Goal: Task Accomplishment & Management: Complete application form

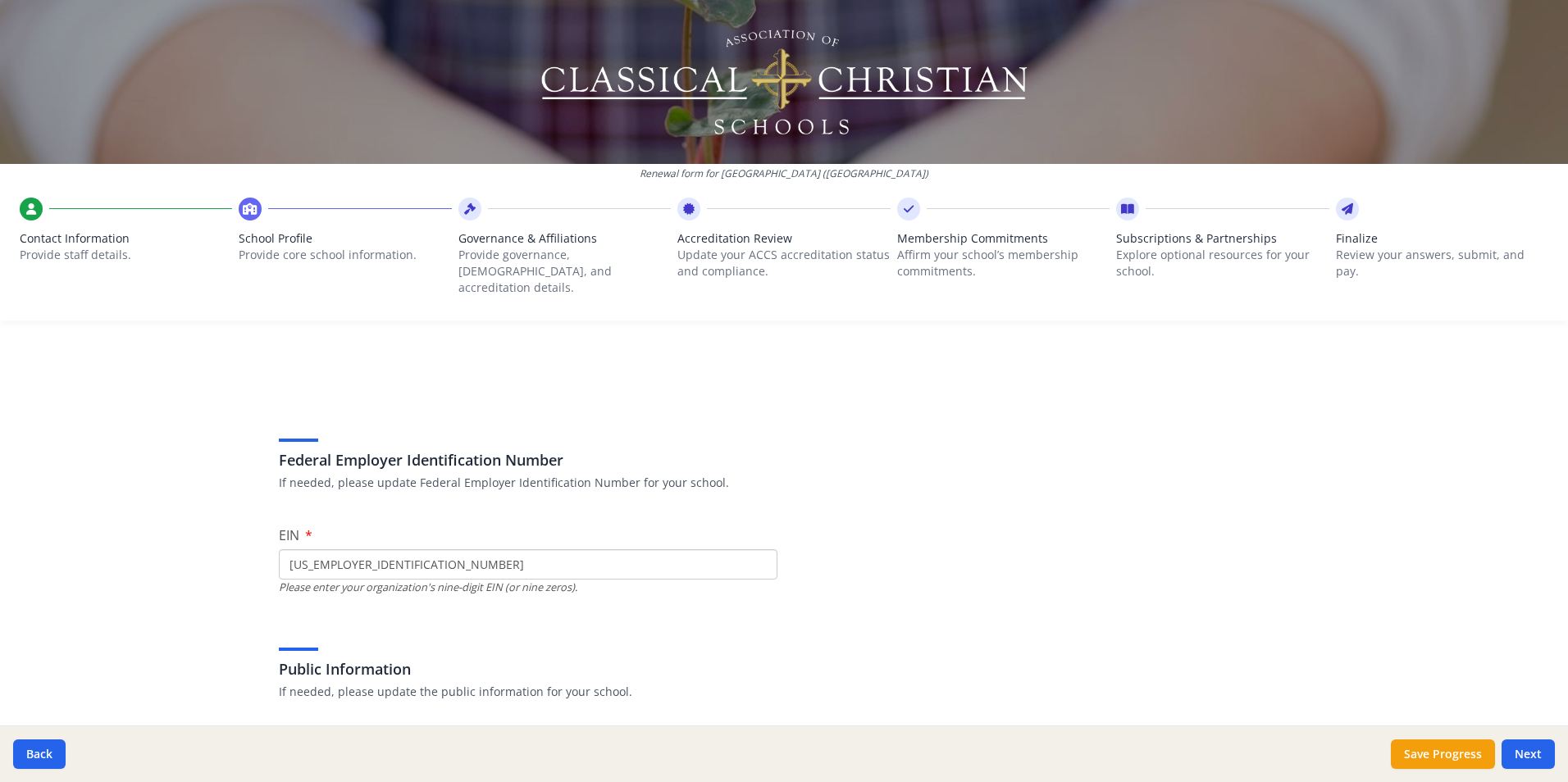
scroll to position [199, 0]
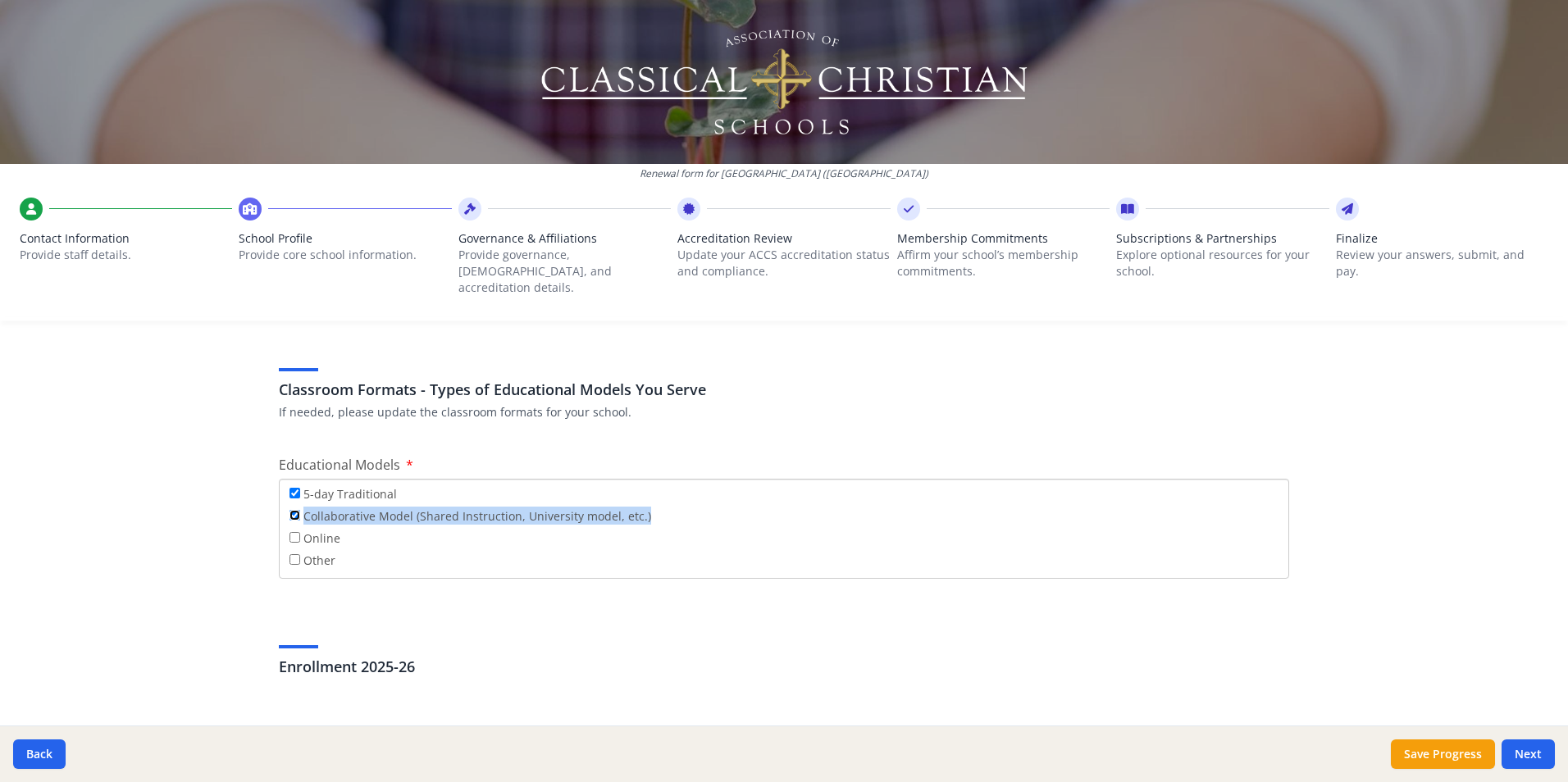
click at [290, 510] on input "Collaborative Model (Shared Instruction, University model, etc.)" at bounding box center [295, 515] width 11 height 11
checkbox input "false"
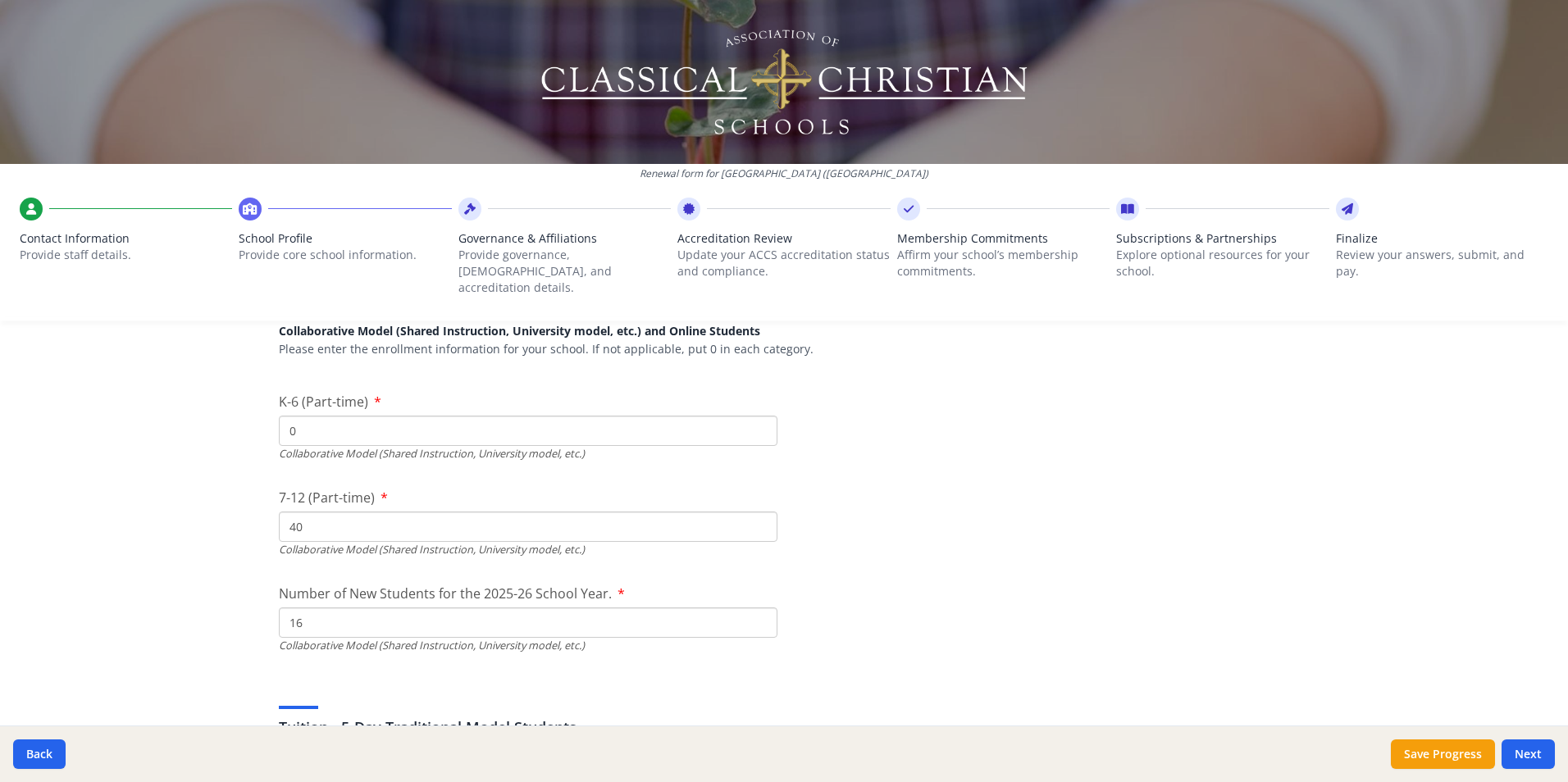
scroll to position [4026, 0]
drag, startPoint x: 309, startPoint y: 510, endPoint x: 249, endPoint y: 516, distance: 60.3
click at [249, 516] on div "Renewal form for [GEOGRAPHIC_DATA] ([GEOGRAPHIC_DATA]) Contact Information Prov…" at bounding box center [784, 391] width 1568 height 782
click at [751, 514] on input "39" at bounding box center [528, 524] width 499 height 30
click at [751, 514] on input "38" at bounding box center [528, 524] width 499 height 30
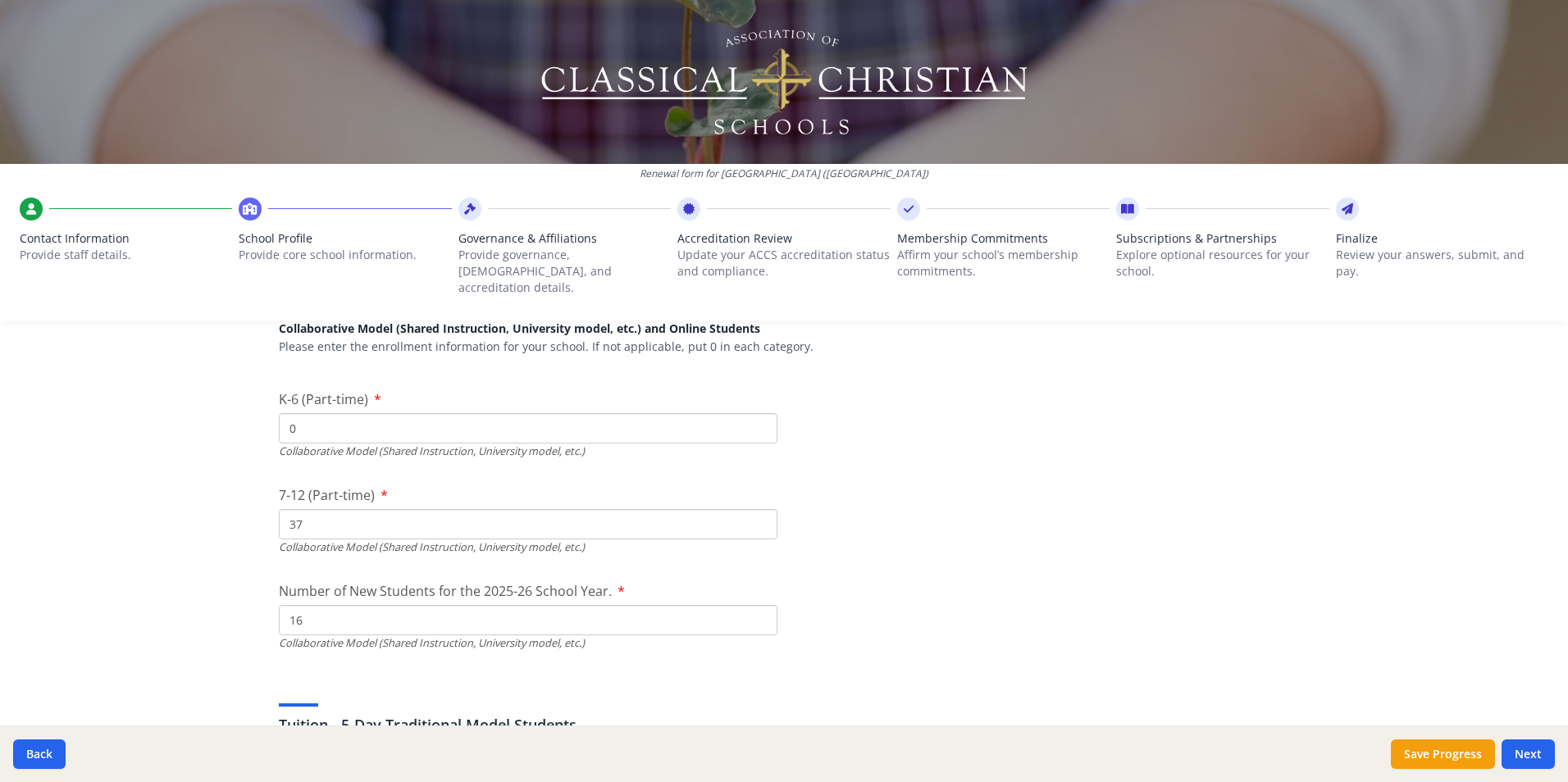
click at [751, 514] on input "37" at bounding box center [528, 524] width 499 height 30
click at [751, 514] on input "36" at bounding box center [528, 524] width 499 height 30
type input "0"
click at [754, 514] on input "0" at bounding box center [528, 524] width 499 height 30
click at [332, 605] on input "16" at bounding box center [528, 620] width 499 height 30
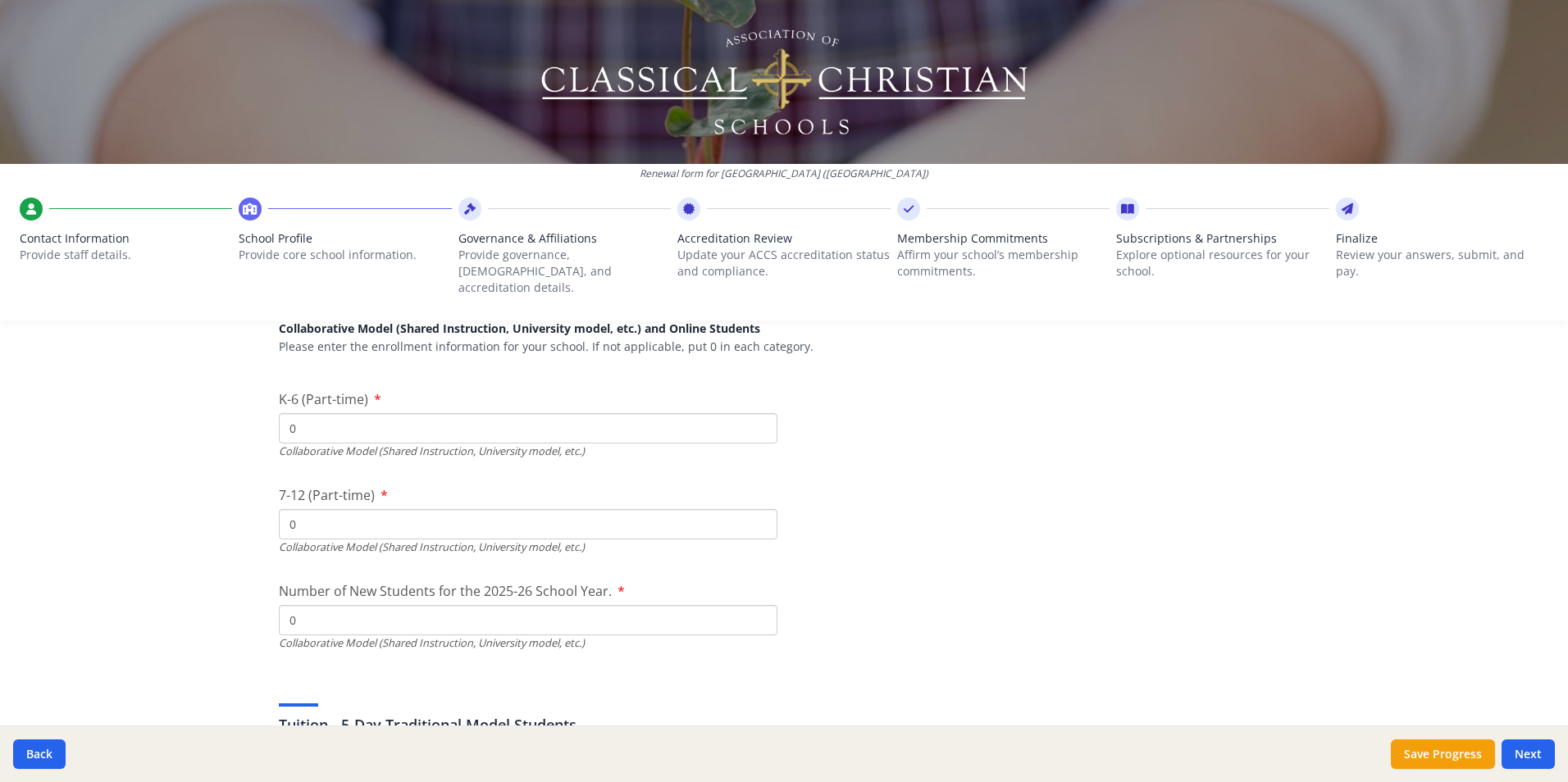
type input "0"
click at [756, 607] on input "0" at bounding box center [528, 620] width 499 height 30
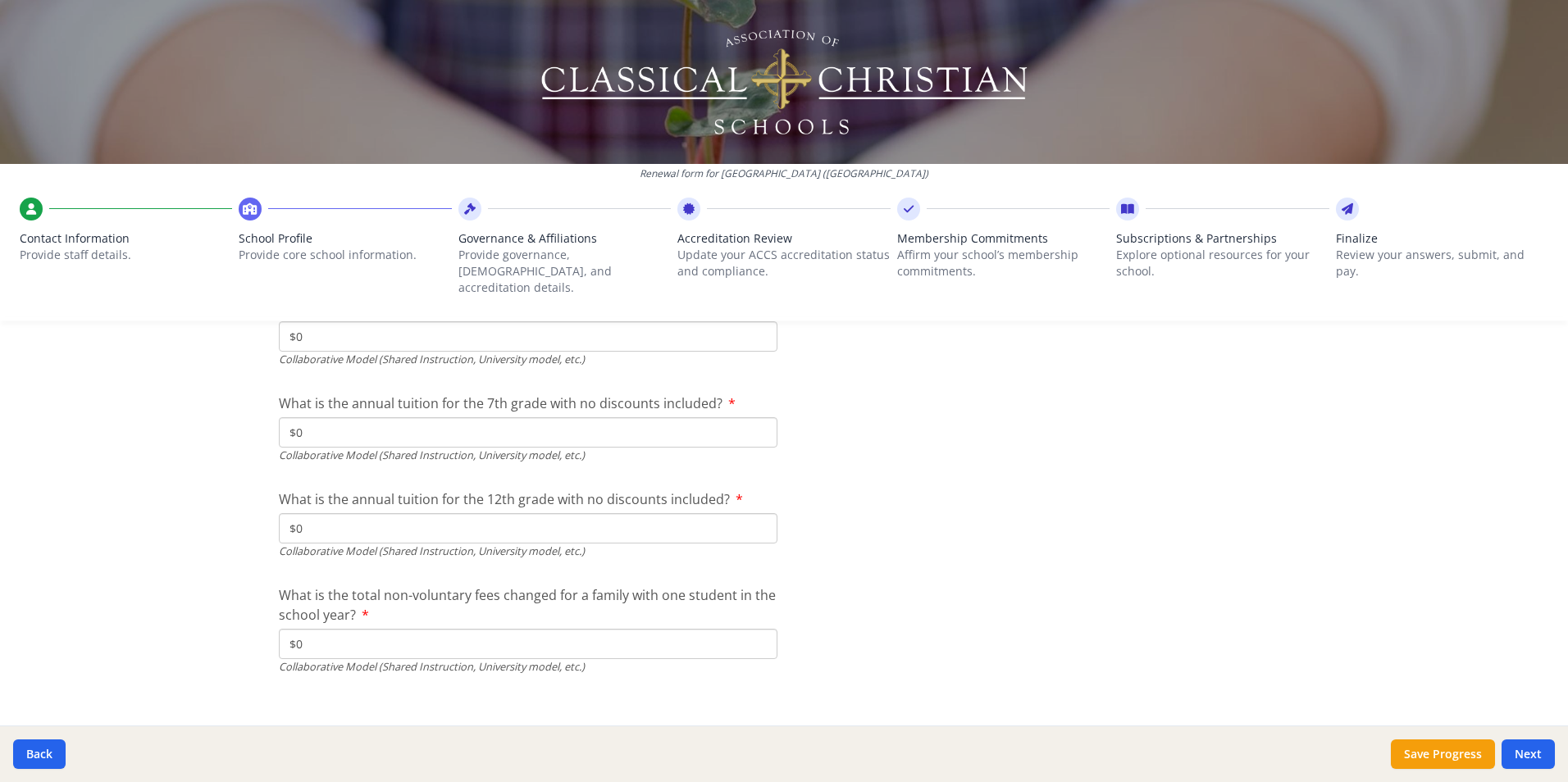
scroll to position [5501, 0]
click at [1448, 757] on button "Save Progress" at bounding box center [1444, 754] width 104 height 29
click at [1532, 748] on button "Next" at bounding box center [1528, 754] width 53 height 29
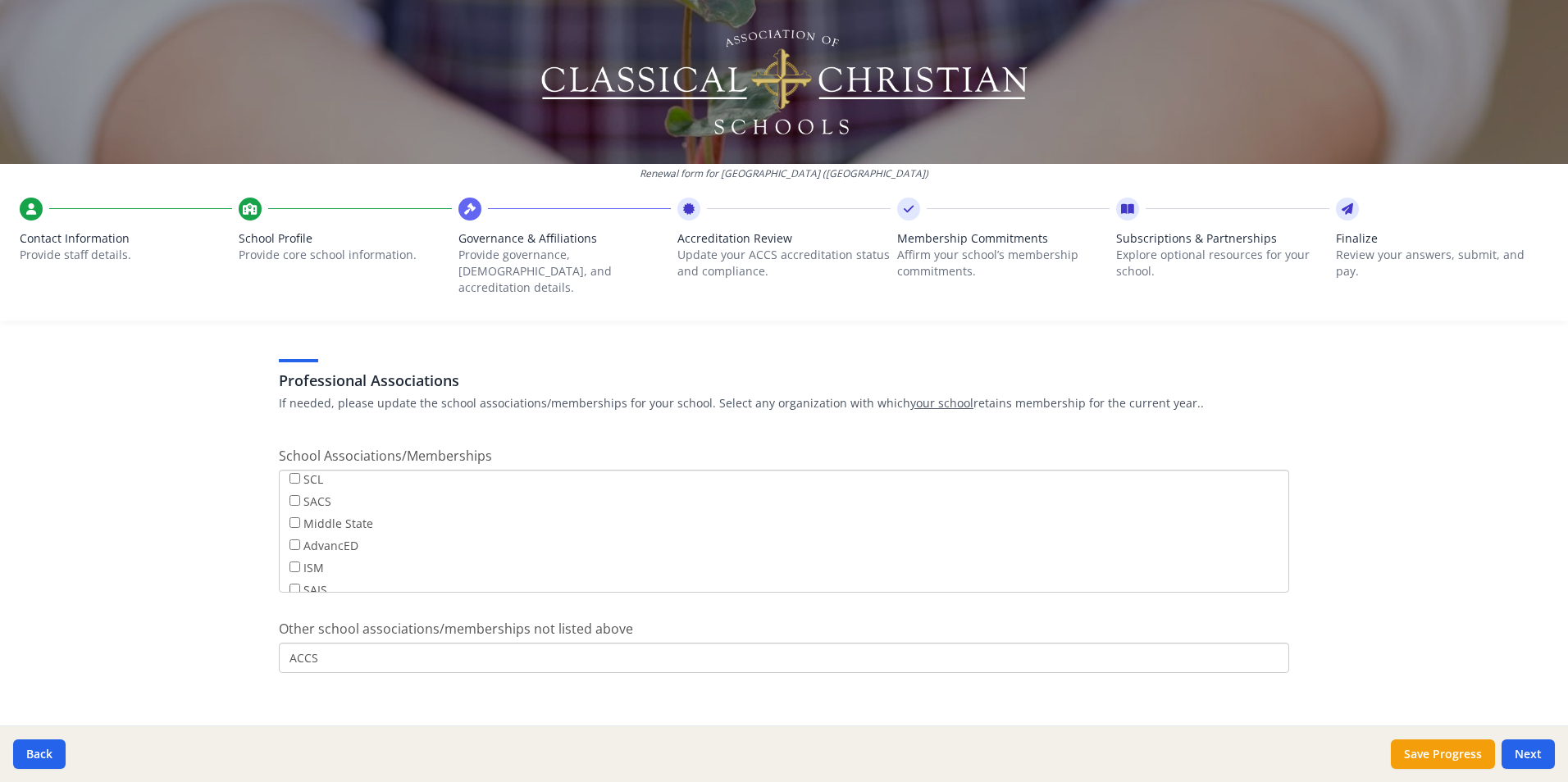
scroll to position [132, 0]
click at [502, 543] on div "SAIS" at bounding box center [784, 553] width 989 height 22
click at [350, 646] on input "ACCS" at bounding box center [784, 658] width 1011 height 30
type input "ACCS, NCPSA"
click at [1443, 750] on button "Save Progress" at bounding box center [1444, 754] width 104 height 29
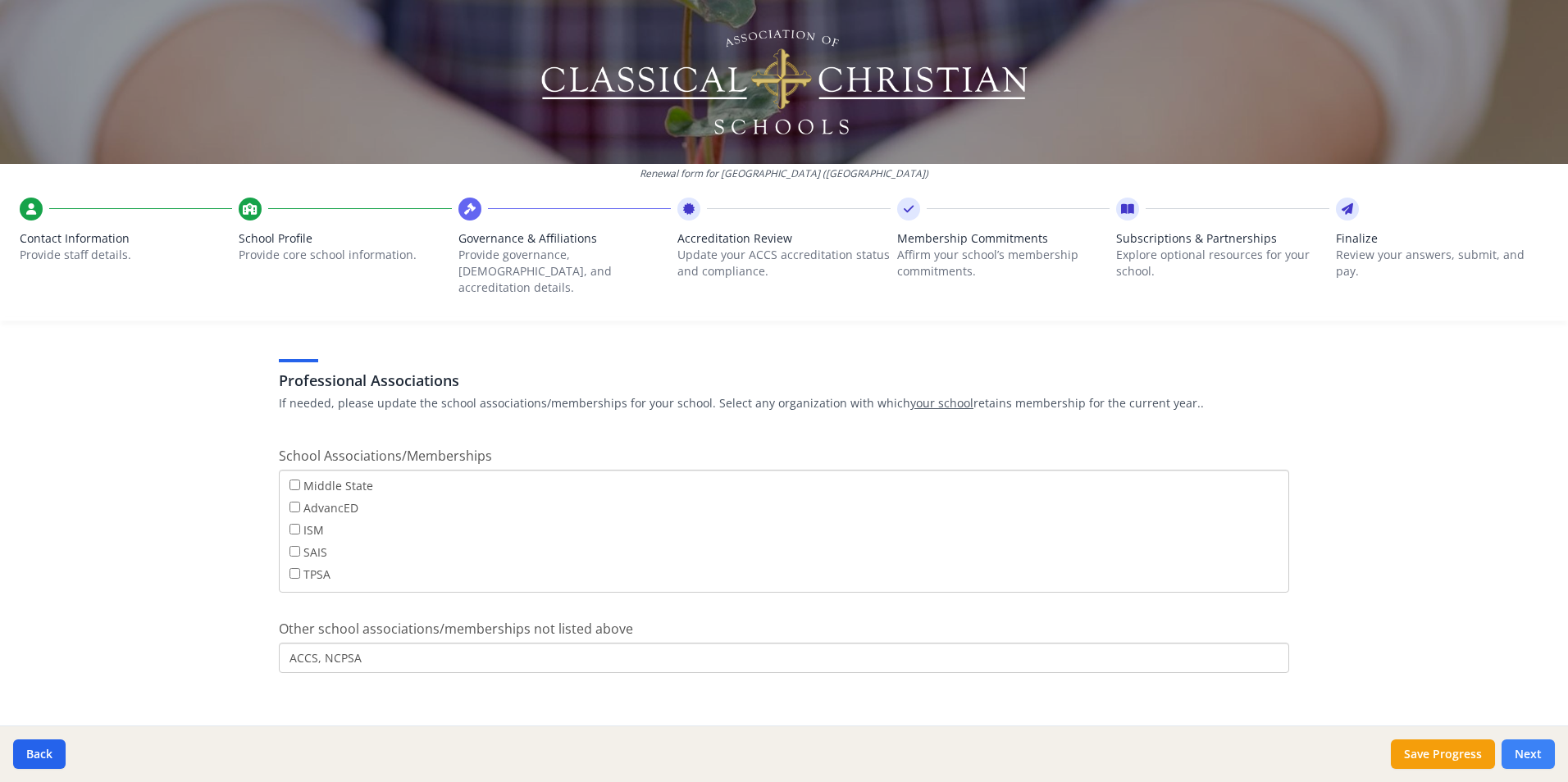
click at [1535, 745] on button "Next" at bounding box center [1528, 754] width 53 height 29
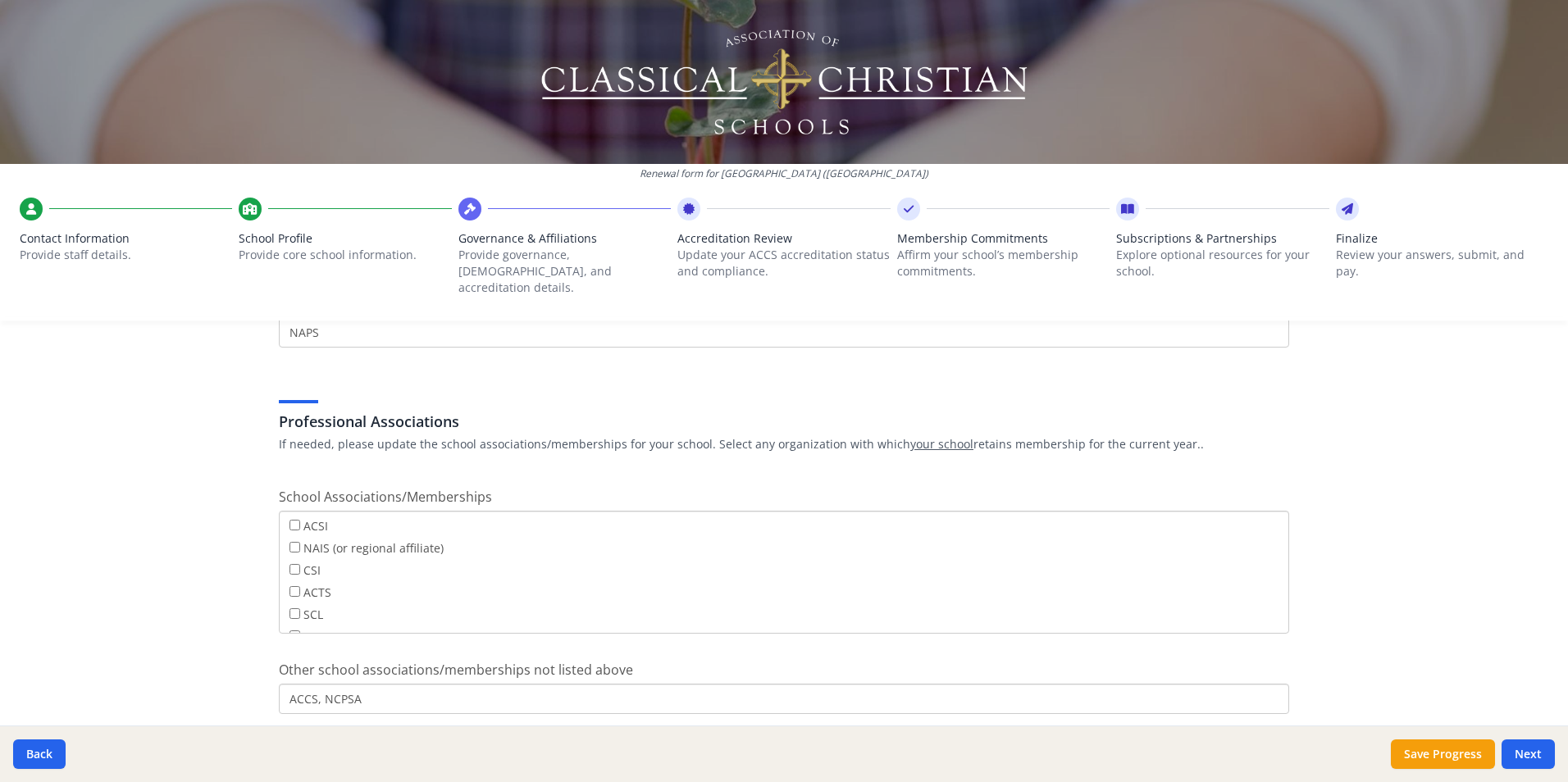
scroll to position [1155, 0]
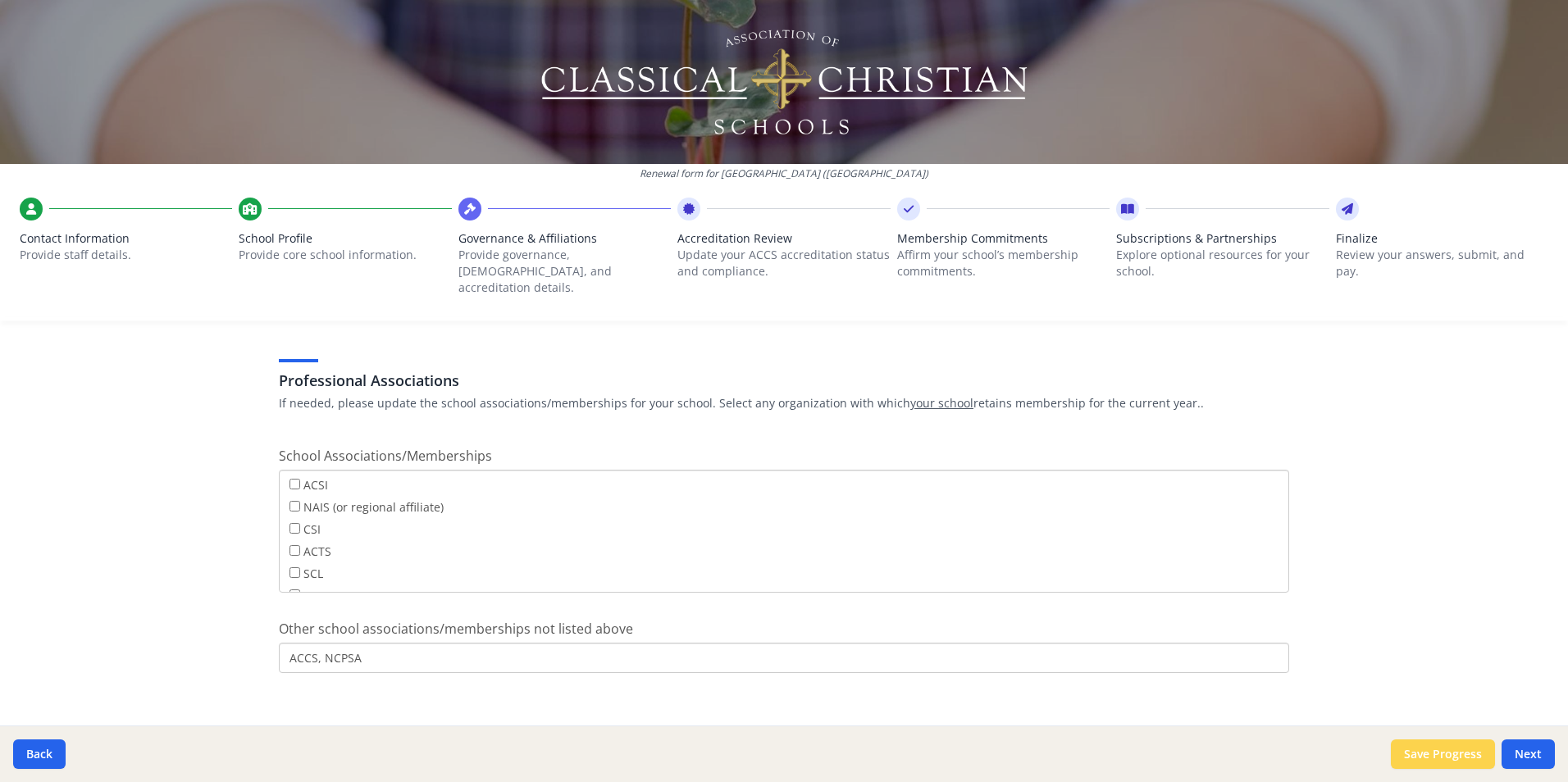
click at [1421, 752] on button "Save Progress" at bounding box center [1444, 754] width 104 height 29
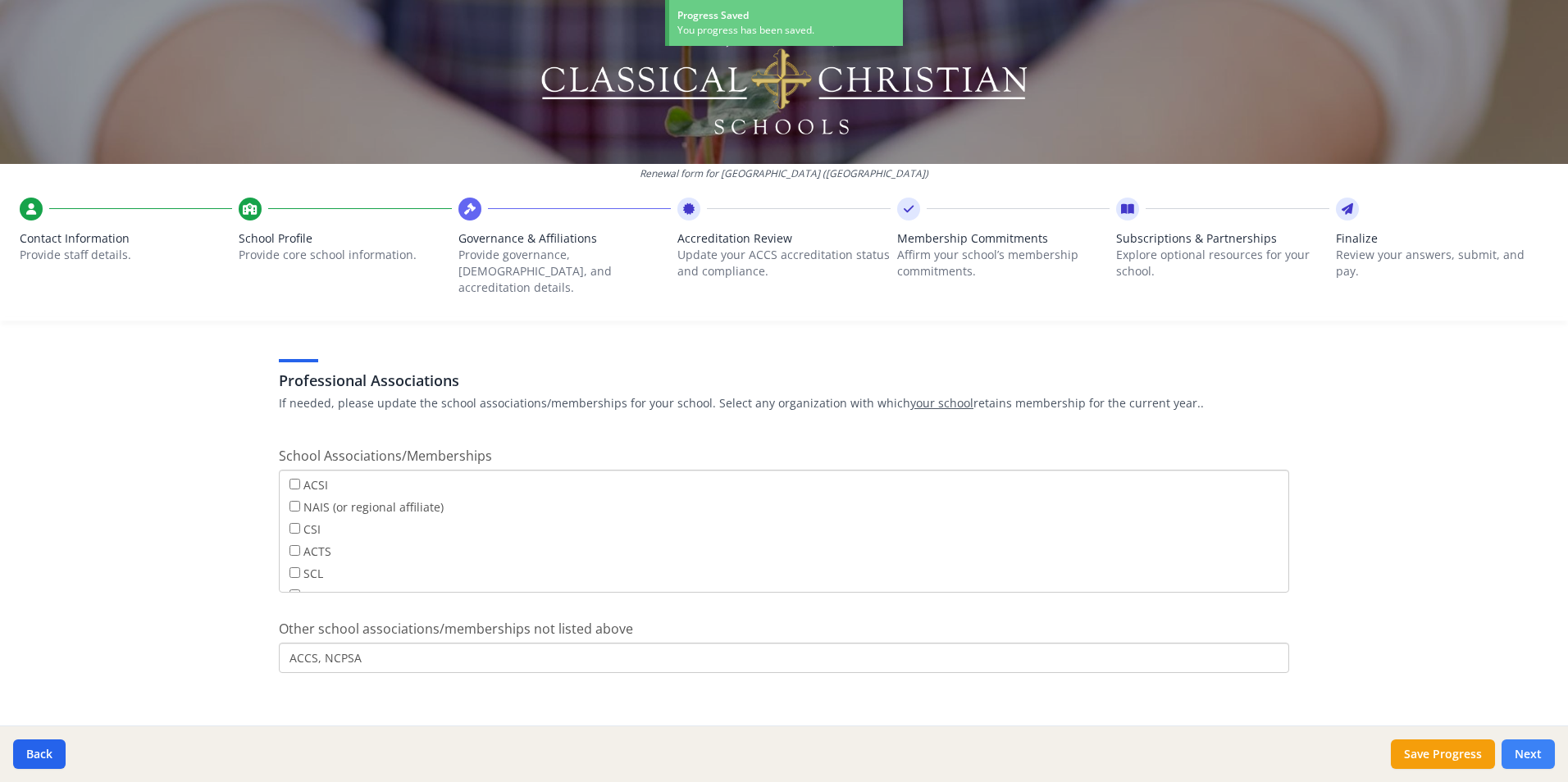
click at [1525, 756] on button "Next" at bounding box center [1528, 754] width 53 height 29
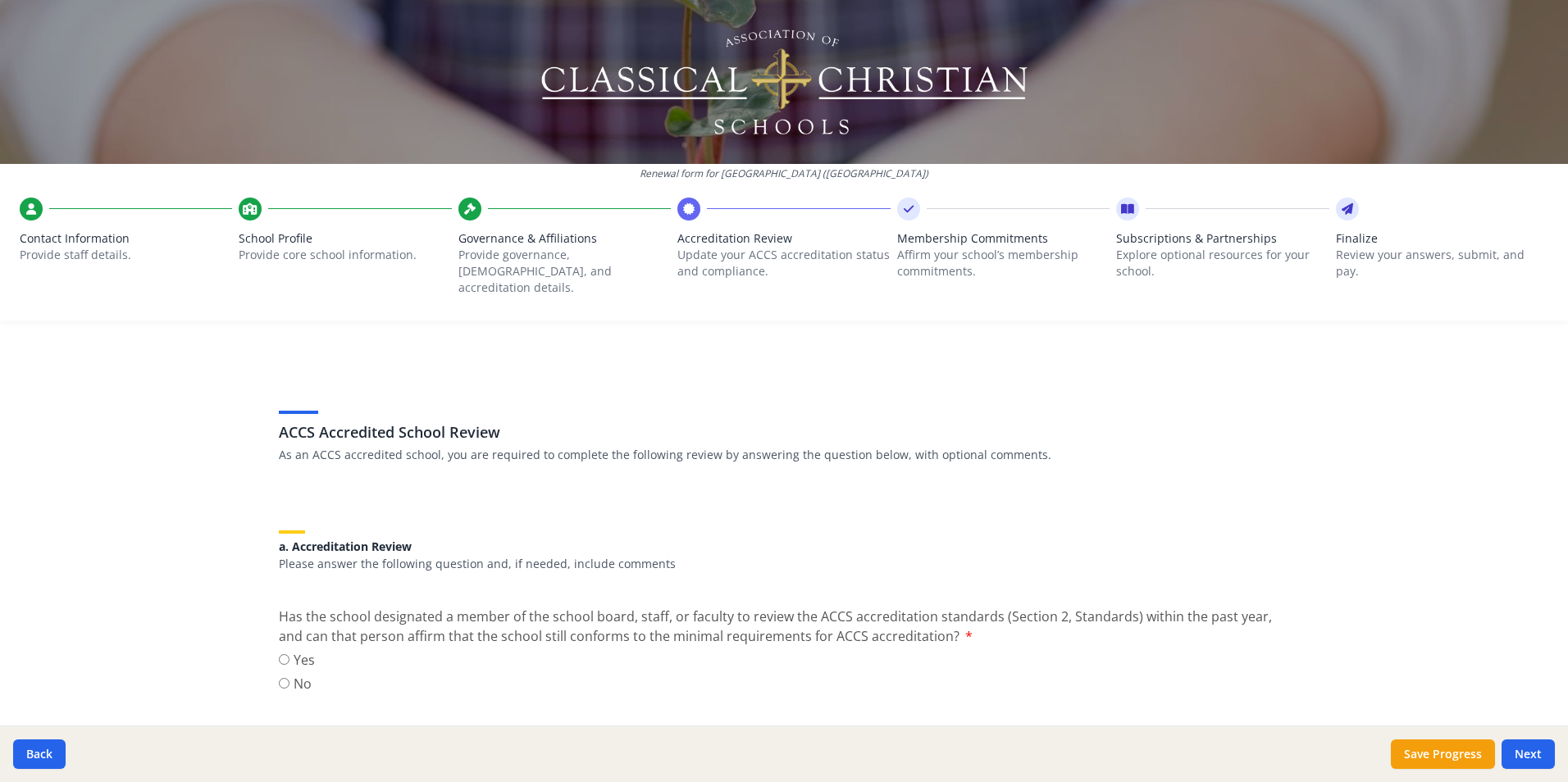
scroll to position [0, 0]
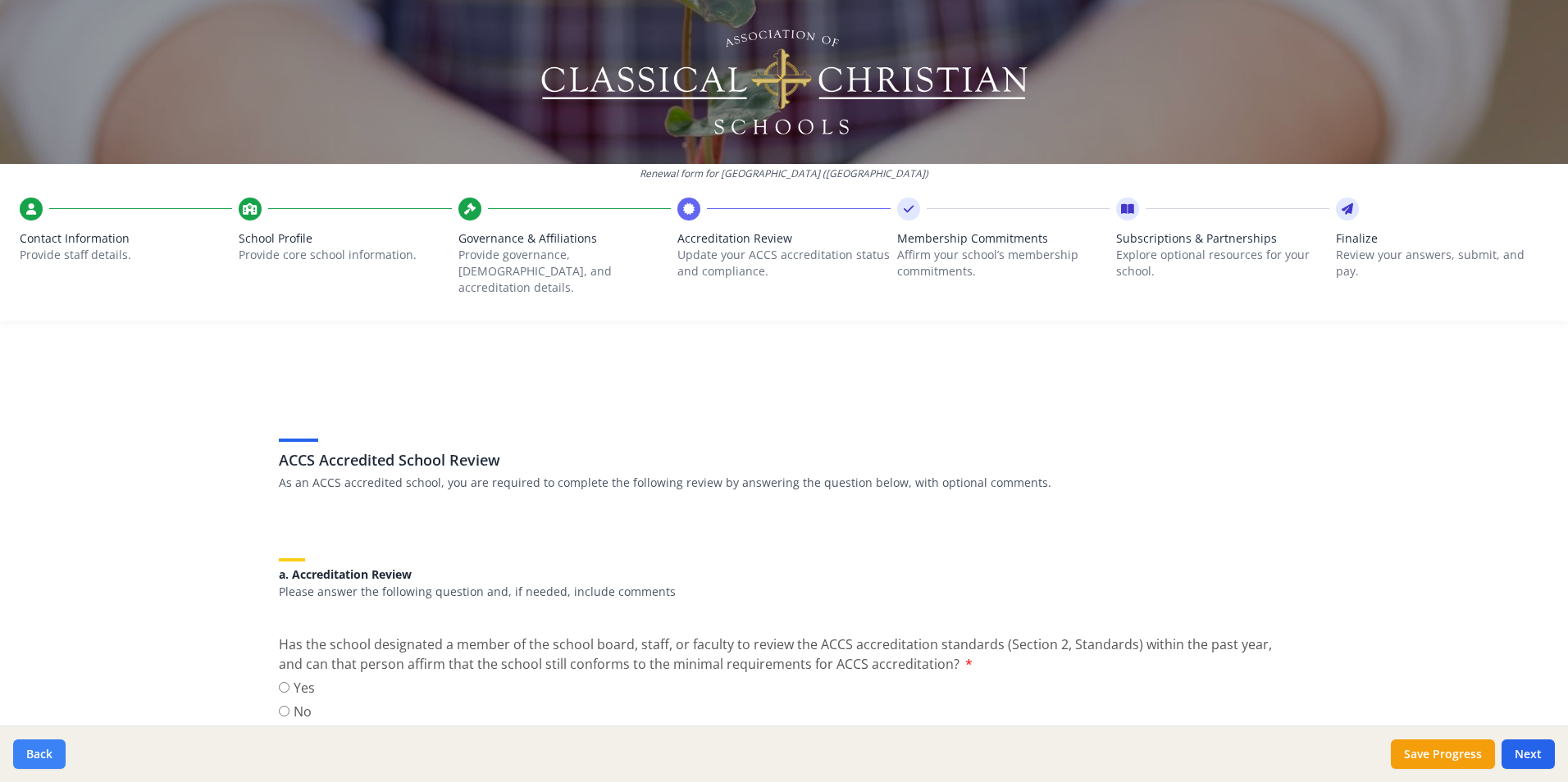
click at [30, 759] on button "Back" at bounding box center [39, 754] width 52 height 29
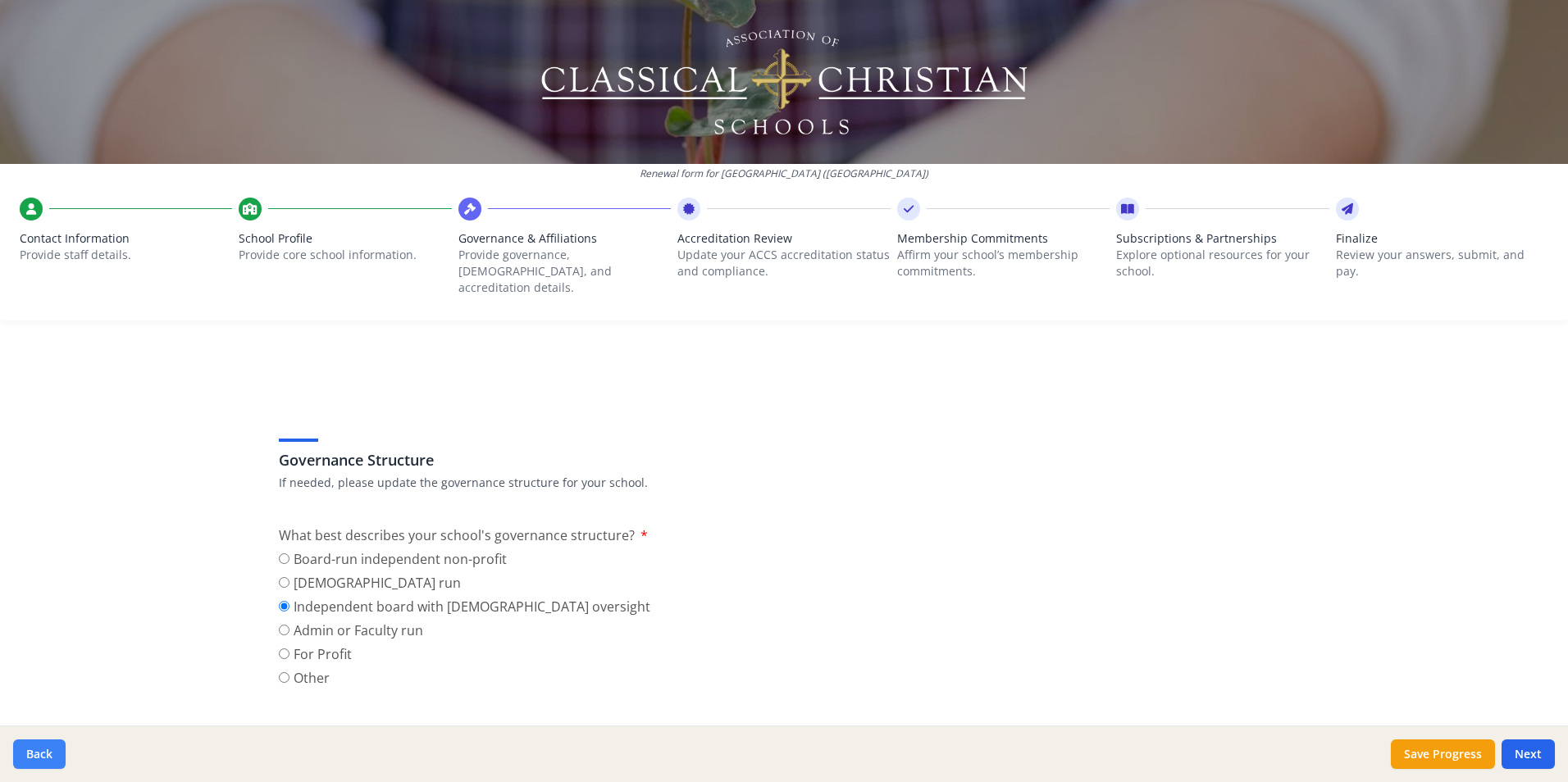
click at [33, 756] on button "Back" at bounding box center [39, 754] width 52 height 29
type input "[PHONE_NUMBER]"
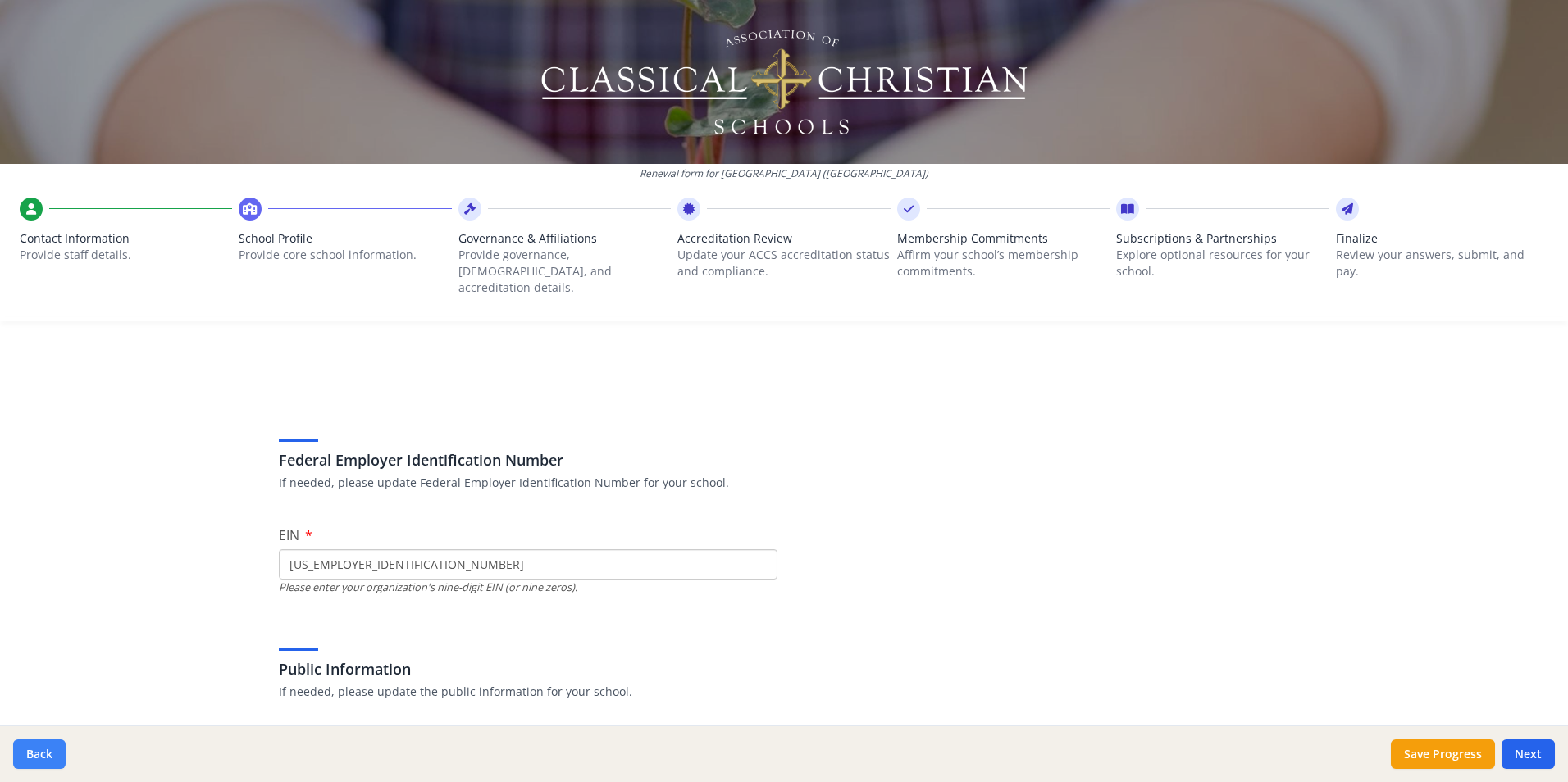
click at [33, 756] on button "Back" at bounding box center [39, 754] width 52 height 29
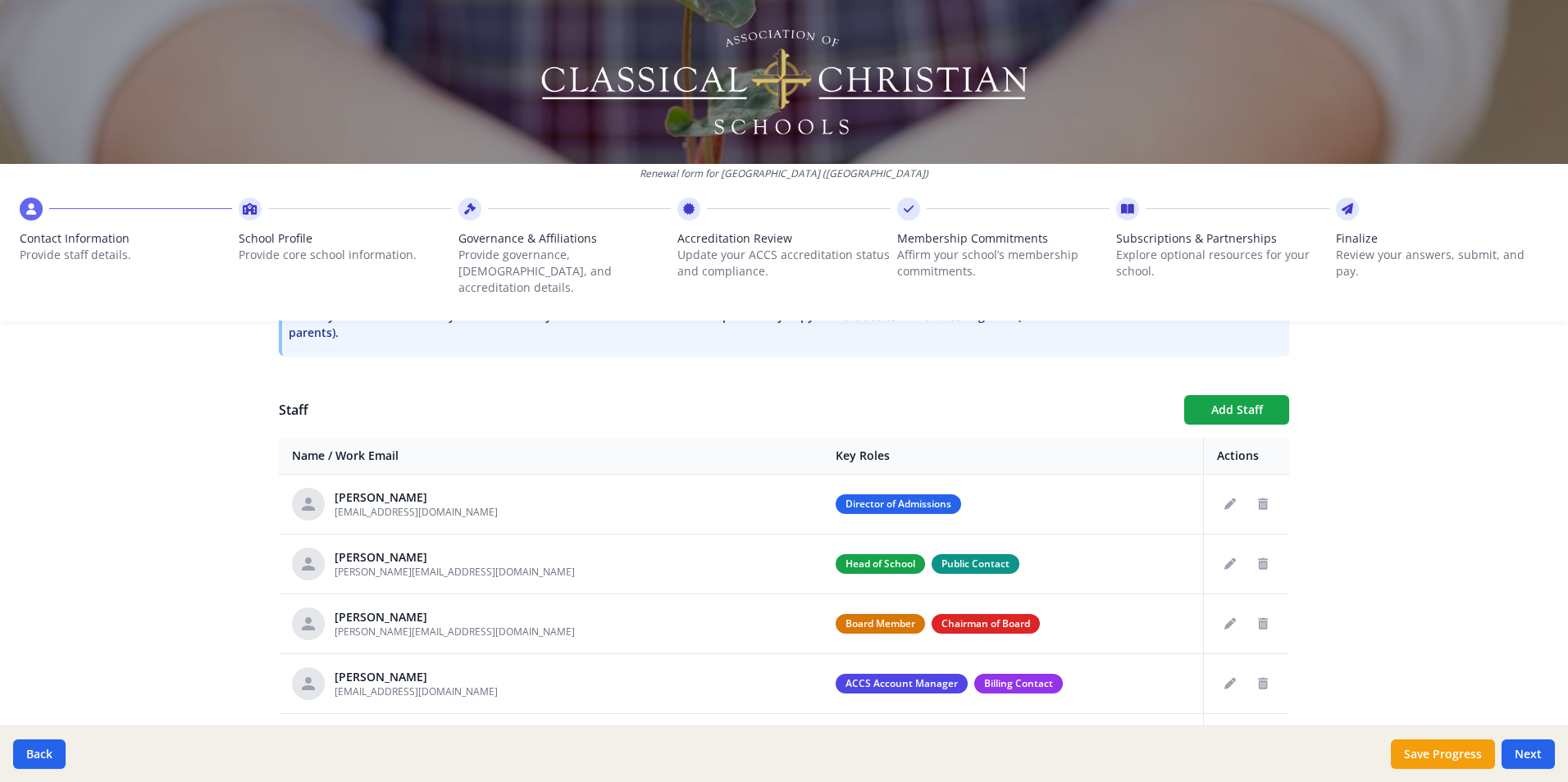
scroll to position [574, 0]
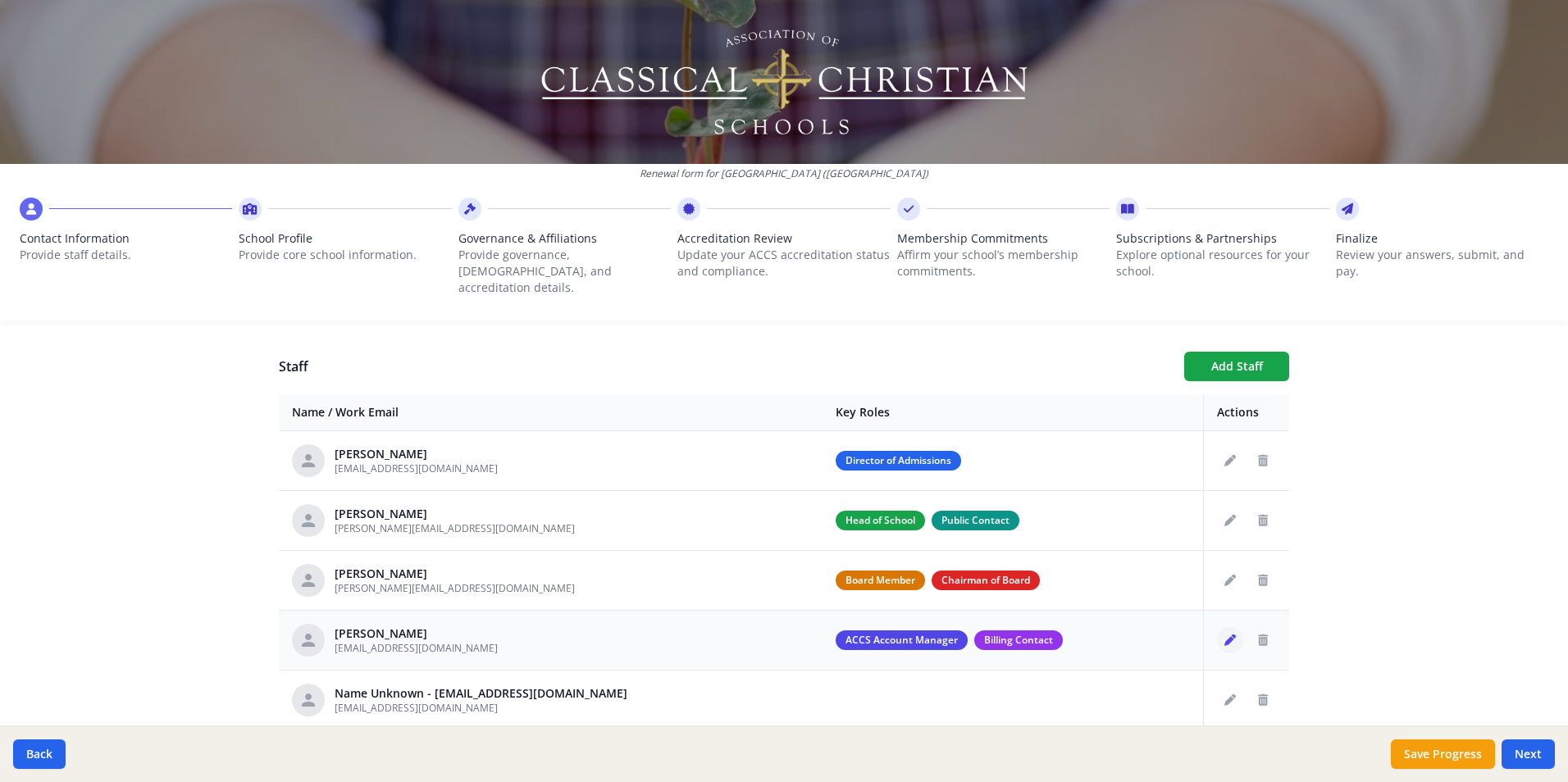
click at [1225, 635] on icon "Edit staff" at bounding box center [1230, 640] width 11 height 11
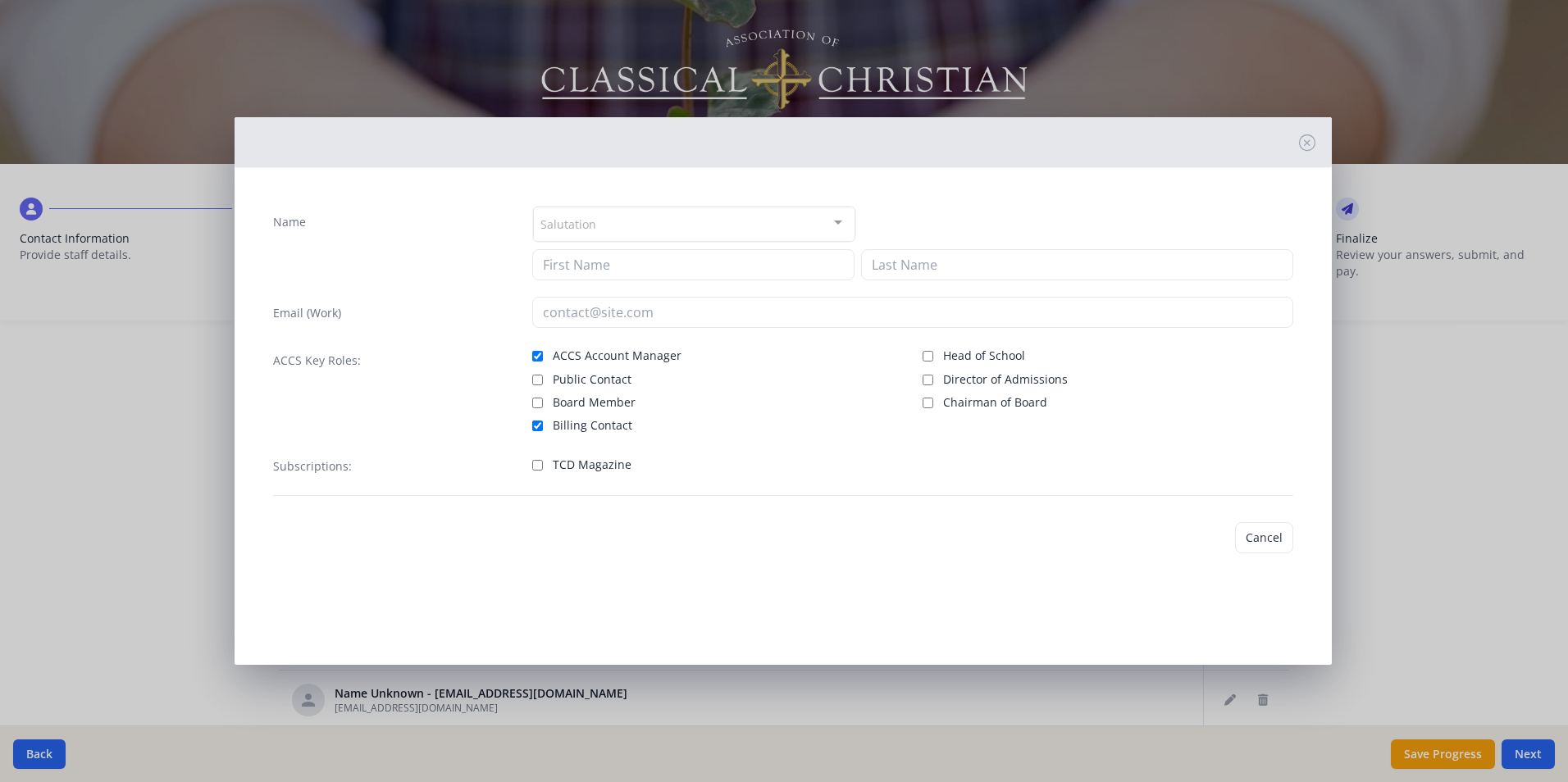
type input "[PERSON_NAME]"
type input "[EMAIL_ADDRESS][DOMAIN_NAME]"
checkbox input "true"
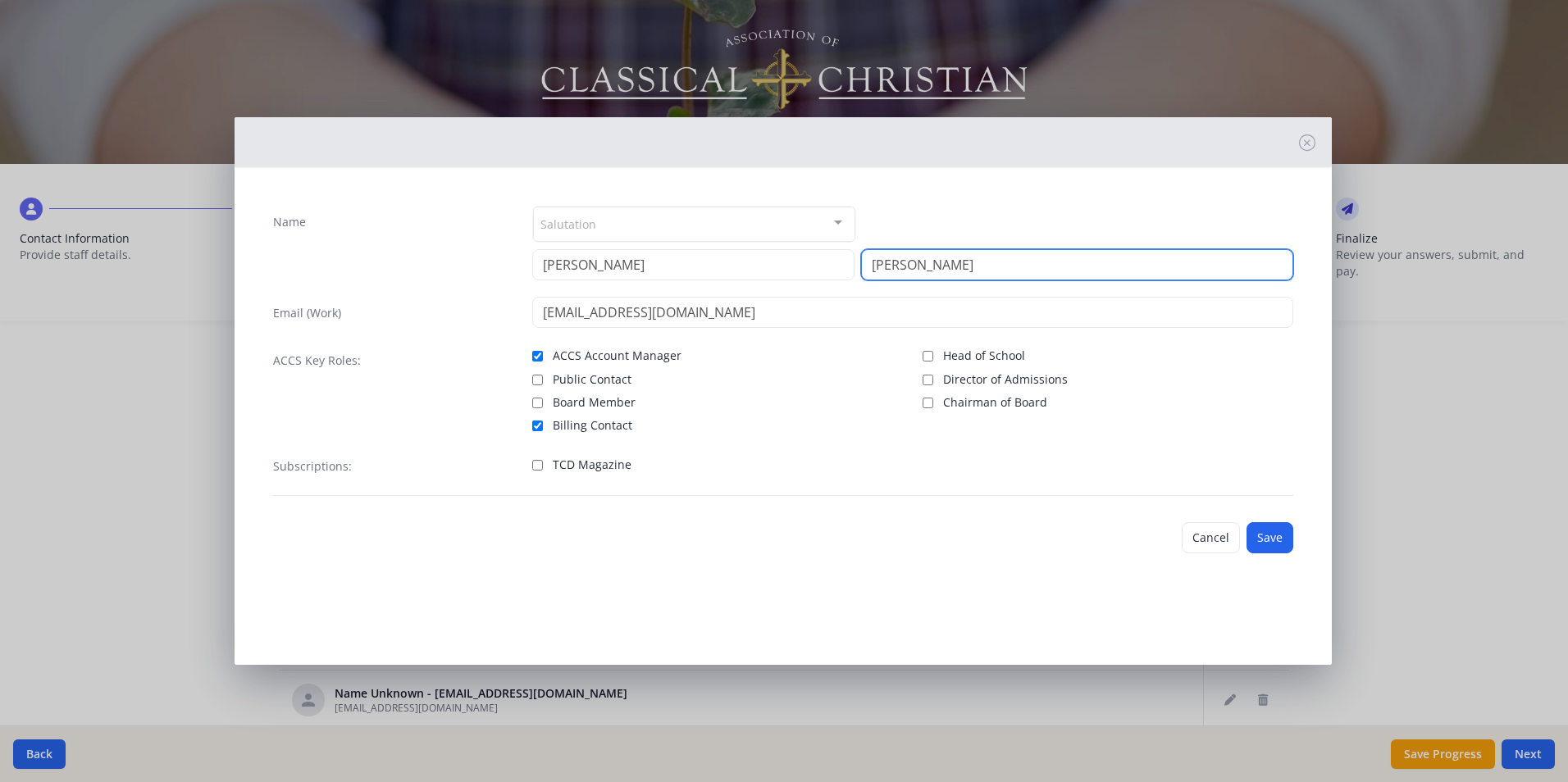
click at [908, 263] on input "[PERSON_NAME]" at bounding box center [1077, 264] width 433 height 31
type input "[PERSON_NAME]"
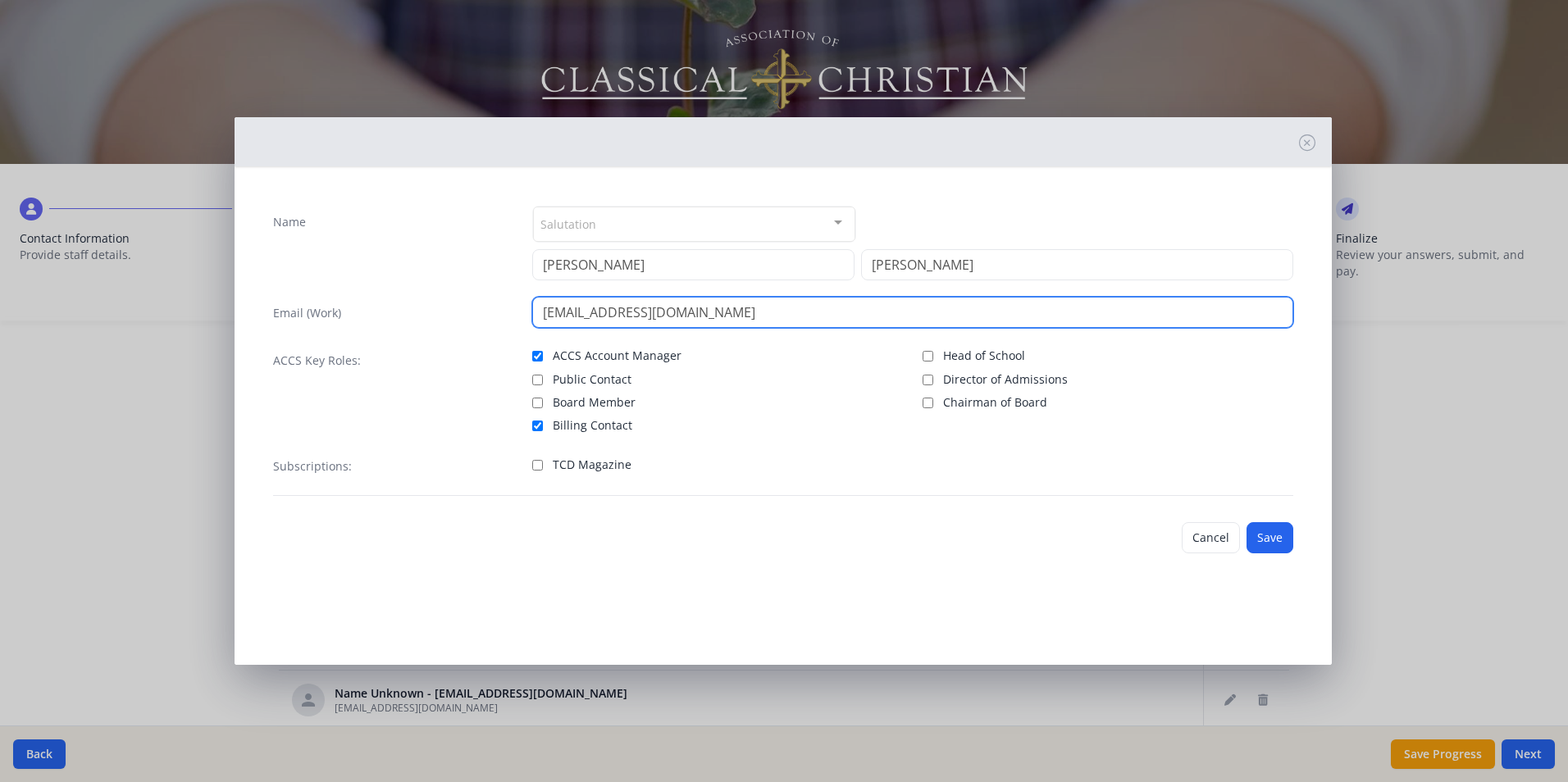
click at [583, 313] on input "[EMAIL_ADDRESS][DOMAIN_NAME]" at bounding box center [913, 312] width 761 height 31
type input "[EMAIL_ADDRESS][DOMAIN_NAME]"
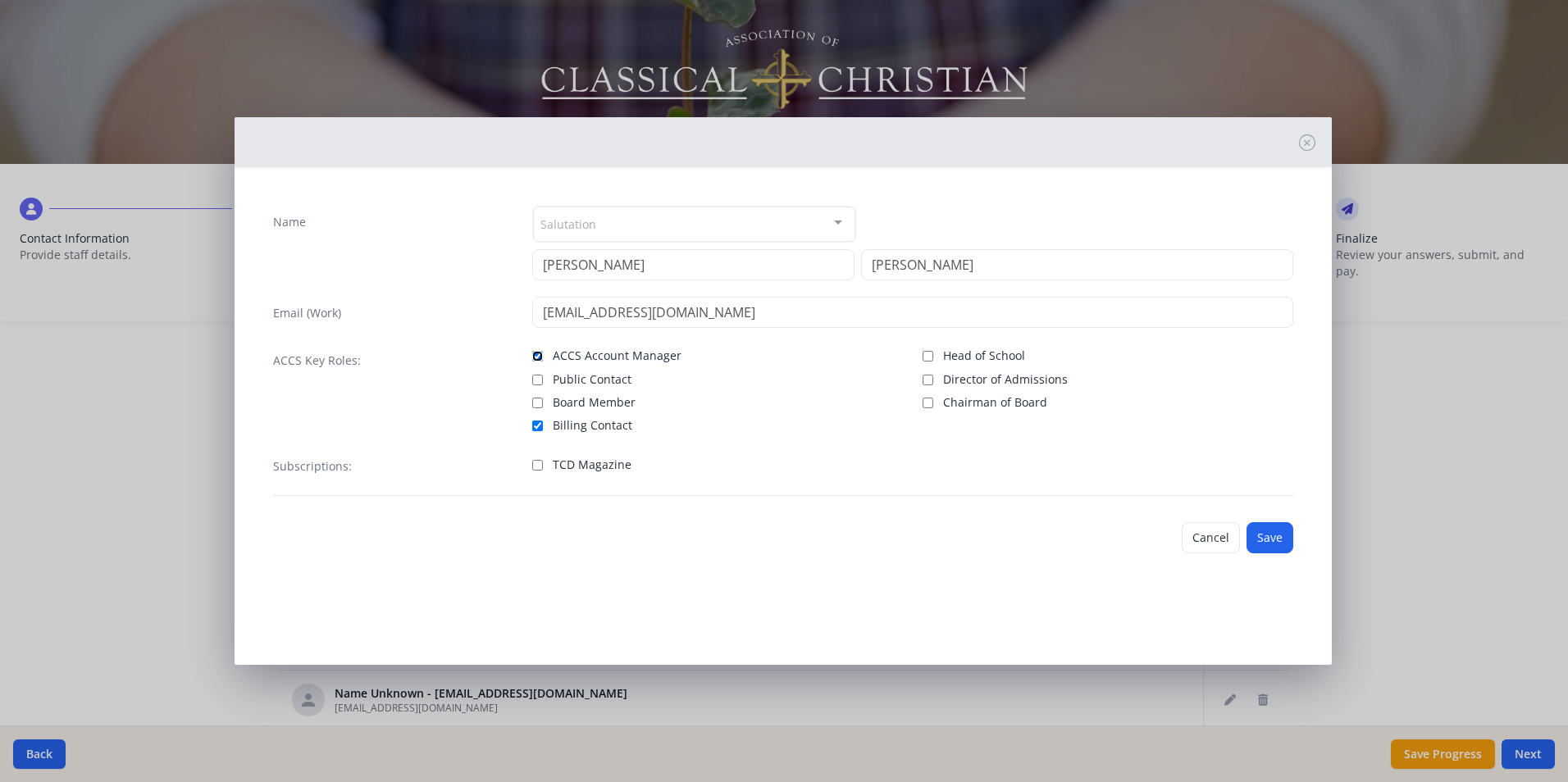
click at [538, 352] on input "ACCS Account Manager" at bounding box center [538, 357] width 11 height 11
checkbox input "false"
click at [1270, 532] on button "Save" at bounding box center [1270, 538] width 47 height 31
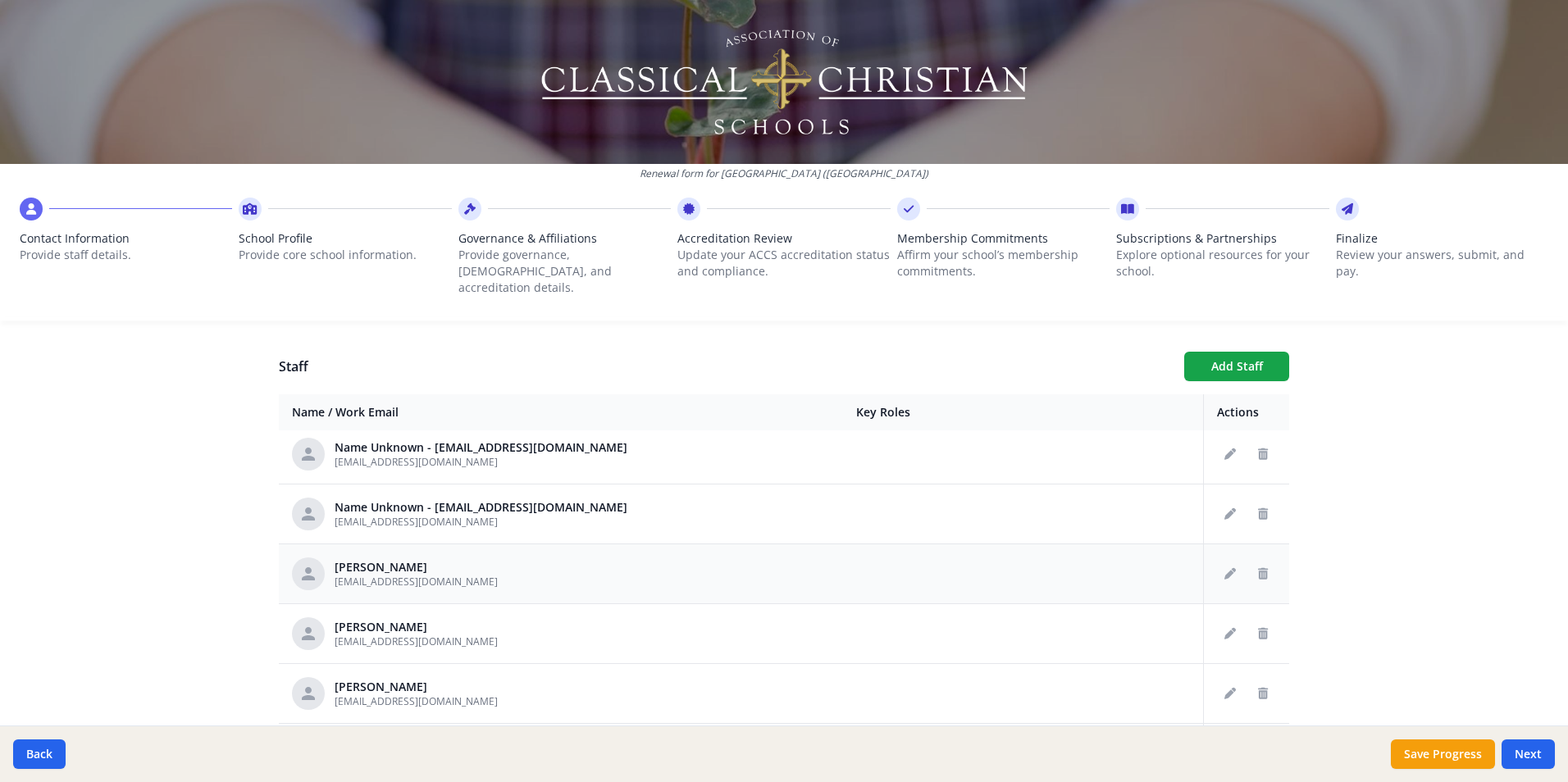
scroll to position [164, 0]
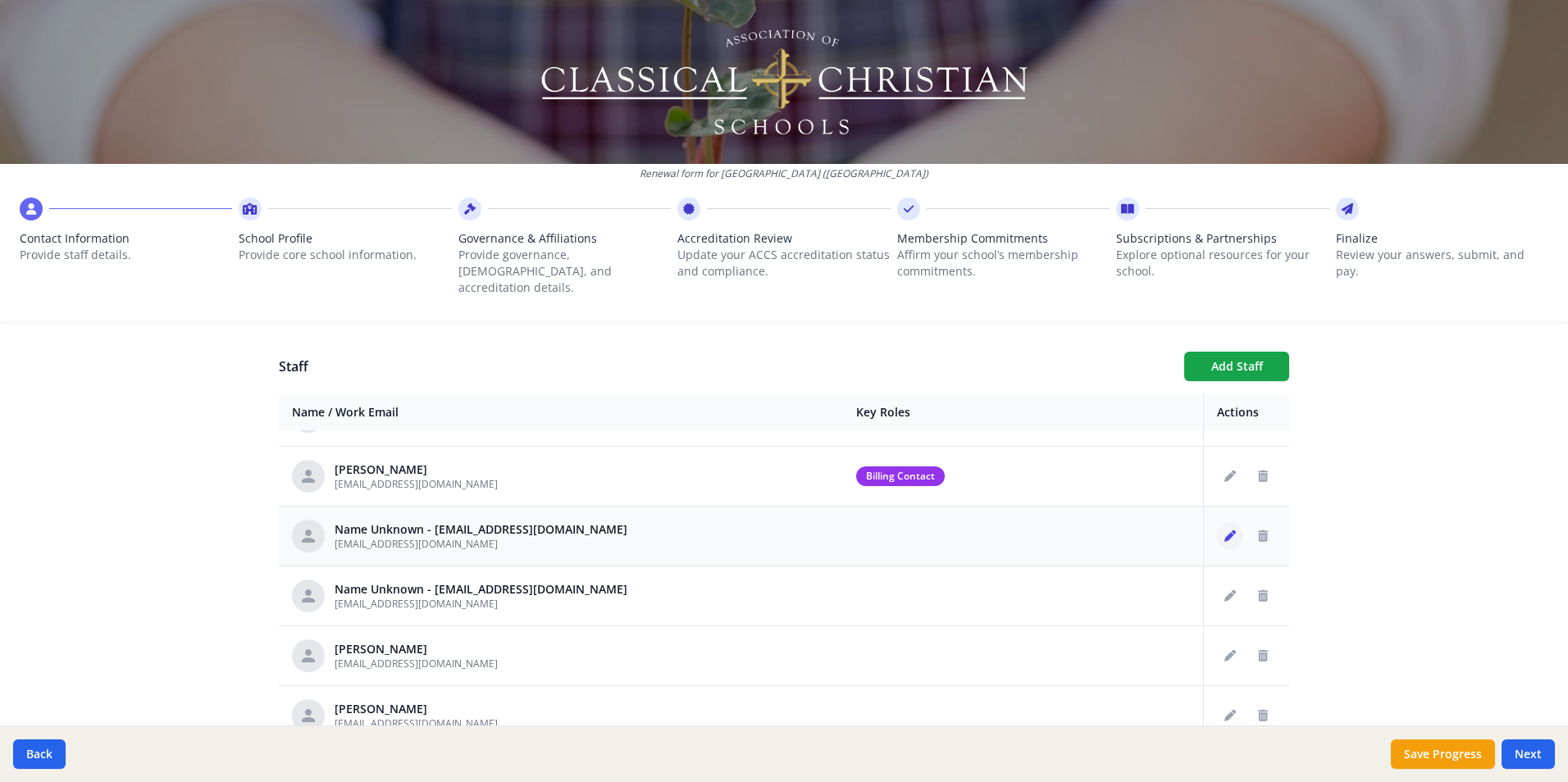
click at [1225, 530] on icon "Edit staff" at bounding box center [1230, 536] width 11 height 11
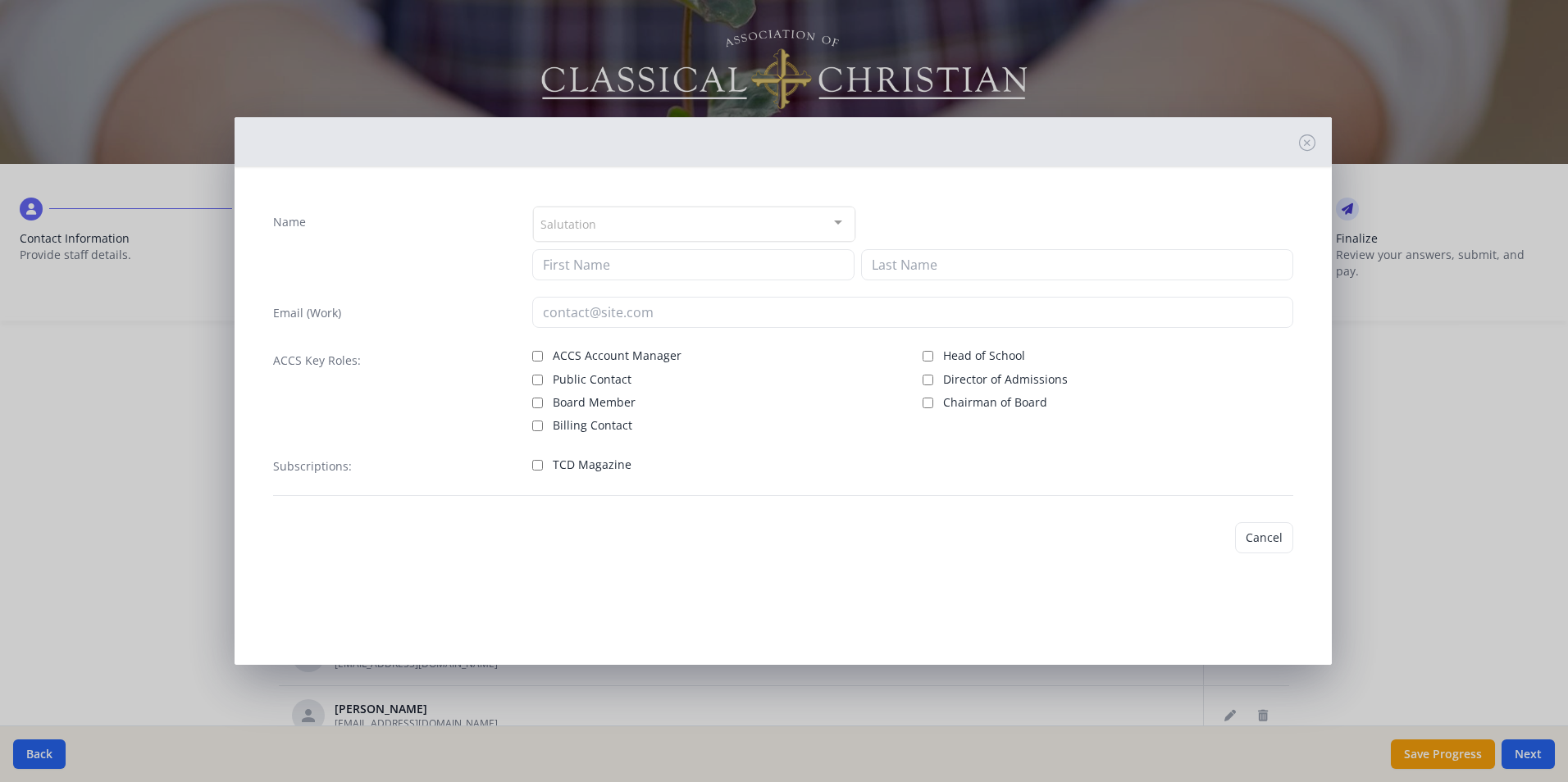
type input "[EMAIL_ADDRESS][DOMAIN_NAME]"
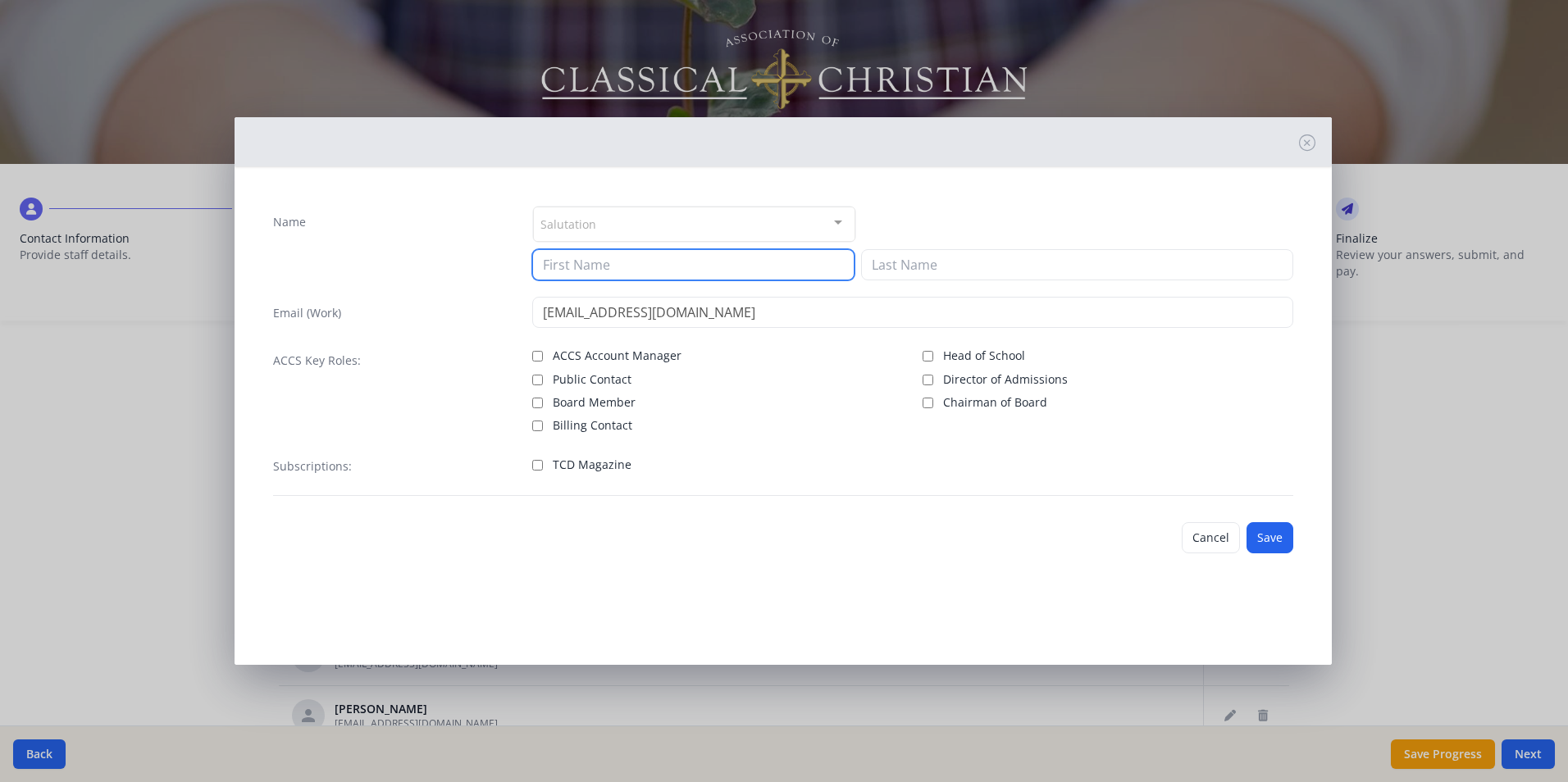
click at [577, 259] on input at bounding box center [693, 264] width 322 height 31
type input "Val"
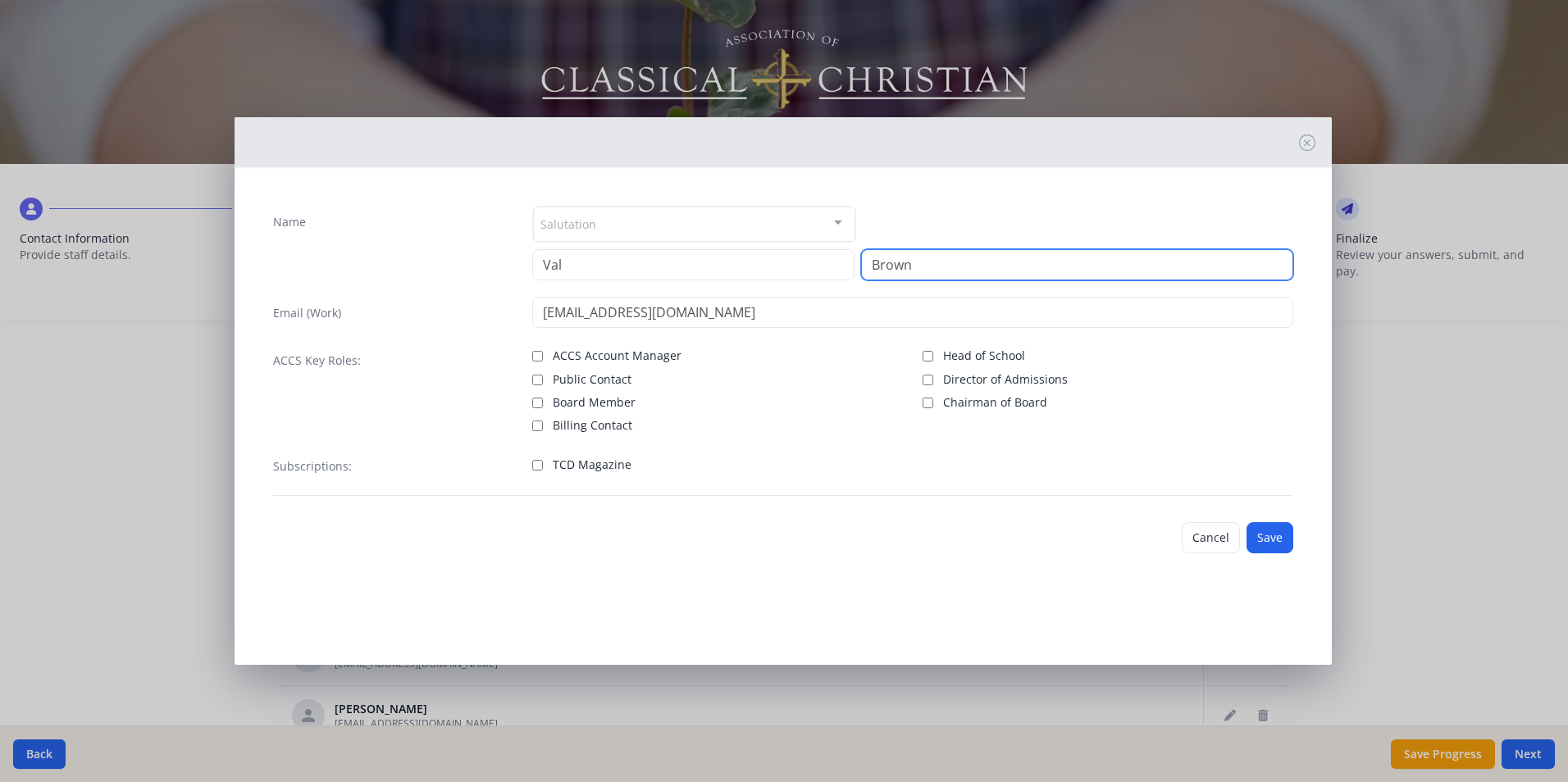
type input "Brown"
click at [780, 456] on label "TCD Magazine" at bounding box center [718, 463] width 371 height 19
click at [543, 460] on input "TCD Magazine" at bounding box center [538, 465] width 11 height 11
click at [535, 463] on input "TCD Magazine" at bounding box center [538, 465] width 11 height 11
checkbox input "false"
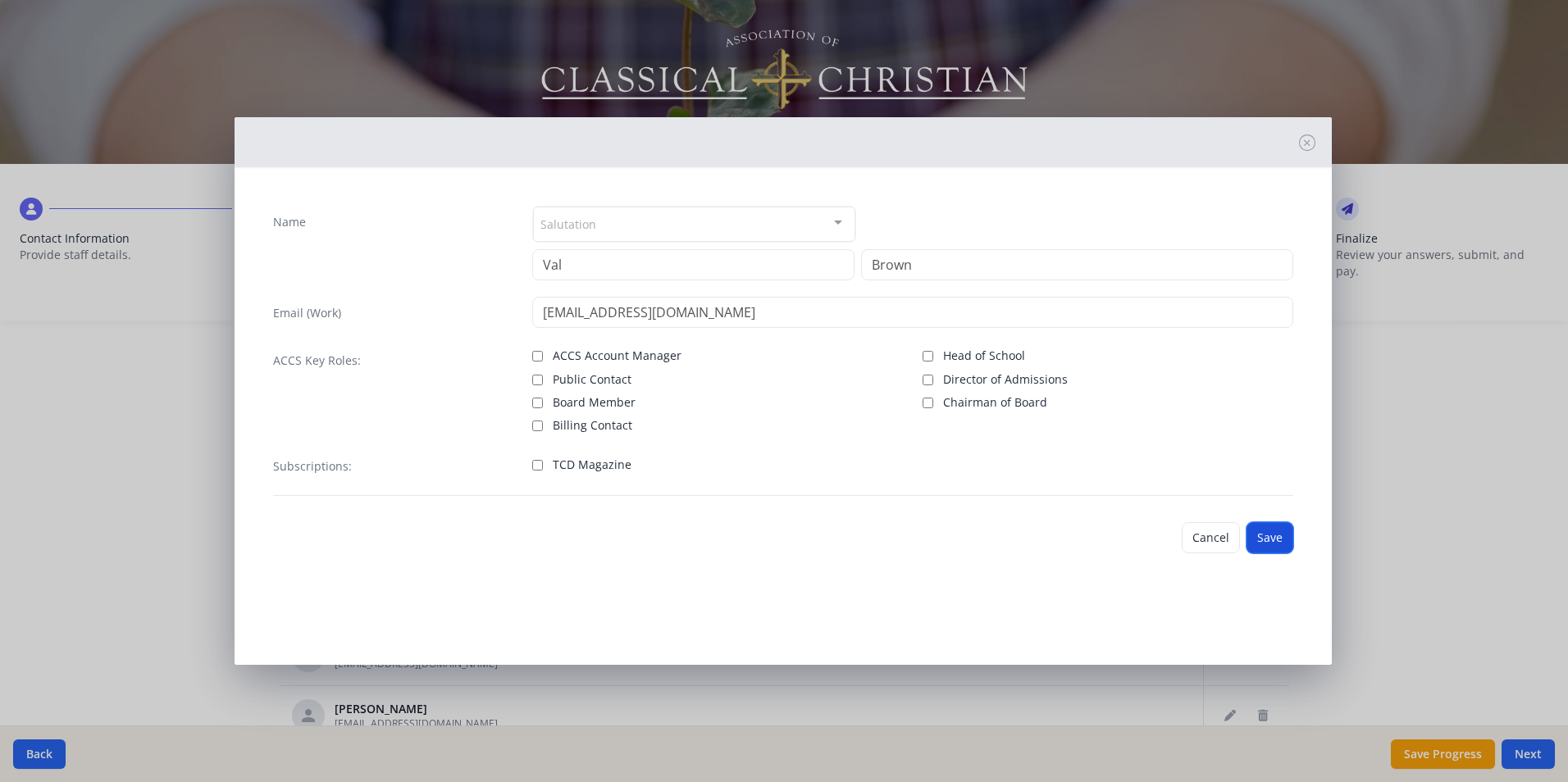
click at [1269, 538] on button "Save" at bounding box center [1270, 538] width 47 height 31
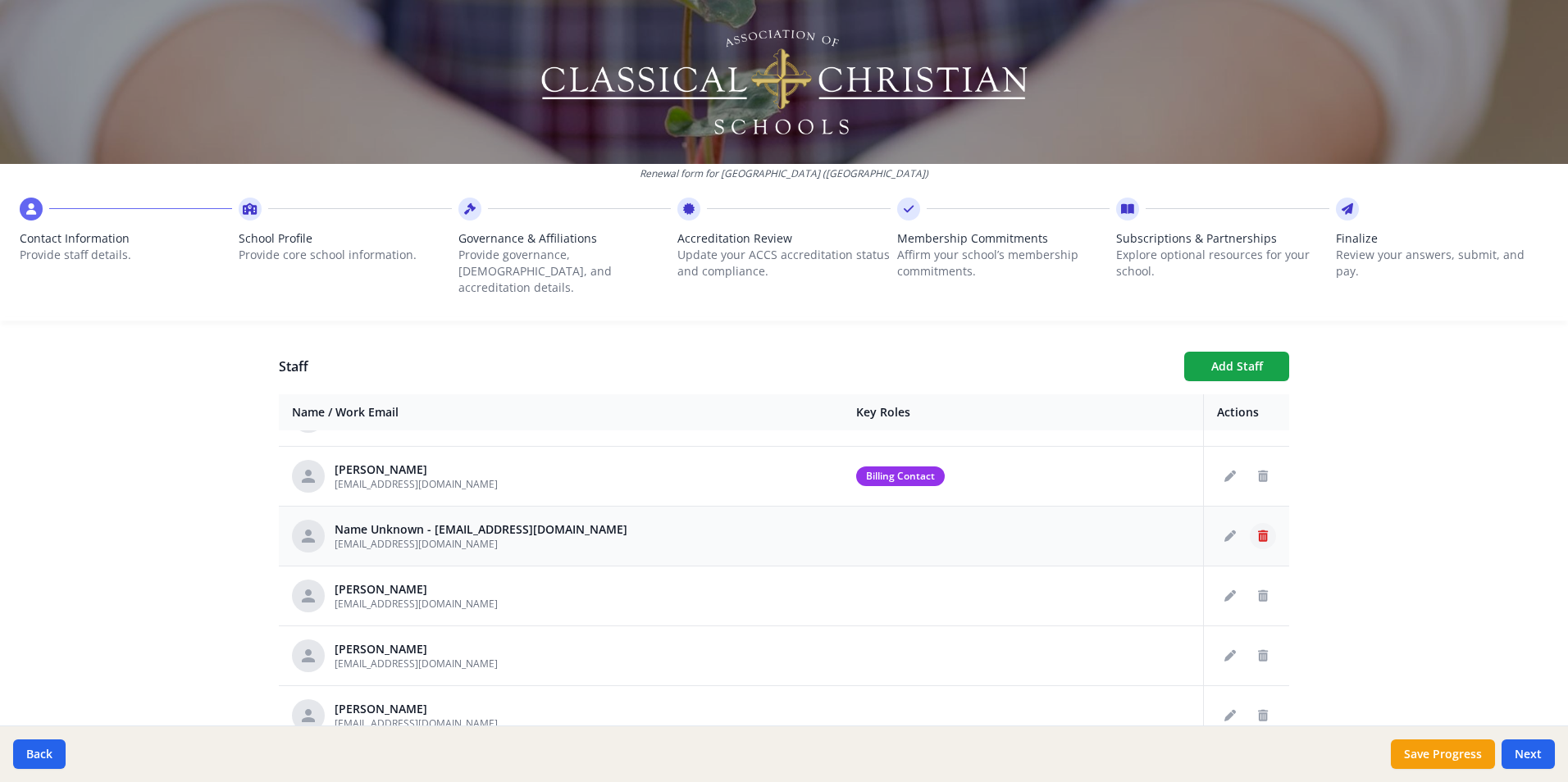
click at [1258, 530] on icon "Delete staff" at bounding box center [1263, 536] width 10 height 11
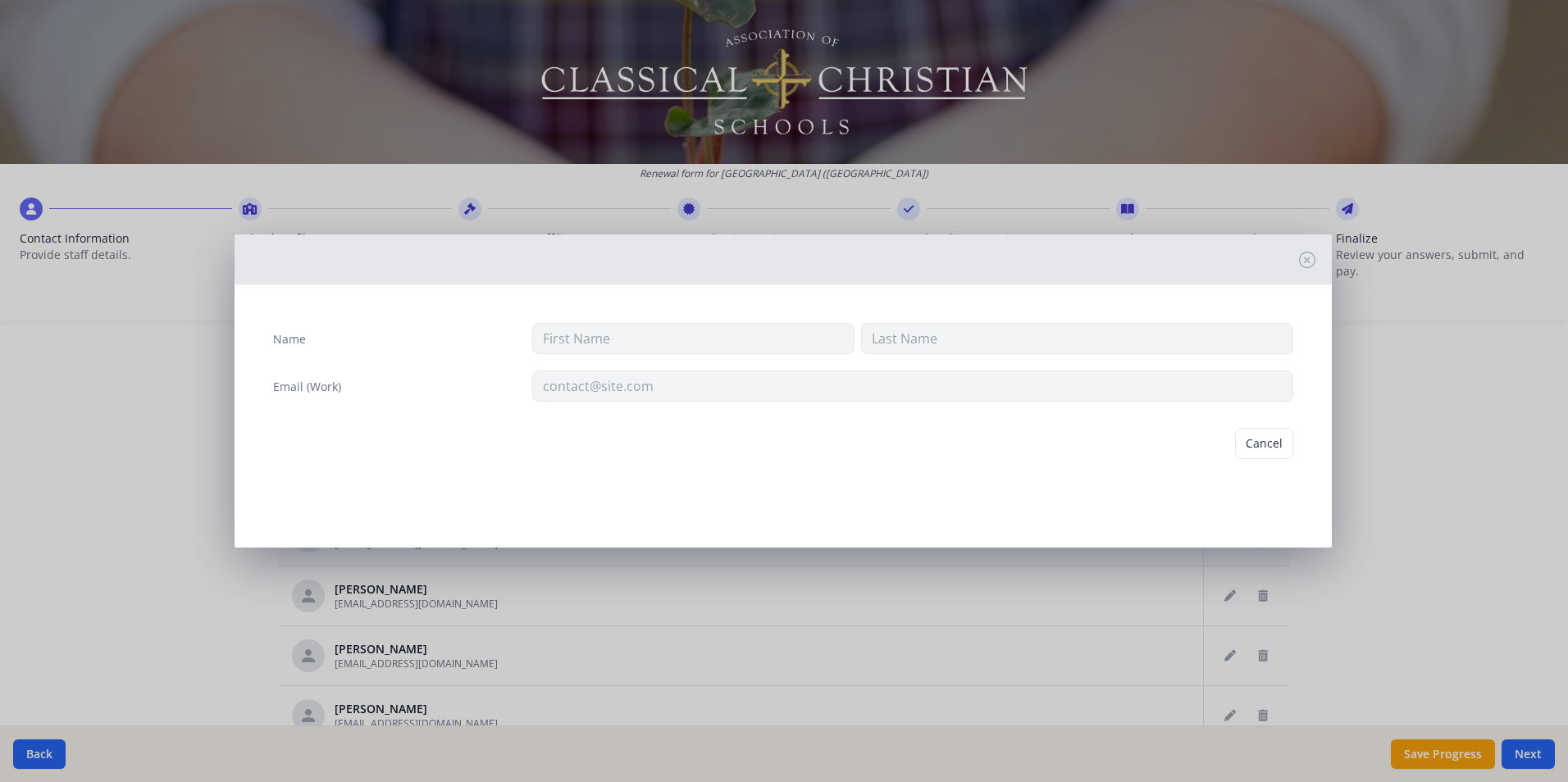
type input "[EMAIL_ADDRESS][DOMAIN_NAME]"
click at [1270, 442] on button "Delete" at bounding box center [1265, 443] width 57 height 31
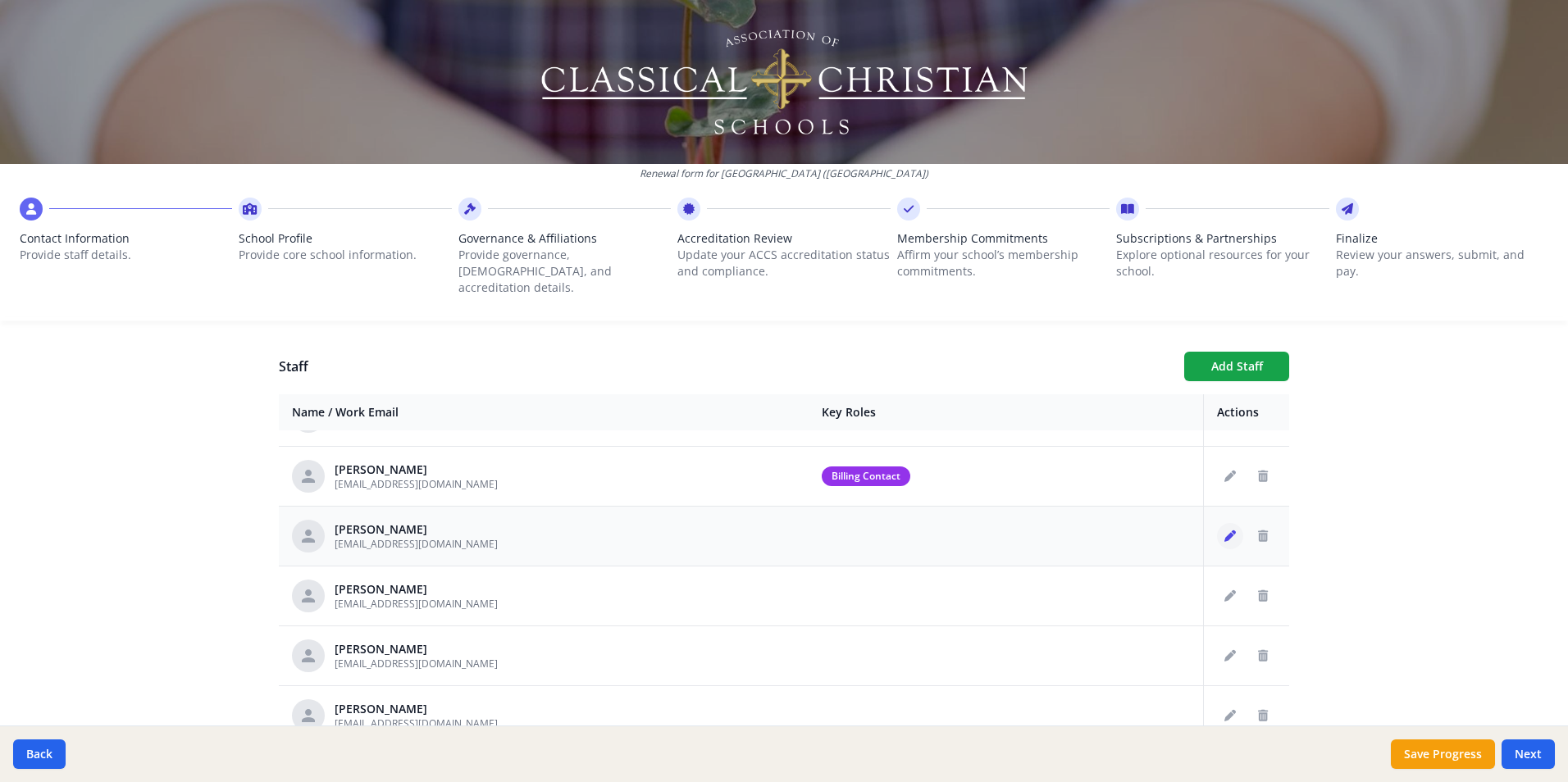
click at [1225, 530] on icon "Edit staff" at bounding box center [1230, 536] width 11 height 11
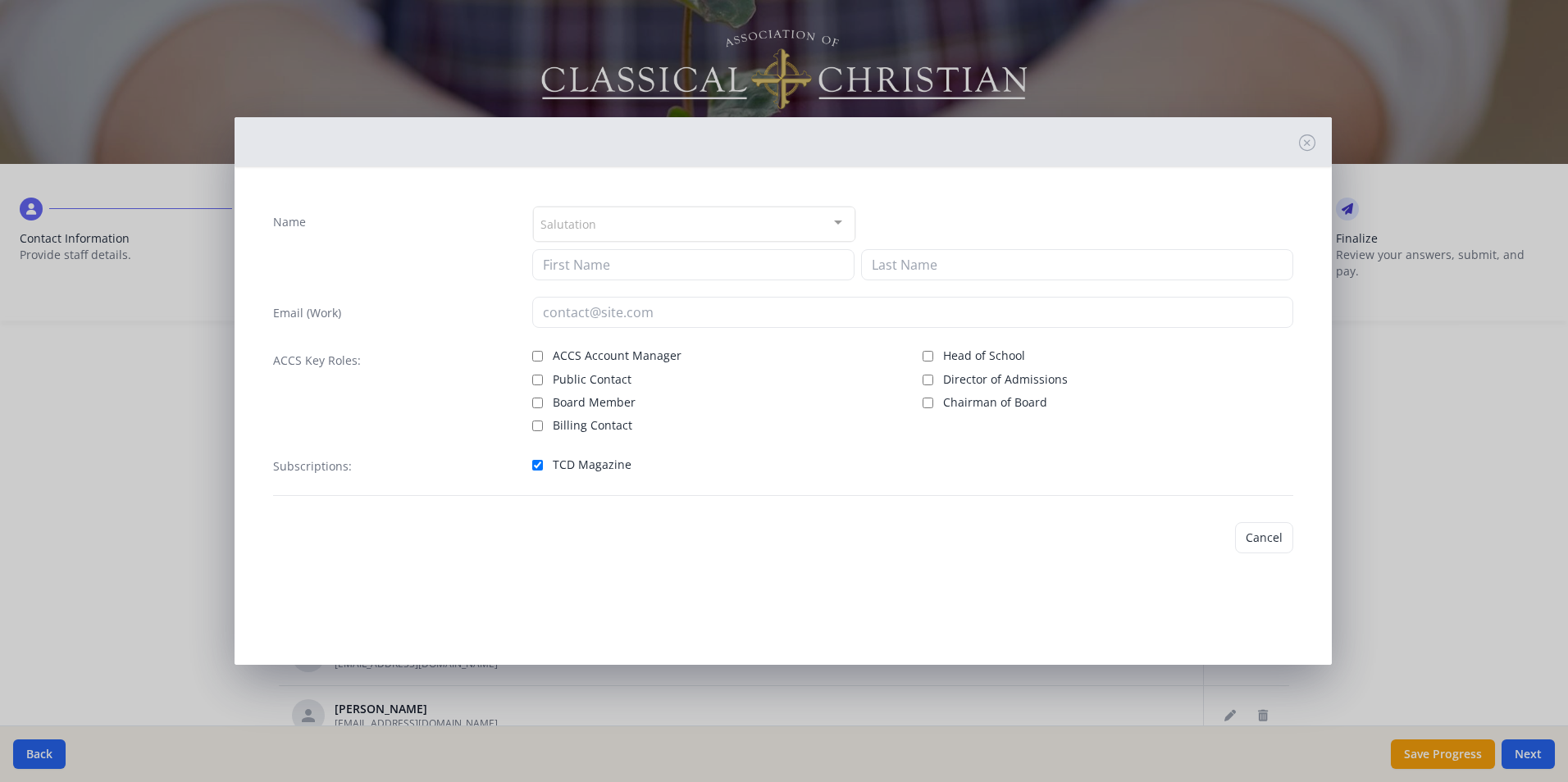
type input "Tabbie"
type input "[PERSON_NAME]"
type input "[EMAIL_ADDRESS][DOMAIN_NAME]"
checkbox input "true"
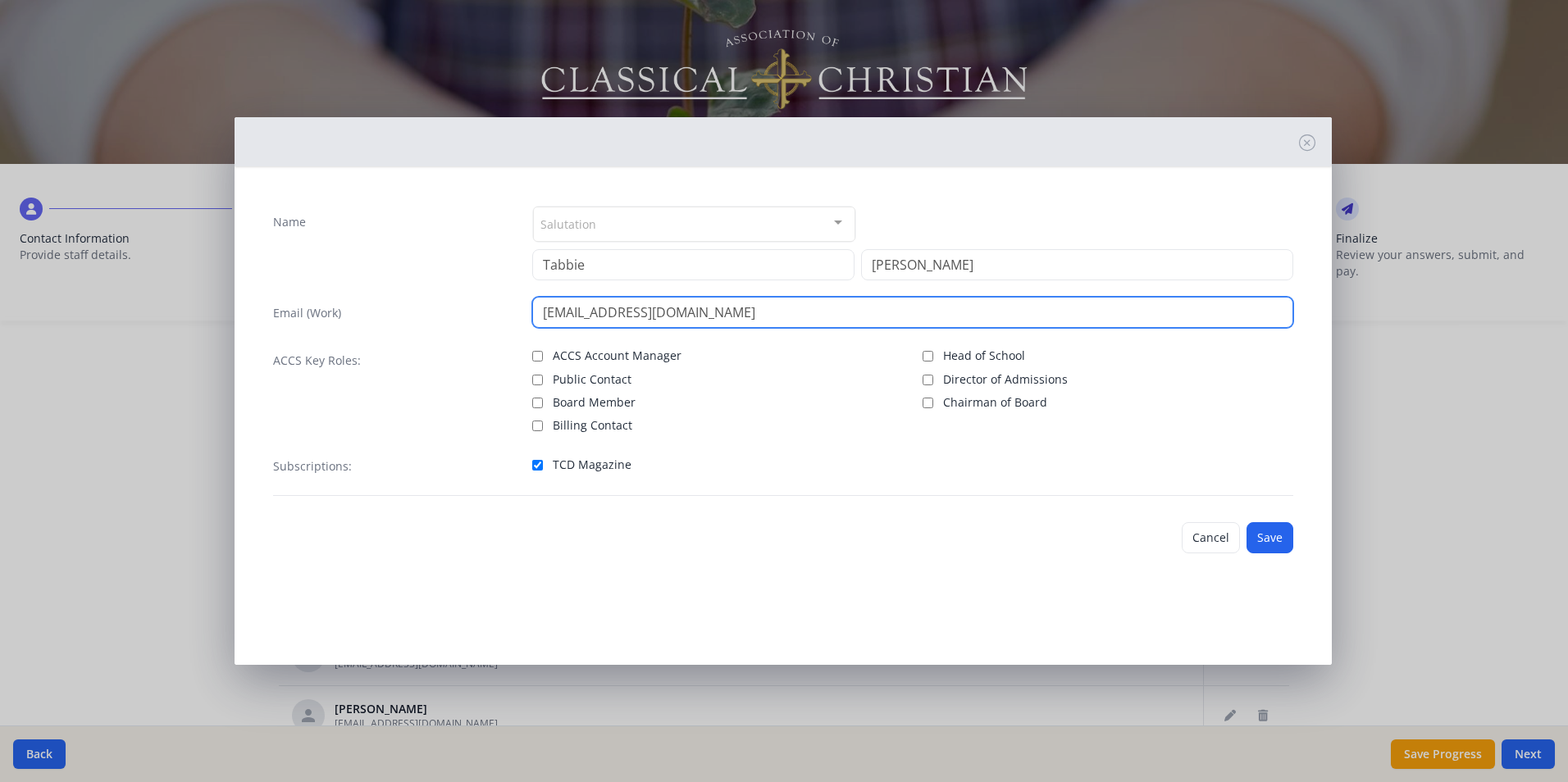
drag, startPoint x: 725, startPoint y: 311, endPoint x: 516, endPoint y: 316, distance: 209.1
click at [516, 316] on div "Email (Work) [EMAIL_ADDRESS][DOMAIN_NAME]" at bounding box center [783, 312] width 1021 height 31
type input "[EMAIL_ADDRESS][DOMAIN_NAME]"
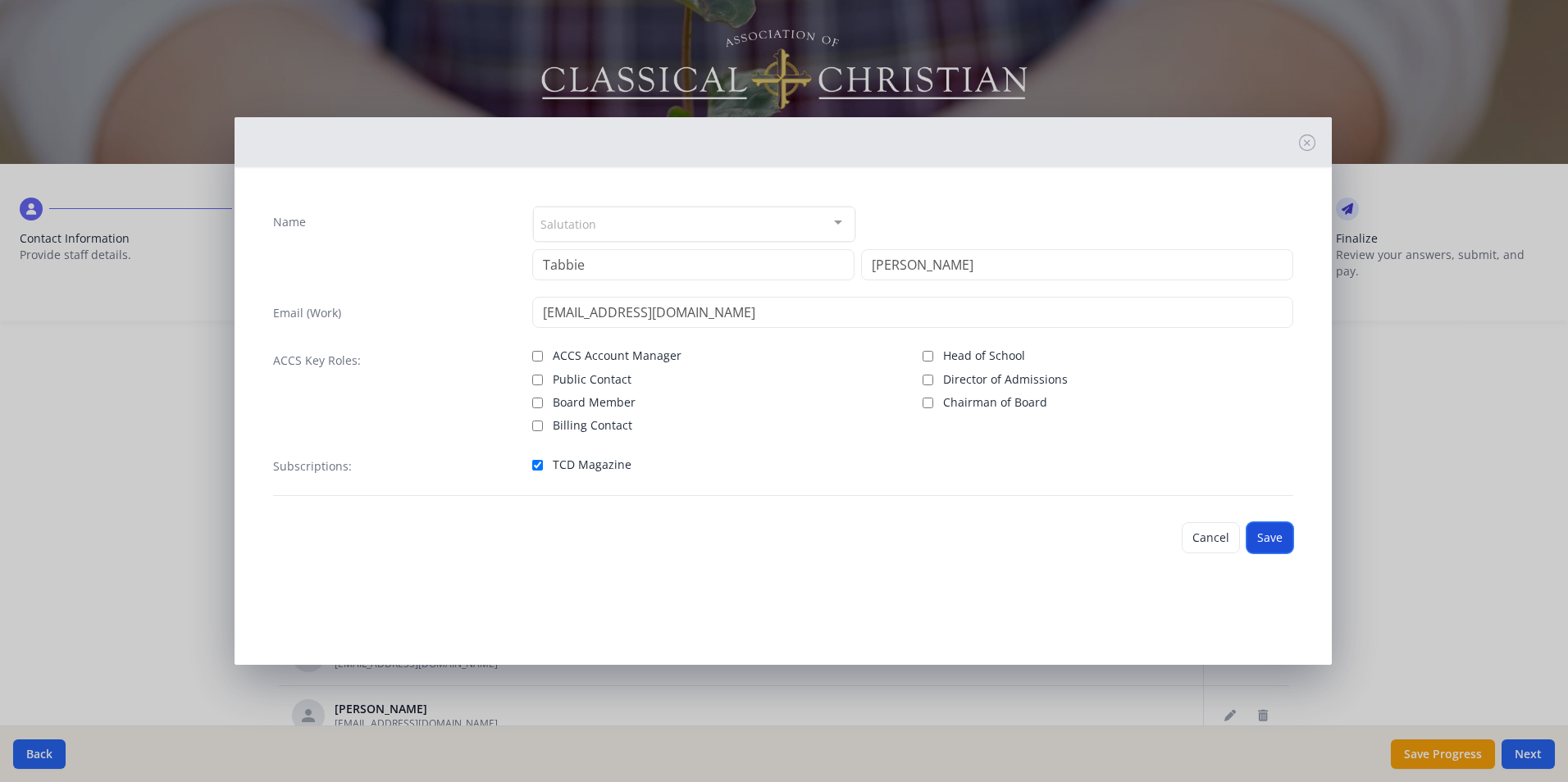
click at [1274, 536] on button "Save" at bounding box center [1270, 538] width 47 height 31
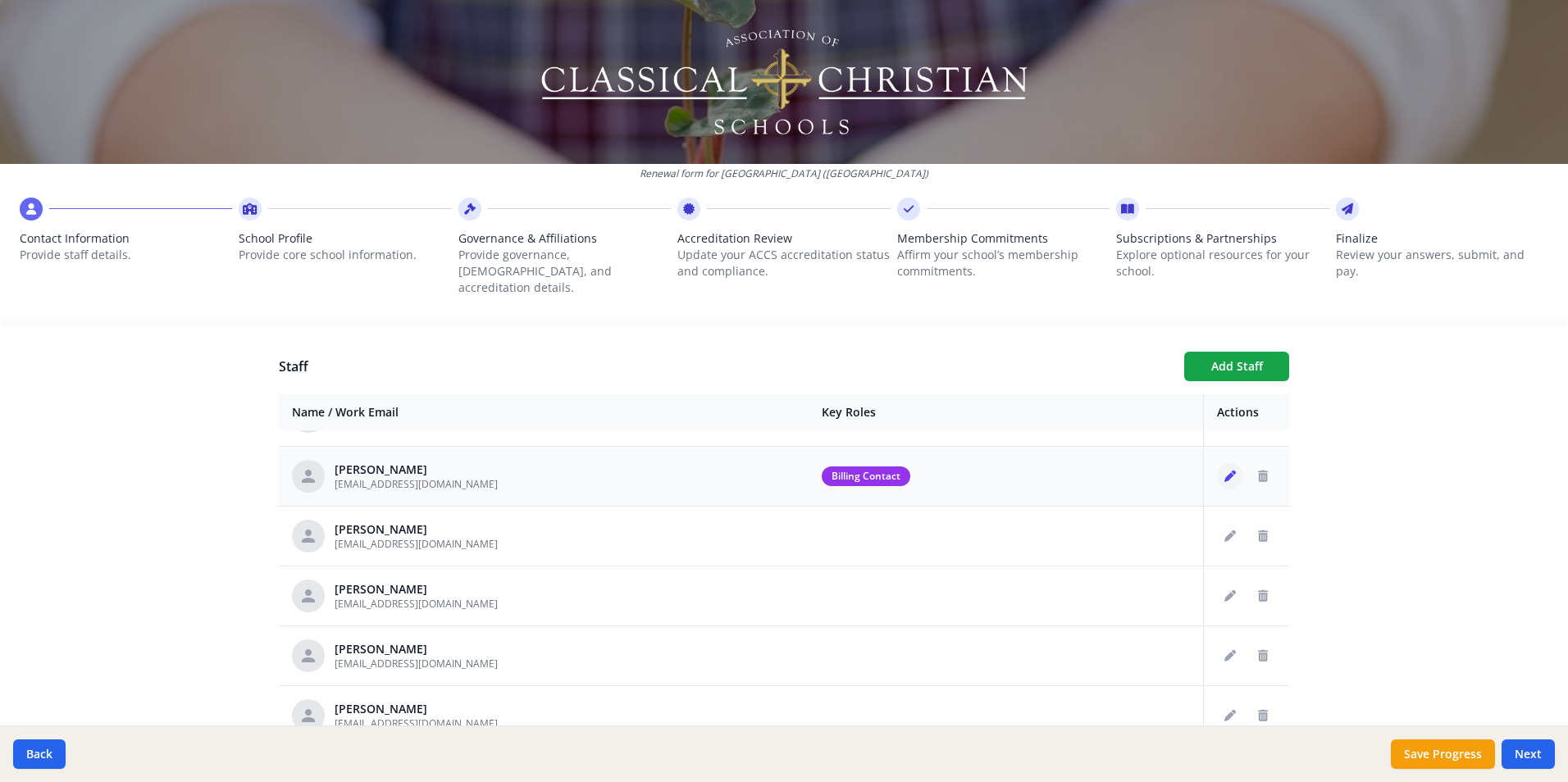
click at [1225, 470] on icon "Edit staff" at bounding box center [1230, 476] width 11 height 11
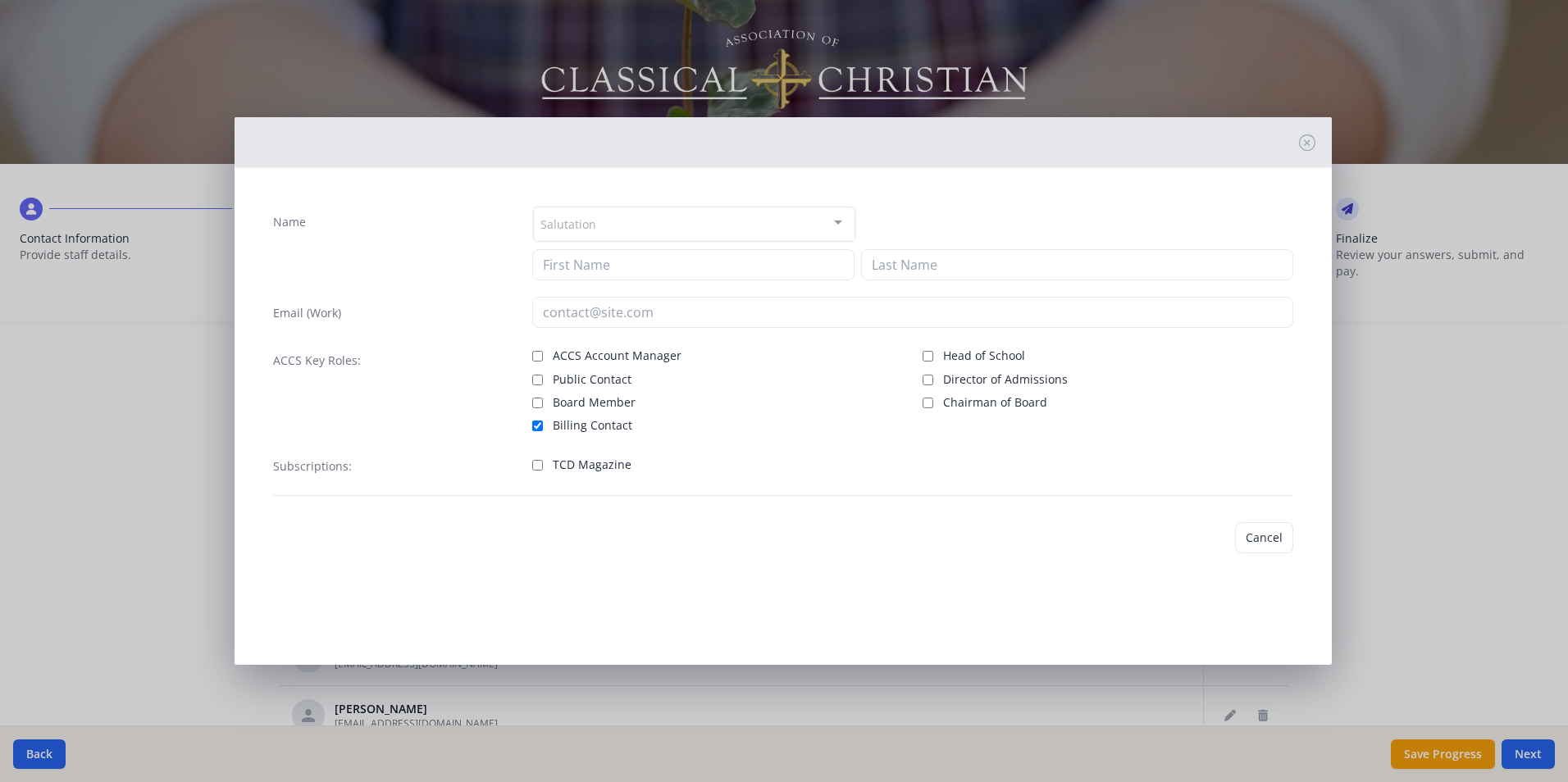
type input "[PERSON_NAME]"
type input "[EMAIL_ADDRESS][DOMAIN_NAME]"
checkbox input "true"
click at [539, 464] on input "TCD Magazine" at bounding box center [538, 465] width 11 height 11
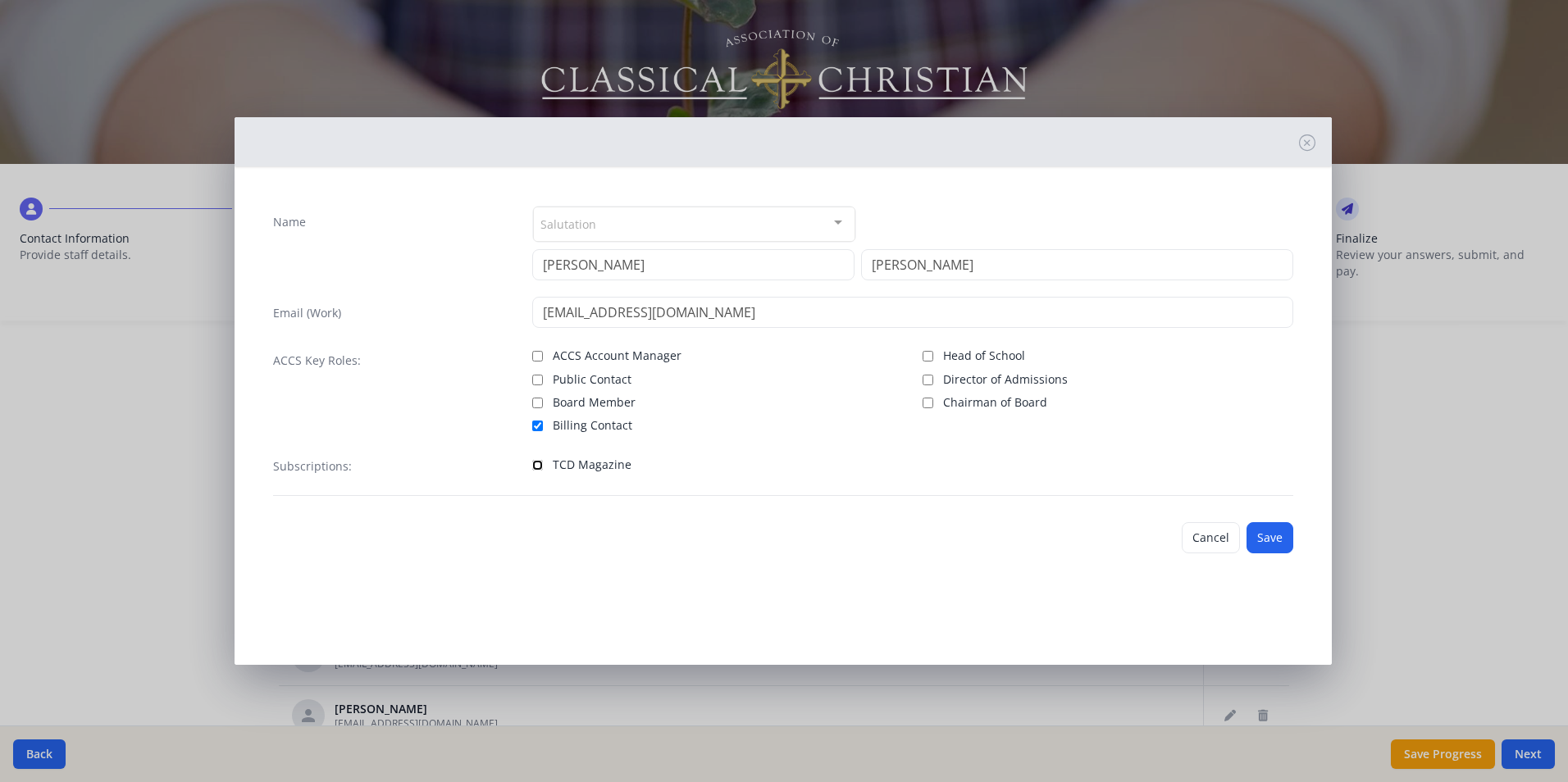
checkbox input "true"
click at [1282, 540] on button "Save" at bounding box center [1270, 538] width 47 height 31
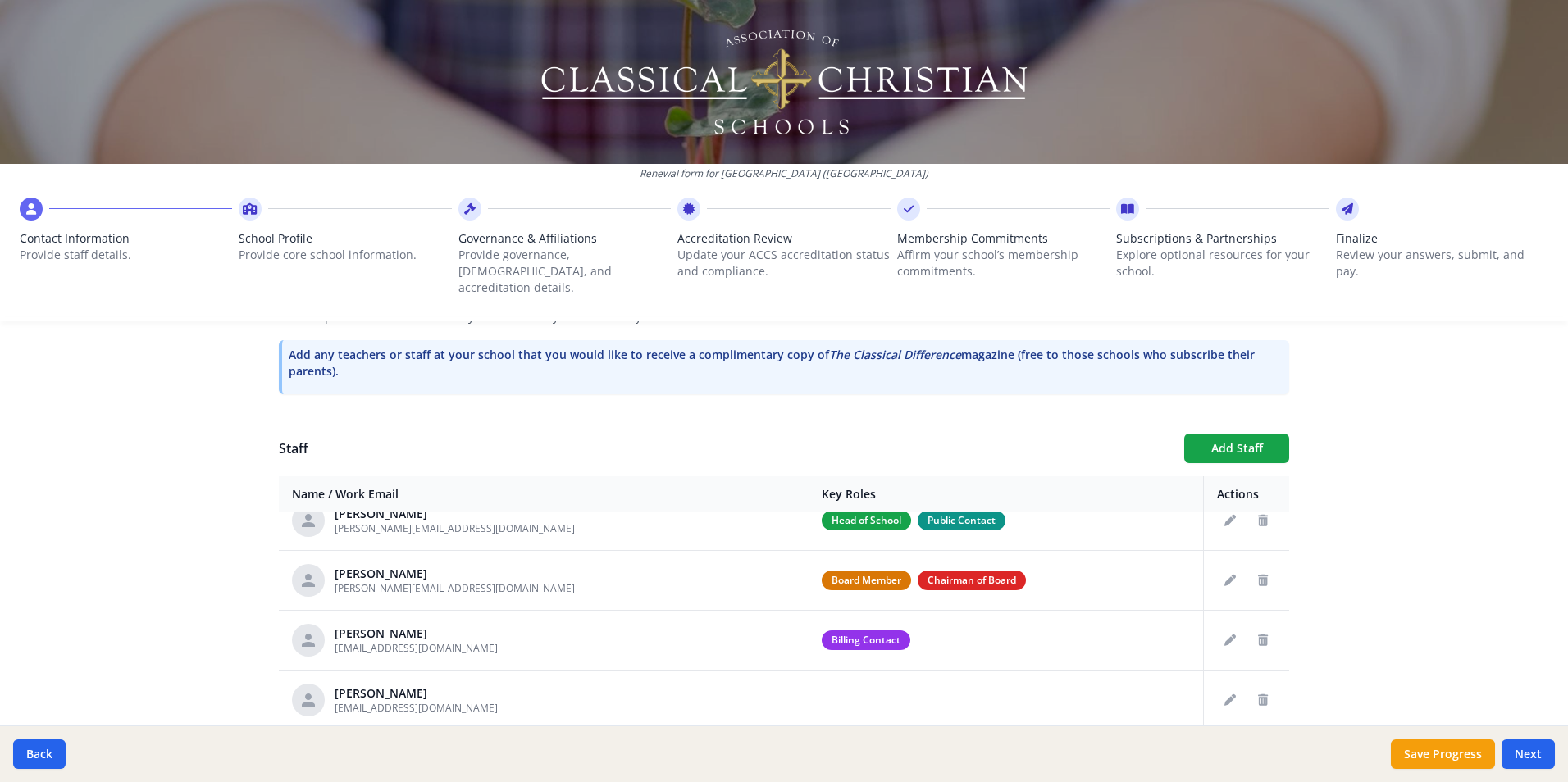
scroll to position [0, 0]
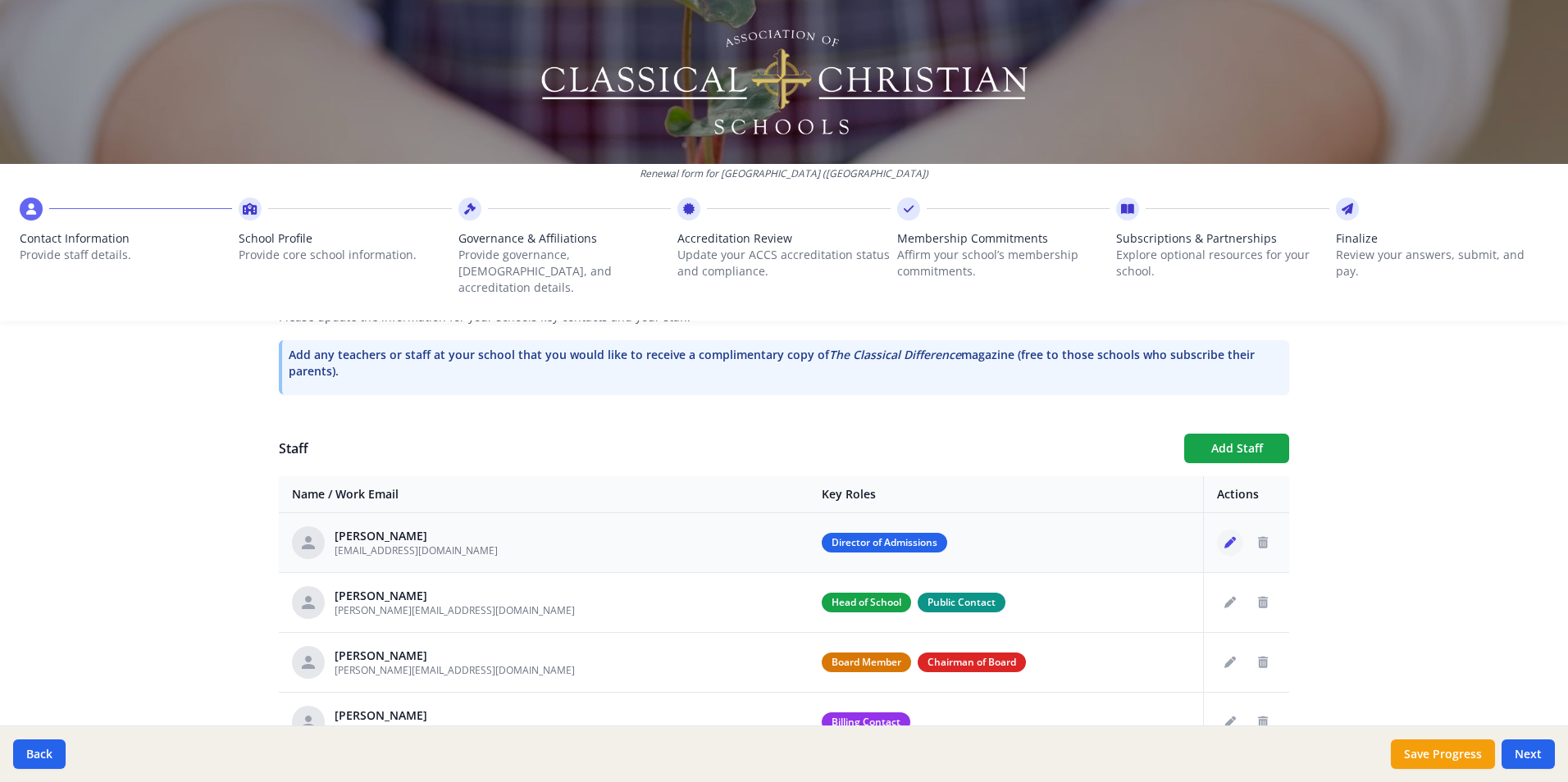
click at [1225, 537] on icon "Edit staff" at bounding box center [1230, 542] width 11 height 11
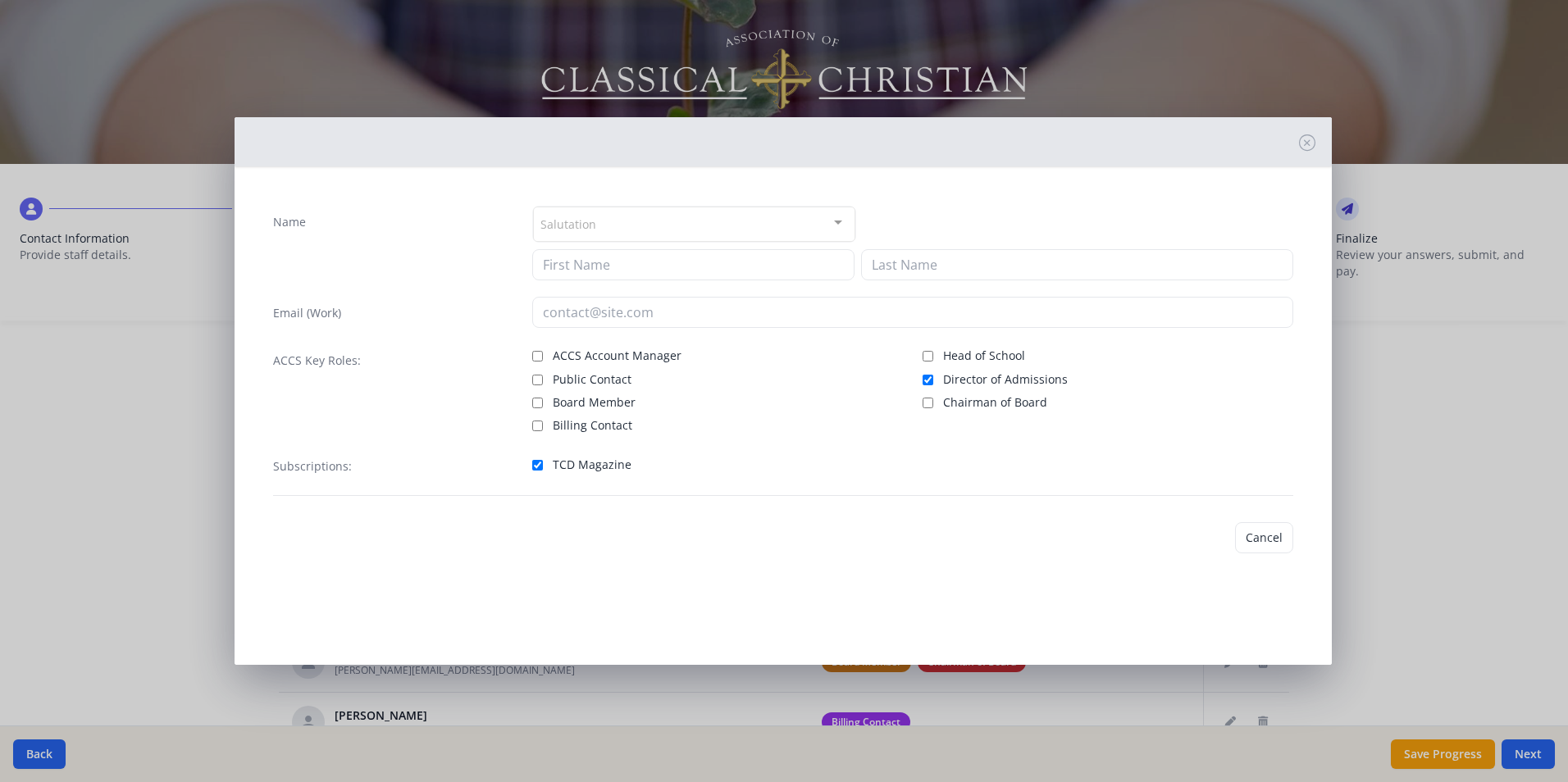
type input "[PERSON_NAME]"
type input "[EMAIL_ADDRESS][DOMAIN_NAME]"
checkbox input "true"
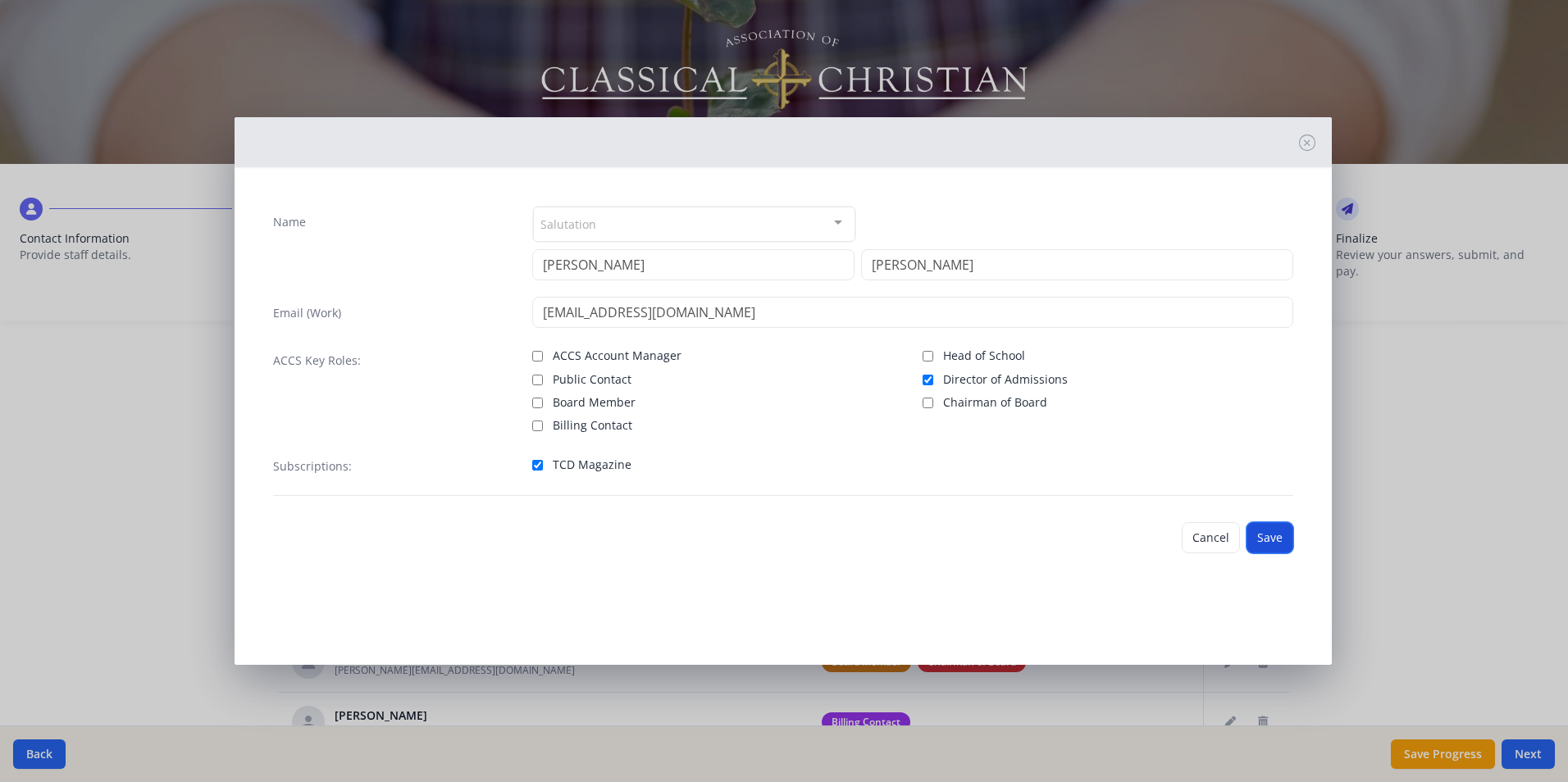
click at [1275, 543] on button "Save" at bounding box center [1270, 538] width 47 height 31
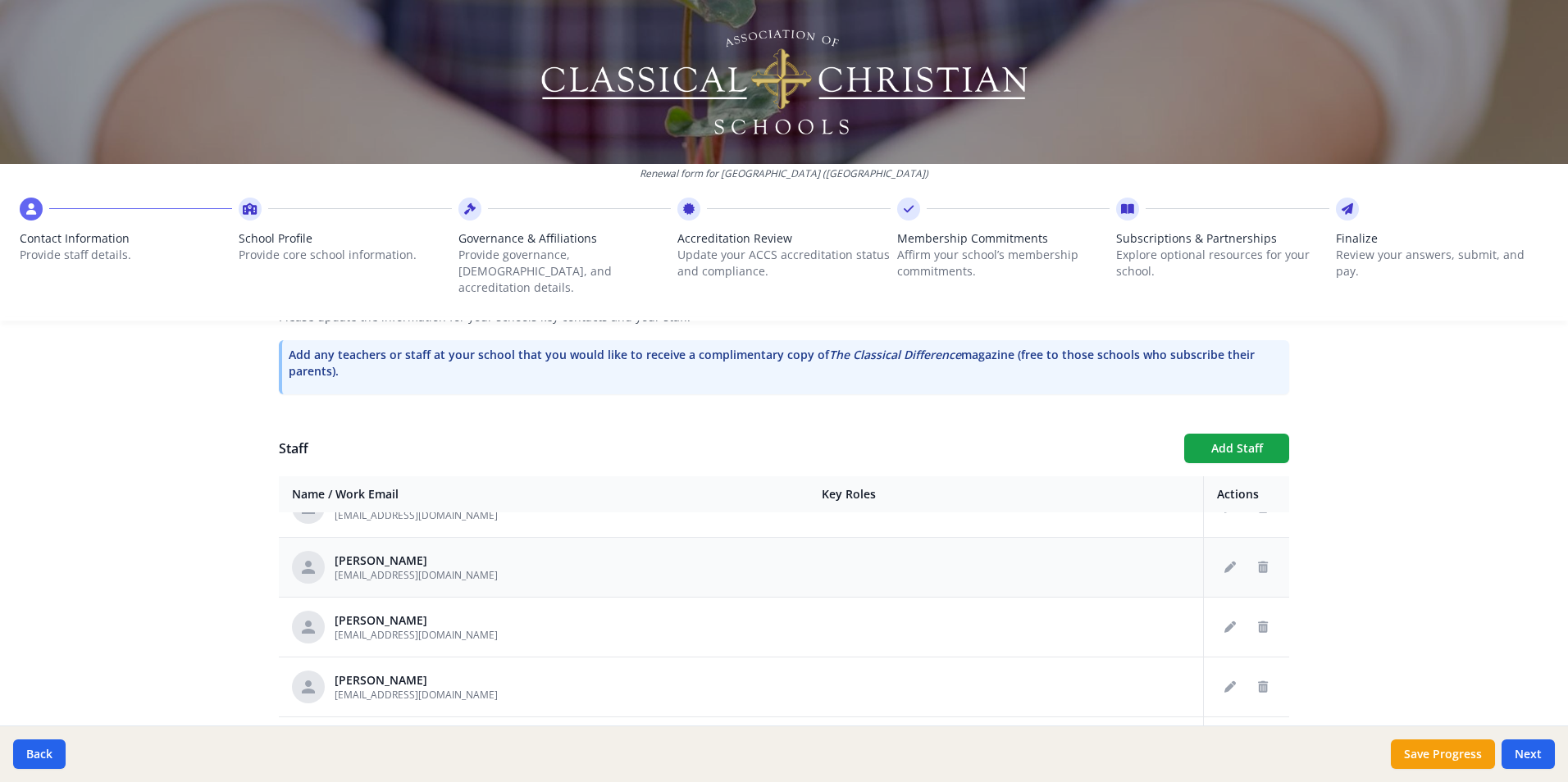
scroll to position [246, 0]
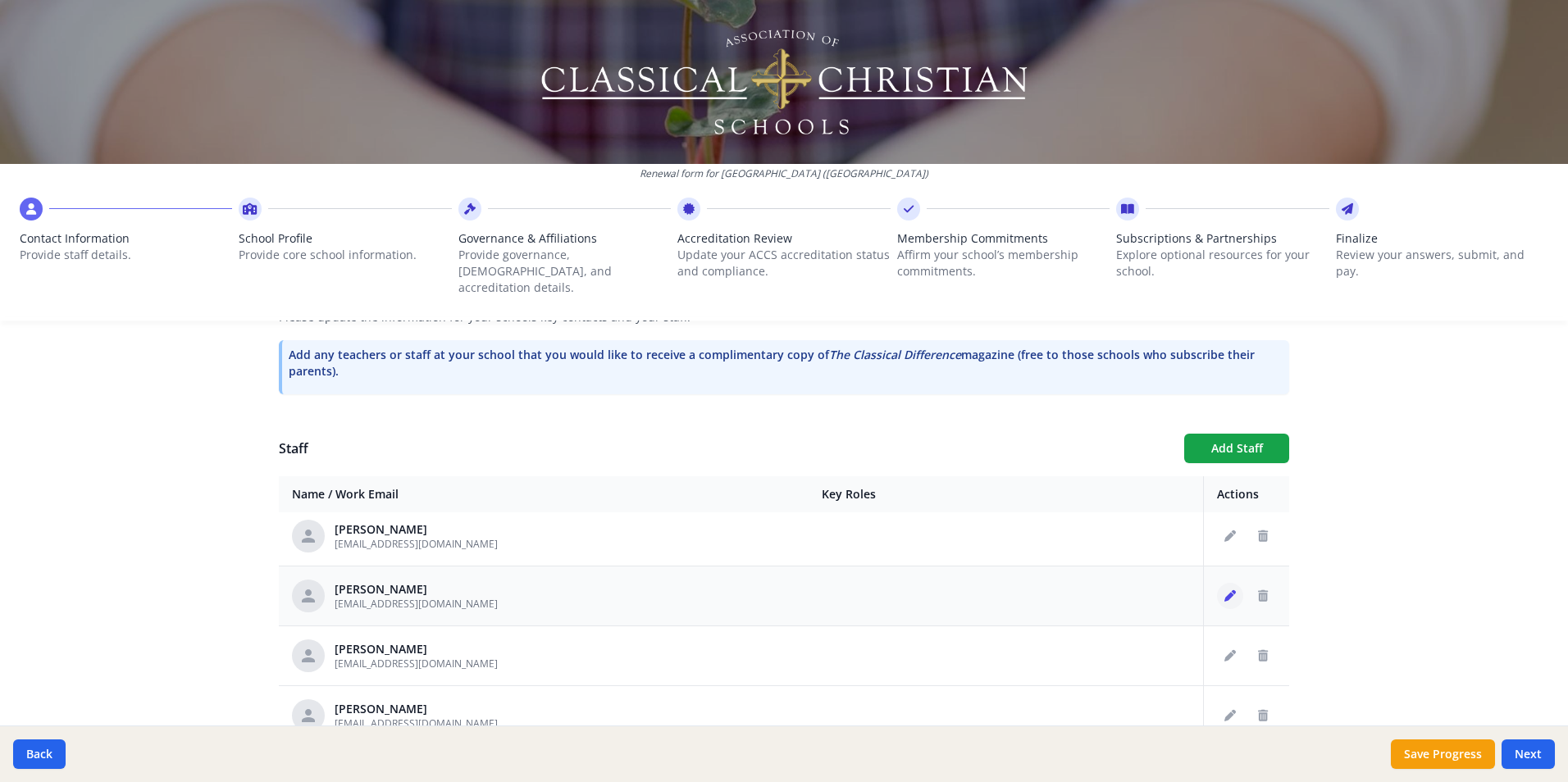
click at [1225, 590] on icon "Edit staff" at bounding box center [1230, 596] width 11 height 11
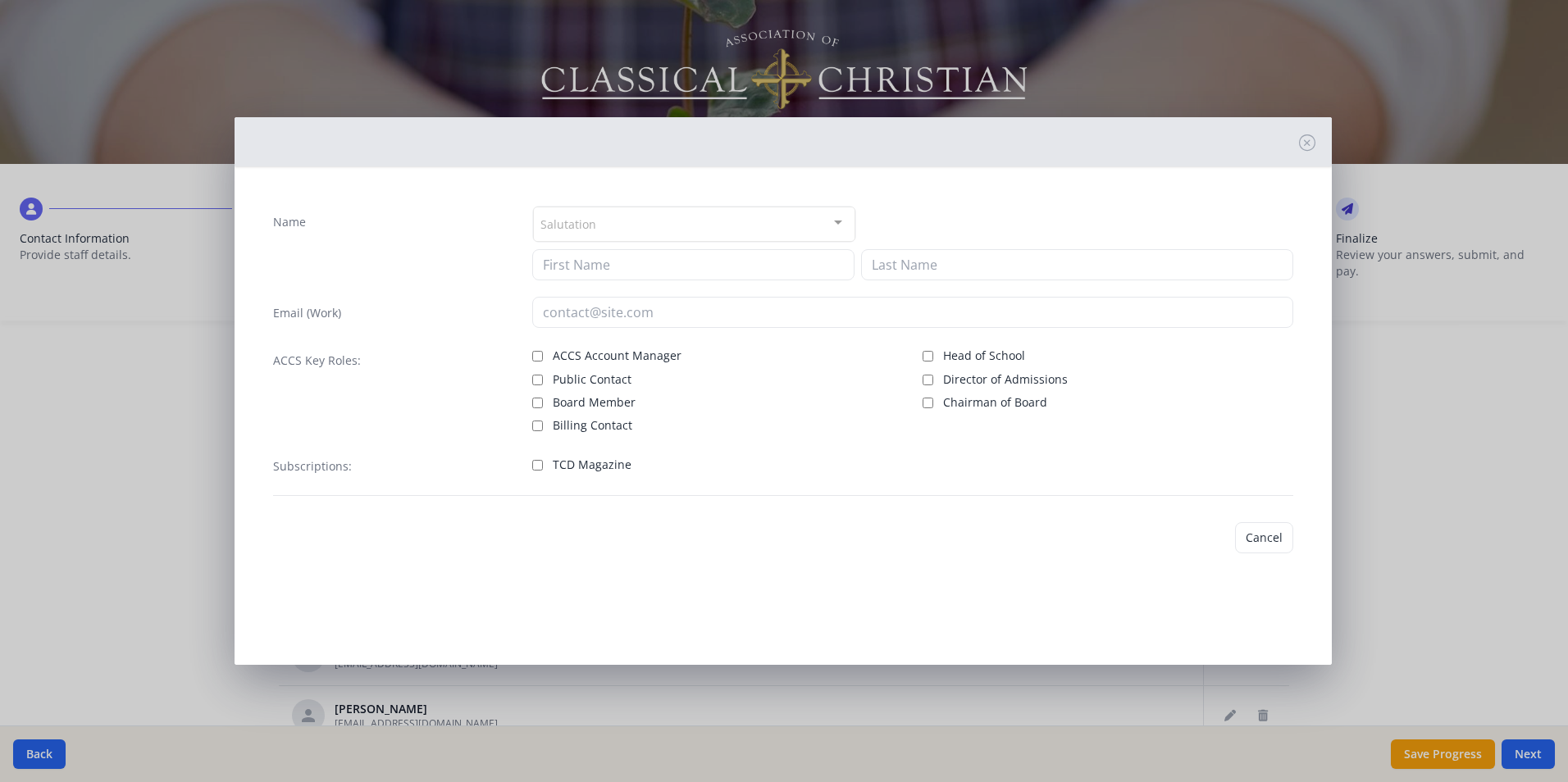
type input "[PERSON_NAME]"
type input "Bagamery"
type input "[EMAIL_ADDRESS][DOMAIN_NAME]"
click at [530, 462] on div "Subscriptions: TCD Magazine" at bounding box center [783, 473] width 1021 height 46
click at [536, 463] on input "TCD Magazine" at bounding box center [538, 465] width 11 height 11
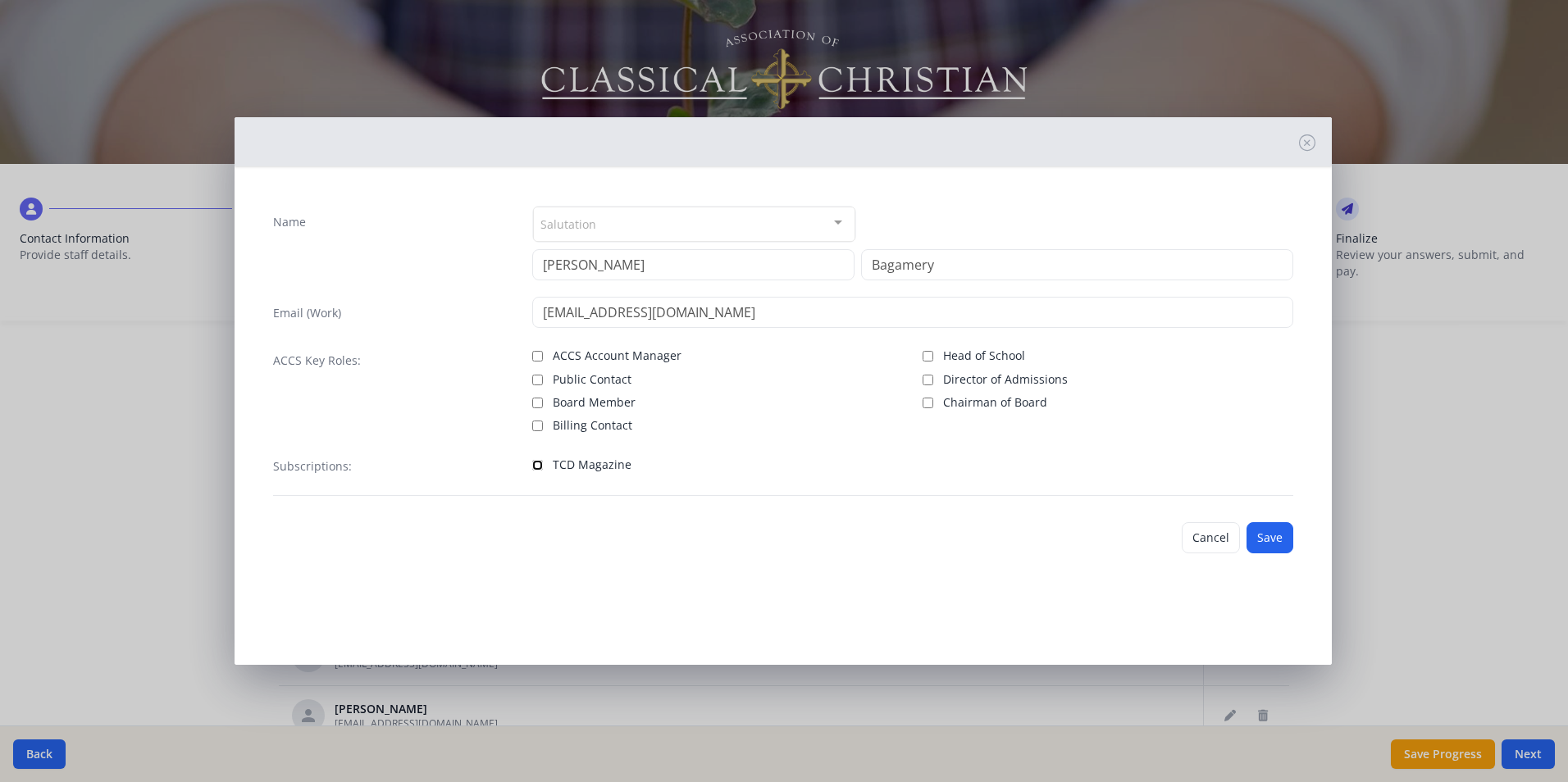
checkbox input "true"
click at [1272, 538] on button "Save" at bounding box center [1270, 538] width 47 height 31
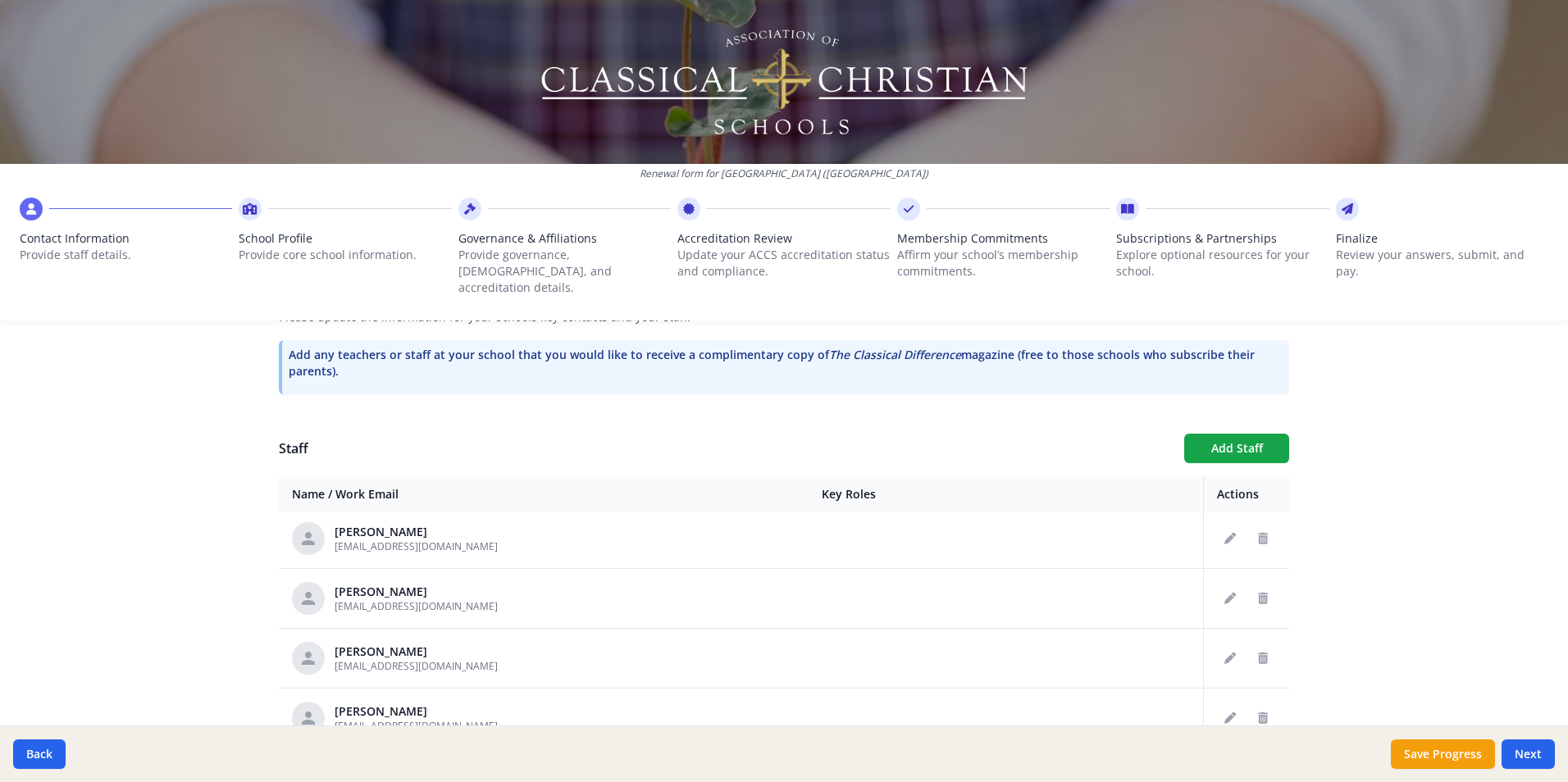
scroll to position [328, 0]
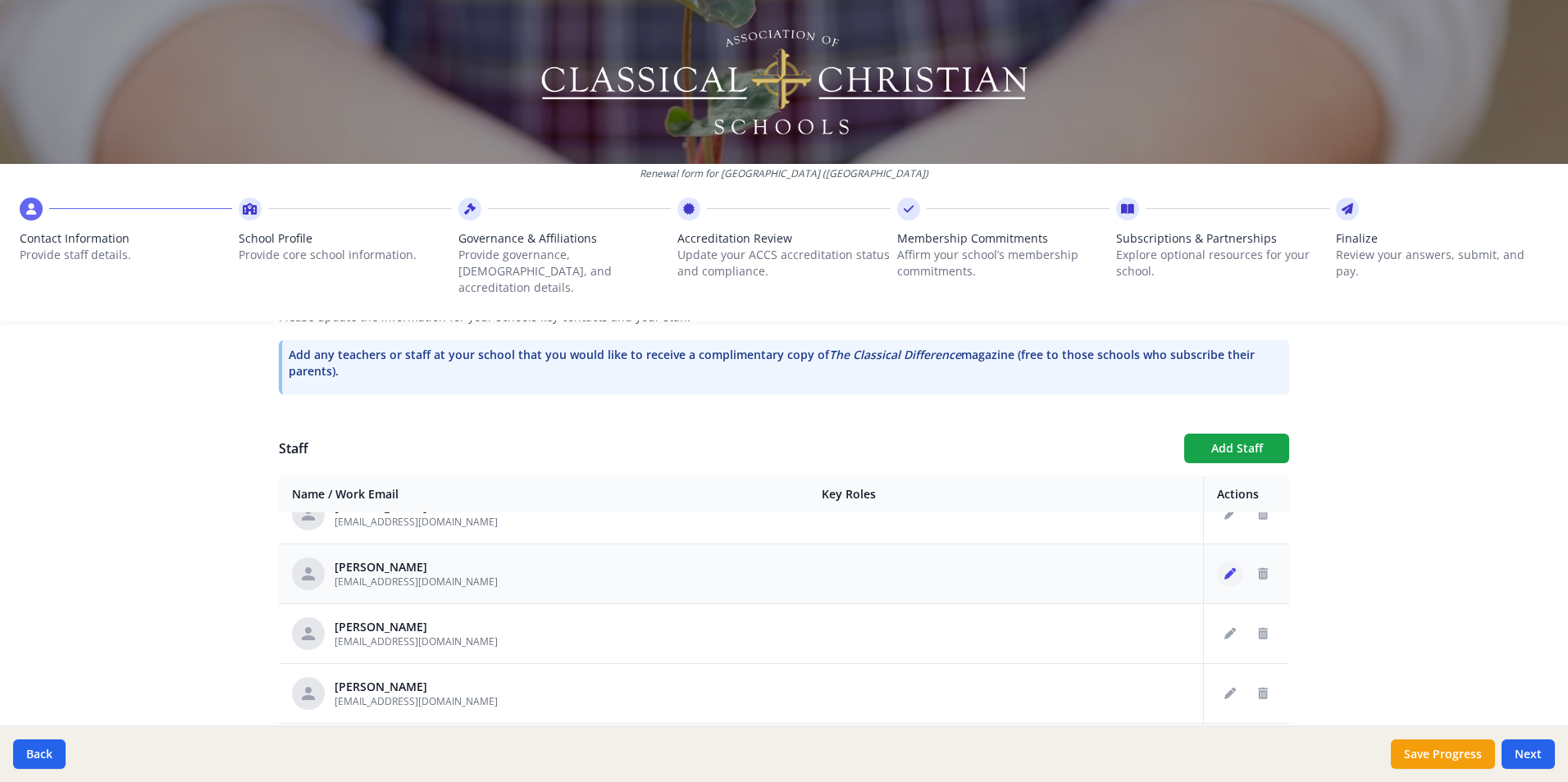
click at [1225, 568] on icon "Edit staff" at bounding box center [1230, 574] width 11 height 11
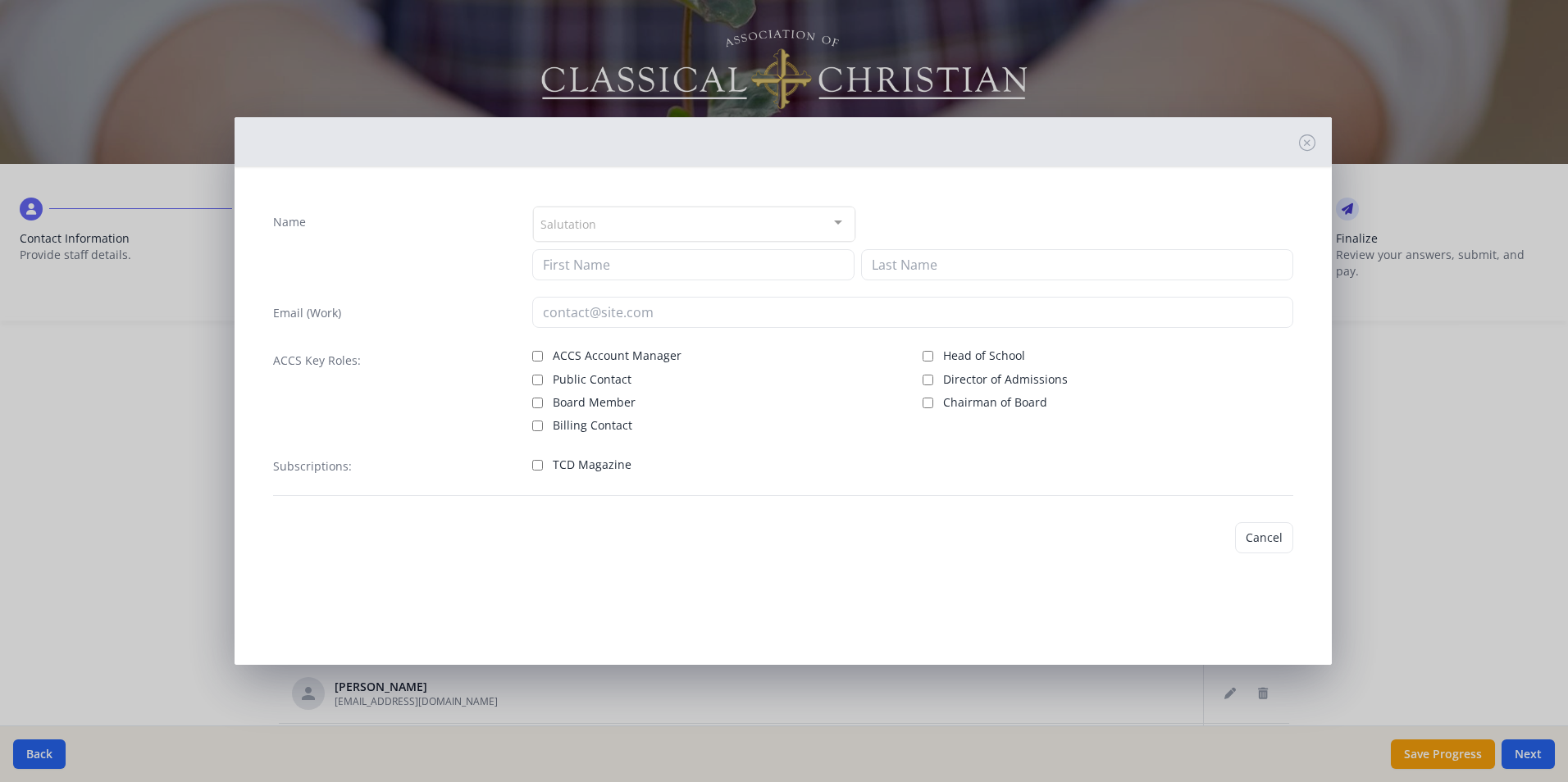
type input "[PERSON_NAME]"
type input "Birkedal"
type input "[EMAIL_ADDRESS][DOMAIN_NAME]"
click at [533, 468] on input "TCD Magazine" at bounding box center [538, 465] width 11 height 11
checkbox input "true"
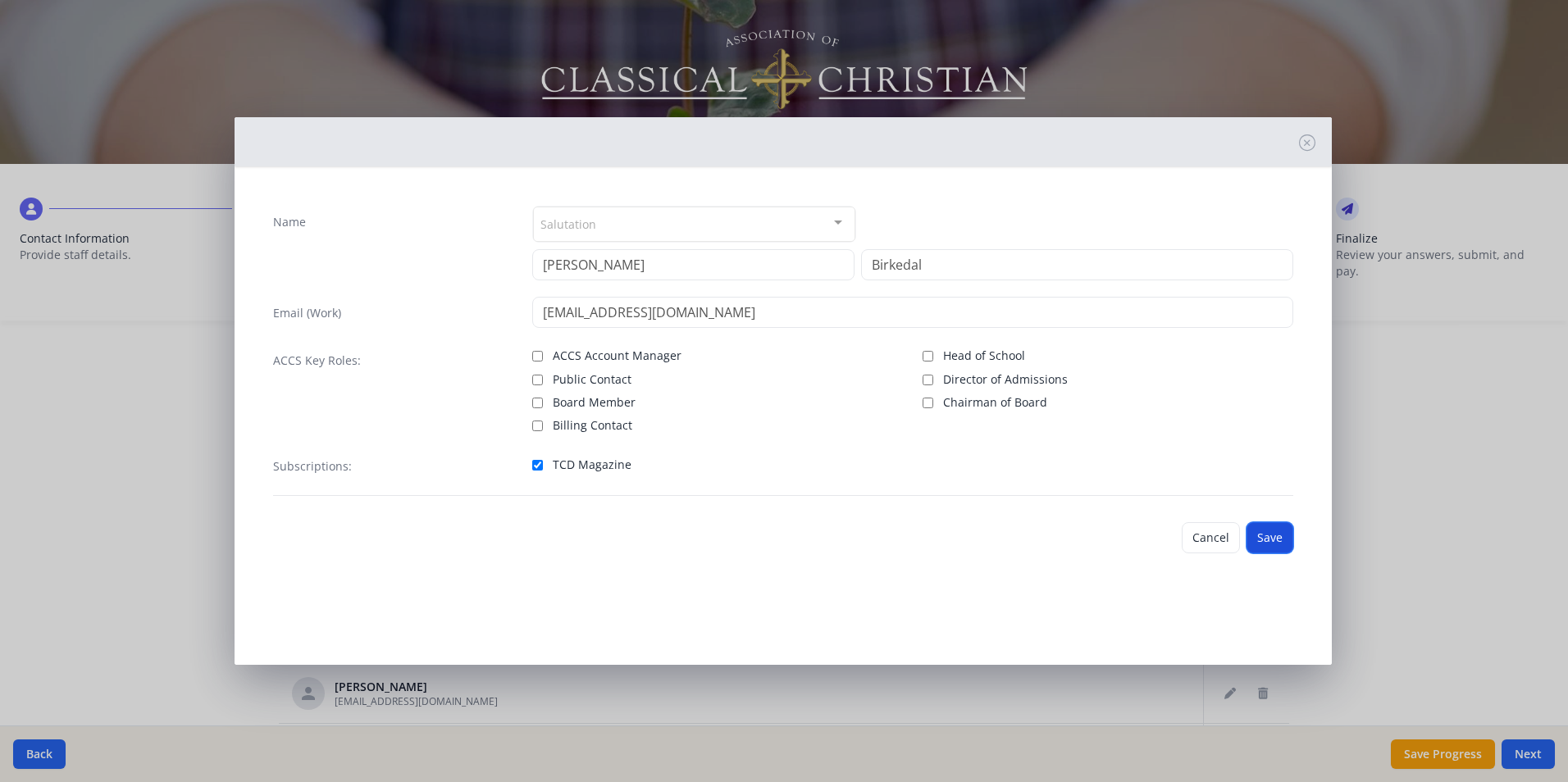
click at [1266, 538] on button "Save" at bounding box center [1270, 538] width 47 height 31
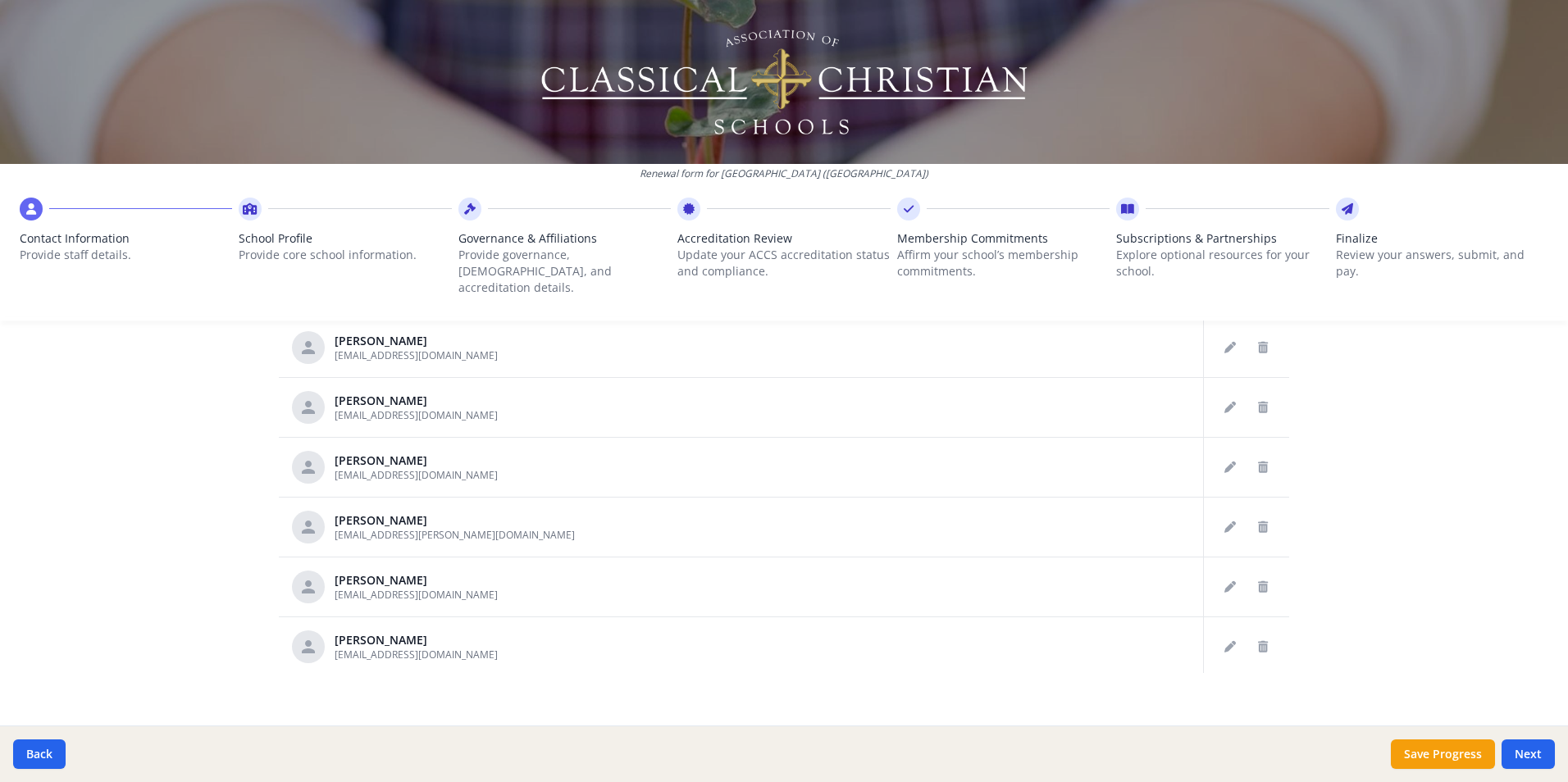
scroll to position [902, 0]
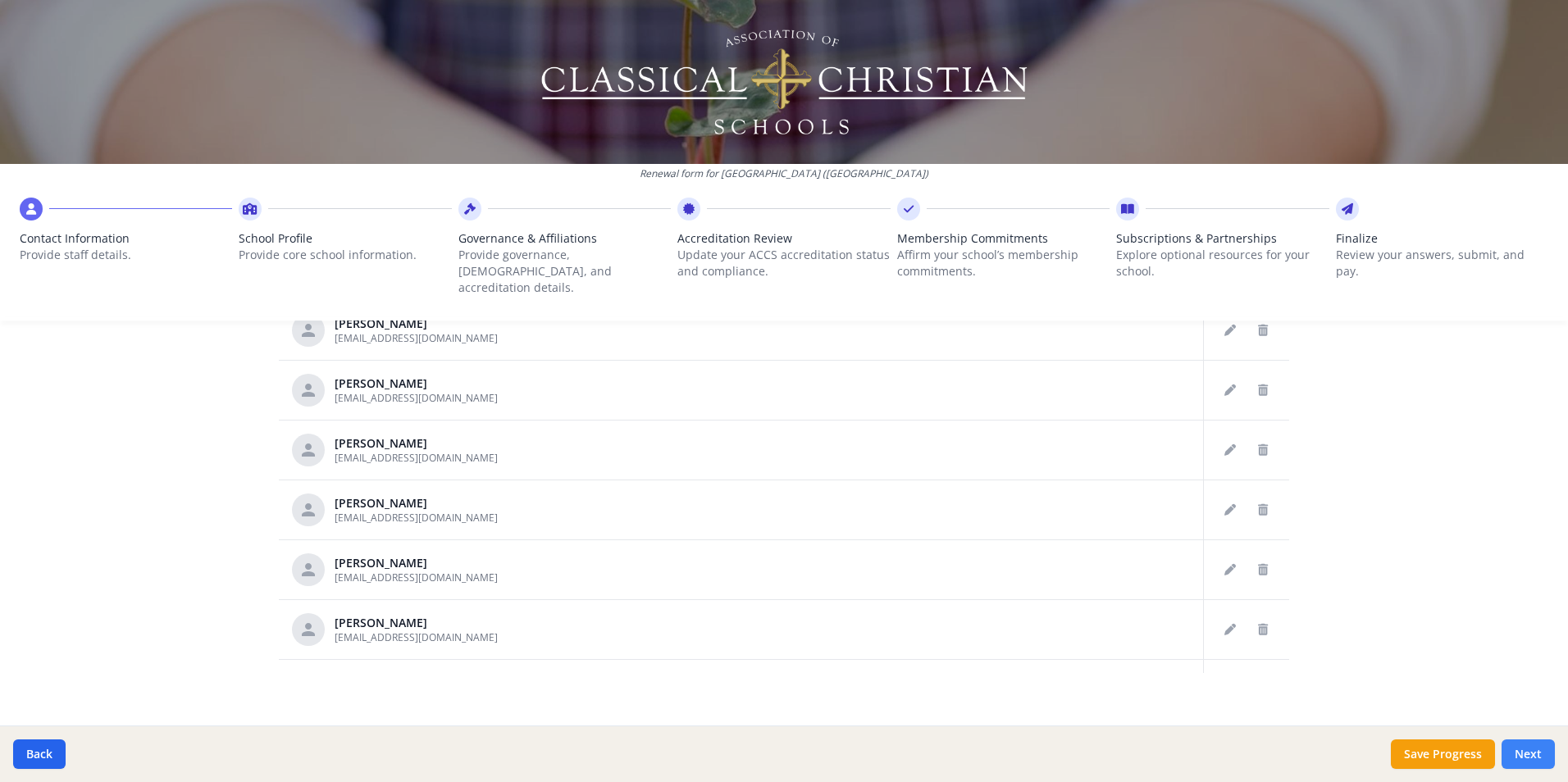
click at [1530, 749] on button "Next" at bounding box center [1528, 754] width 53 height 29
type input "[PHONE_NUMBER]"
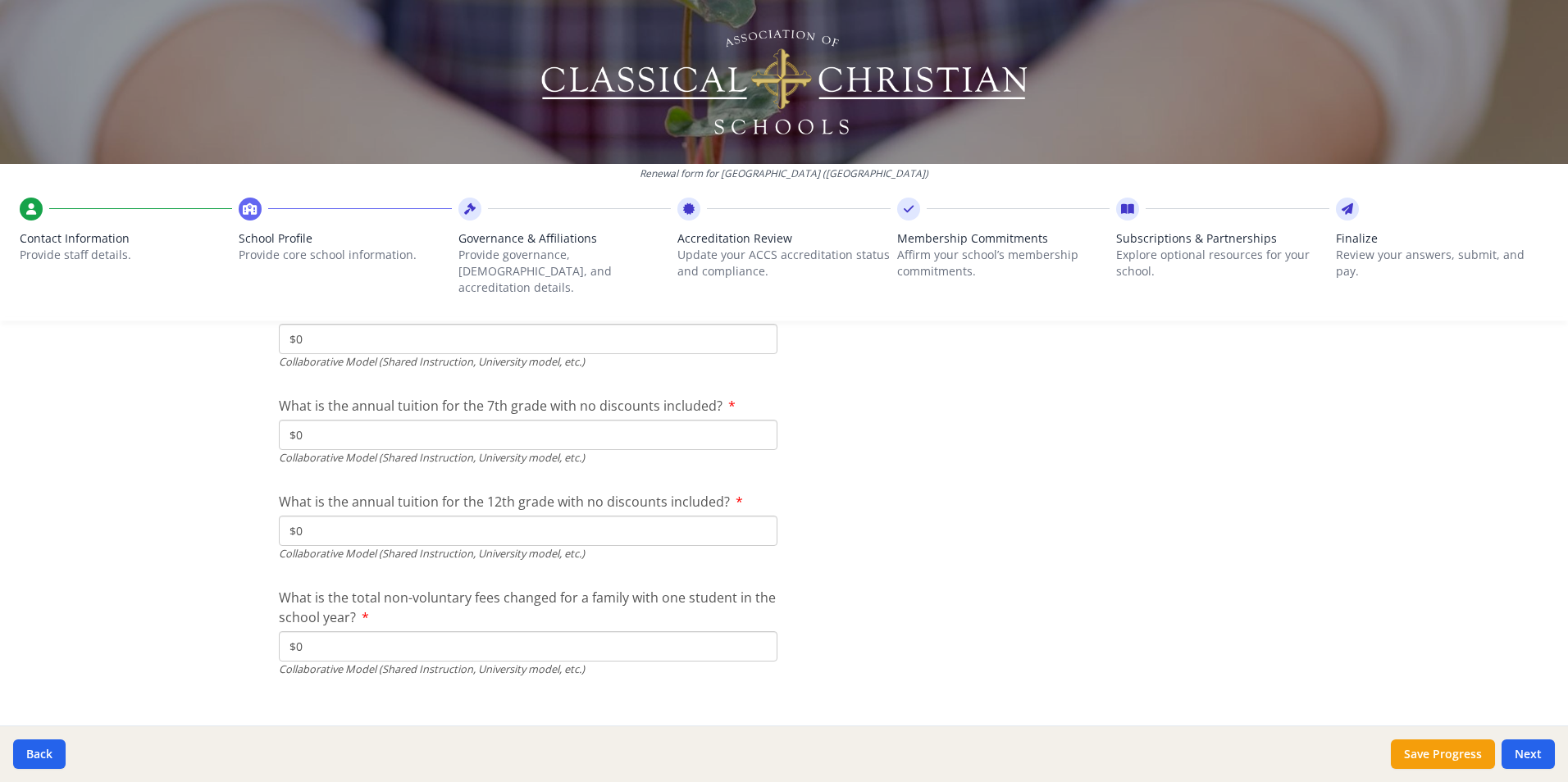
scroll to position [5501, 0]
click at [1522, 753] on button "Next" at bounding box center [1528, 754] width 53 height 29
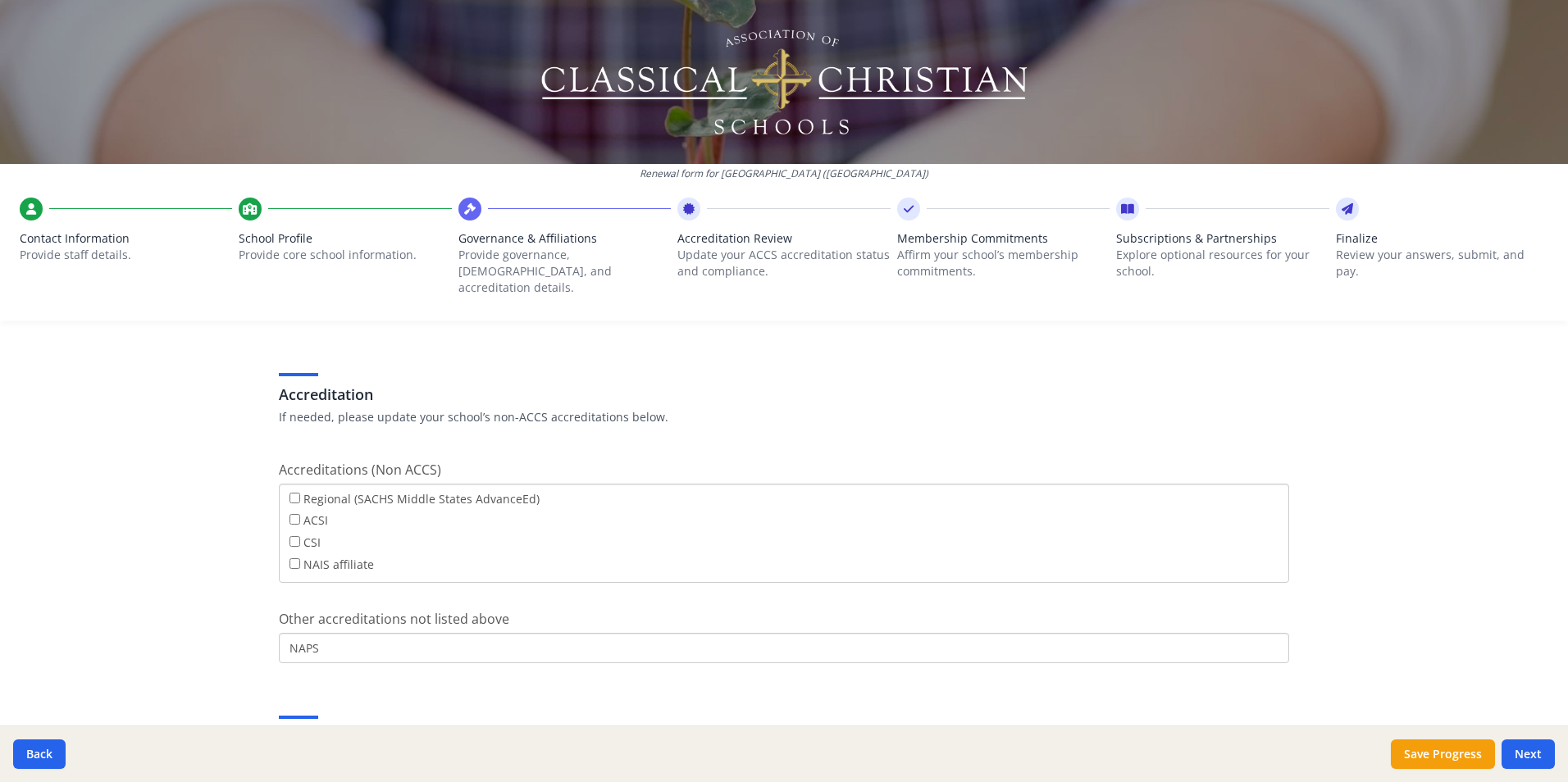
scroll to position [827, 0]
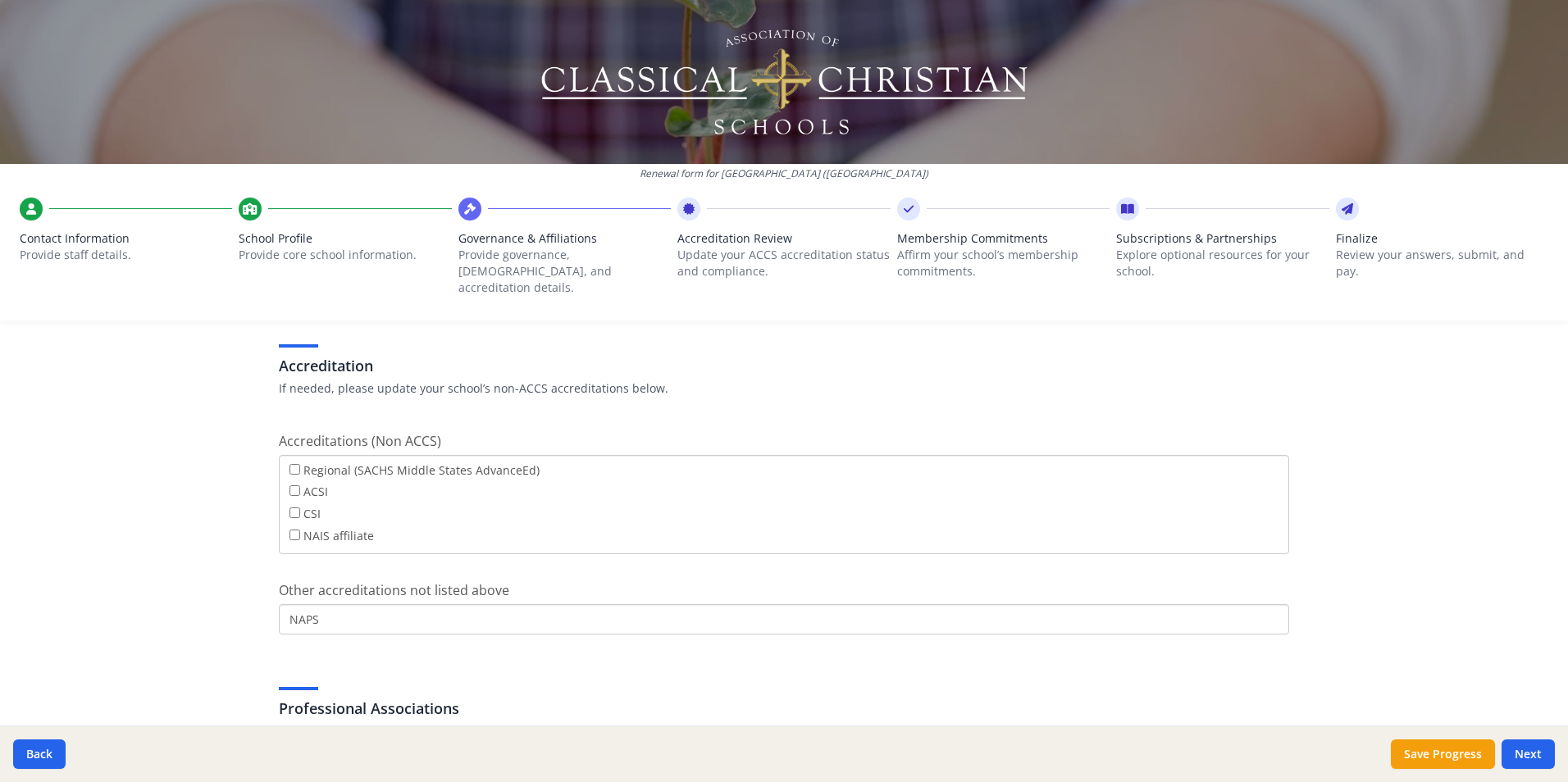
click at [328, 605] on input "NAPS" at bounding box center [784, 620] width 1011 height 30
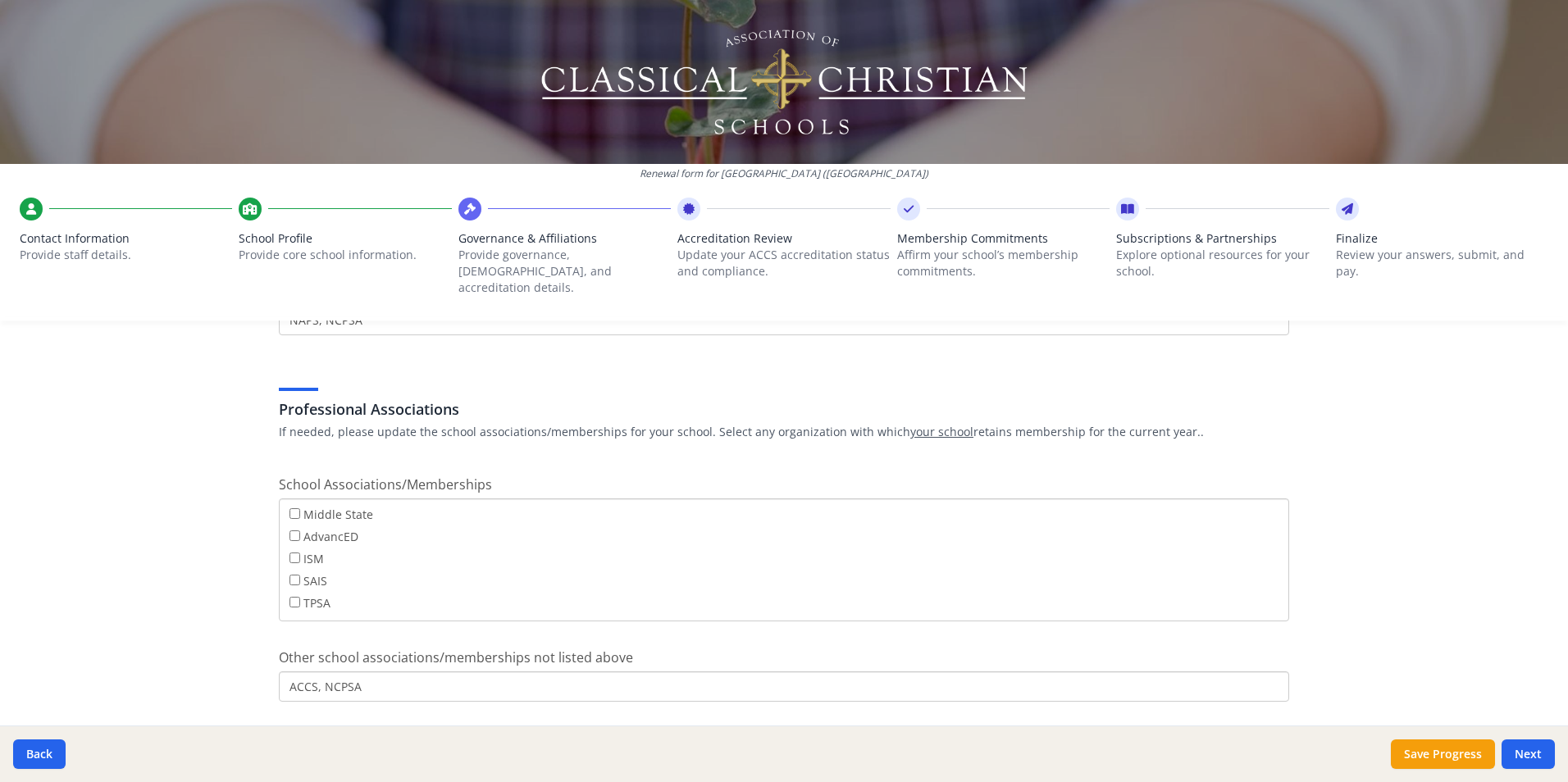
scroll to position [1155, 0]
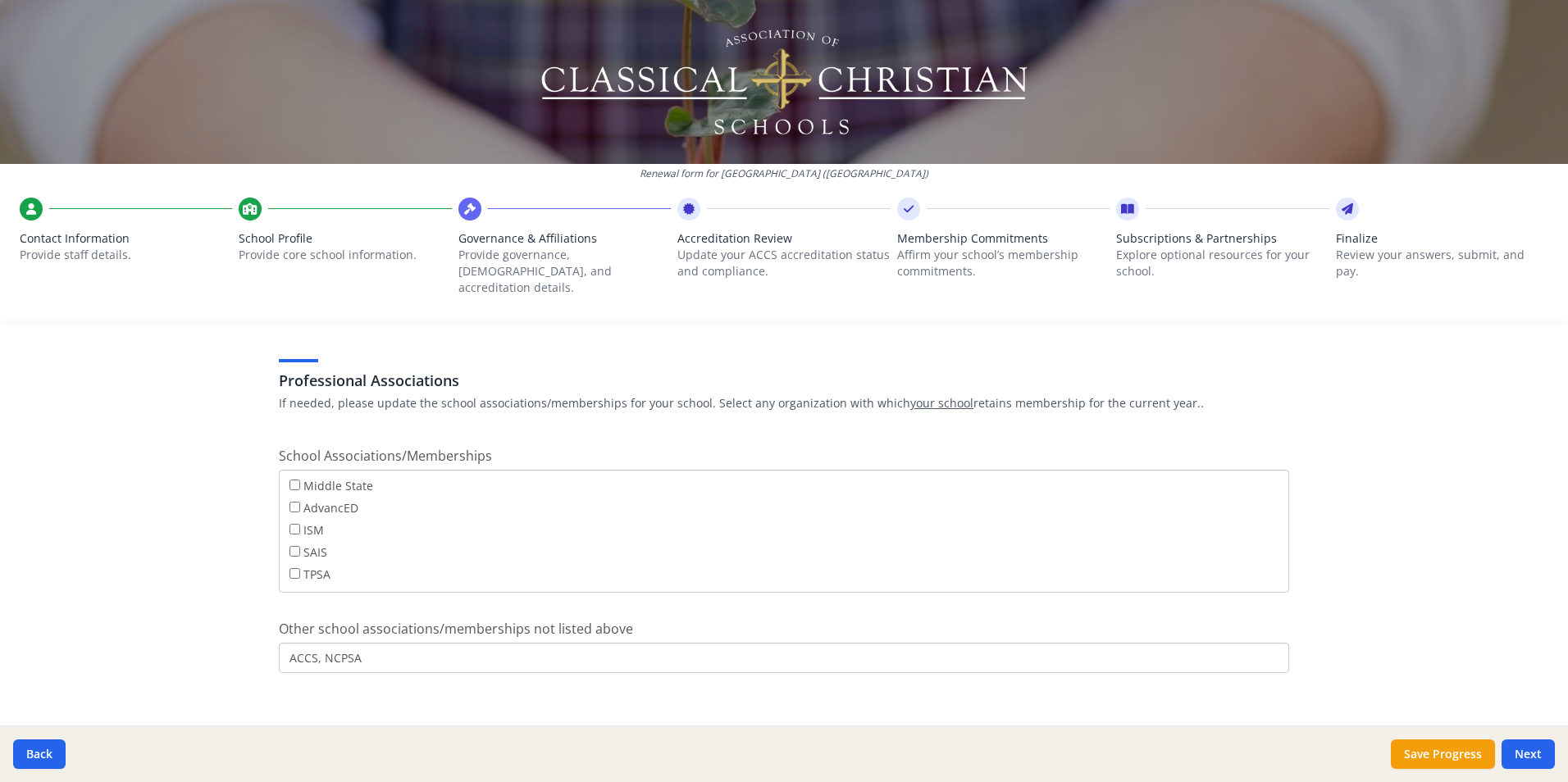
type input "NAPS, NCPSA"
drag, startPoint x: 384, startPoint y: 644, endPoint x: 267, endPoint y: 641, distance: 117.0
click at [1543, 757] on button "Next" at bounding box center [1528, 754] width 53 height 29
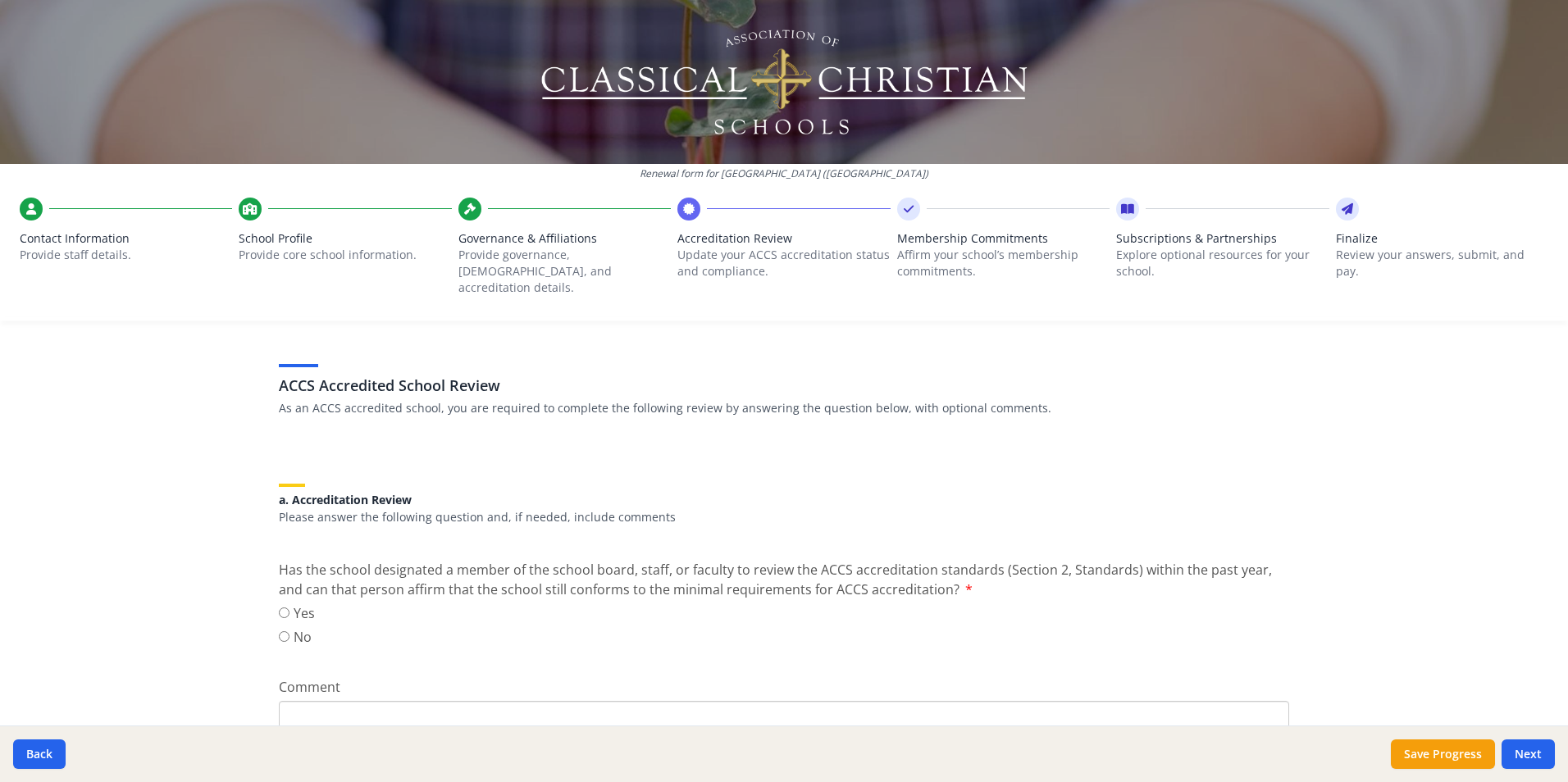
scroll to position [164, 0]
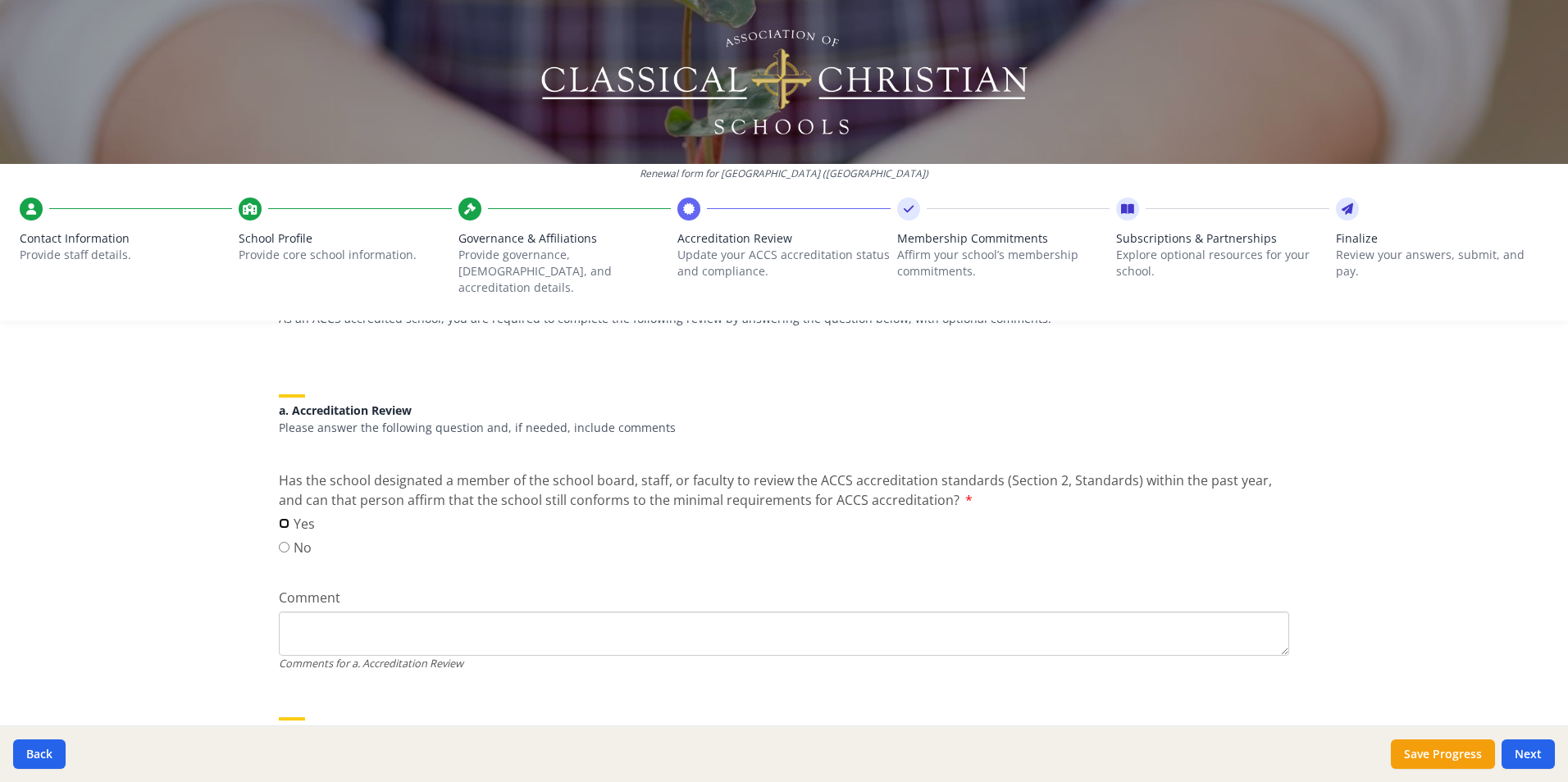
click at [279, 518] on input "Yes" at bounding box center [284, 523] width 11 height 11
radio input "true"
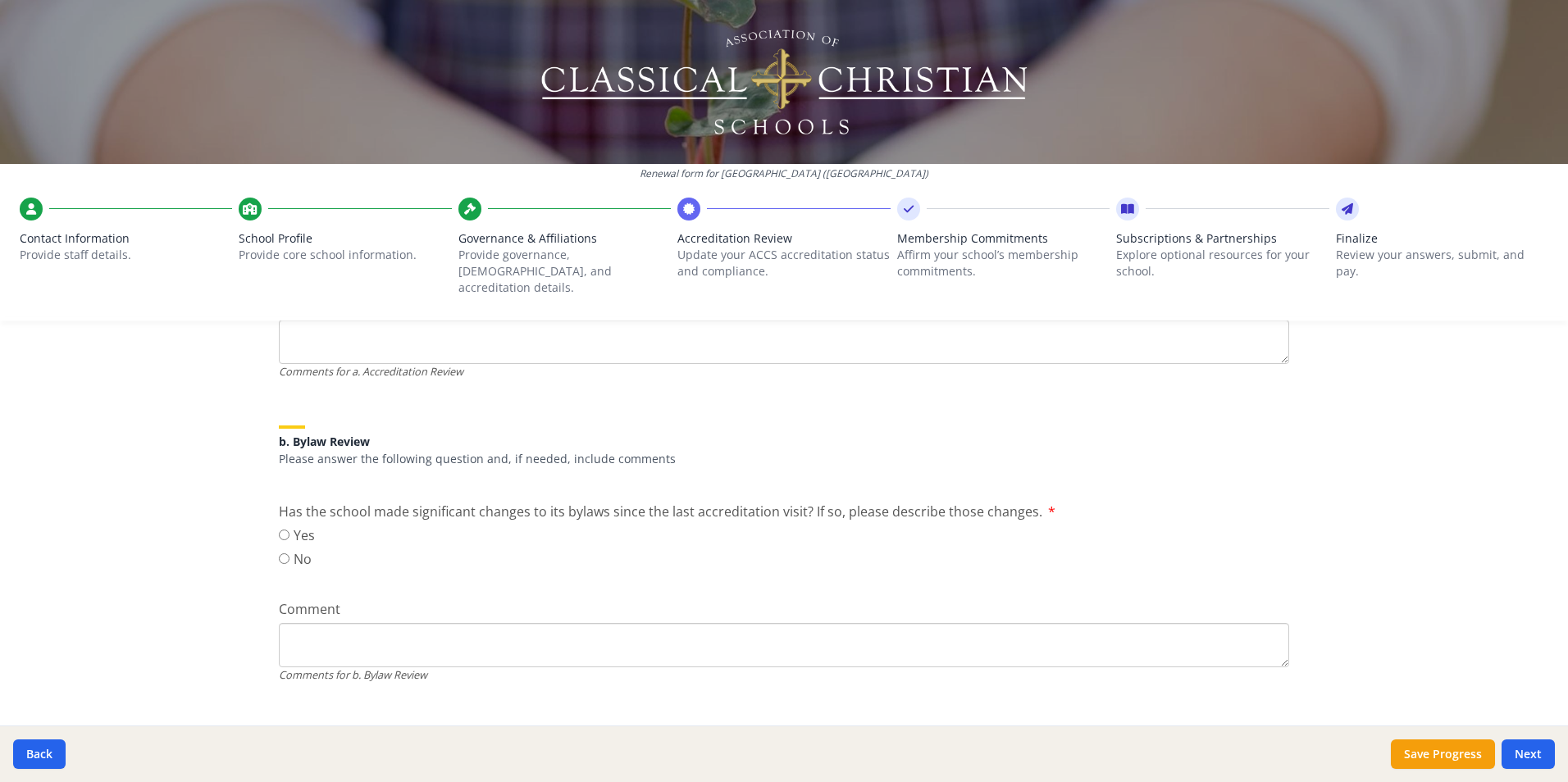
scroll to position [492, 0]
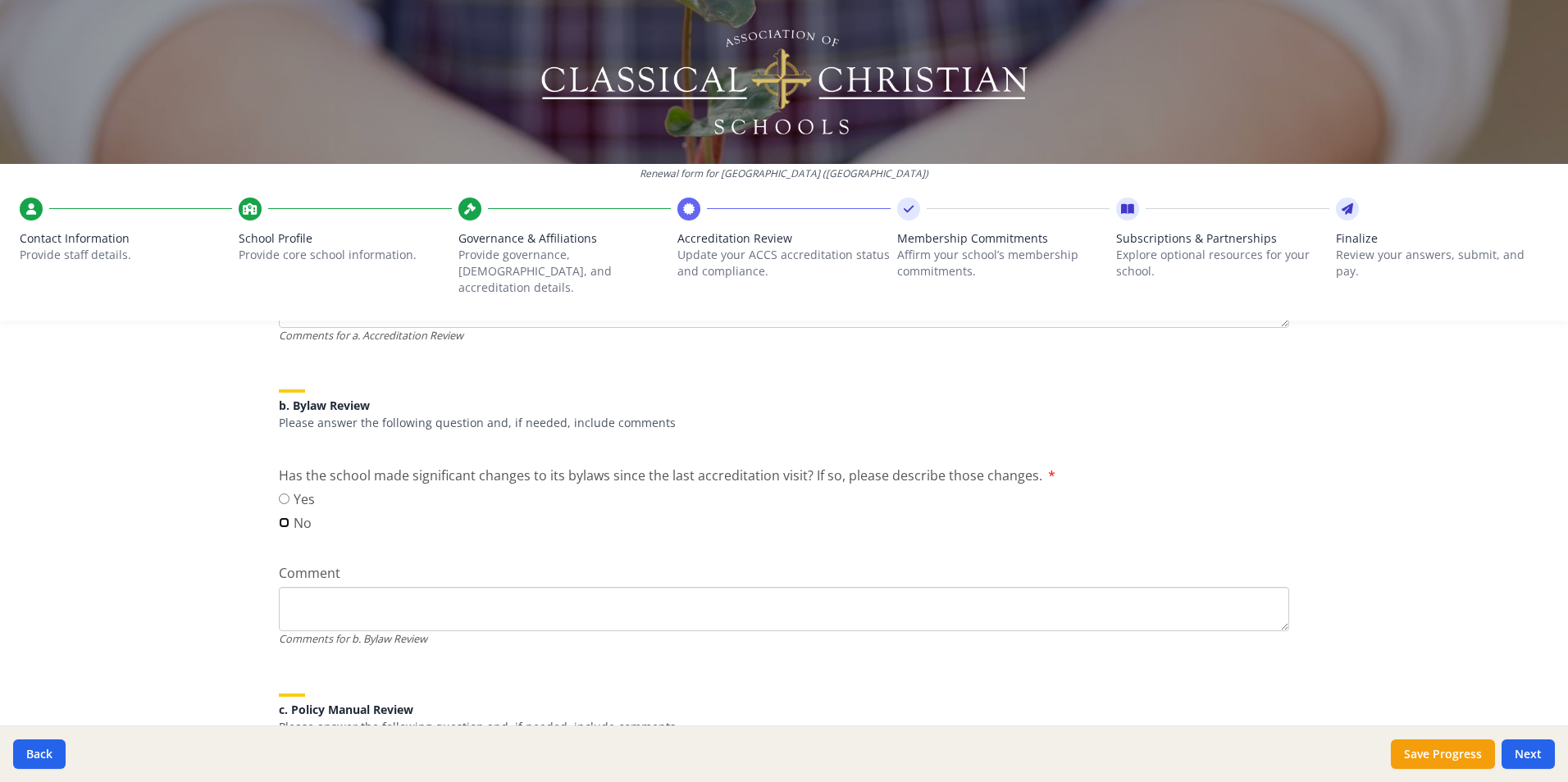
click at [283, 517] on input "No" at bounding box center [284, 523] width 11 height 11
radio input "true"
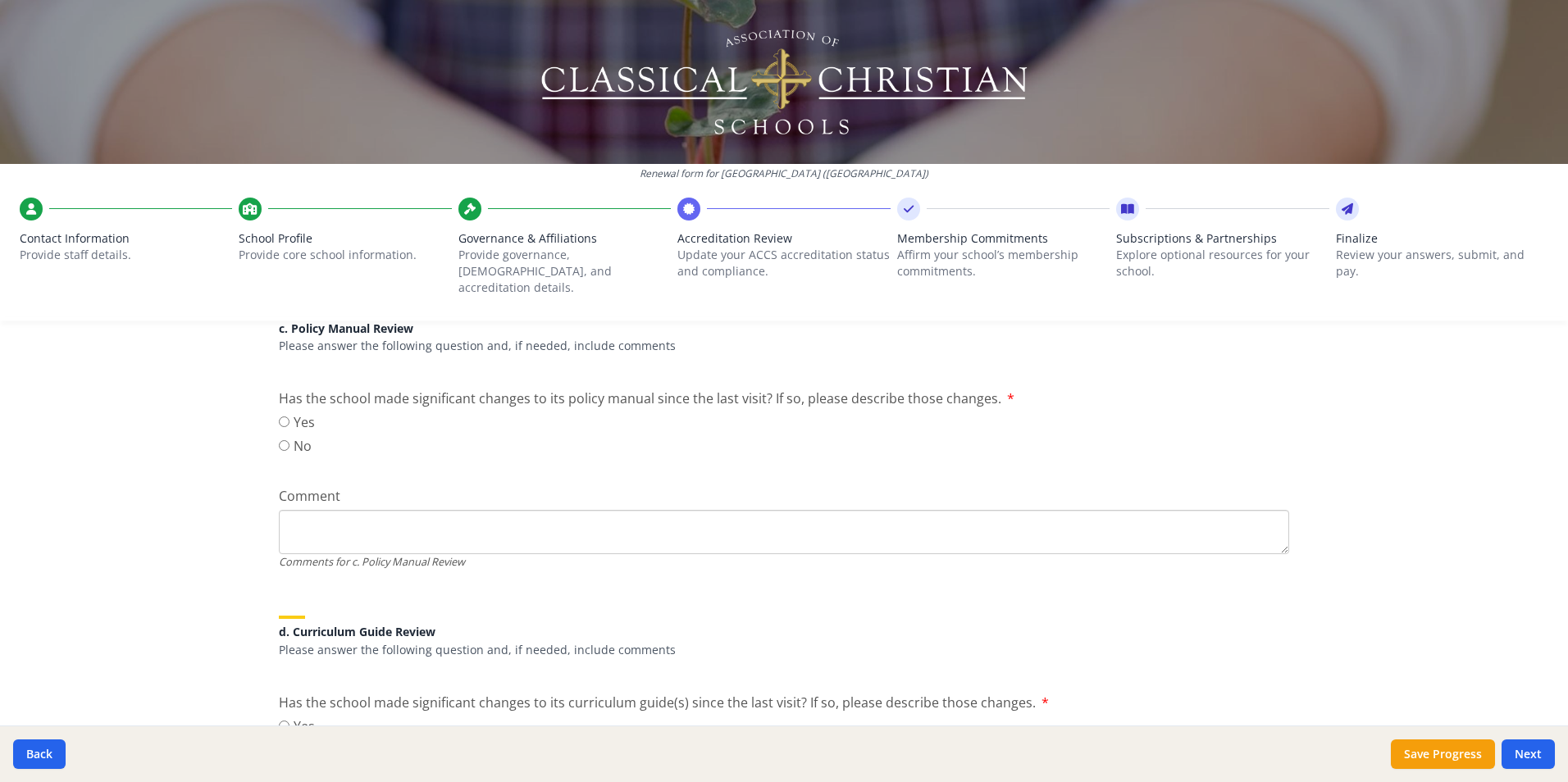
scroll to position [902, 0]
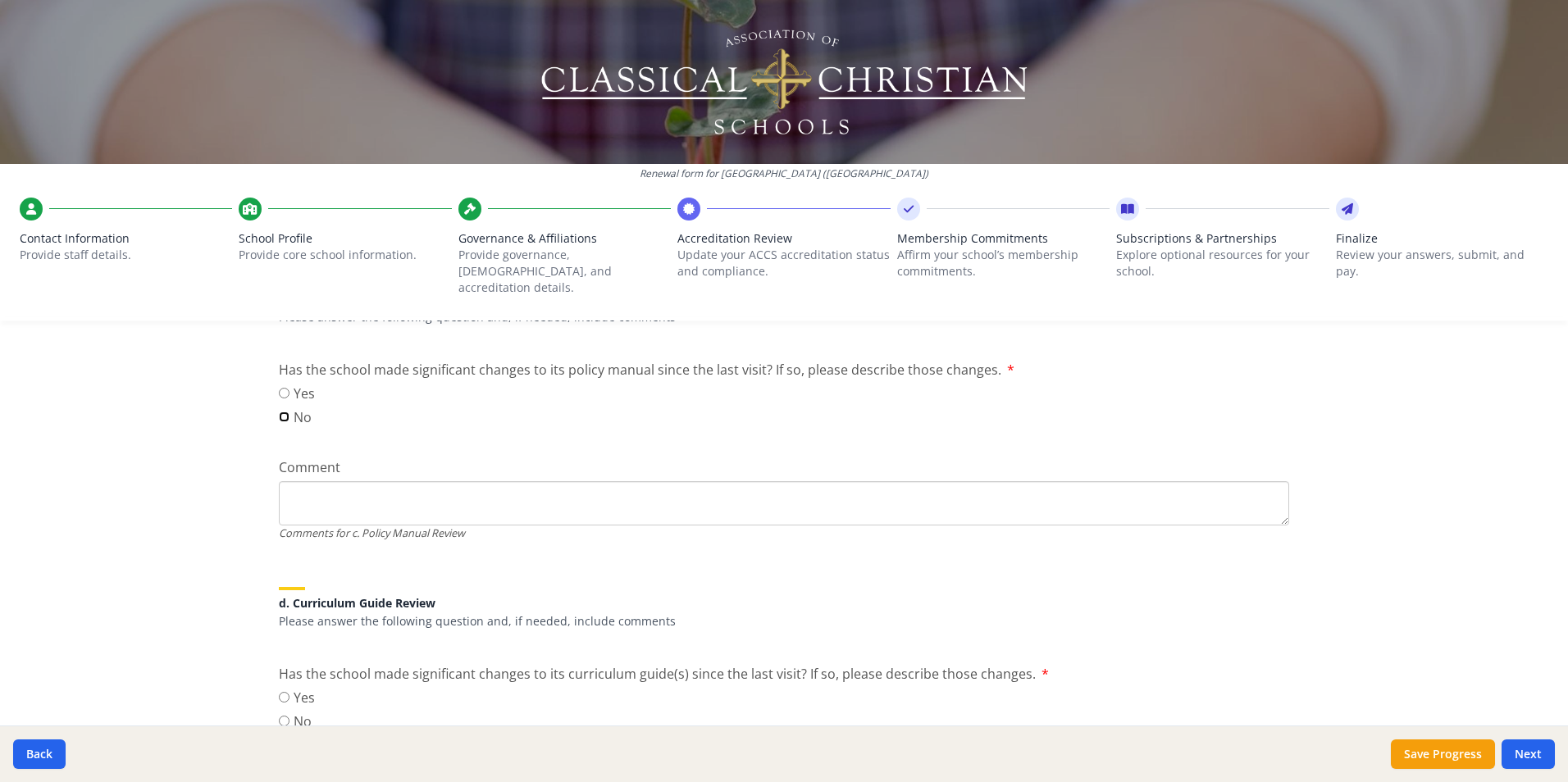
click at [279, 411] on input "No" at bounding box center [284, 417] width 11 height 11
radio input "true"
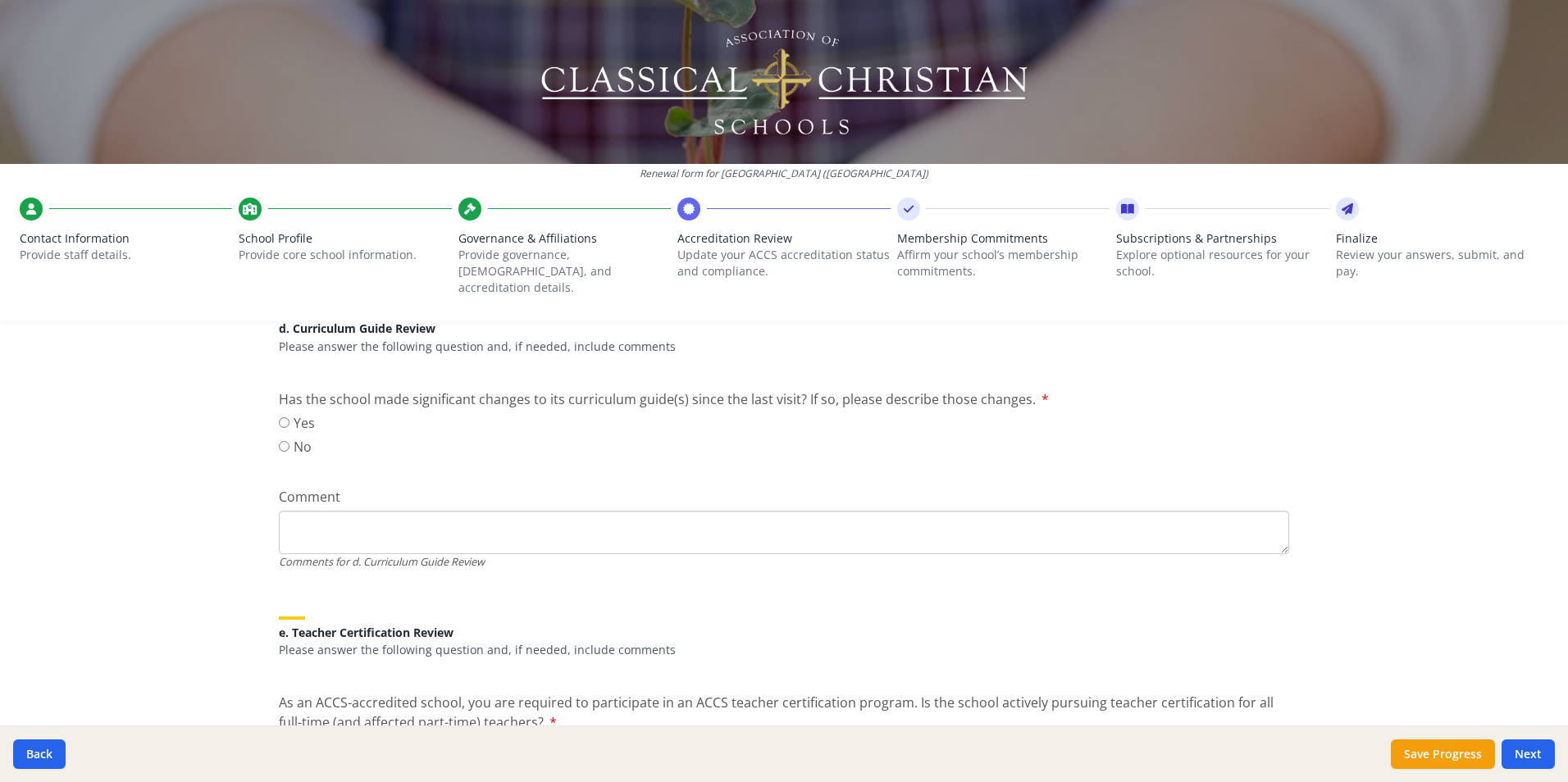
scroll to position [1148, 0]
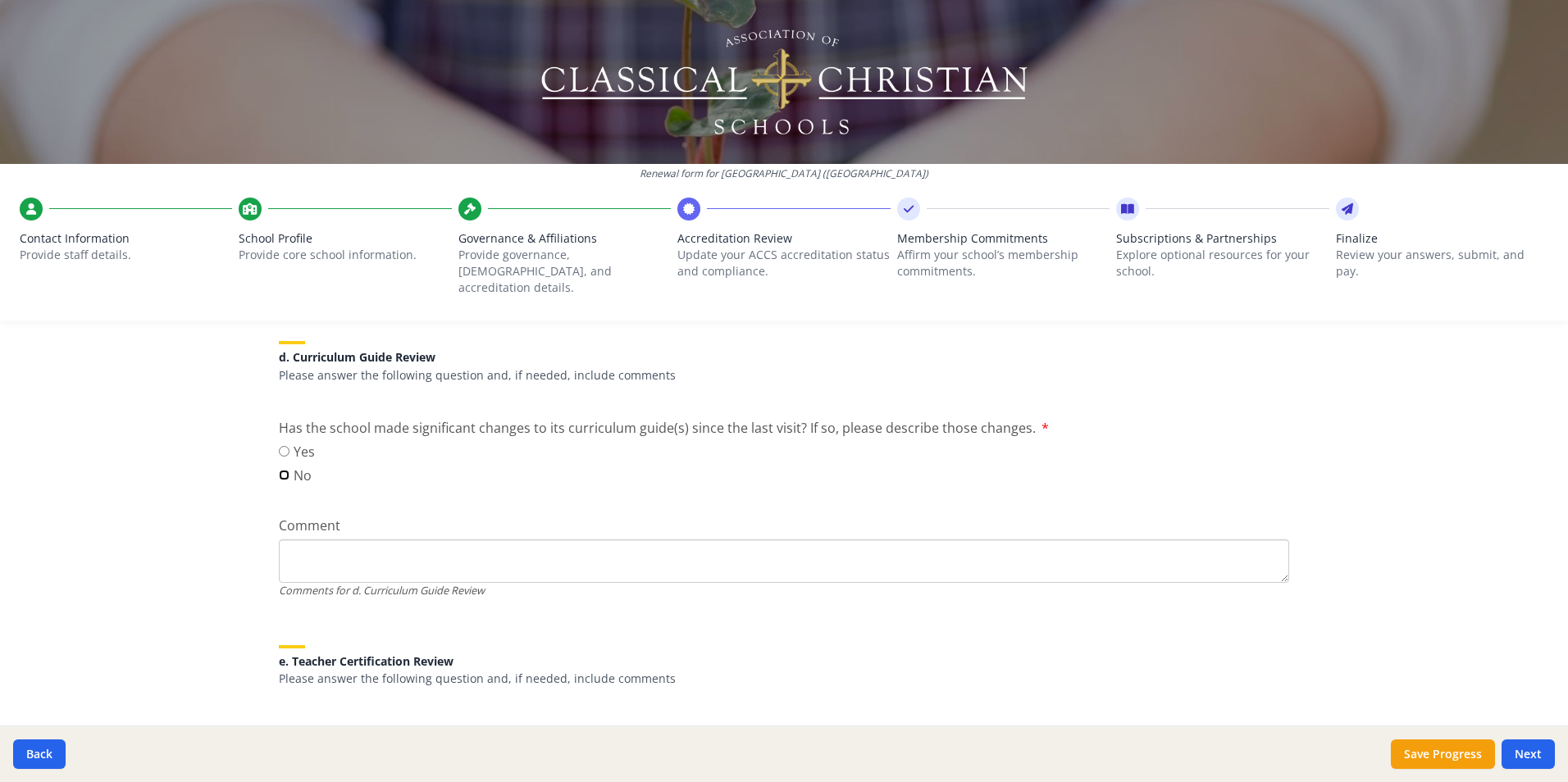
click at [279, 470] on input "No" at bounding box center [284, 475] width 11 height 11
radio input "true"
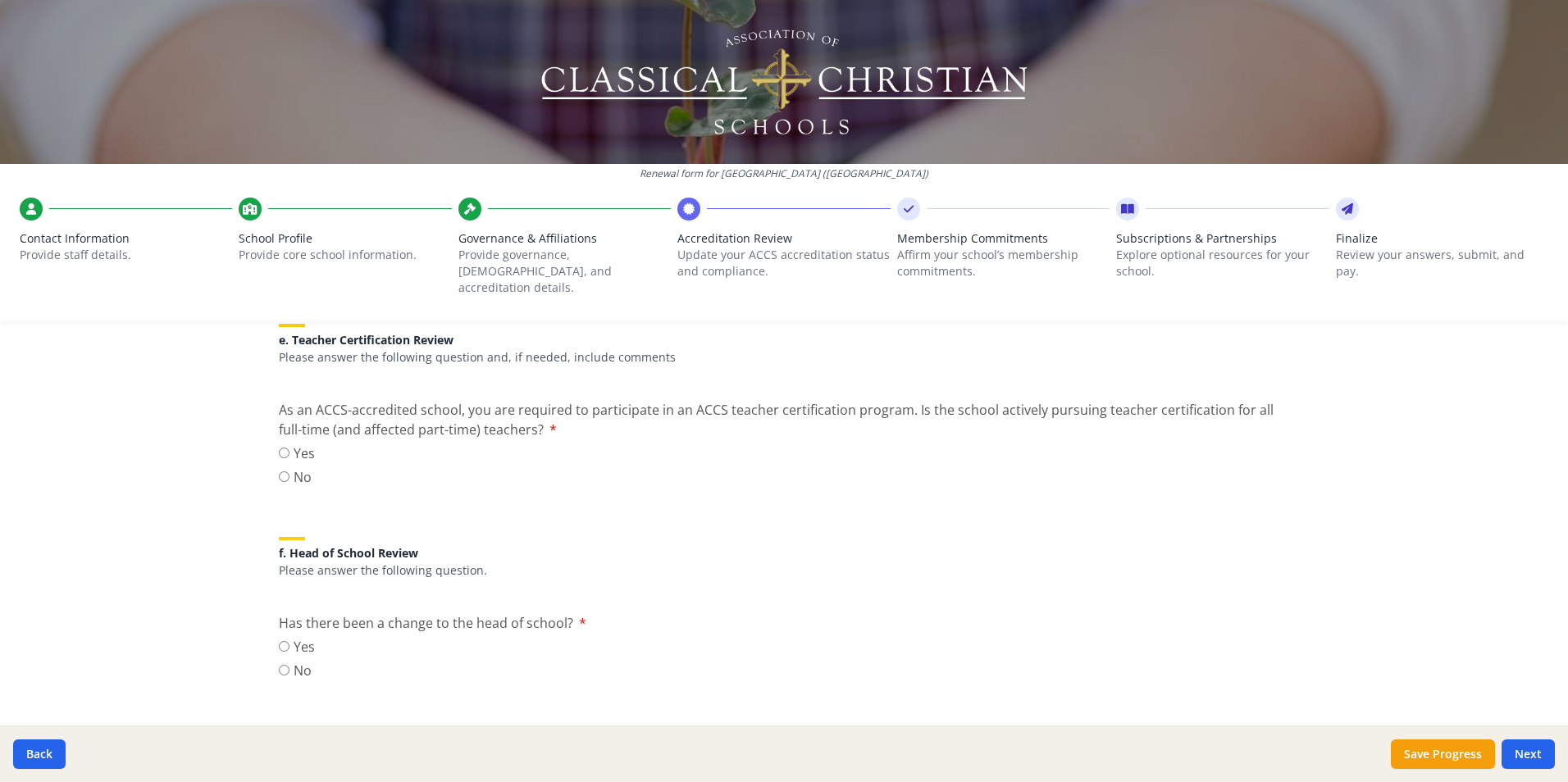
scroll to position [1476, 0]
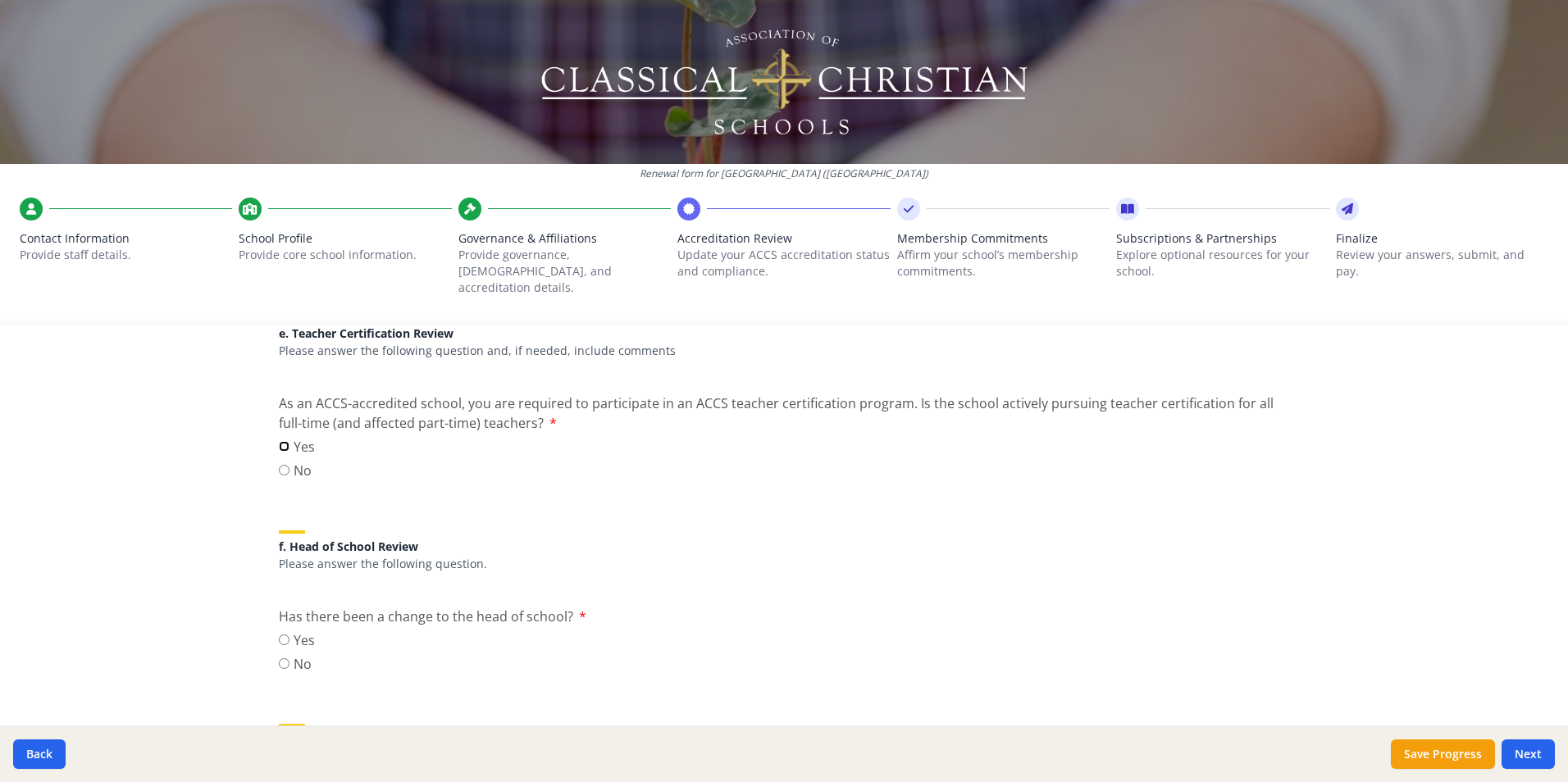
click at [279, 441] on input "Yes" at bounding box center [284, 447] width 11 height 11
radio input "true"
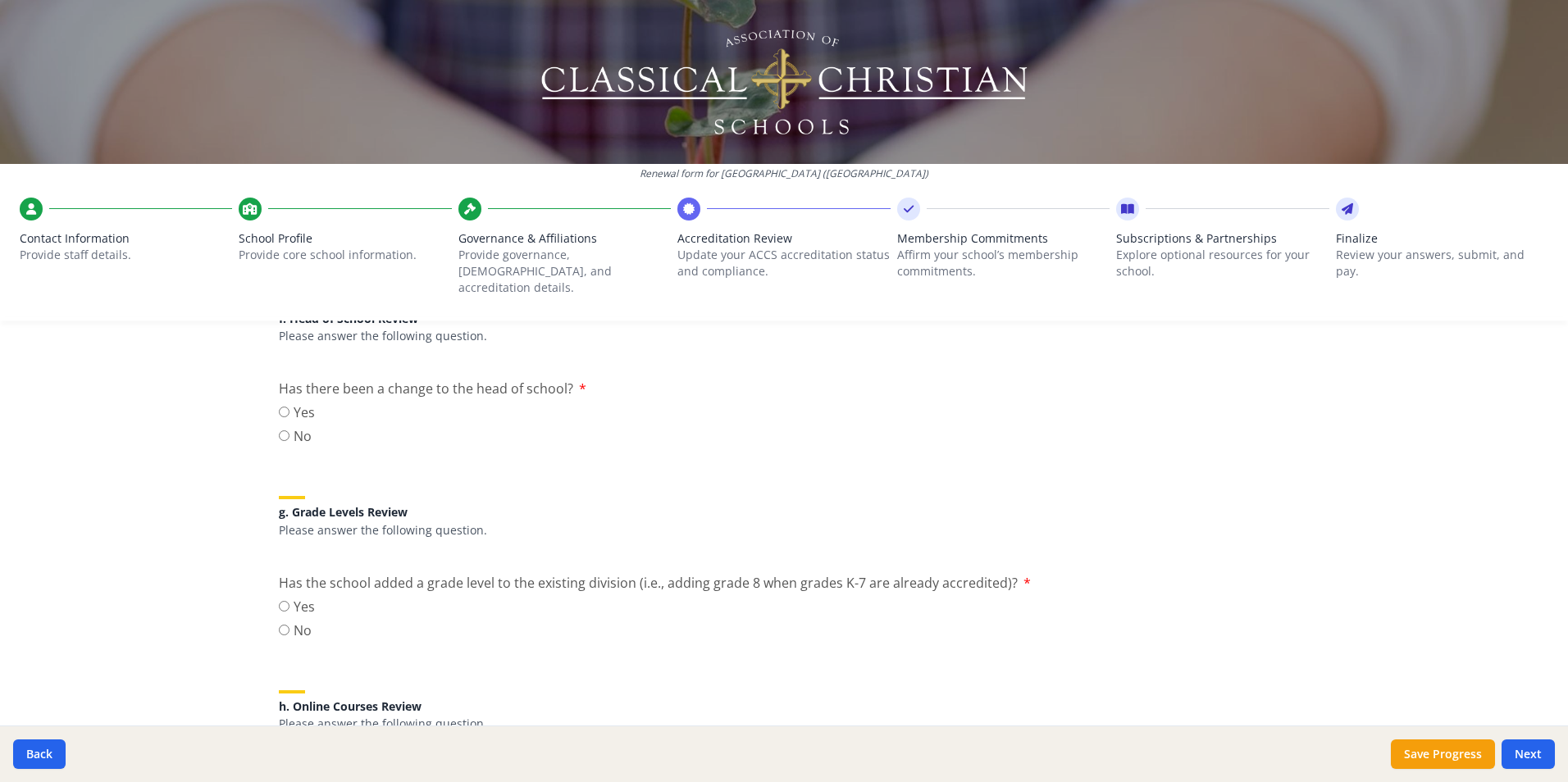
scroll to position [1722, 0]
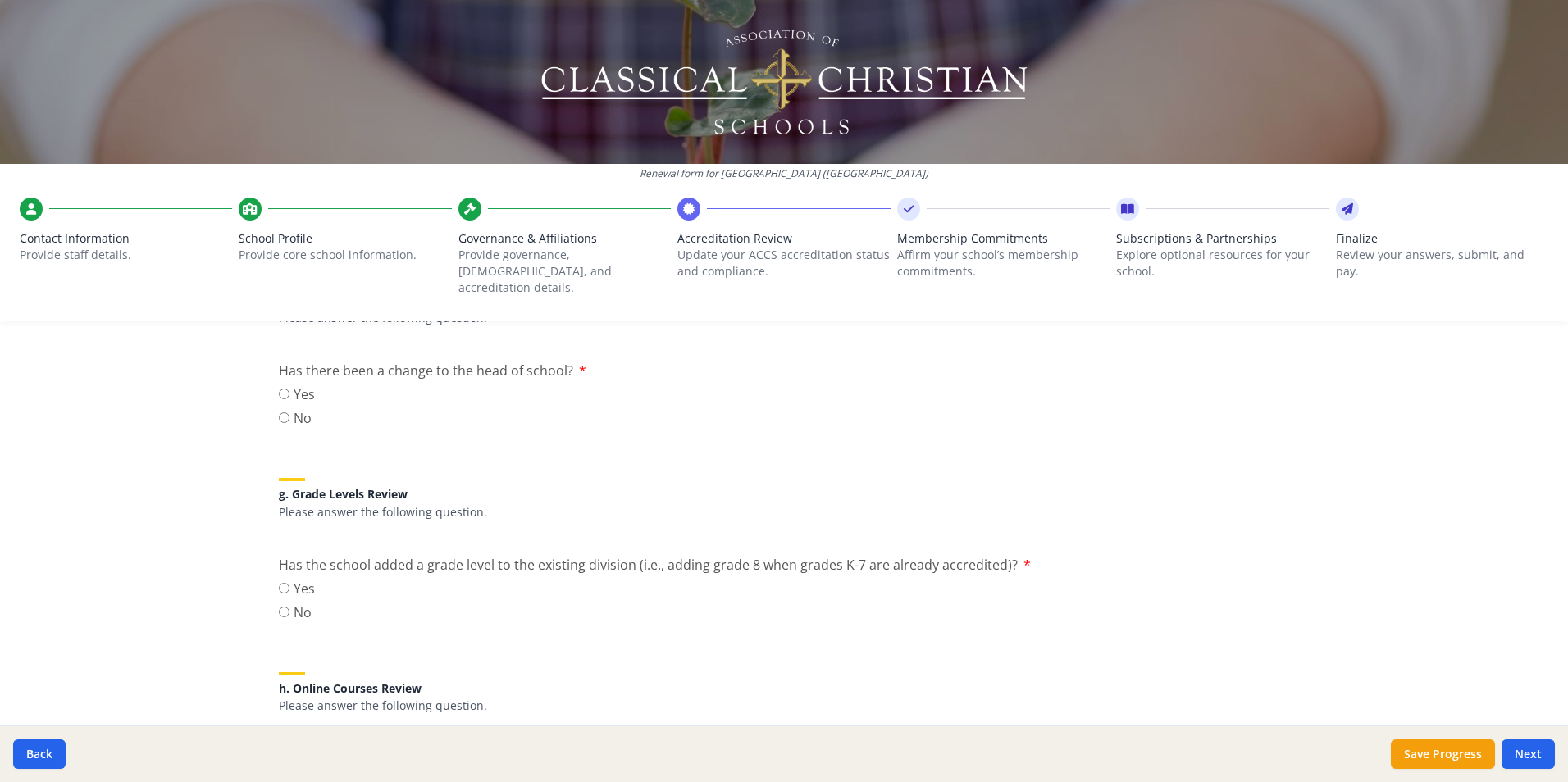
click at [279, 409] on label "No" at bounding box center [297, 418] width 36 height 19
click at [279, 412] on input "No" at bounding box center [284, 417] width 11 height 11
radio input "true"
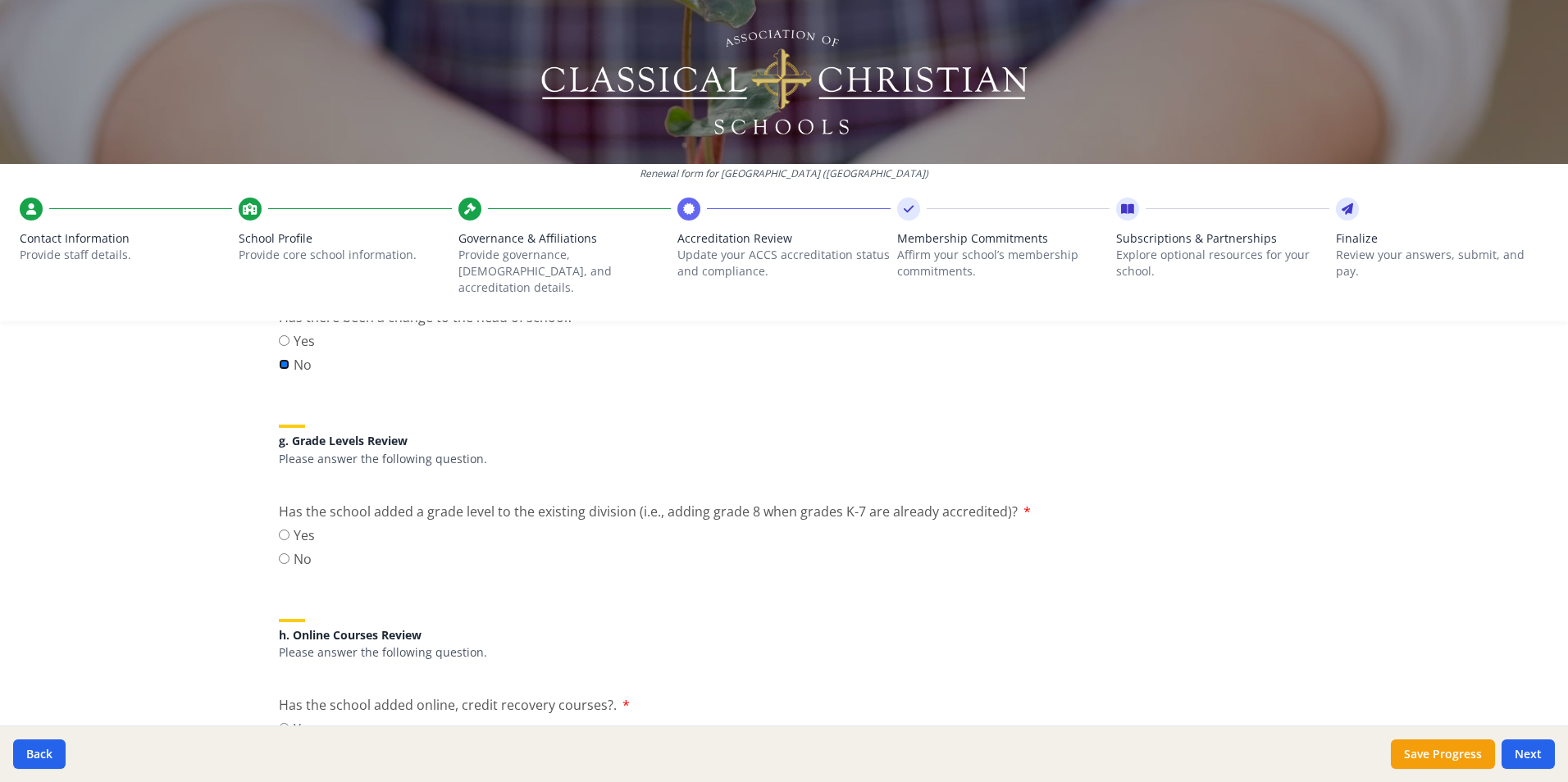
scroll to position [1804, 0]
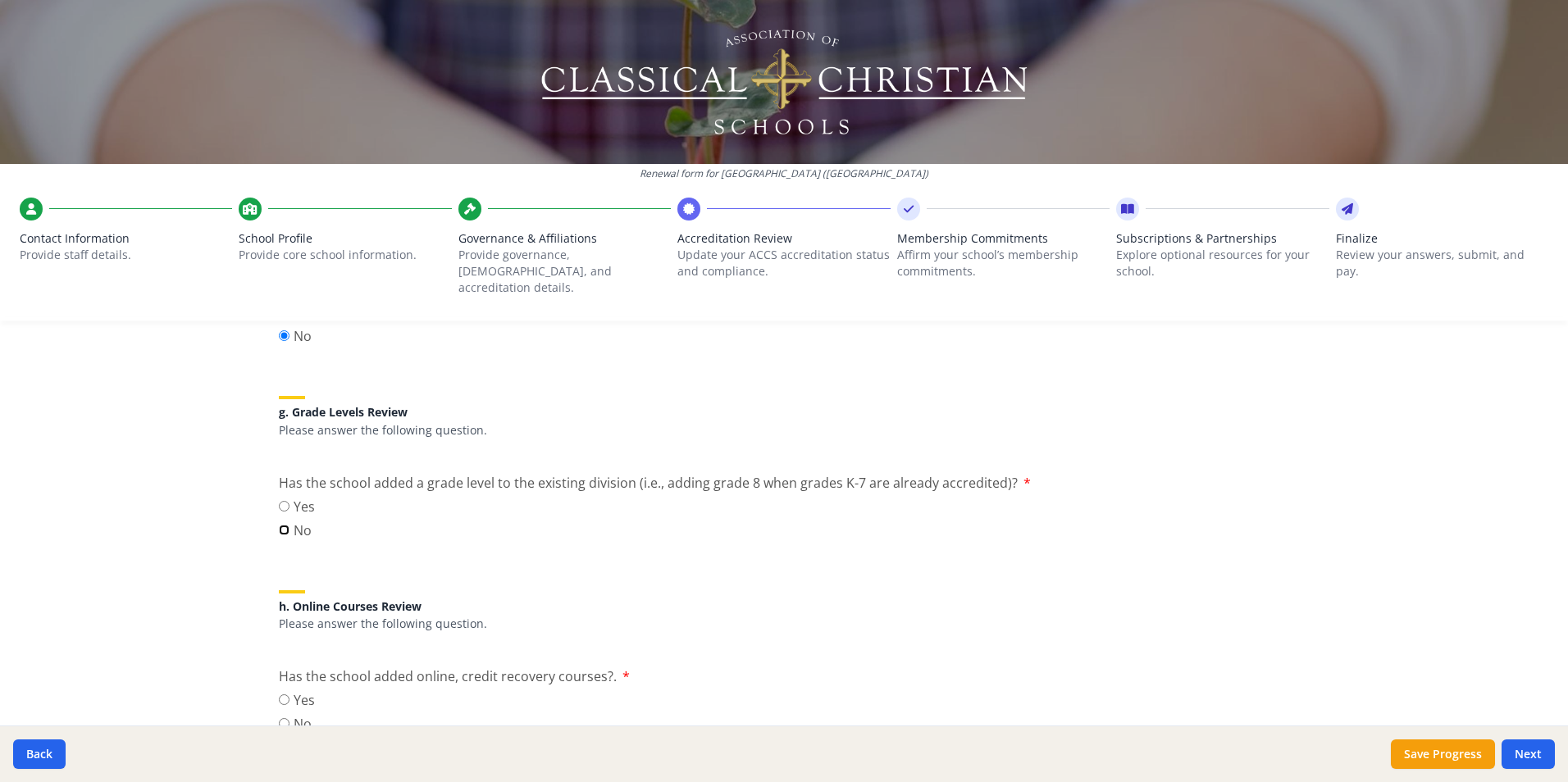
click at [279, 525] on input "No" at bounding box center [284, 530] width 11 height 11
radio input "true"
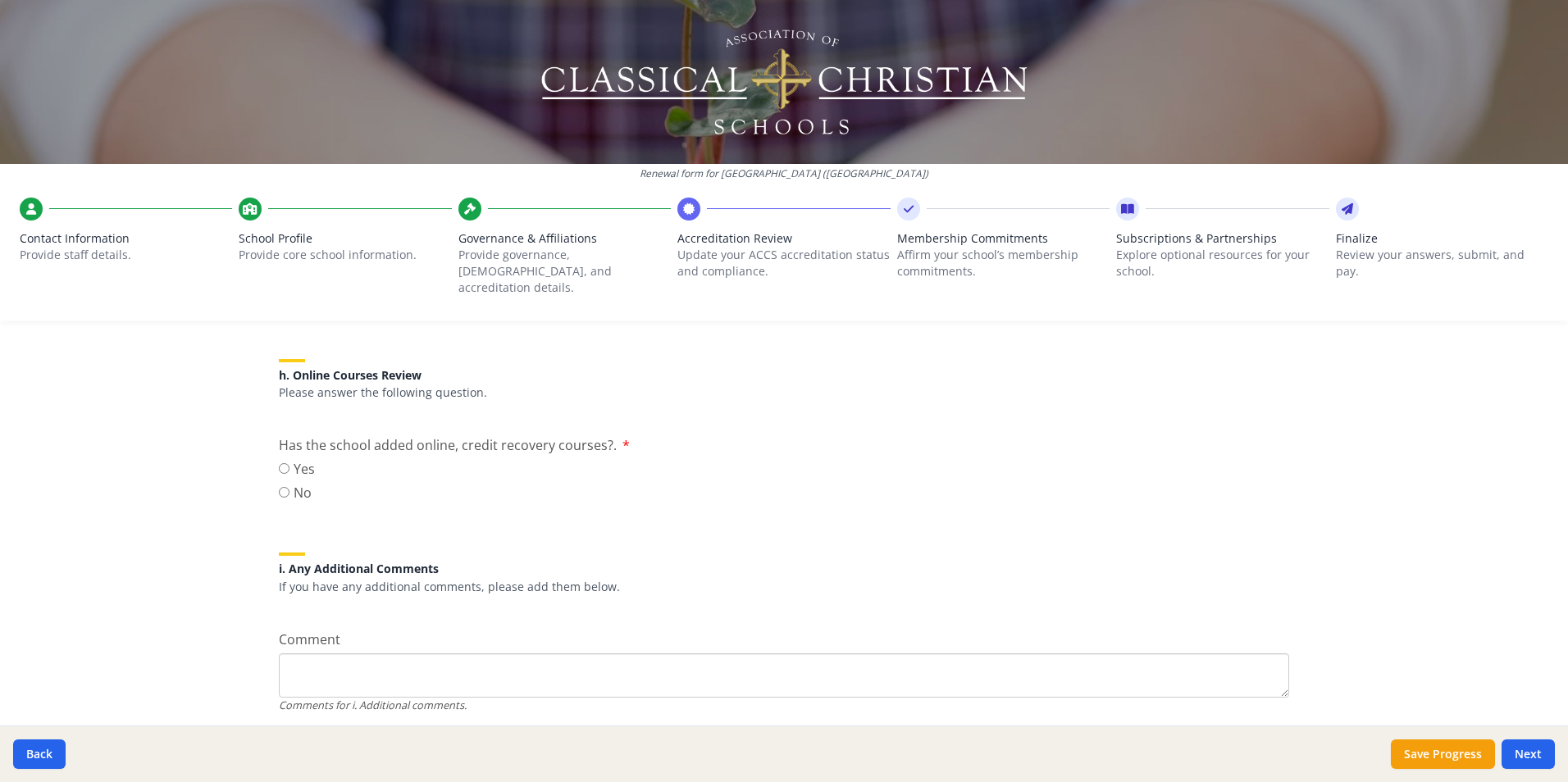
scroll to position [2049, 0]
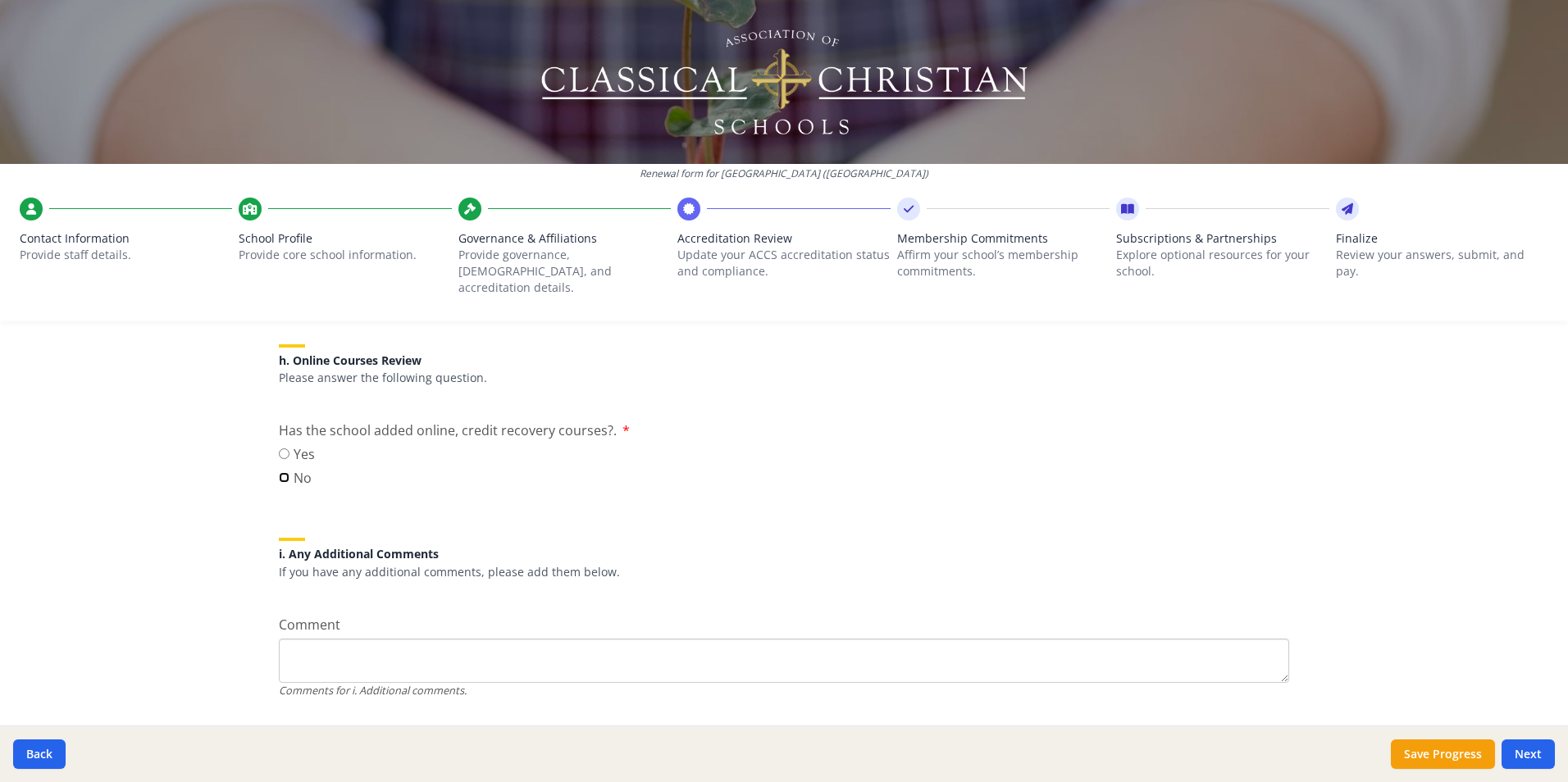
click at [279, 472] on input "No" at bounding box center [284, 477] width 11 height 11
radio input "true"
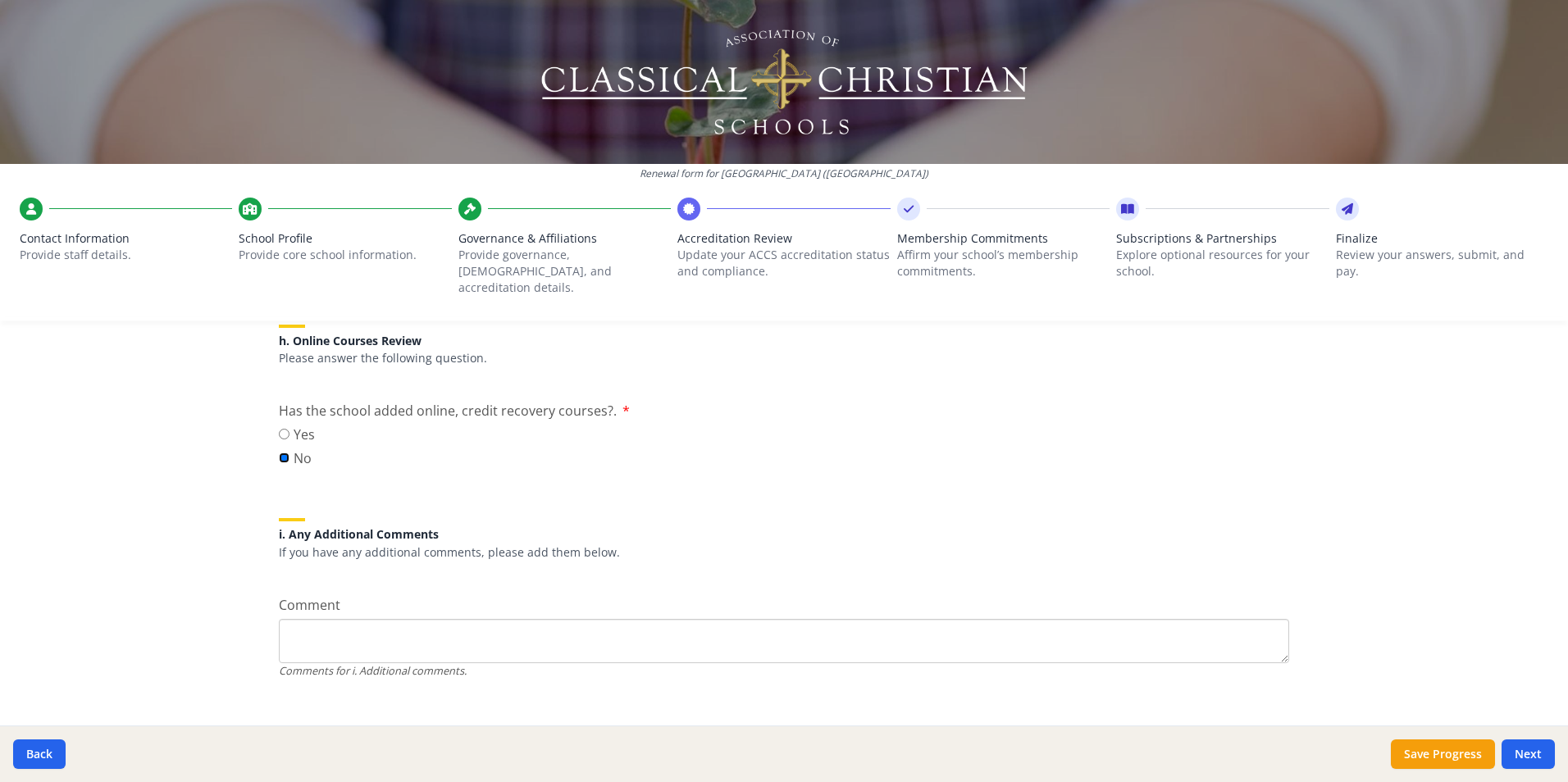
scroll to position [2075, 0]
click at [1519, 749] on button "Next" at bounding box center [1528, 754] width 53 height 29
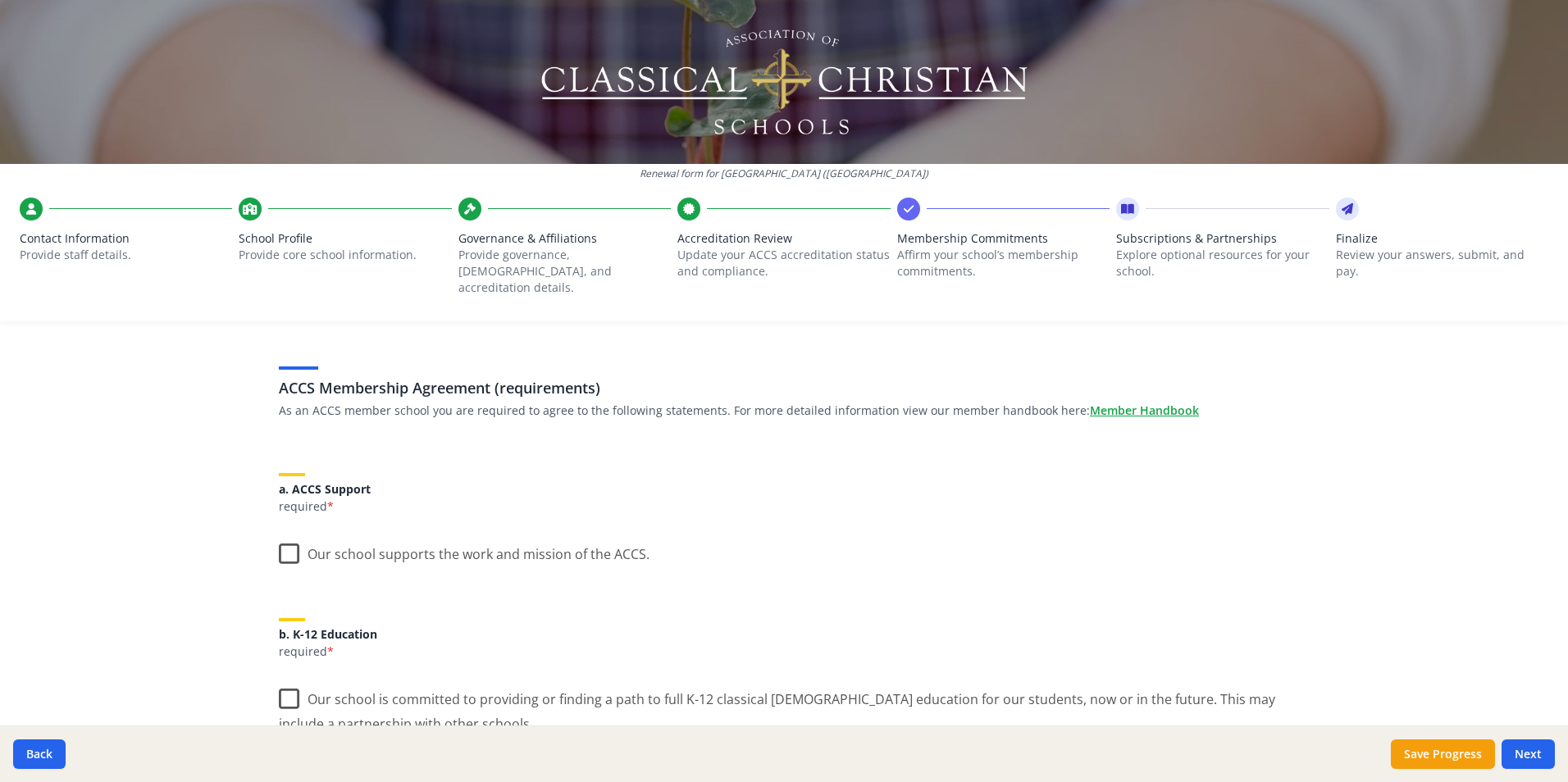
scroll to position [0, 0]
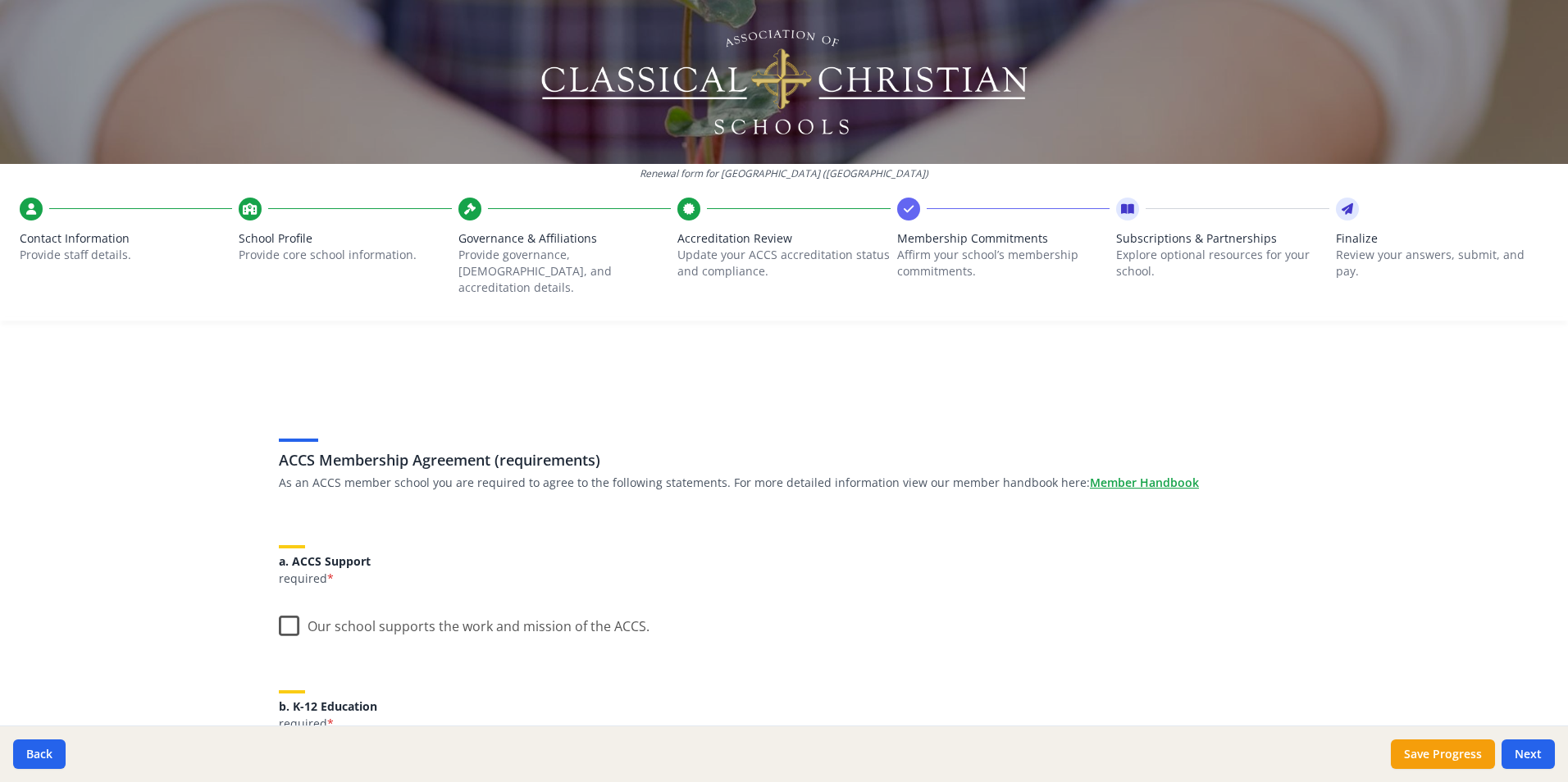
click at [283, 610] on label "Our school supports the work and mission of the ACCS." at bounding box center [464, 623] width 371 height 35
click at [0, 0] on input "Our school supports the work and mission of the ACCS." at bounding box center [0, 0] width 0 height 0
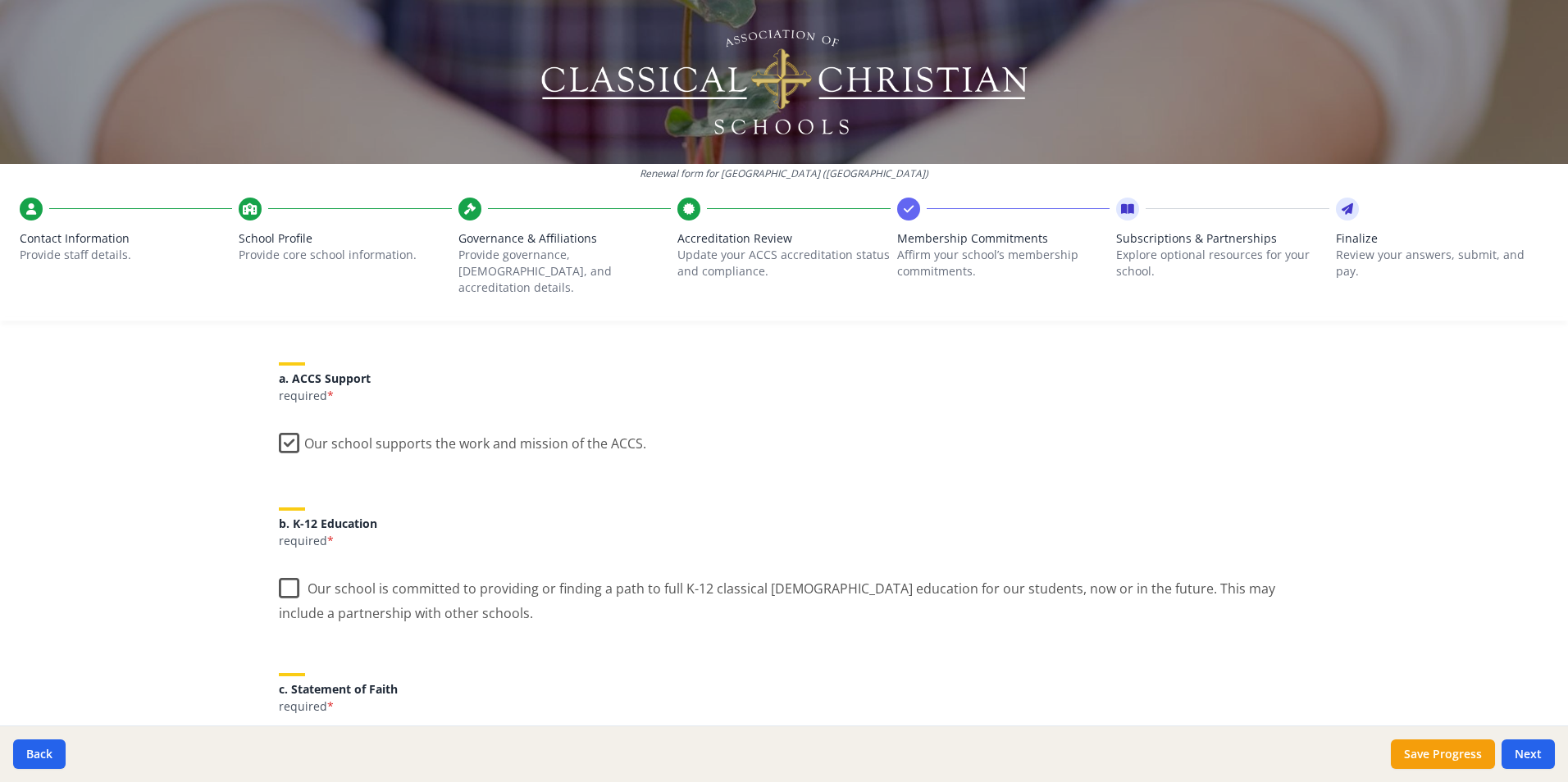
scroll to position [246, 0]
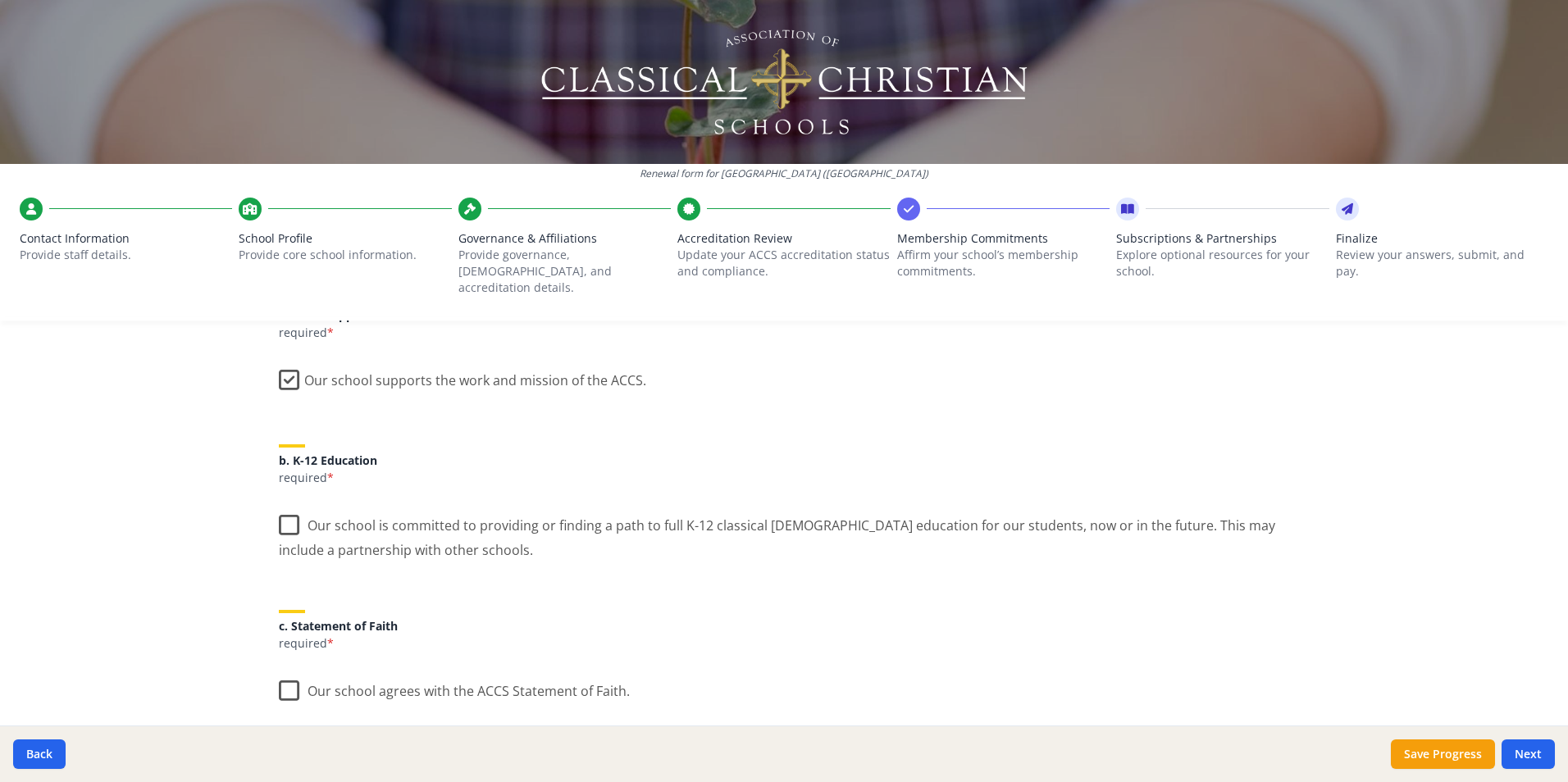
click at [293, 504] on label "Our school is committed to providing or finding a path to full K-12 classical […" at bounding box center [784, 531] width 1011 height 55
click at [0, 0] on input "Our school is committed to providing or finding a path to full K-12 classical […" at bounding box center [0, 0] width 0 height 0
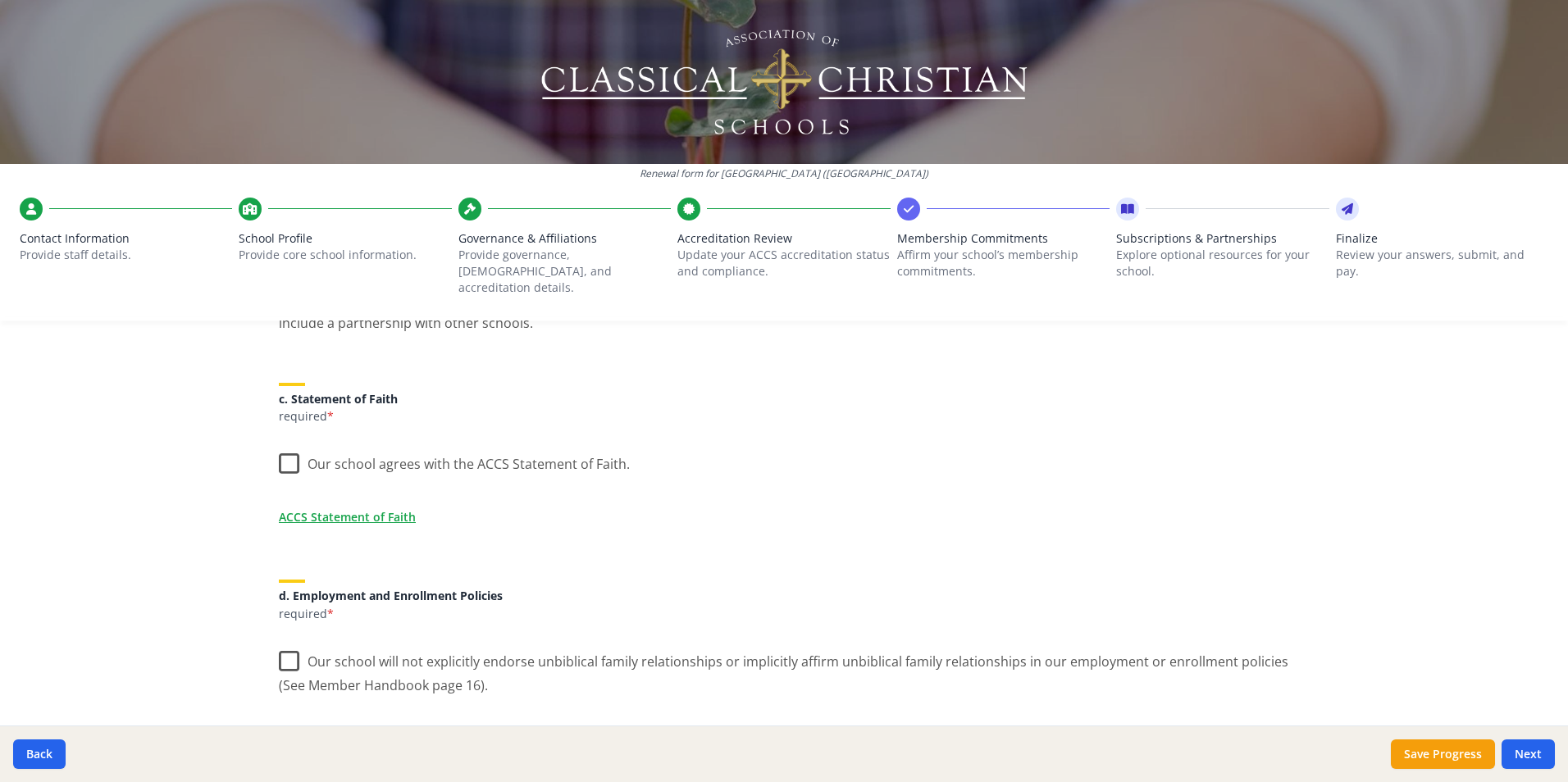
scroll to position [492, 0]
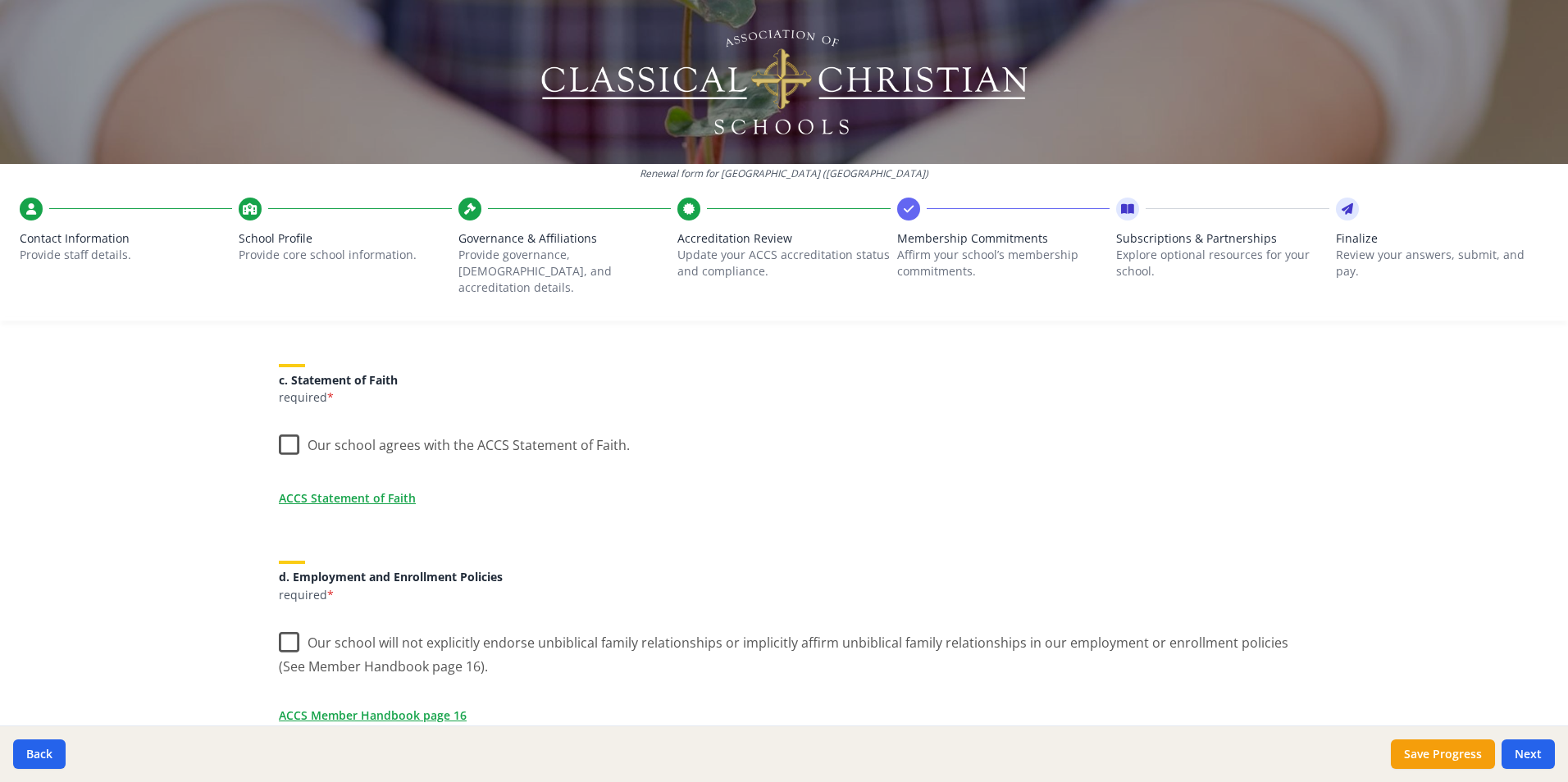
click at [283, 424] on label "Our school agrees with the ACCS Statement of Faith." at bounding box center [455, 441] width 351 height 35
click at [0, 0] on input "Our school agrees with the ACCS Statement of Faith." at bounding box center [0, 0] width 0 height 0
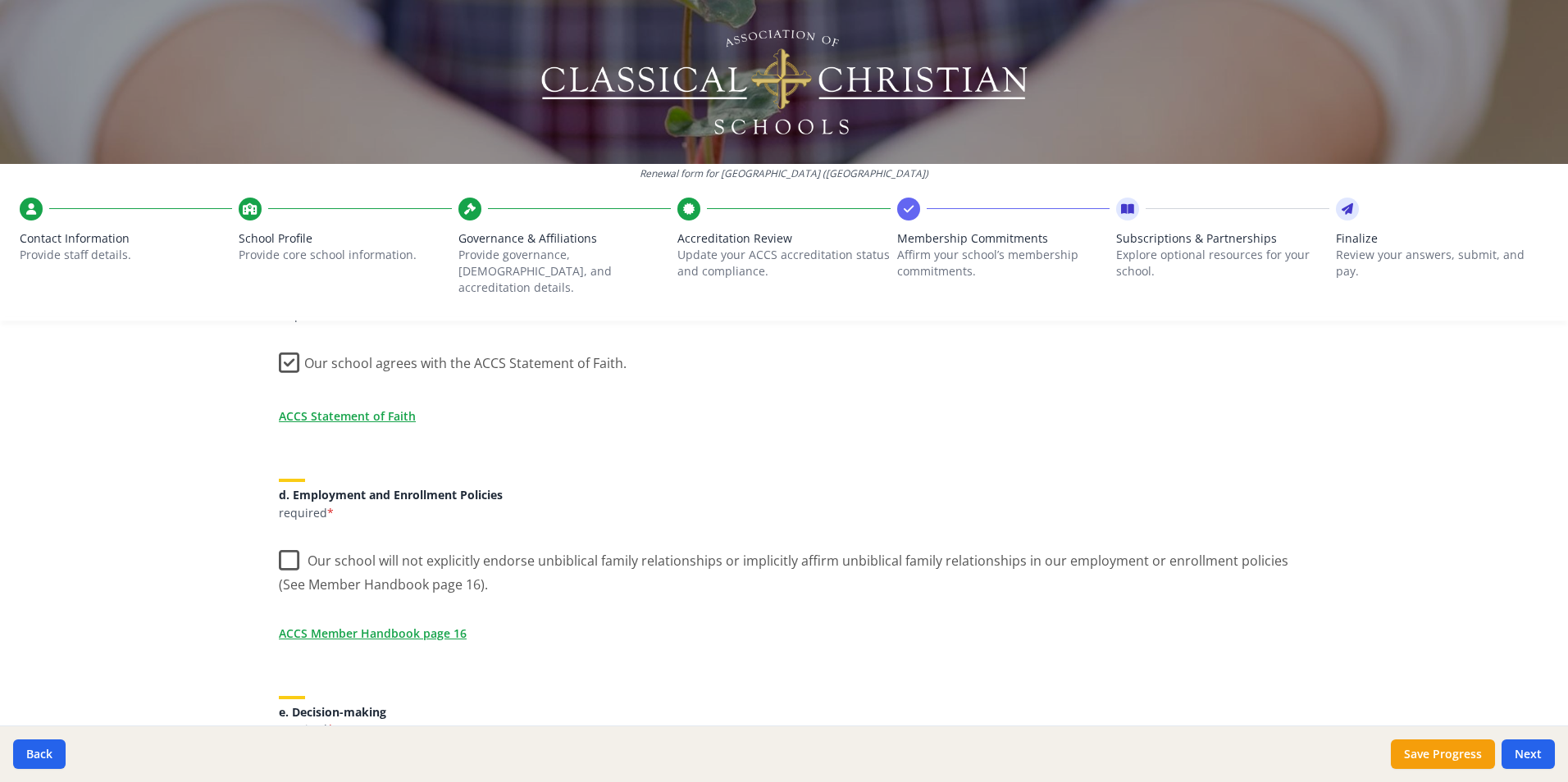
click at [283, 545] on label "Our school will not explicitly endorse unbiblical family relationships or impli…" at bounding box center [784, 567] width 1011 height 55
click at [0, 0] on input "Our school will not explicitly endorse unbiblical family relationships or impli…" at bounding box center [0, 0] width 0 height 0
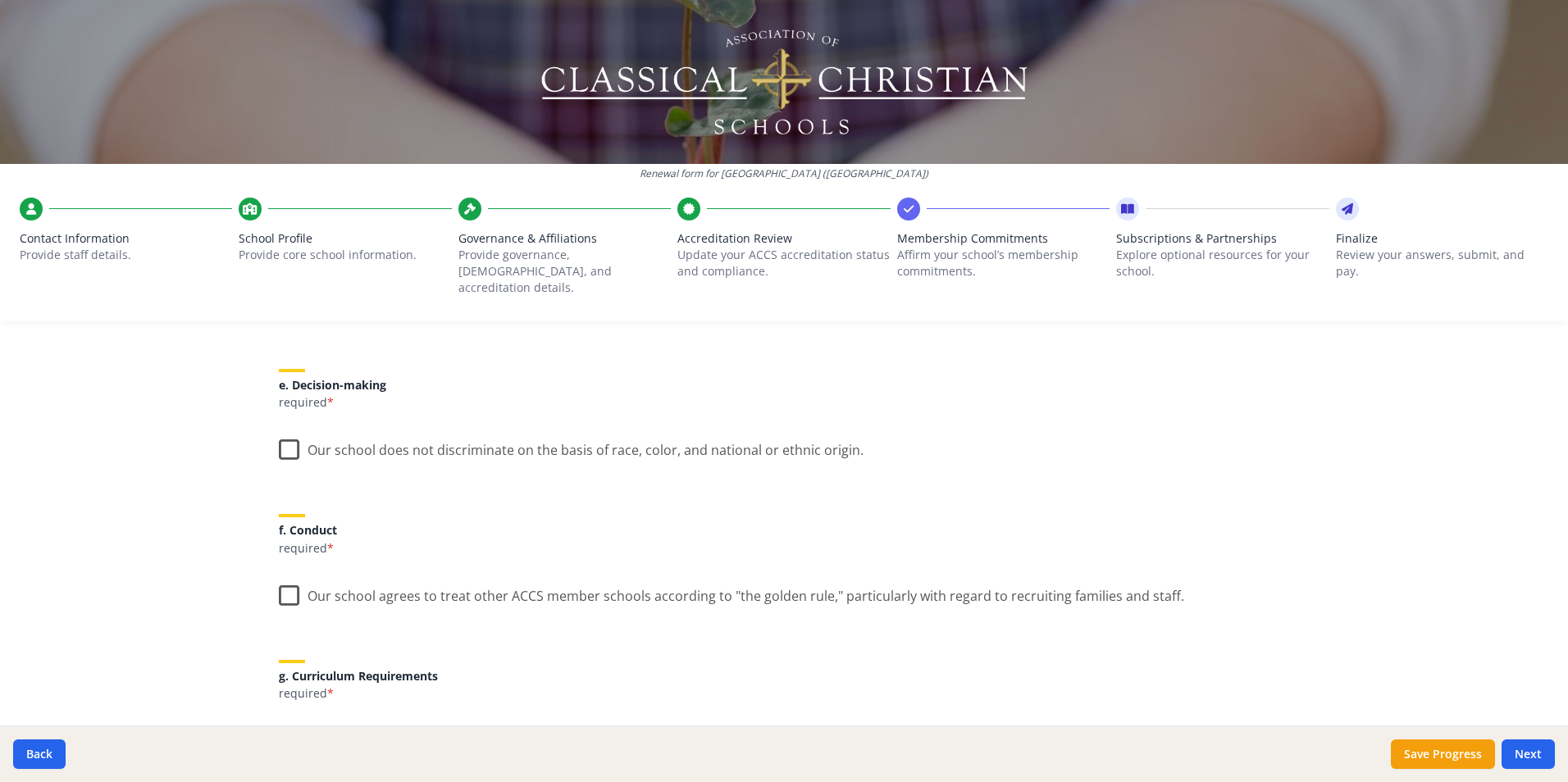
scroll to position [902, 0]
click at [294, 435] on label "Our school does not discriminate on the basis of race, color, and national or e…" at bounding box center [571, 446] width 584 height 35
click at [0, 0] on input "Our school does not discriminate on the basis of race, color, and national or e…" at bounding box center [0, 0] width 0 height 0
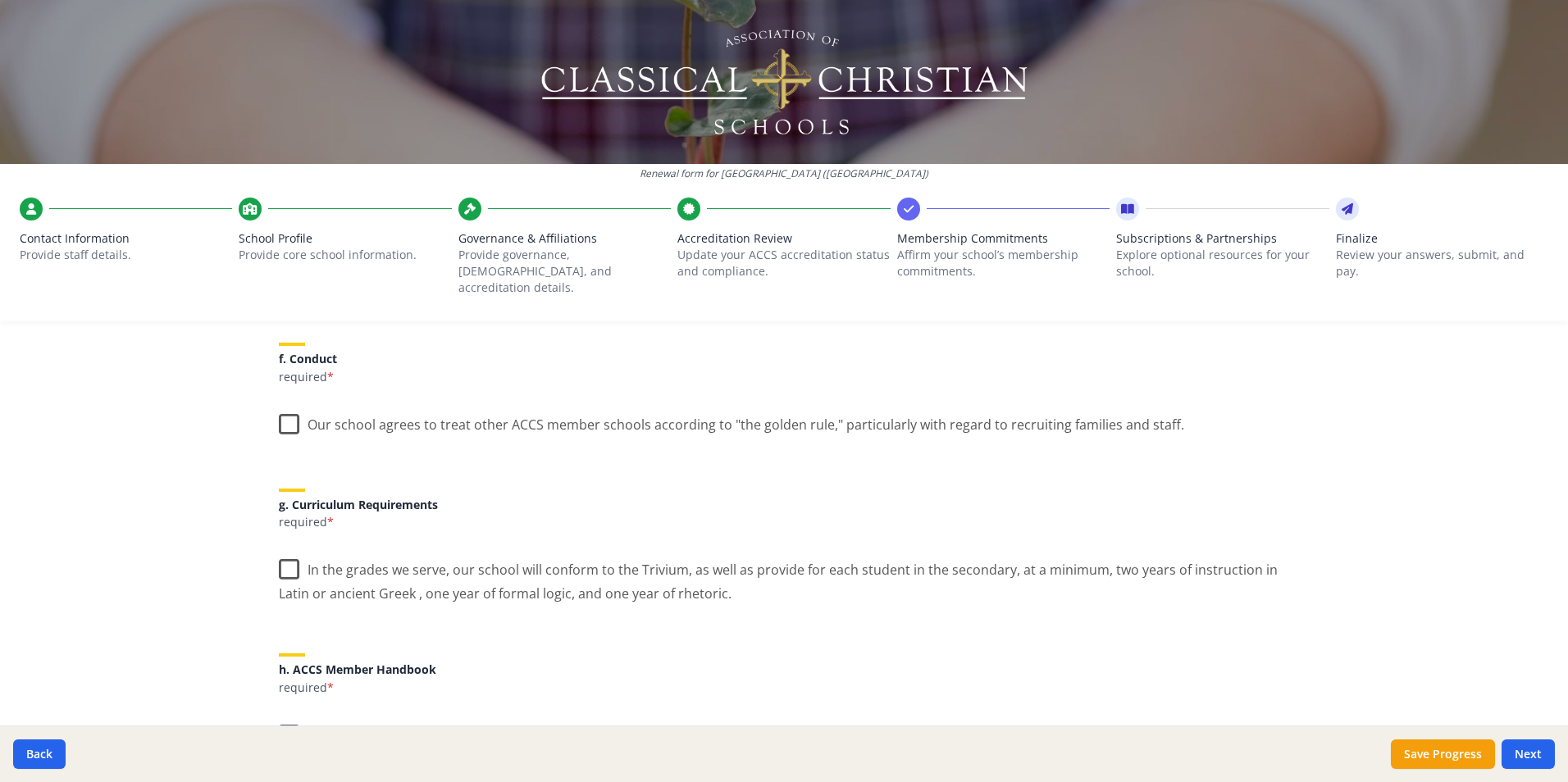
scroll to position [1066, 0]
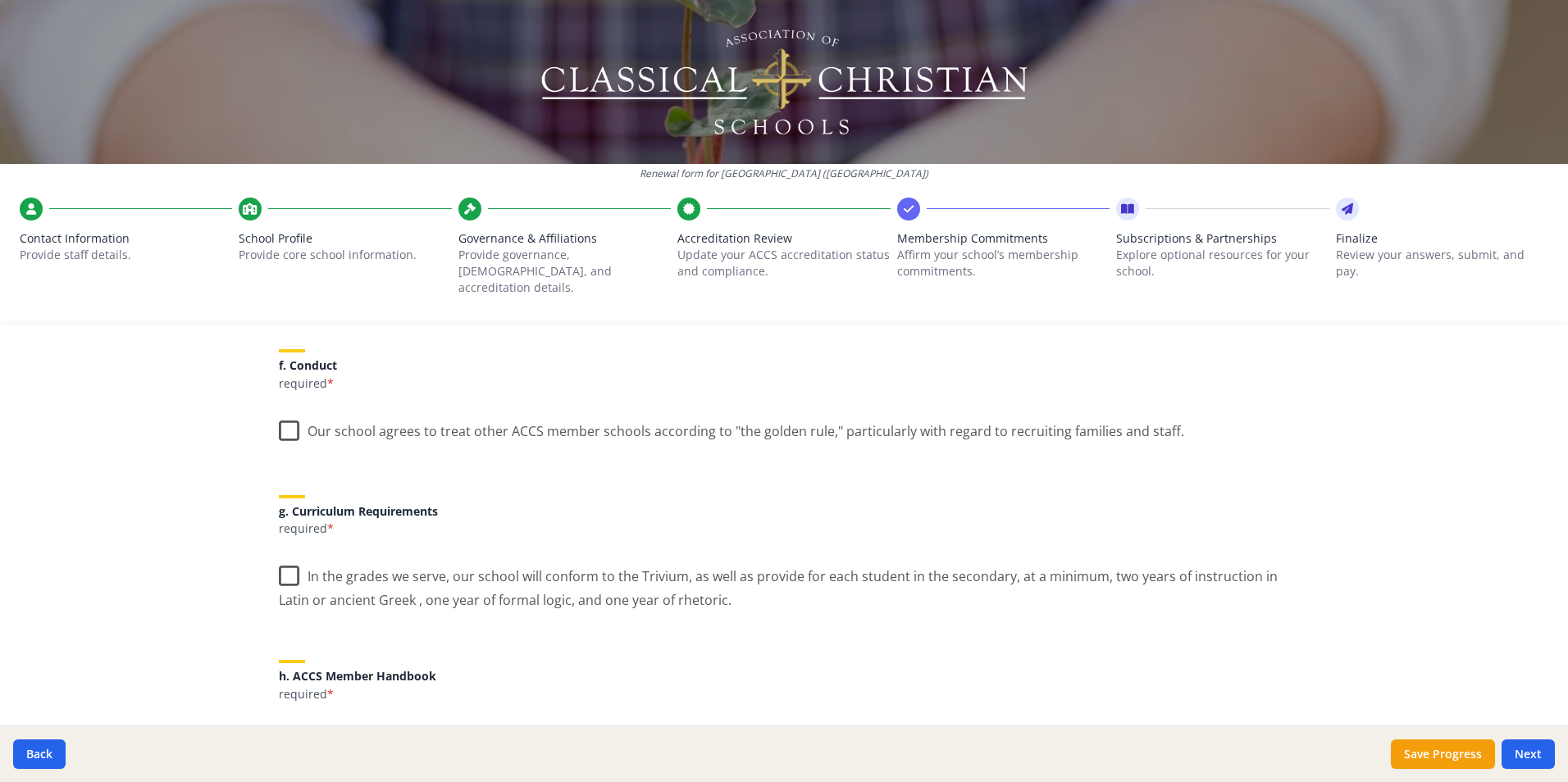
click at [290, 411] on label "Our school agrees to treat other ACCS member schools according to "the golden r…" at bounding box center [732, 427] width 906 height 35
click at [0, 0] on input "Our school agrees to treat other ACCS member schools according to "the golden r…" at bounding box center [0, 0] width 0 height 0
click at [282, 556] on label "In the grades we serve, our school will conform to the Trivium, as well as prov…" at bounding box center [784, 583] width 1011 height 55
click at [0, 0] on input "In the grades we serve, our school will conform to the Trivium, as well as prov…" at bounding box center [0, 0] width 0 height 0
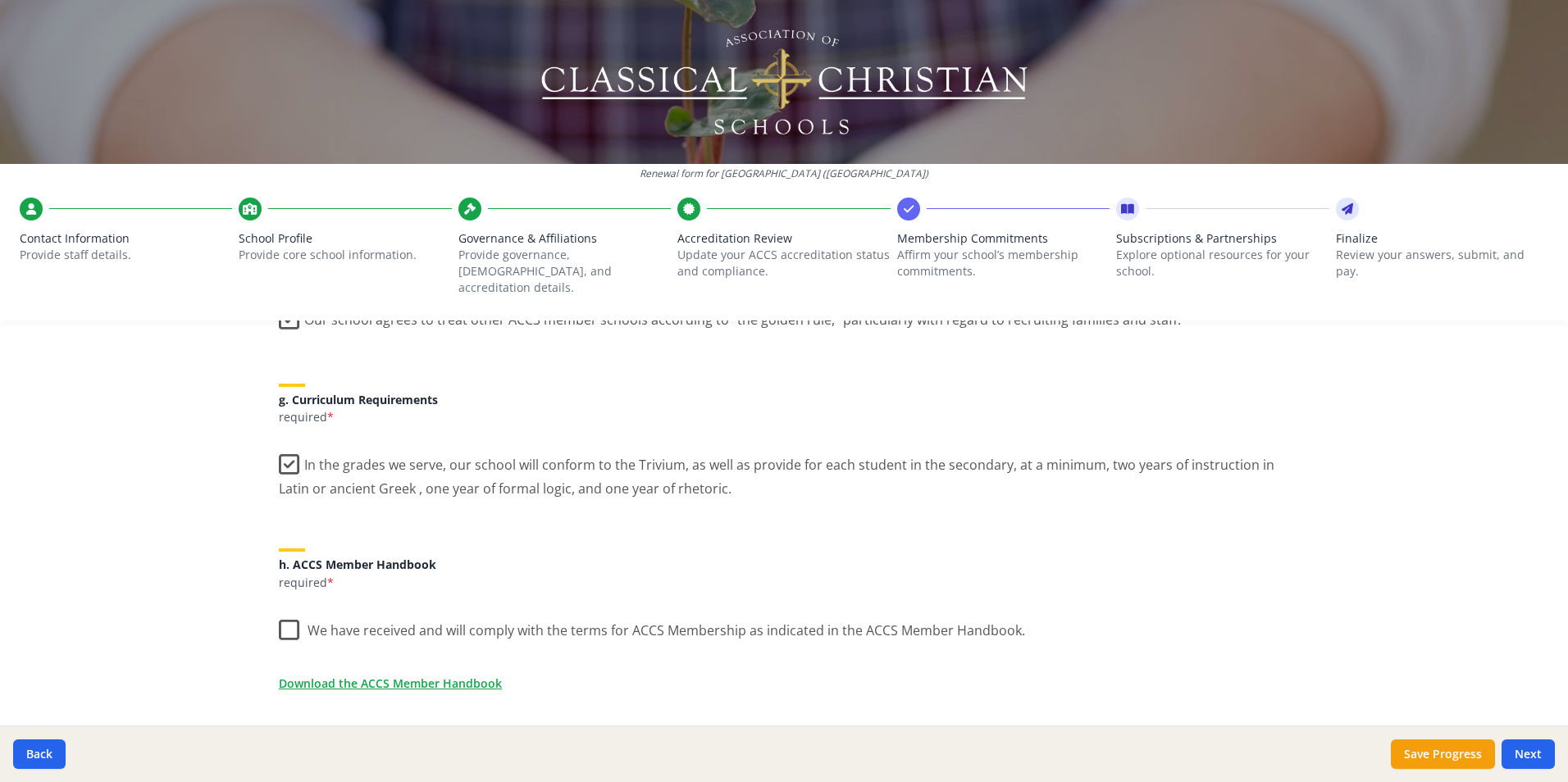
scroll to position [1229, 0]
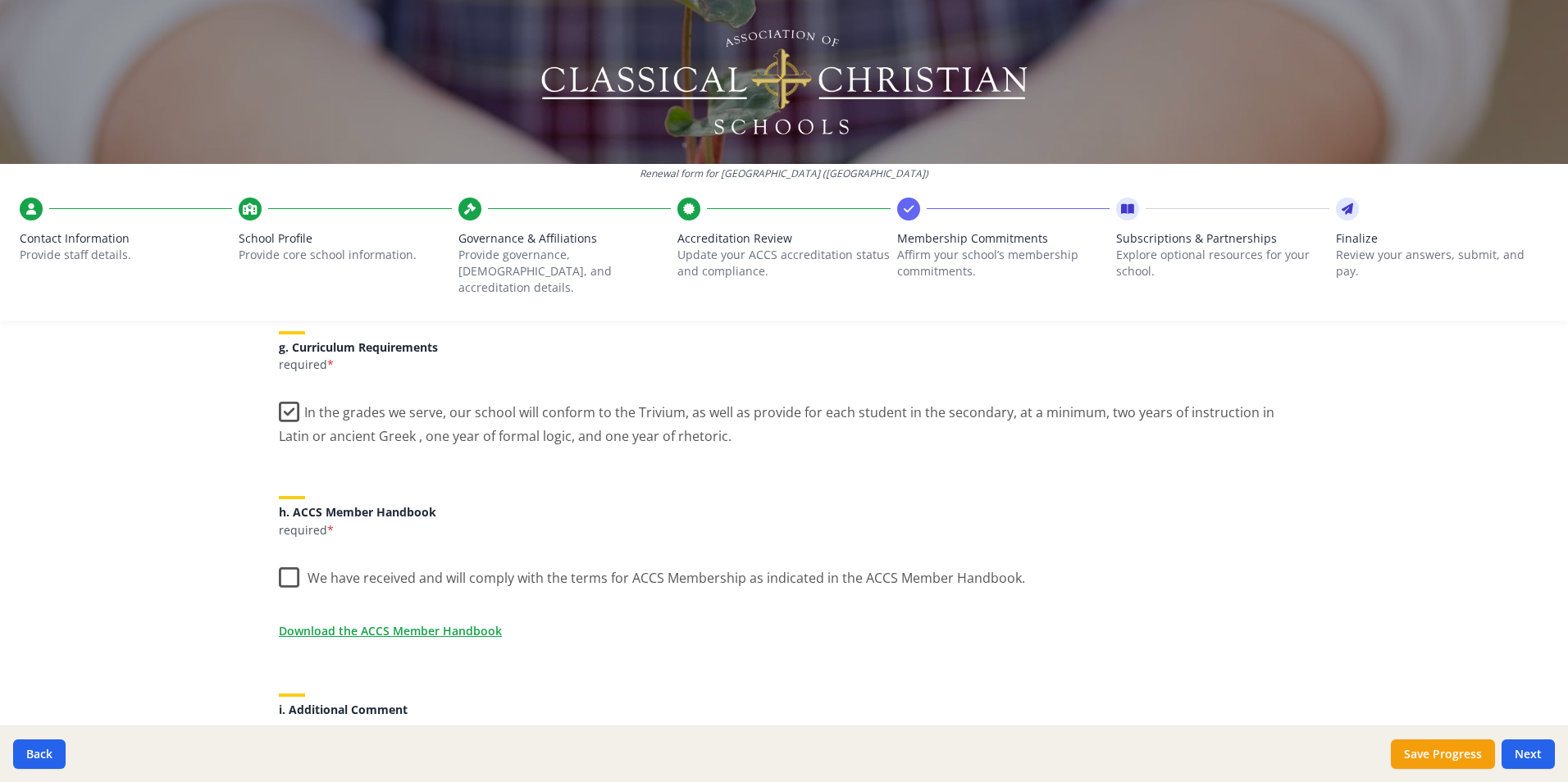
click at [282, 560] on label "We have received and will comply with the terms for ACCS Membership as indicate…" at bounding box center [652, 575] width 746 height 35
click at [0, 0] on input "We have received and will comply with the terms for ACCS Membership as indicate…" at bounding box center [0, 0] width 0 height 0
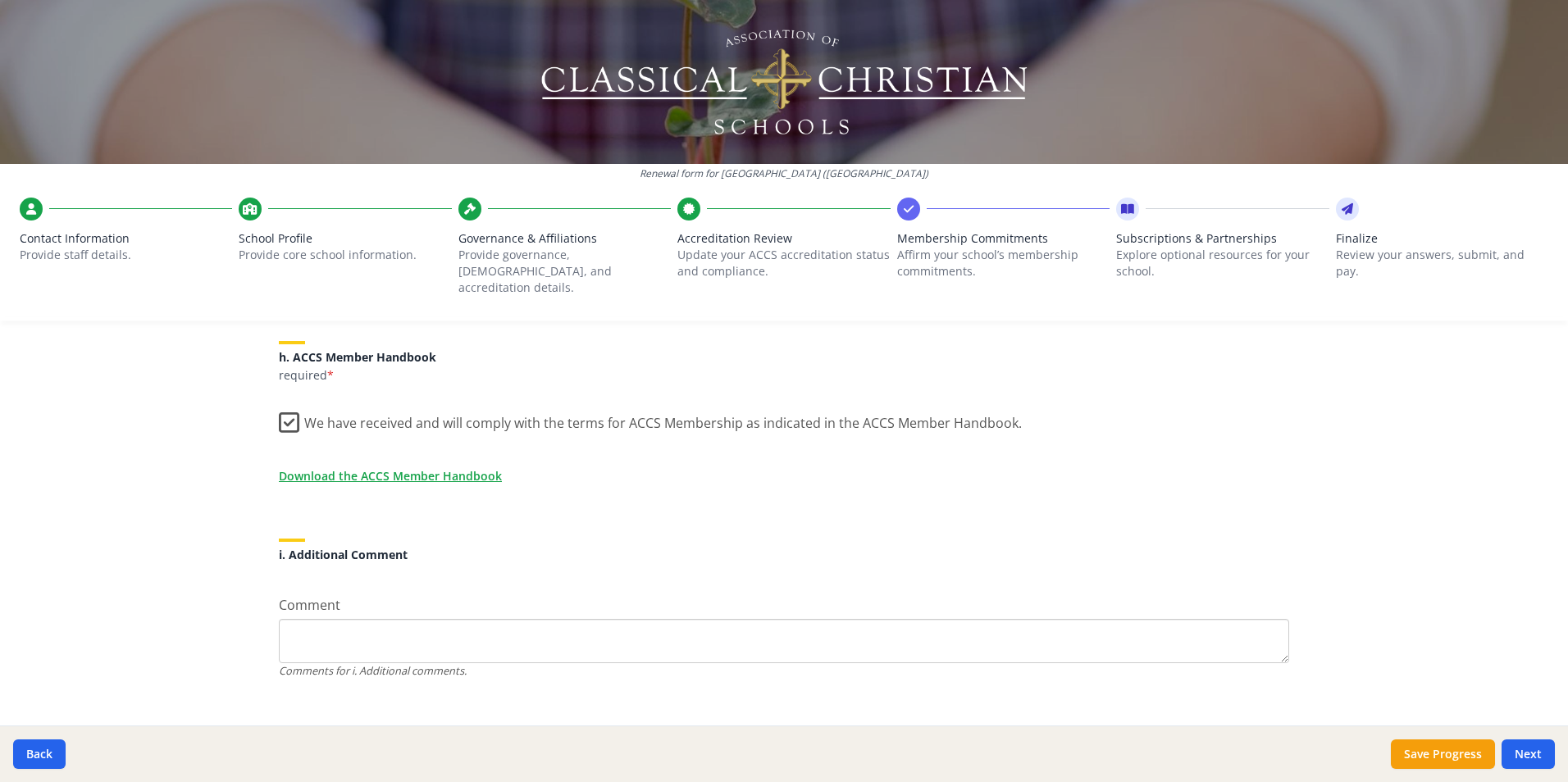
scroll to position [1391, 0]
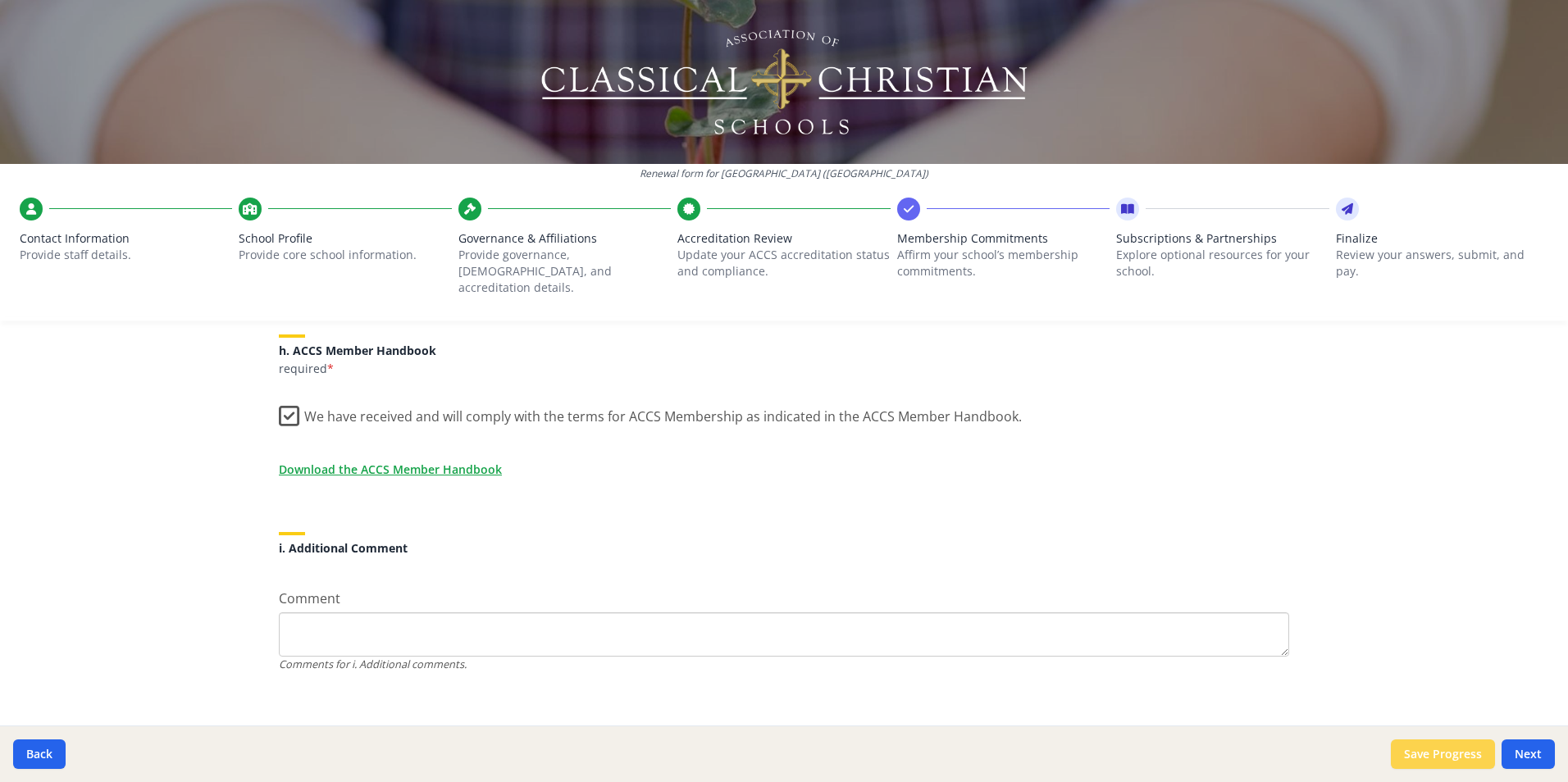
click at [1460, 756] on button "Save Progress" at bounding box center [1444, 754] width 104 height 29
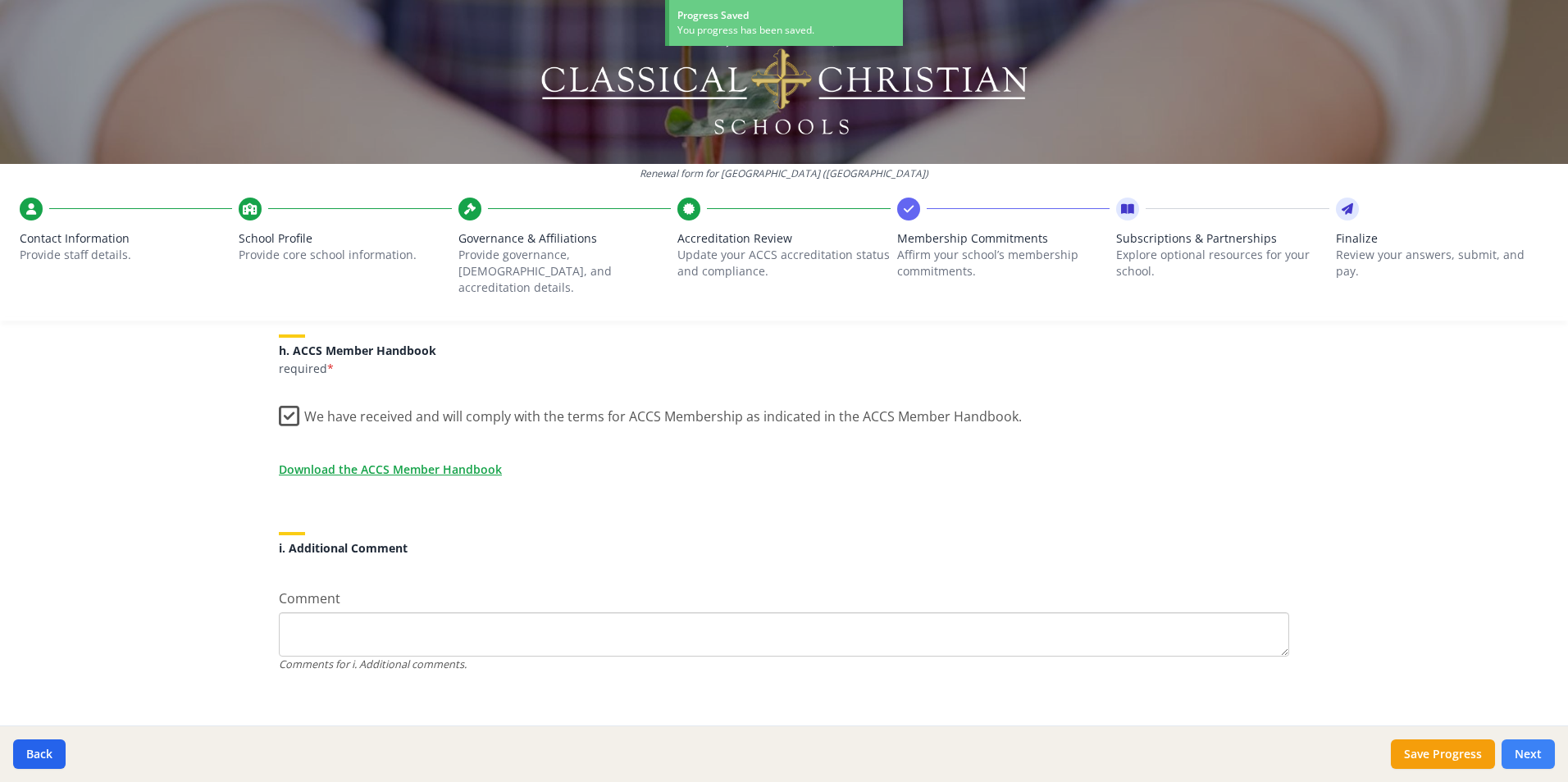
click at [1543, 760] on button "Next" at bounding box center [1528, 754] width 53 height 29
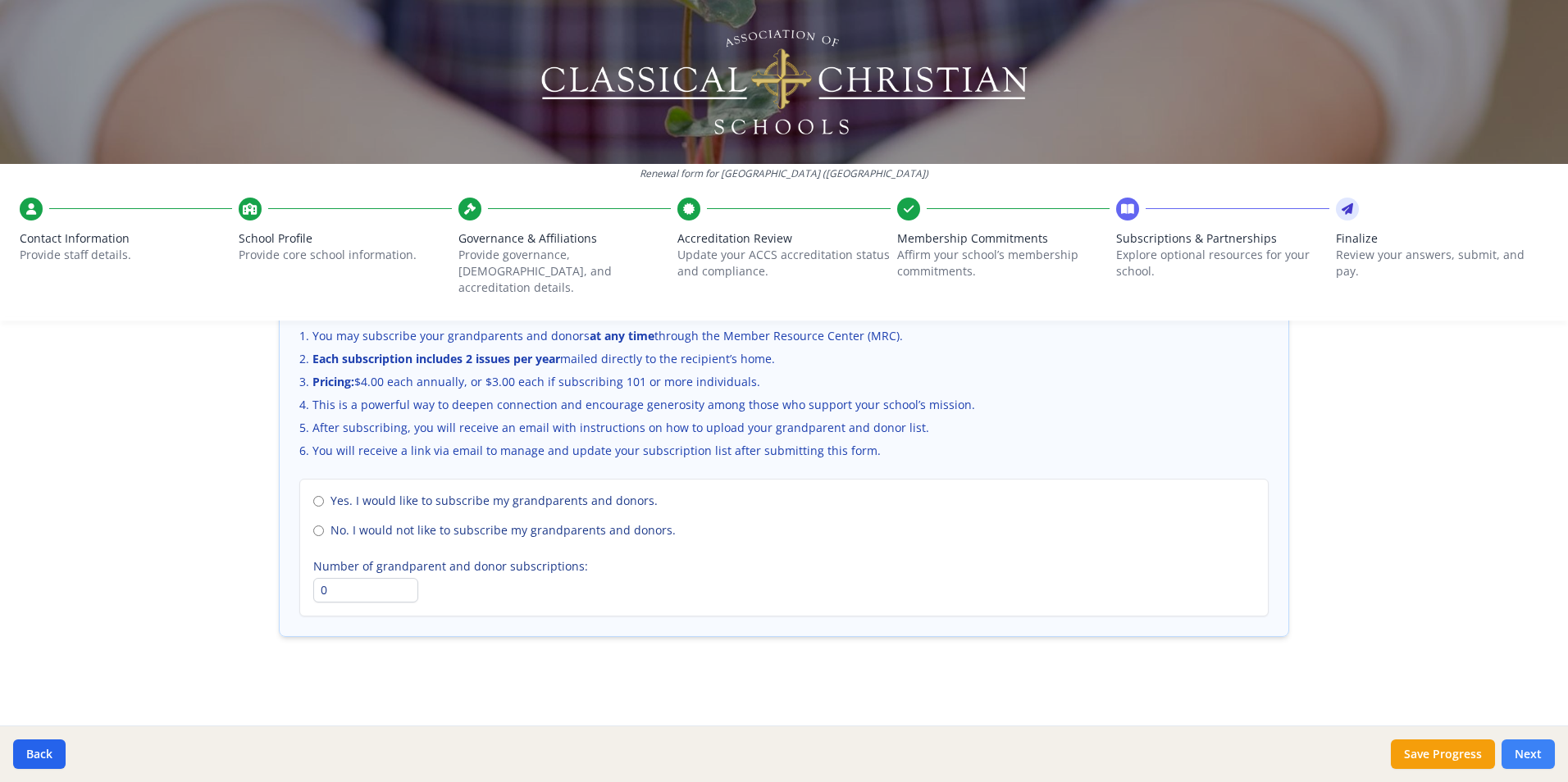
scroll to position [1092, 0]
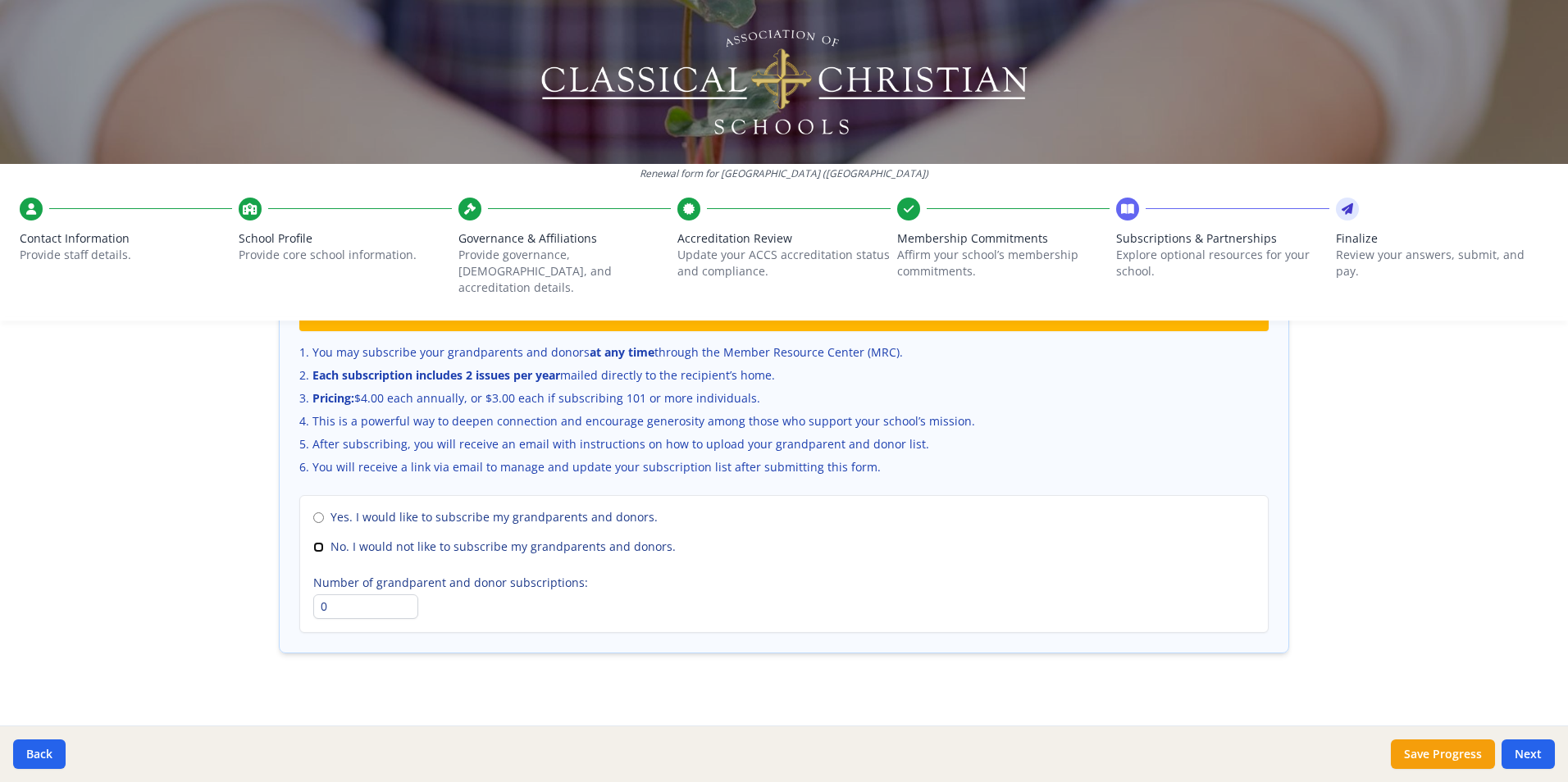
click at [313, 542] on input "No. I would not like to subscribe my grandparents and donors." at bounding box center [319, 547] width 11 height 11
radio input "true"
click at [1548, 761] on button "Next" at bounding box center [1528, 754] width 53 height 29
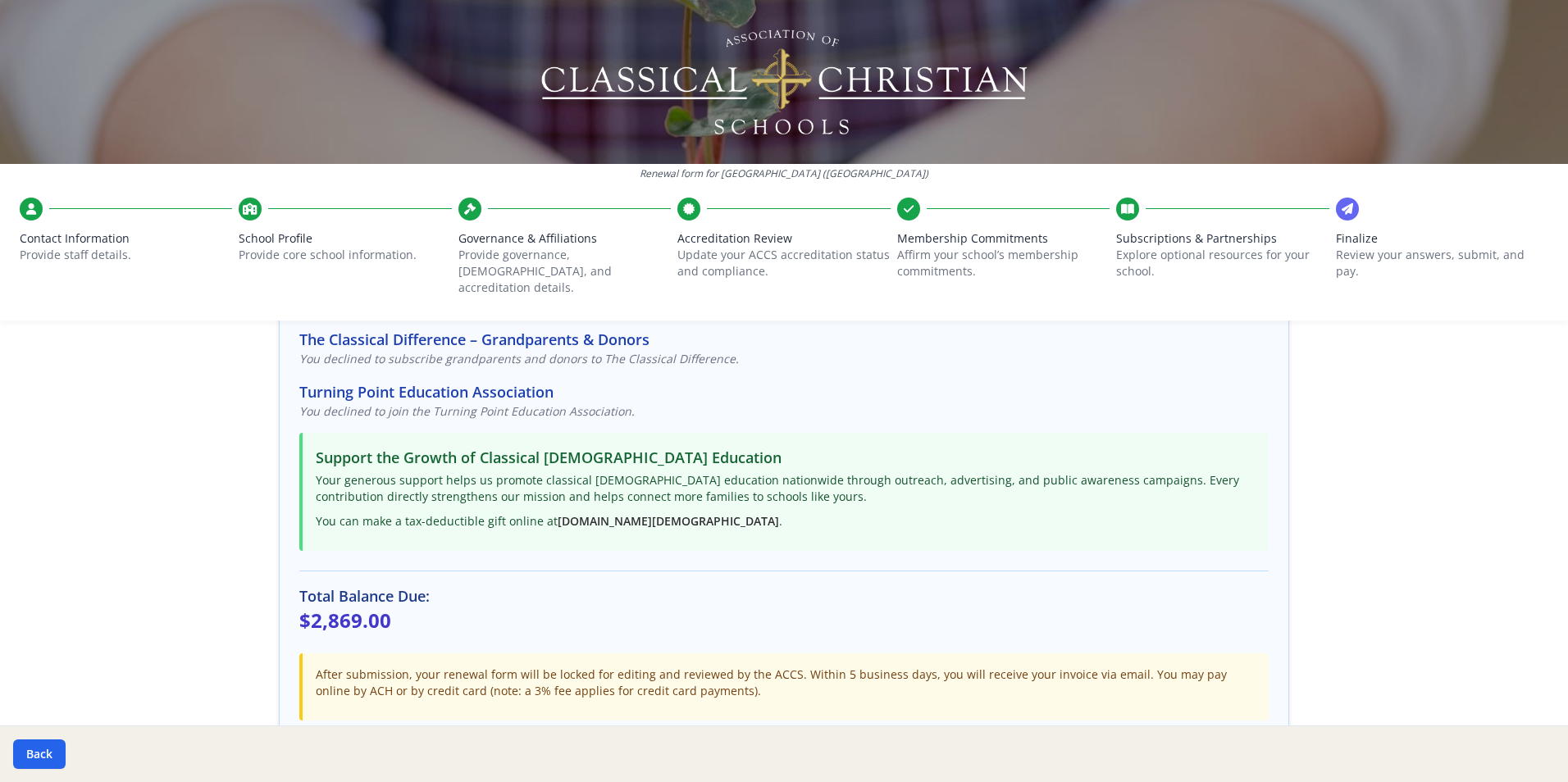
scroll to position [318, 0]
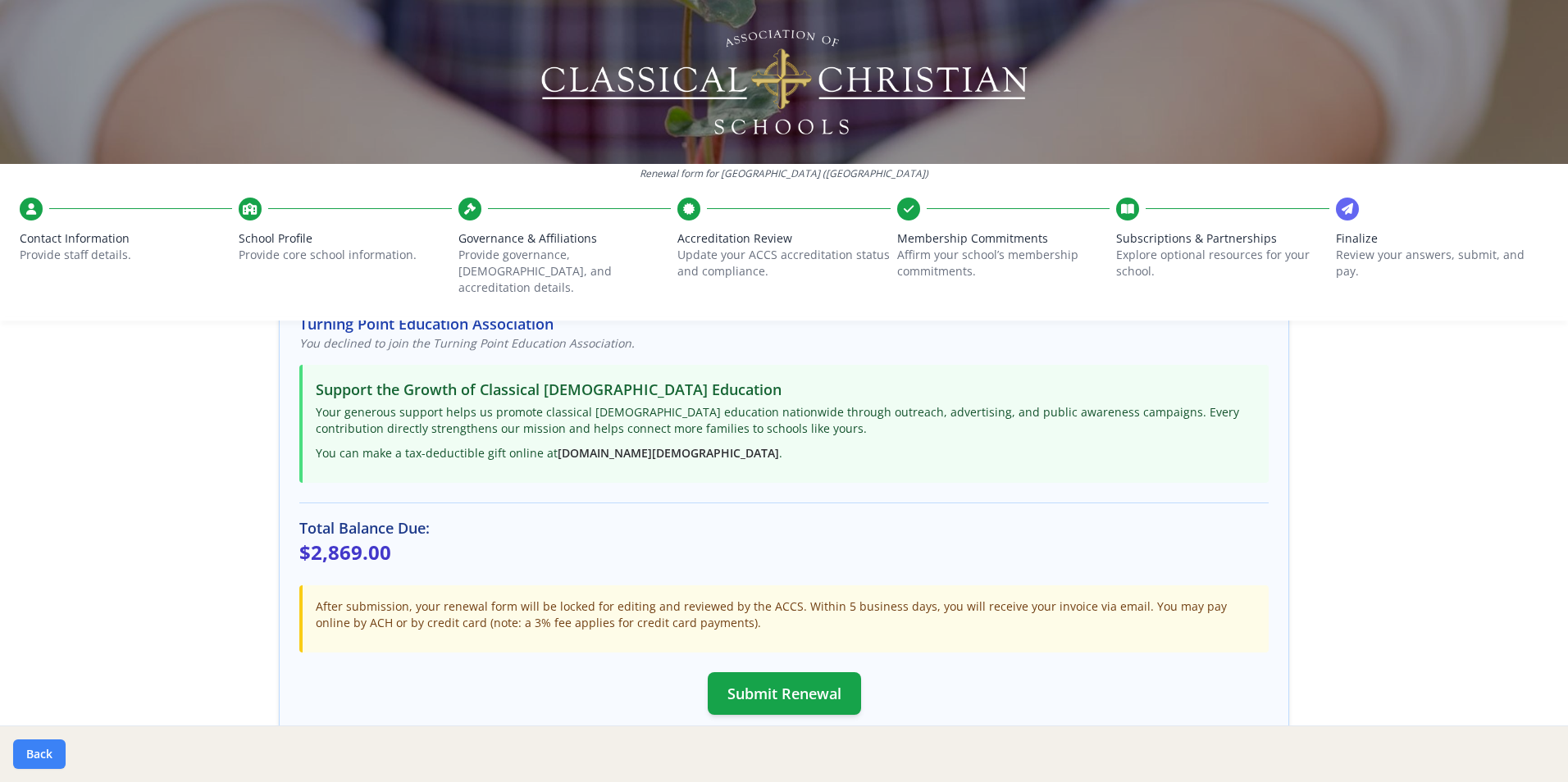
click at [28, 756] on button "Back" at bounding box center [39, 754] width 52 height 29
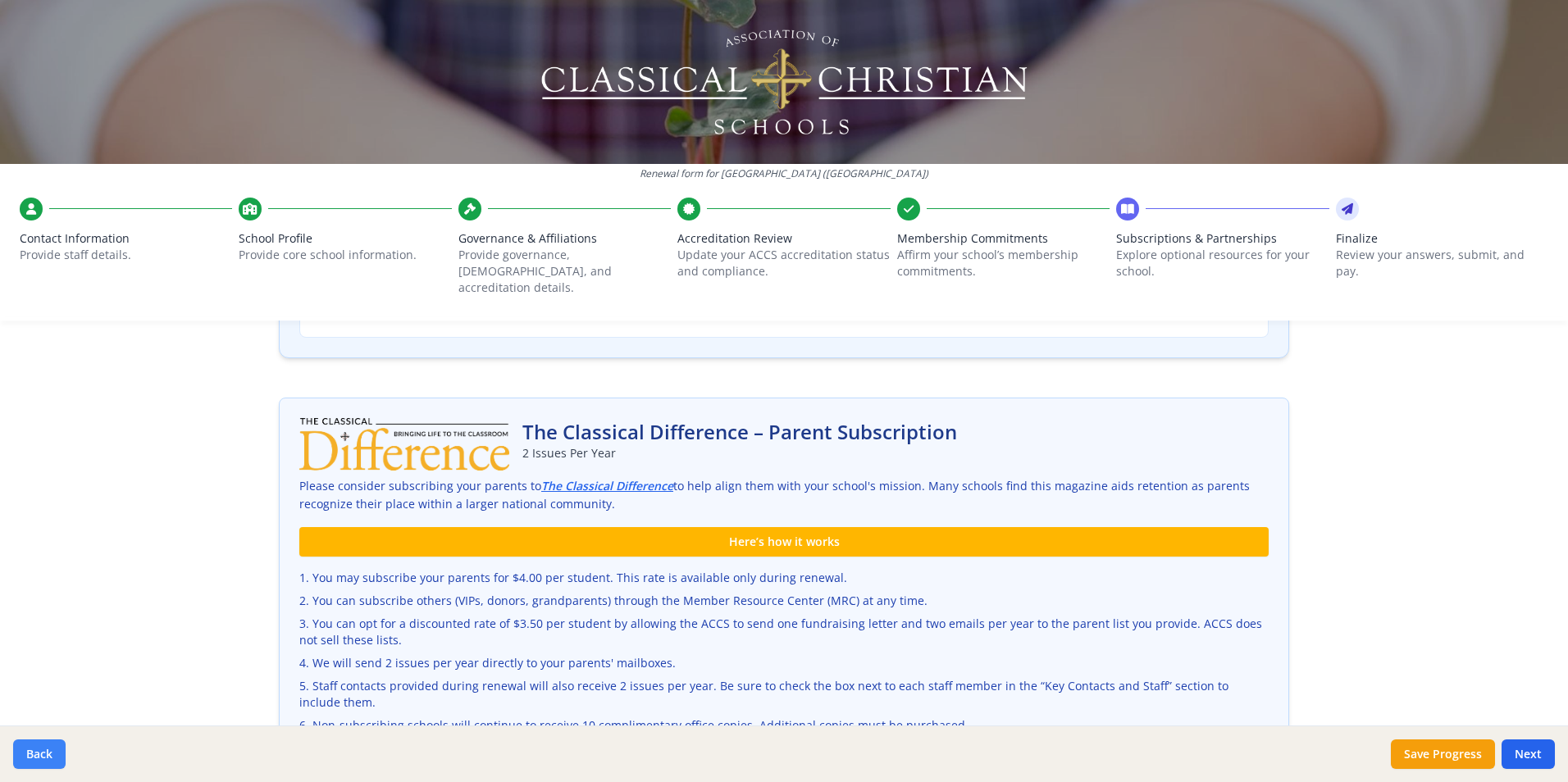
click at [35, 755] on button "Back" at bounding box center [39, 754] width 52 height 29
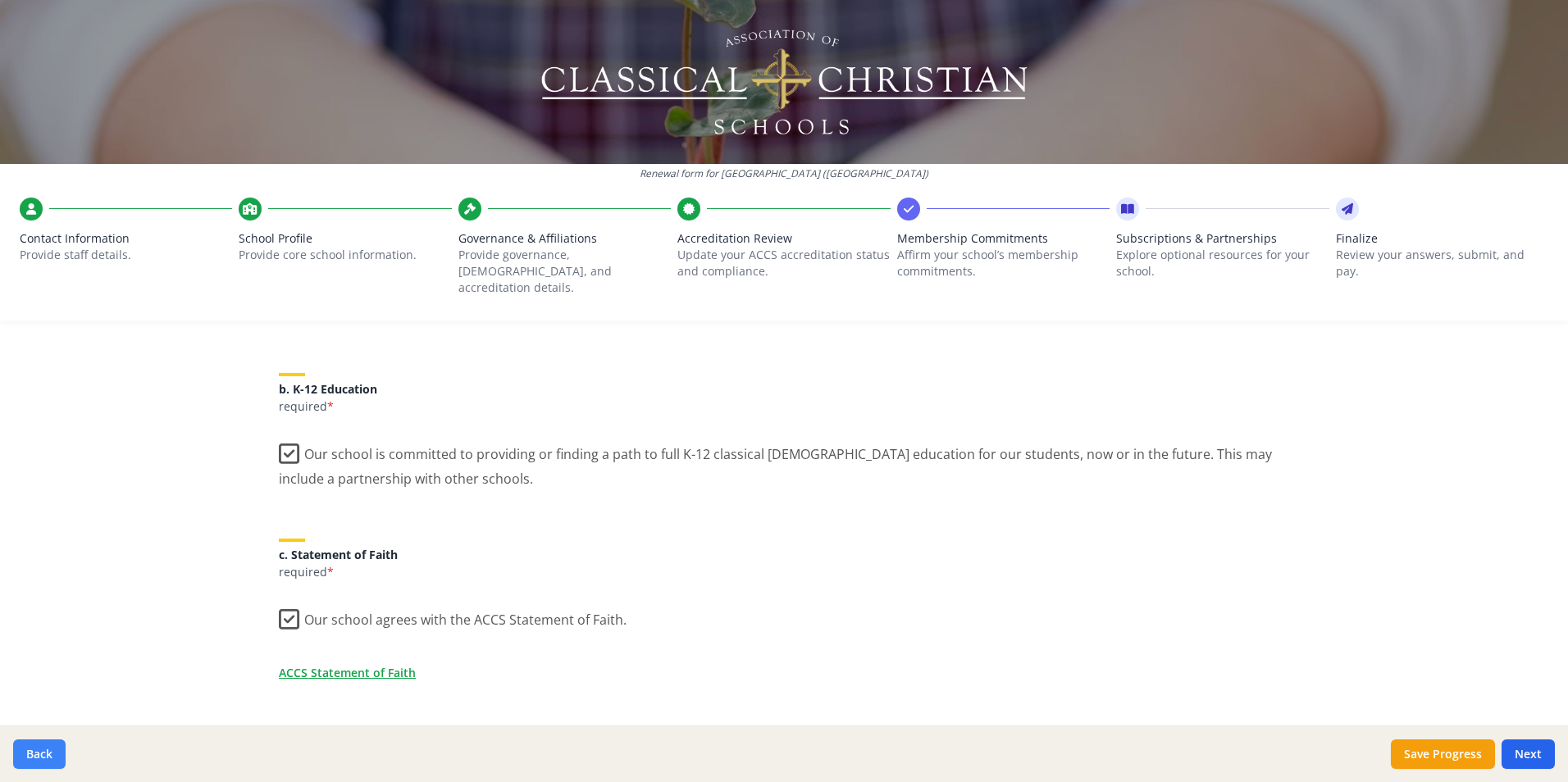
click at [37, 755] on button "Back" at bounding box center [39, 754] width 52 height 29
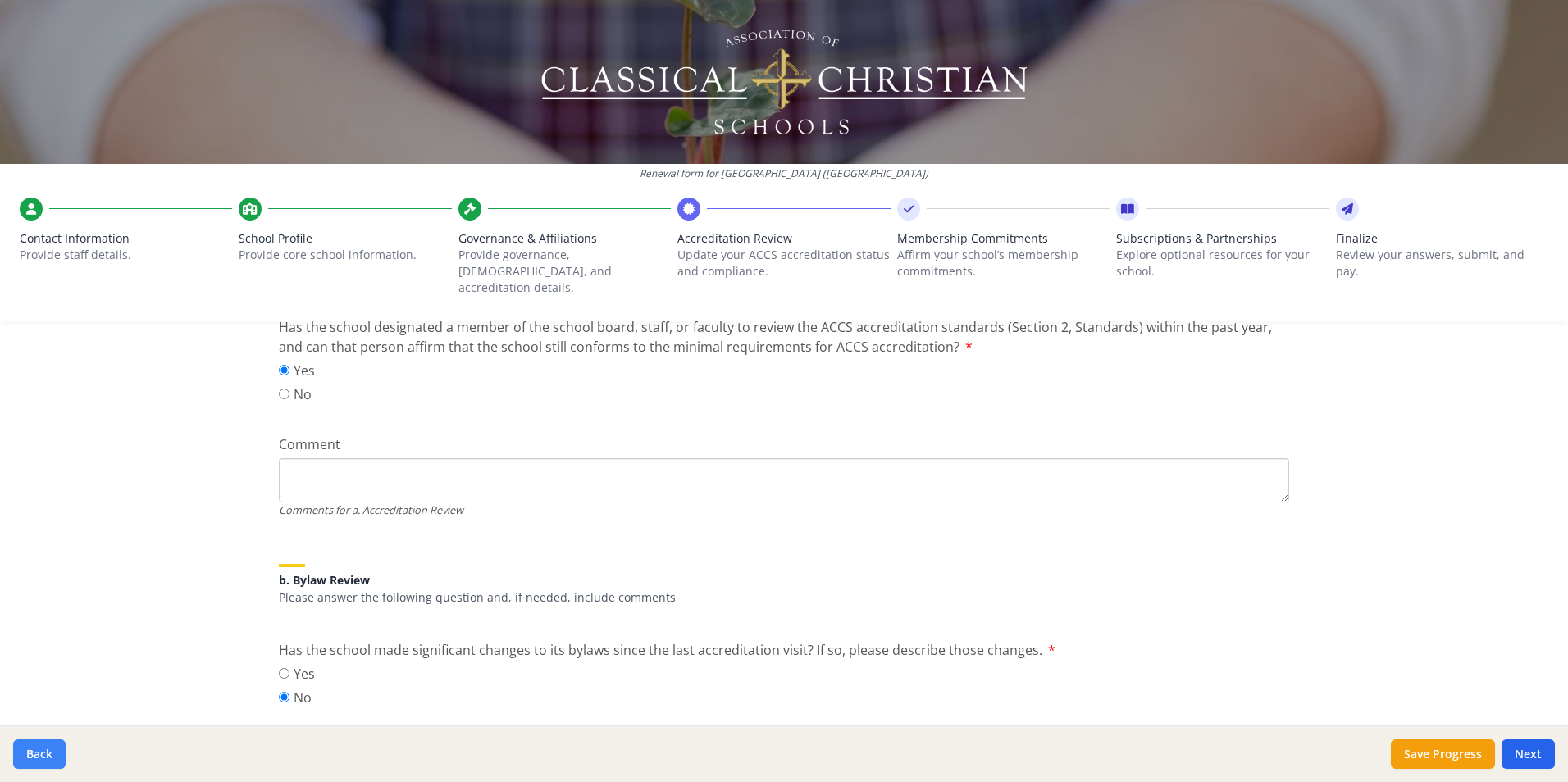
click at [44, 742] on button "Back" at bounding box center [39, 754] width 52 height 29
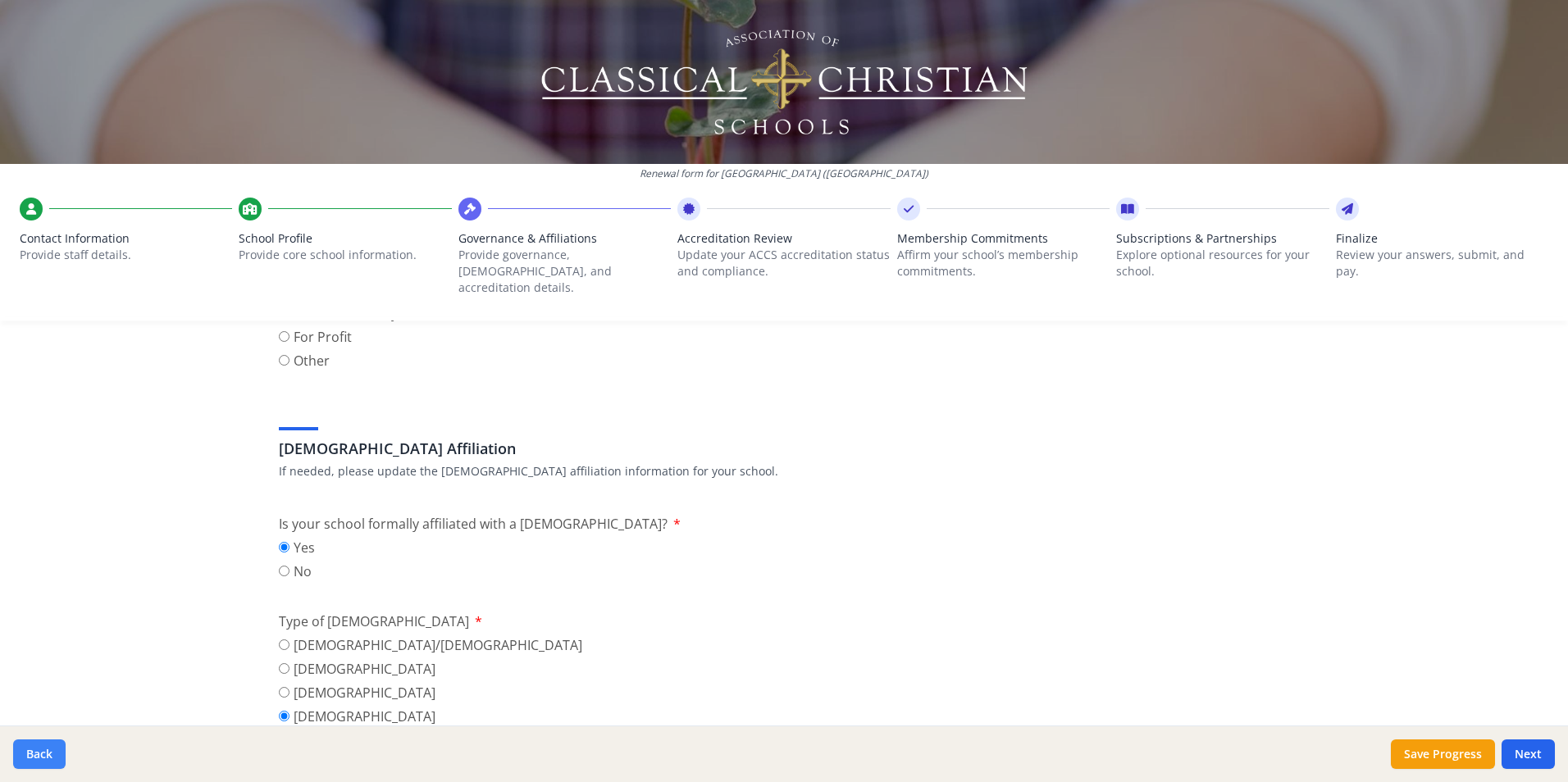
click at [48, 746] on button "Back" at bounding box center [39, 754] width 52 height 29
type input "[PHONE_NUMBER]"
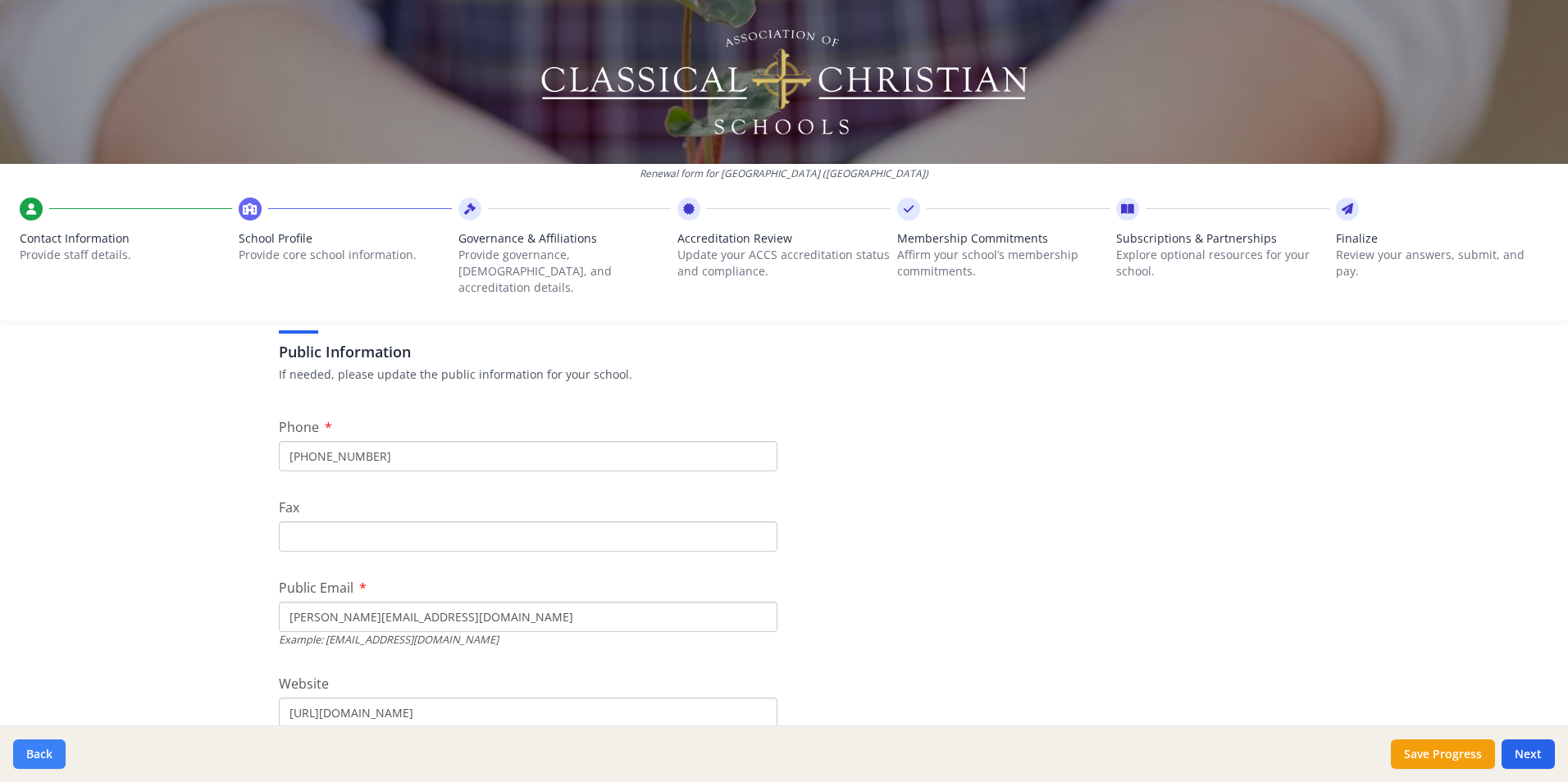
click at [48, 746] on button "Back" at bounding box center [39, 754] width 52 height 29
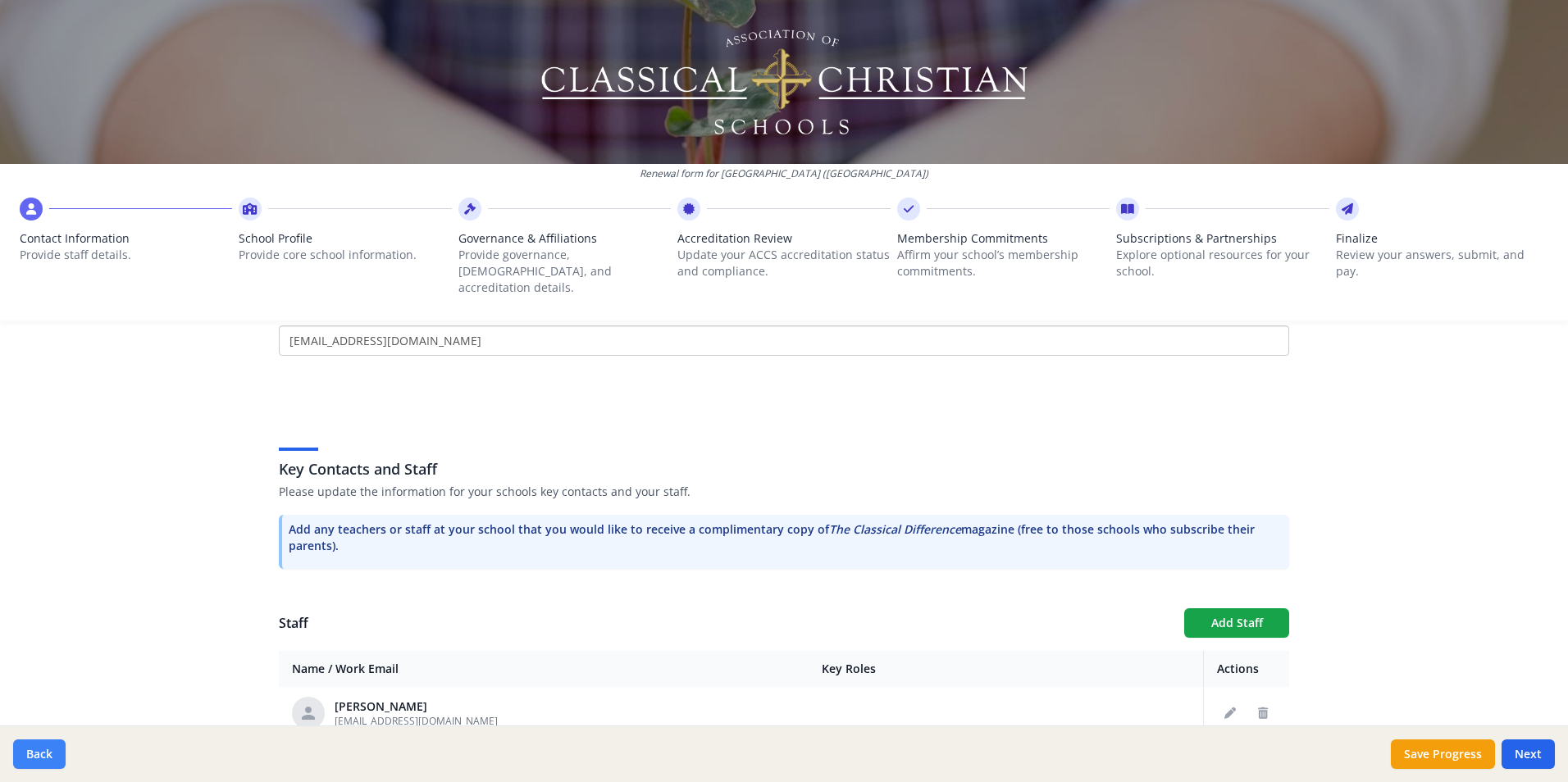
click at [48, 746] on button "Back" at bounding box center [39, 754] width 52 height 29
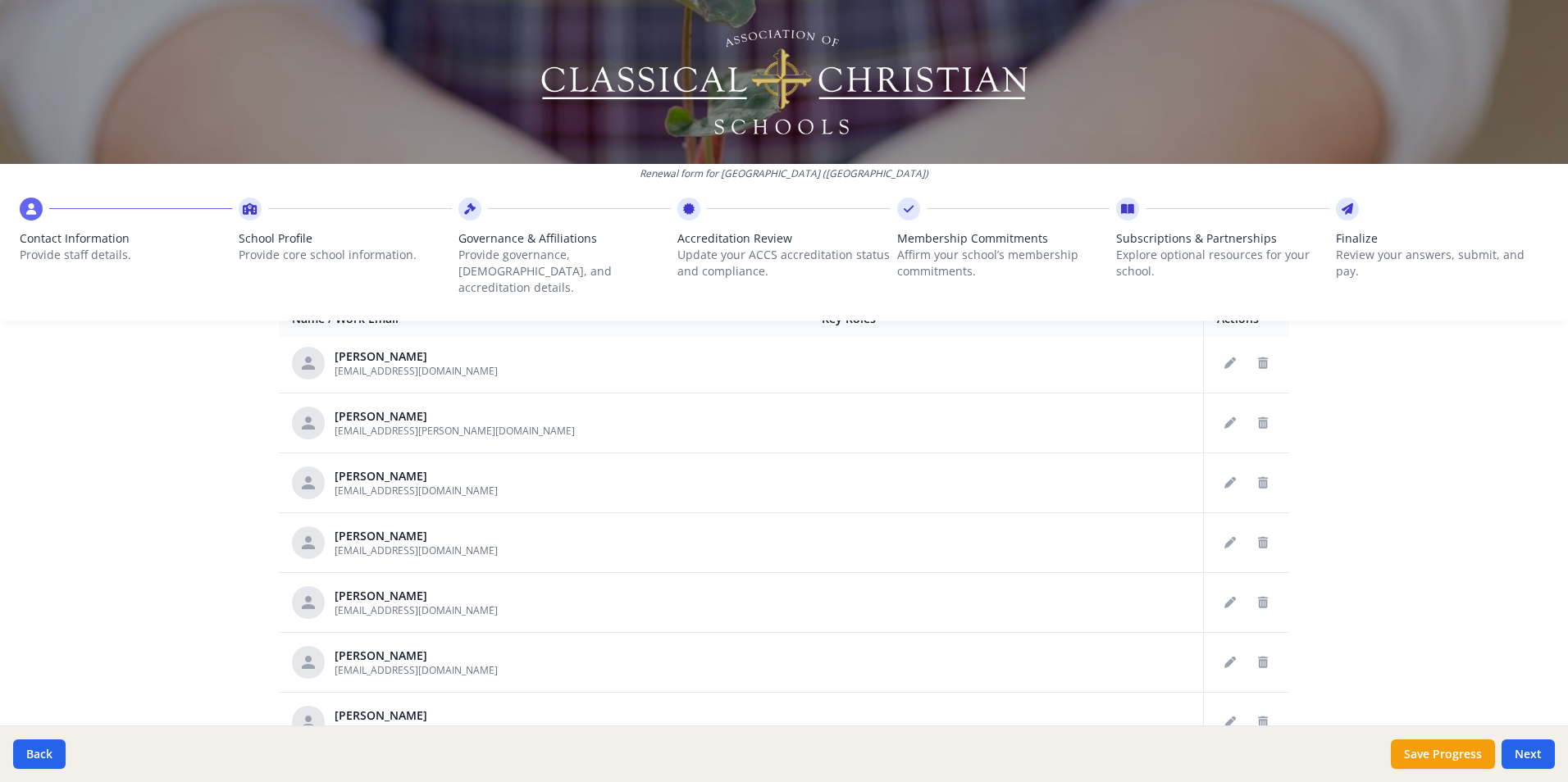
scroll to position [563, 0]
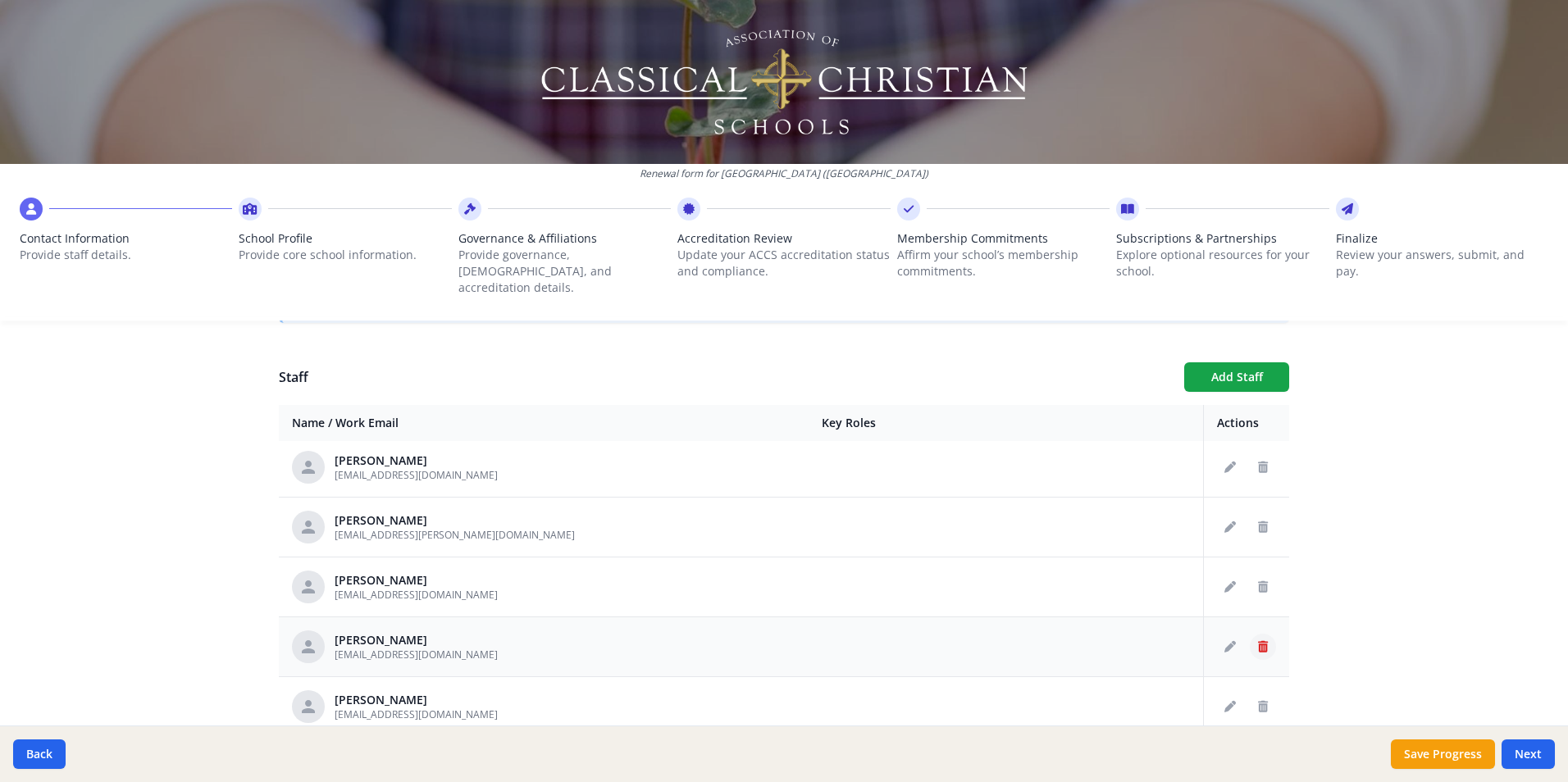
click at [1258, 641] on icon "Delete staff" at bounding box center [1263, 646] width 10 height 11
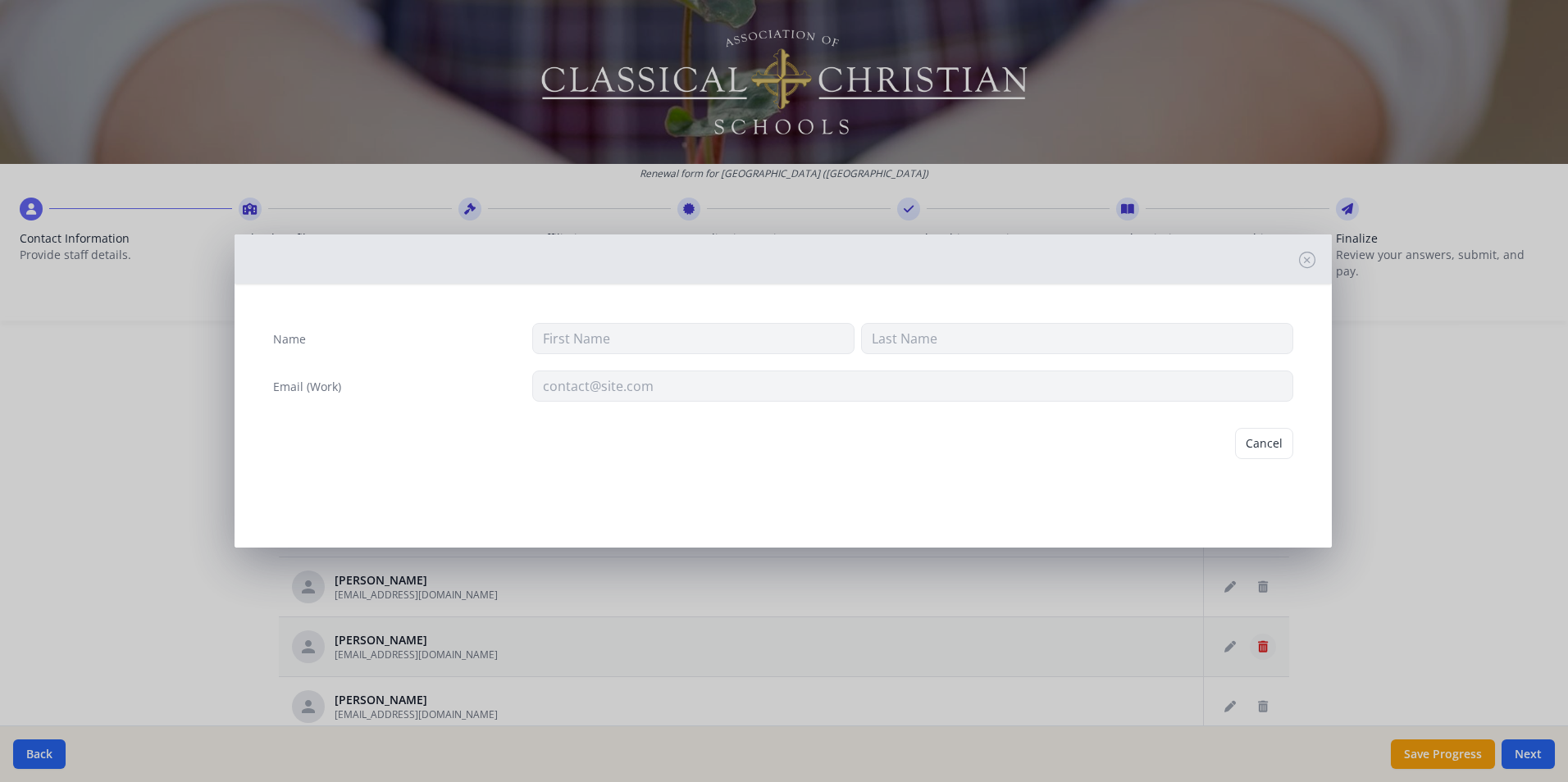
type input "[PERSON_NAME]"
type input "[EMAIL_ADDRESS][DOMAIN_NAME]"
click at [1268, 438] on button "Delete" at bounding box center [1265, 443] width 57 height 31
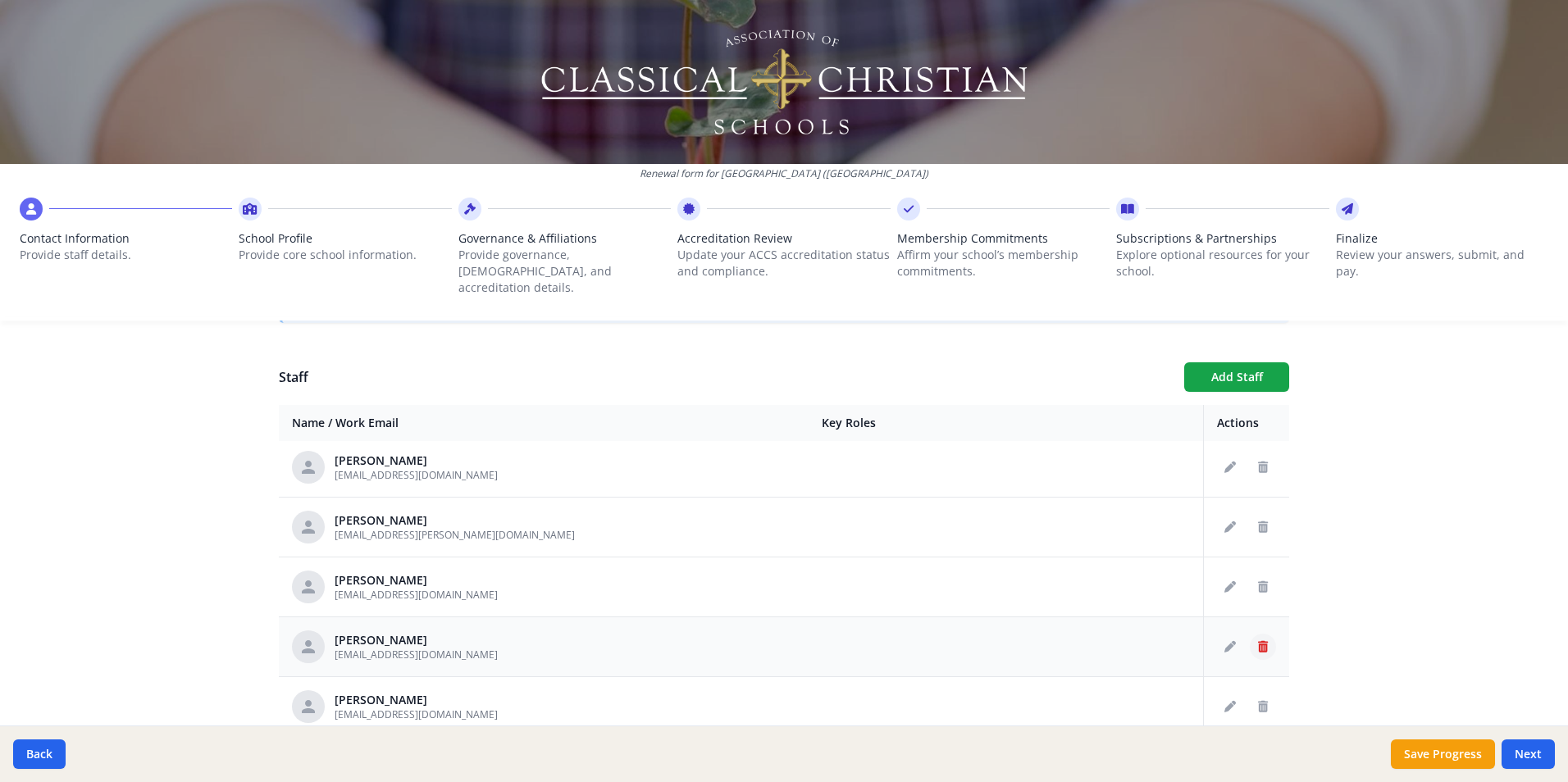
click at [1258, 641] on icon "Delete staff" at bounding box center [1263, 646] width 10 height 11
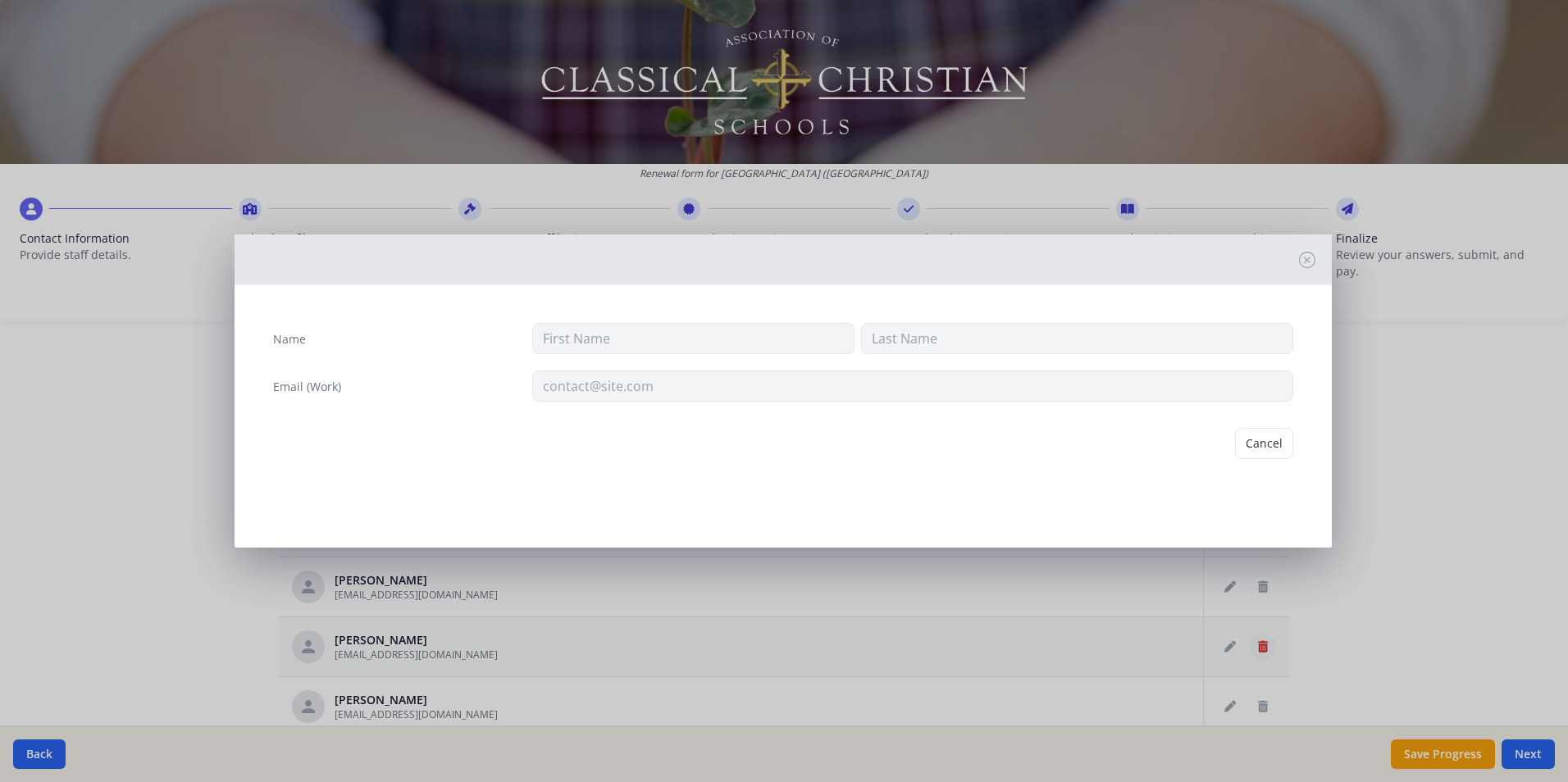
type input "[PERSON_NAME]"
type input "DeAugustino"
type input "[EMAIL_ADDRESS][DOMAIN_NAME]"
click at [1255, 436] on button "Delete" at bounding box center [1265, 443] width 57 height 31
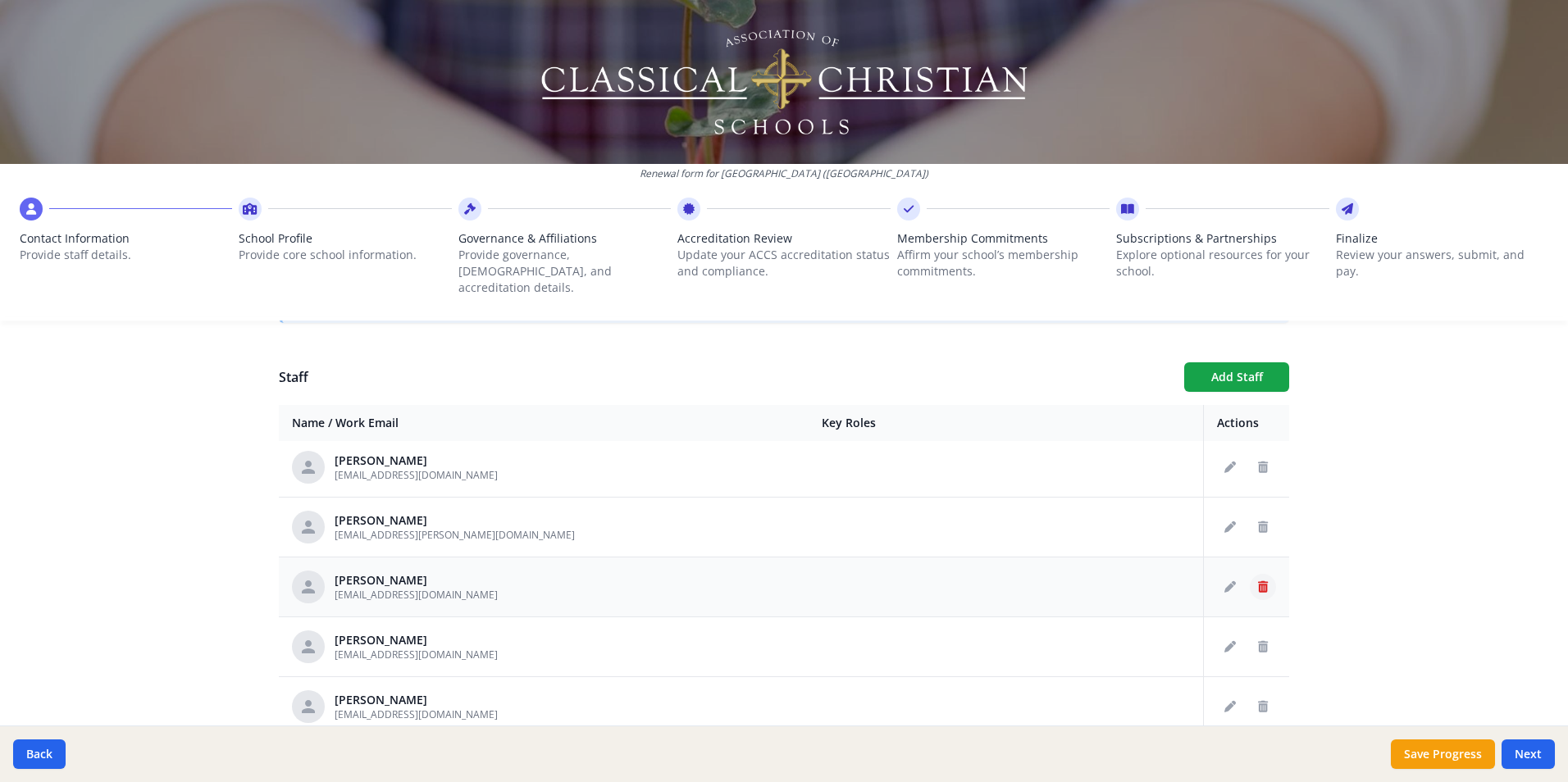
click at [1258, 582] on icon "Delete staff" at bounding box center [1263, 587] width 10 height 11
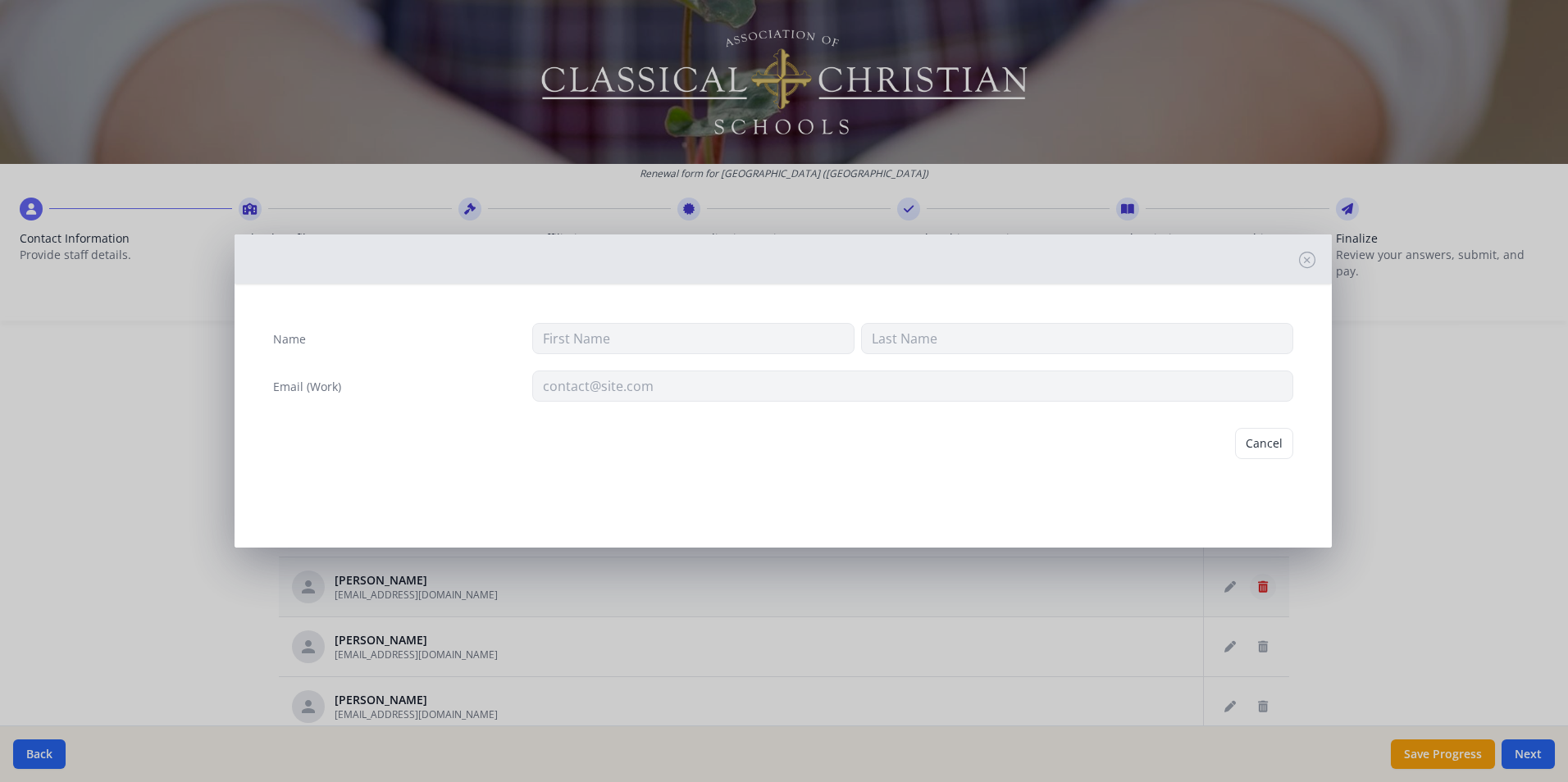
type input "[PERSON_NAME]"
type input "[EMAIL_ADDRESS][DOMAIN_NAME]"
click at [1276, 442] on button "Delete" at bounding box center [1265, 443] width 57 height 31
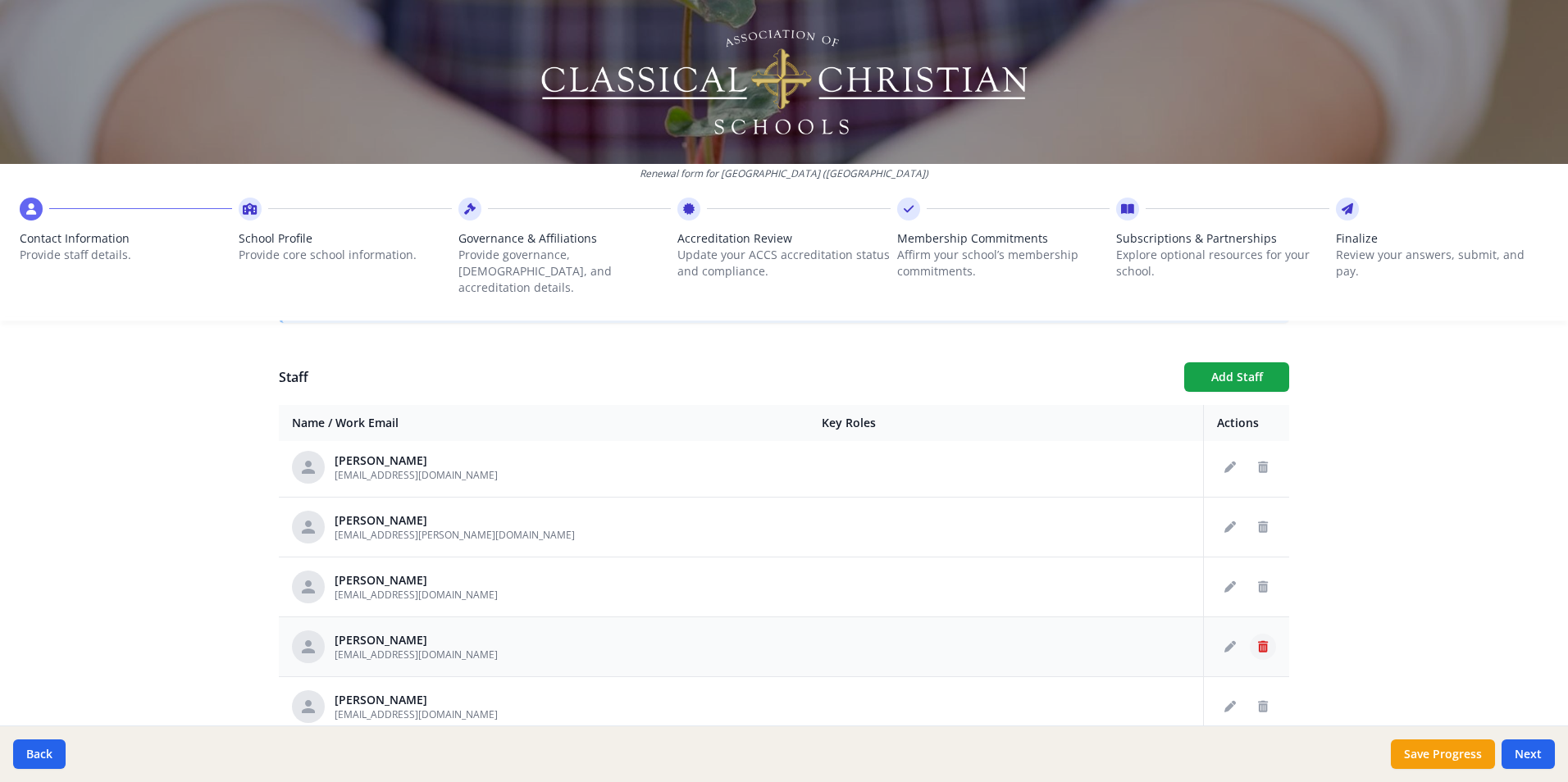
click at [1258, 641] on icon "Delete staff" at bounding box center [1263, 646] width 10 height 11
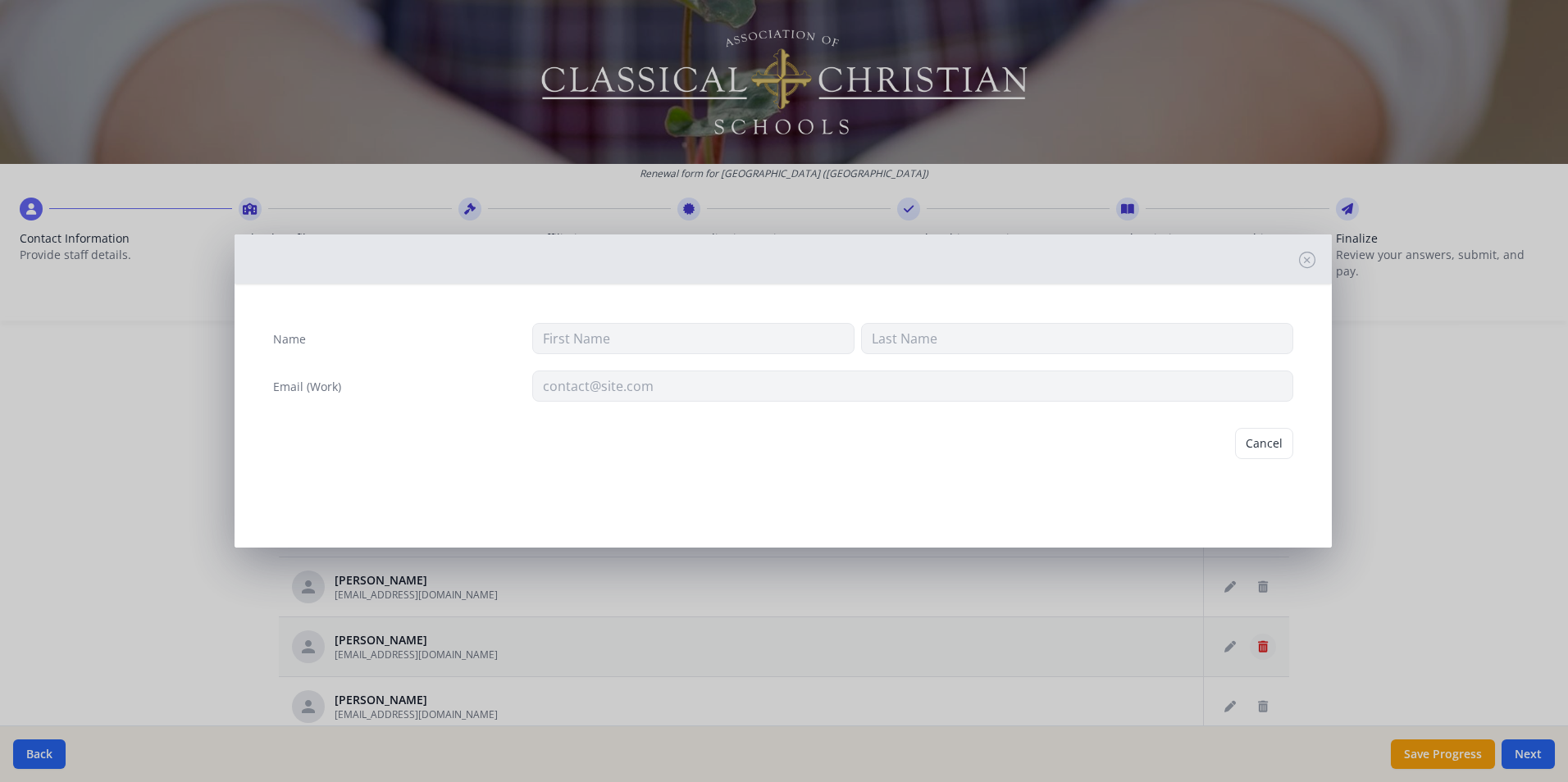
type input "[PERSON_NAME]"
type input "[EMAIL_ADDRESS][DOMAIN_NAME]"
click at [1262, 449] on button "Delete" at bounding box center [1265, 443] width 57 height 31
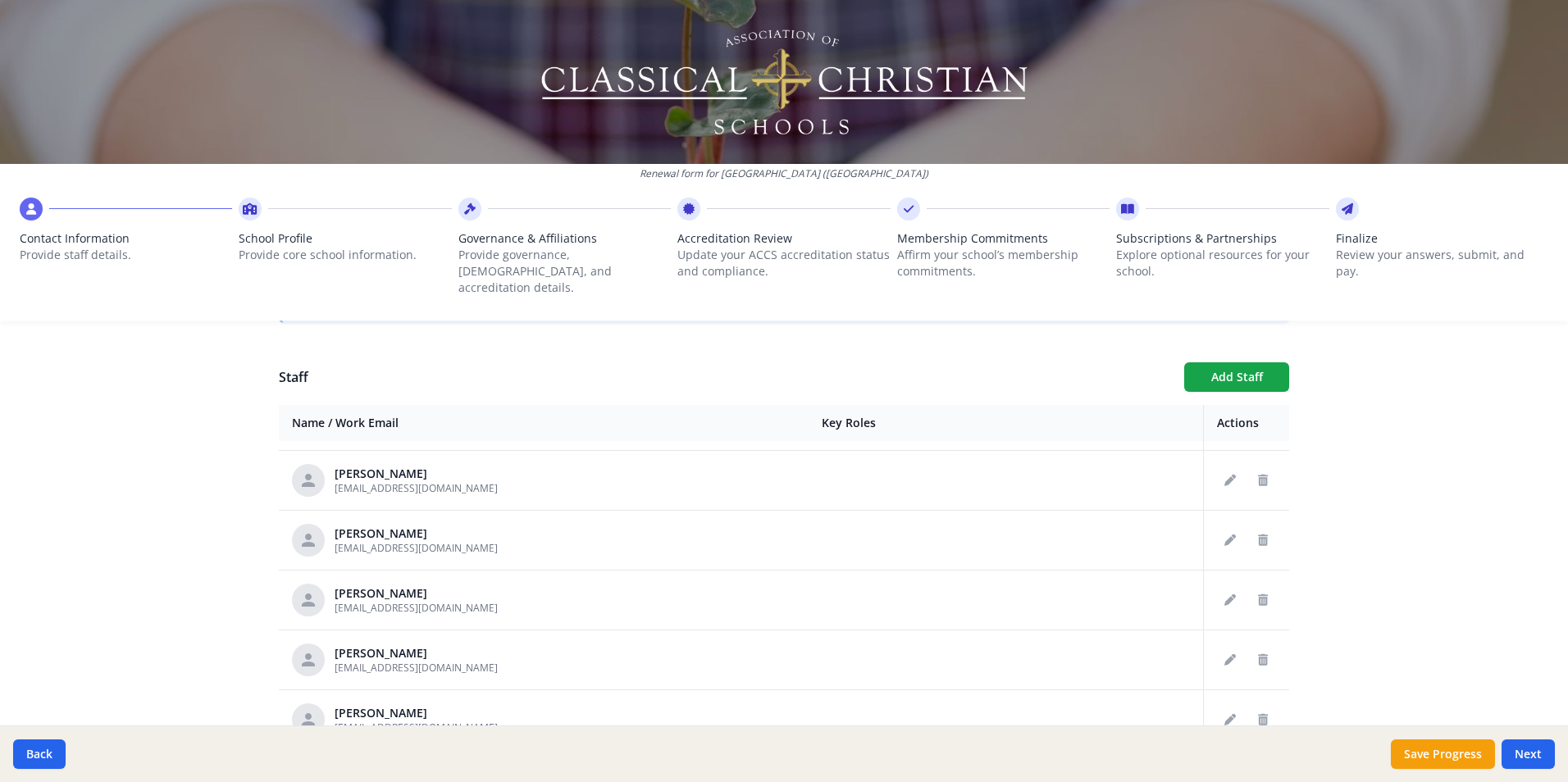
scroll to position [0, 0]
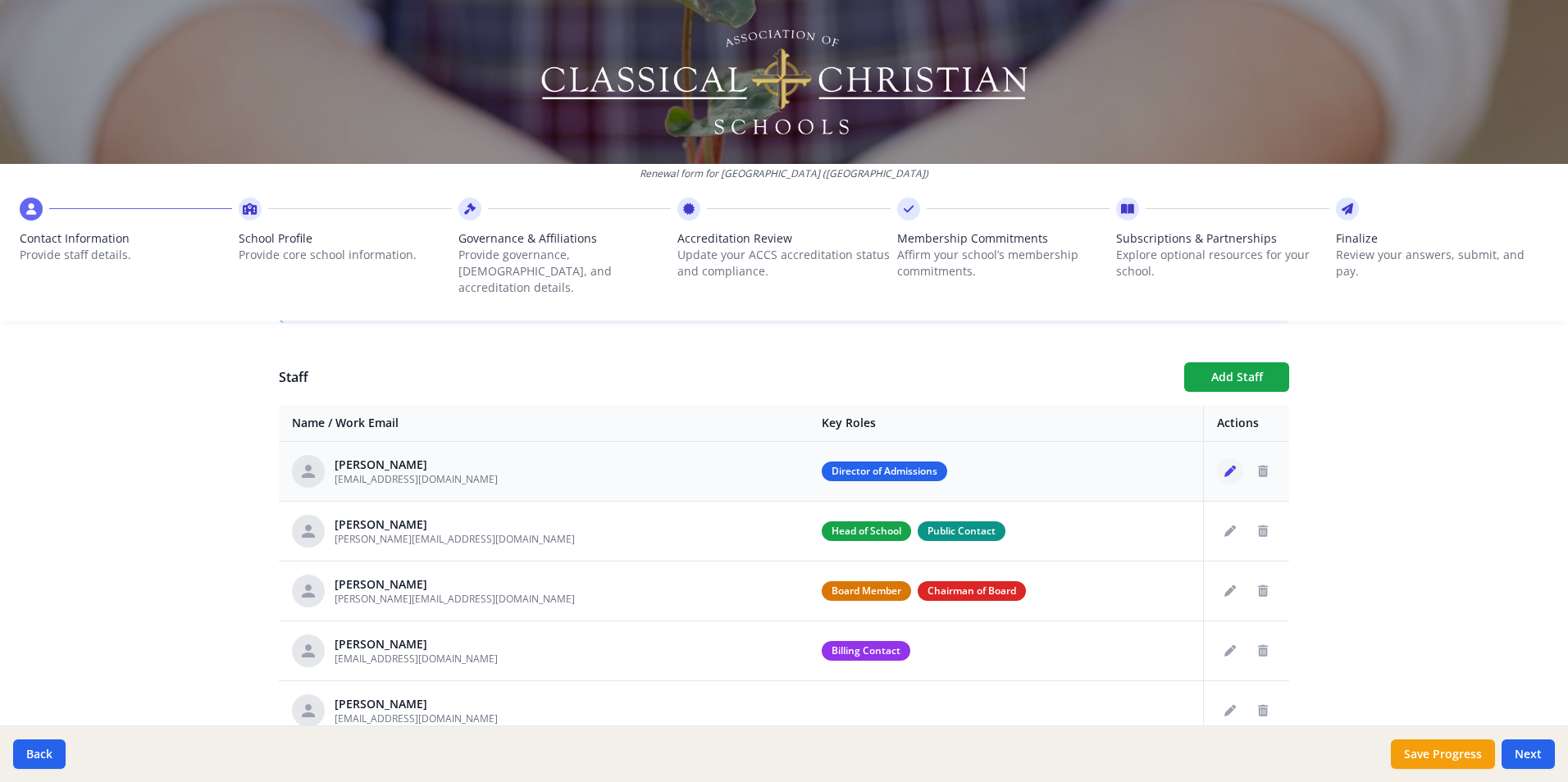
click at [1225, 466] on icon "Edit staff" at bounding box center [1230, 471] width 11 height 11
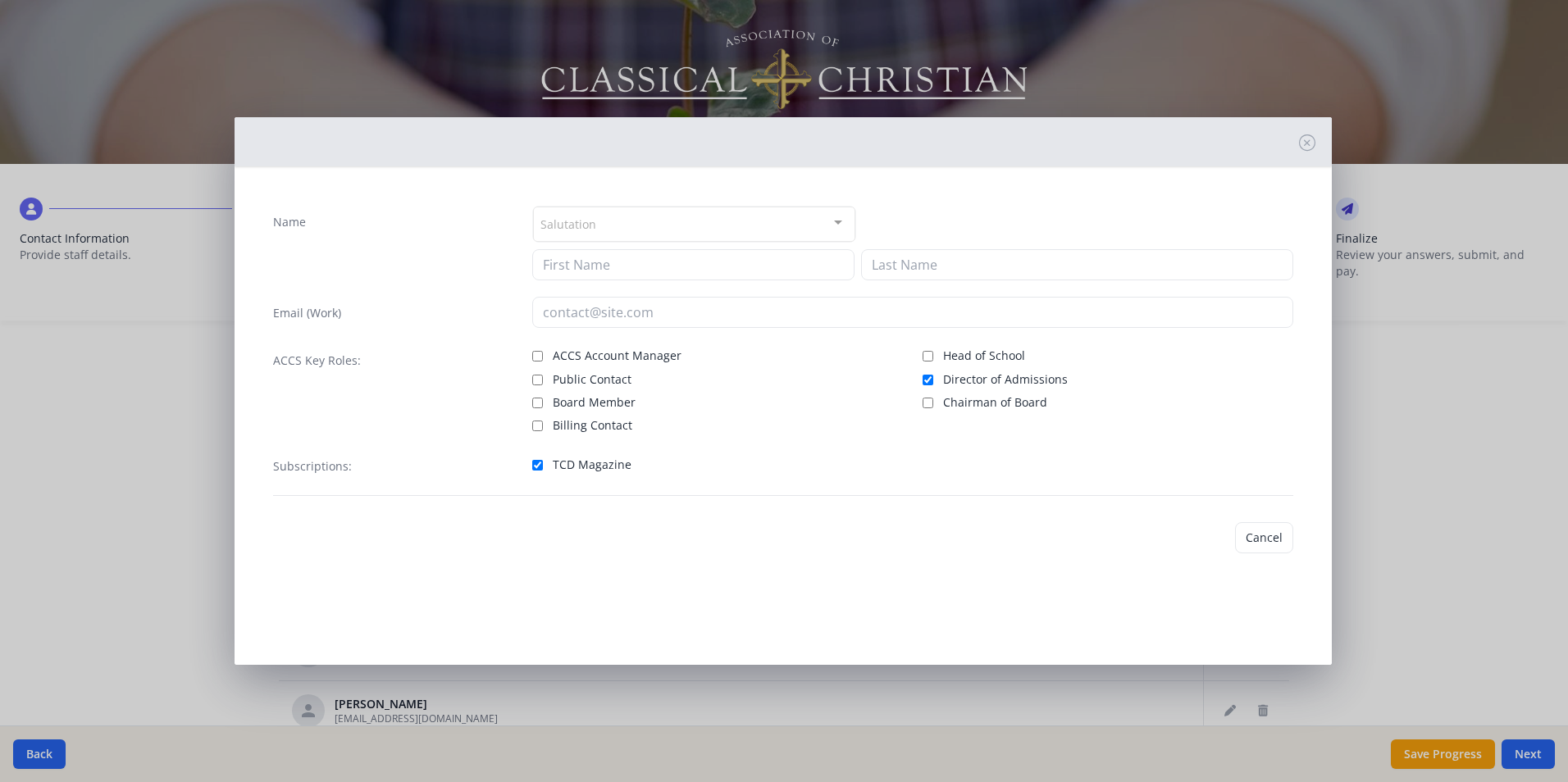
type input "[PERSON_NAME]"
type input "[EMAIL_ADDRESS][DOMAIN_NAME]"
checkbox input "true"
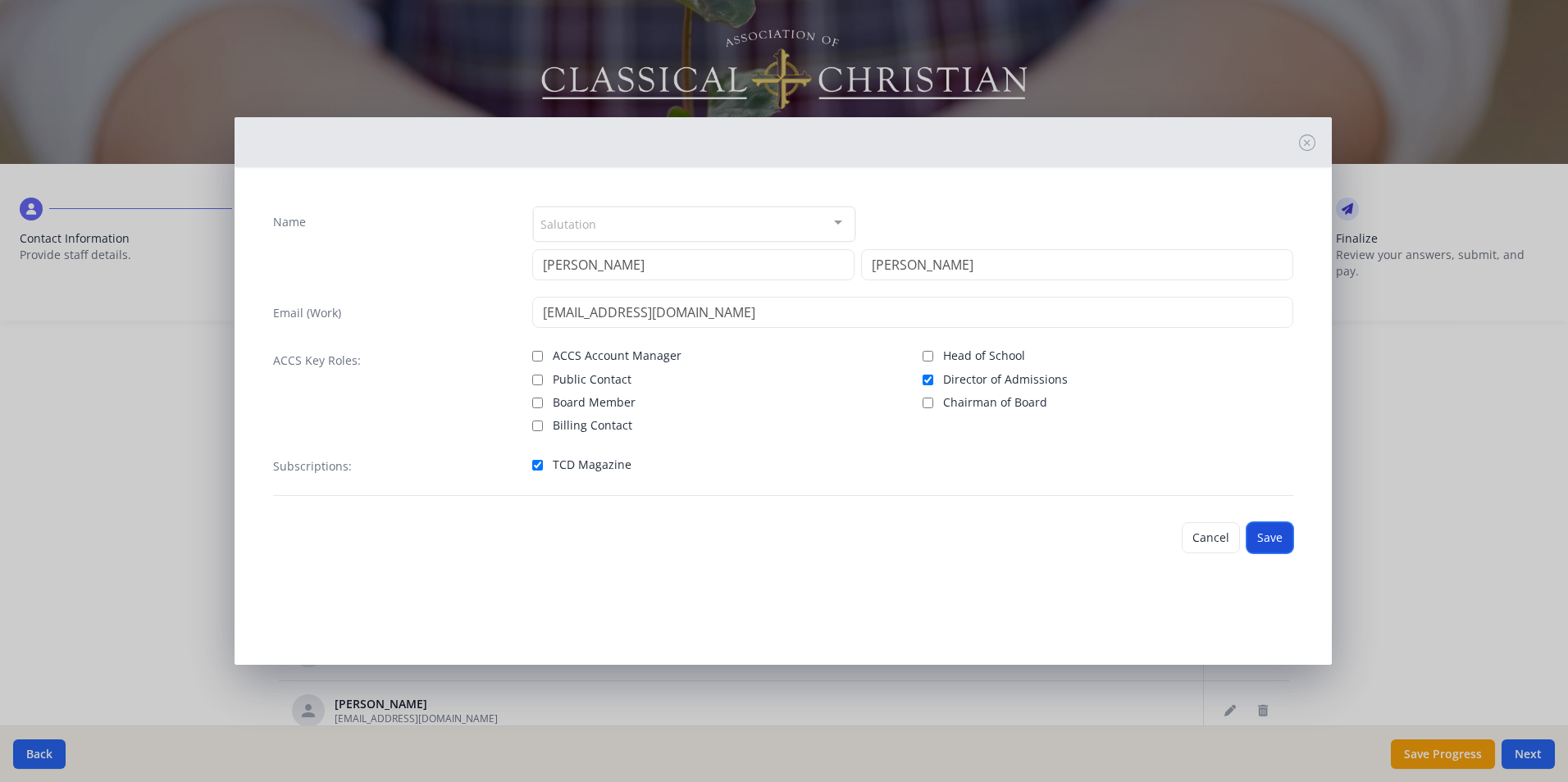
click at [1265, 542] on button "Save" at bounding box center [1270, 538] width 47 height 31
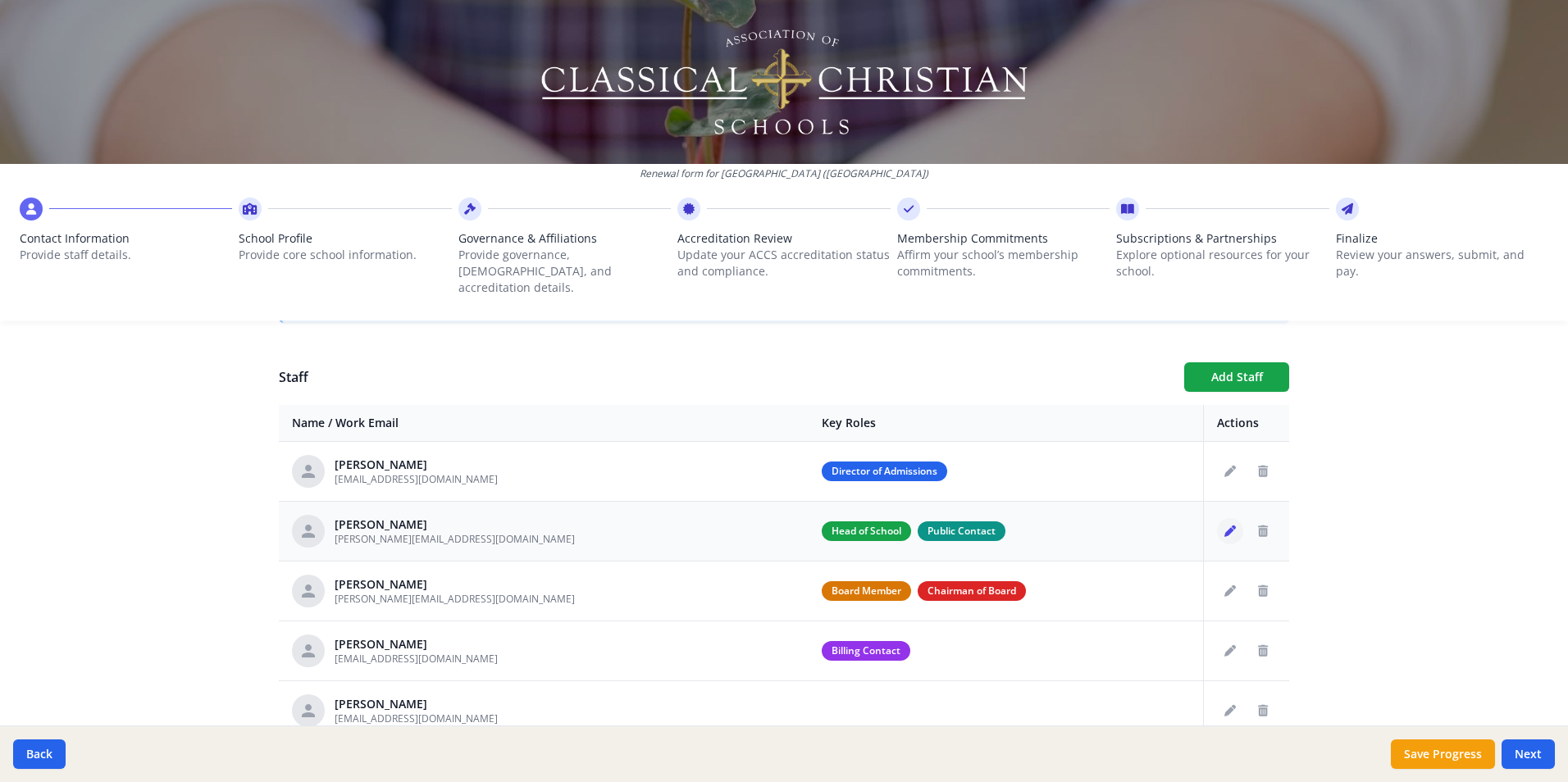
click at [1225, 525] on icon "Edit staff" at bounding box center [1230, 530] width 11 height 11
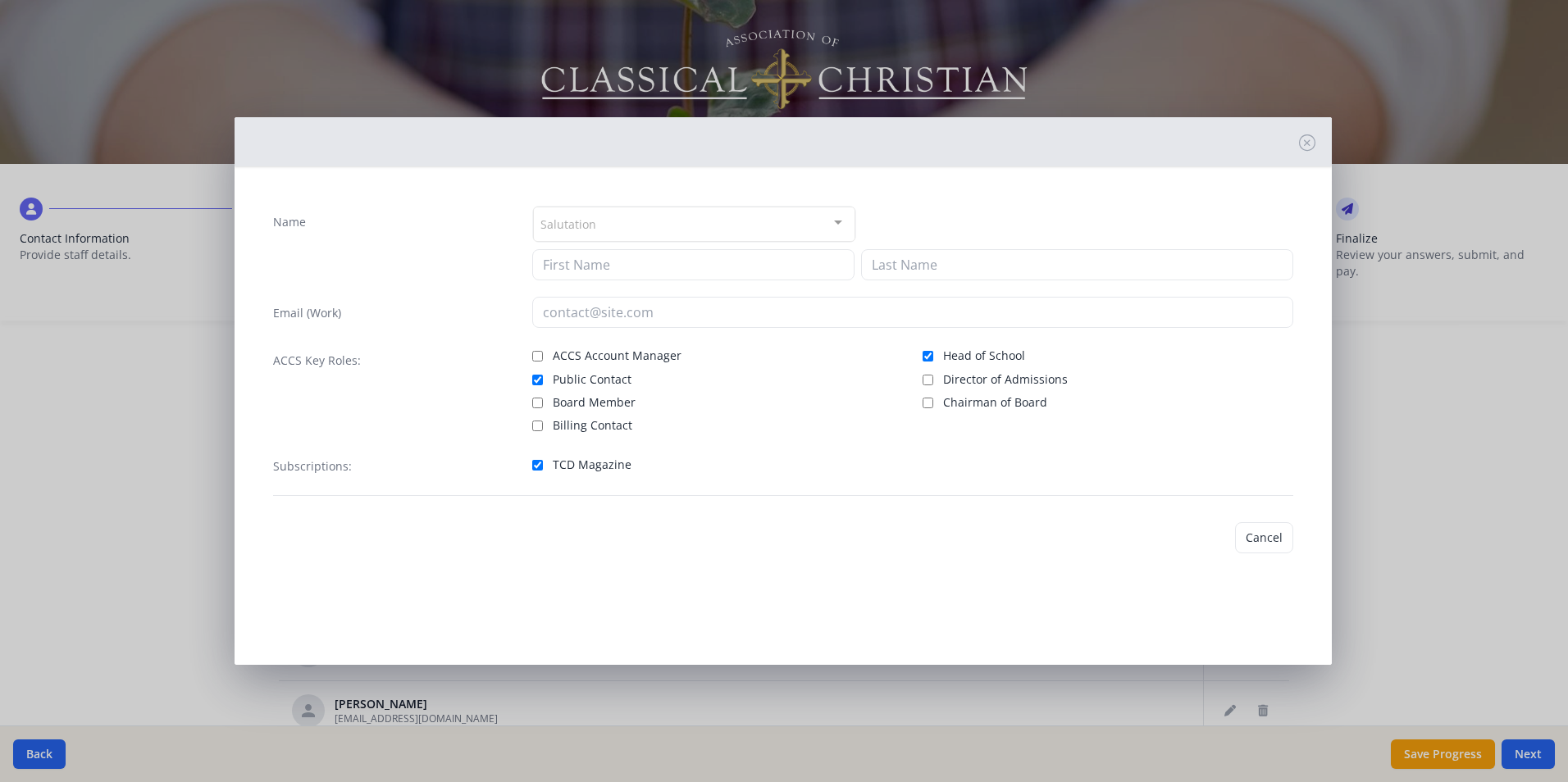
type input "[PERSON_NAME]"
type input "[PERSON_NAME][EMAIL_ADDRESS][DOMAIN_NAME]"
checkbox input "true"
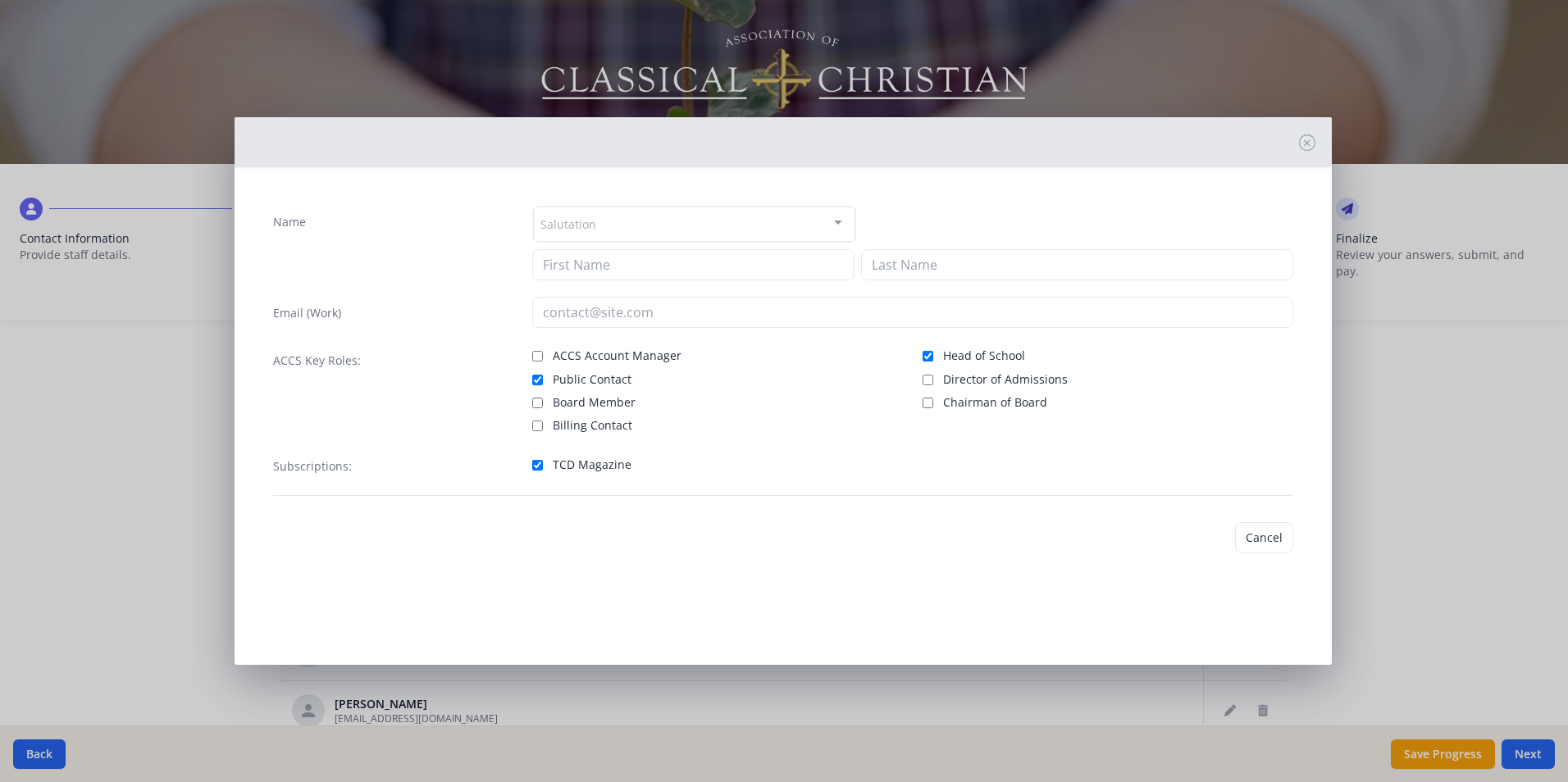
checkbox input "true"
click at [1270, 535] on button "Save" at bounding box center [1270, 538] width 47 height 31
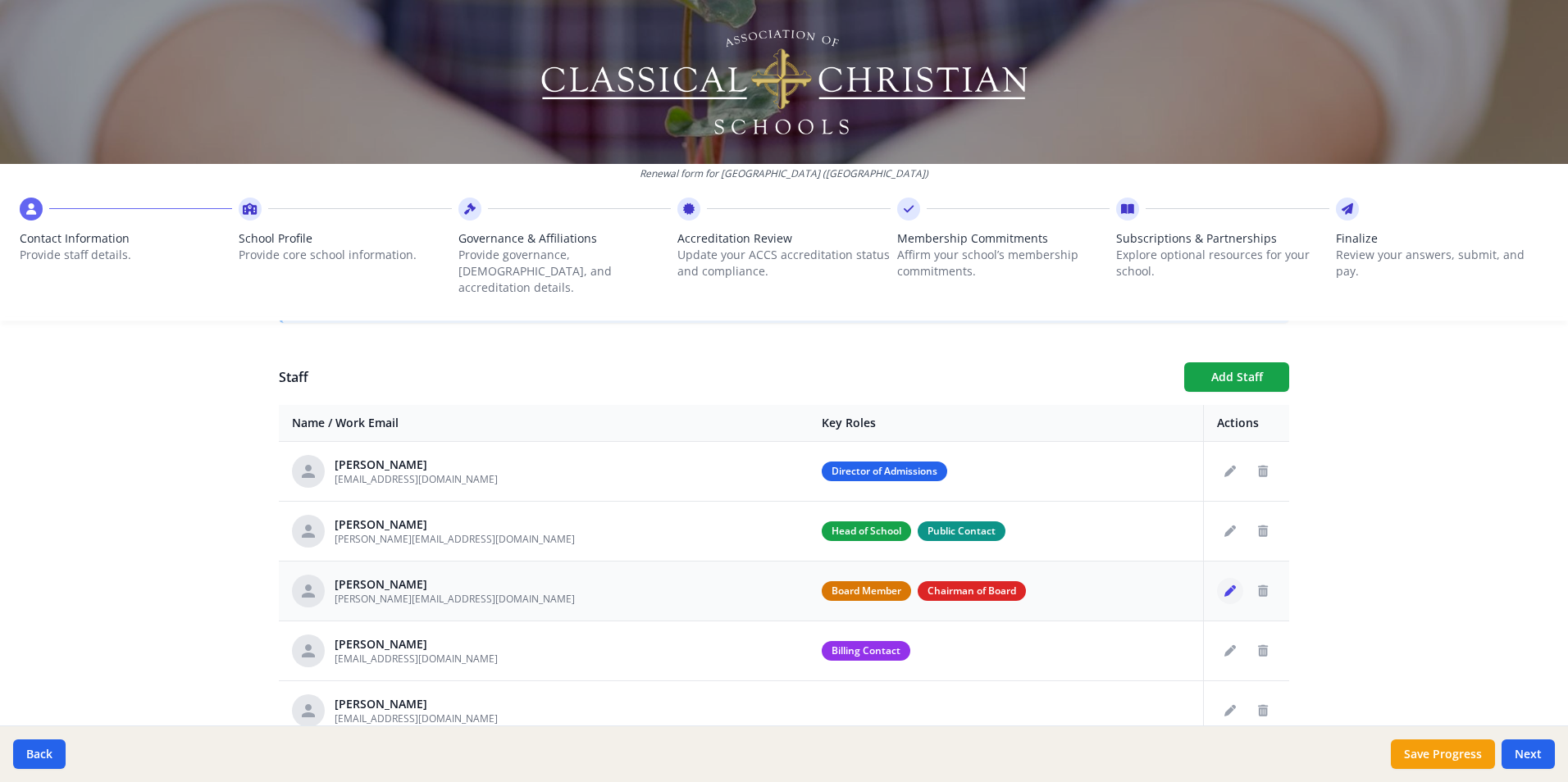
click at [1225, 585] on icon "Edit staff" at bounding box center [1230, 590] width 11 height 11
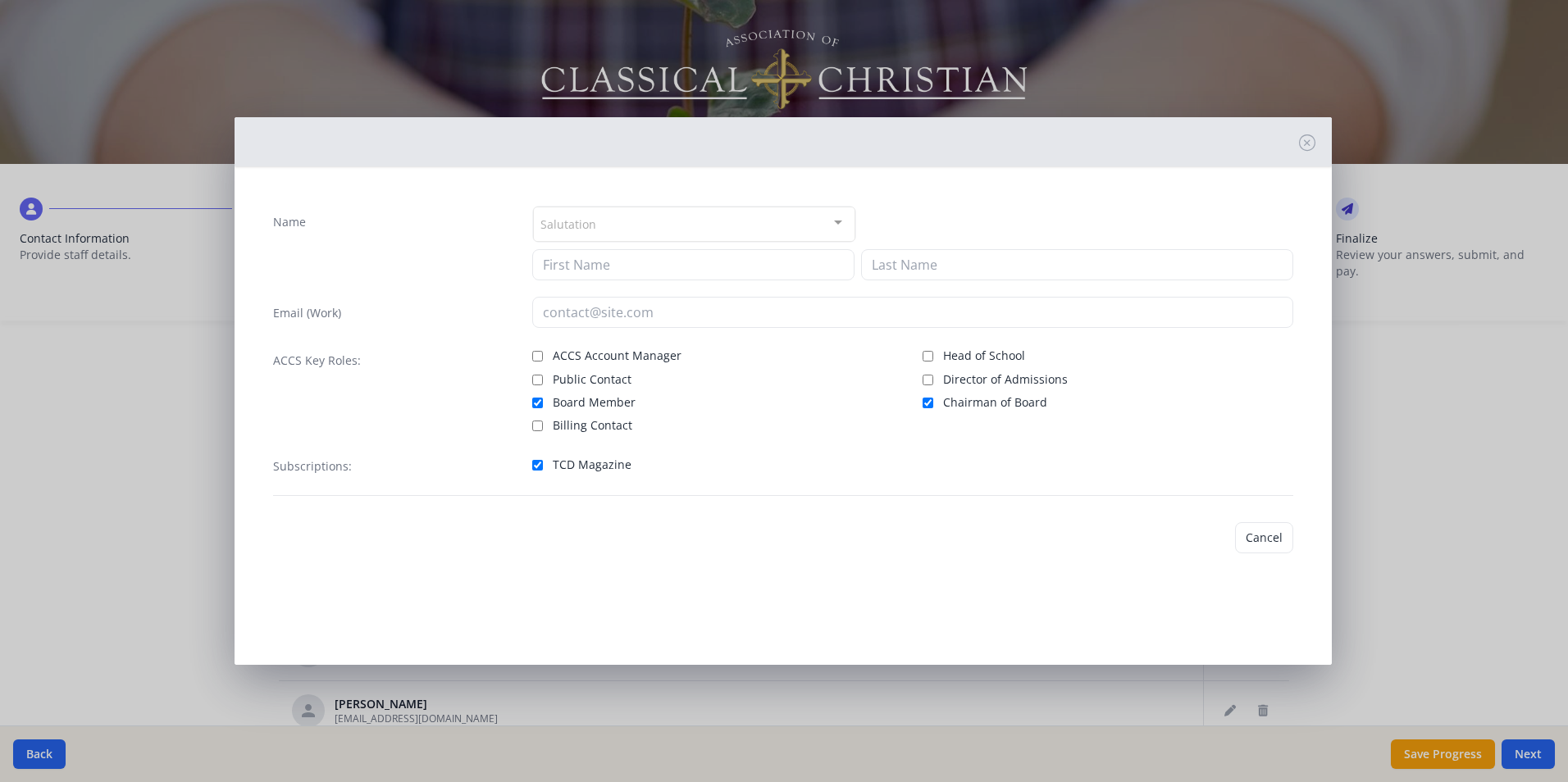
type input "[PERSON_NAME]"
type input "[PERSON_NAME][EMAIL_ADDRESS][DOMAIN_NAME]"
checkbox input "true"
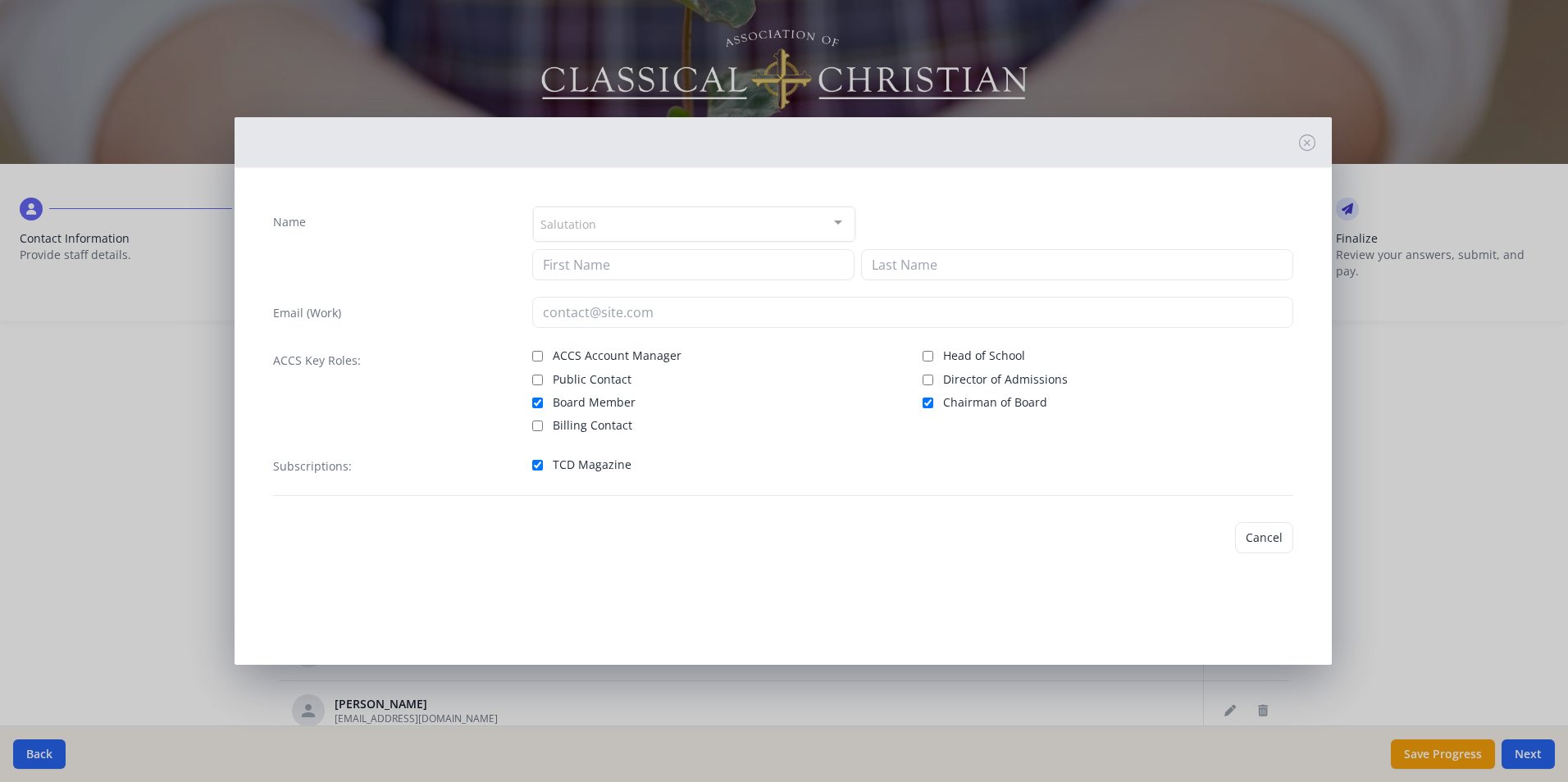
checkbox input "true"
click at [1268, 540] on button "Save" at bounding box center [1270, 538] width 47 height 31
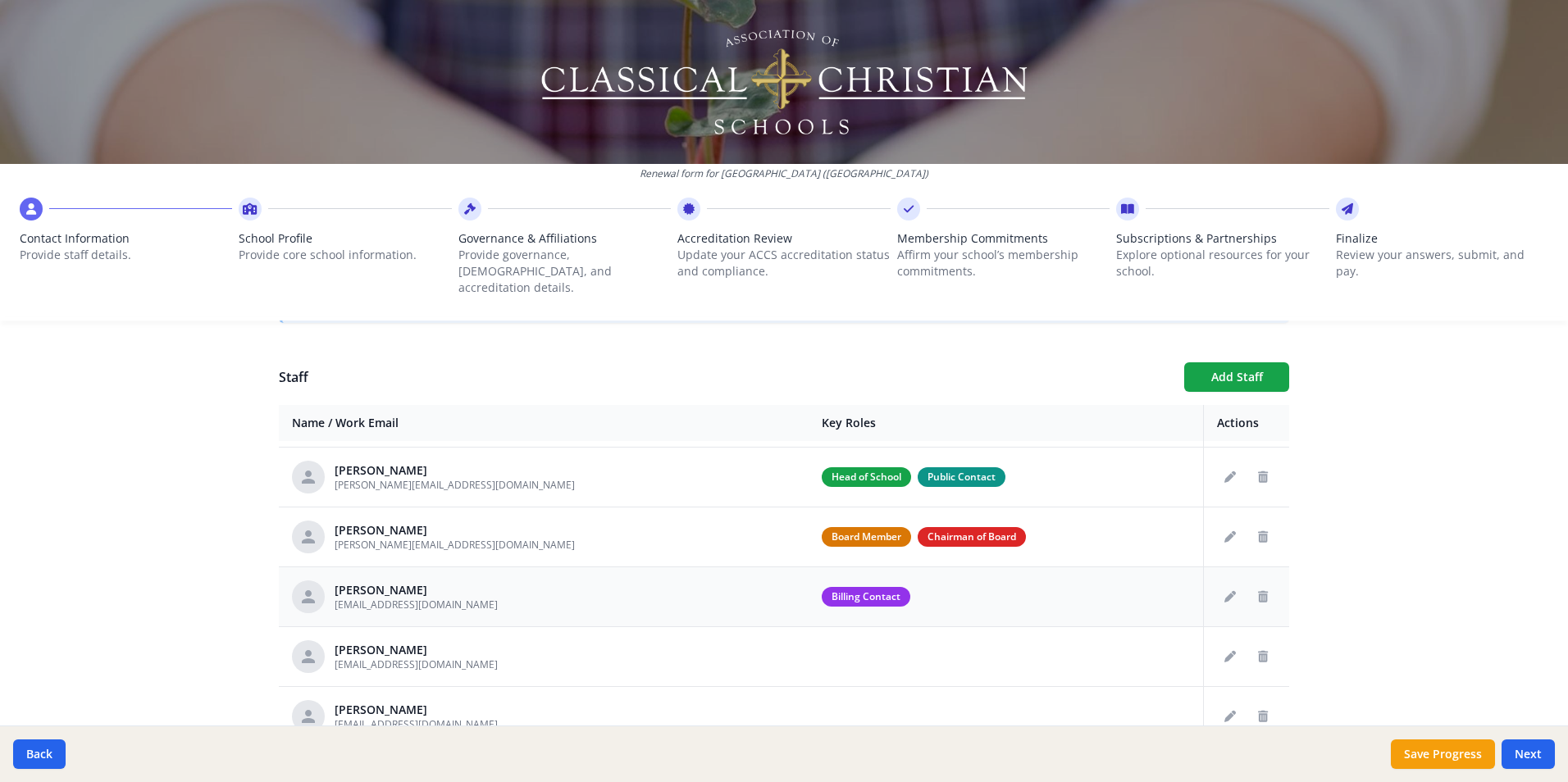
scroll to position [82, 0]
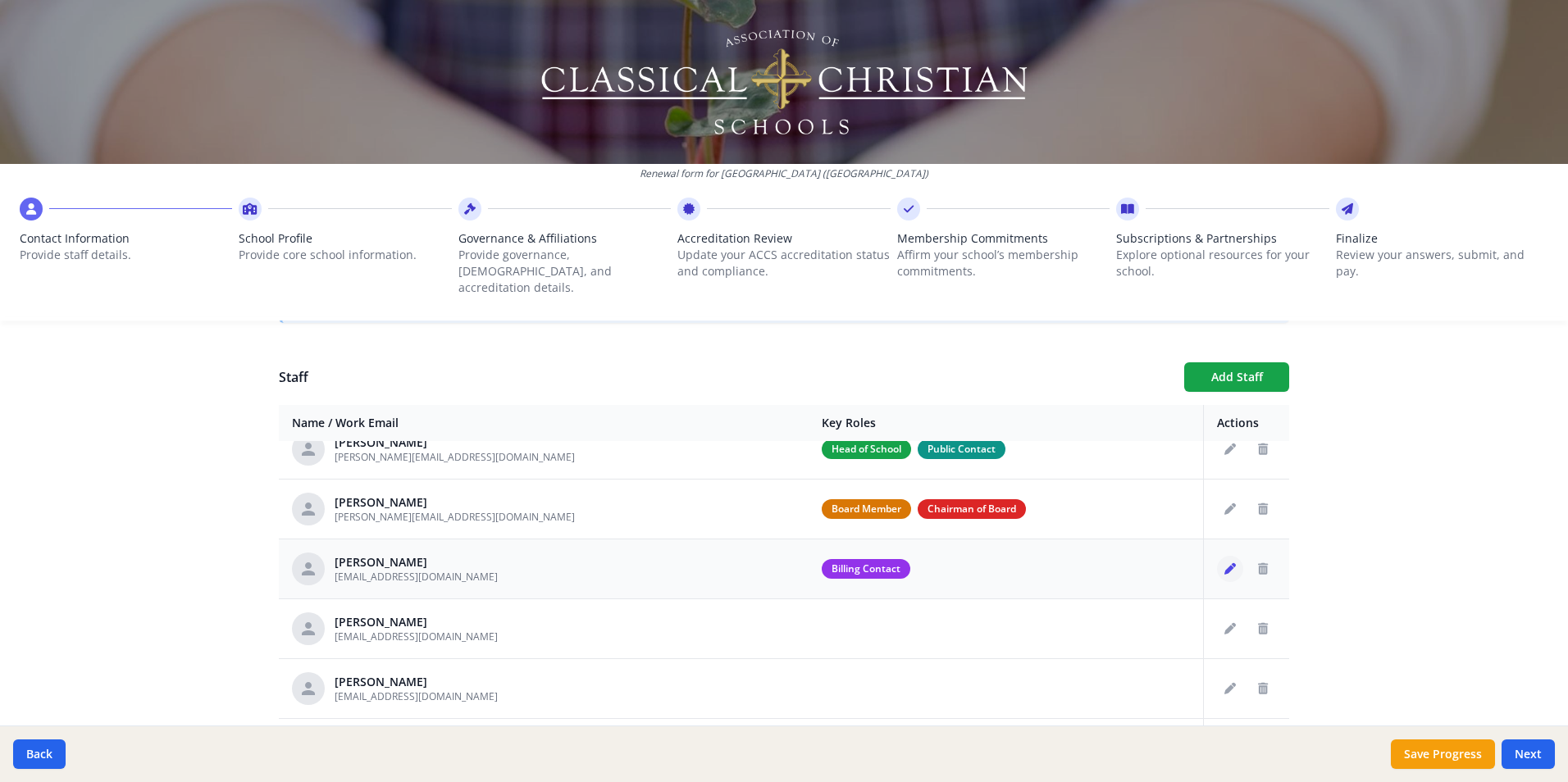
click at [1225, 563] on icon "Edit staff" at bounding box center [1230, 568] width 11 height 11
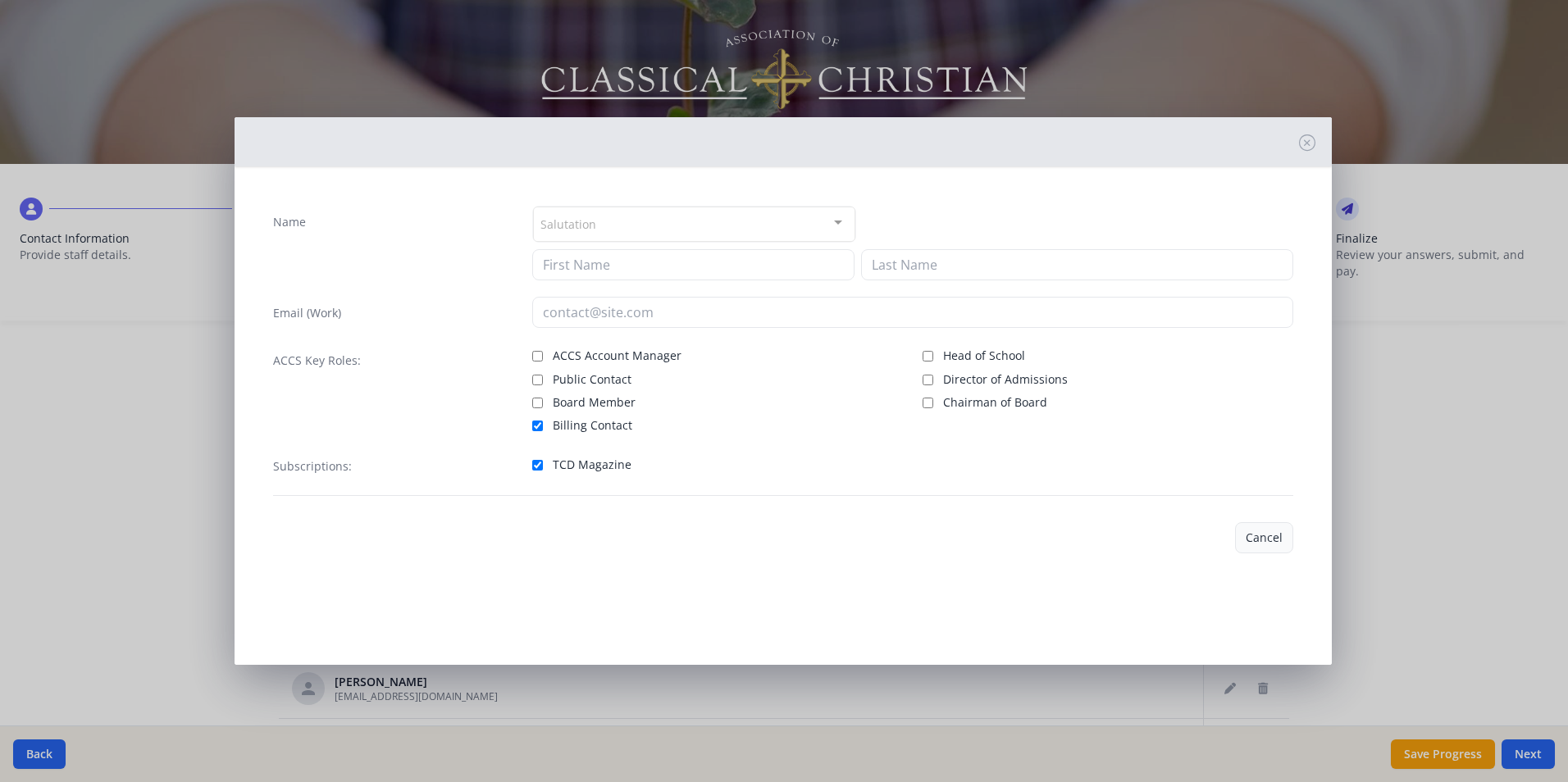
type input "[PERSON_NAME]"
type input "[EMAIL_ADDRESS][DOMAIN_NAME]"
checkbox input "true"
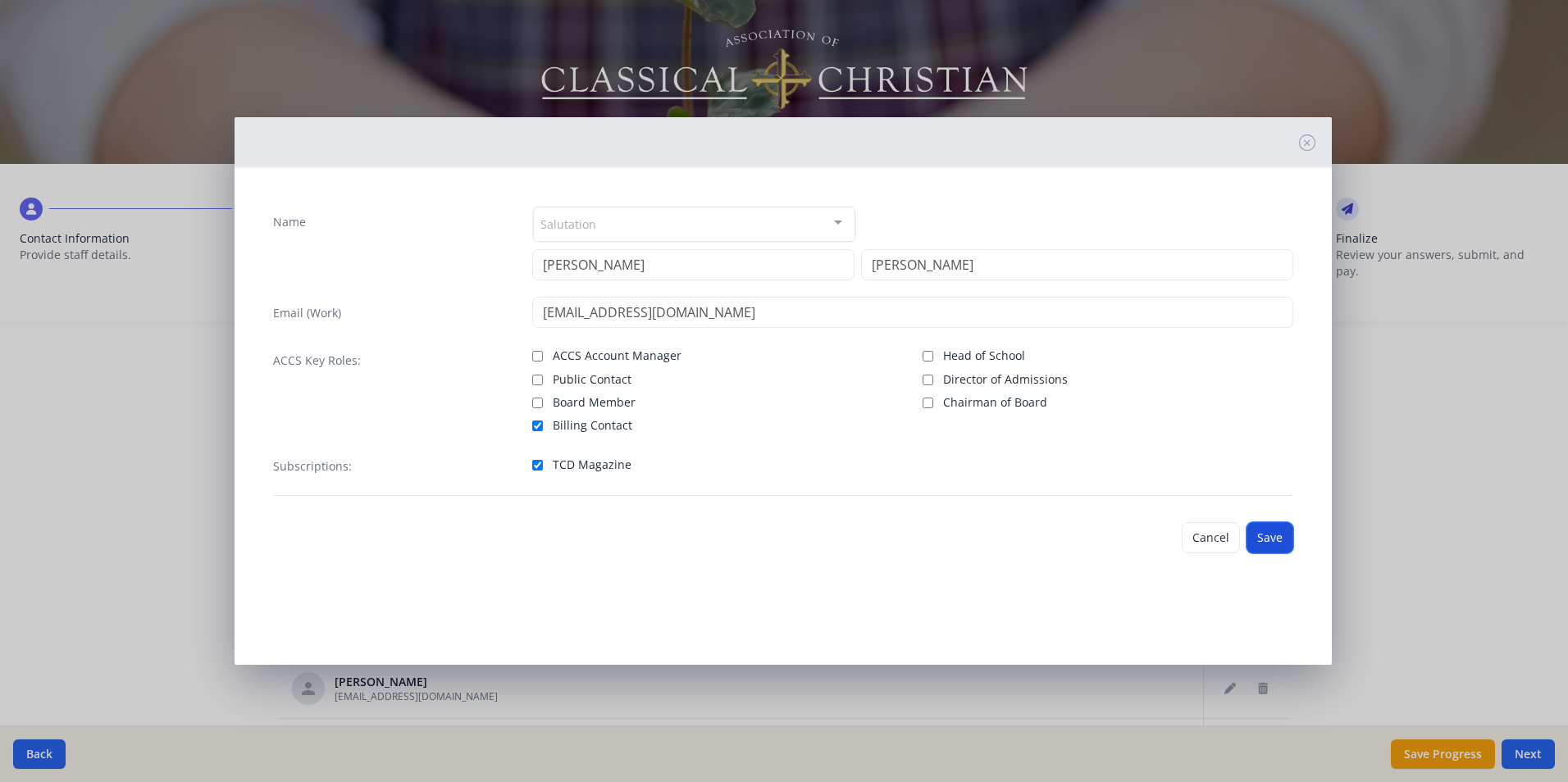
click at [1264, 534] on button "Save" at bounding box center [1270, 538] width 47 height 31
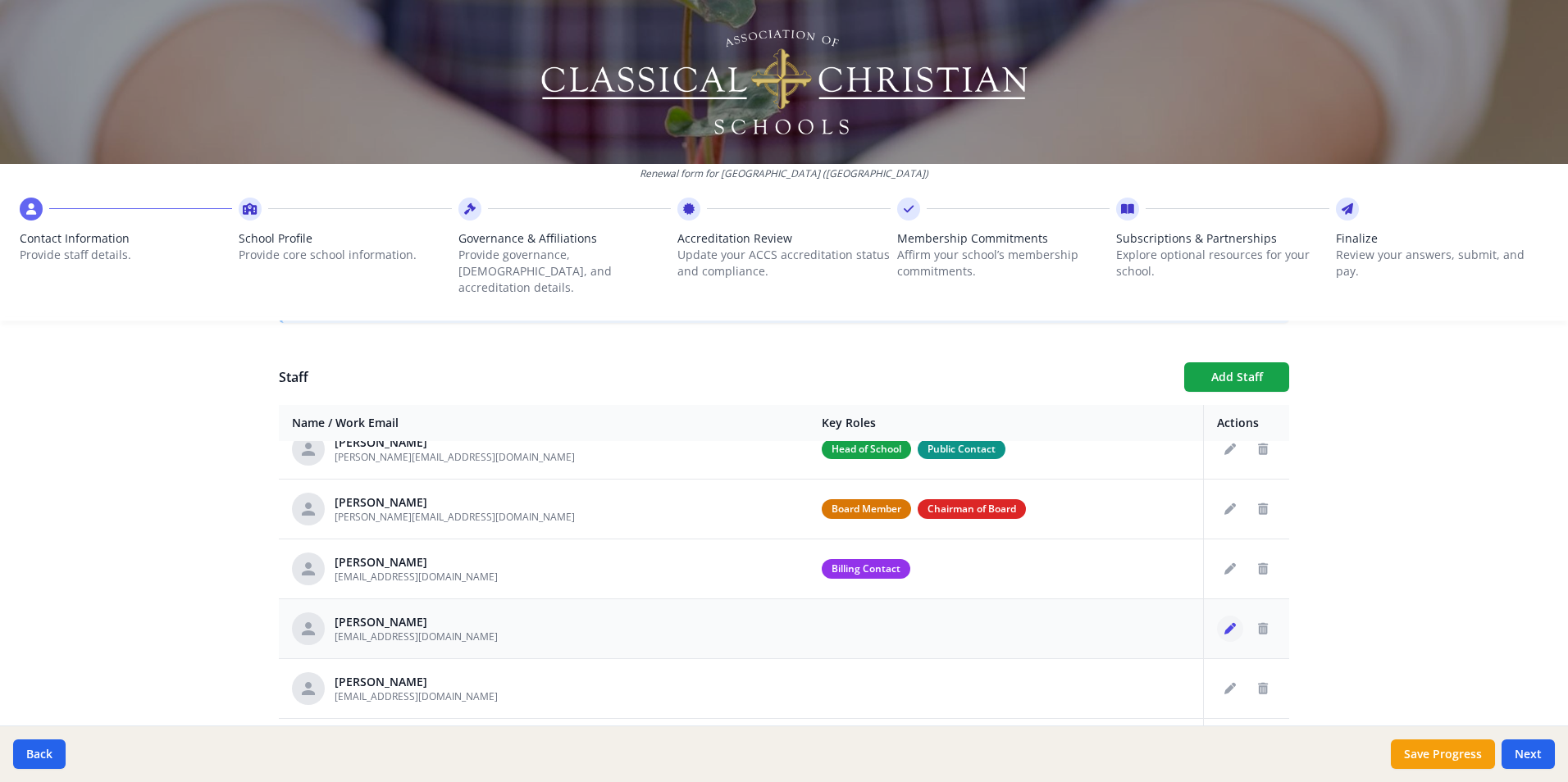
click at [1225, 623] on icon "Edit staff" at bounding box center [1230, 628] width 11 height 11
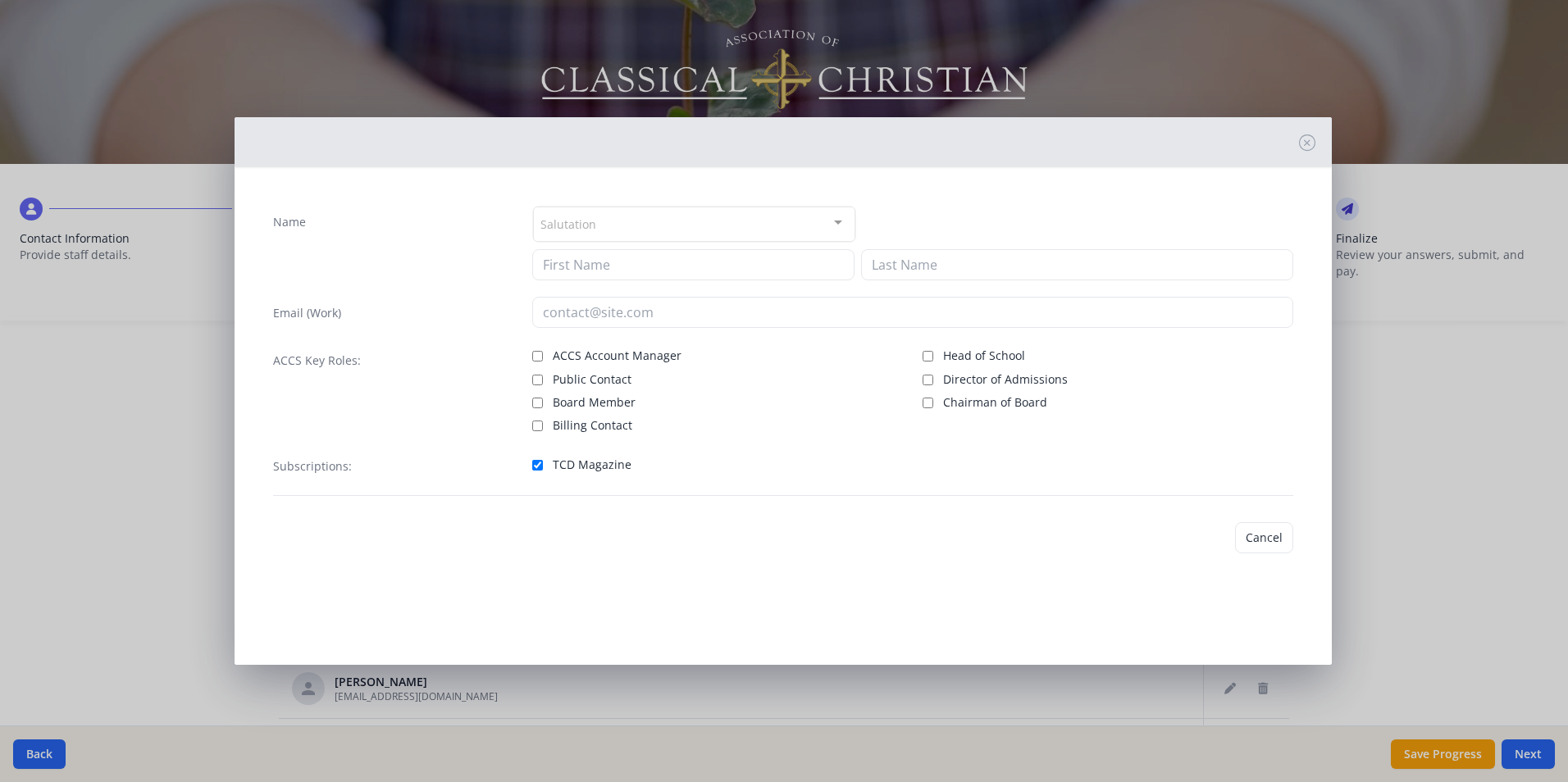
type input "Tabbie"
type input "[PERSON_NAME]"
type input "[EMAIL_ADDRESS][DOMAIN_NAME]"
checkbox input "true"
click at [1260, 532] on button "Save" at bounding box center [1270, 538] width 47 height 31
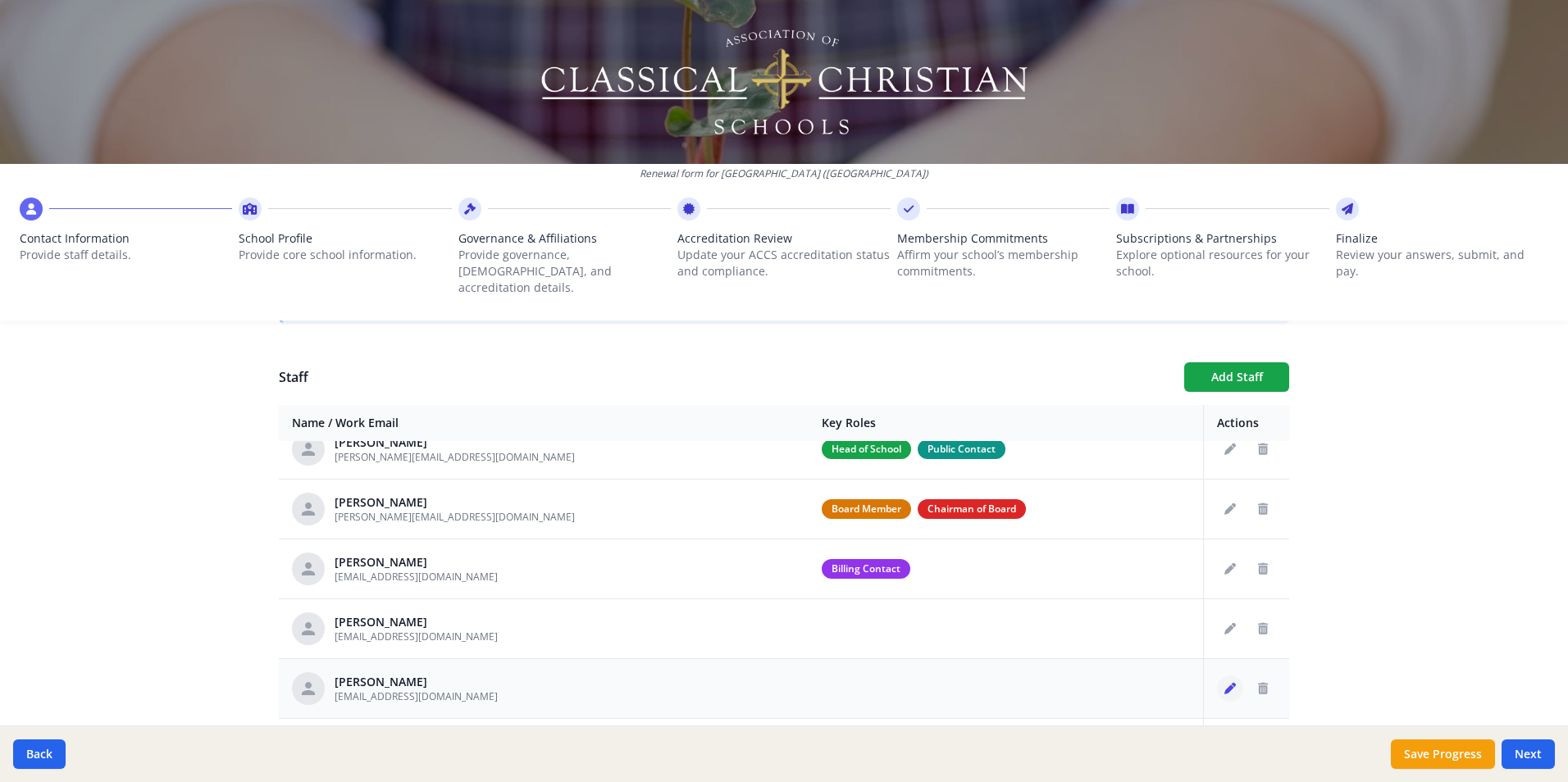
click at [1225, 683] on icon "Edit staff" at bounding box center [1230, 688] width 11 height 11
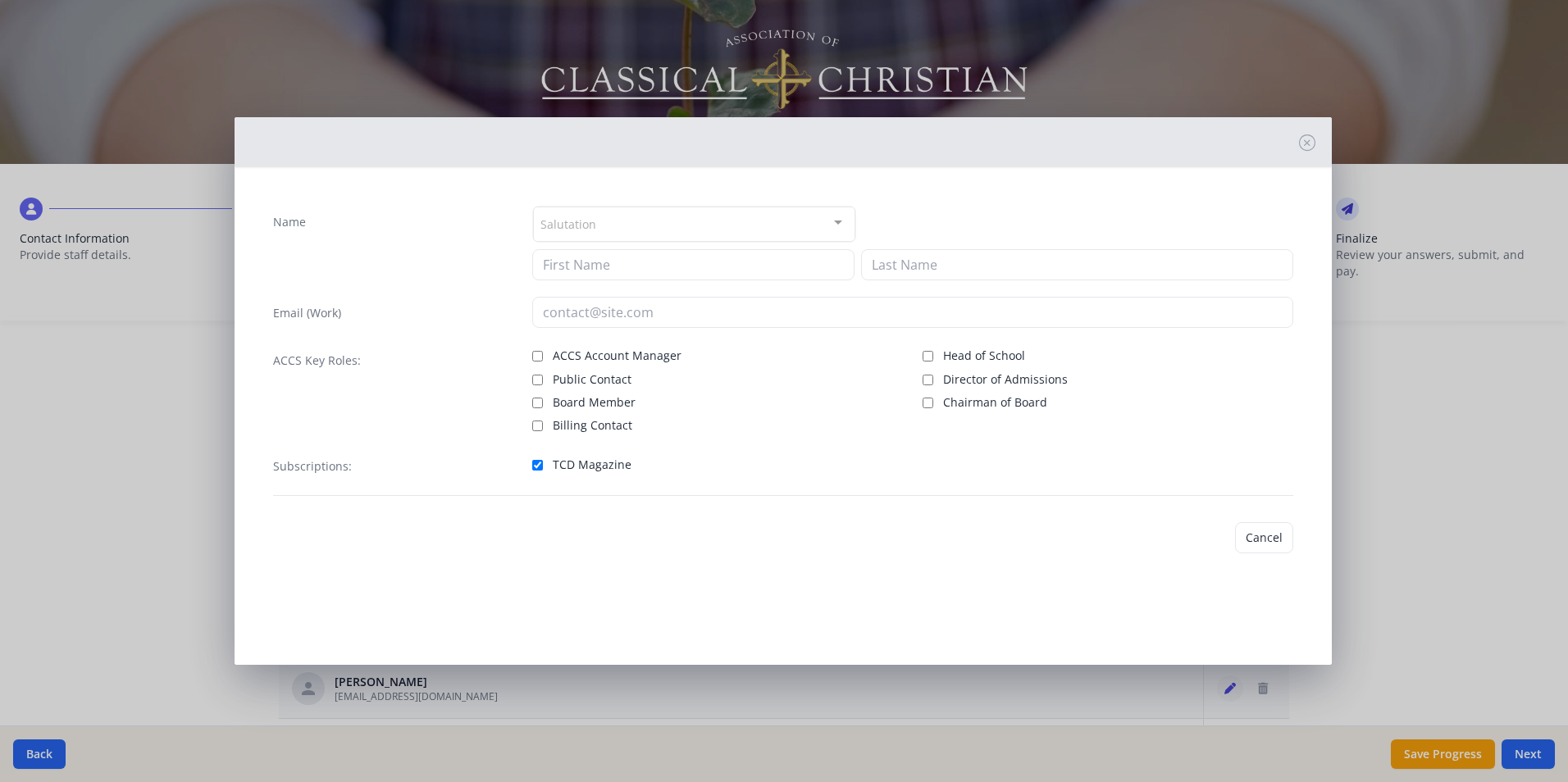
type input "[PERSON_NAME]"
type input "Bagamery"
type input "[EMAIL_ADDRESS][DOMAIN_NAME]"
checkbox input "true"
click at [1267, 536] on button "Save" at bounding box center [1270, 538] width 47 height 31
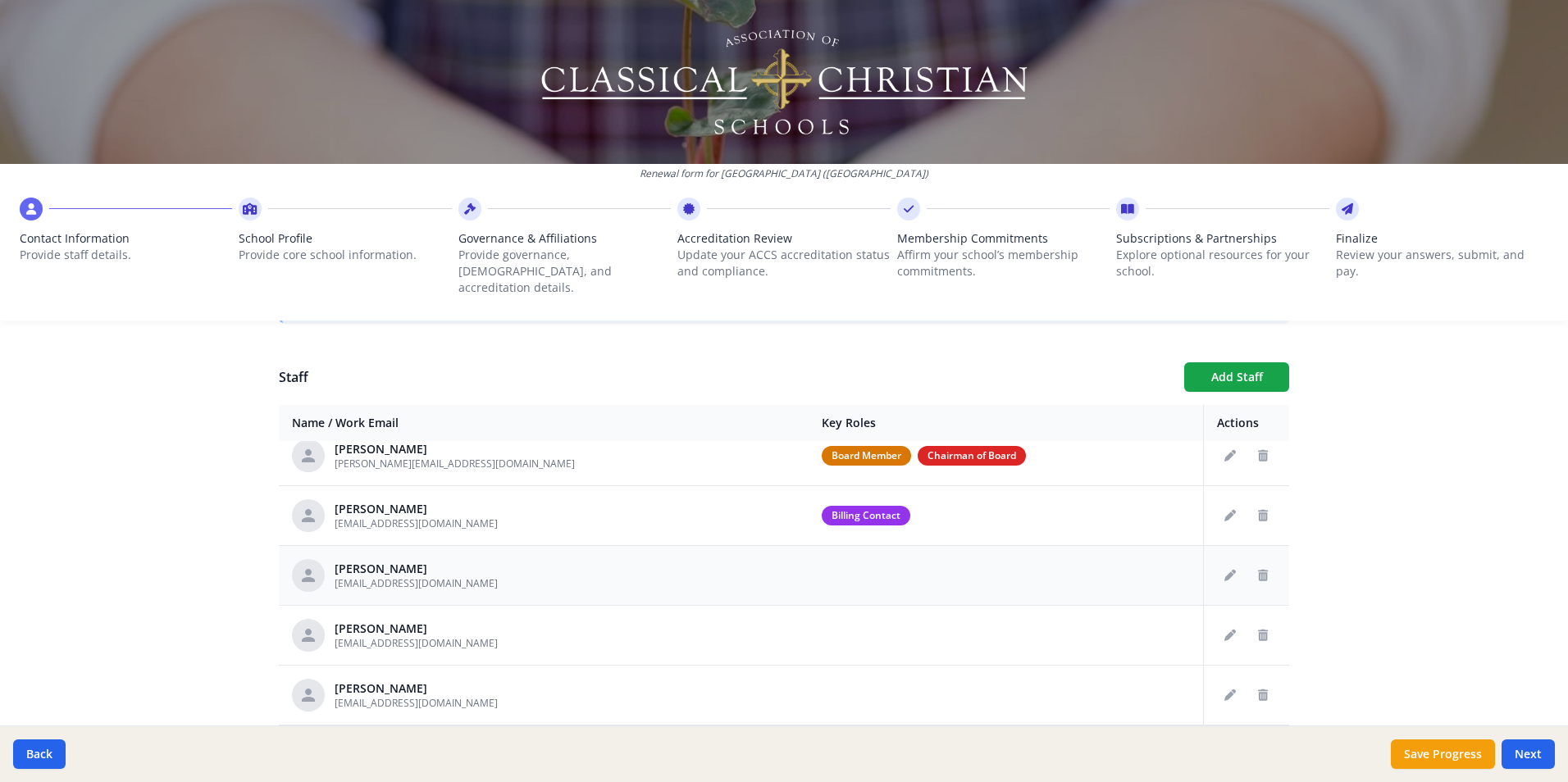
scroll to position [246, 0]
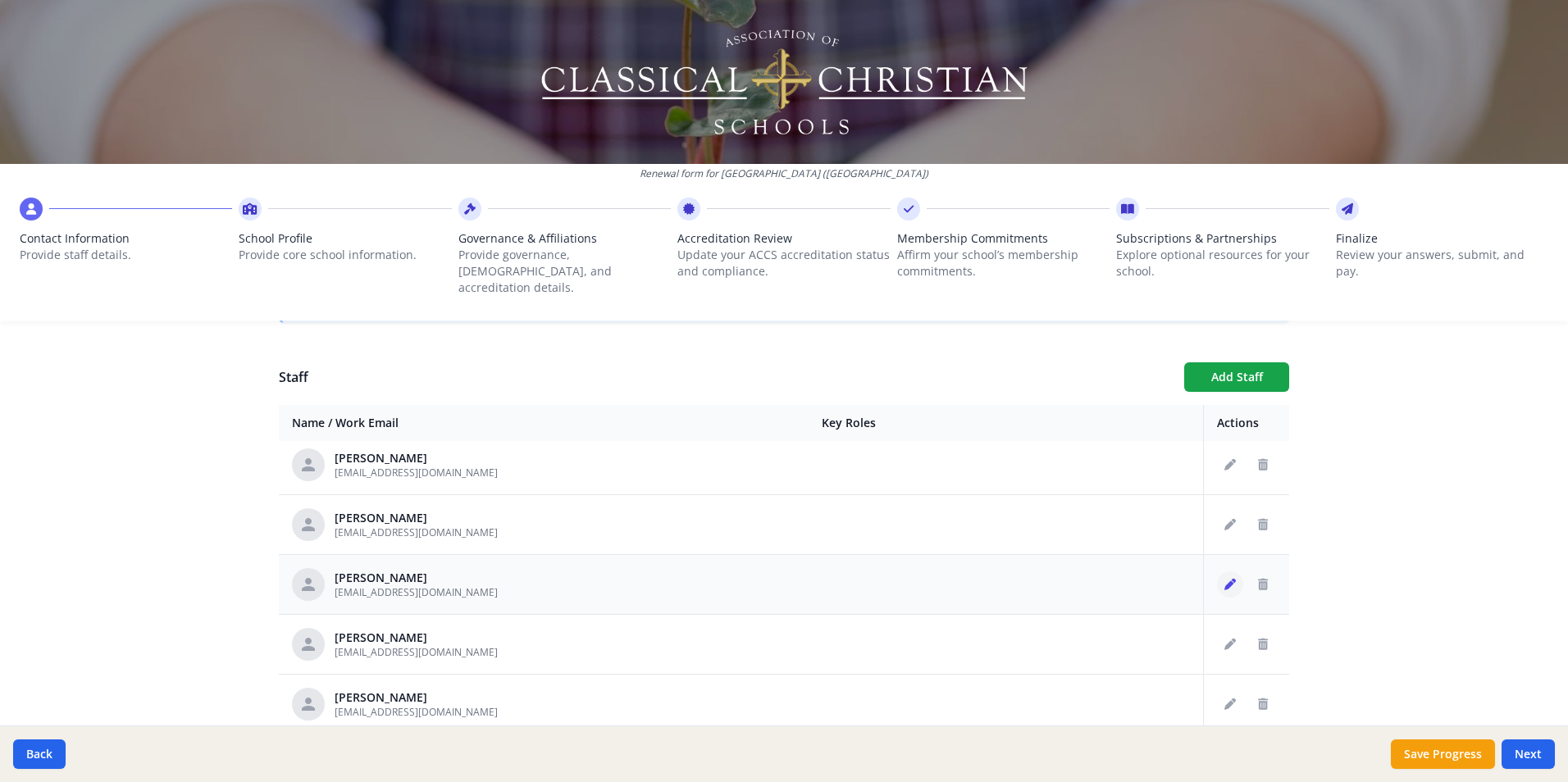
click at [1225, 579] on icon "Edit staff" at bounding box center [1230, 584] width 11 height 11
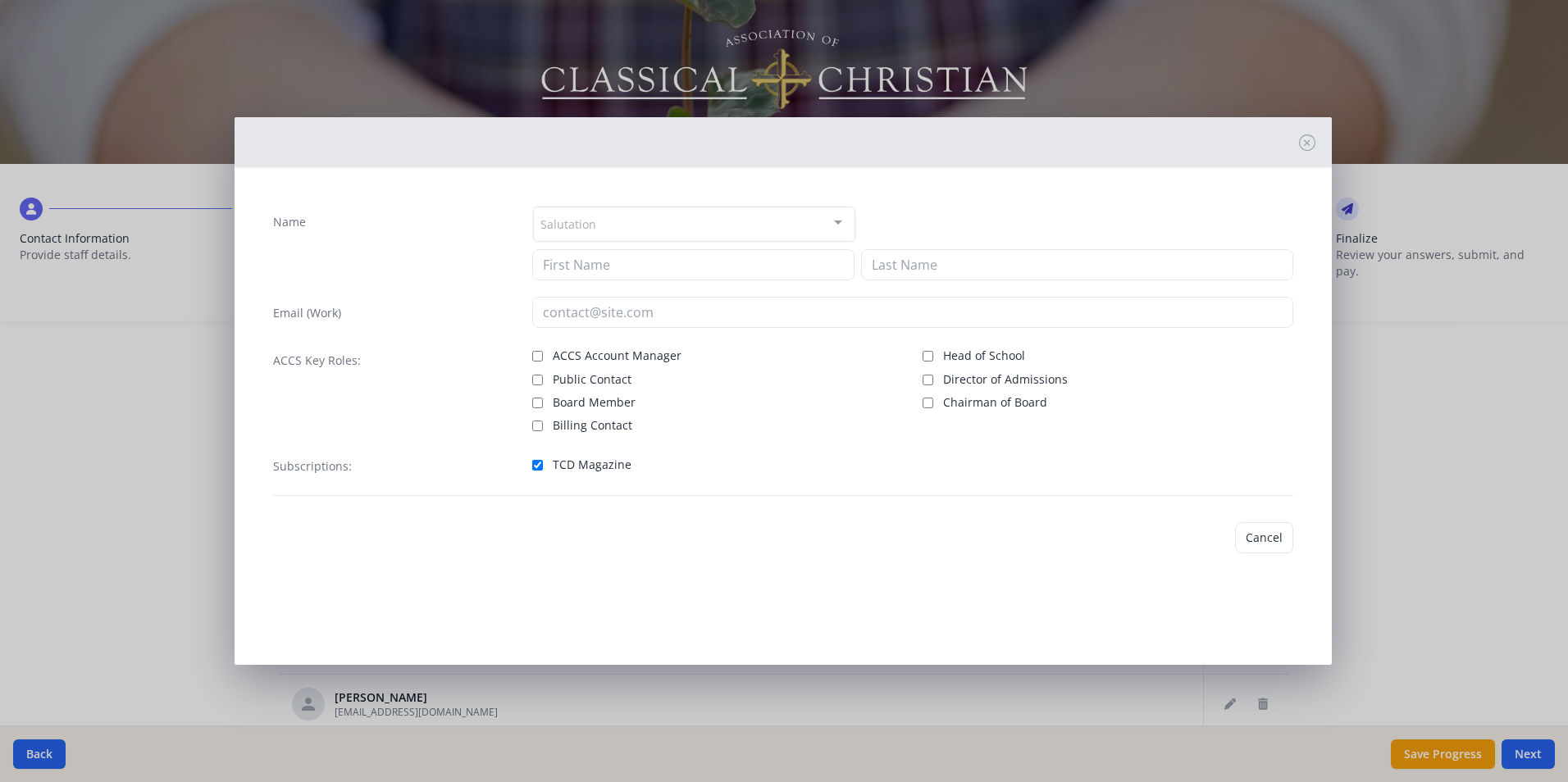
type input "[PERSON_NAME]"
type input "Birkedal"
type input "[EMAIL_ADDRESS][DOMAIN_NAME]"
checkbox input "true"
click at [1256, 536] on button "Save" at bounding box center [1270, 538] width 47 height 31
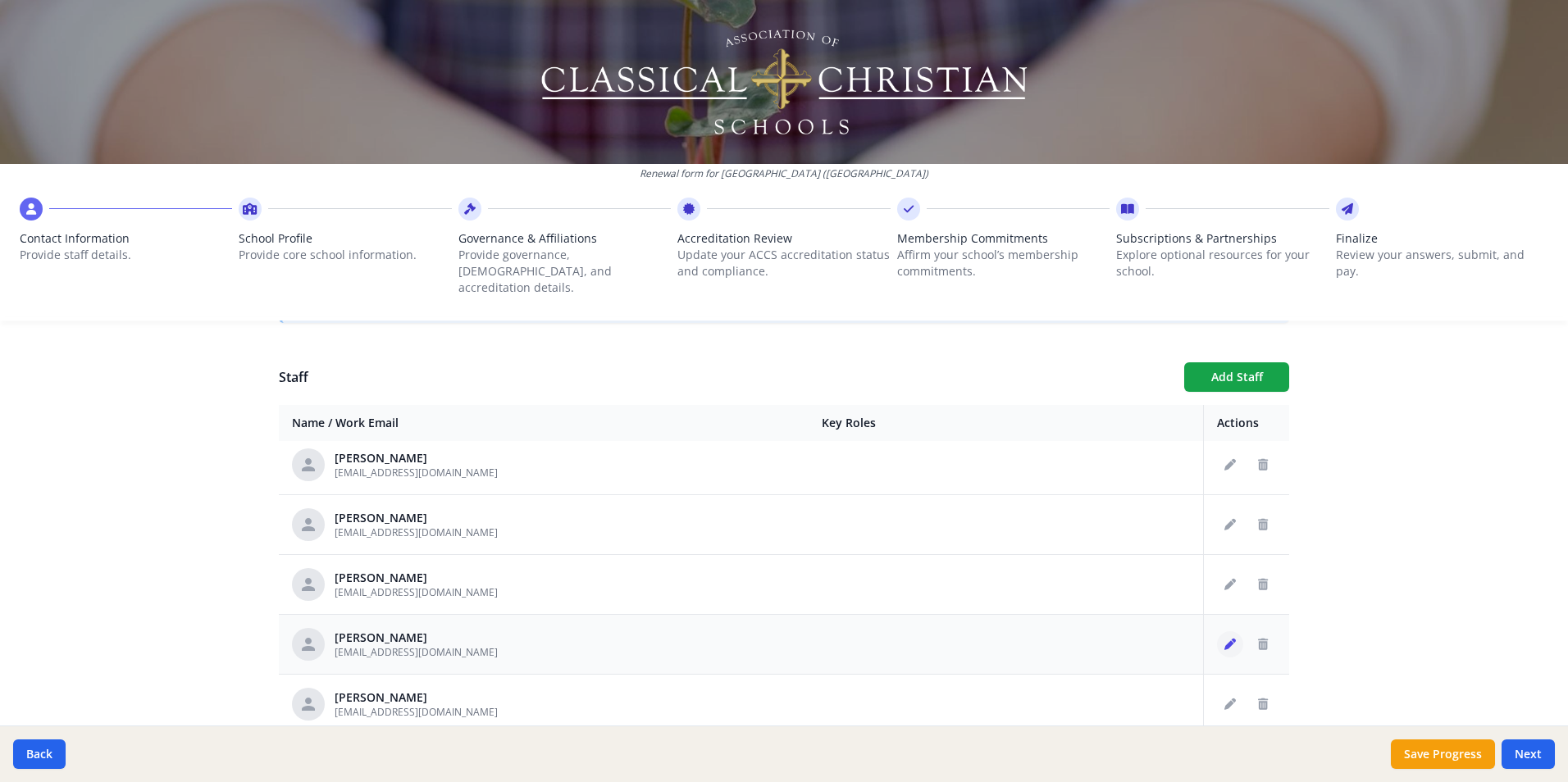
click at [1217, 631] on button "Edit staff" at bounding box center [1231, 644] width 26 height 26
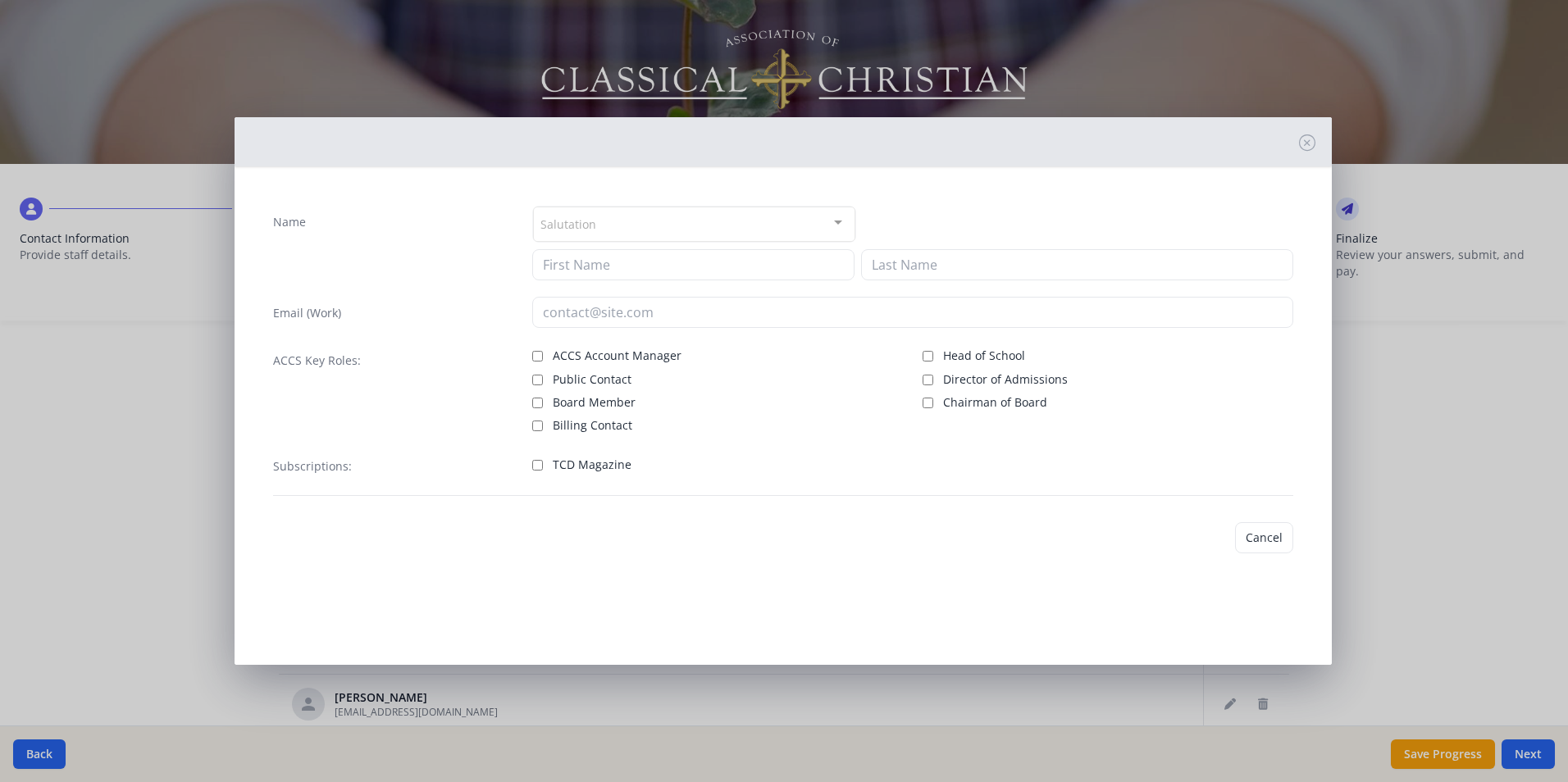
type input "[PERSON_NAME]"
type input "[EMAIL_ADDRESS][DOMAIN_NAME]"
click at [538, 467] on input "TCD Magazine" at bounding box center [538, 465] width 11 height 11
checkbox input "true"
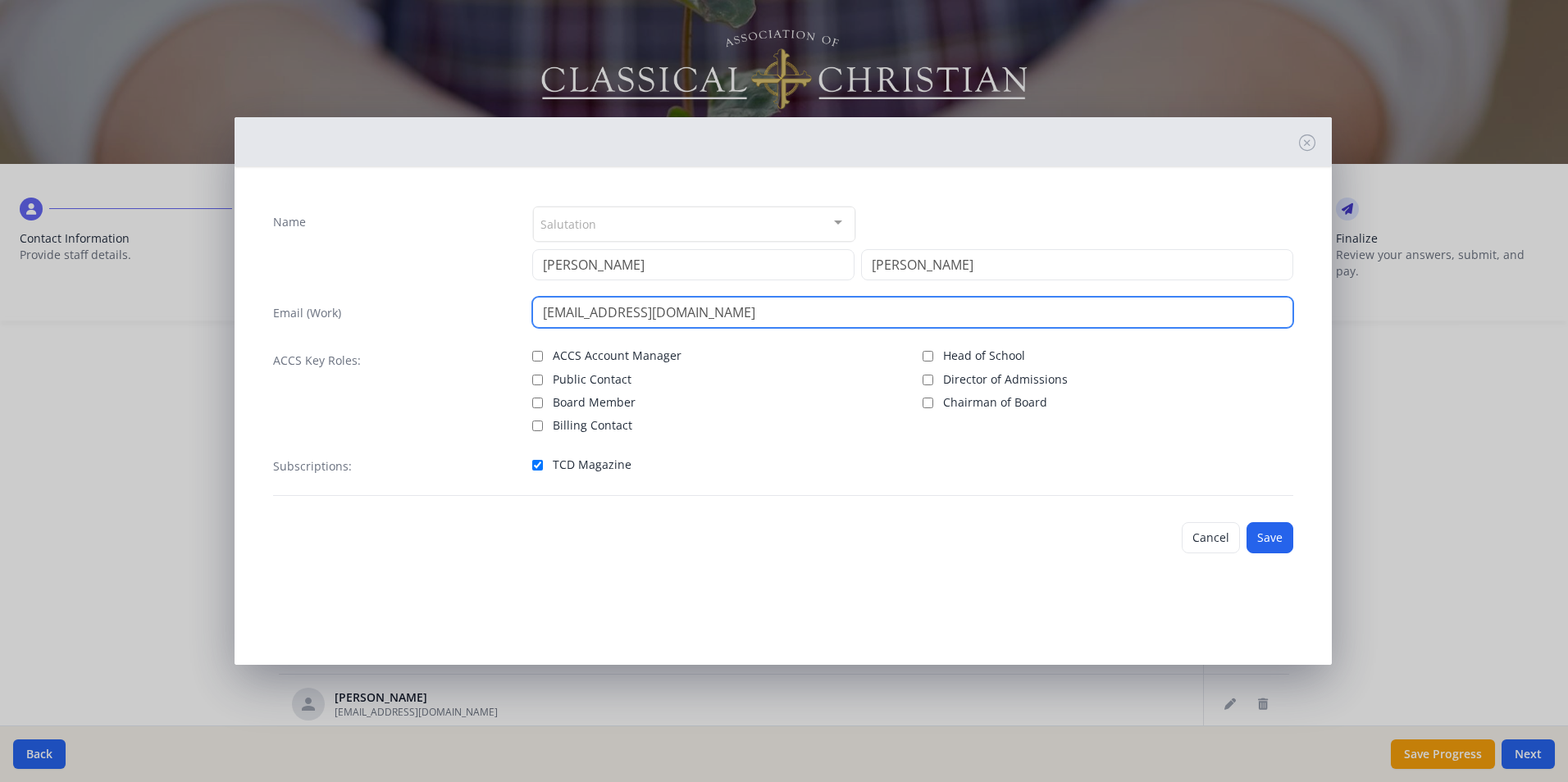
drag, startPoint x: 702, startPoint y: 320, endPoint x: 468, endPoint y: 295, distance: 235.3
click at [468, 295] on div "Name Salutation Mr. Mrs. Ms. Dr. Rev. Fr. Esq. No elements found. Consider chan…" at bounding box center [782, 350] width 1046 height 317
type input "[EMAIL_ADDRESS][DOMAIN_NAME]"
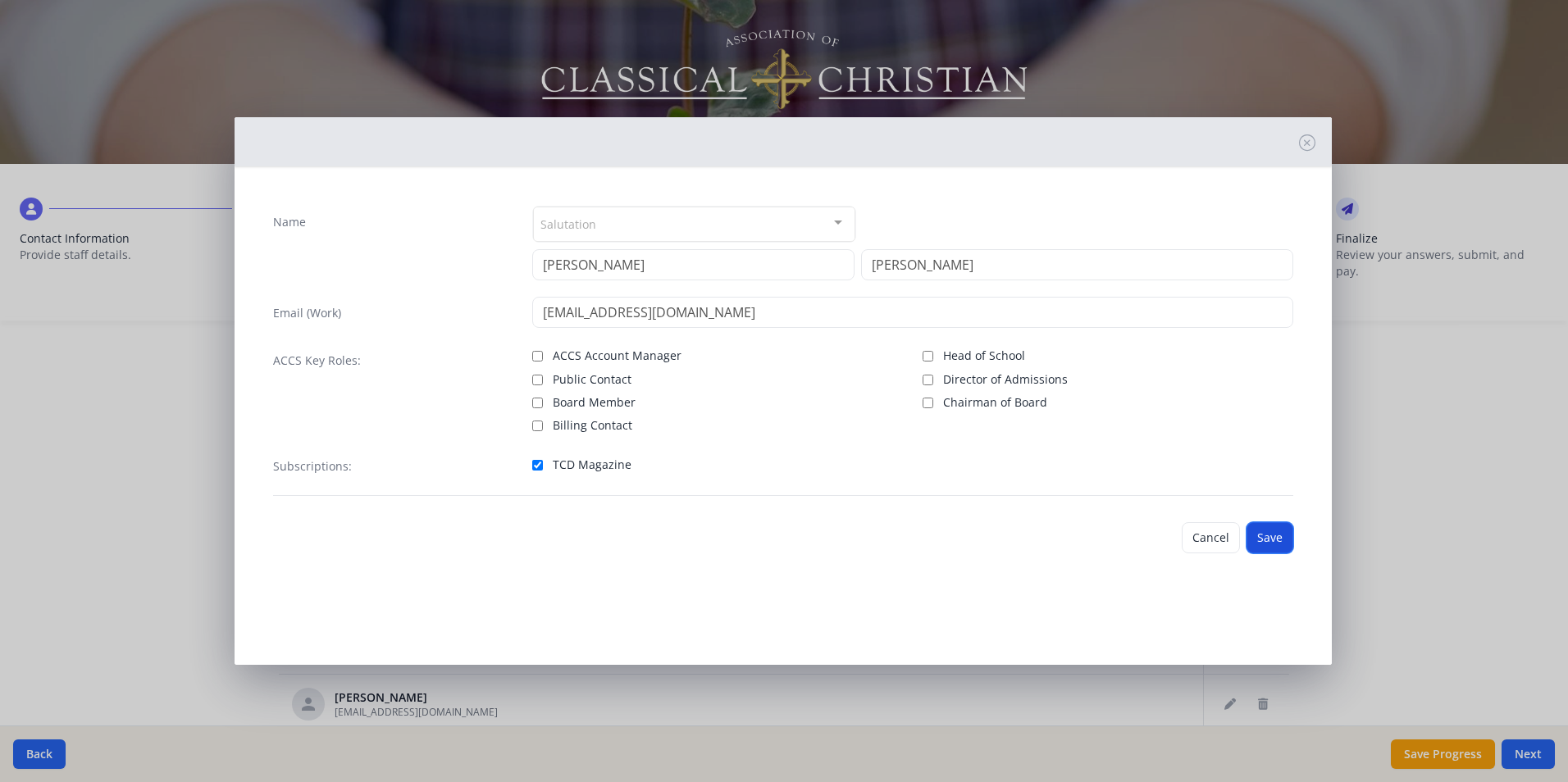
click at [1266, 535] on button "Save" at bounding box center [1270, 538] width 47 height 31
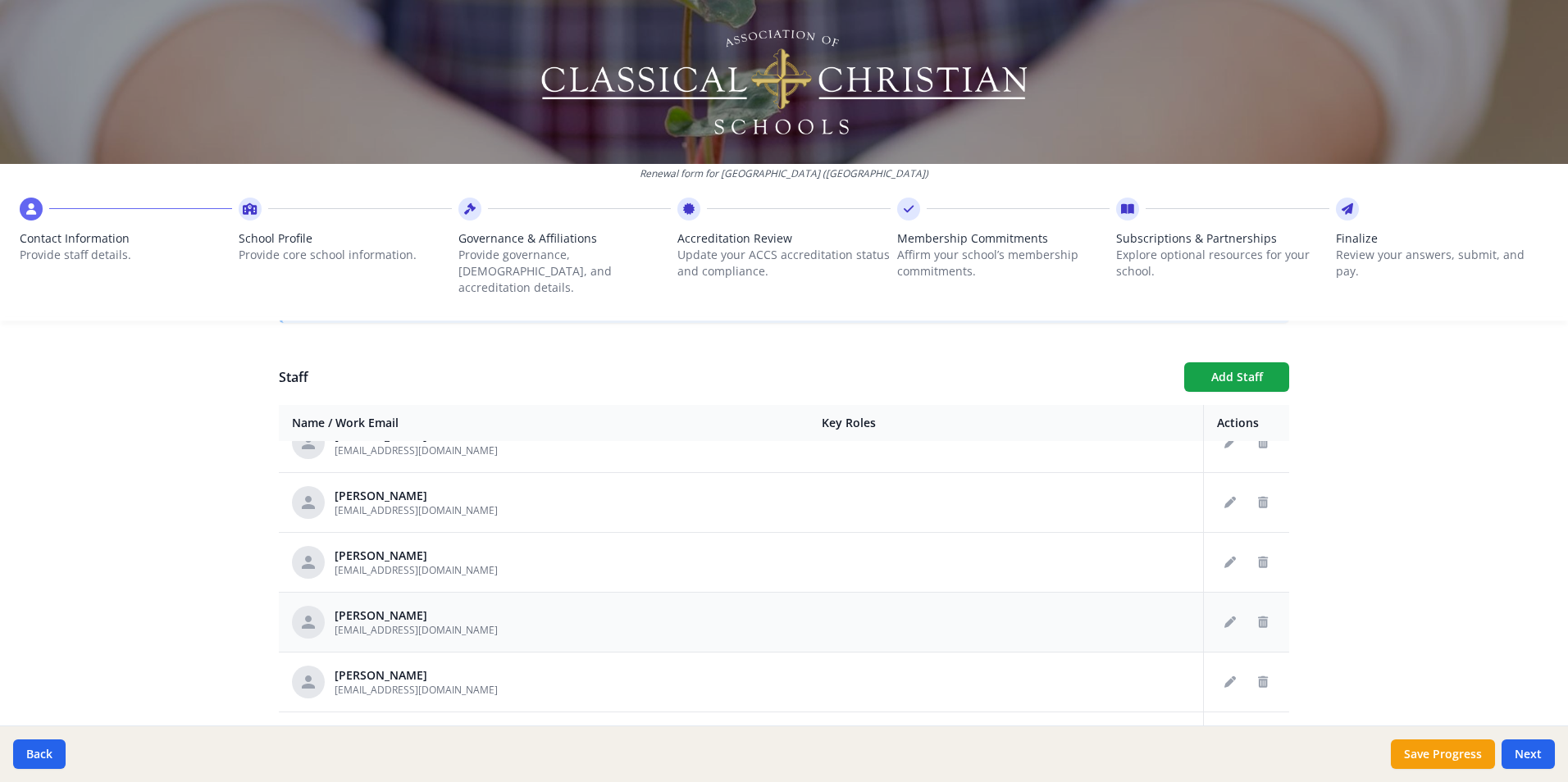
scroll to position [410, 0]
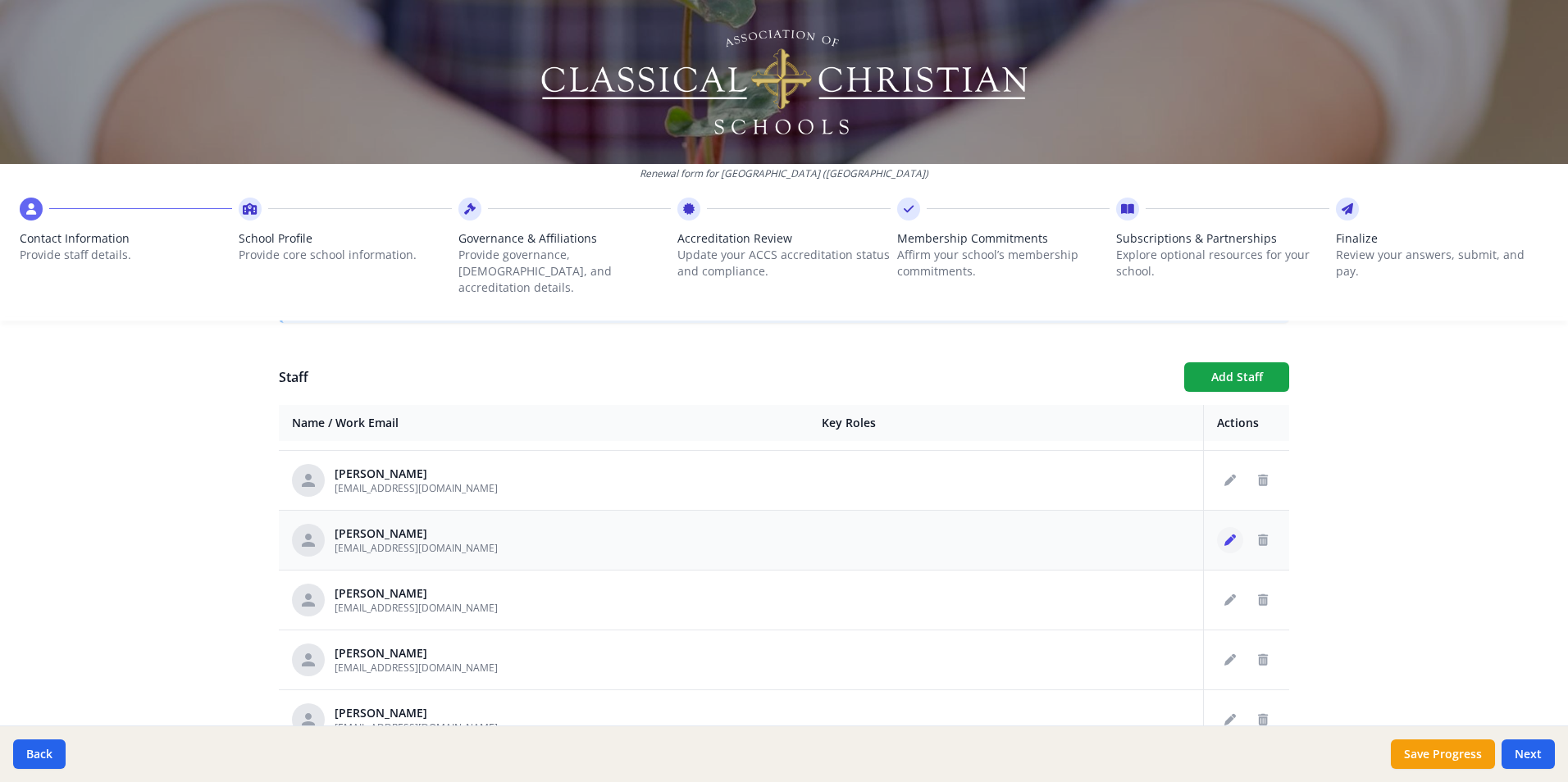
click at [1225, 535] on icon "Edit staff" at bounding box center [1230, 540] width 11 height 11
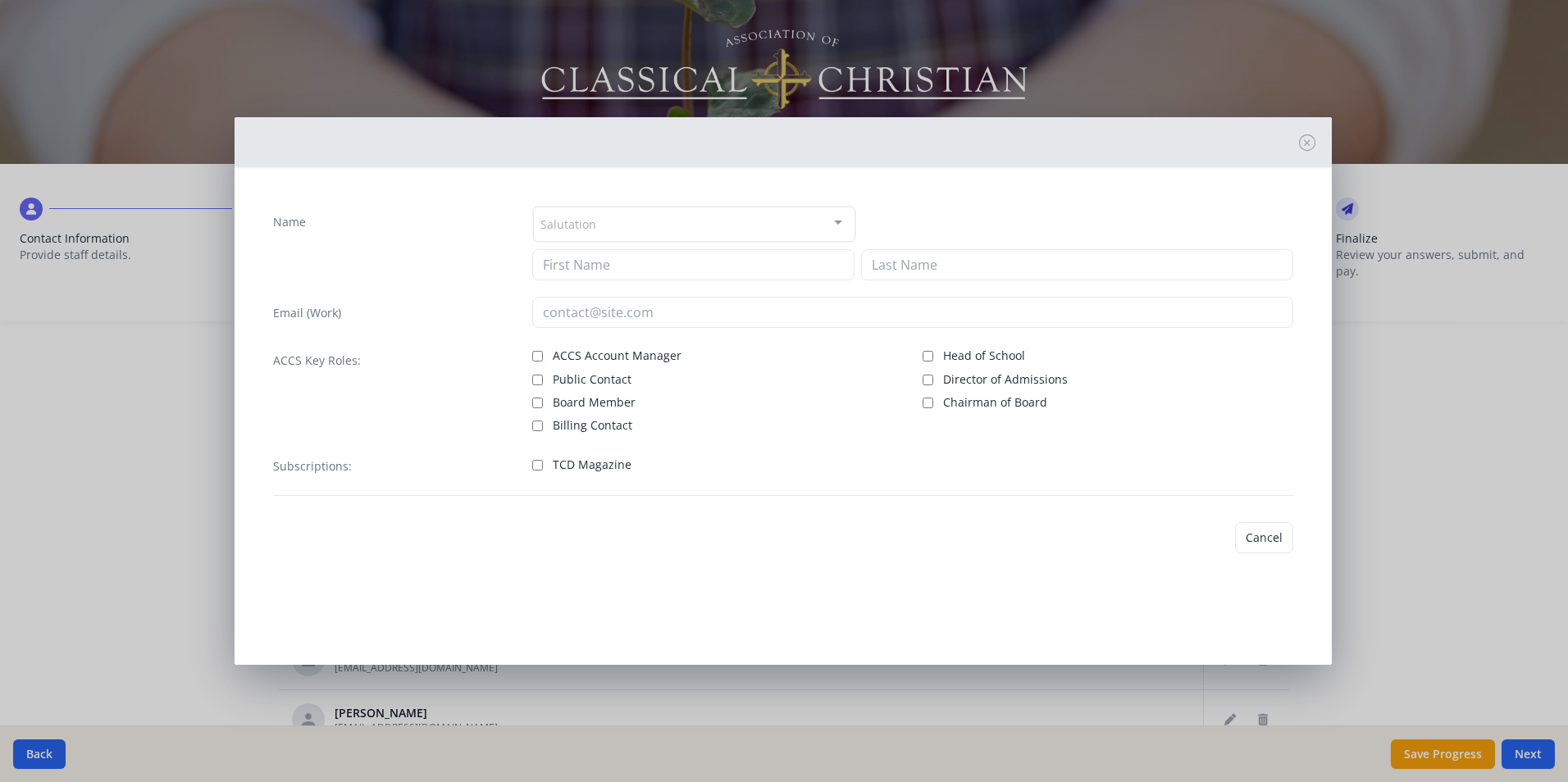
type input "[PERSON_NAME]"
type input "Brown"
type input "[EMAIL_ADDRESS][DOMAIN_NAME]"
click at [531, 466] on div "Subscriptions: TCD Magazine" at bounding box center [783, 473] width 1021 height 46
click at [534, 463] on input "TCD Magazine" at bounding box center [538, 465] width 11 height 11
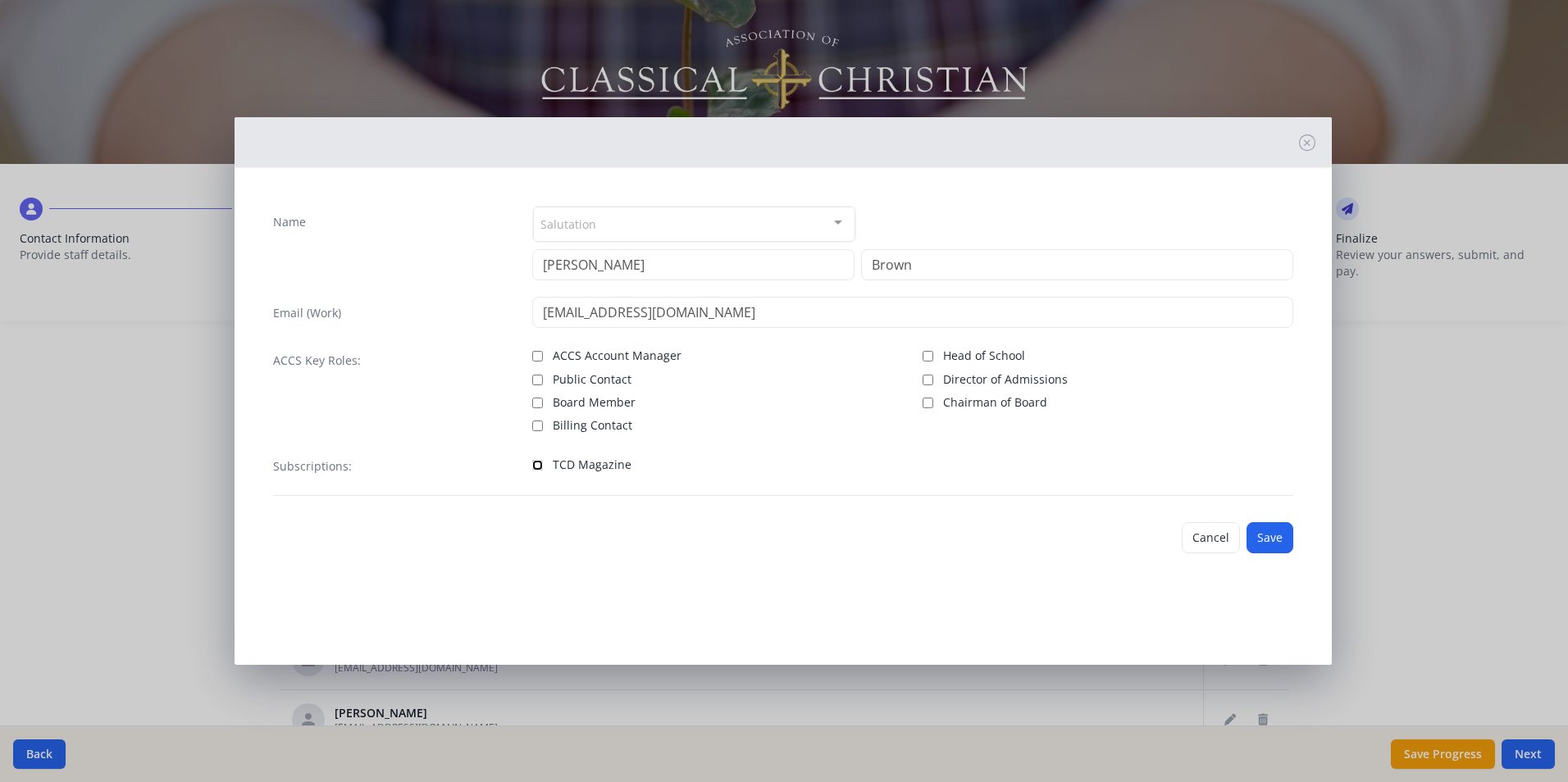
checkbox input "true"
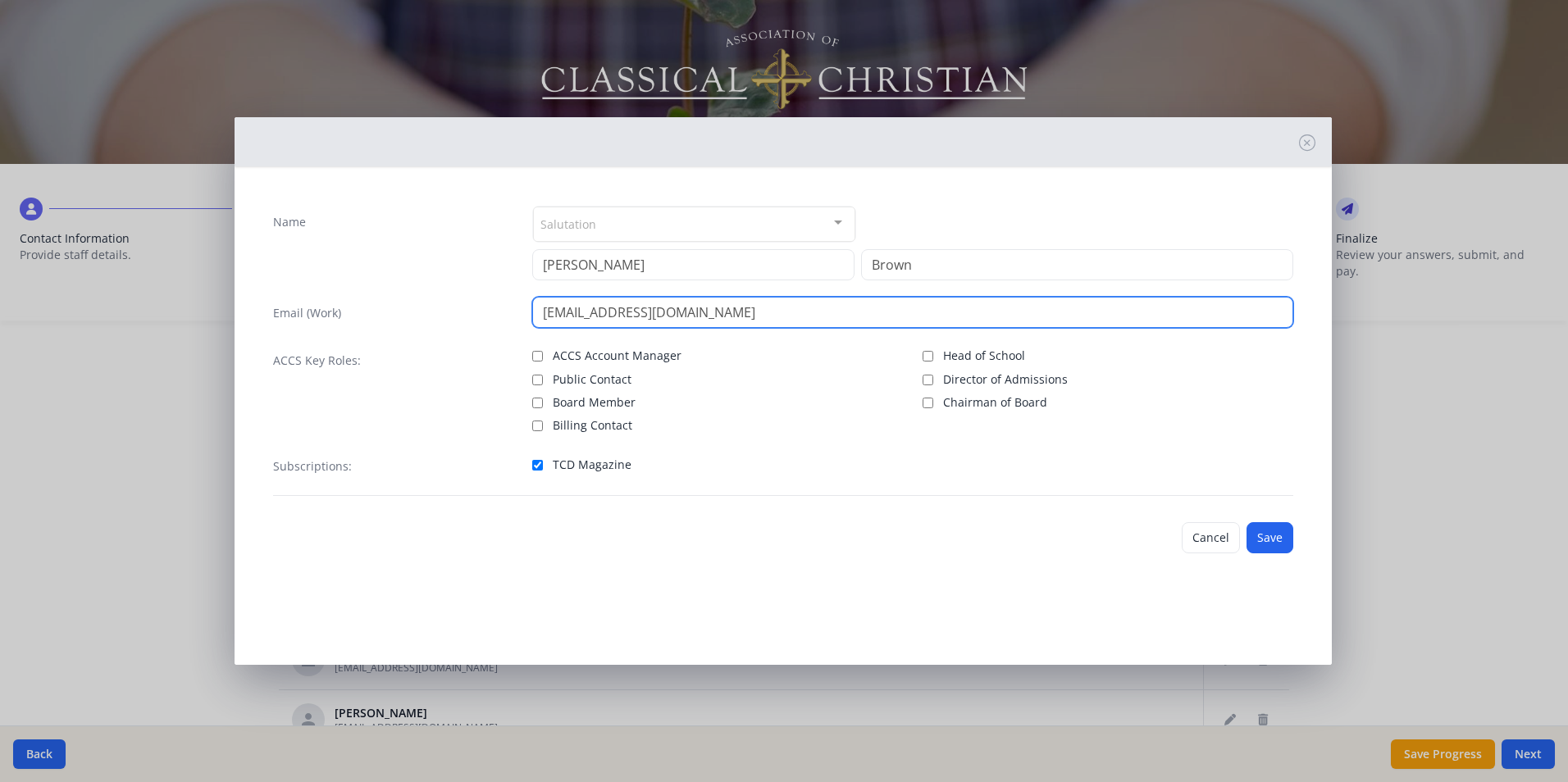
drag, startPoint x: 706, startPoint y: 312, endPoint x: 563, endPoint y: 314, distance: 143.0
click at [563, 314] on input "[EMAIL_ADDRESS][DOMAIN_NAME]" at bounding box center [913, 312] width 761 height 31
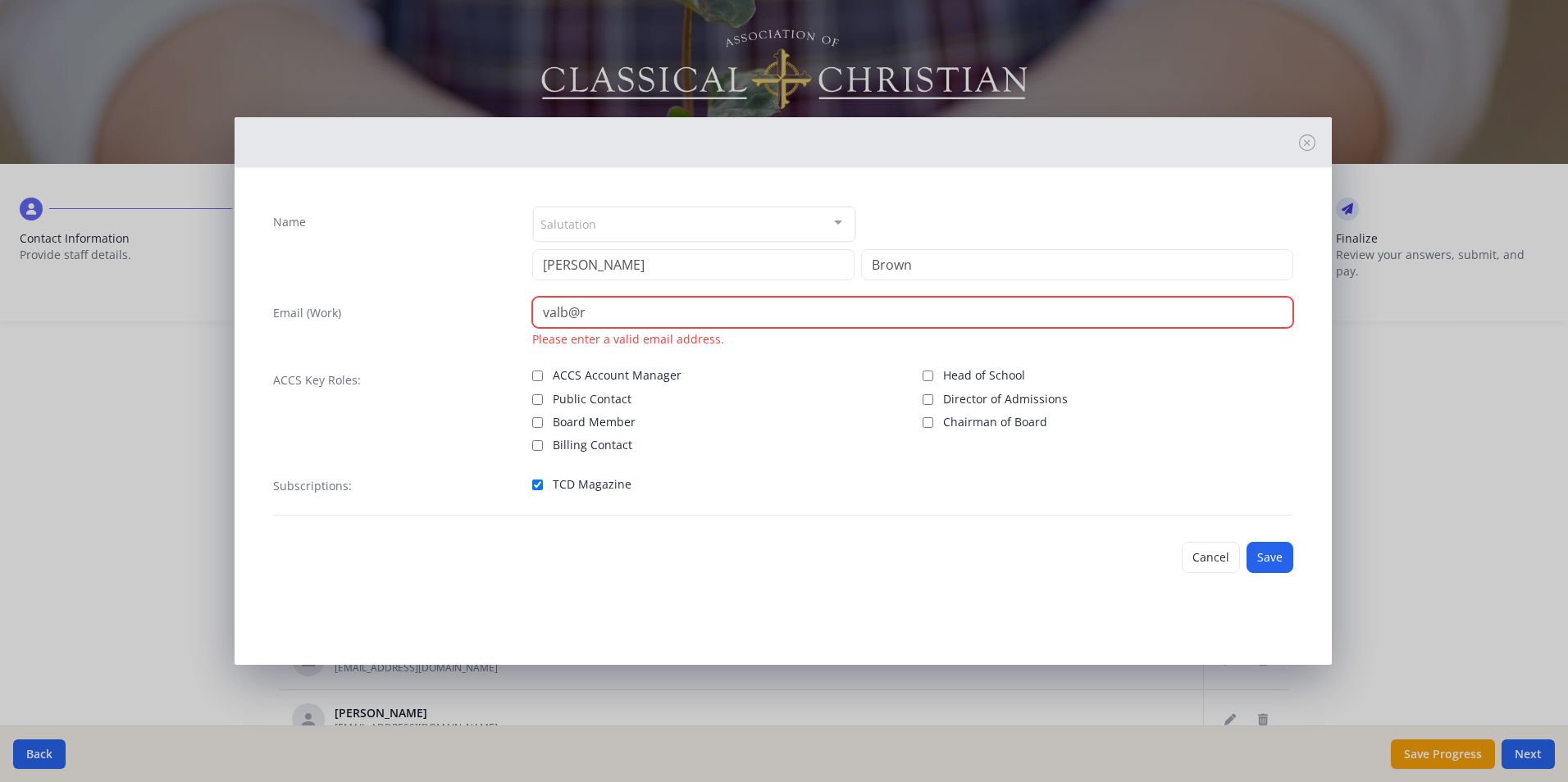
type input "[EMAIL_ADDRESS][DOMAIN_NAME]"
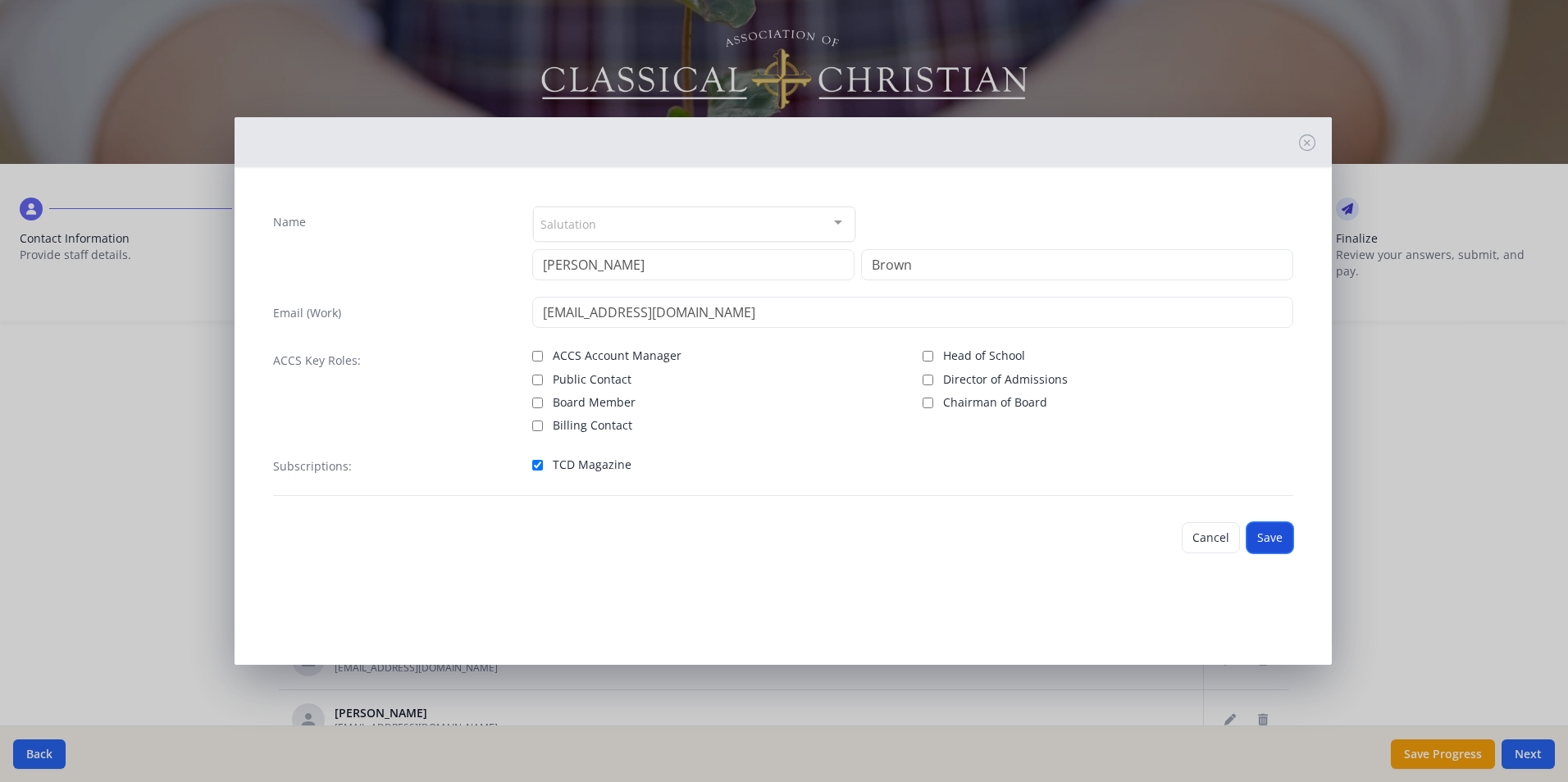
click at [1280, 538] on button "Save" at bounding box center [1270, 538] width 47 height 31
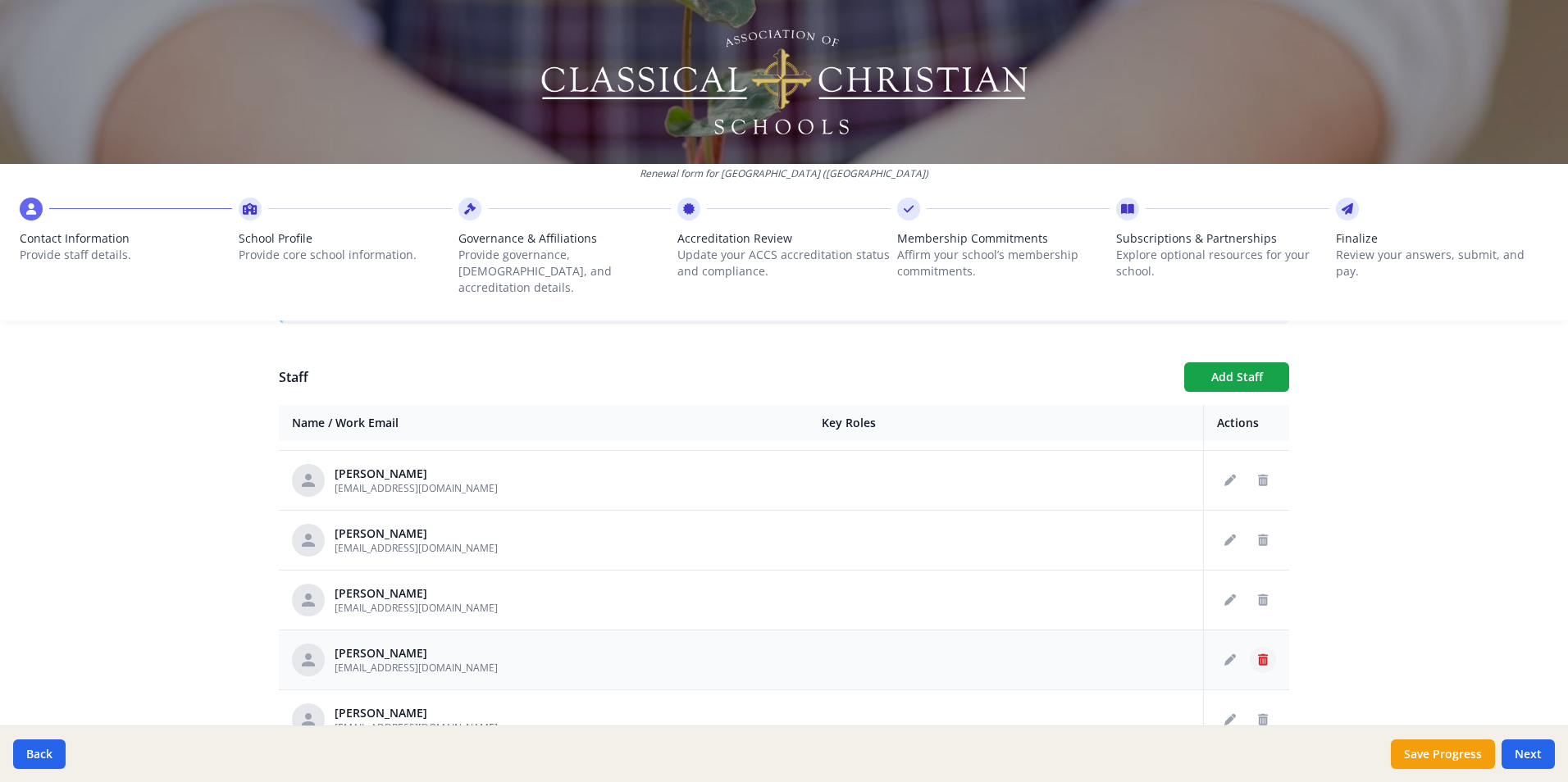
click at [1258, 654] on icon "Delete staff" at bounding box center [1263, 659] width 10 height 11
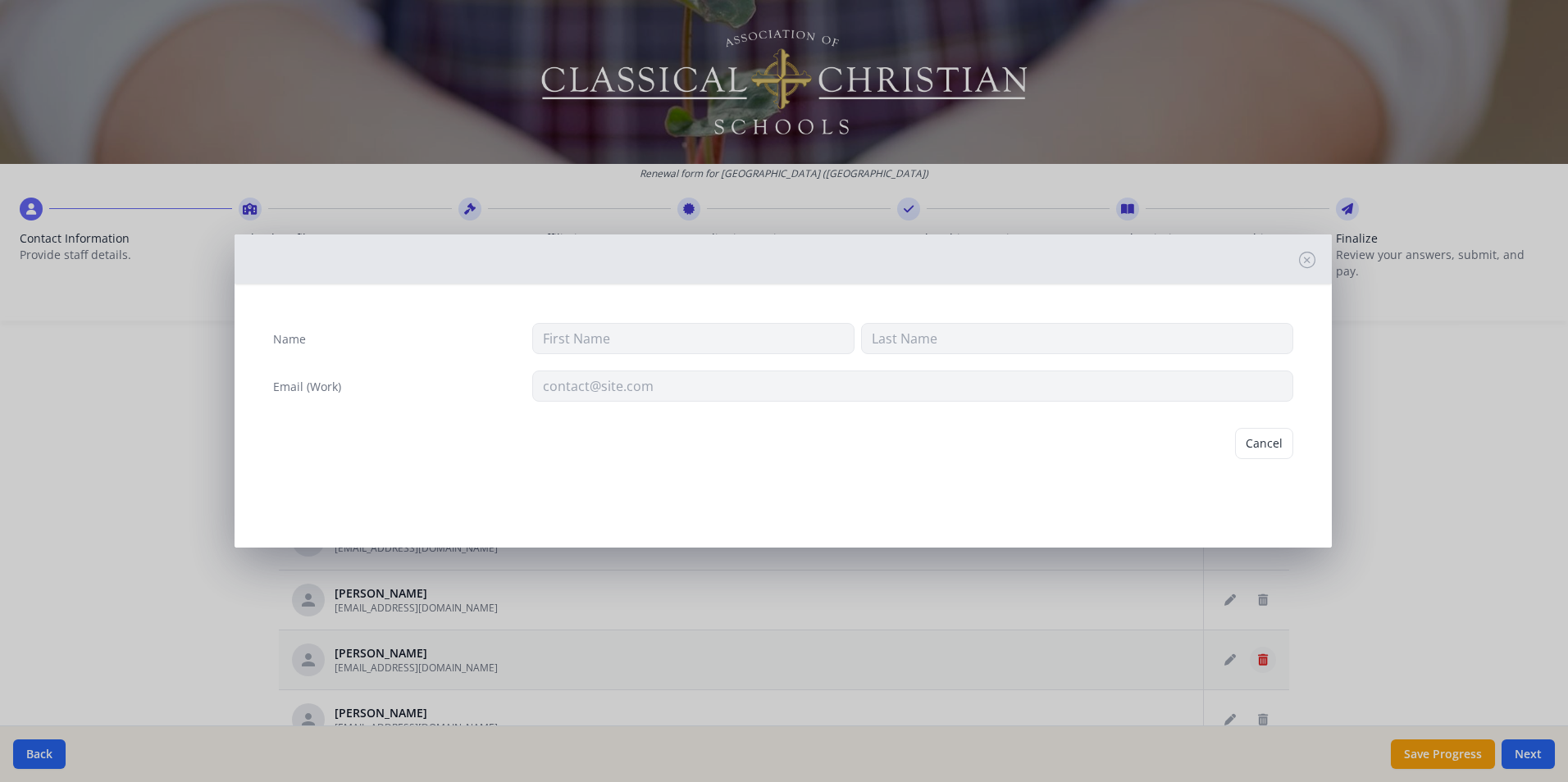
type input "[PERSON_NAME]"
type input "[EMAIL_ADDRESS][DOMAIN_NAME]"
click at [1268, 445] on button "Delete" at bounding box center [1265, 443] width 57 height 31
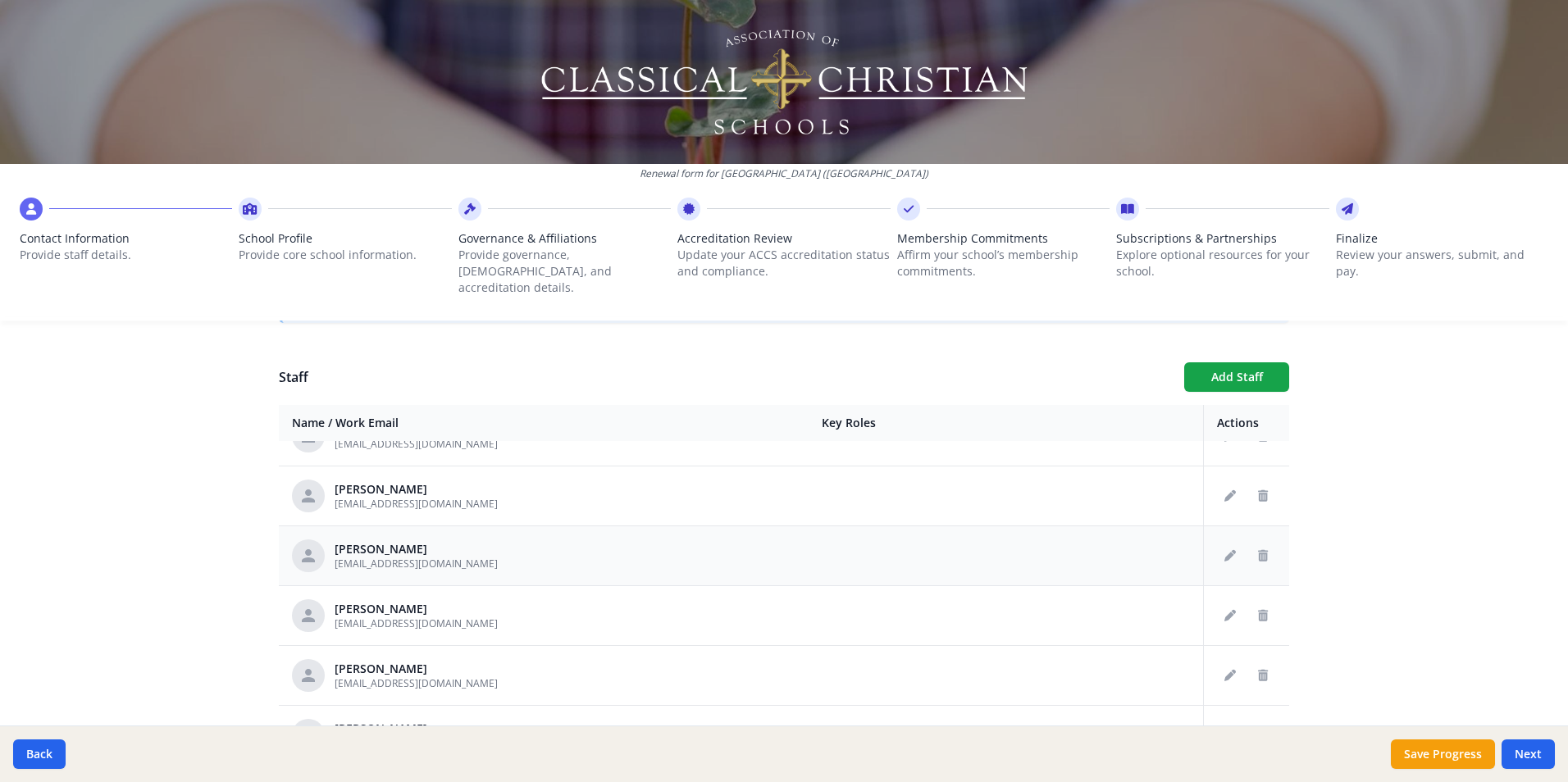
scroll to position [492, 0]
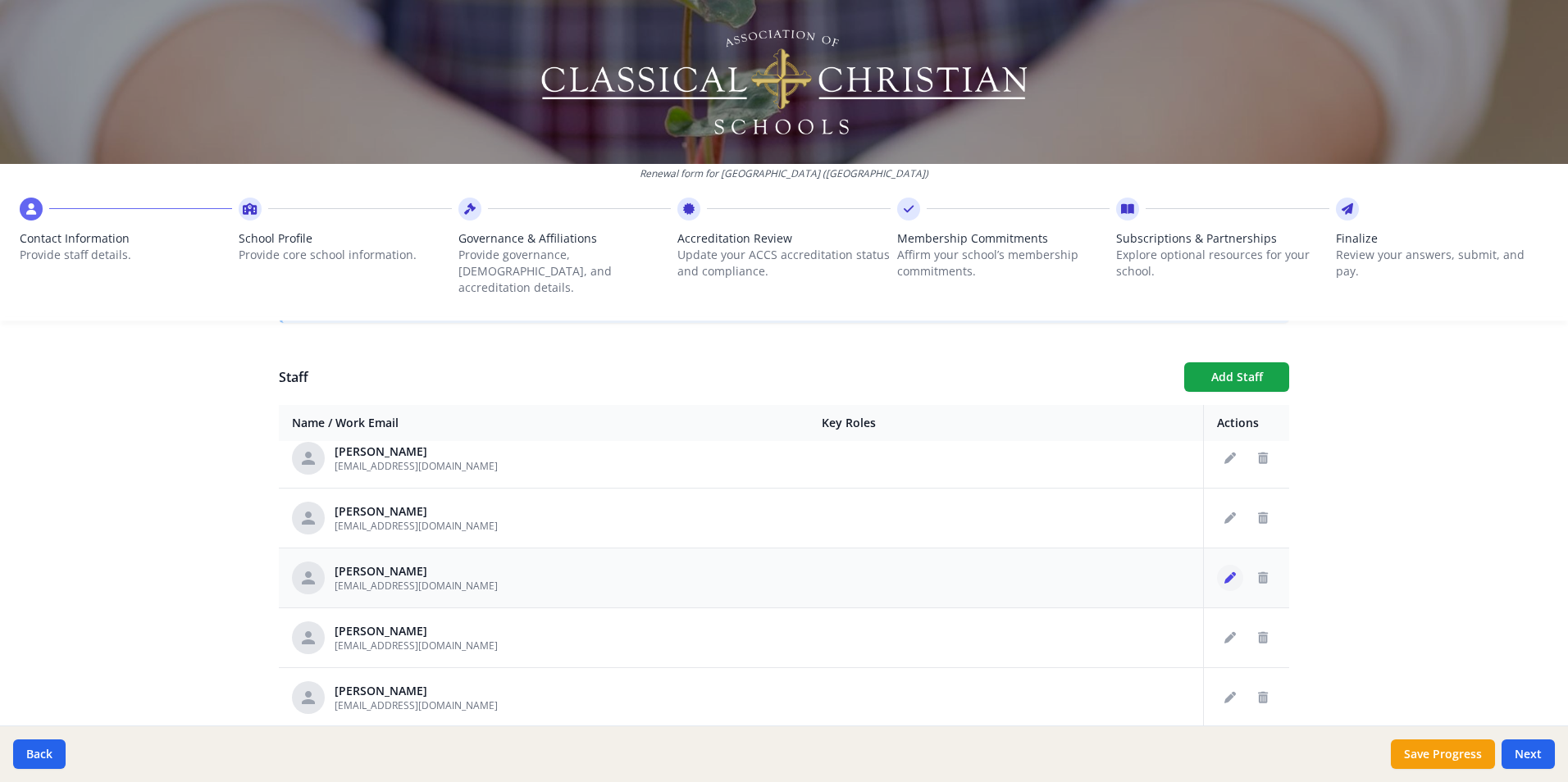
click at [1225, 572] on icon "Edit staff" at bounding box center [1230, 577] width 11 height 11
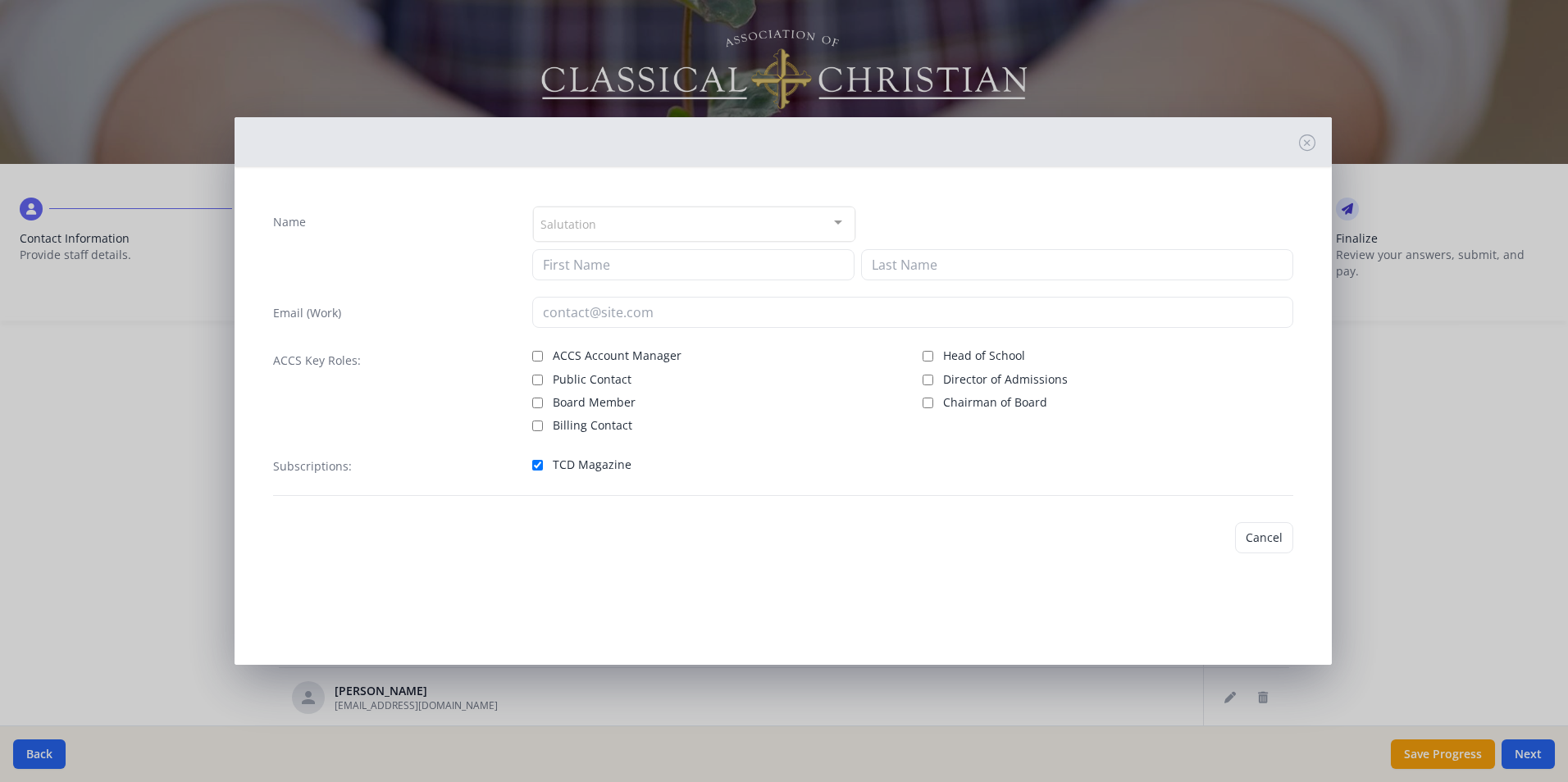
type input "[PERSON_NAME]"
type input "[EMAIL_ADDRESS][DOMAIN_NAME]"
checkbox input "true"
click at [1284, 538] on button "Save" at bounding box center [1270, 538] width 47 height 31
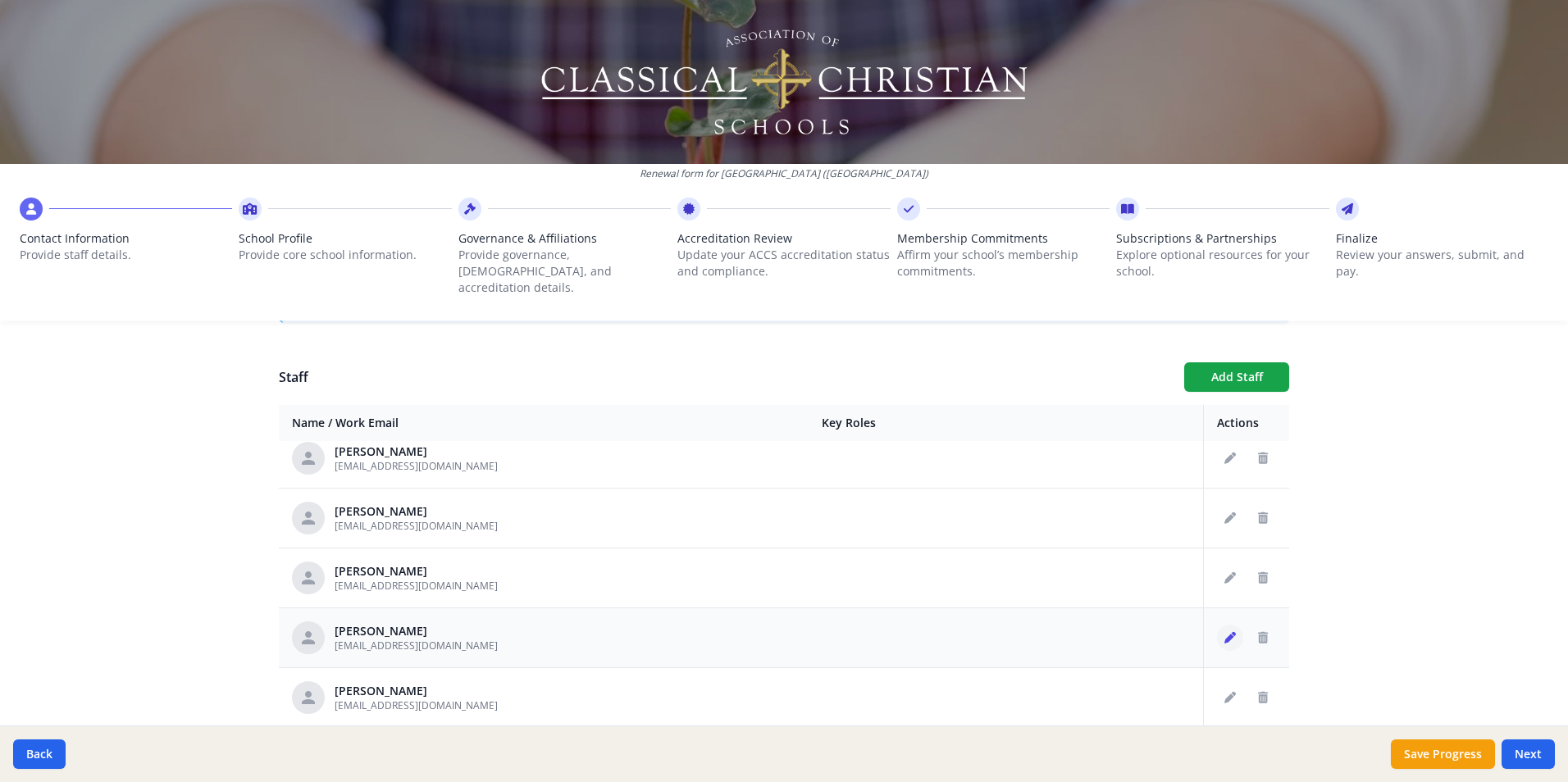
click at [1225, 632] on icon "Edit staff" at bounding box center [1230, 637] width 11 height 11
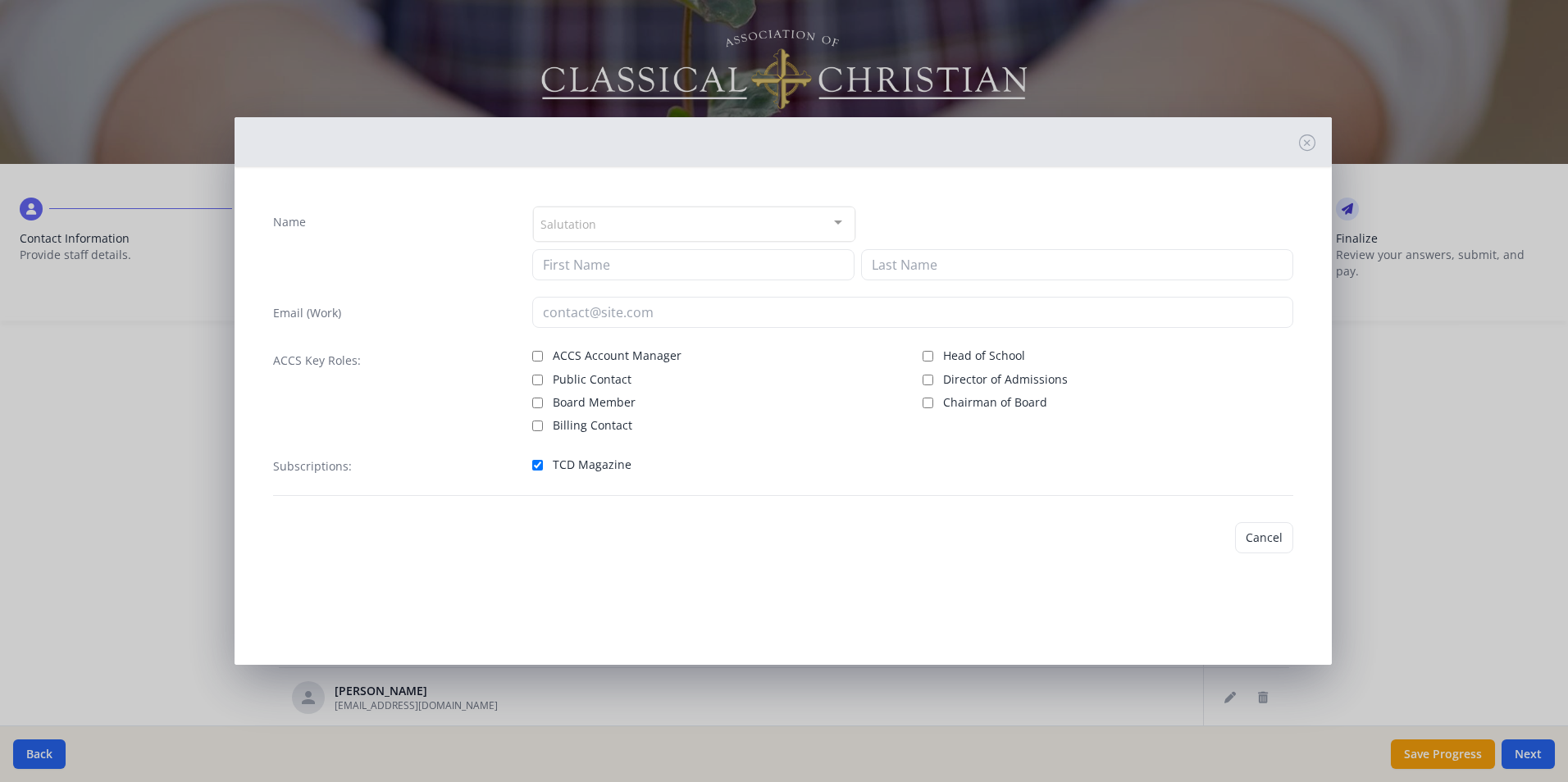
type input "[PERSON_NAME]"
type input "[EMAIL_ADDRESS][DOMAIN_NAME]"
checkbox input "true"
click at [1265, 534] on button "Save" at bounding box center [1270, 538] width 47 height 31
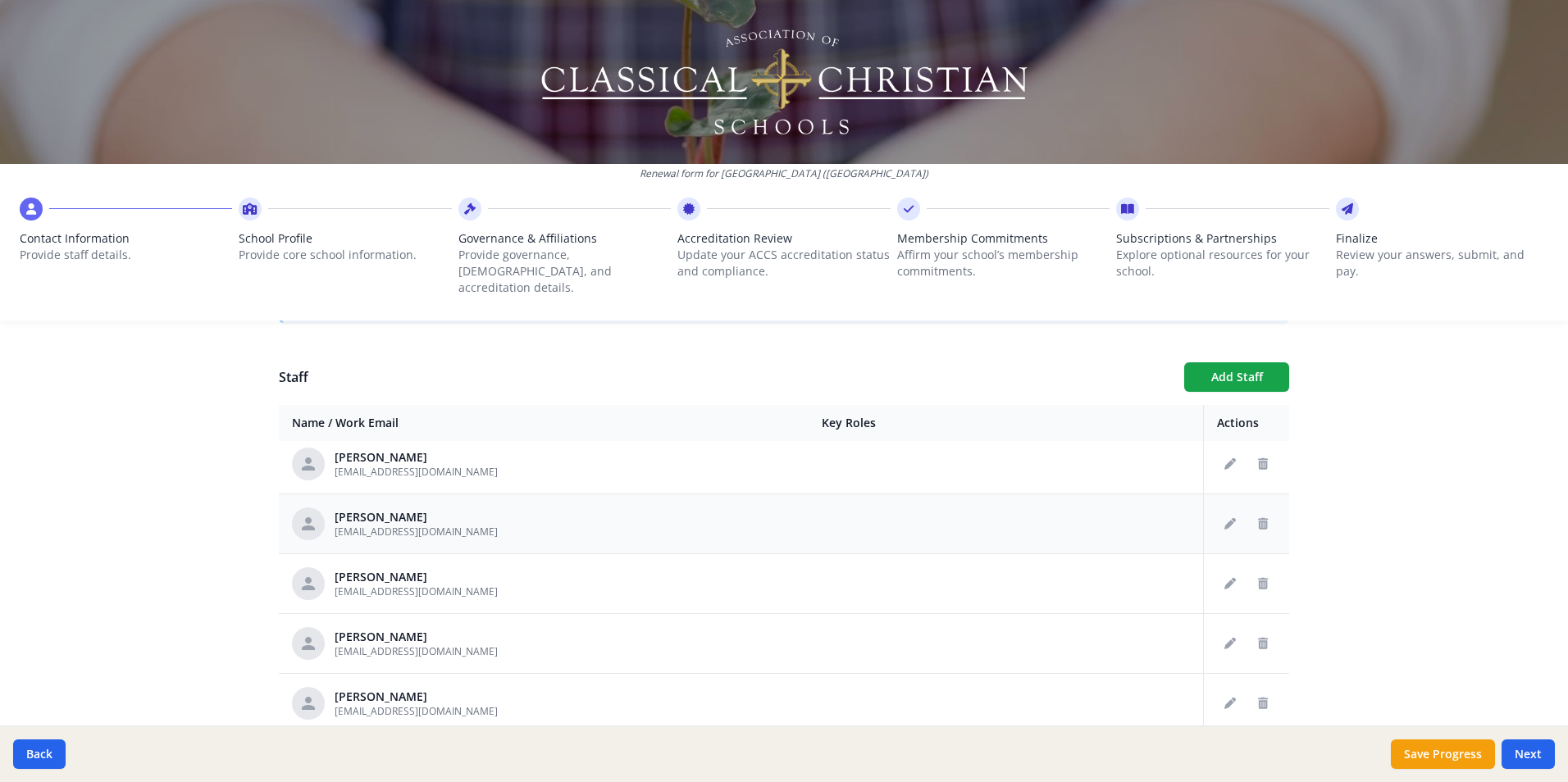
scroll to position [574, 0]
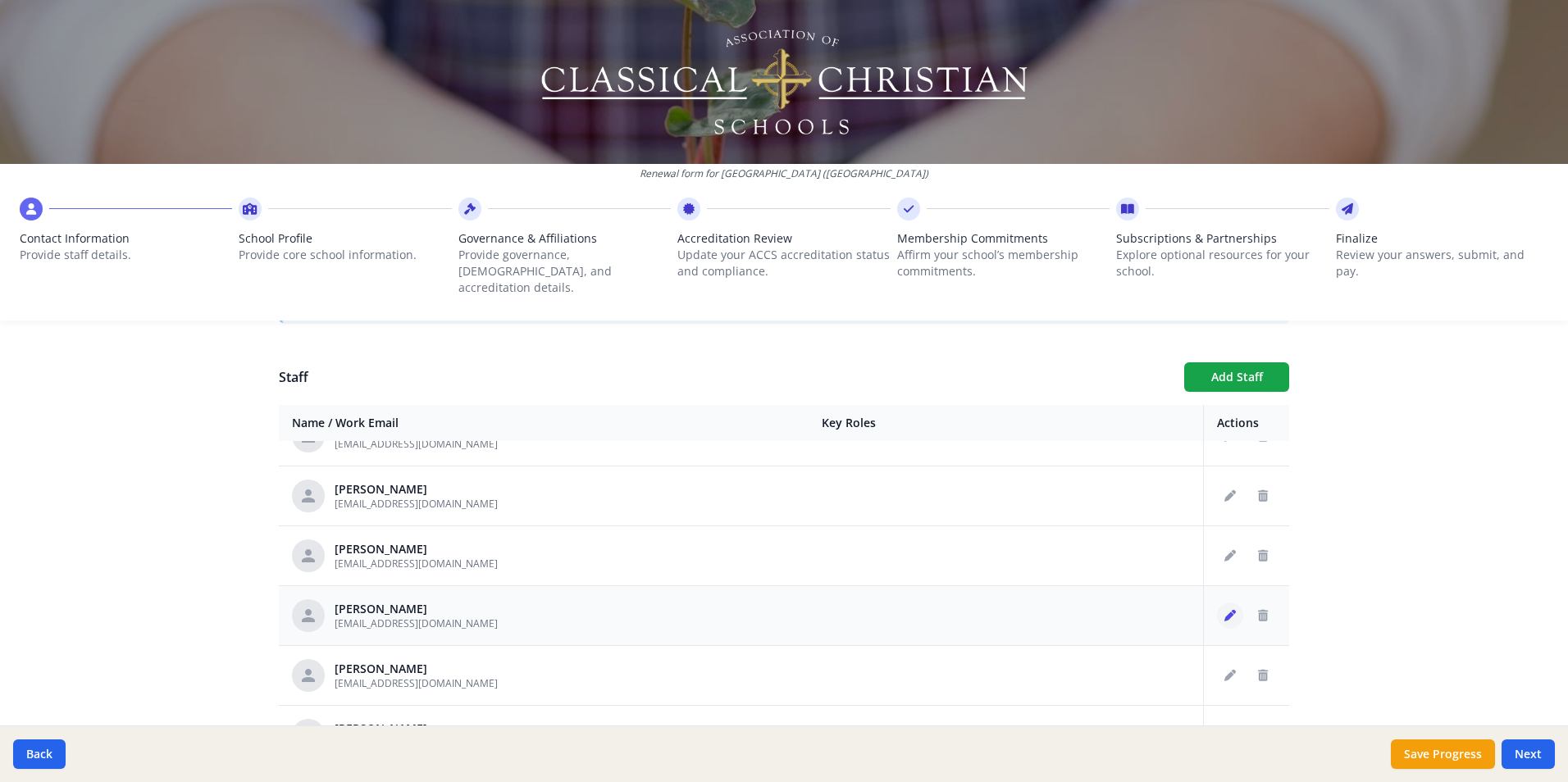
click at [1225, 610] on icon "Edit staff" at bounding box center [1230, 615] width 11 height 11
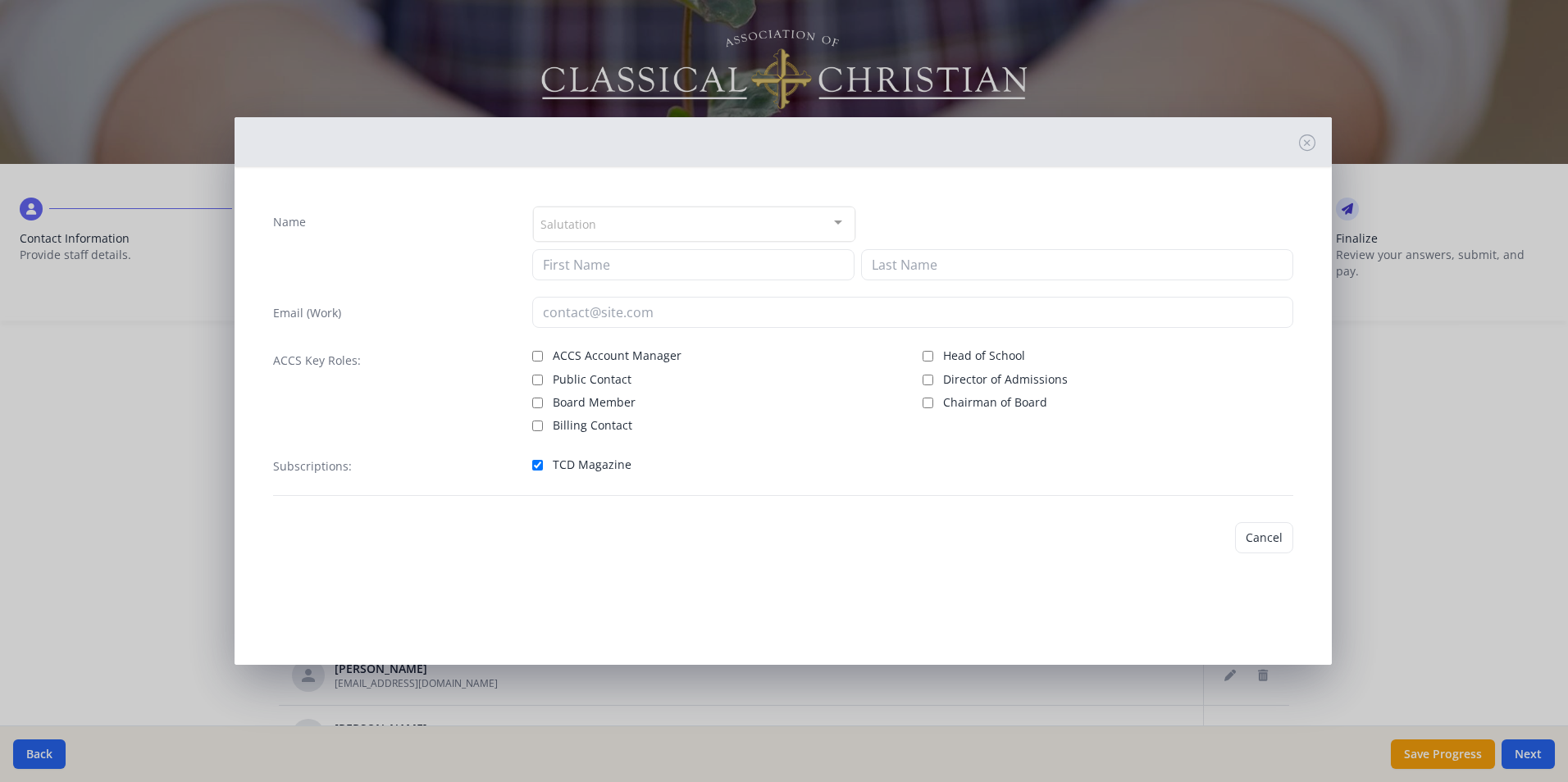
type input "[PERSON_NAME]"
type input "[EMAIL_ADDRESS][DOMAIN_NAME]"
checkbox input "true"
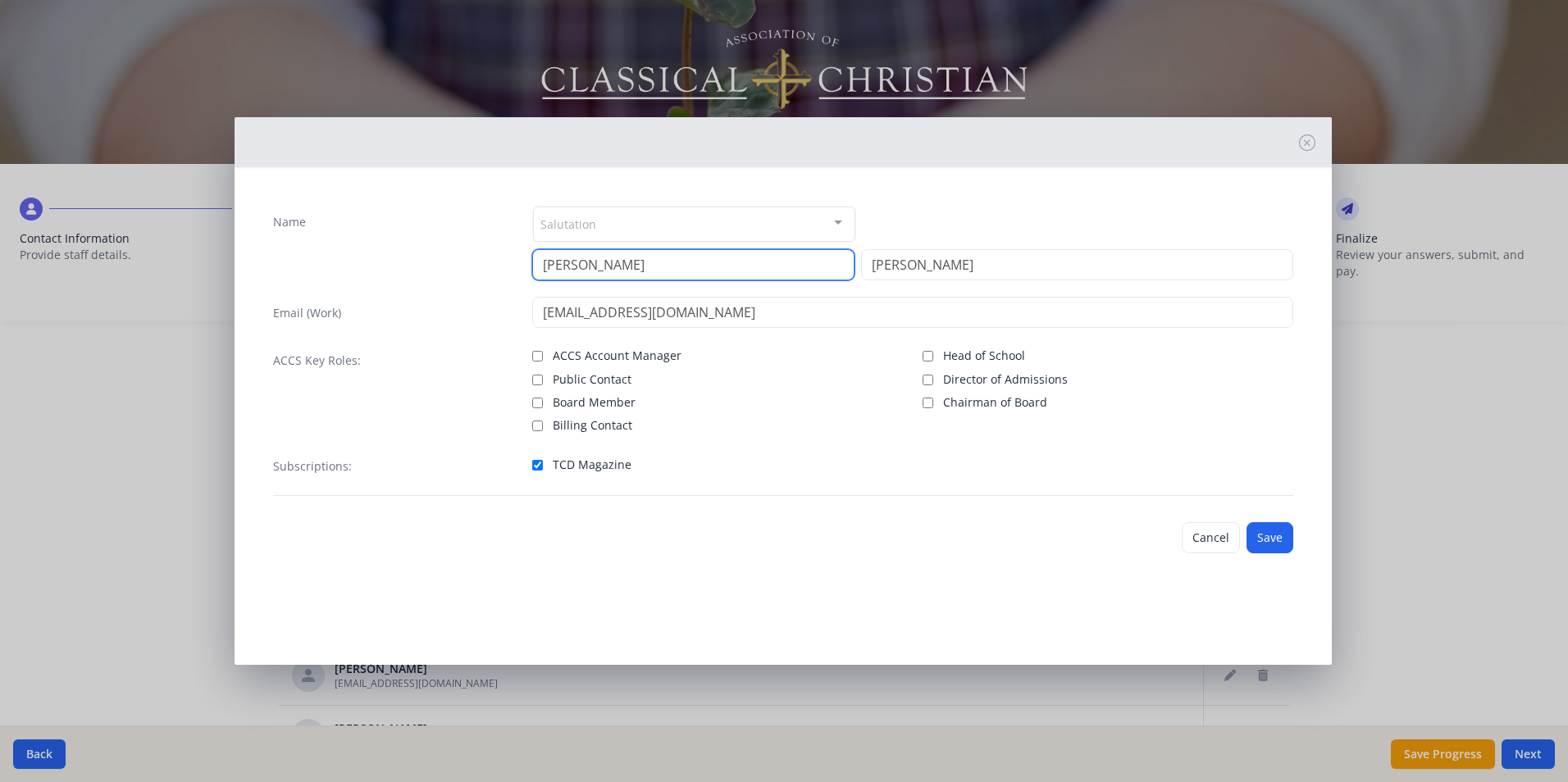
click at [594, 274] on input "[PERSON_NAME]" at bounding box center [693, 264] width 322 height 31
type input "[PERSON_NAME]"
click at [1265, 541] on button "Save" at bounding box center [1270, 538] width 47 height 31
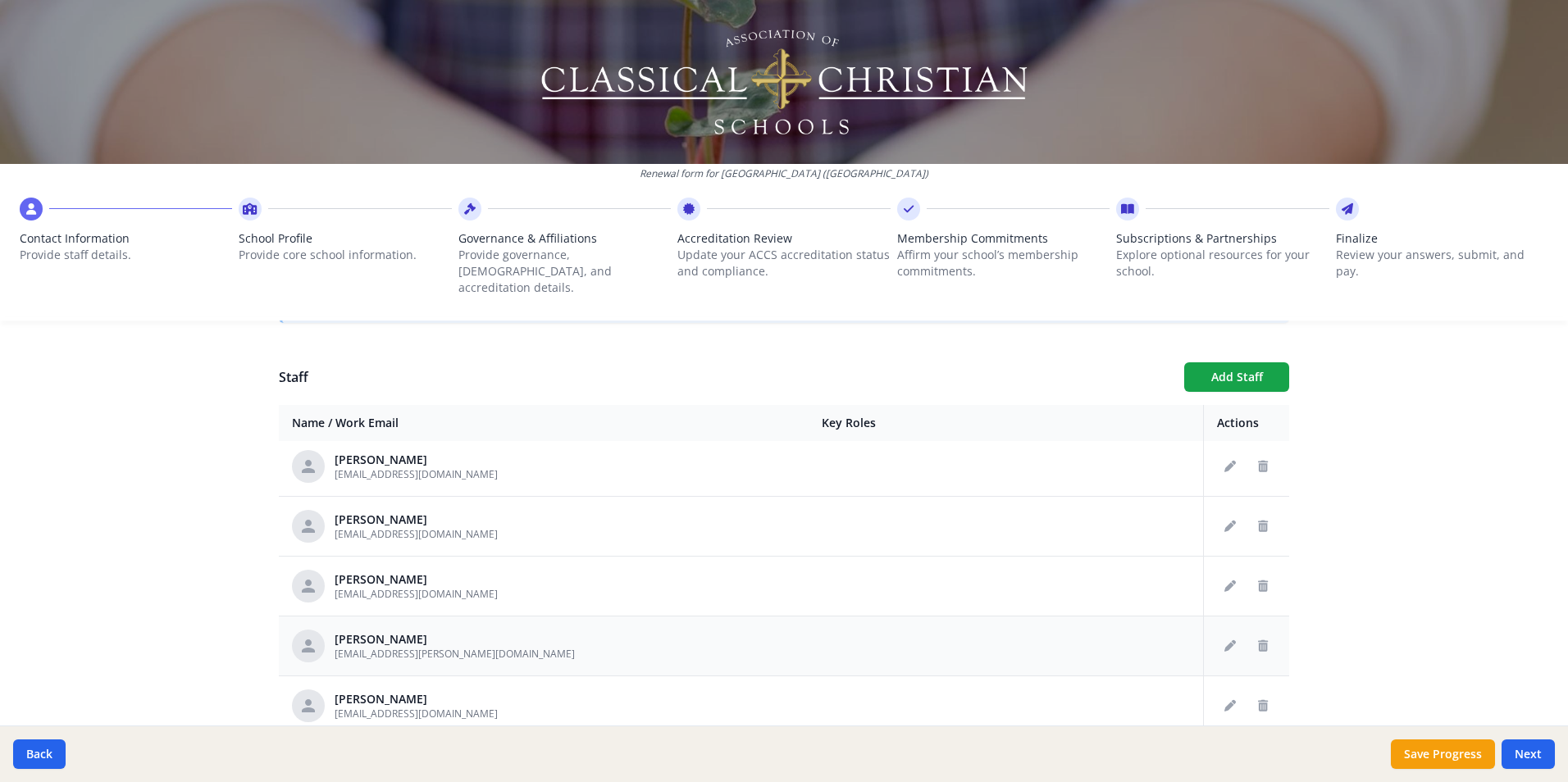
scroll to position [738, 0]
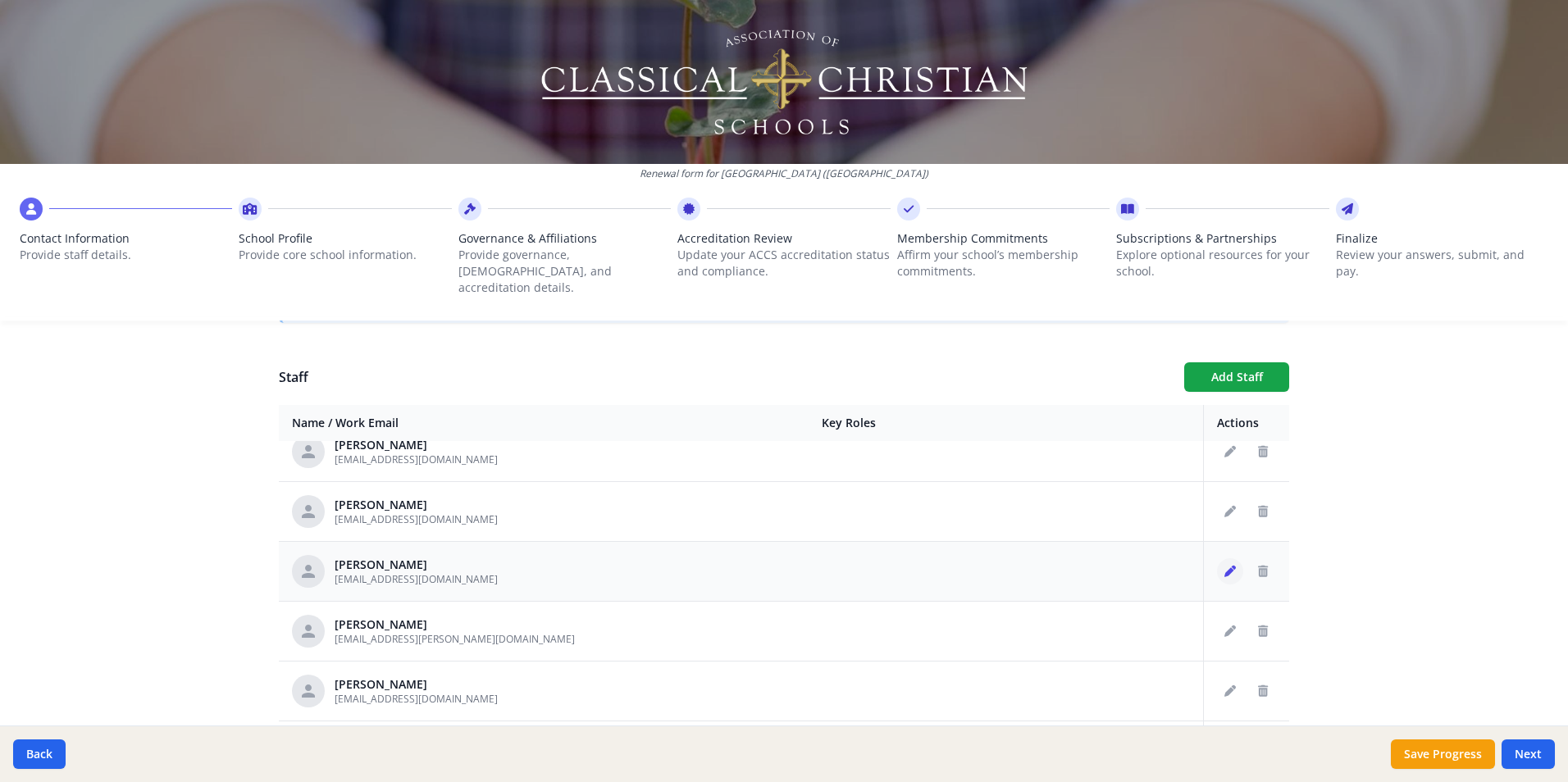
click at [1225, 566] on icon "Edit staff" at bounding box center [1230, 571] width 11 height 11
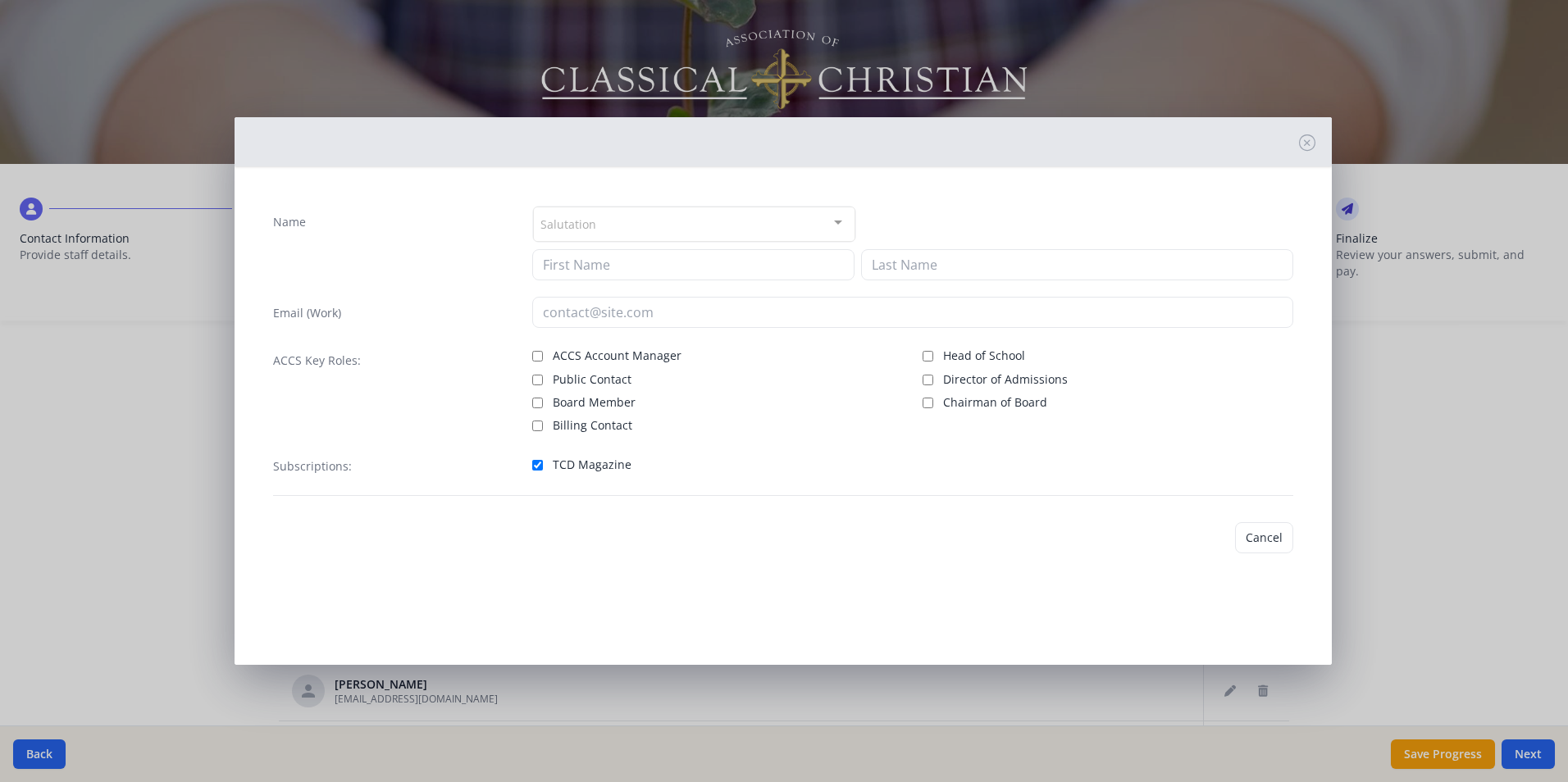
type input "[PERSON_NAME]"
type input "[EMAIL_ADDRESS][DOMAIN_NAME]"
checkbox input "true"
click at [1257, 536] on button "Save" at bounding box center [1270, 538] width 47 height 31
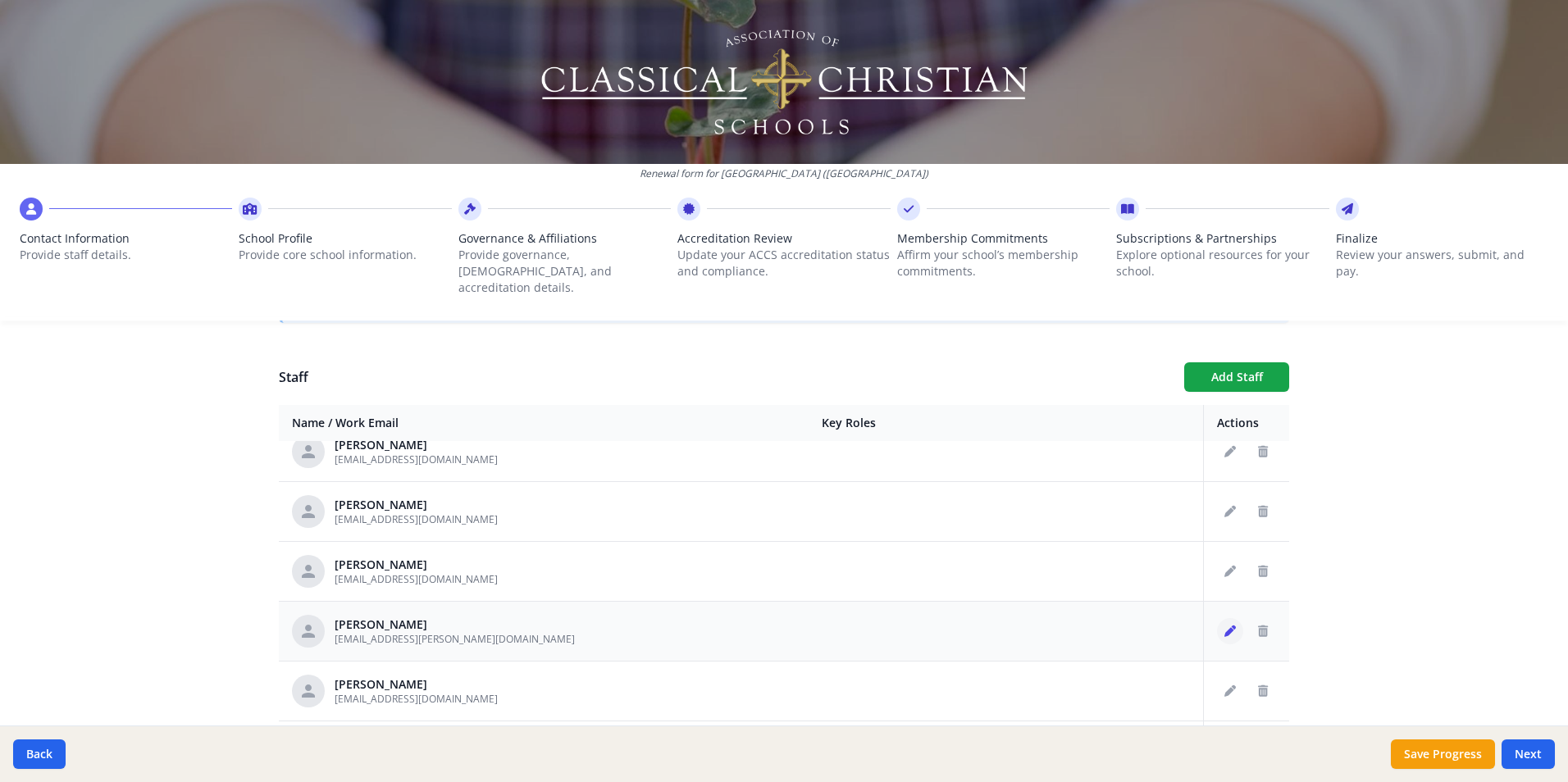
click at [1225, 626] on icon "Edit staff" at bounding box center [1230, 631] width 11 height 11
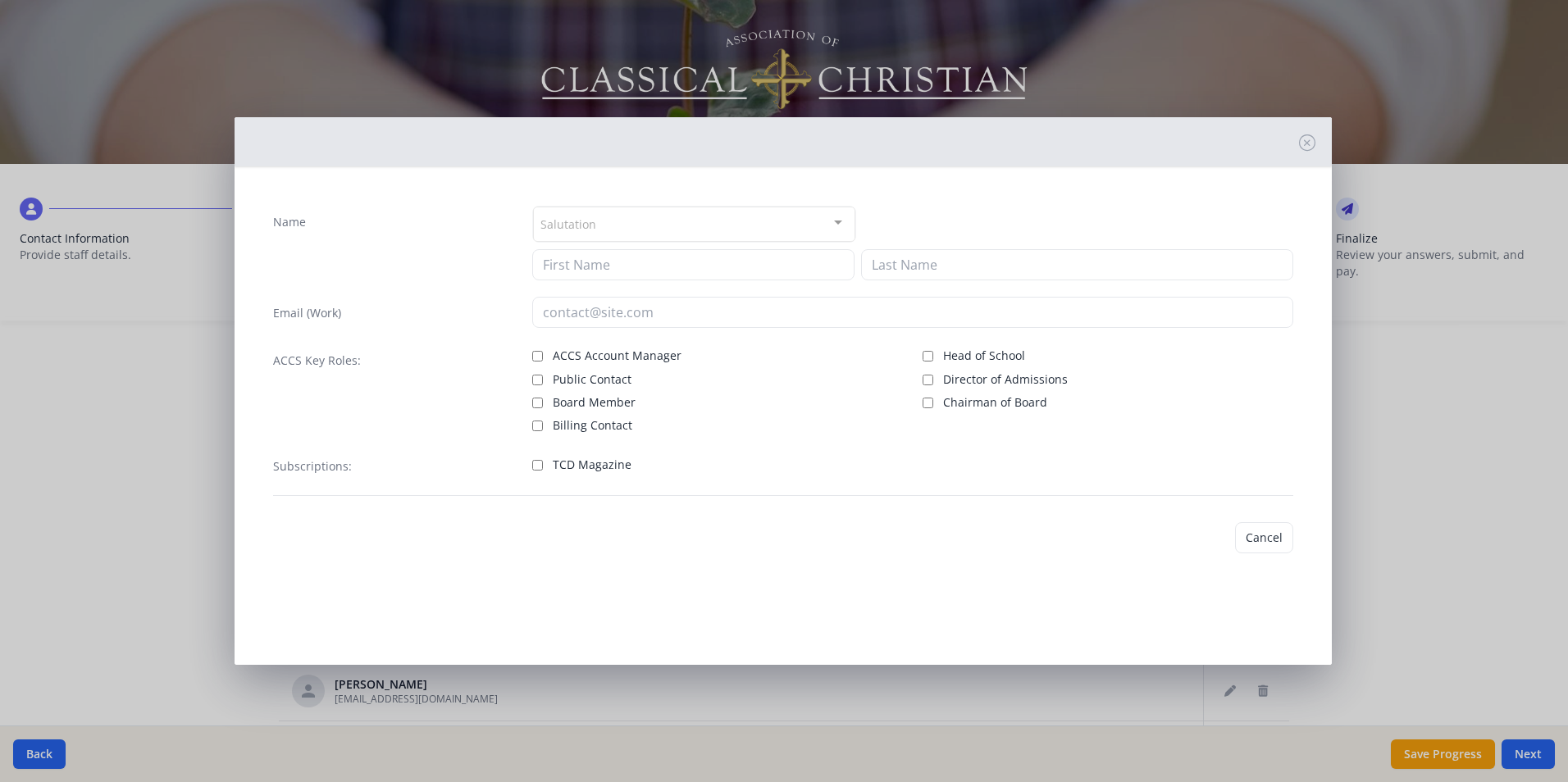
type input "[PERSON_NAME]"
type input "[EMAIL_ADDRESS][PERSON_NAME][DOMAIN_NAME]"
click at [1271, 536] on button "Save" at bounding box center [1270, 538] width 47 height 31
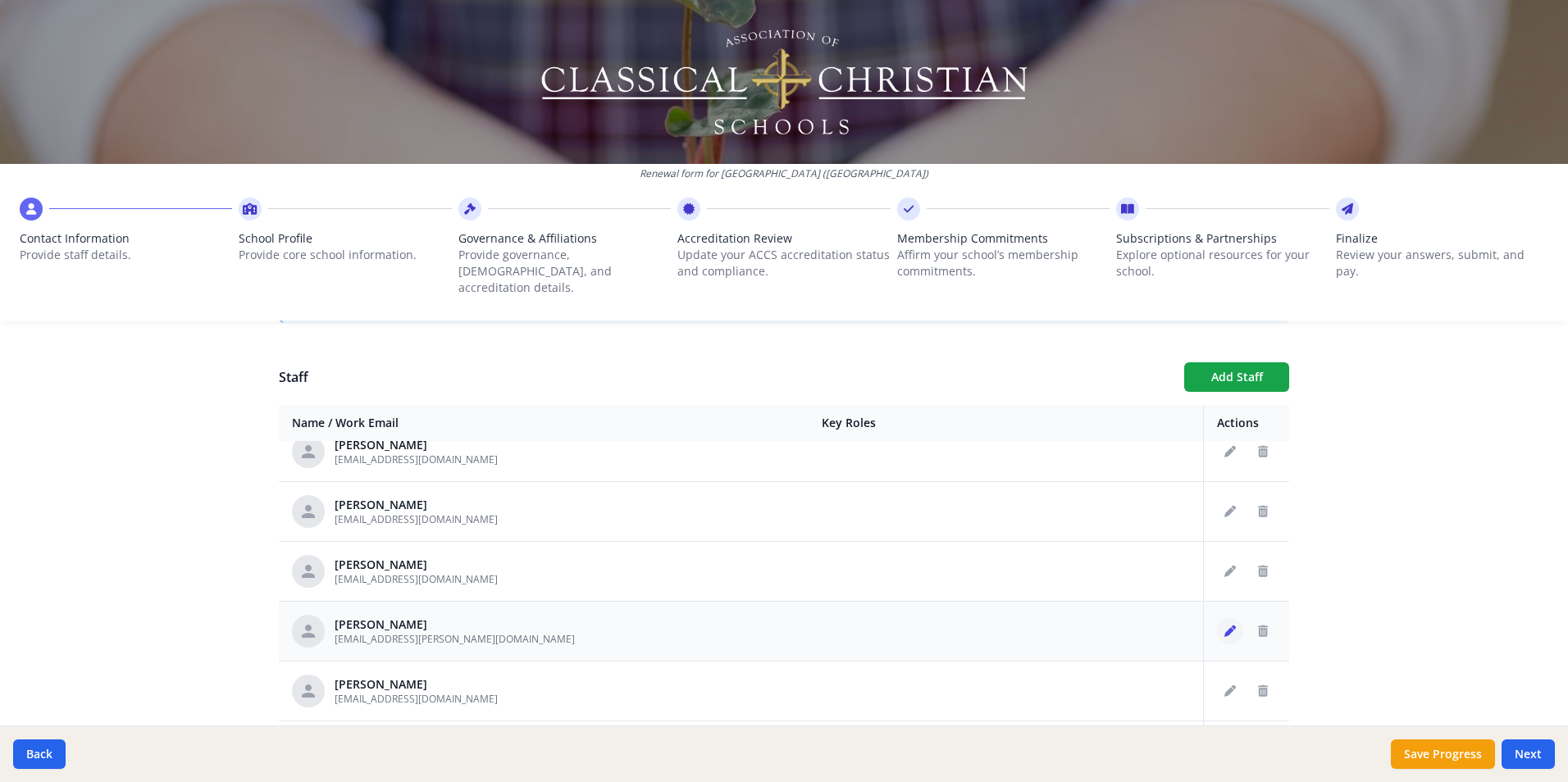
click at [1225, 626] on icon "Edit staff" at bounding box center [1230, 631] width 11 height 11
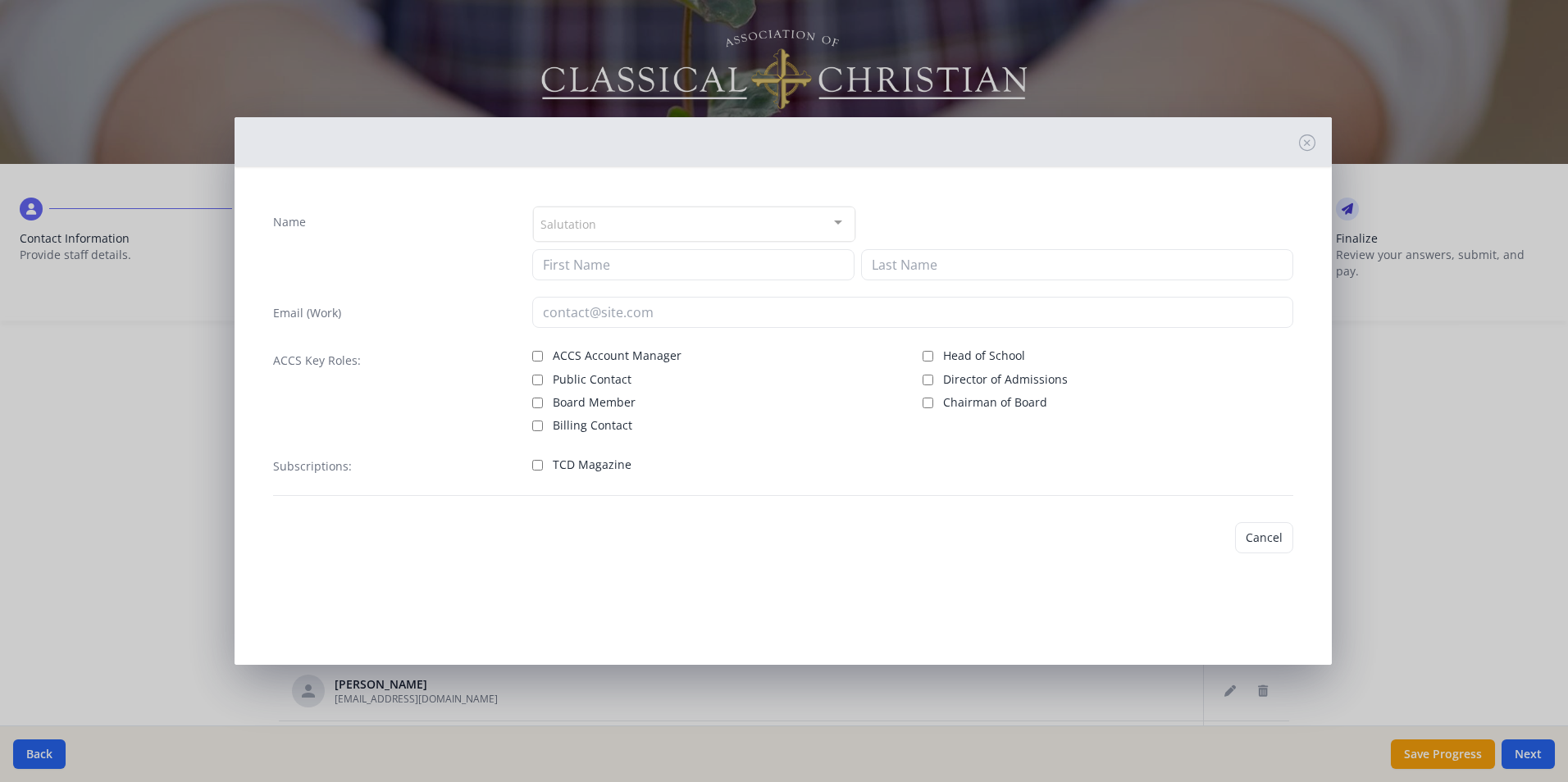
type input "[PERSON_NAME]"
type input "[EMAIL_ADDRESS][PERSON_NAME][DOMAIN_NAME]"
click at [539, 463] on input "TCD Magazine" at bounding box center [538, 465] width 11 height 11
checkbox input "true"
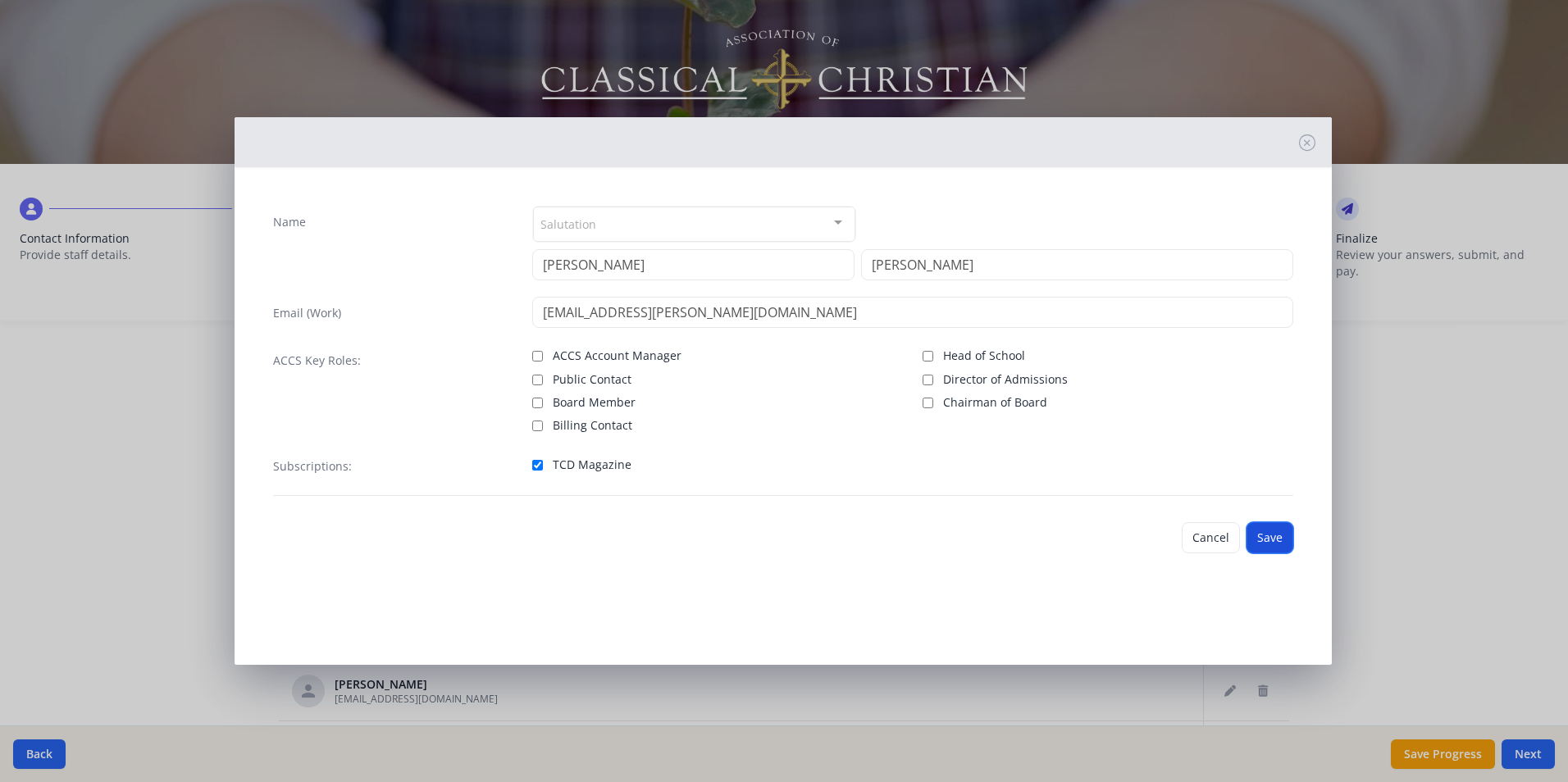
click at [1285, 537] on button "Save" at bounding box center [1270, 538] width 47 height 31
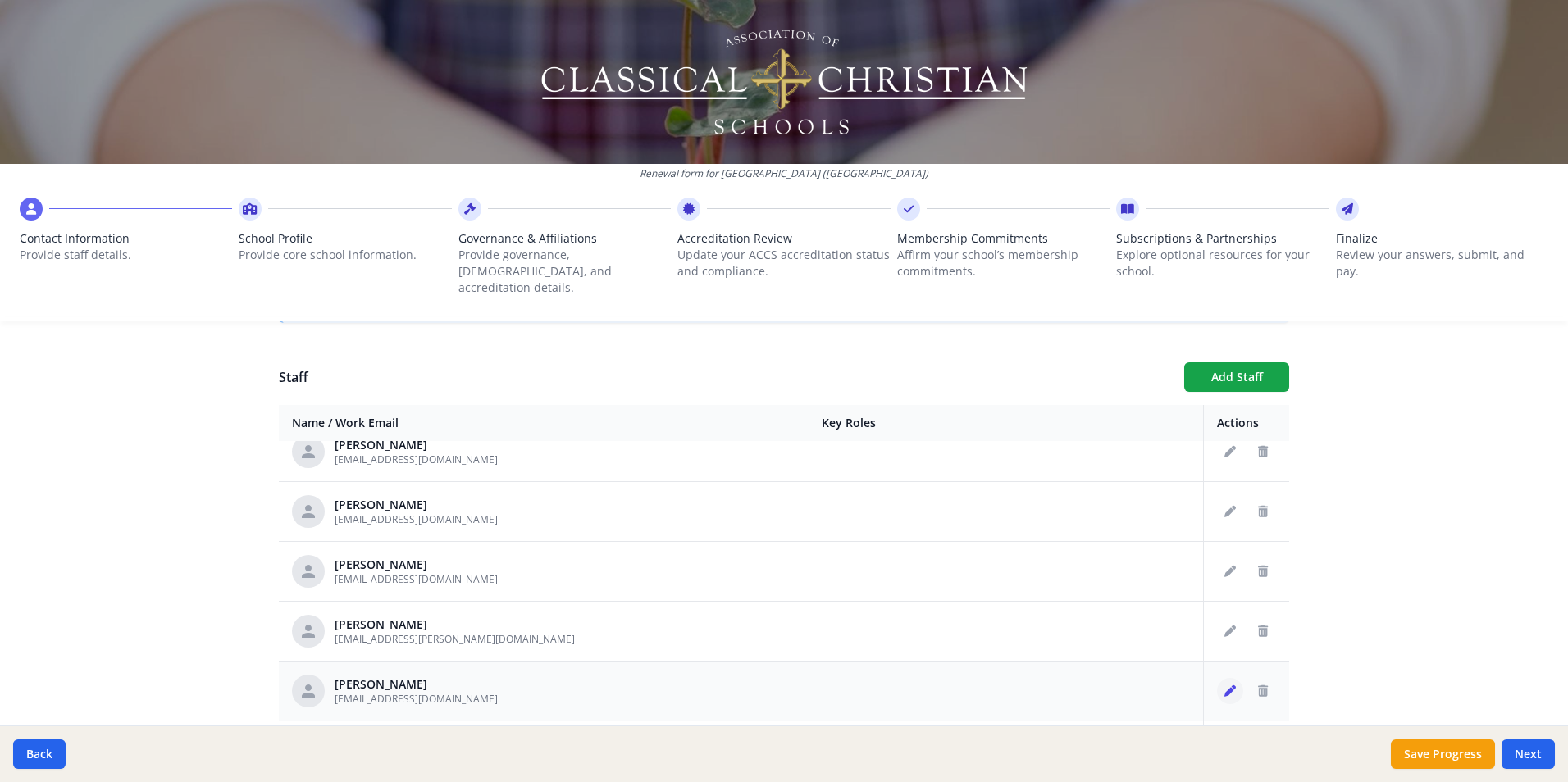
click at [1225, 686] on icon "Edit staff" at bounding box center [1230, 691] width 11 height 11
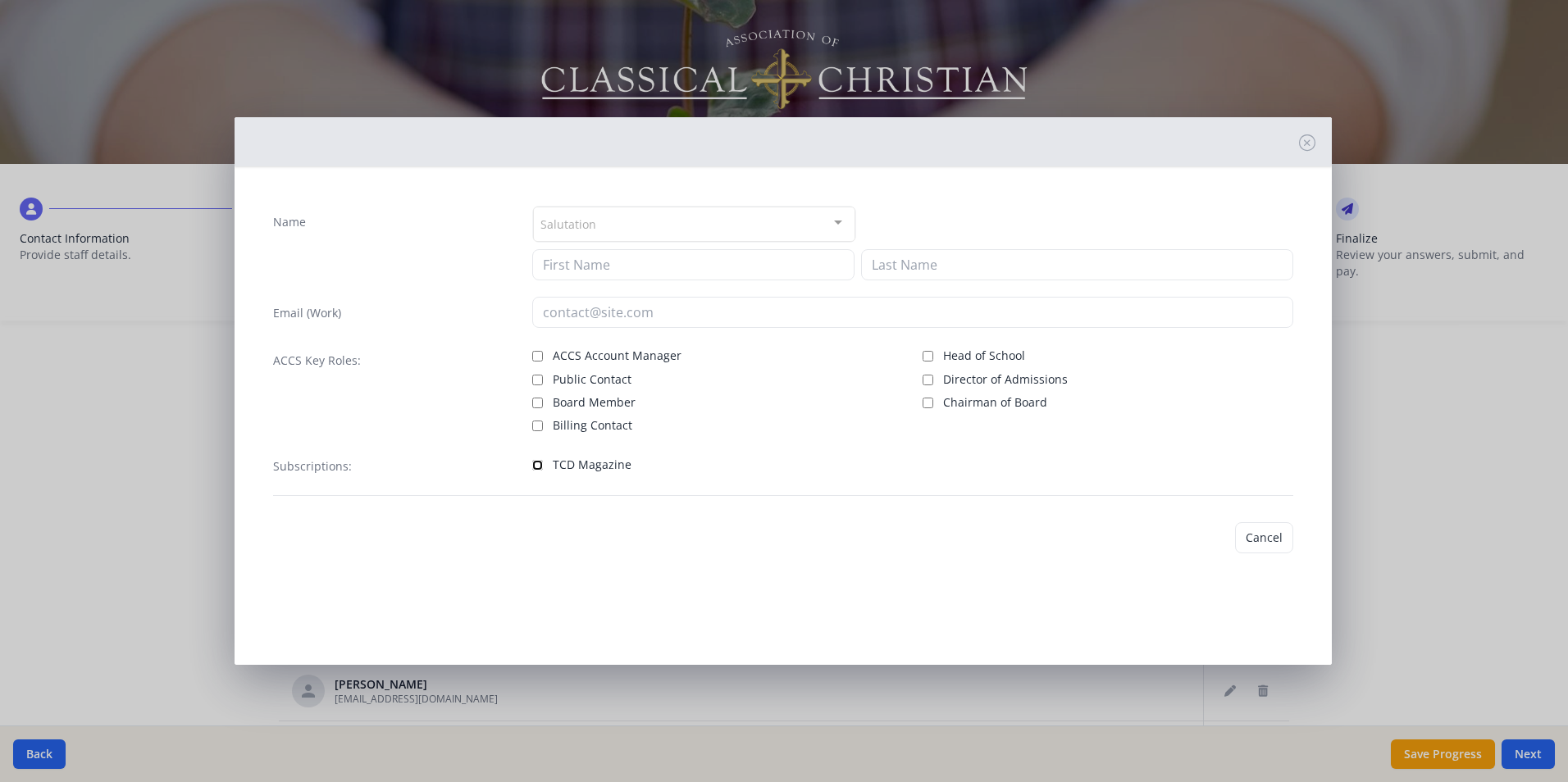
click at [540, 468] on input "TCD Magazine" at bounding box center [538, 465] width 11 height 11
checkbox input "true"
type input "[PERSON_NAME]"
type input "[EMAIL_ADDRESS][DOMAIN_NAME]"
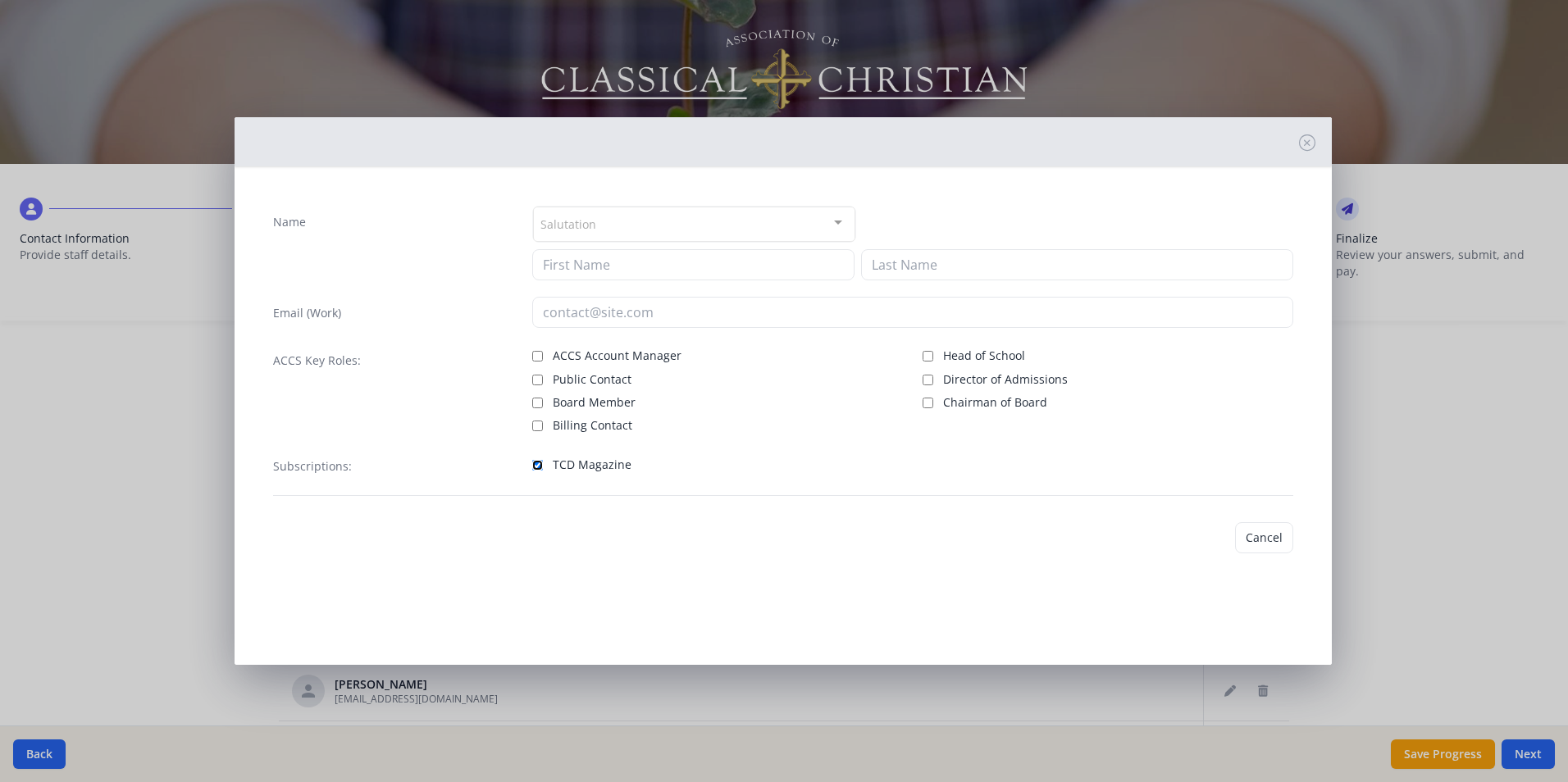
checkbox input "false"
click at [1276, 545] on button "Save" at bounding box center [1270, 538] width 47 height 31
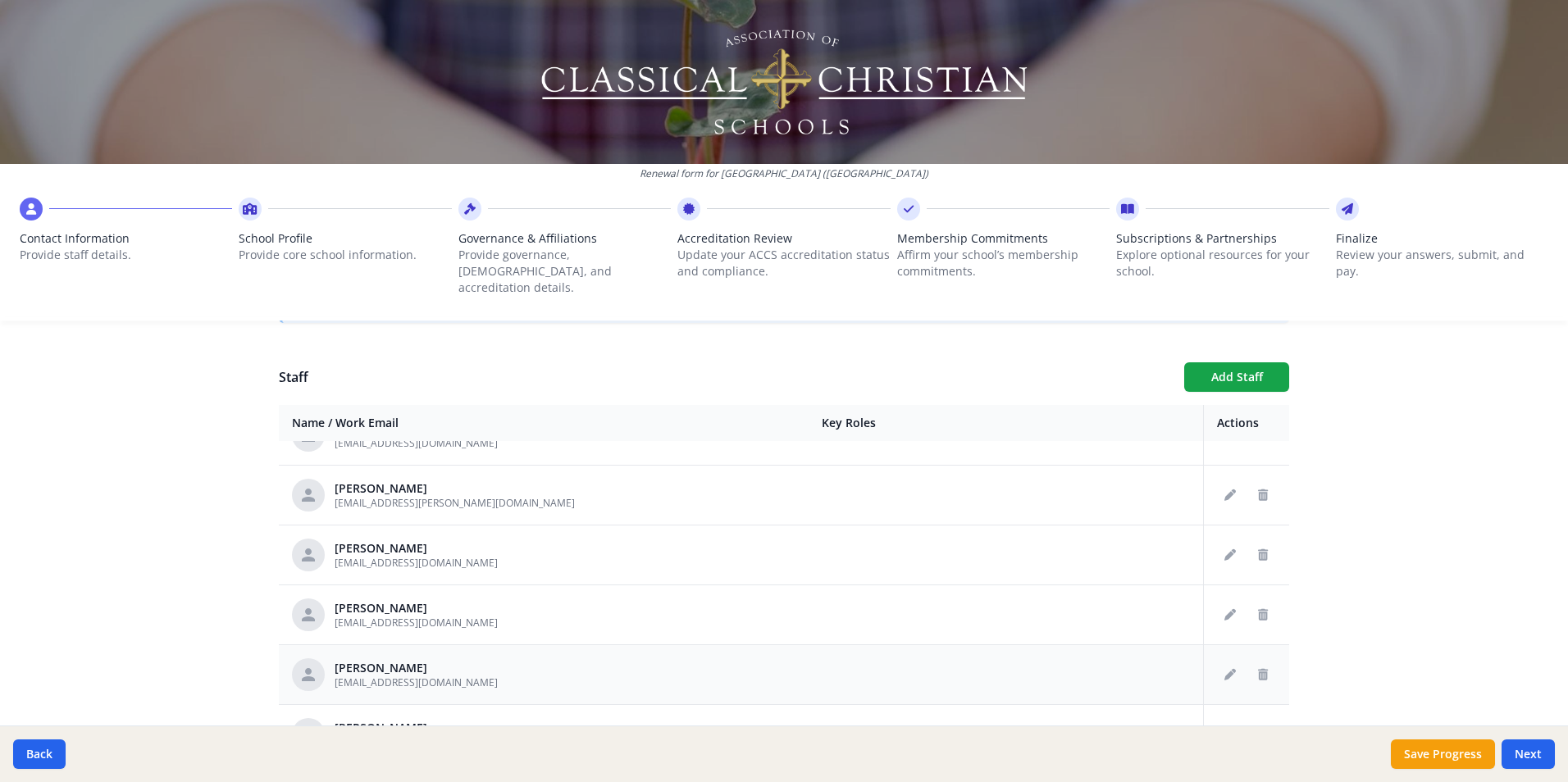
scroll to position [902, 0]
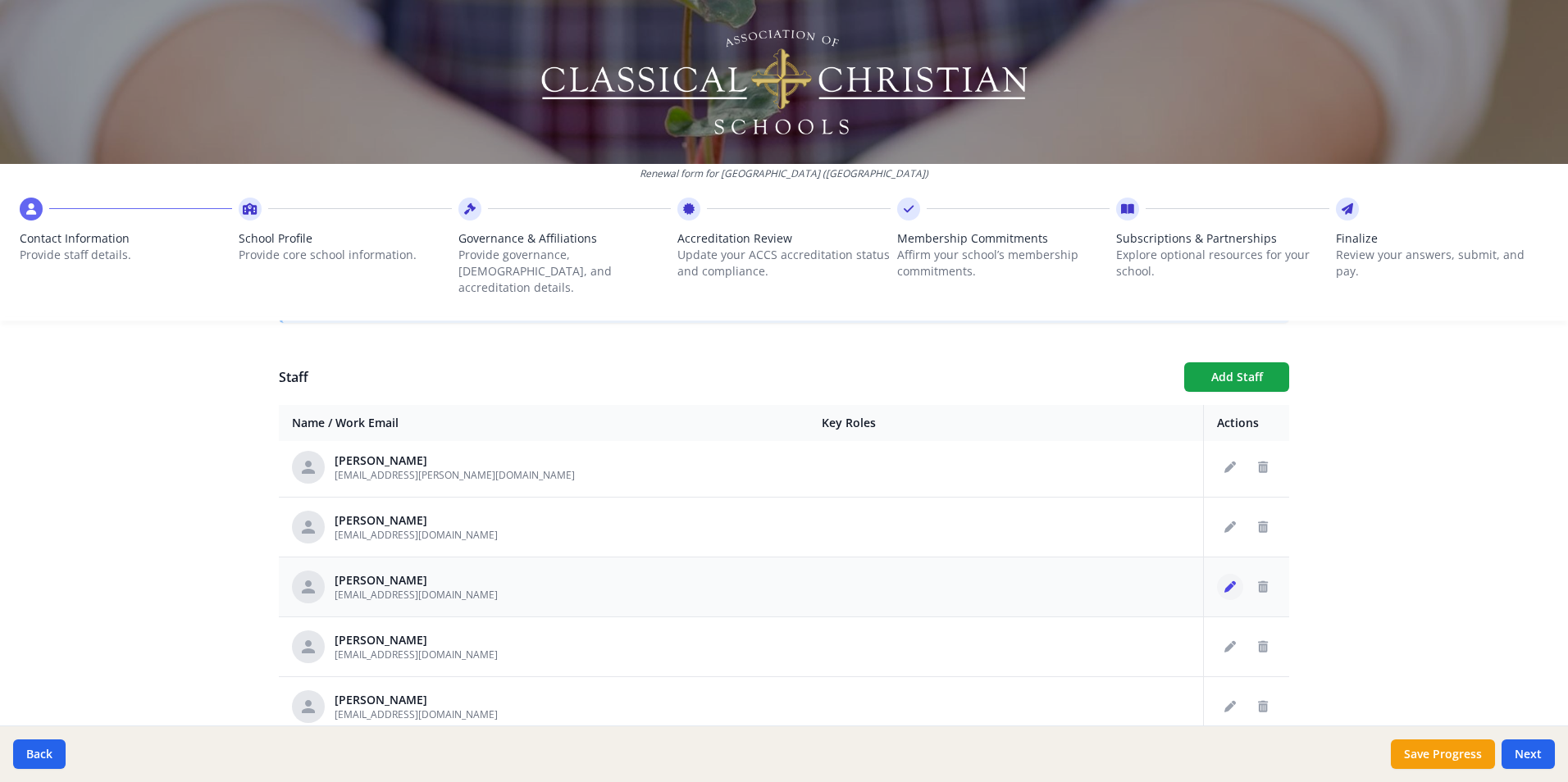
click at [1225, 582] on icon "Edit staff" at bounding box center [1230, 587] width 11 height 11
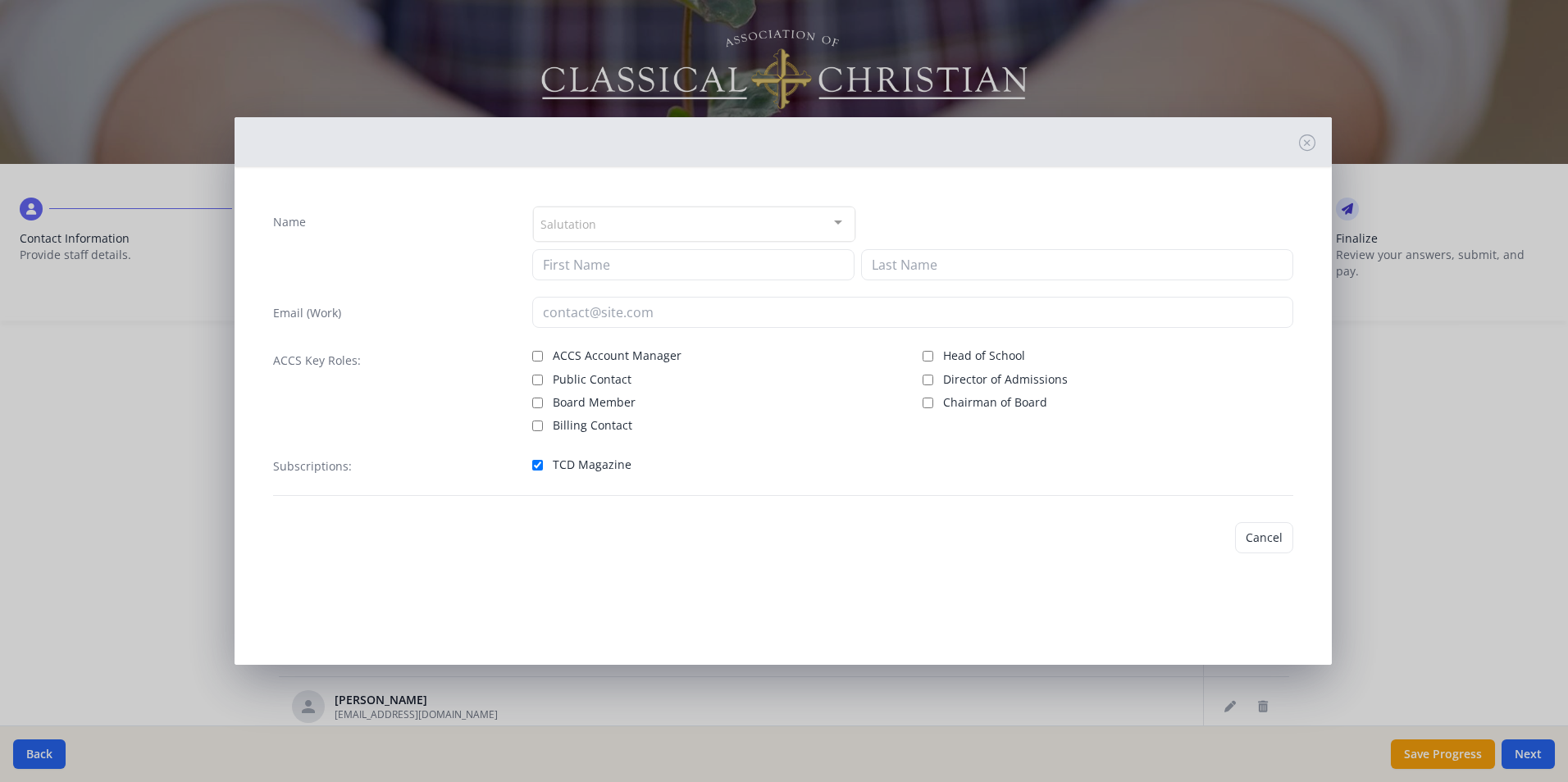
type input "[PERSON_NAME]"
type input "[EMAIL_ADDRESS][DOMAIN_NAME]"
checkbox input "true"
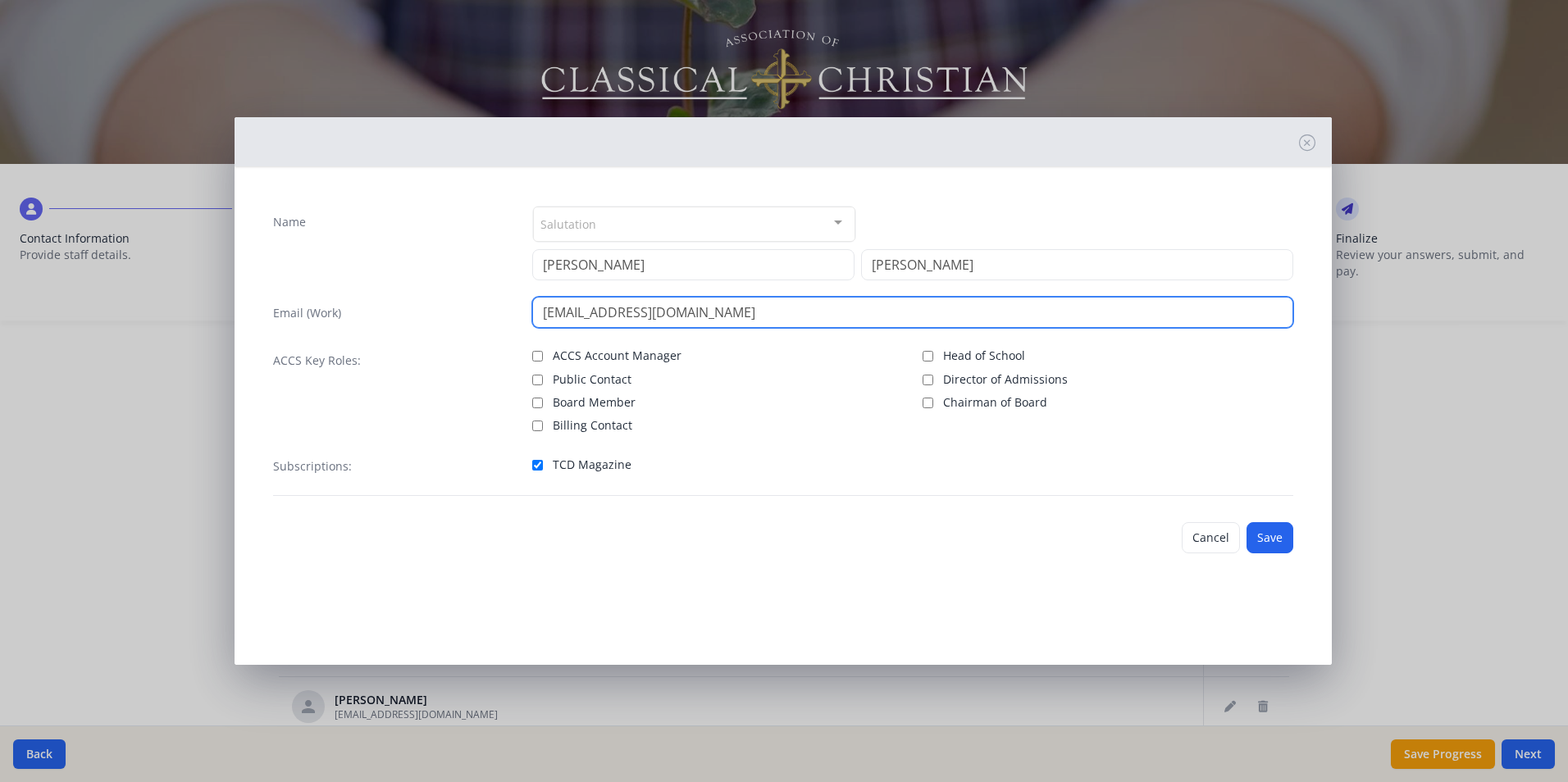
drag, startPoint x: 739, startPoint y: 317, endPoint x: 526, endPoint y: 314, distance: 213.0
click at [526, 314] on div "Email (Work) [EMAIL_ADDRESS][DOMAIN_NAME]" at bounding box center [783, 312] width 1021 height 31
type input "[EMAIL_ADDRESS][DOMAIN_NAME]"
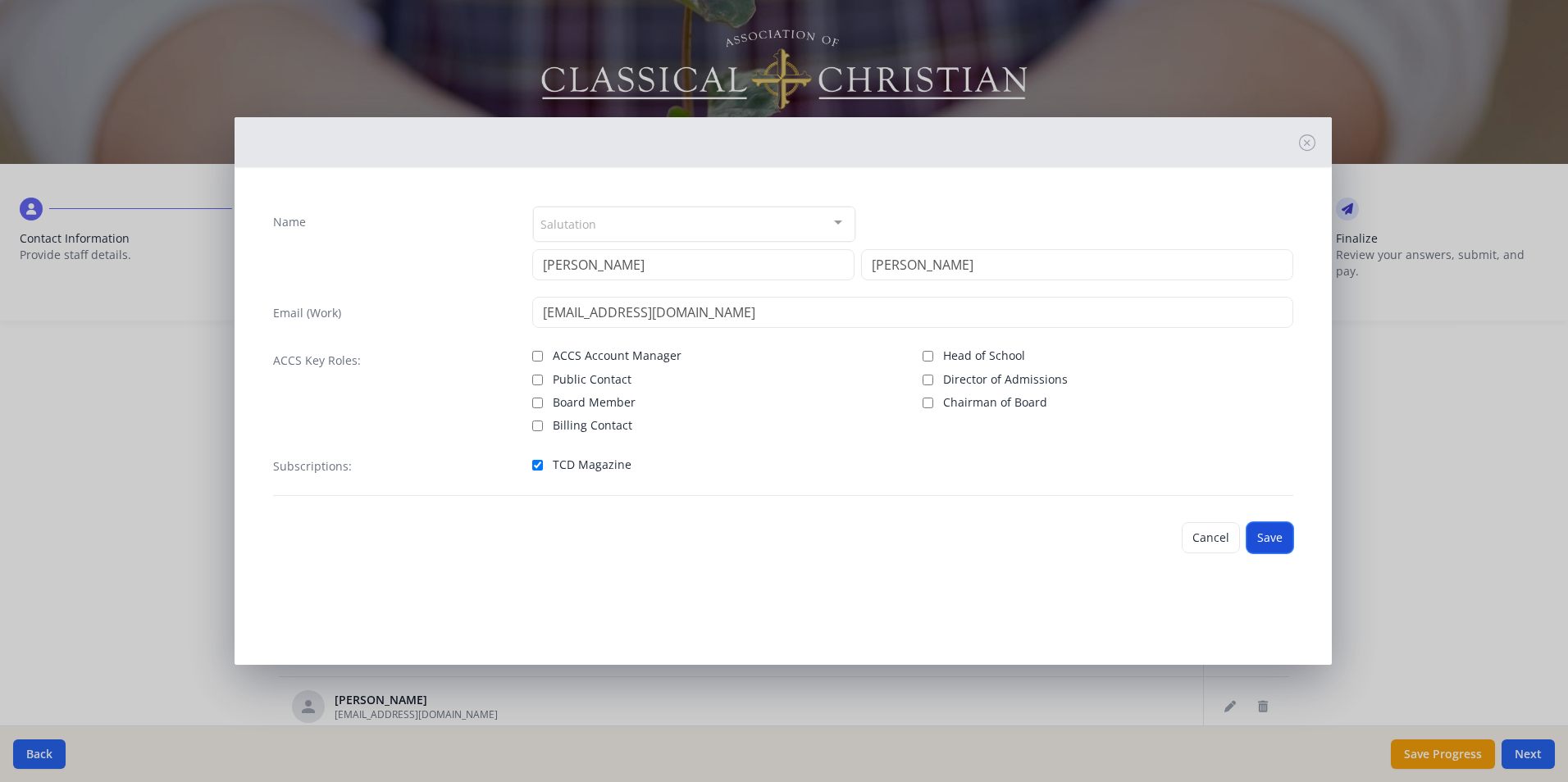
click at [1265, 538] on button "Save" at bounding box center [1270, 538] width 47 height 31
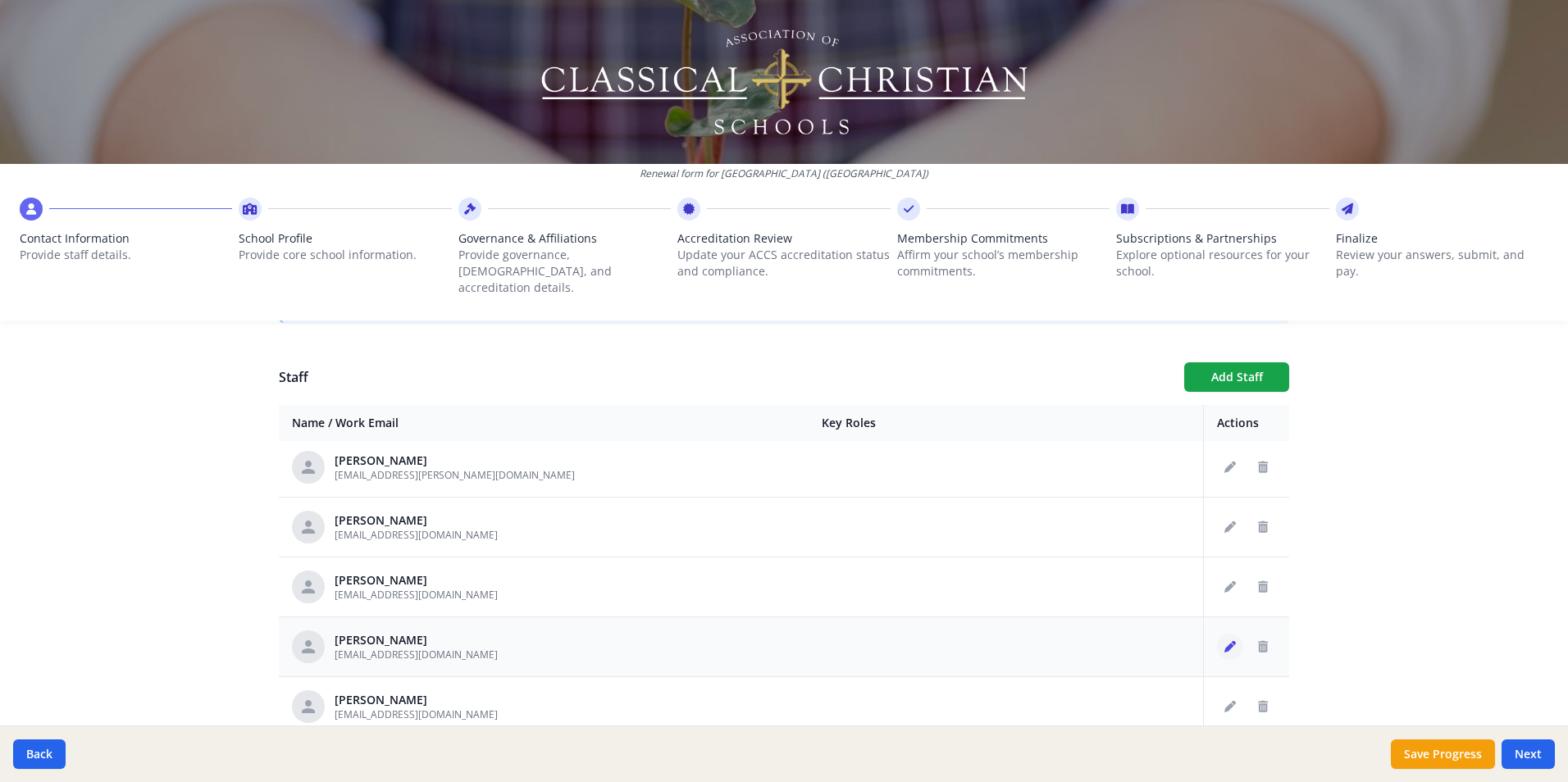
click at [1225, 641] on icon "Edit staff" at bounding box center [1230, 646] width 11 height 11
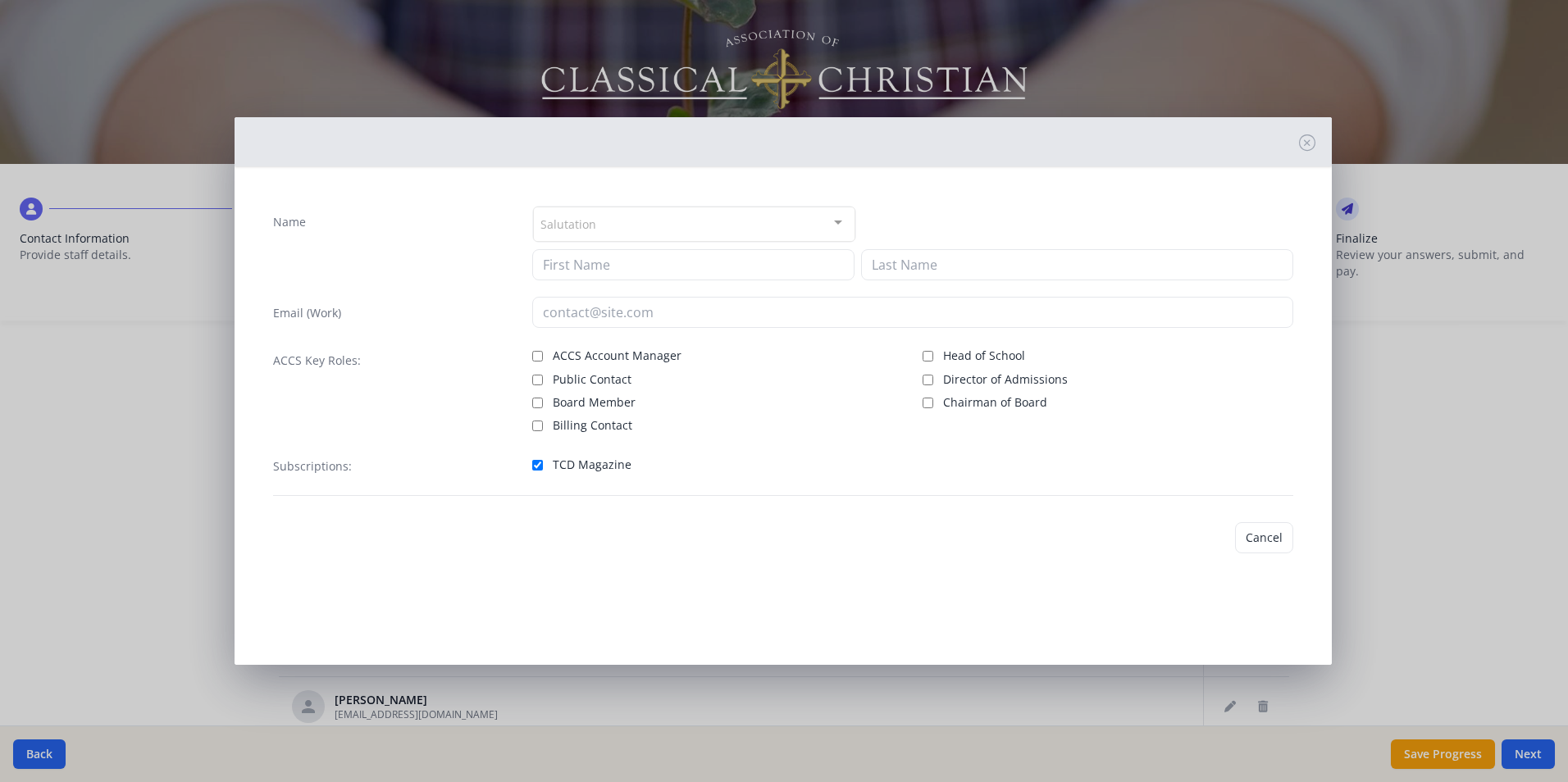
type input "[PERSON_NAME]"
type input "[EMAIL_ADDRESS][DOMAIN_NAME]"
checkbox input "true"
click at [1260, 534] on button "Save" at bounding box center [1270, 538] width 47 height 31
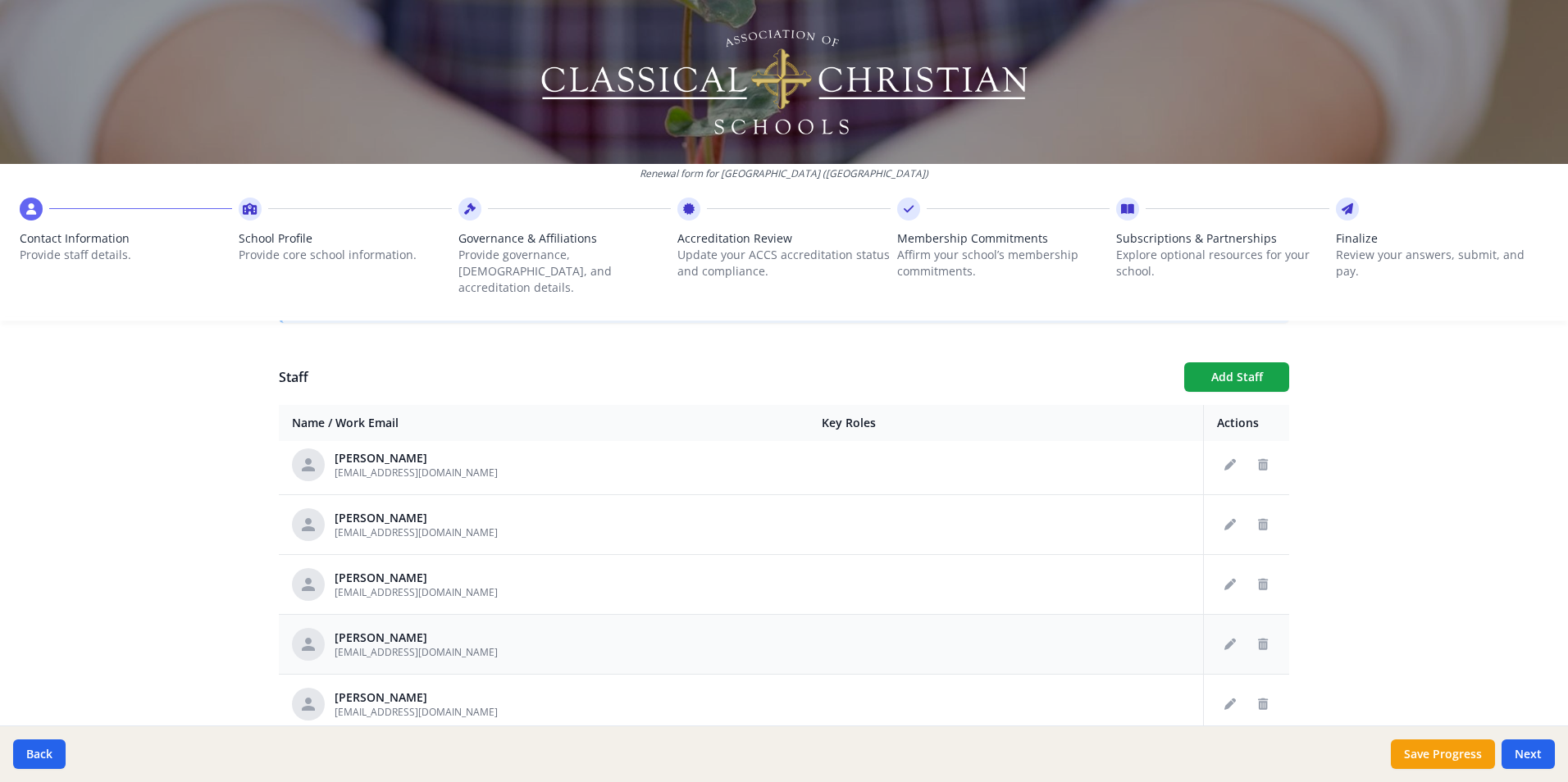
scroll to position [1066, 0]
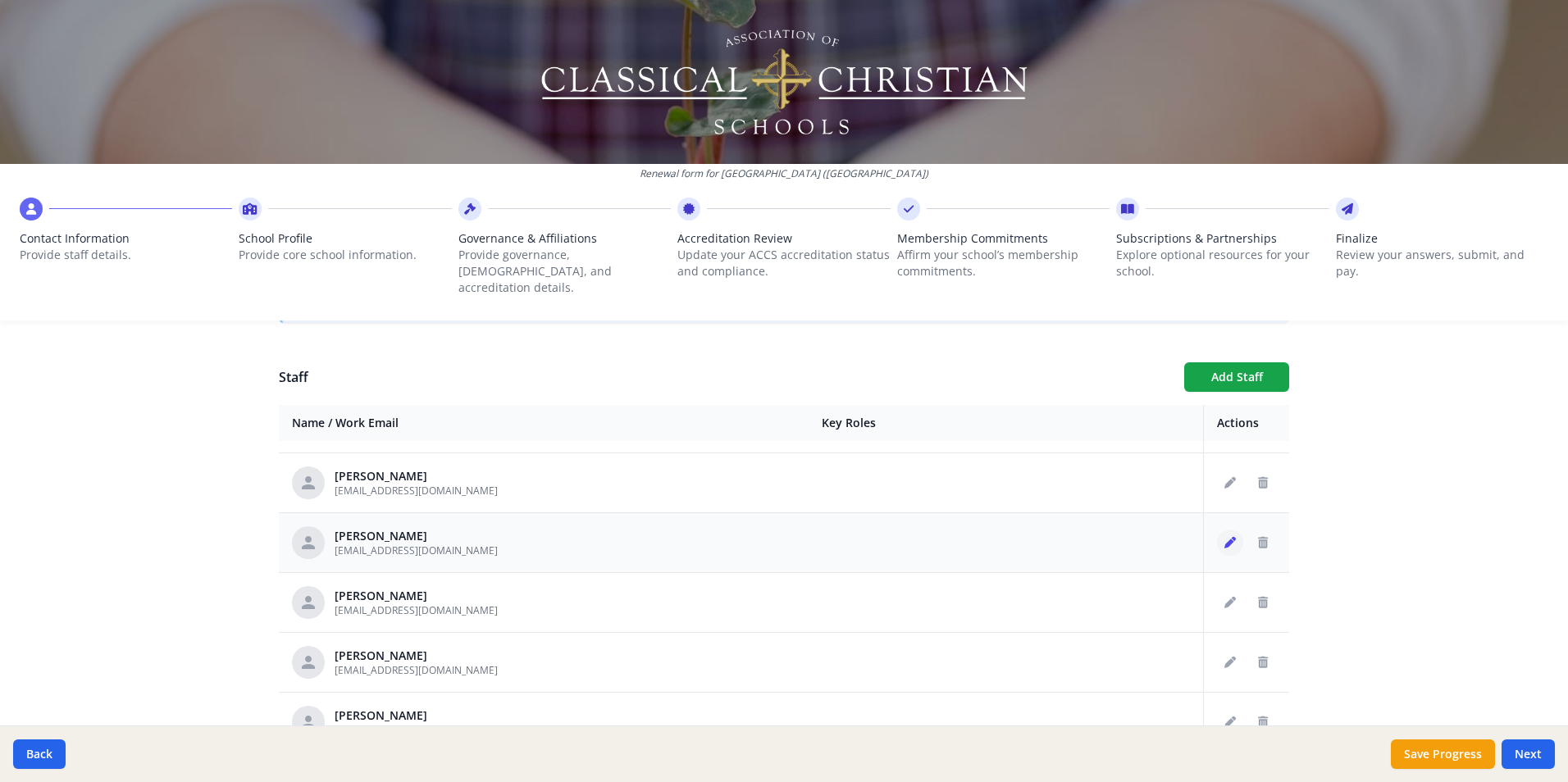
click at [1225, 537] on icon "Edit staff" at bounding box center [1230, 542] width 11 height 11
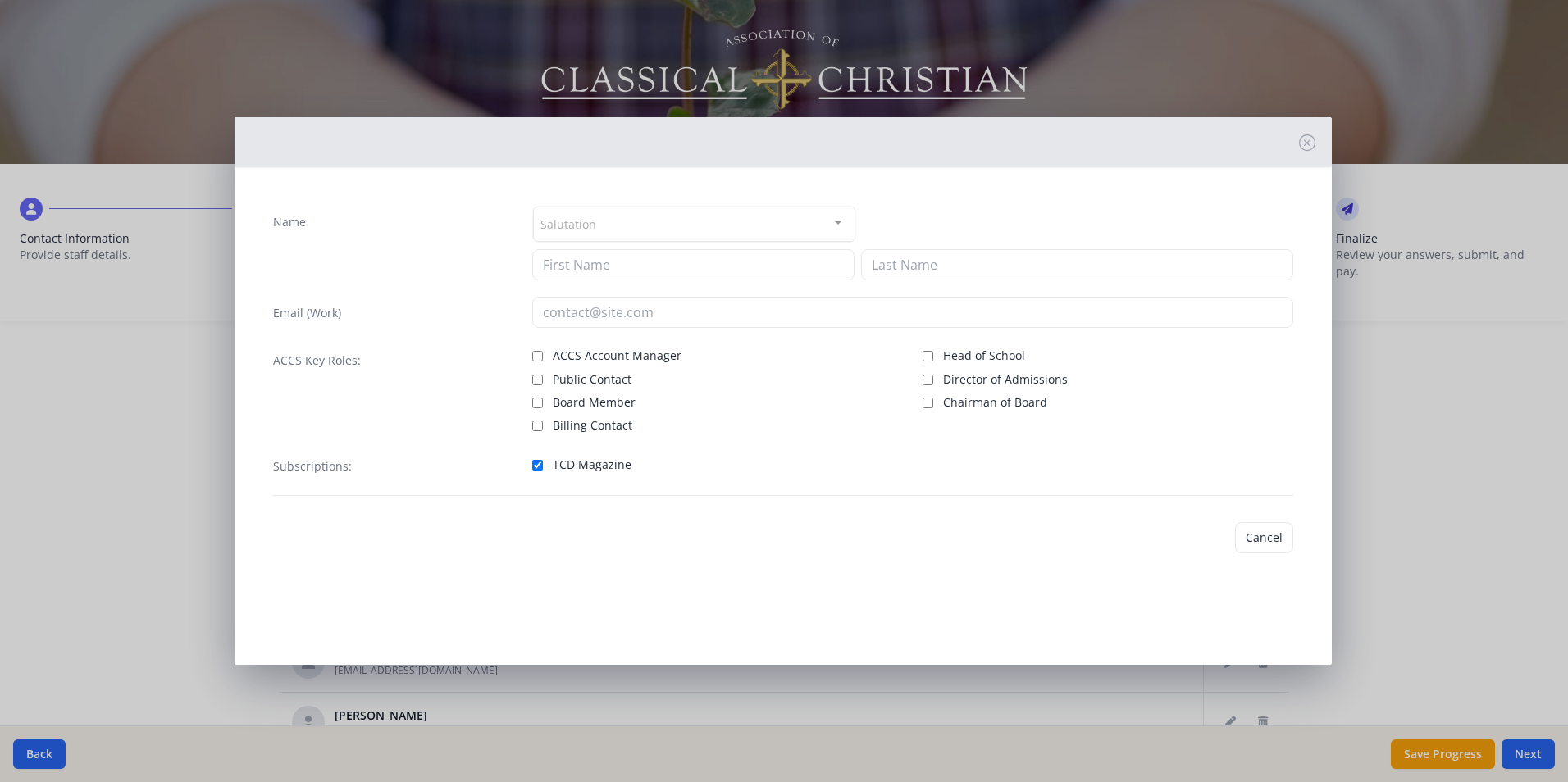
type input "[PERSON_NAME]"
type input "[EMAIL_ADDRESS][DOMAIN_NAME]"
checkbox input "true"
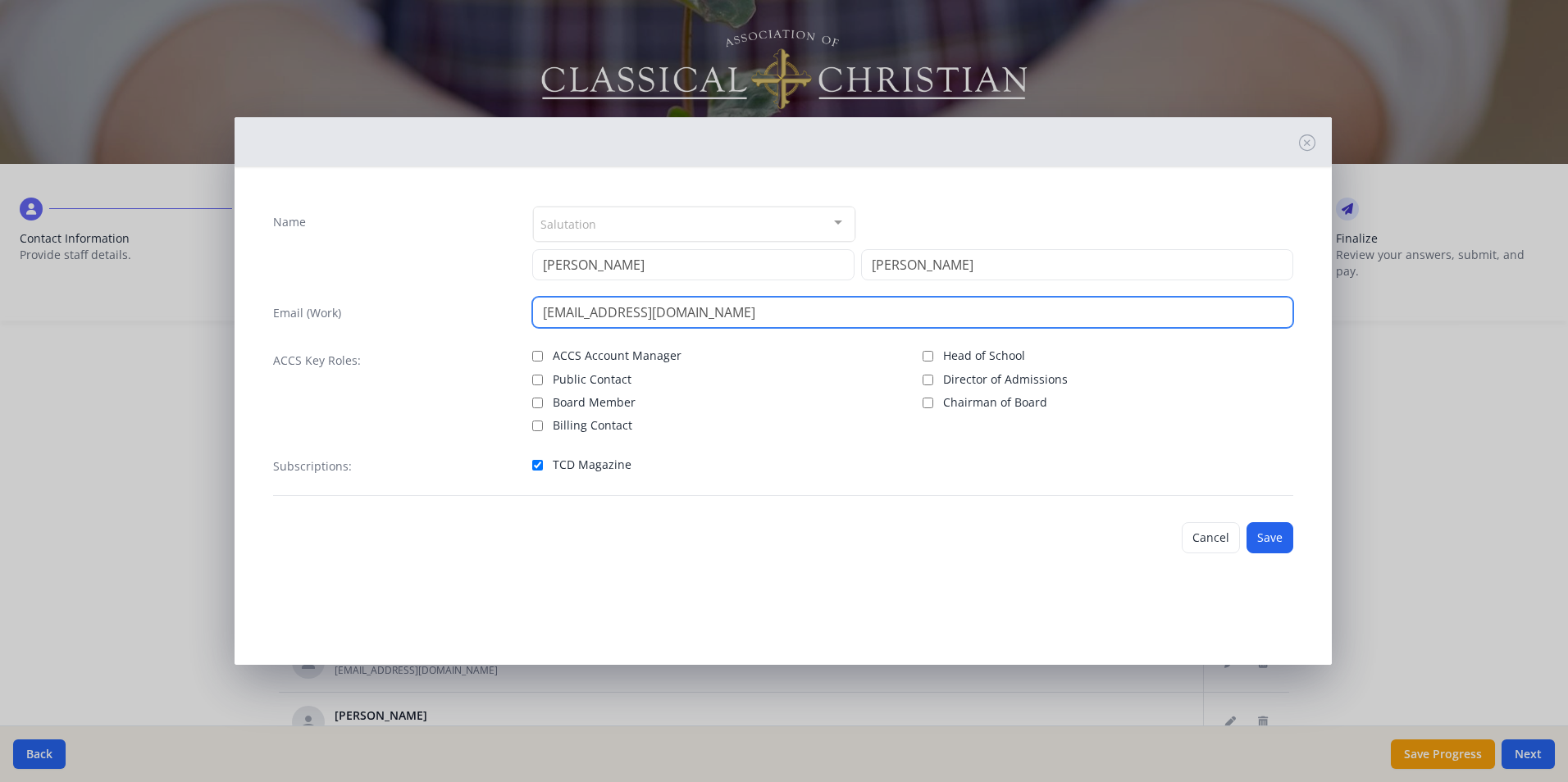
drag, startPoint x: 743, startPoint y: 314, endPoint x: 537, endPoint y: 312, distance: 206.0
click at [537, 312] on input "[EMAIL_ADDRESS][DOMAIN_NAME]" at bounding box center [913, 312] width 761 height 31
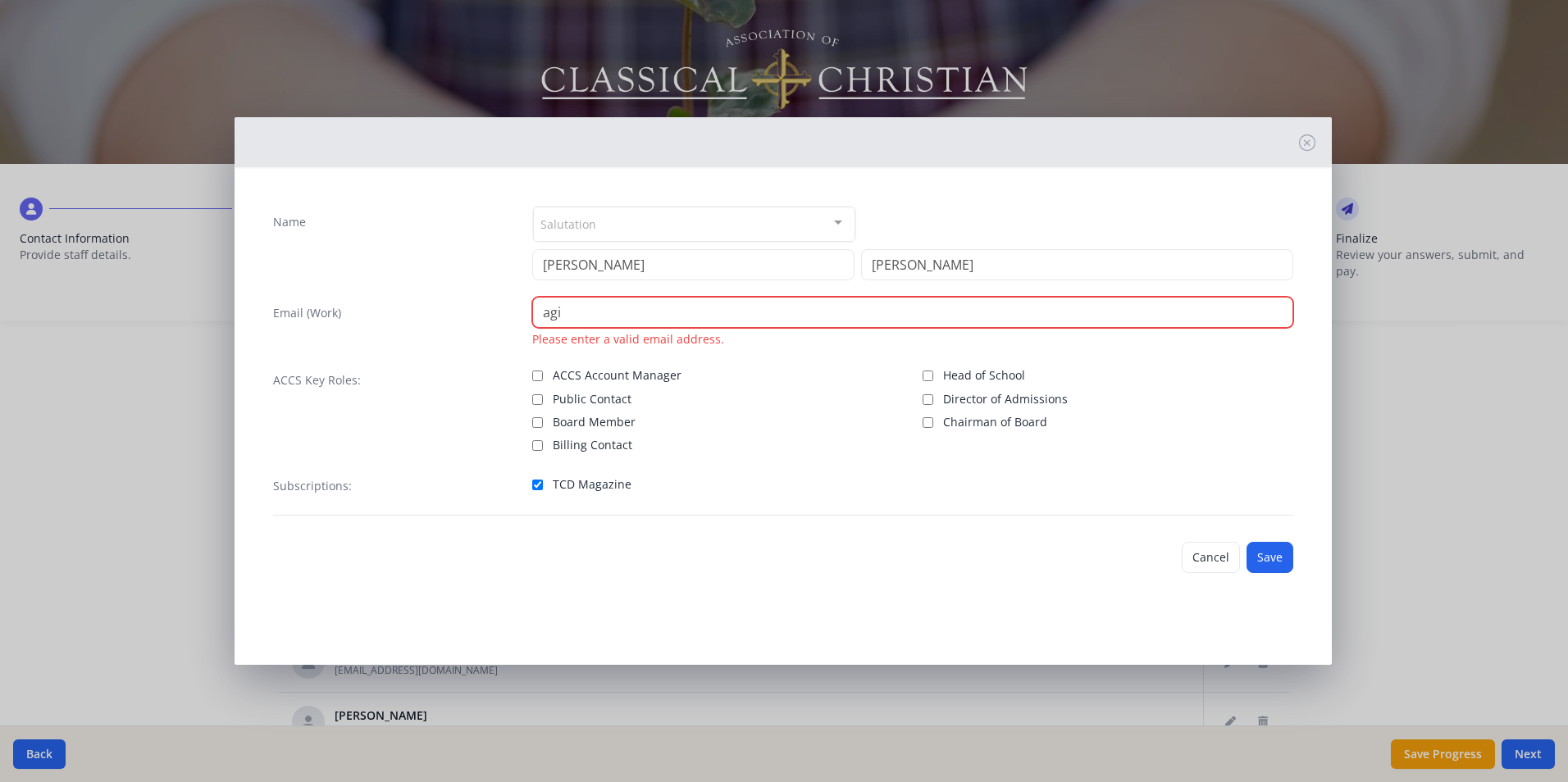
type input "[EMAIL_ADDRESS][DOMAIN_NAME]"
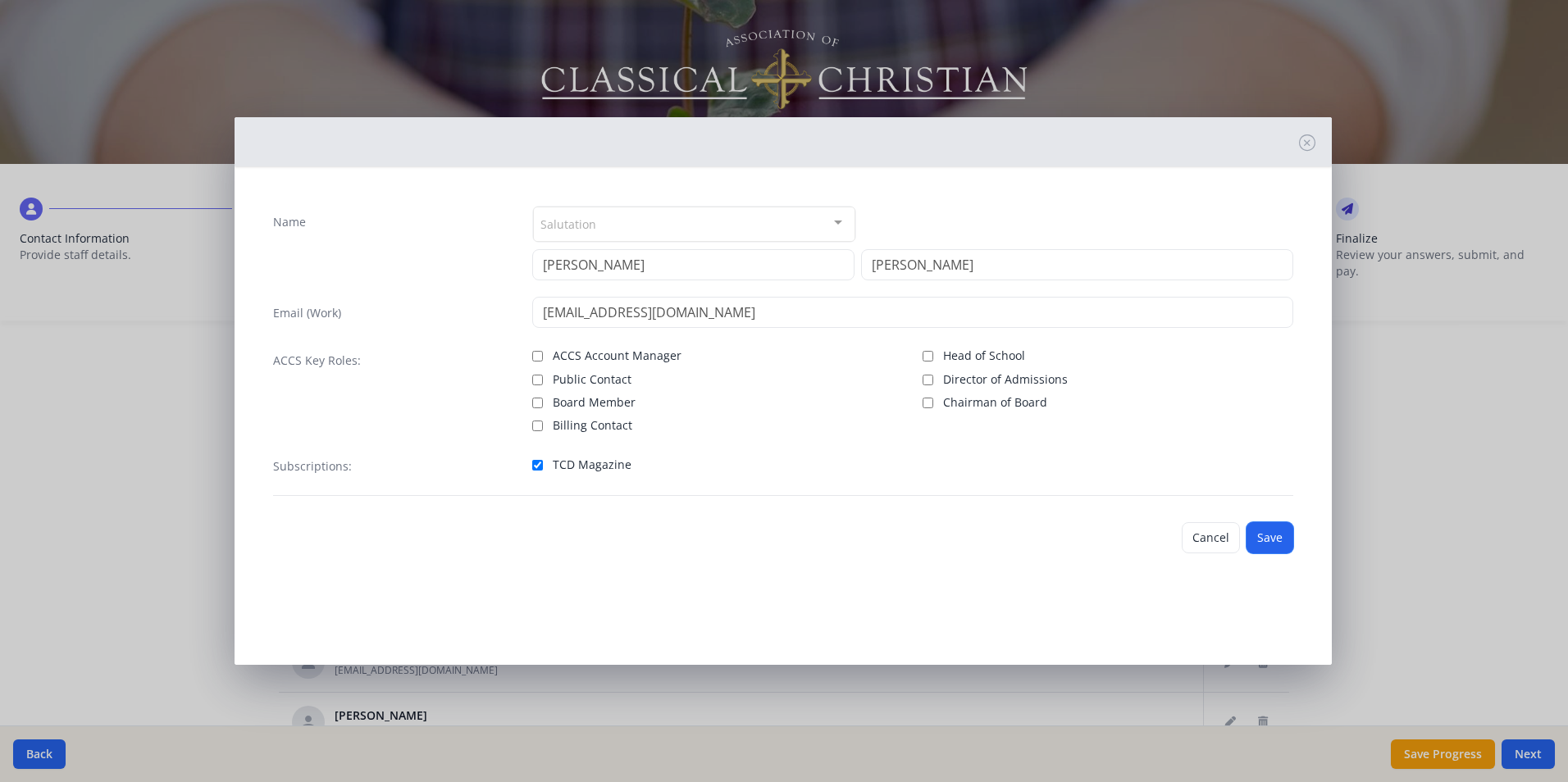
click at [1263, 536] on button "Save" at bounding box center [1270, 538] width 47 height 31
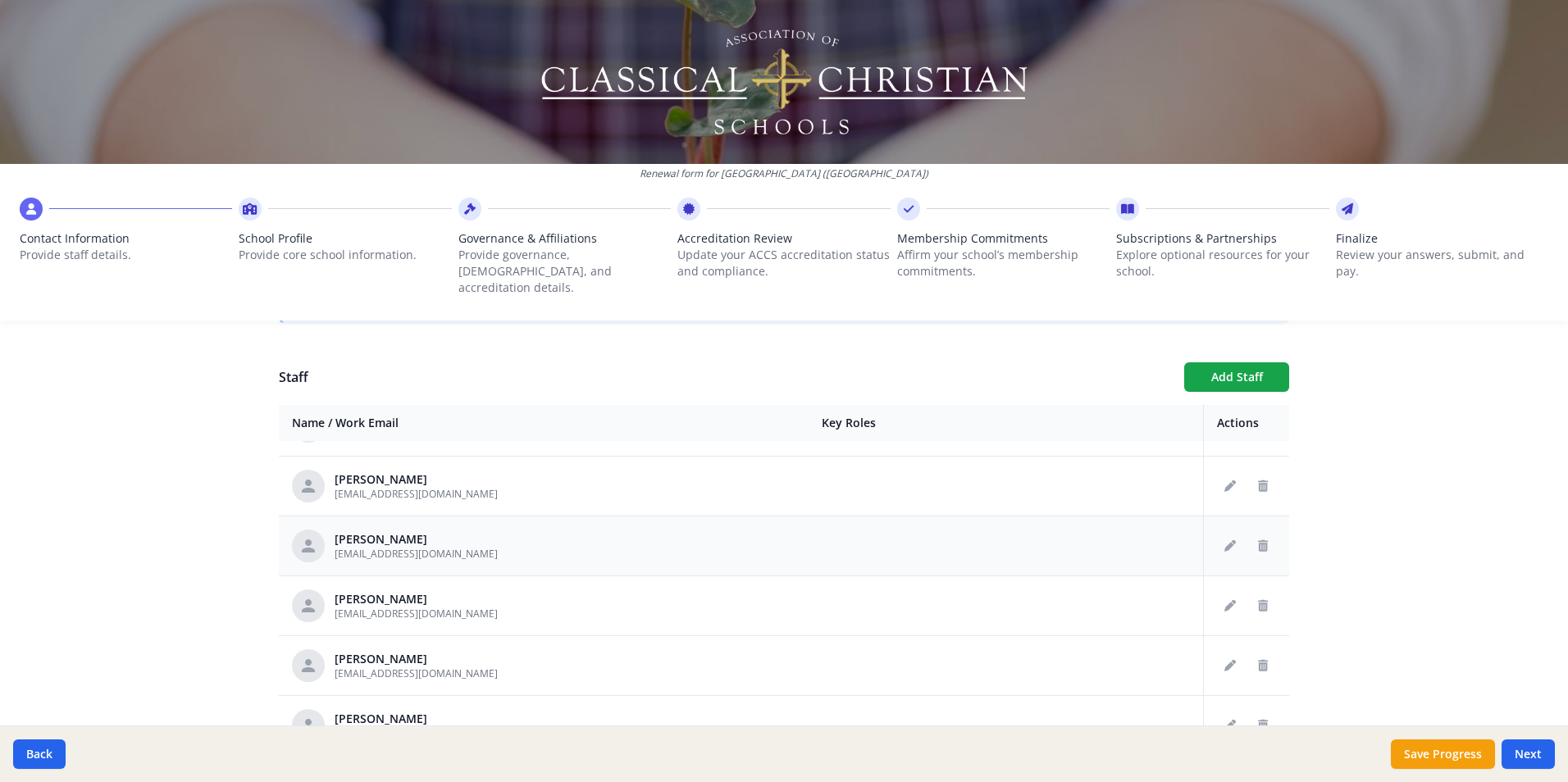
scroll to position [1148, 0]
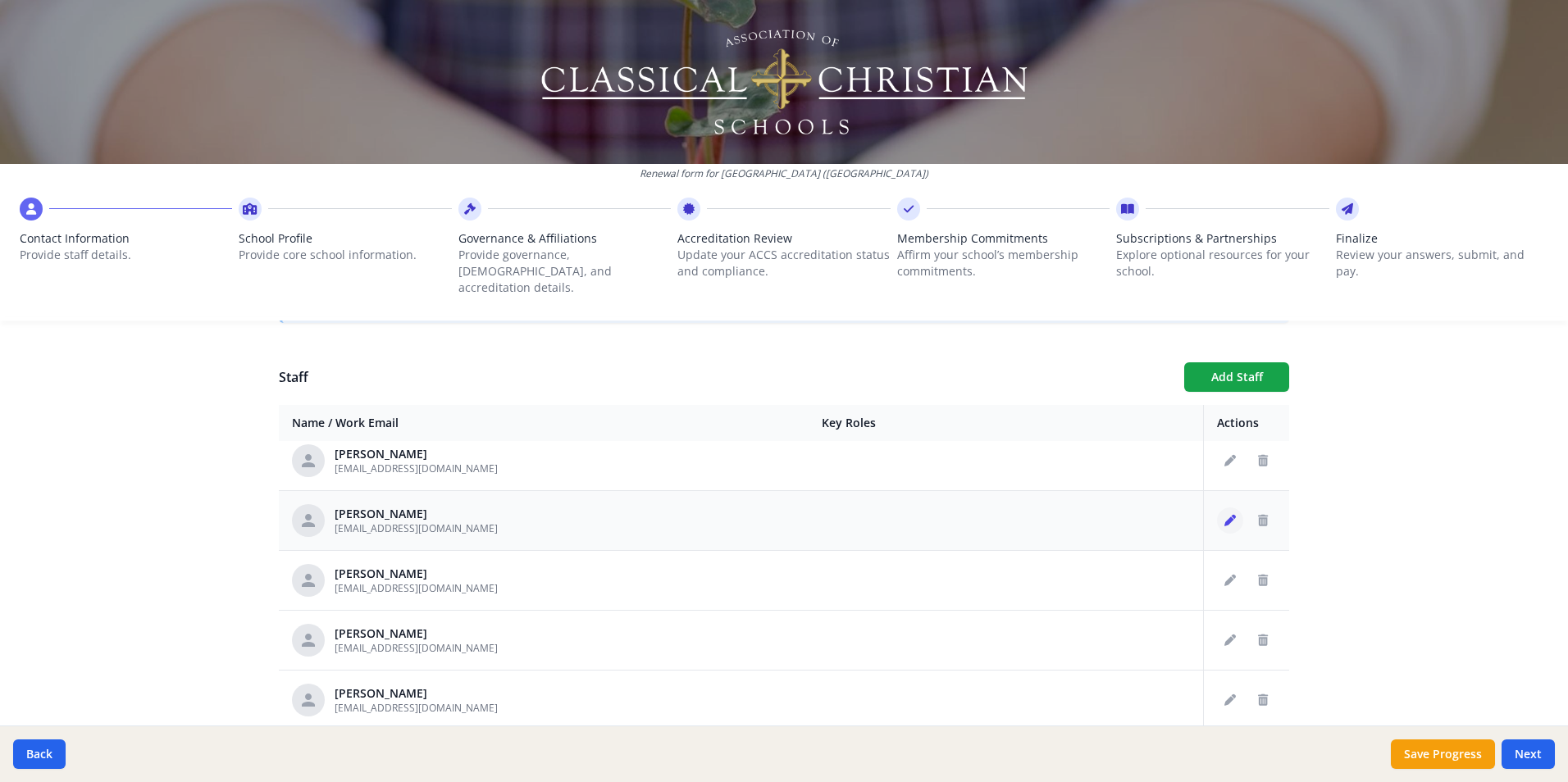
click at [1225, 515] on icon "Edit staff" at bounding box center [1230, 520] width 11 height 11
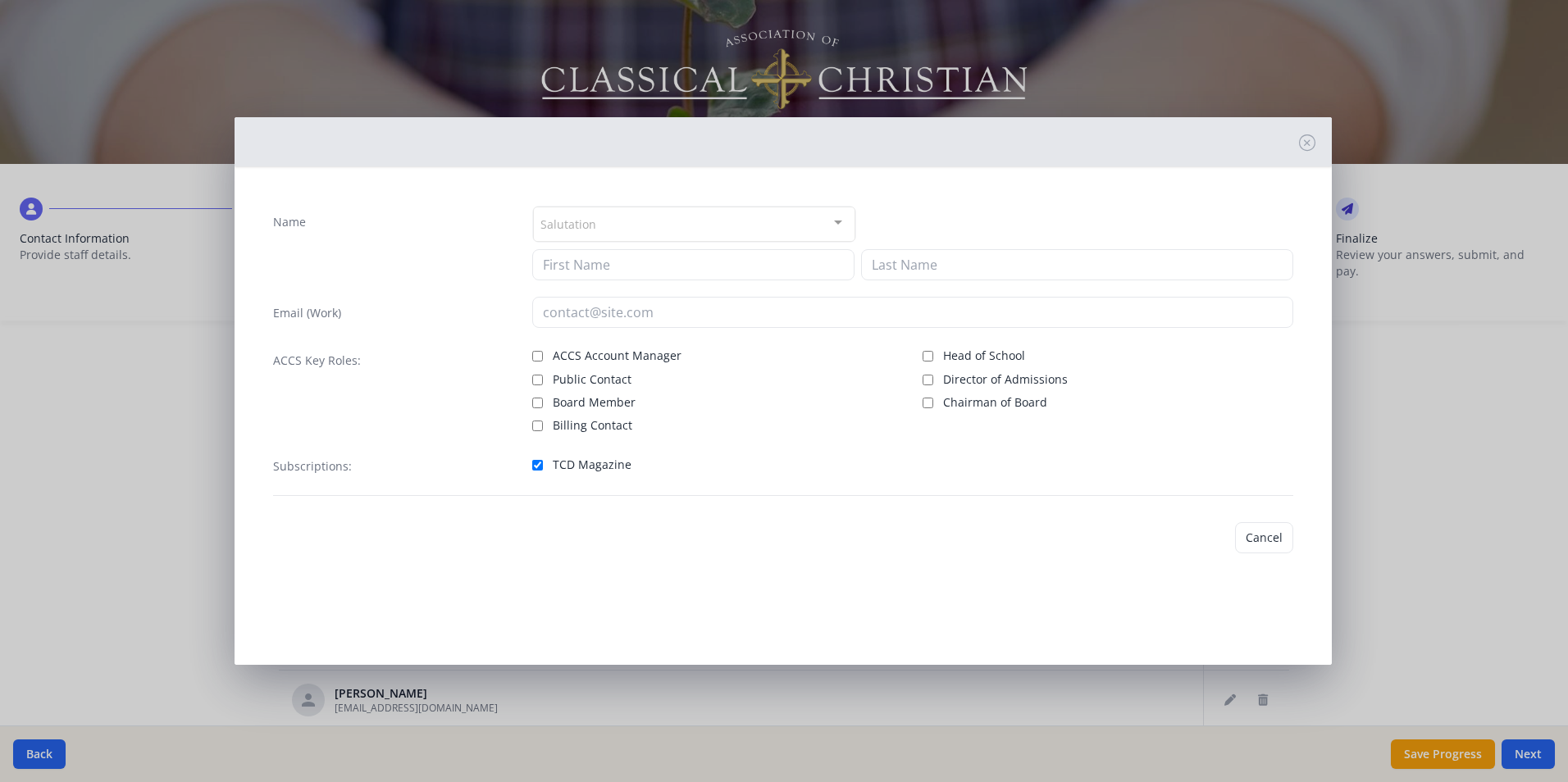
type input "[PERSON_NAME]"
type input "[EMAIL_ADDRESS][DOMAIN_NAME]"
checkbox input "true"
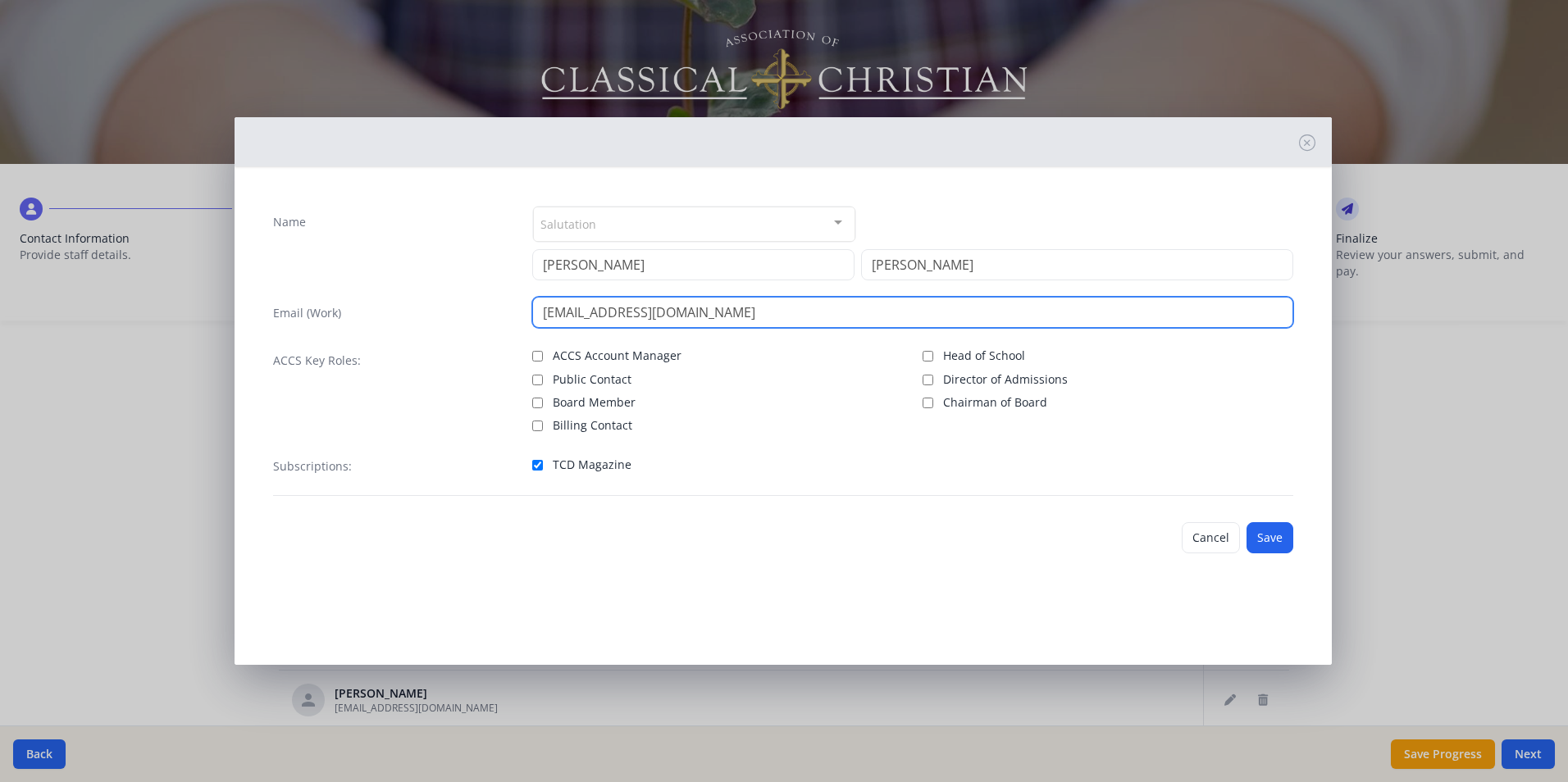
drag, startPoint x: 718, startPoint y: 309, endPoint x: 581, endPoint y: 312, distance: 137.0
click at [581, 312] on input "[EMAIL_ADDRESS][DOMAIN_NAME]" at bounding box center [913, 312] width 761 height 31
type input "[EMAIL_ADDRESS][DOMAIN_NAME]"
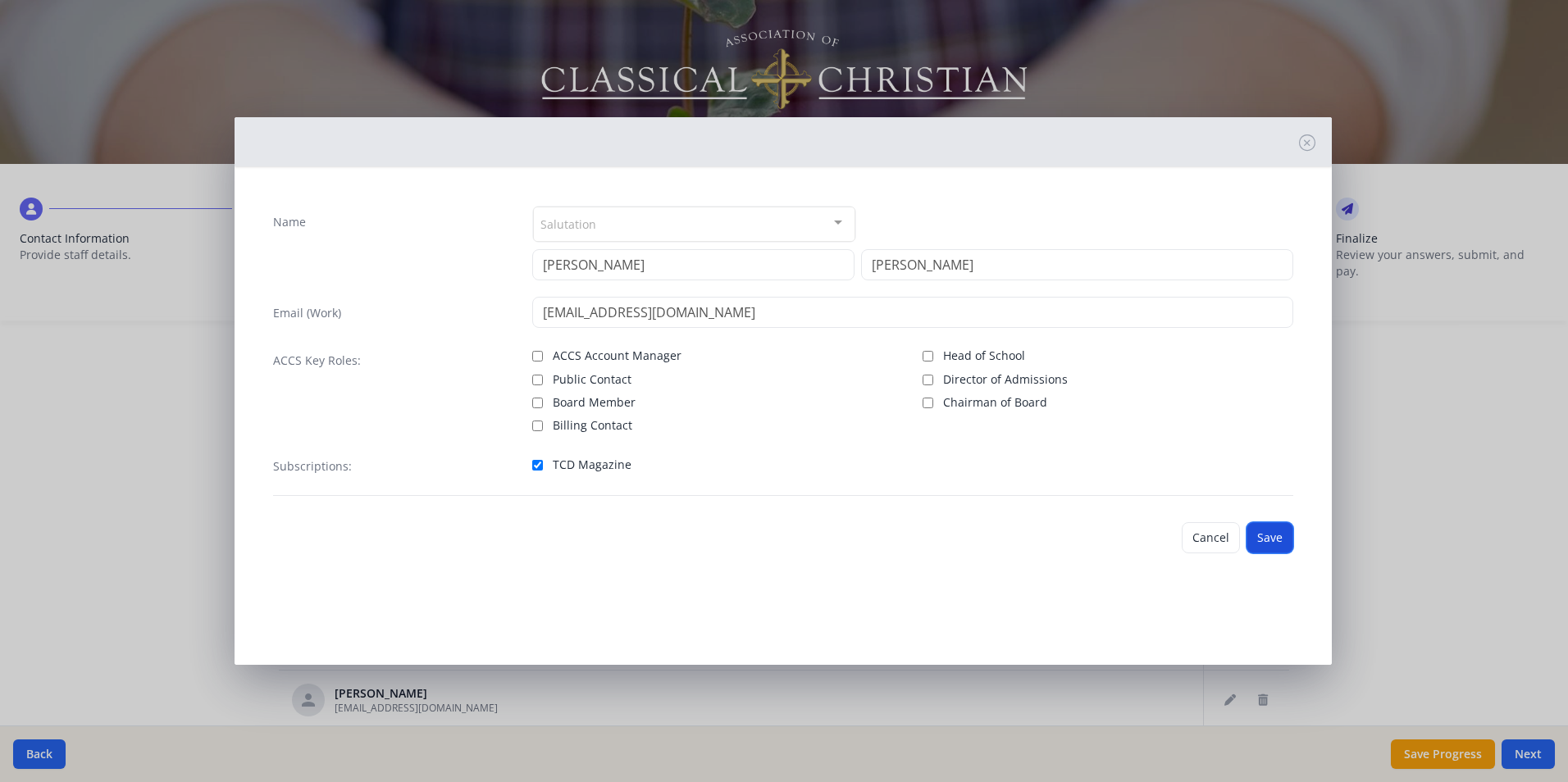
click at [1276, 540] on button "Save" at bounding box center [1270, 538] width 47 height 31
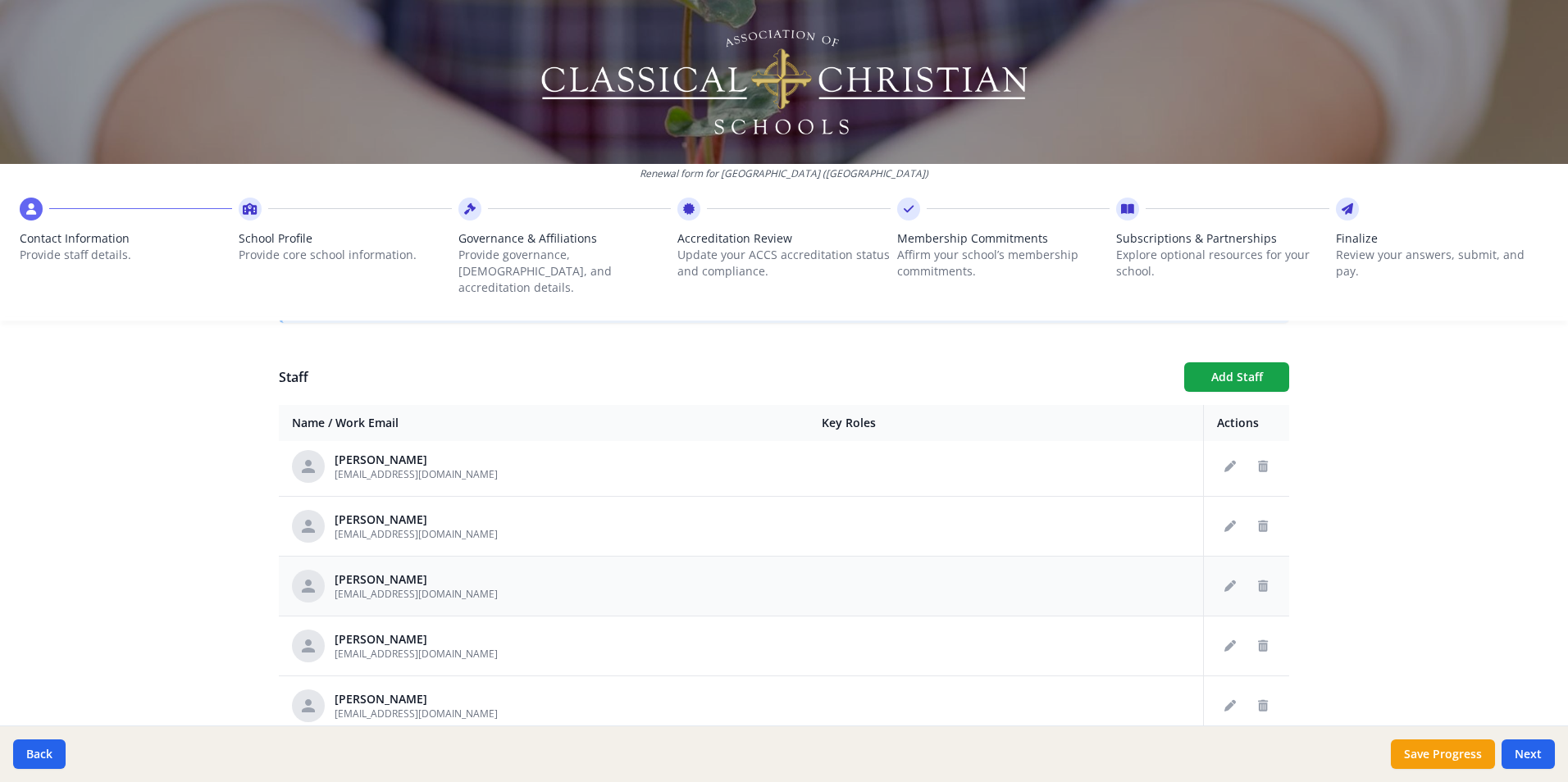
scroll to position [1229, 0]
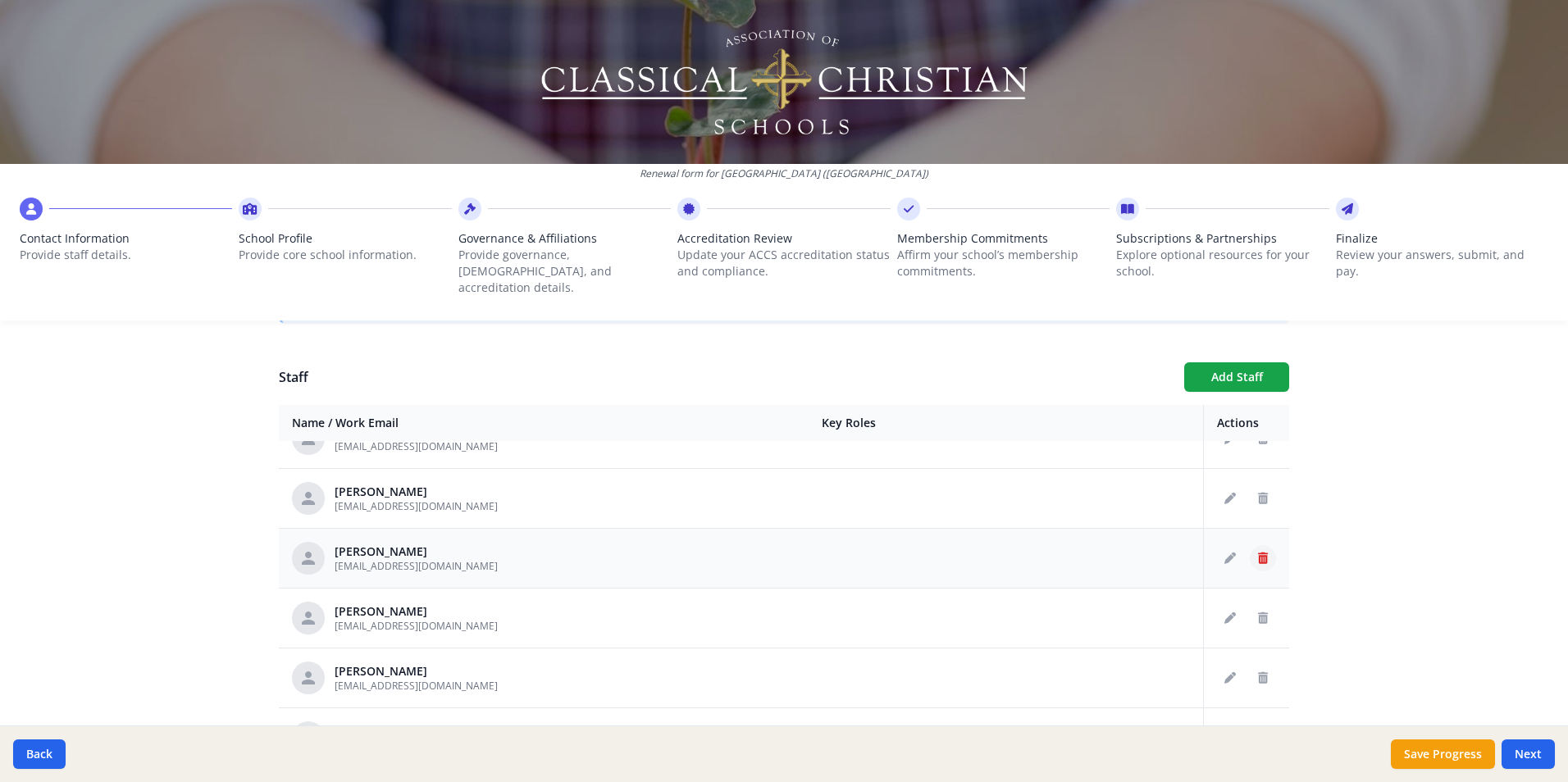
click at [1258, 553] on icon "Delete staff" at bounding box center [1263, 558] width 10 height 11
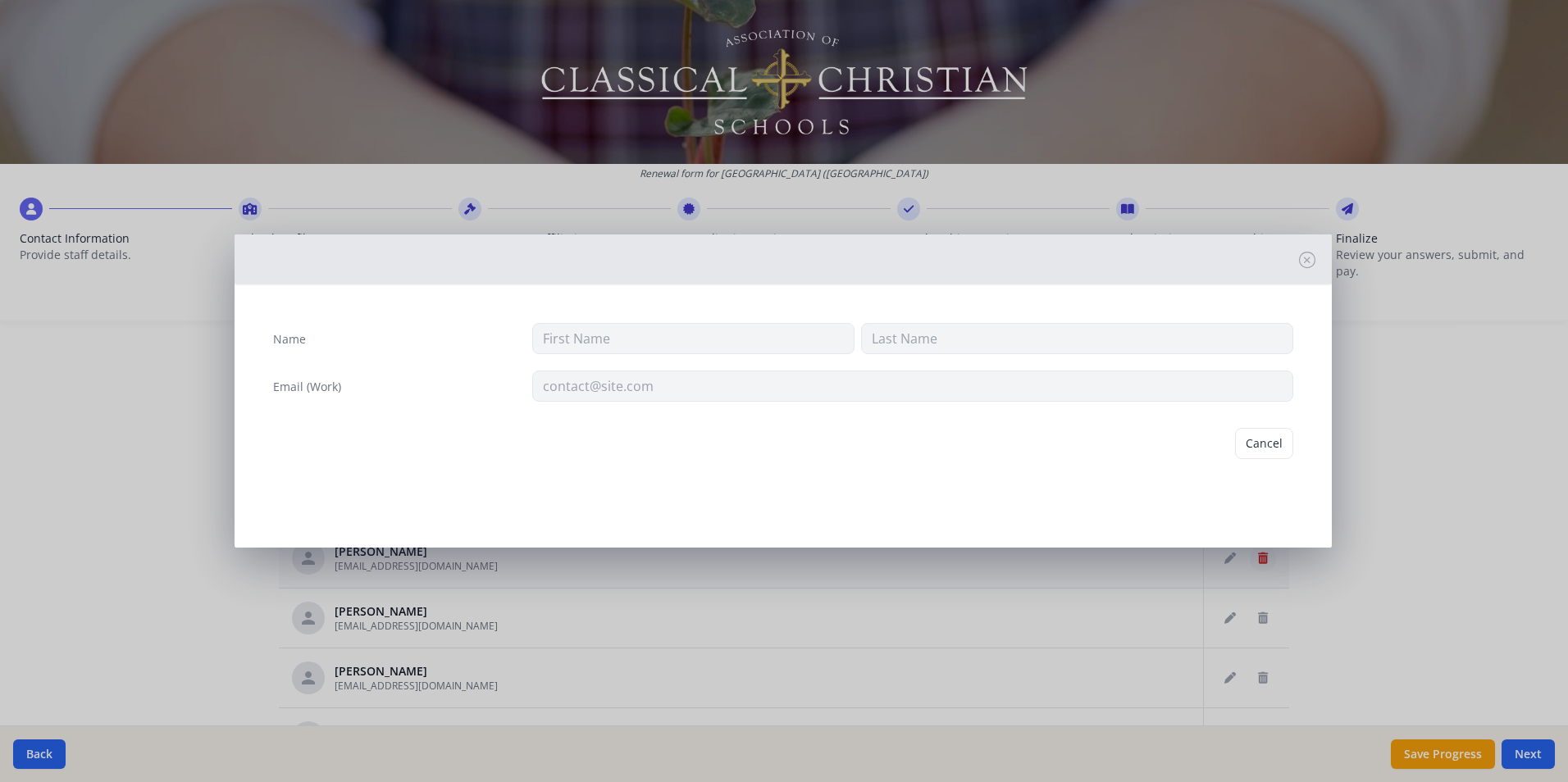
type input "[PERSON_NAME]"
type input "Hunter"
type input "[EMAIL_ADDRESS][DOMAIN_NAME]"
click at [1270, 447] on button "Delete" at bounding box center [1265, 443] width 57 height 31
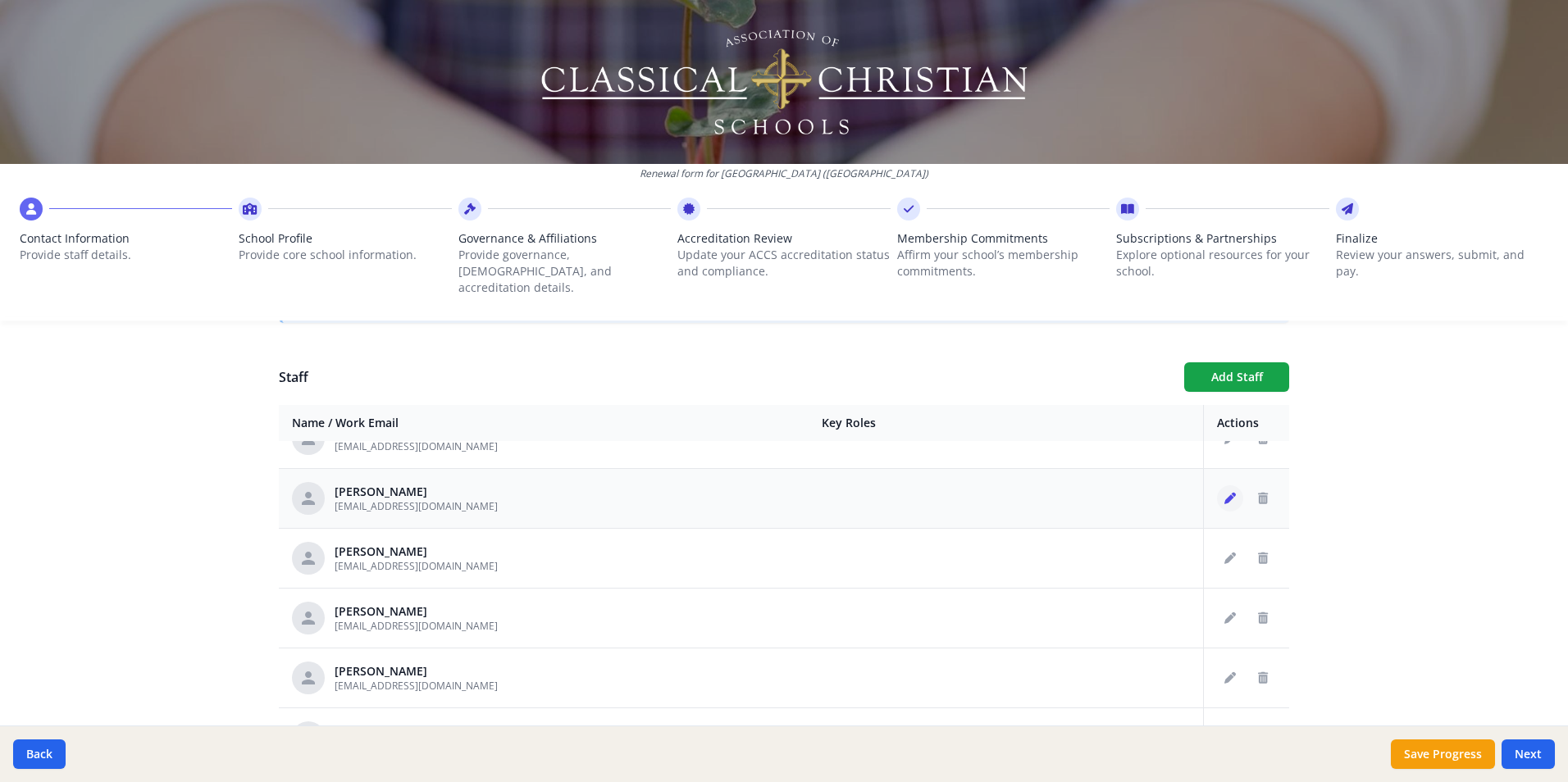
click at [1225, 493] on icon "Edit staff" at bounding box center [1230, 498] width 11 height 11
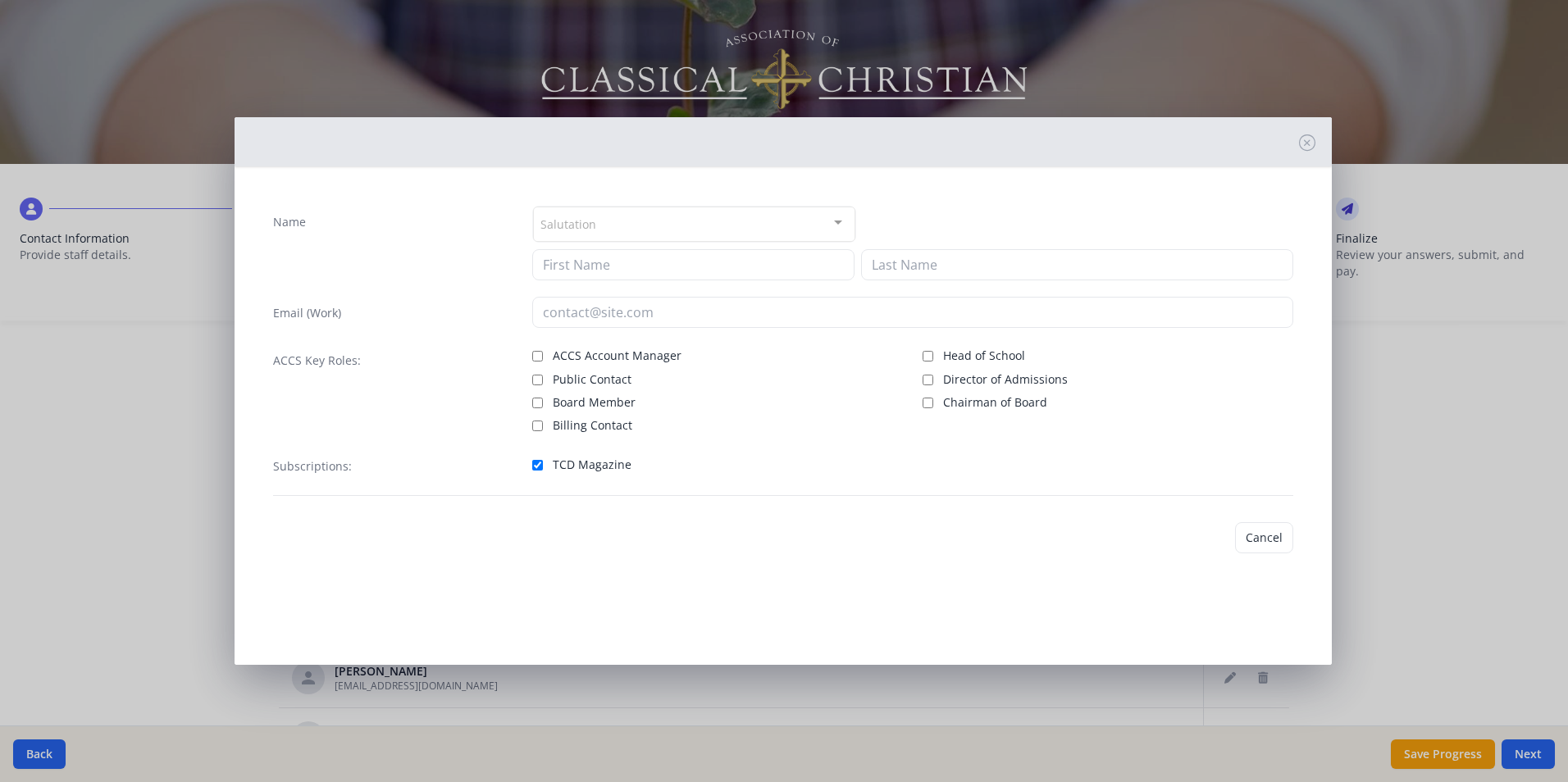
type input "[PERSON_NAME]"
type input "[EMAIL_ADDRESS][DOMAIN_NAME]"
checkbox input "true"
click at [1273, 538] on button "Save" at bounding box center [1270, 538] width 47 height 31
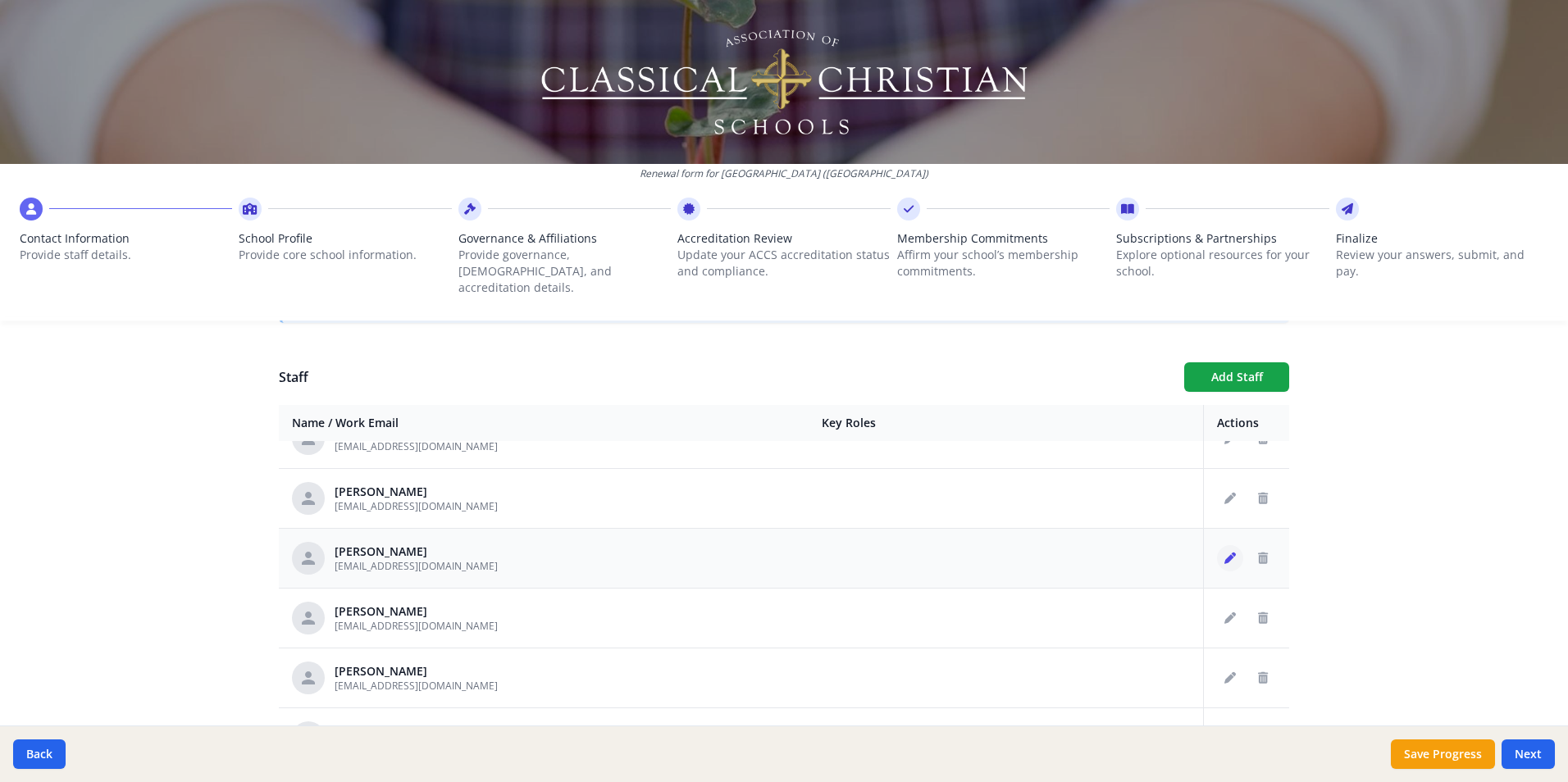
click at [1225, 553] on icon "Edit staff" at bounding box center [1230, 558] width 11 height 11
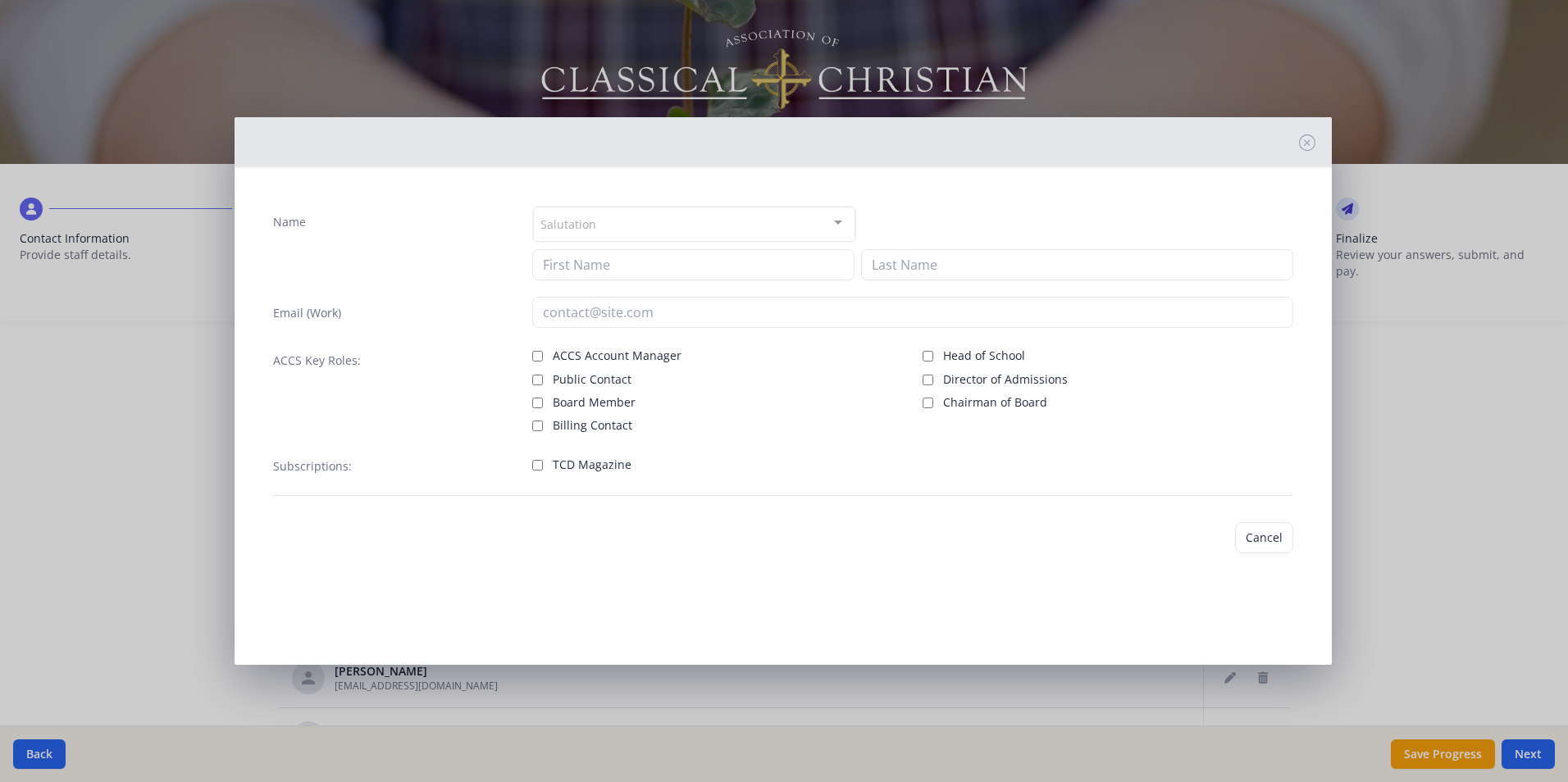
type input "[PERSON_NAME]"
type input "[EMAIL_ADDRESS][DOMAIN_NAME]"
click at [607, 472] on span "TCD Magazine" at bounding box center [592, 464] width 79 height 17
click at [543, 470] on input "TCD Magazine" at bounding box center [538, 465] width 11 height 11
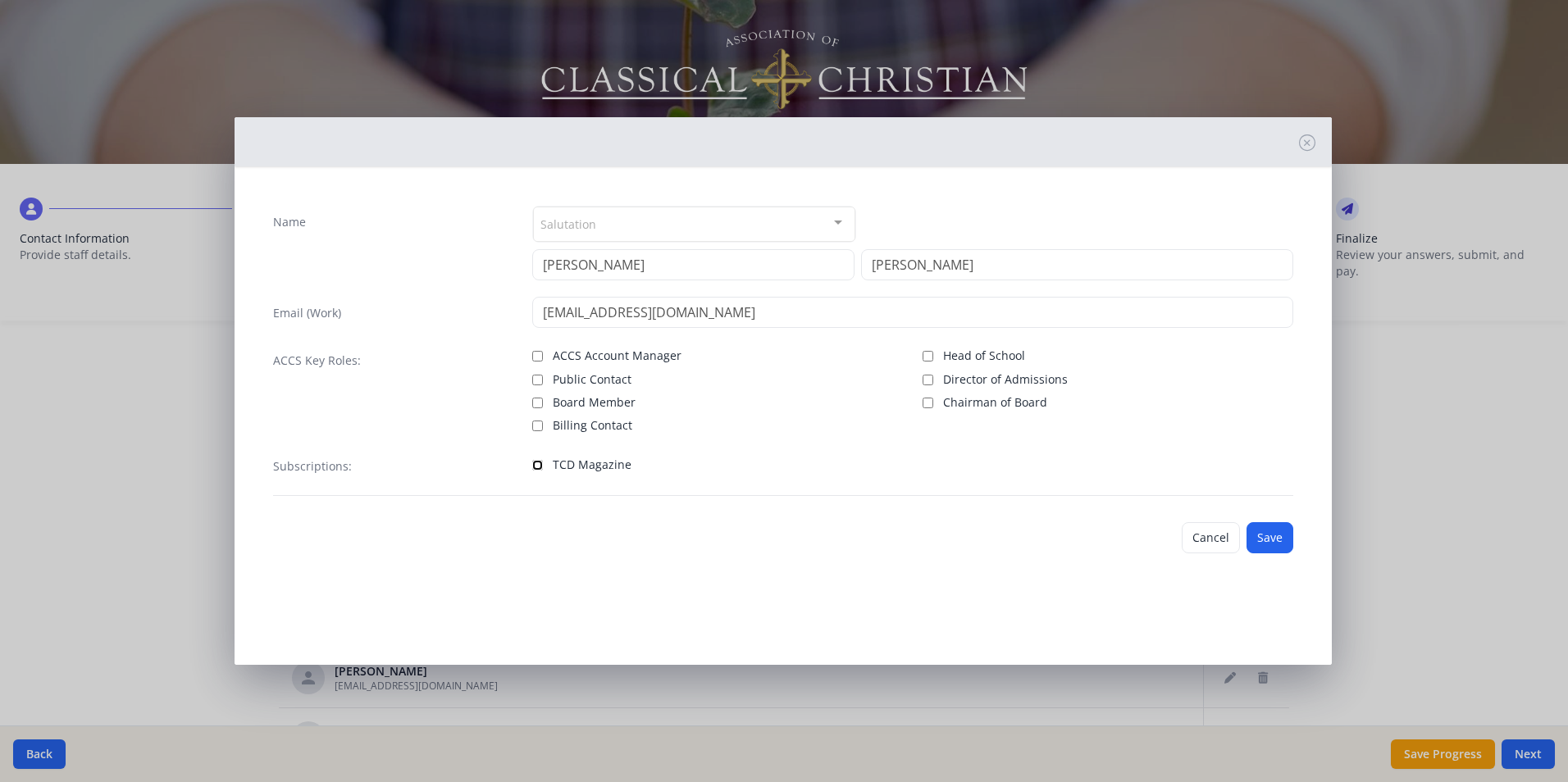
checkbox input "true"
click at [1287, 539] on button "Save" at bounding box center [1270, 538] width 47 height 31
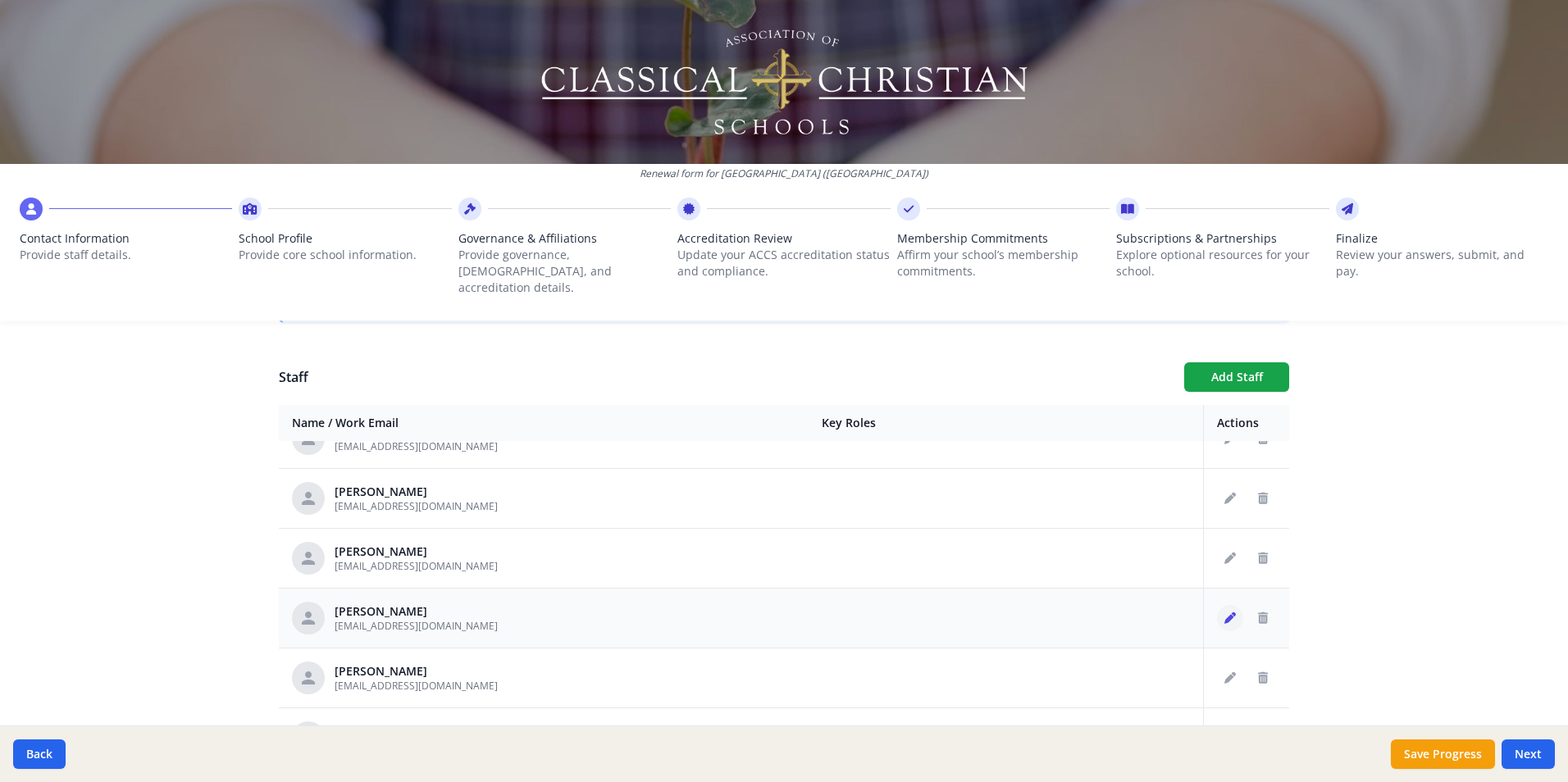
click at [1225, 613] on icon "Edit staff" at bounding box center [1230, 618] width 11 height 11
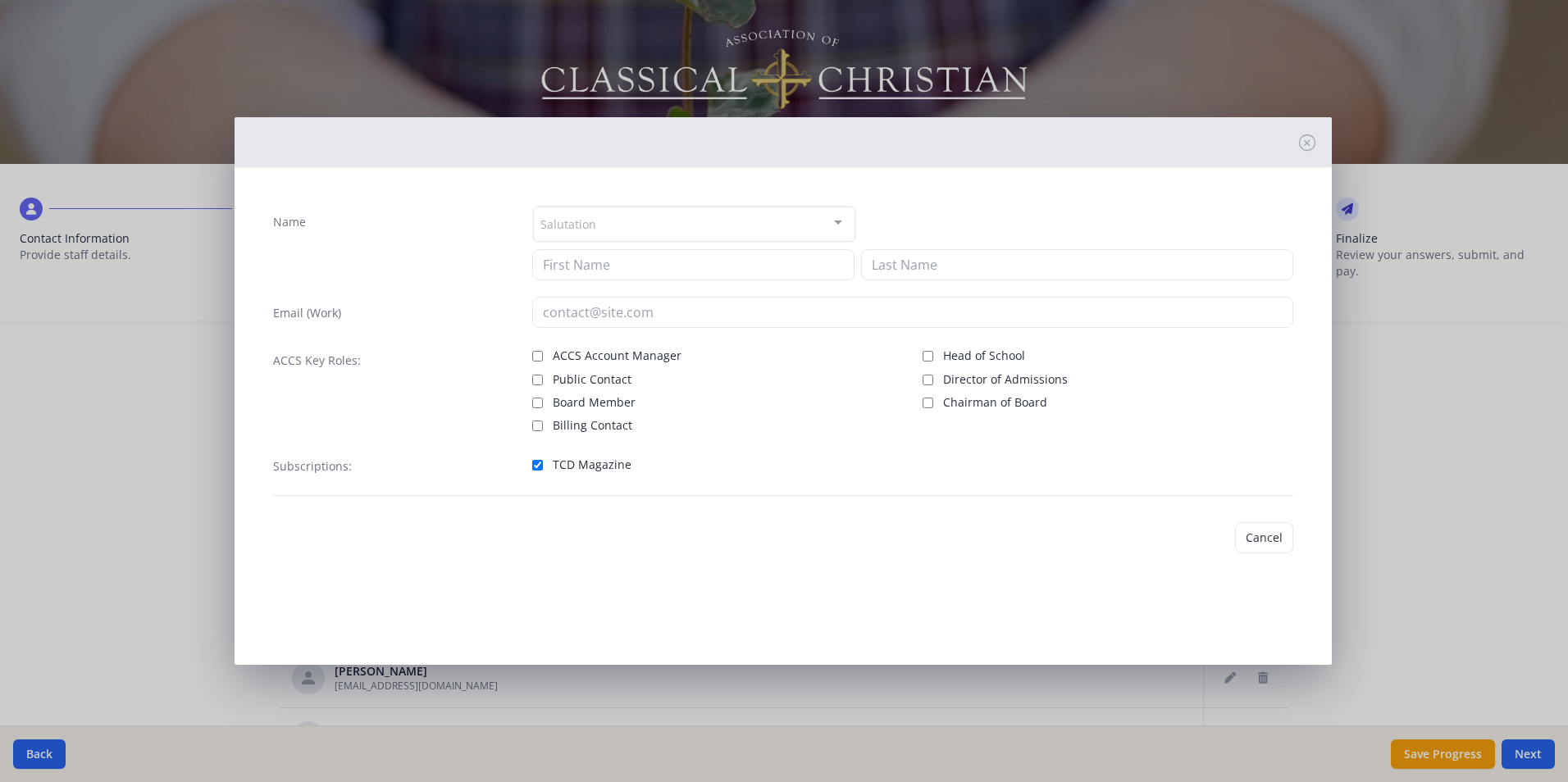
type input "[PERSON_NAME]"
type input "[EMAIL_ADDRESS][DOMAIN_NAME]"
checkbox input "true"
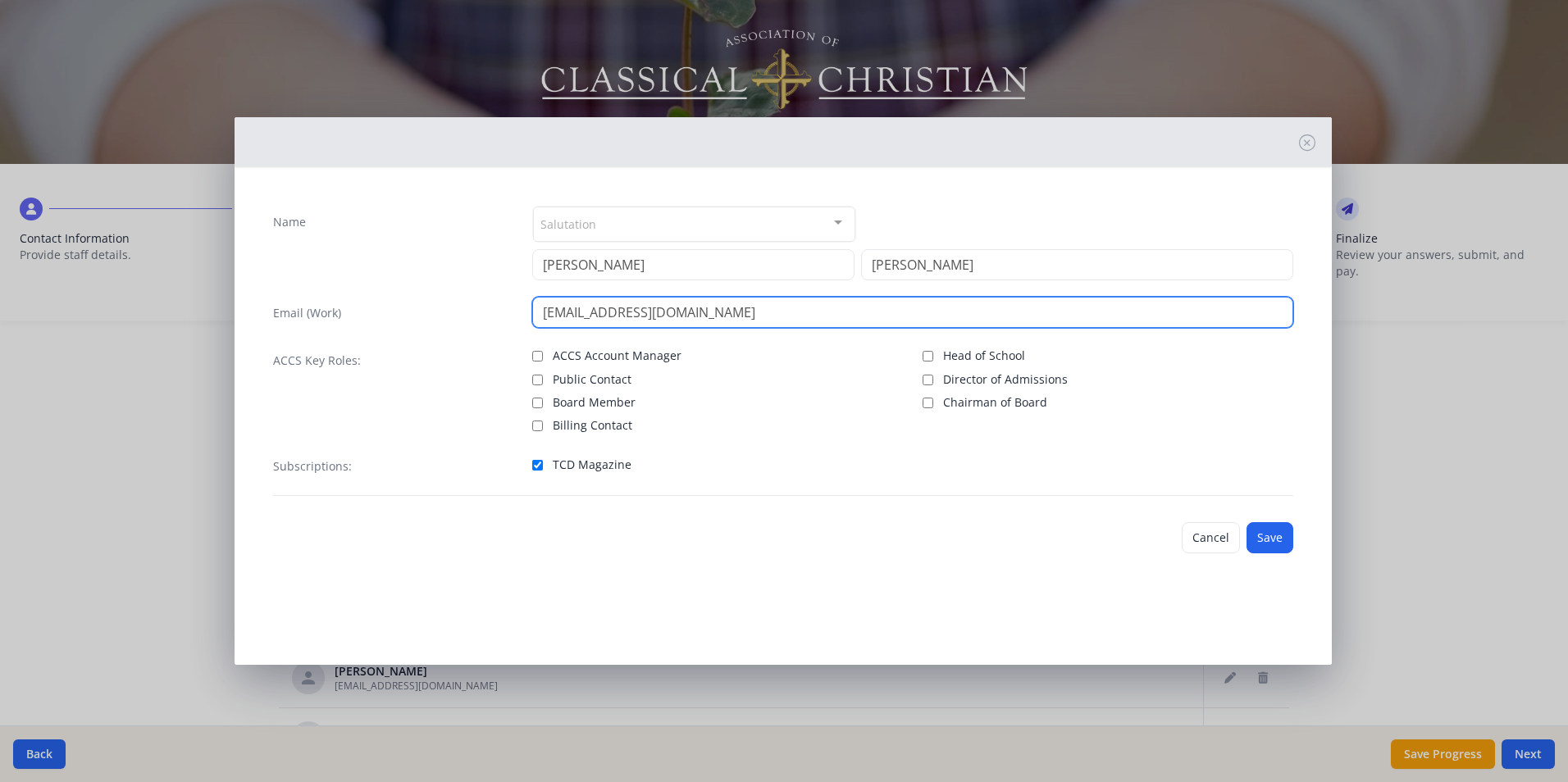
drag, startPoint x: 704, startPoint y: 309, endPoint x: 470, endPoint y: 318, distance: 234.2
click at [470, 318] on div "Email (Work) [EMAIL_ADDRESS][DOMAIN_NAME]" at bounding box center [783, 312] width 1021 height 31
type input "[EMAIL_ADDRESS][DOMAIN_NAME]"
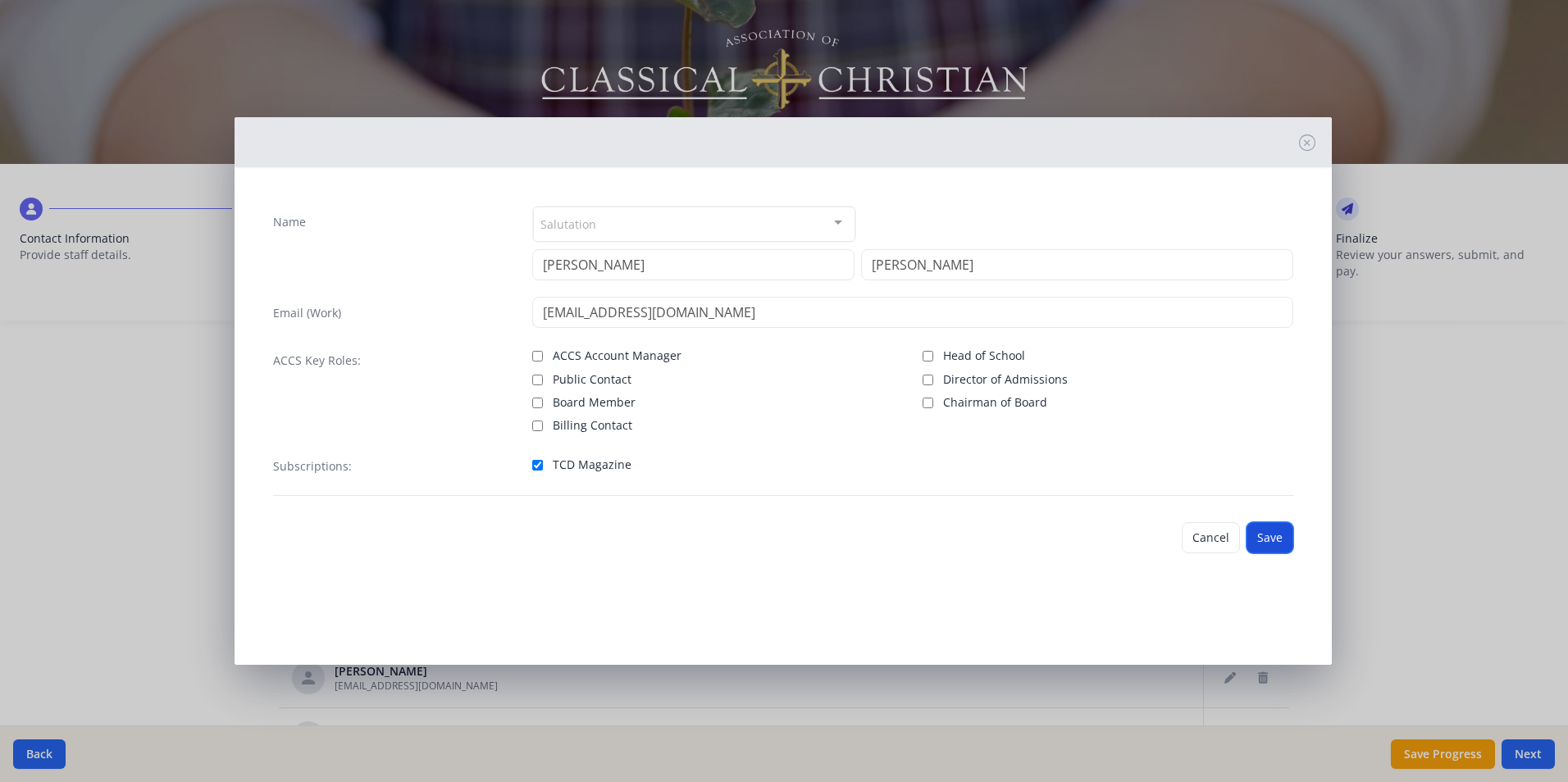
click at [1293, 544] on button "Save" at bounding box center [1270, 538] width 47 height 31
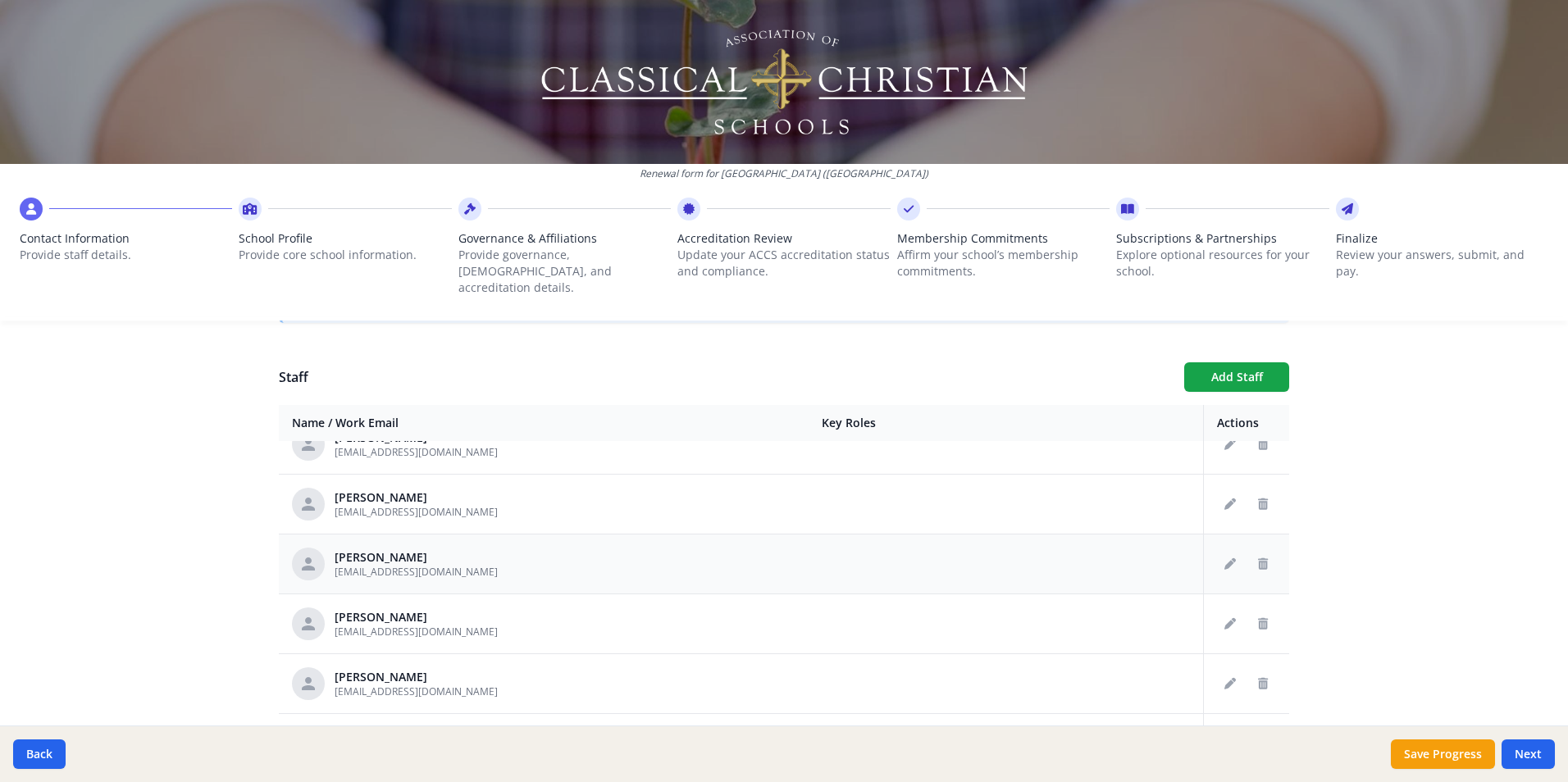
scroll to position [1312, 0]
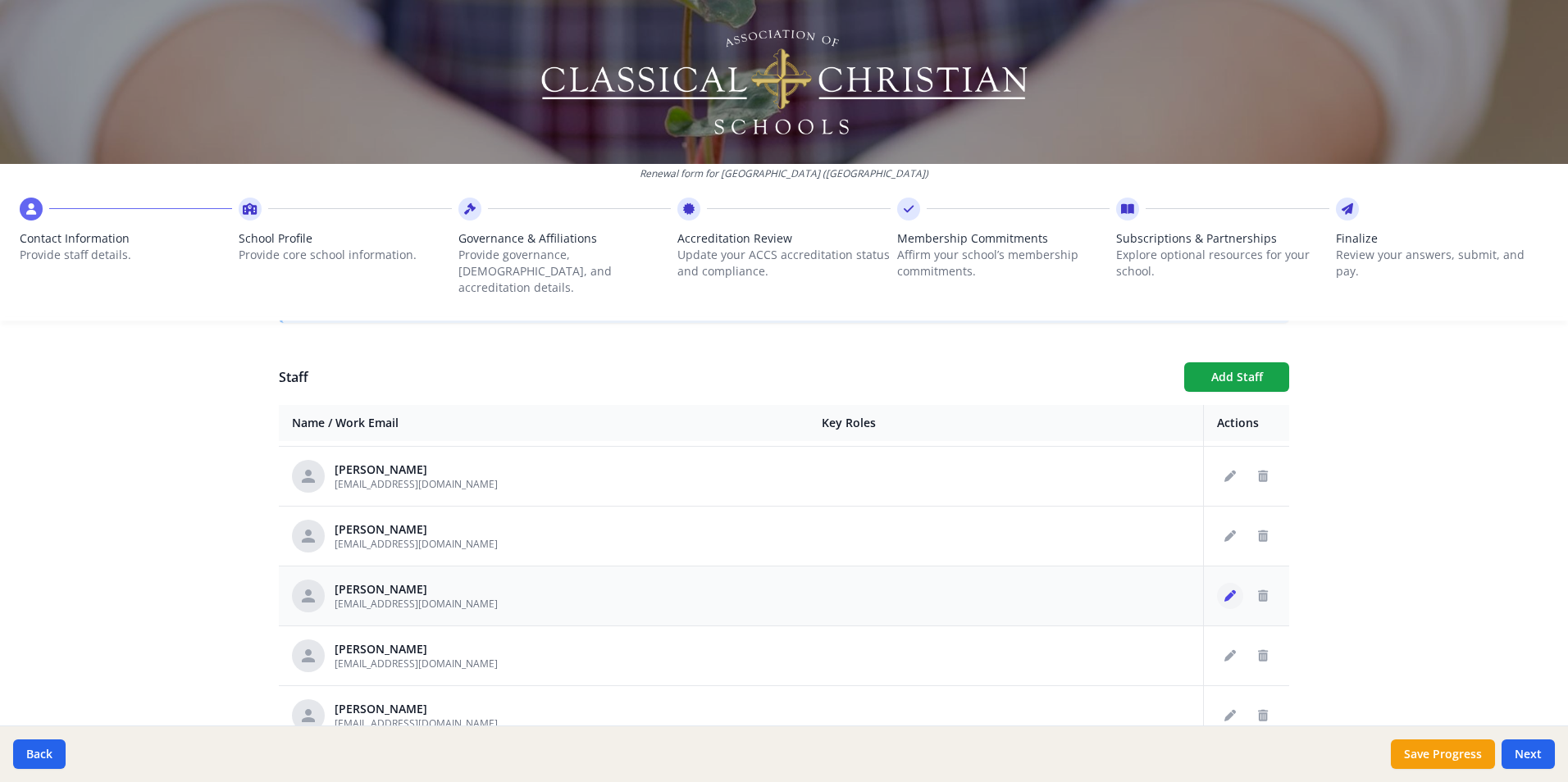
click at [1225, 590] on icon "Edit staff" at bounding box center [1230, 596] width 11 height 11
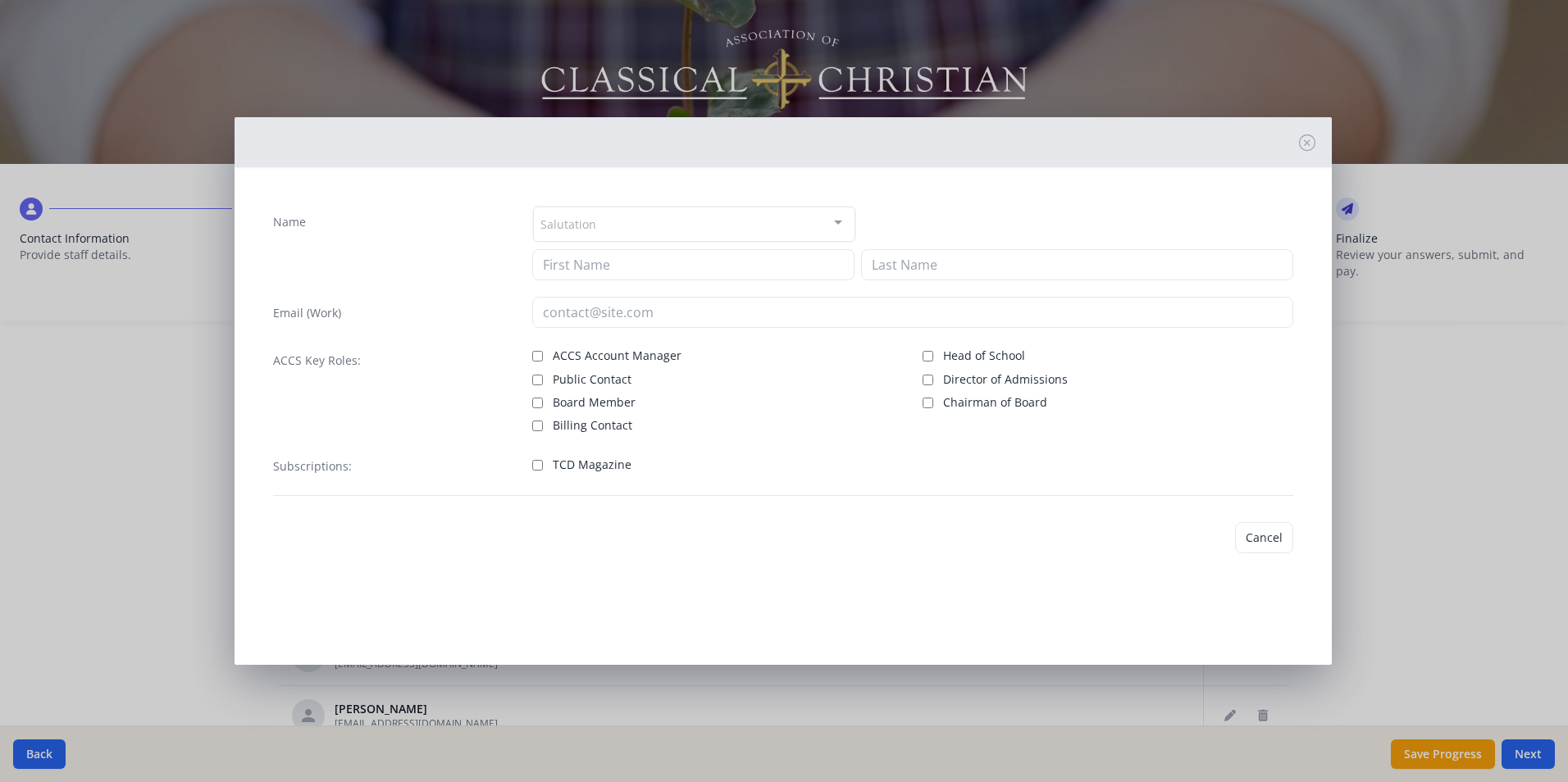
type input "[PERSON_NAME]"
type input "[EMAIL_ADDRESS][DOMAIN_NAME]"
click at [533, 465] on input "TCD Magazine" at bounding box center [538, 465] width 11 height 11
checkbox input "true"
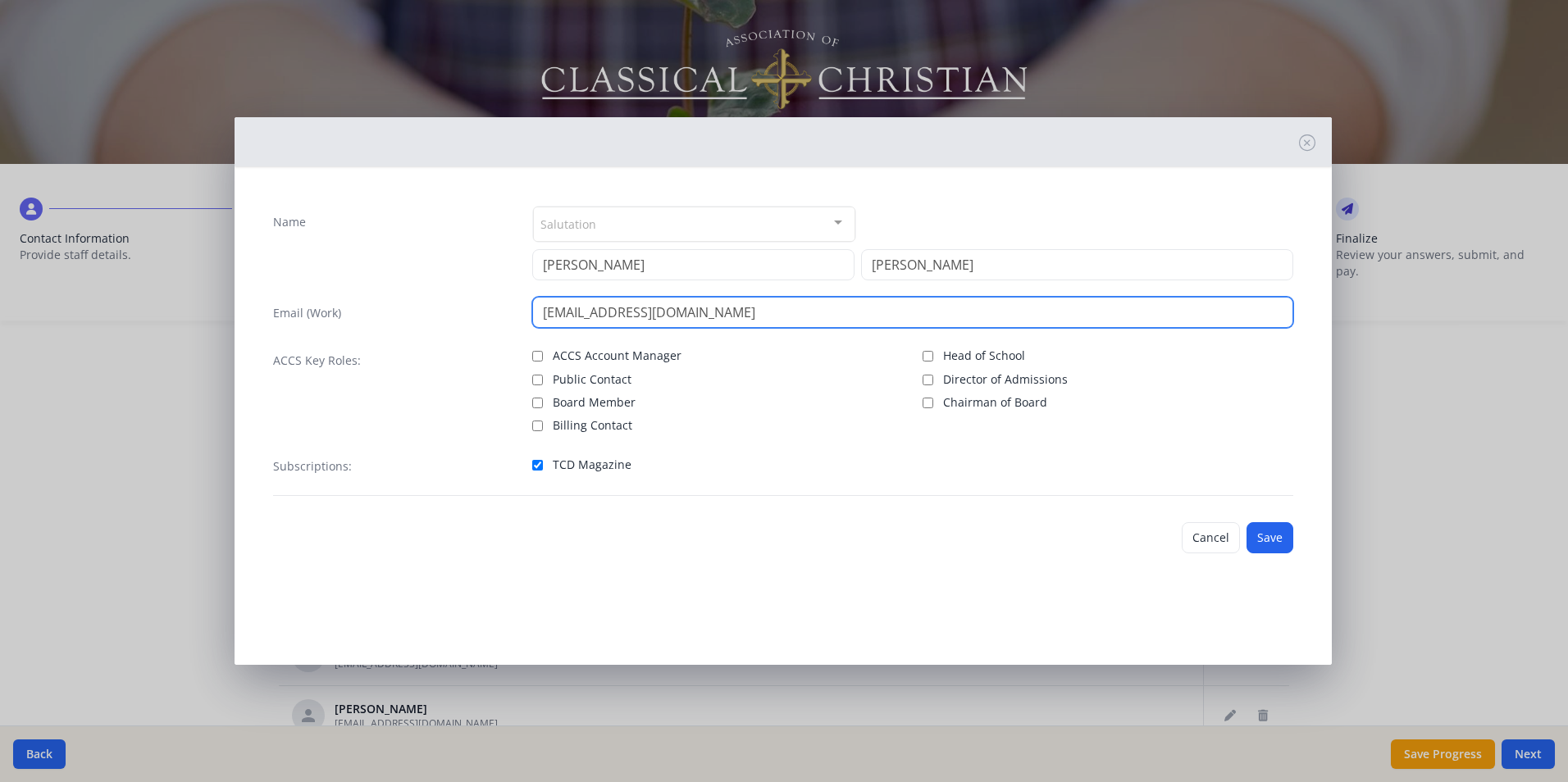
drag, startPoint x: 716, startPoint y: 313, endPoint x: 534, endPoint y: 310, distance: 182.0
click at [534, 310] on input "[EMAIL_ADDRESS][DOMAIN_NAME]" at bounding box center [913, 312] width 761 height 31
type input "[EMAIL_ADDRESS][DOMAIN_NAME]"
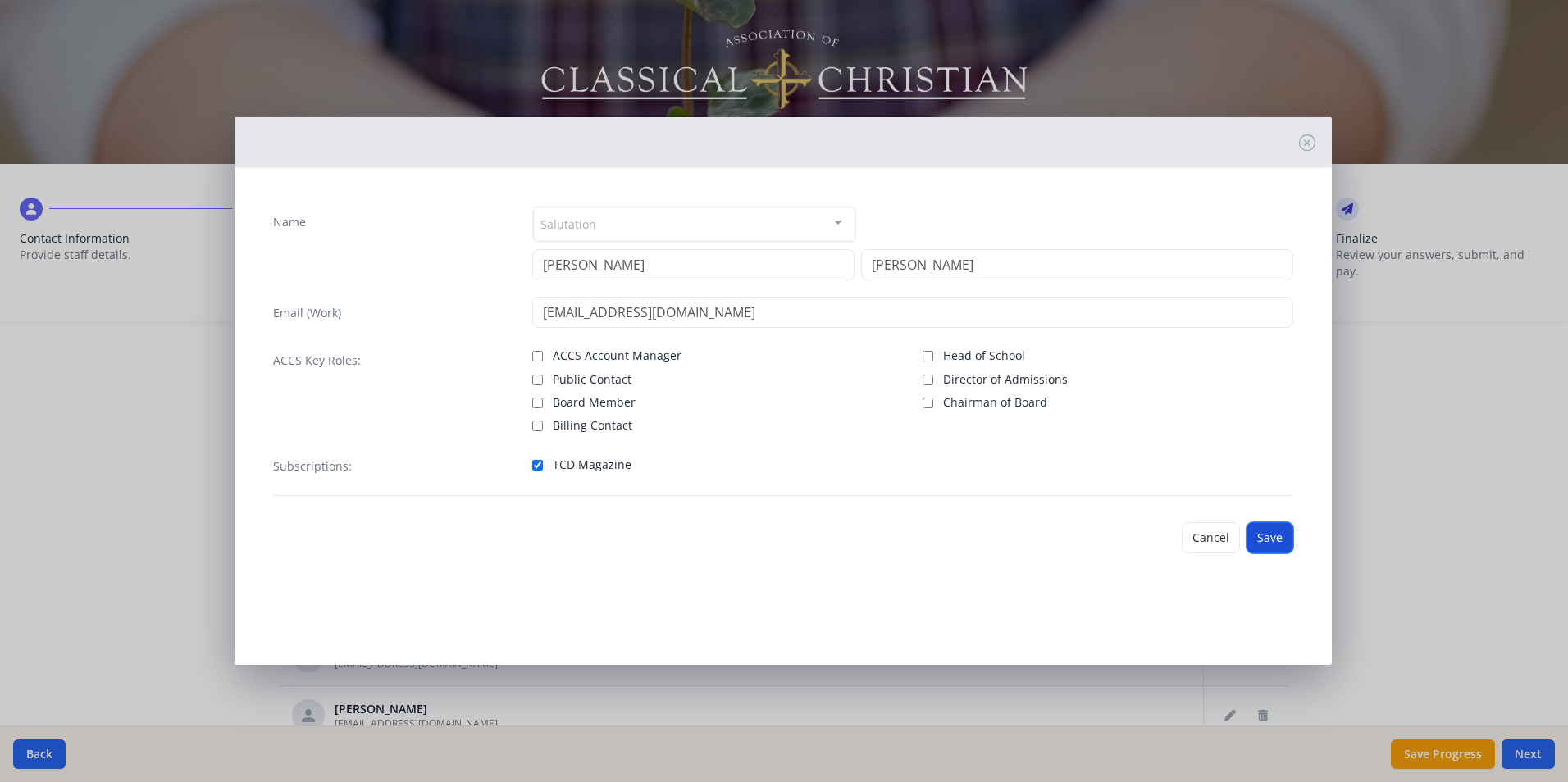
click at [1278, 537] on button "Save" at bounding box center [1270, 538] width 47 height 31
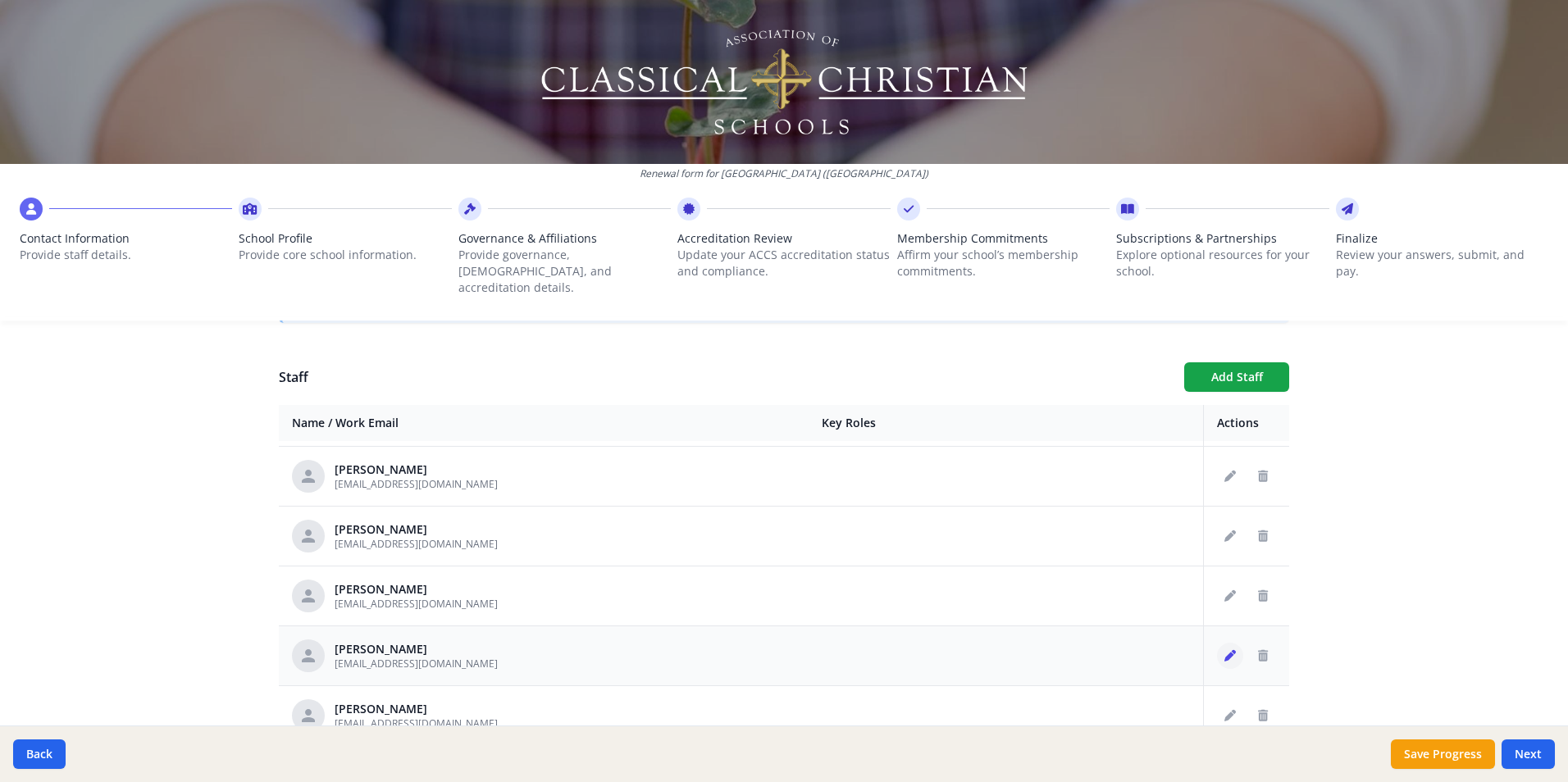
click at [1225, 650] on icon "Edit staff" at bounding box center [1230, 656] width 11 height 11
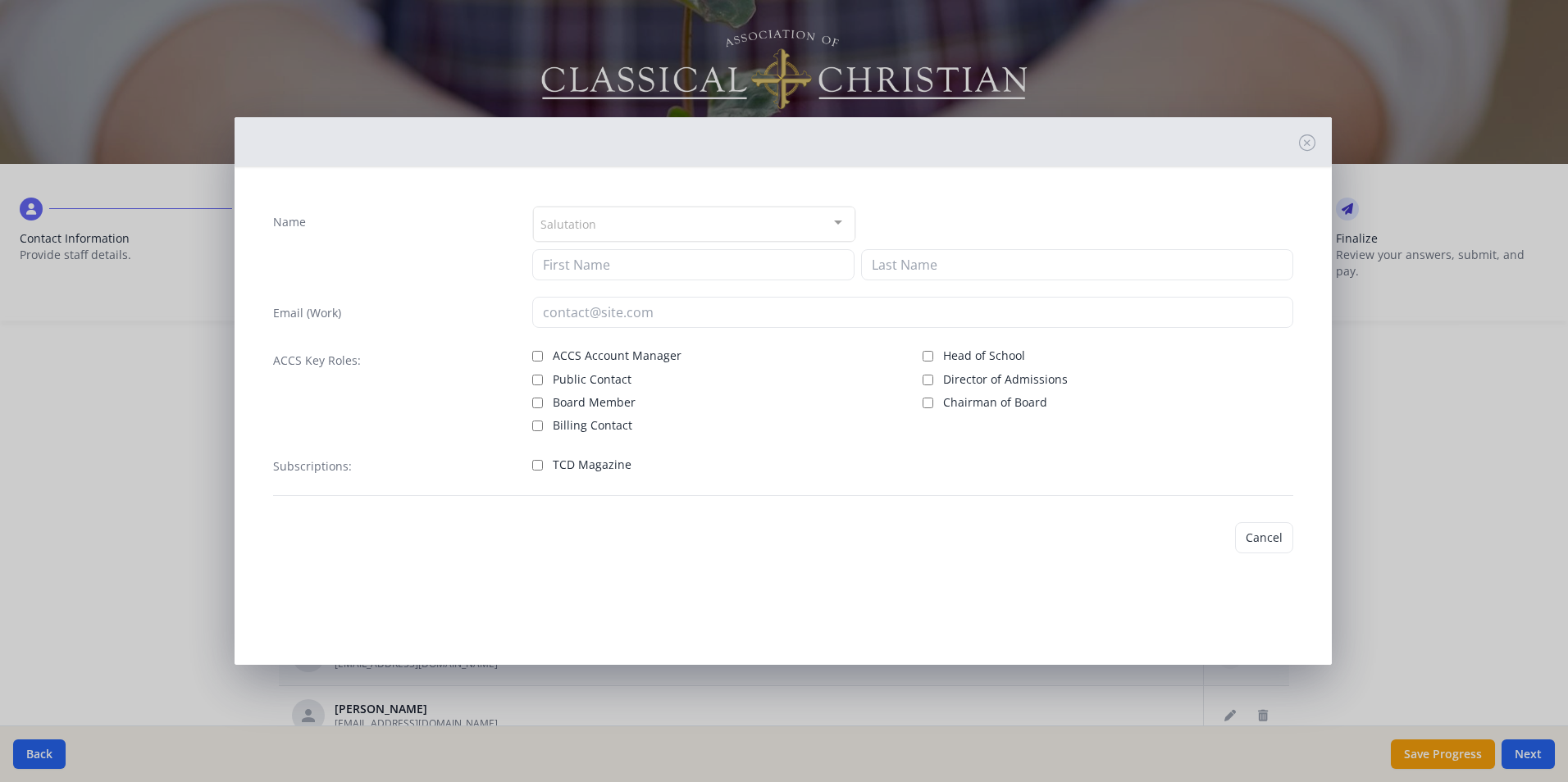
type input "[PERSON_NAME]"
type input "[EMAIL_ADDRESS][DOMAIN_NAME]"
click at [542, 464] on input "TCD Magazine" at bounding box center [538, 465] width 11 height 11
checkbox input "true"
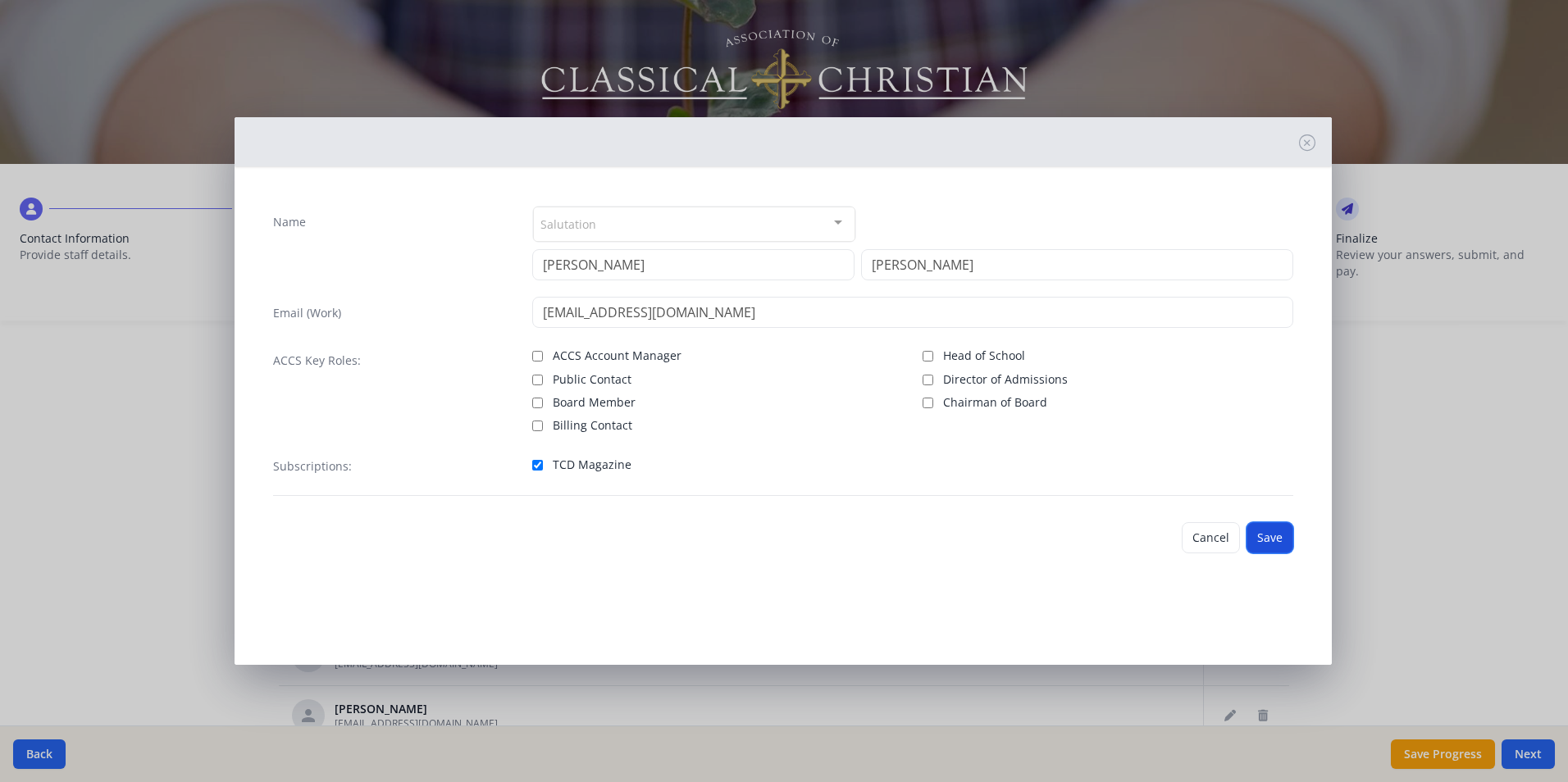
click at [1269, 534] on button "Save" at bounding box center [1270, 538] width 47 height 31
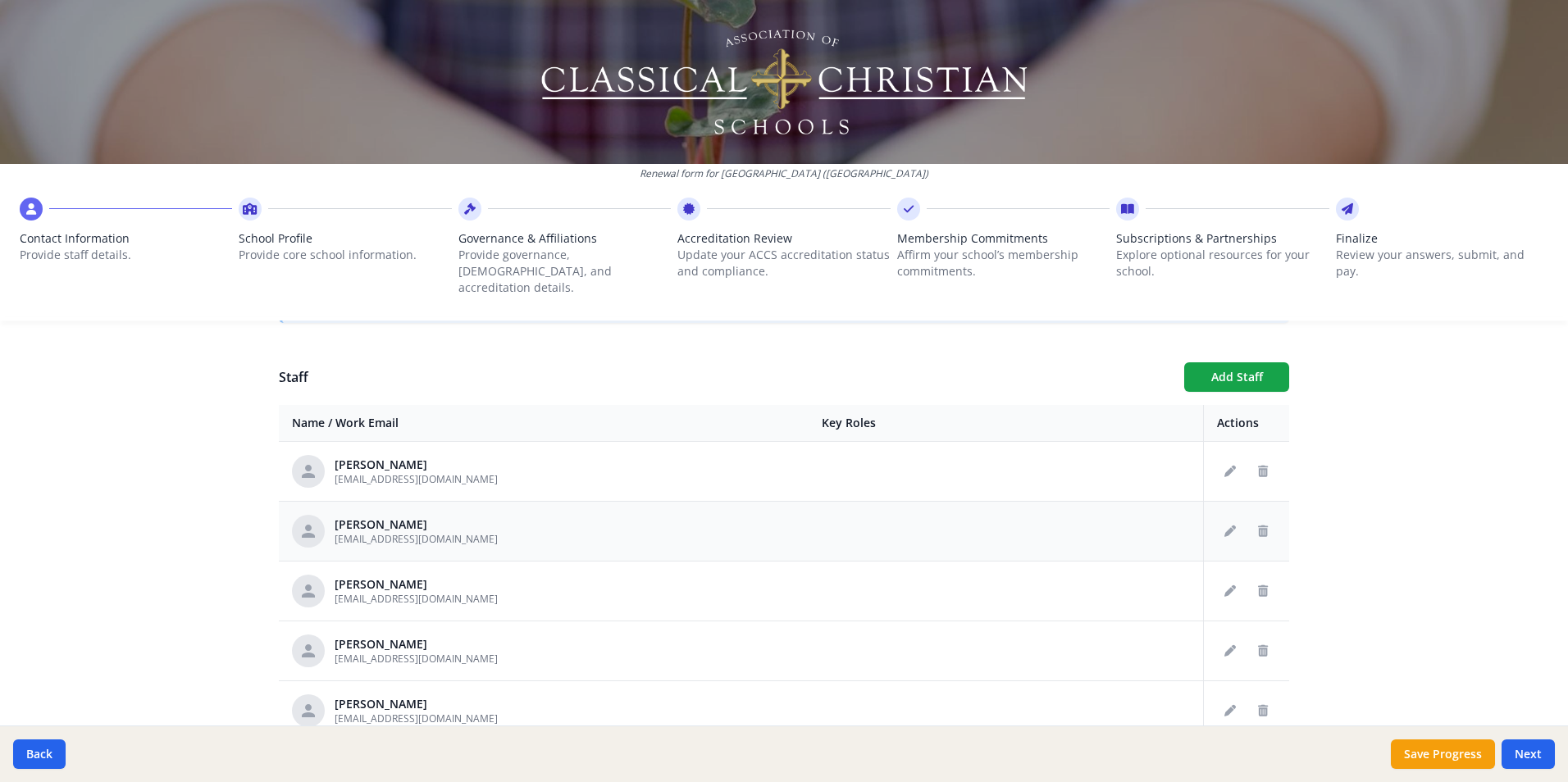
scroll to position [1476, 0]
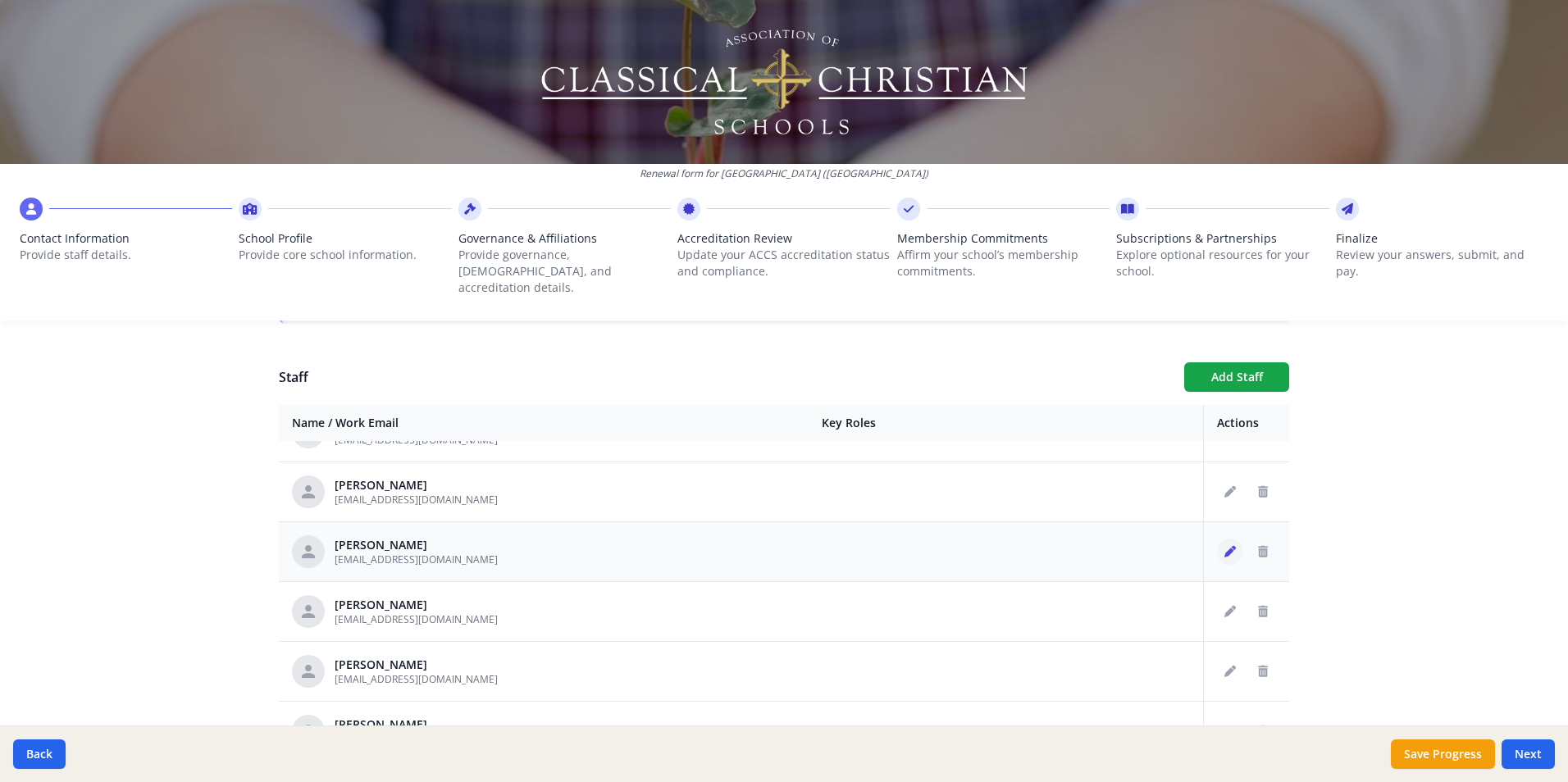
click at [1225, 546] on icon "Edit staff" at bounding box center [1230, 552] width 11 height 11
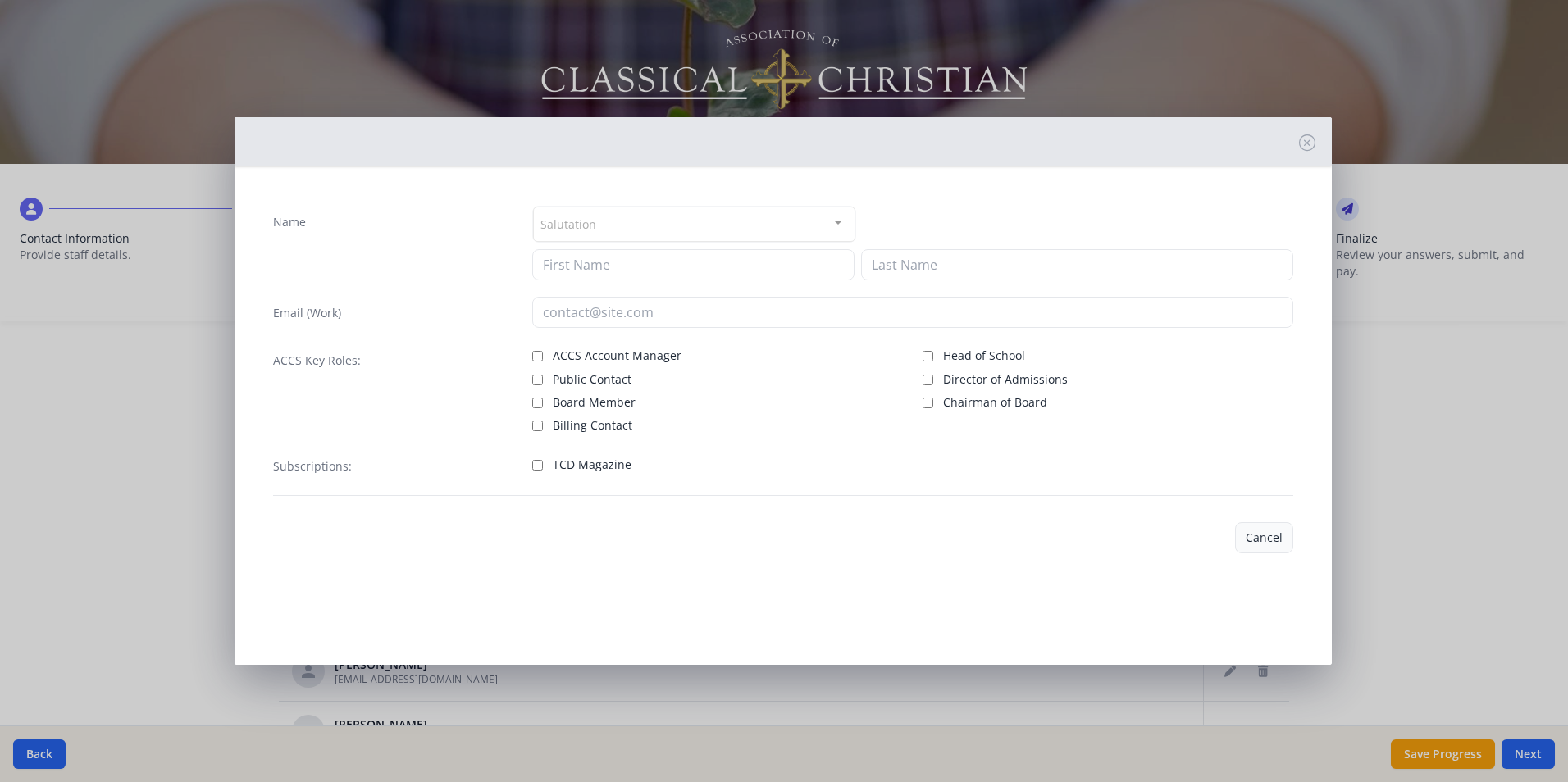
type input "[PERSON_NAME]"
type input "Knight"
drag, startPoint x: 738, startPoint y: 296, endPoint x: 512, endPoint y: 326, distance: 228.0
click at [512, 326] on div "Name Salutation Mr. Mrs. Ms. Dr. Rev. Fr. Esq. No elements found. Consider chan…" at bounding box center [782, 350] width 1046 height 317
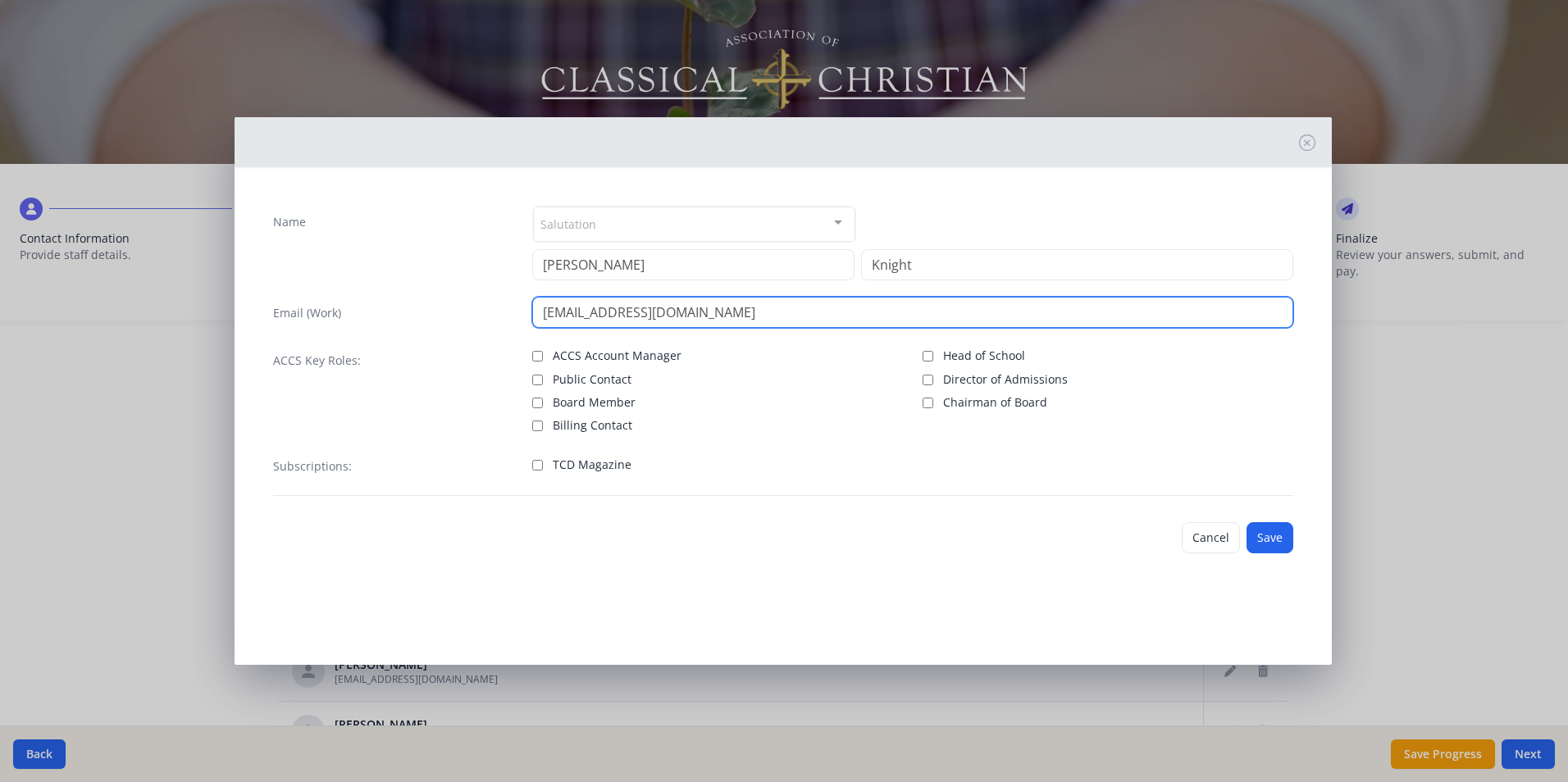
drag, startPoint x: 678, startPoint y: 315, endPoint x: 509, endPoint y: 315, distance: 169.0
click at [510, 314] on div "Email (Work) [EMAIL_ADDRESS][DOMAIN_NAME]" at bounding box center [783, 312] width 1021 height 31
type input "[EMAIL_ADDRESS][DOMAIN_NAME]"
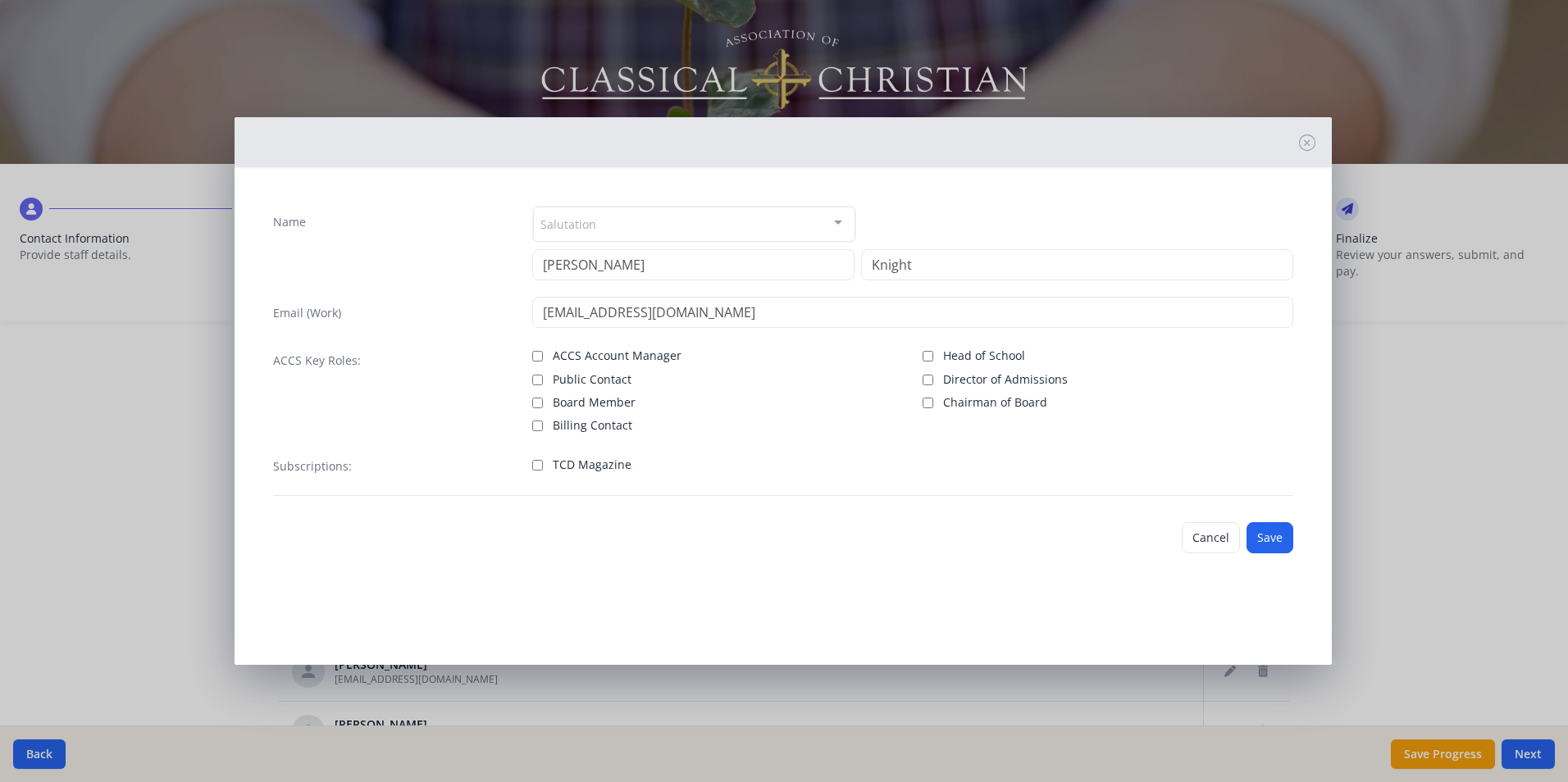
click at [548, 459] on label "TCD Magazine" at bounding box center [718, 463] width 371 height 19
click at [543, 460] on input "TCD Magazine" at bounding box center [538, 465] width 11 height 11
checkbox input "true"
click at [1276, 530] on button "Save" at bounding box center [1270, 538] width 47 height 31
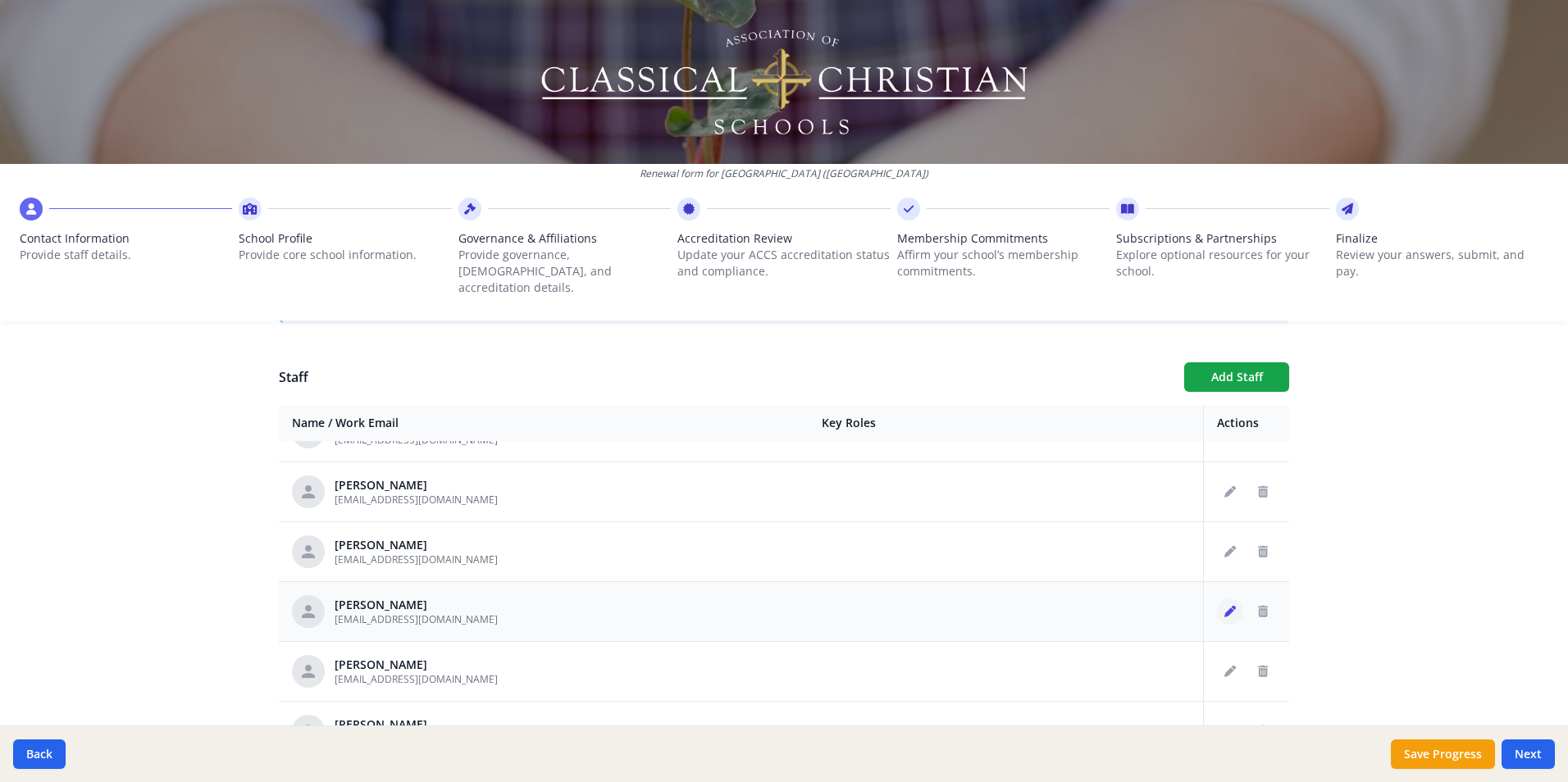
click at [1225, 606] on icon "Edit staff" at bounding box center [1230, 612] width 11 height 11
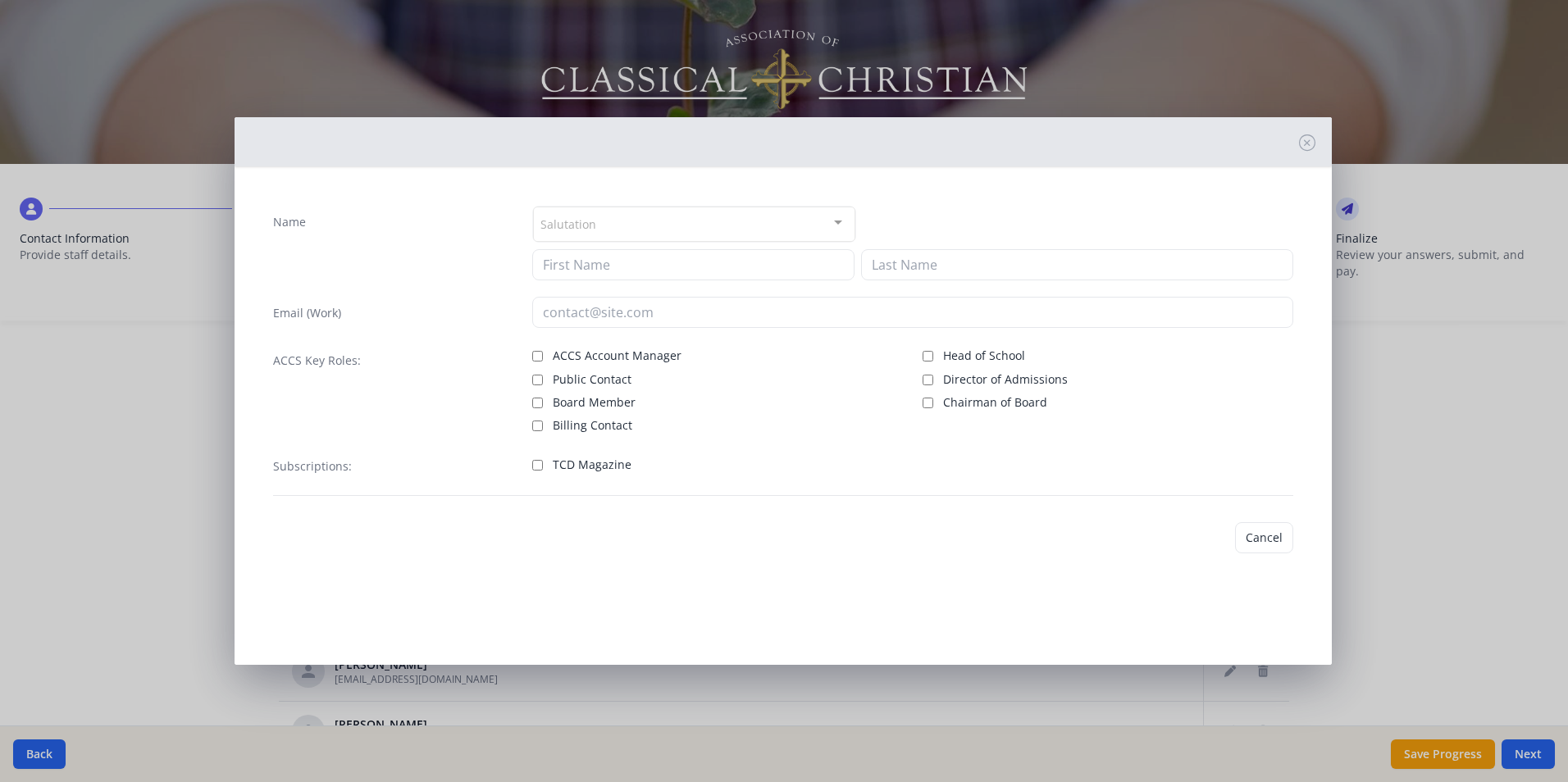
type input "[PERSON_NAME]"
type input "Knight"
type input "[EMAIL_ADDRESS][DOMAIN_NAME]"
click at [536, 466] on input "TCD Magazine" at bounding box center [538, 465] width 11 height 11
checkbox input "true"
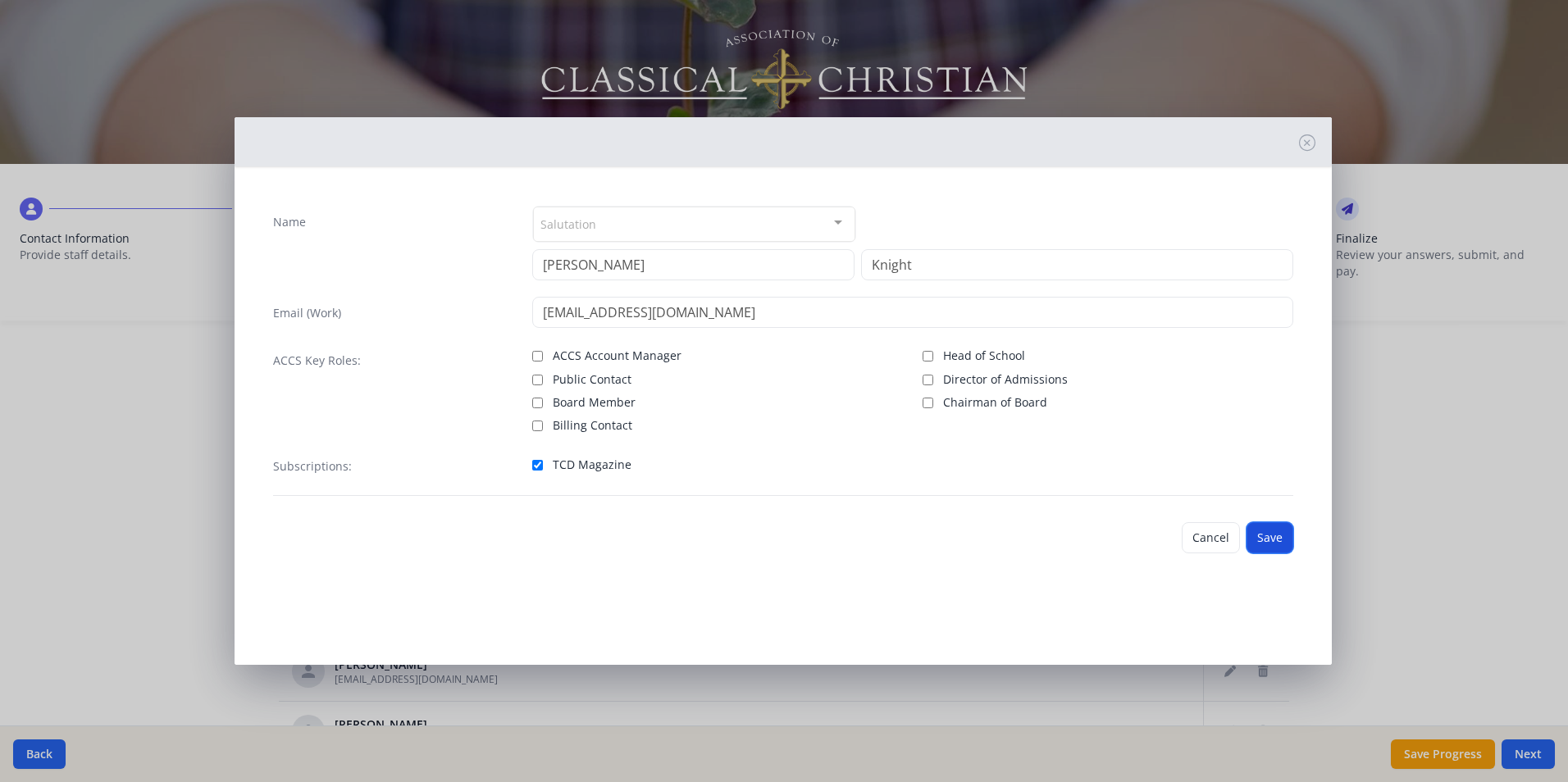
click at [1286, 545] on button "Save" at bounding box center [1270, 538] width 47 height 31
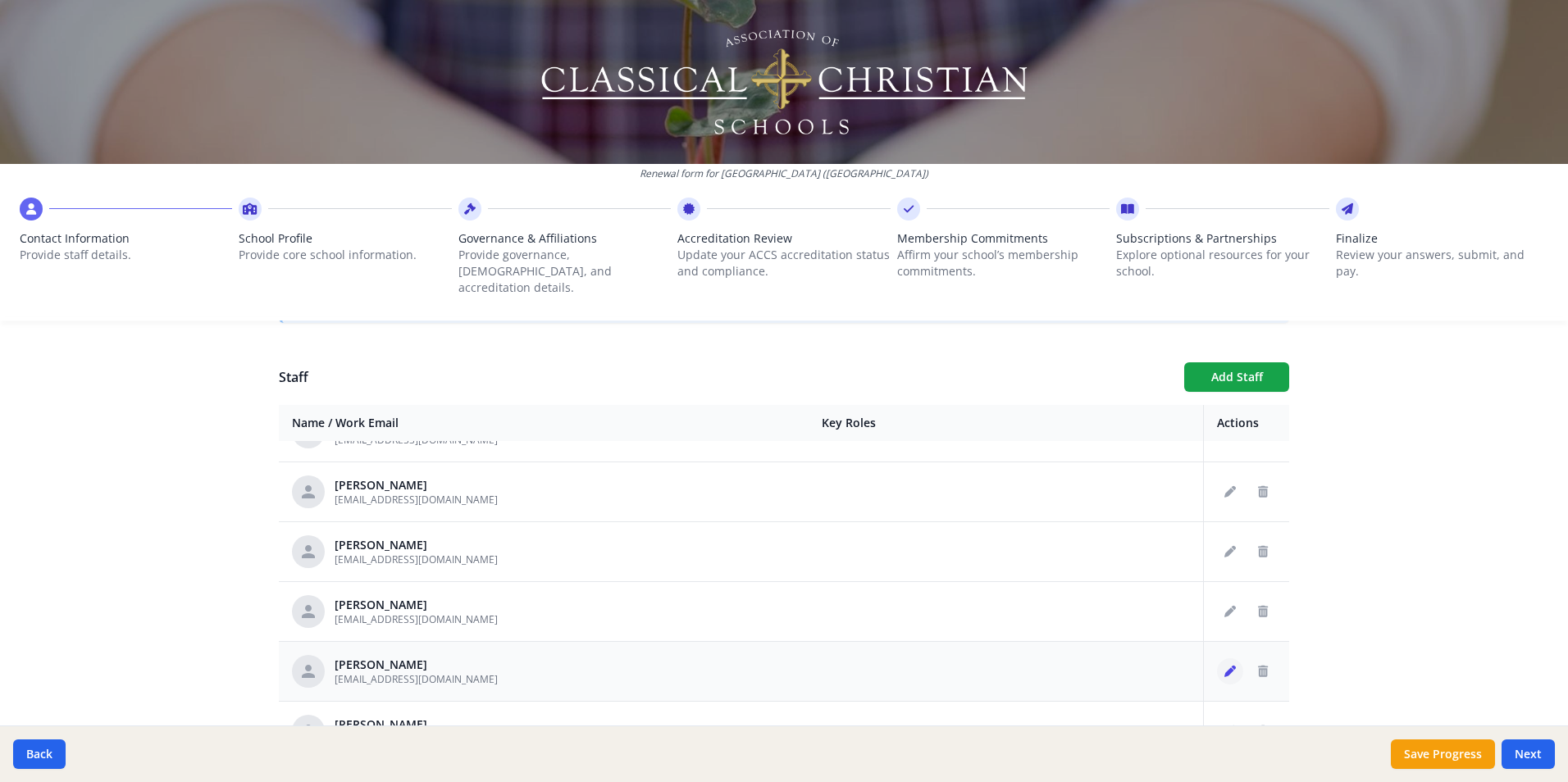
click at [1225, 665] on icon "Edit staff" at bounding box center [1230, 671] width 11 height 11
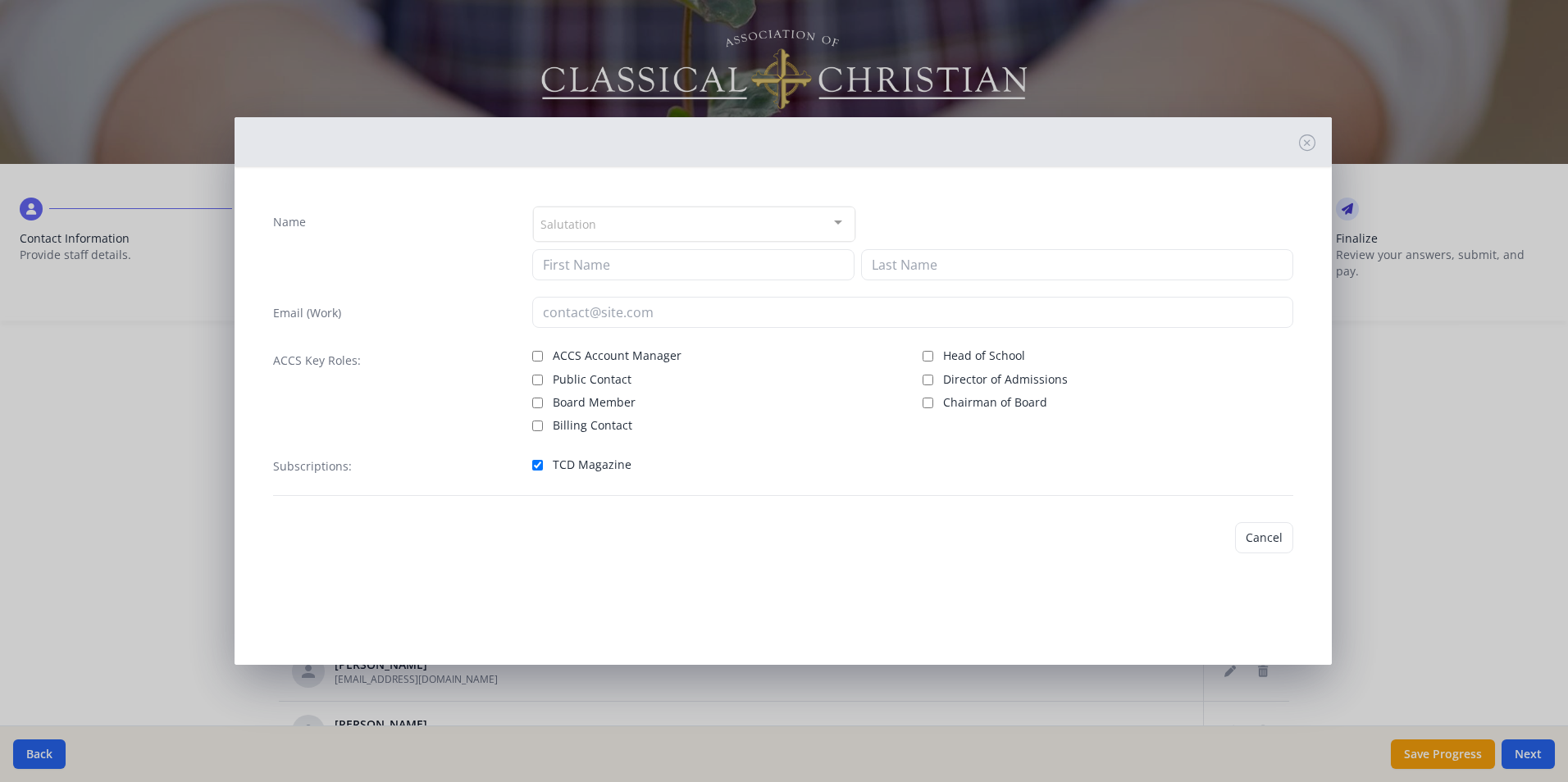
type input "[PERSON_NAME]"
type input "[EMAIL_ADDRESS][DOMAIN_NAME]"
checkbox input "true"
click at [1285, 540] on button "Save" at bounding box center [1270, 538] width 47 height 31
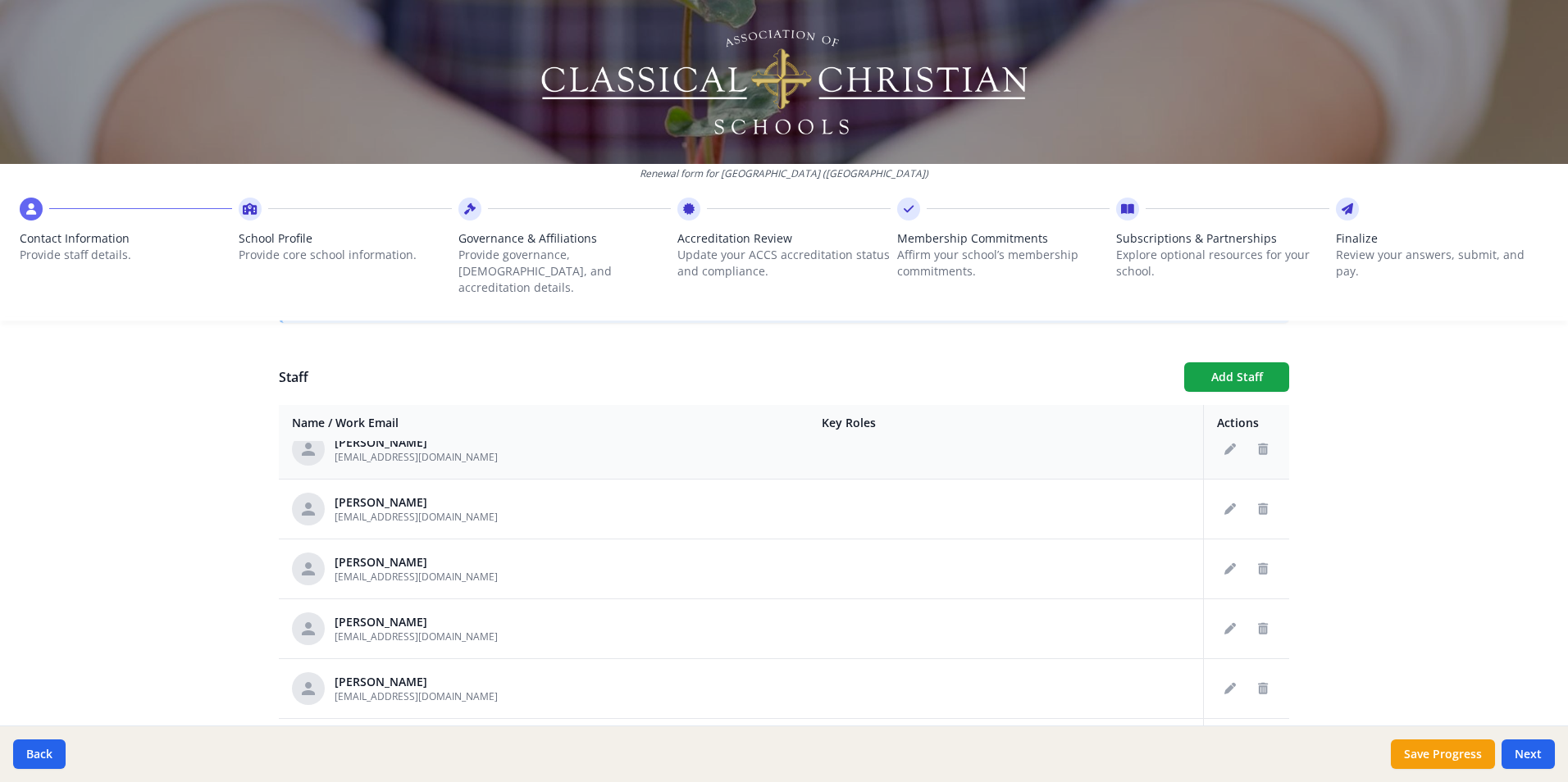
scroll to position [1640, 0]
click at [1225, 561] on icon "Edit staff" at bounding box center [1230, 567] width 11 height 11
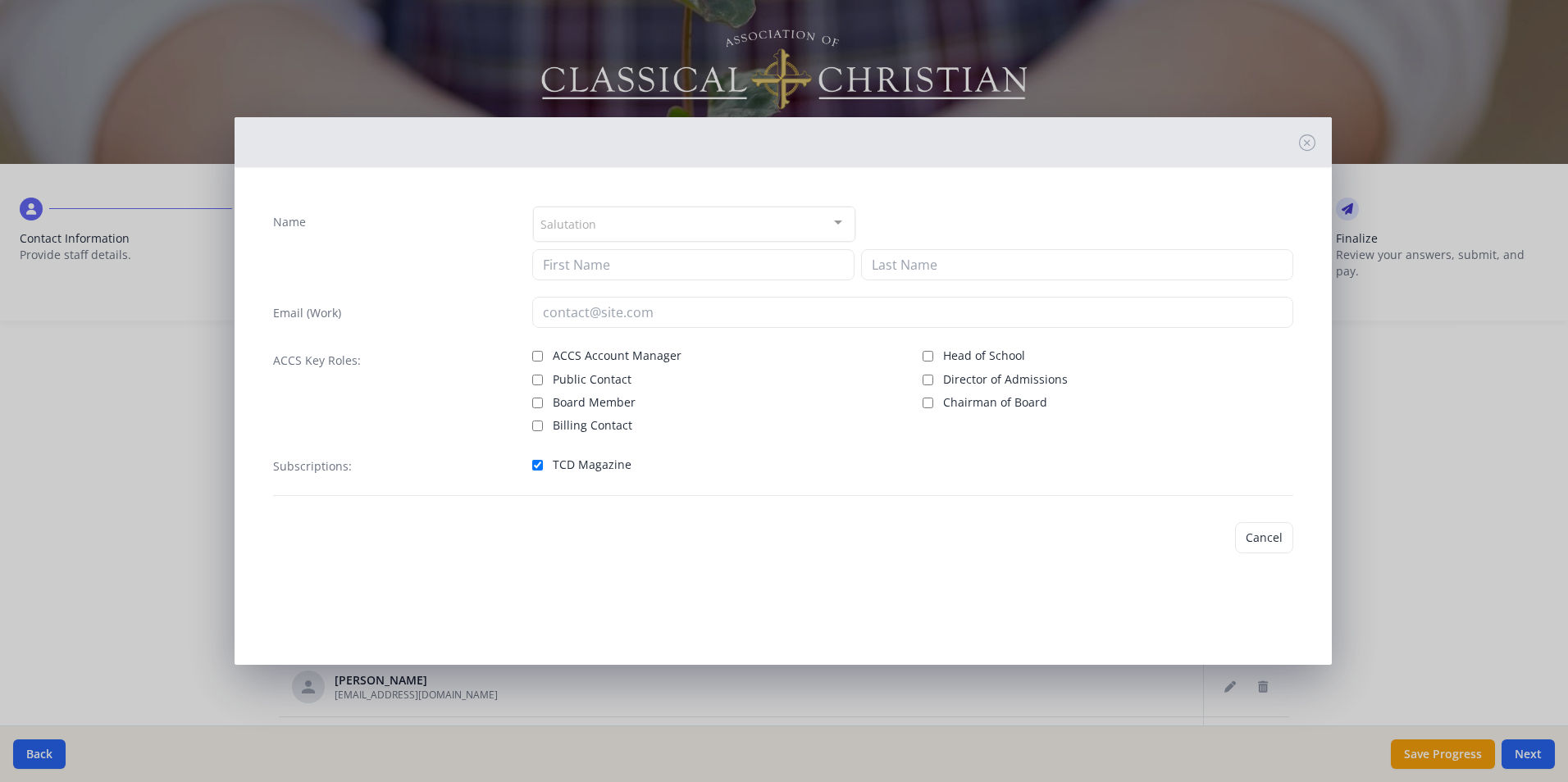
type input "[PERSON_NAME]"
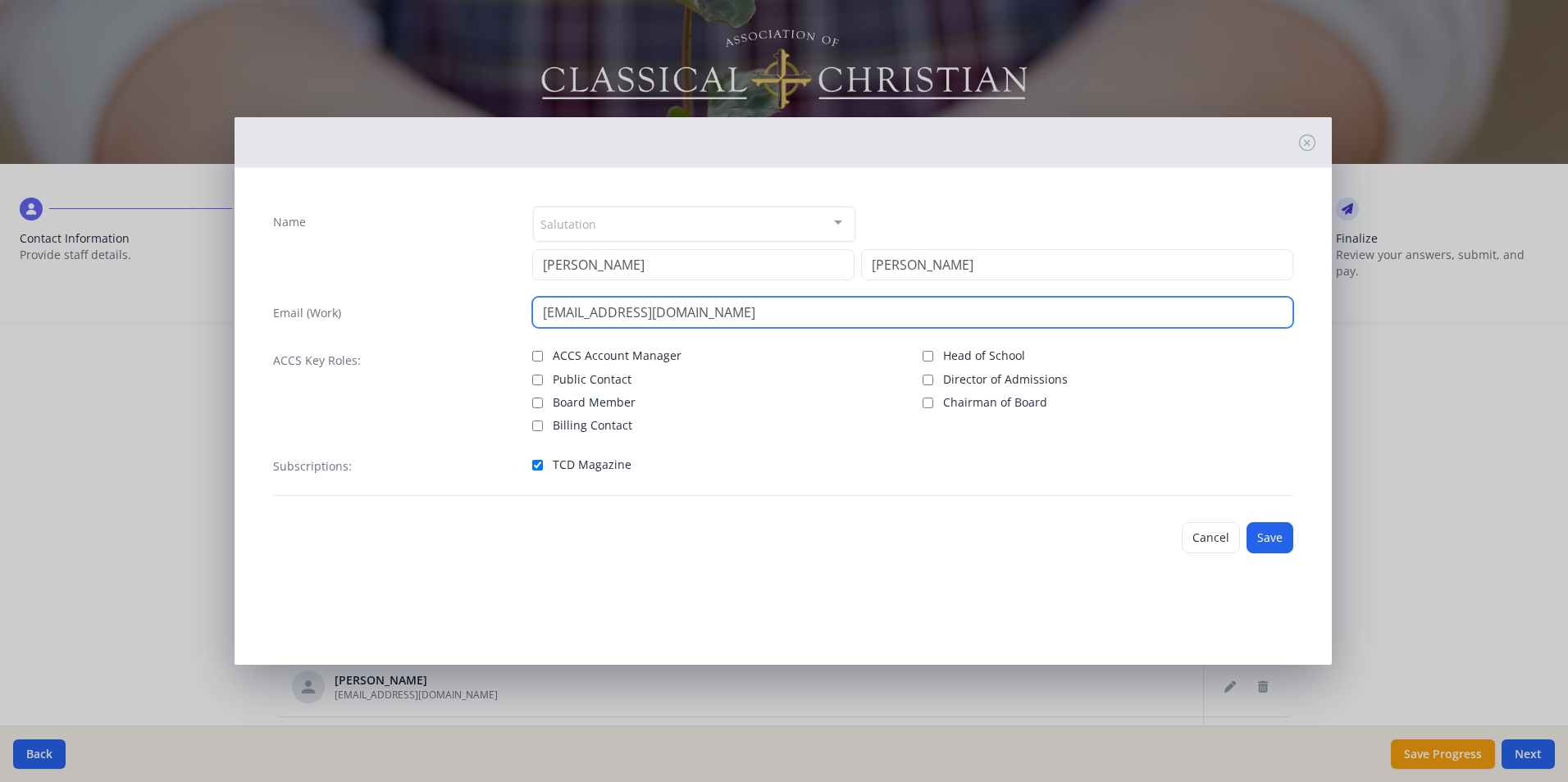
drag, startPoint x: 710, startPoint y: 318, endPoint x: 537, endPoint y: 314, distance: 173.0
click at [537, 314] on input "[EMAIL_ADDRESS][DOMAIN_NAME]" at bounding box center [913, 312] width 761 height 31
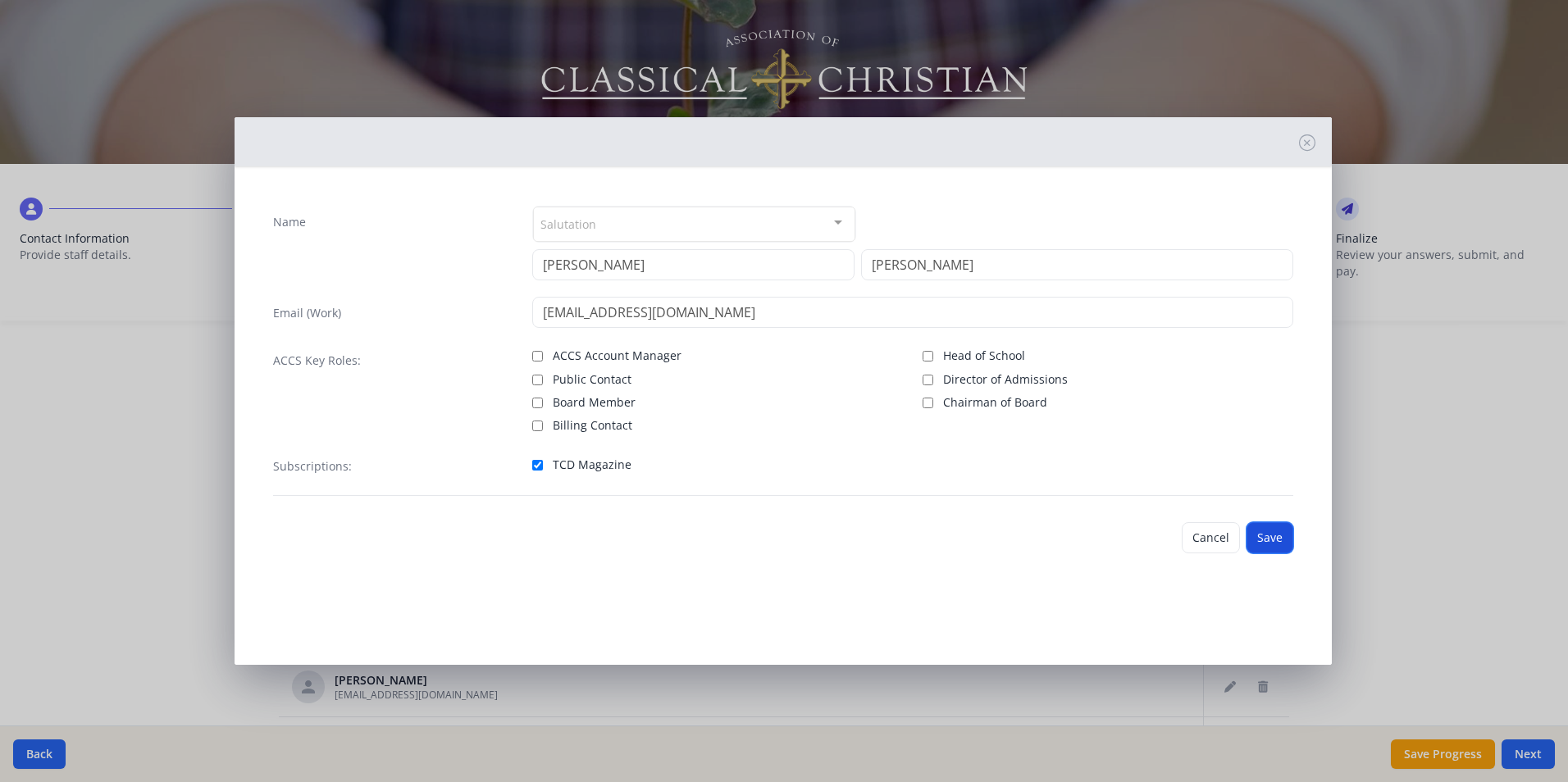
click at [1272, 535] on button "Save" at bounding box center [1270, 538] width 47 height 31
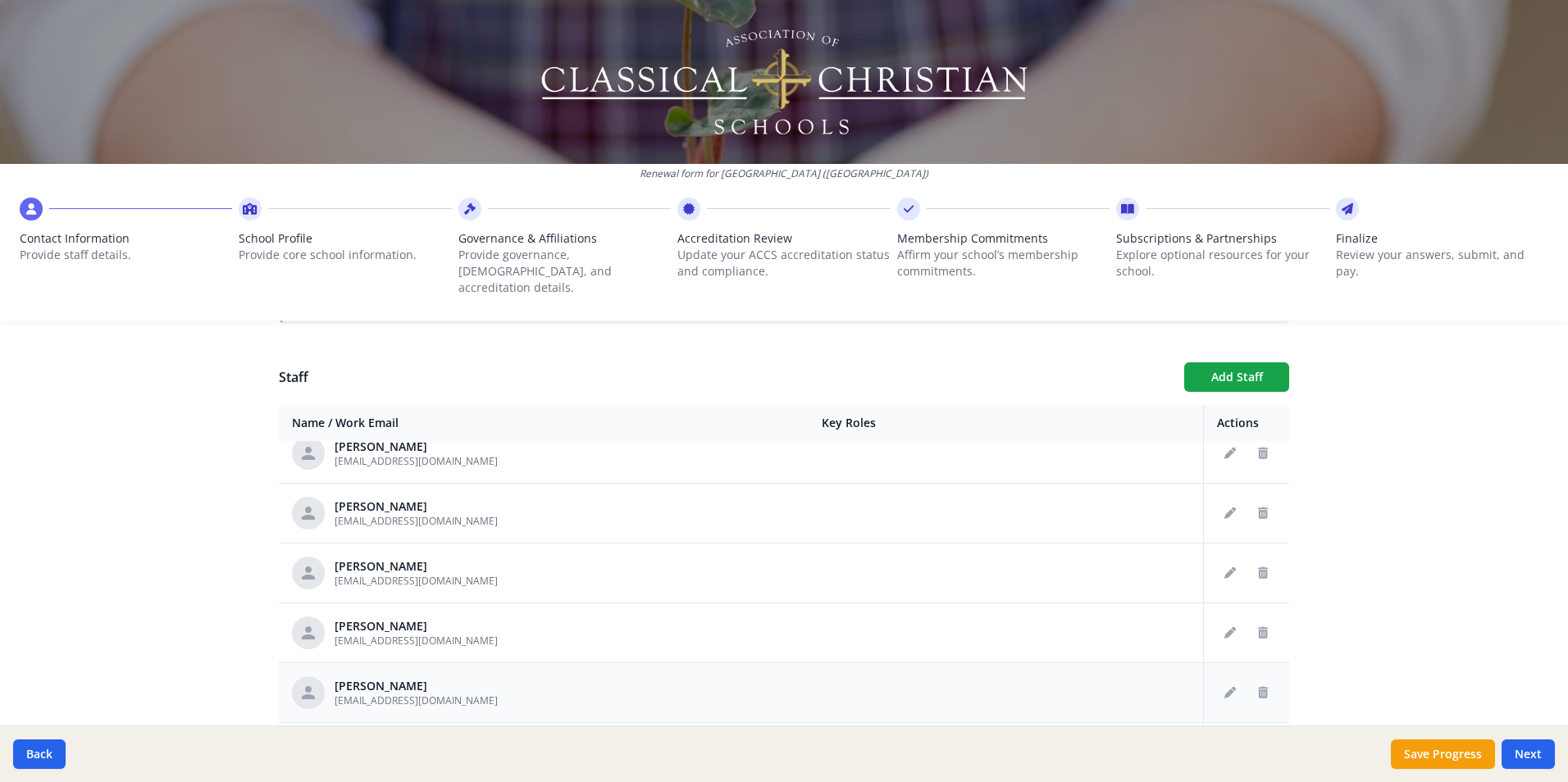
scroll to position [1722, 0]
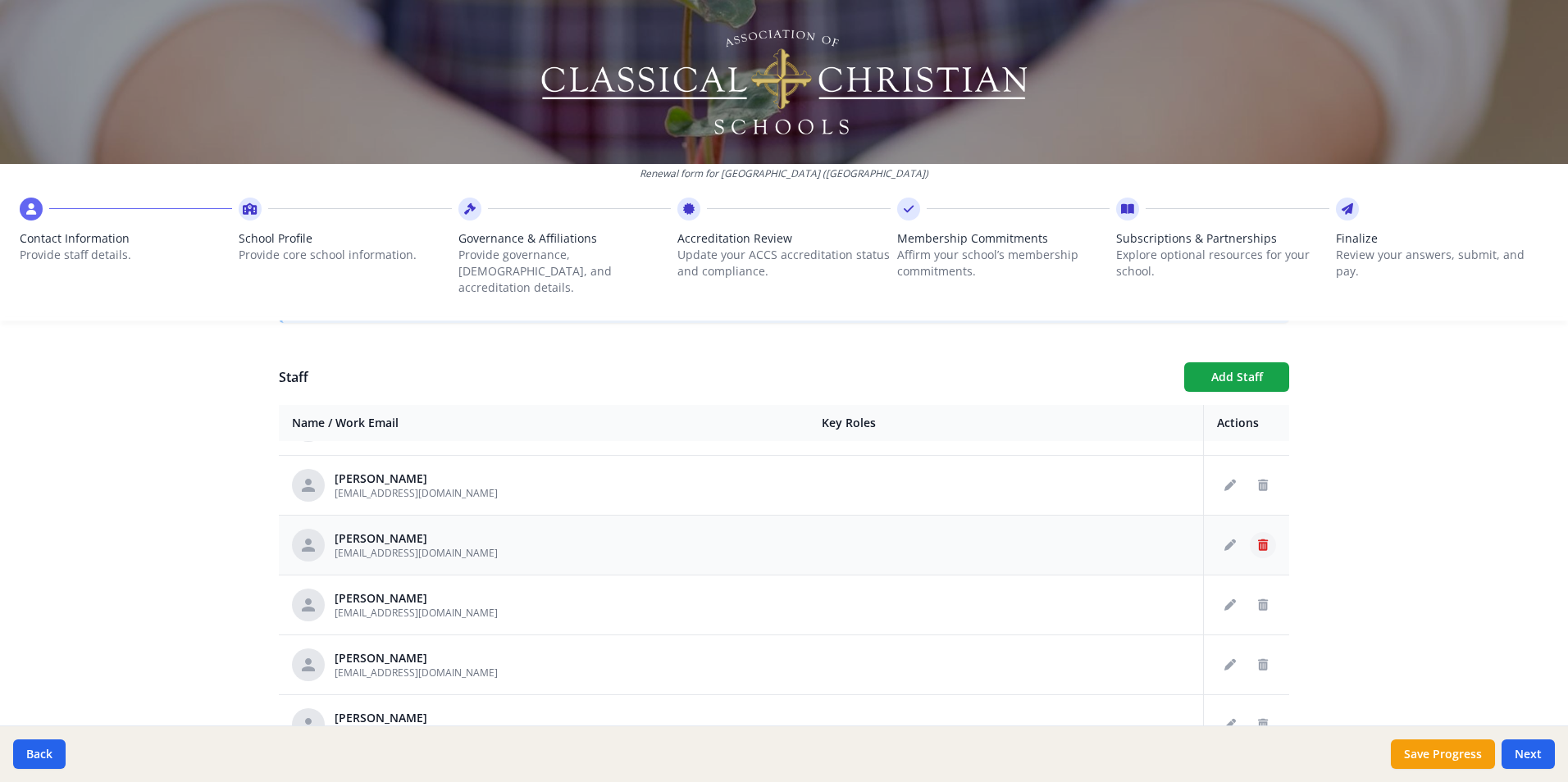
click at [1258, 539] on icon "Delete staff" at bounding box center [1263, 545] width 10 height 11
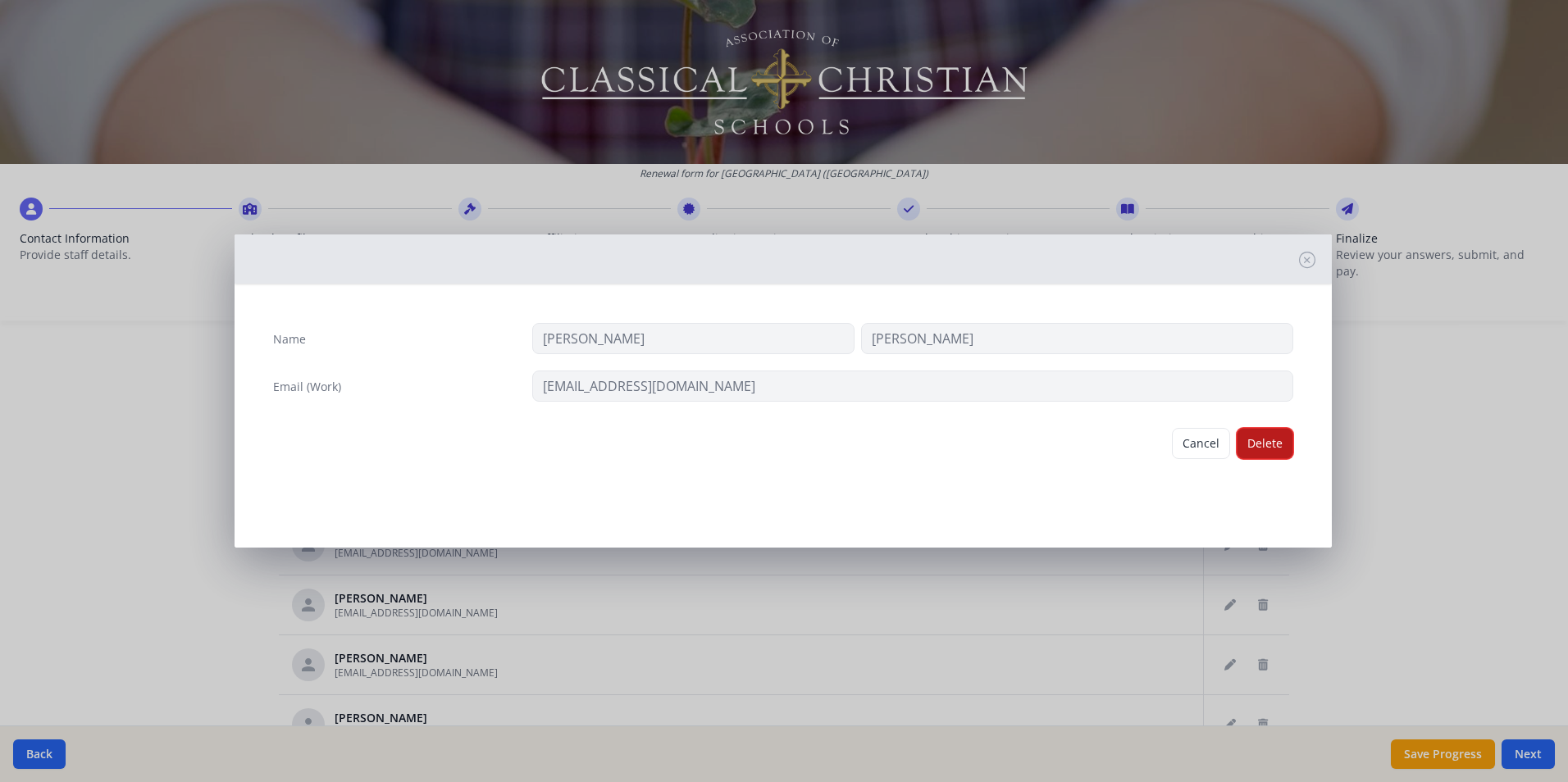
click at [1263, 443] on button "Delete" at bounding box center [1265, 443] width 57 height 31
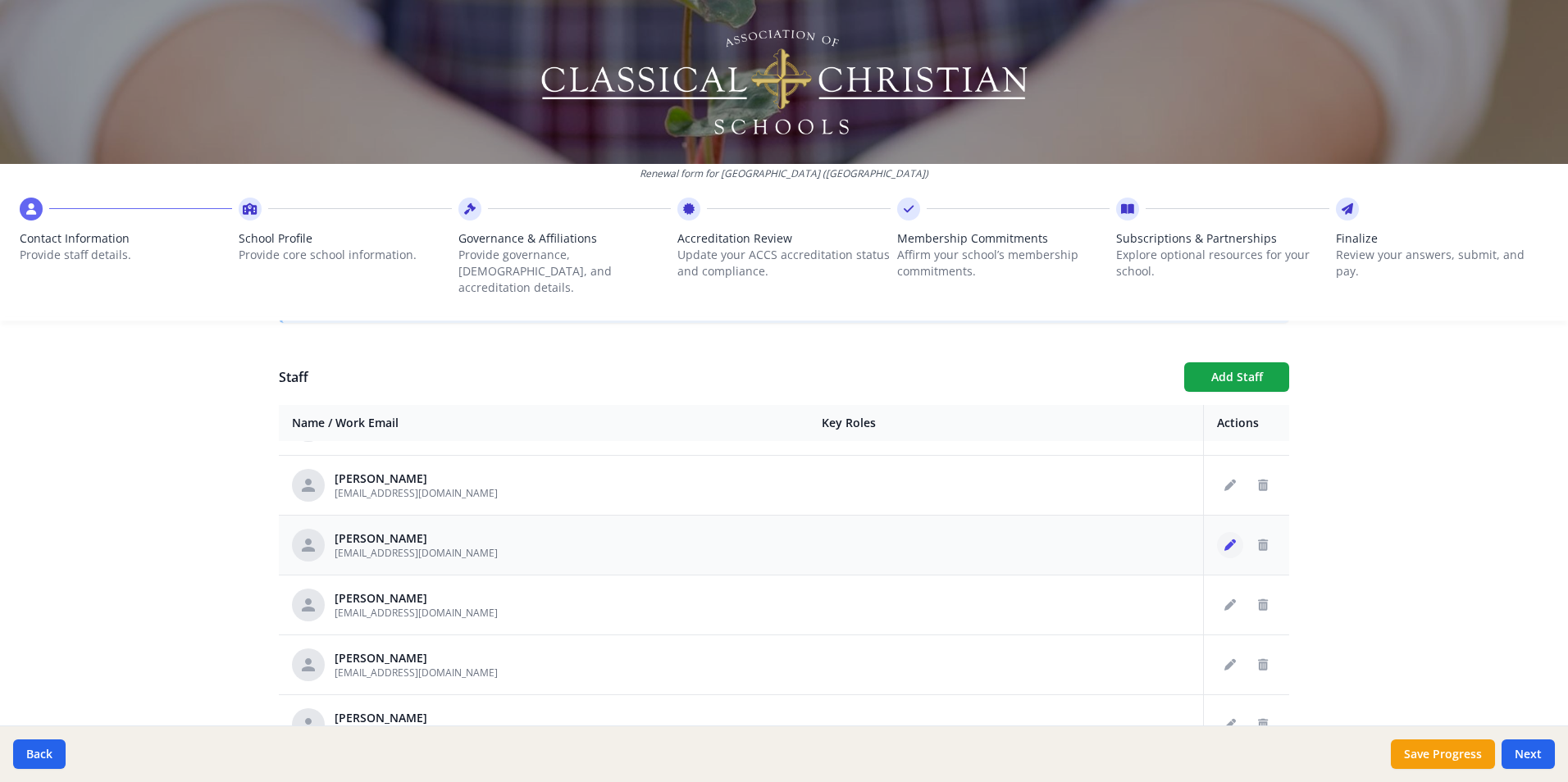
click at [1225, 539] on icon "Edit staff" at bounding box center [1230, 545] width 11 height 11
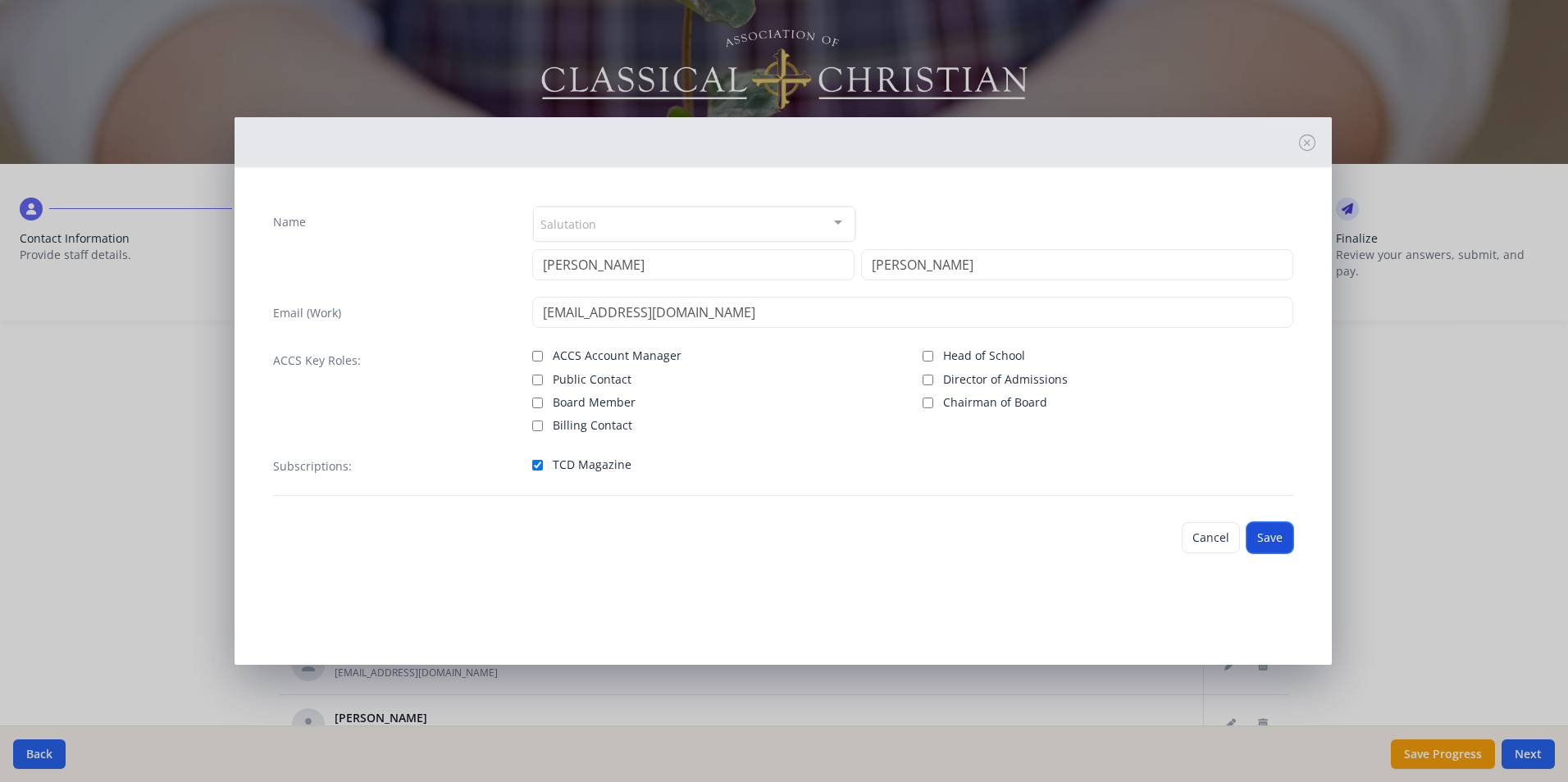
click at [1270, 542] on button "Save" at bounding box center [1270, 538] width 47 height 31
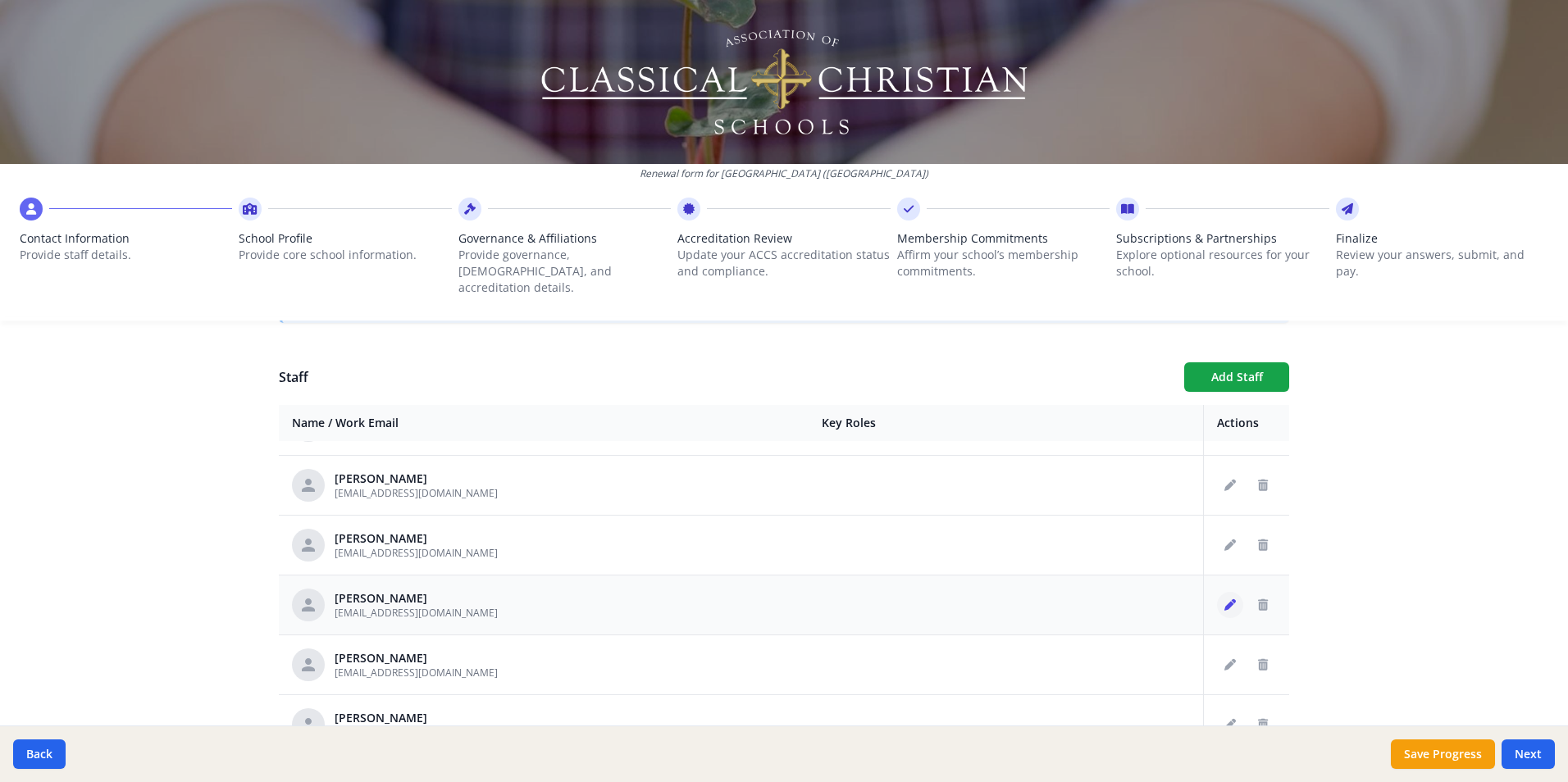
click at [1225, 599] on icon "Edit staff" at bounding box center [1230, 605] width 11 height 11
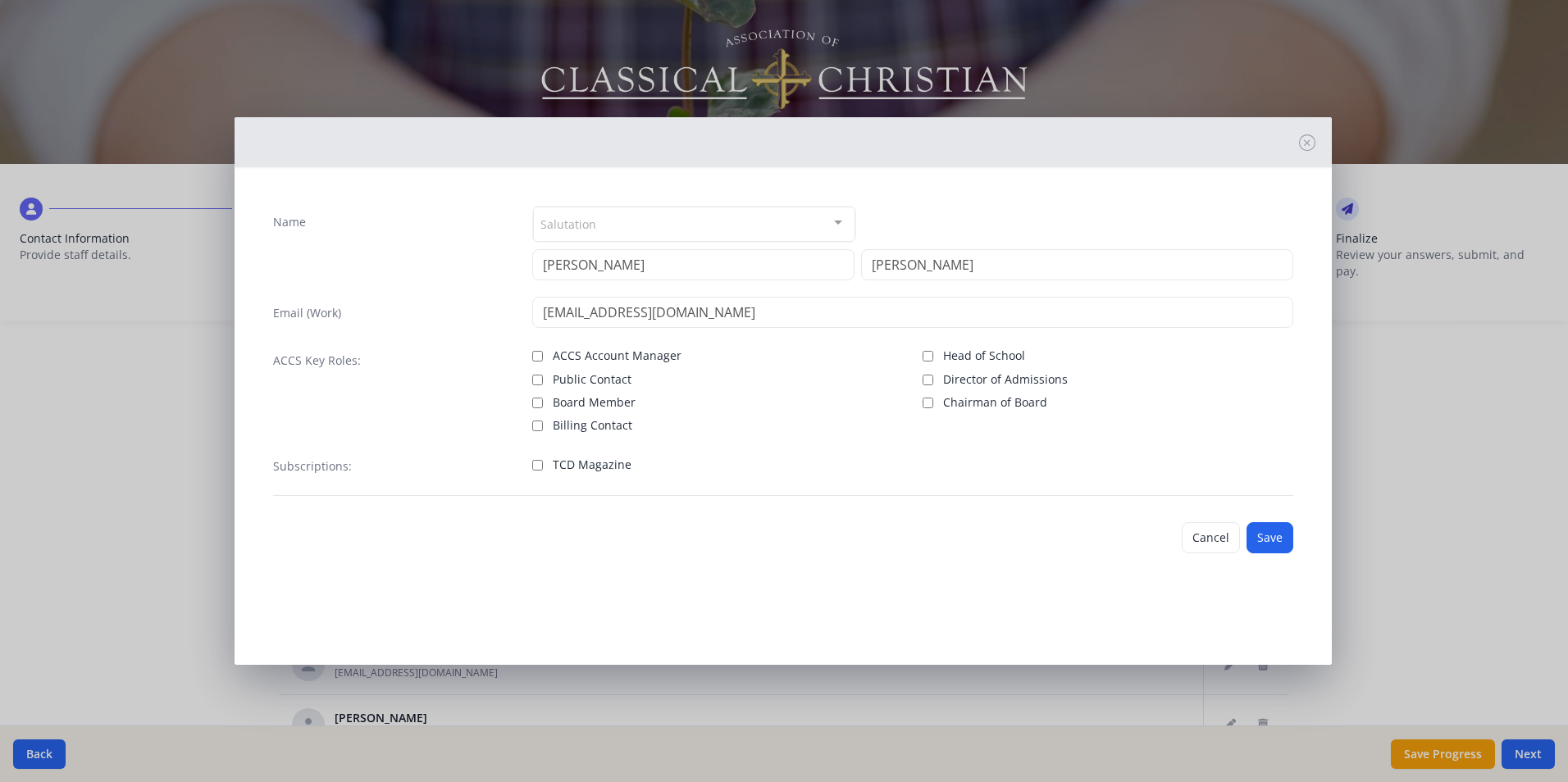
click at [585, 459] on span "TCD Magazine" at bounding box center [592, 464] width 79 height 17
click at [543, 460] on input "TCD Magazine" at bounding box center [538, 465] width 11 height 11
click at [1267, 538] on button "Save" at bounding box center [1270, 538] width 47 height 31
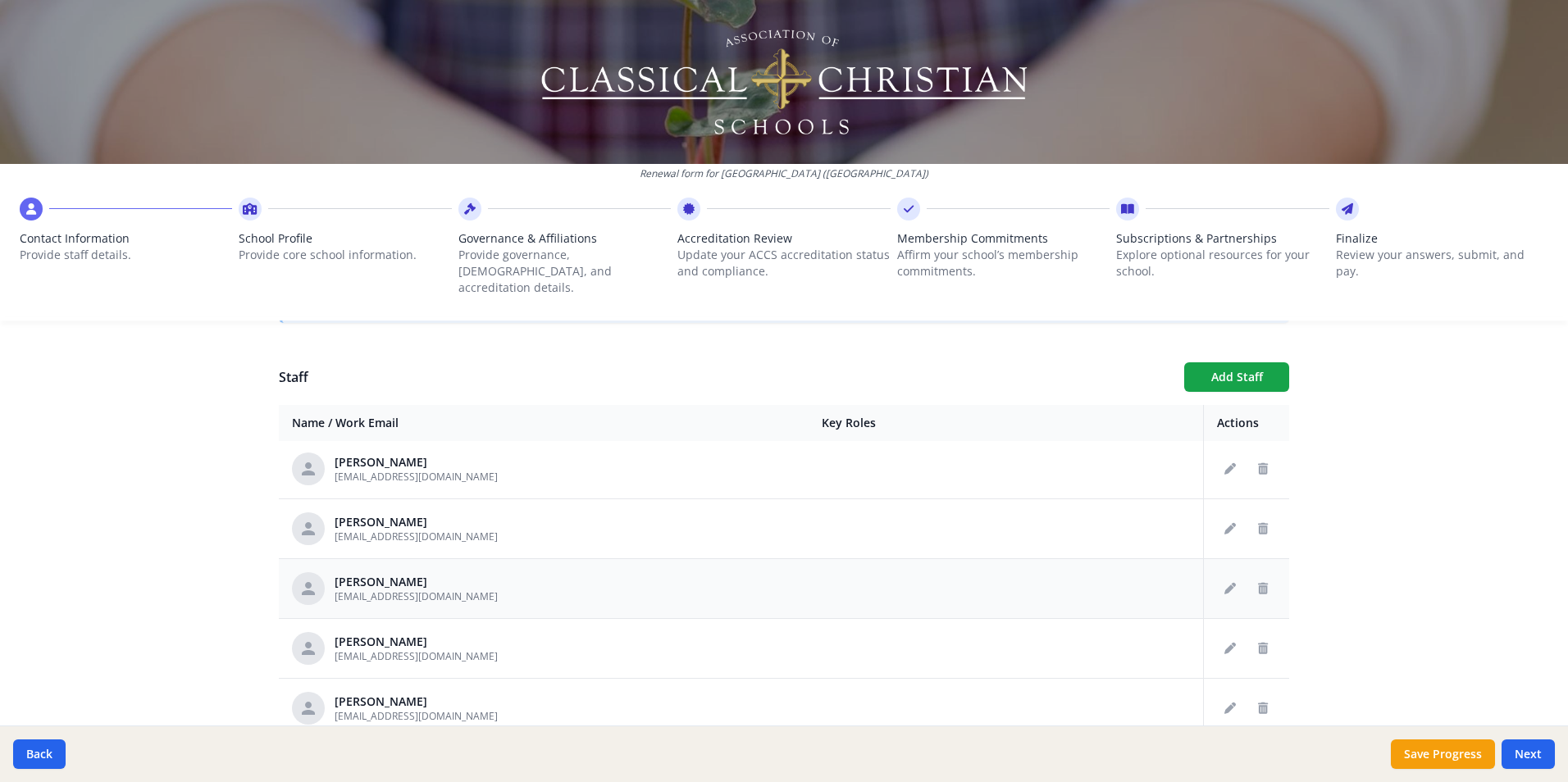
scroll to position [1886, 0]
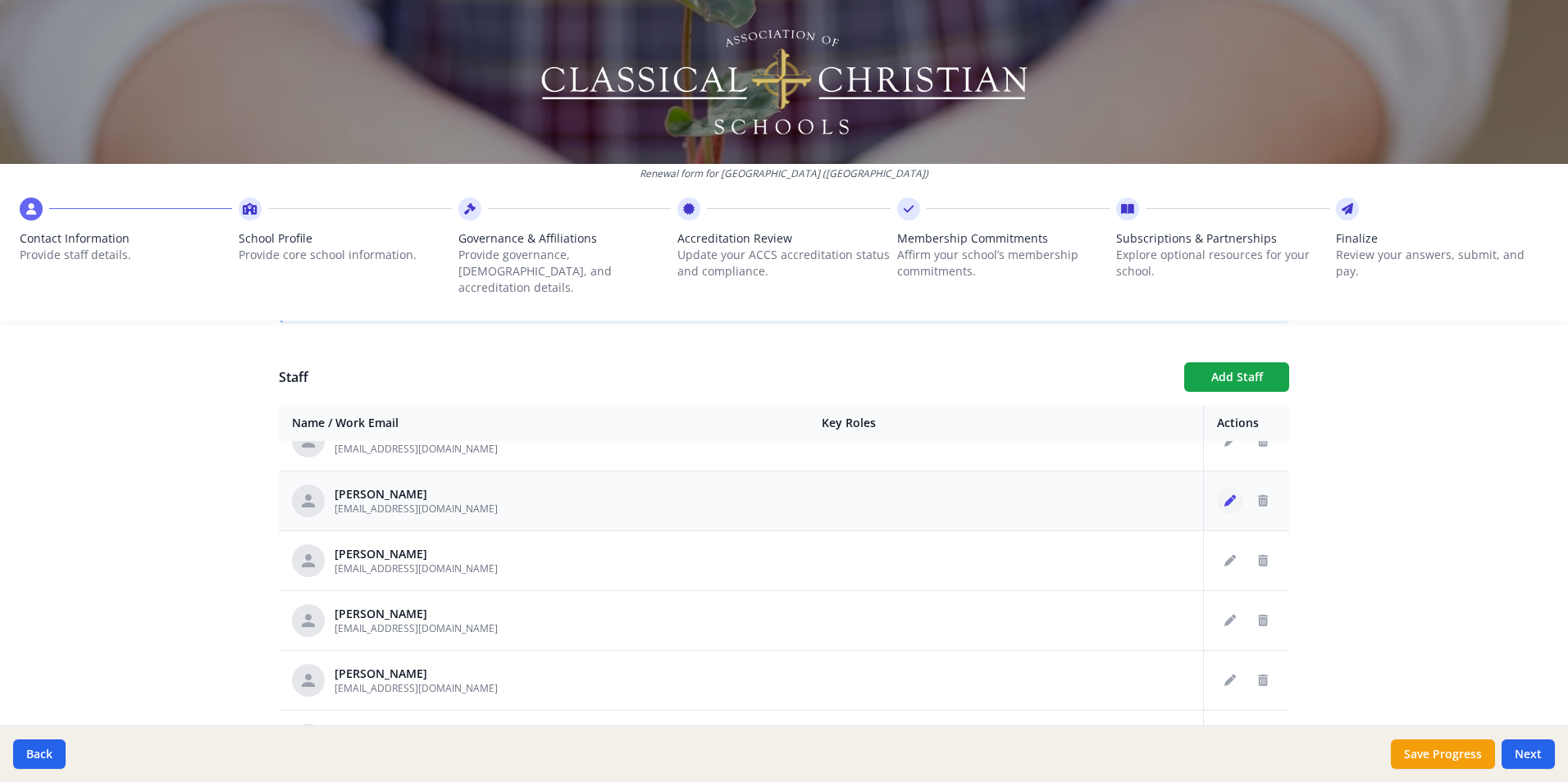
click at [1225, 495] on icon "Edit staff" at bounding box center [1230, 500] width 11 height 11
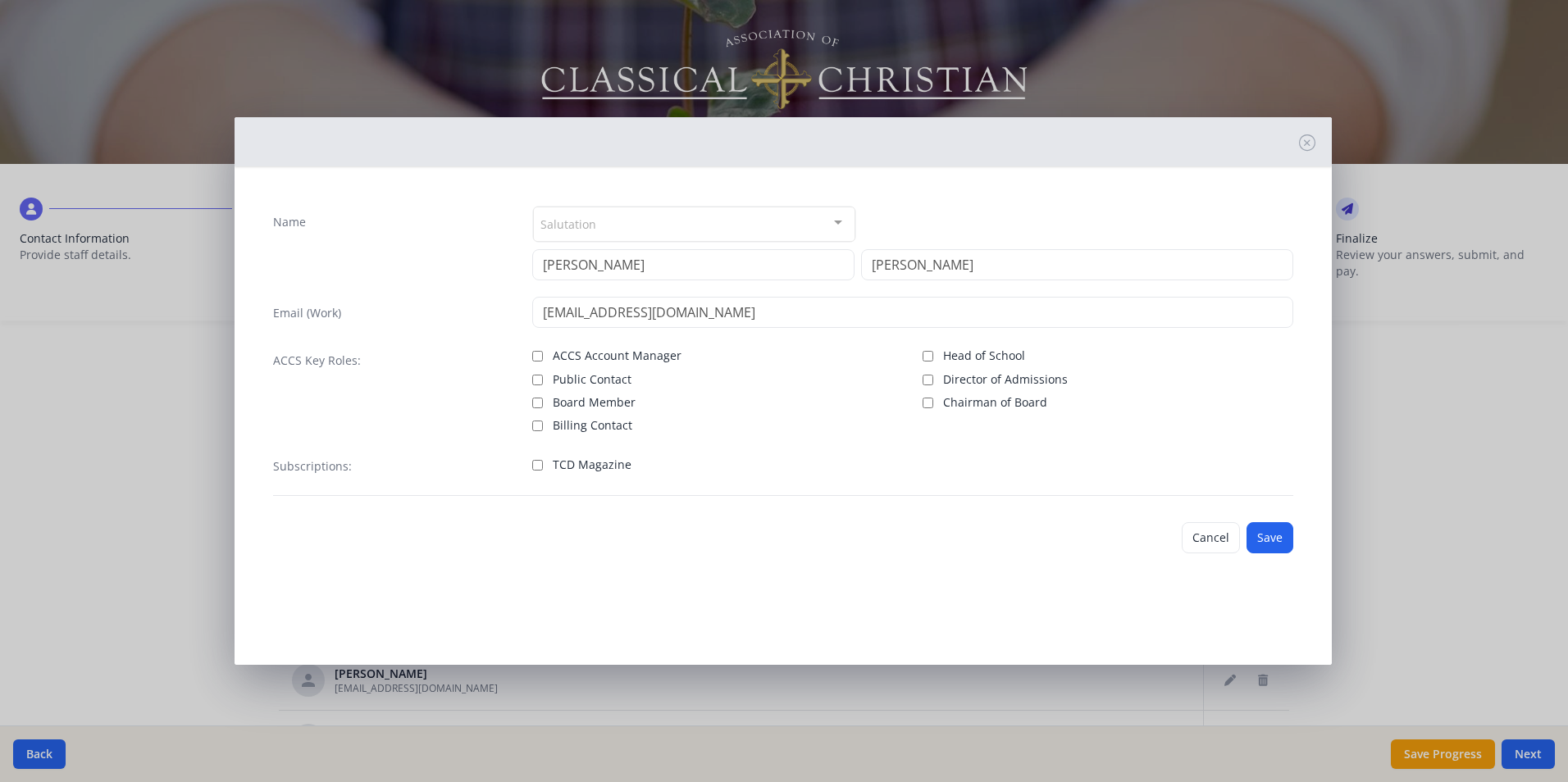
click at [553, 462] on span "TCD Magazine" at bounding box center [592, 464] width 79 height 17
click at [543, 462] on input "TCD Magazine" at bounding box center [538, 465] width 11 height 11
click at [1277, 538] on button "Save" at bounding box center [1270, 538] width 47 height 31
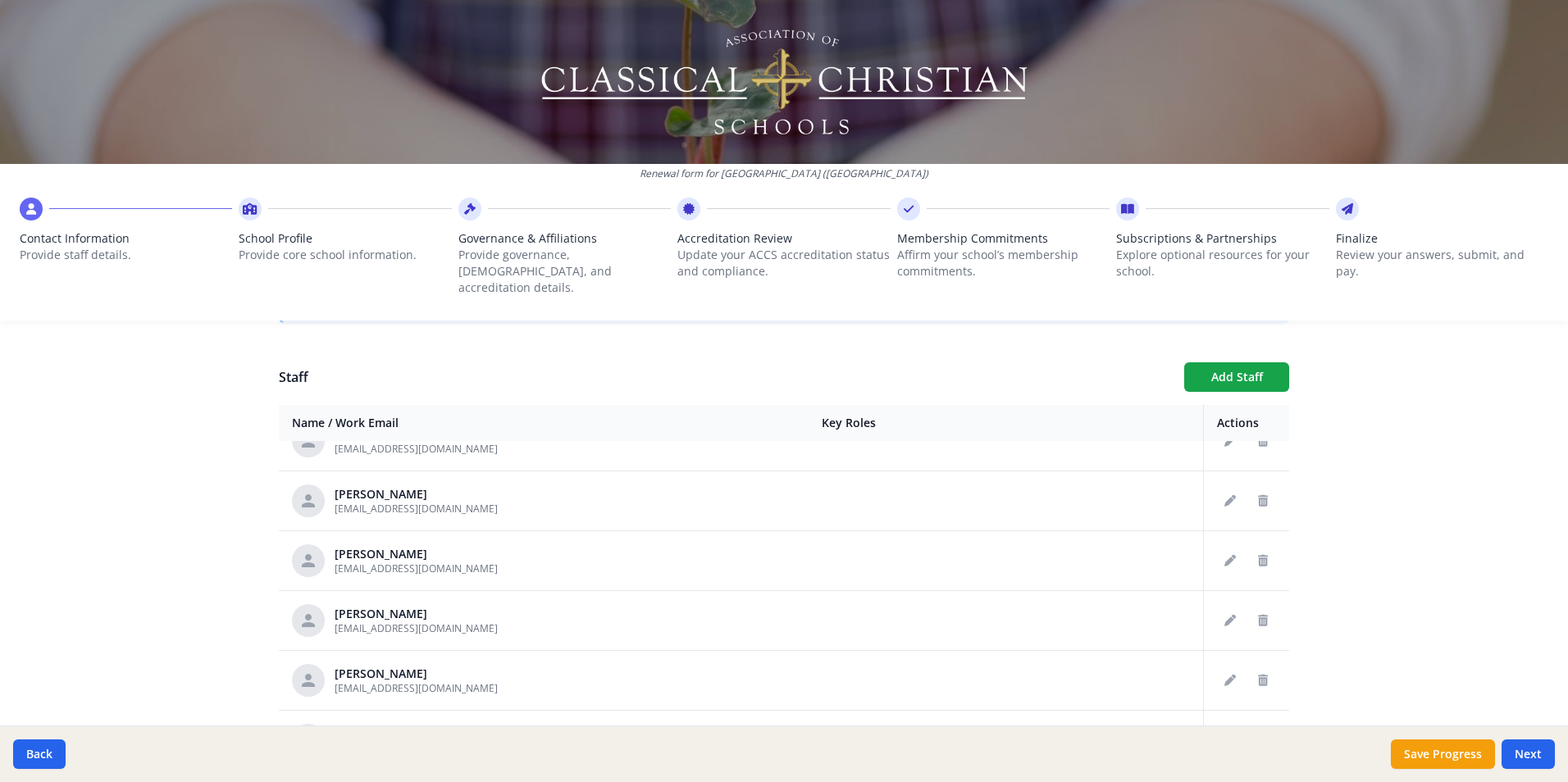
click at [104, 556] on div "Renewal form for [GEOGRAPHIC_DATA] ([GEOGRAPHIC_DATA]) Contact Information Prov…" at bounding box center [784, 391] width 1568 height 782
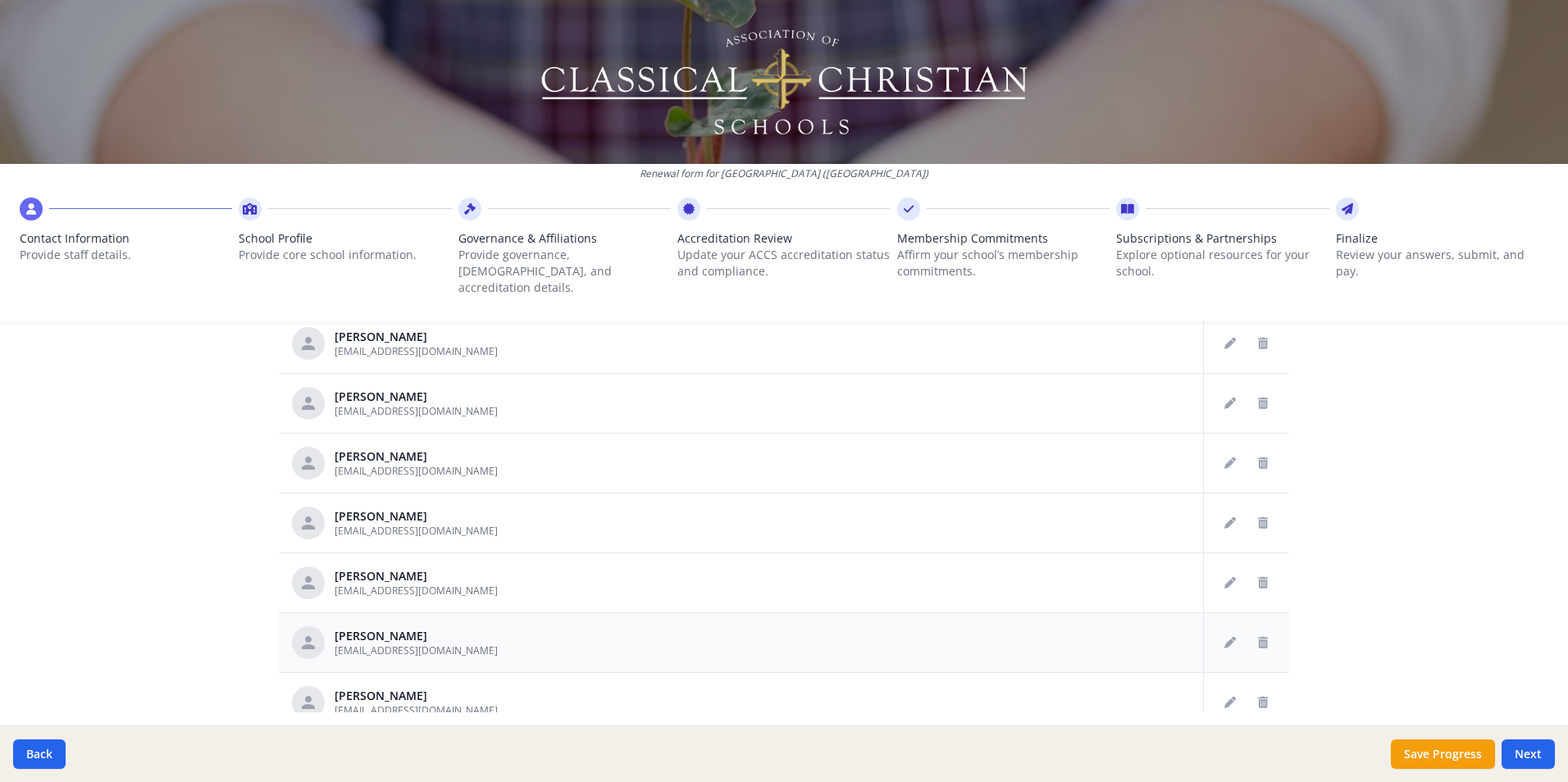
scroll to position [809, 0]
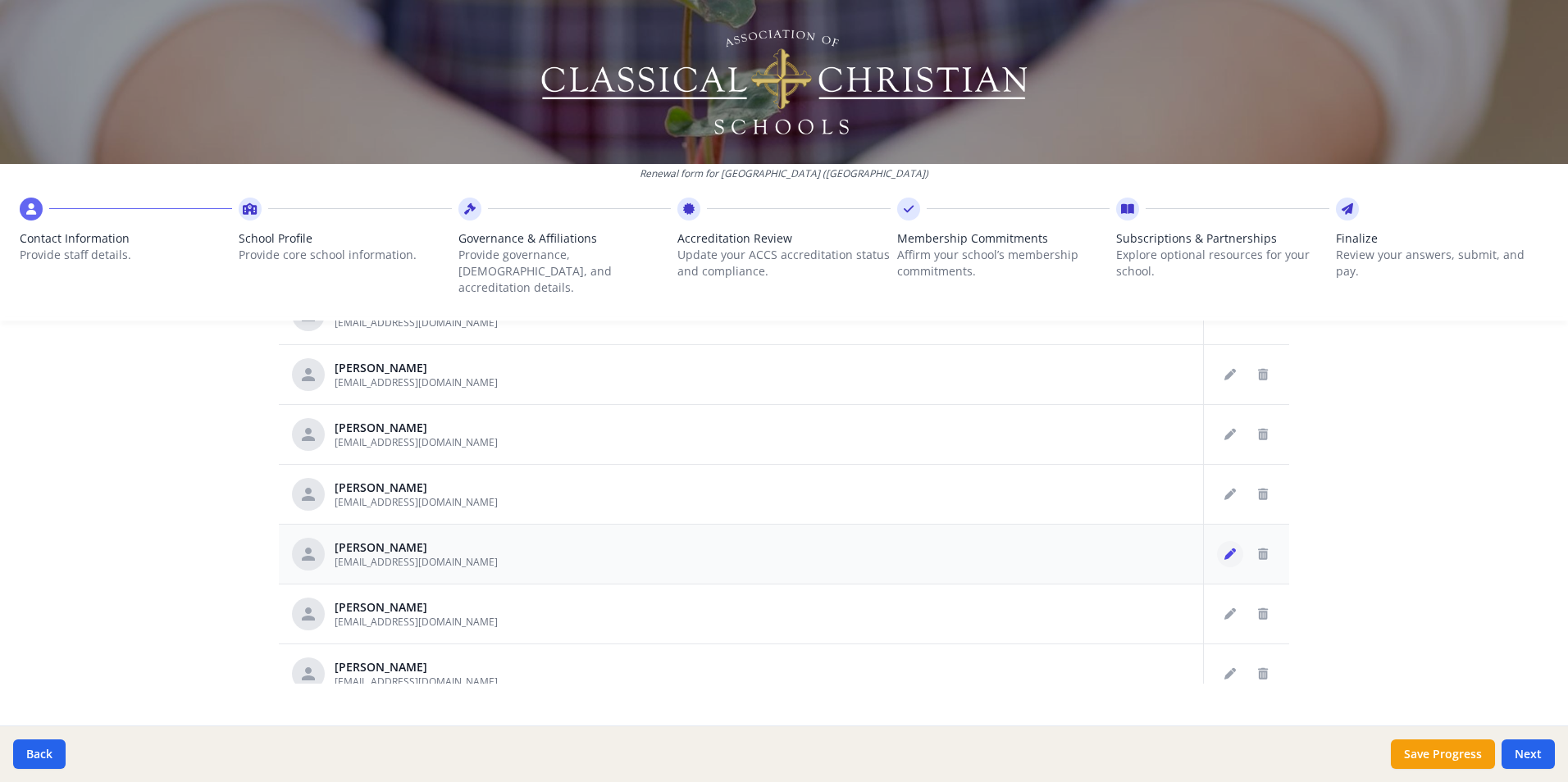
click at [1225, 548] on icon "Edit staff" at bounding box center [1230, 553] width 11 height 11
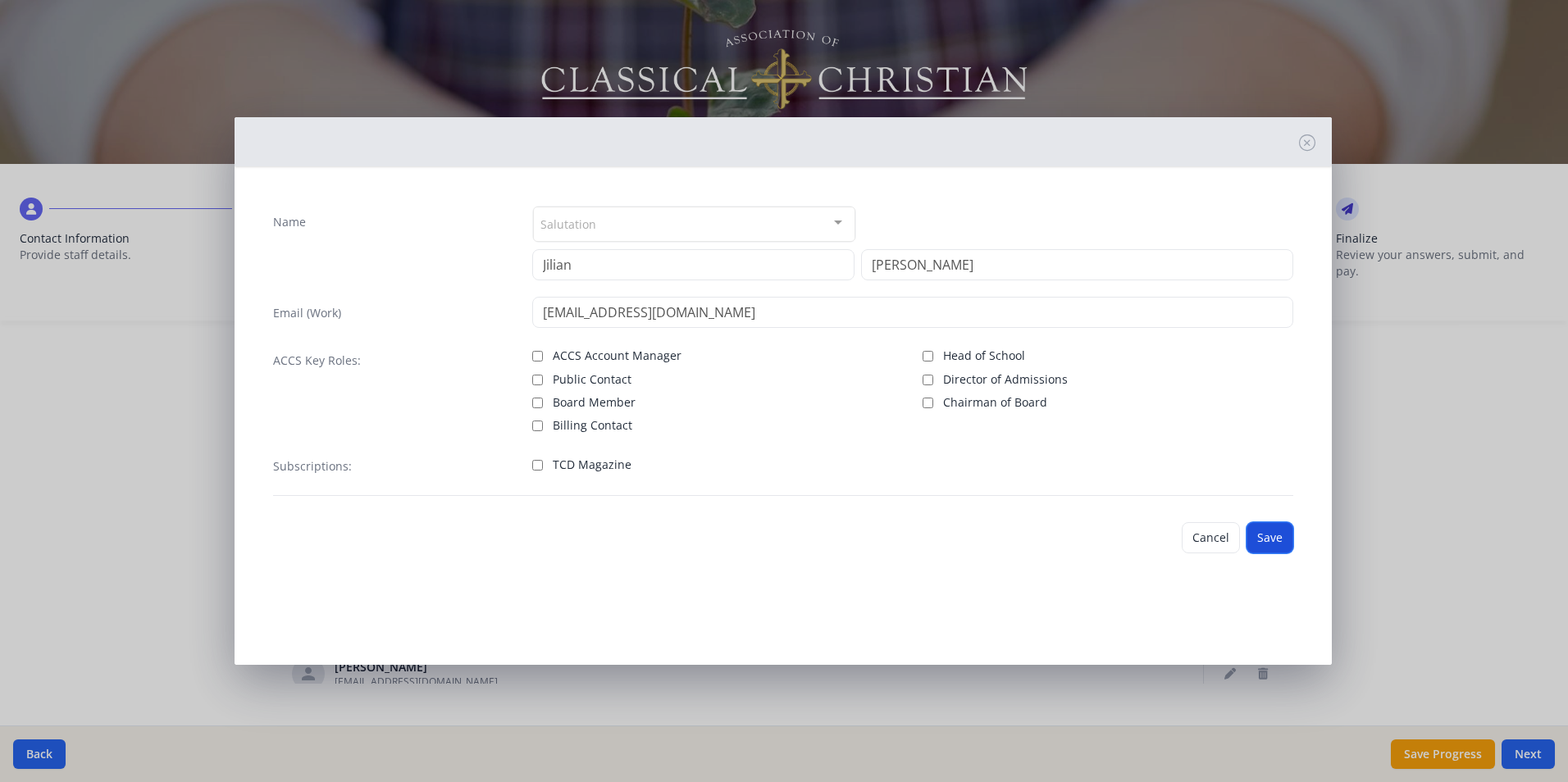
click at [1260, 533] on button "Save" at bounding box center [1270, 538] width 47 height 31
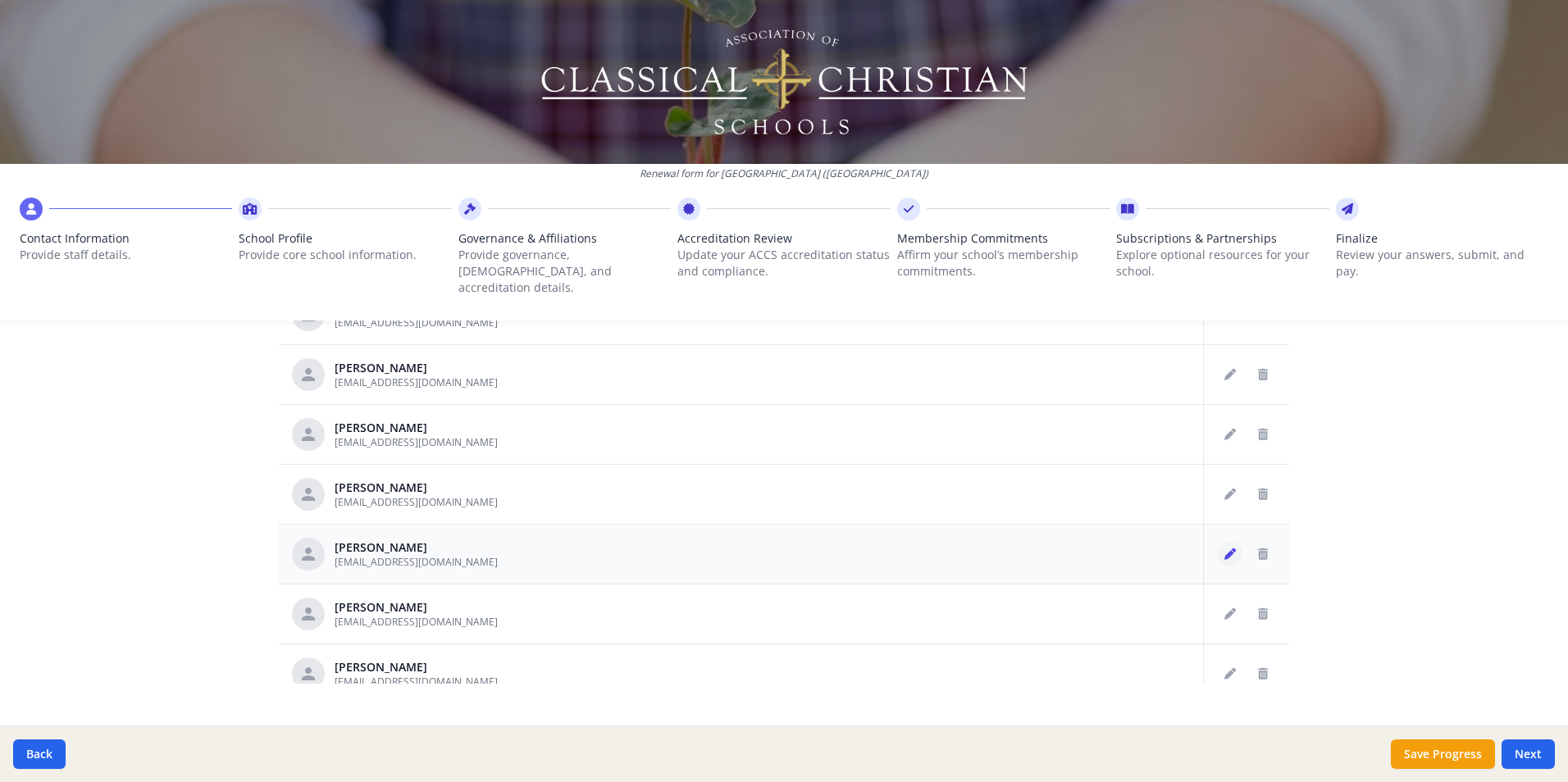
click at [1225, 548] on icon "Edit staff" at bounding box center [1230, 553] width 11 height 11
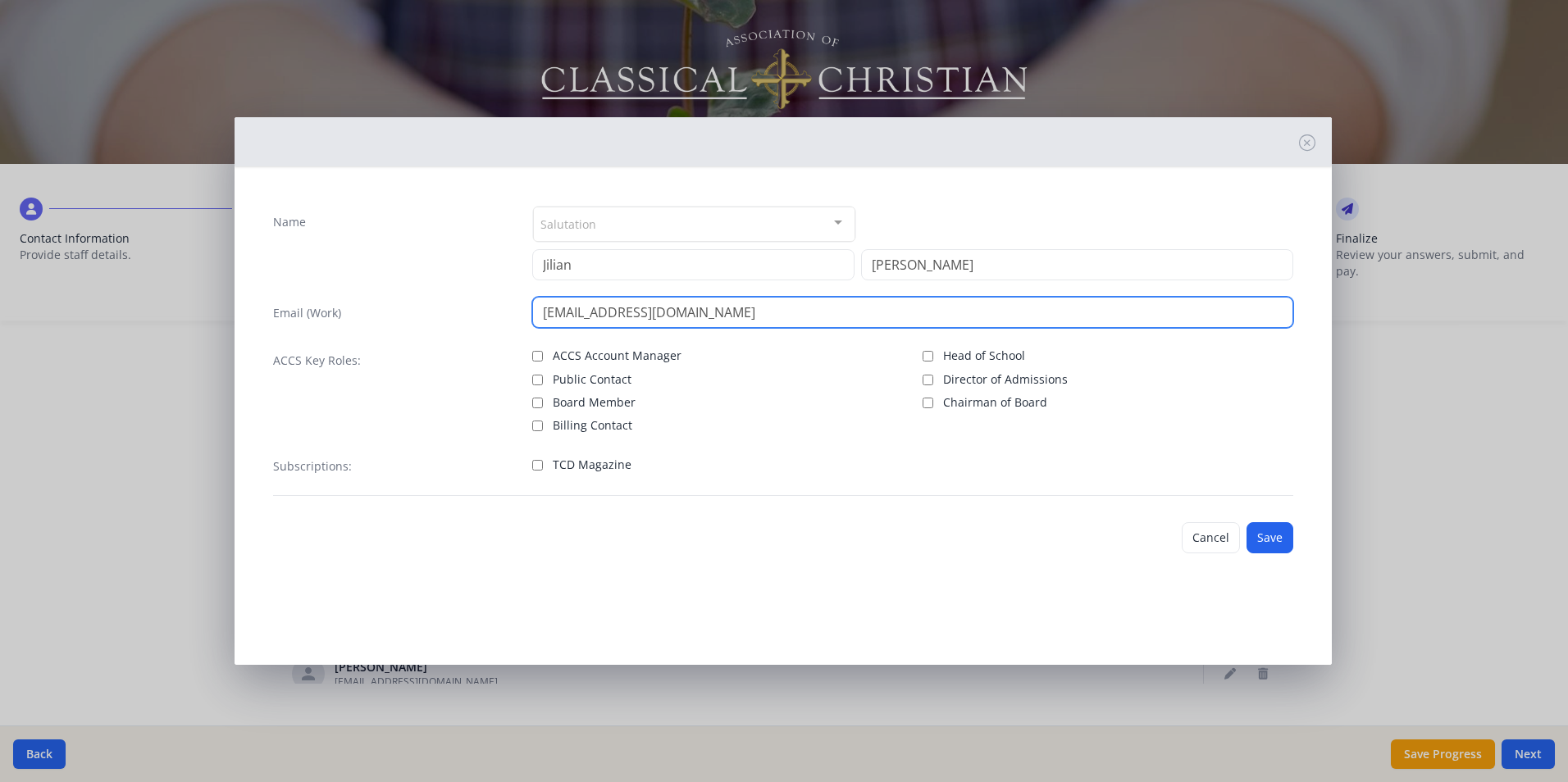
drag, startPoint x: 705, startPoint y: 318, endPoint x: 544, endPoint y: 304, distance: 161.6
click at [544, 304] on input "[EMAIL_ADDRESS][DOMAIN_NAME]" at bounding box center [913, 312] width 761 height 31
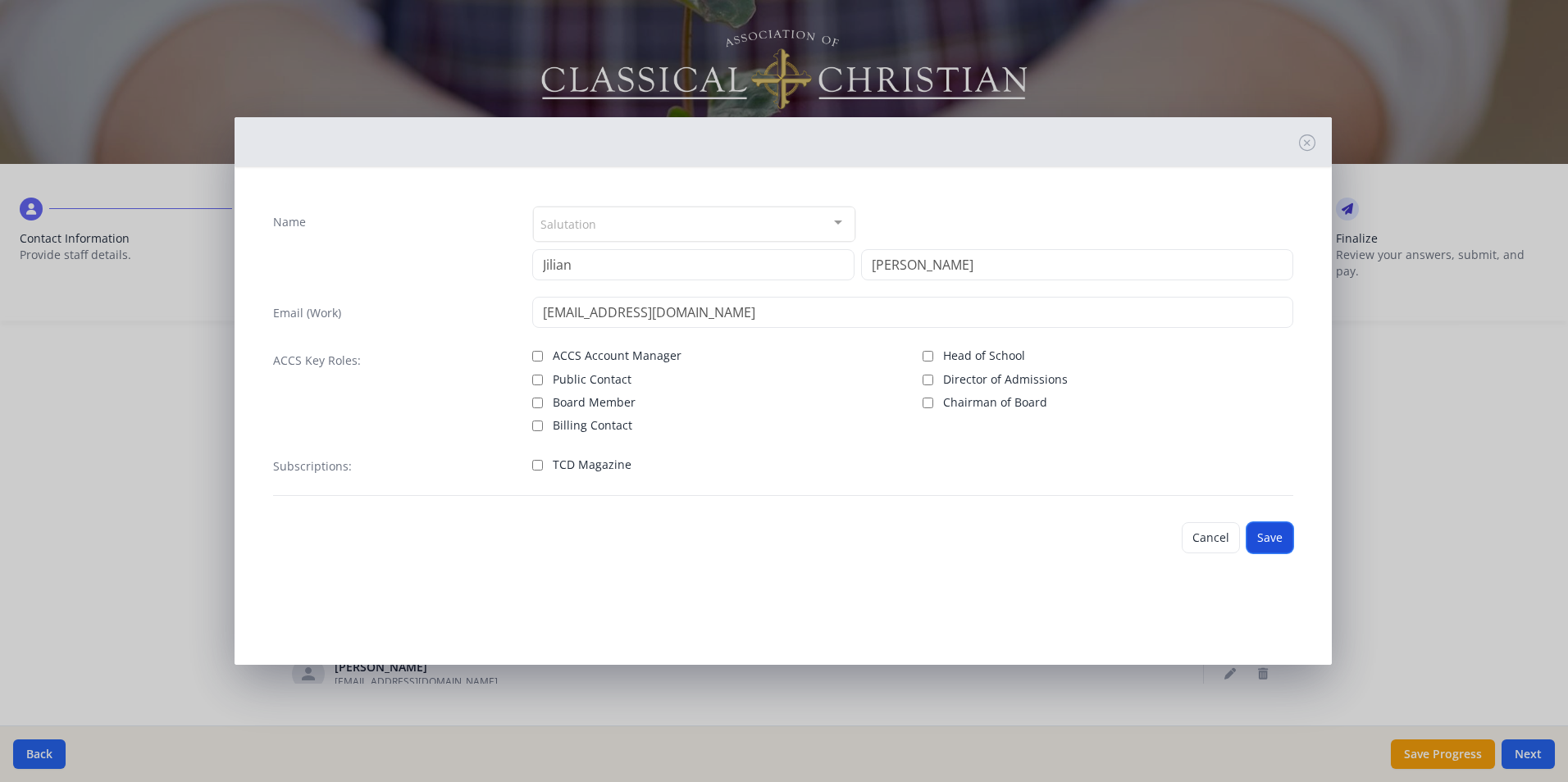
click at [1270, 537] on button "Save" at bounding box center [1270, 538] width 47 height 31
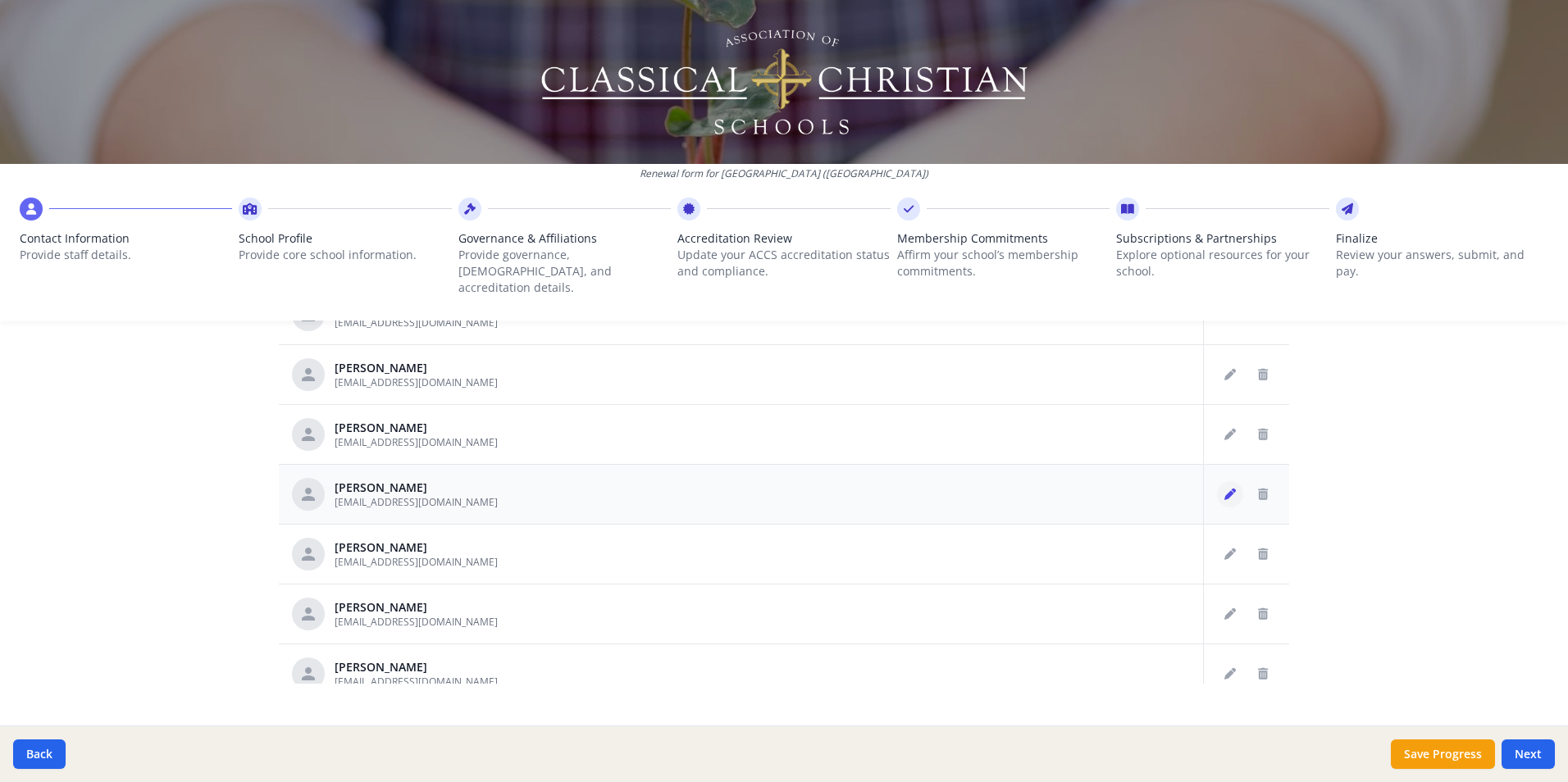
click at [1225, 489] on icon "Edit staff" at bounding box center [1230, 494] width 11 height 11
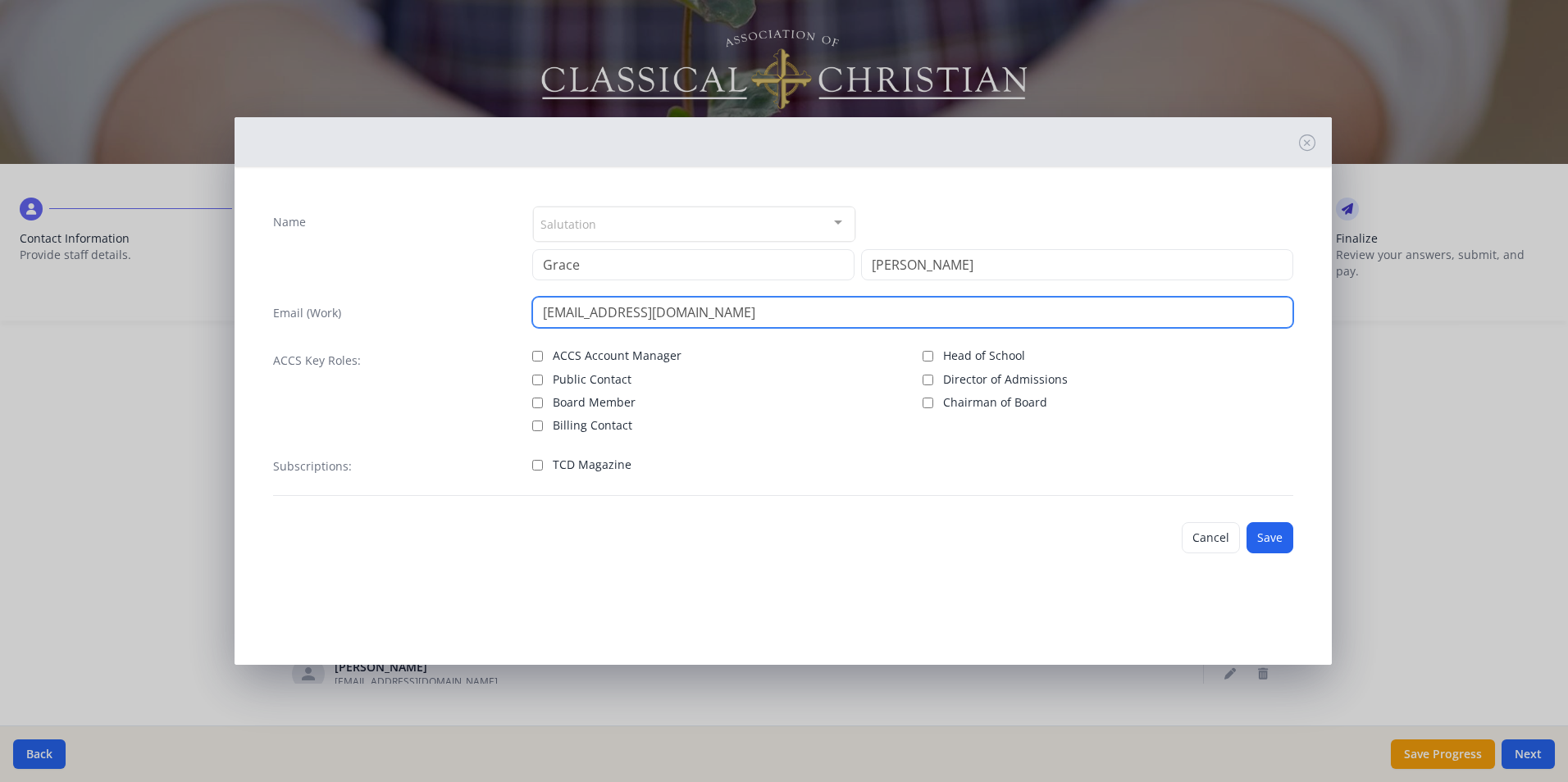
drag, startPoint x: 659, startPoint y: 315, endPoint x: 514, endPoint y: 310, distance: 145.1
click at [514, 310] on div "Email (Work) [EMAIL_ADDRESS][DOMAIN_NAME]" at bounding box center [783, 312] width 1021 height 31
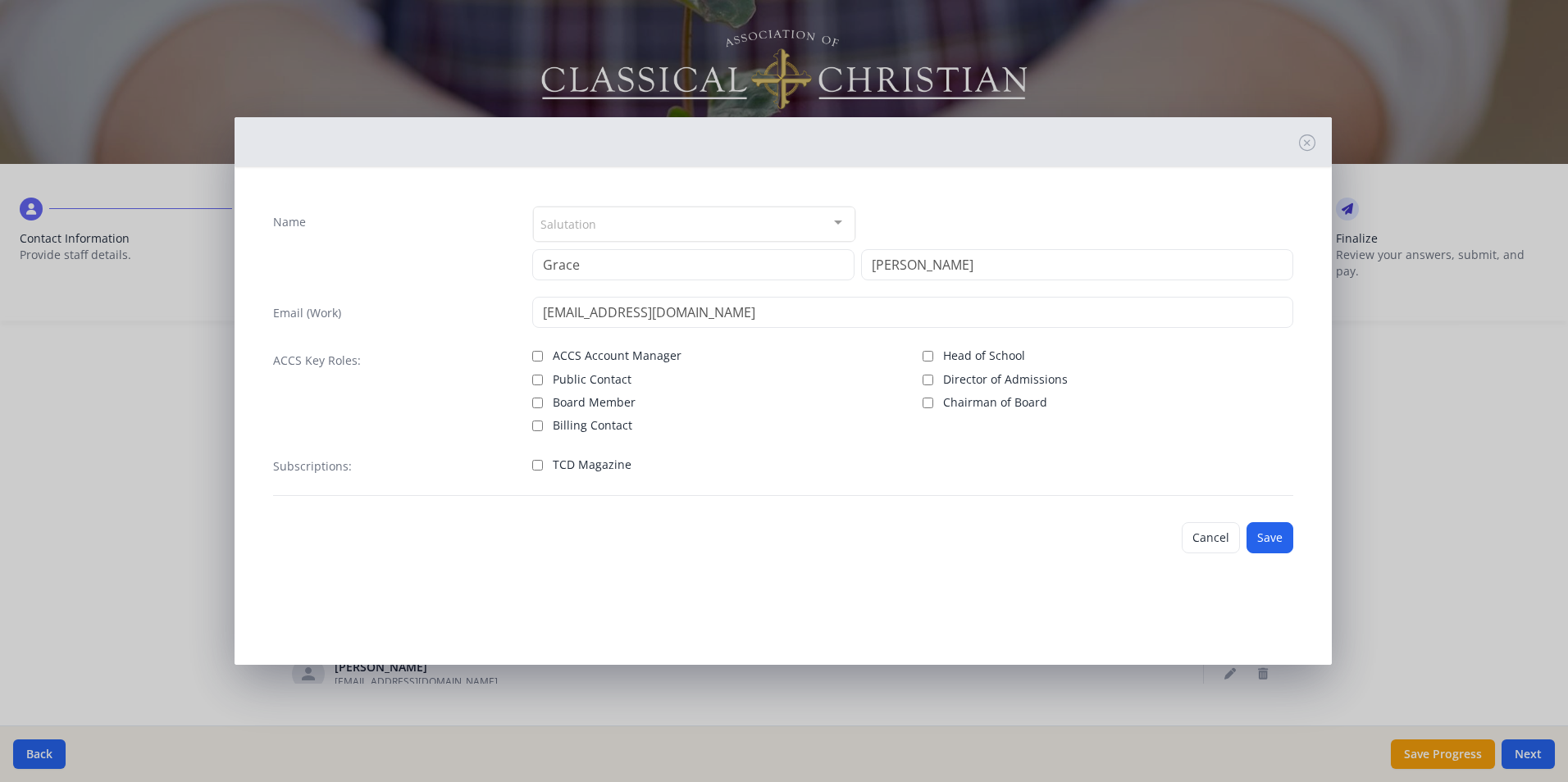
click at [540, 433] on div "Name Salutation Mr. Mrs. Ms. Dr. Rev. Fr. Esq. No elements found. Consider chan…" at bounding box center [782, 350] width 1046 height 317
click at [539, 462] on input "TCD Magazine" at bounding box center [538, 465] width 11 height 11
click at [1277, 538] on button "Save" at bounding box center [1270, 538] width 47 height 31
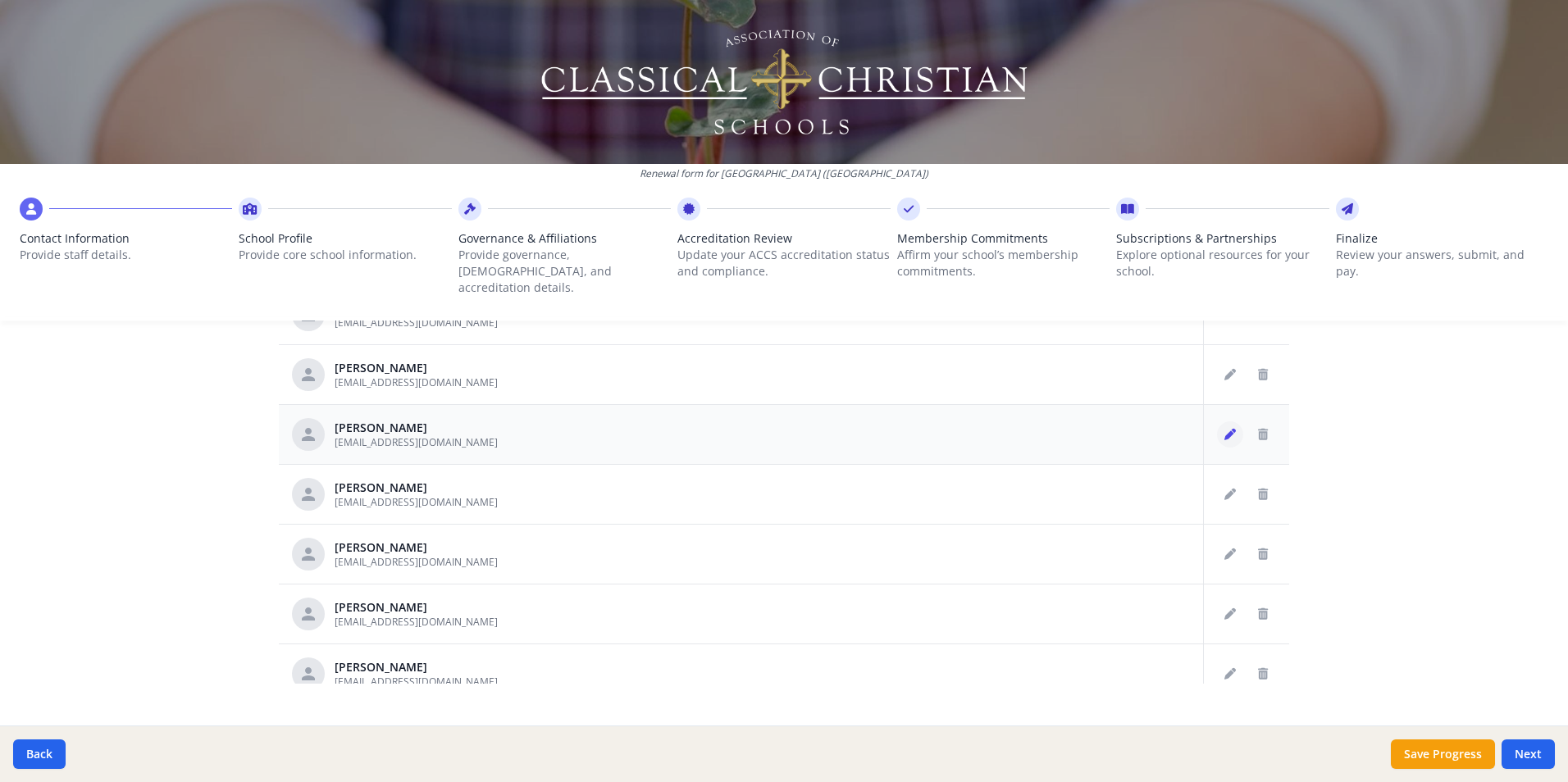
click at [1225, 429] on icon "Edit staff" at bounding box center [1230, 434] width 11 height 11
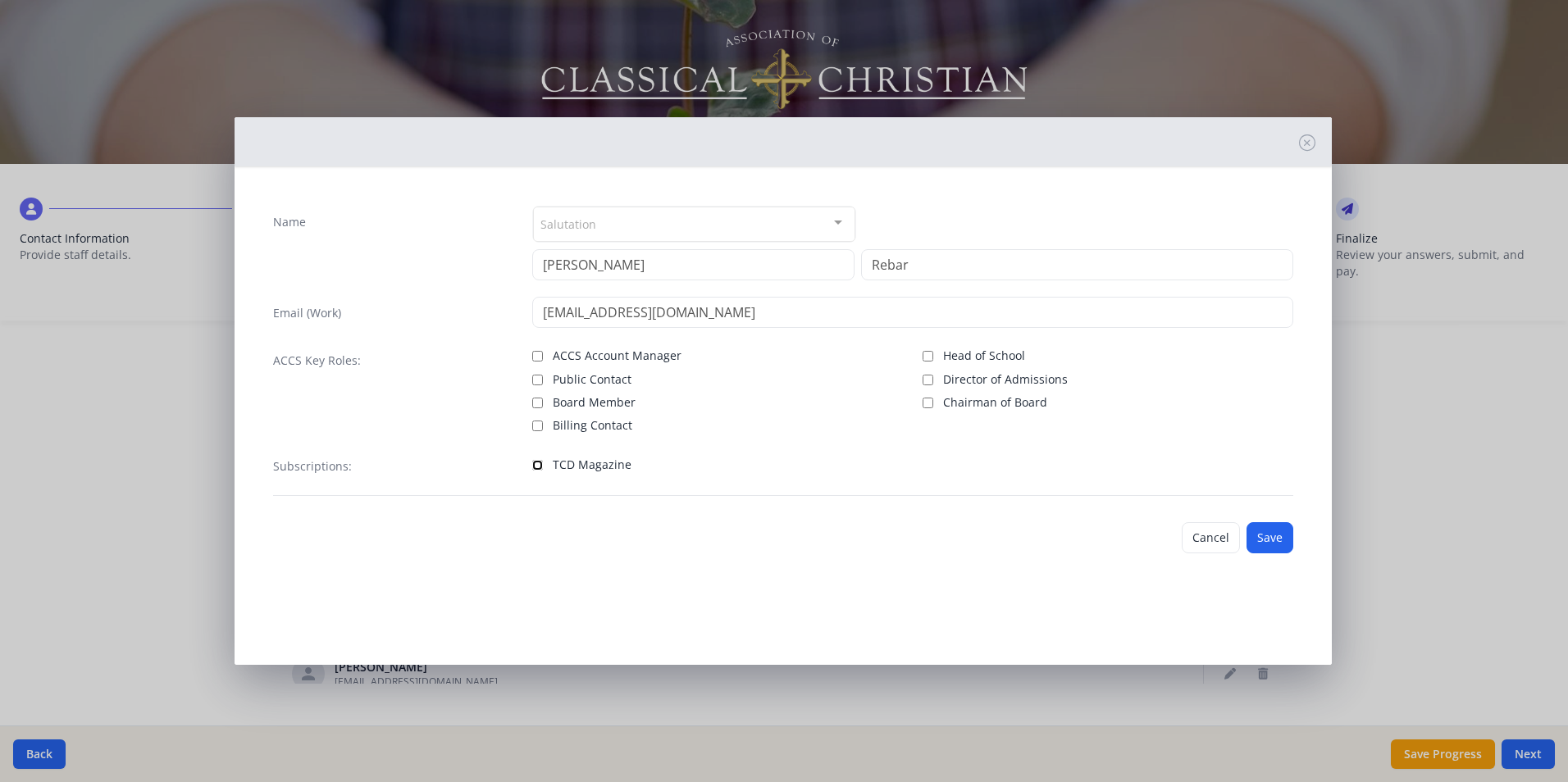
click at [538, 461] on input "TCD Magazine" at bounding box center [538, 465] width 11 height 11
click at [1256, 545] on button "Save" at bounding box center [1270, 538] width 47 height 31
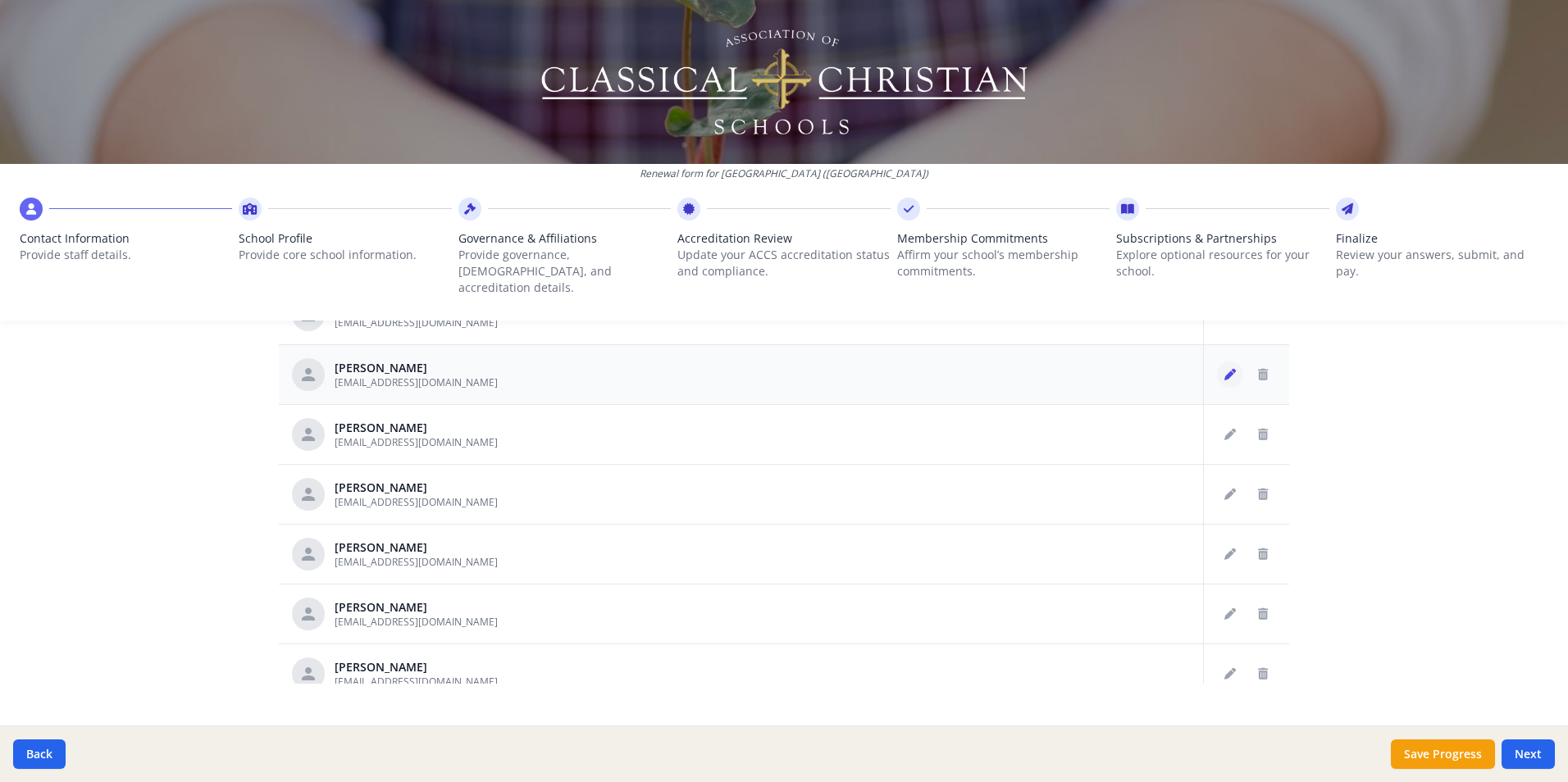
click at [1225, 369] on icon "Edit staff" at bounding box center [1230, 374] width 11 height 11
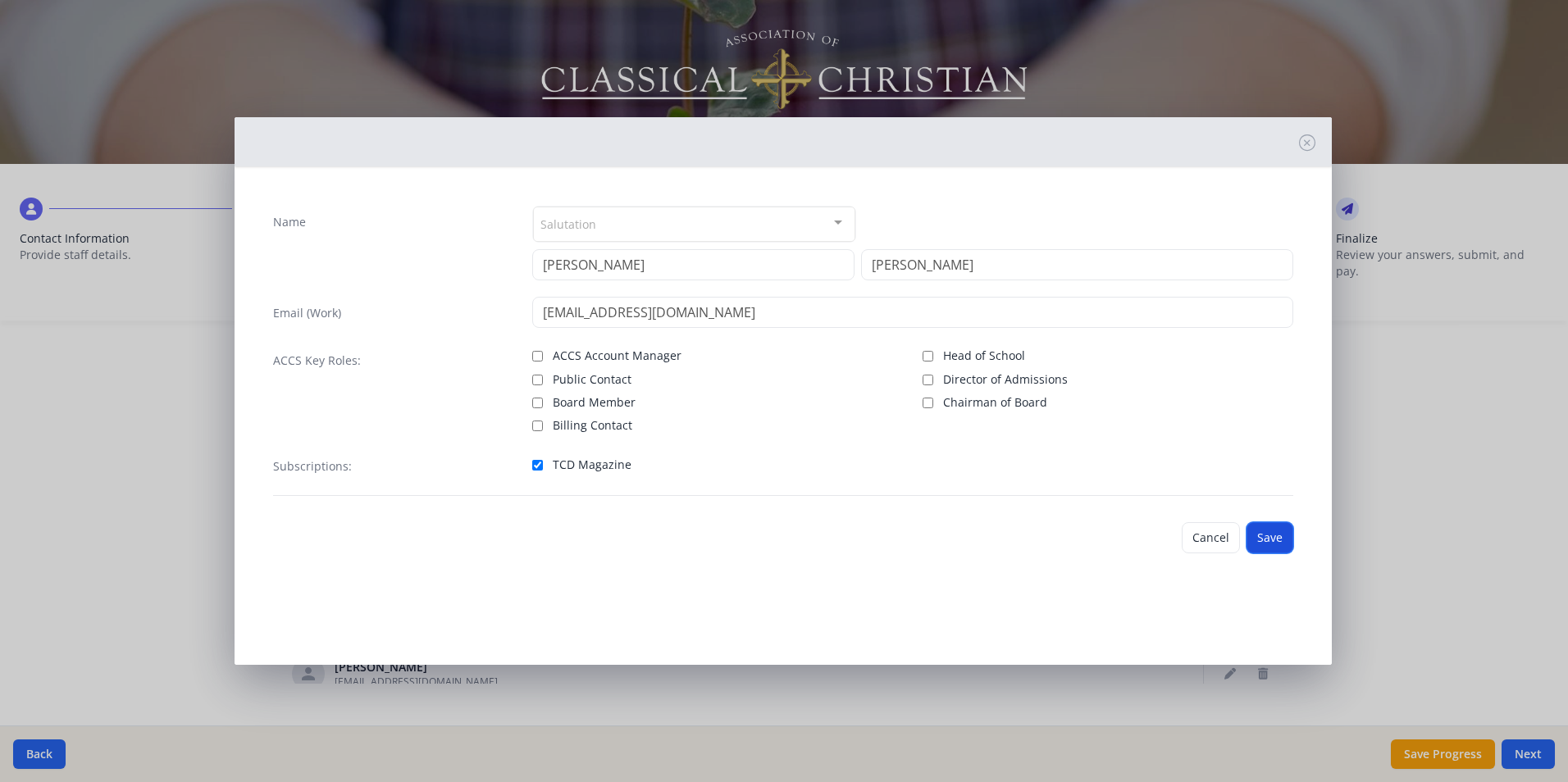
click at [1267, 535] on button "Save" at bounding box center [1270, 538] width 47 height 31
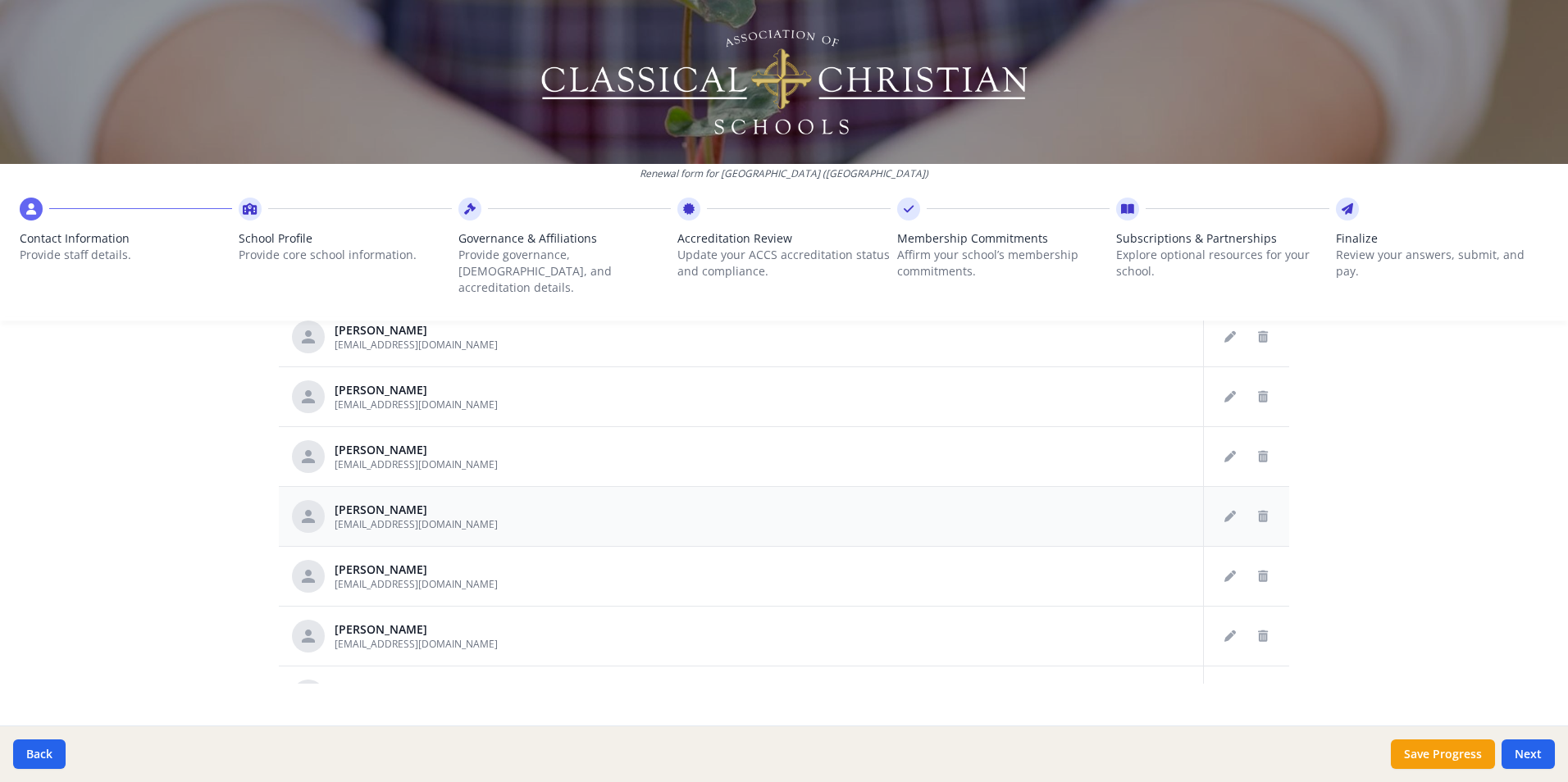
scroll to position [1722, 0]
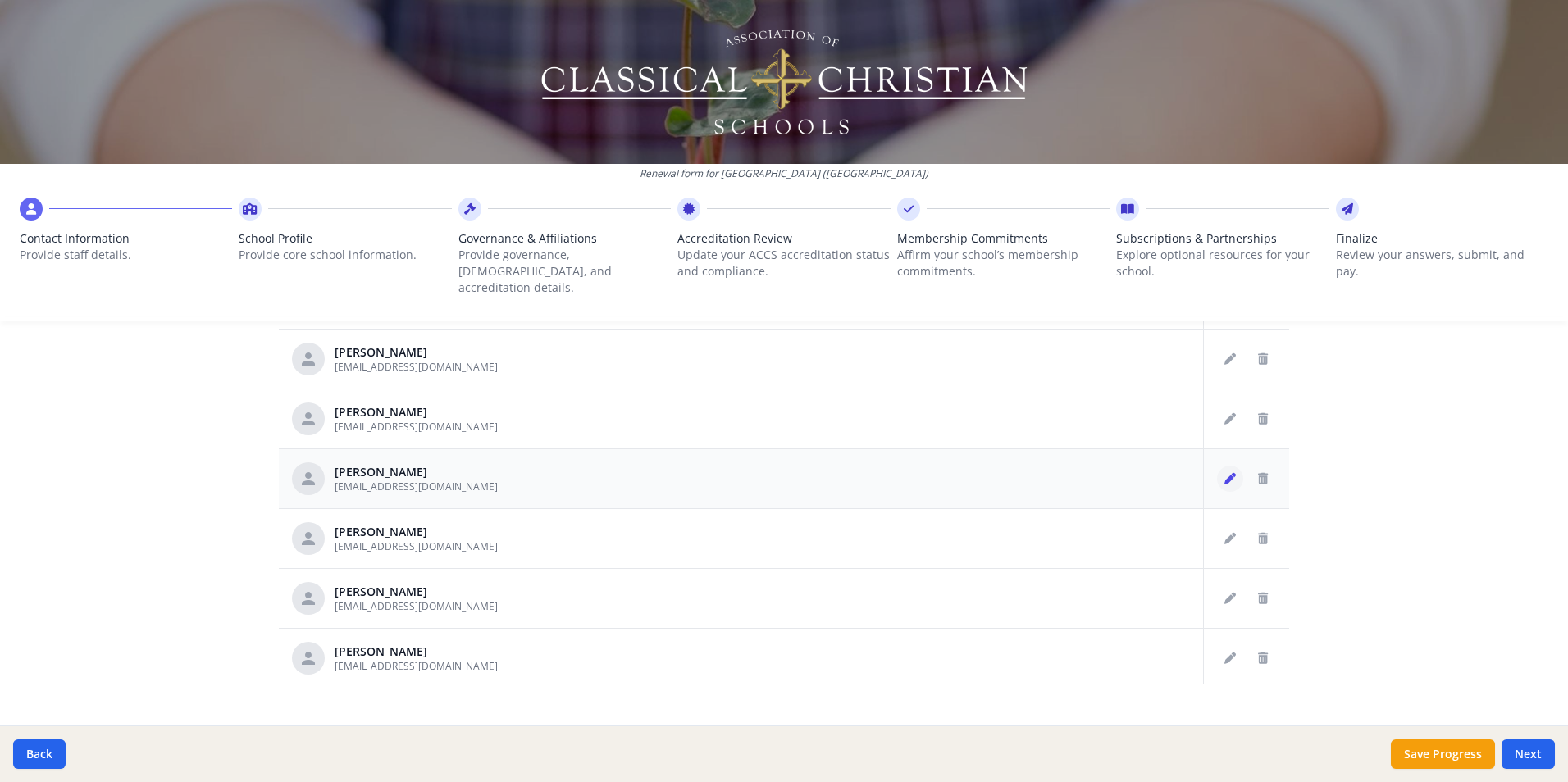
click at [1225, 473] on icon "Edit staff" at bounding box center [1230, 478] width 11 height 11
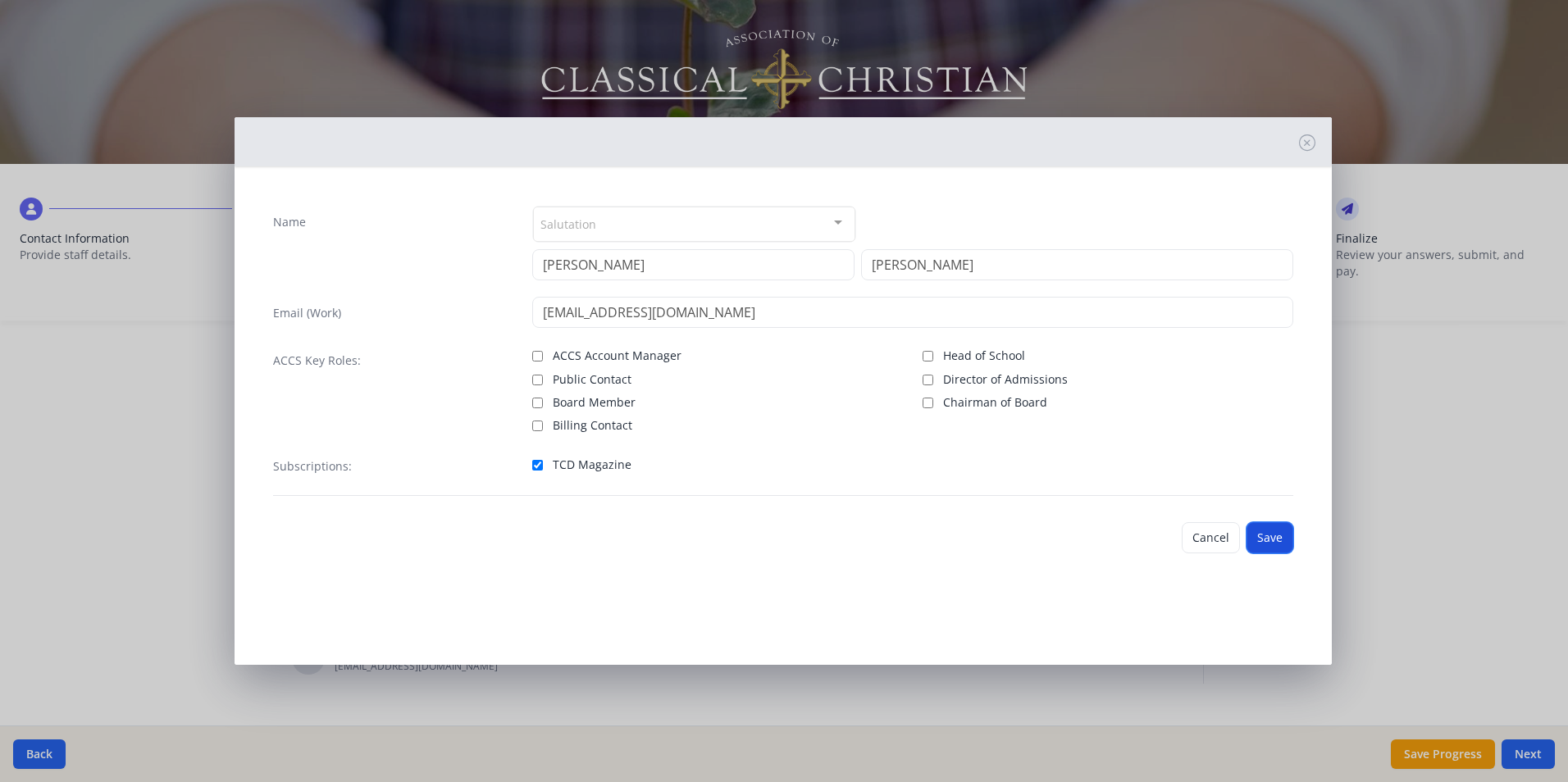
click at [1276, 536] on button "Save" at bounding box center [1270, 538] width 47 height 31
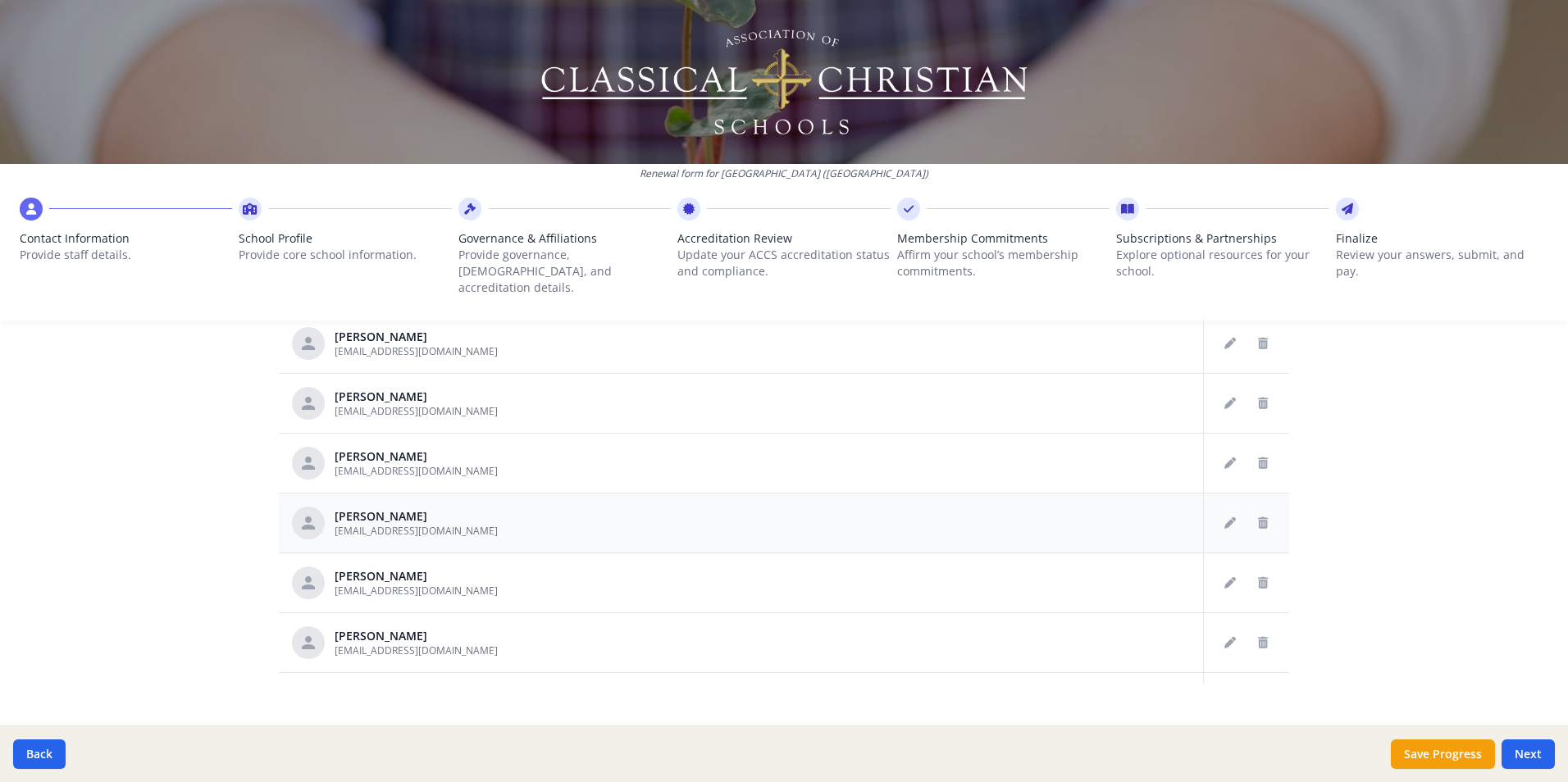
scroll to position [1476, 0]
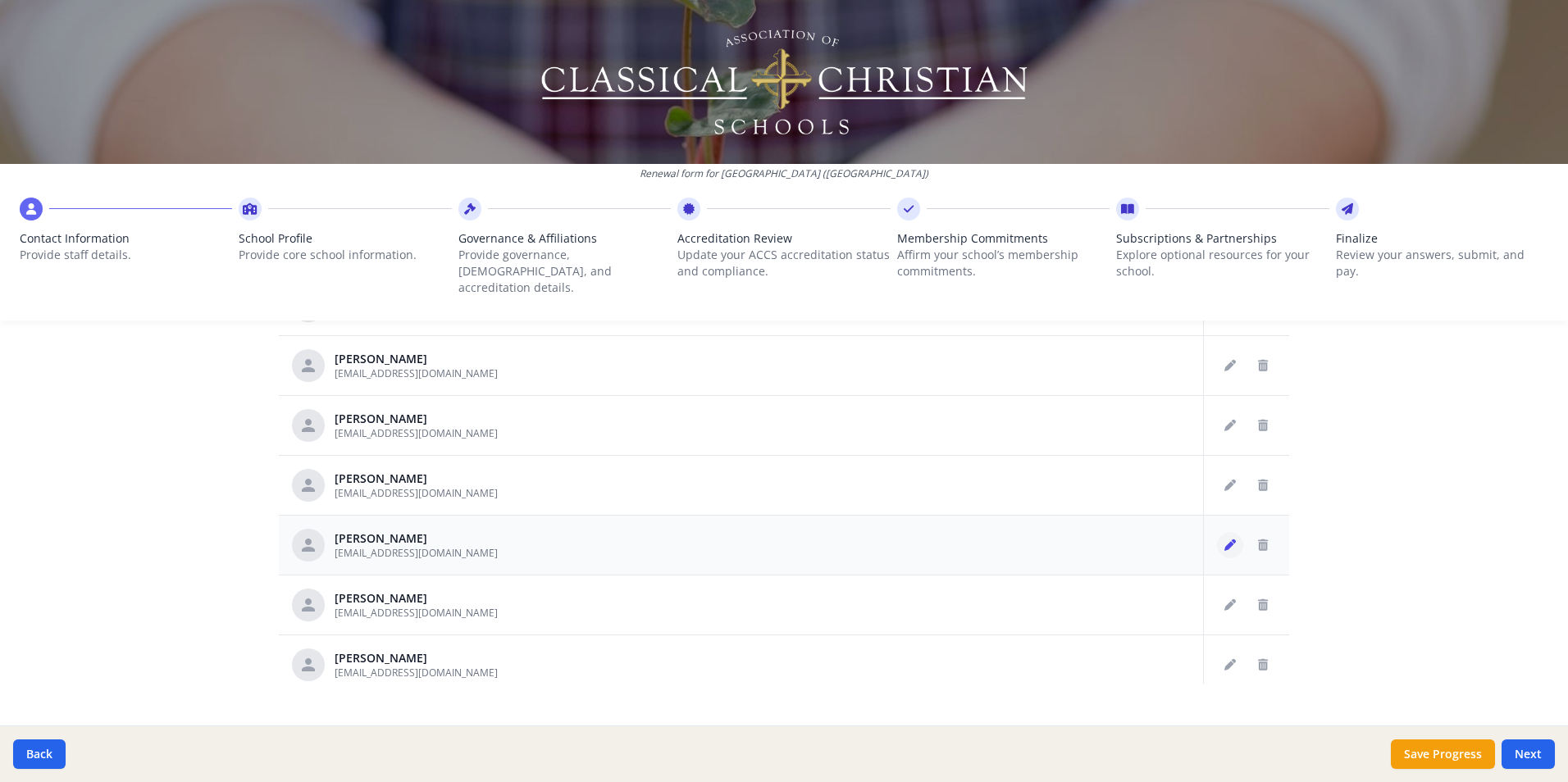
click at [1225, 539] on icon "Edit staff" at bounding box center [1230, 545] width 11 height 11
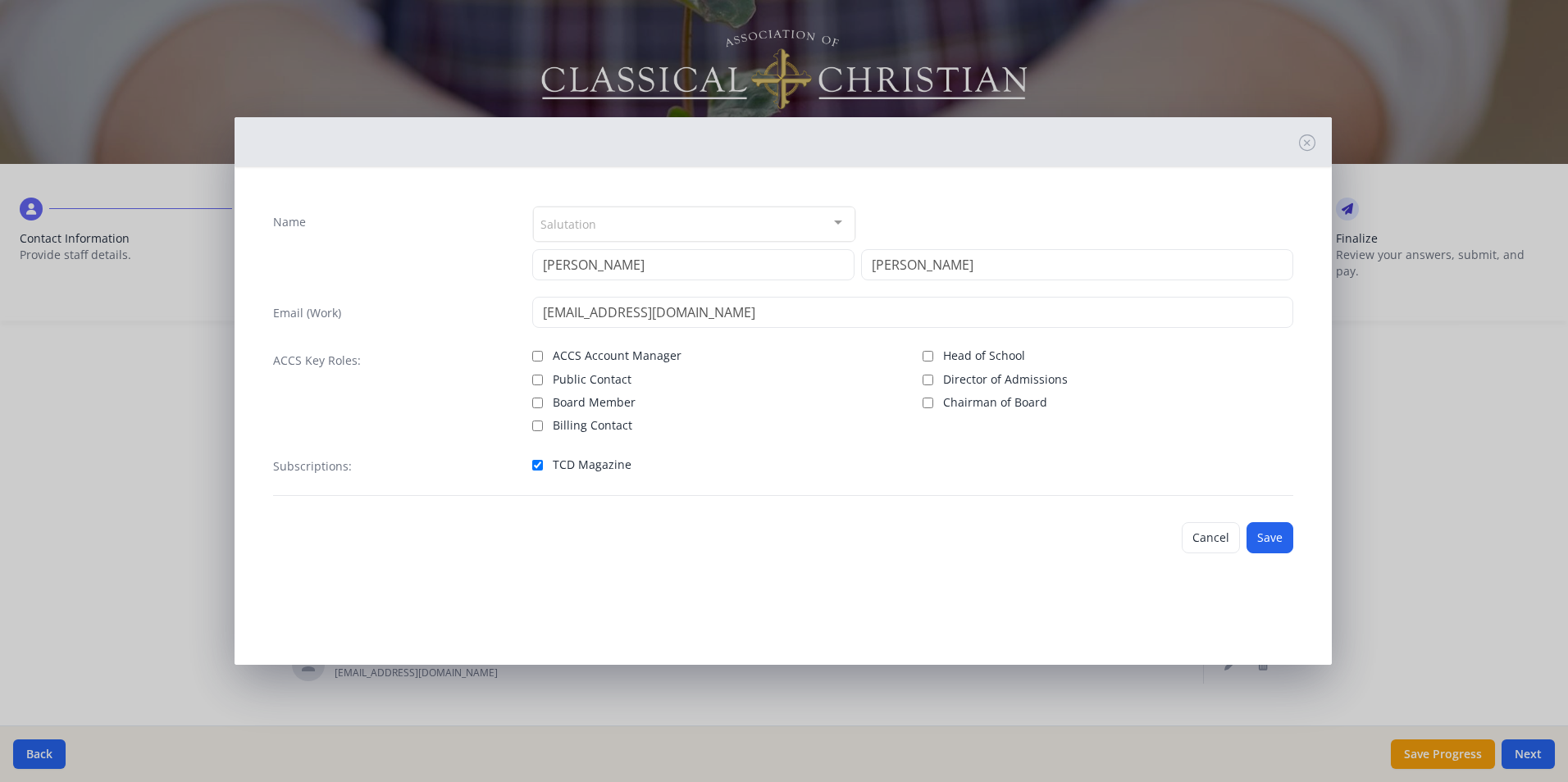
click at [563, 470] on span "TCD Magazine" at bounding box center [592, 464] width 79 height 17
click at [543, 470] on input "TCD Magazine" at bounding box center [538, 465] width 11 height 11
click at [1263, 543] on button "Save" at bounding box center [1270, 538] width 47 height 31
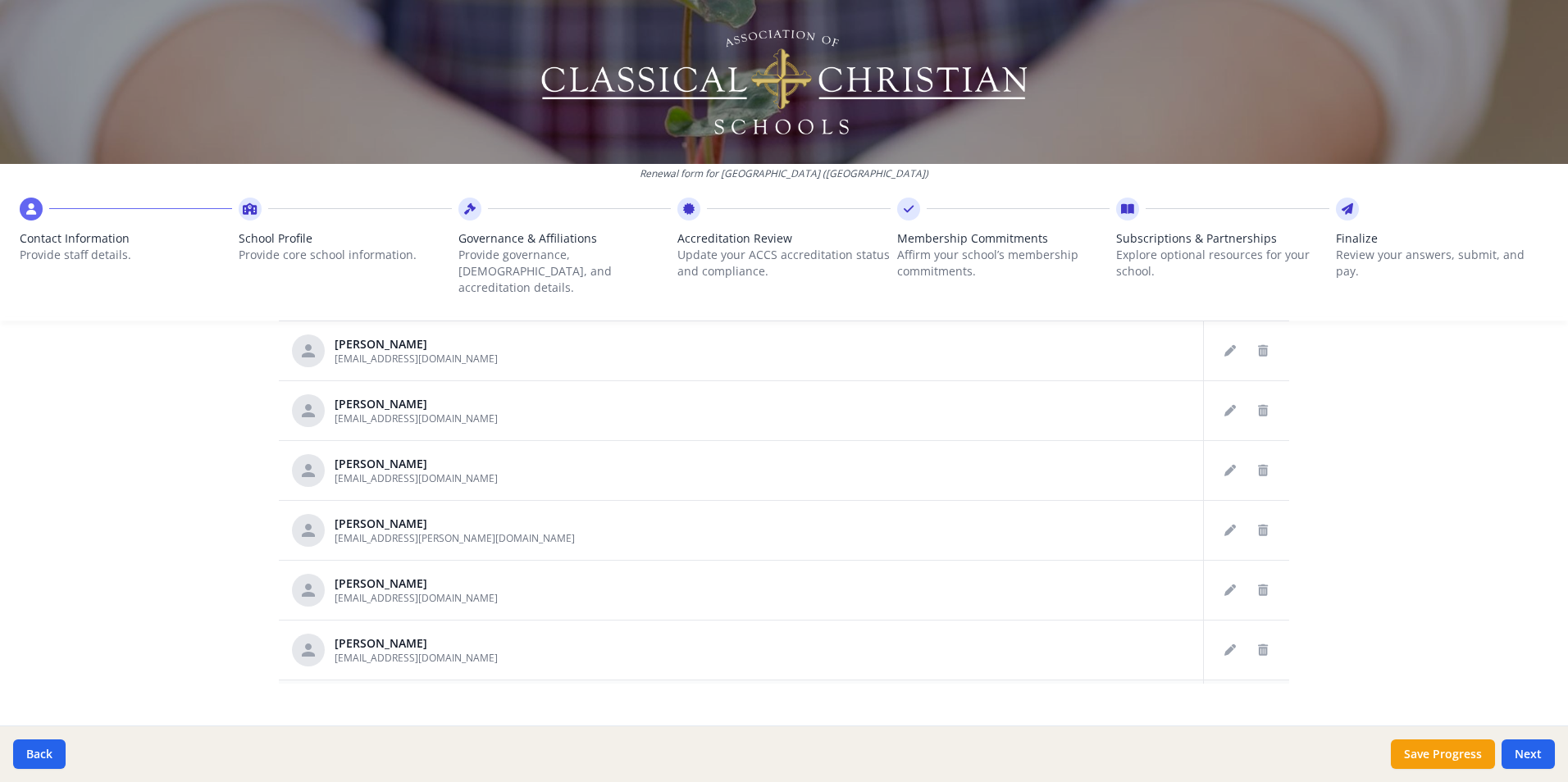
scroll to position [574, 0]
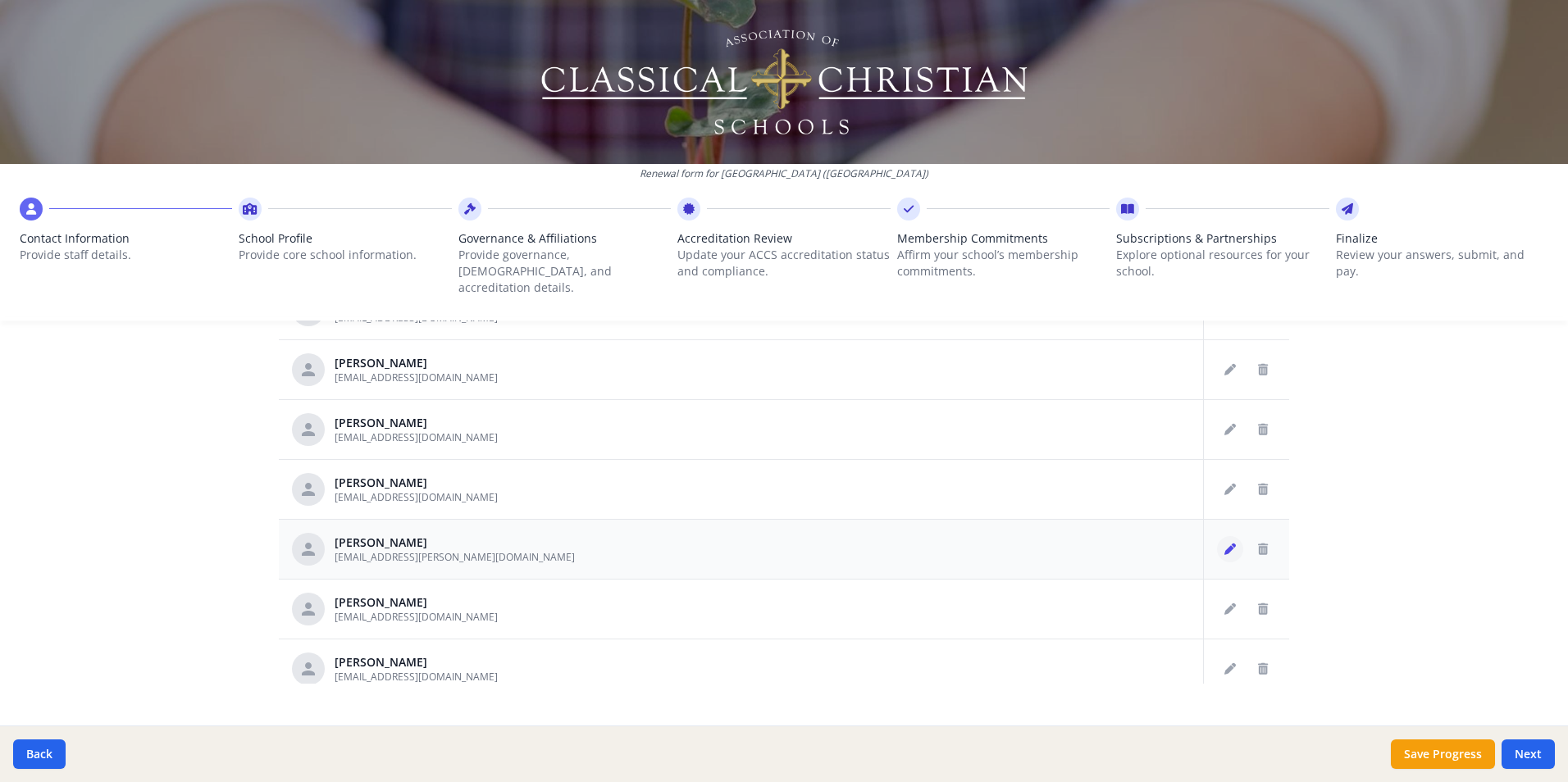
click at [1225, 544] on icon "Edit staff" at bounding box center [1230, 549] width 11 height 11
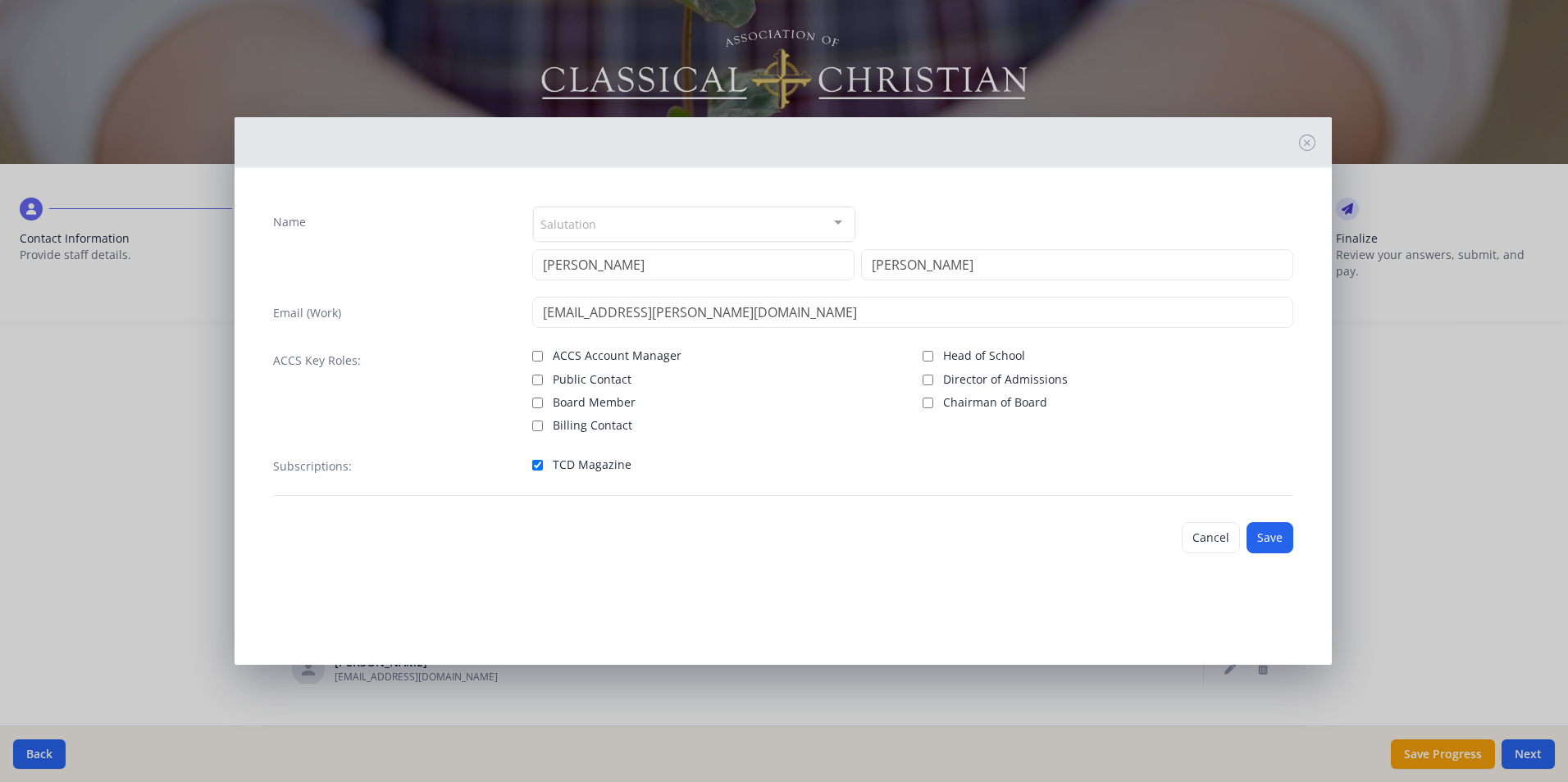
click at [544, 464] on label "TCD Magazine" at bounding box center [718, 463] width 371 height 19
click at [543, 464] on input "TCD Magazine" at bounding box center [538, 465] width 11 height 11
click at [1264, 542] on button "Save" at bounding box center [1270, 538] width 47 height 31
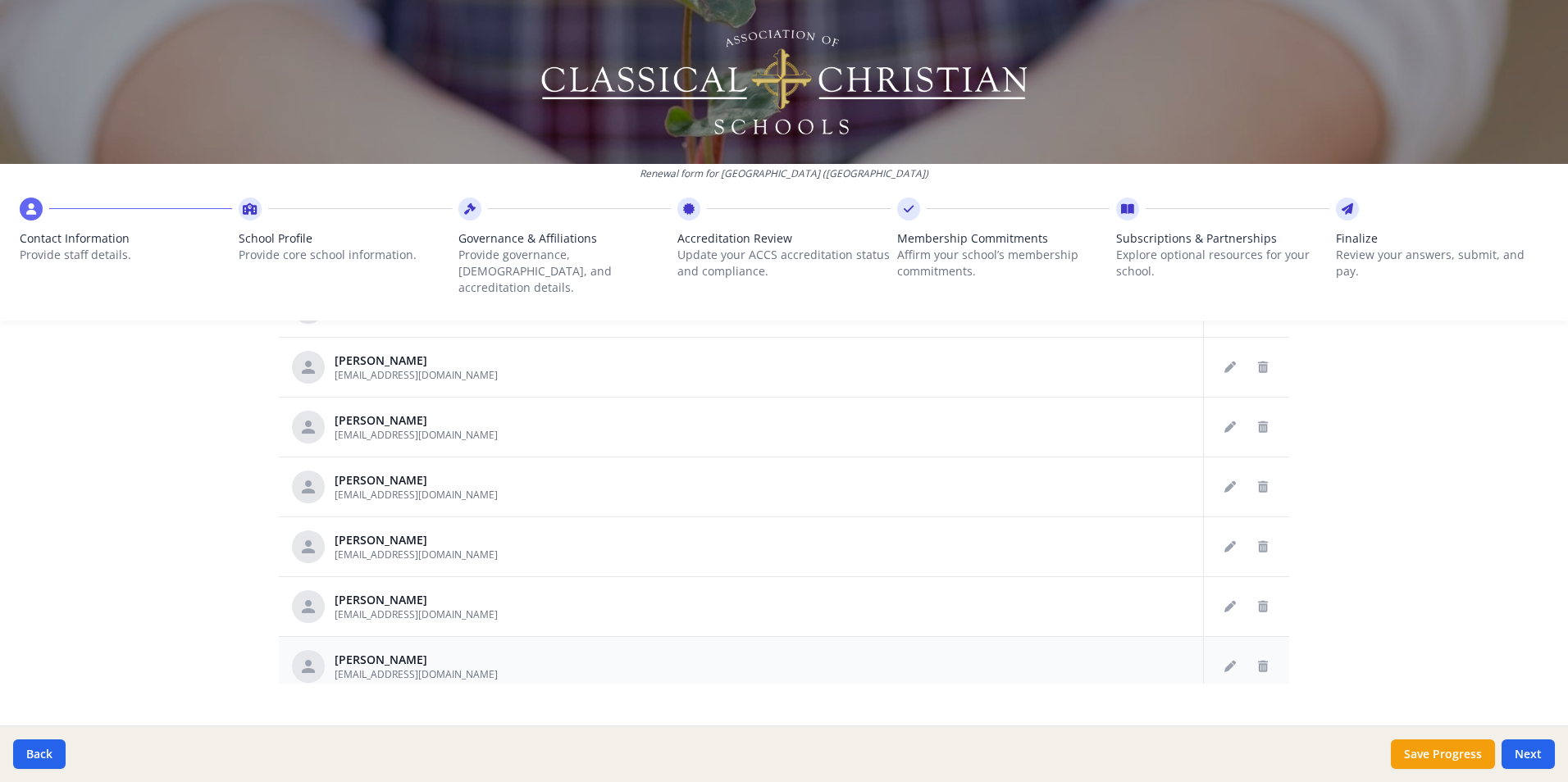
scroll to position [328, 0]
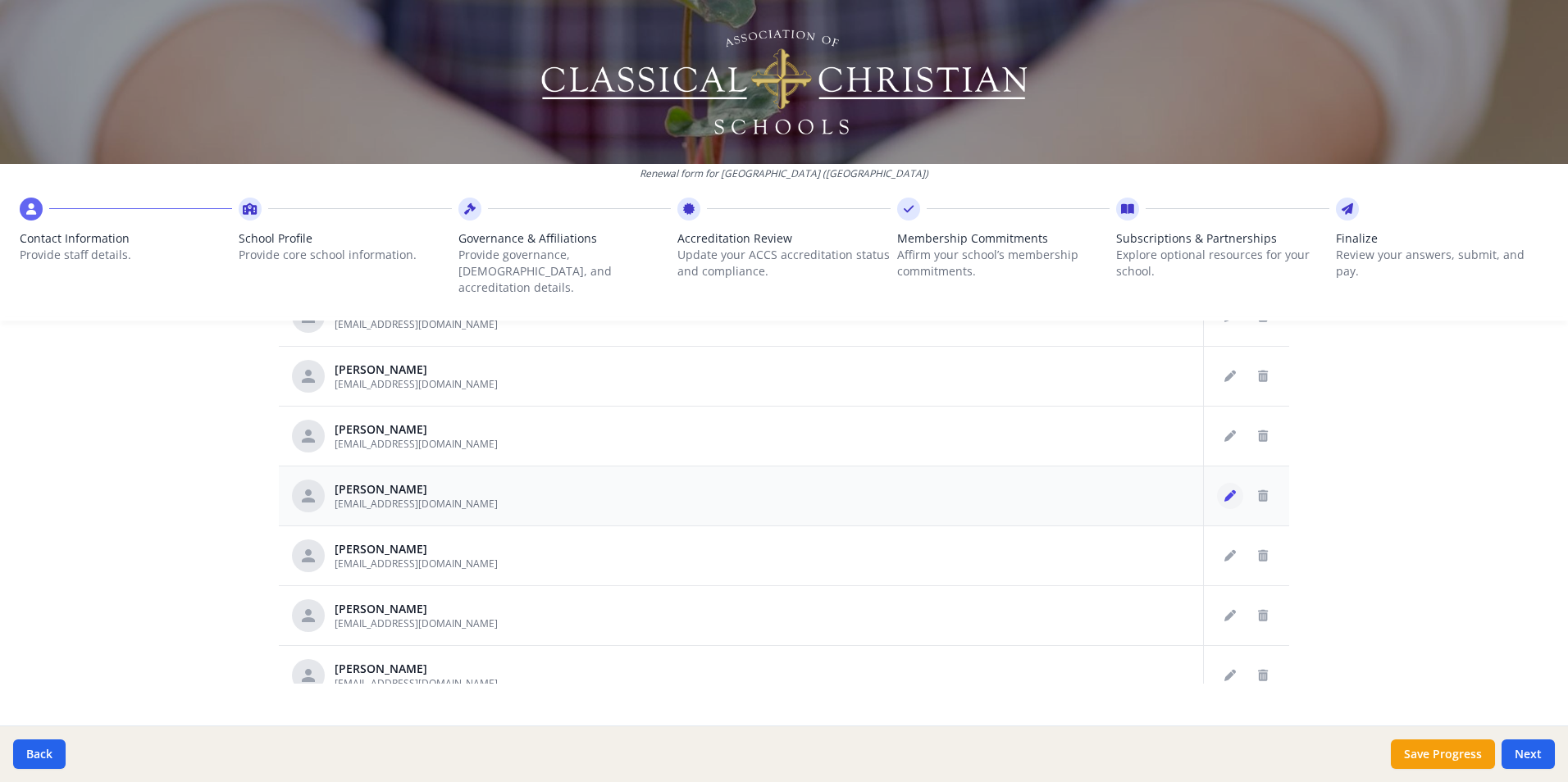
click at [1225, 491] on icon "Edit staff" at bounding box center [1230, 496] width 11 height 11
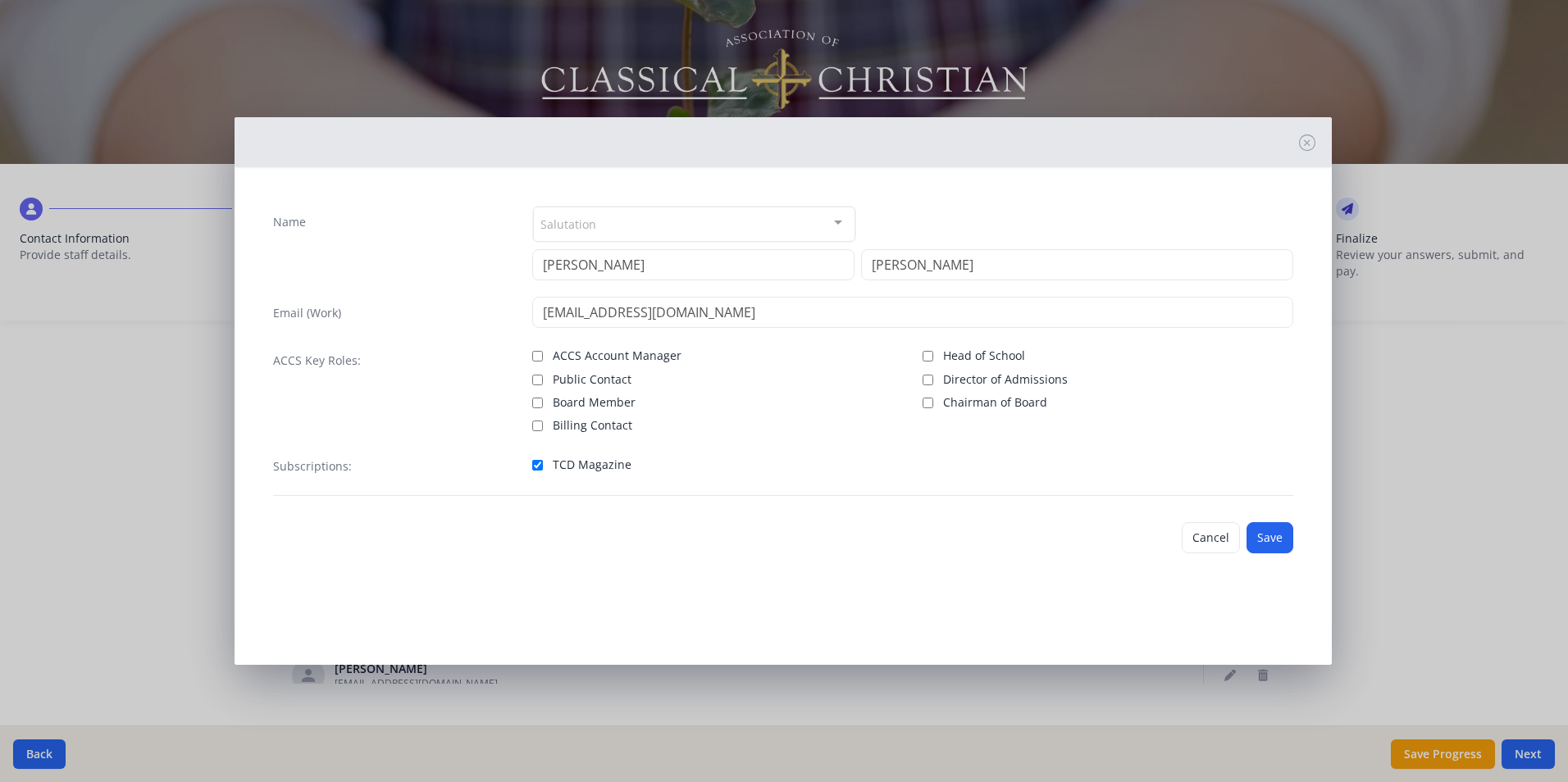
click at [595, 464] on span "TCD Magazine" at bounding box center [592, 464] width 79 height 17
click at [543, 464] on input "TCD Magazine" at bounding box center [538, 465] width 11 height 11
click at [1276, 537] on button "Save" at bounding box center [1270, 538] width 47 height 31
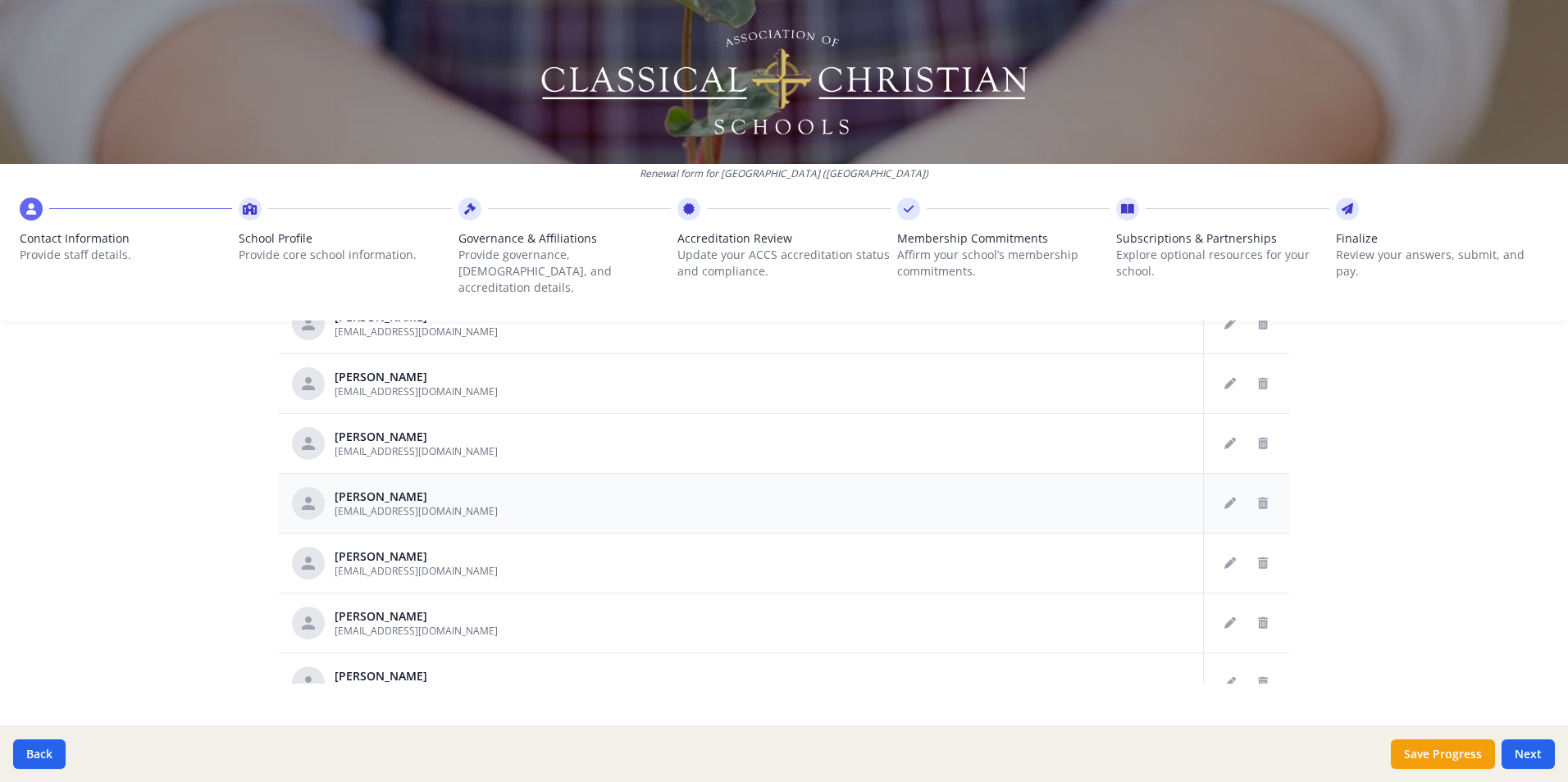
scroll to position [246, 0]
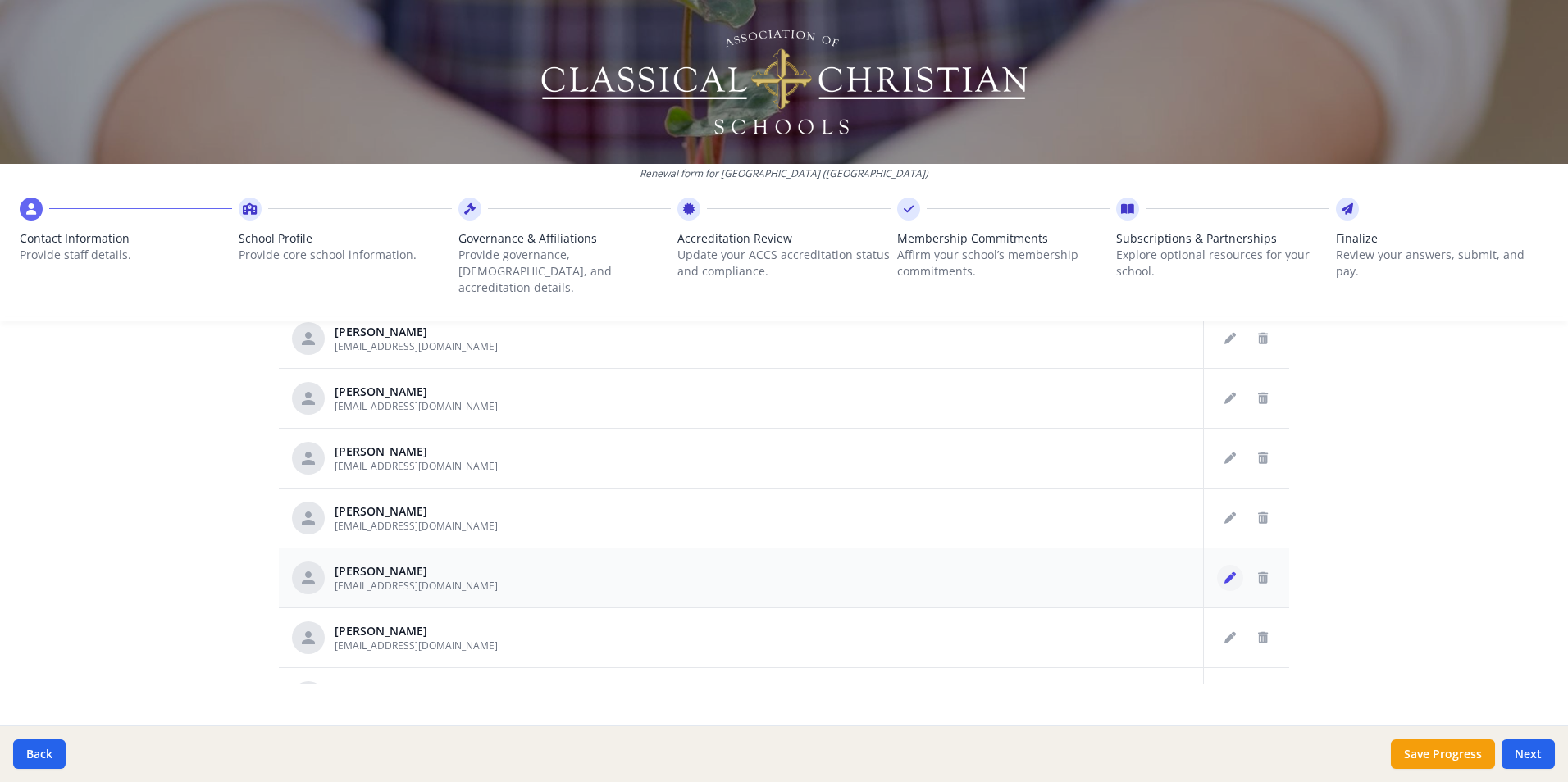
click at [1217, 565] on button "Edit staff" at bounding box center [1231, 578] width 26 height 26
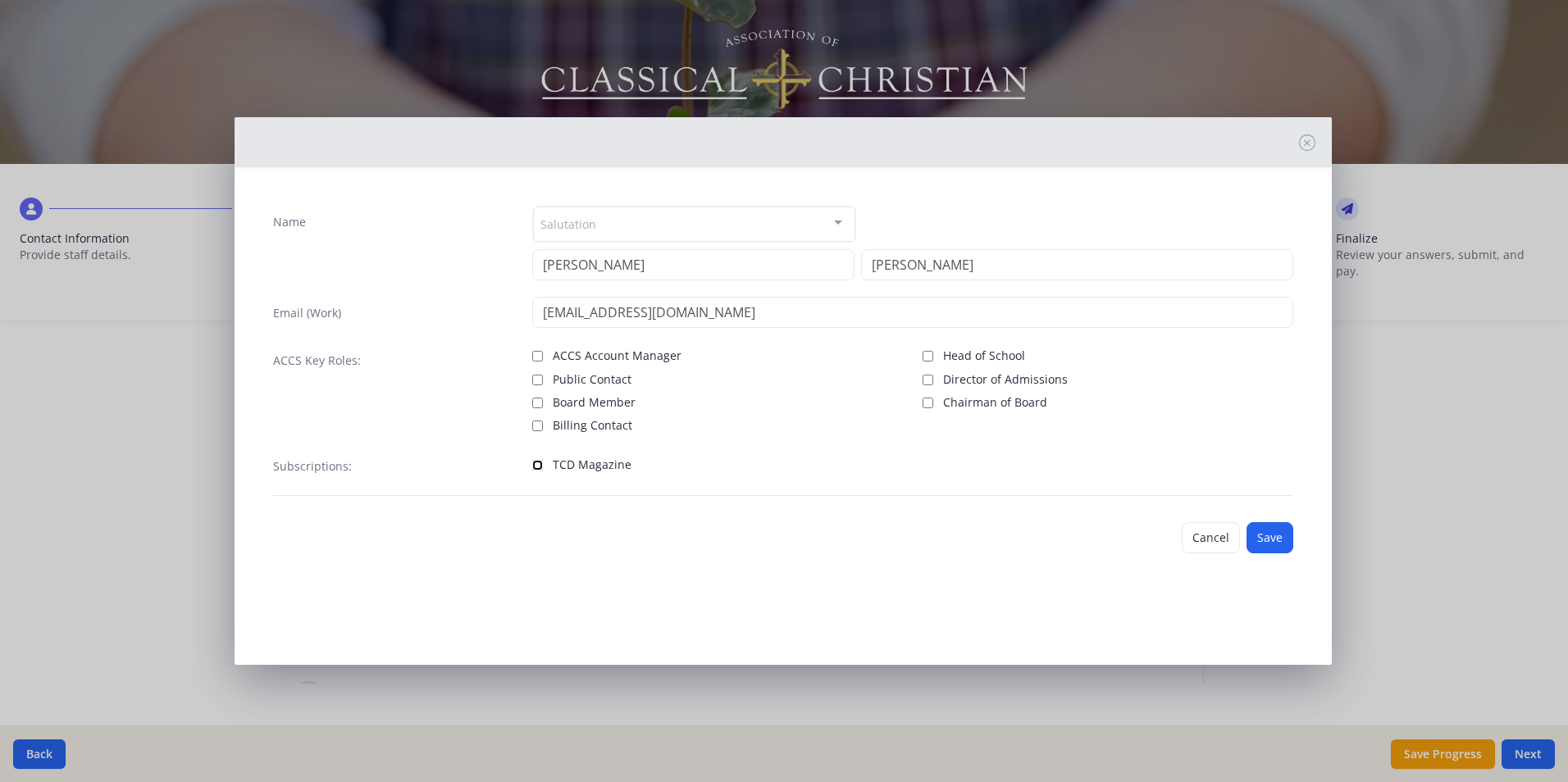
drag, startPoint x: 535, startPoint y: 462, endPoint x: 545, endPoint y: 467, distance: 11.2
click at [536, 463] on input "TCD Magazine" at bounding box center [538, 465] width 11 height 11
click at [1267, 544] on button "Save" at bounding box center [1270, 538] width 47 height 31
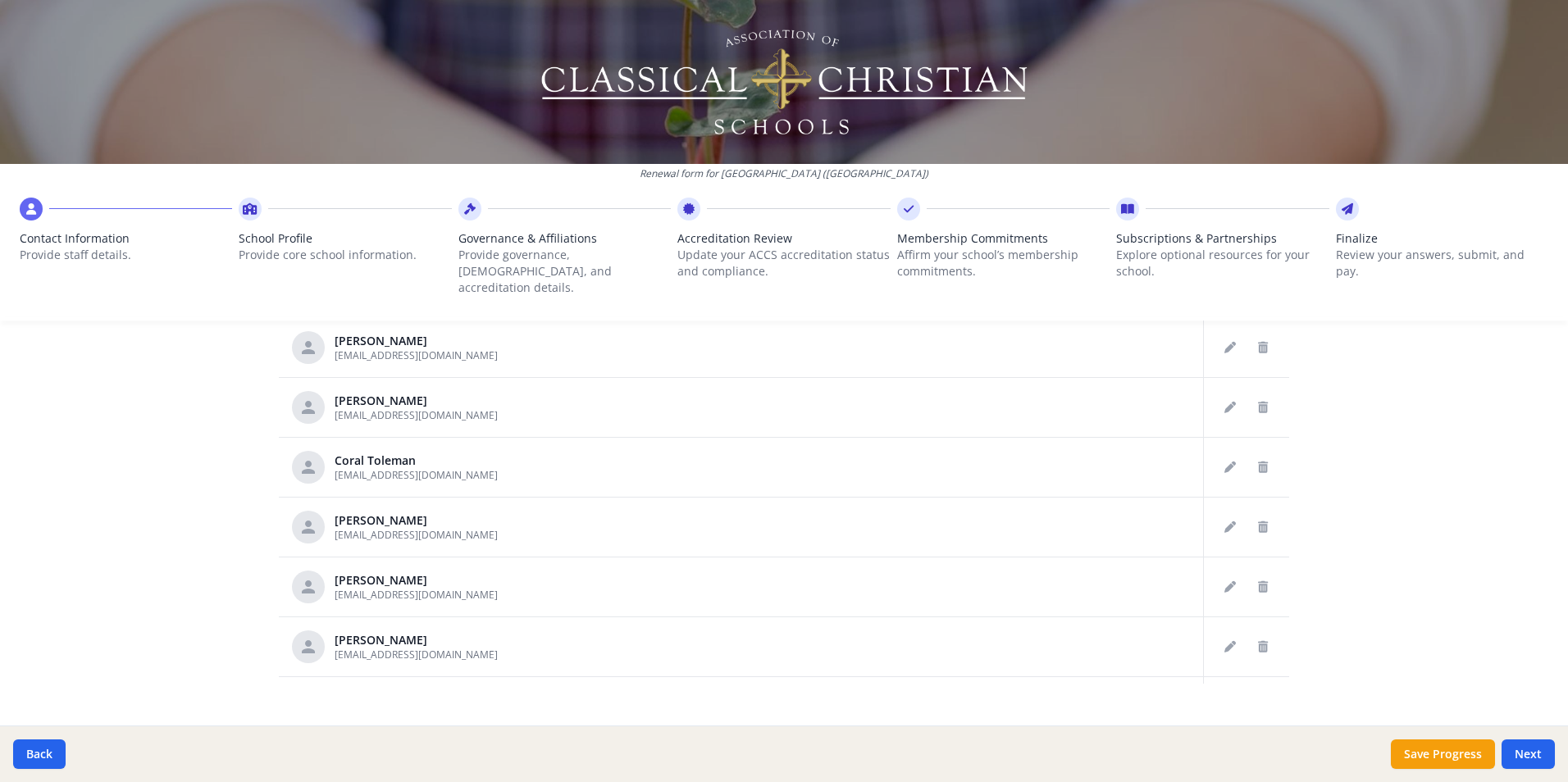
scroll to position [2214, 0]
click at [1225, 400] on icon "Edit staff" at bounding box center [1230, 405] width 11 height 11
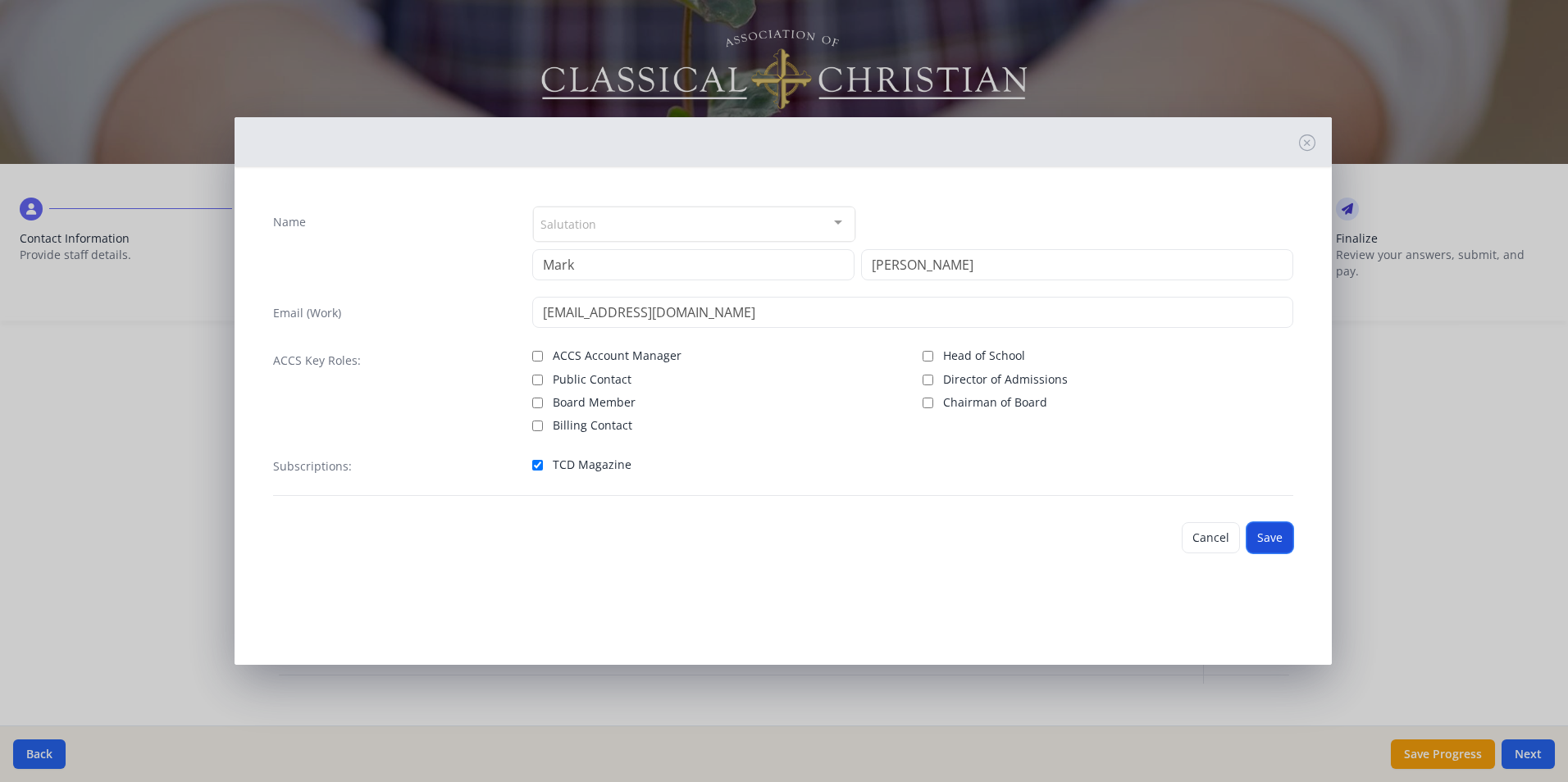
click at [1278, 546] on button "Save" at bounding box center [1270, 538] width 47 height 31
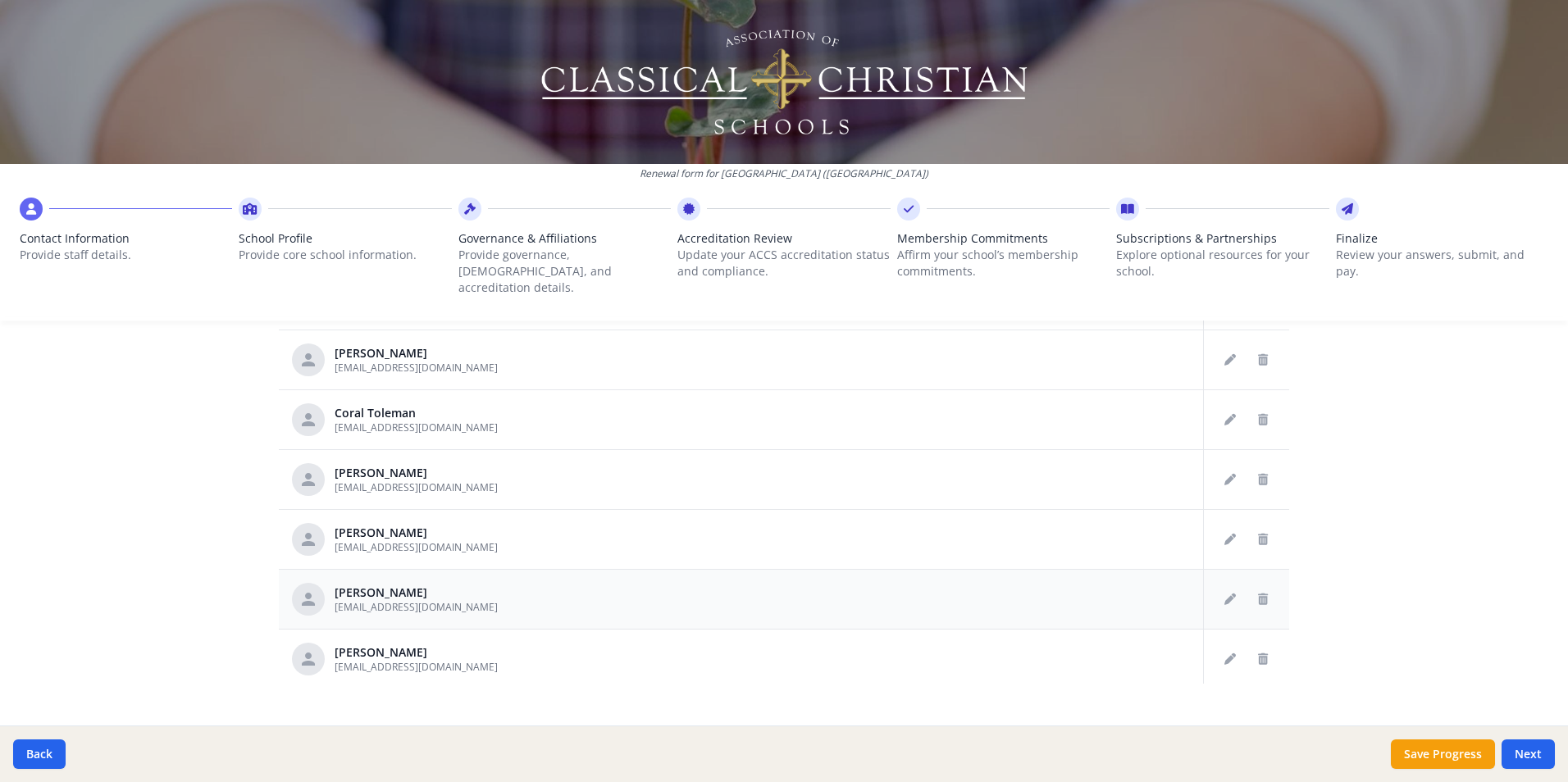
scroll to position [2325, 0]
click at [1225, 649] on icon "Edit staff" at bounding box center [1230, 654] width 11 height 11
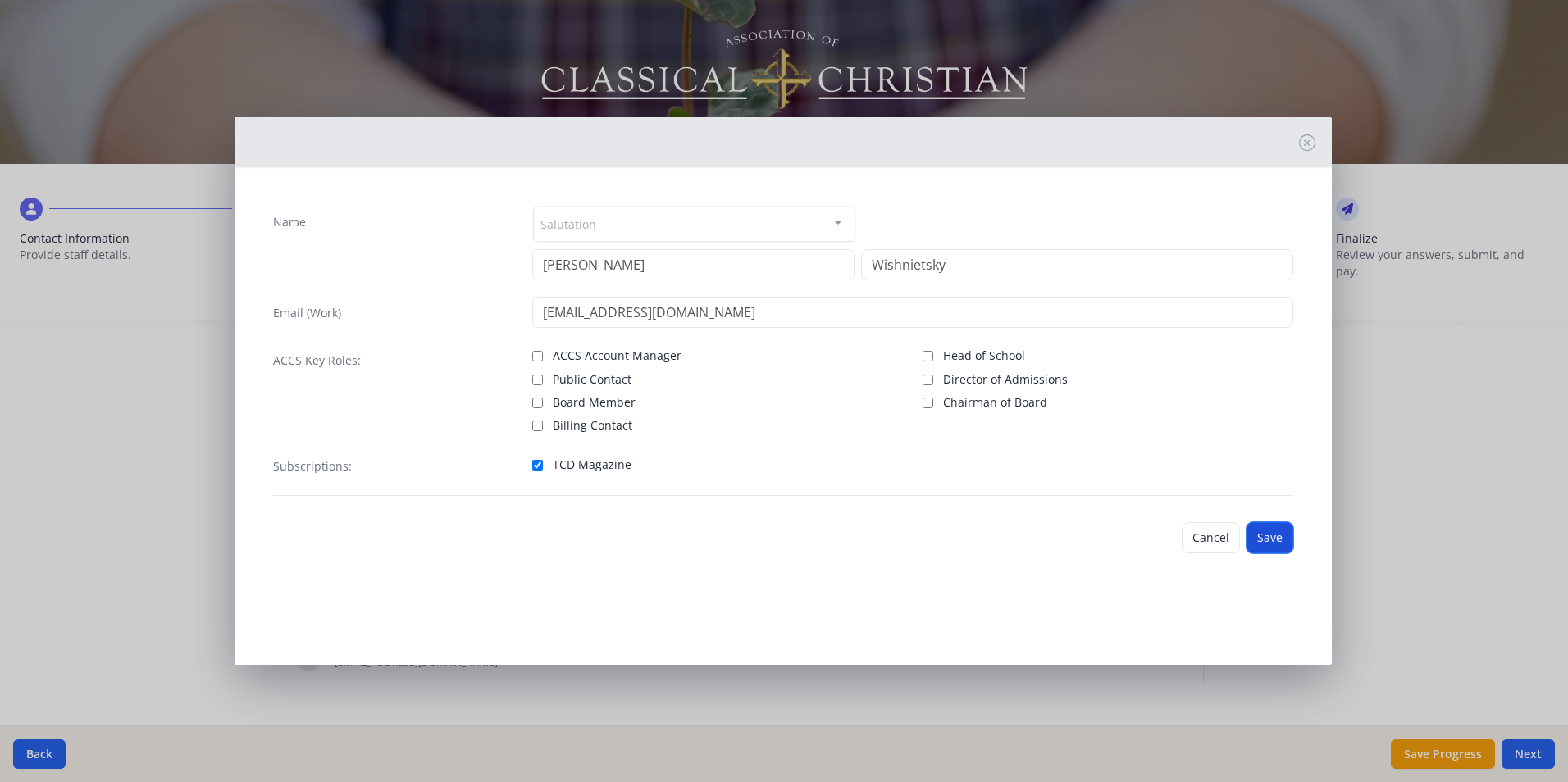
click at [1264, 530] on button "Save" at bounding box center [1270, 538] width 47 height 31
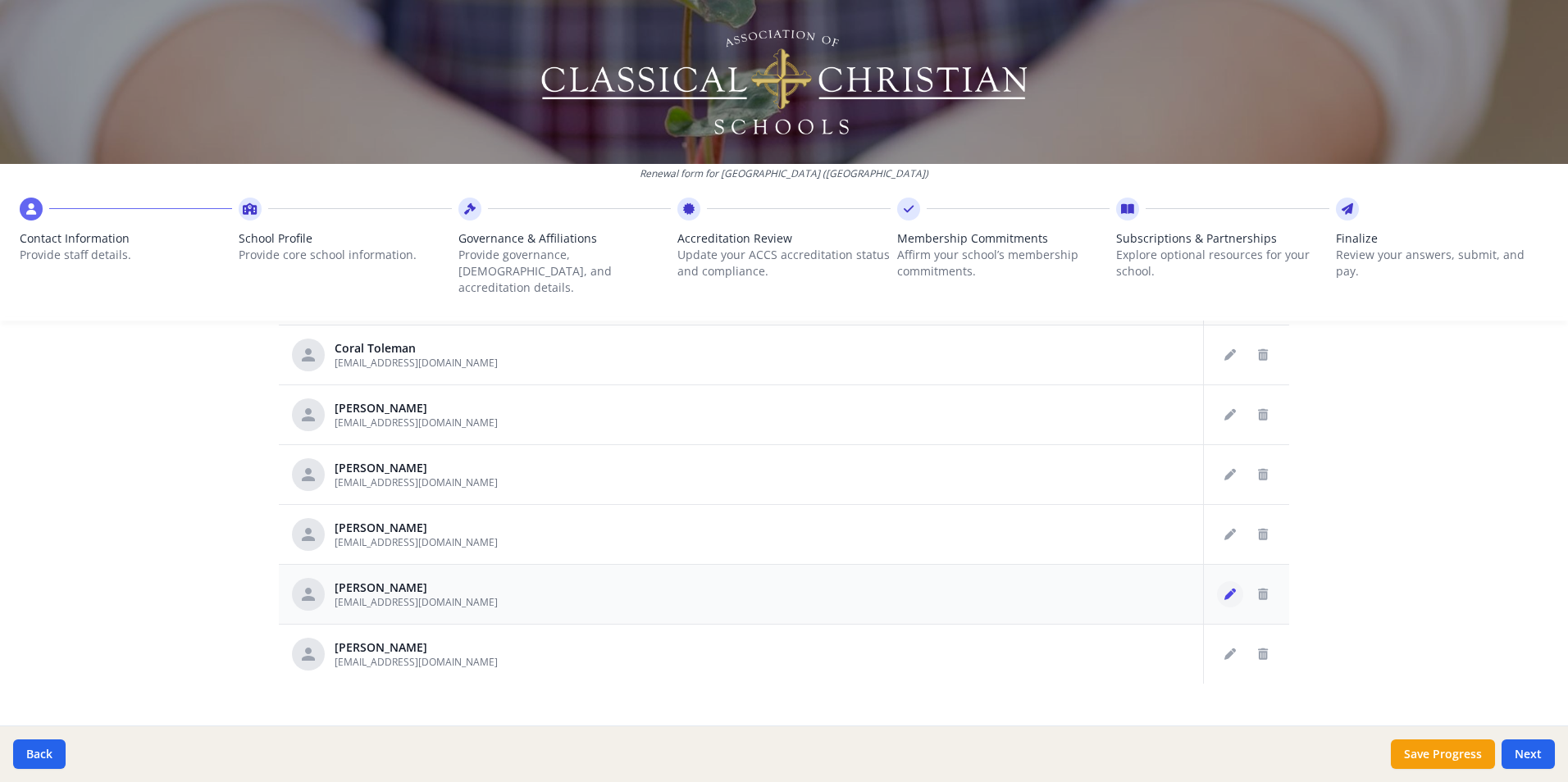
click at [1225, 589] on icon "Edit staff" at bounding box center [1230, 594] width 11 height 11
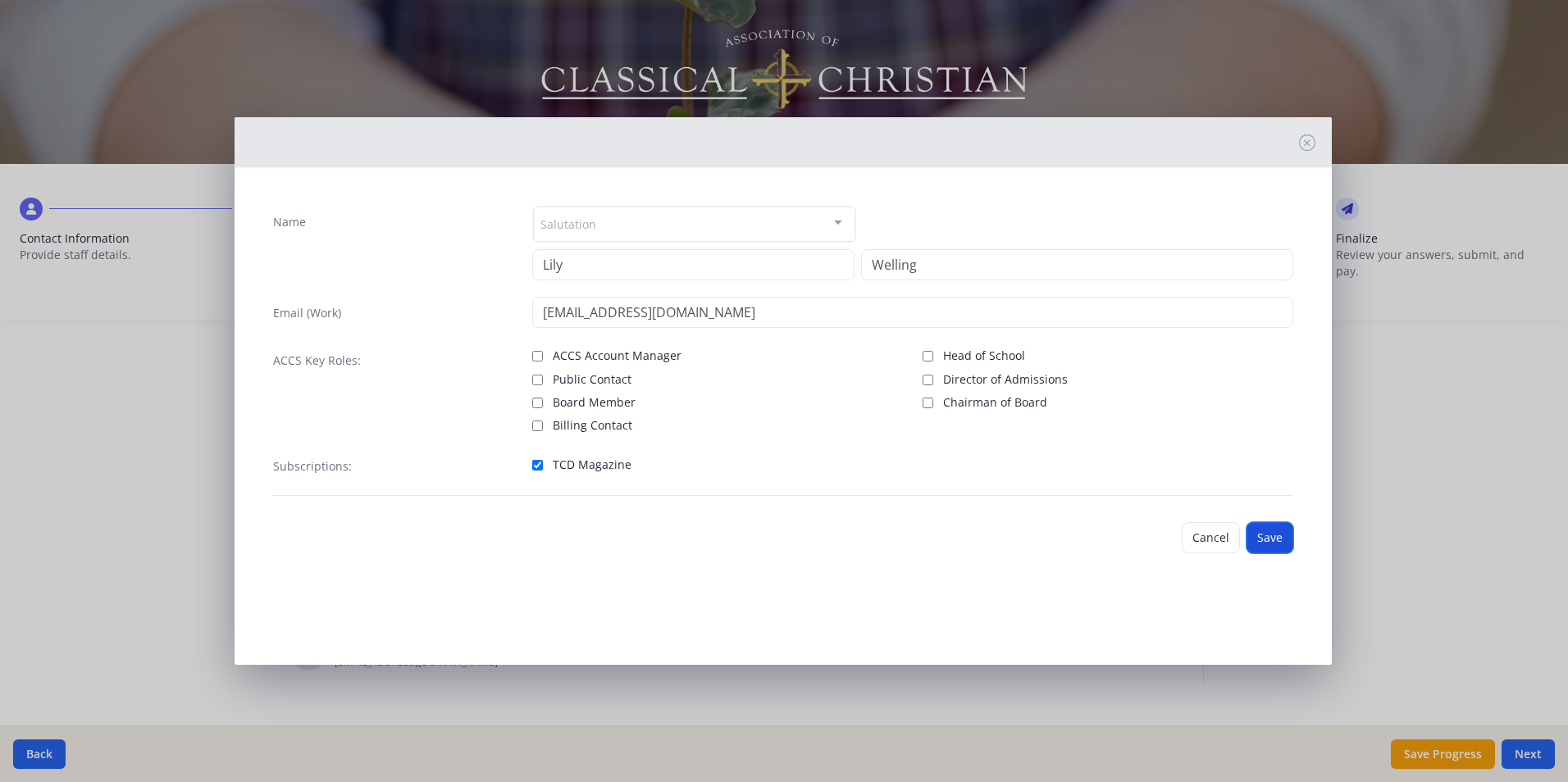
click at [1257, 538] on button "Save" at bounding box center [1270, 538] width 47 height 31
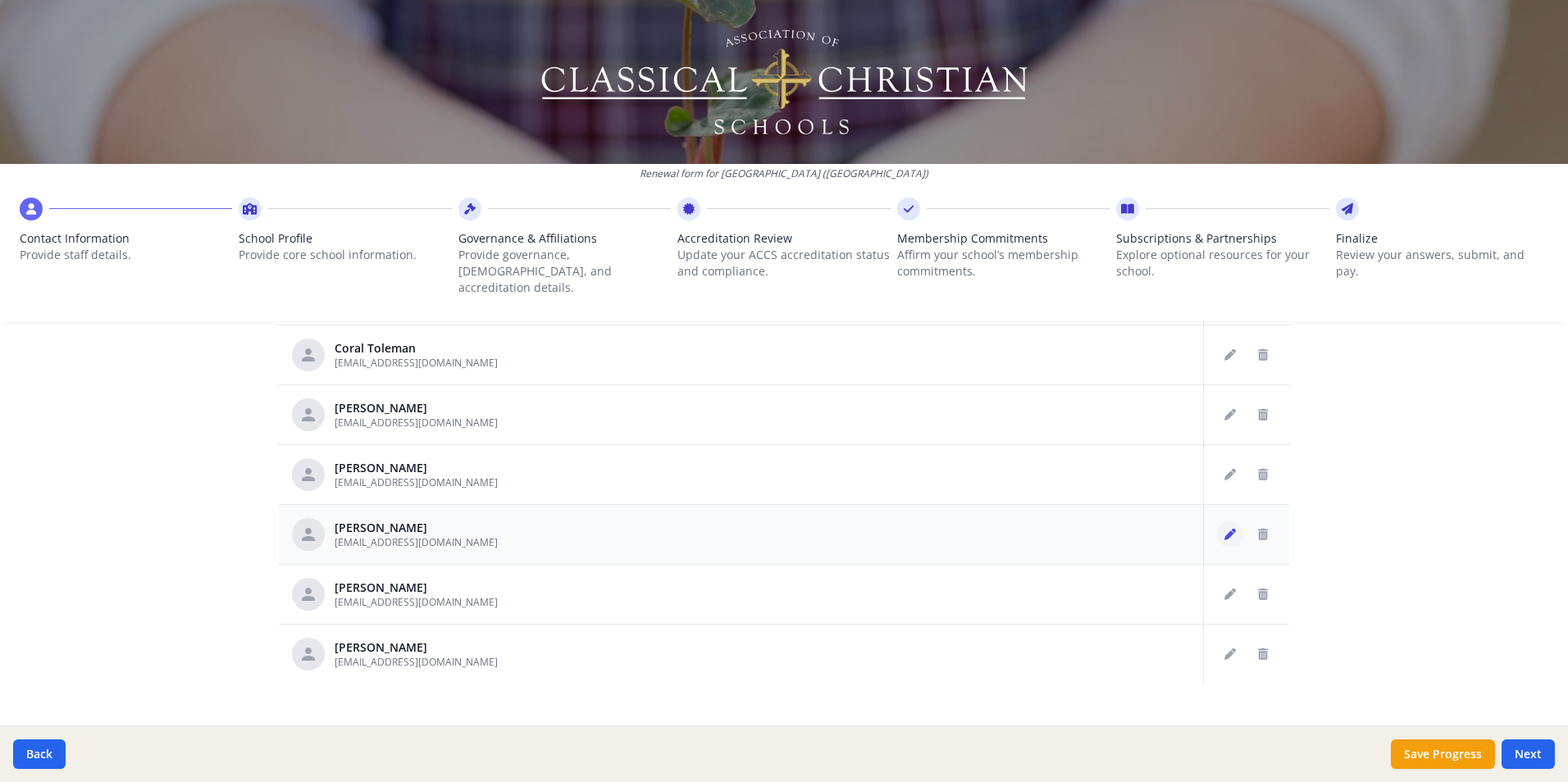
click at [1225, 529] on icon "Edit staff" at bounding box center [1230, 534] width 11 height 11
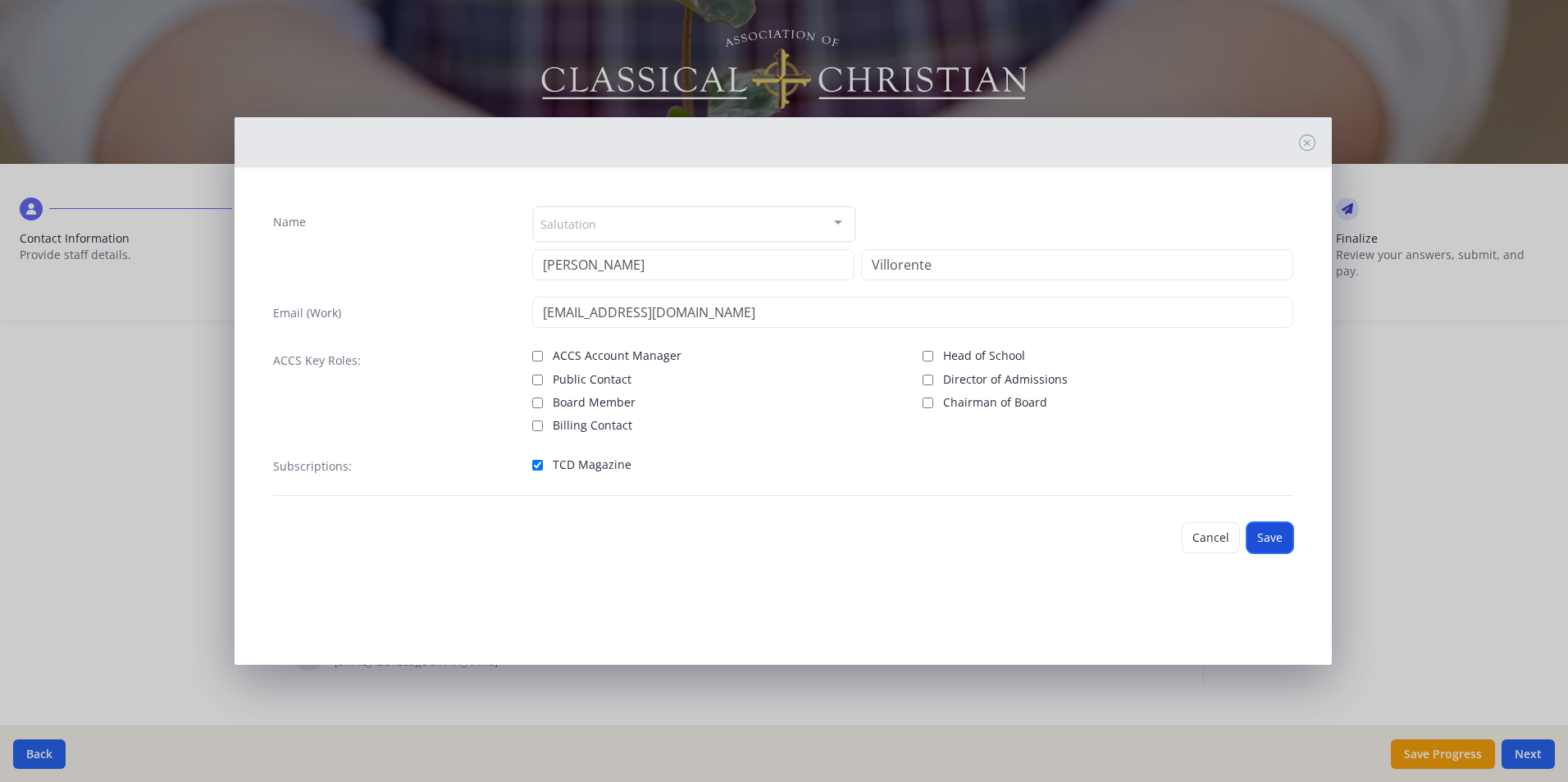
click at [1255, 534] on button "Save" at bounding box center [1270, 538] width 47 height 31
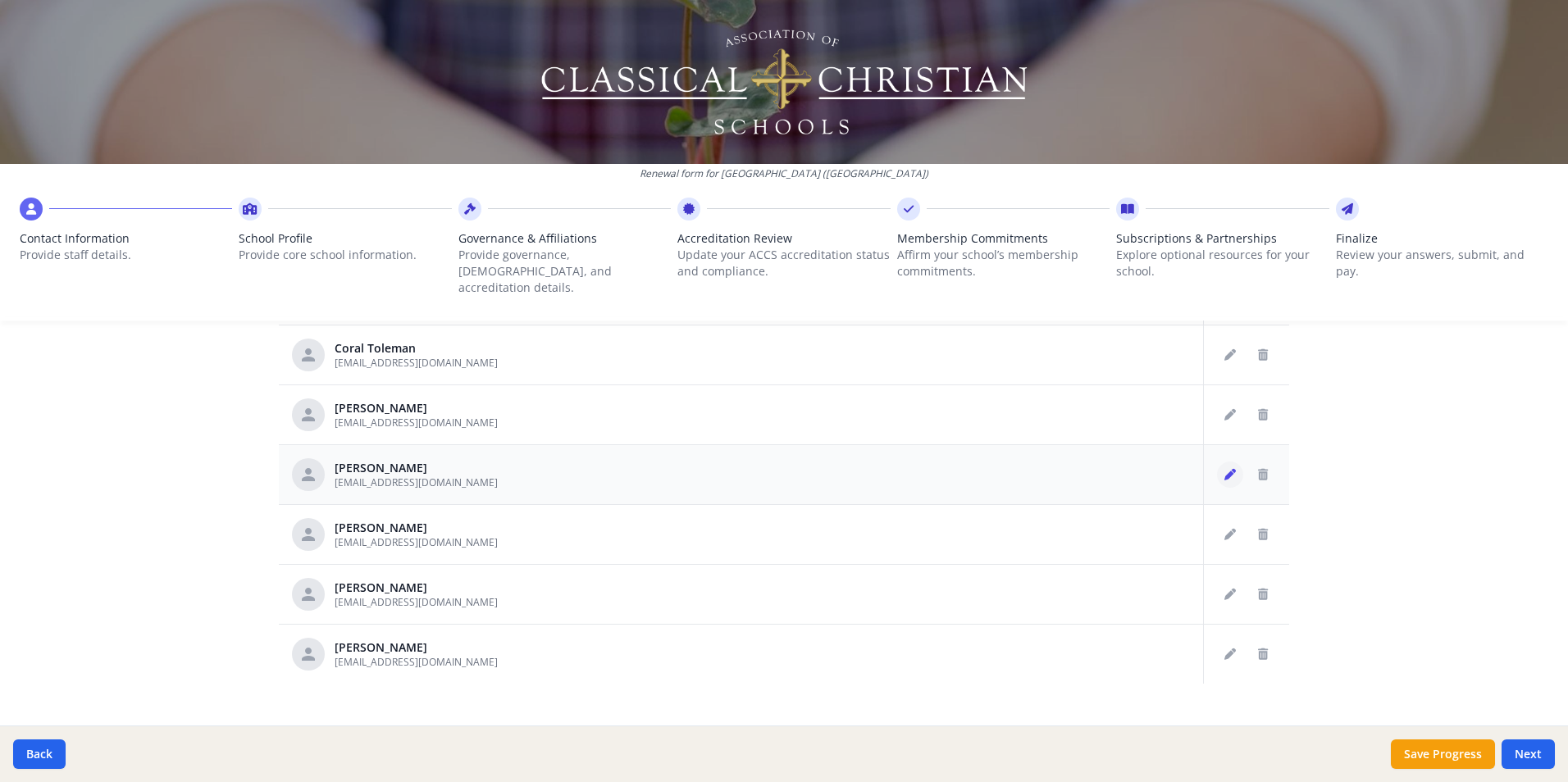
click at [1225, 469] on icon "Edit staff" at bounding box center [1230, 474] width 11 height 11
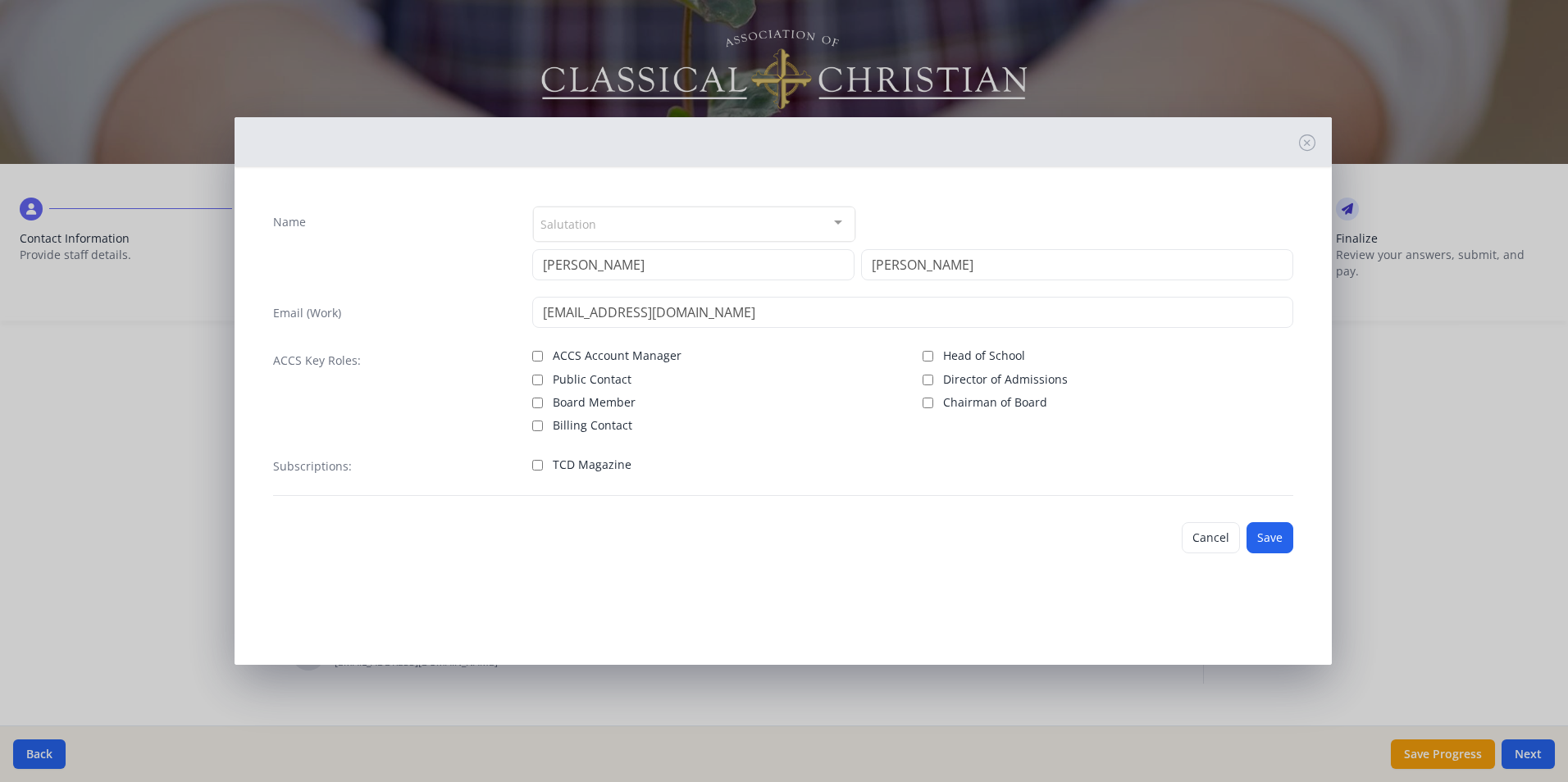
click at [574, 467] on span "TCD Magazine" at bounding box center [592, 464] width 79 height 17
click at [543, 467] on input "TCD Magazine" at bounding box center [538, 465] width 11 height 11
click at [1261, 531] on button "Save" at bounding box center [1270, 538] width 47 height 31
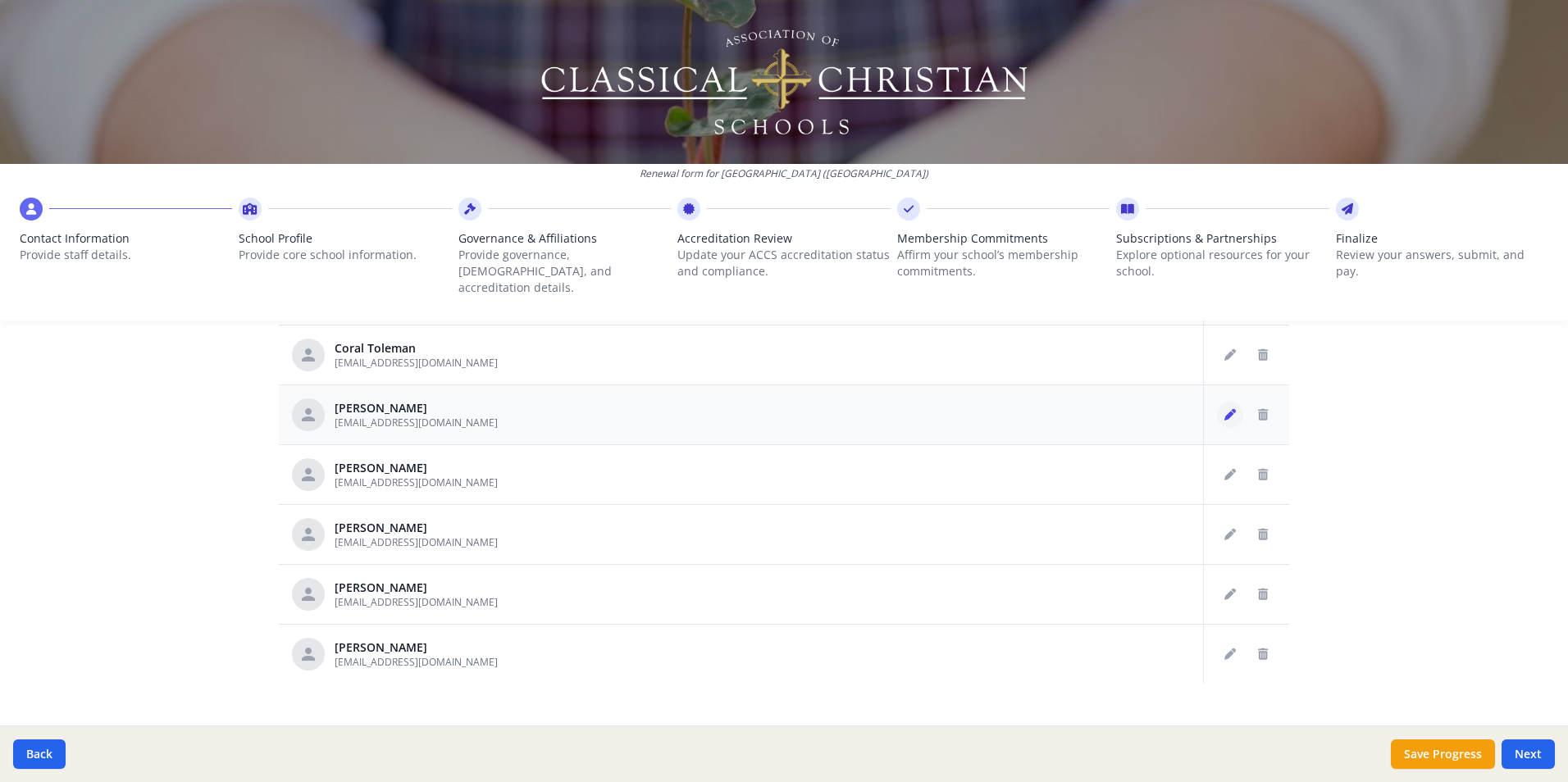
click at [1225, 410] on icon "Edit staff" at bounding box center [1230, 415] width 11 height 11
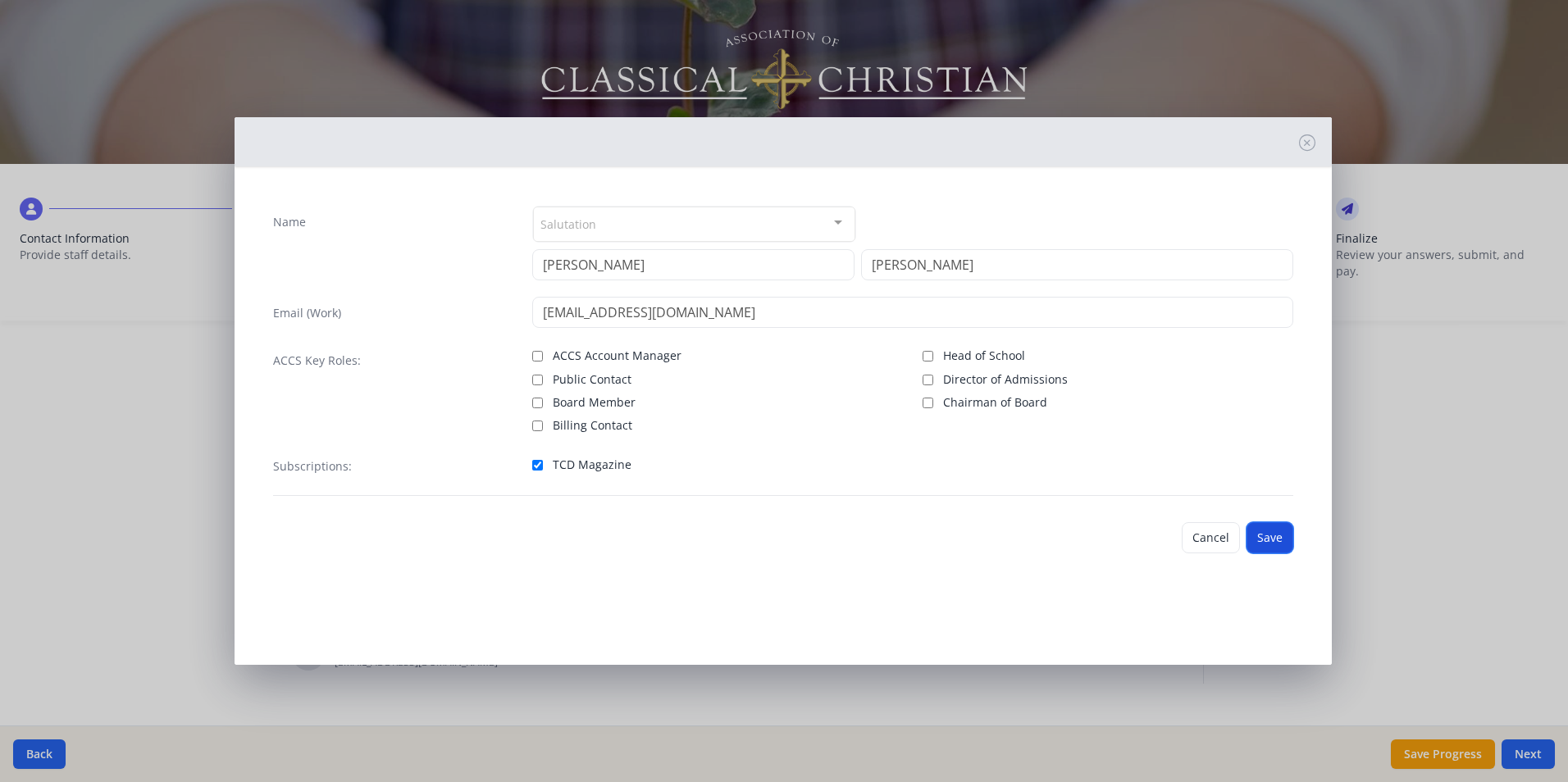
click at [1266, 535] on button "Save" at bounding box center [1270, 538] width 47 height 31
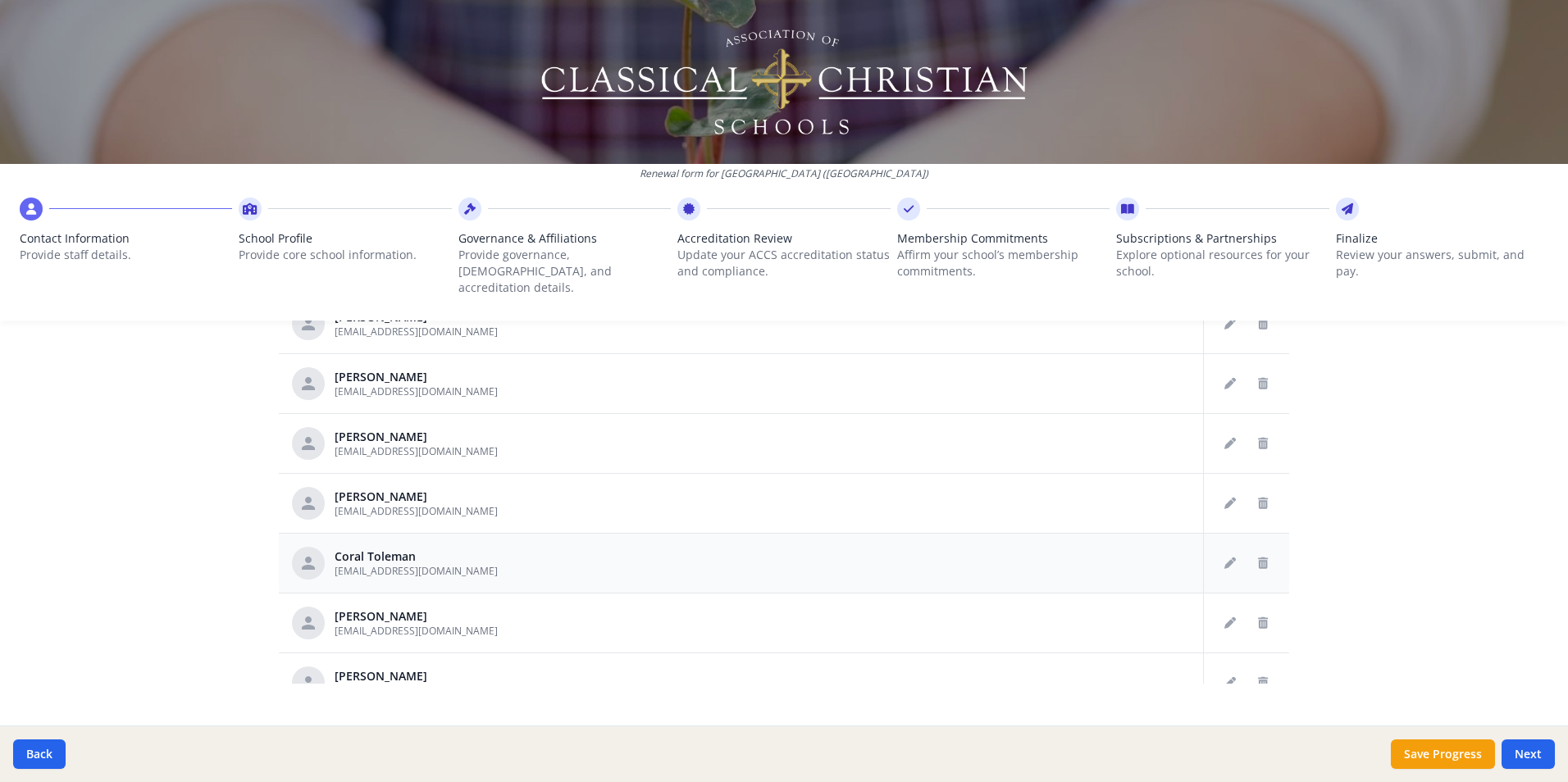
scroll to position [2079, 0]
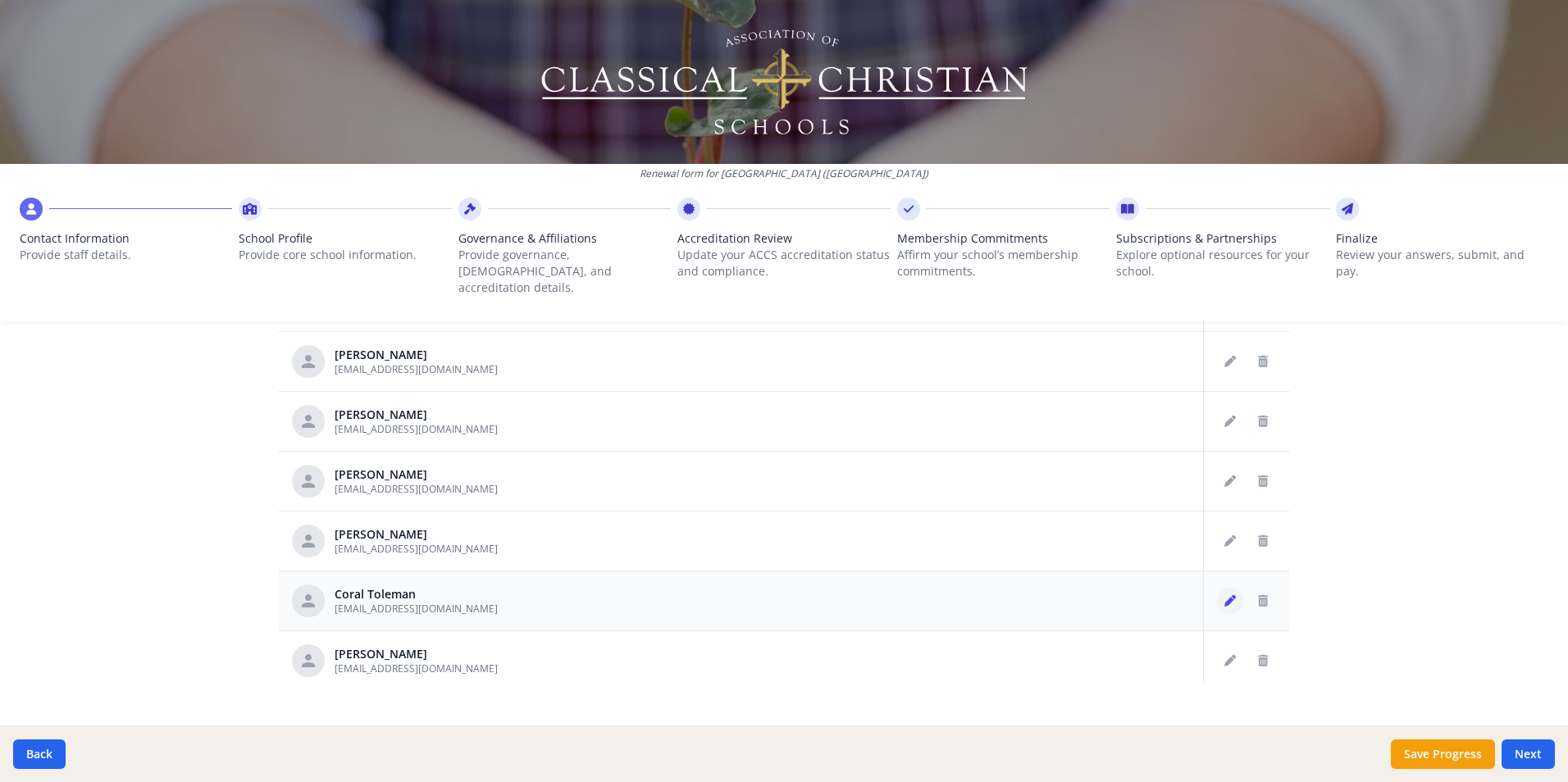
click at [1225, 595] on icon "Edit staff" at bounding box center [1230, 600] width 11 height 11
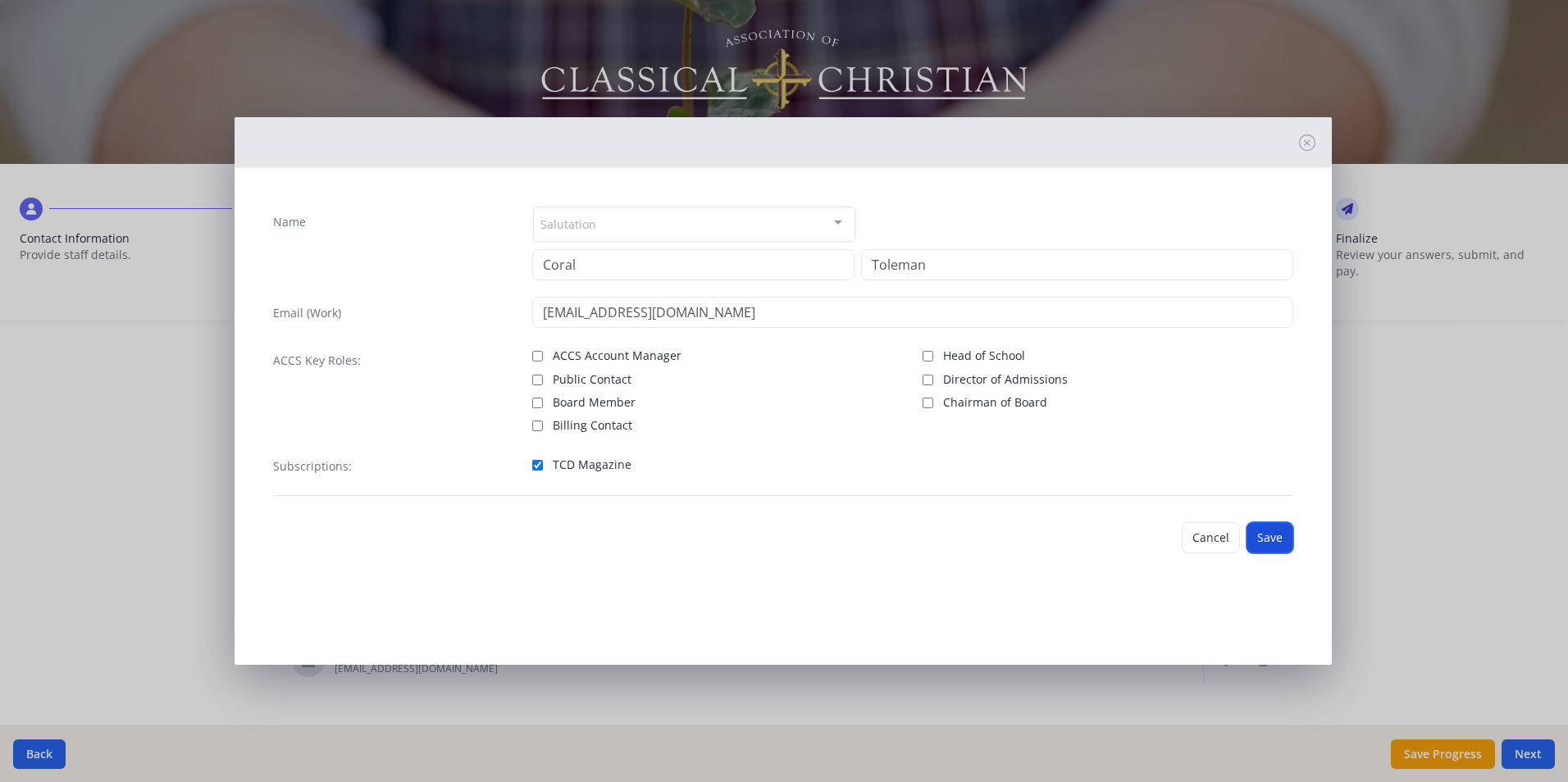
click at [1260, 537] on button "Save" at bounding box center [1270, 538] width 47 height 31
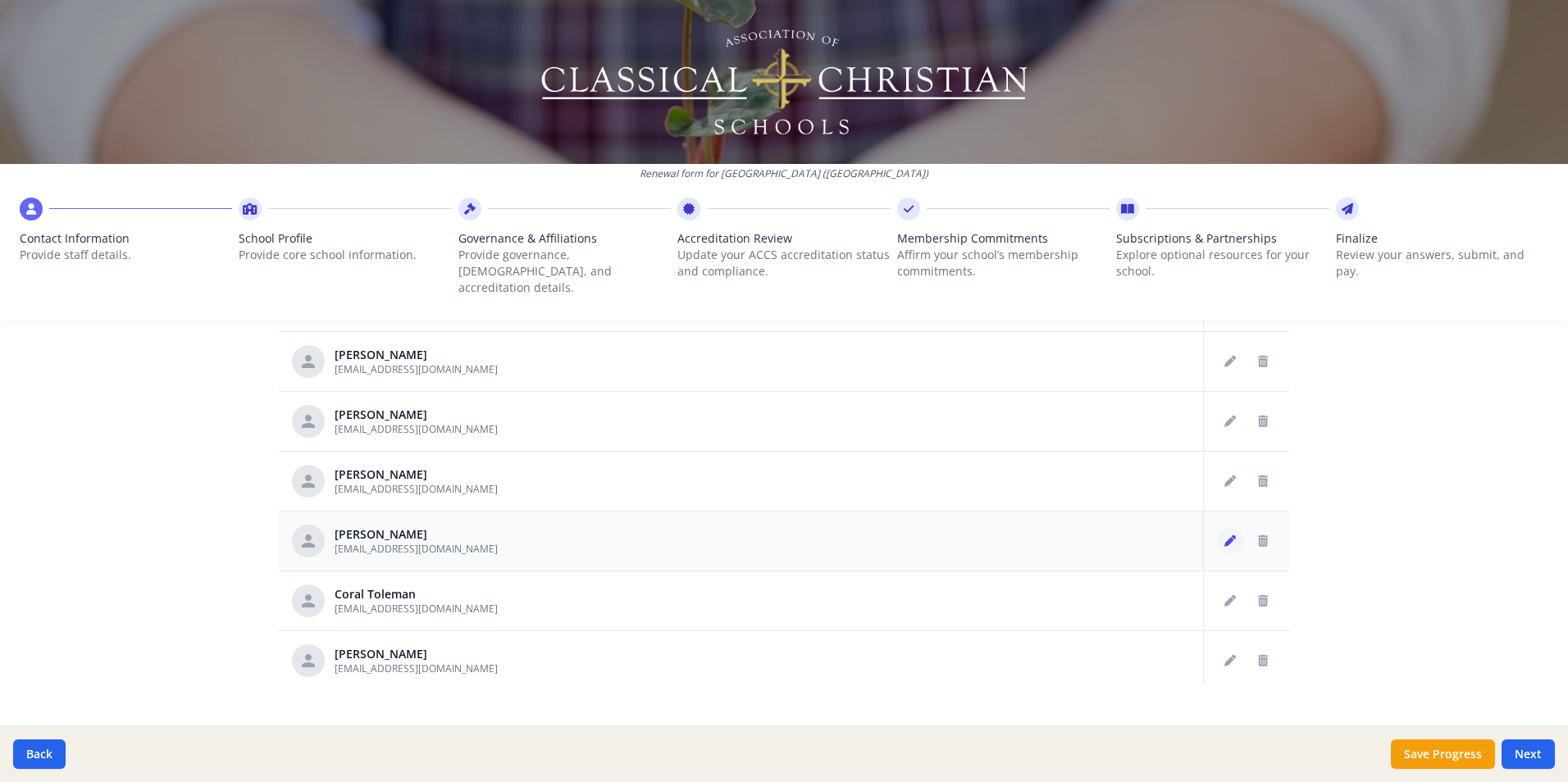
click at [1225, 536] on icon "Edit staff" at bounding box center [1230, 541] width 11 height 11
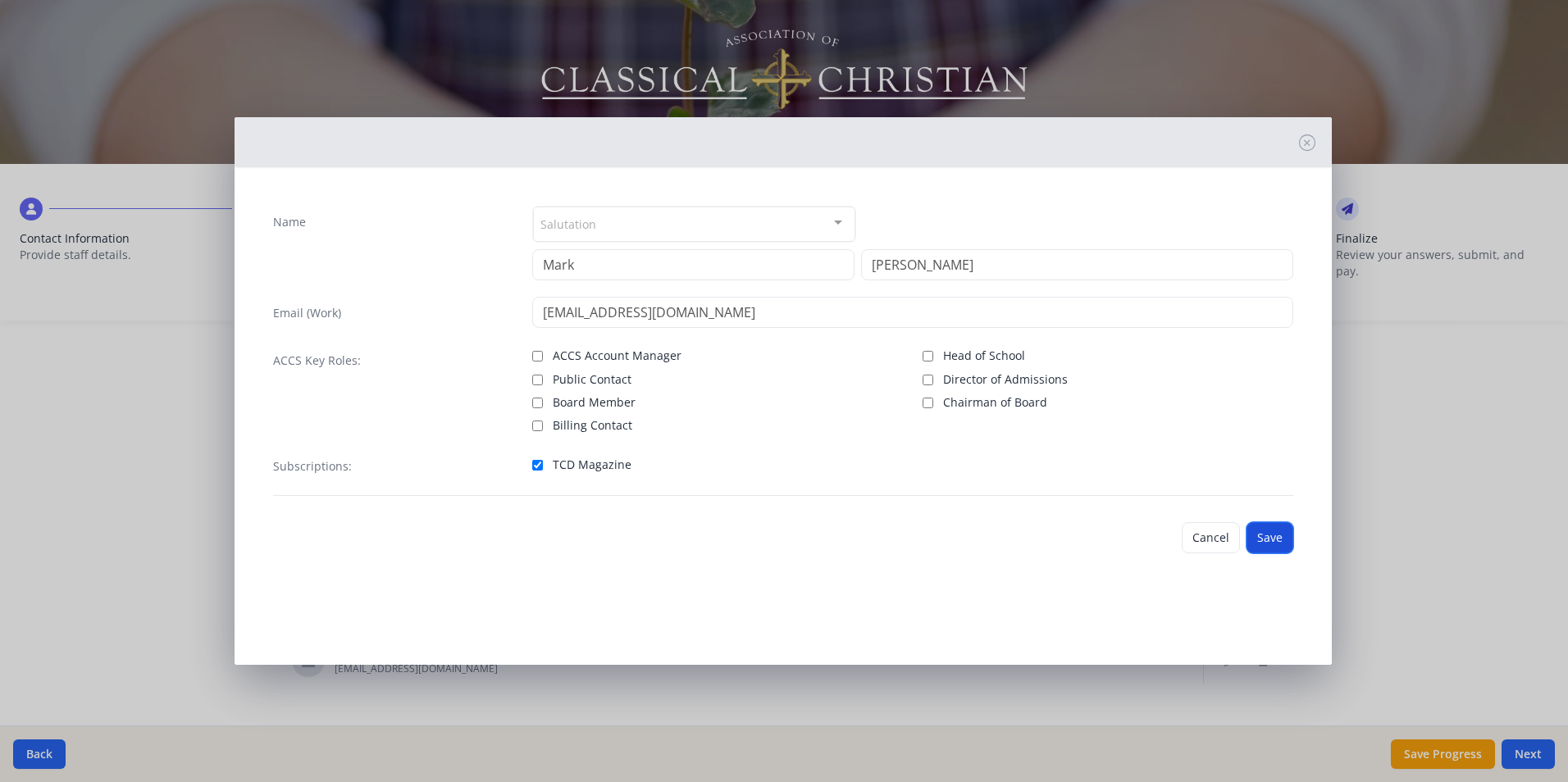
click at [1265, 537] on button "Save" at bounding box center [1270, 538] width 47 height 31
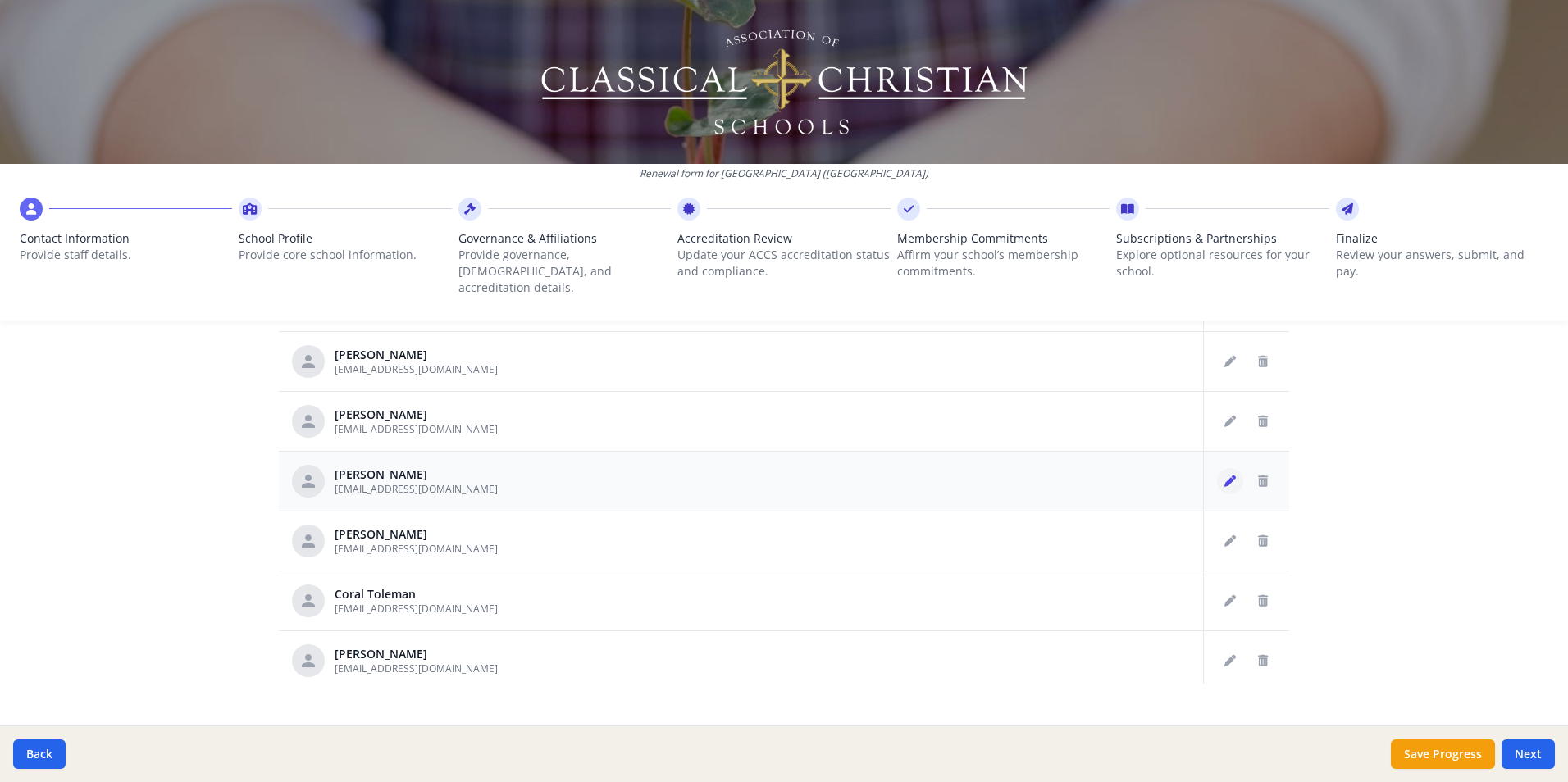
click at [1225, 476] on icon "Edit staff" at bounding box center [1230, 481] width 11 height 11
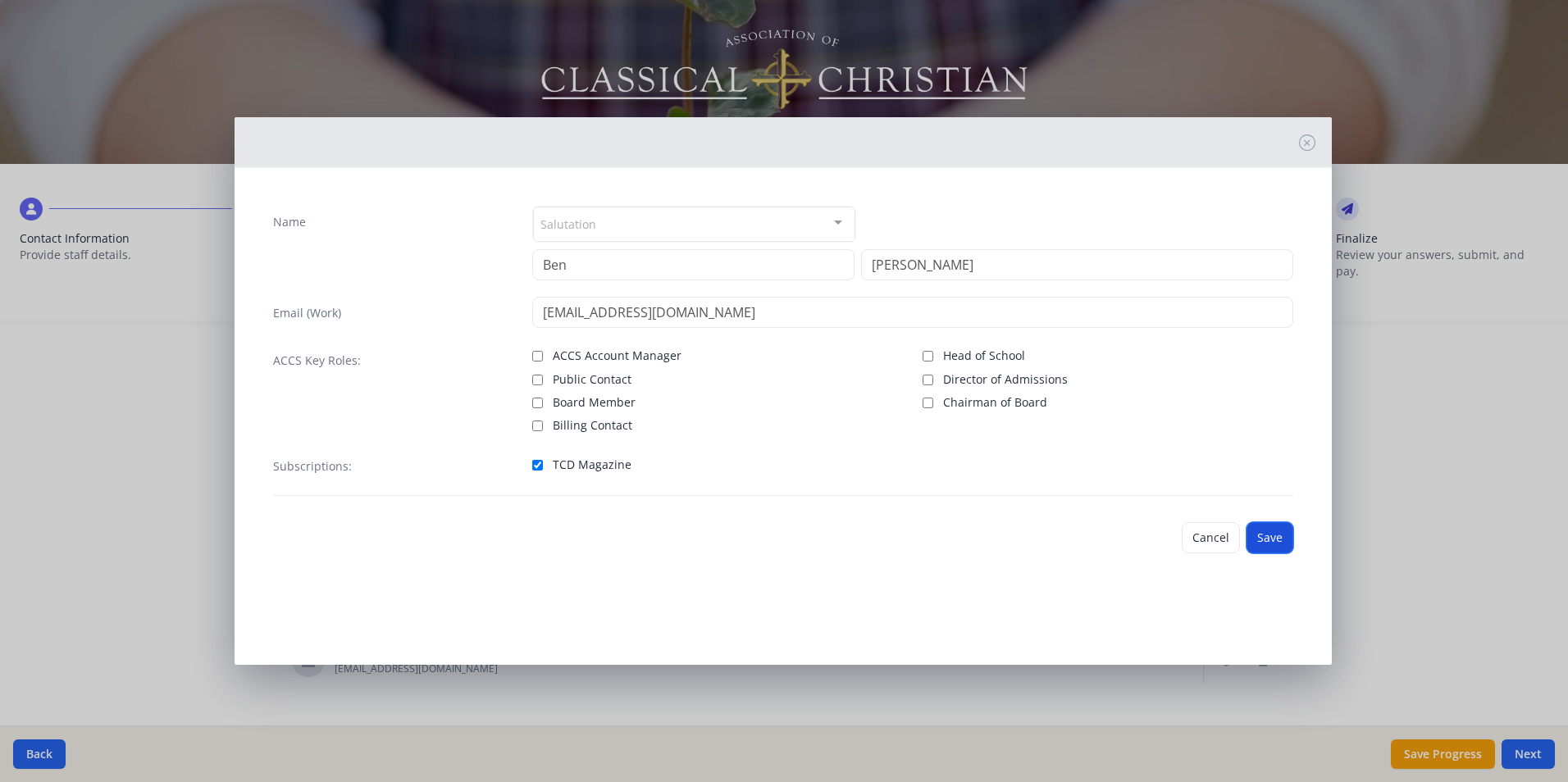
click at [1263, 534] on button "Save" at bounding box center [1270, 538] width 47 height 31
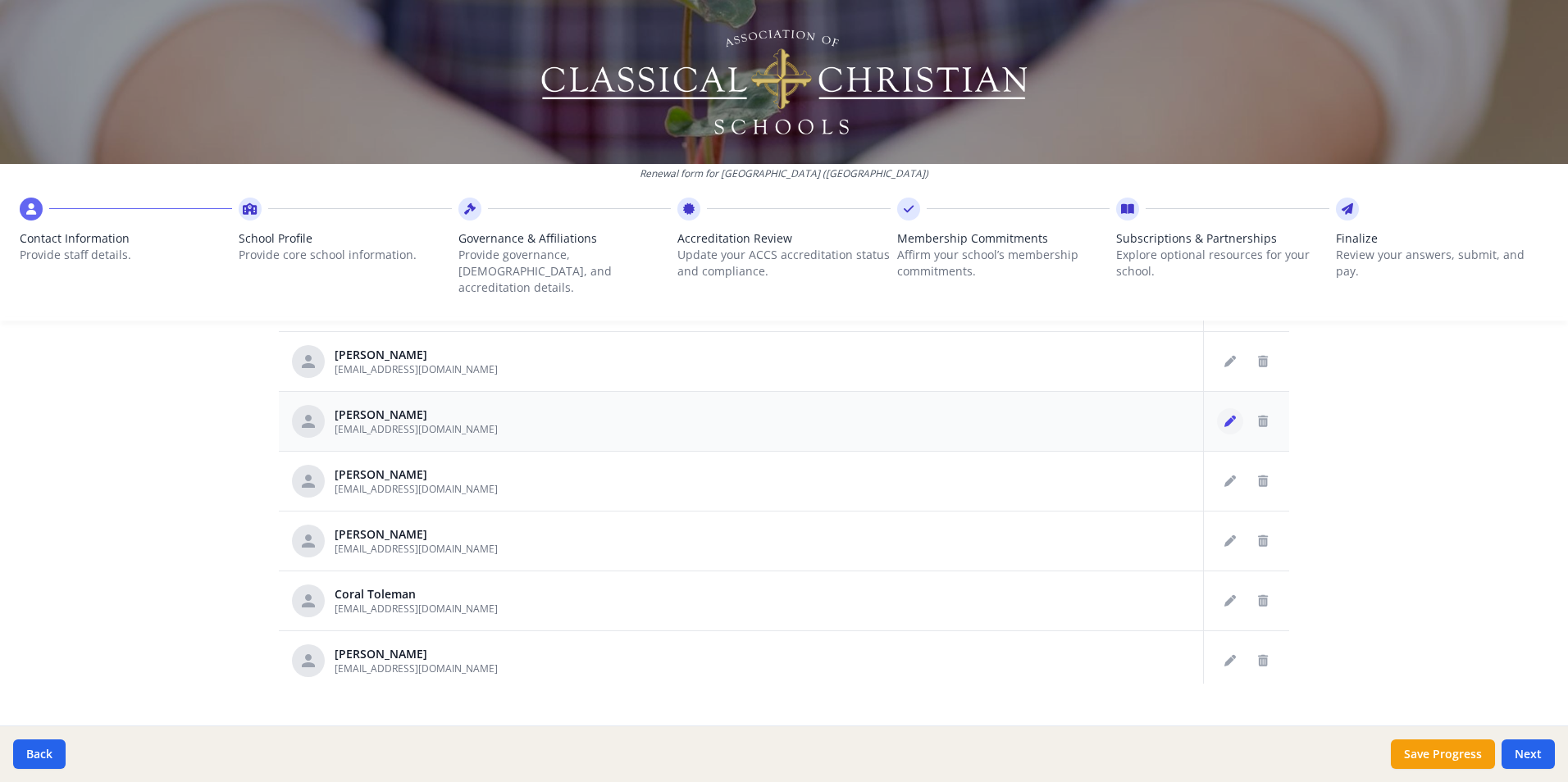
click at [1225, 416] on icon "Edit staff" at bounding box center [1230, 421] width 11 height 11
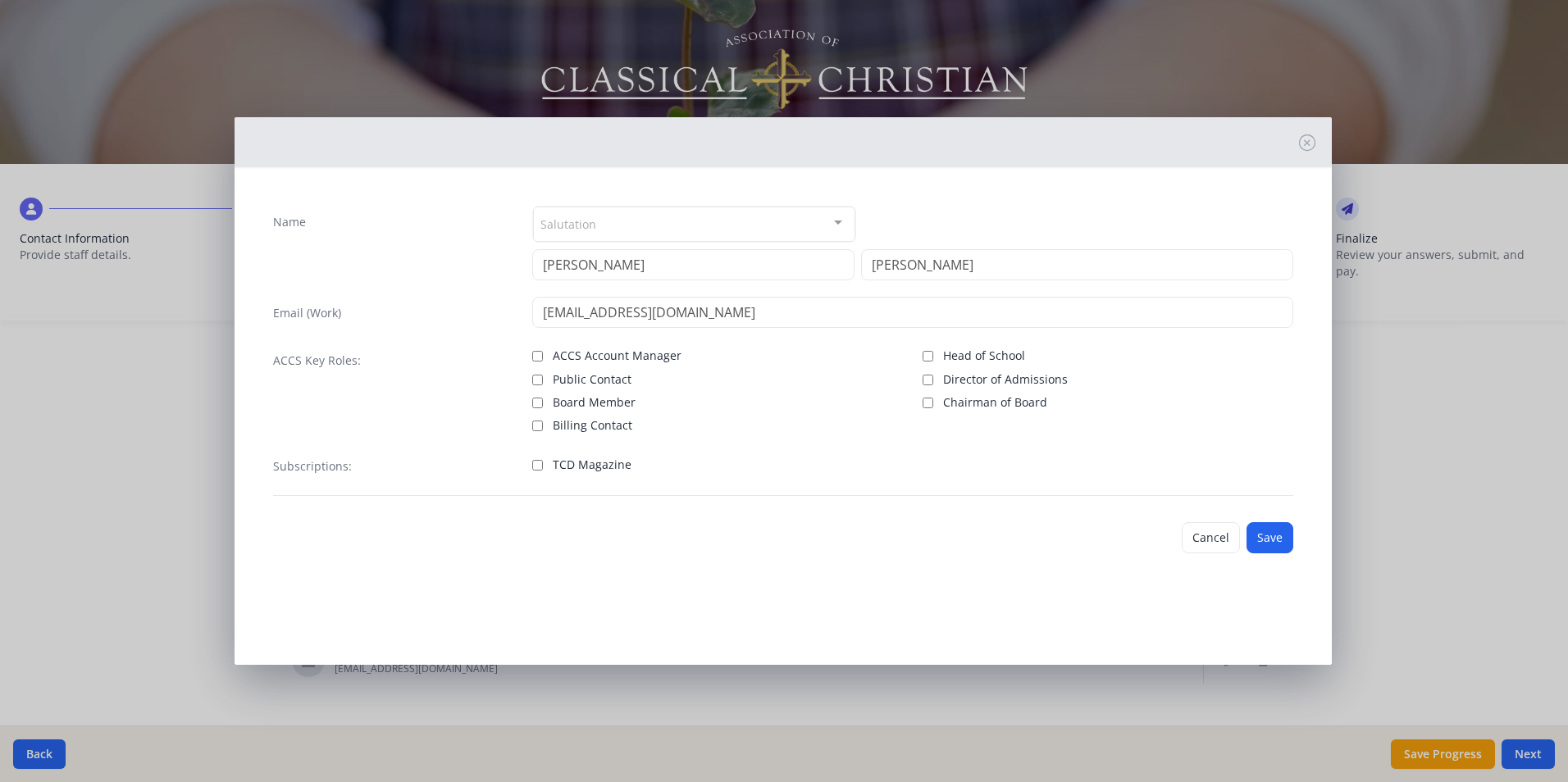
click at [611, 462] on span "TCD Magazine" at bounding box center [592, 464] width 79 height 17
click at [543, 462] on input "TCD Magazine" at bounding box center [538, 465] width 11 height 11
click at [1270, 535] on button "Save" at bounding box center [1270, 538] width 47 height 31
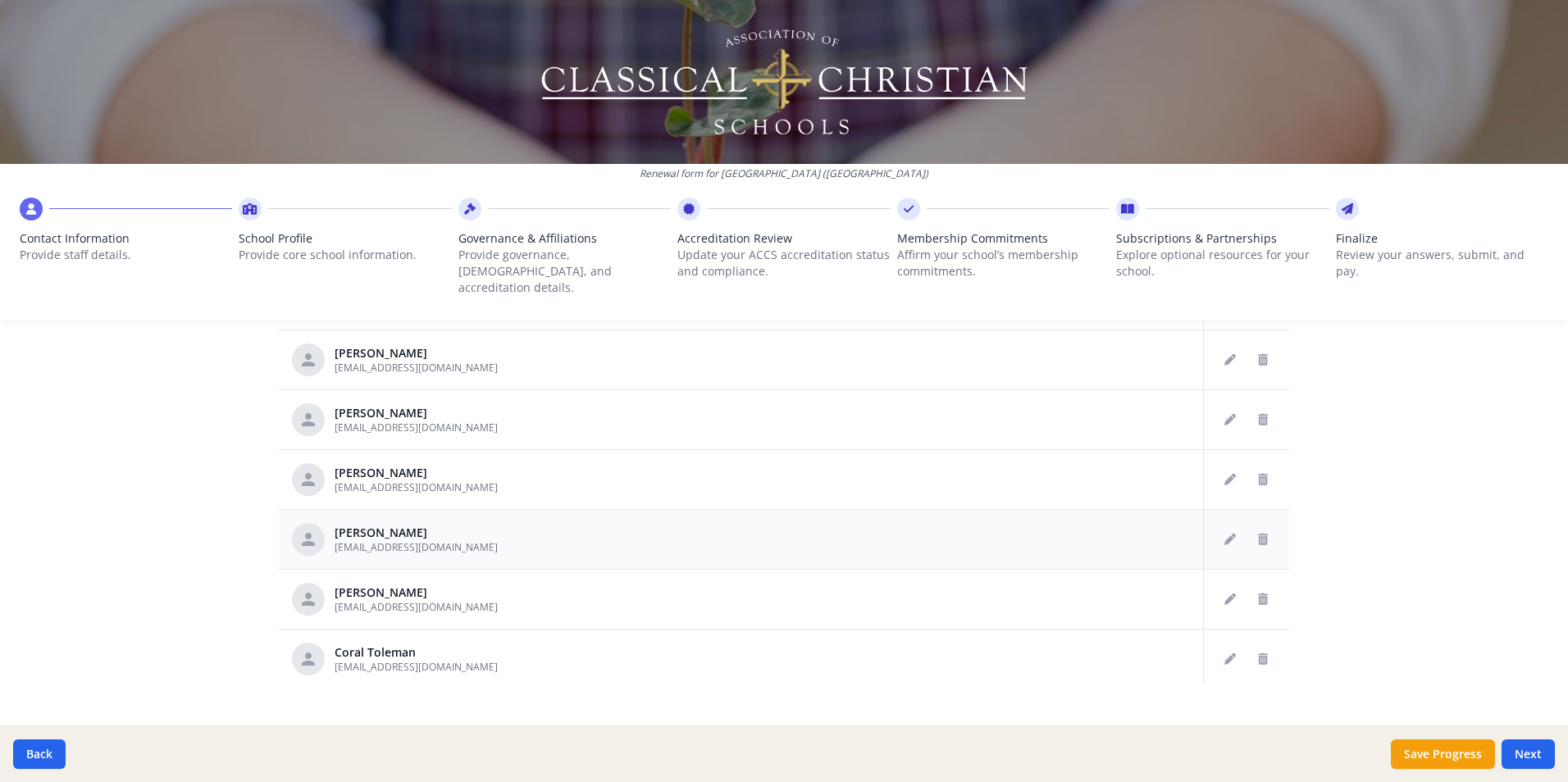
scroll to position [1996, 0]
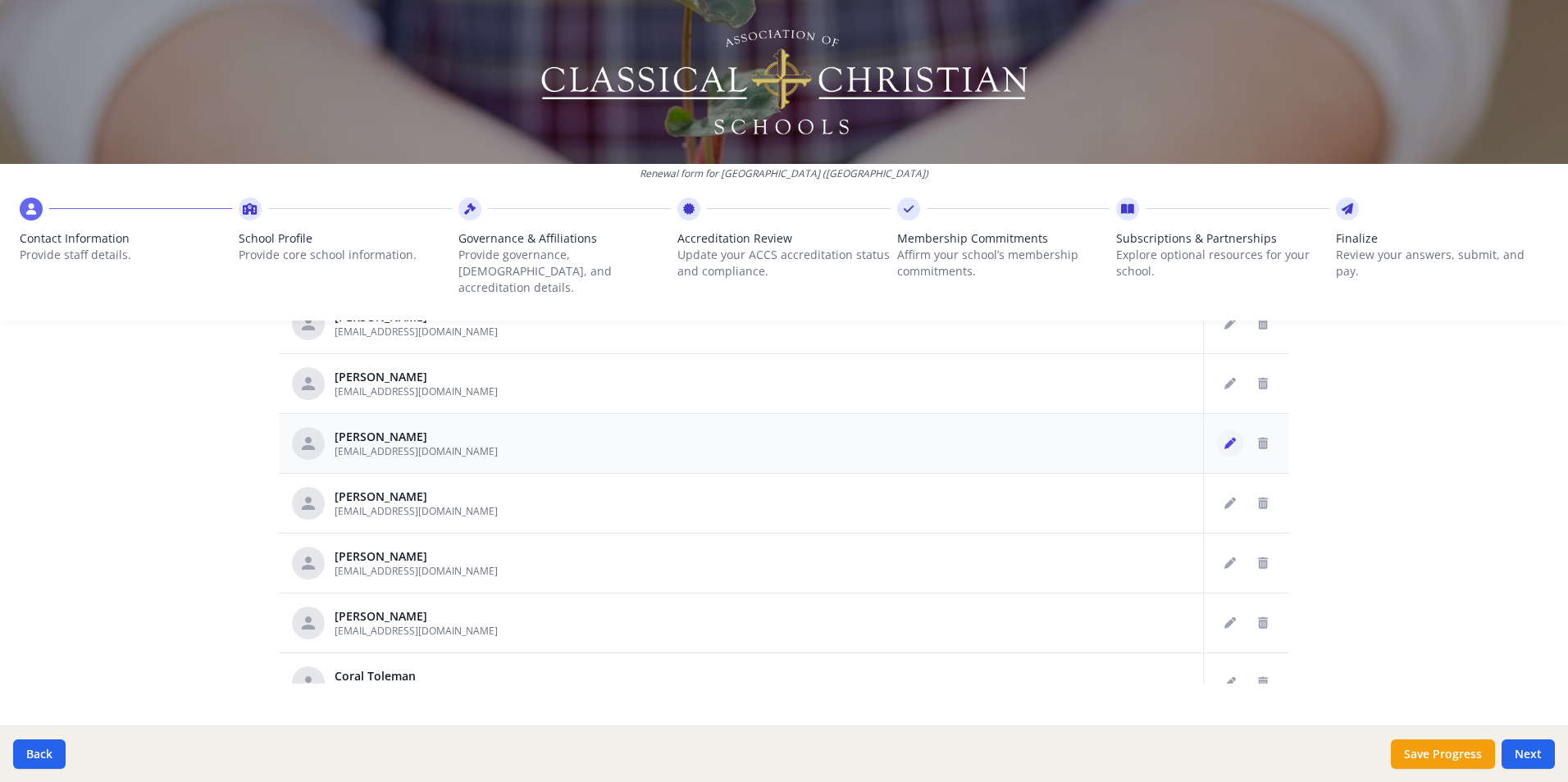
click at [1217, 432] on button "Edit staff" at bounding box center [1231, 444] width 26 height 26
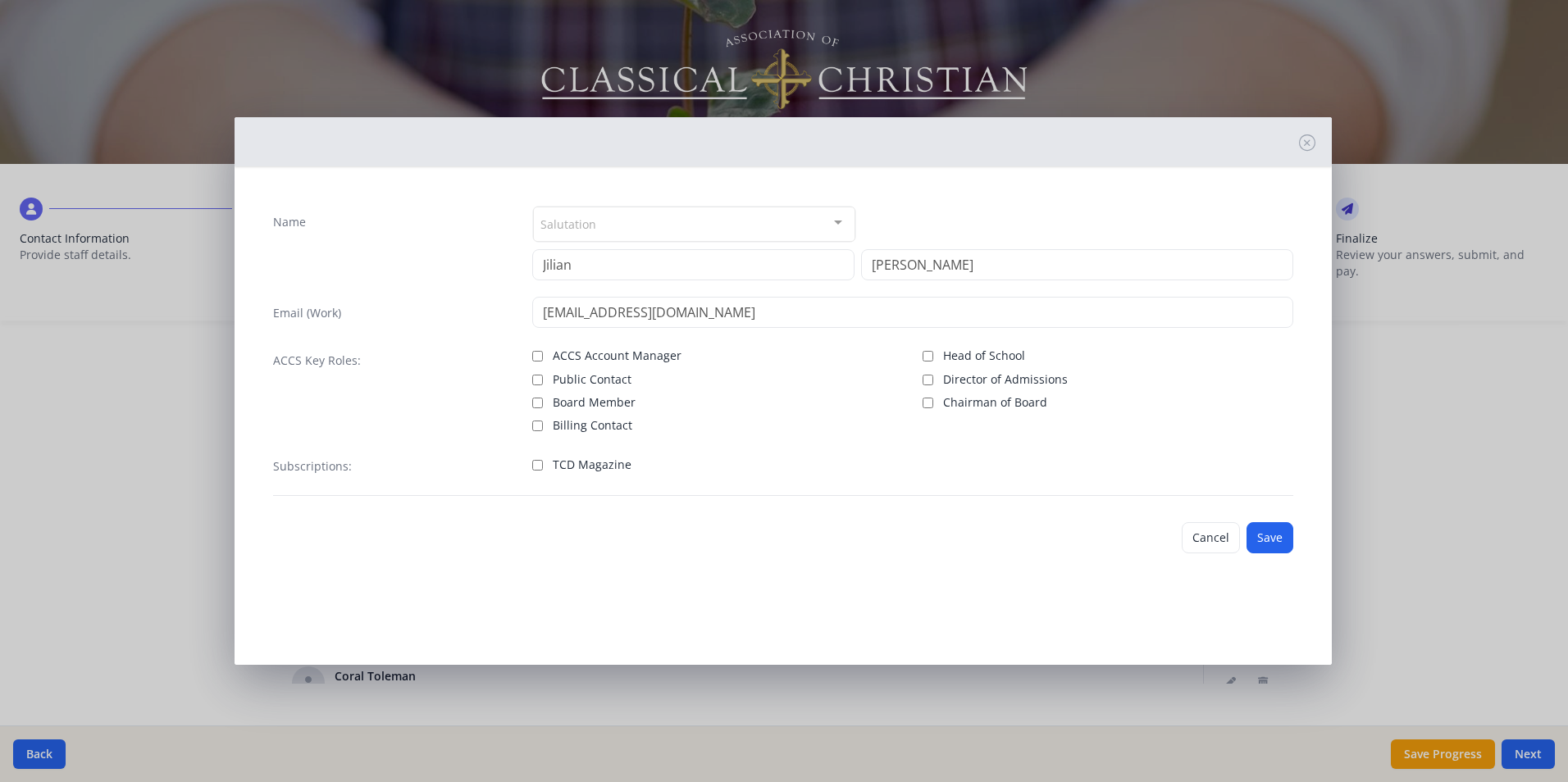
click at [626, 456] on label "TCD Magazine" at bounding box center [718, 463] width 371 height 19
click at [543, 460] on input "TCD Magazine" at bounding box center [538, 465] width 11 height 11
click at [1271, 537] on button "Save" at bounding box center [1270, 538] width 47 height 31
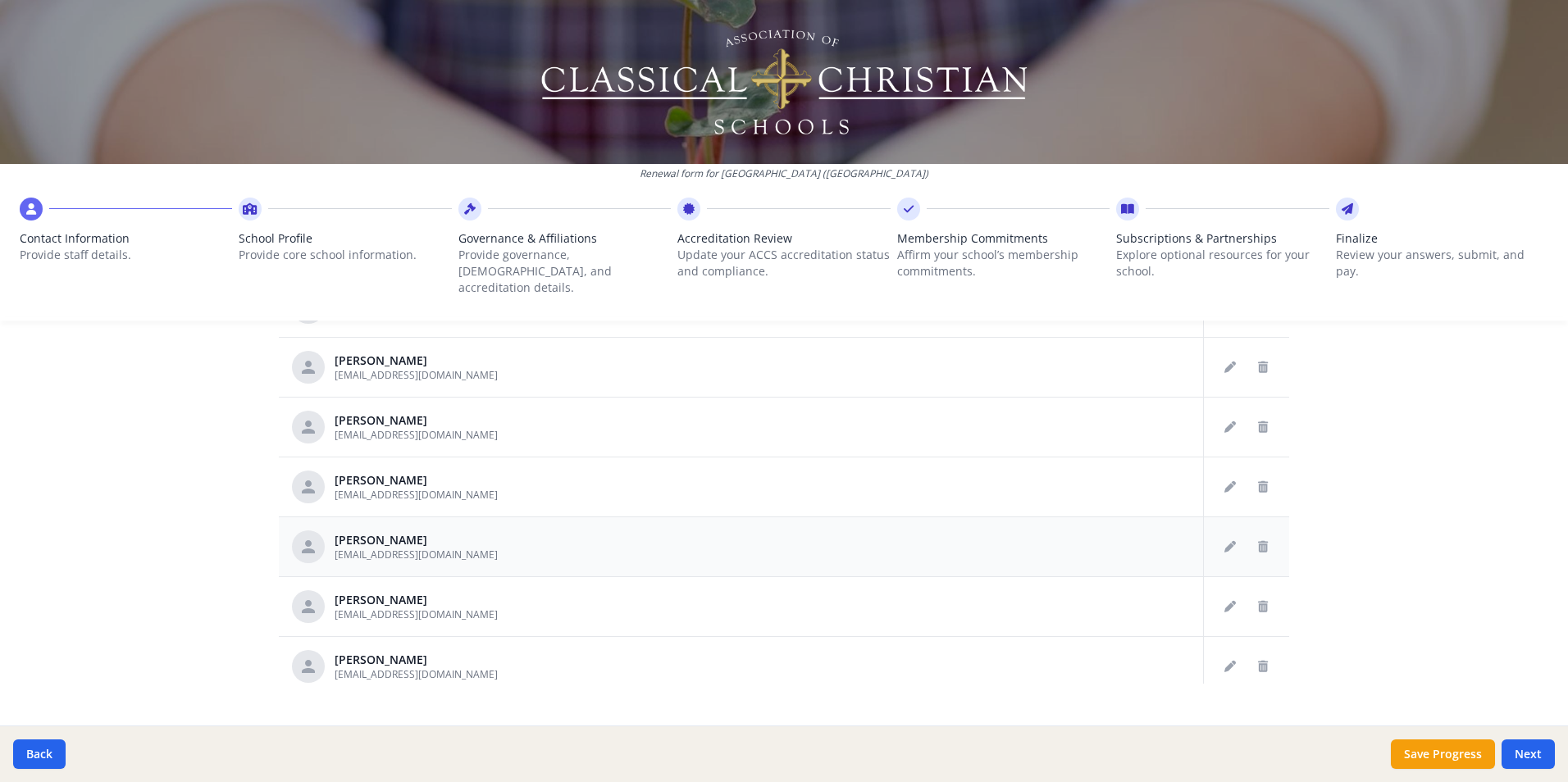
scroll to position [1832, 0]
click at [1225, 542] on icon "Edit staff" at bounding box center [1230, 547] width 11 height 11
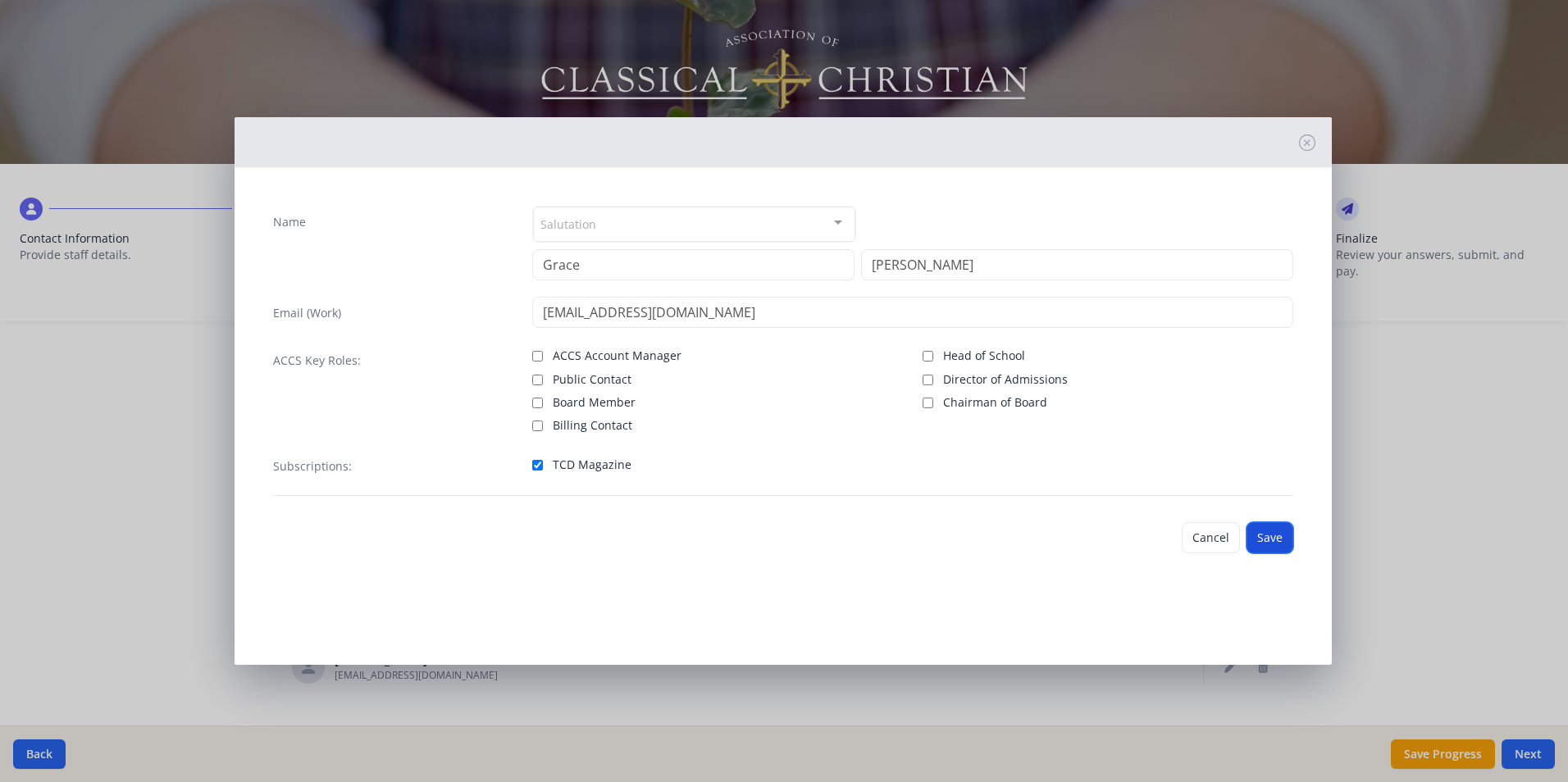
click at [1268, 532] on button "Save" at bounding box center [1270, 538] width 47 height 31
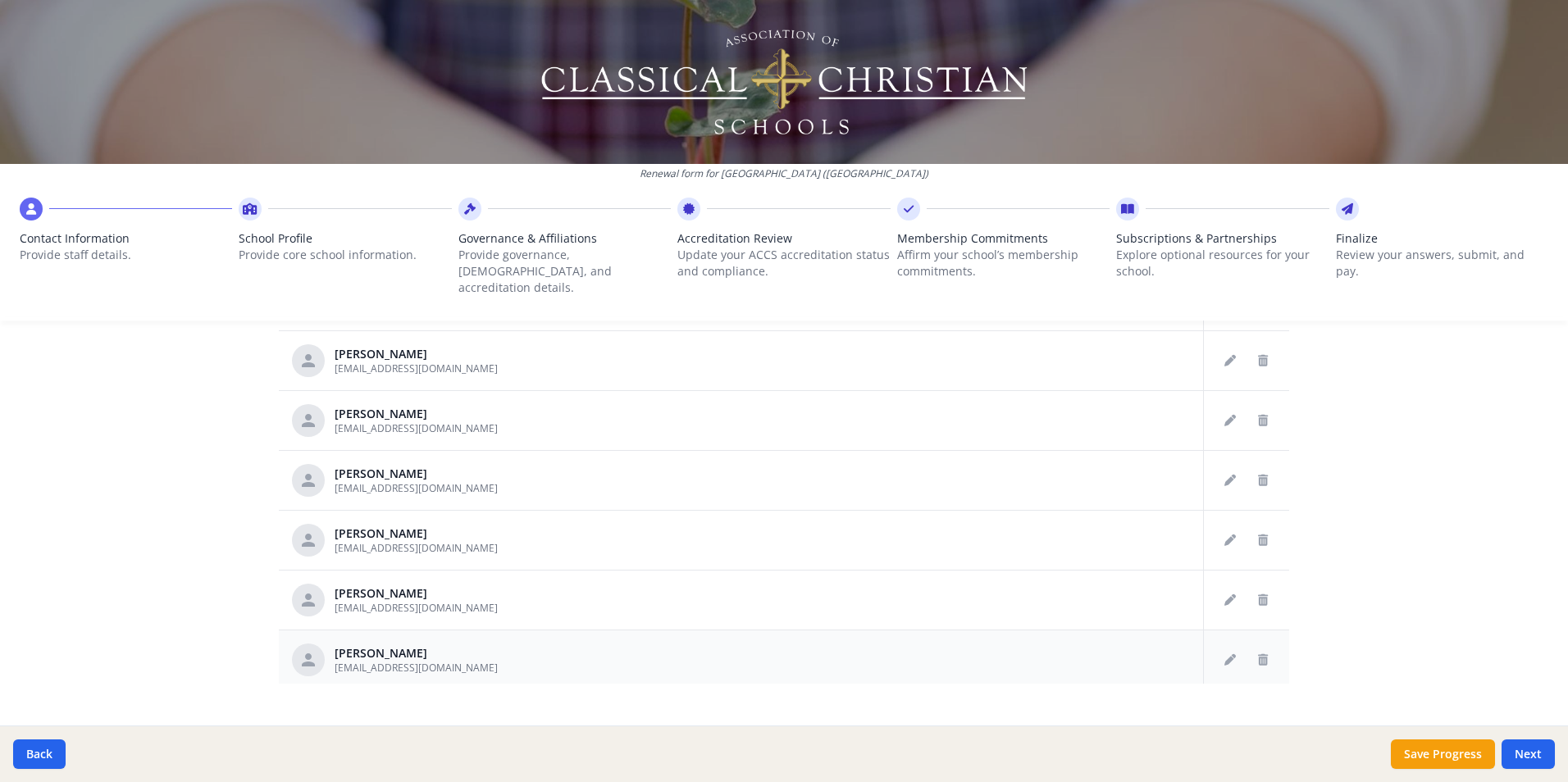
scroll to position [1505, 0]
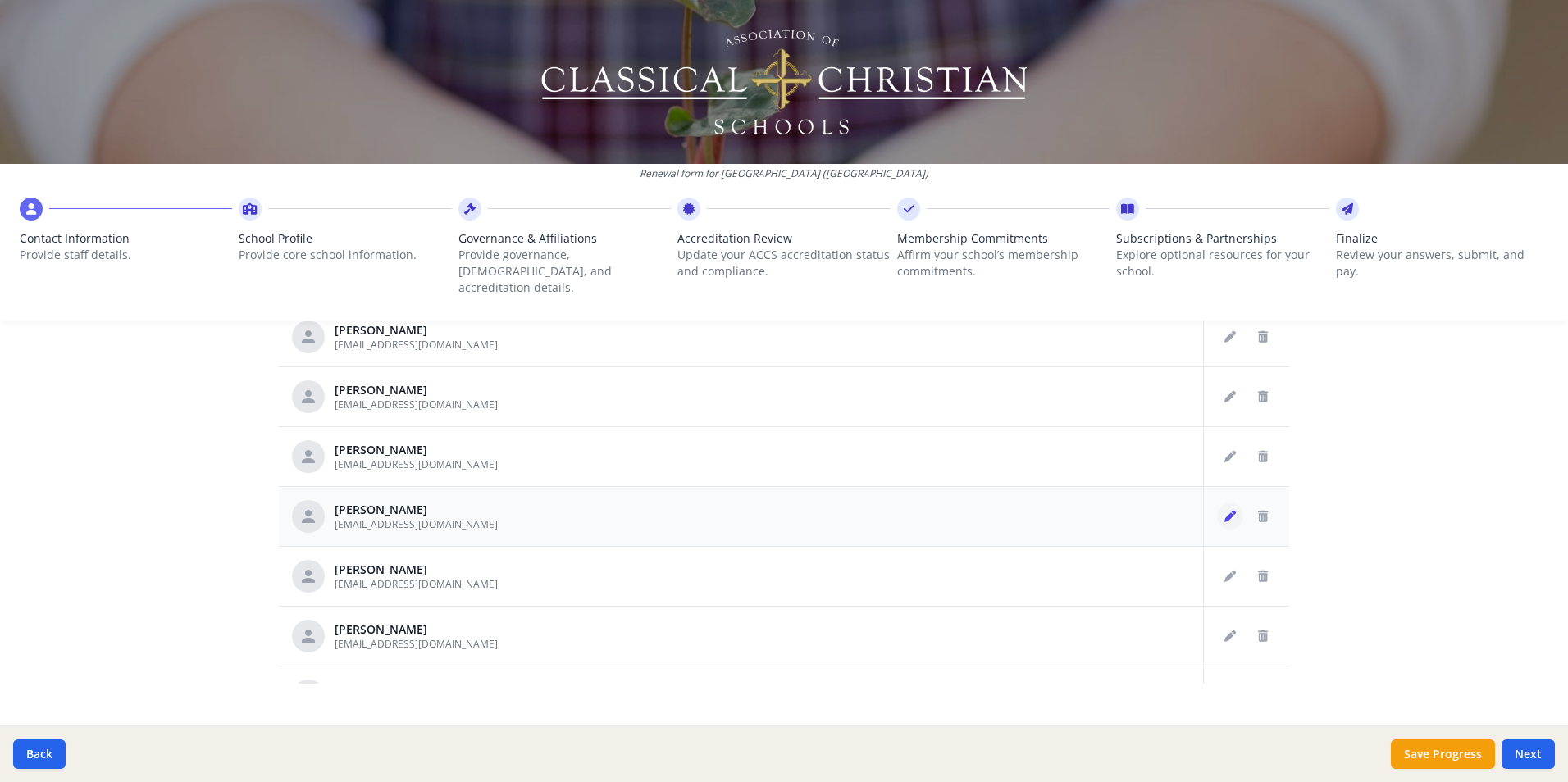
click at [1225, 511] on icon "Edit staff" at bounding box center [1230, 516] width 11 height 11
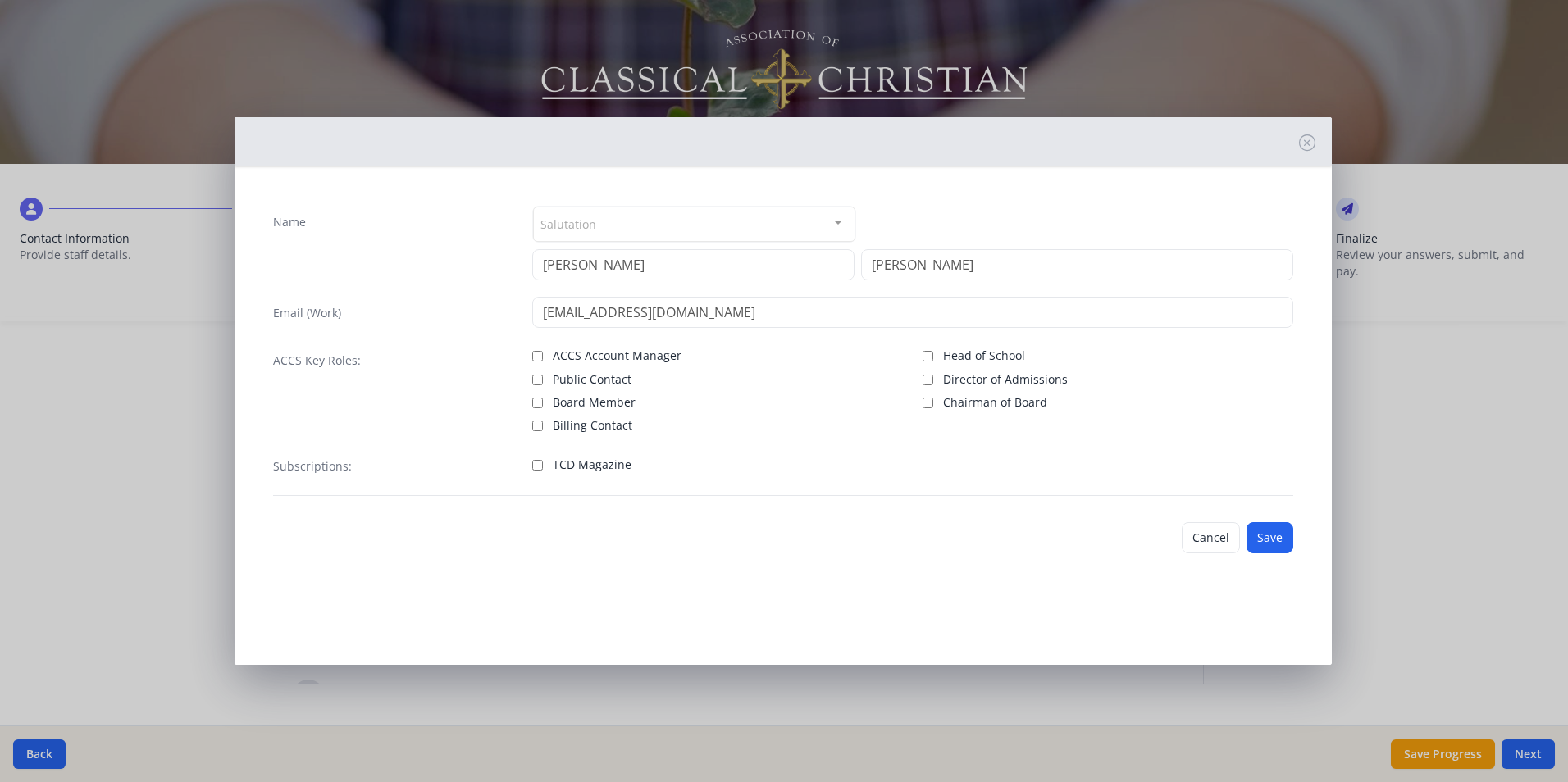
click at [614, 470] on span "TCD Magazine" at bounding box center [592, 464] width 79 height 17
click at [543, 470] on input "TCD Magazine" at bounding box center [538, 465] width 11 height 11
drag, startPoint x: 1306, startPoint y: 546, endPoint x: 1289, endPoint y: 545, distance: 17.0
click at [1294, 546] on div "Cancel Save" at bounding box center [782, 538] width 1046 height 57
click at [1272, 540] on button "Save" at bounding box center [1270, 538] width 47 height 31
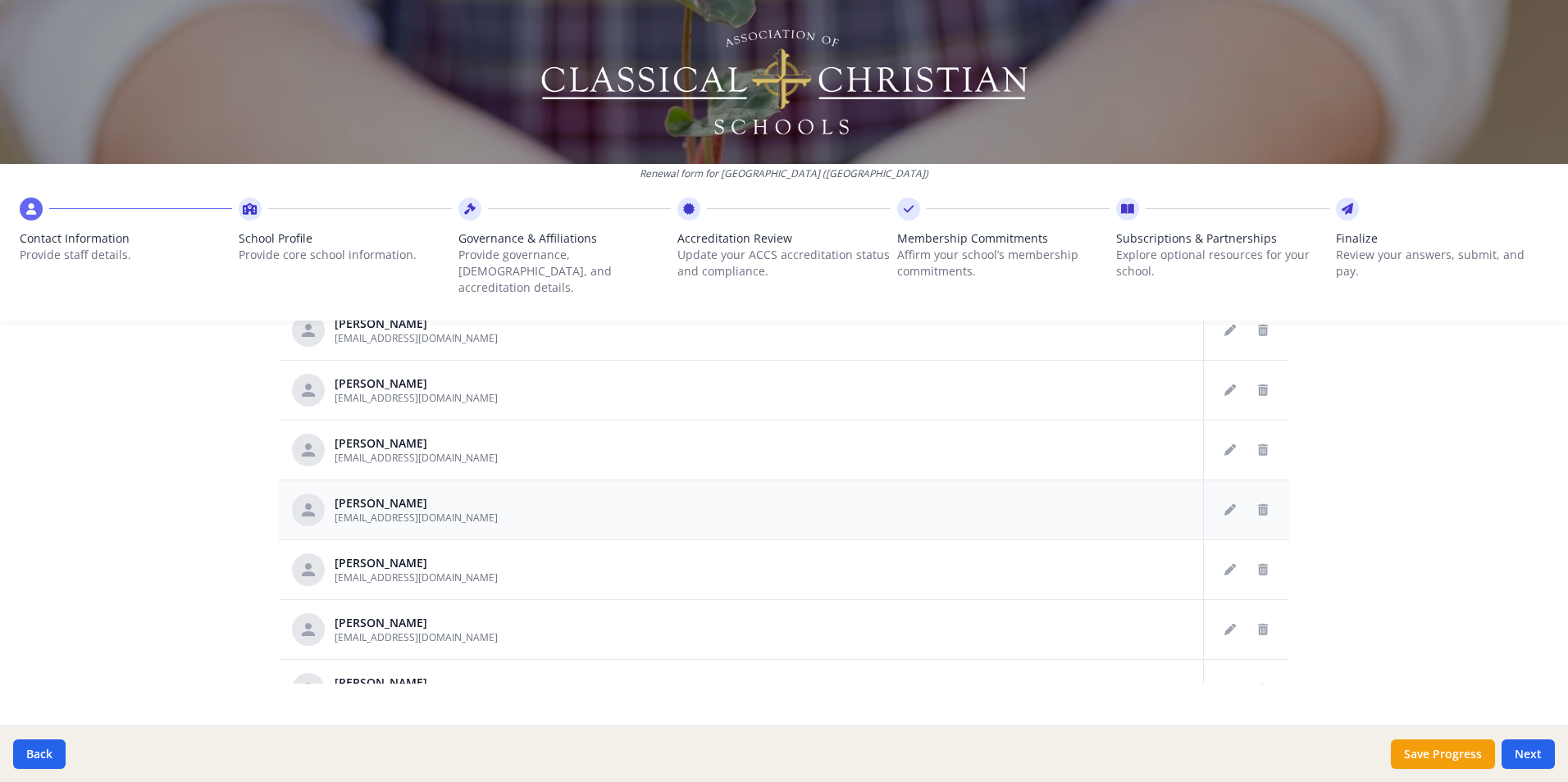
scroll to position [930, 0]
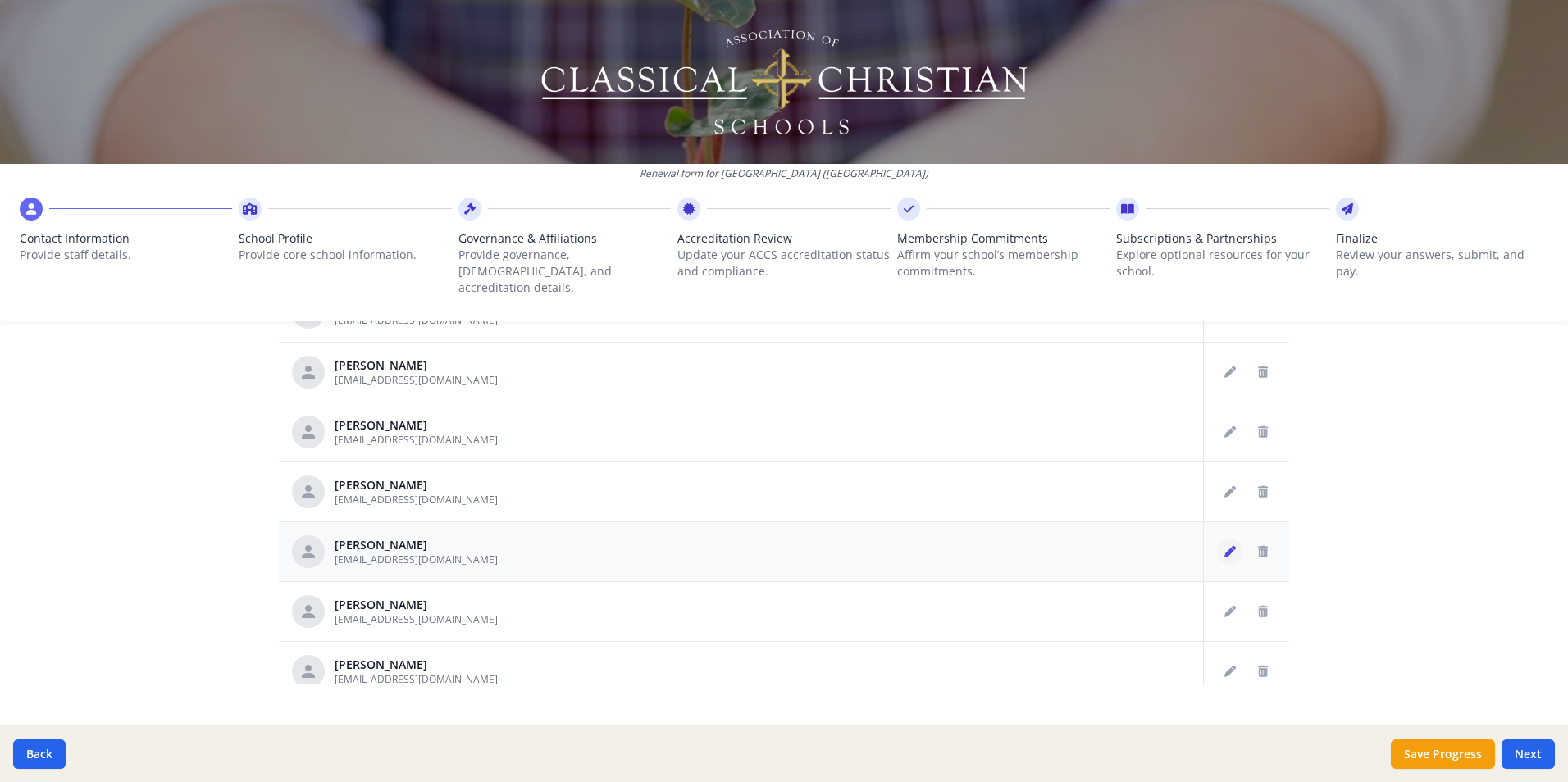
click at [1225, 546] on icon "Edit staff" at bounding box center [1230, 552] width 11 height 11
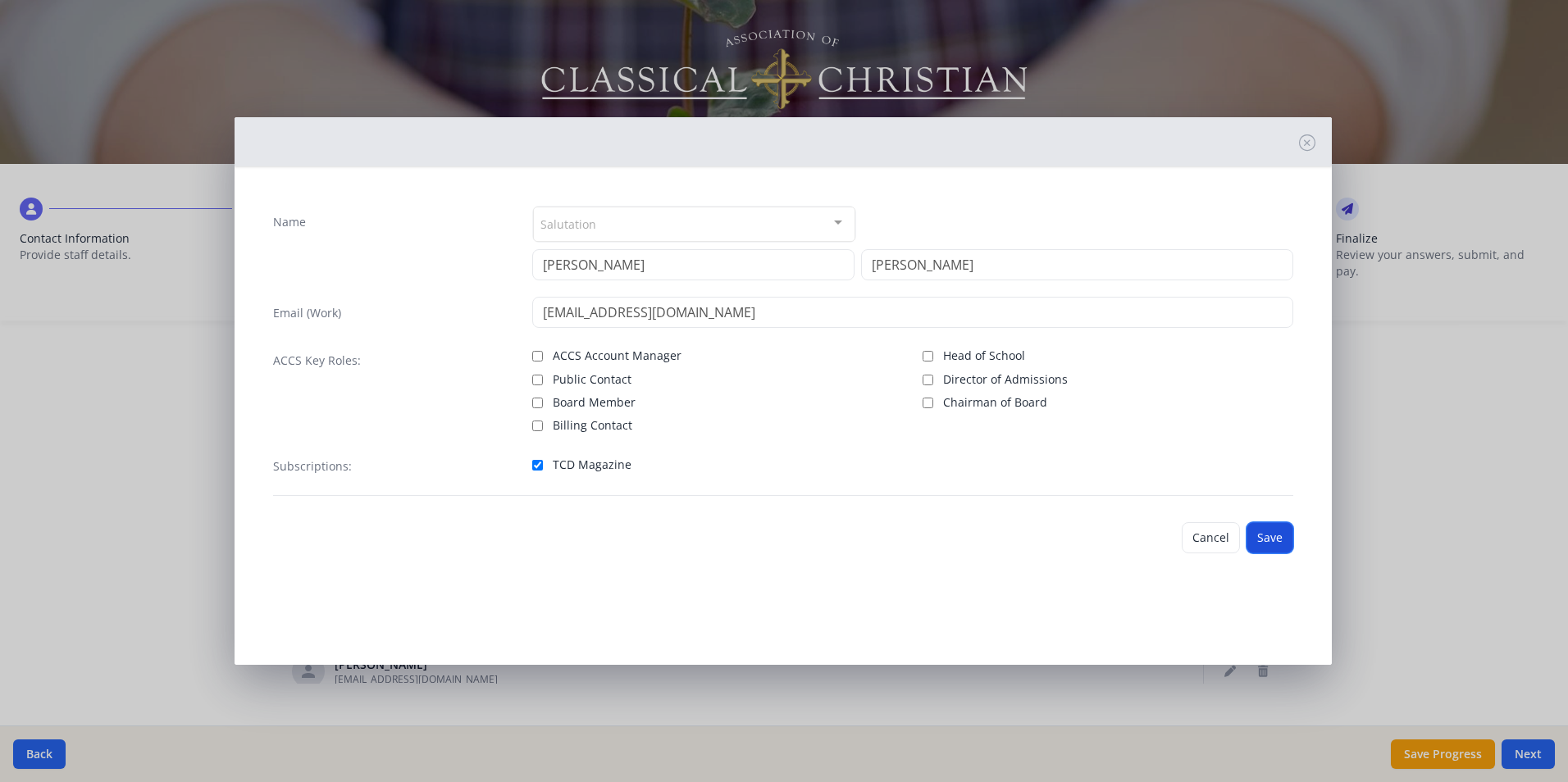
click at [1265, 542] on button "Save" at bounding box center [1270, 538] width 47 height 31
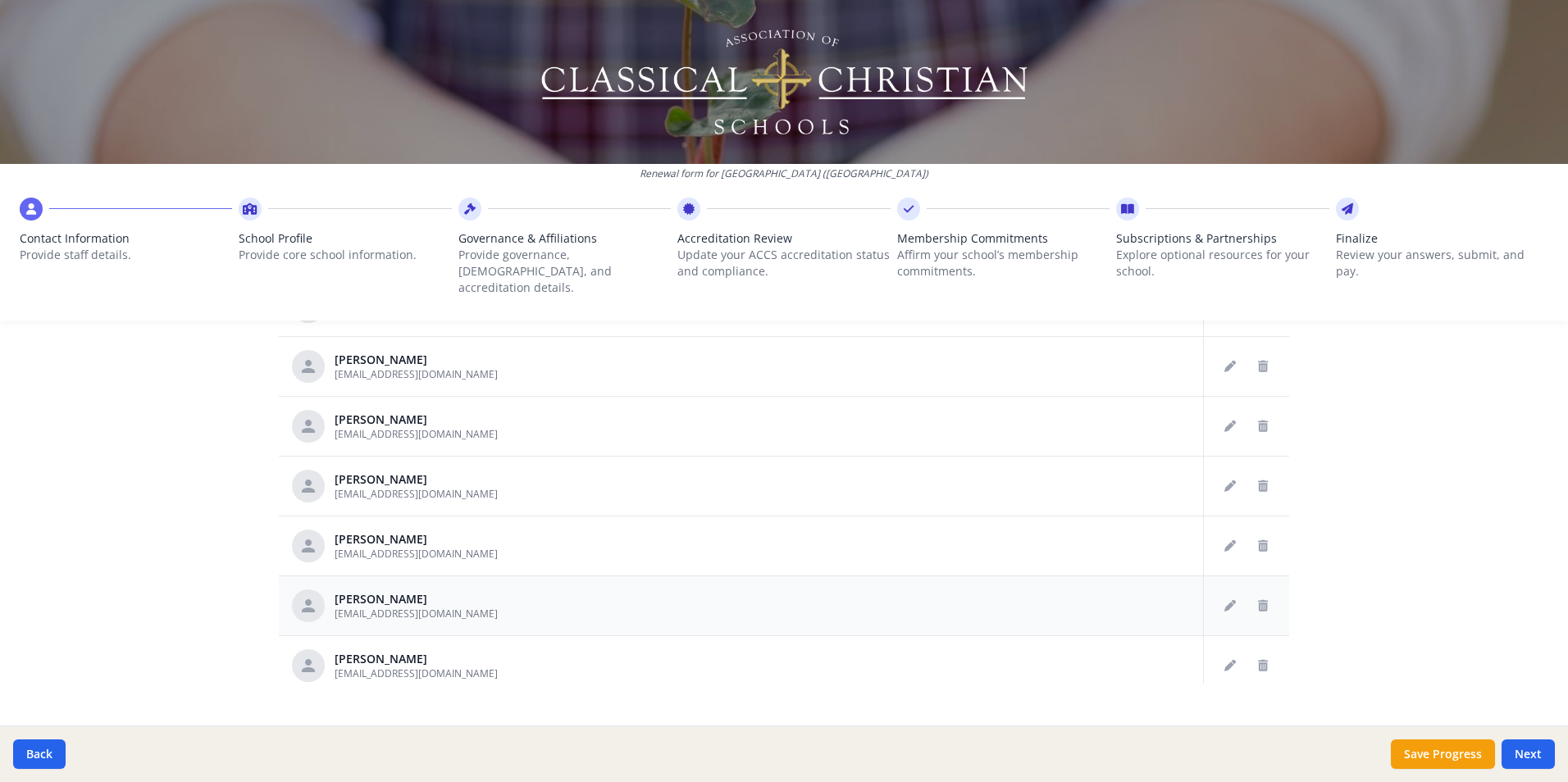
scroll to position [603, 0]
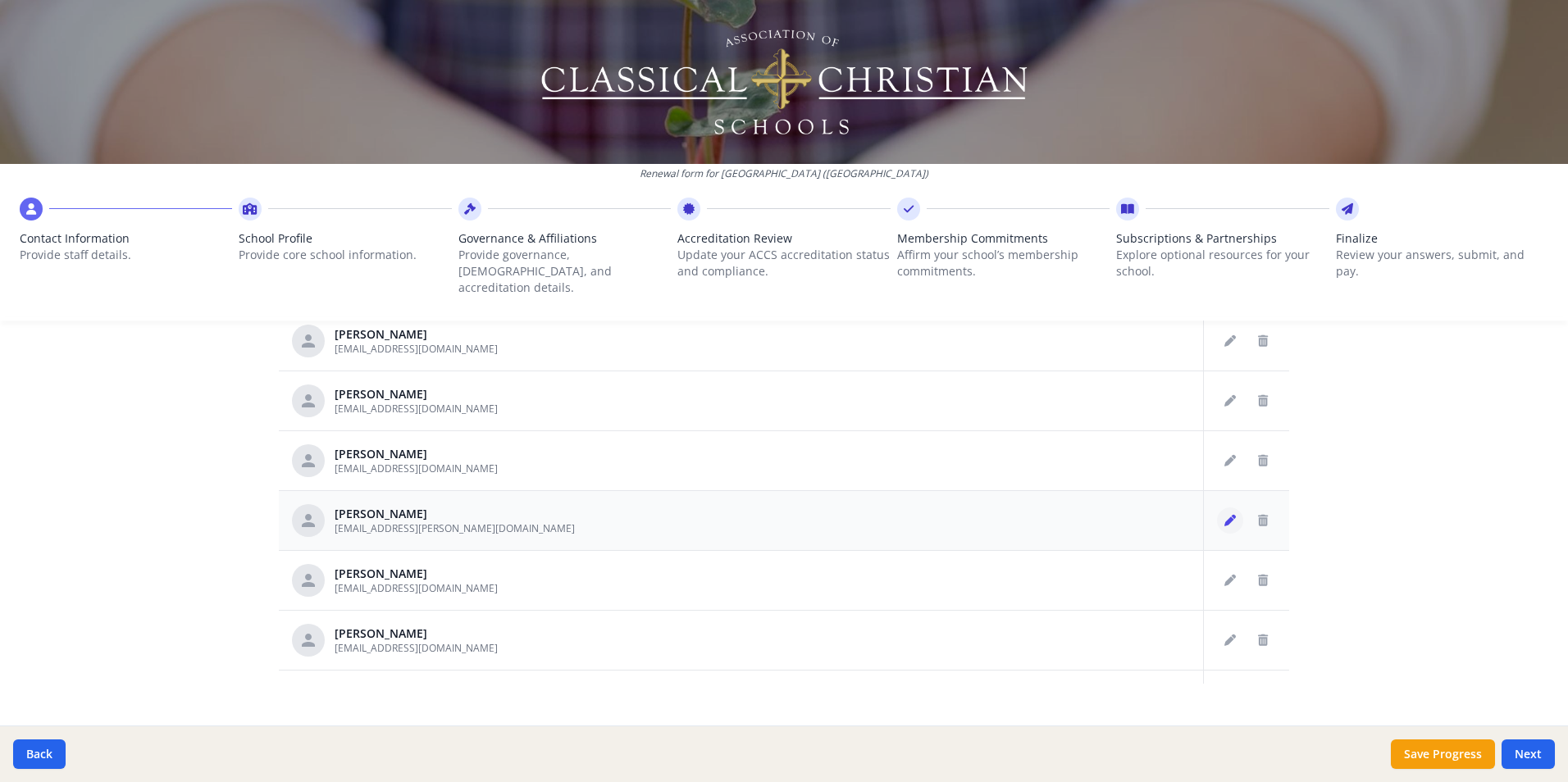
click at [1217, 508] on button "Edit staff" at bounding box center [1231, 521] width 26 height 26
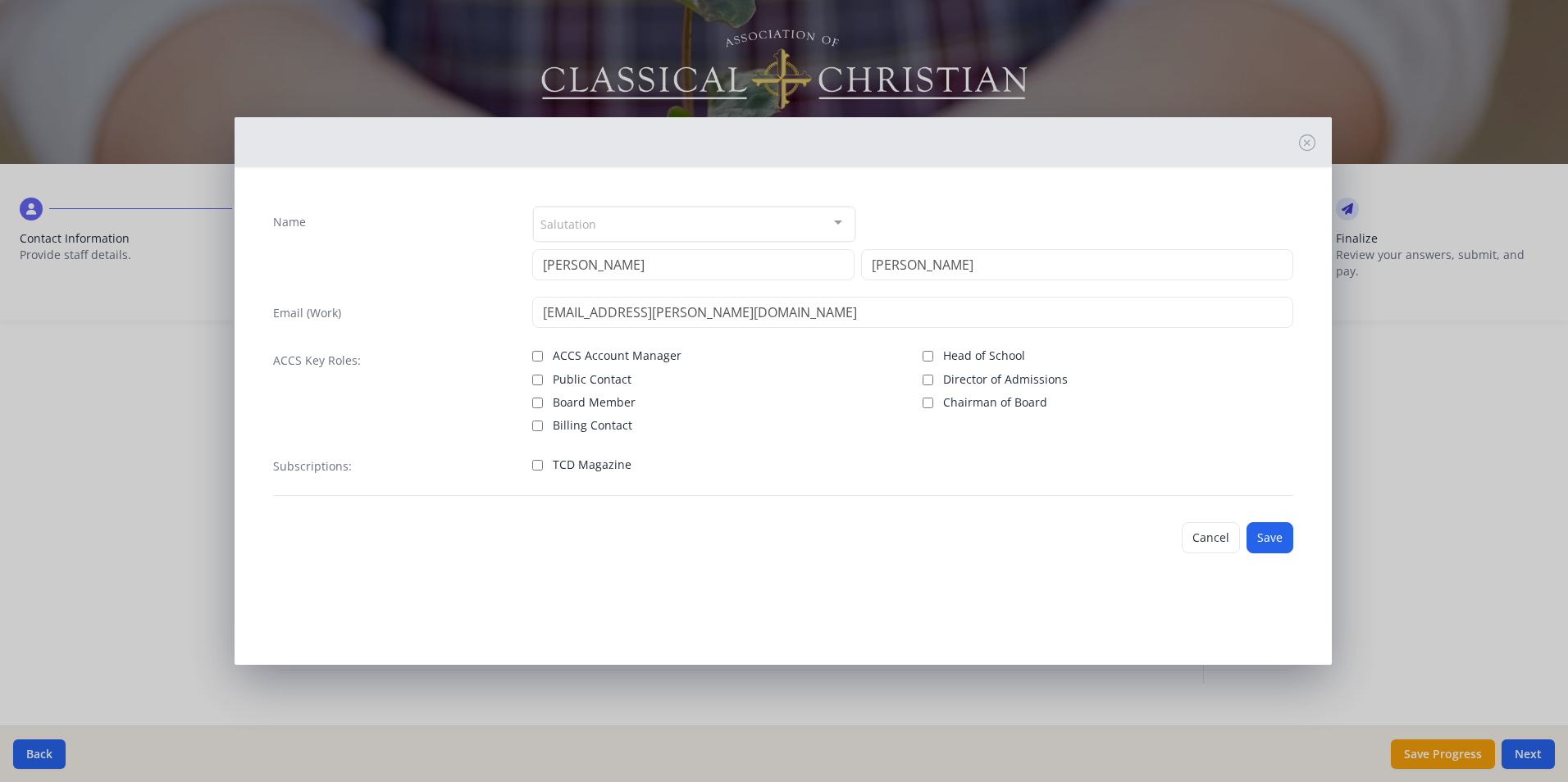
click at [584, 462] on span "TCD Magazine" at bounding box center [592, 464] width 79 height 17
click at [543, 462] on input "TCD Magazine" at bounding box center [538, 465] width 11 height 11
click at [1264, 533] on button "Save" at bounding box center [1270, 538] width 47 height 31
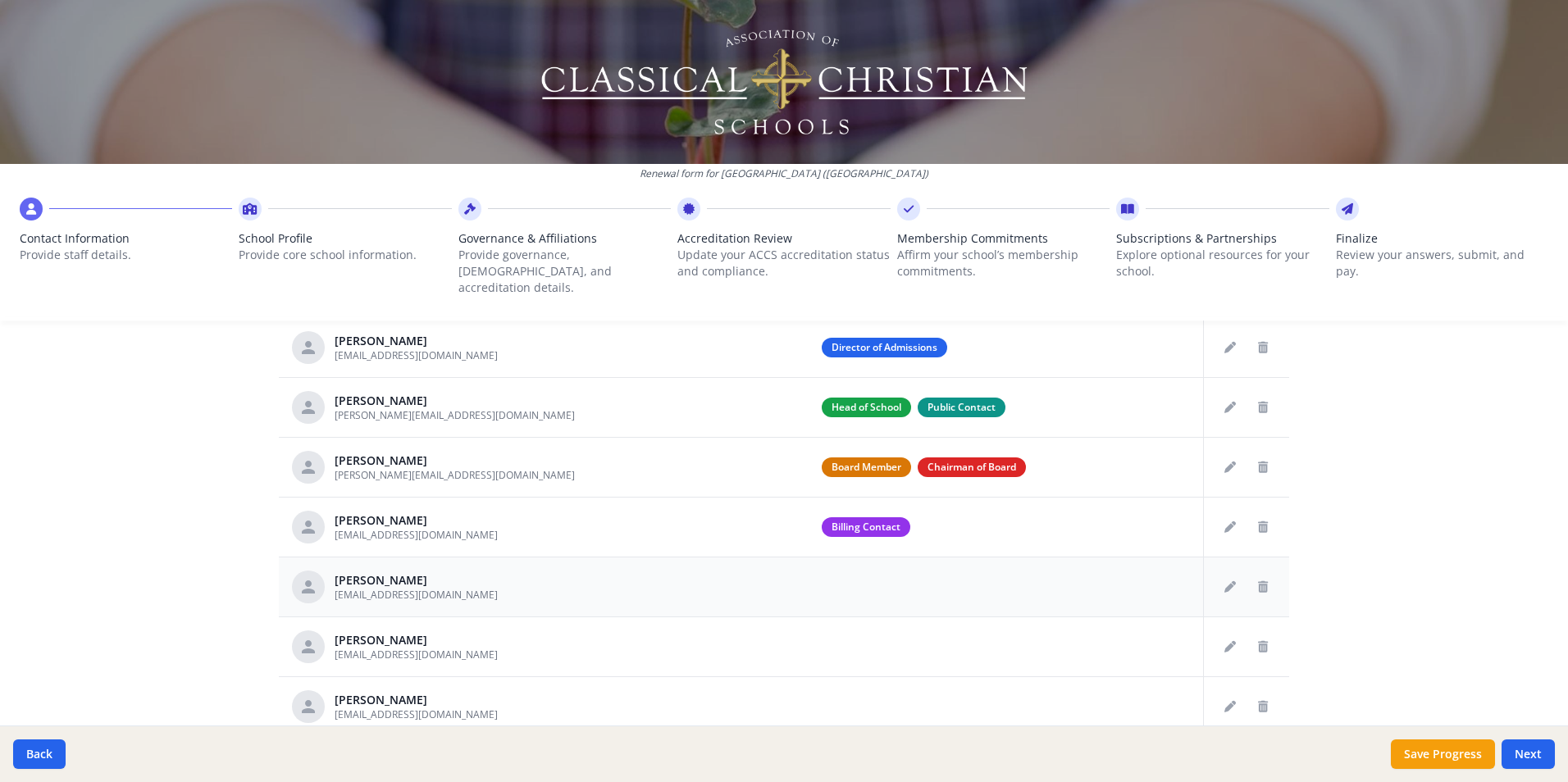
scroll to position [399, 0]
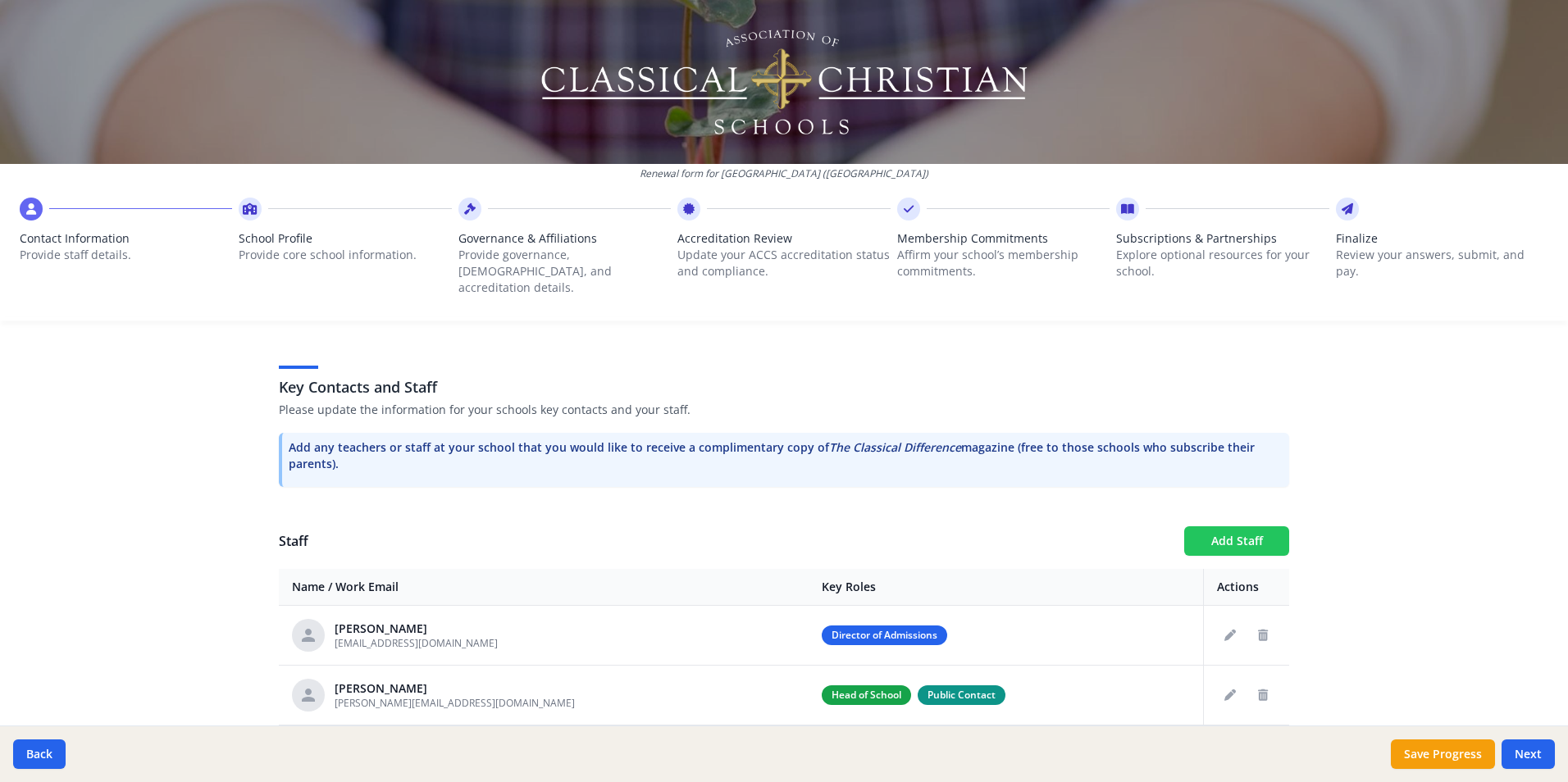
click at [1210, 530] on button "Add Staff" at bounding box center [1236, 540] width 105 height 29
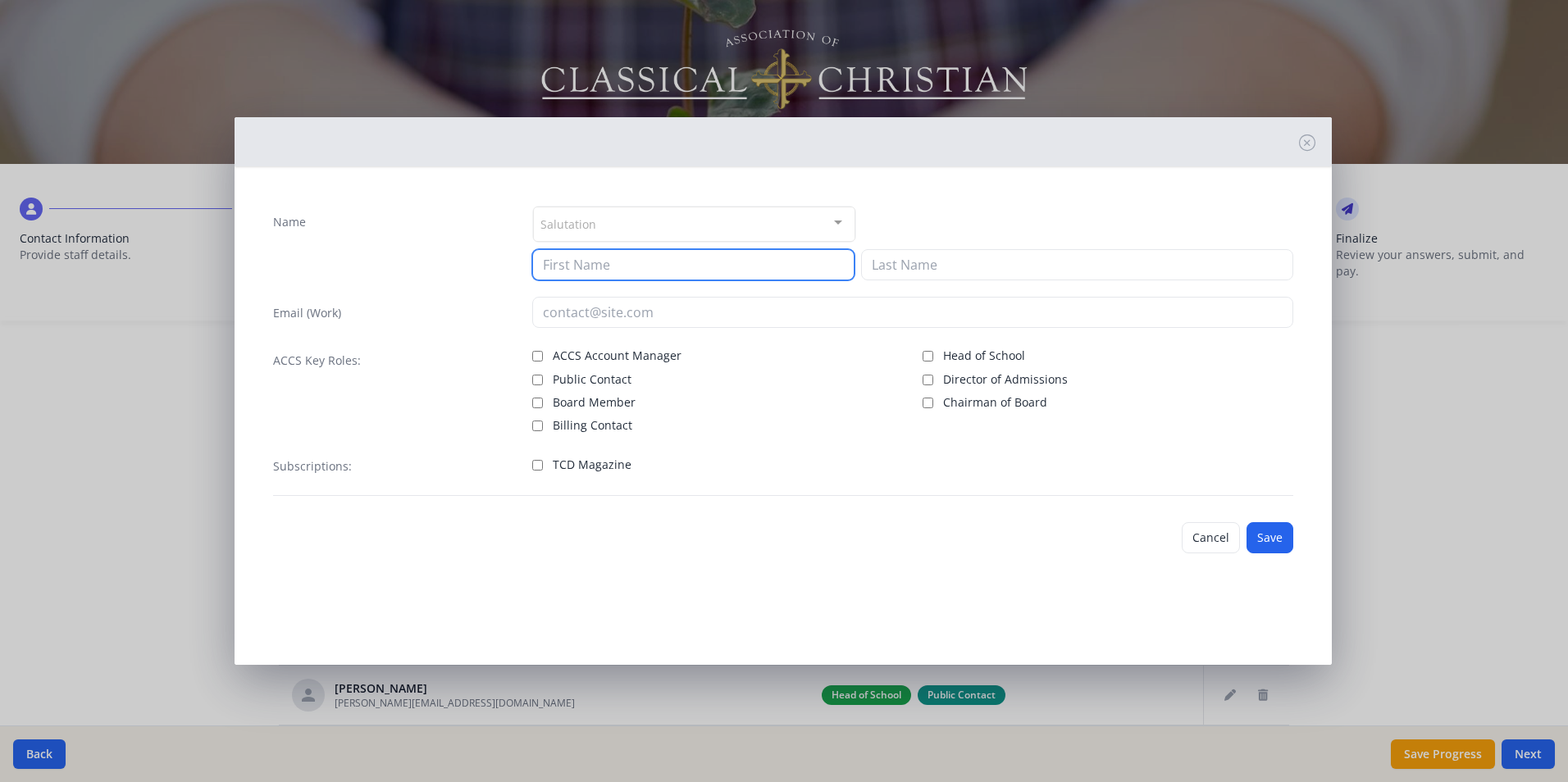
click at [659, 259] on input at bounding box center [693, 264] width 322 height 31
click at [677, 223] on div "Salutation" at bounding box center [694, 224] width 322 height 35
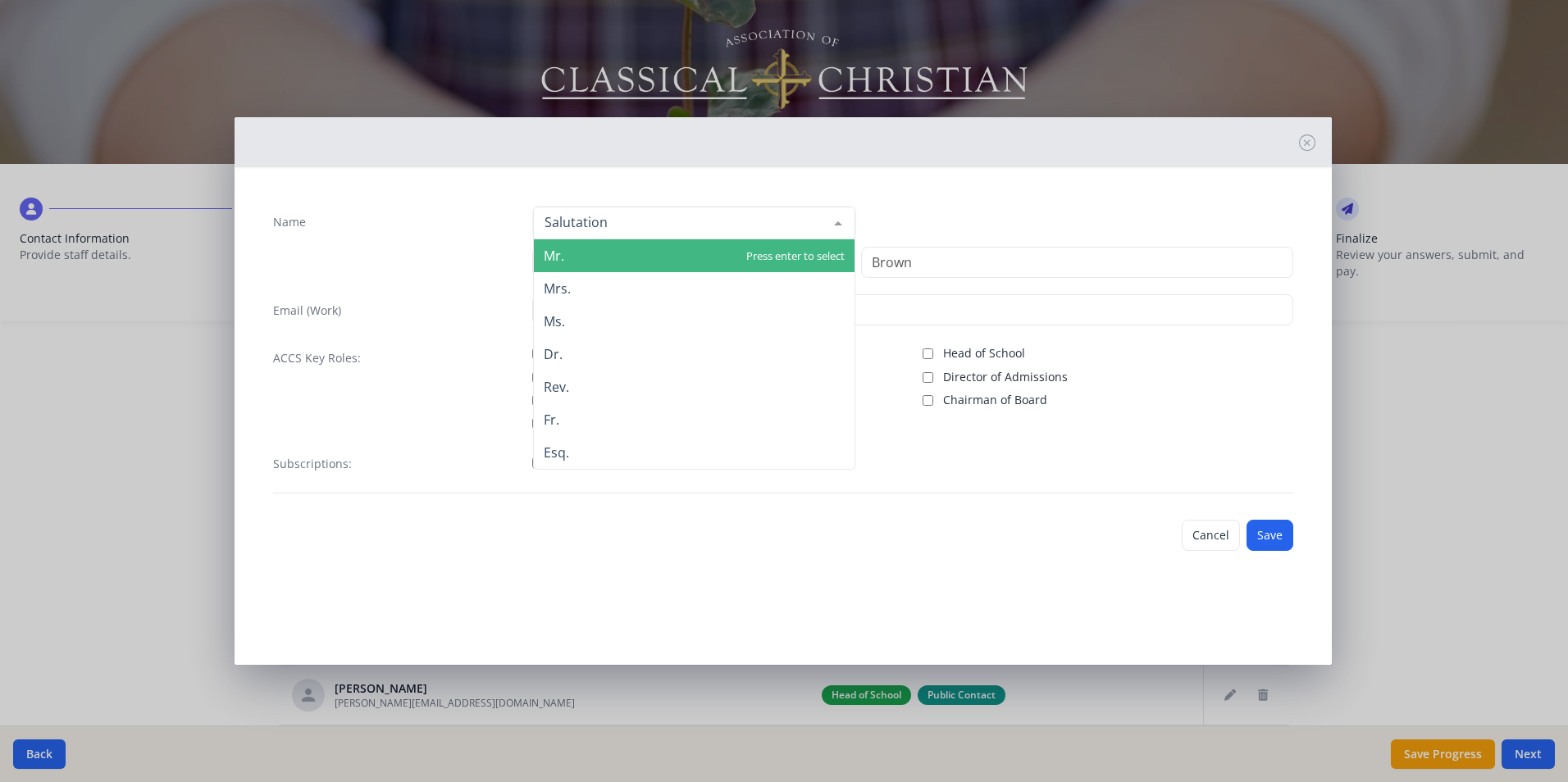
click at [622, 259] on span "Mr." at bounding box center [694, 255] width 320 height 33
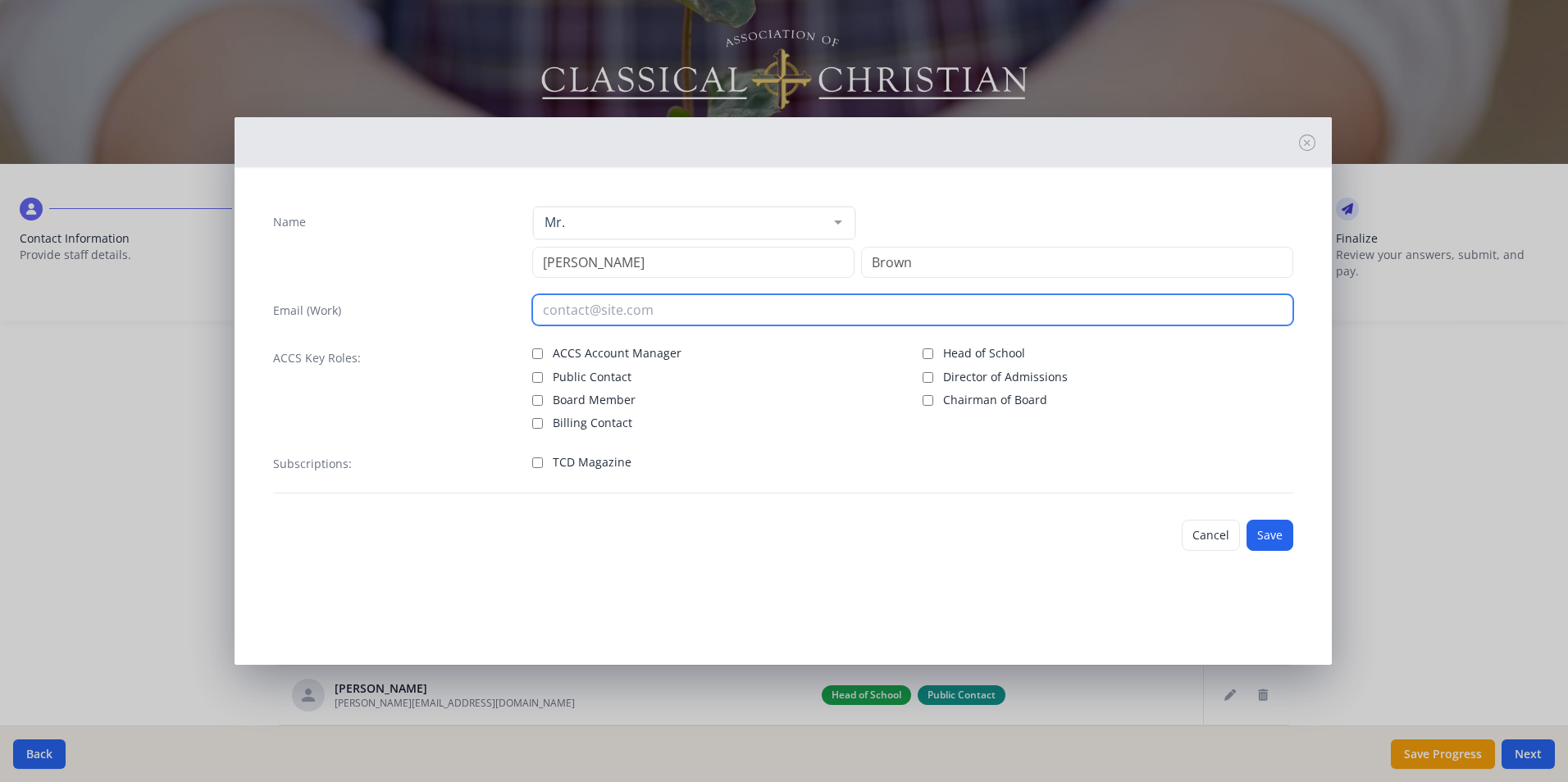
click at [599, 313] on input "email" at bounding box center [913, 310] width 761 height 31
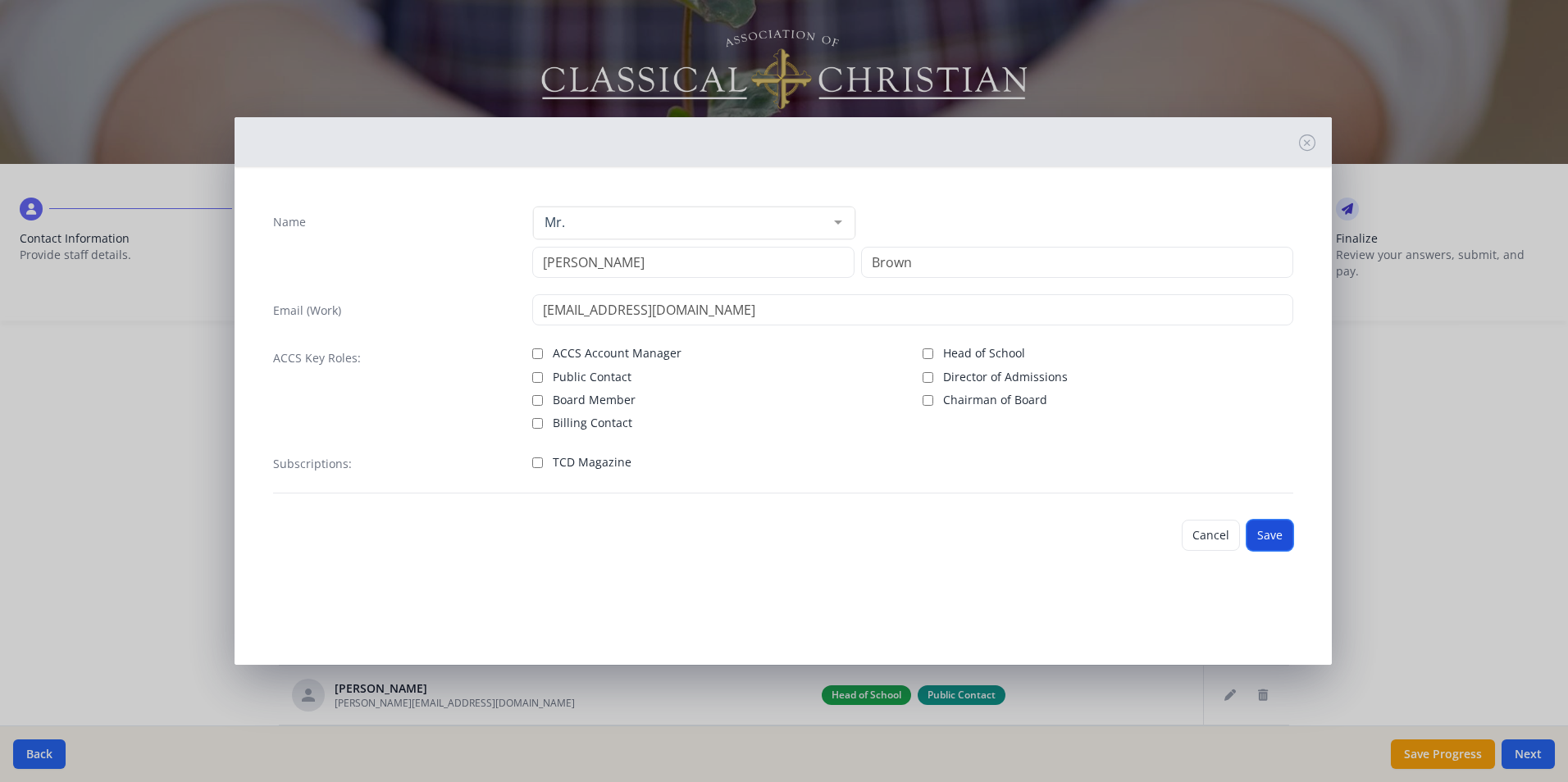
click at [1278, 533] on button "Save" at bounding box center [1270, 535] width 47 height 31
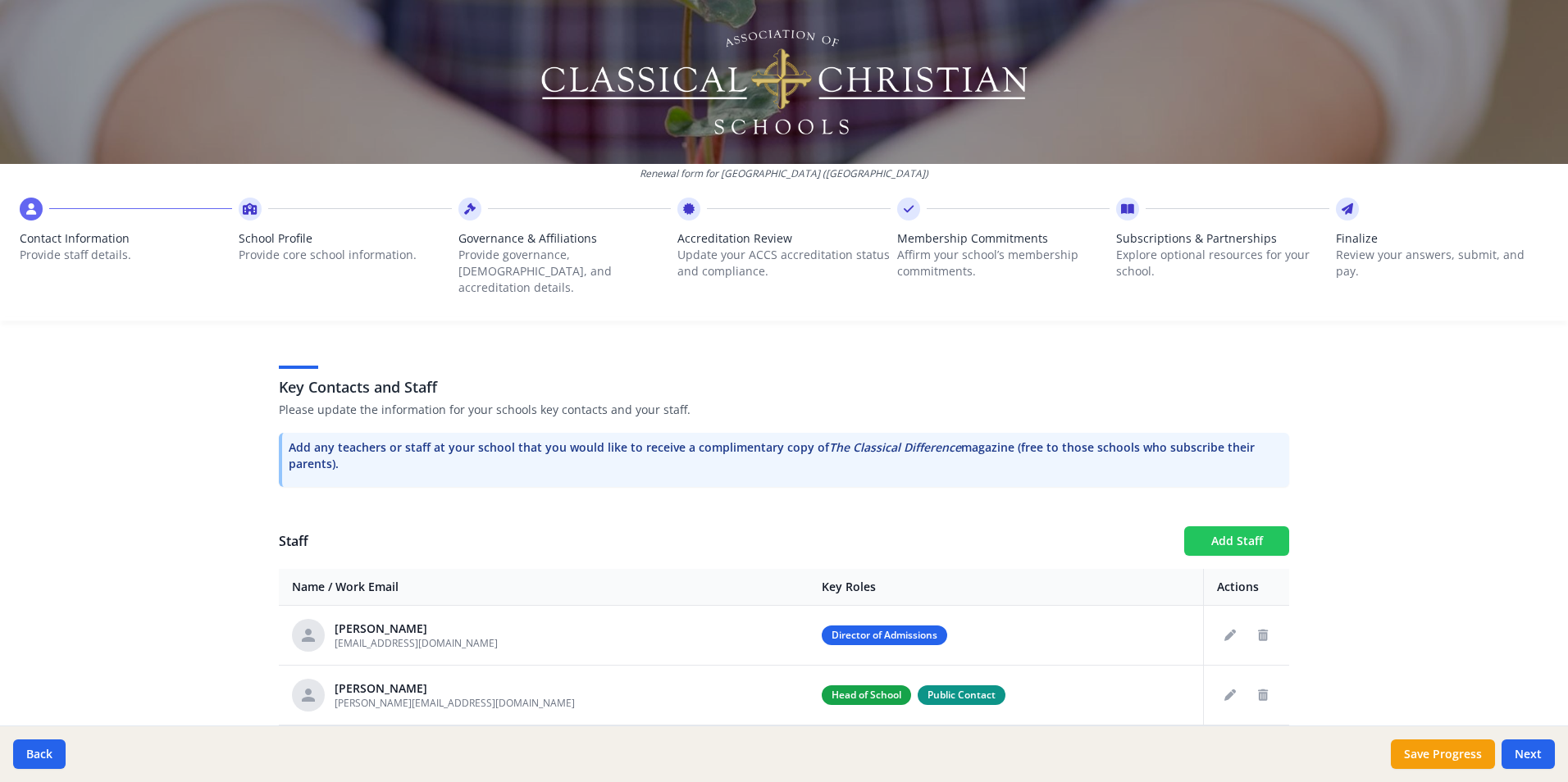
click at [1226, 527] on button "Add Staff" at bounding box center [1236, 540] width 105 height 29
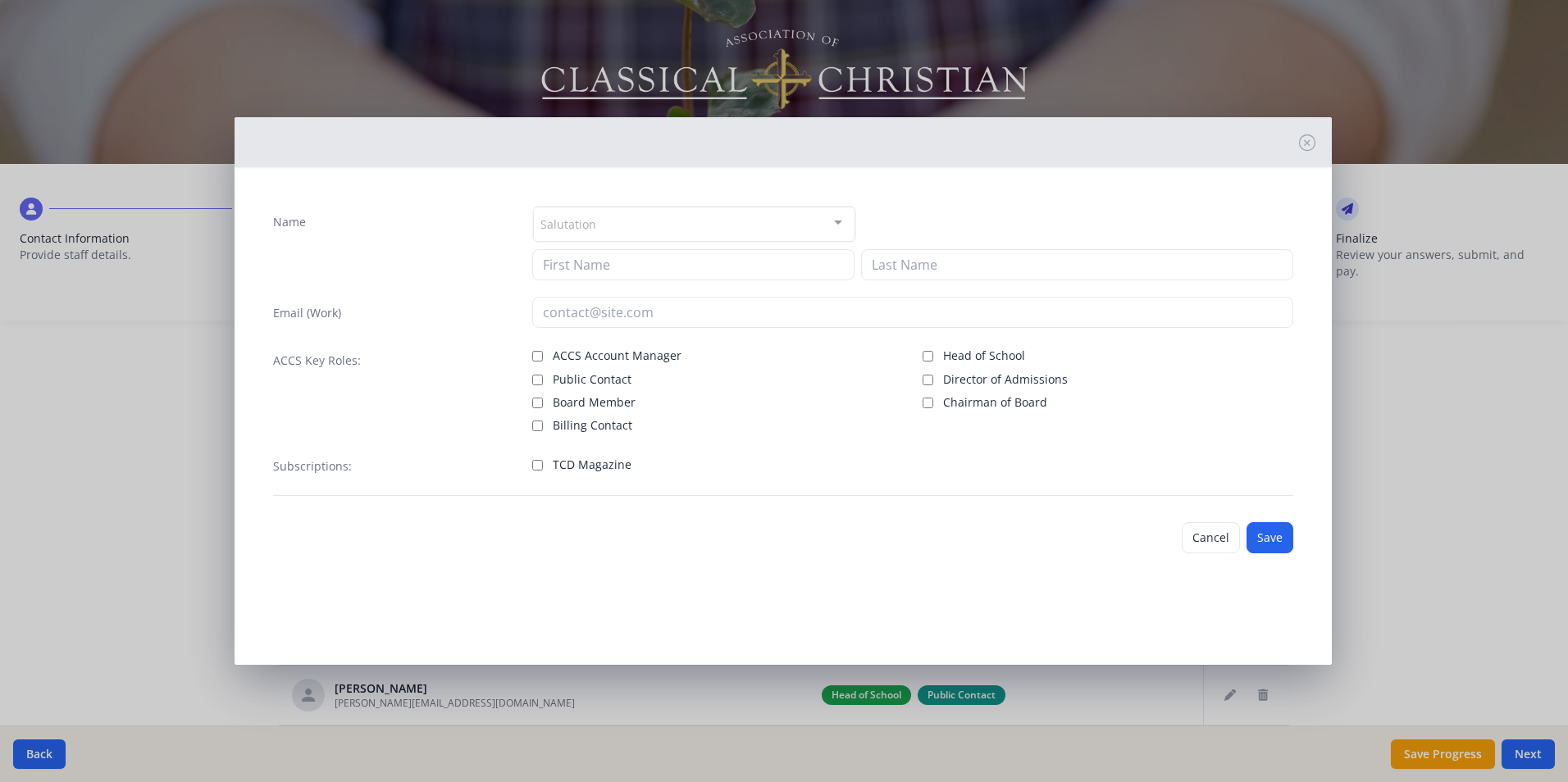
click at [834, 221] on div at bounding box center [838, 222] width 33 height 31
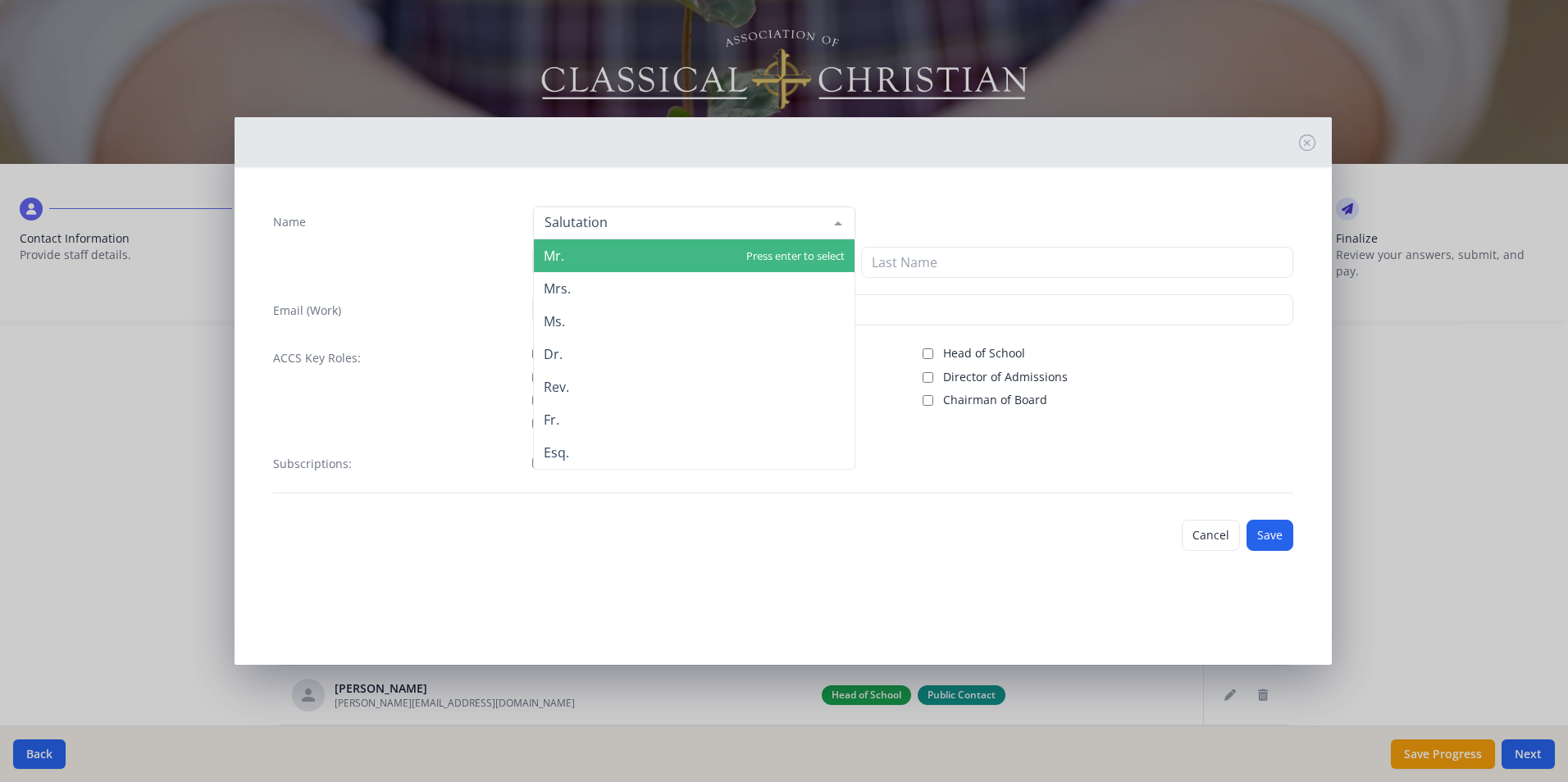
click at [612, 260] on span "Mr." at bounding box center [694, 255] width 320 height 33
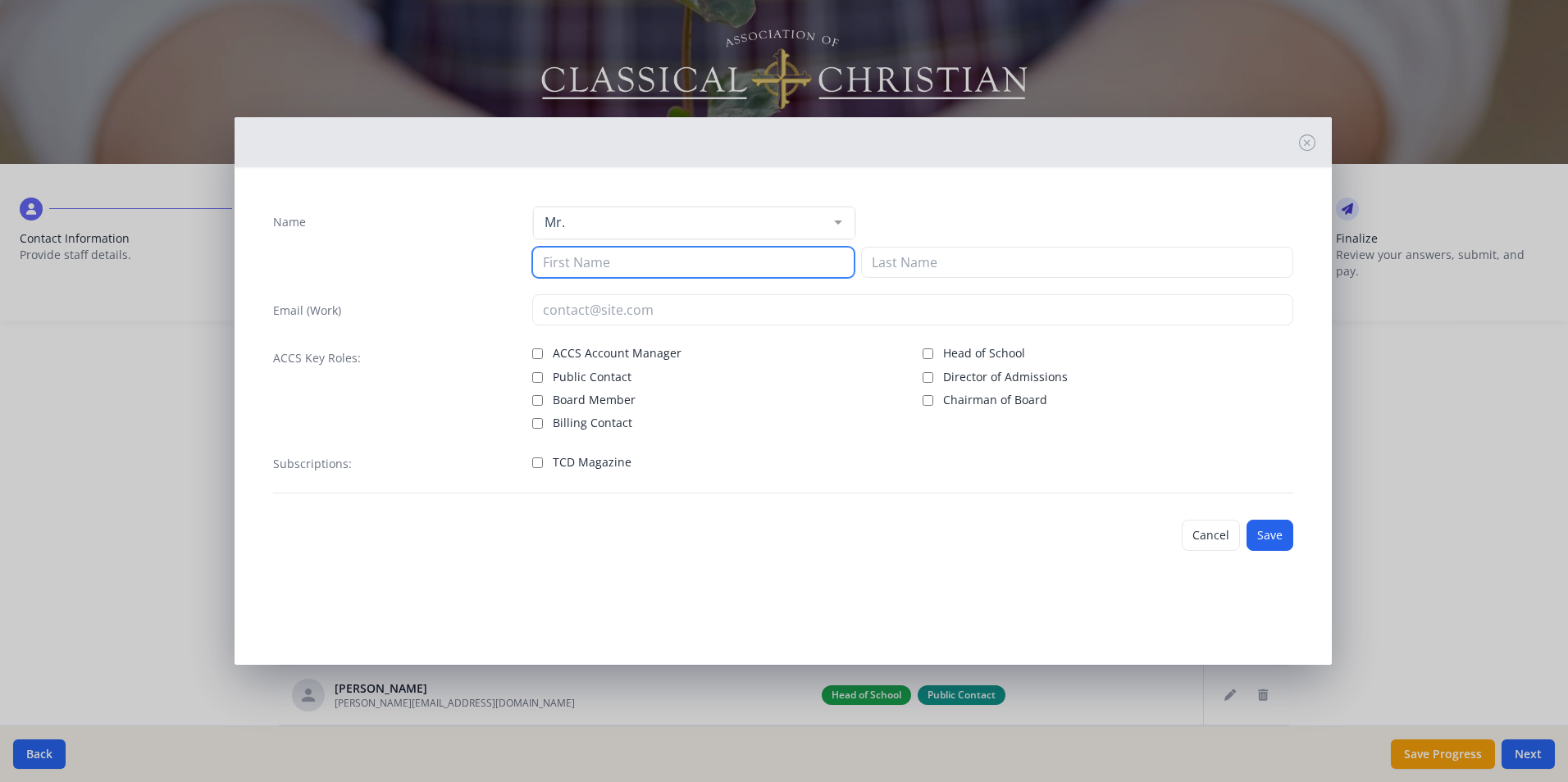
click at [577, 267] on input at bounding box center [693, 262] width 322 height 31
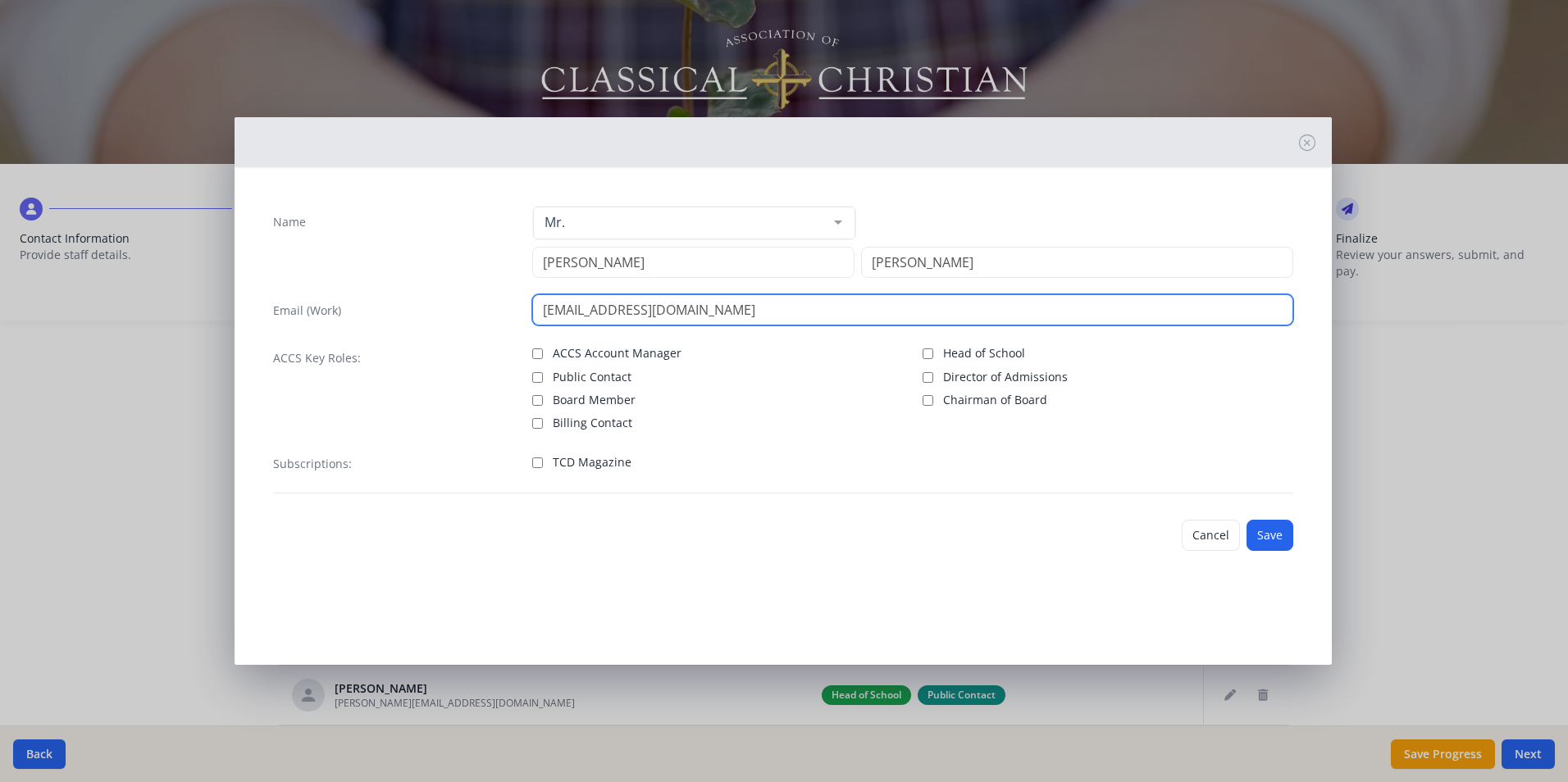
click at [573, 313] on input "[EMAIL_ADDRESS][DOMAIN_NAME]" at bounding box center [913, 310] width 761 height 31
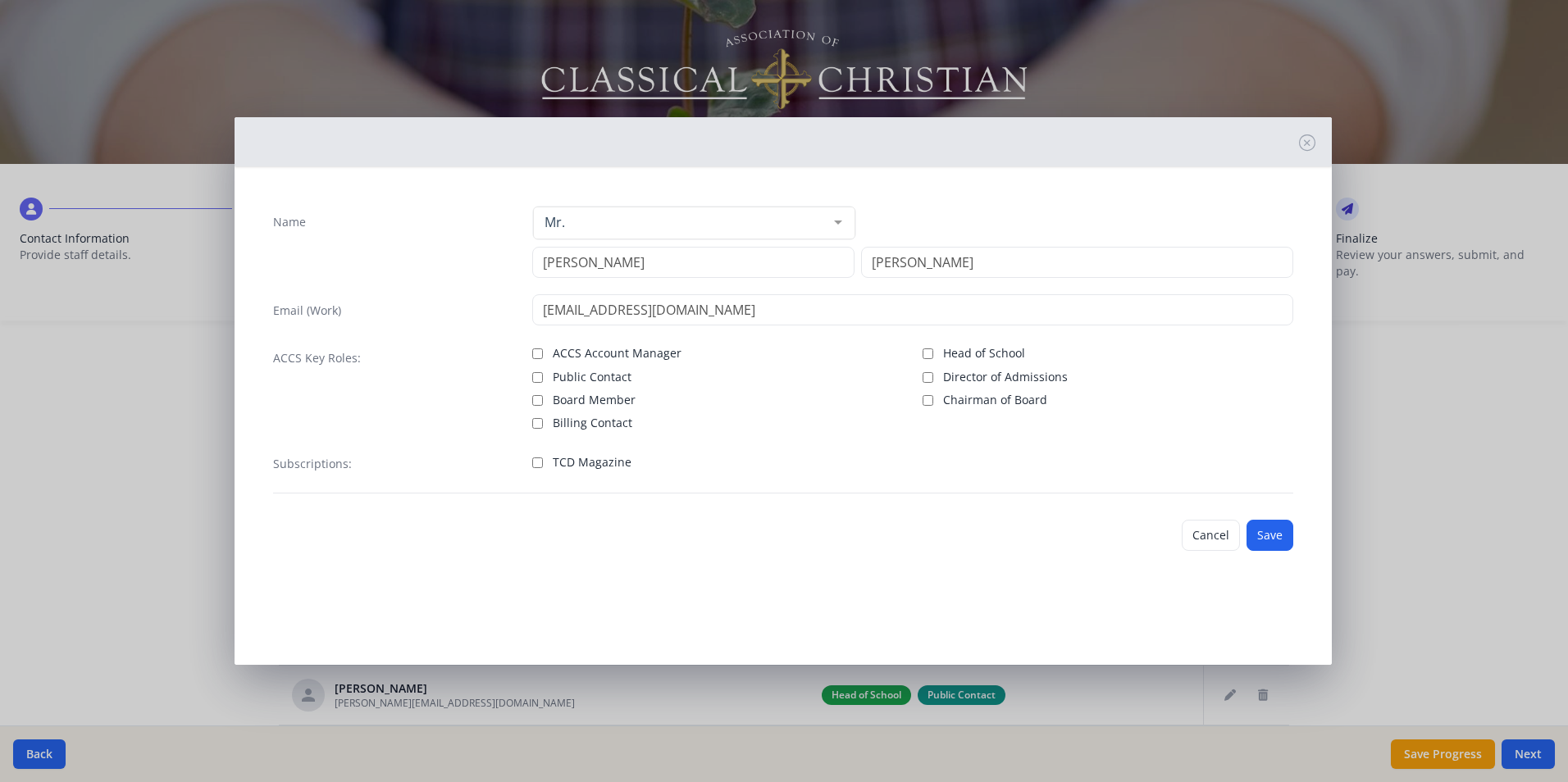
click at [580, 462] on span "TCD Magazine" at bounding box center [592, 462] width 79 height 17
click at [543, 462] on input "TCD Magazine" at bounding box center [538, 462] width 11 height 11
click at [1269, 530] on button "Save" at bounding box center [1270, 535] width 47 height 31
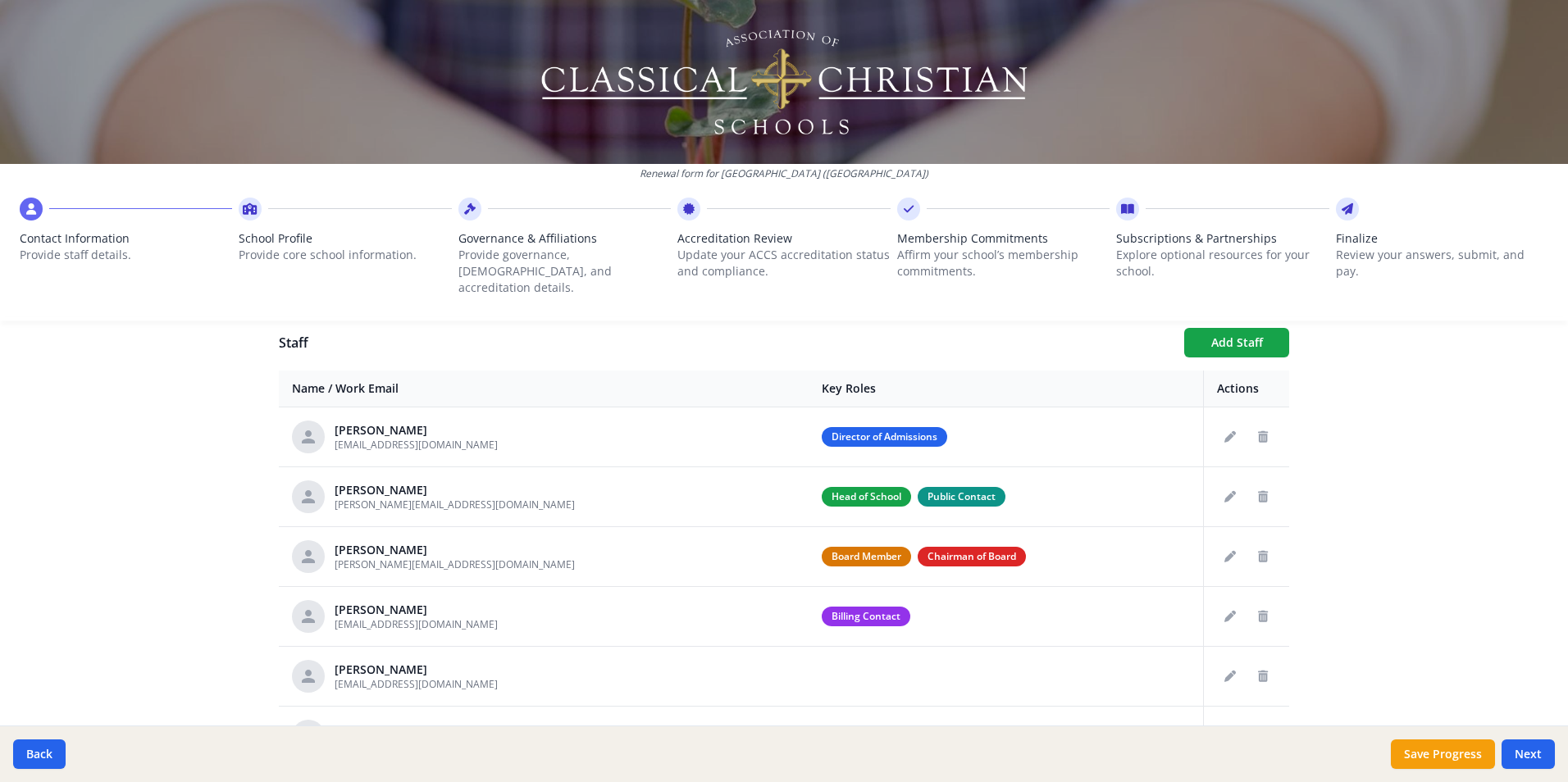
scroll to position [318, 0]
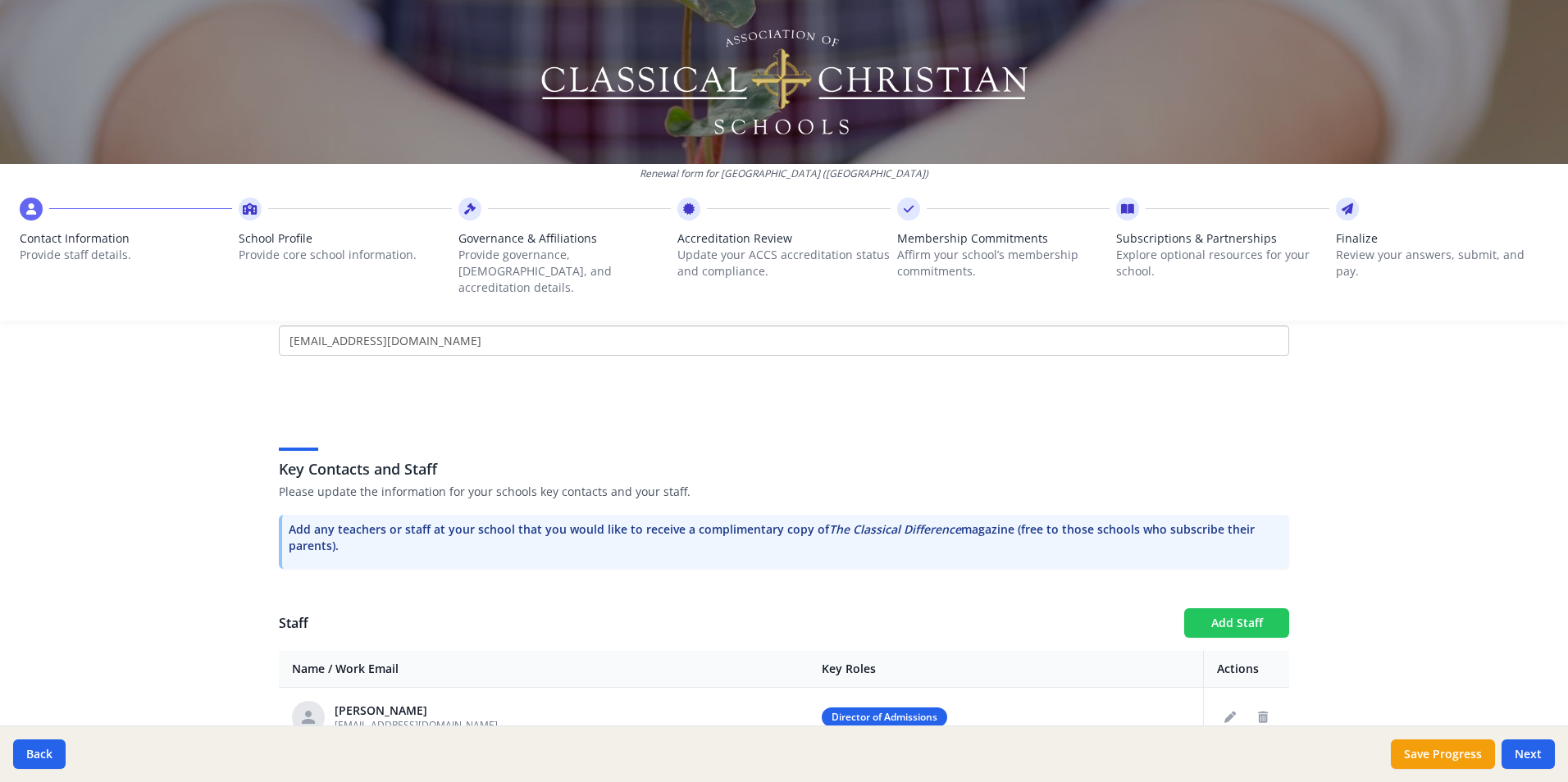
click at [1203, 608] on button "Add Staff" at bounding box center [1236, 622] width 105 height 29
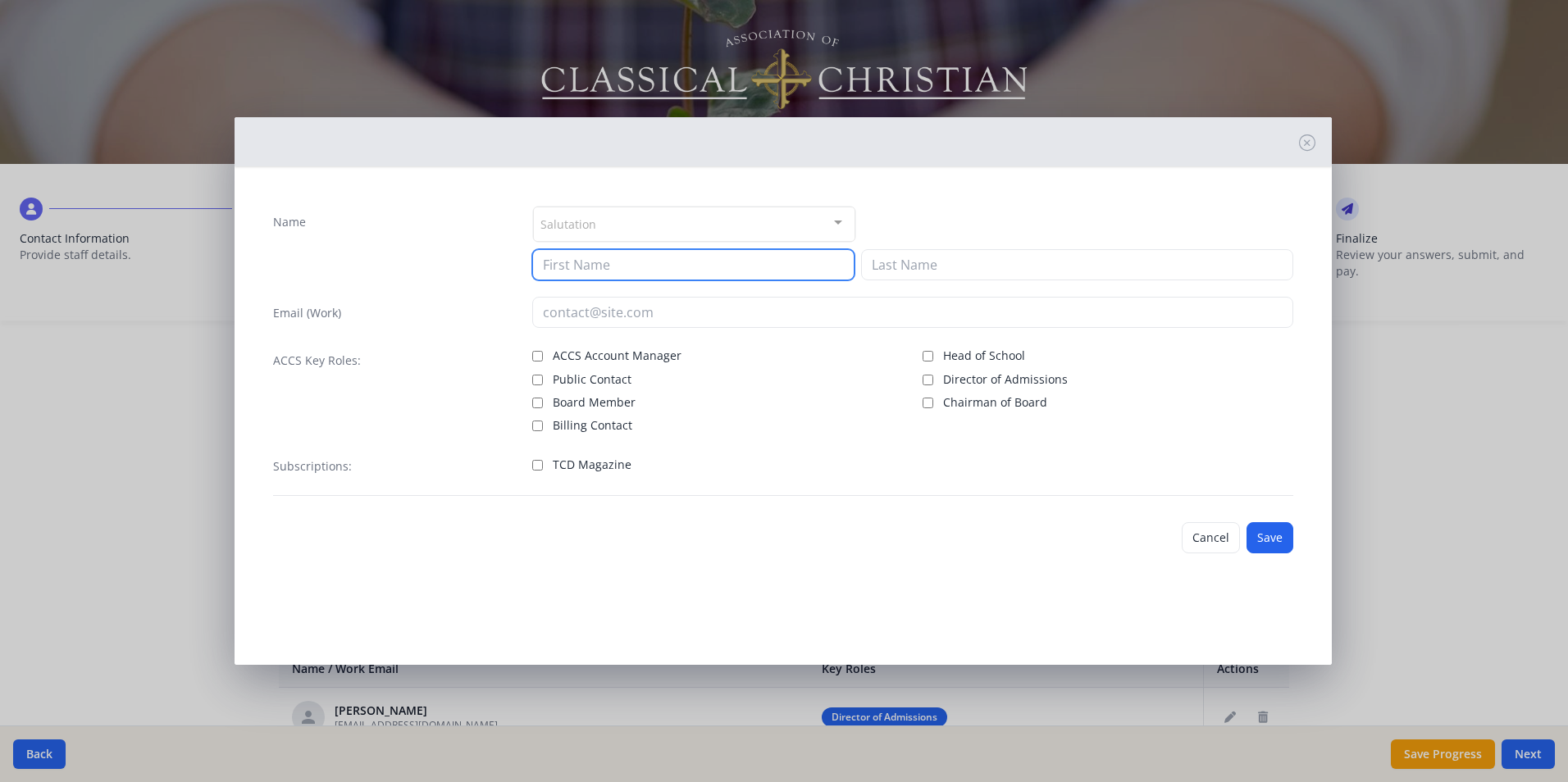
click at [574, 268] on input at bounding box center [693, 264] width 322 height 31
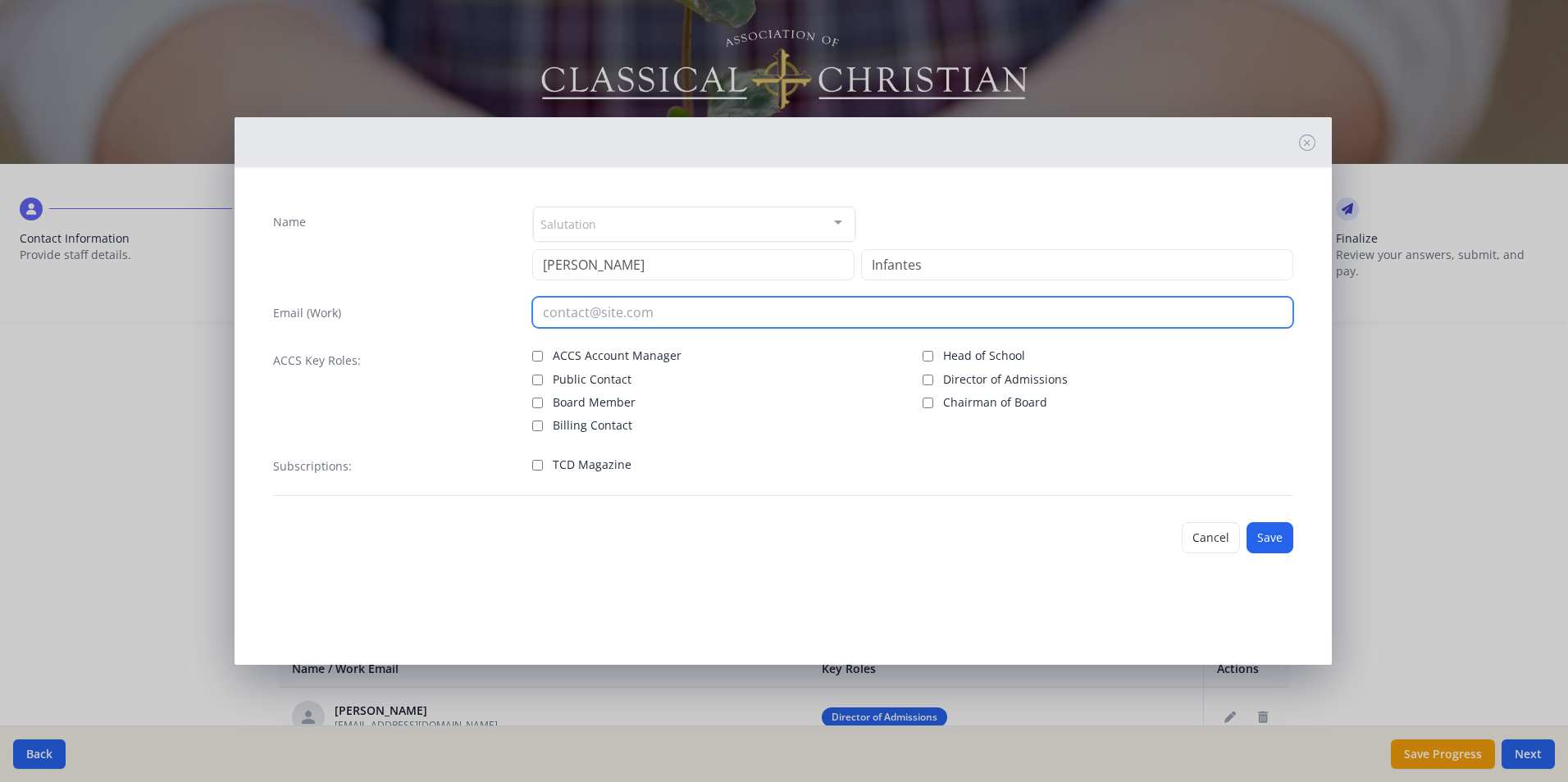
click at [577, 314] on input "email" at bounding box center [913, 312] width 761 height 31
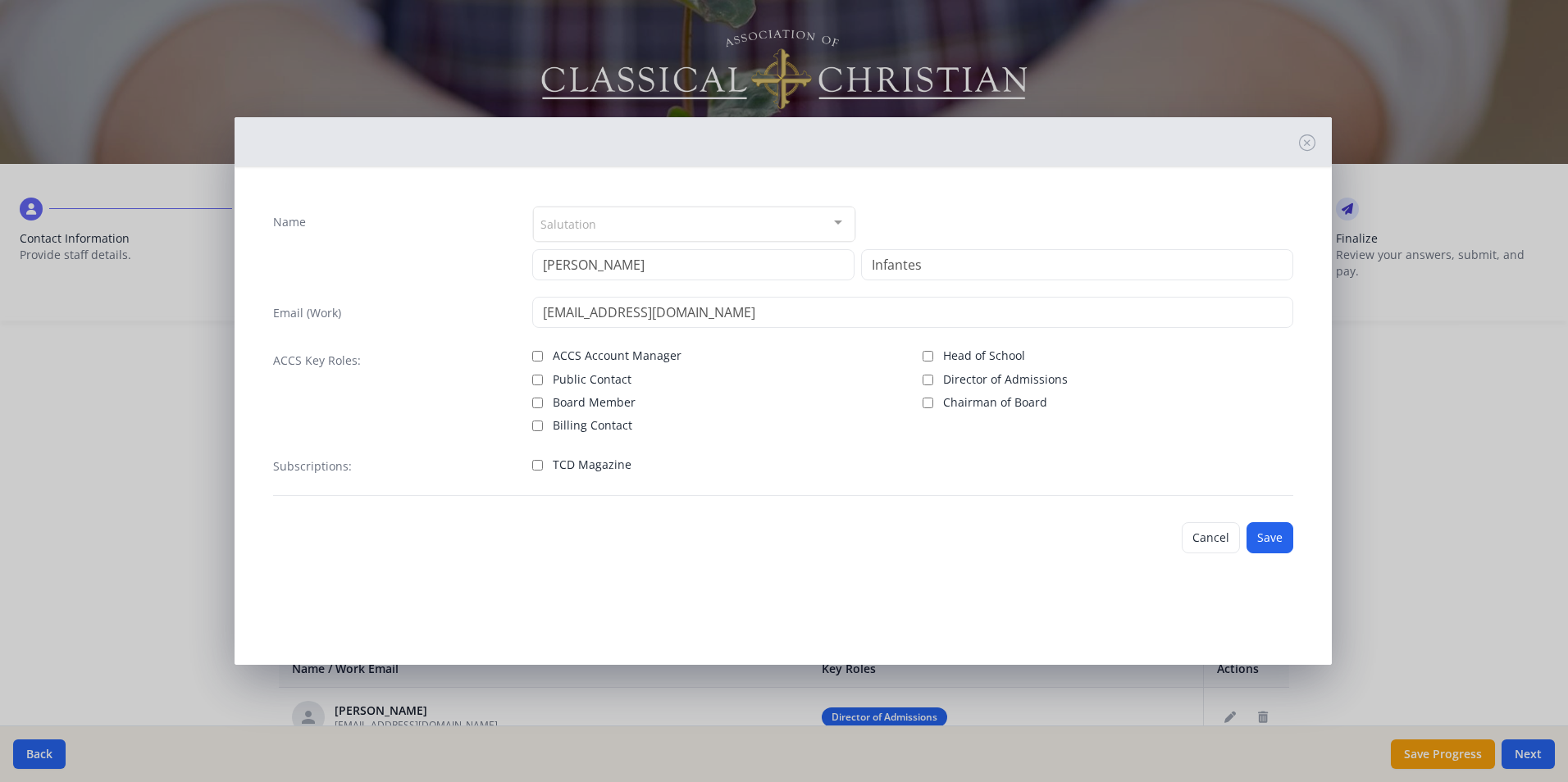
click at [572, 468] on span "TCD Magazine" at bounding box center [592, 464] width 79 height 17
click at [543, 468] on input "TCD Magazine" at bounding box center [538, 465] width 11 height 11
click at [1277, 538] on button "Save" at bounding box center [1270, 538] width 47 height 31
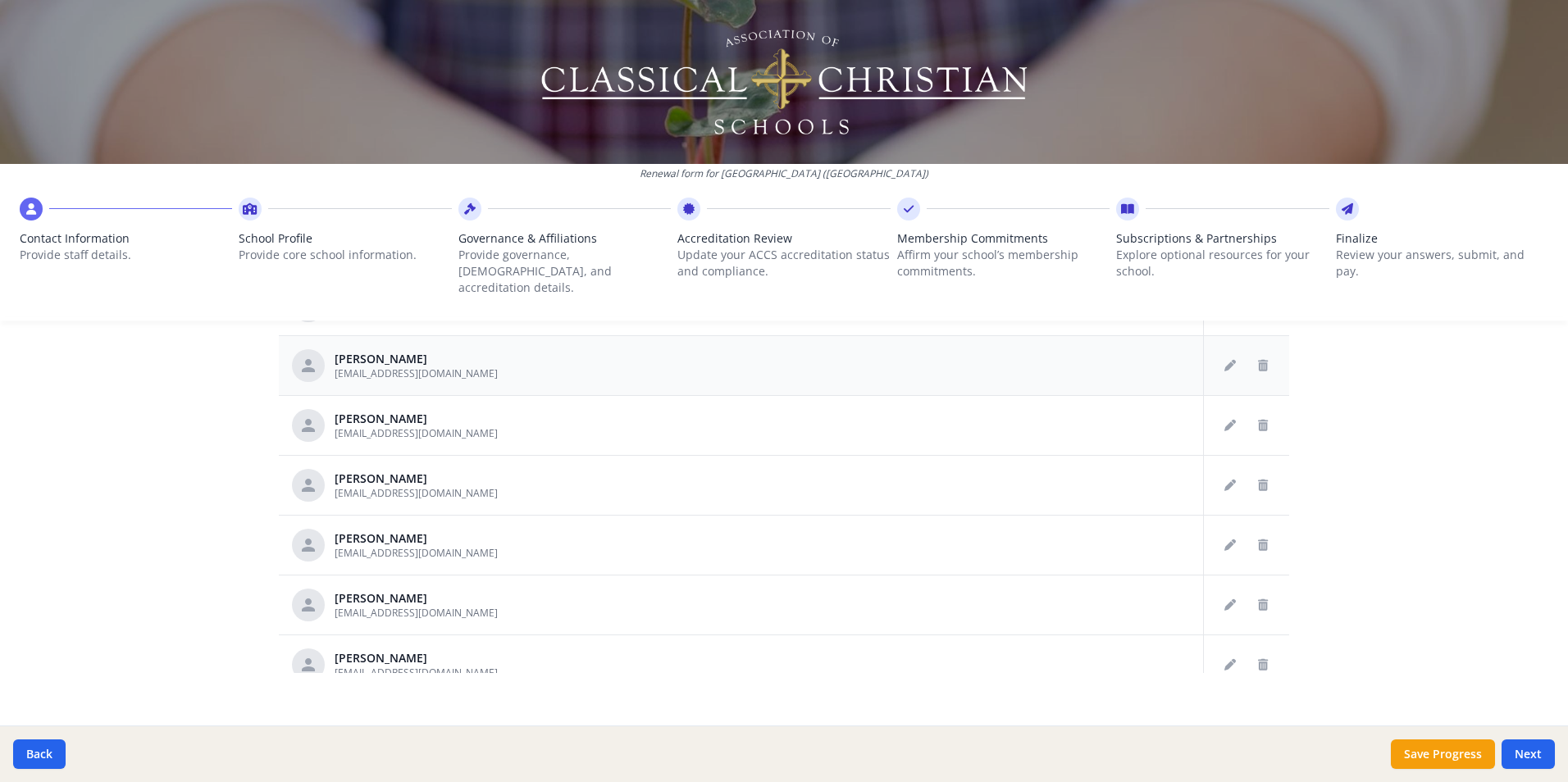
scroll to position [1476, 0]
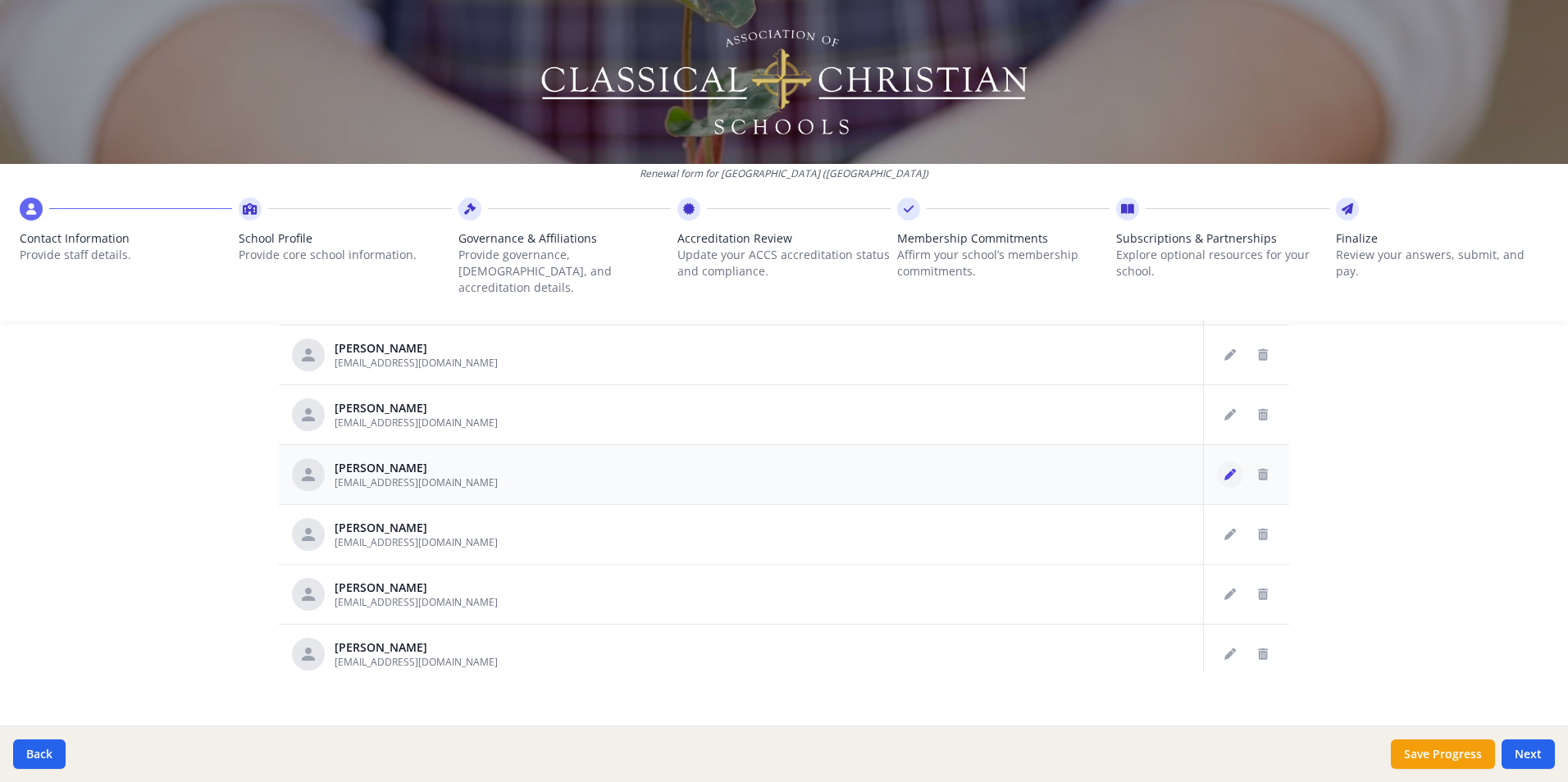
click at [1225, 469] on icon "Edit staff" at bounding box center [1230, 474] width 11 height 11
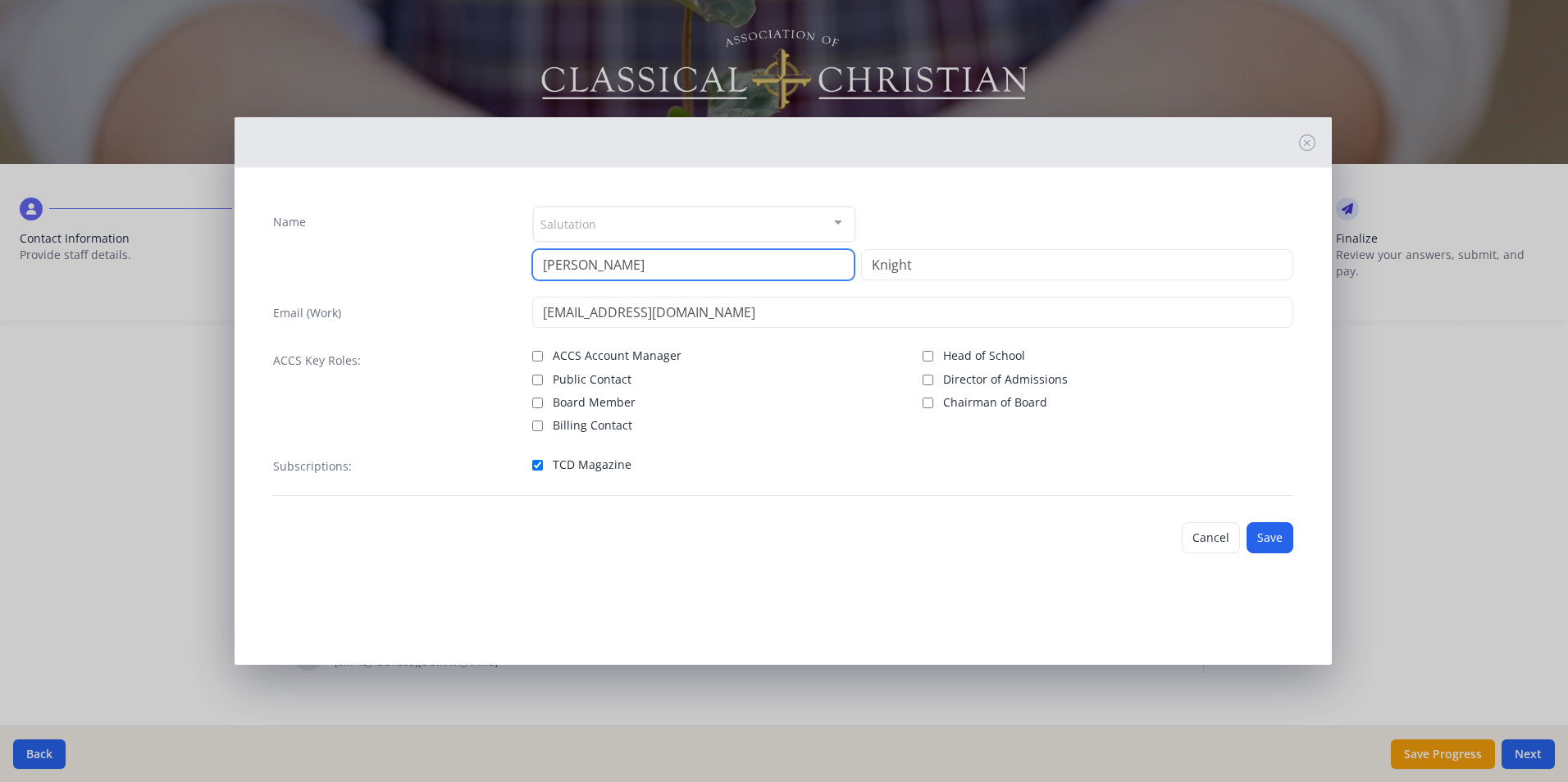
click at [540, 263] on input "[PERSON_NAME]" at bounding box center [693, 264] width 322 height 31
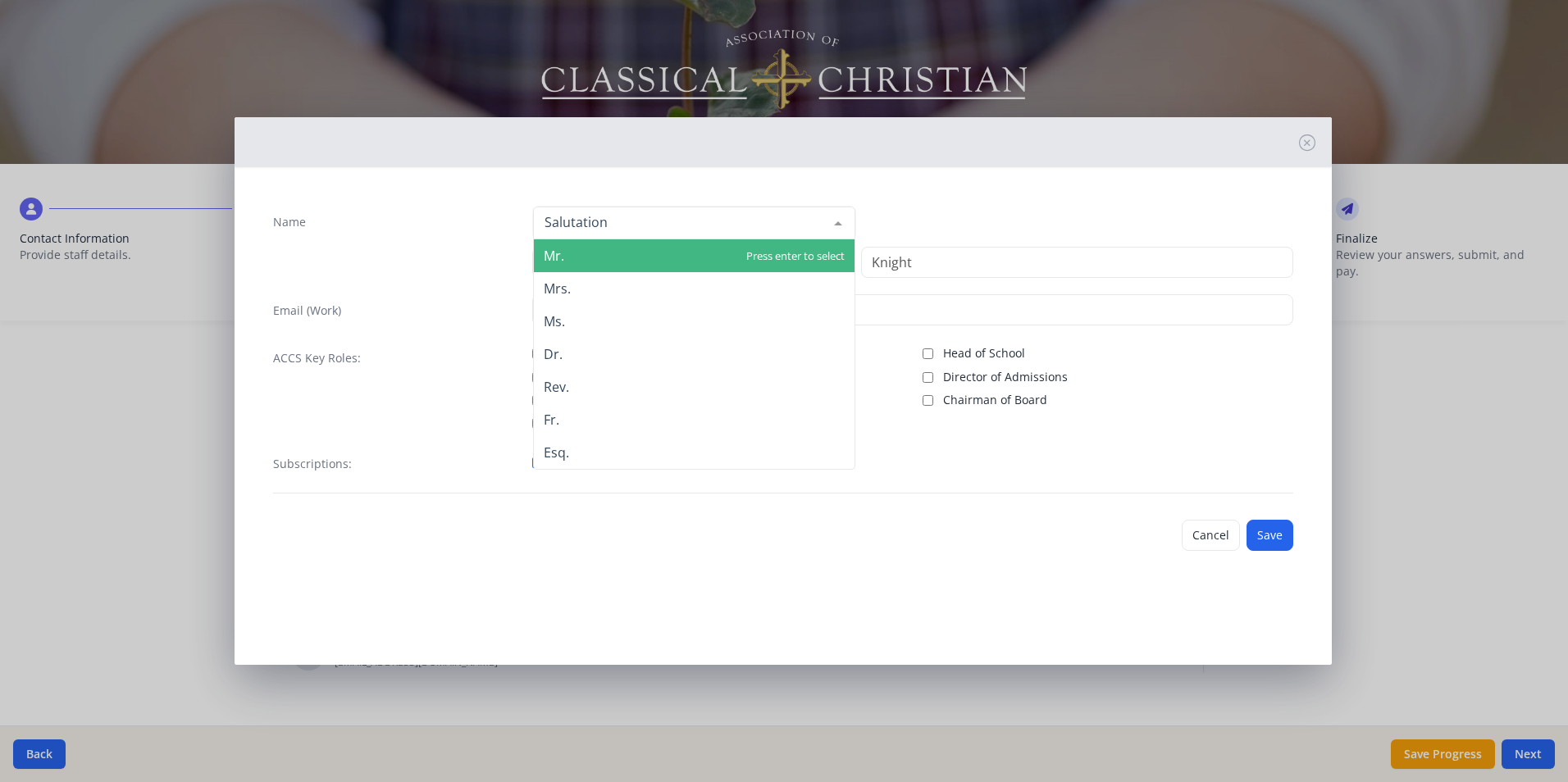
click at [833, 218] on div at bounding box center [838, 222] width 33 height 31
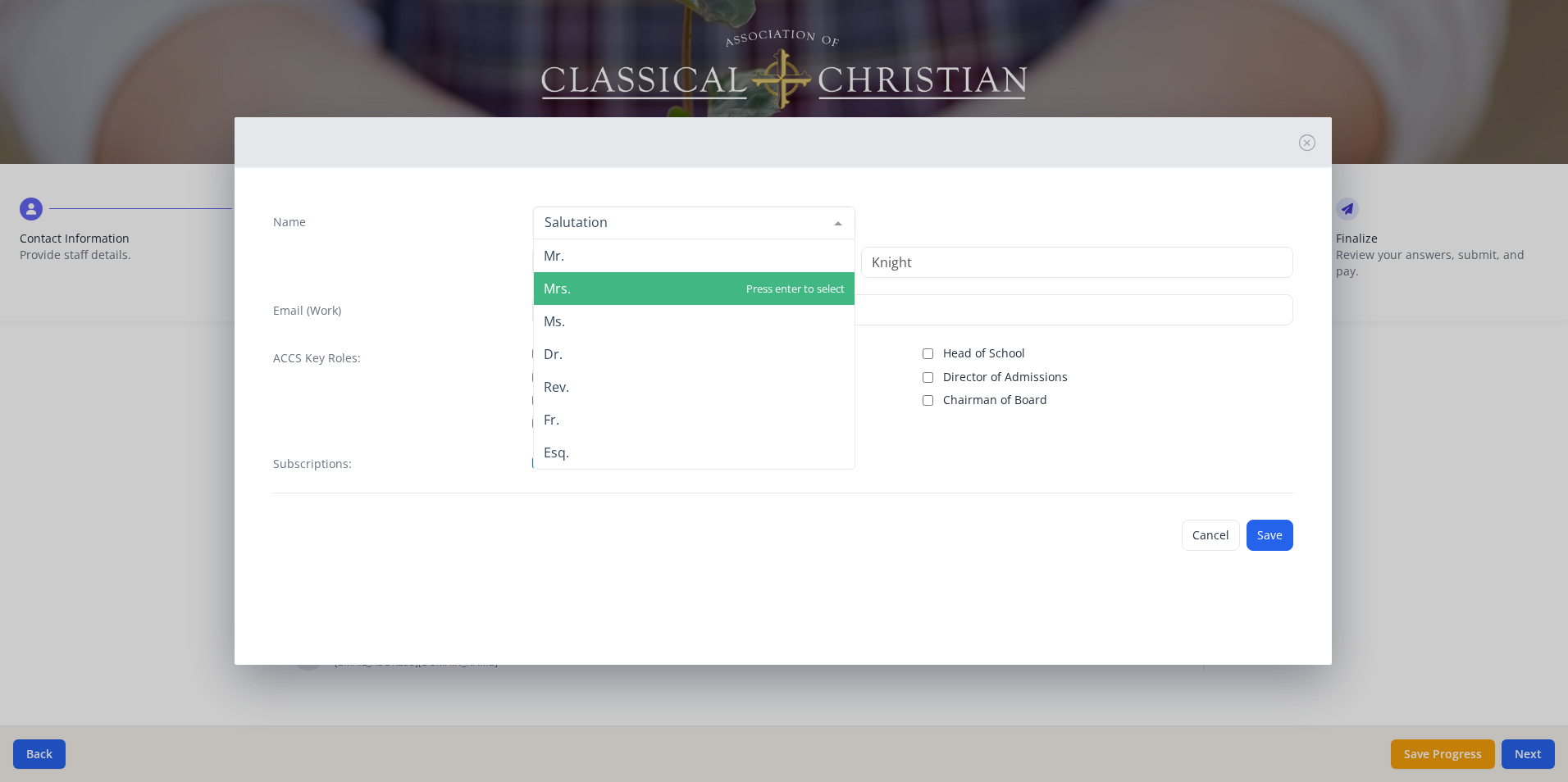
click at [565, 291] on span "Mrs." at bounding box center [557, 289] width 27 height 18
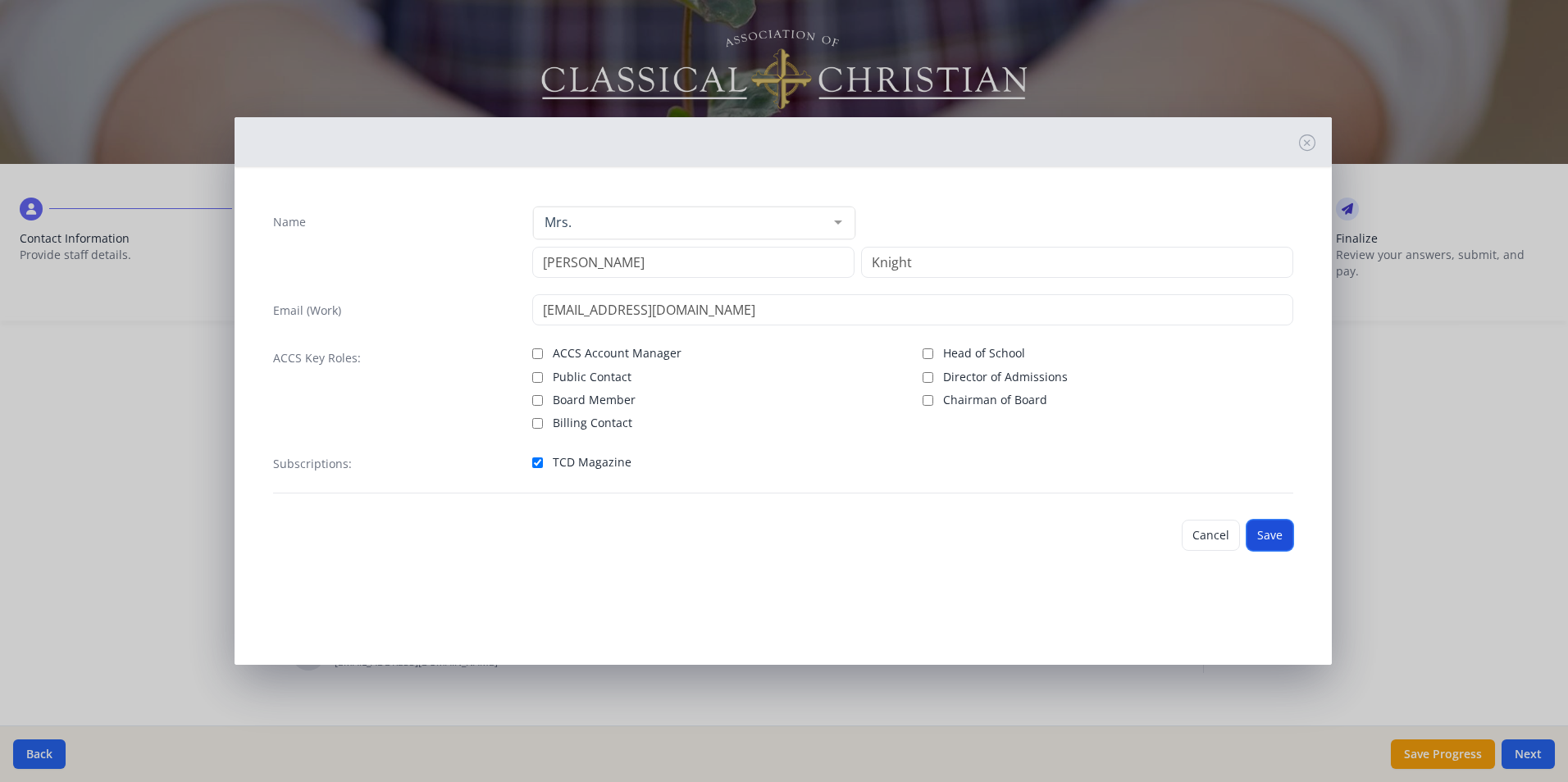
click at [1277, 532] on button "Save" at bounding box center [1270, 535] width 47 height 31
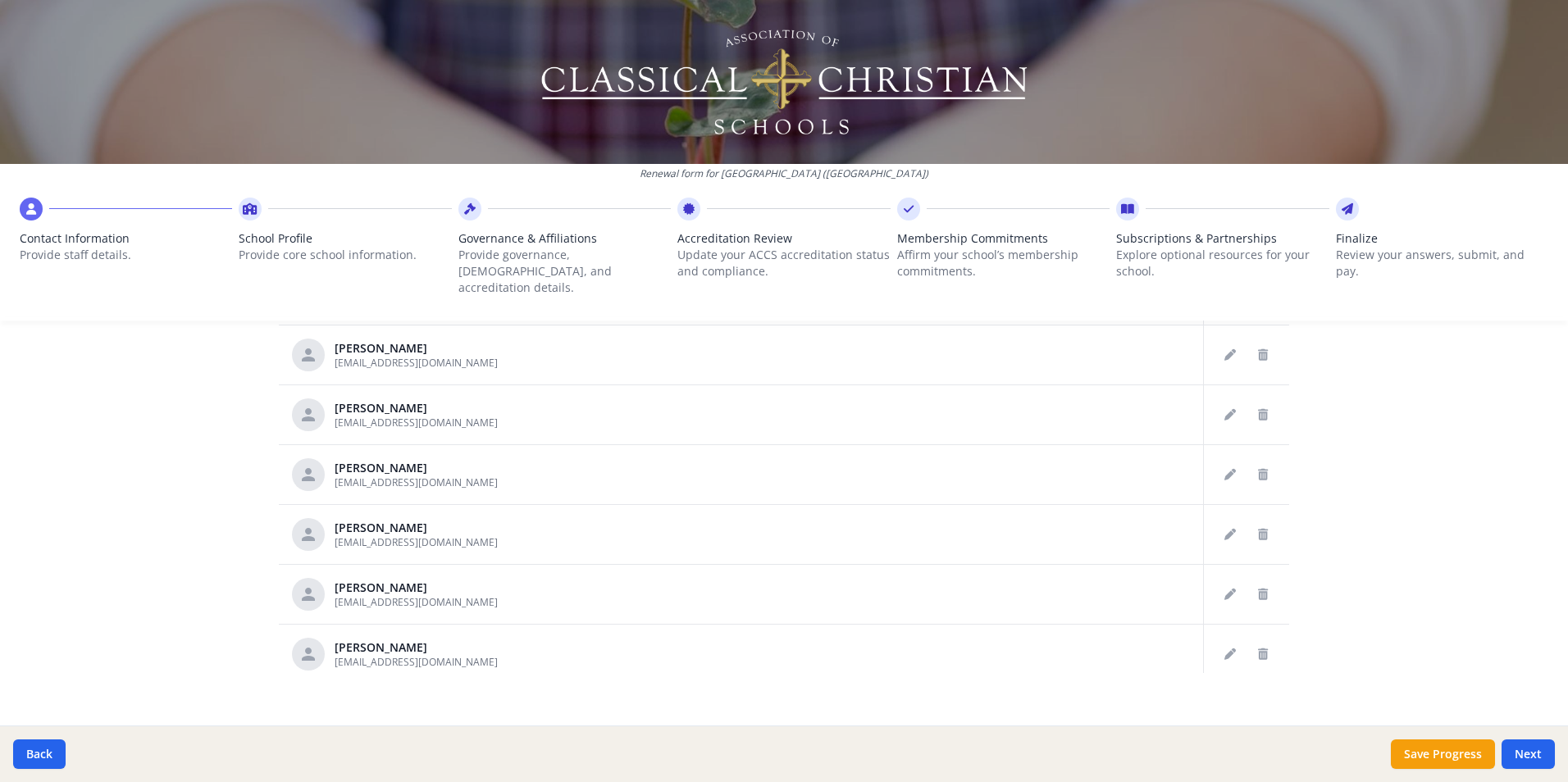
drag, startPoint x: 960, startPoint y: 555, endPoint x: 1468, endPoint y: 501, distance: 510.9
click at [1468, 501] on div "Renewal form for [GEOGRAPHIC_DATA] ([GEOGRAPHIC_DATA]) Contact Information Prov…" at bounding box center [784, 391] width 1568 height 782
click at [1225, 410] on icon "Edit staff" at bounding box center [1230, 415] width 11 height 11
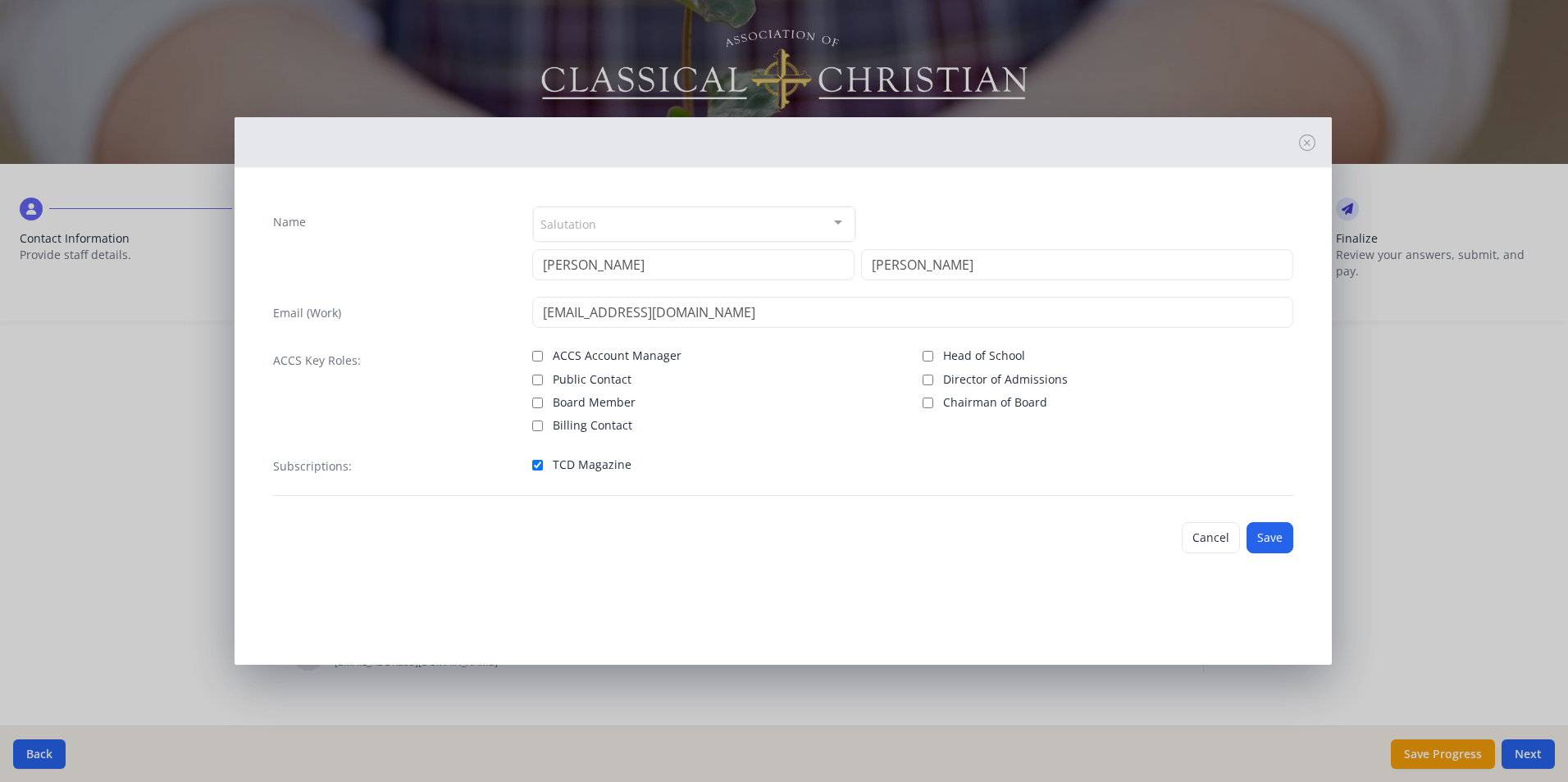
click at [846, 223] on div at bounding box center [838, 222] width 33 height 31
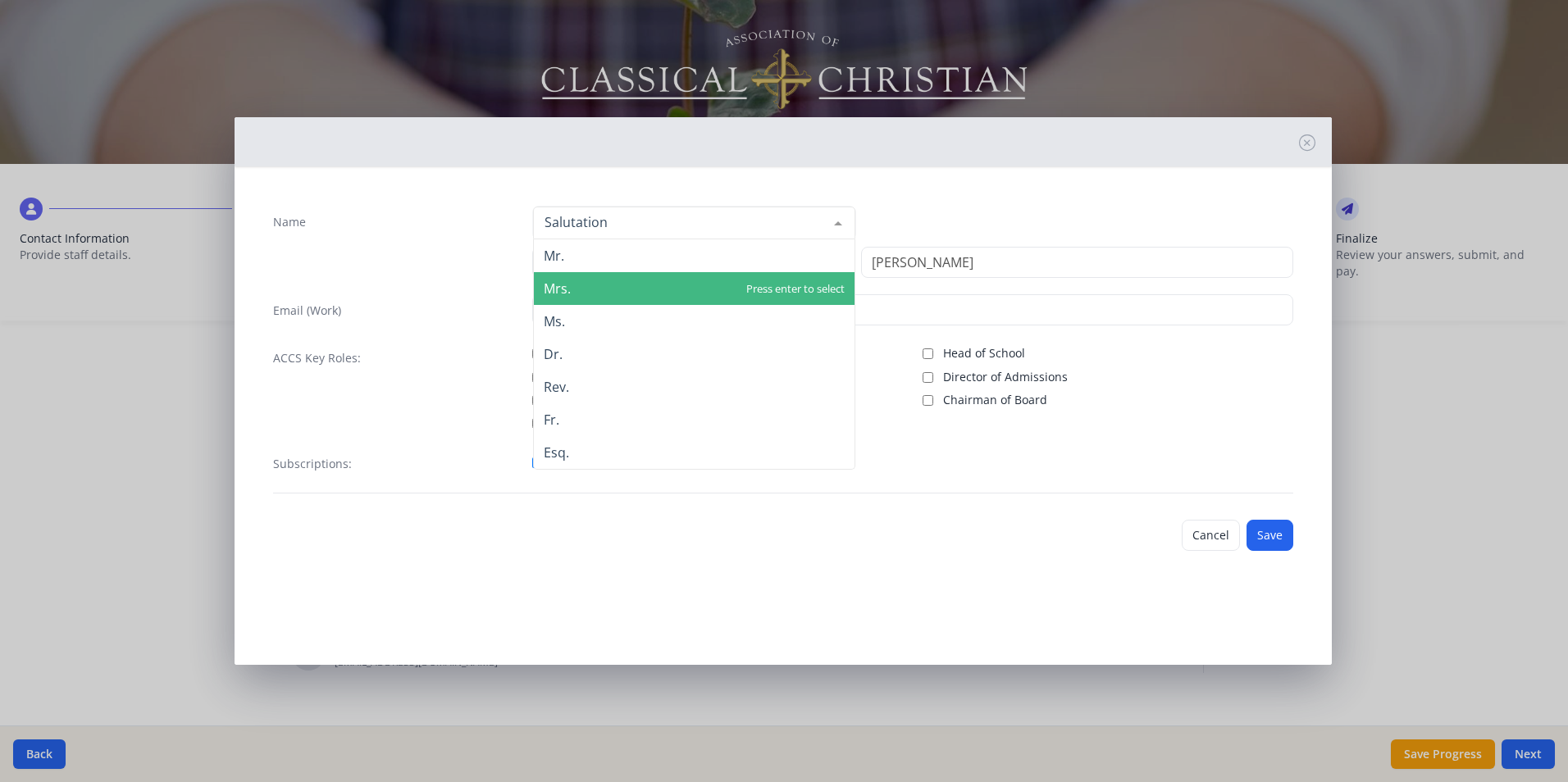
click at [625, 294] on span "Mrs." at bounding box center [694, 288] width 320 height 33
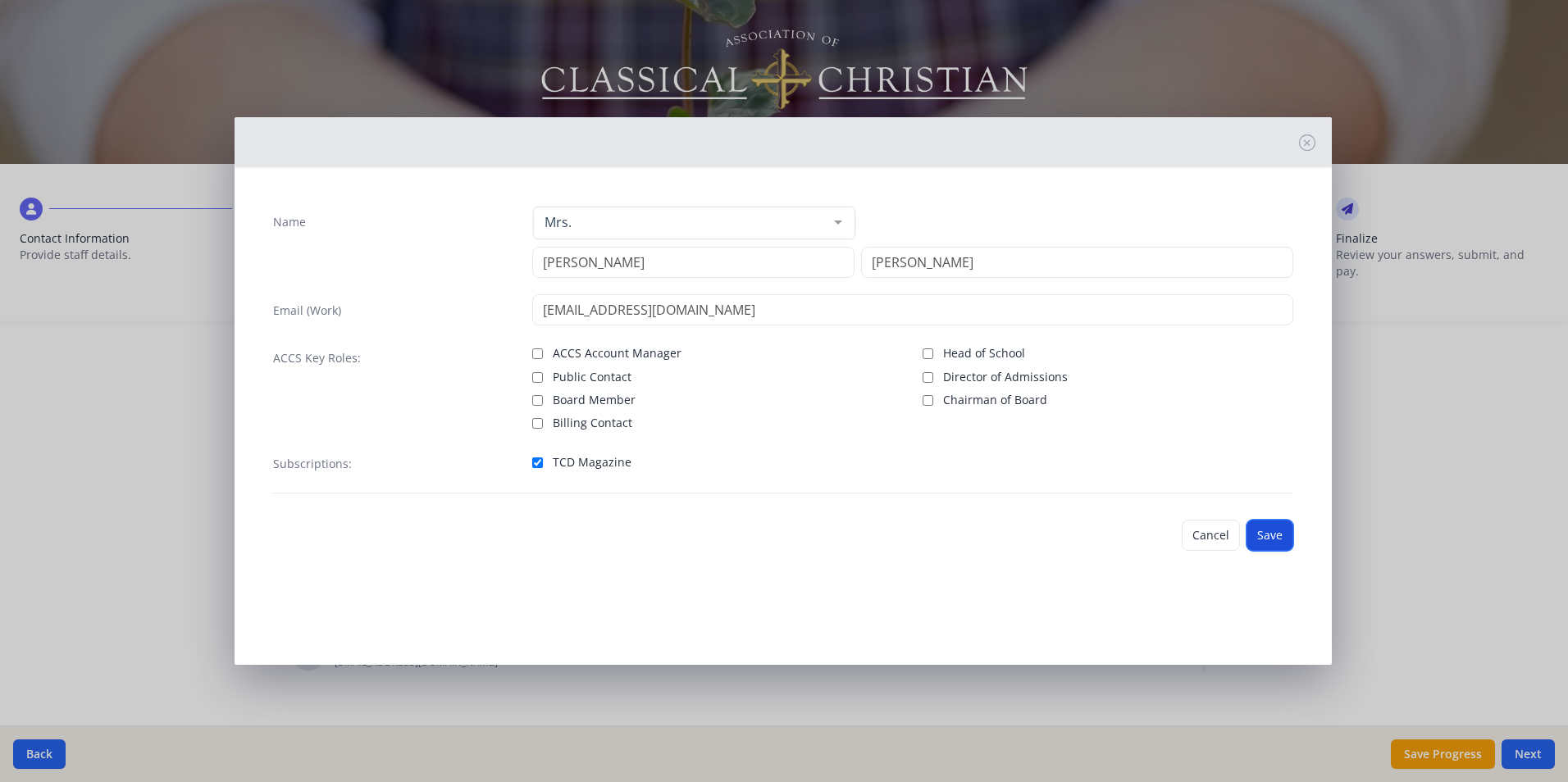
click at [1262, 538] on button "Save" at bounding box center [1270, 535] width 47 height 31
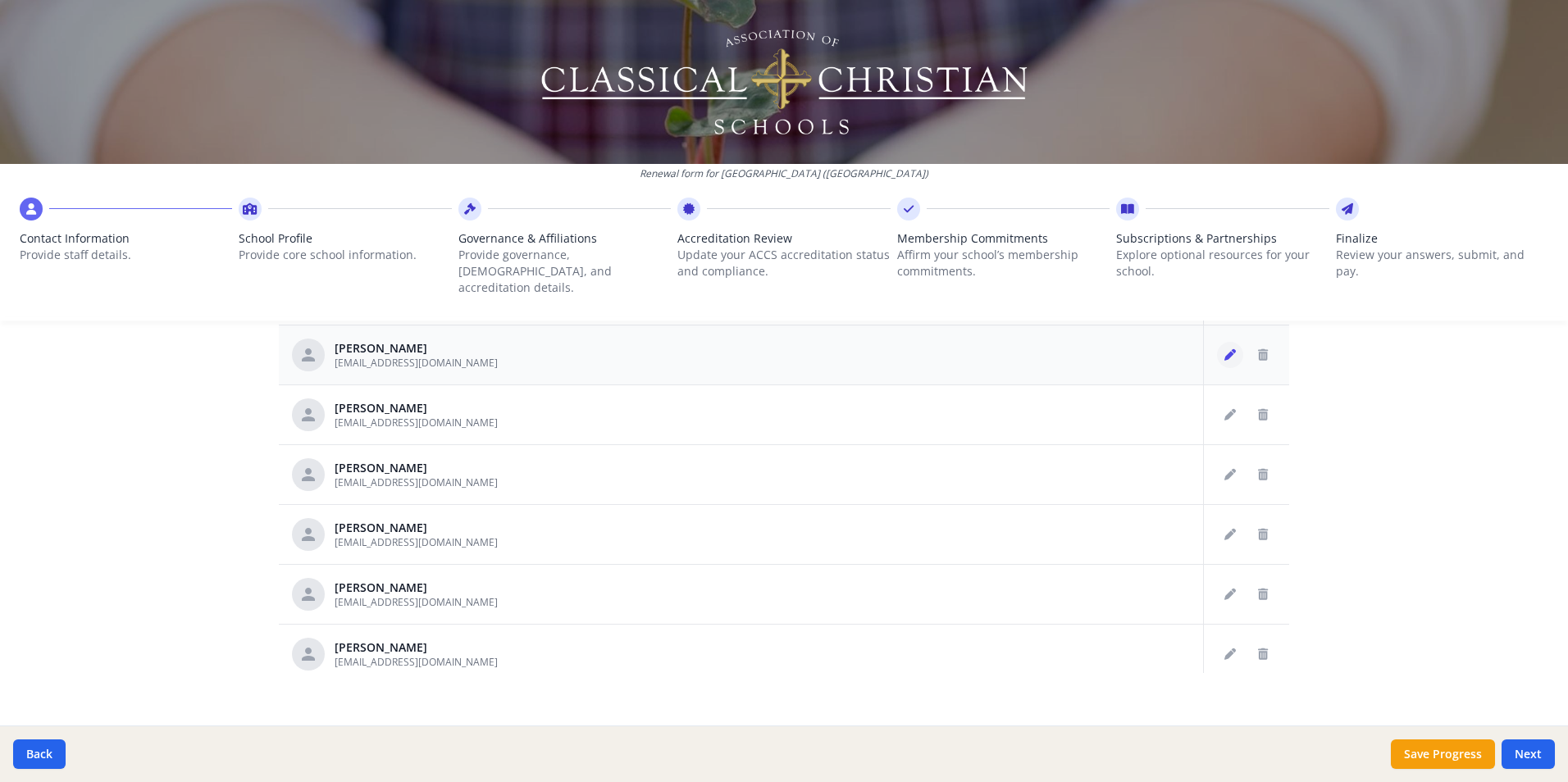
click at [1225, 350] on icon "Edit staff" at bounding box center [1230, 355] width 11 height 11
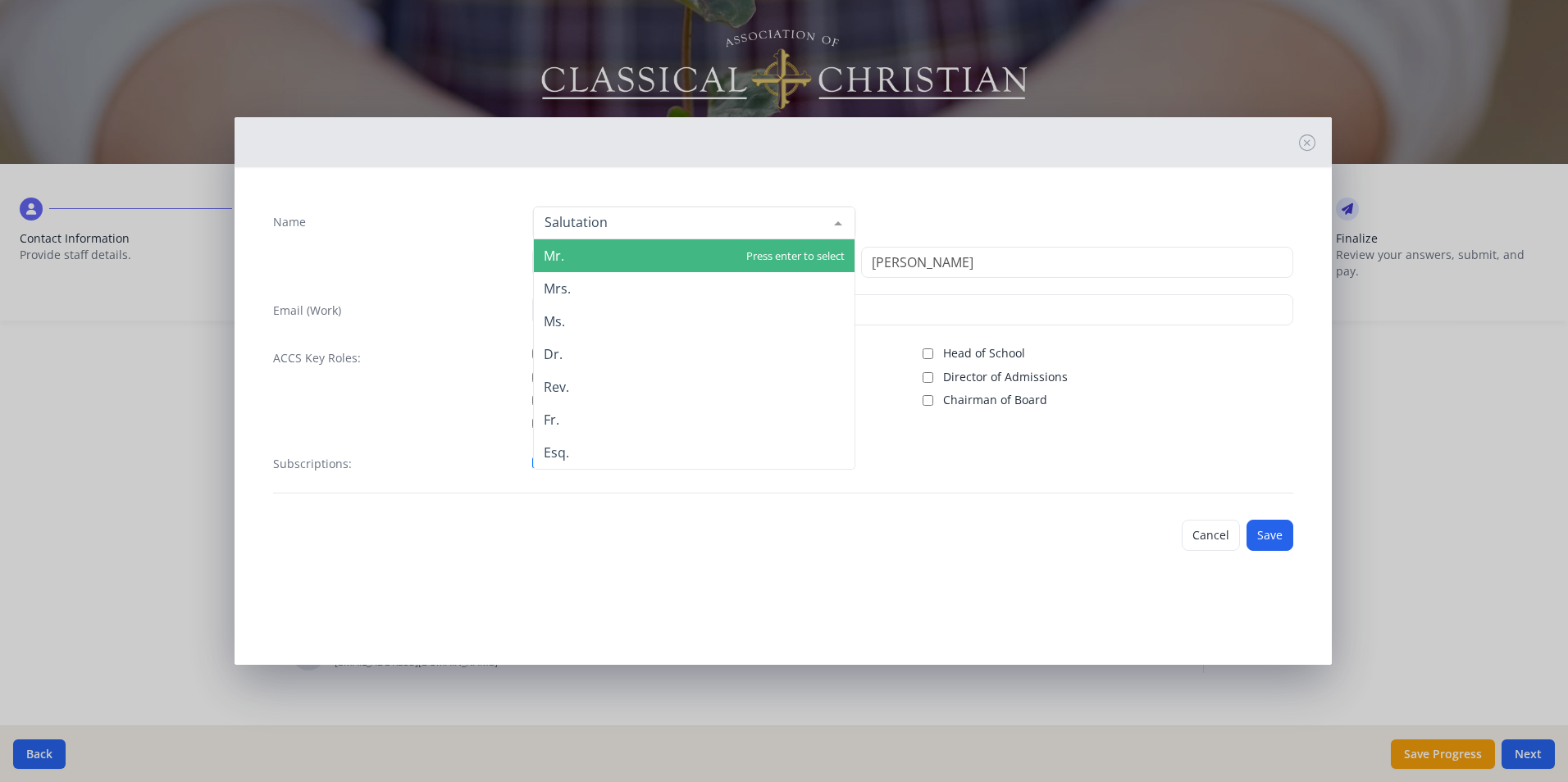
click at [709, 229] on div at bounding box center [694, 222] width 322 height 33
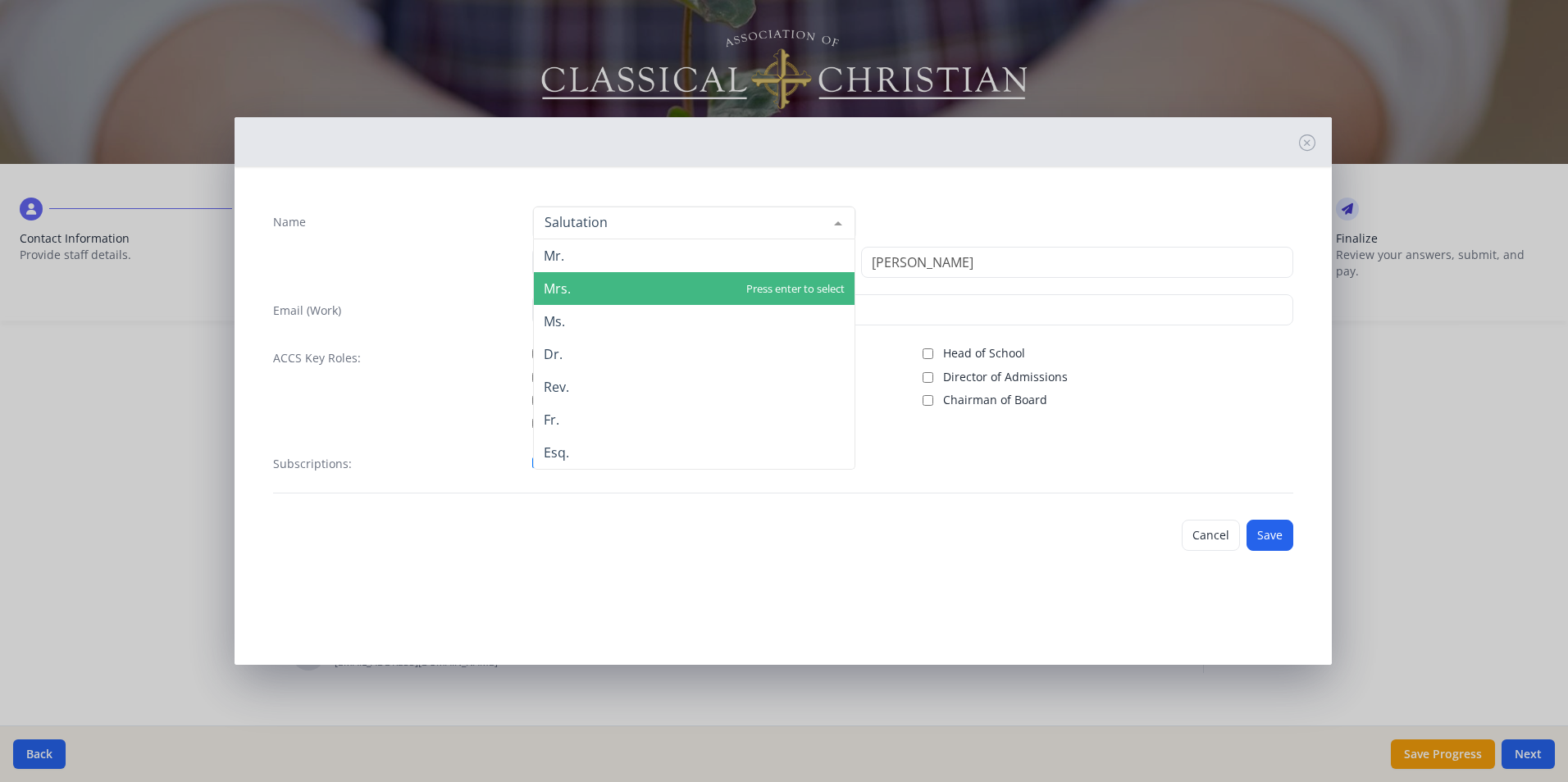
click at [630, 287] on span "Mrs." at bounding box center [694, 288] width 320 height 33
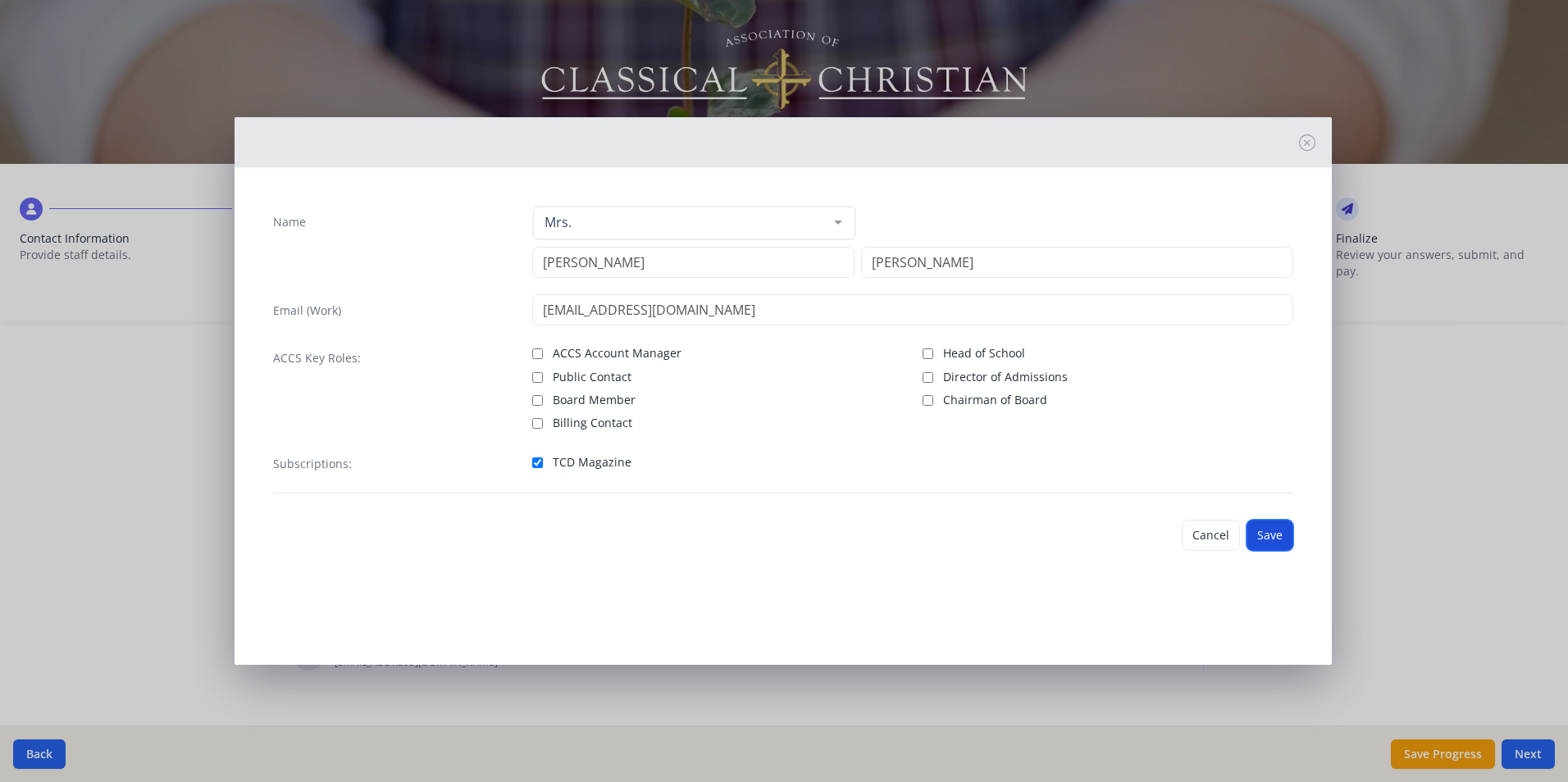
click at [1278, 538] on button "Save" at bounding box center [1270, 535] width 47 height 31
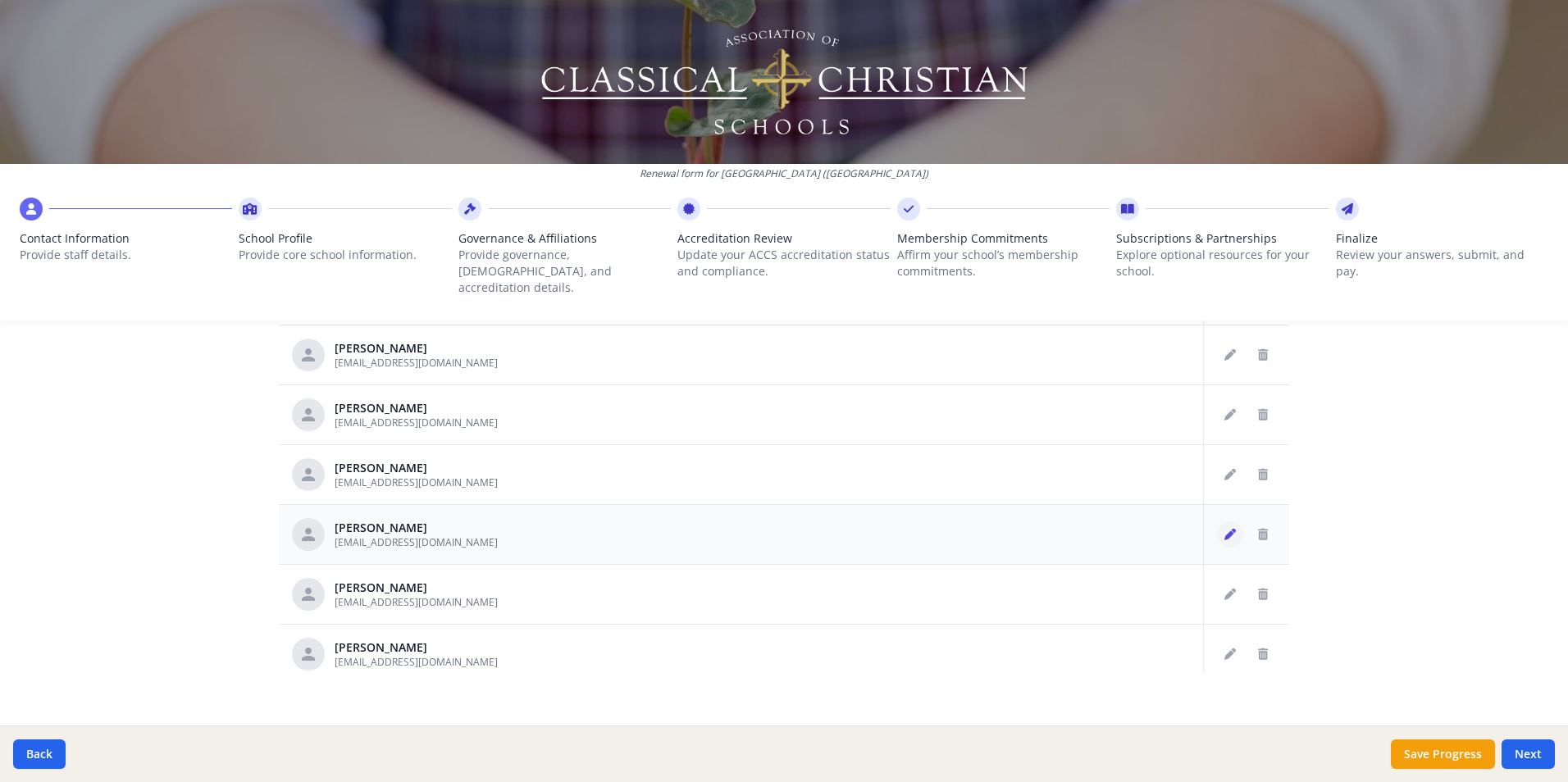
click at [1225, 529] on icon "Edit staff" at bounding box center [1230, 534] width 11 height 11
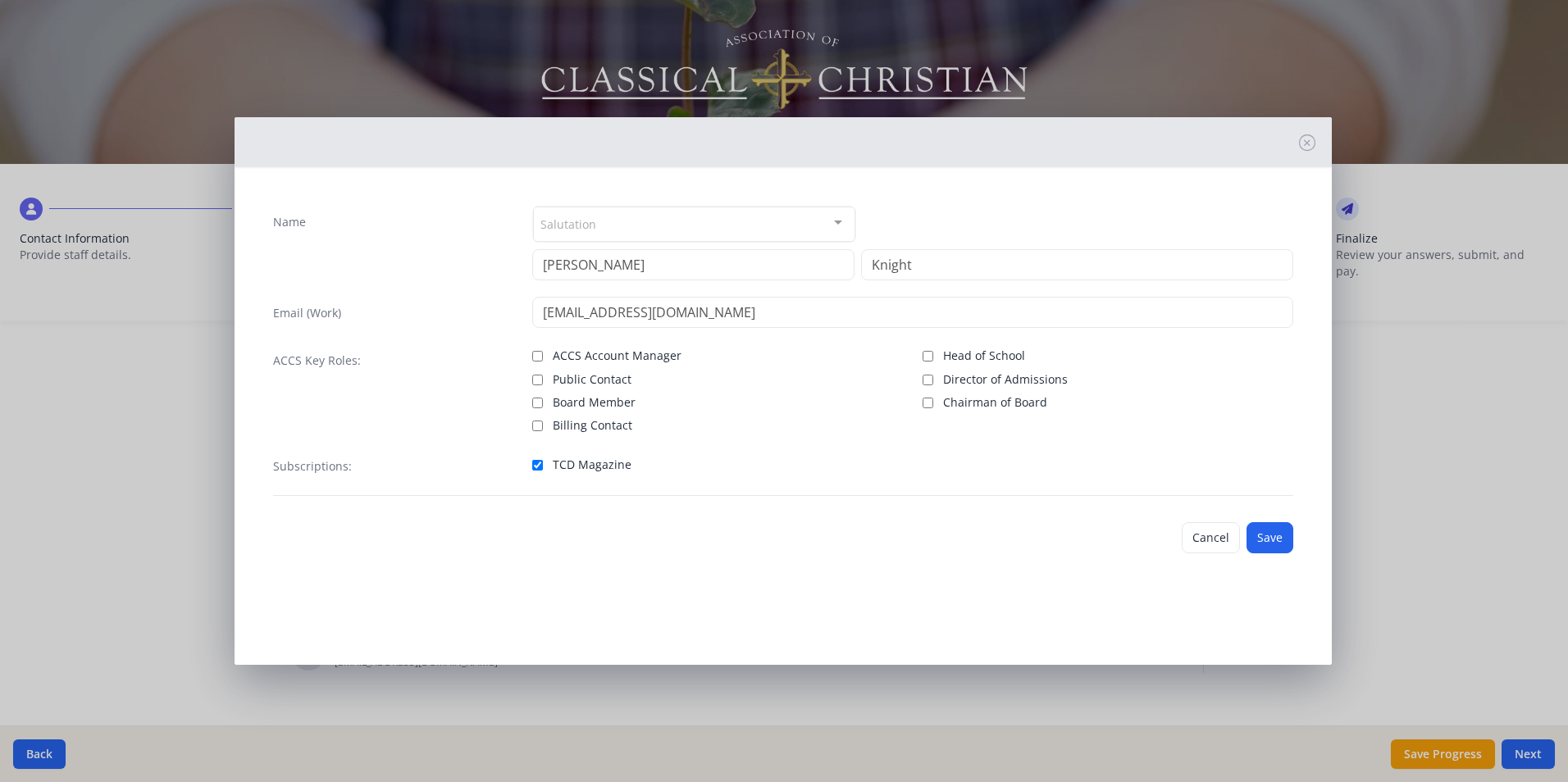
click at [715, 221] on div "Salutation" at bounding box center [694, 224] width 322 height 35
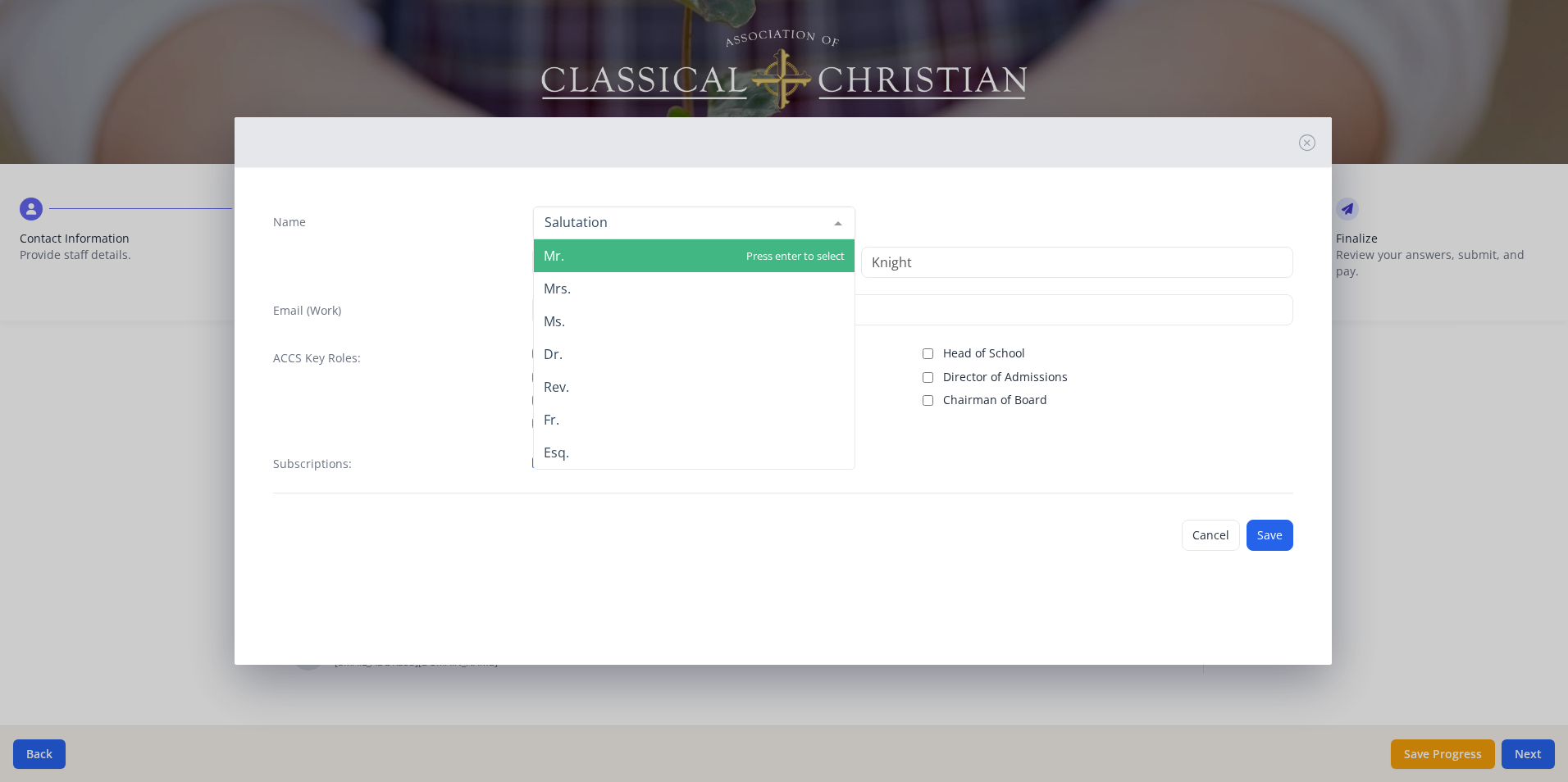
click at [626, 259] on span "Mr." at bounding box center [694, 255] width 320 height 33
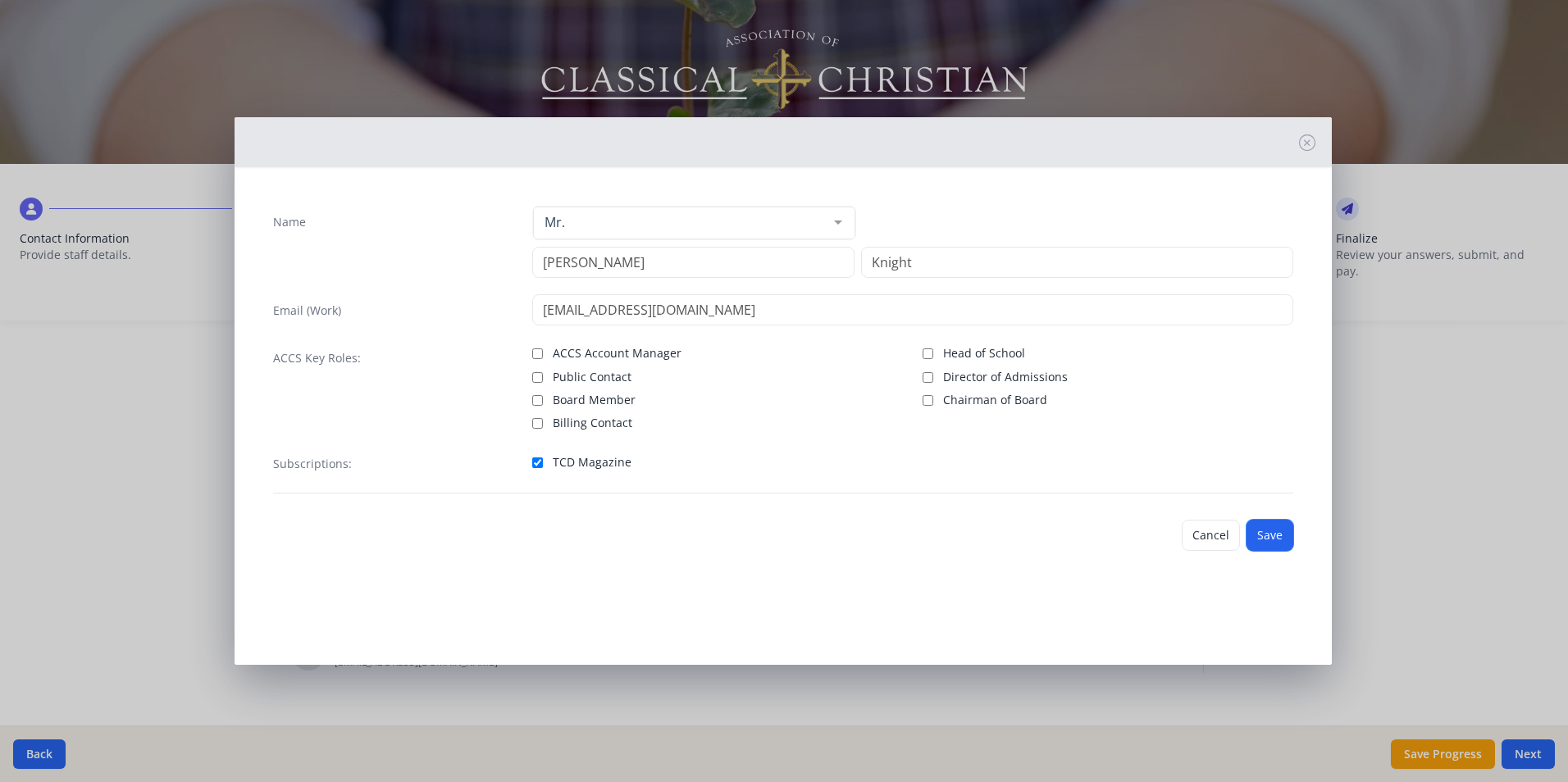
click at [1271, 529] on button "Save" at bounding box center [1270, 535] width 47 height 31
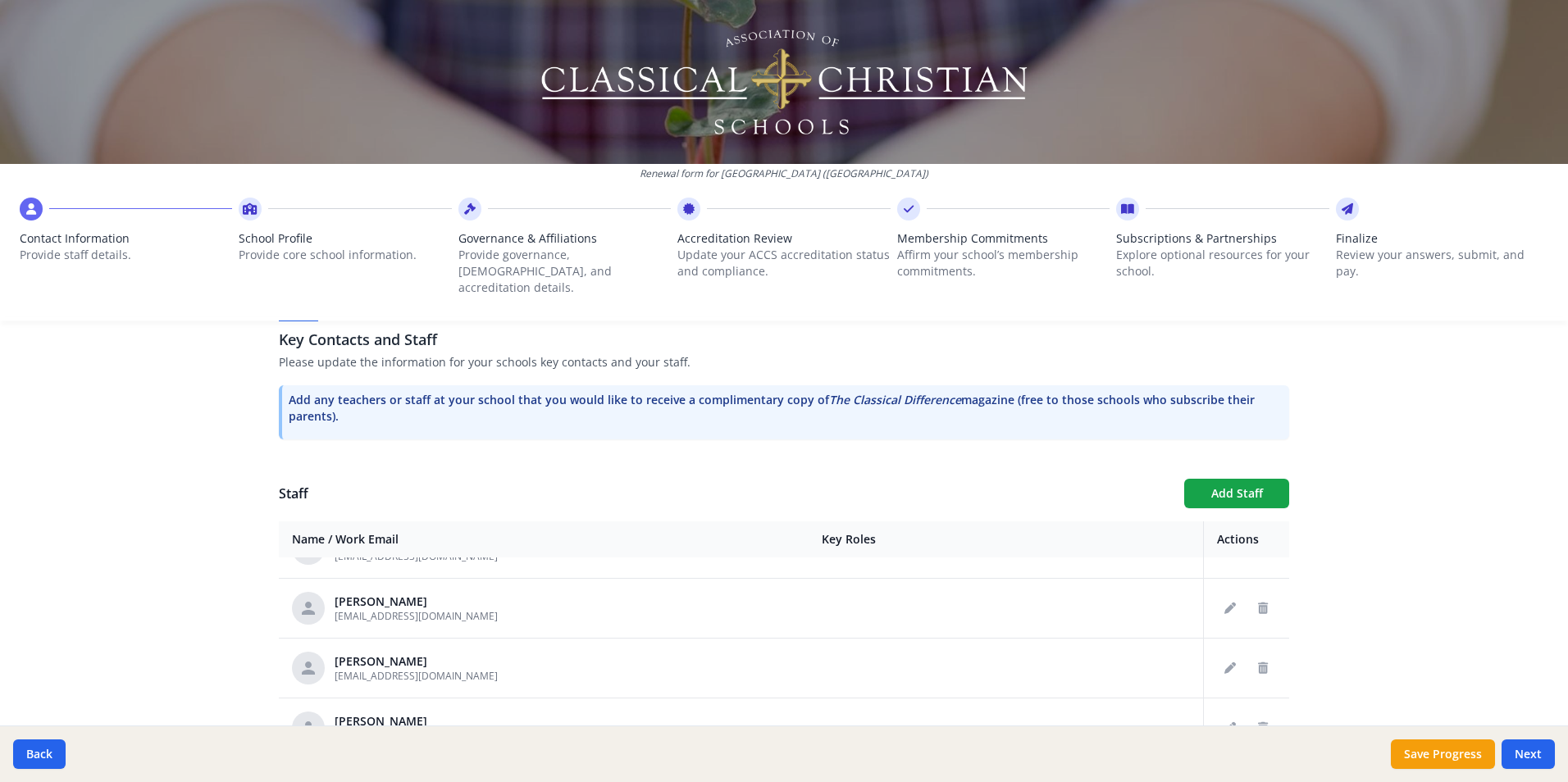
scroll to position [410, 0]
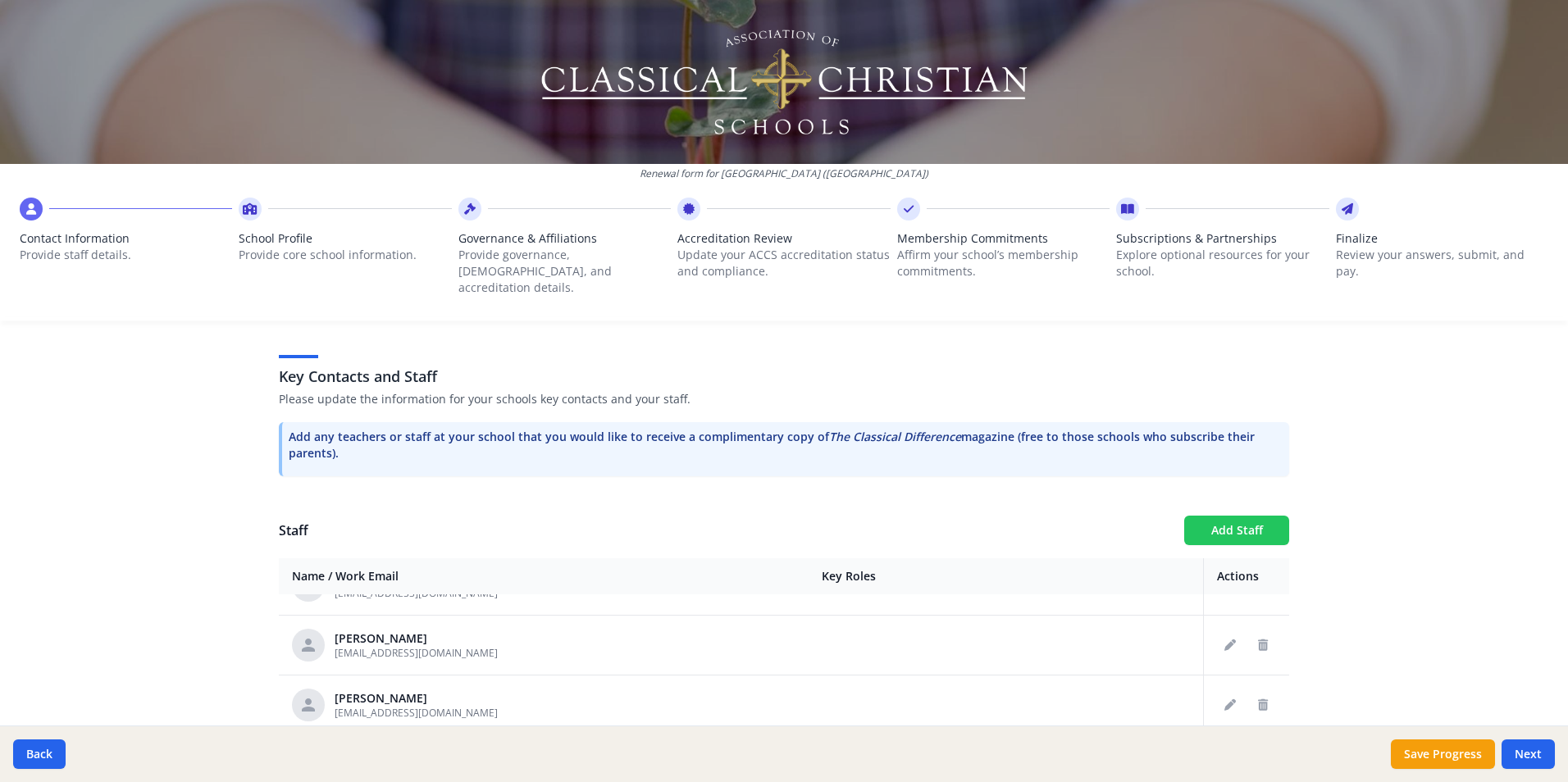
click at [1237, 515] on button "Add Staff" at bounding box center [1236, 530] width 105 height 29
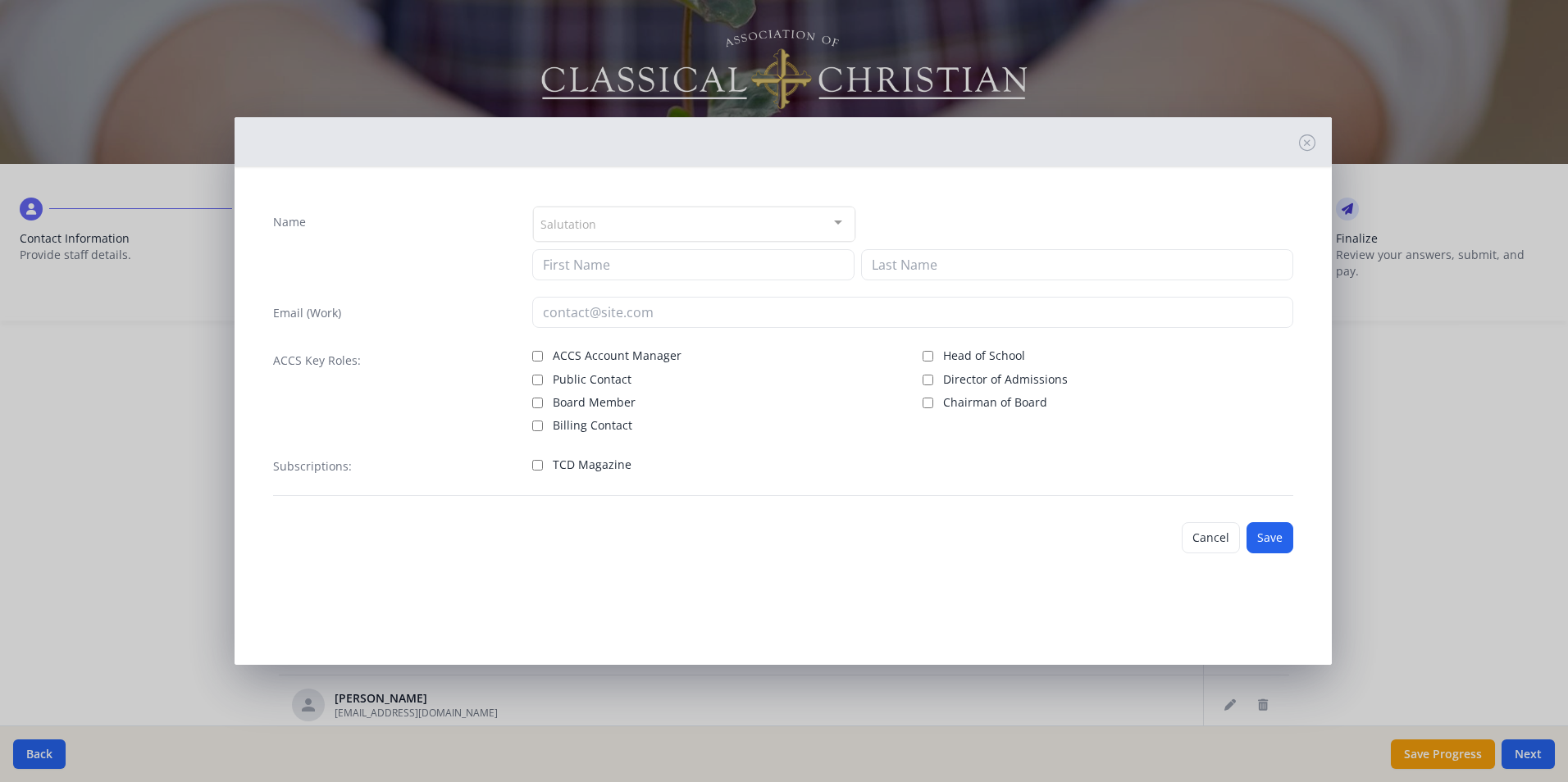
click at [658, 221] on div "Salutation" at bounding box center [694, 224] width 322 height 35
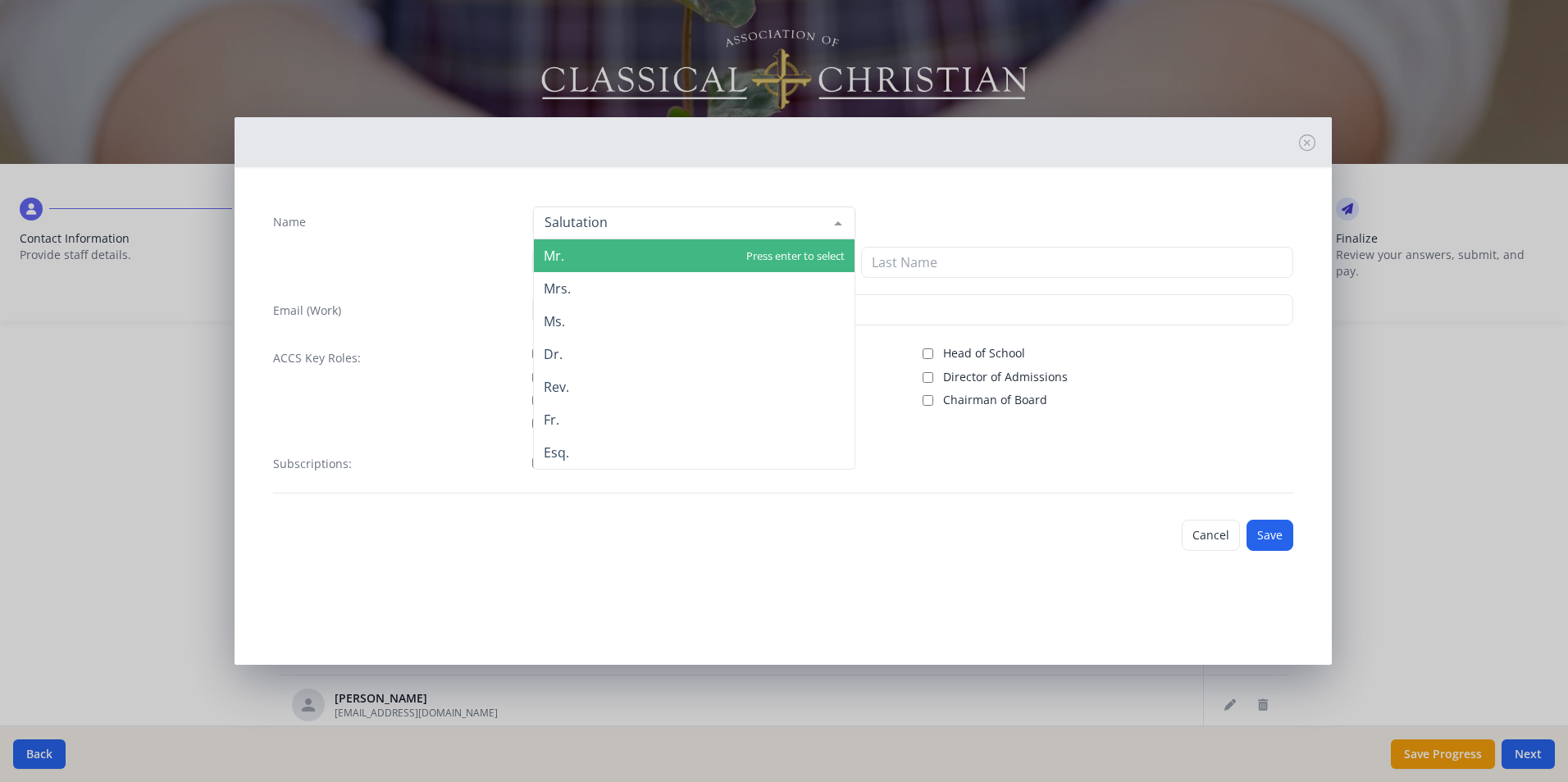
click at [590, 253] on span "Mr." at bounding box center [694, 255] width 320 height 33
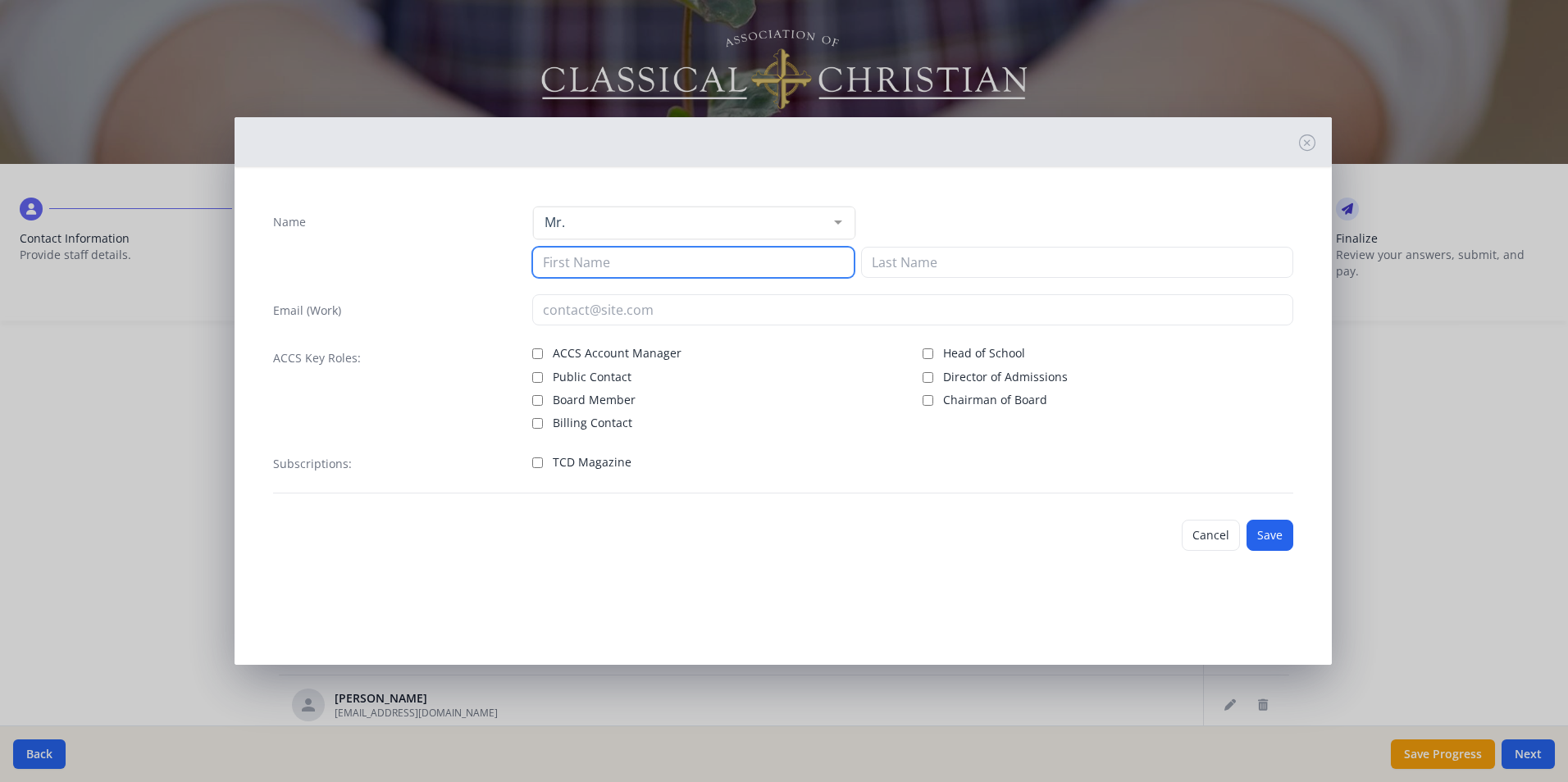
click at [585, 264] on input at bounding box center [693, 262] width 322 height 31
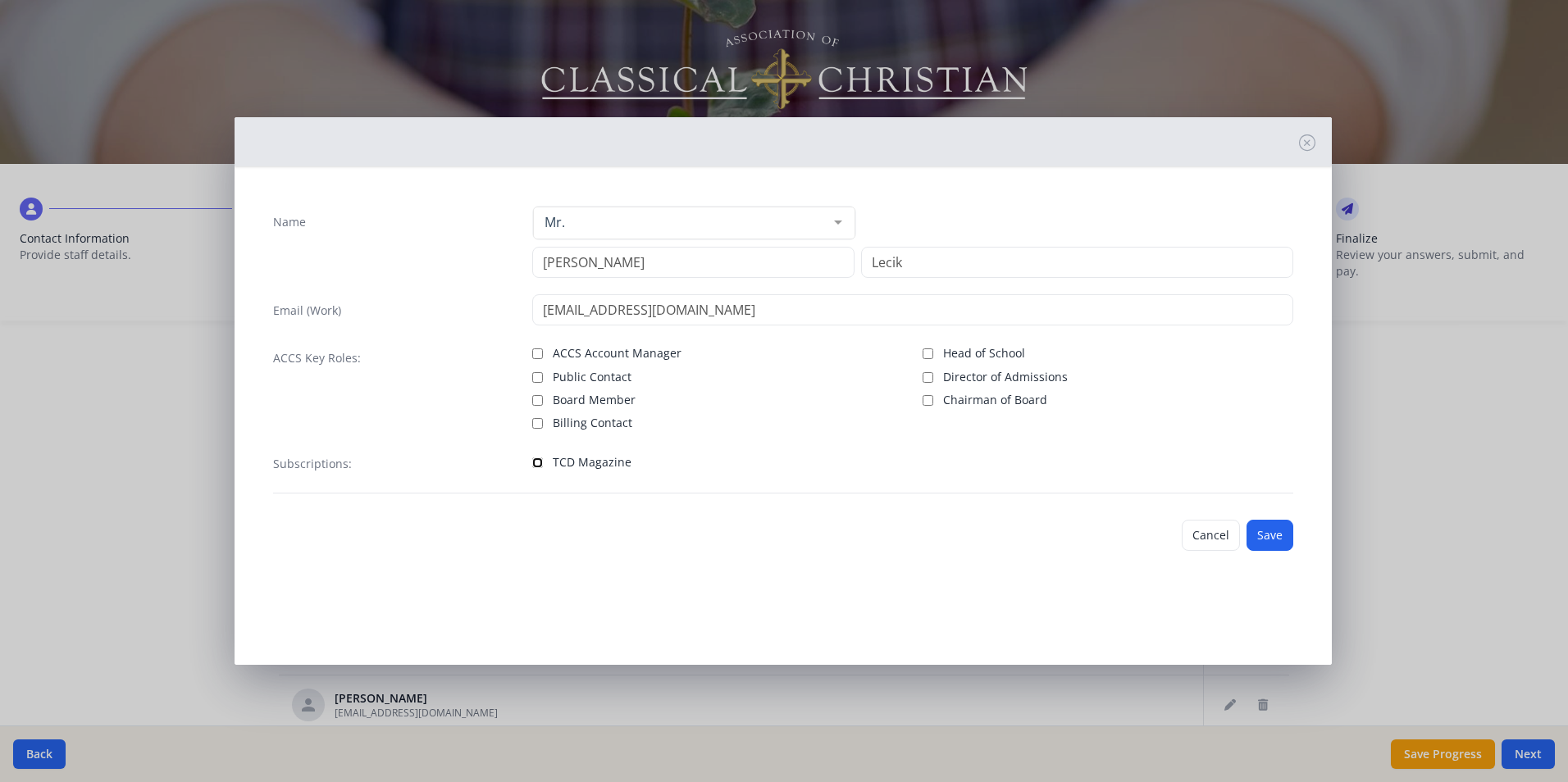
click at [536, 459] on input "TCD Magazine" at bounding box center [538, 462] width 11 height 11
click at [1297, 543] on div "Cancel Save" at bounding box center [782, 535] width 1046 height 57
click at [1278, 542] on button "Save" at bounding box center [1270, 535] width 47 height 31
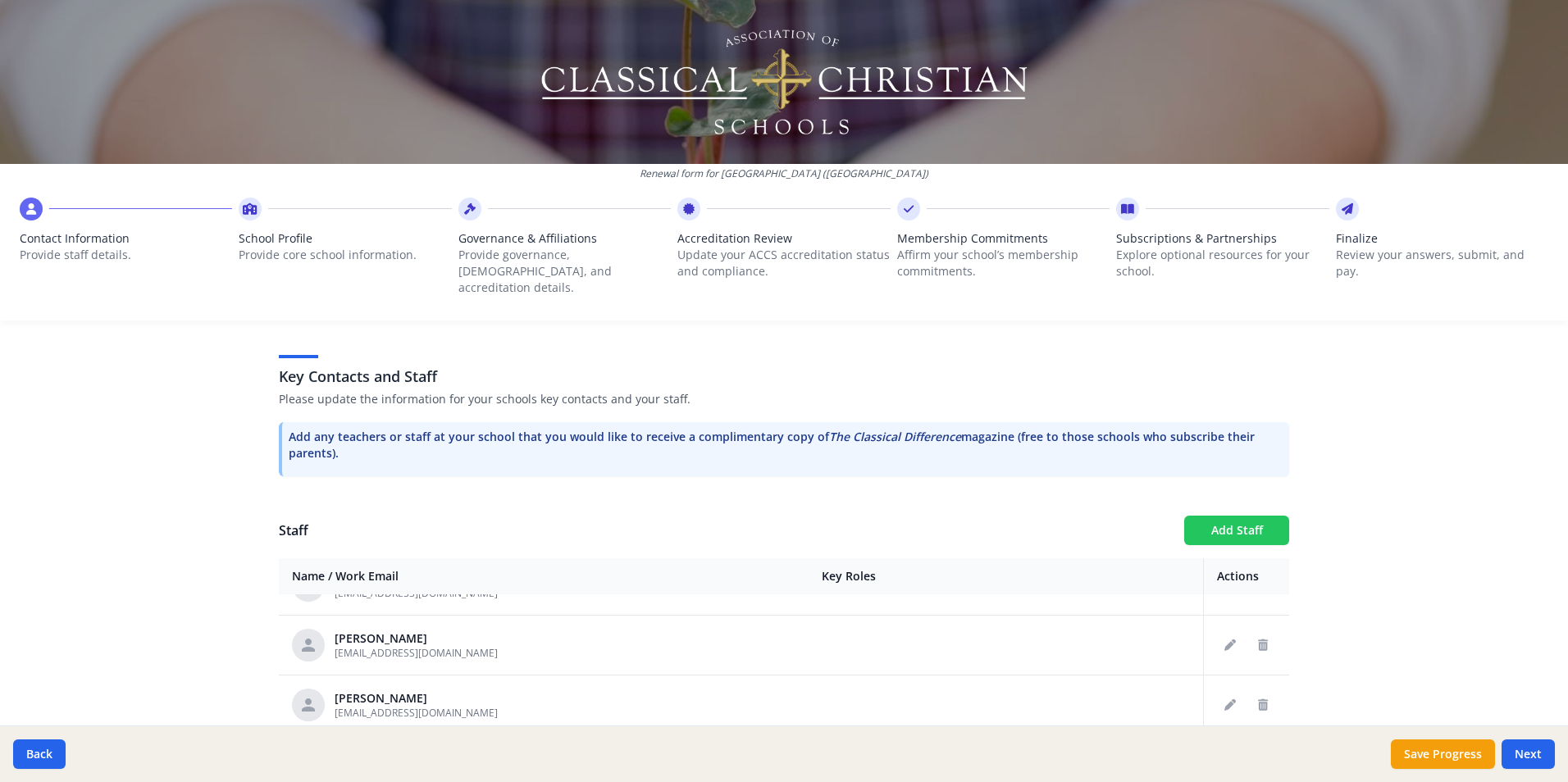
click at [1261, 515] on button "Add Staff" at bounding box center [1236, 530] width 105 height 29
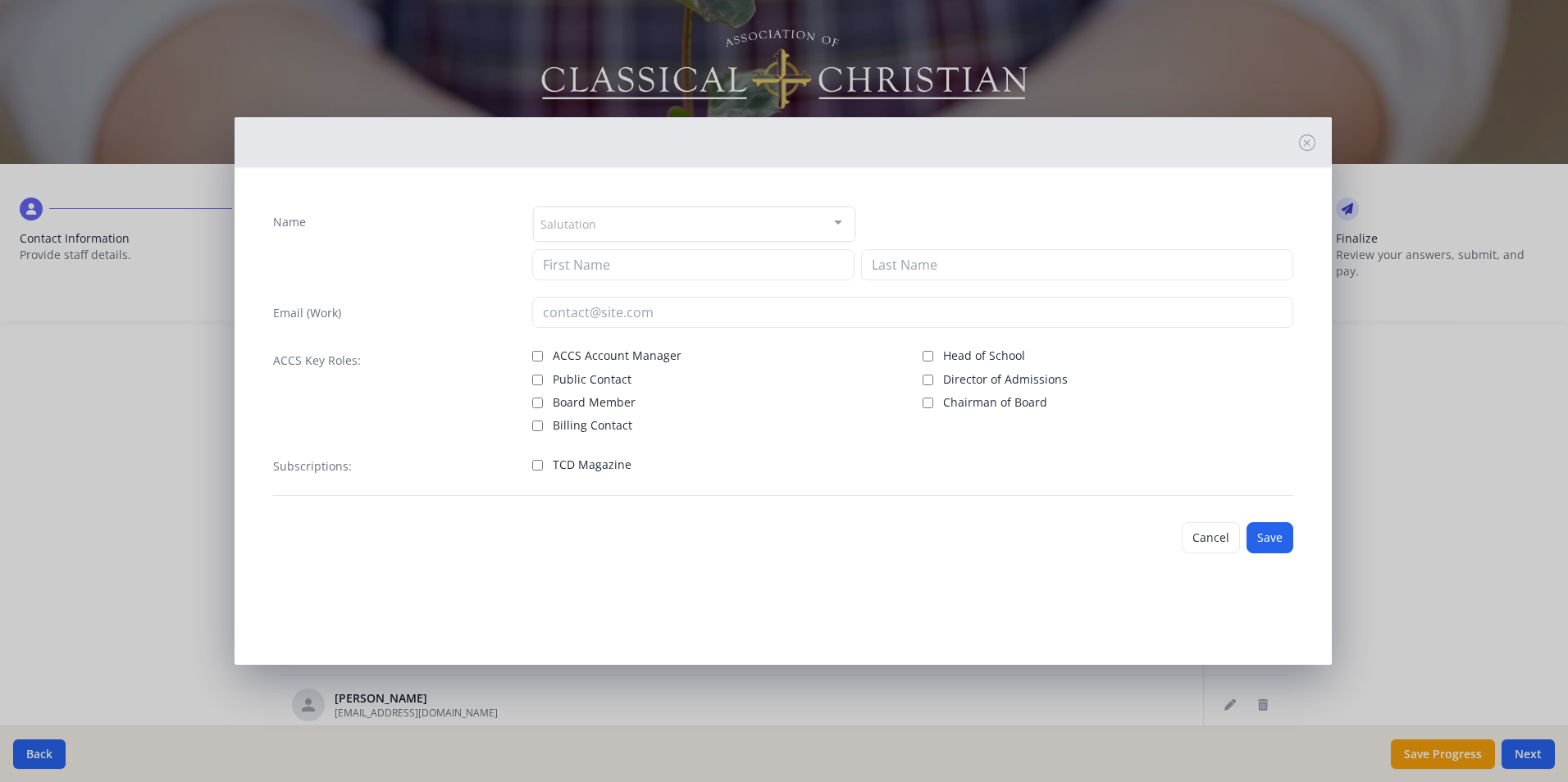
click at [614, 226] on div "Salutation" at bounding box center [694, 224] width 322 height 35
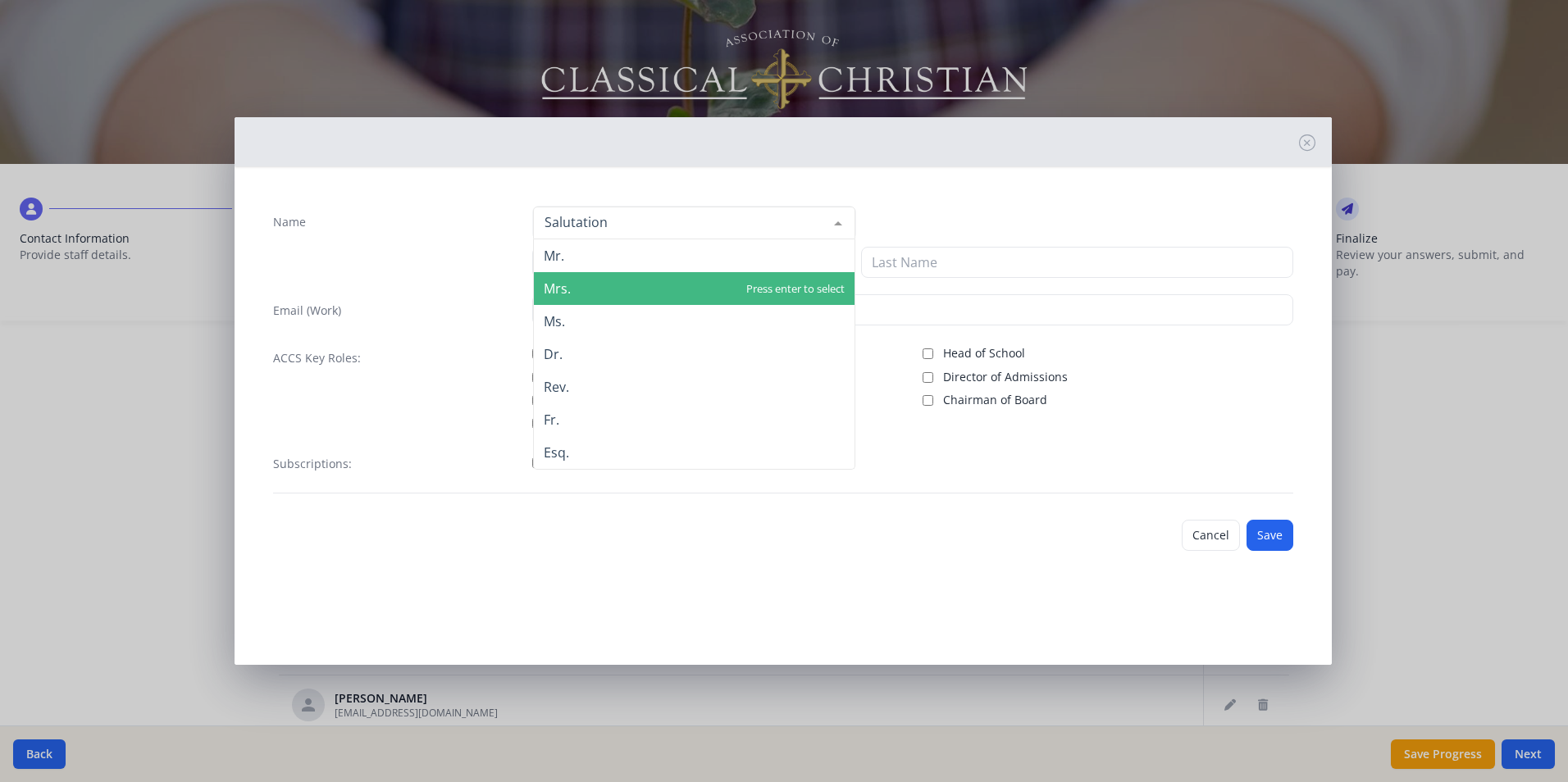
click at [568, 287] on span "Mrs." at bounding box center [557, 289] width 27 height 18
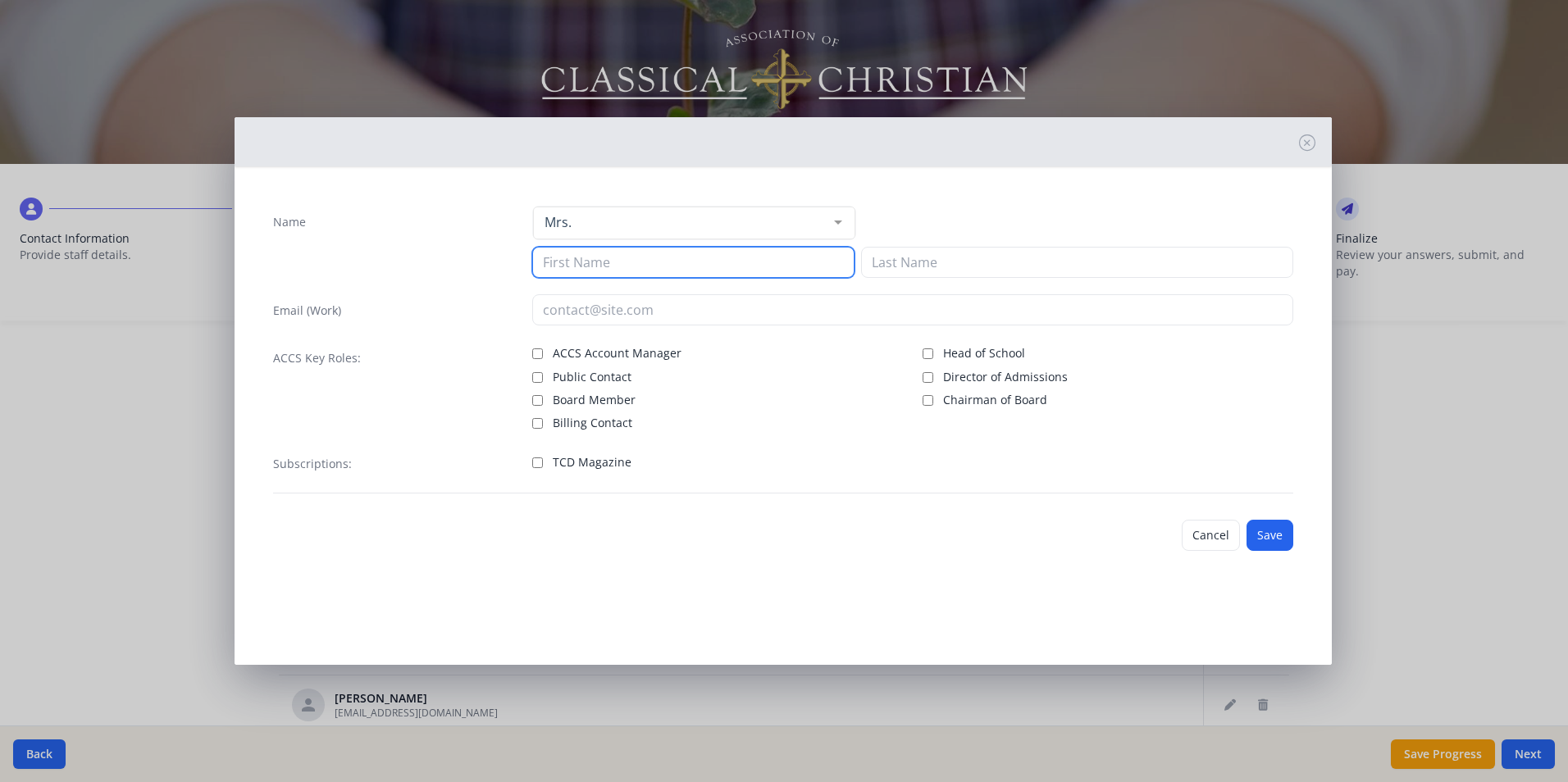
click at [577, 268] on input at bounding box center [693, 262] width 322 height 31
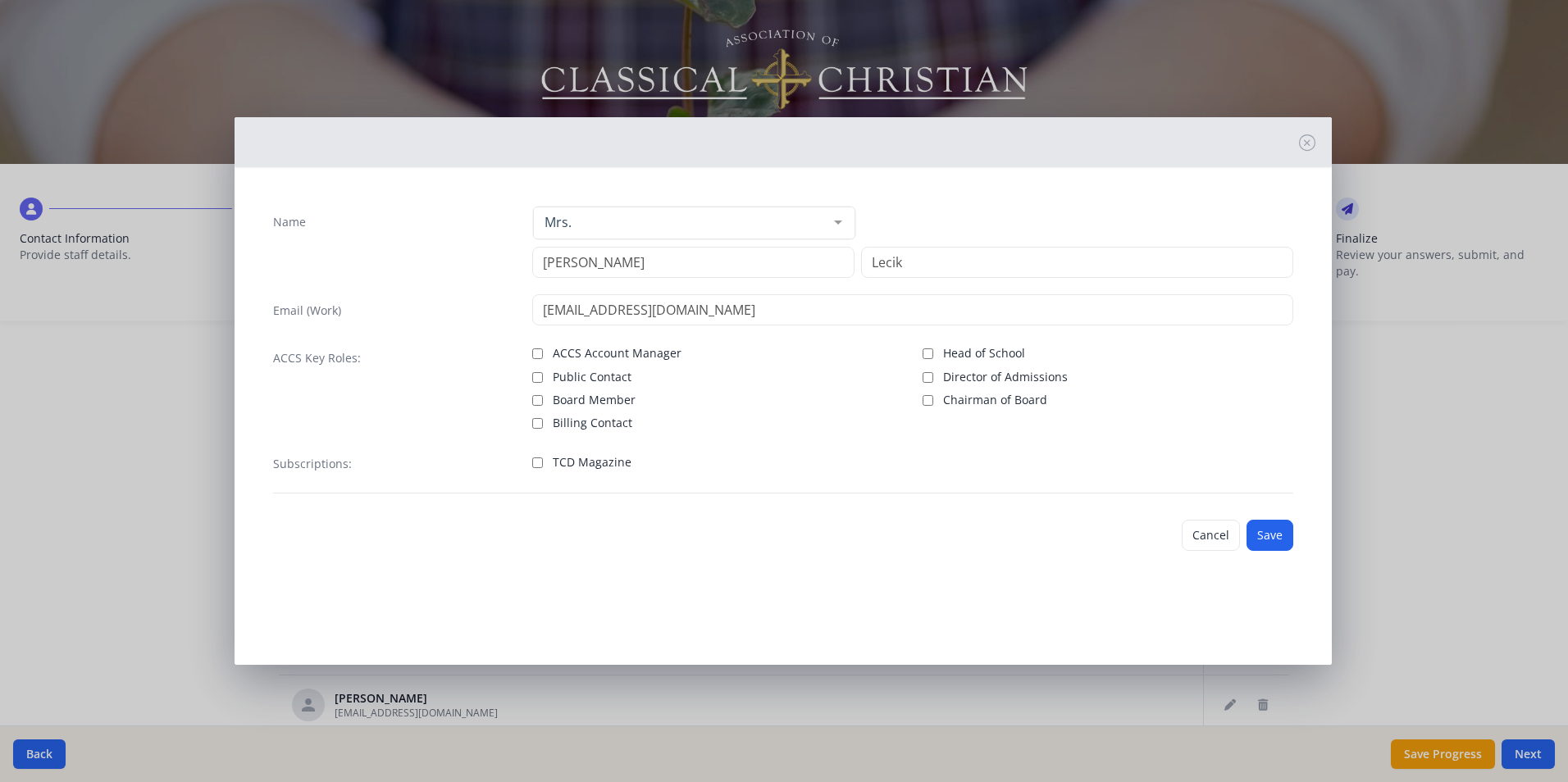
click at [578, 461] on span "TCD Magazine" at bounding box center [592, 462] width 79 height 17
click at [543, 461] on input "TCD Magazine" at bounding box center [538, 462] width 11 height 11
click at [1267, 538] on button "Save" at bounding box center [1270, 535] width 47 height 31
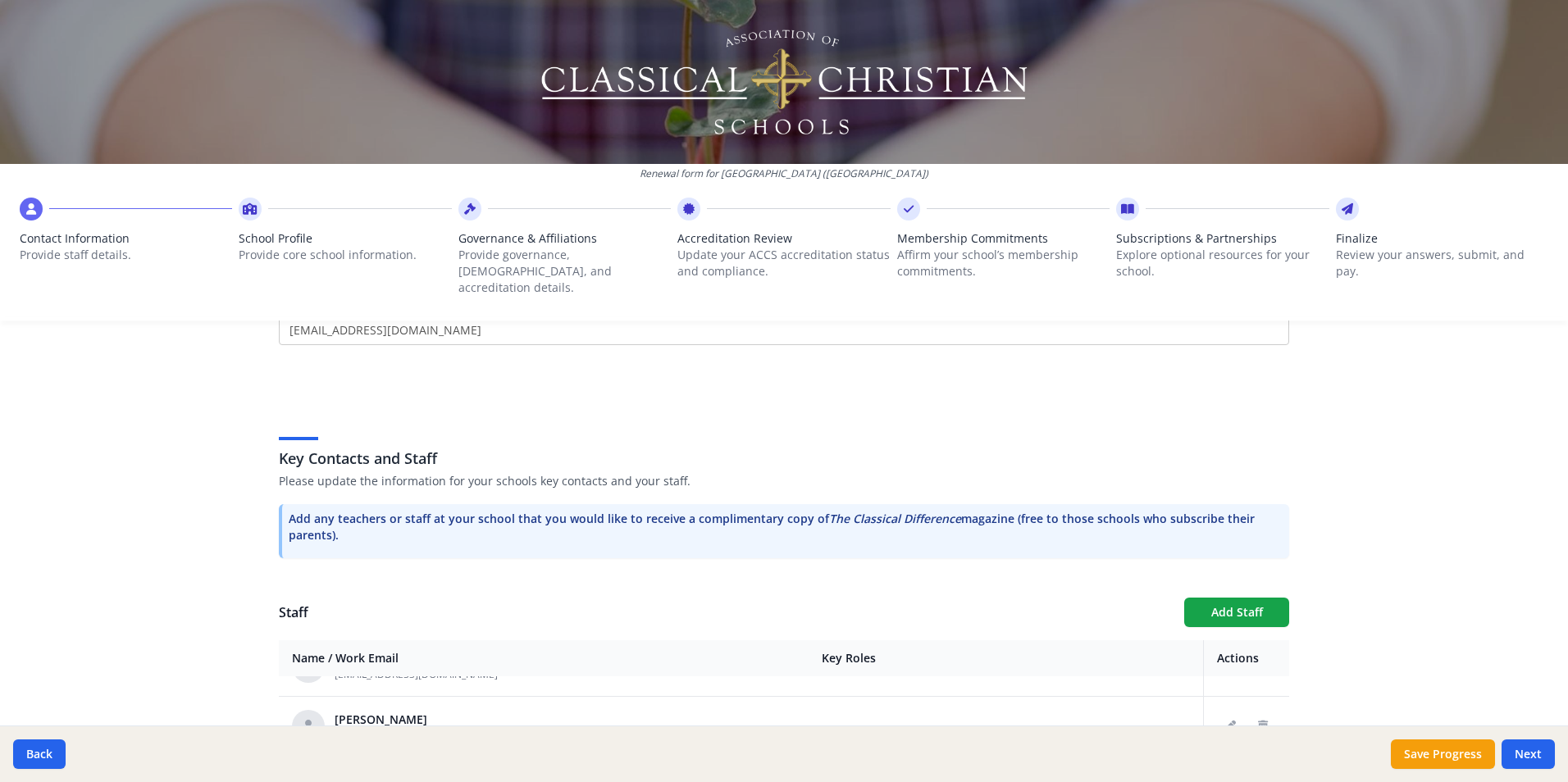
scroll to position [0, 0]
click at [1225, 701] on icon "Edit staff" at bounding box center [1230, 706] width 11 height 11
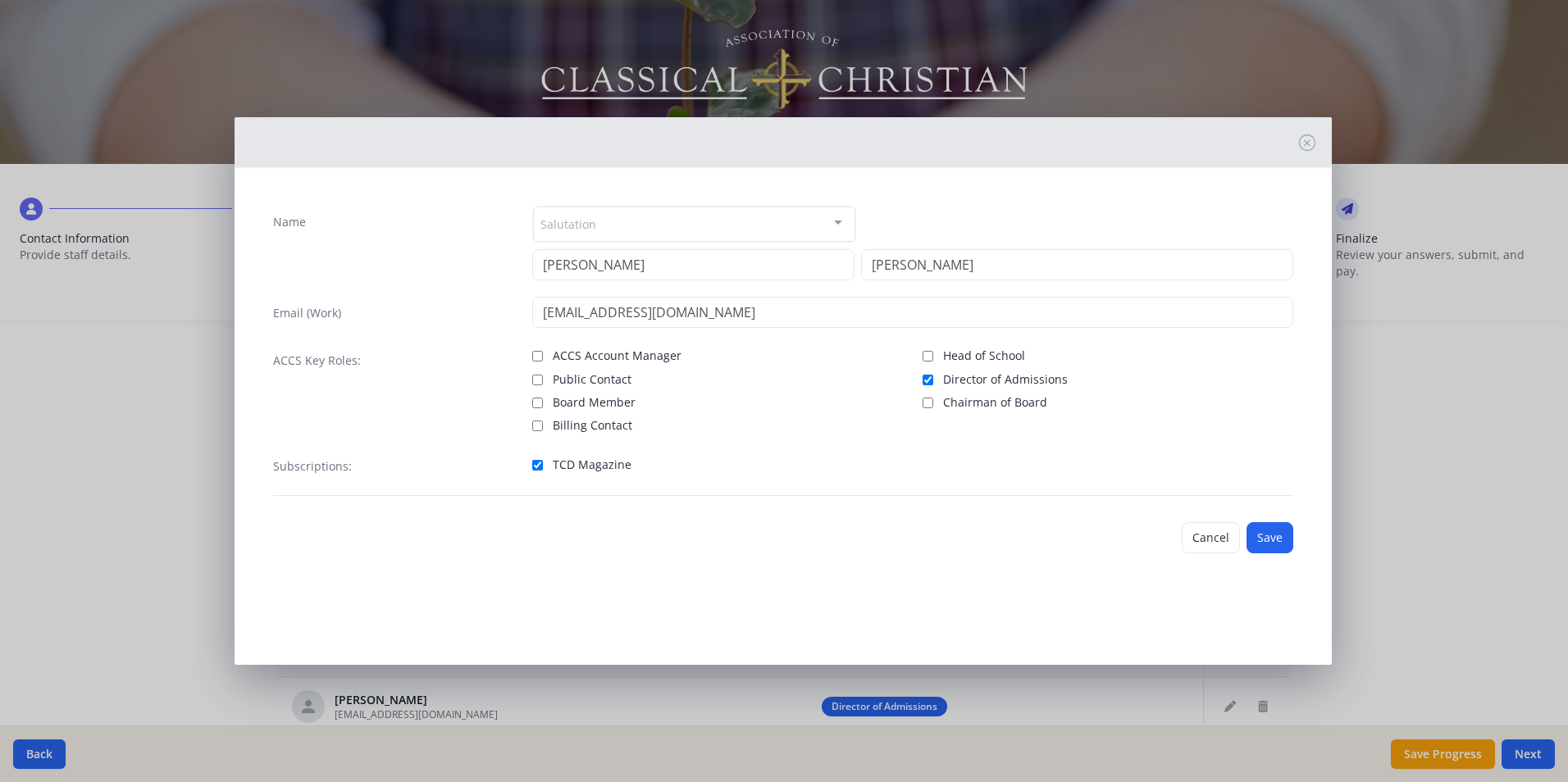
click at [675, 217] on div "Salutation" at bounding box center [694, 224] width 322 height 35
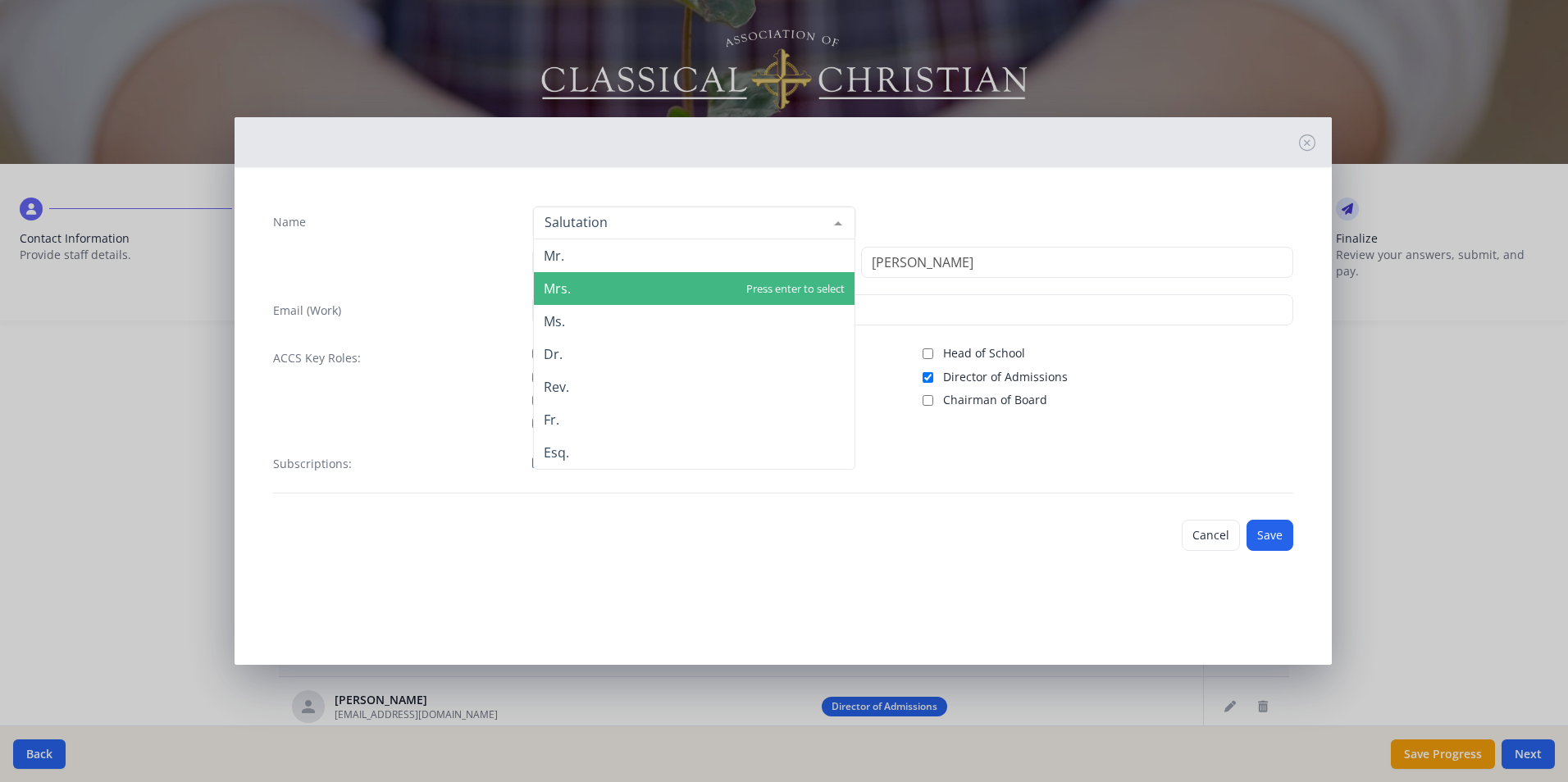
click at [596, 279] on span "Mrs." at bounding box center [694, 288] width 320 height 33
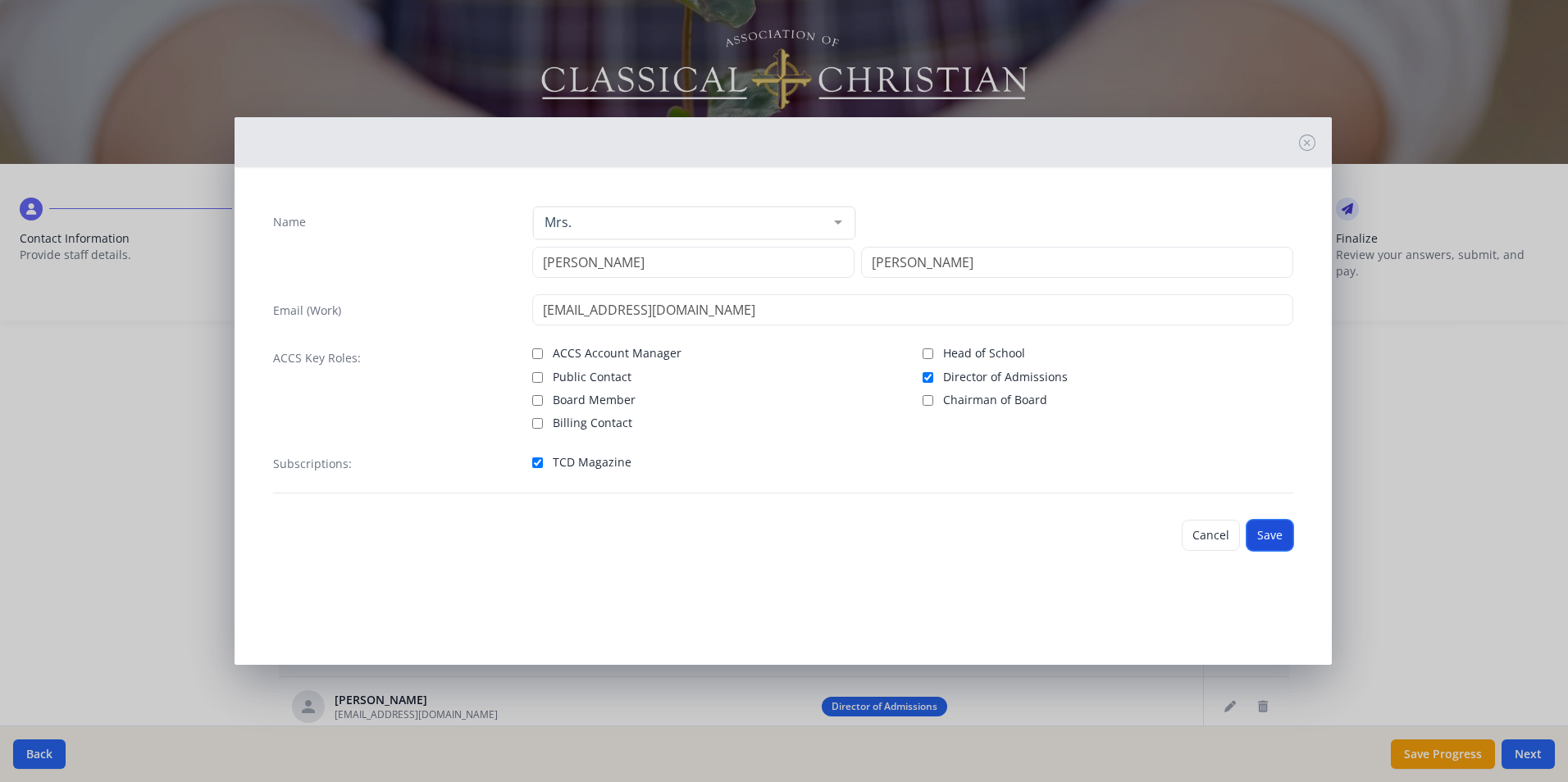
click at [1270, 539] on button "Save" at bounding box center [1270, 535] width 47 height 31
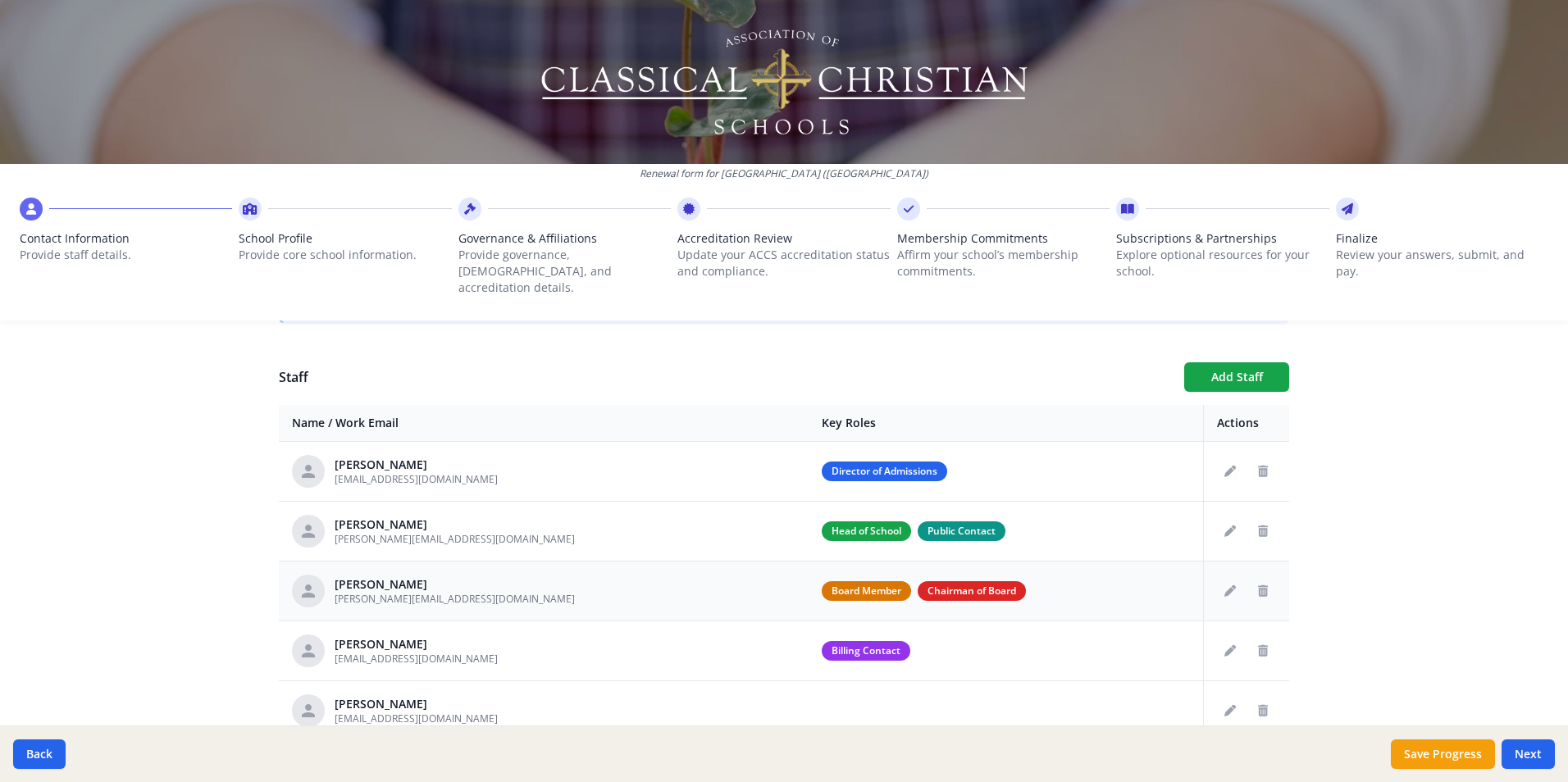
scroll to position [574, 0]
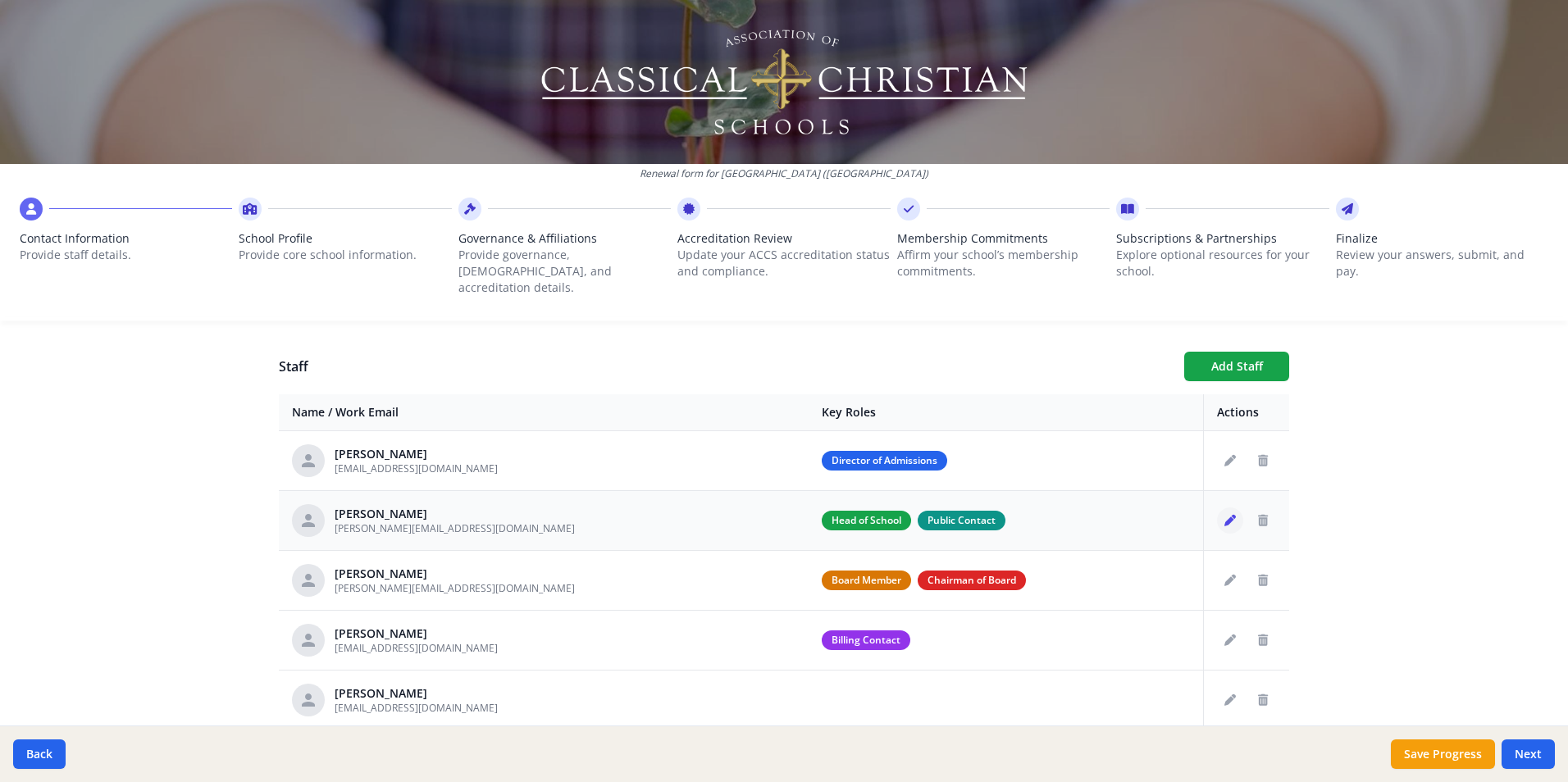
click at [1225, 515] on icon "Edit staff" at bounding box center [1230, 520] width 11 height 11
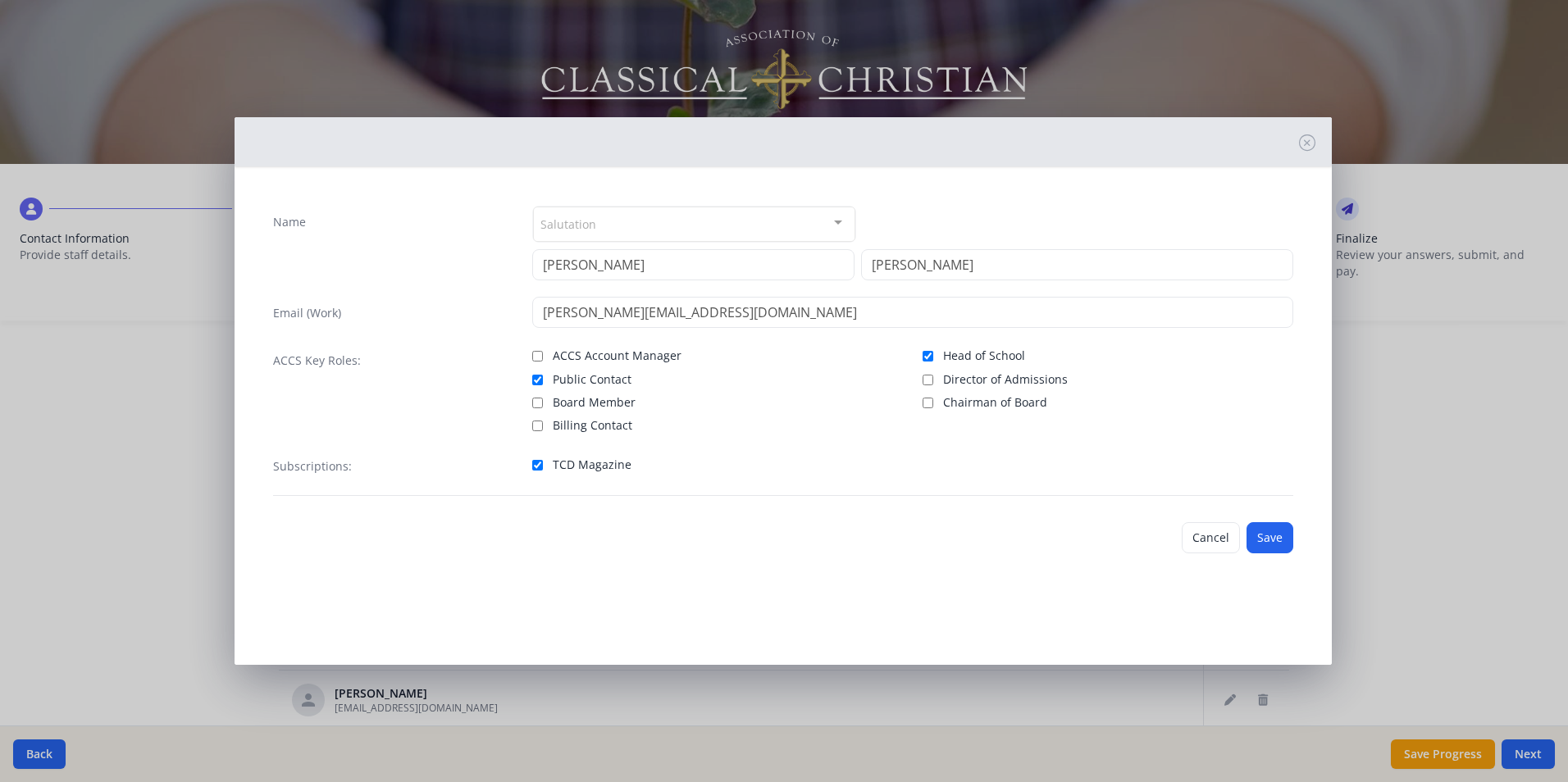
click at [701, 234] on div "Salutation" at bounding box center [694, 224] width 322 height 35
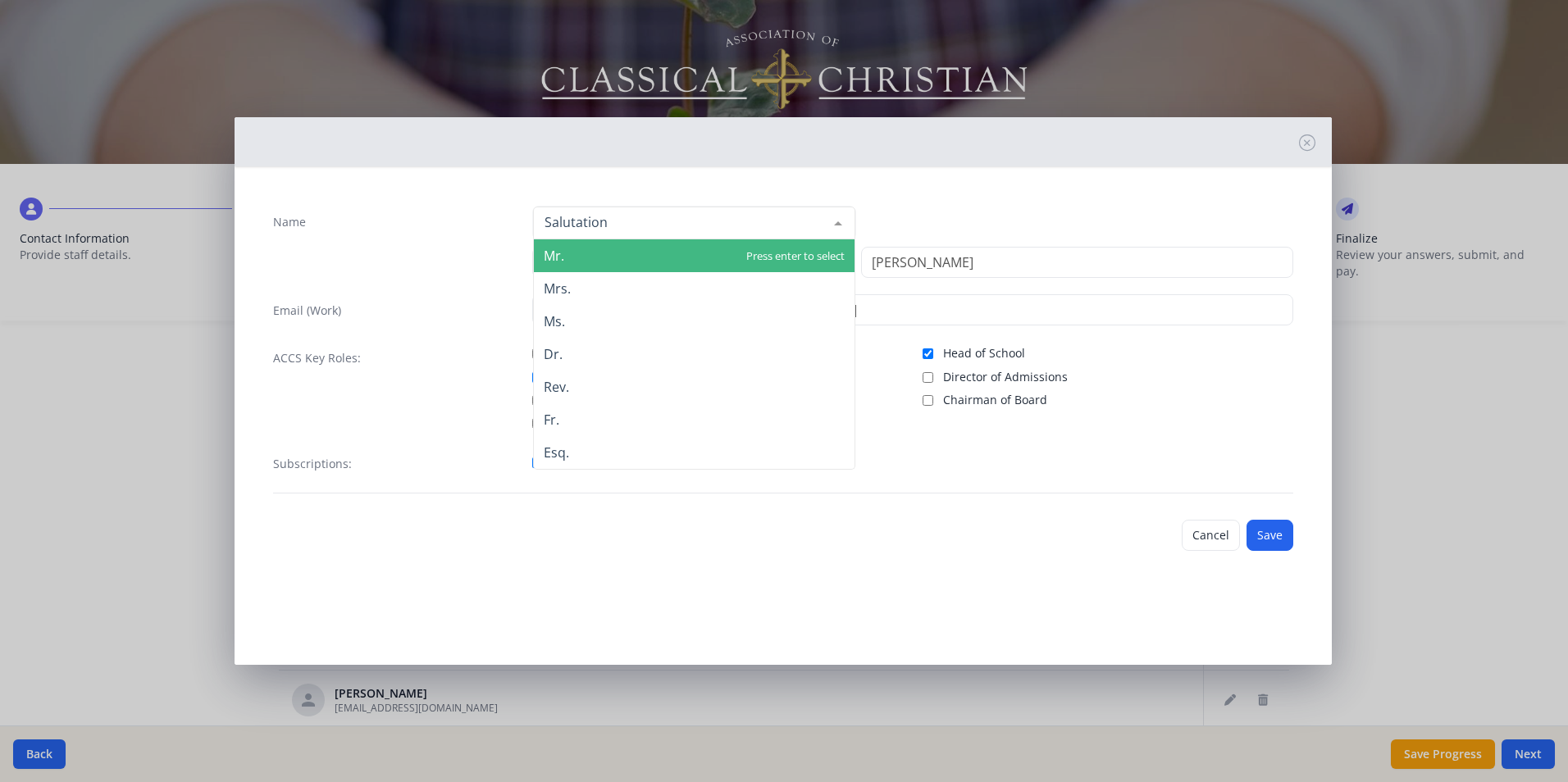
click at [688, 230] on div at bounding box center [694, 222] width 322 height 33
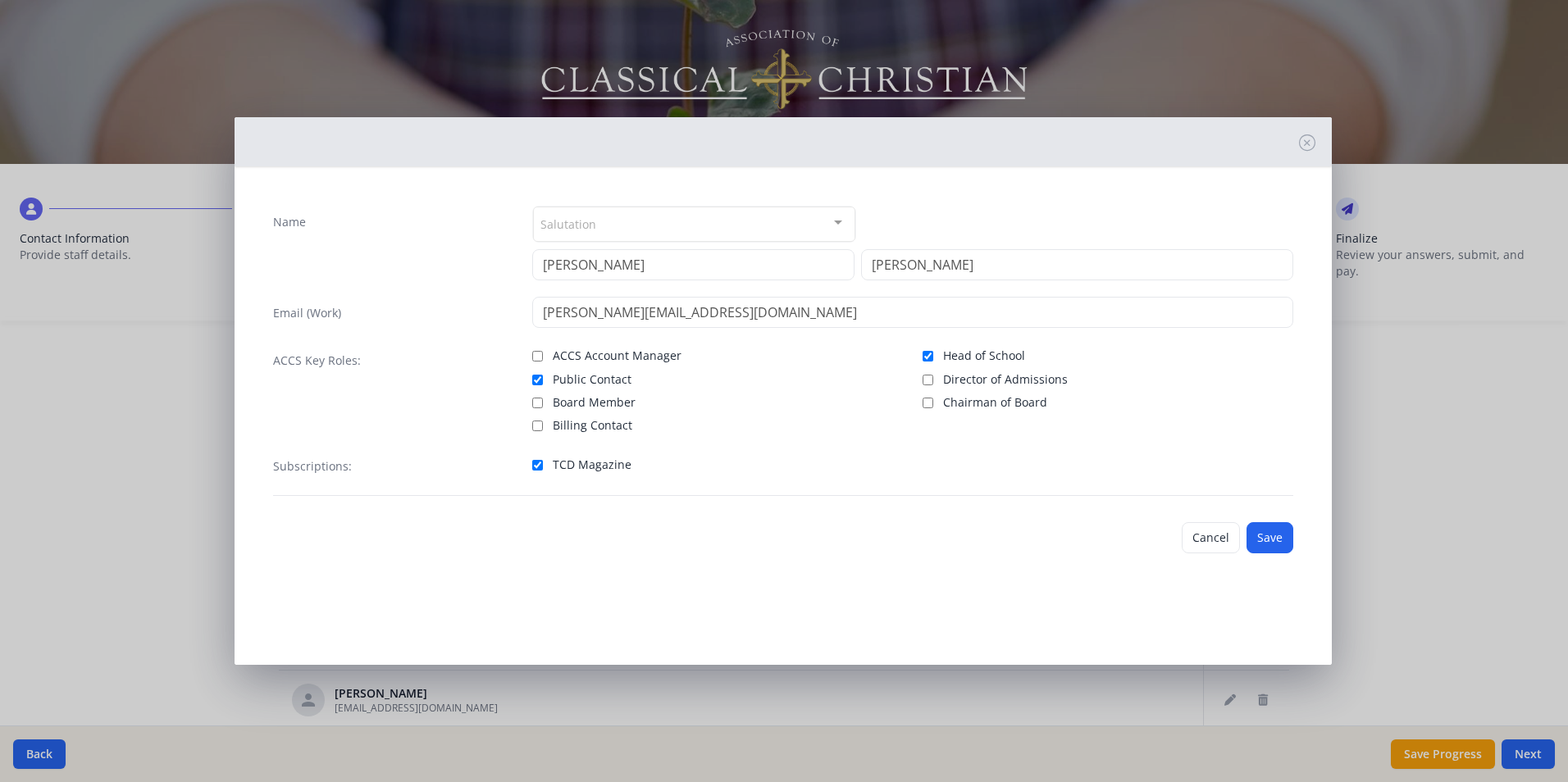
click at [840, 224] on div at bounding box center [838, 222] width 33 height 31
click at [1275, 548] on button "Save" at bounding box center [1270, 538] width 47 height 31
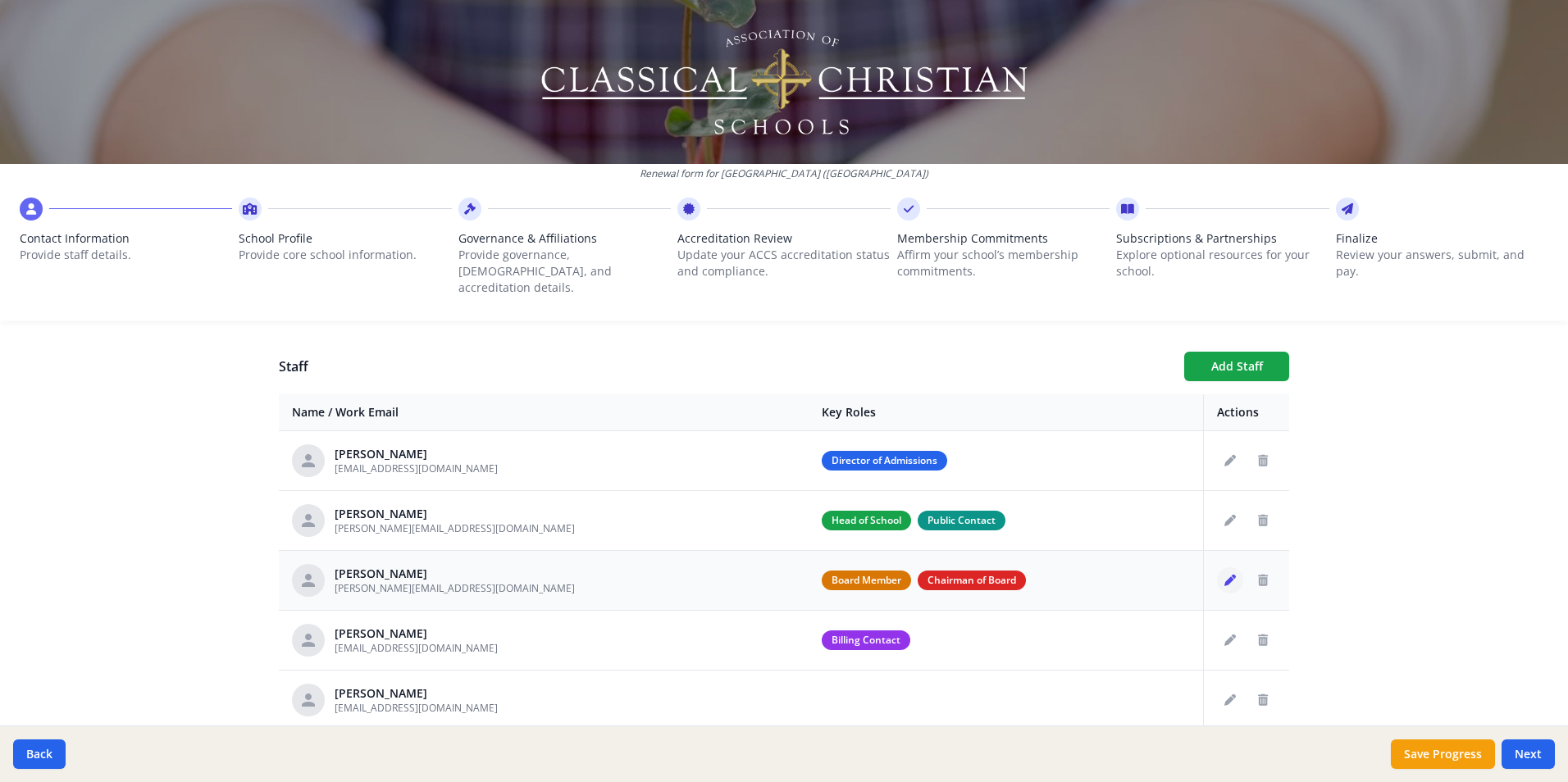
click at [1225, 575] on icon "Edit staff" at bounding box center [1230, 580] width 11 height 11
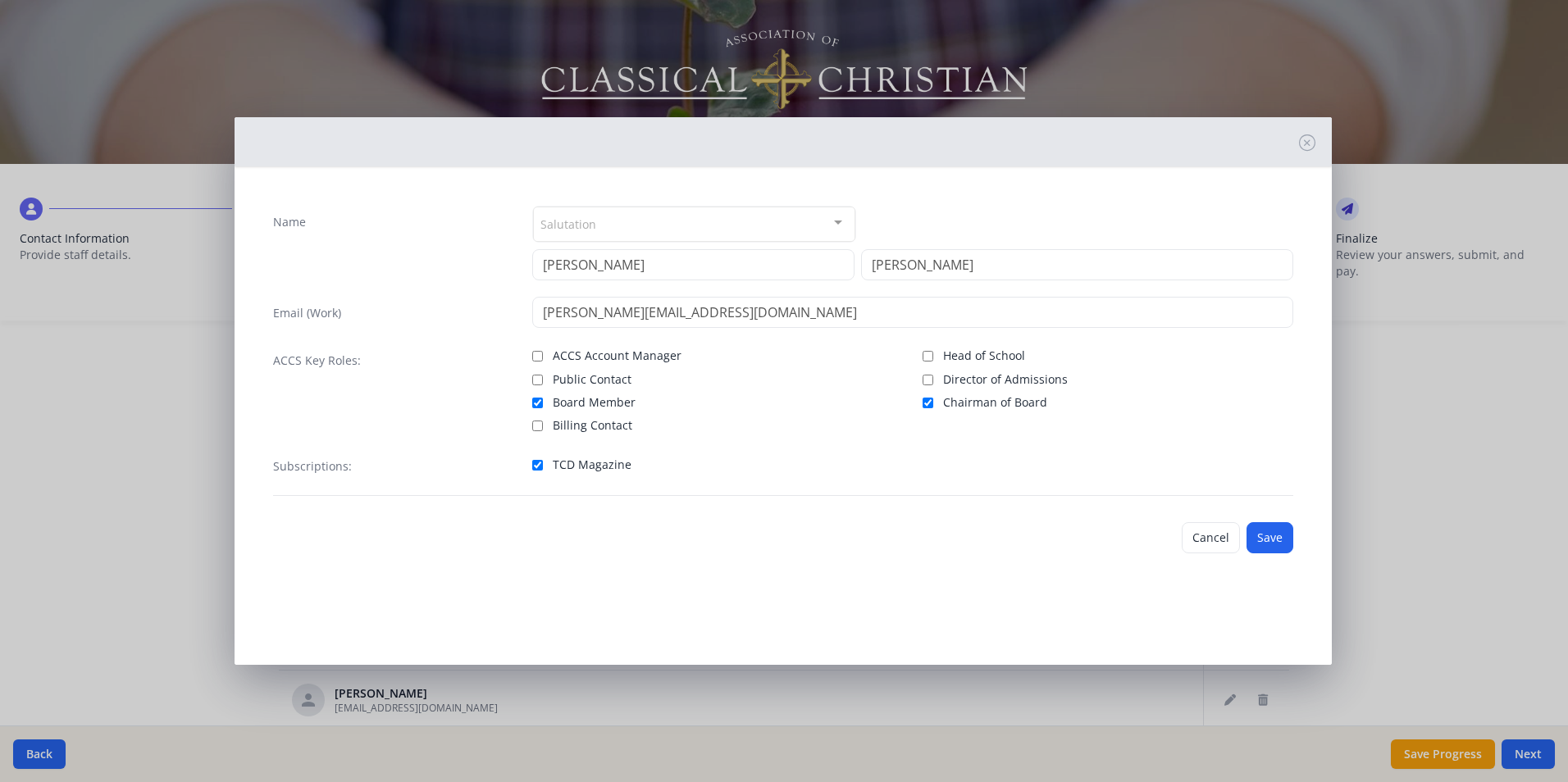
click at [801, 225] on div "Salutation" at bounding box center [694, 224] width 322 height 35
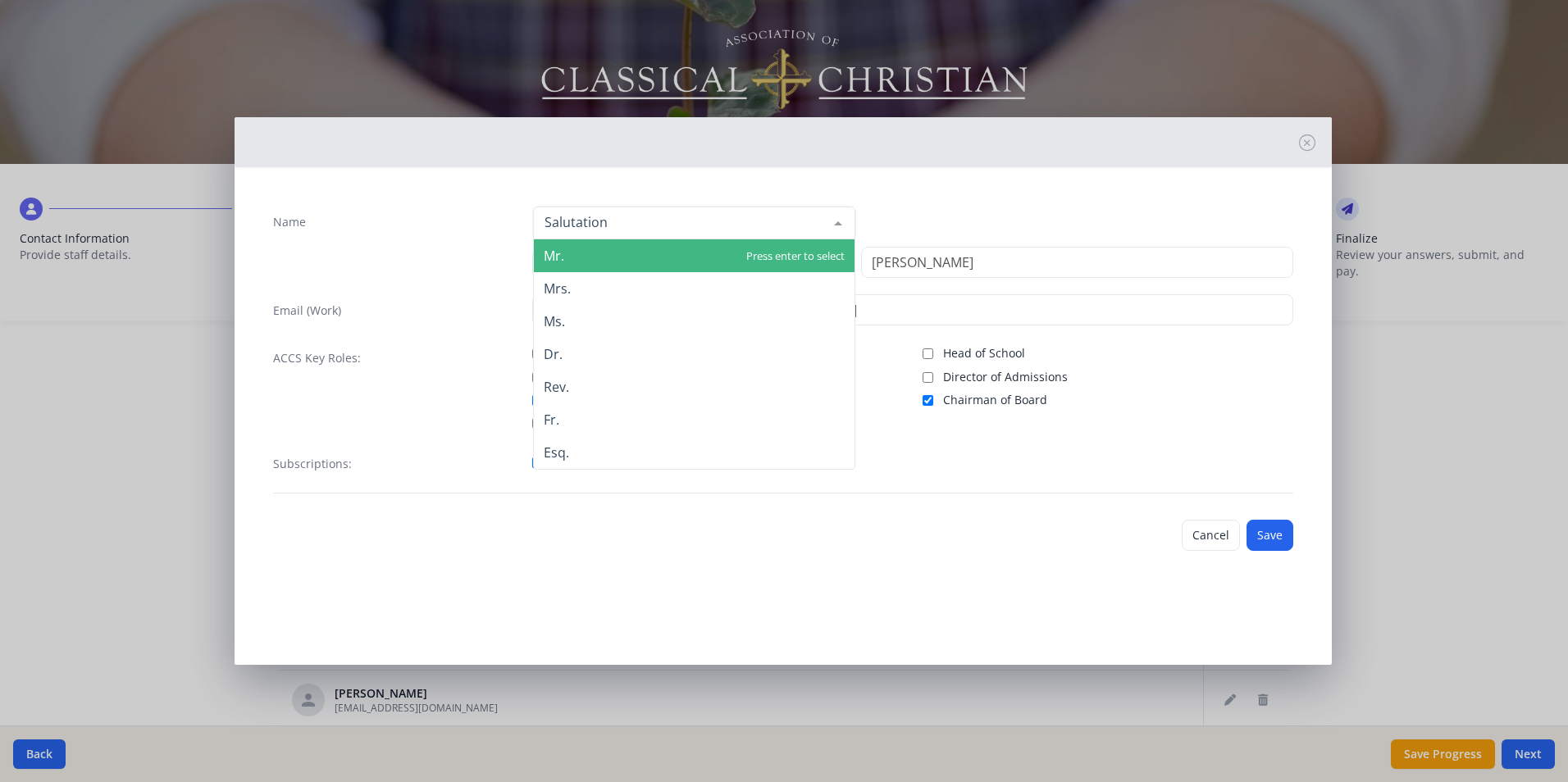
click at [623, 251] on span "Mr." at bounding box center [694, 255] width 320 height 33
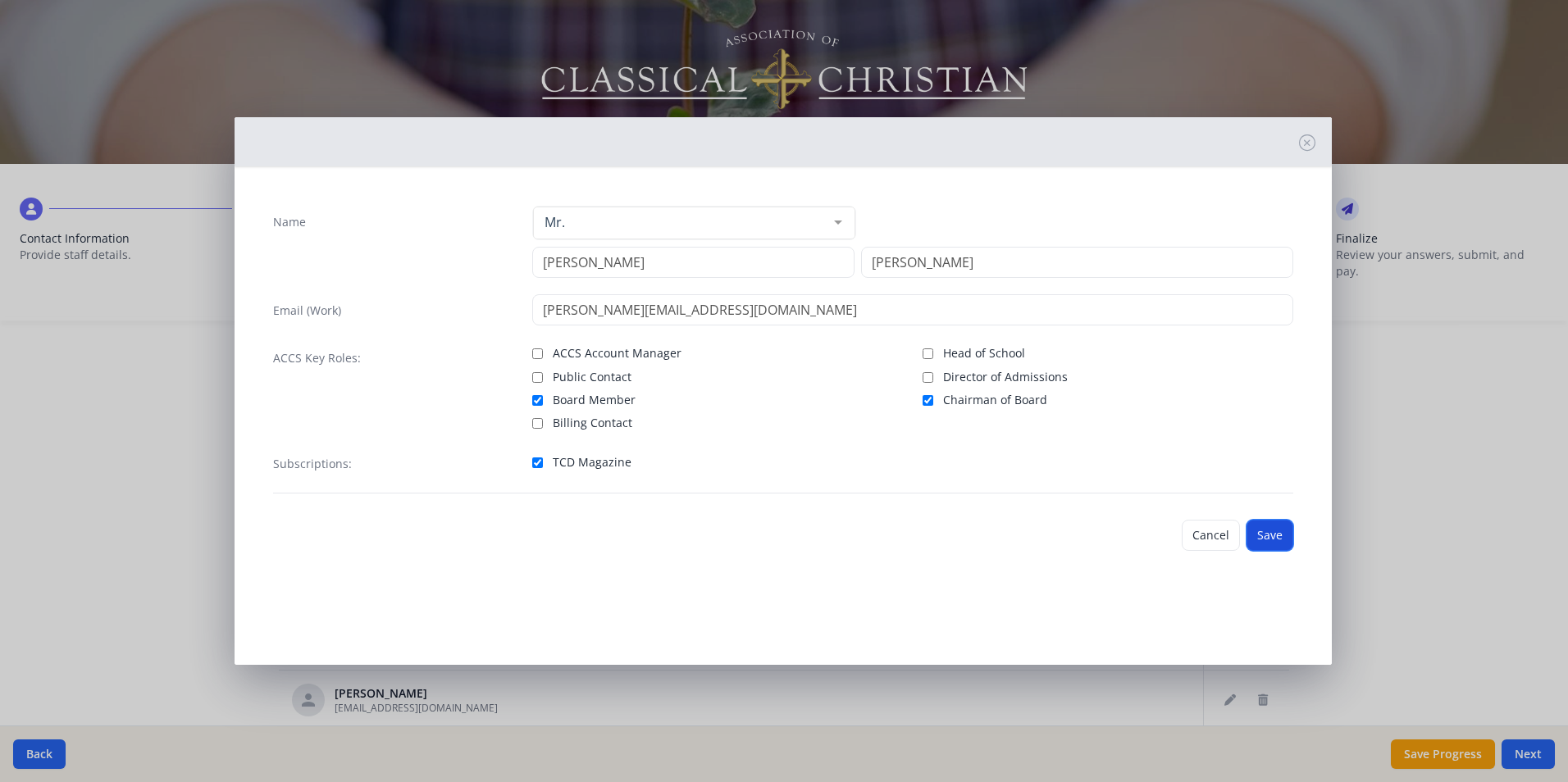
click at [1262, 539] on button "Save" at bounding box center [1270, 535] width 47 height 31
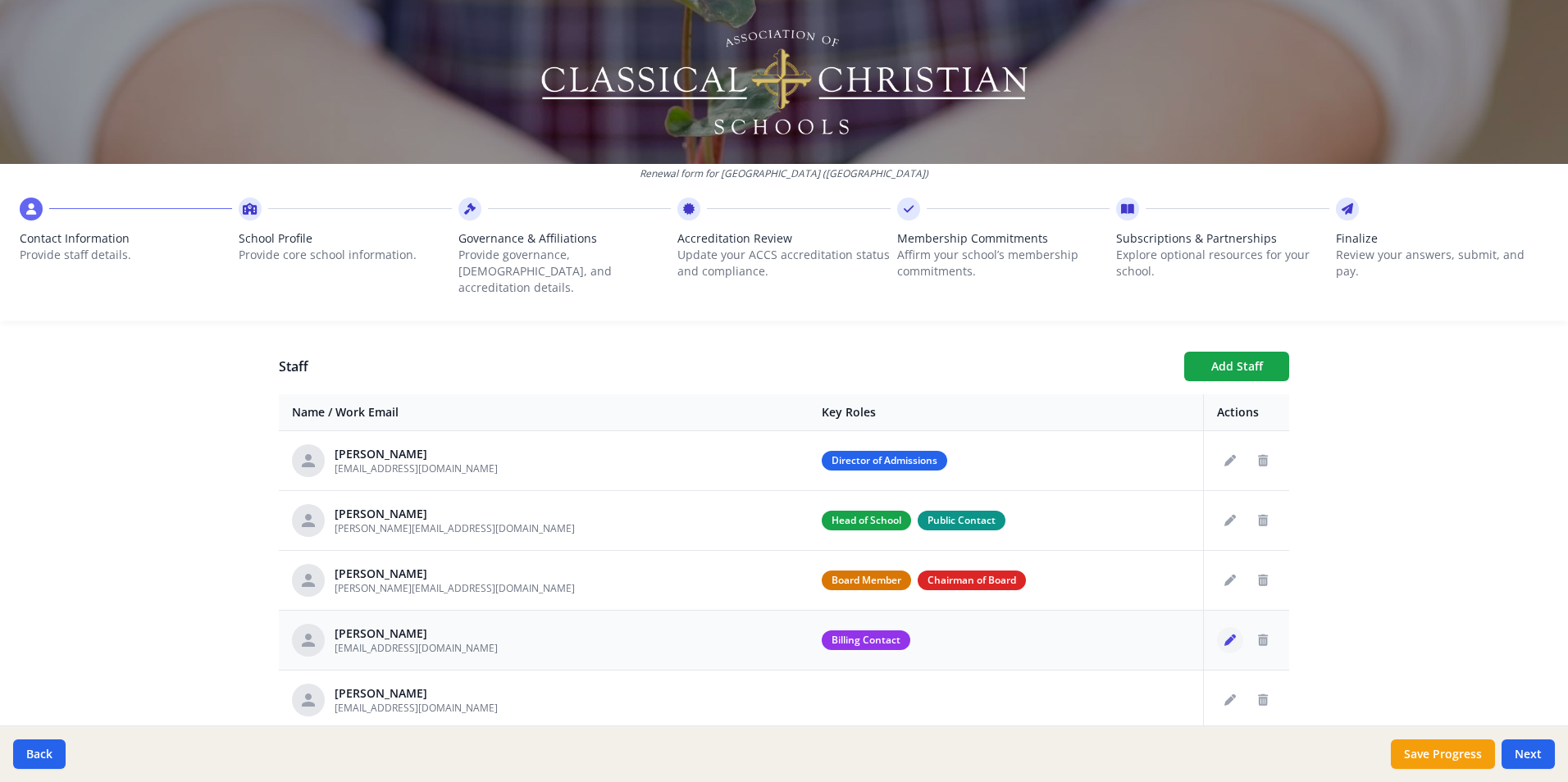
click at [1218, 628] on button "Edit staff" at bounding box center [1231, 641] width 26 height 26
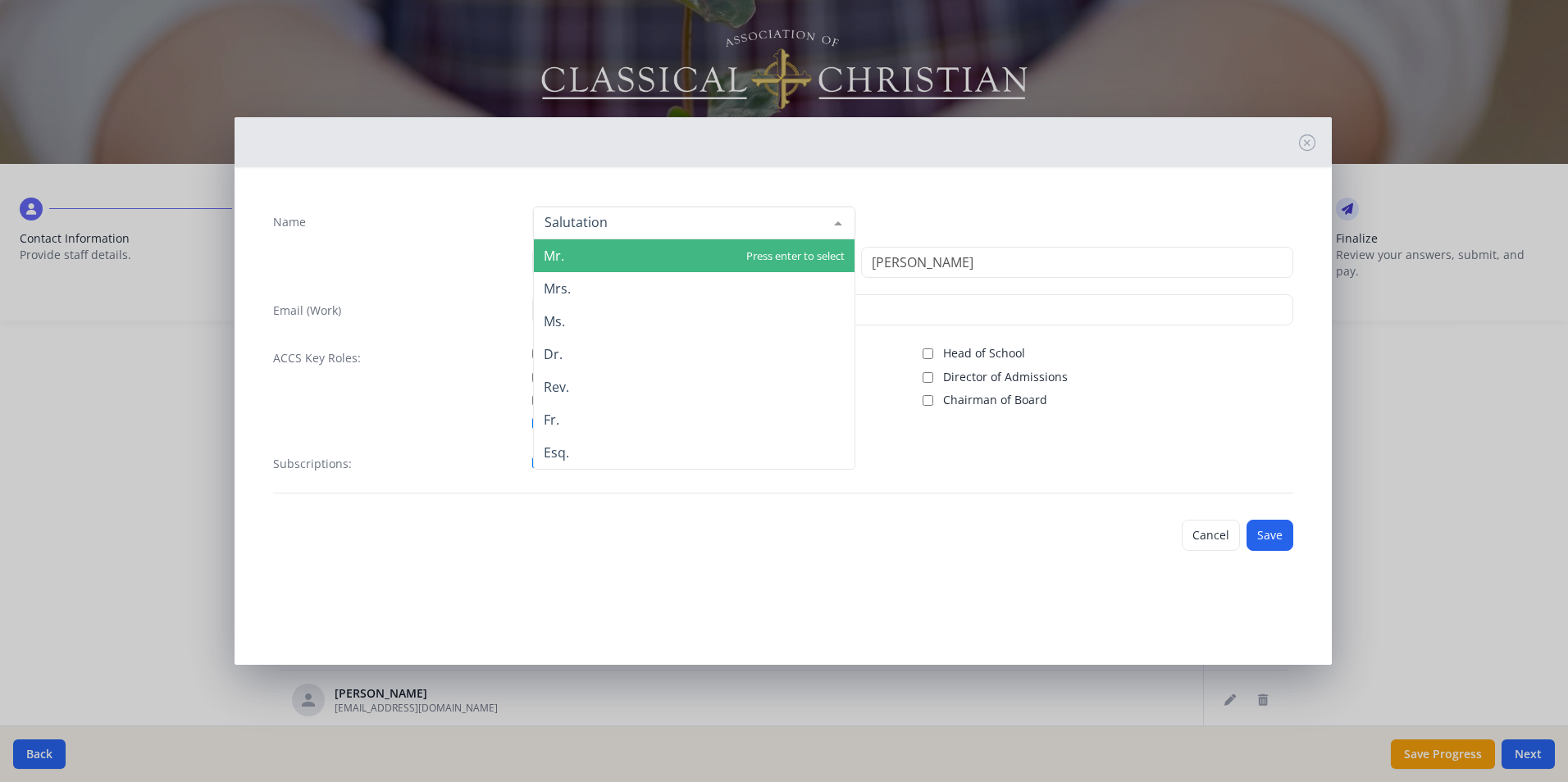
click at [652, 225] on div at bounding box center [694, 222] width 322 height 33
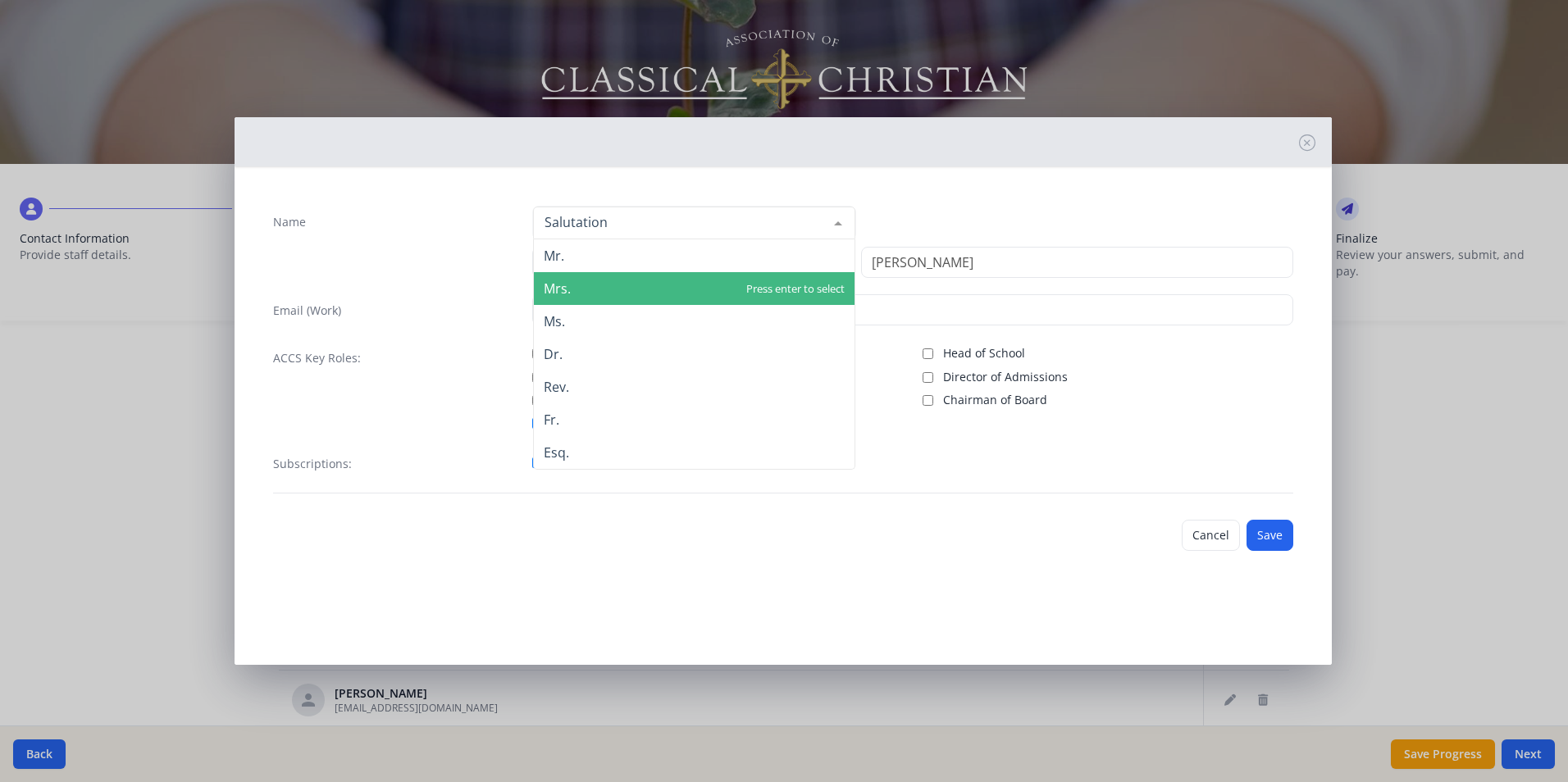
click at [572, 290] on span "Mrs." at bounding box center [694, 288] width 320 height 33
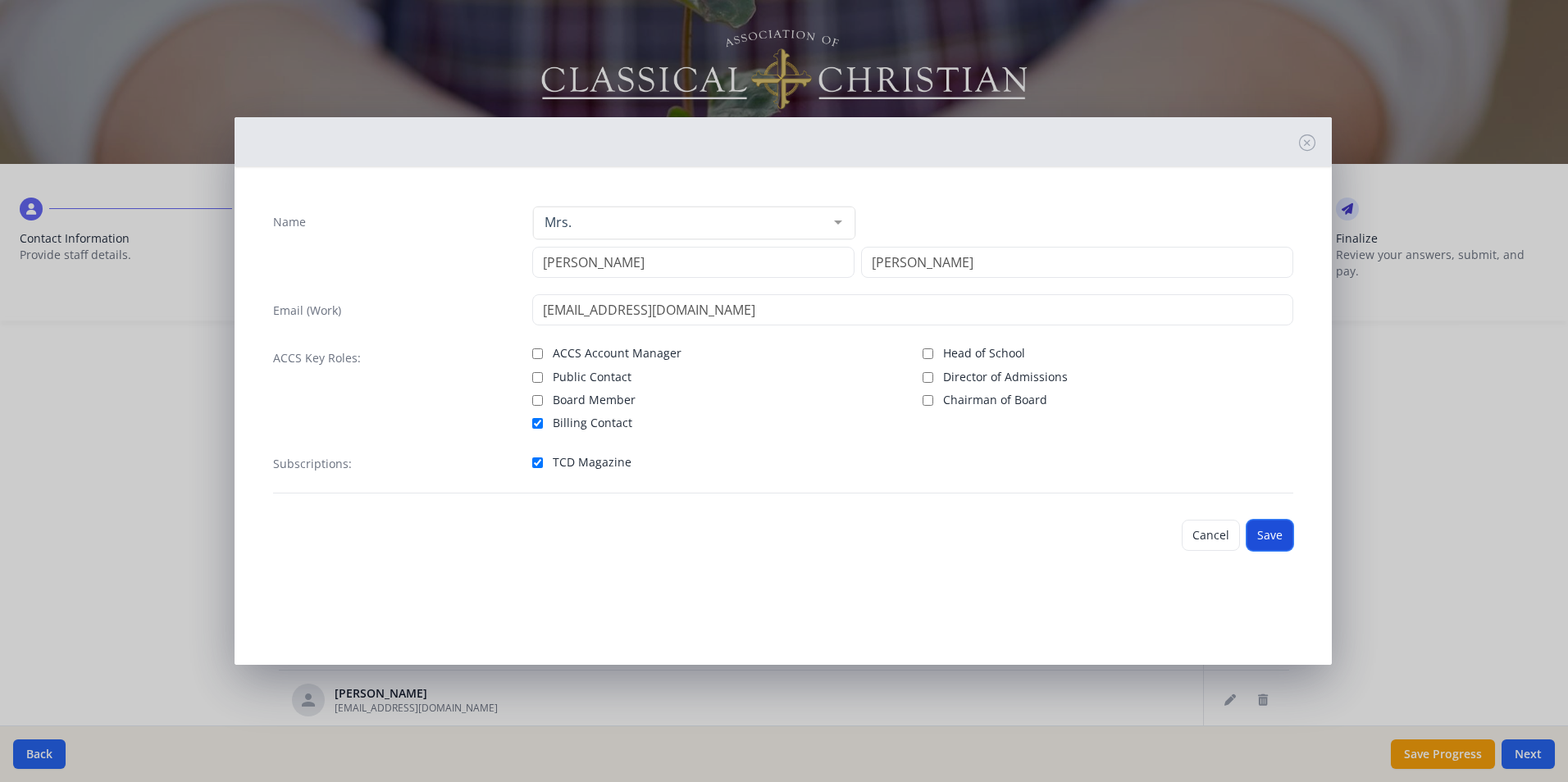
click at [1265, 540] on button "Save" at bounding box center [1270, 535] width 47 height 31
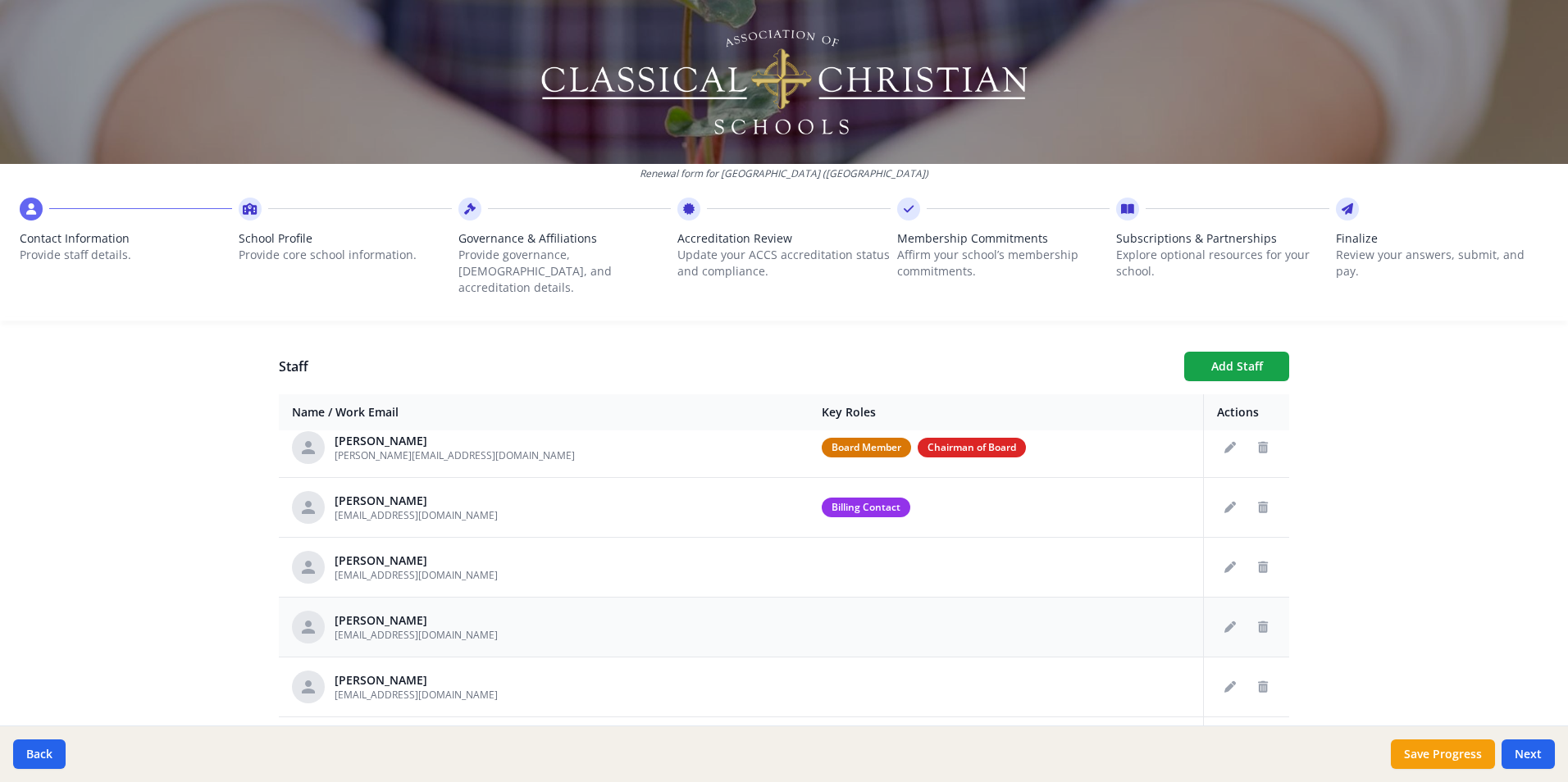
scroll to position [164, 0]
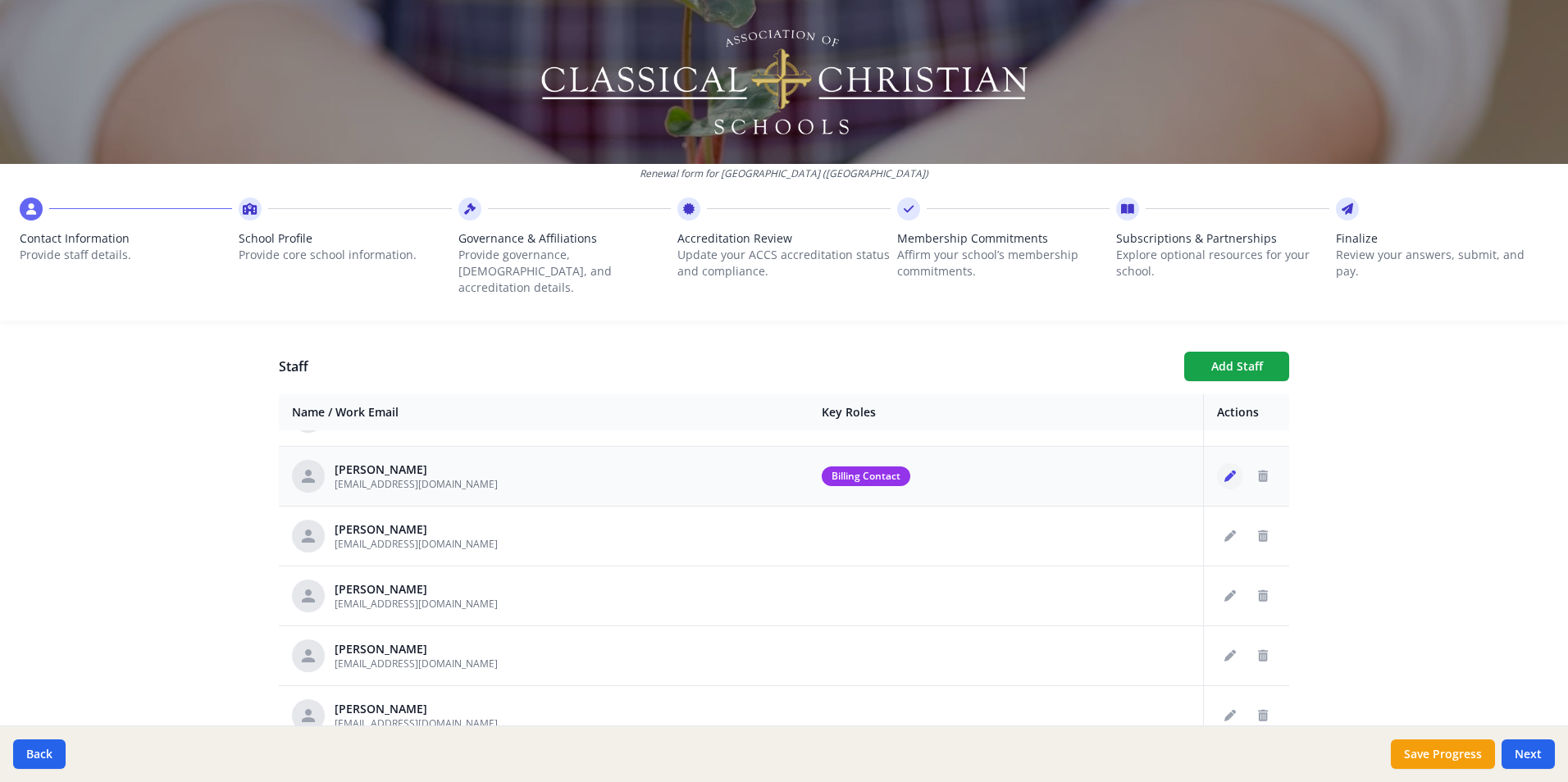
click at [1225, 470] on icon "Edit staff" at bounding box center [1230, 476] width 11 height 11
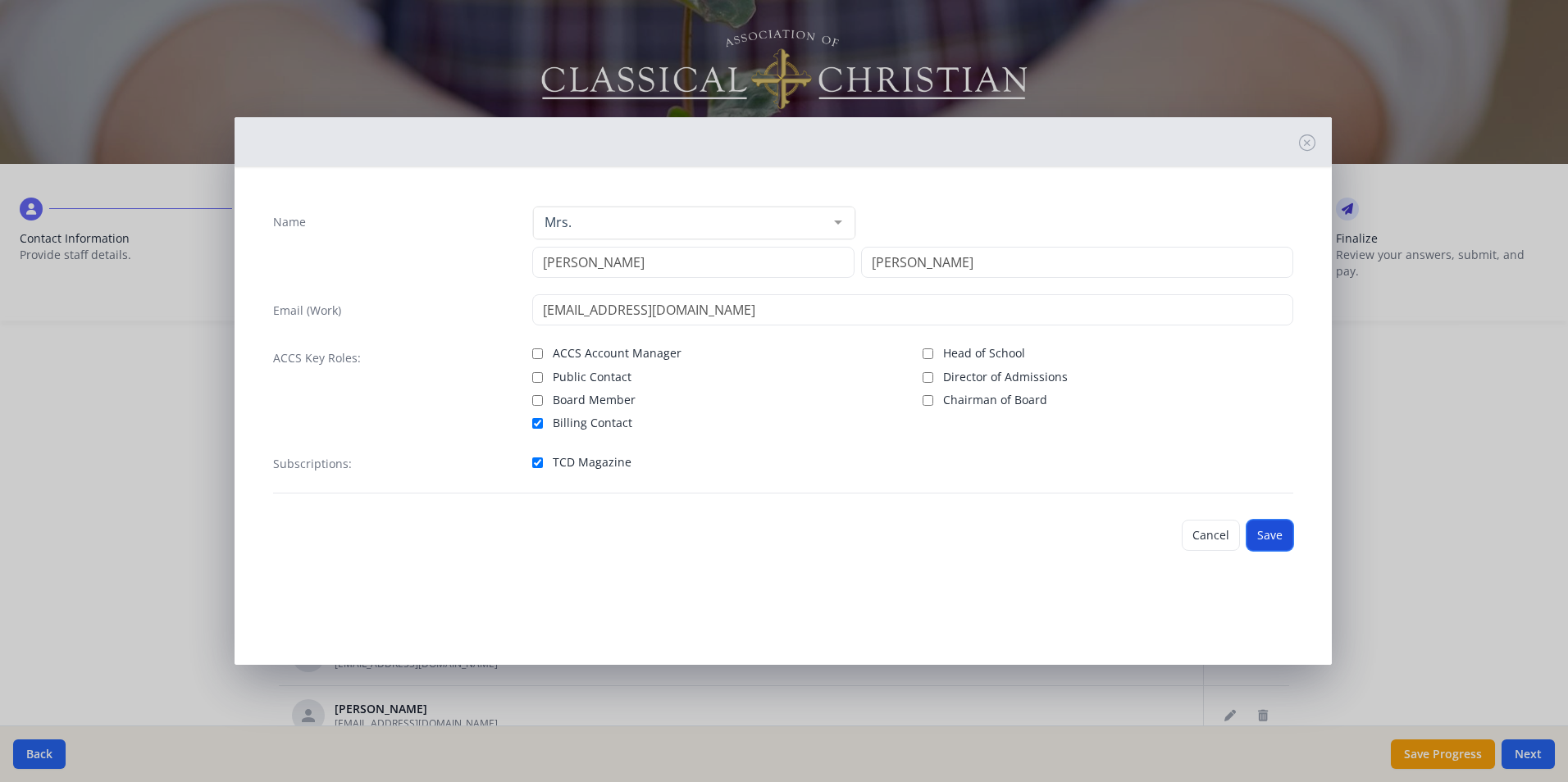
click at [1275, 537] on button "Save" at bounding box center [1270, 535] width 47 height 31
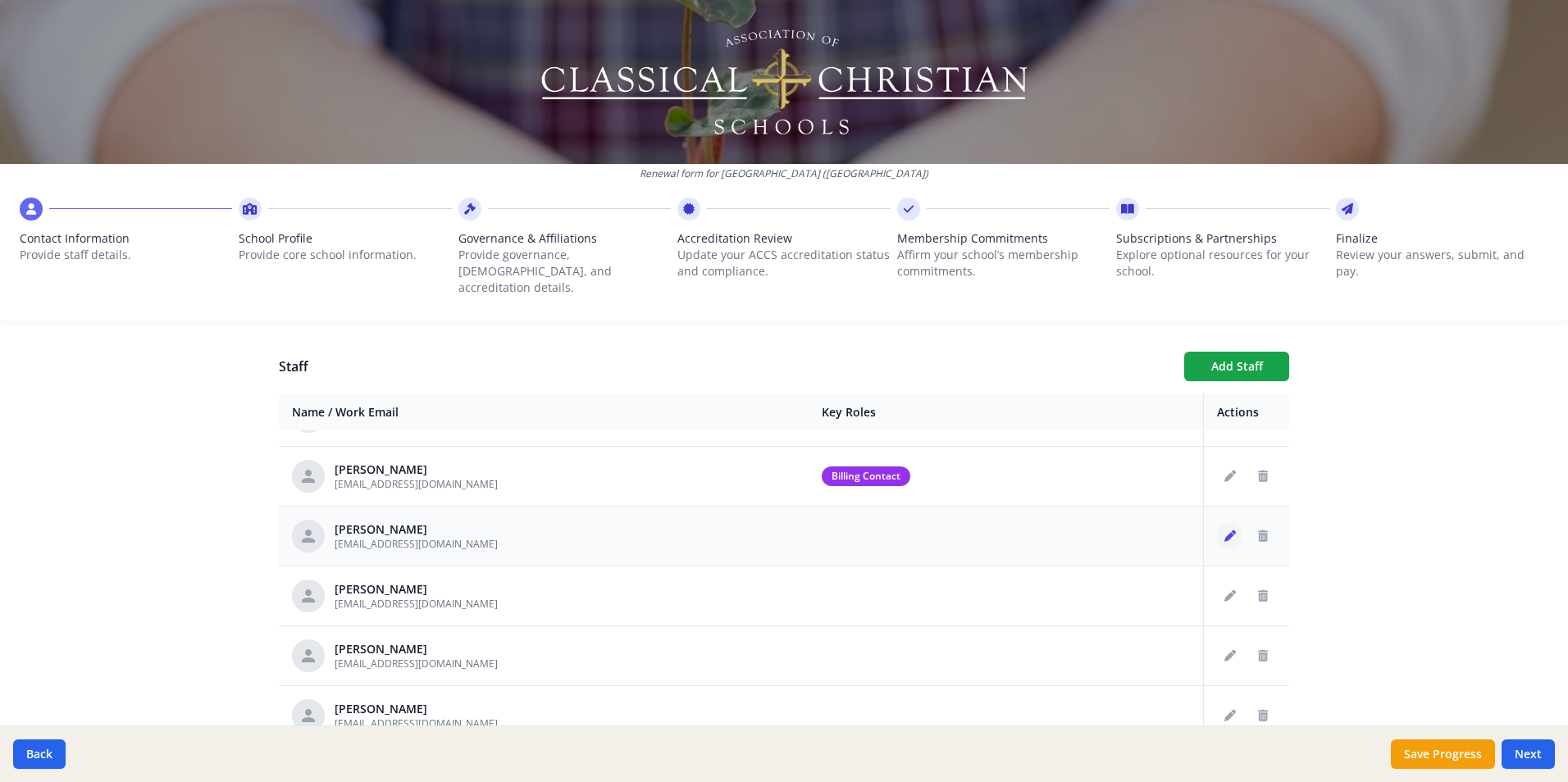
click at [1225, 530] on icon "Edit staff" at bounding box center [1230, 536] width 11 height 11
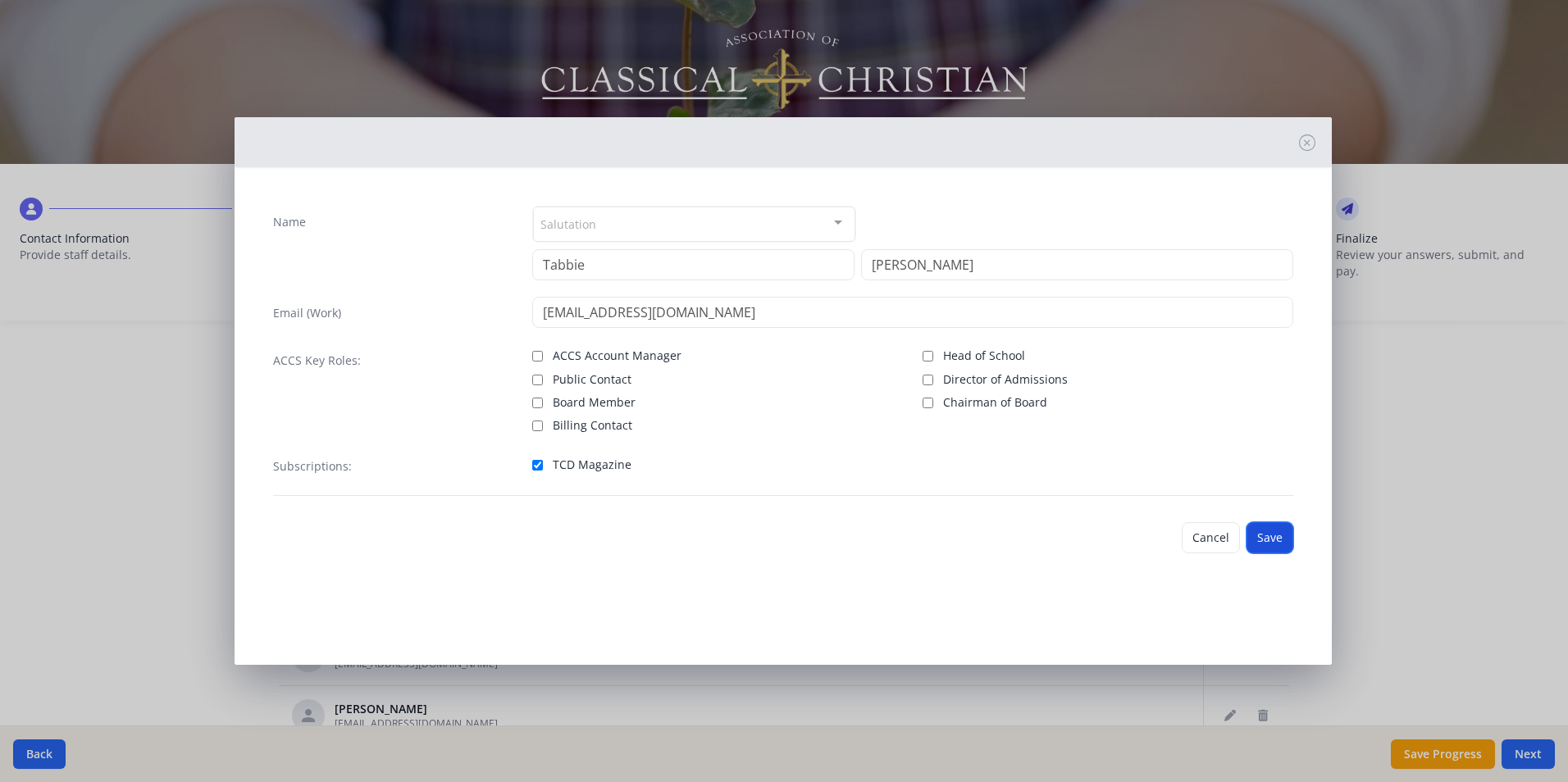
click at [1259, 534] on button "Save" at bounding box center [1270, 538] width 47 height 31
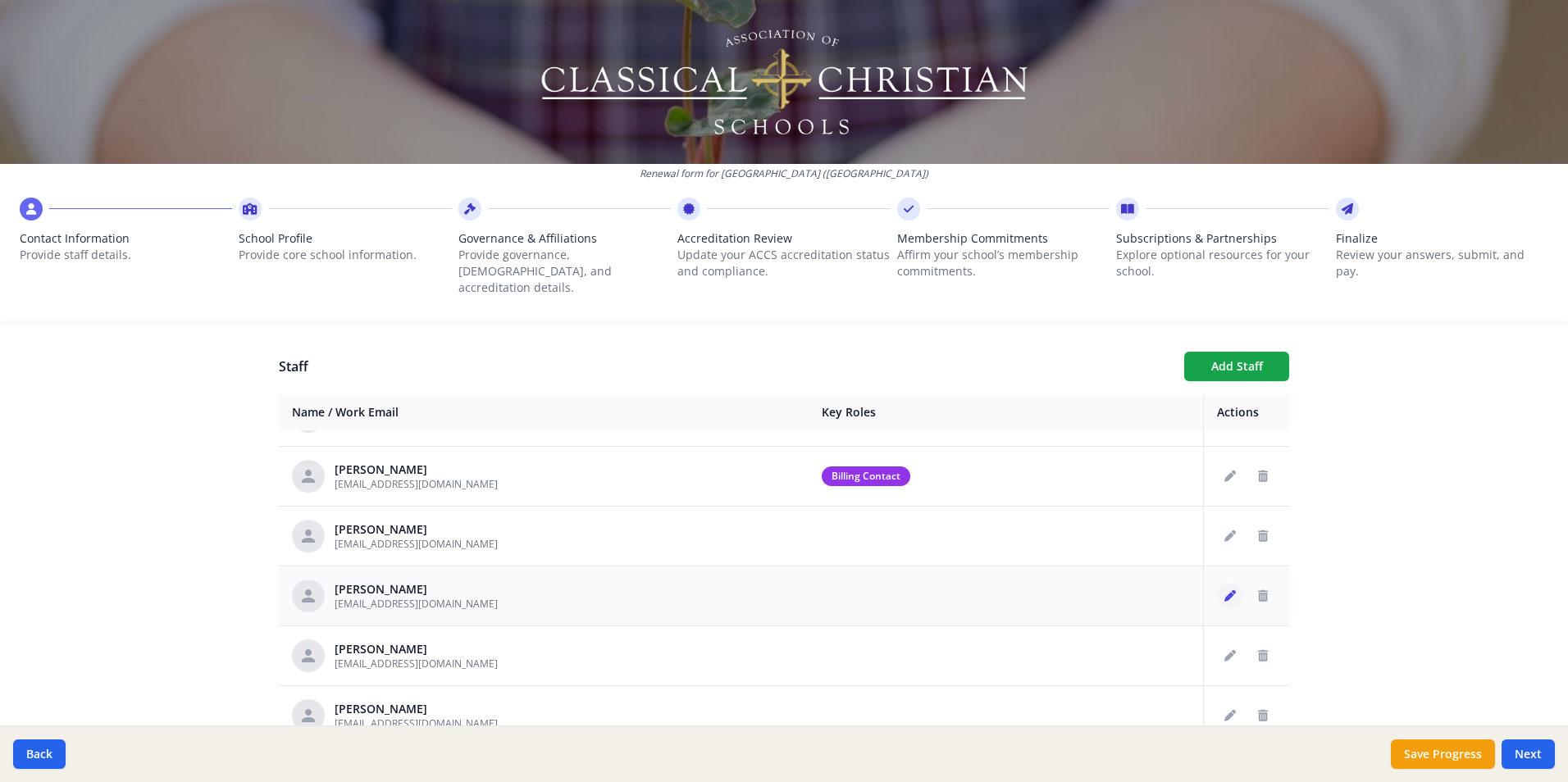
click at [1225, 590] on icon "Edit staff" at bounding box center [1230, 596] width 11 height 11
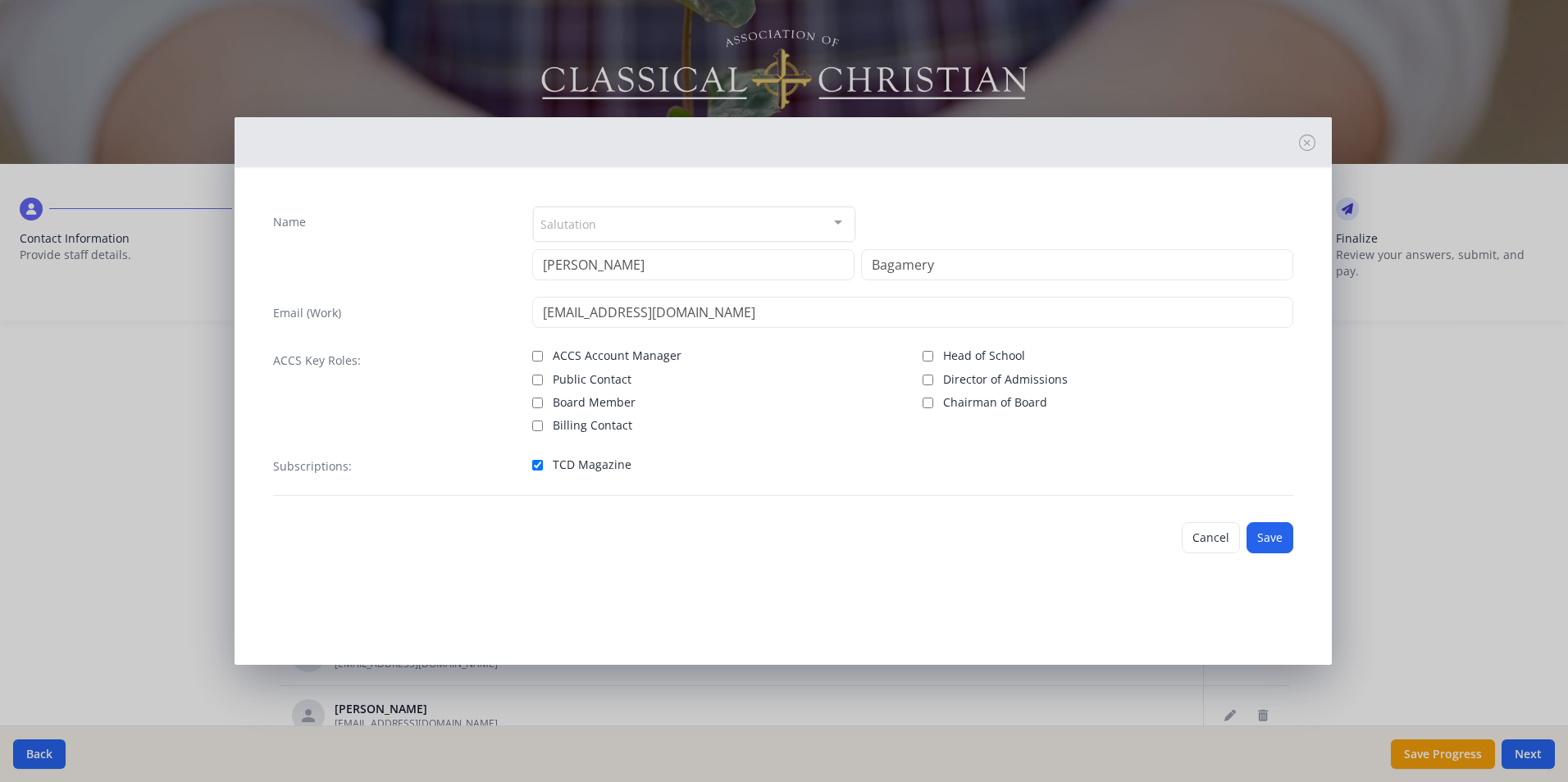
click at [803, 215] on div "Salutation" at bounding box center [694, 224] width 322 height 35
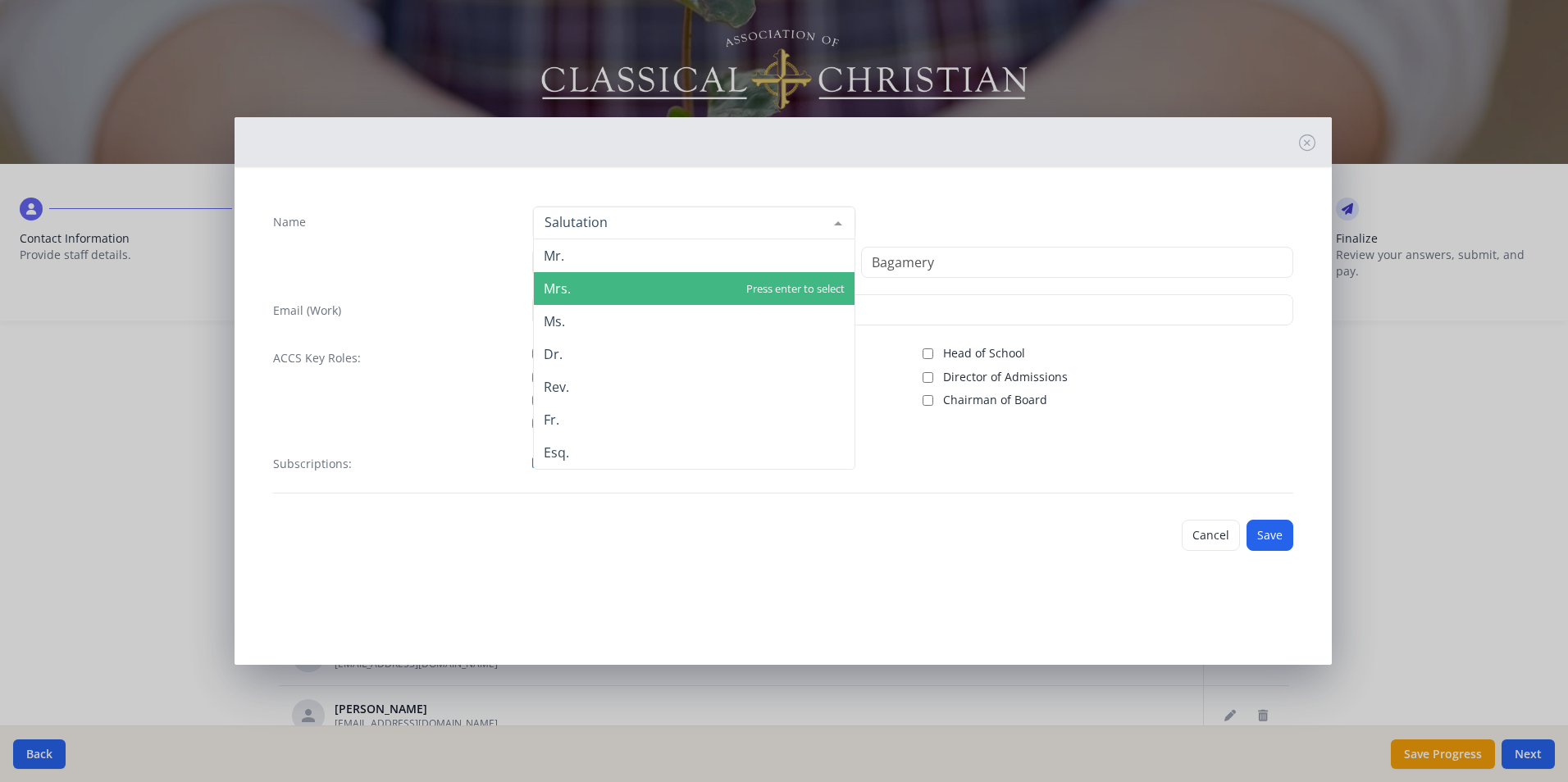
click at [641, 297] on span "Mrs." at bounding box center [694, 288] width 320 height 33
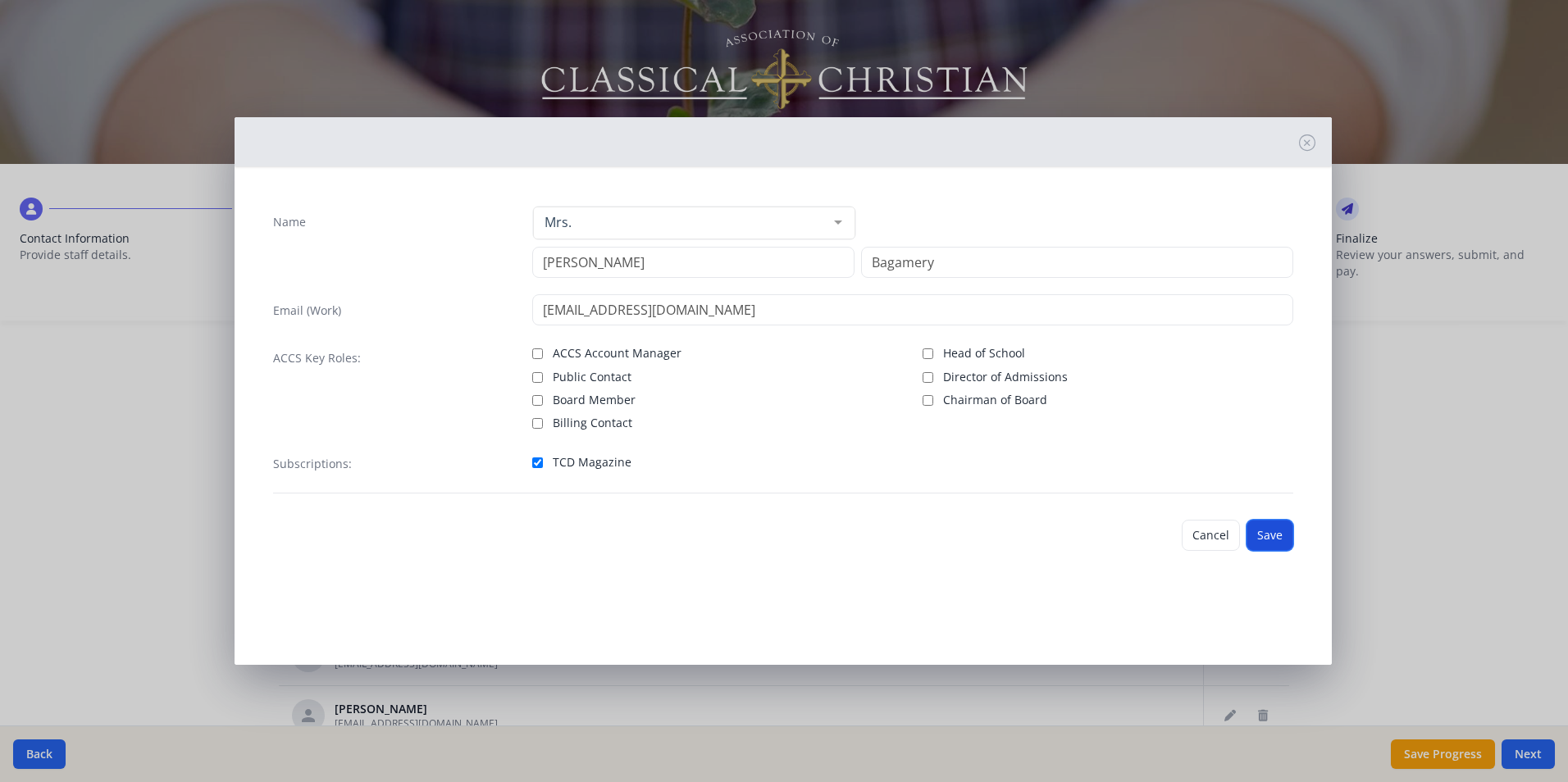
click at [1265, 531] on button "Save" at bounding box center [1270, 535] width 47 height 31
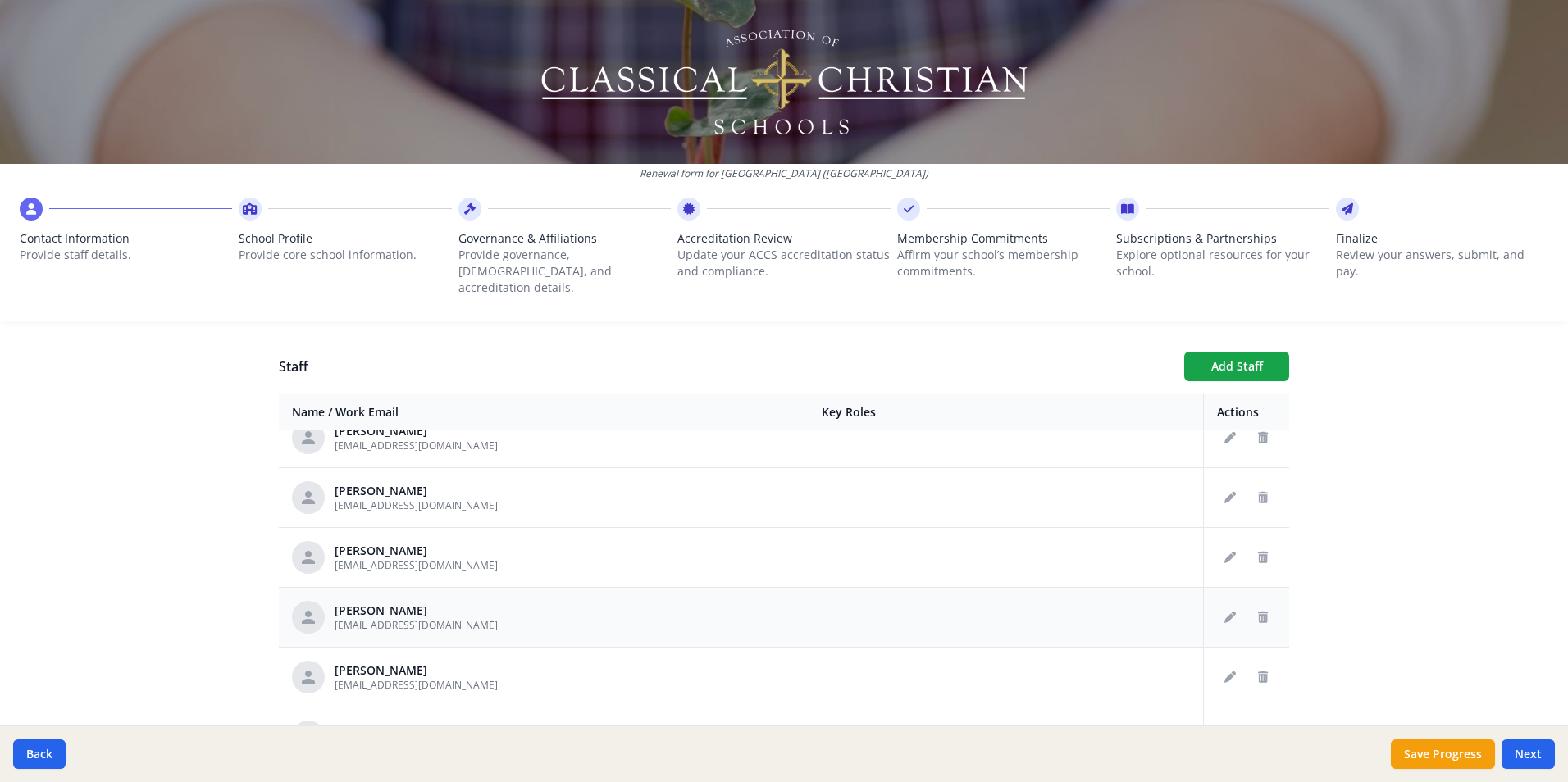
scroll to position [328, 0]
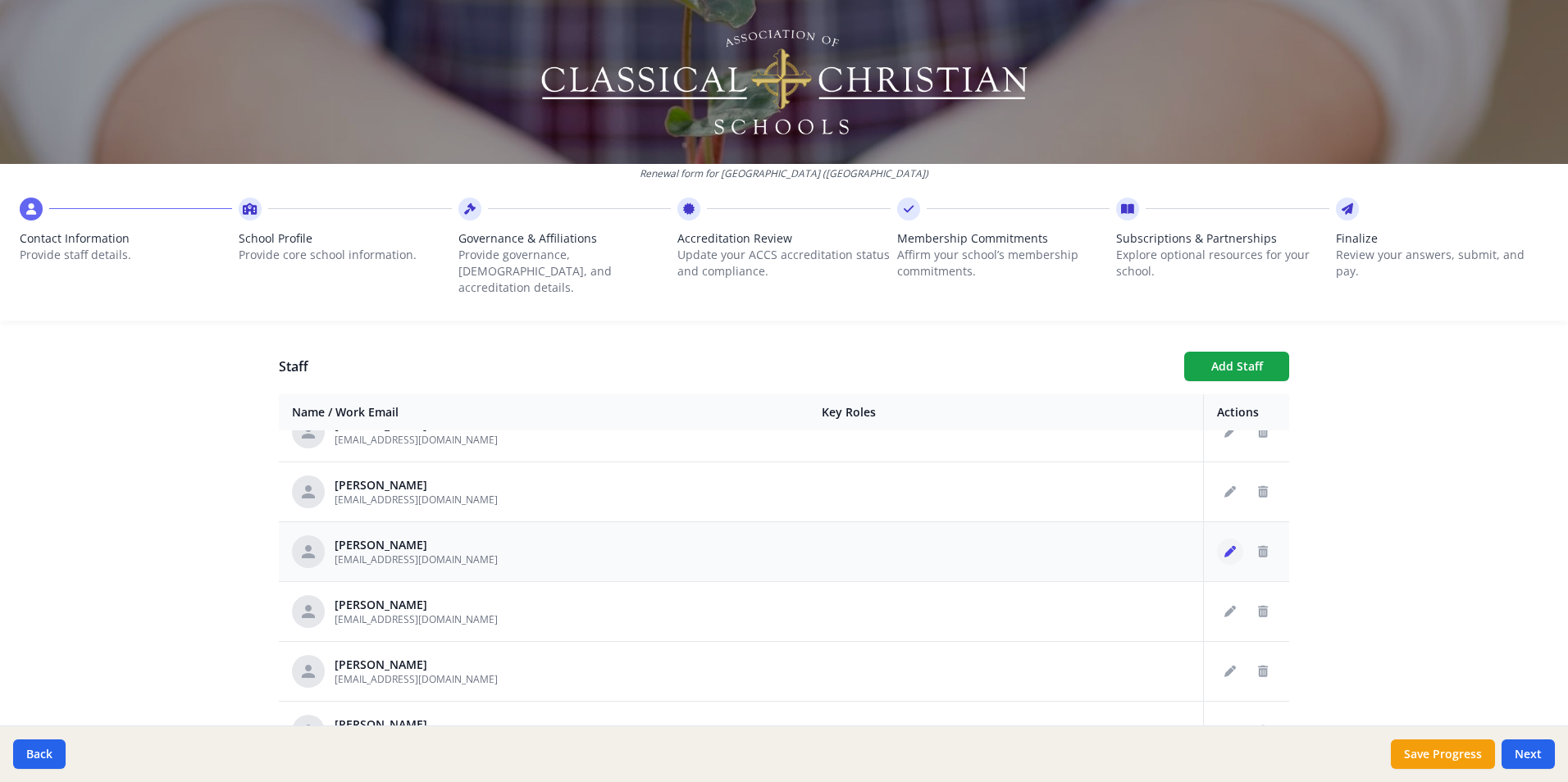
click at [1225, 546] on icon "Edit staff" at bounding box center [1230, 552] width 11 height 11
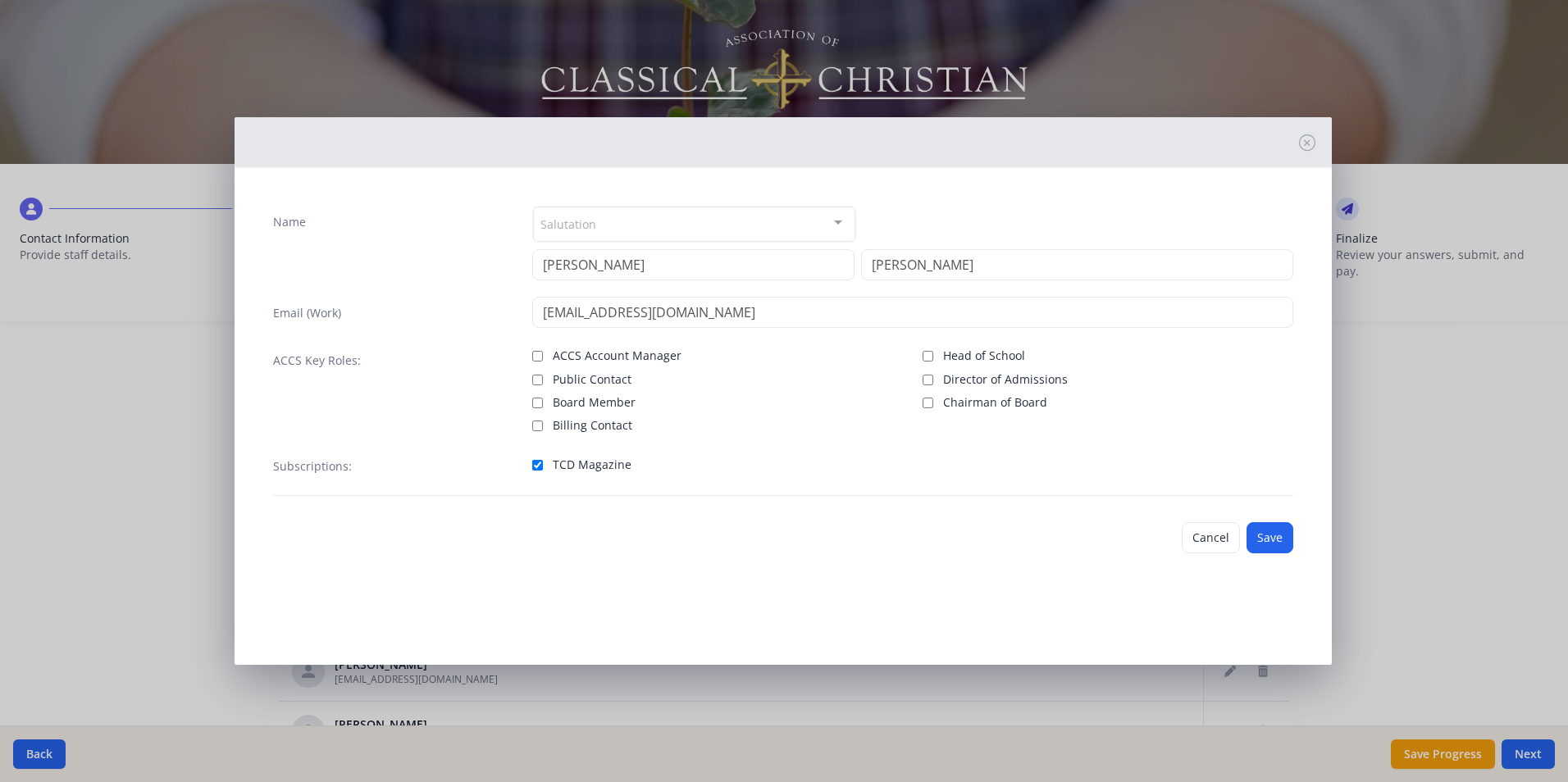
click at [750, 214] on div "Salutation" at bounding box center [694, 224] width 322 height 35
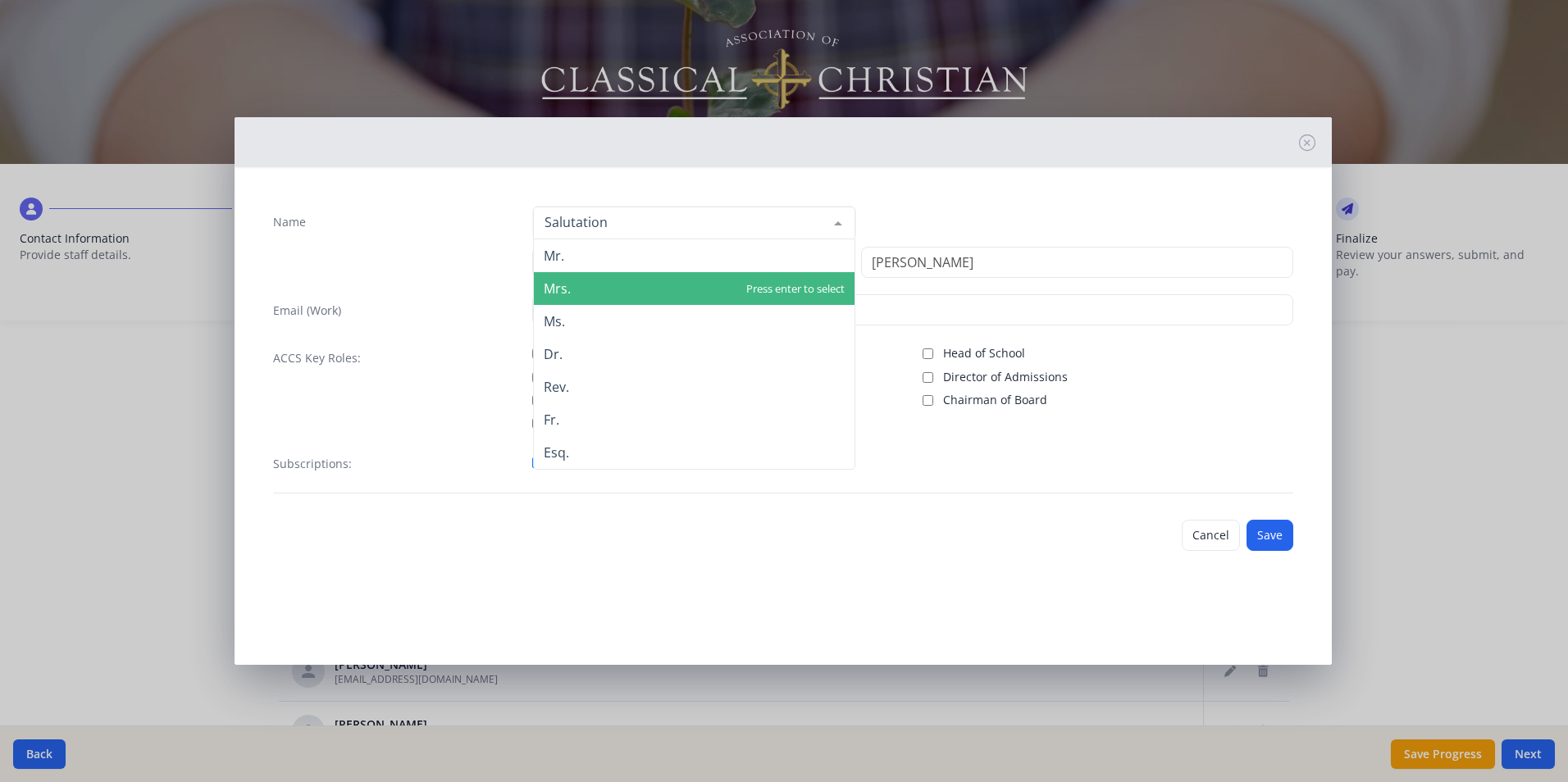
click at [622, 285] on span "Mrs." at bounding box center [694, 288] width 320 height 33
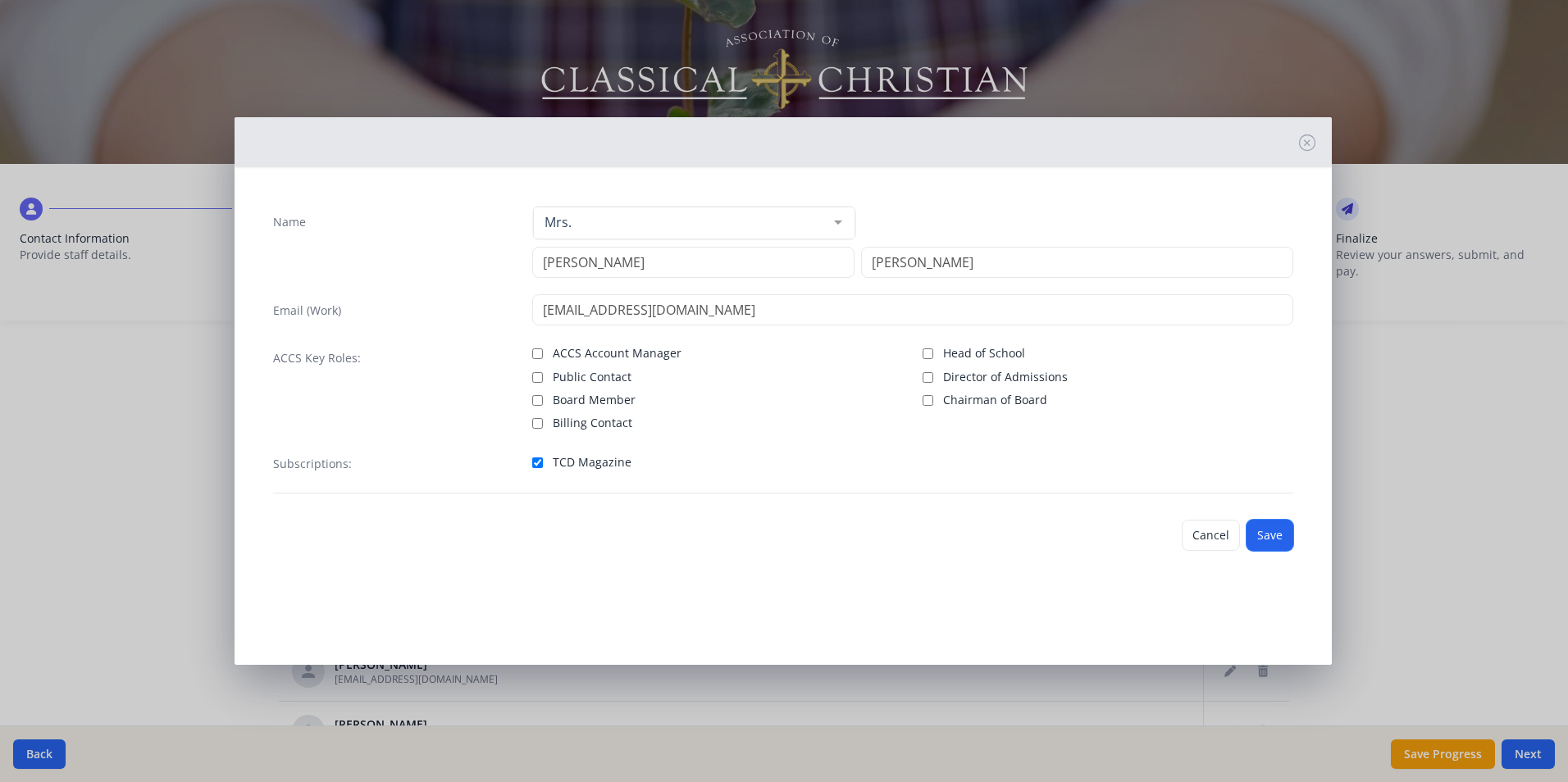
click at [1265, 537] on button "Save" at bounding box center [1270, 535] width 47 height 31
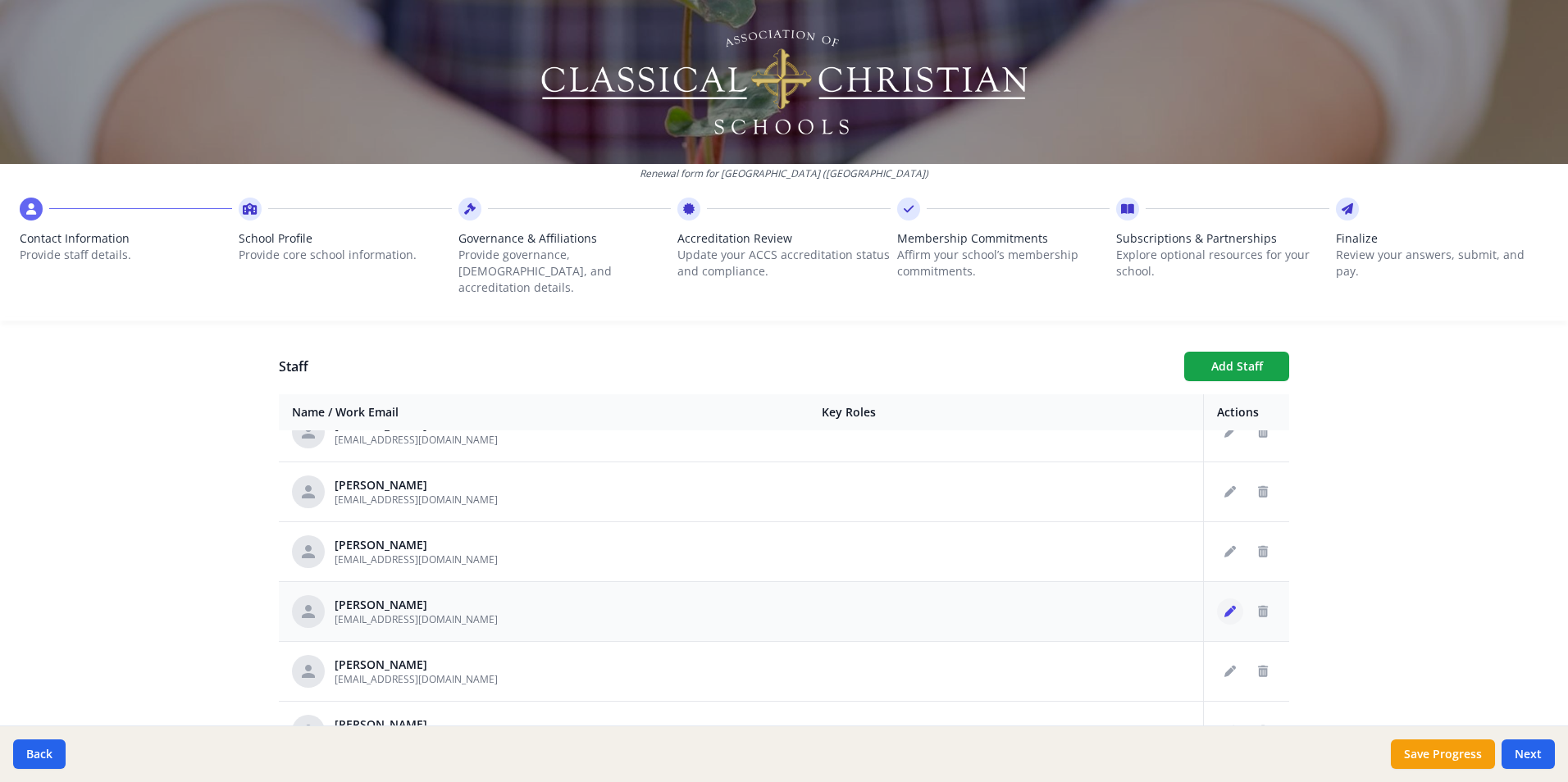
click at [1225, 606] on icon "Edit staff" at bounding box center [1230, 612] width 11 height 11
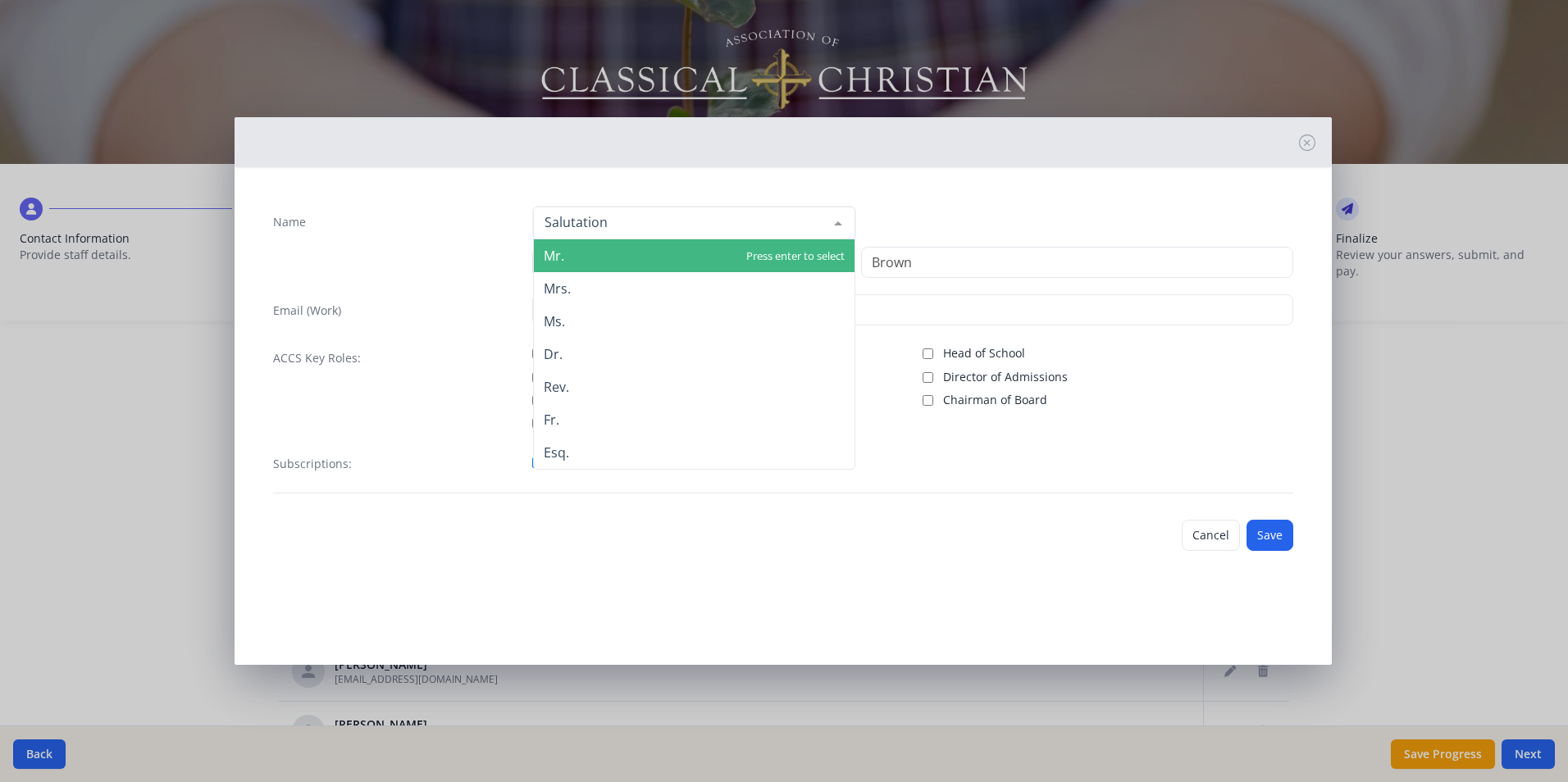
click at [760, 225] on div at bounding box center [694, 222] width 322 height 33
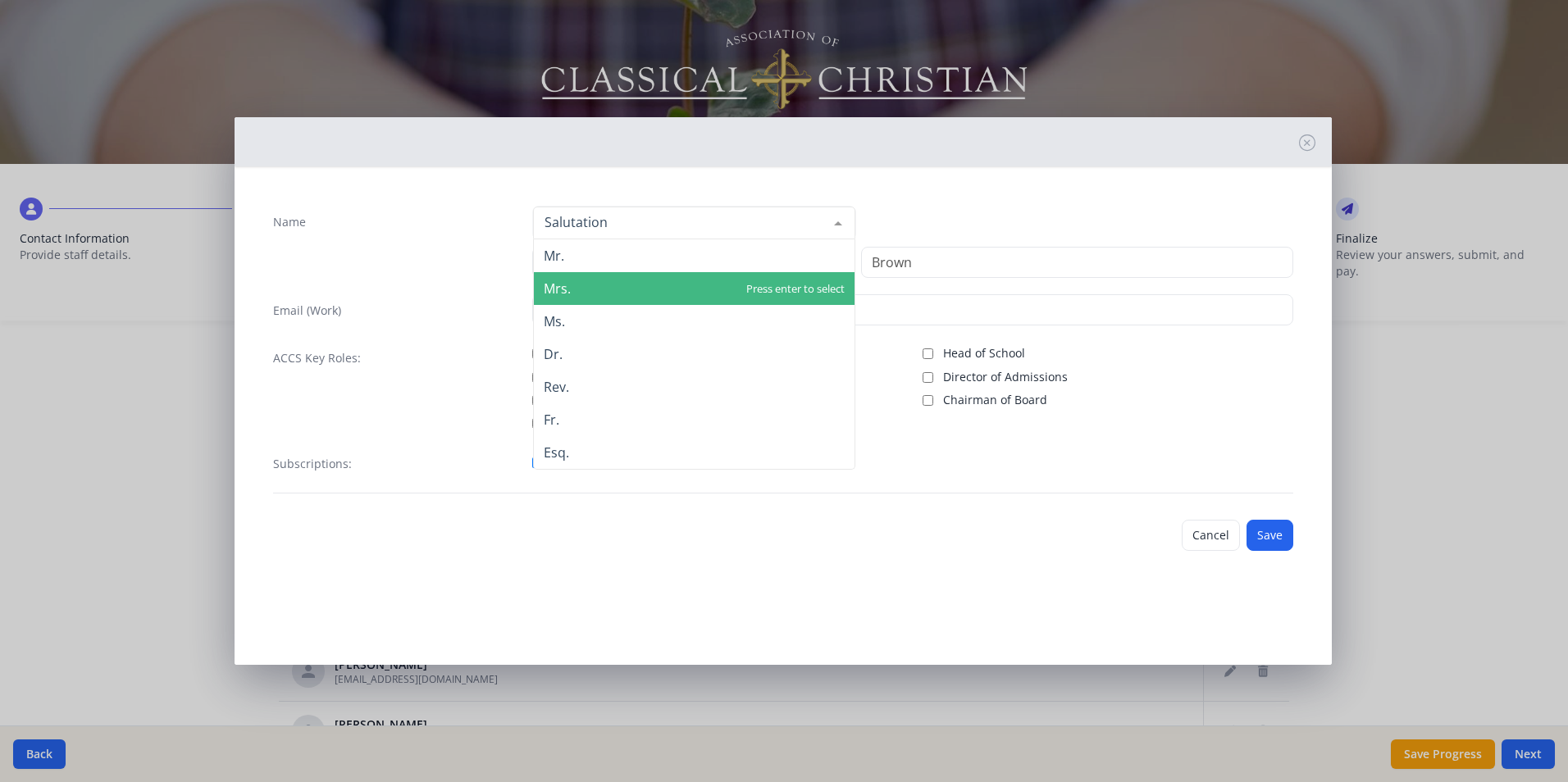
click at [616, 289] on span "Mrs." at bounding box center [694, 288] width 320 height 33
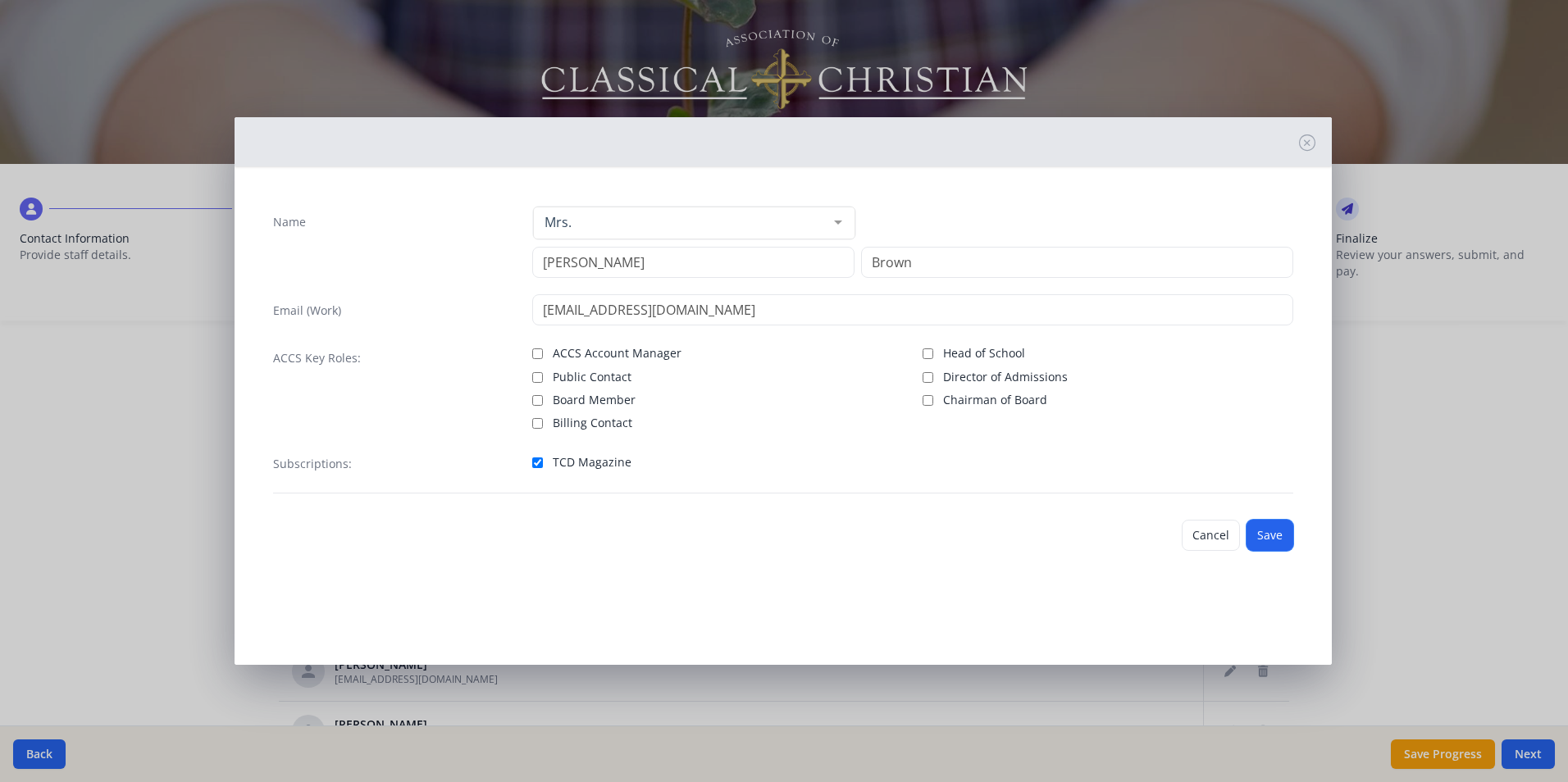
click at [1264, 537] on button "Save" at bounding box center [1270, 535] width 47 height 31
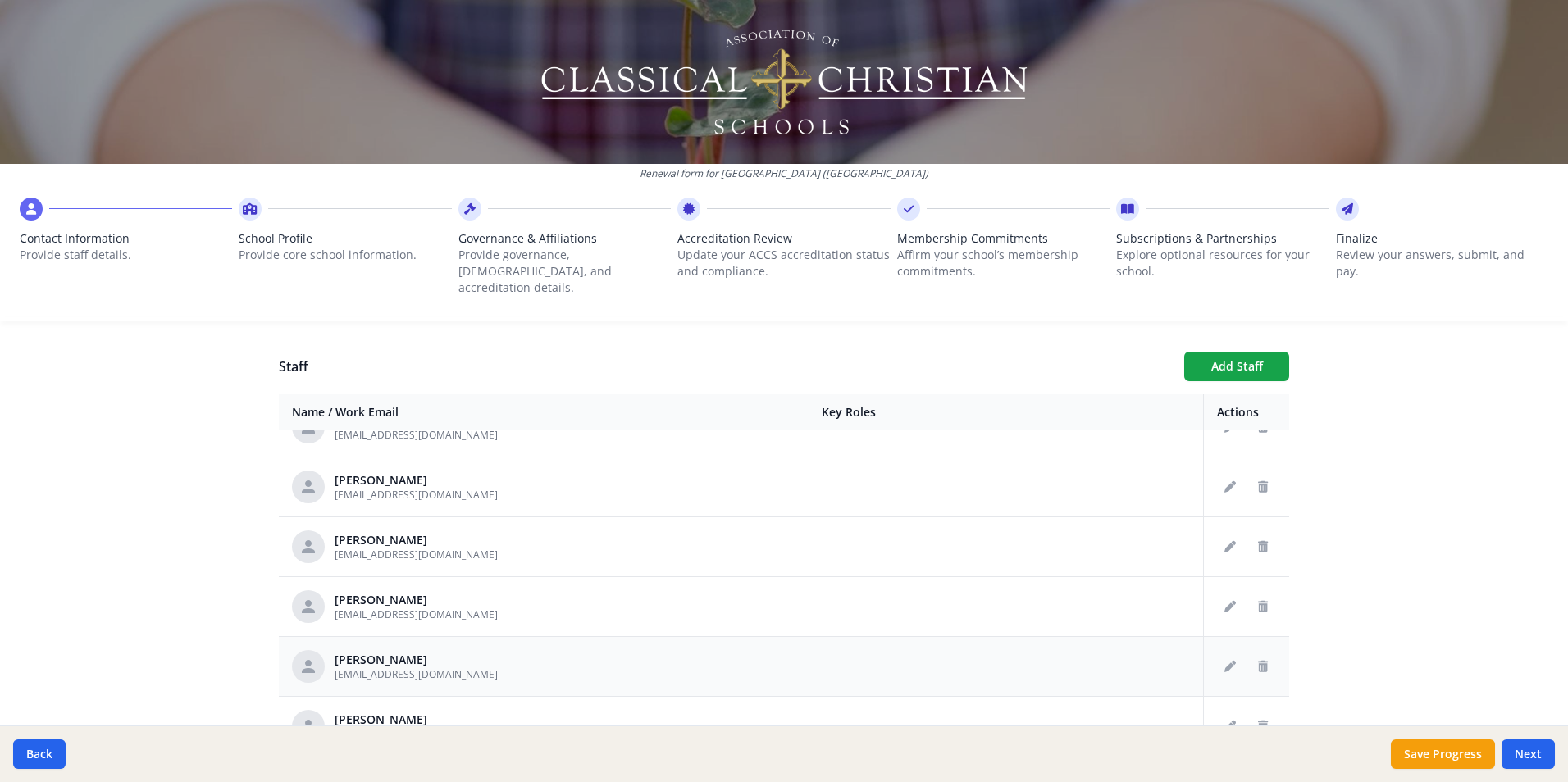
scroll to position [574, 0]
click at [1225, 479] on icon "Edit staff" at bounding box center [1230, 485] width 11 height 11
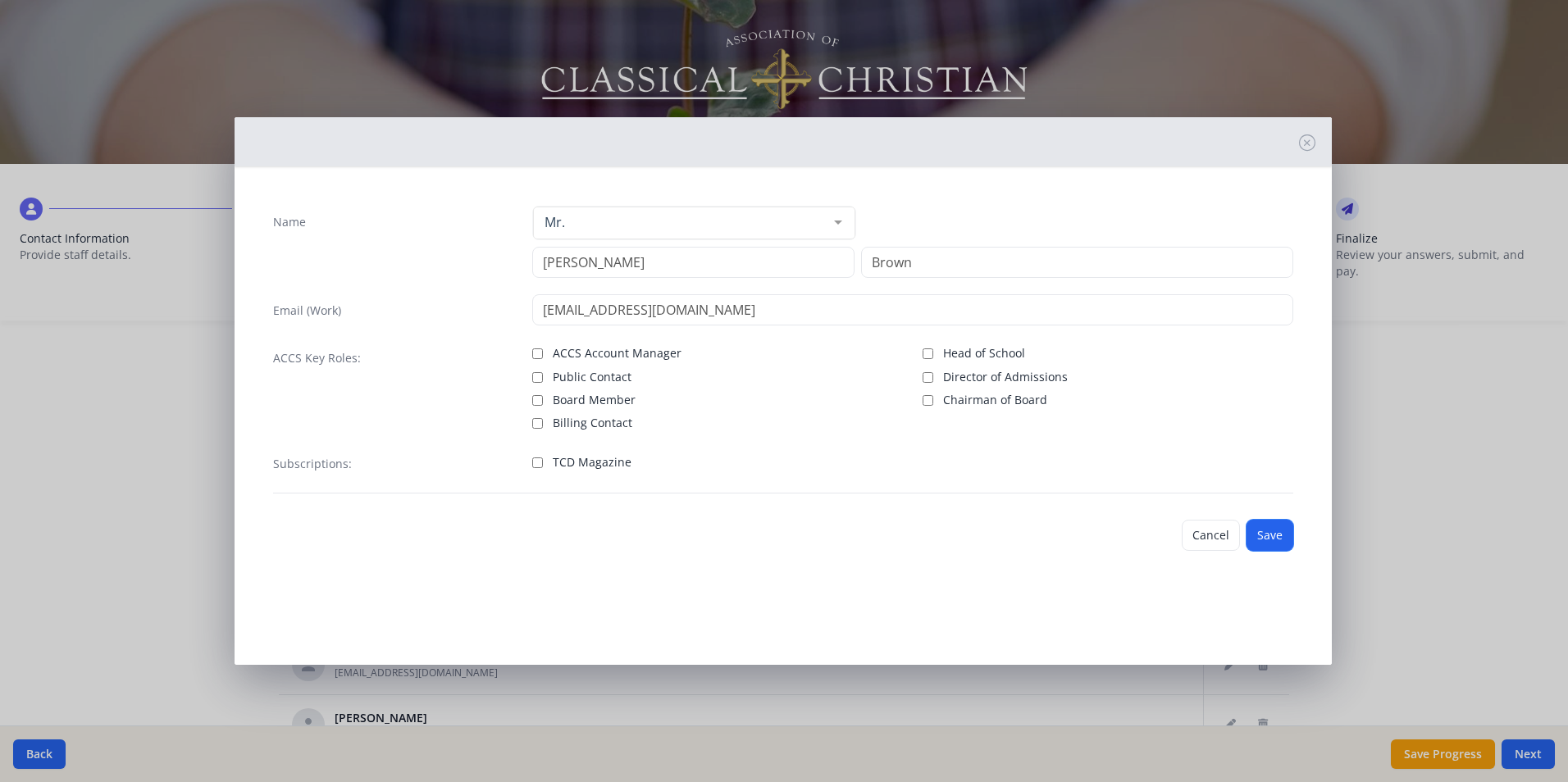
click at [1280, 535] on button "Save" at bounding box center [1270, 535] width 47 height 31
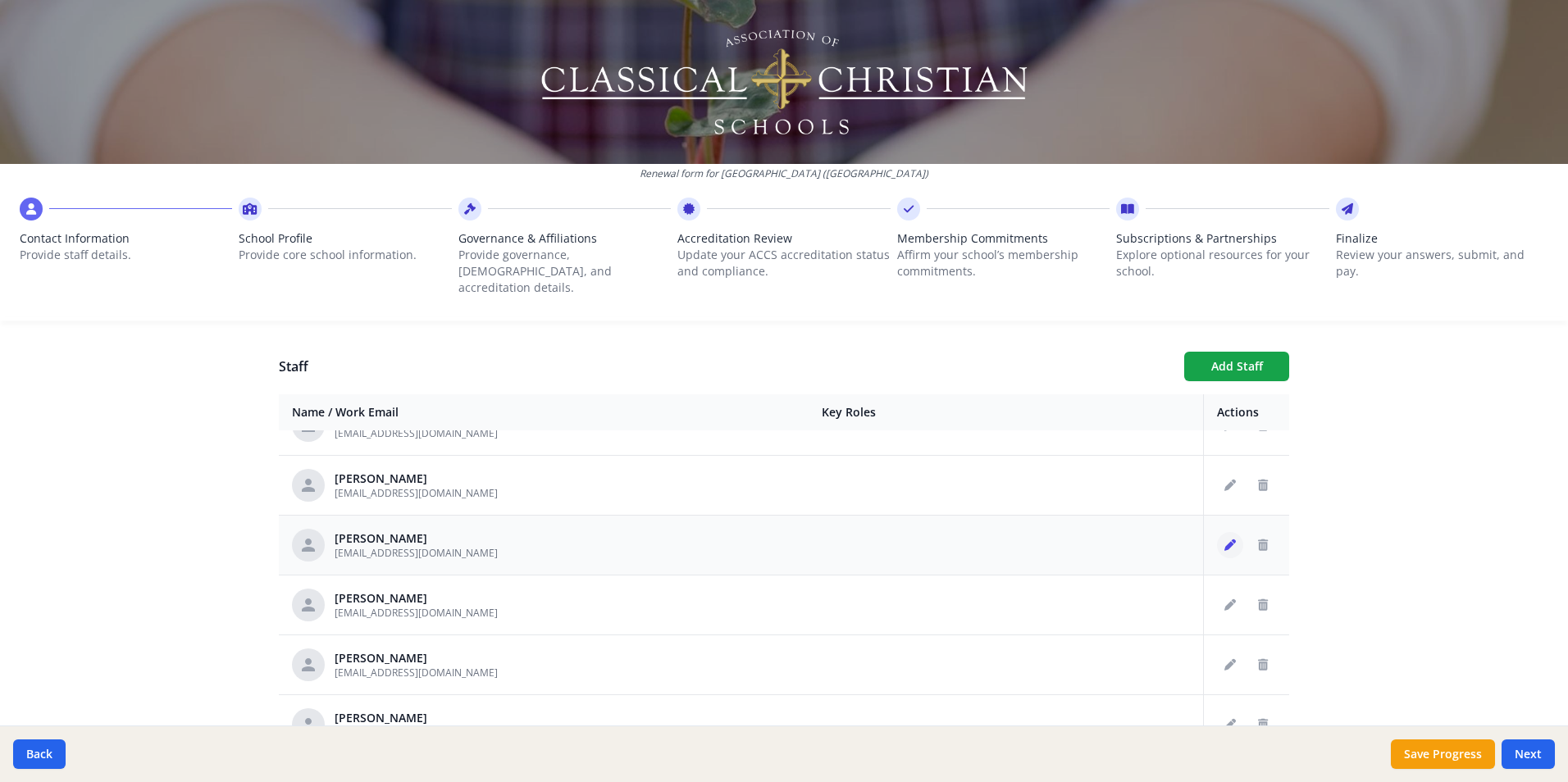
click at [1225, 539] on icon "Edit staff" at bounding box center [1230, 545] width 11 height 11
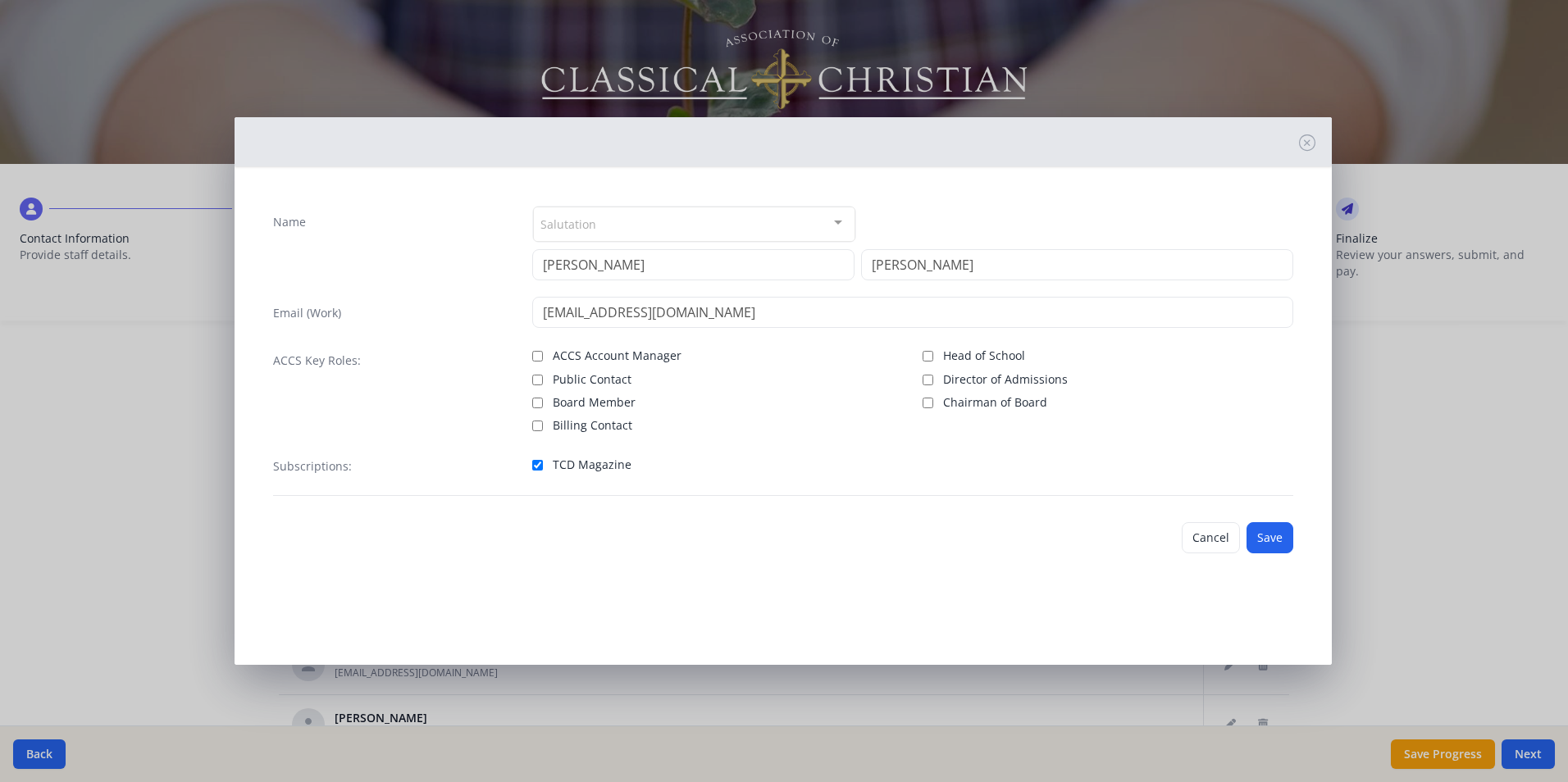
click at [719, 228] on div "Salutation" at bounding box center [694, 224] width 322 height 35
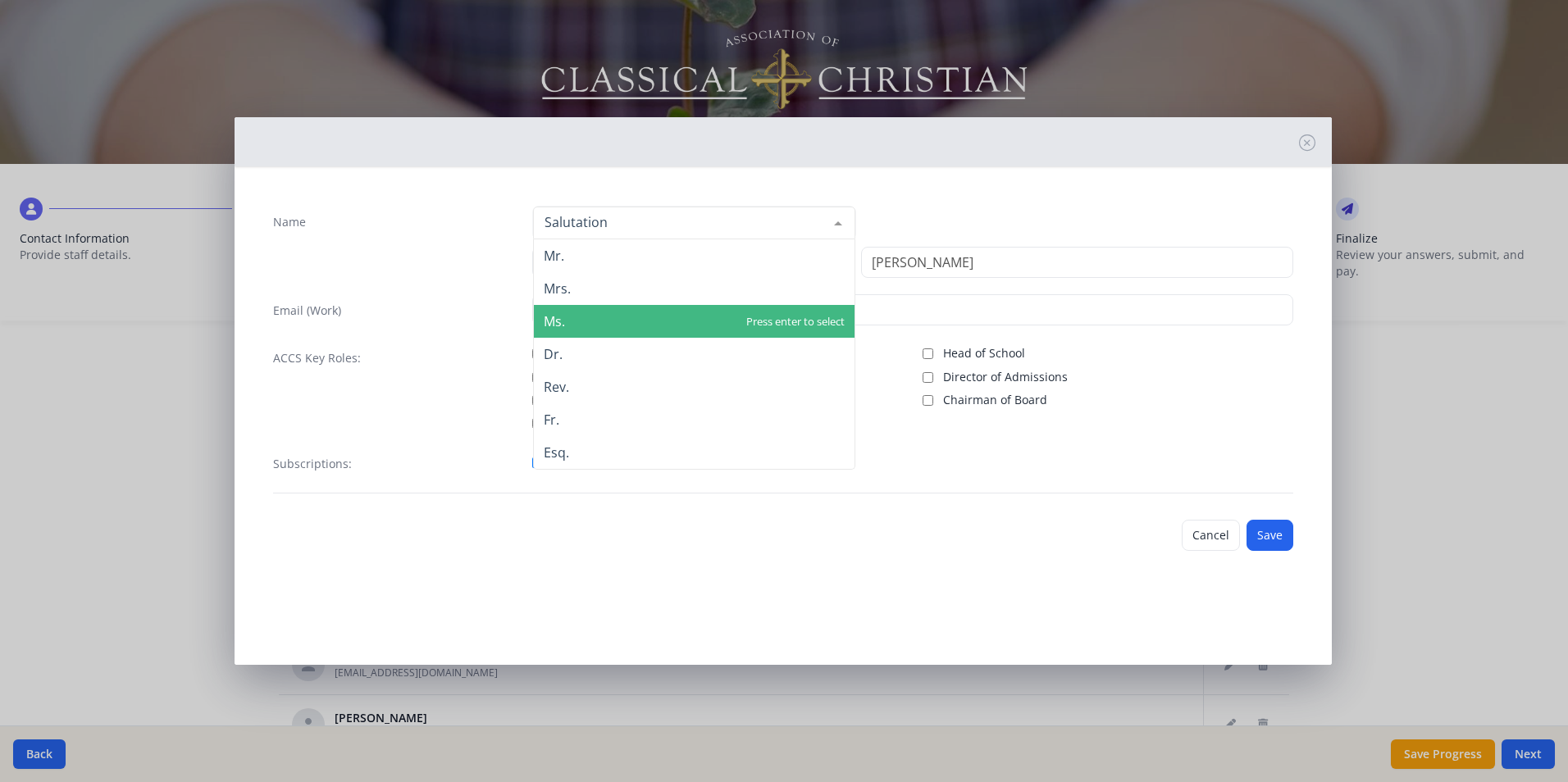
click at [660, 319] on span "Ms." at bounding box center [694, 321] width 320 height 33
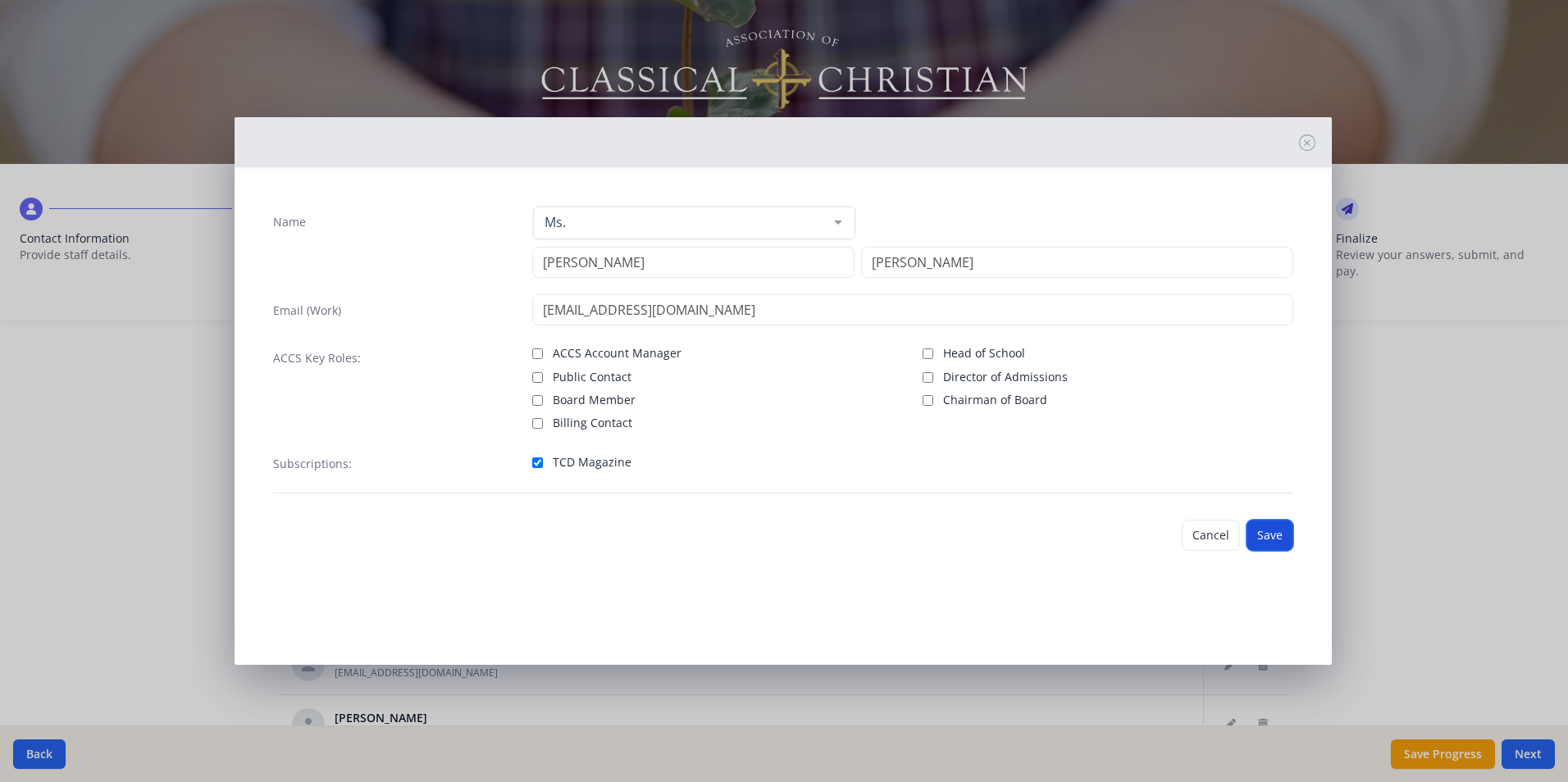
click at [1271, 537] on button "Save" at bounding box center [1270, 535] width 47 height 31
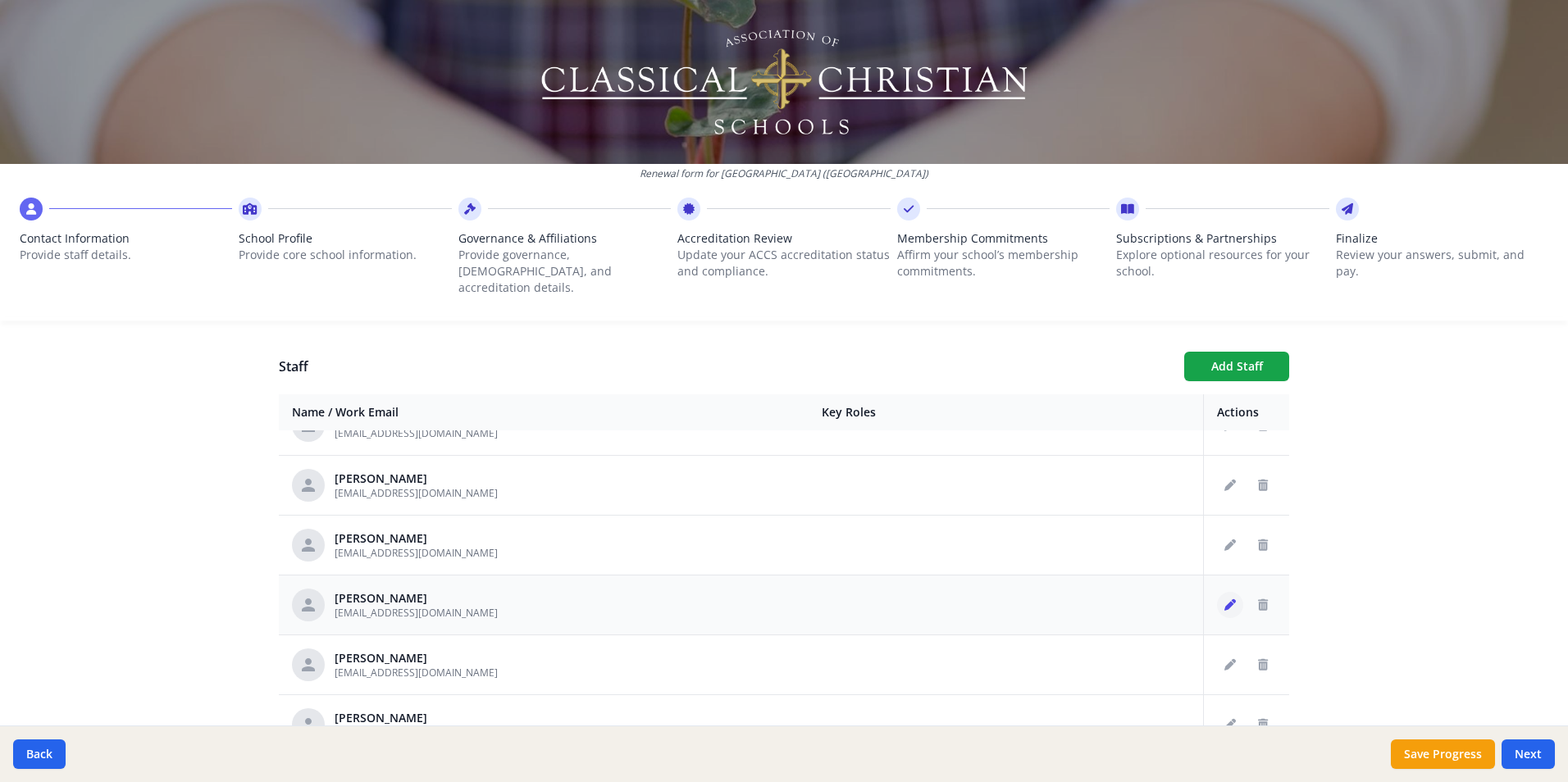
click at [1225, 599] on icon "Edit staff" at bounding box center [1230, 605] width 11 height 11
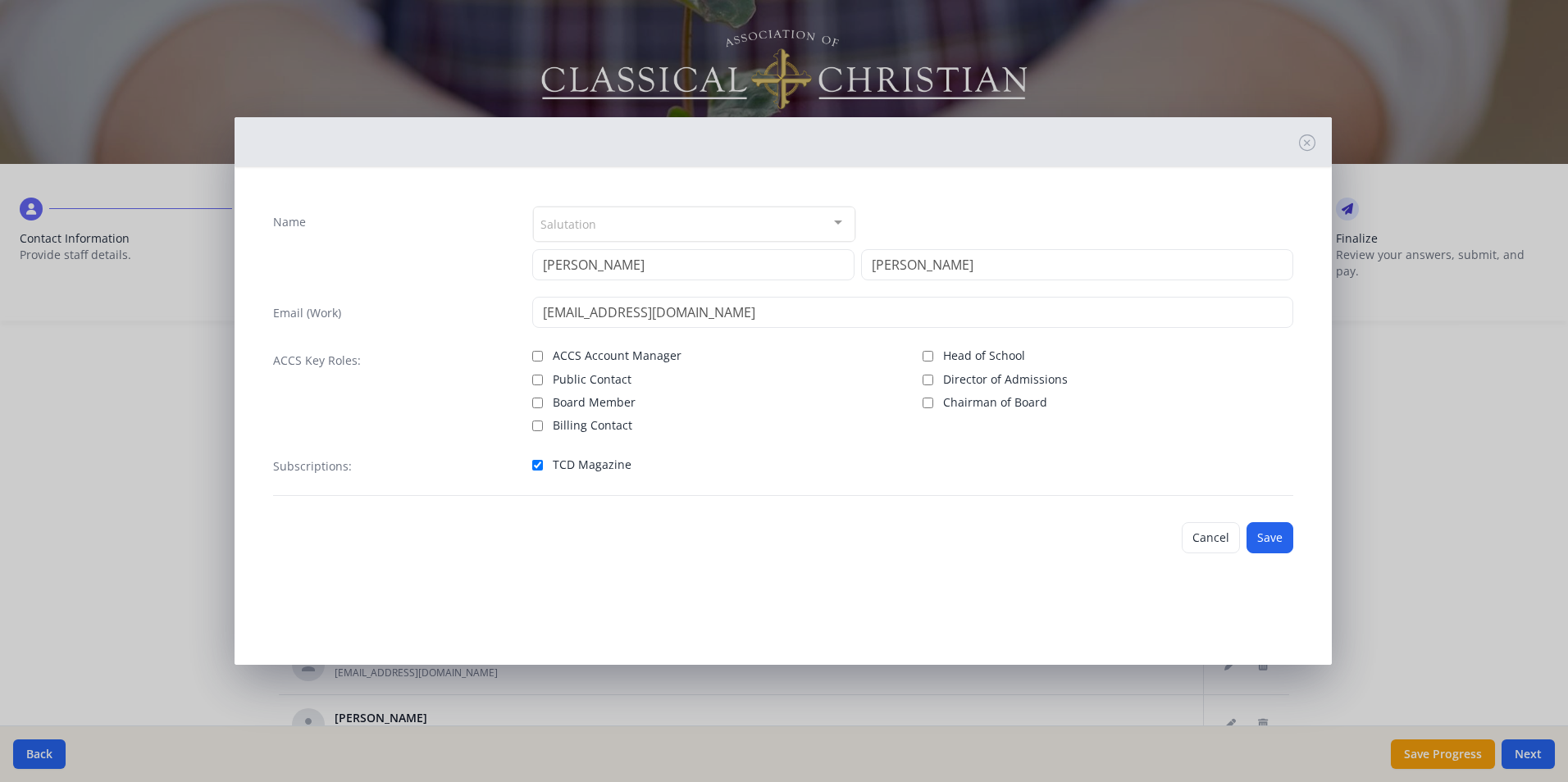
click at [749, 229] on div "Salutation" at bounding box center [694, 224] width 322 height 35
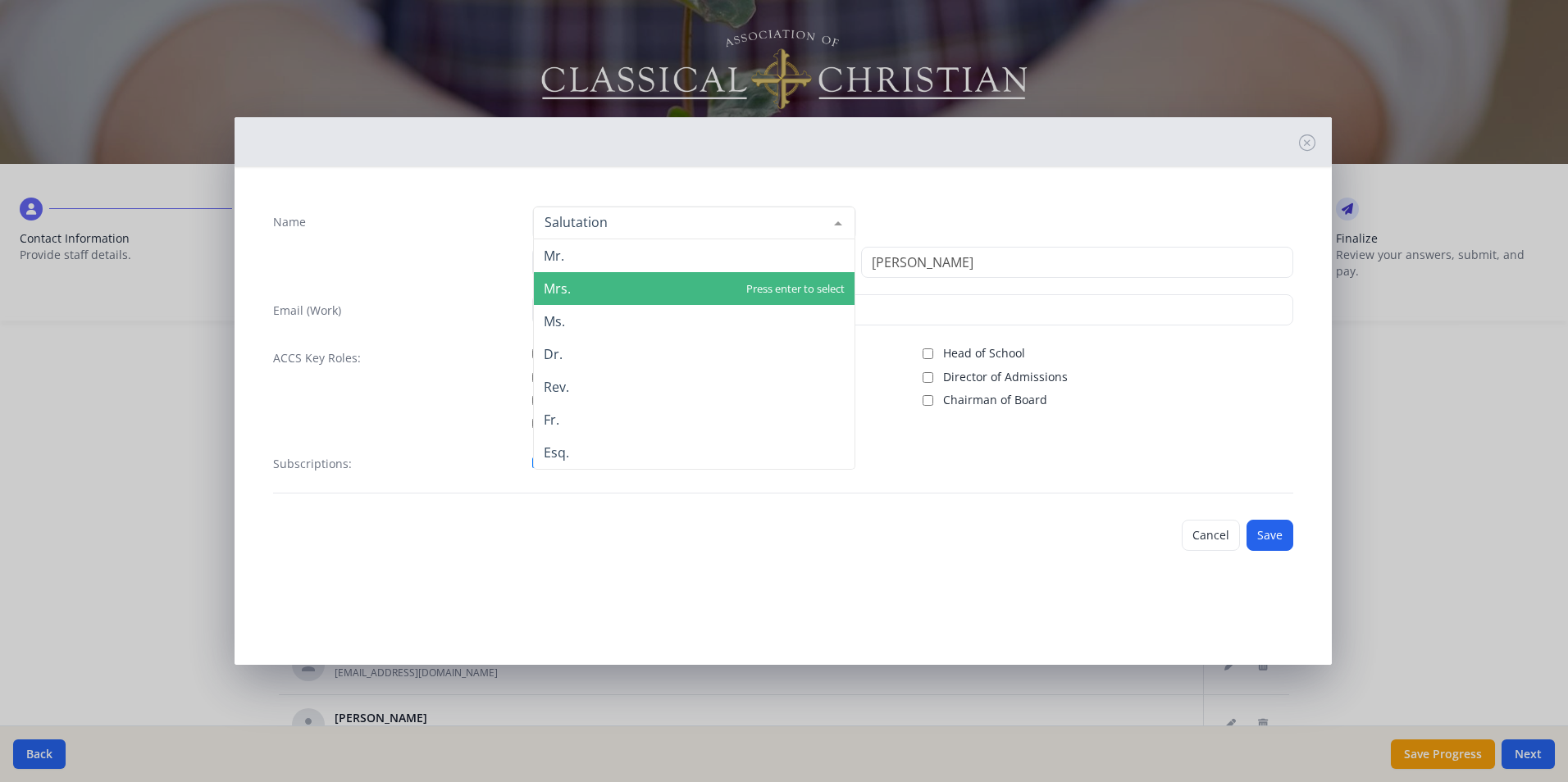
click at [620, 282] on span "Mrs." at bounding box center [694, 288] width 320 height 33
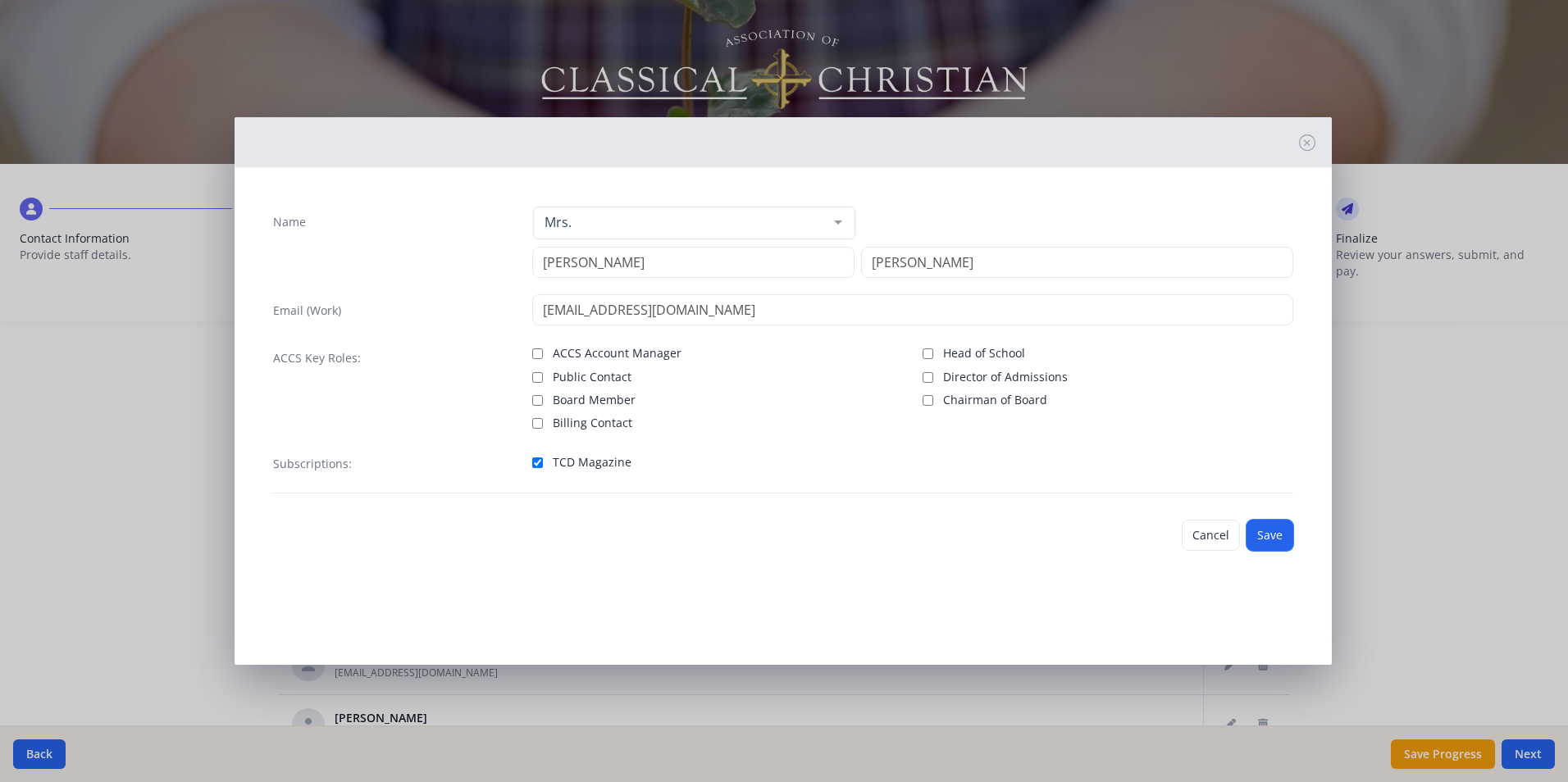
click at [1273, 530] on button "Save" at bounding box center [1270, 535] width 47 height 31
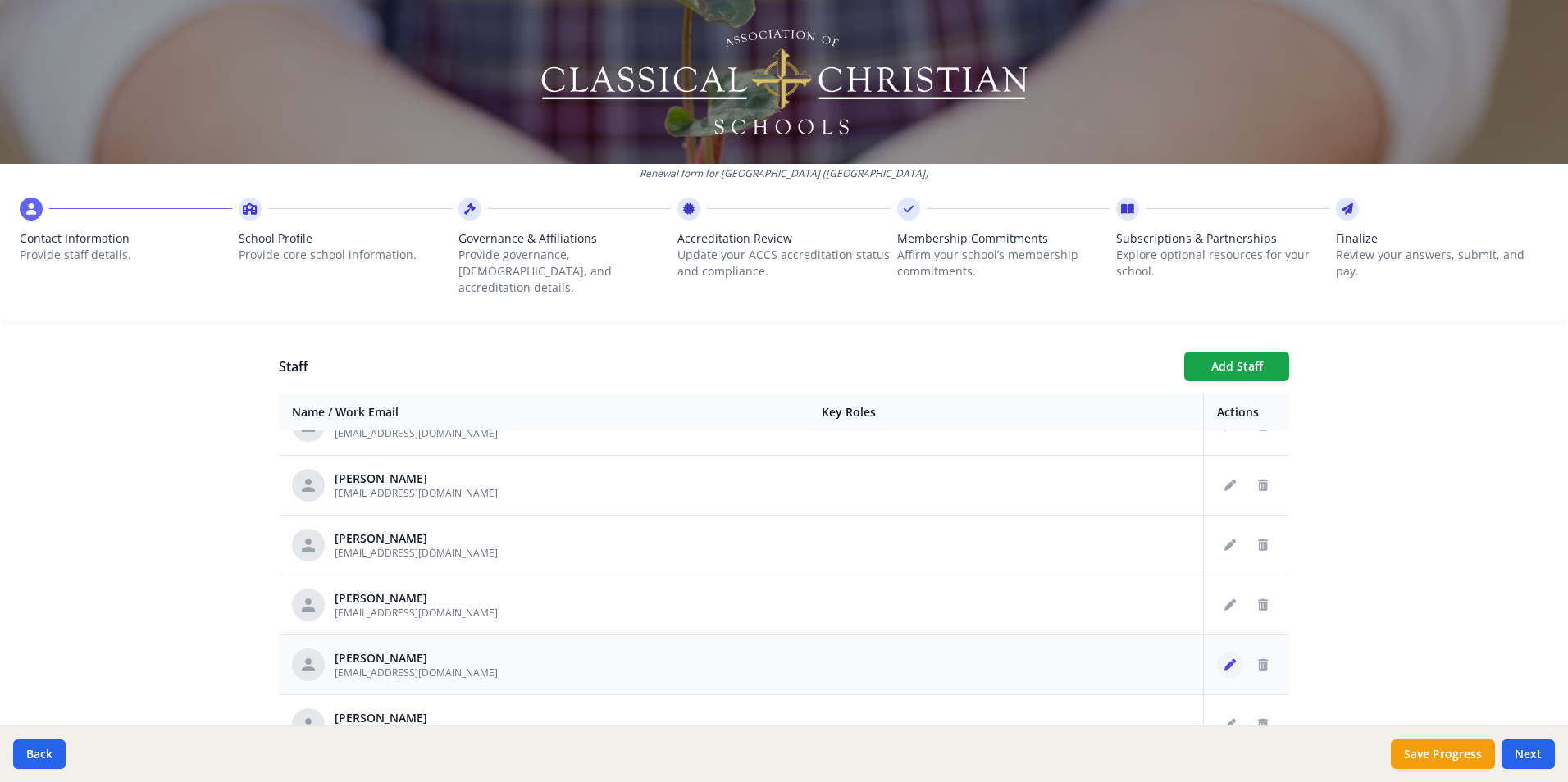
click at [1225, 659] on icon "Edit staff" at bounding box center [1230, 665] width 11 height 11
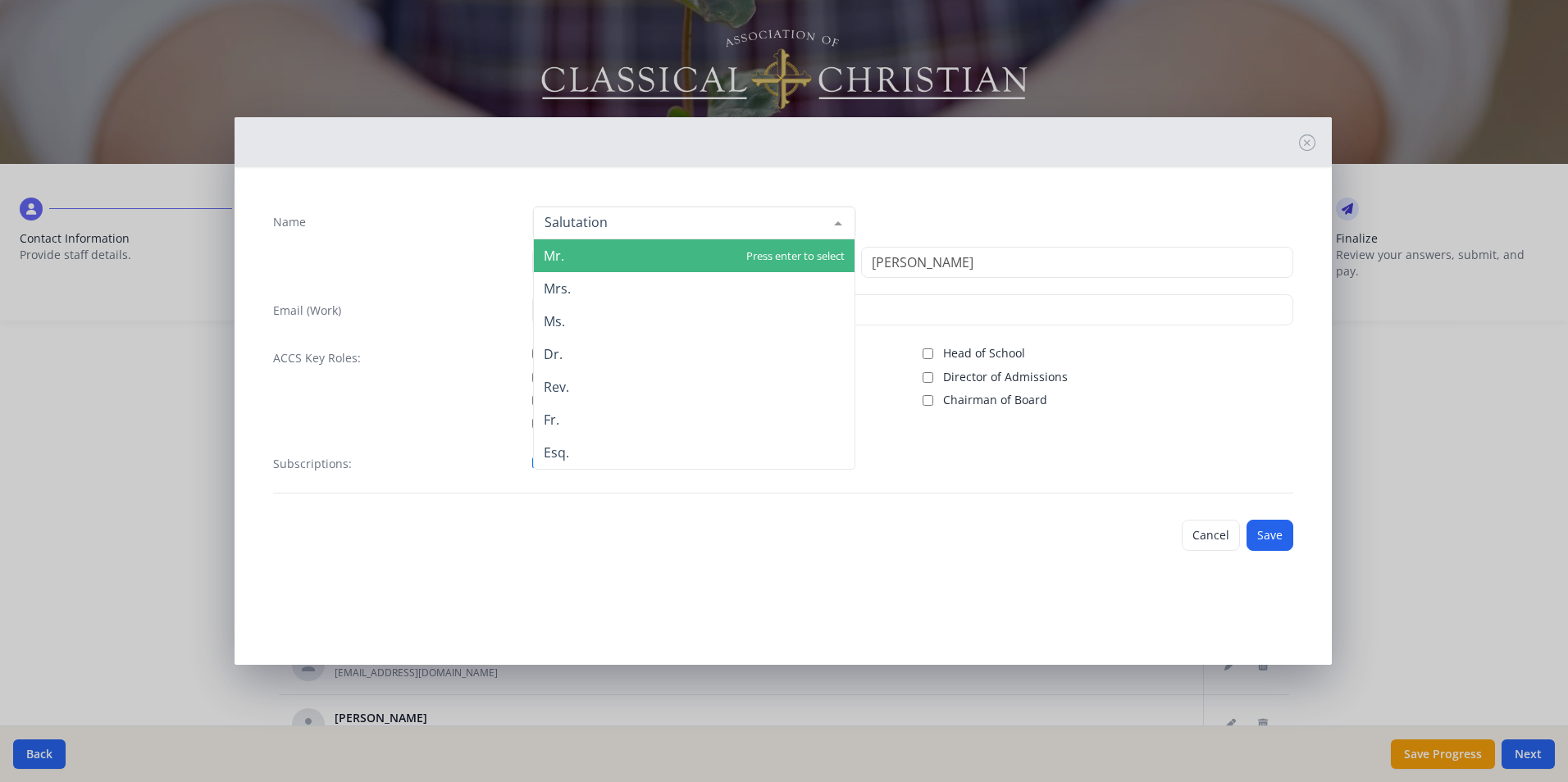
click at [806, 216] on div at bounding box center [694, 222] width 322 height 33
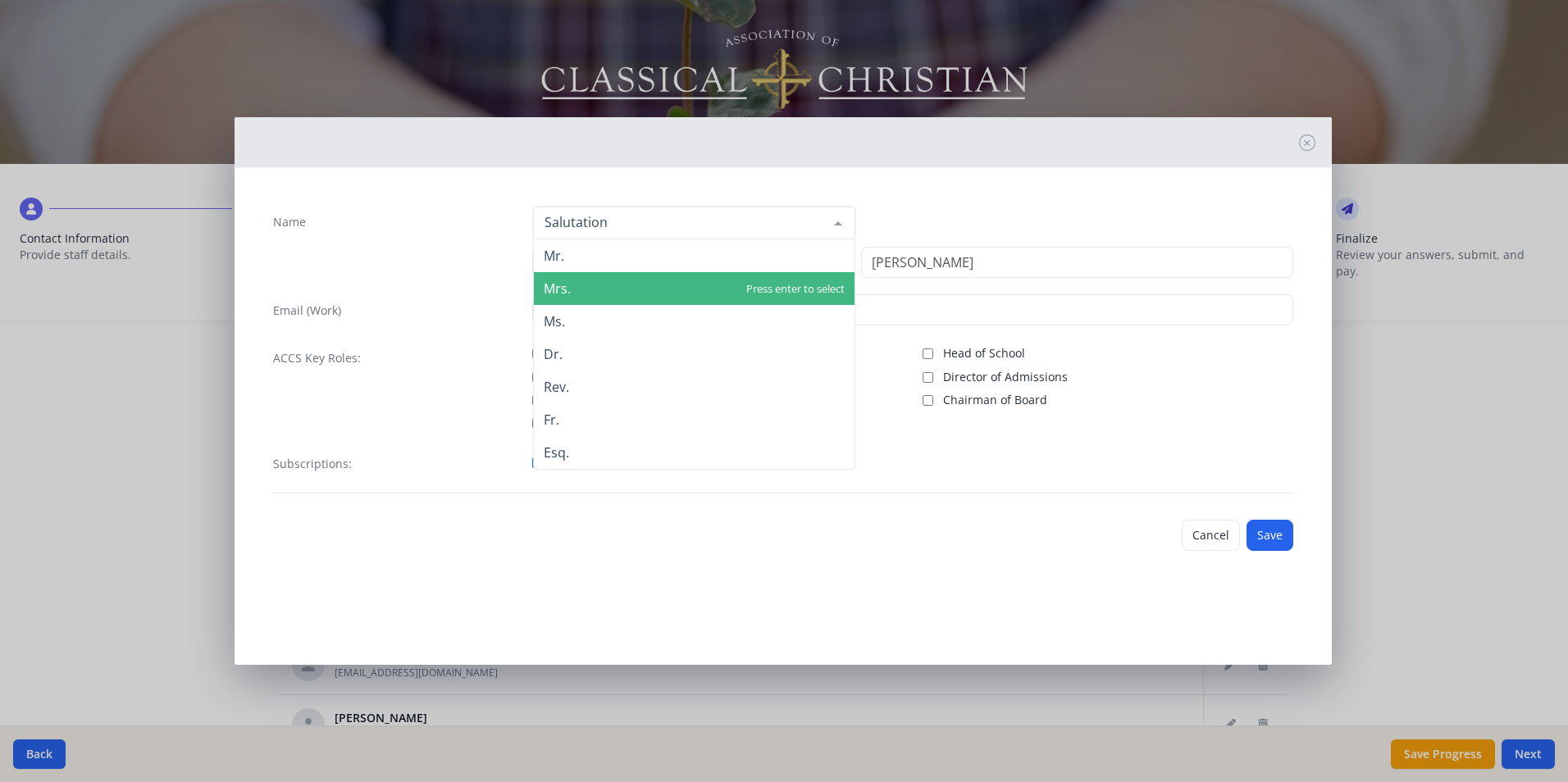
click at [635, 283] on span "Mrs." at bounding box center [694, 288] width 320 height 33
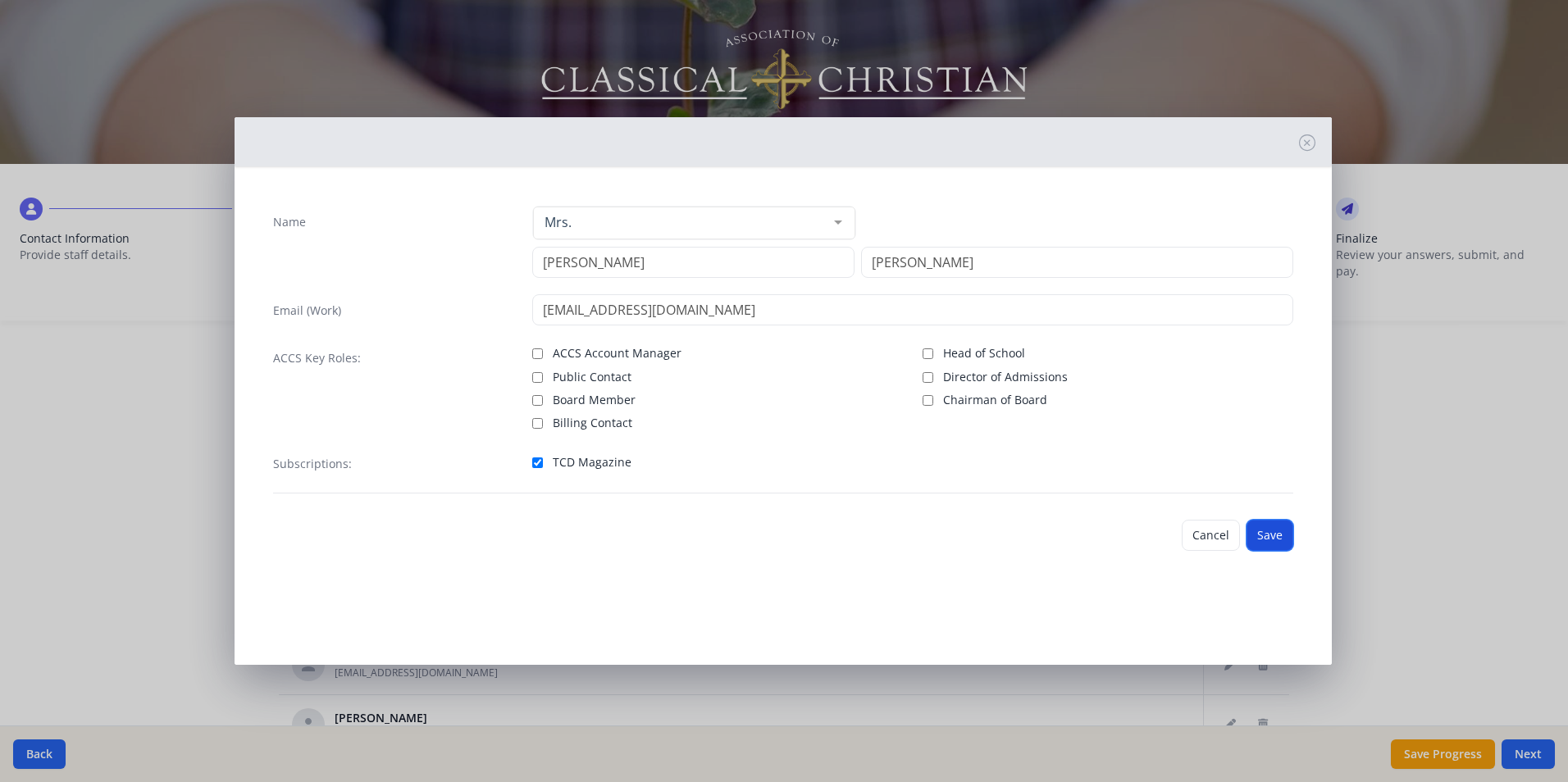
click at [1270, 538] on button "Save" at bounding box center [1270, 535] width 47 height 31
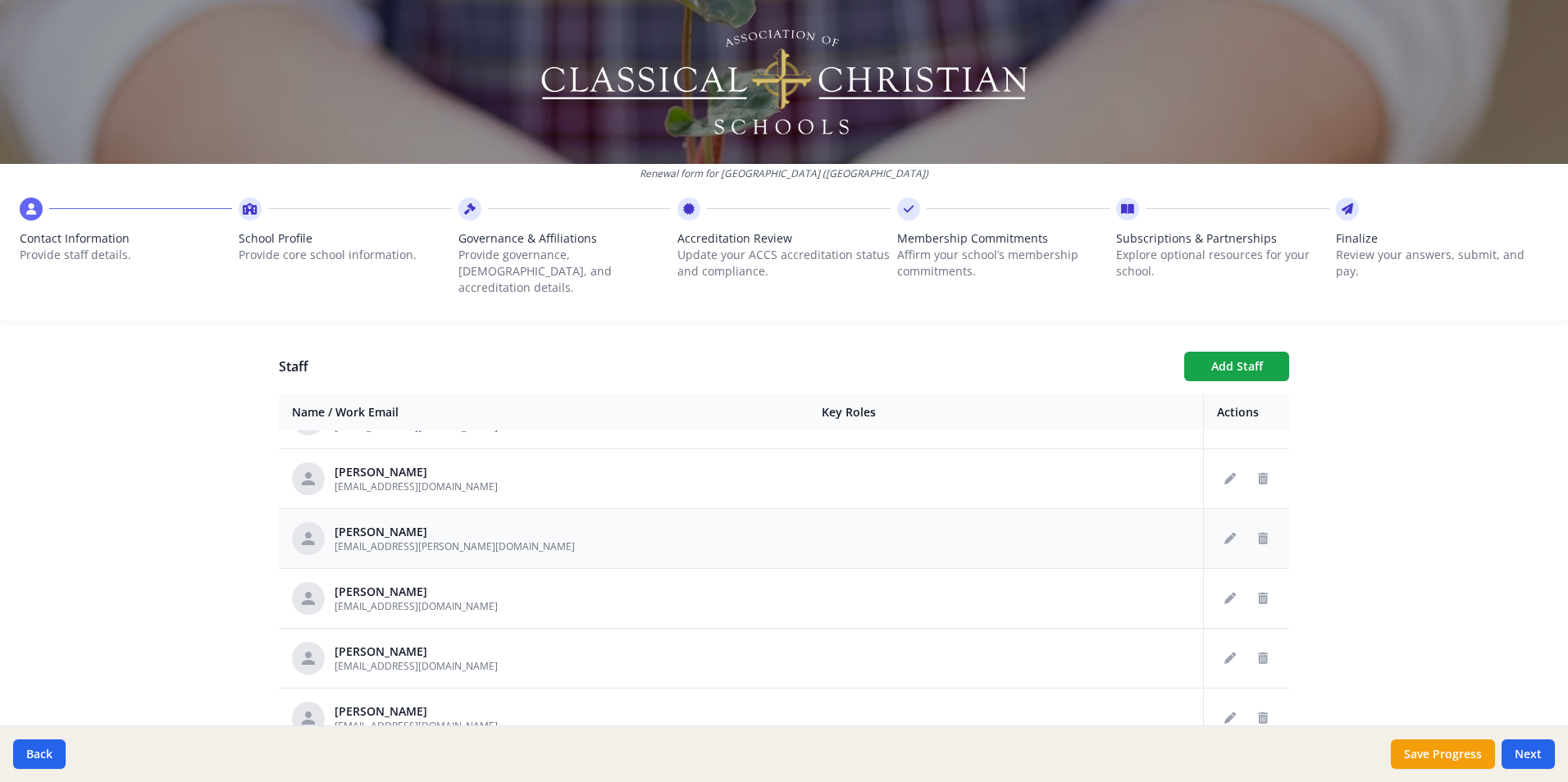
scroll to position [820, 0]
click at [1225, 473] on icon "Edit staff" at bounding box center [1230, 478] width 11 height 11
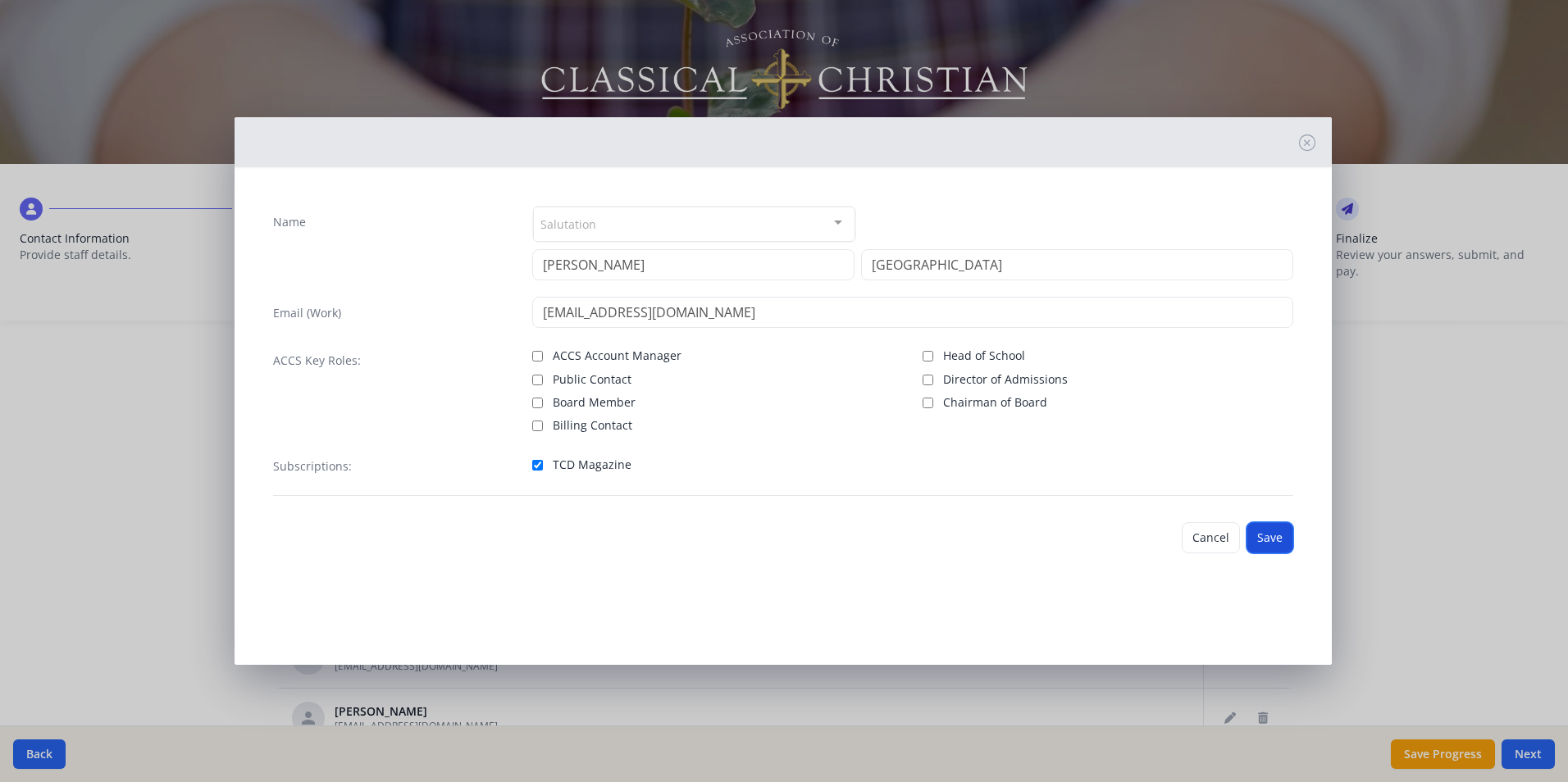
click at [1258, 535] on button "Save" at bounding box center [1270, 538] width 47 height 31
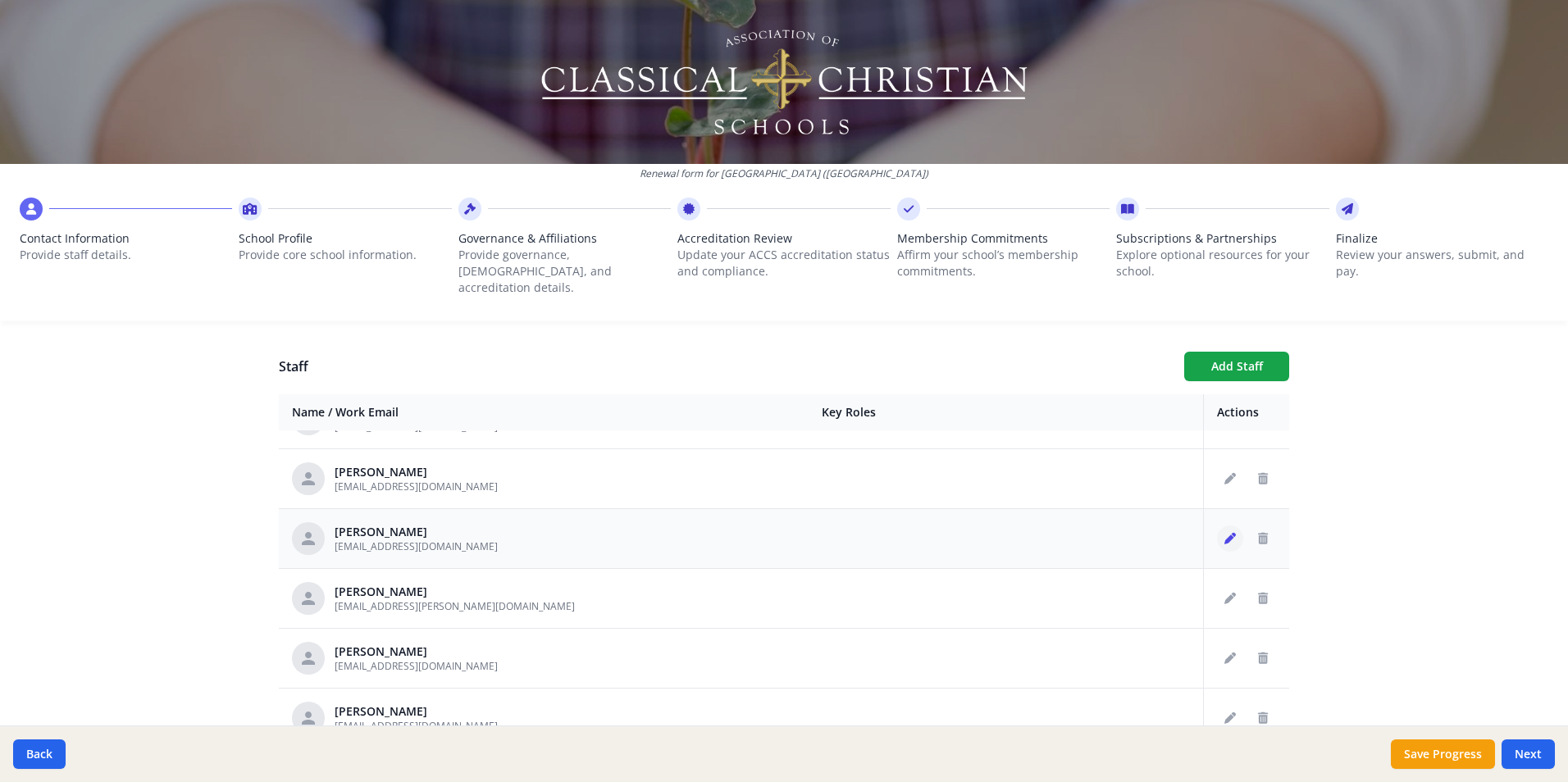
click at [1225, 533] on icon "Edit staff" at bounding box center [1230, 538] width 11 height 11
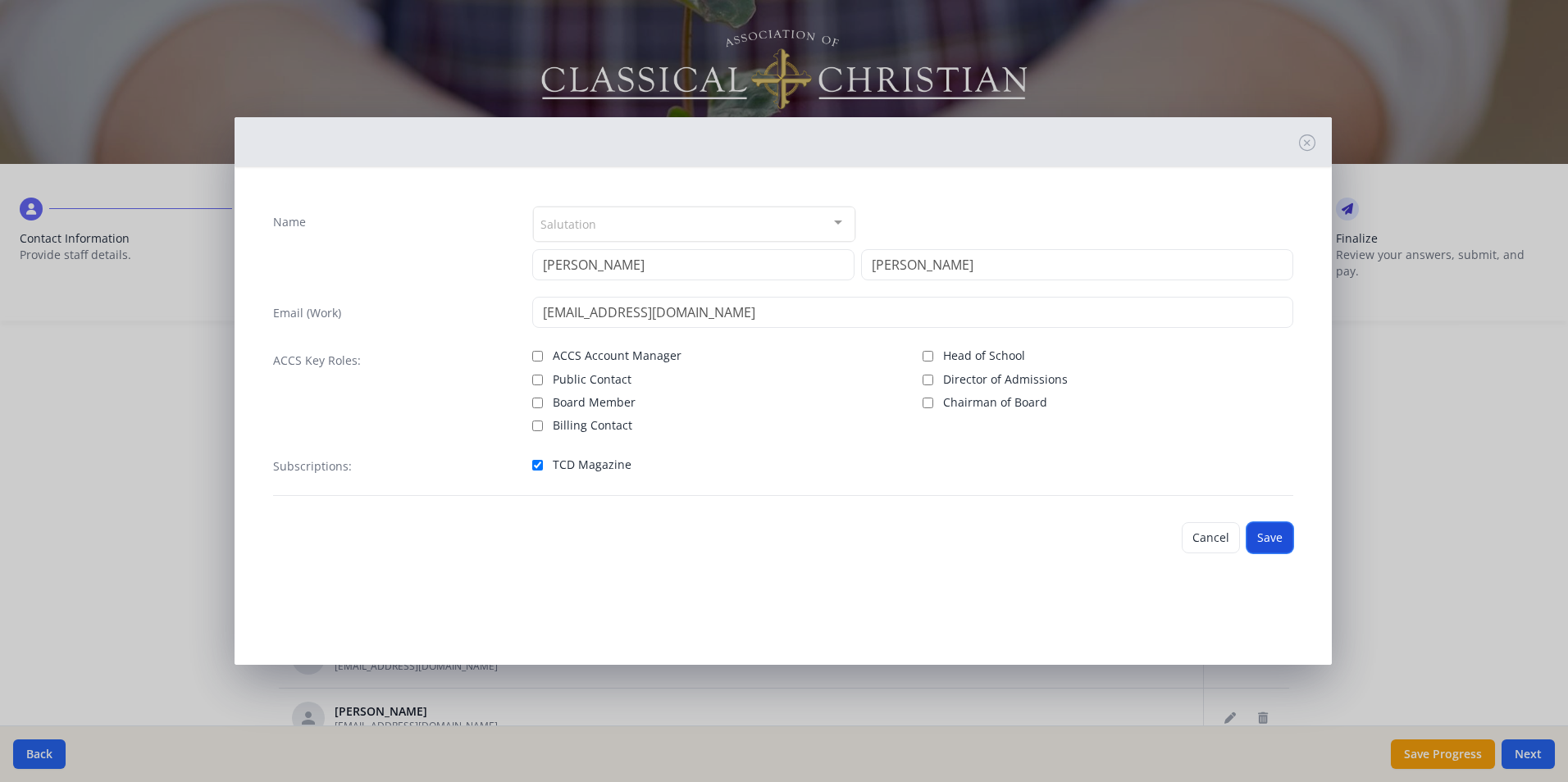
click at [1255, 540] on button "Save" at bounding box center [1270, 538] width 47 height 31
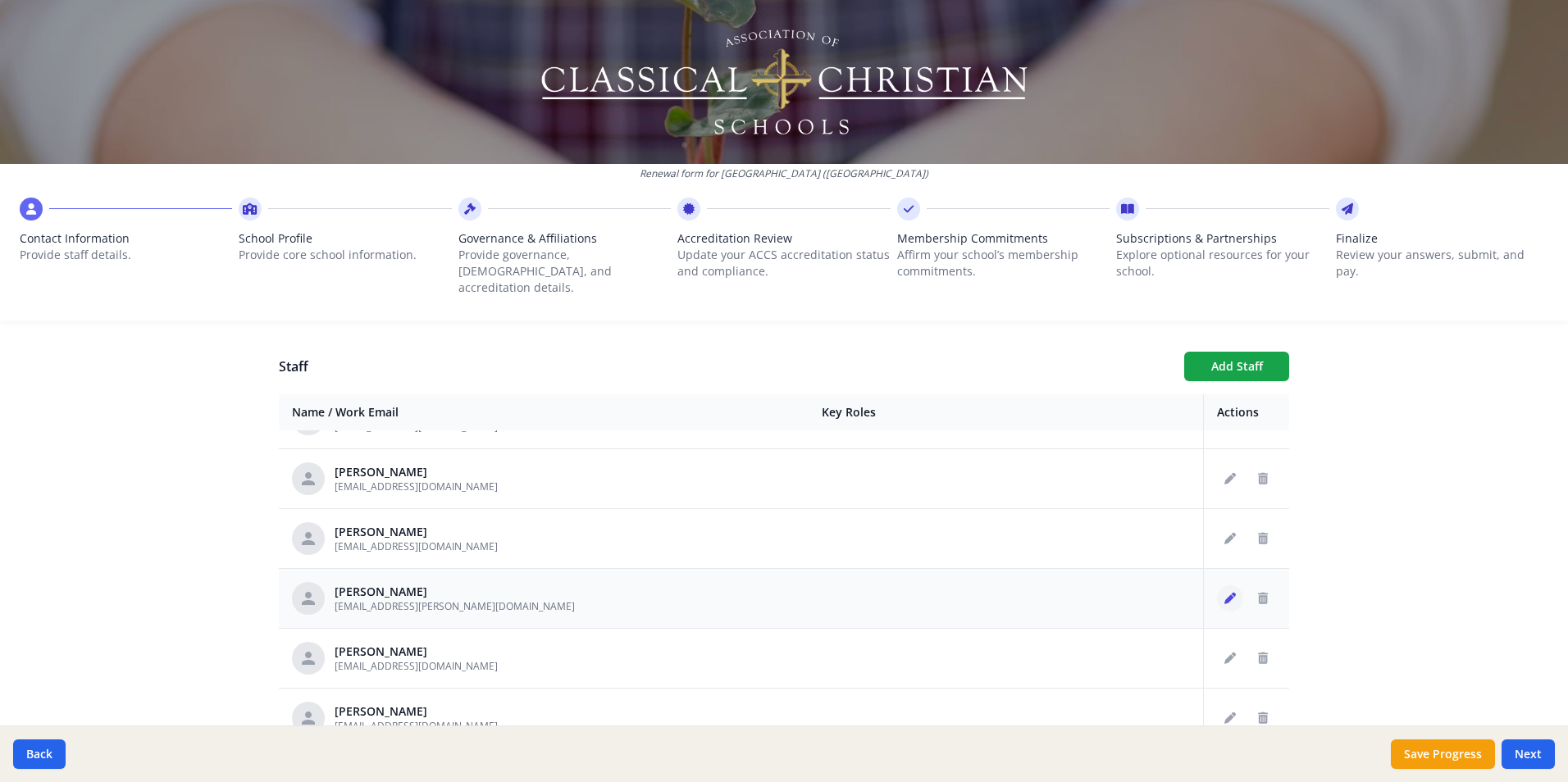
click at [1225, 593] on icon "Edit staff" at bounding box center [1230, 598] width 11 height 11
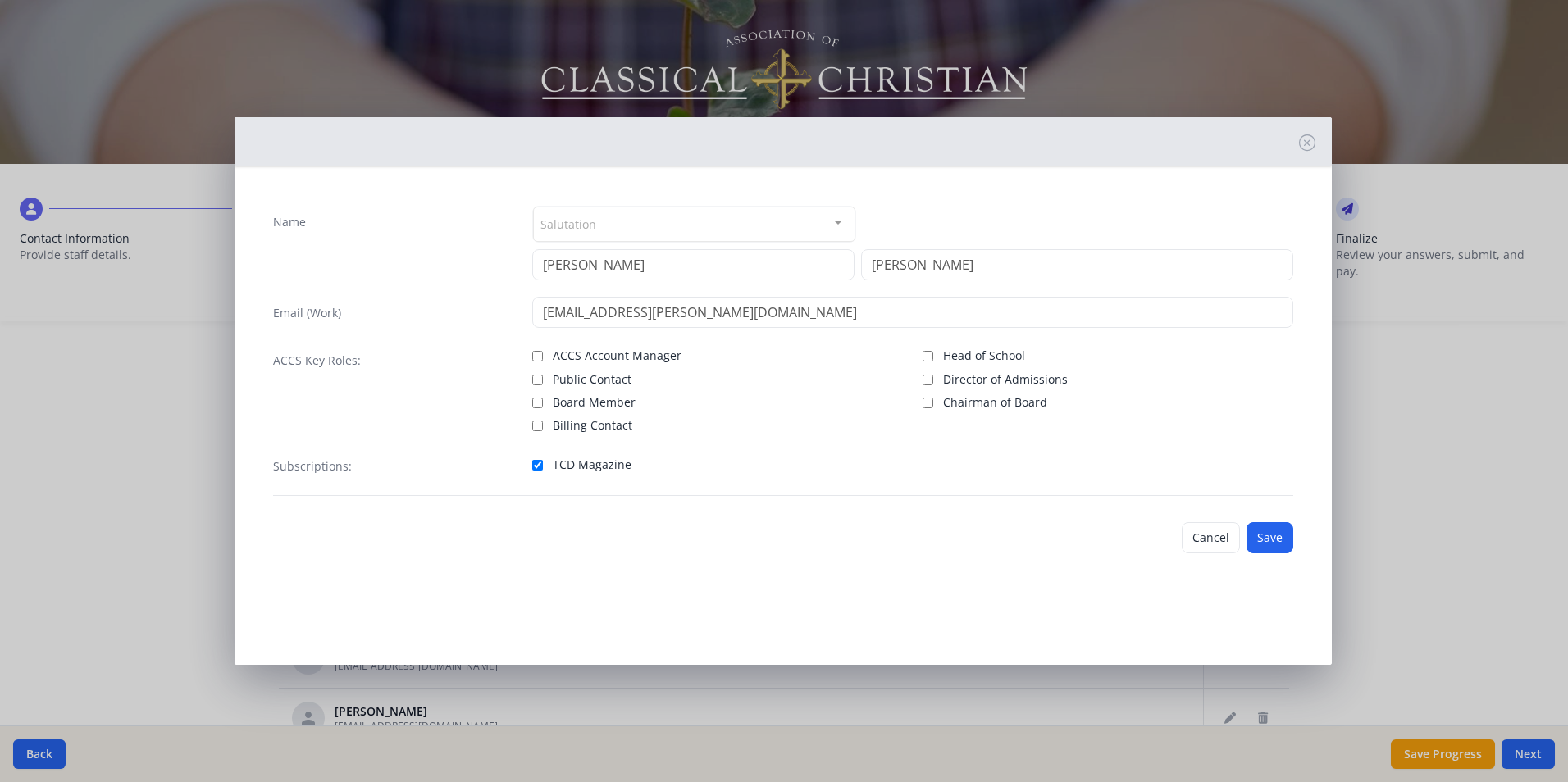
click at [839, 224] on div at bounding box center [838, 222] width 33 height 31
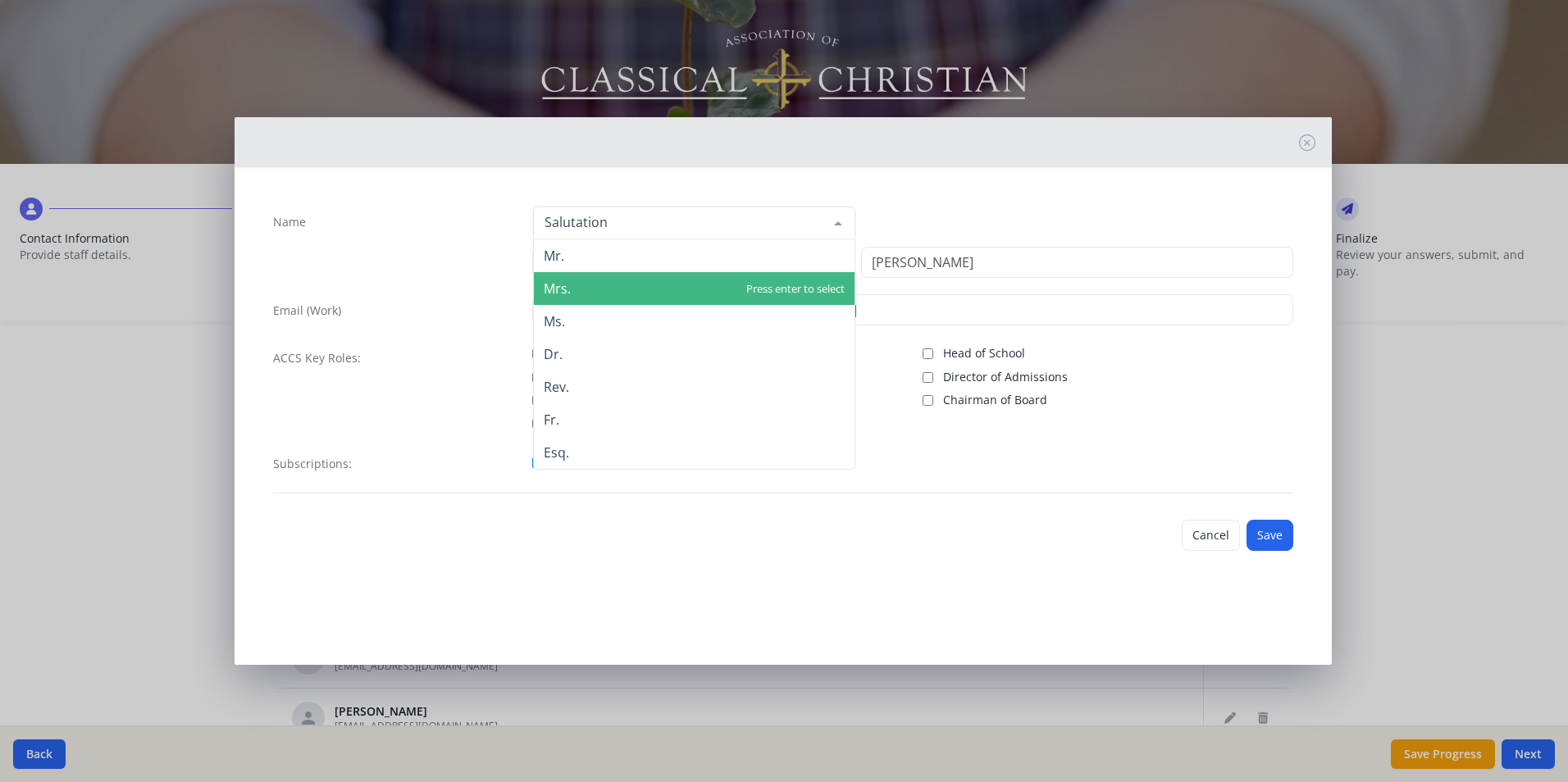
click at [656, 288] on span "Mrs." at bounding box center [694, 288] width 320 height 33
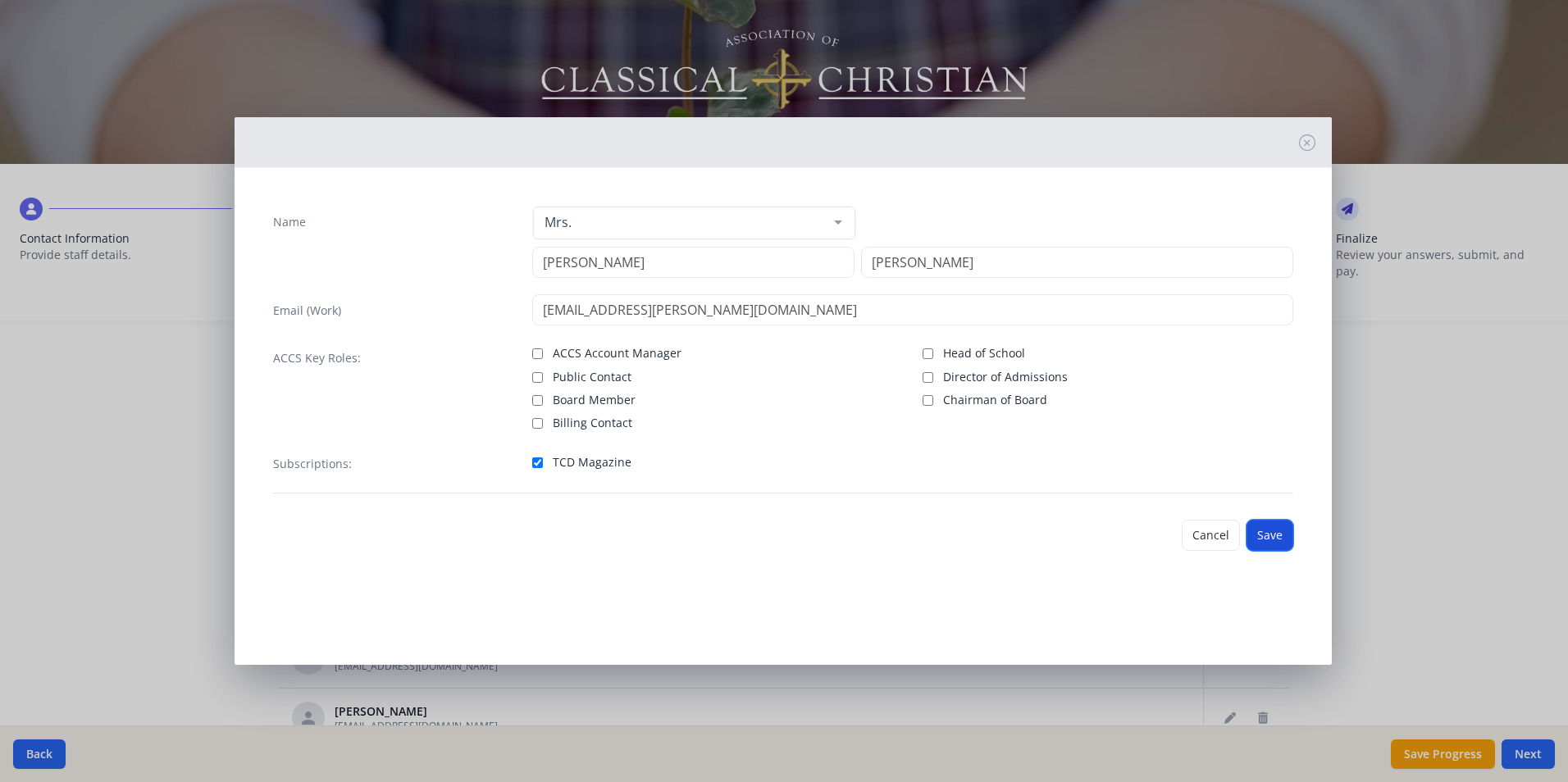
click at [1281, 538] on button "Save" at bounding box center [1270, 535] width 47 height 31
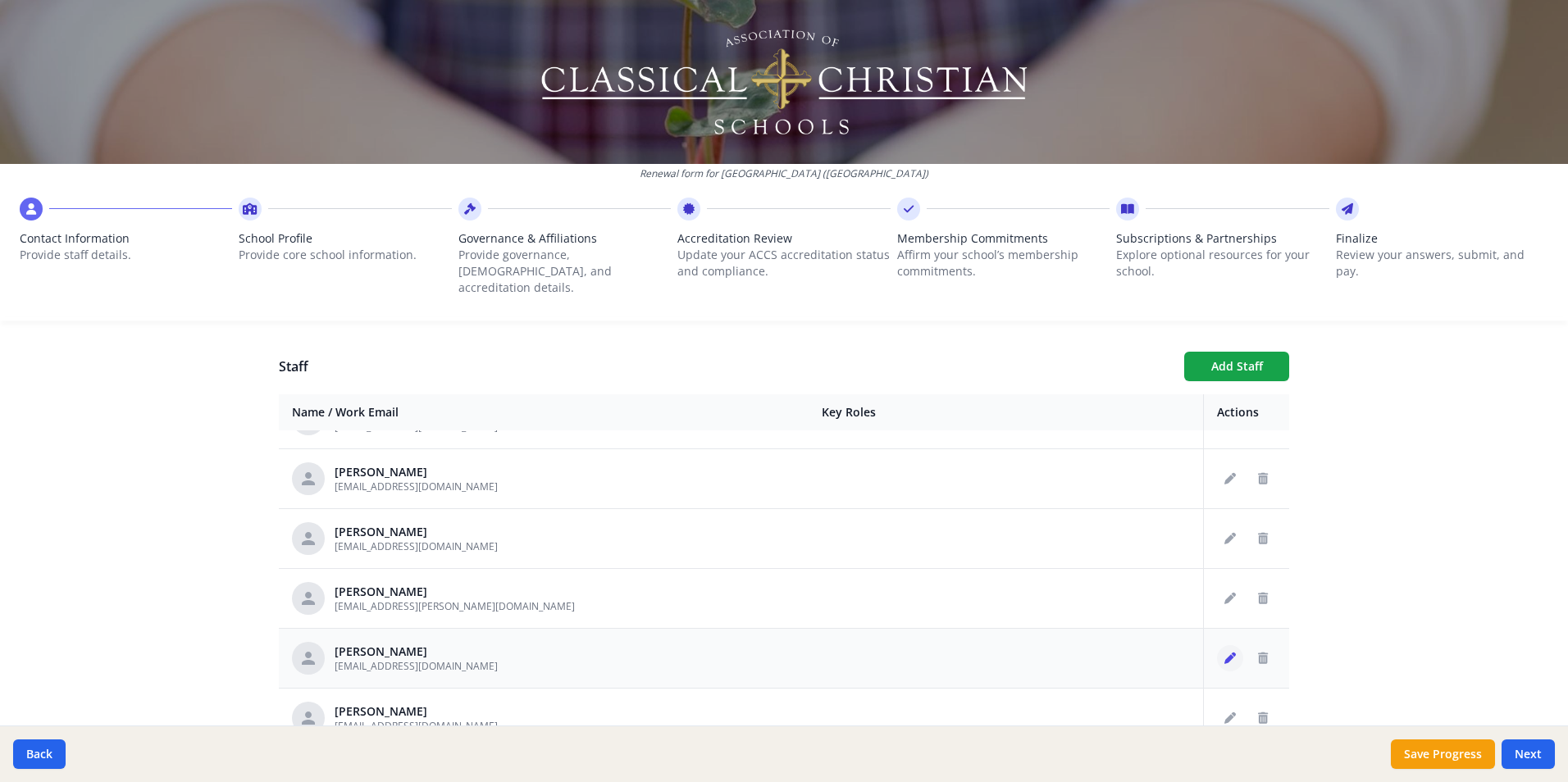
click at [1217, 649] on button "Edit staff" at bounding box center [1231, 658] width 26 height 26
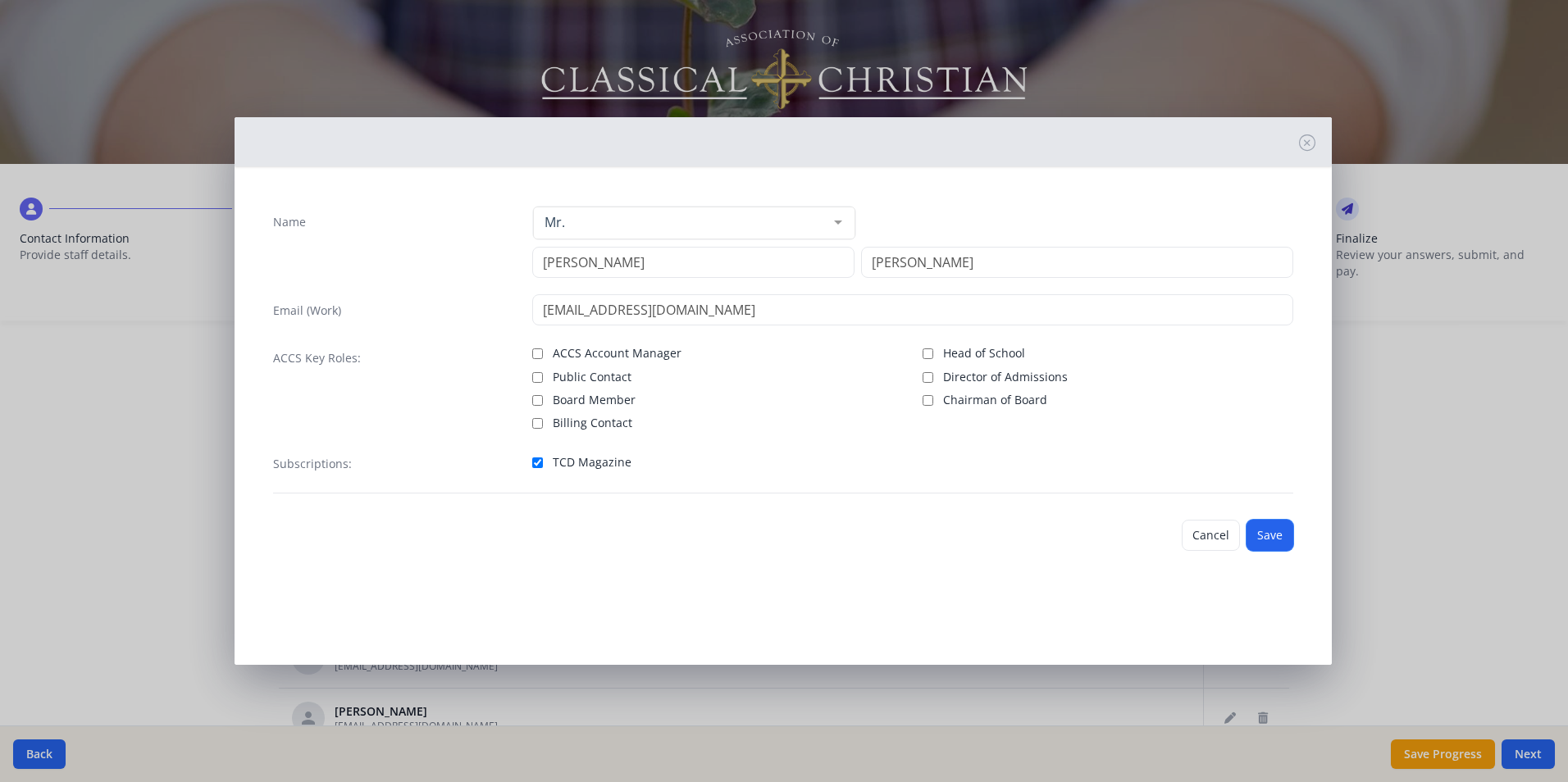
click at [1271, 539] on button "Save" at bounding box center [1270, 535] width 47 height 31
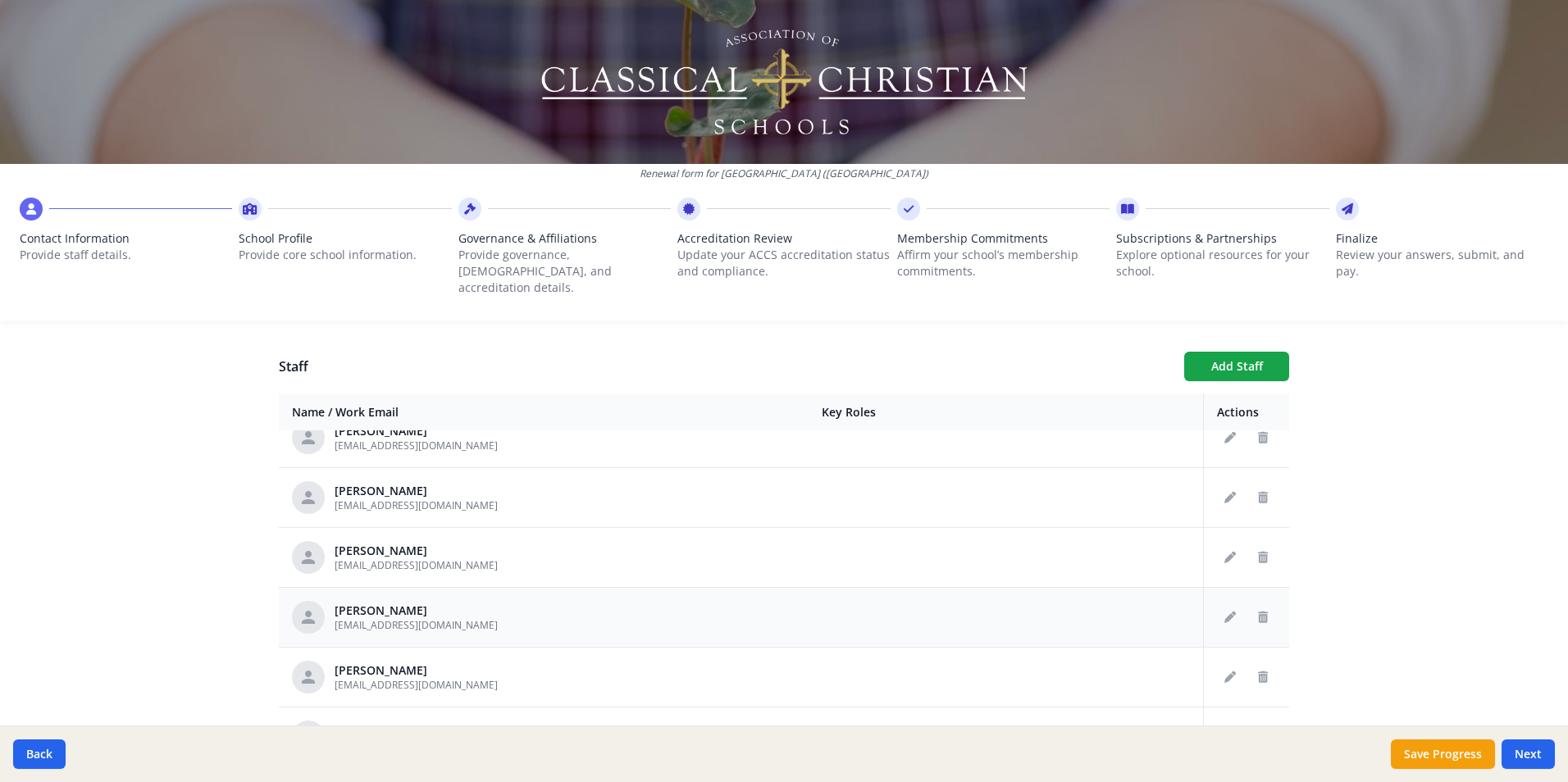
scroll to position [1066, 0]
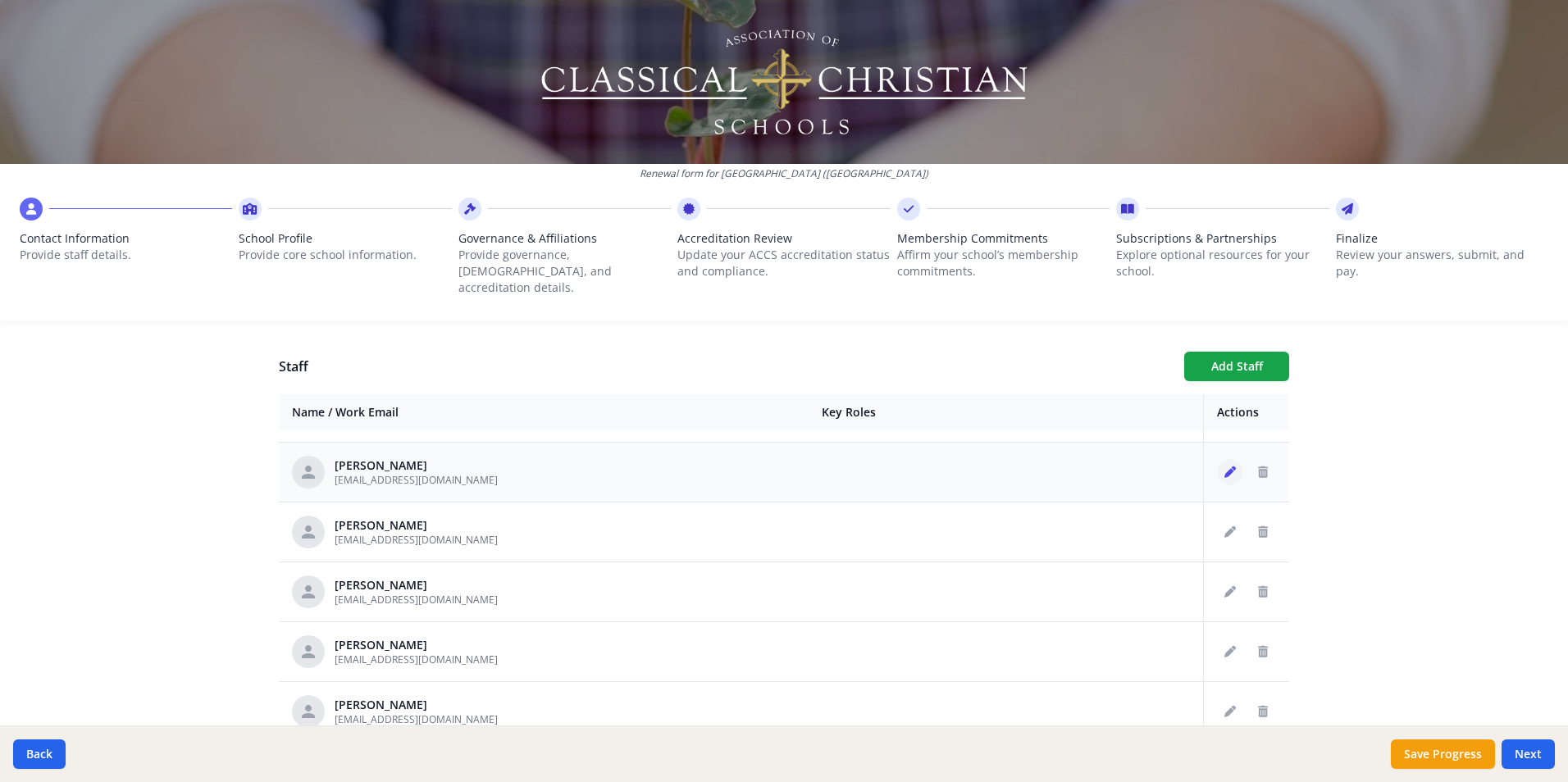
click at [1225, 467] on icon "Edit staff" at bounding box center [1230, 472] width 11 height 11
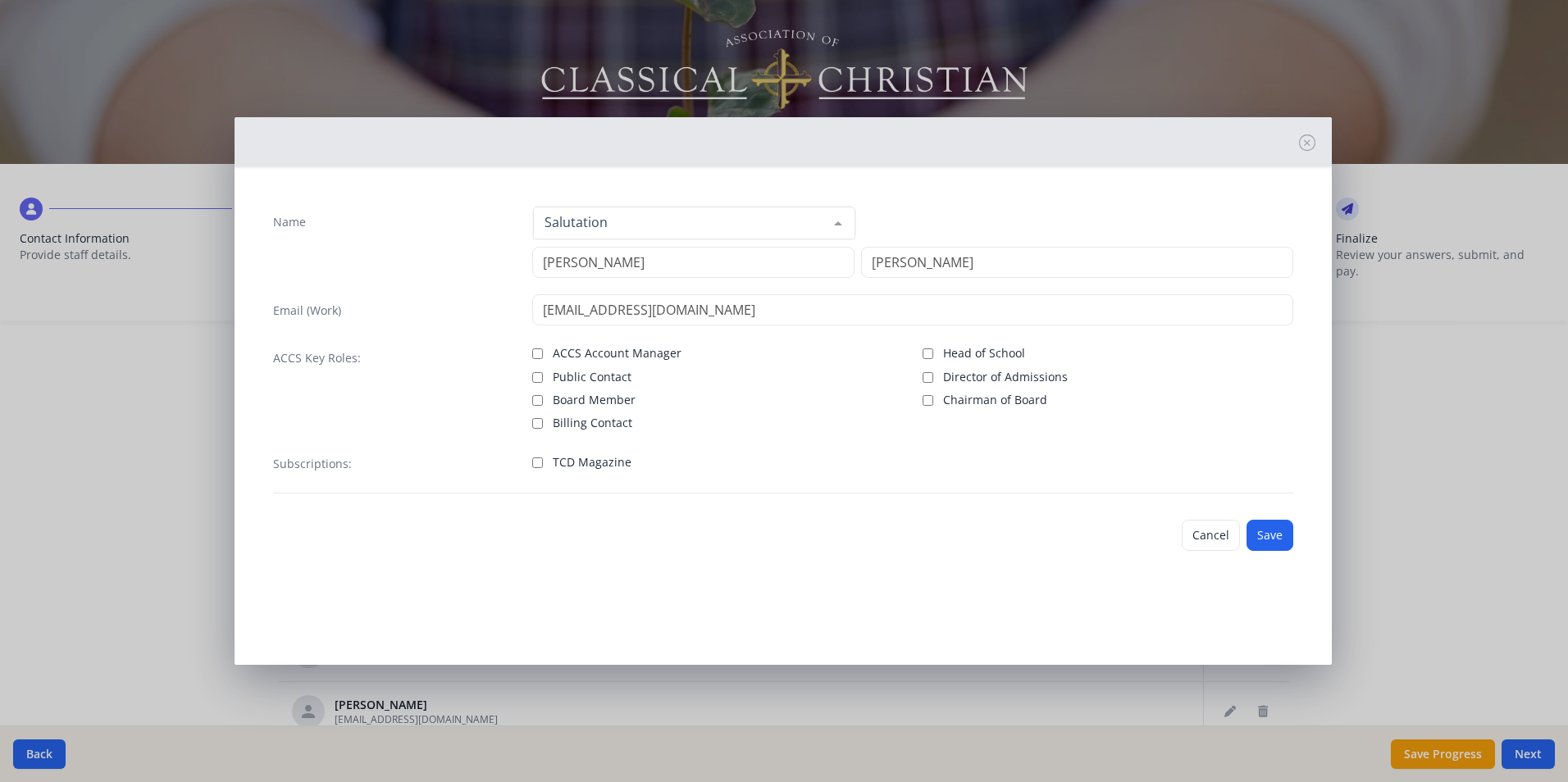
click at [846, 221] on div at bounding box center [838, 222] width 33 height 31
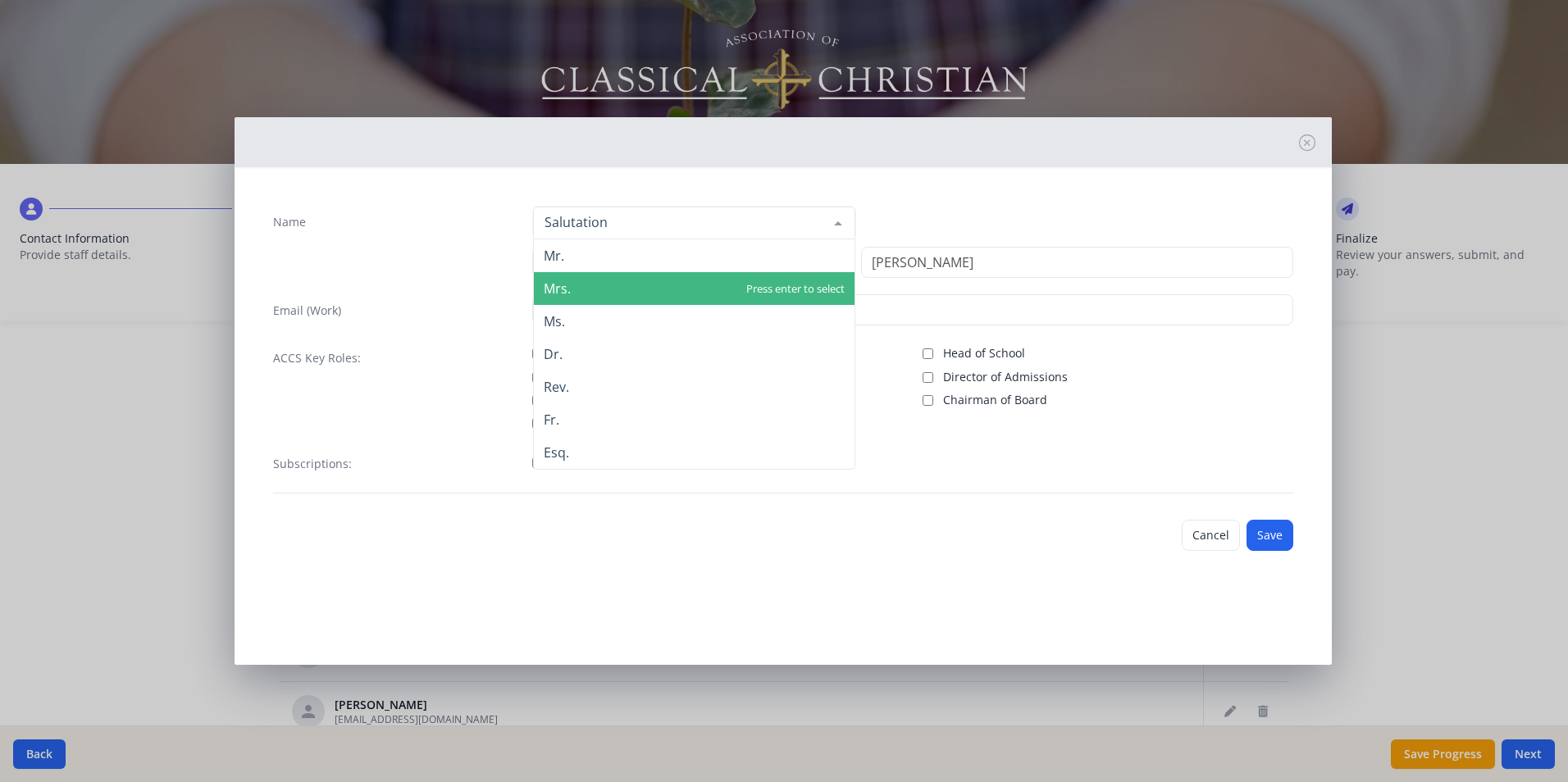
click at [654, 289] on span "Mrs." at bounding box center [694, 288] width 320 height 33
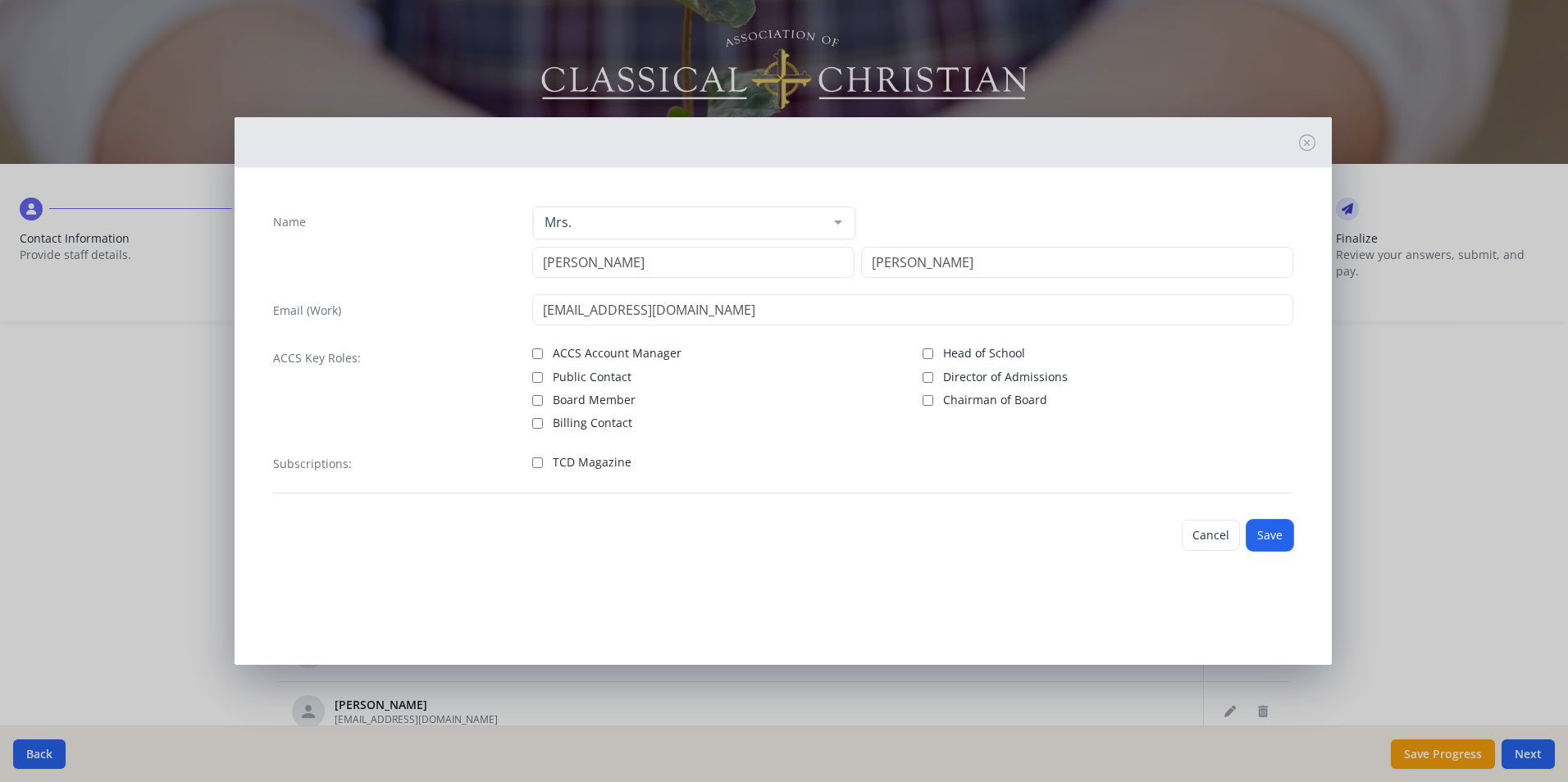
click at [1271, 531] on button "Save" at bounding box center [1270, 535] width 47 height 31
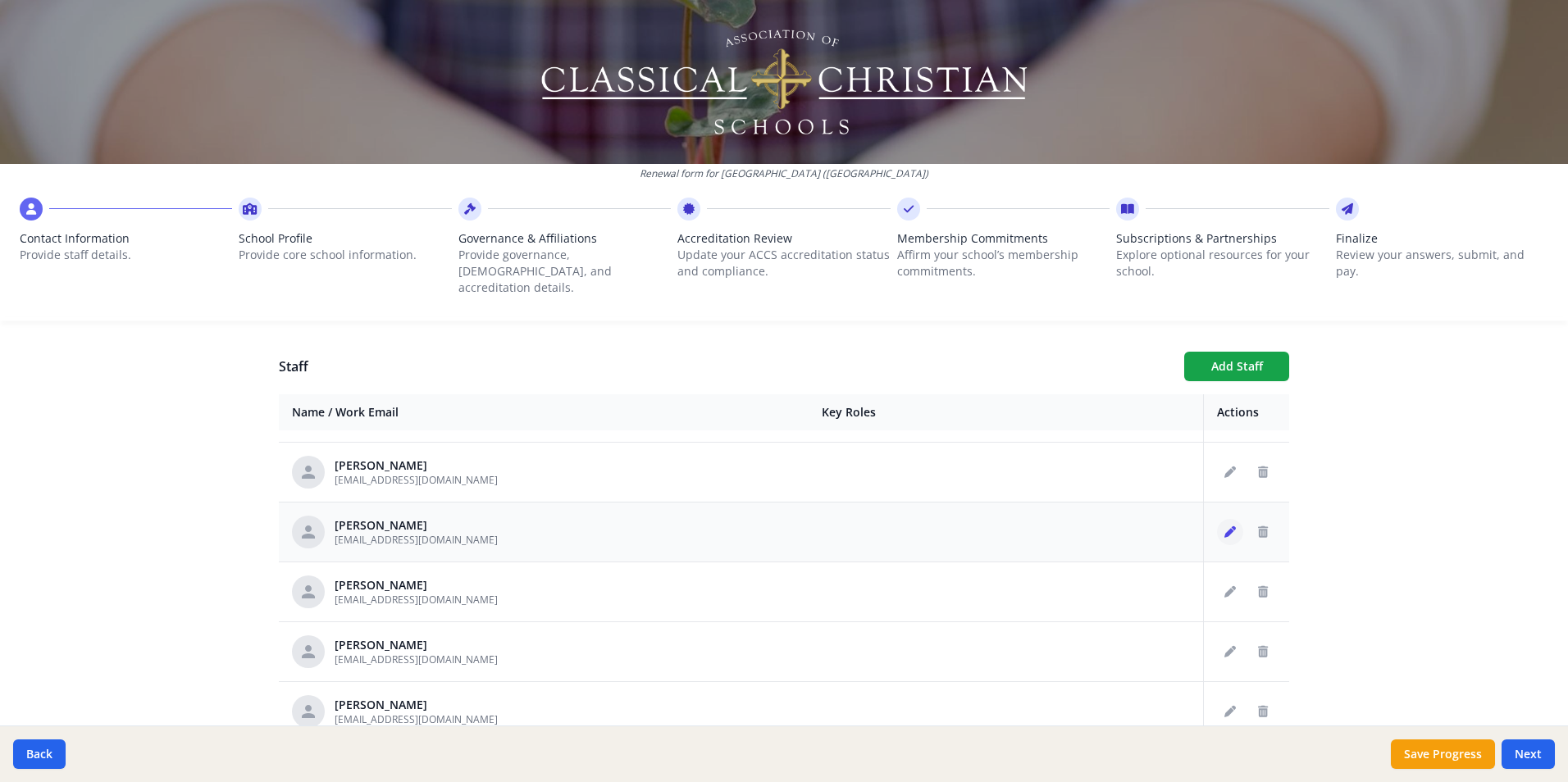
click at [1225, 526] on icon "Edit staff" at bounding box center [1230, 531] width 11 height 11
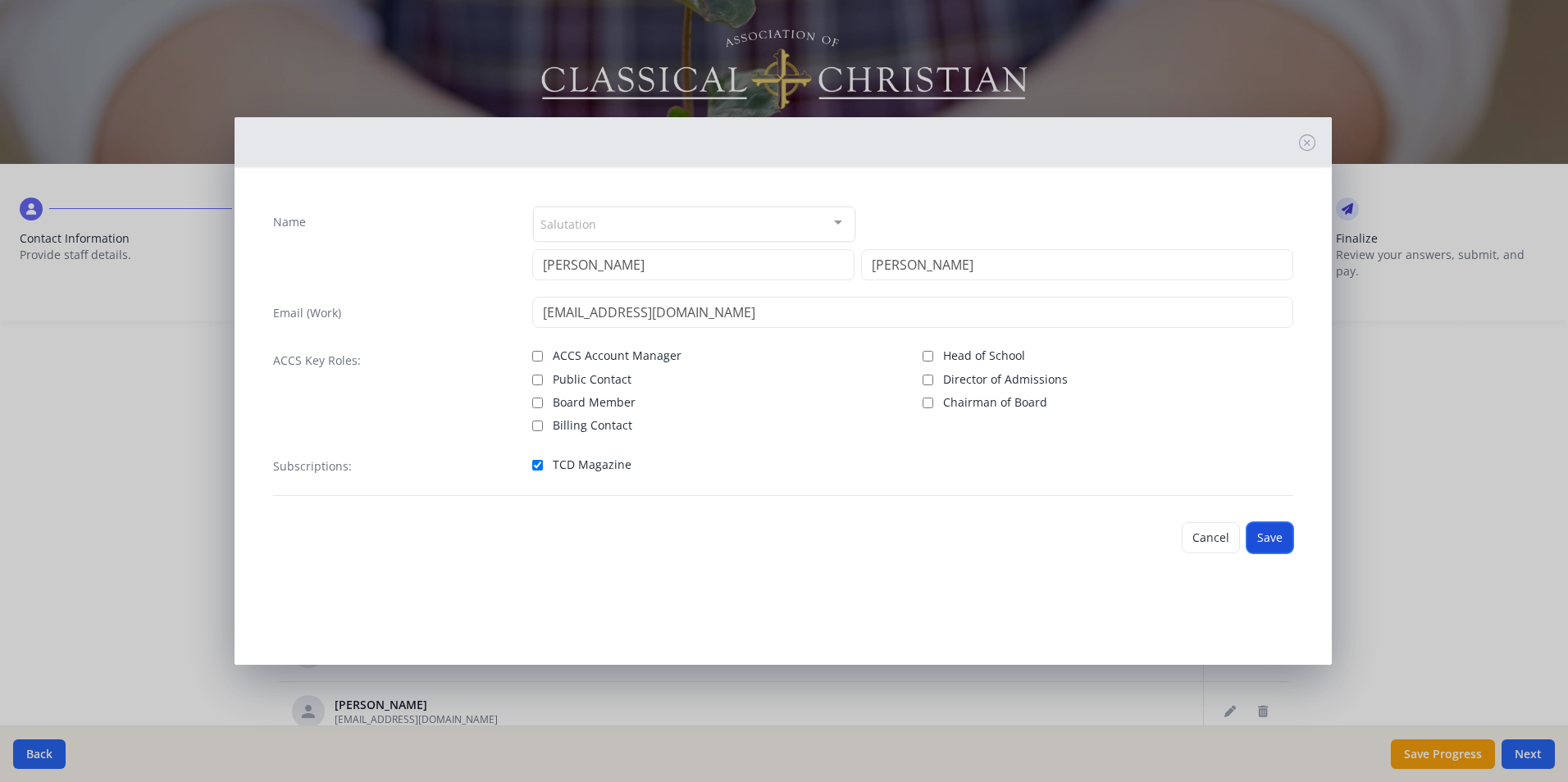
click at [1262, 537] on button "Save" at bounding box center [1270, 538] width 47 height 31
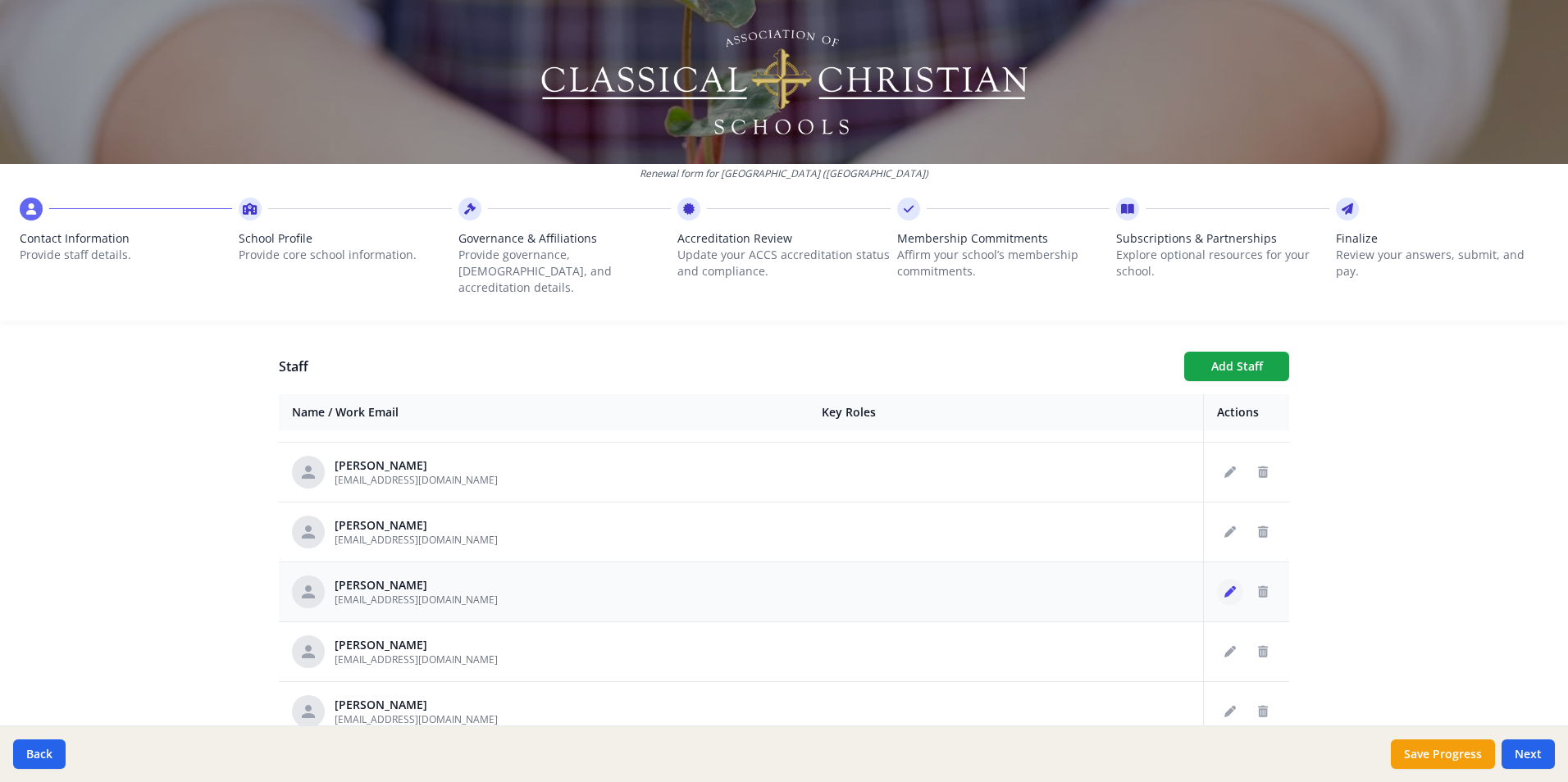
click at [1217, 579] on button "Edit staff" at bounding box center [1231, 592] width 26 height 26
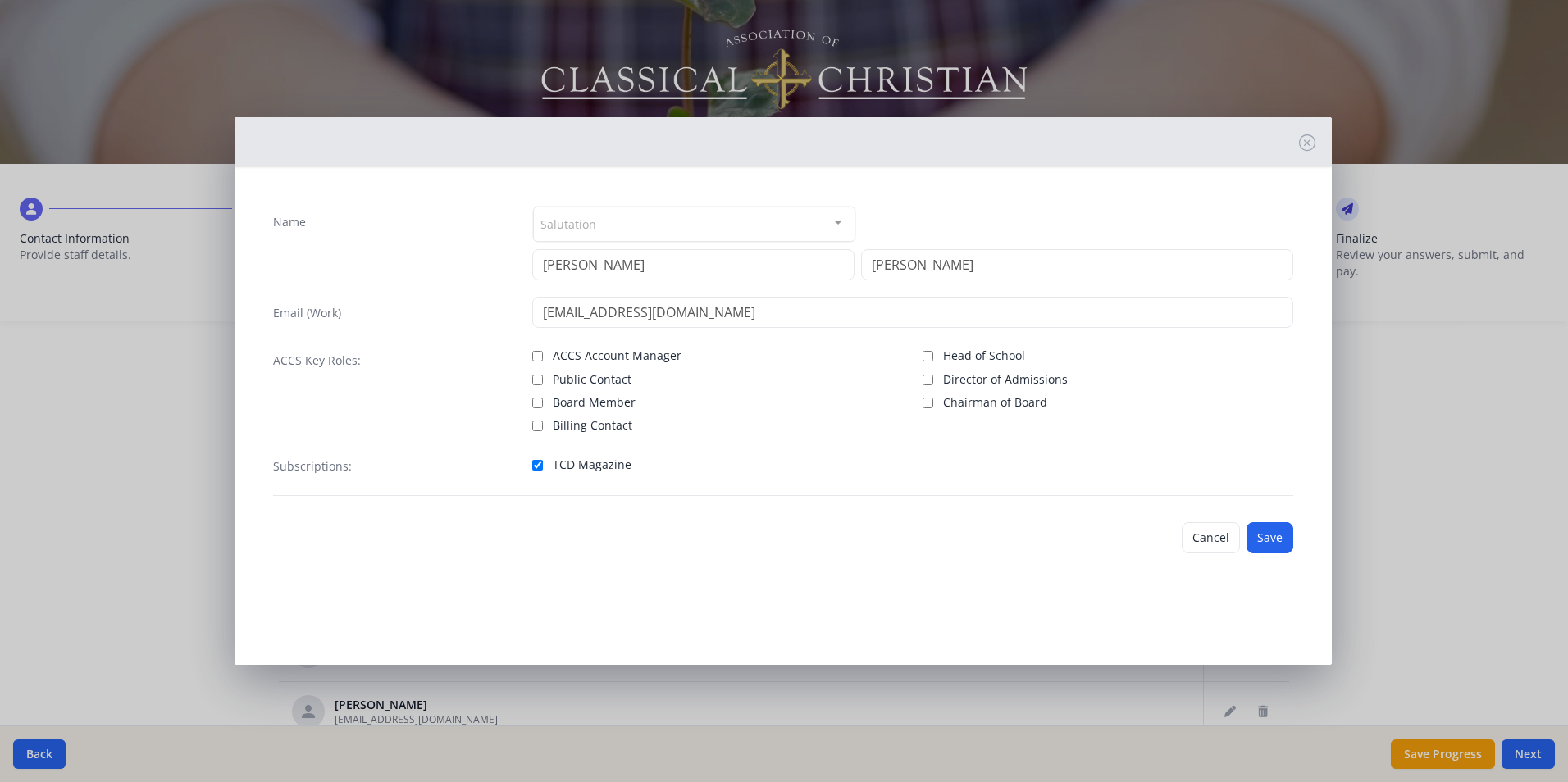
click at [840, 227] on div at bounding box center [838, 222] width 33 height 31
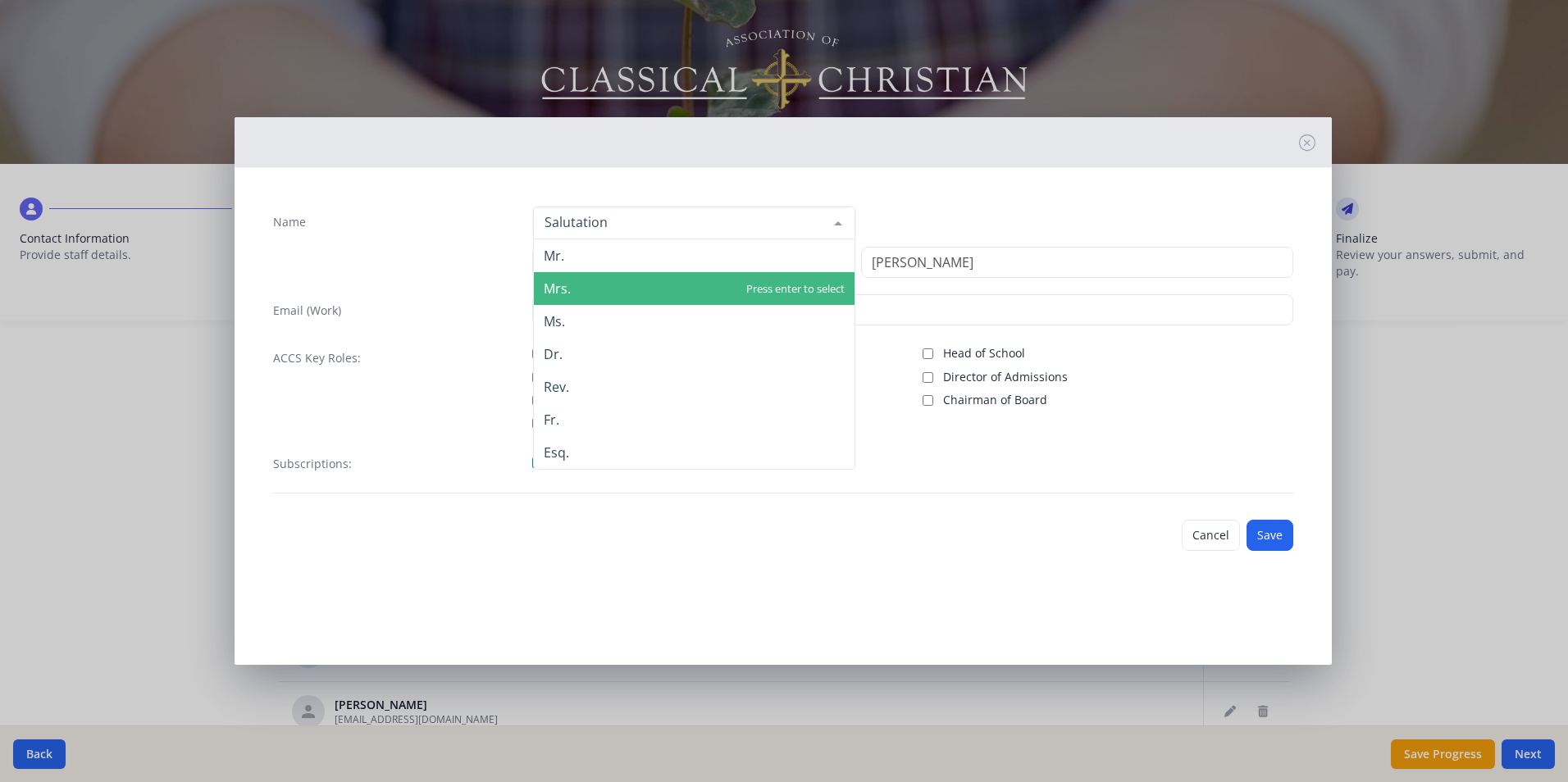
click at [687, 282] on span "Mrs." at bounding box center [694, 288] width 320 height 33
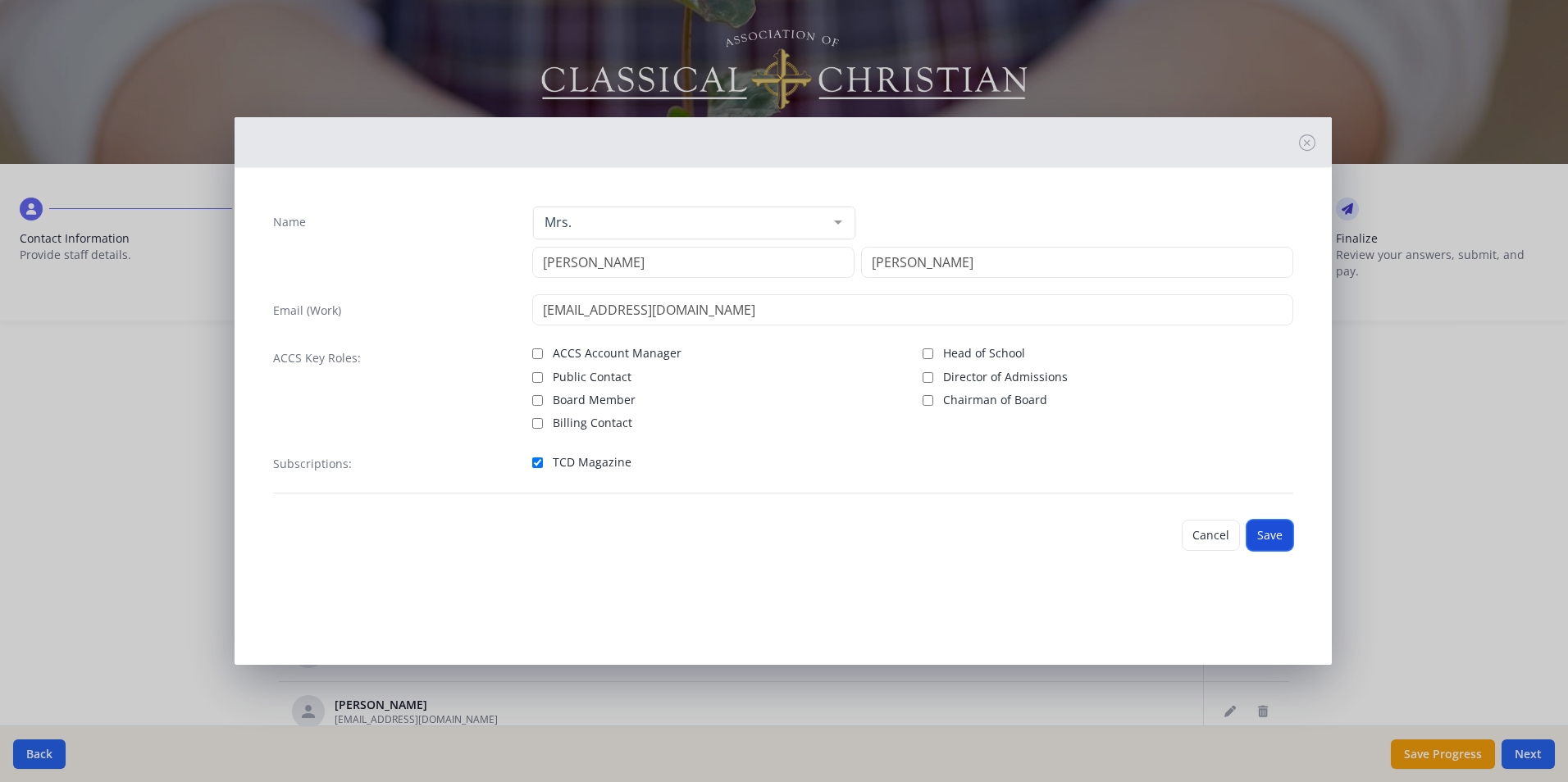
click at [1263, 536] on button "Save" at bounding box center [1270, 535] width 47 height 31
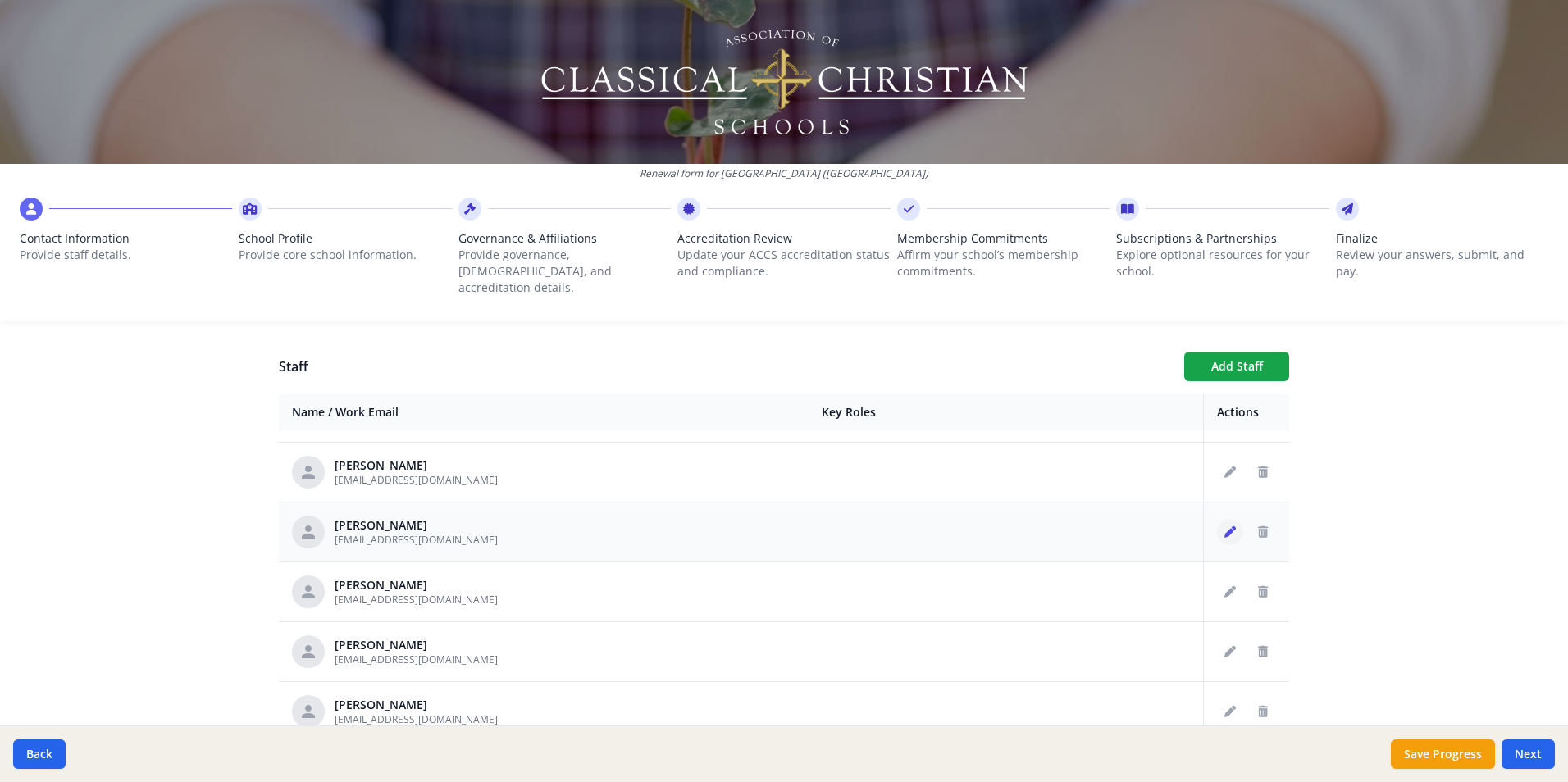
click at [1225, 526] on icon "Edit staff" at bounding box center [1230, 531] width 11 height 11
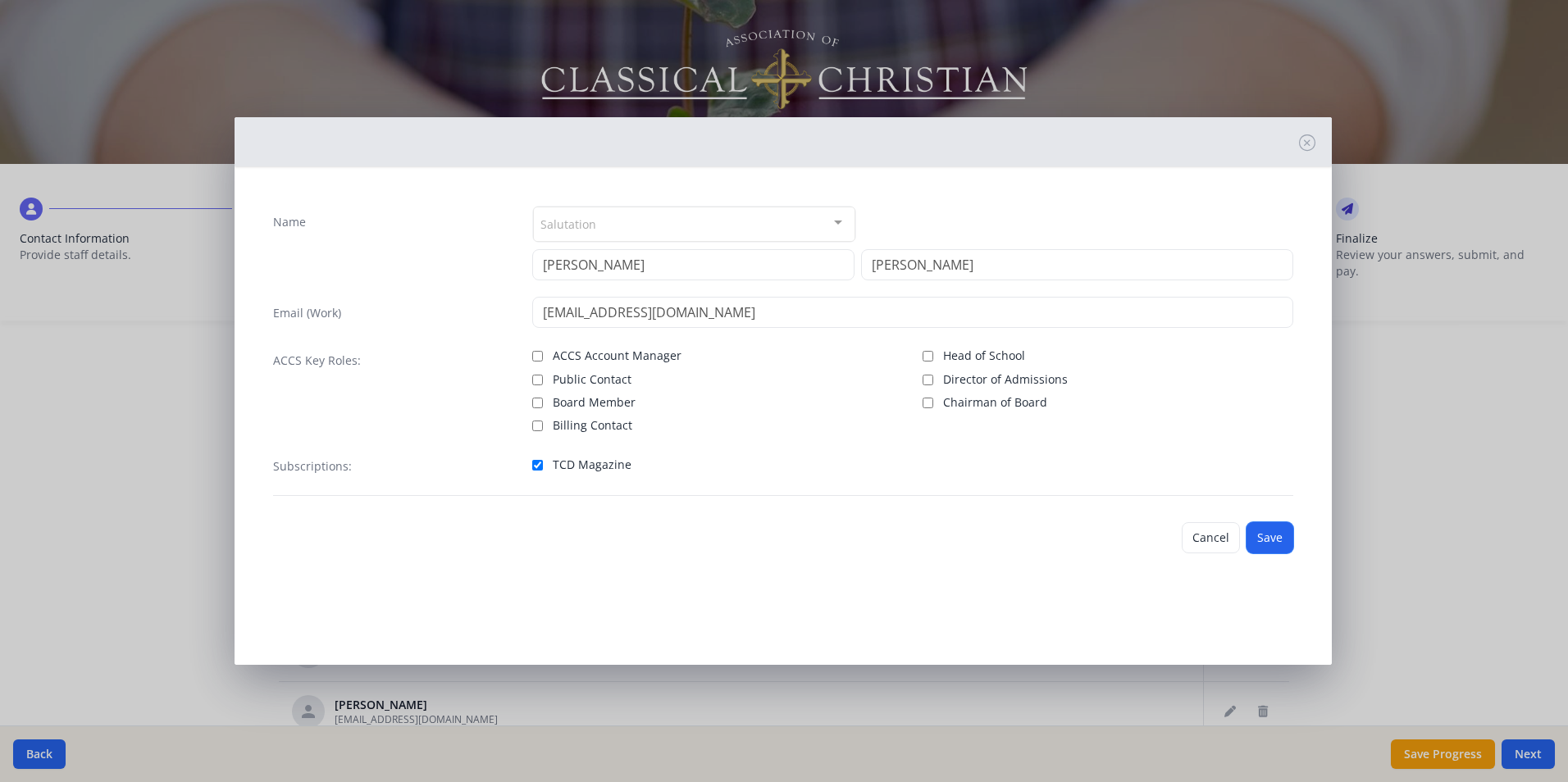
click at [1275, 530] on button "Save" at bounding box center [1270, 538] width 47 height 31
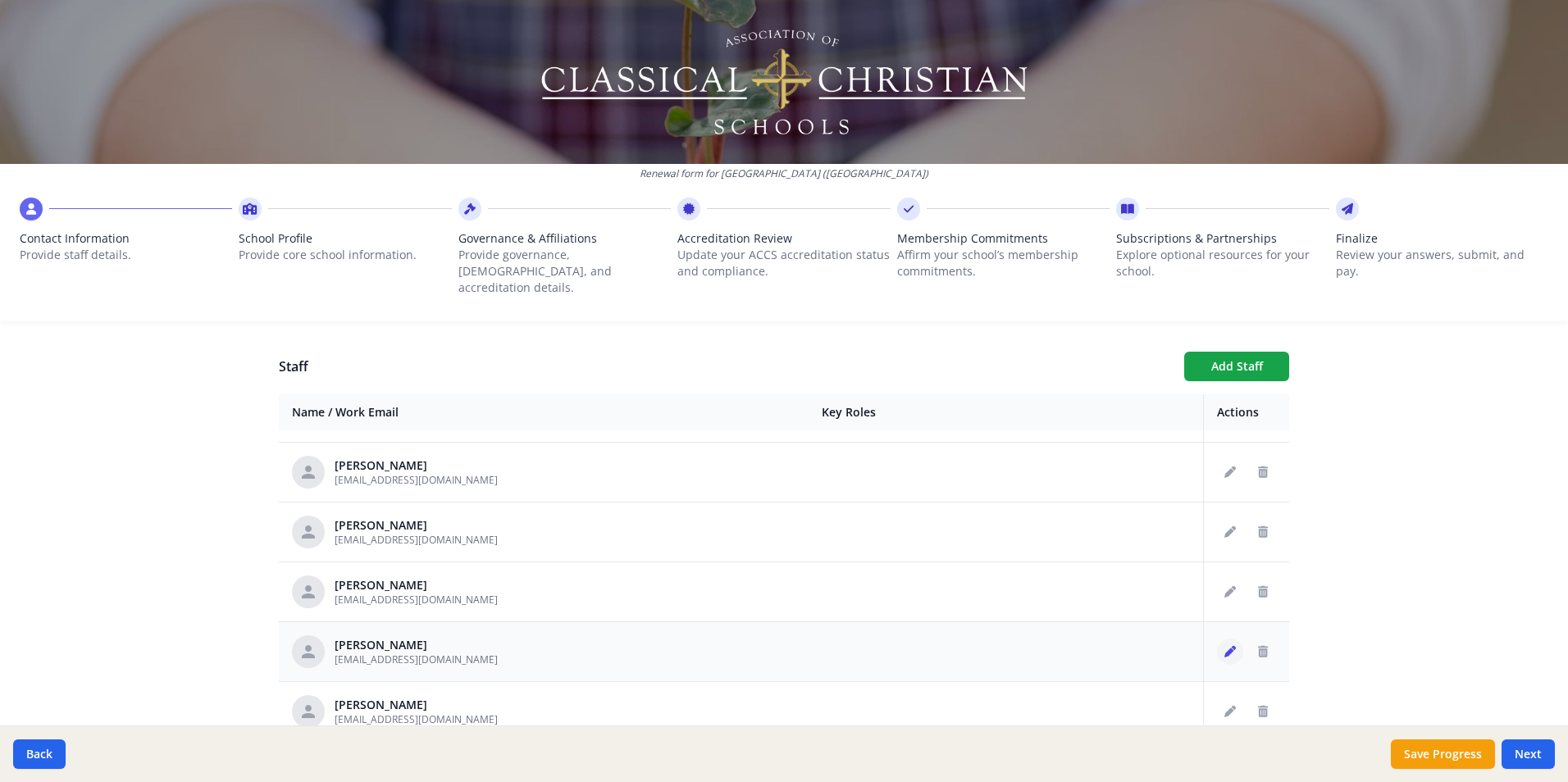
click at [1225, 646] on icon "Edit staff" at bounding box center [1230, 651] width 11 height 11
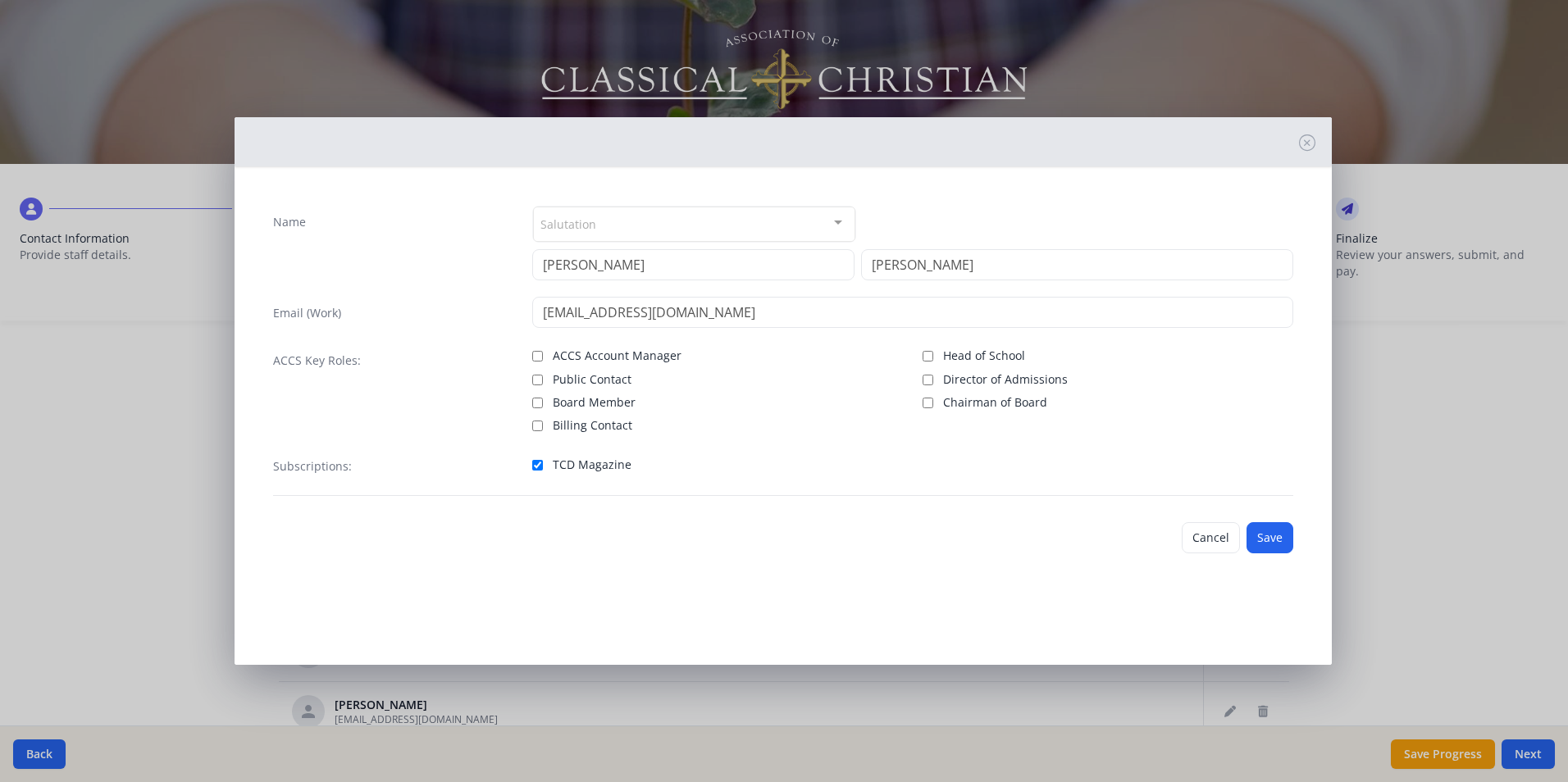
click at [825, 224] on div at bounding box center [838, 222] width 33 height 31
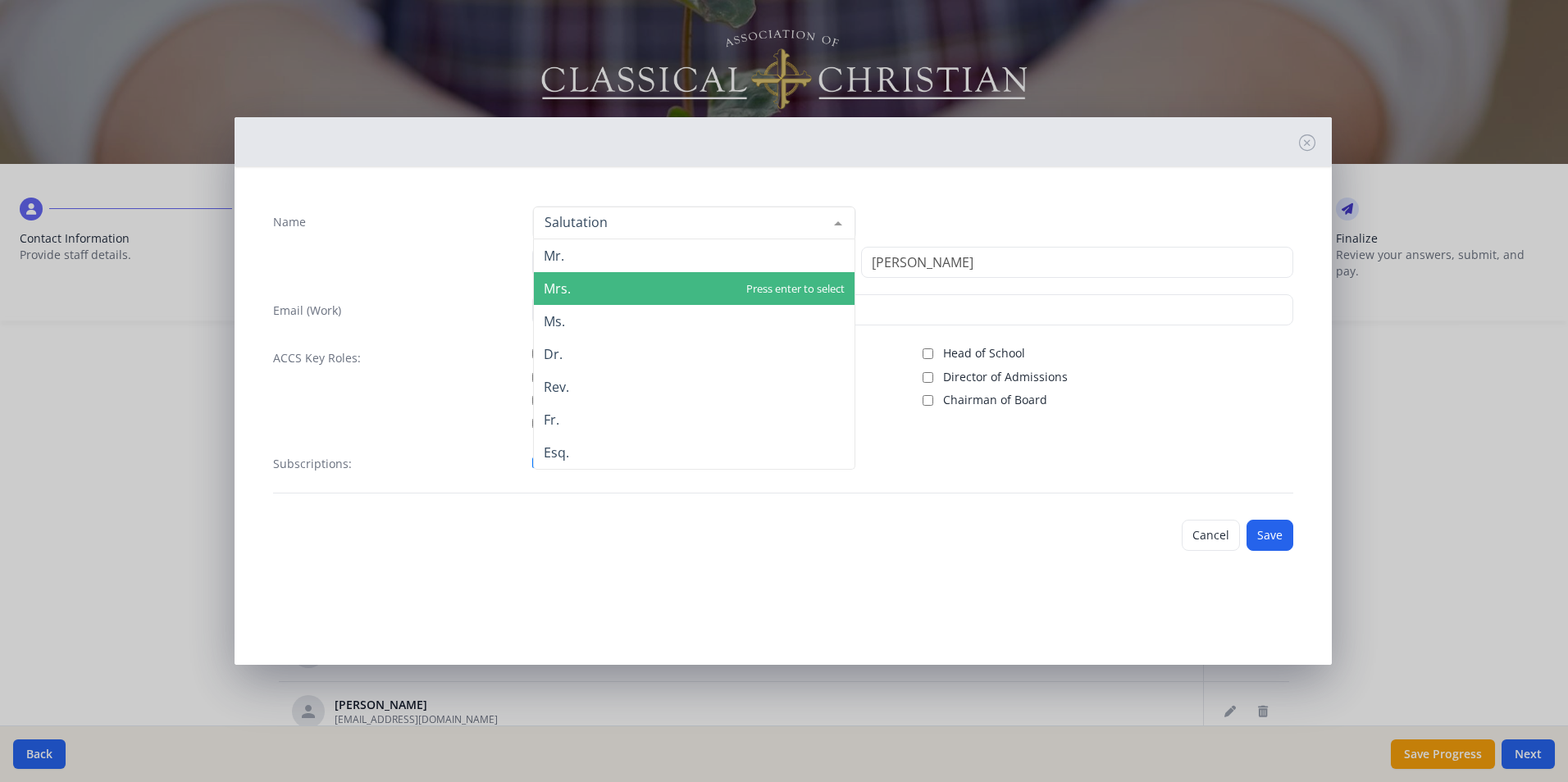
click at [648, 296] on span "Mrs." at bounding box center [694, 288] width 320 height 33
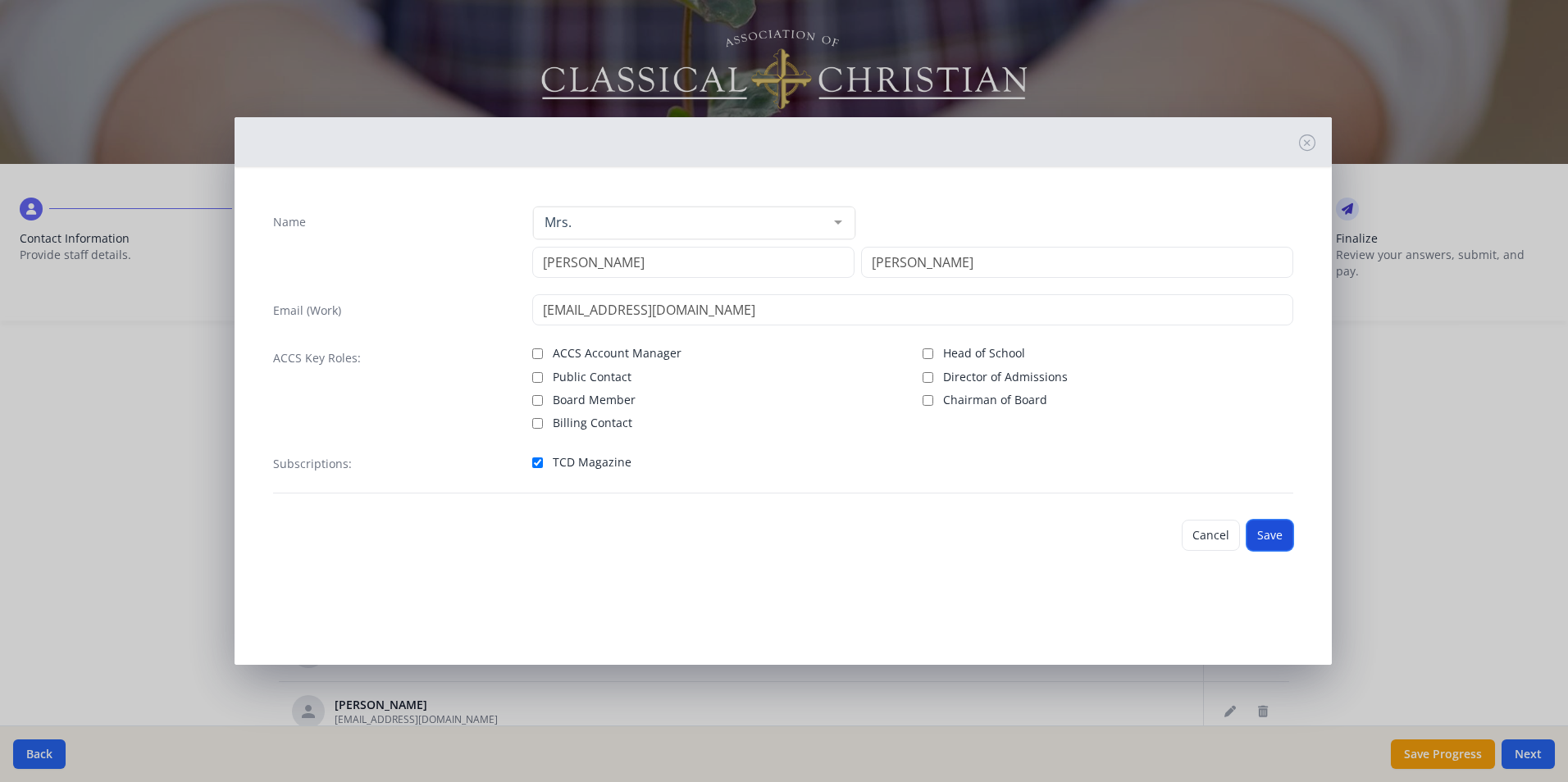
click at [1269, 532] on button "Save" at bounding box center [1270, 535] width 47 height 31
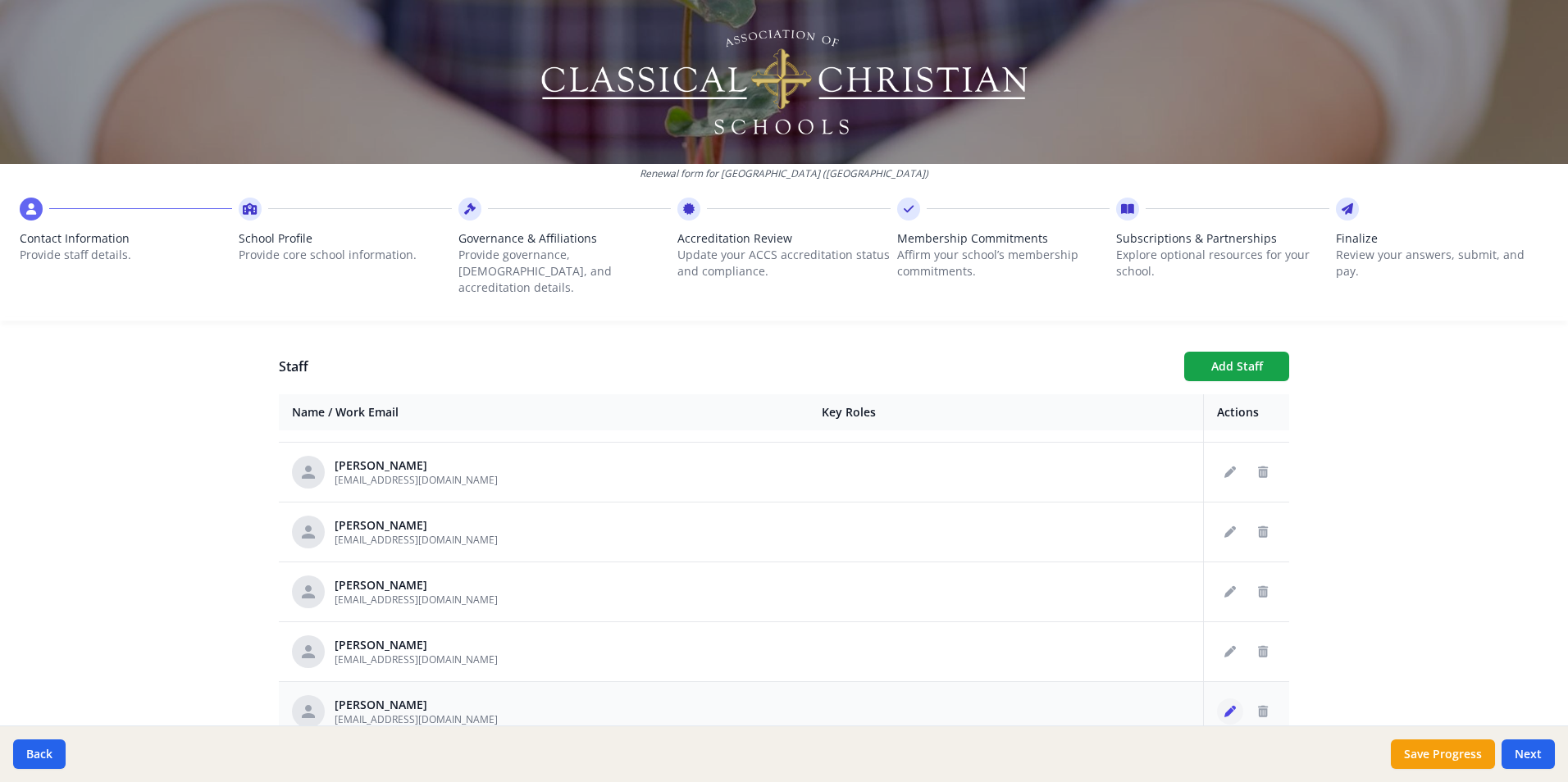
click at [1217, 698] on button "Edit staff" at bounding box center [1231, 711] width 26 height 26
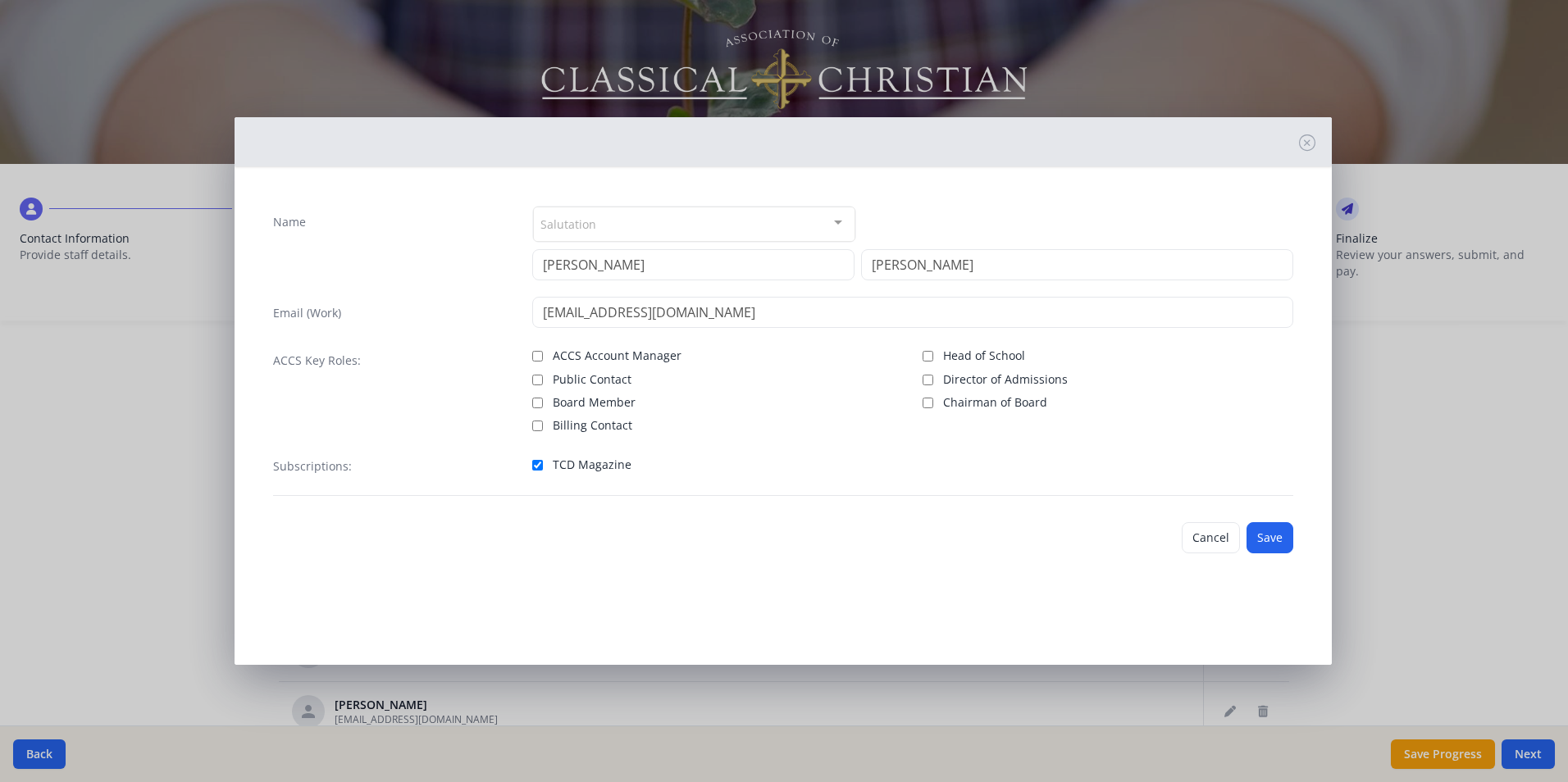
click at [830, 218] on div at bounding box center [838, 222] width 33 height 31
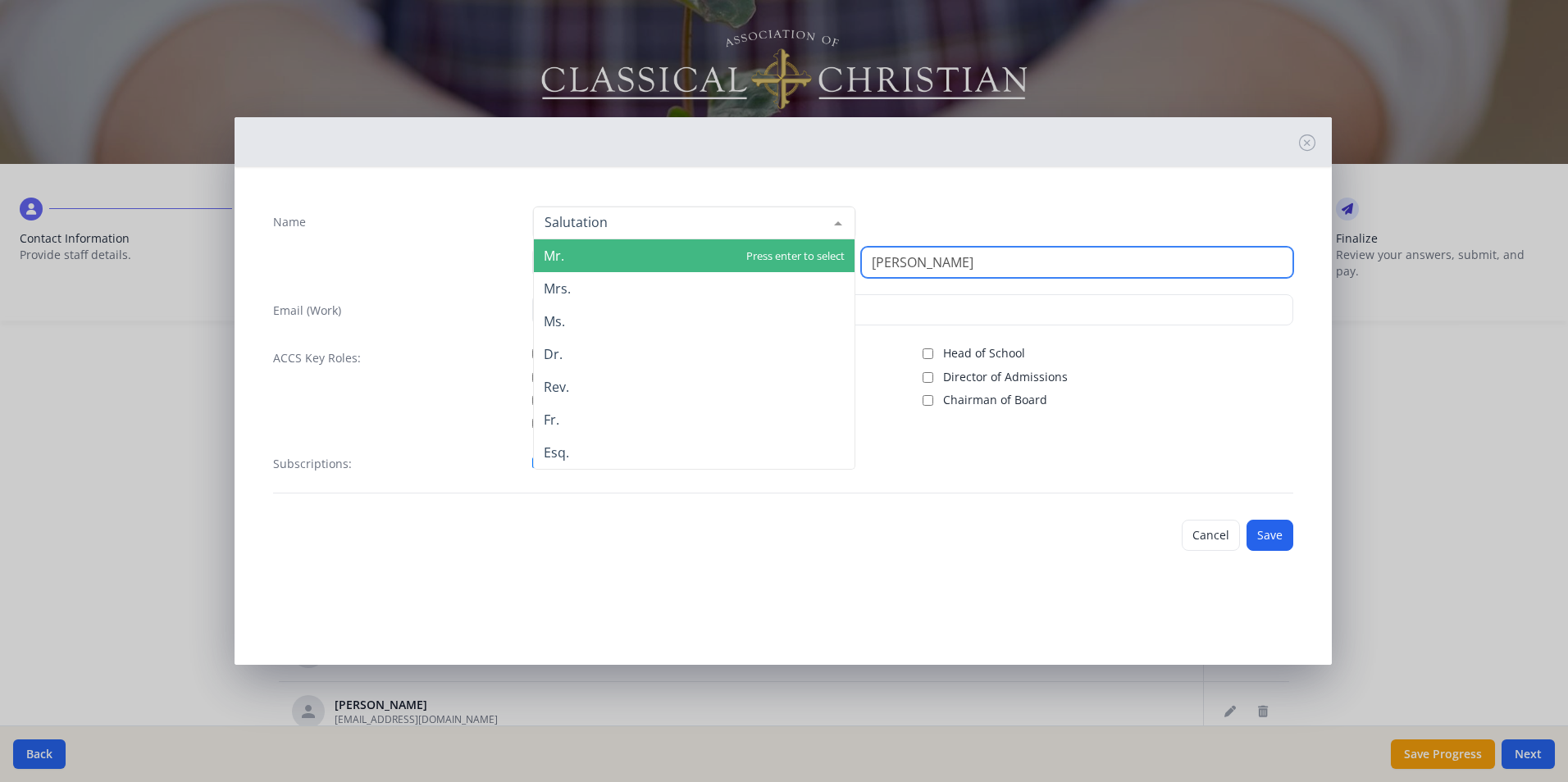
click at [1183, 270] on input "[PERSON_NAME]" at bounding box center [1077, 262] width 433 height 31
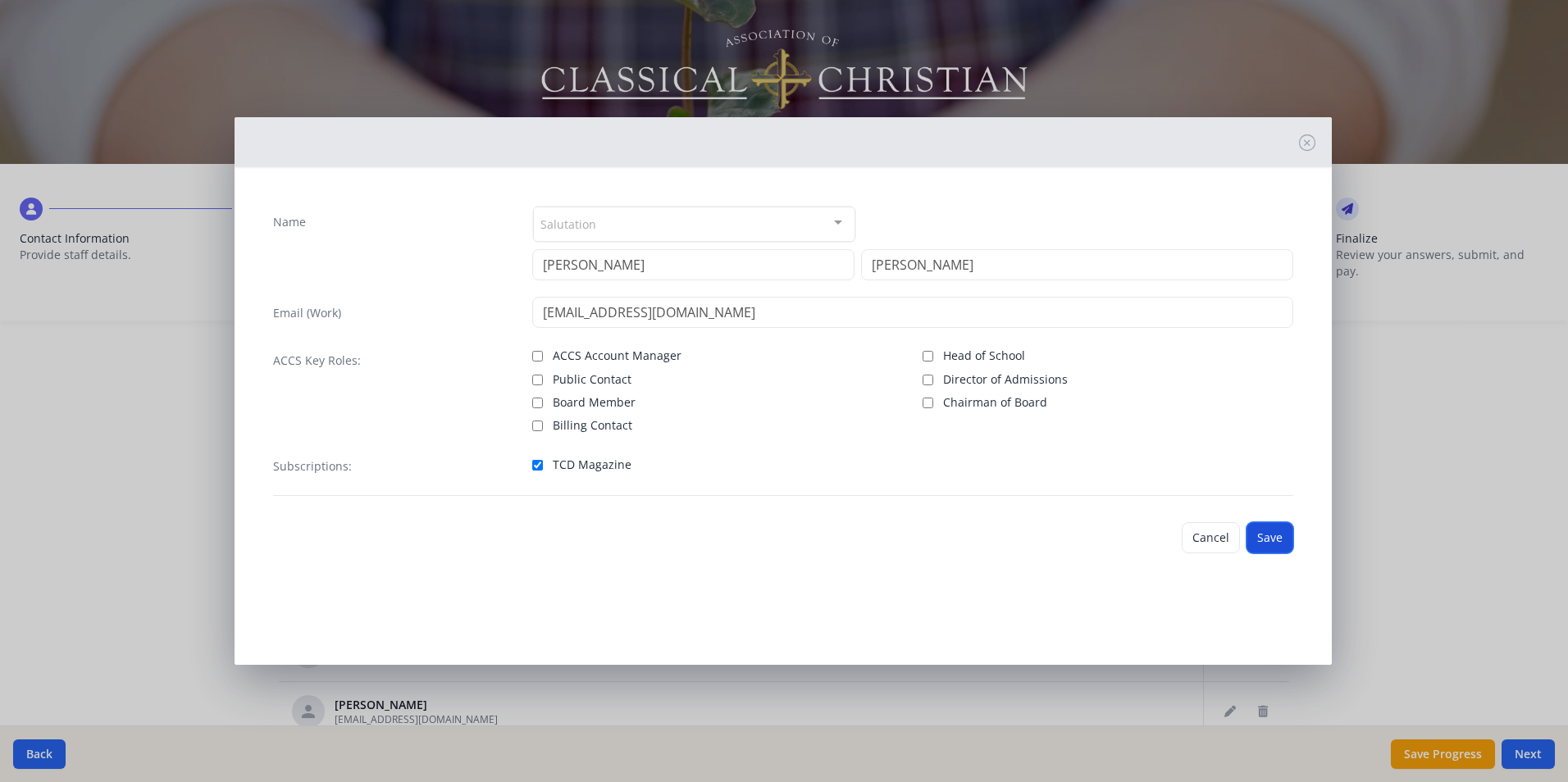
click at [1275, 534] on button "Save" at bounding box center [1270, 538] width 47 height 31
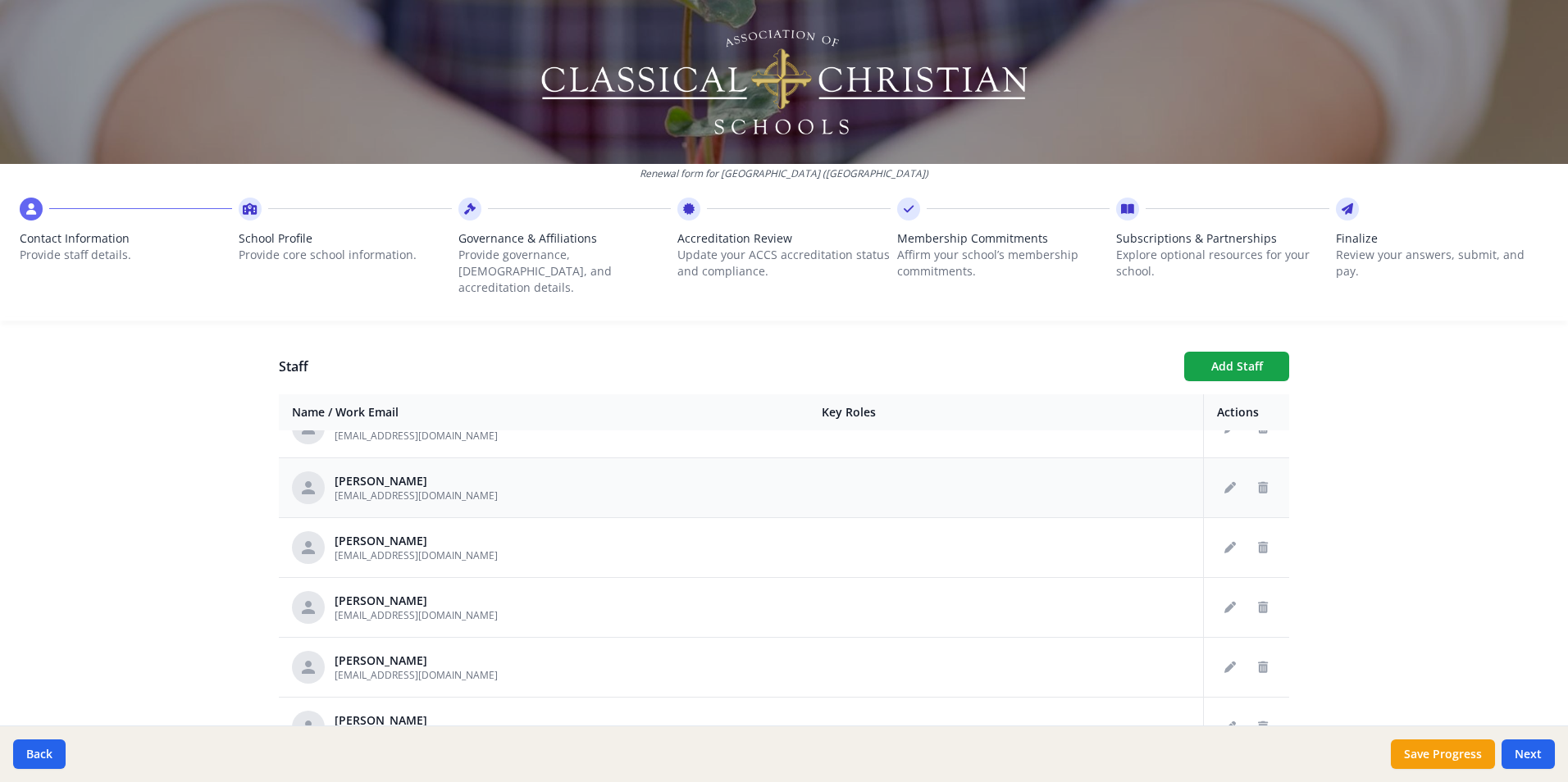
scroll to position [1312, 0]
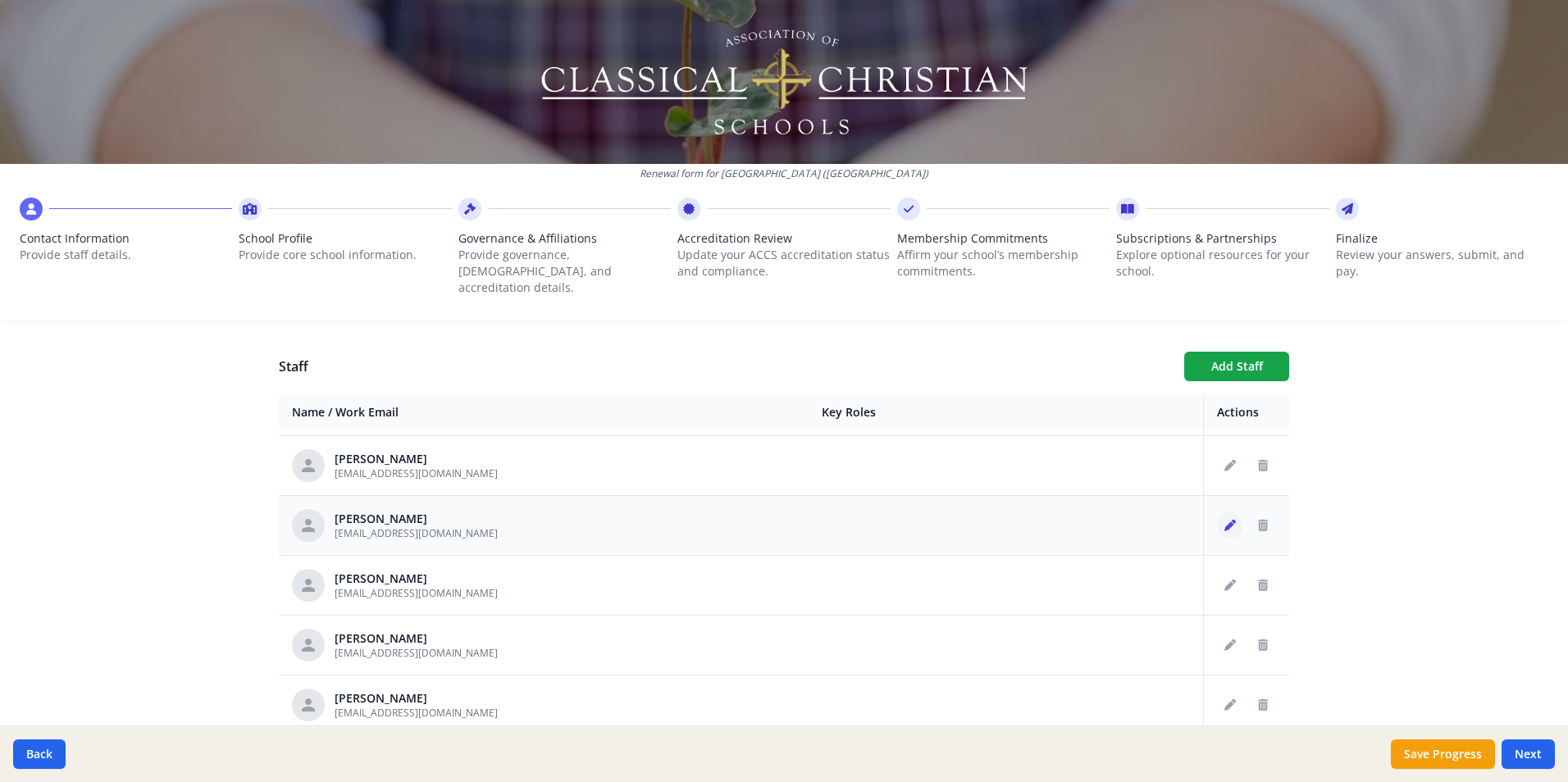
click at [1225, 520] on icon "Edit staff" at bounding box center [1230, 525] width 11 height 11
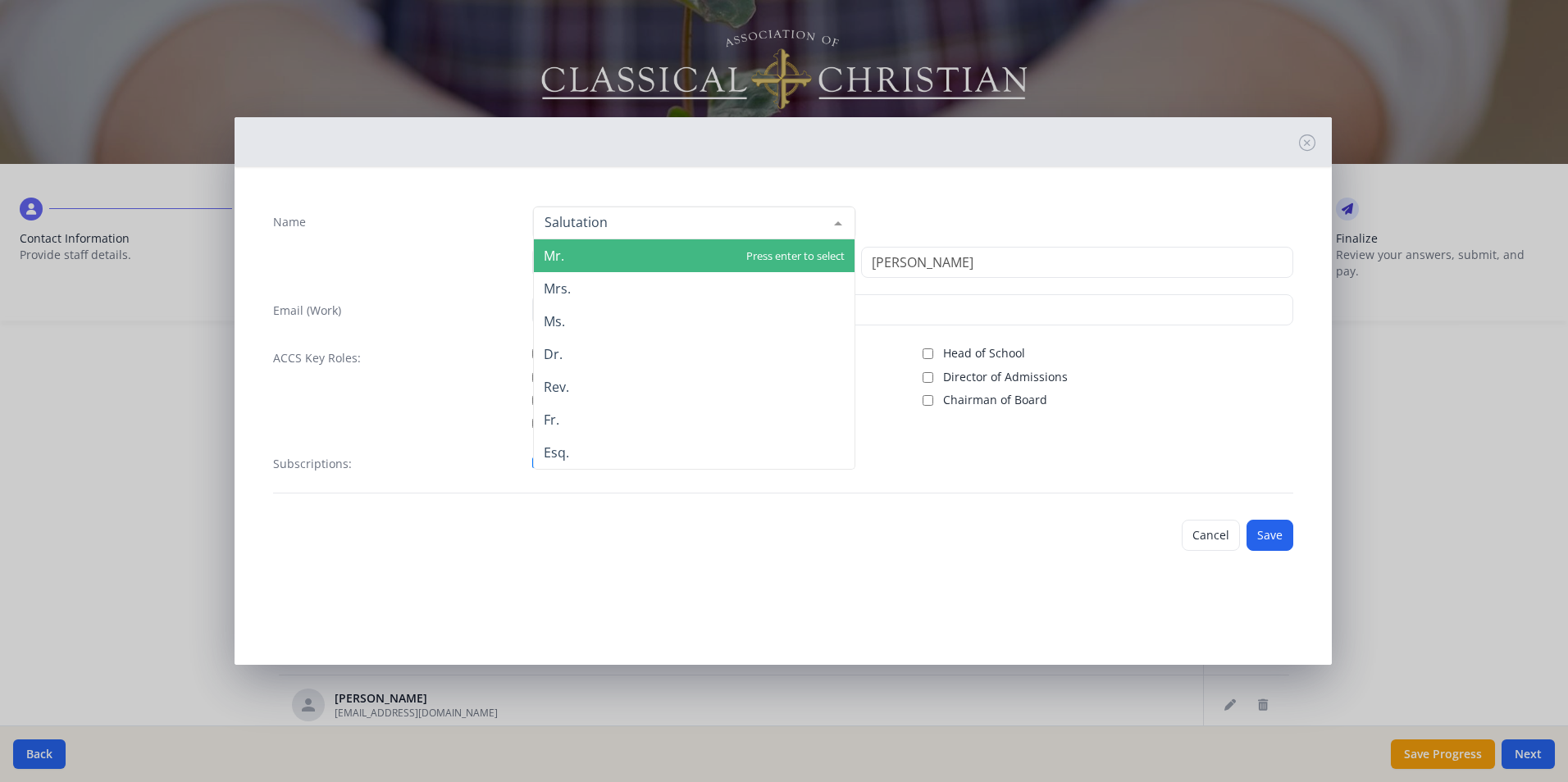
click at [839, 226] on div at bounding box center [838, 222] width 33 height 31
click at [652, 256] on span "Mr." at bounding box center [694, 255] width 320 height 33
click at [841, 215] on div at bounding box center [838, 222] width 33 height 31
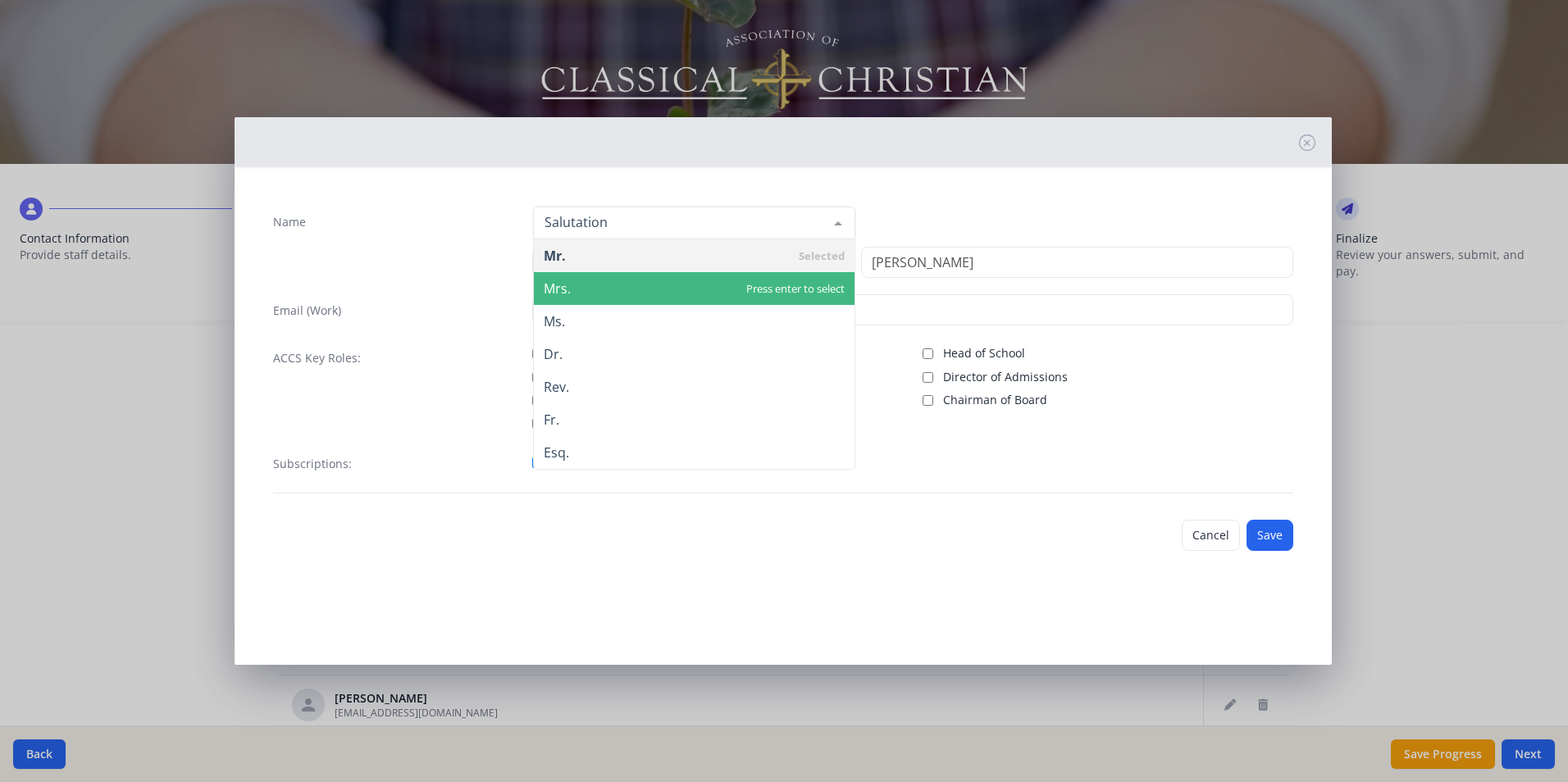
click at [669, 282] on span "Mrs." at bounding box center [694, 288] width 320 height 33
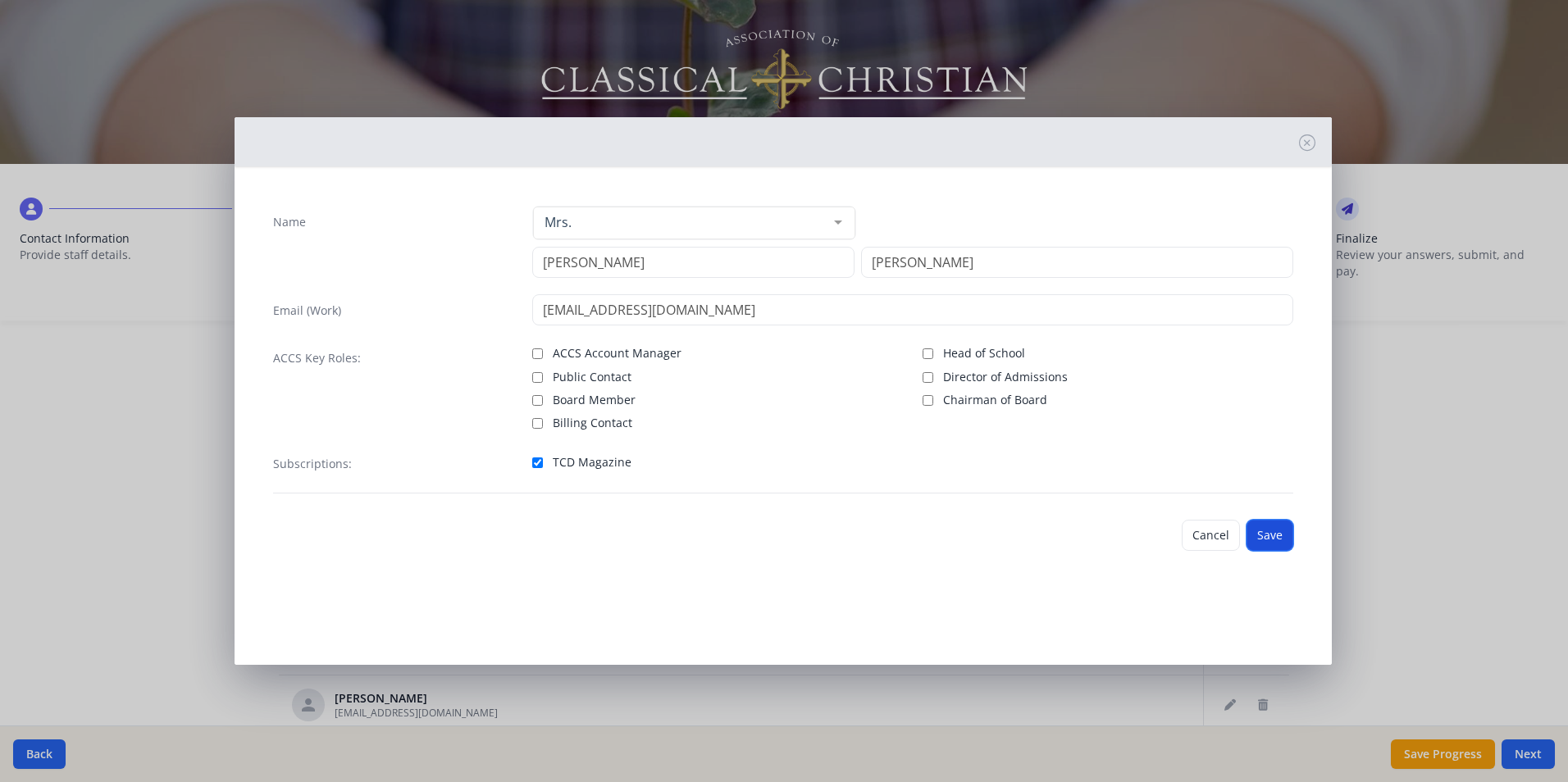
click at [1272, 536] on button "Save" at bounding box center [1270, 535] width 47 height 31
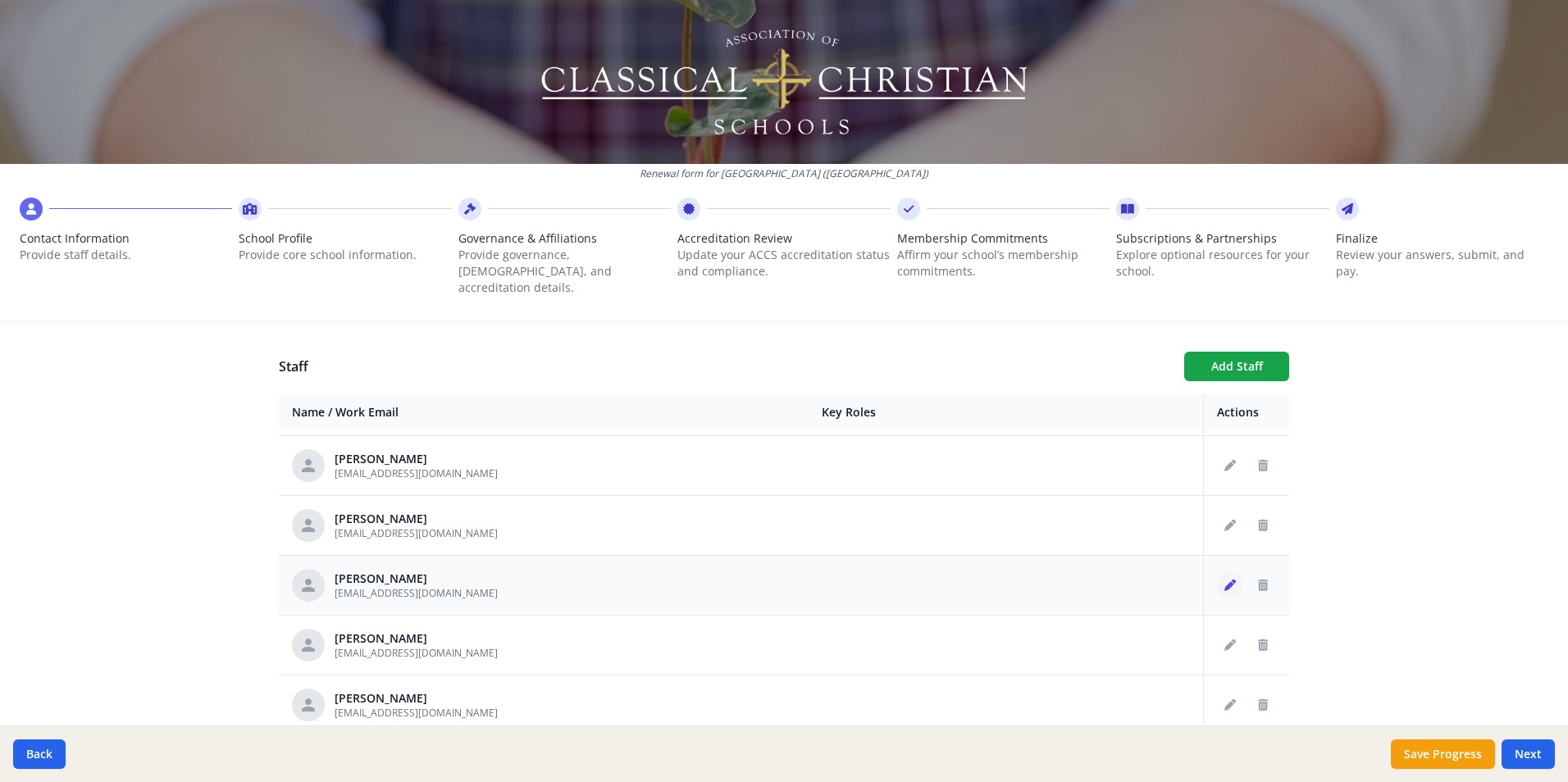
click at [1225, 580] on icon "Edit staff" at bounding box center [1230, 585] width 11 height 11
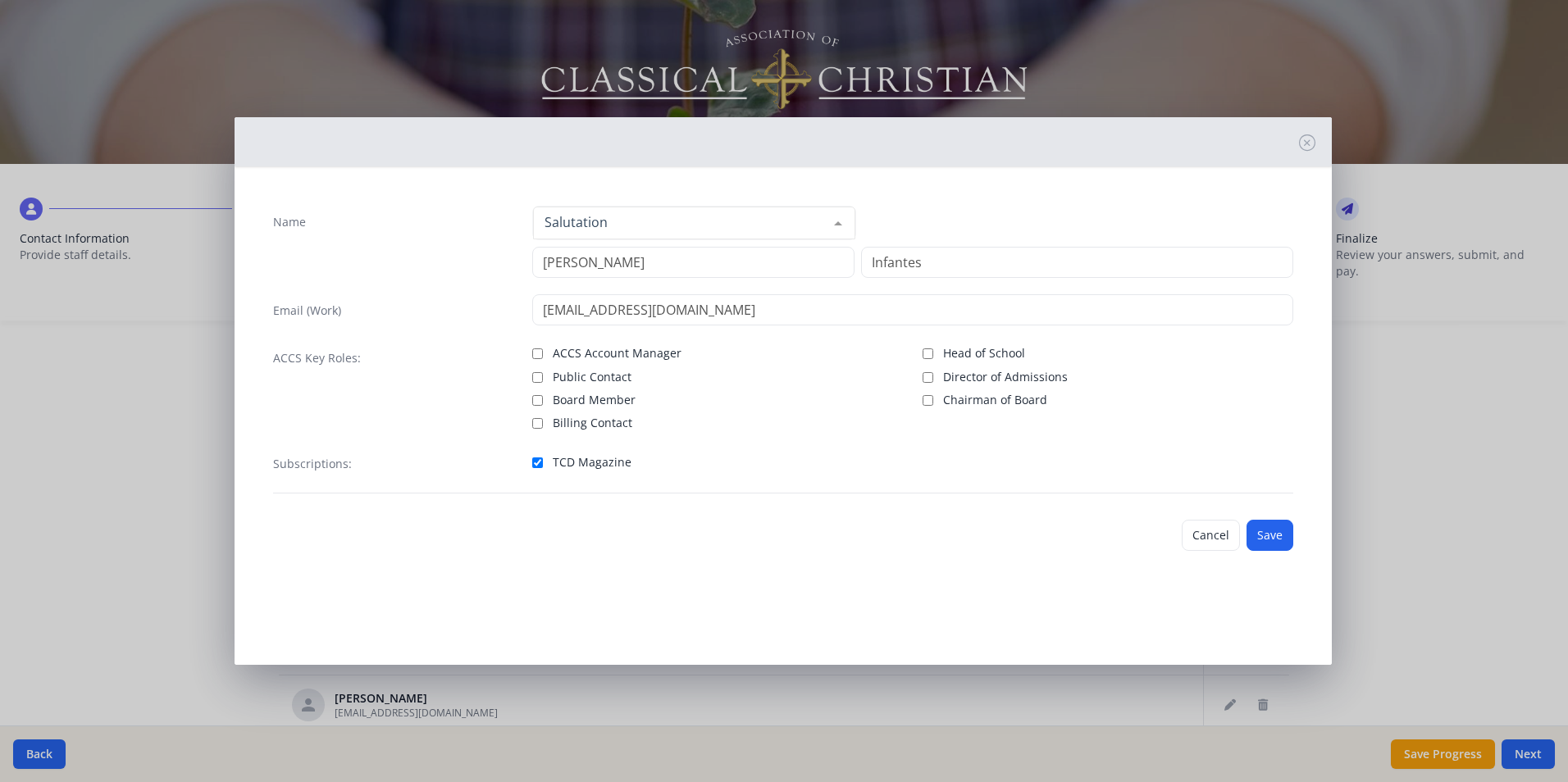
click at [848, 223] on div at bounding box center [838, 222] width 33 height 31
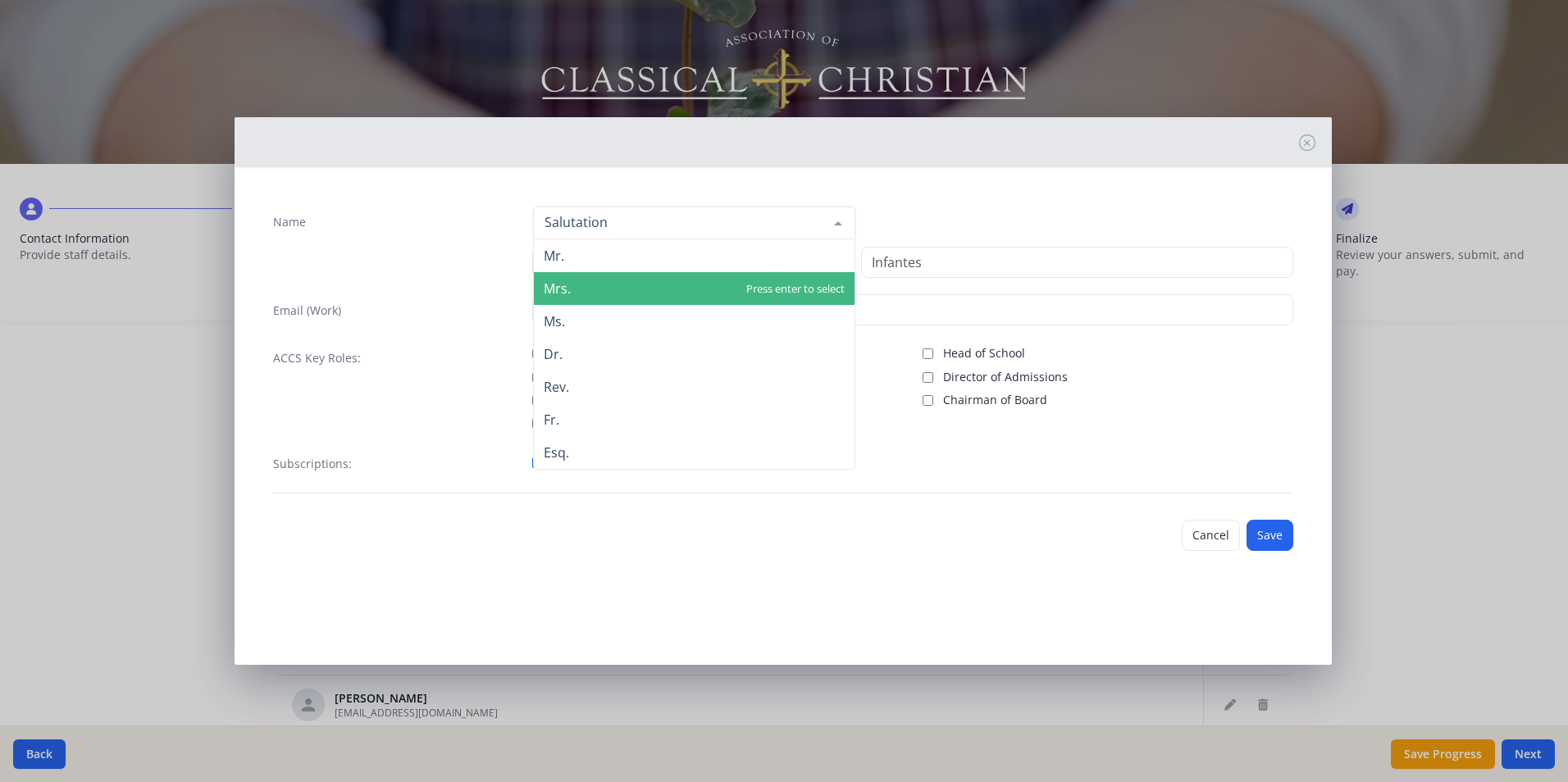
click at [618, 282] on span "Mrs." at bounding box center [694, 288] width 320 height 33
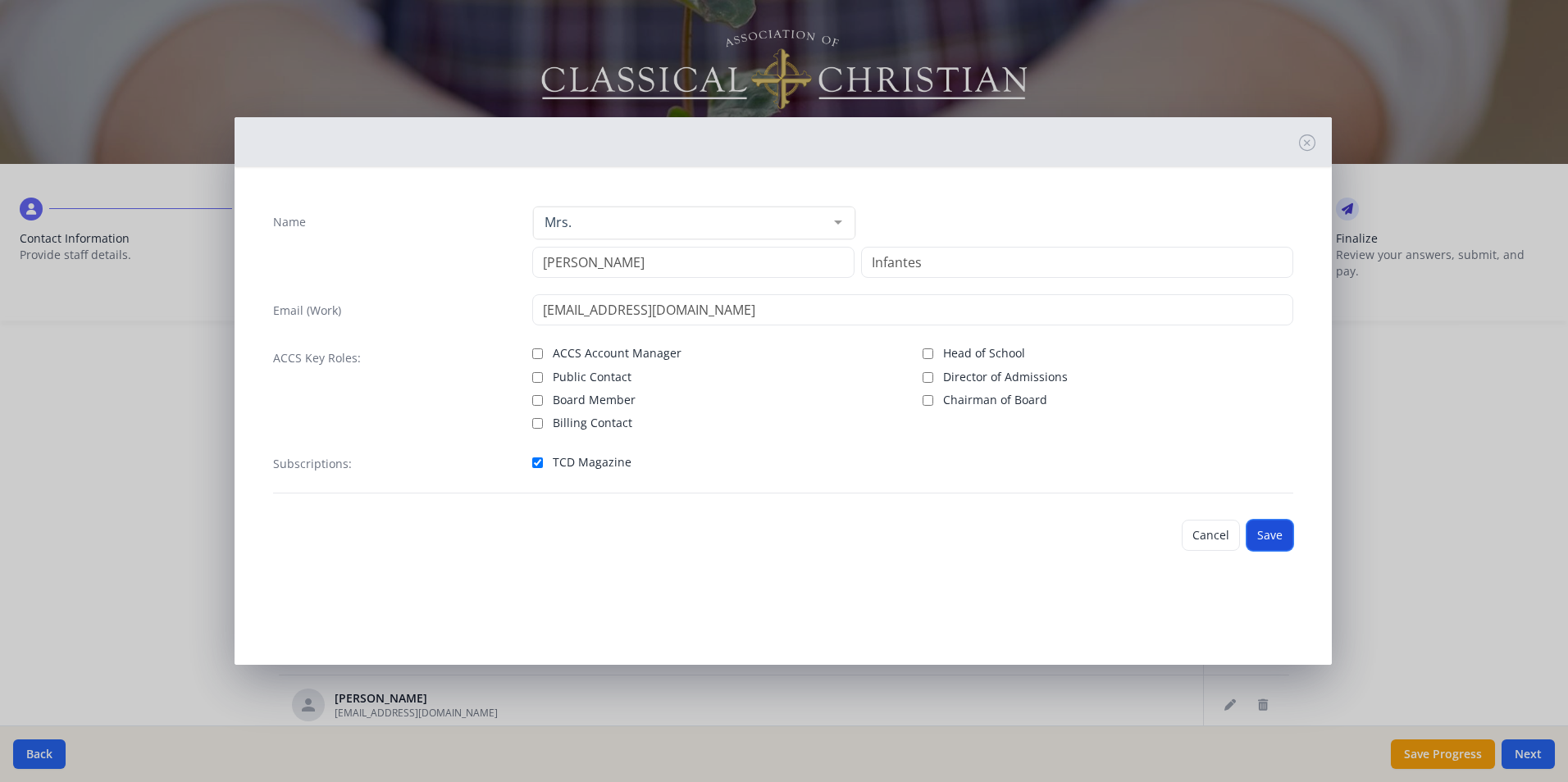
click at [1271, 538] on button "Save" at bounding box center [1270, 535] width 47 height 31
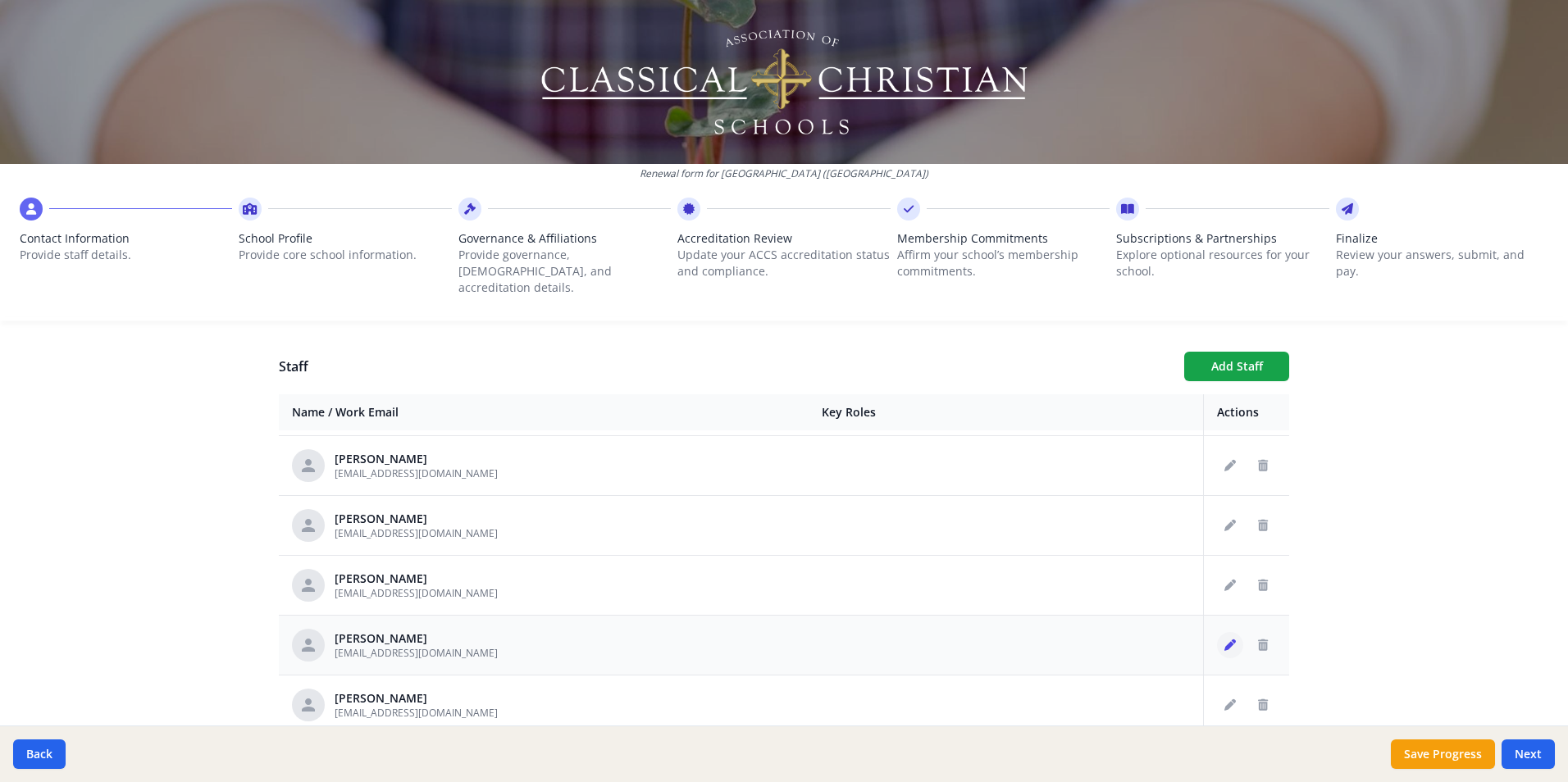
click at [1225, 640] on icon "Edit staff" at bounding box center [1230, 645] width 11 height 11
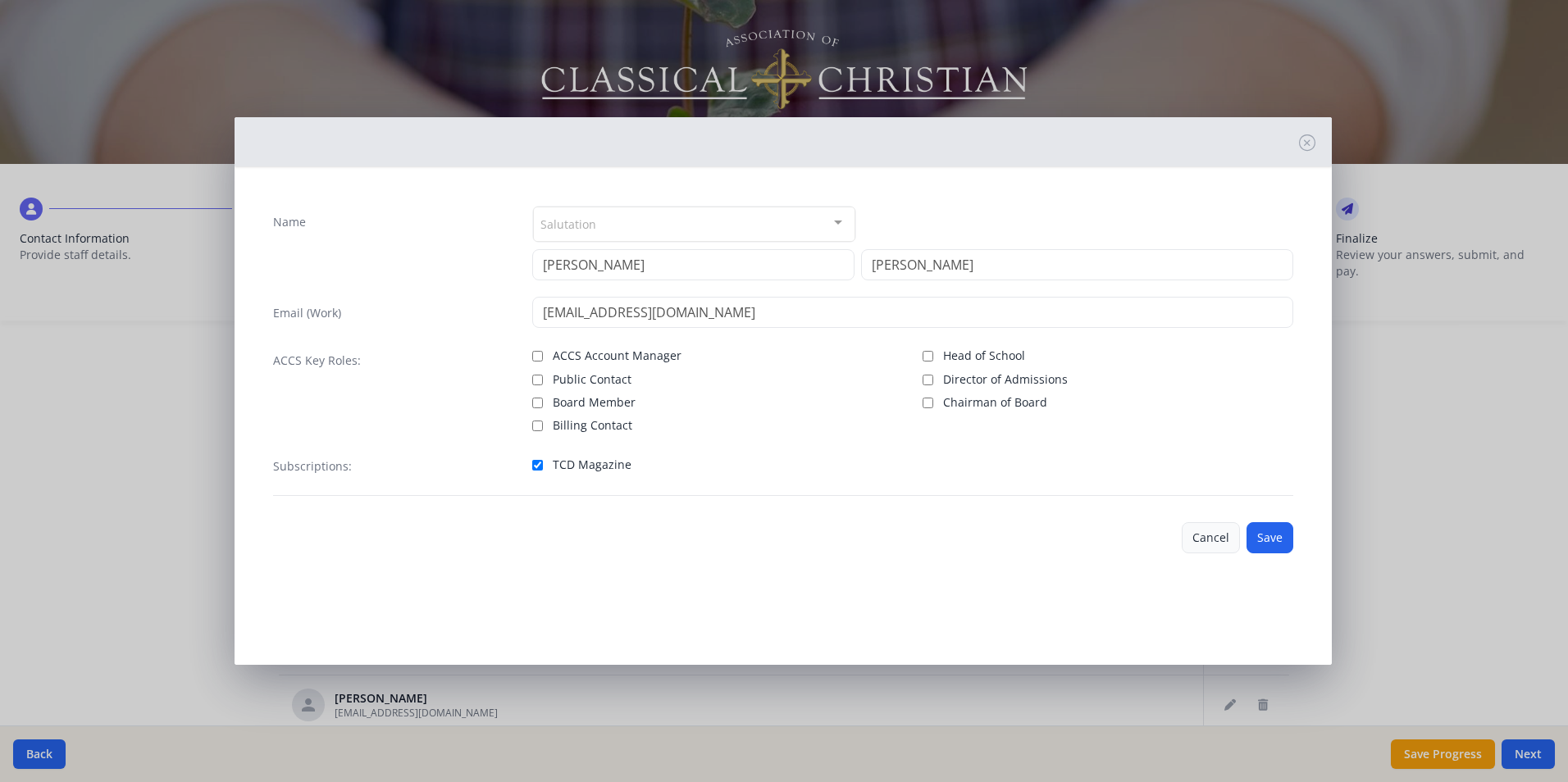
click at [1207, 536] on button "Cancel" at bounding box center [1211, 538] width 58 height 31
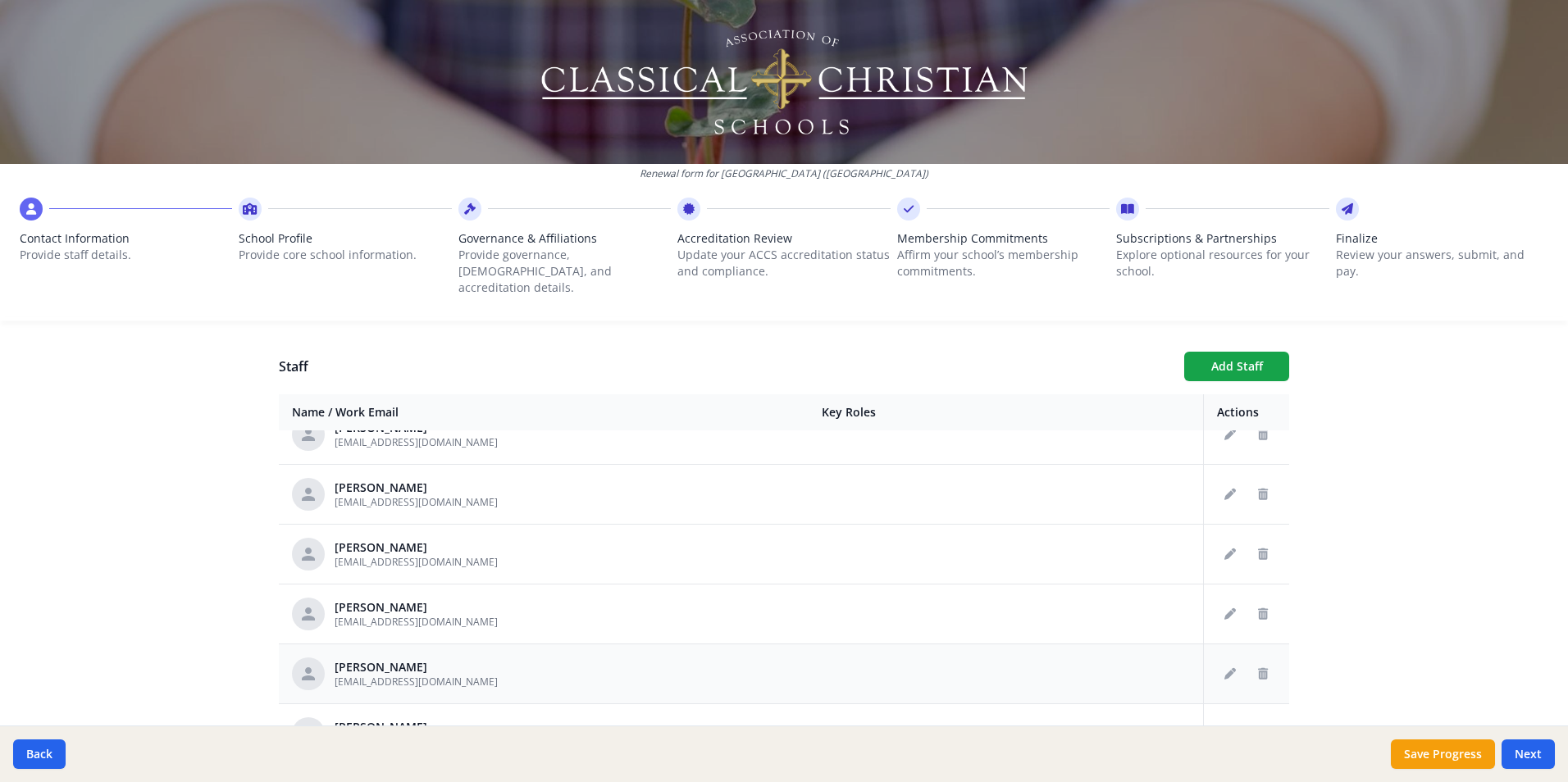
scroll to position [1476, 0]
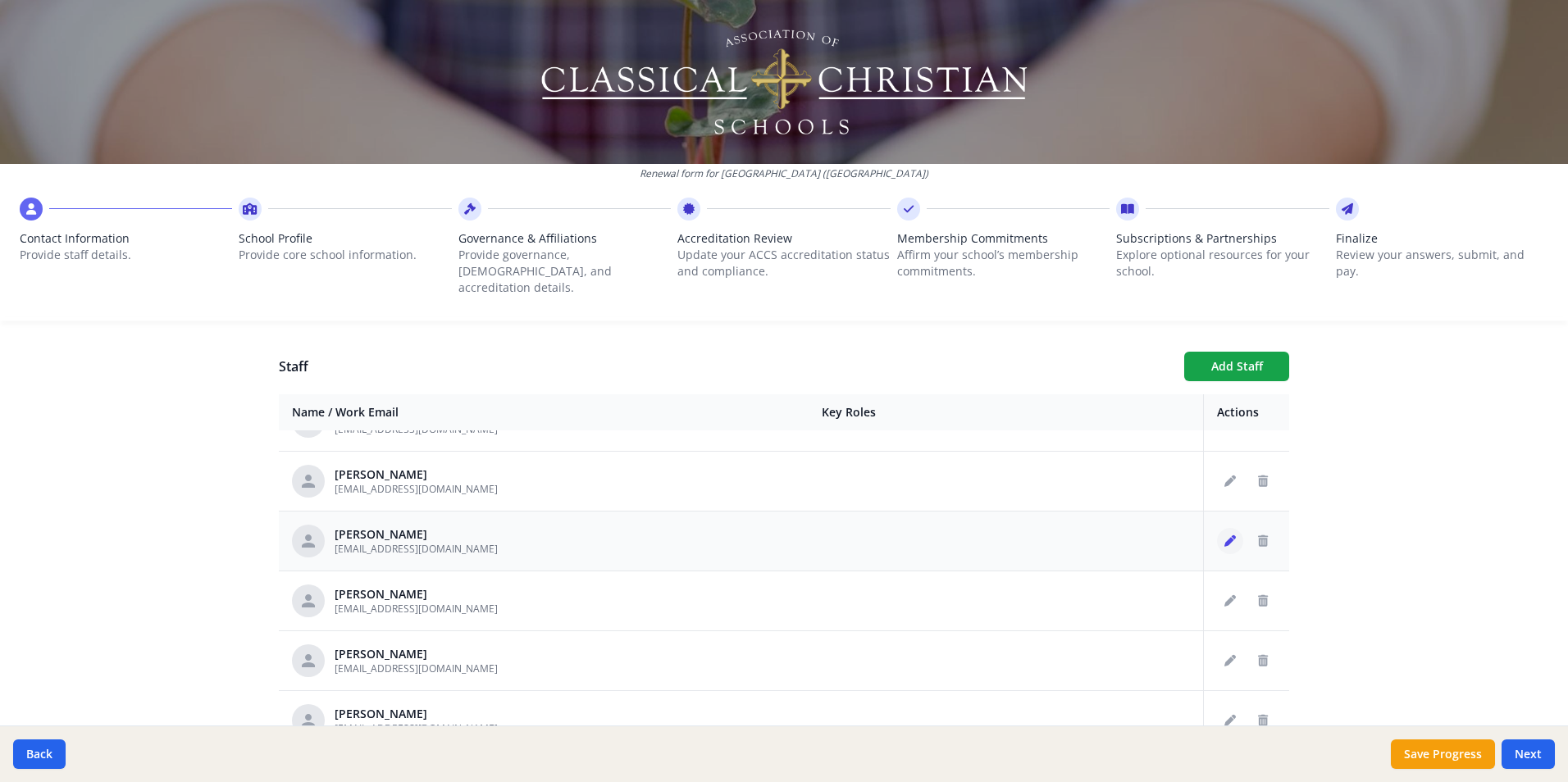
click at [1225, 536] on icon "Edit staff" at bounding box center [1230, 541] width 11 height 11
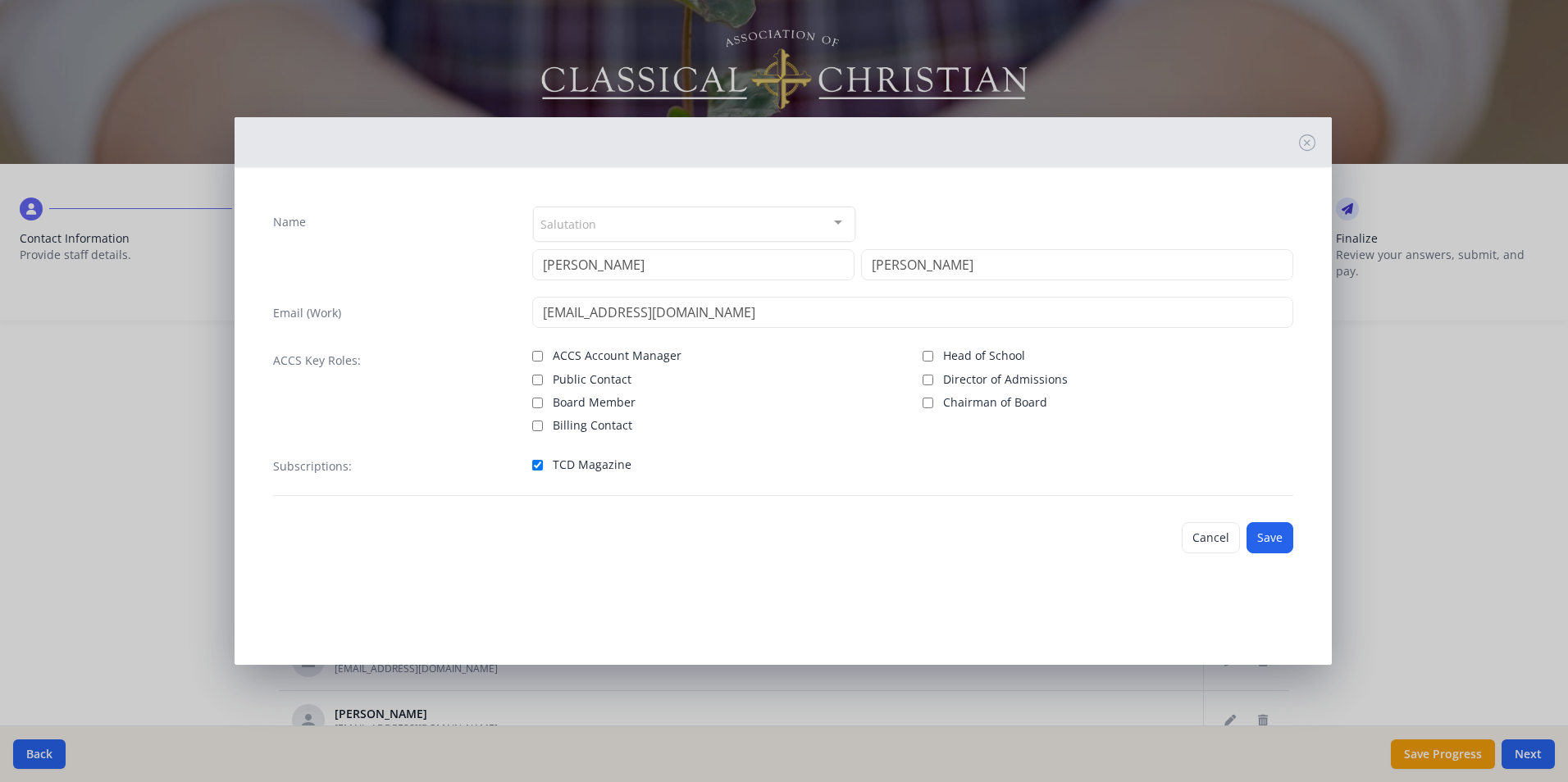
click at [795, 225] on div "Salutation" at bounding box center [694, 224] width 322 height 35
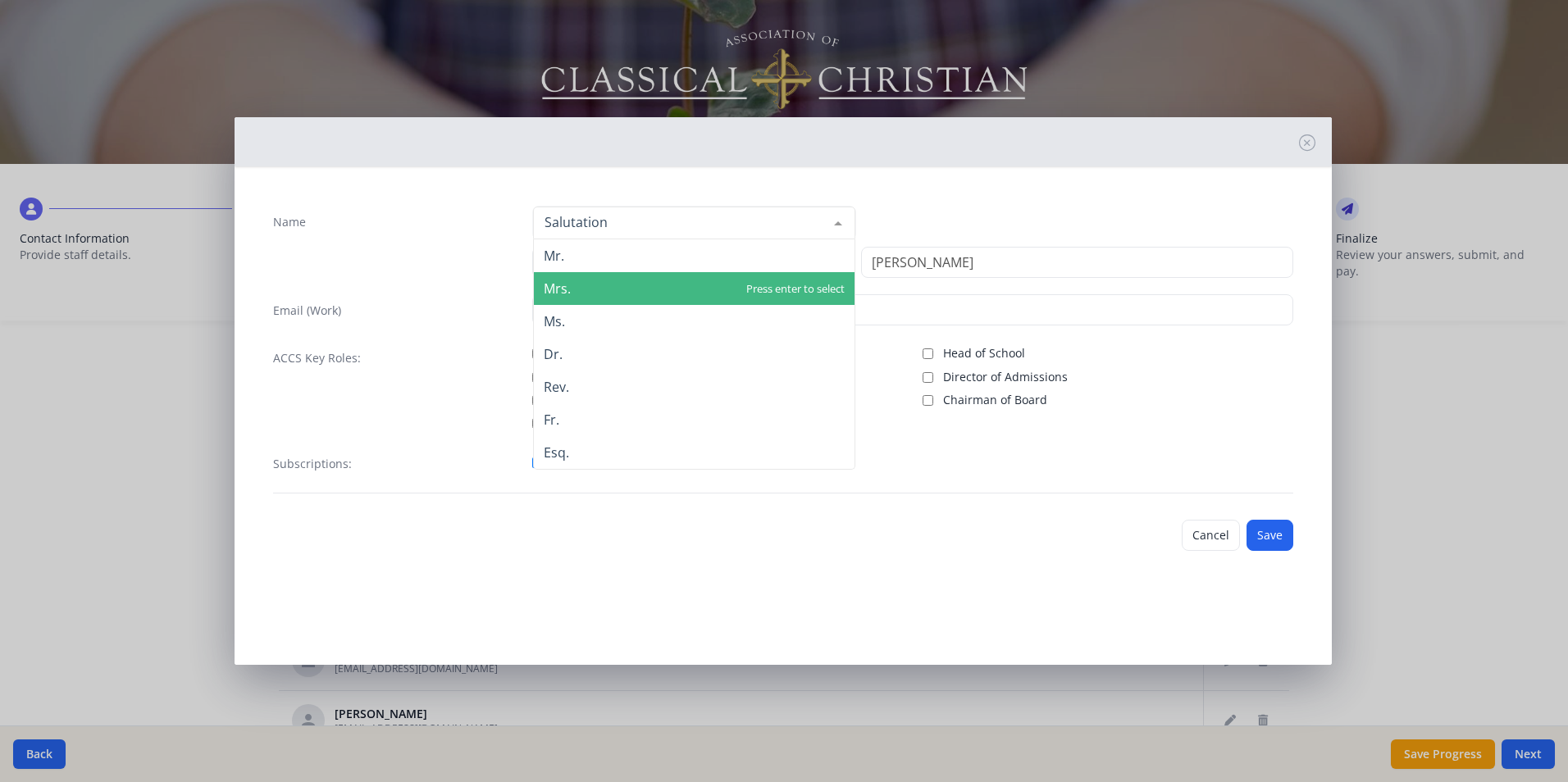
click at [673, 289] on span "Mrs." at bounding box center [694, 288] width 320 height 33
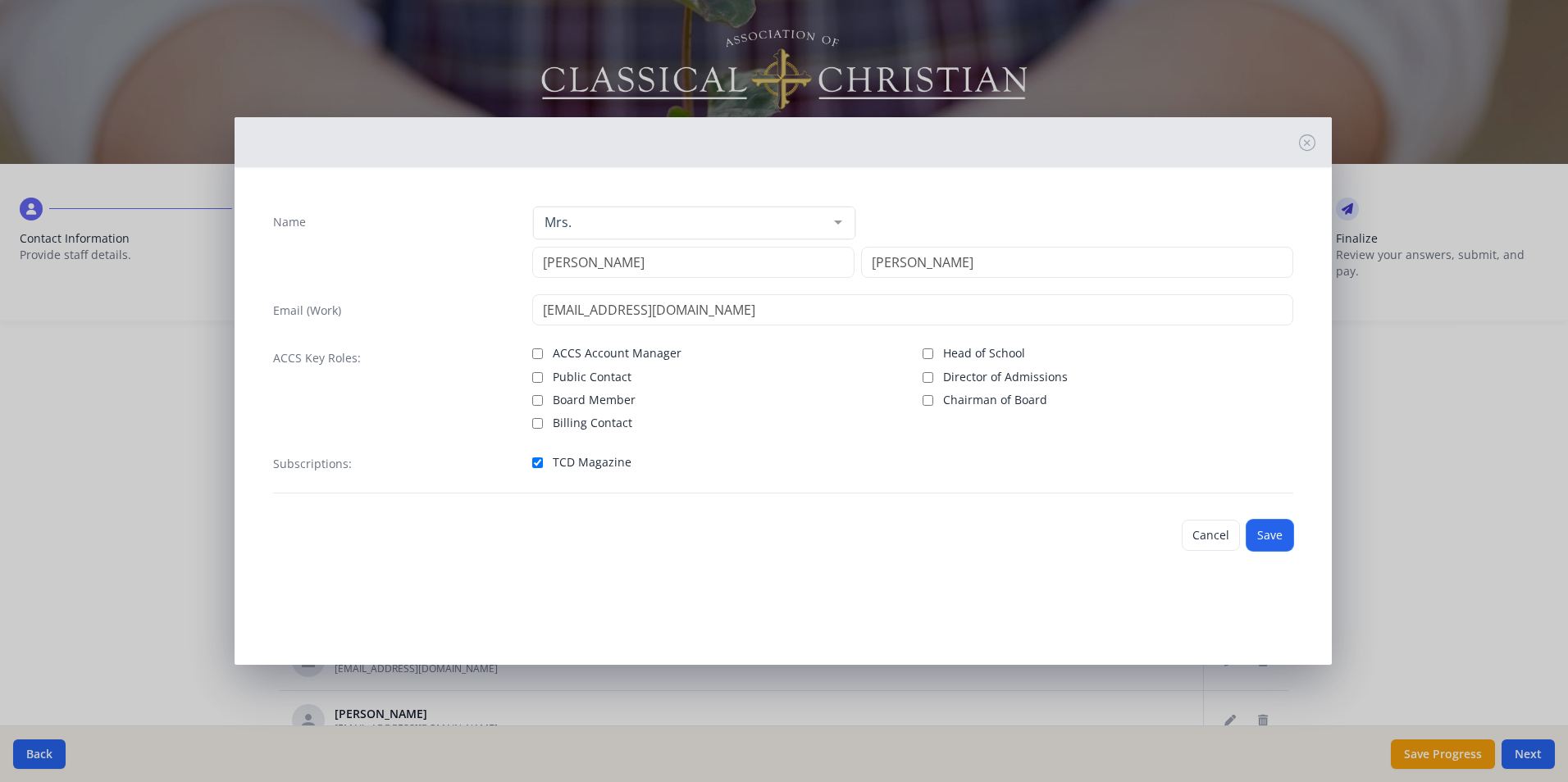
drag, startPoint x: 1270, startPoint y: 537, endPoint x: 1264, endPoint y: 530, distance: 9.2
click at [1270, 536] on button "Save" at bounding box center [1270, 535] width 47 height 31
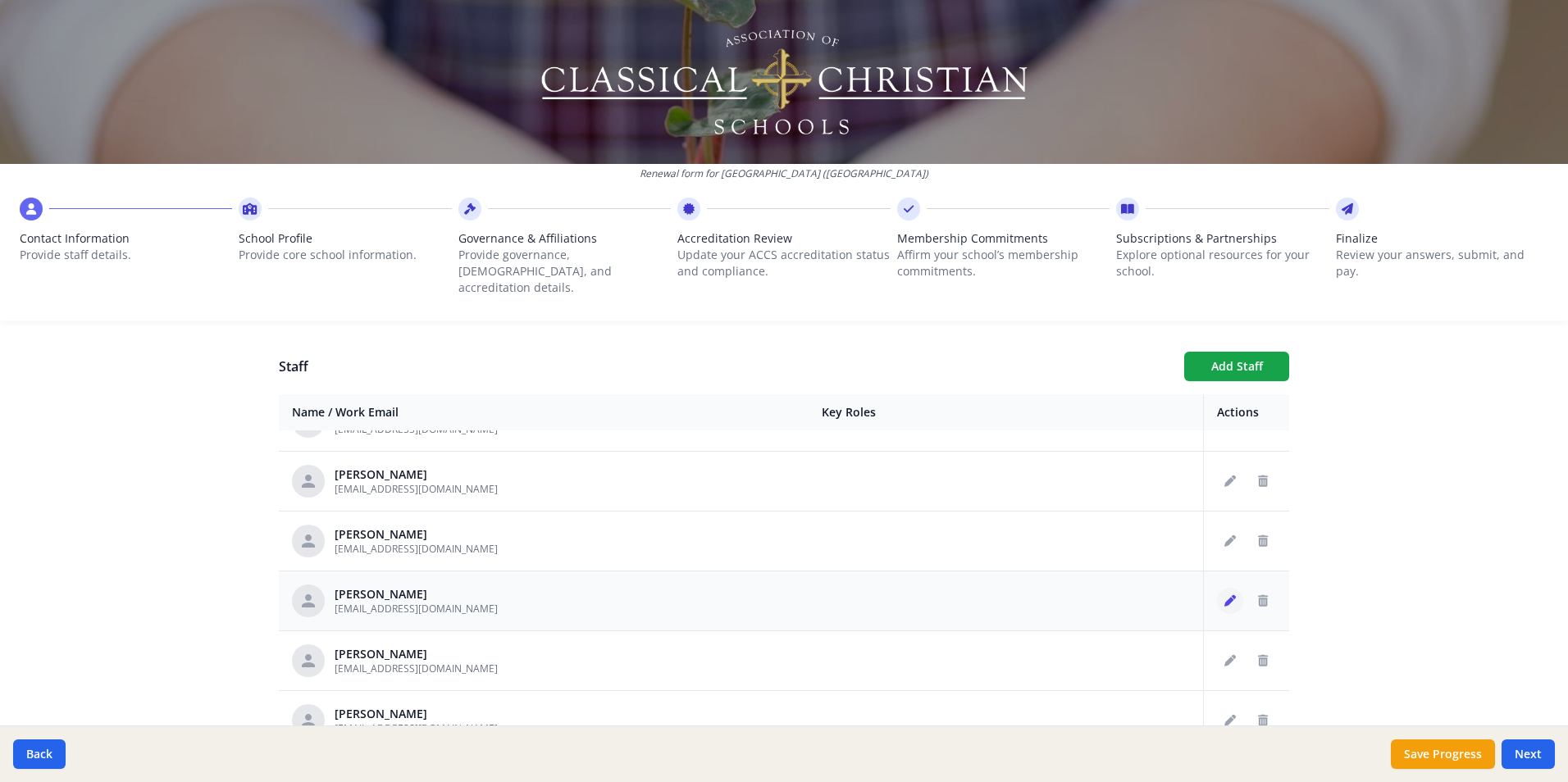
click at [1225, 595] on icon "Edit staff" at bounding box center [1230, 600] width 11 height 11
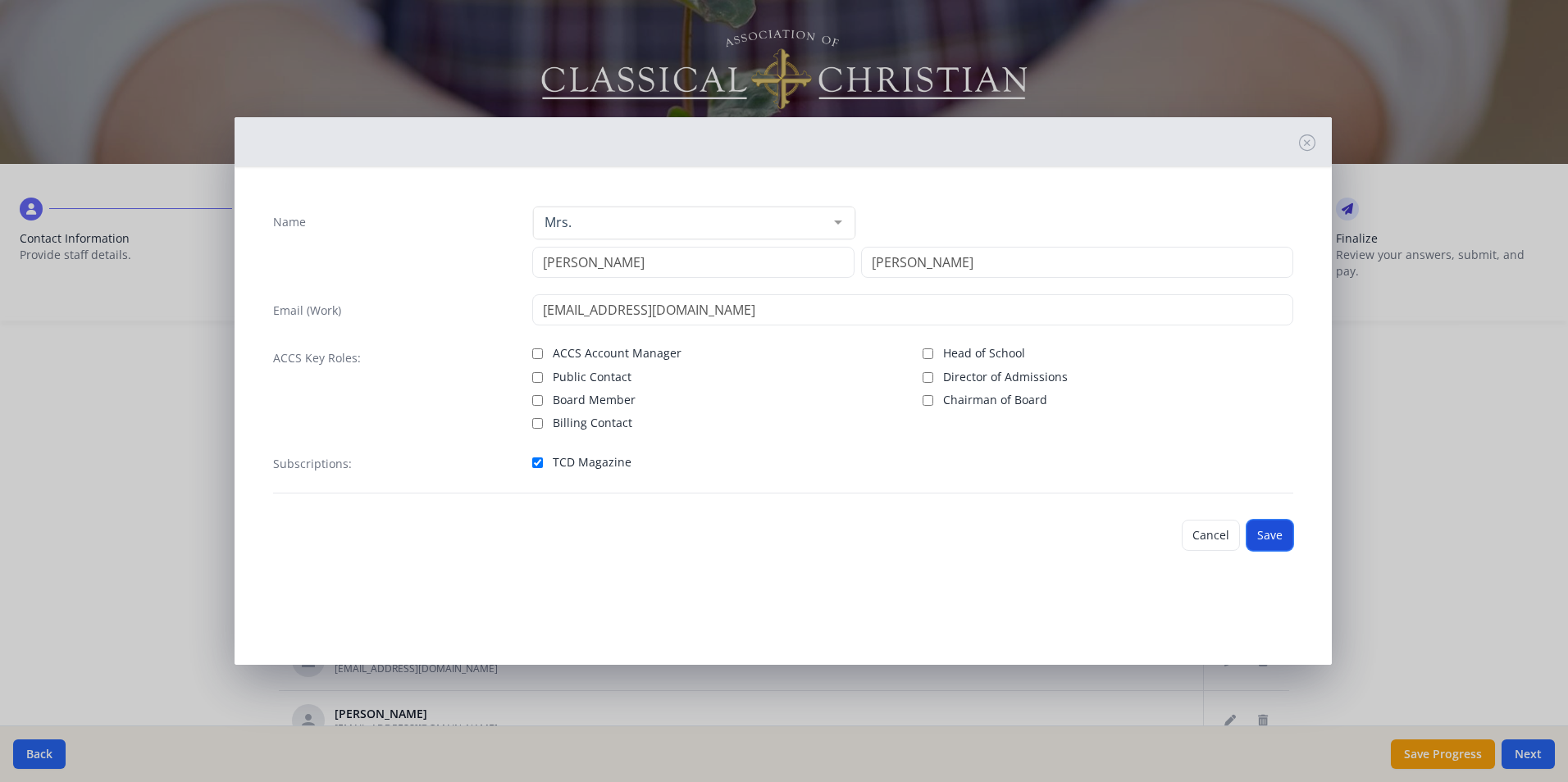
click at [1263, 534] on button "Save" at bounding box center [1270, 535] width 47 height 31
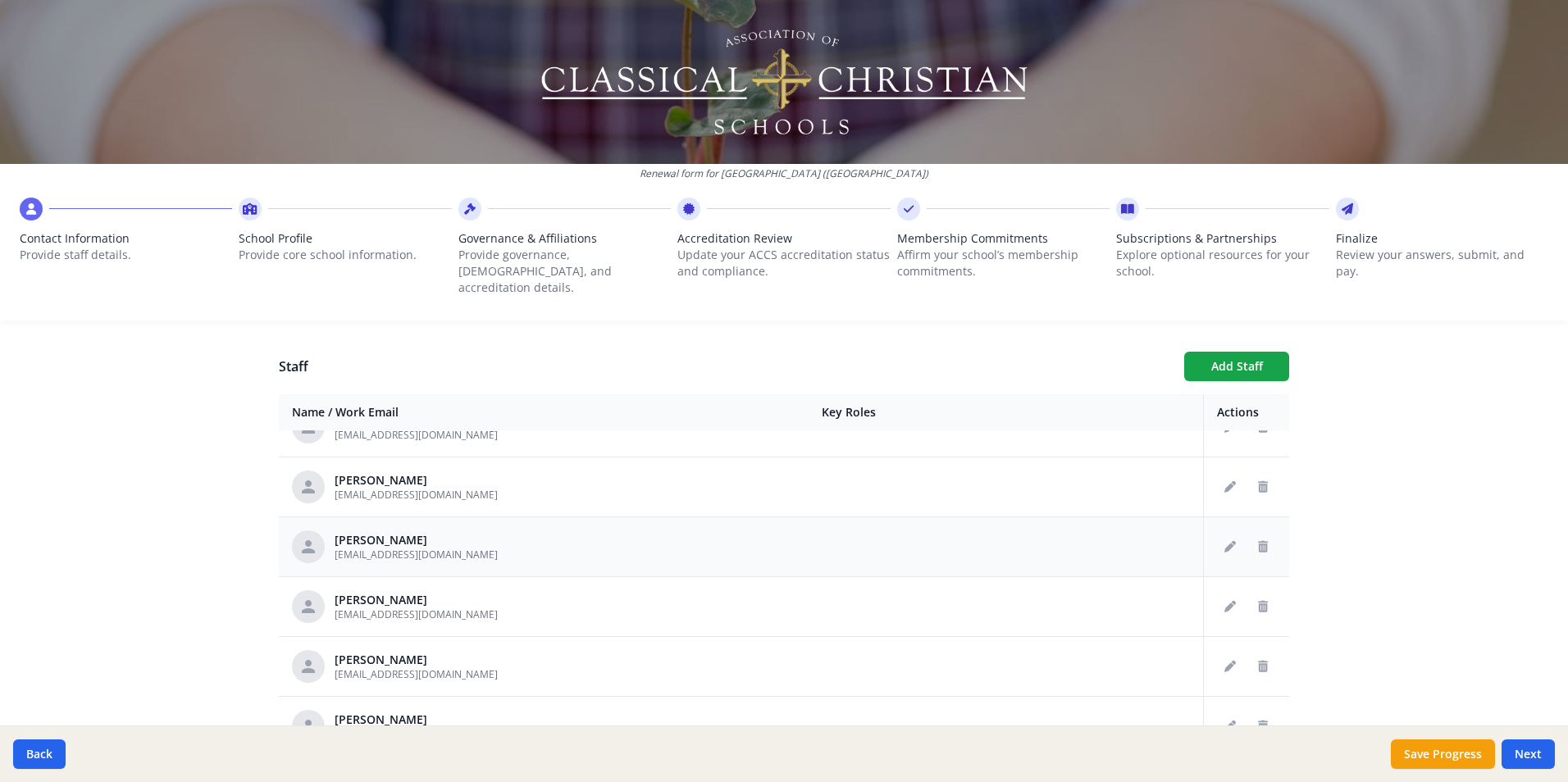
scroll to position [1558, 0]
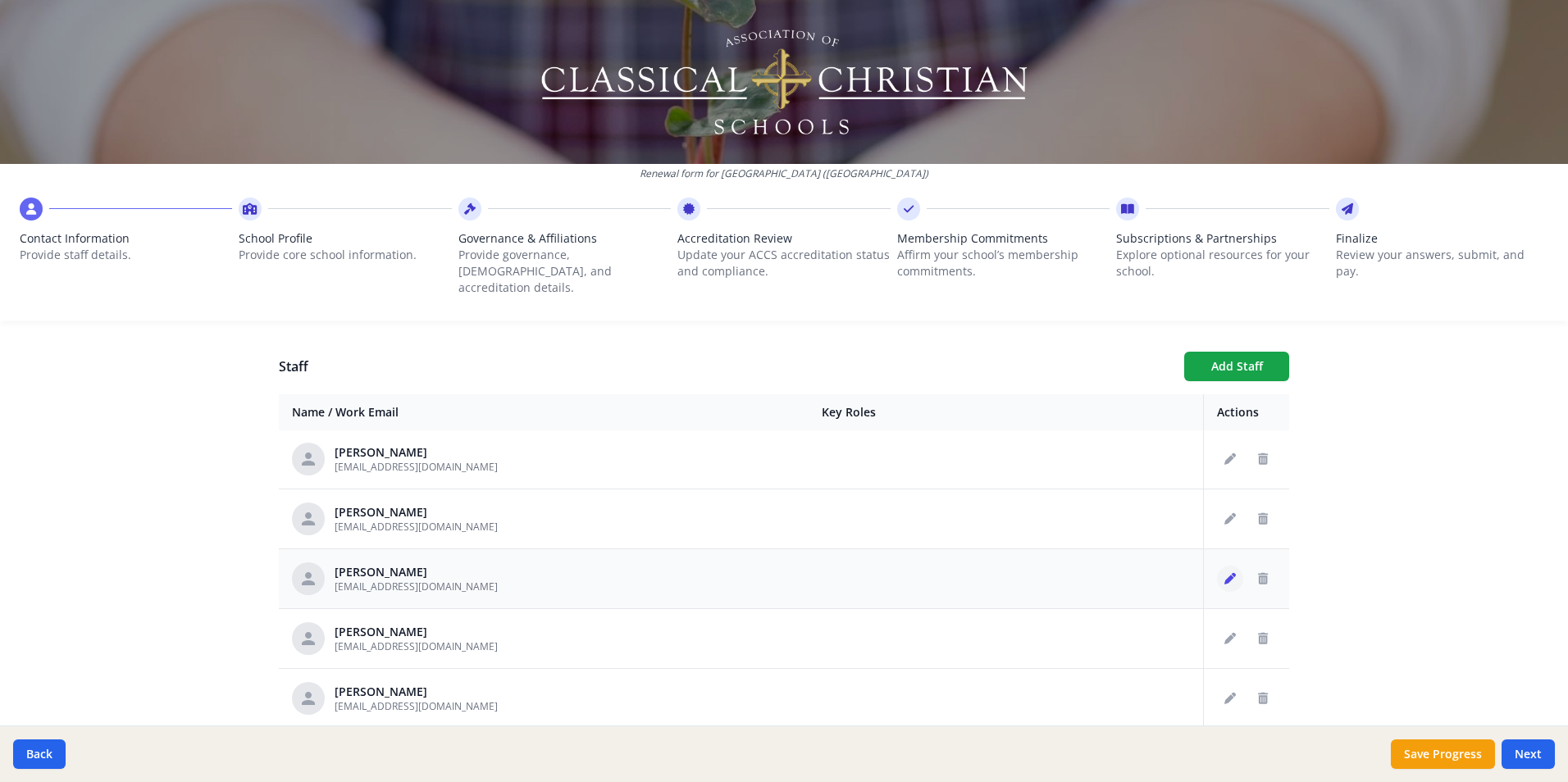
click at [1225, 573] on icon "Edit staff" at bounding box center [1230, 578] width 11 height 11
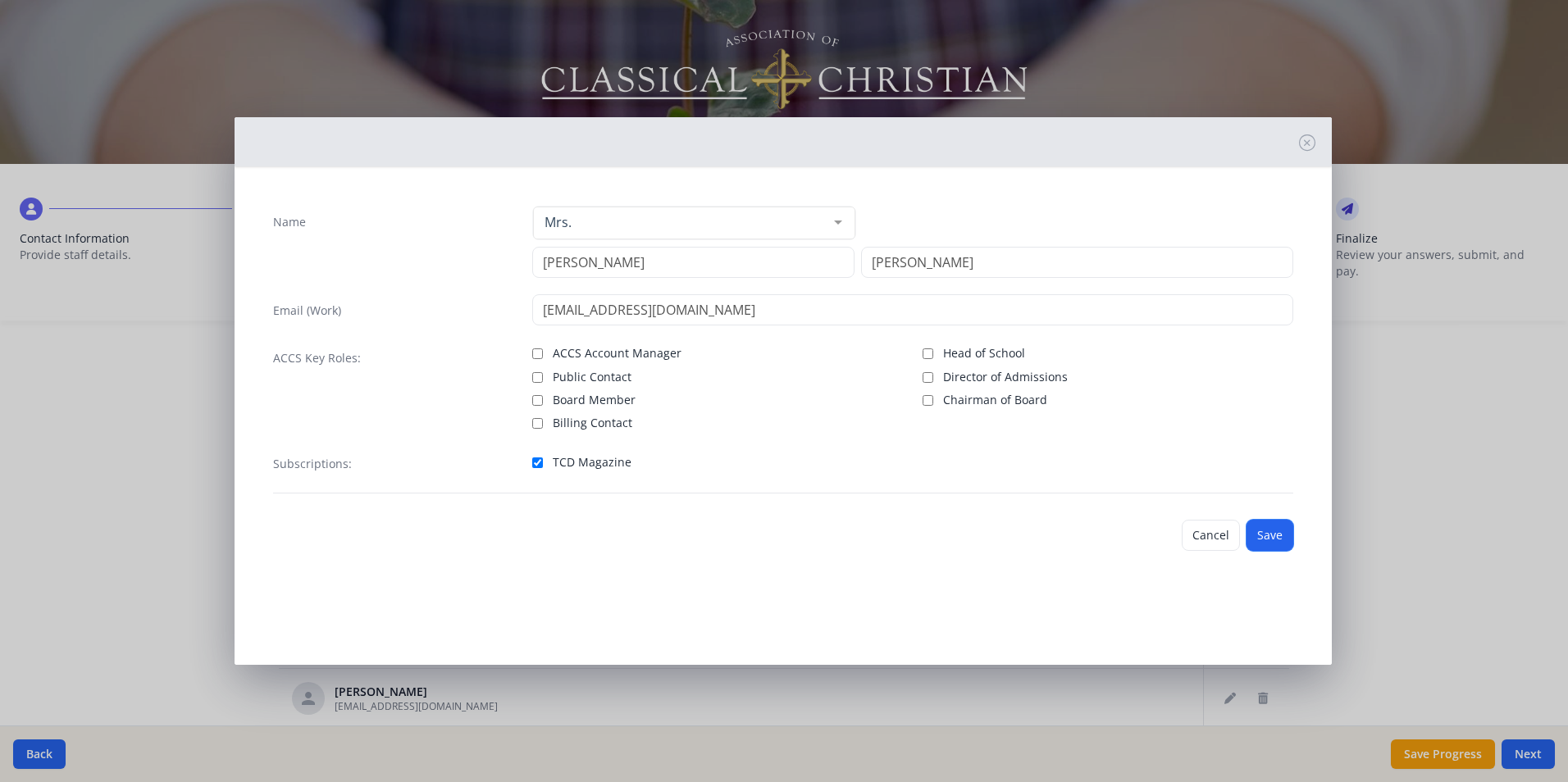
drag, startPoint x: 1270, startPoint y: 540, endPoint x: 1262, endPoint y: 542, distance: 8.2
click at [1268, 540] on button "Save" at bounding box center [1270, 535] width 47 height 31
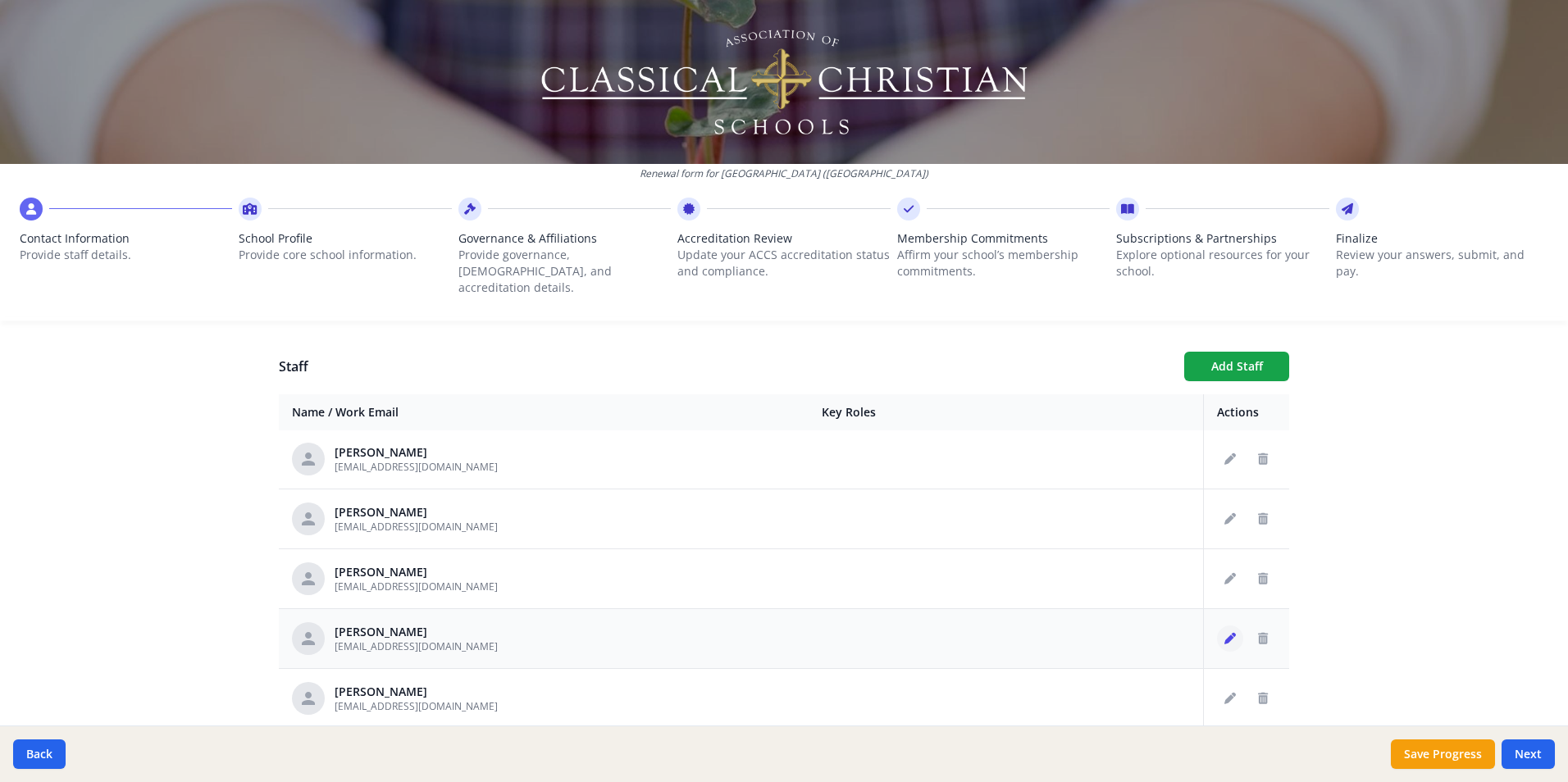
click at [1225, 633] on icon "Edit staff" at bounding box center [1230, 638] width 11 height 11
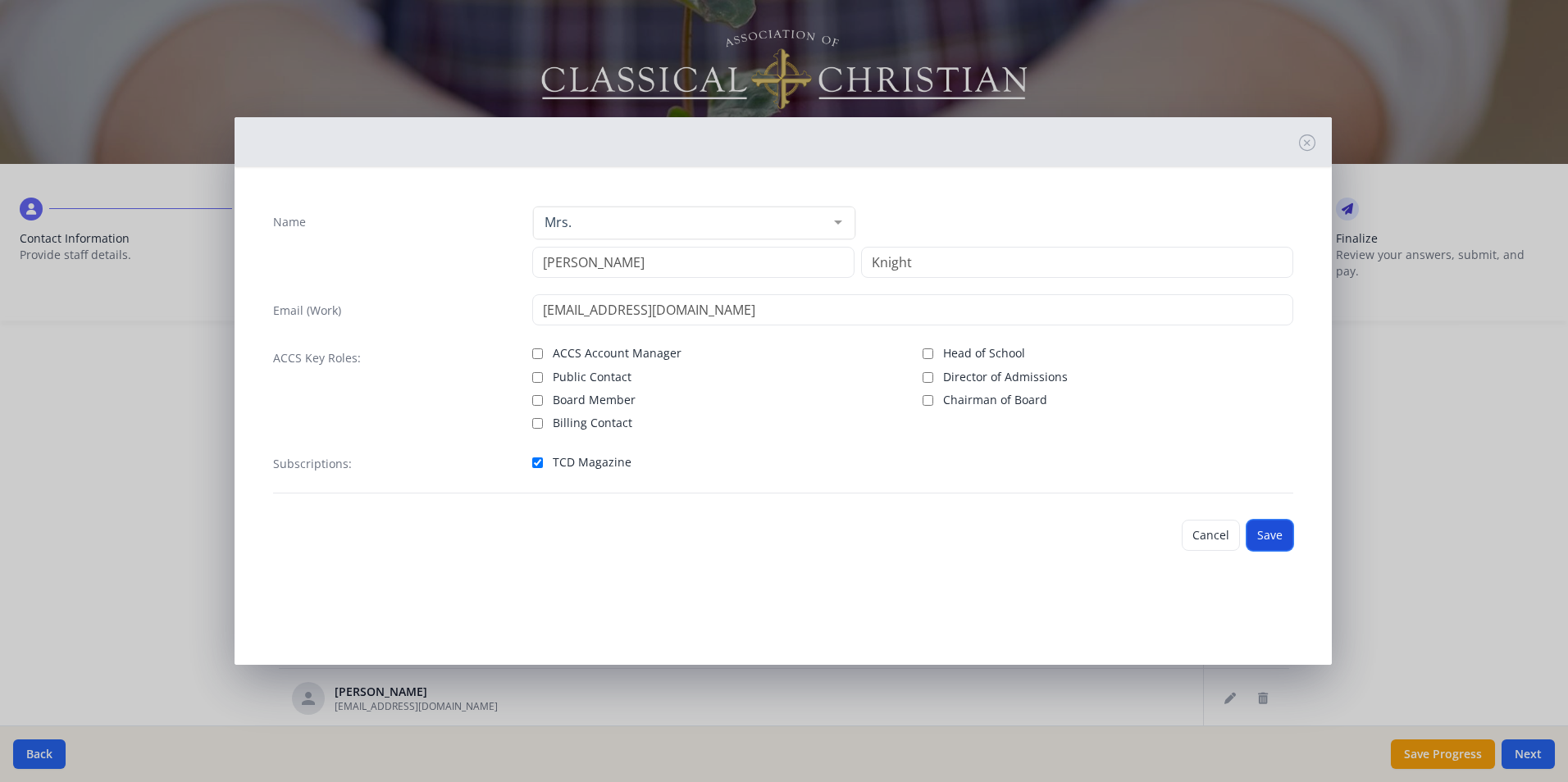
click at [1267, 536] on button "Save" at bounding box center [1270, 535] width 47 height 31
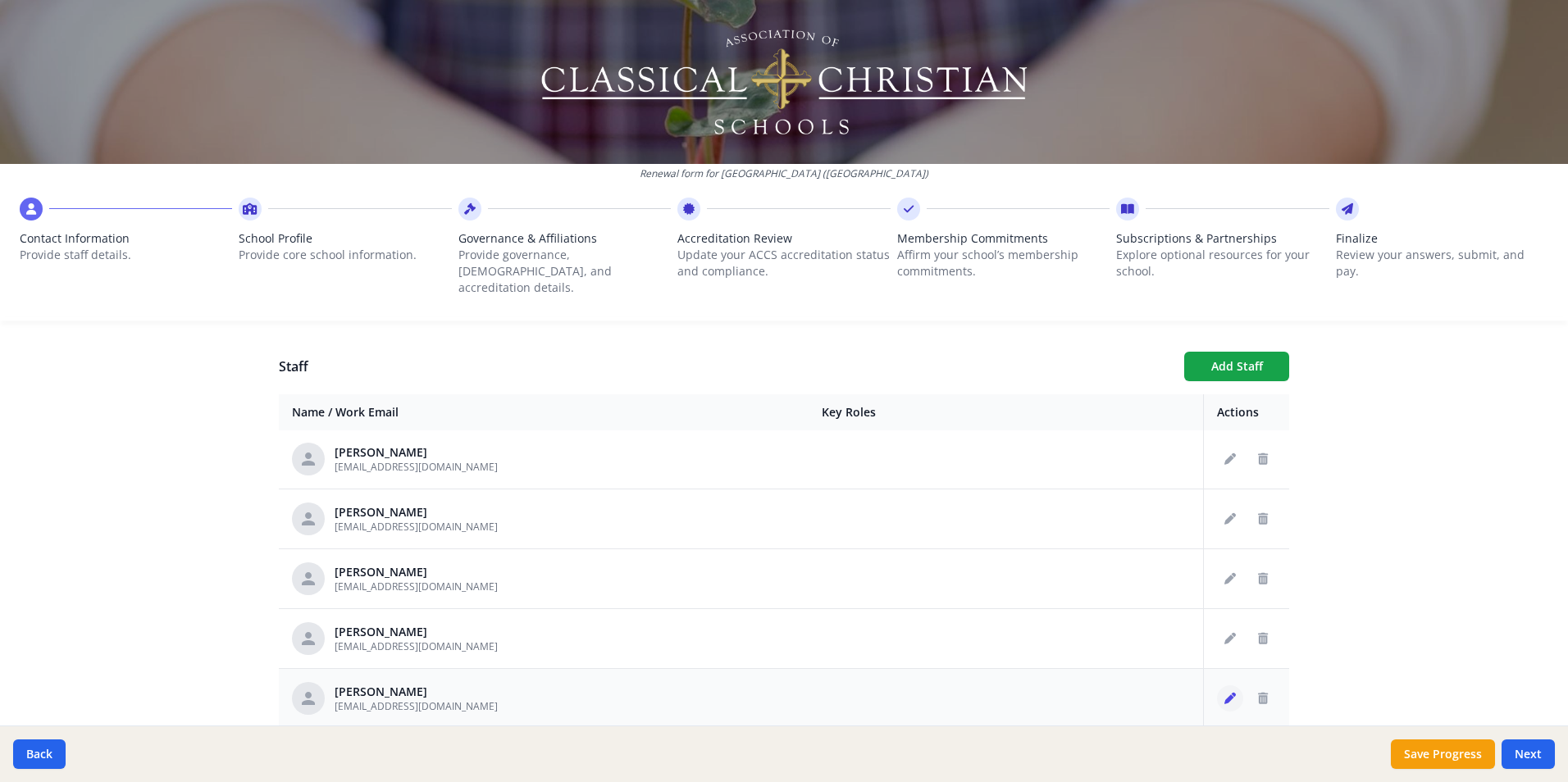
click at [1217, 686] on button "Edit staff" at bounding box center [1231, 699] width 26 height 26
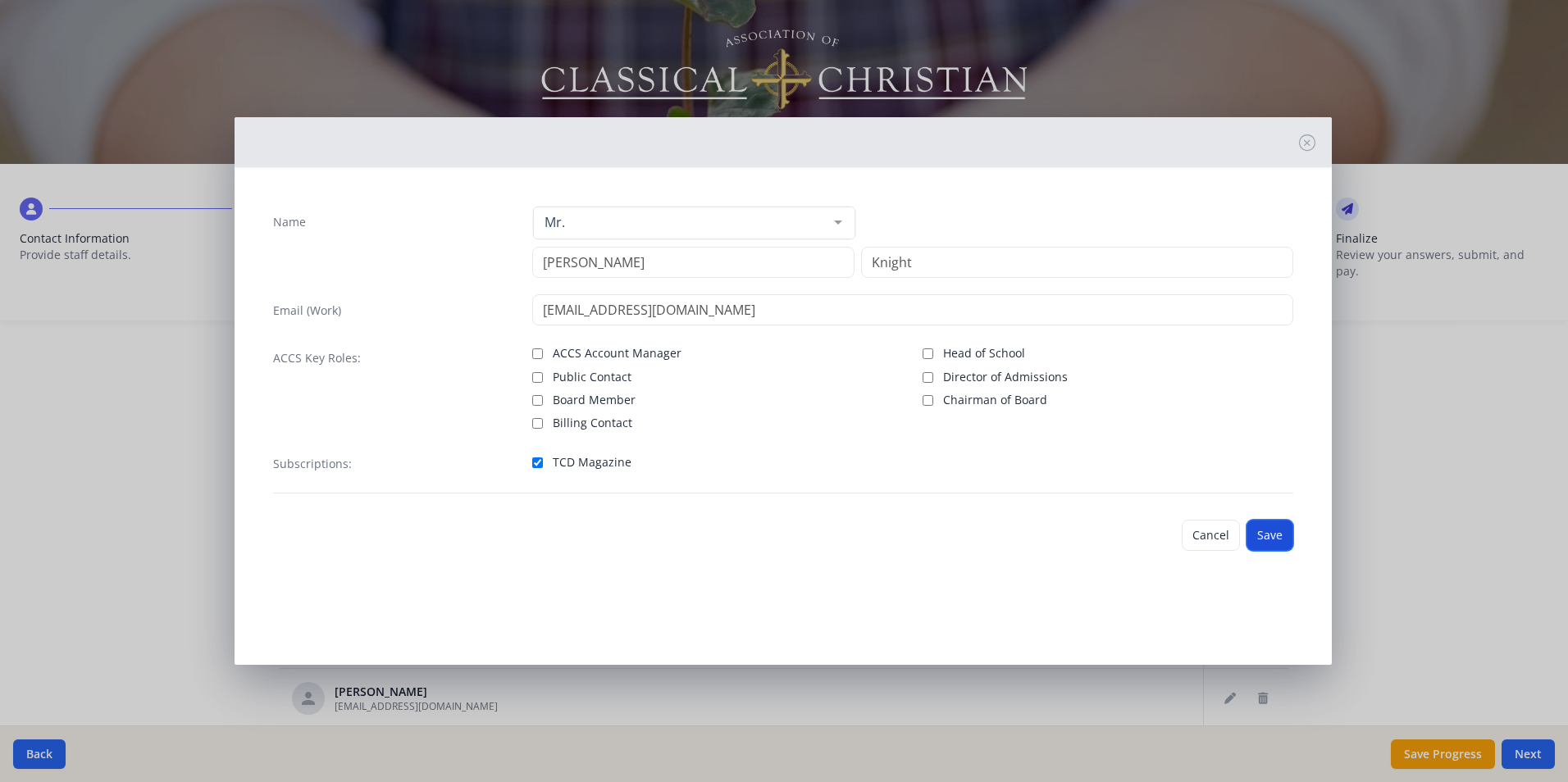
click at [1262, 531] on button "Save" at bounding box center [1270, 535] width 47 height 31
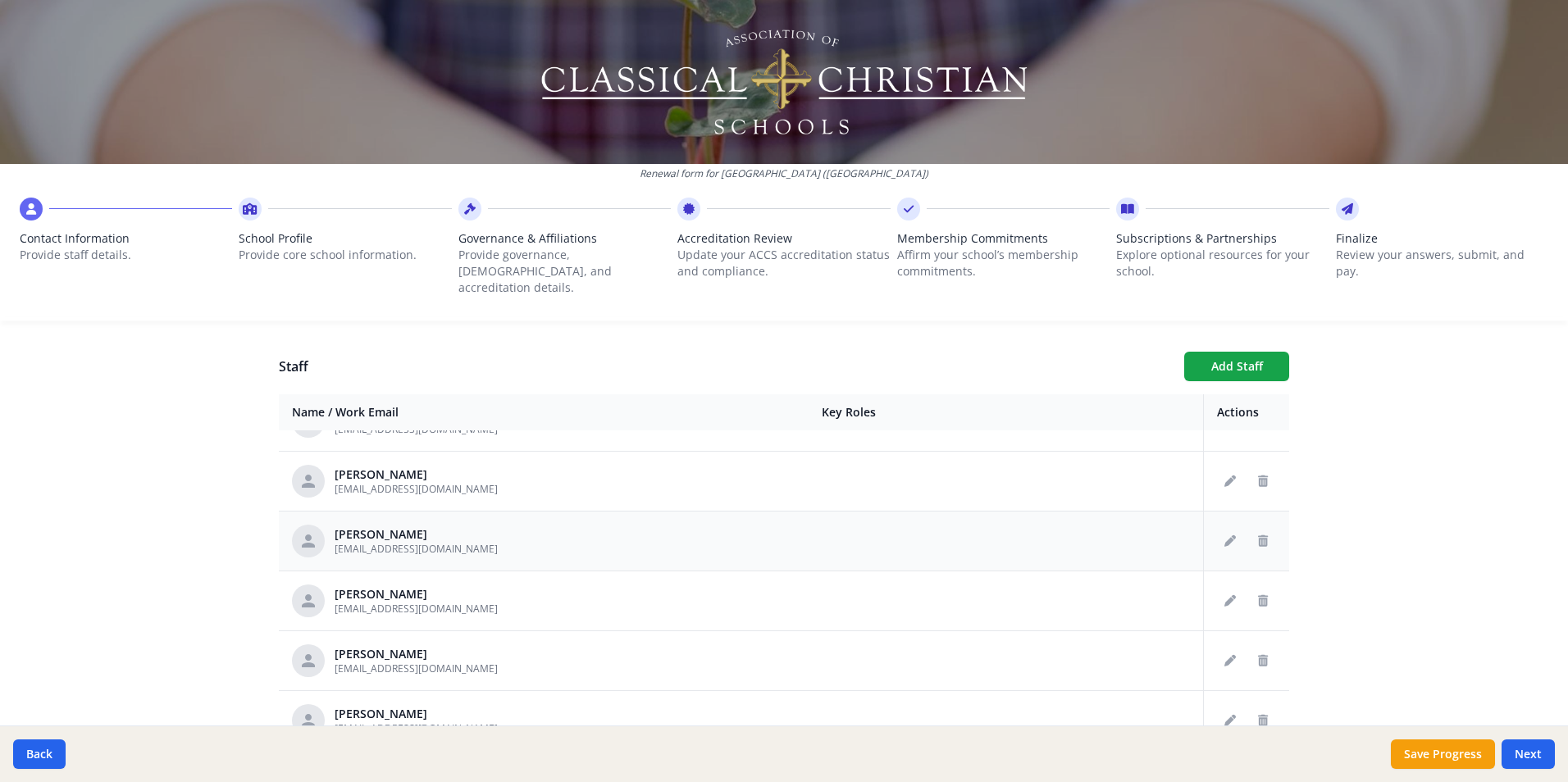
scroll to position [1804, 0]
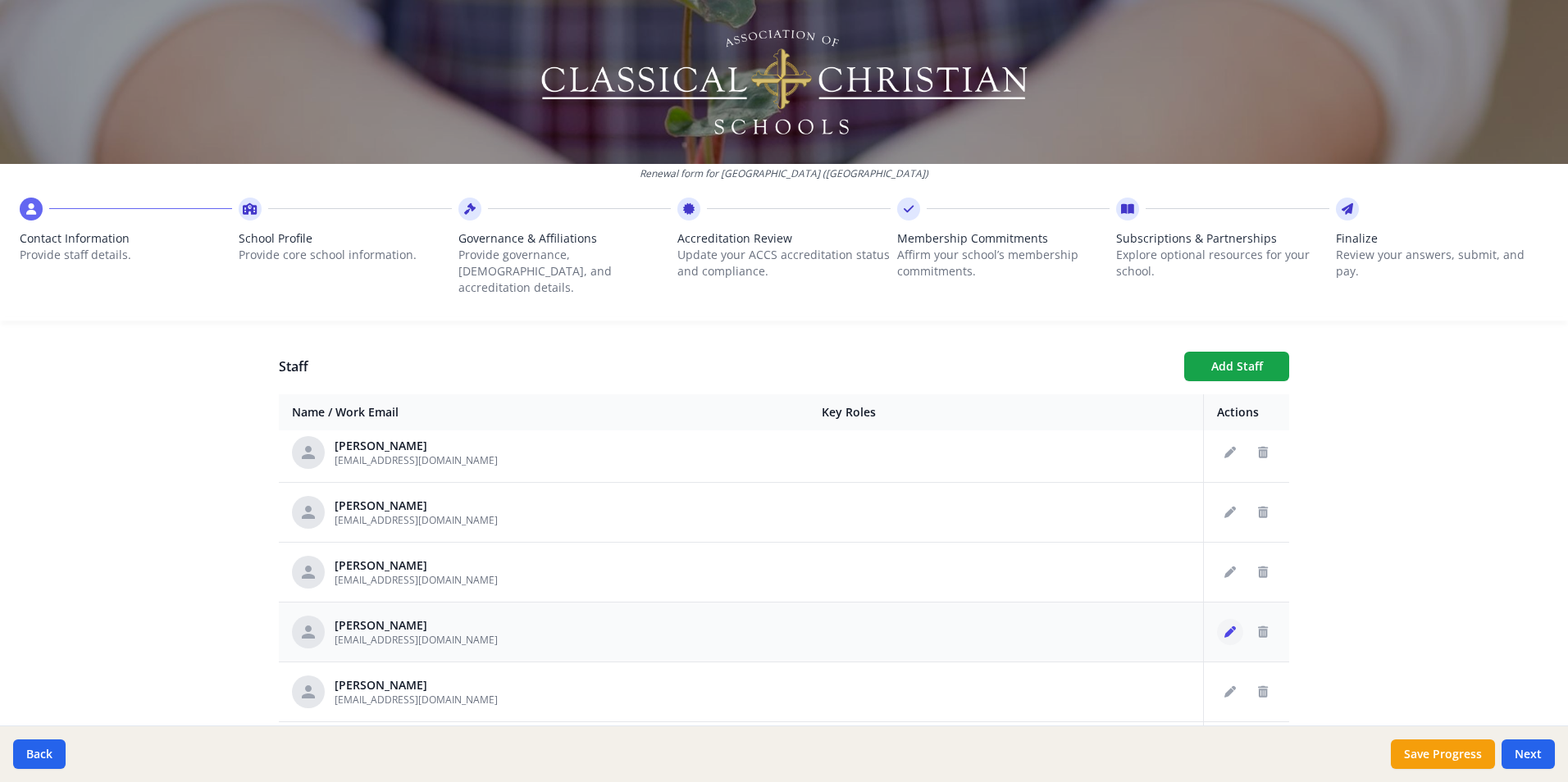
click at [1225, 627] on icon "Edit staff" at bounding box center [1230, 632] width 11 height 11
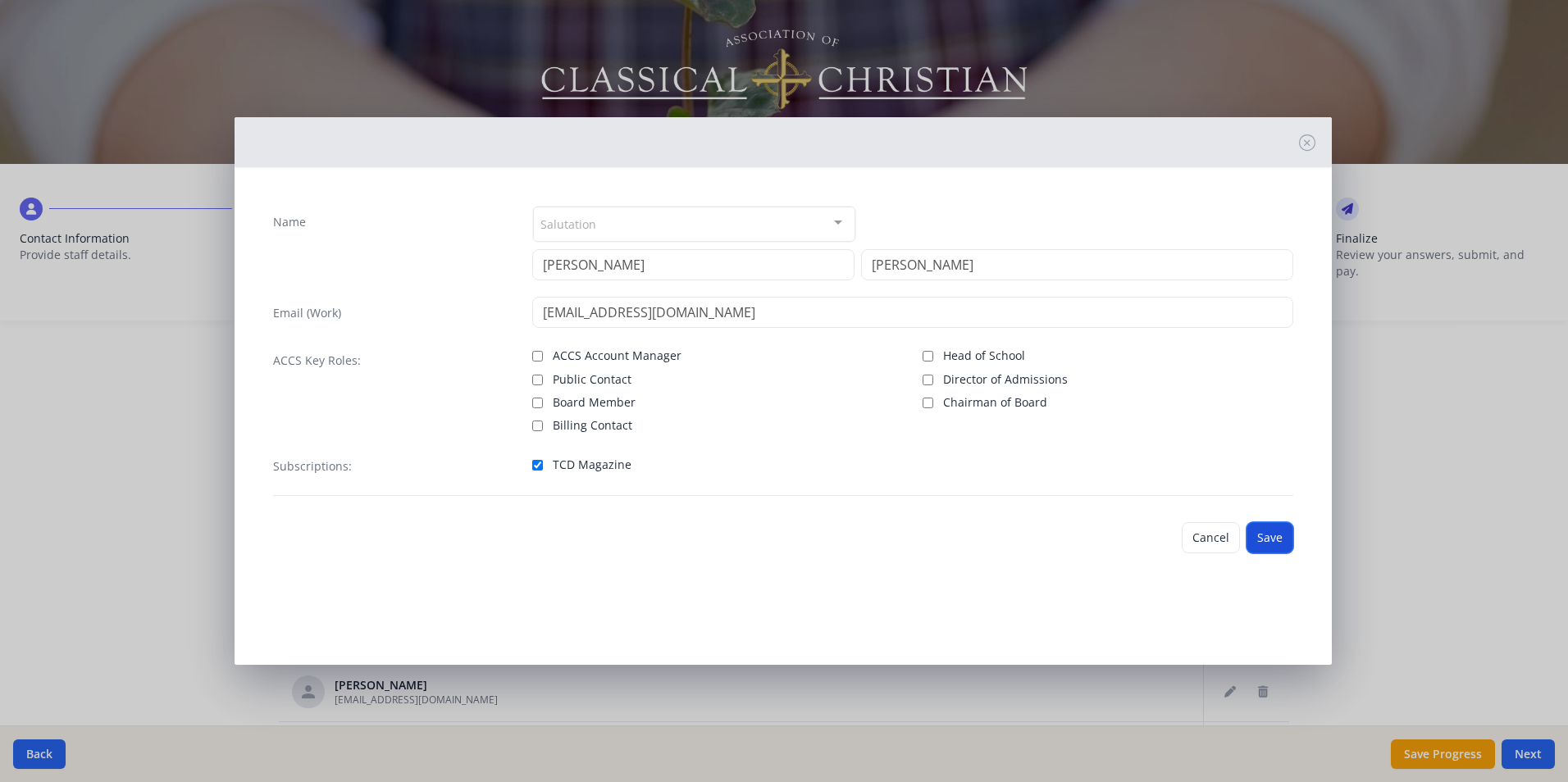
click at [1276, 538] on button "Save" at bounding box center [1270, 538] width 47 height 31
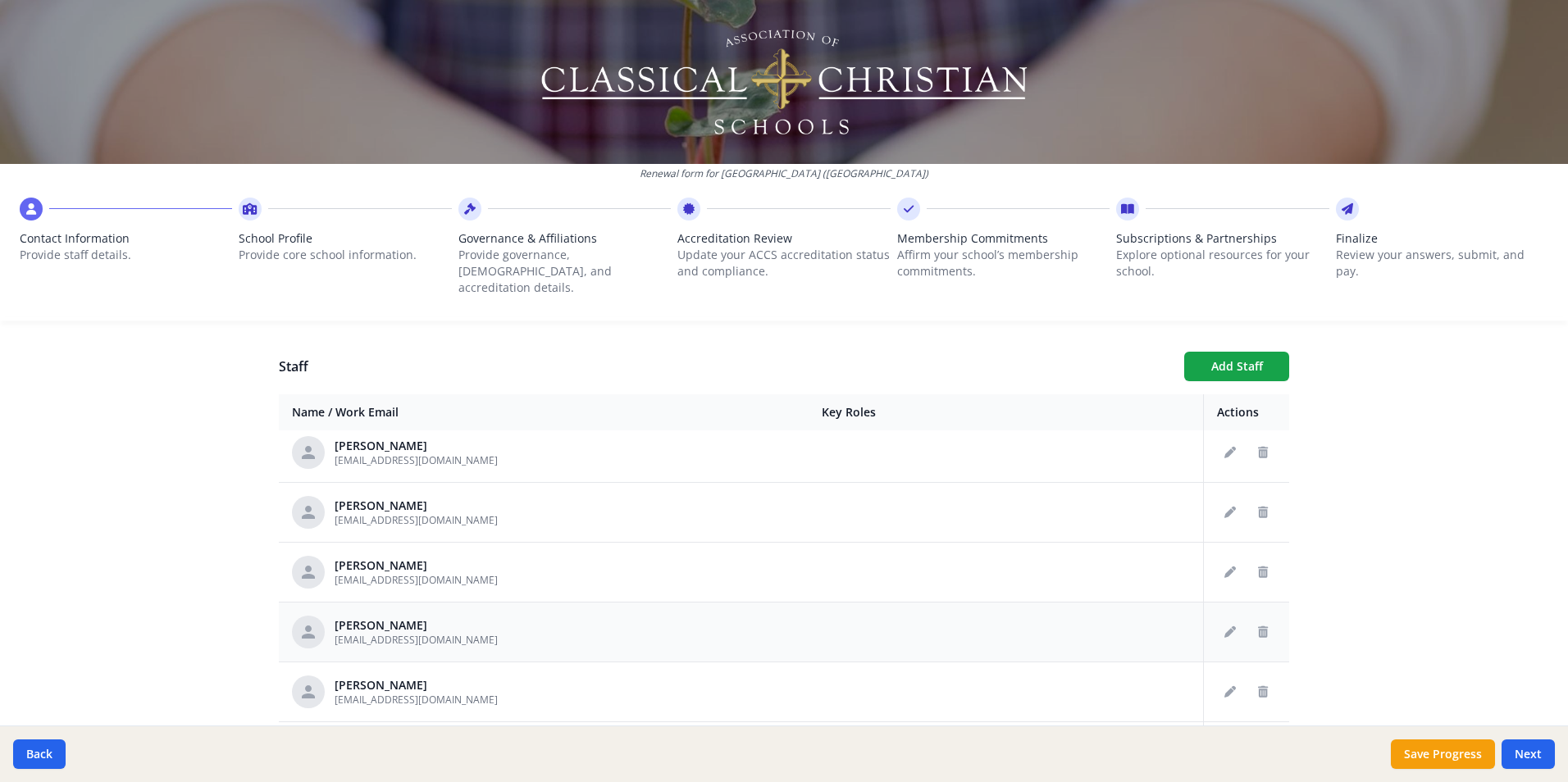
scroll to position [1968, 0]
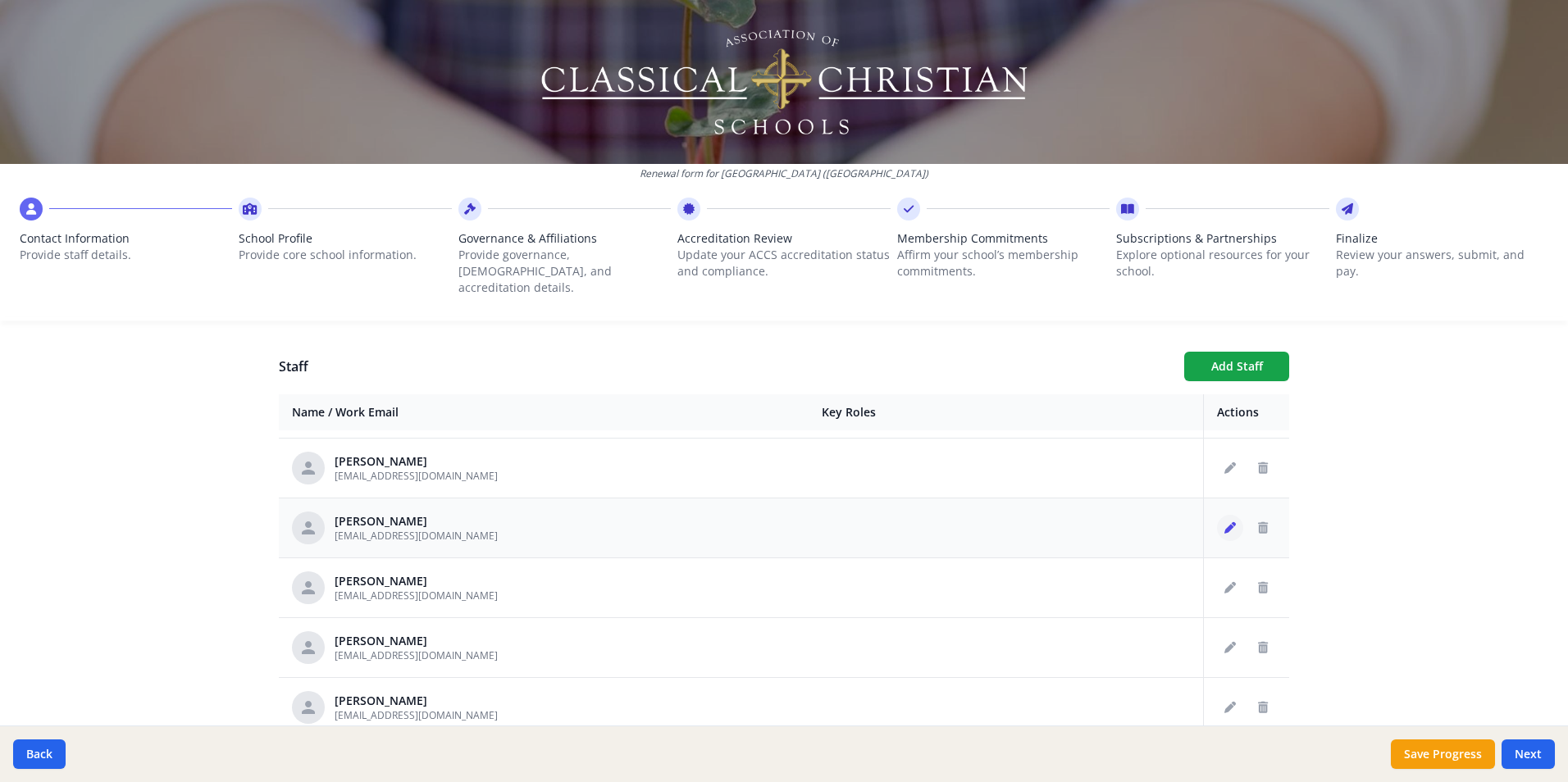
click at [1225, 523] on icon "Edit staff" at bounding box center [1230, 528] width 11 height 11
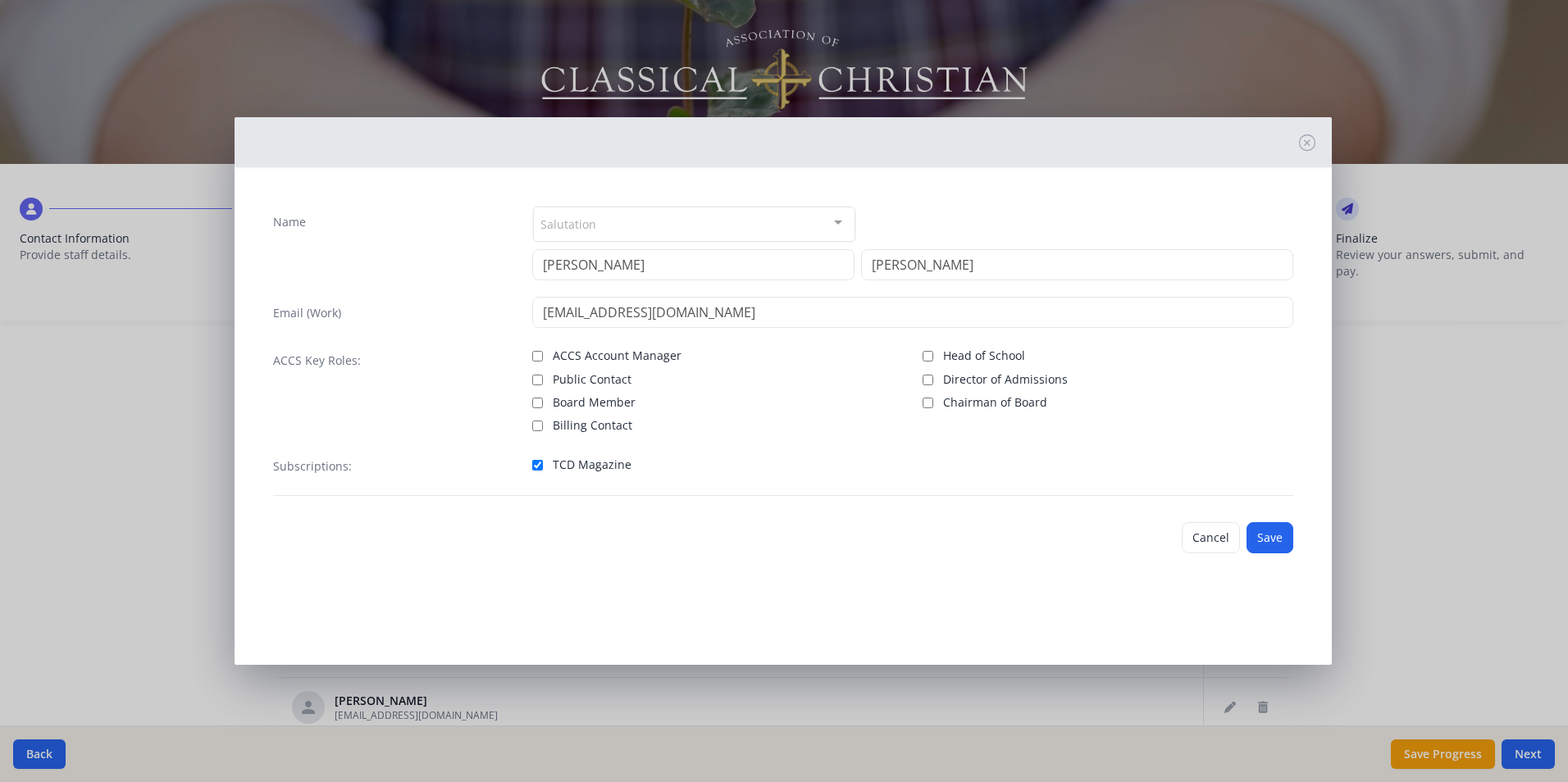
click at [770, 225] on div "Salutation" at bounding box center [694, 224] width 322 height 35
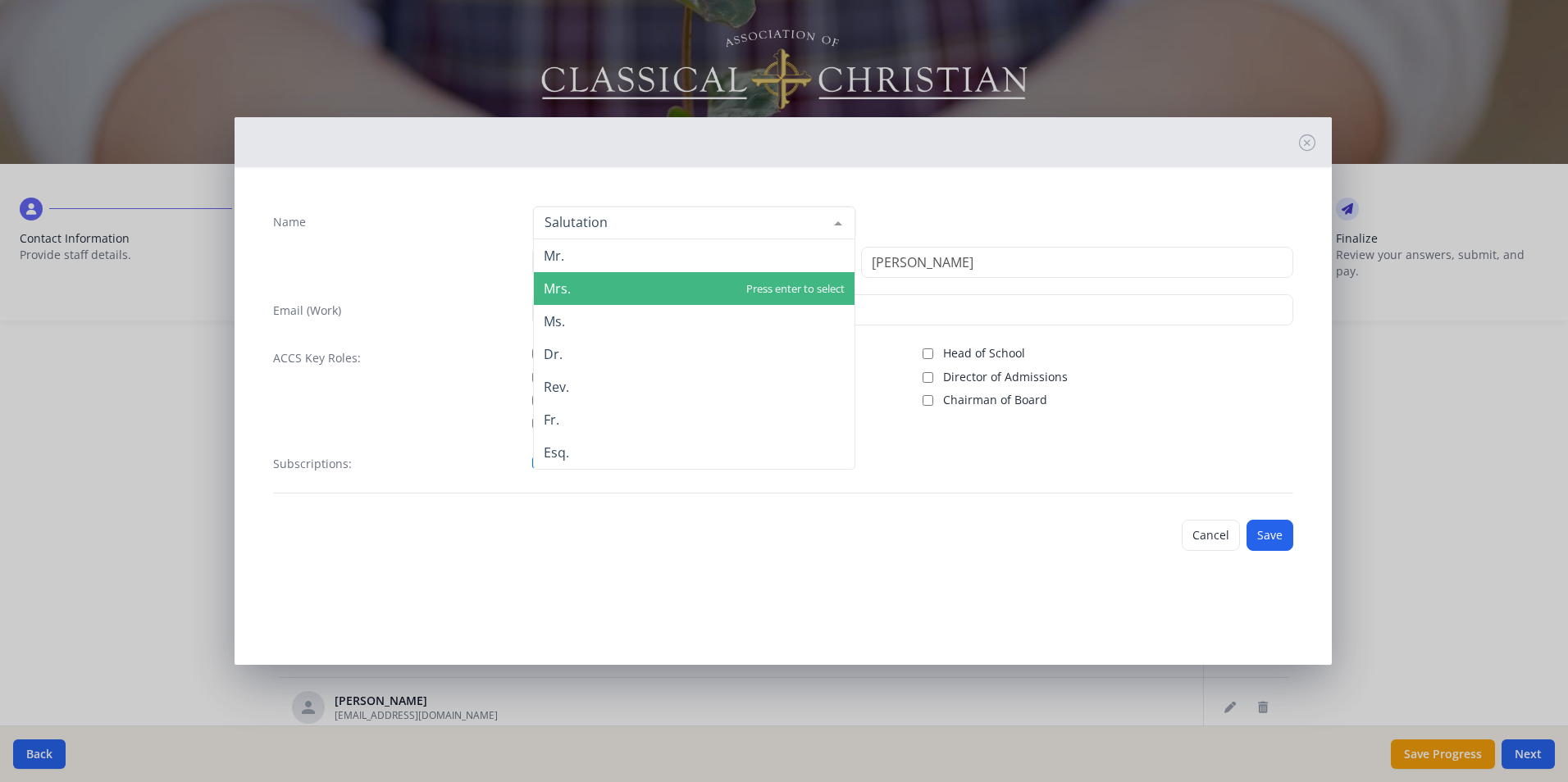
click at [649, 292] on span "Mrs." at bounding box center [694, 288] width 320 height 33
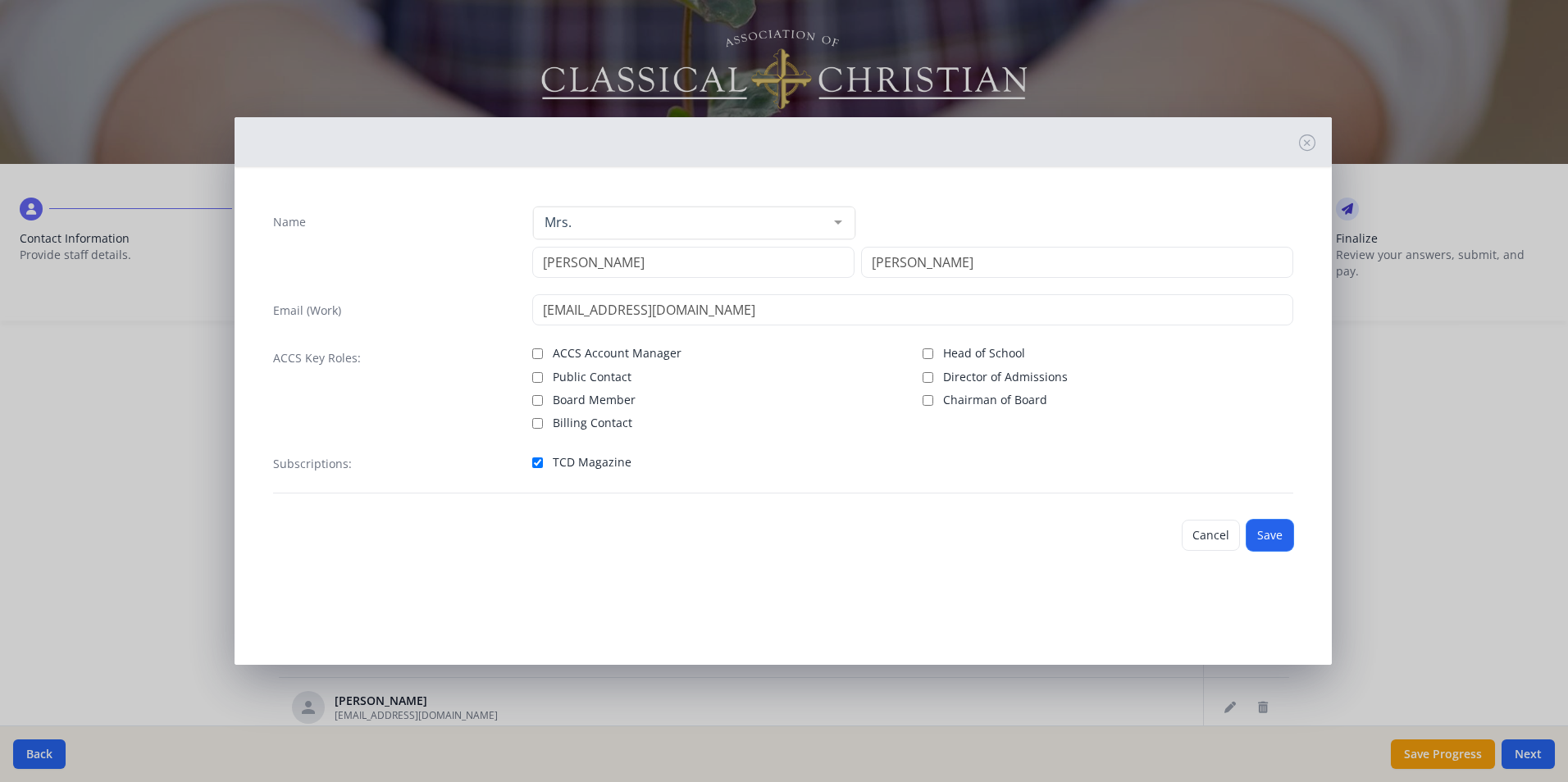
click at [1272, 535] on button "Save" at bounding box center [1270, 535] width 47 height 31
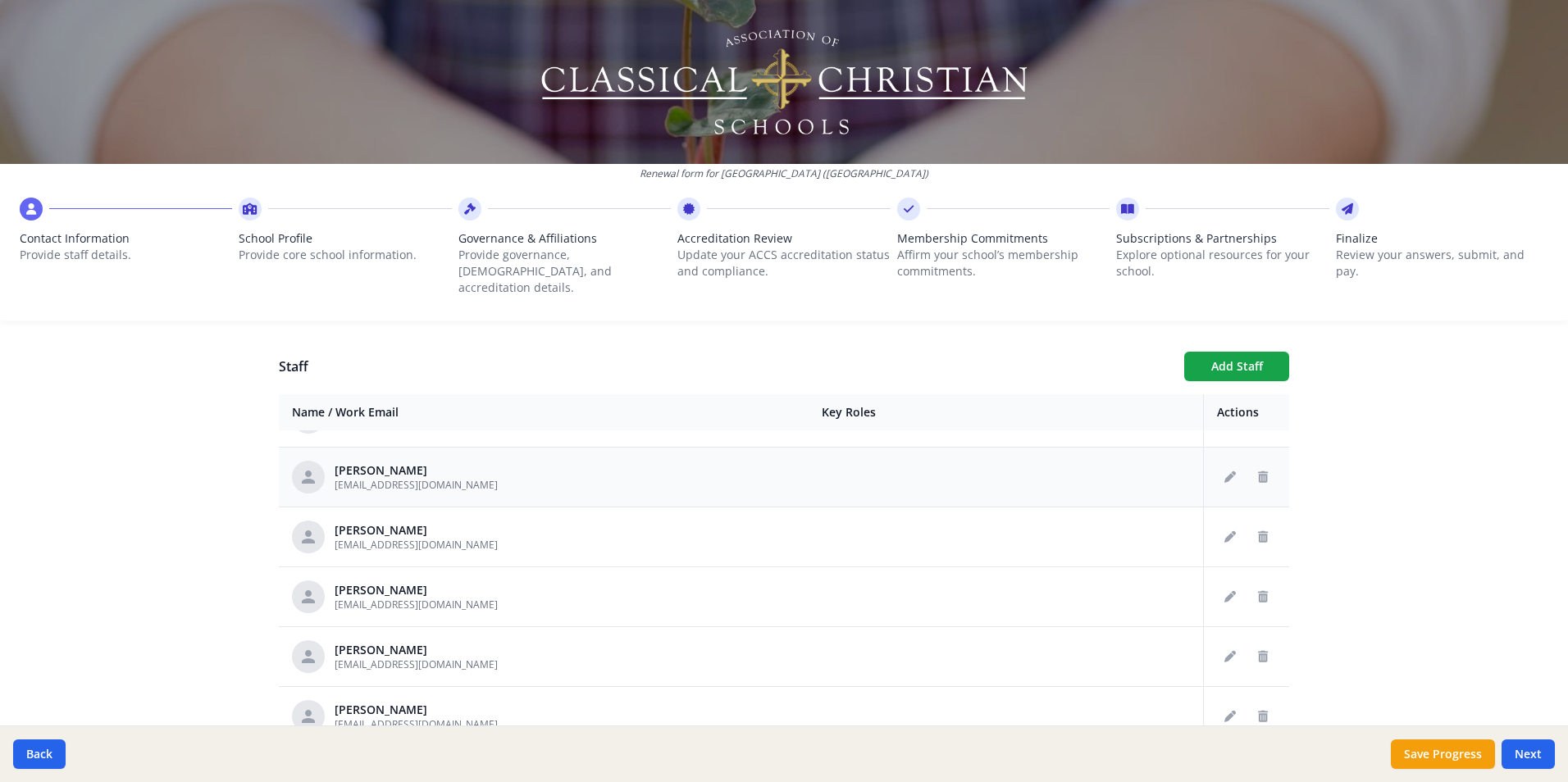
scroll to position [2049, 0]
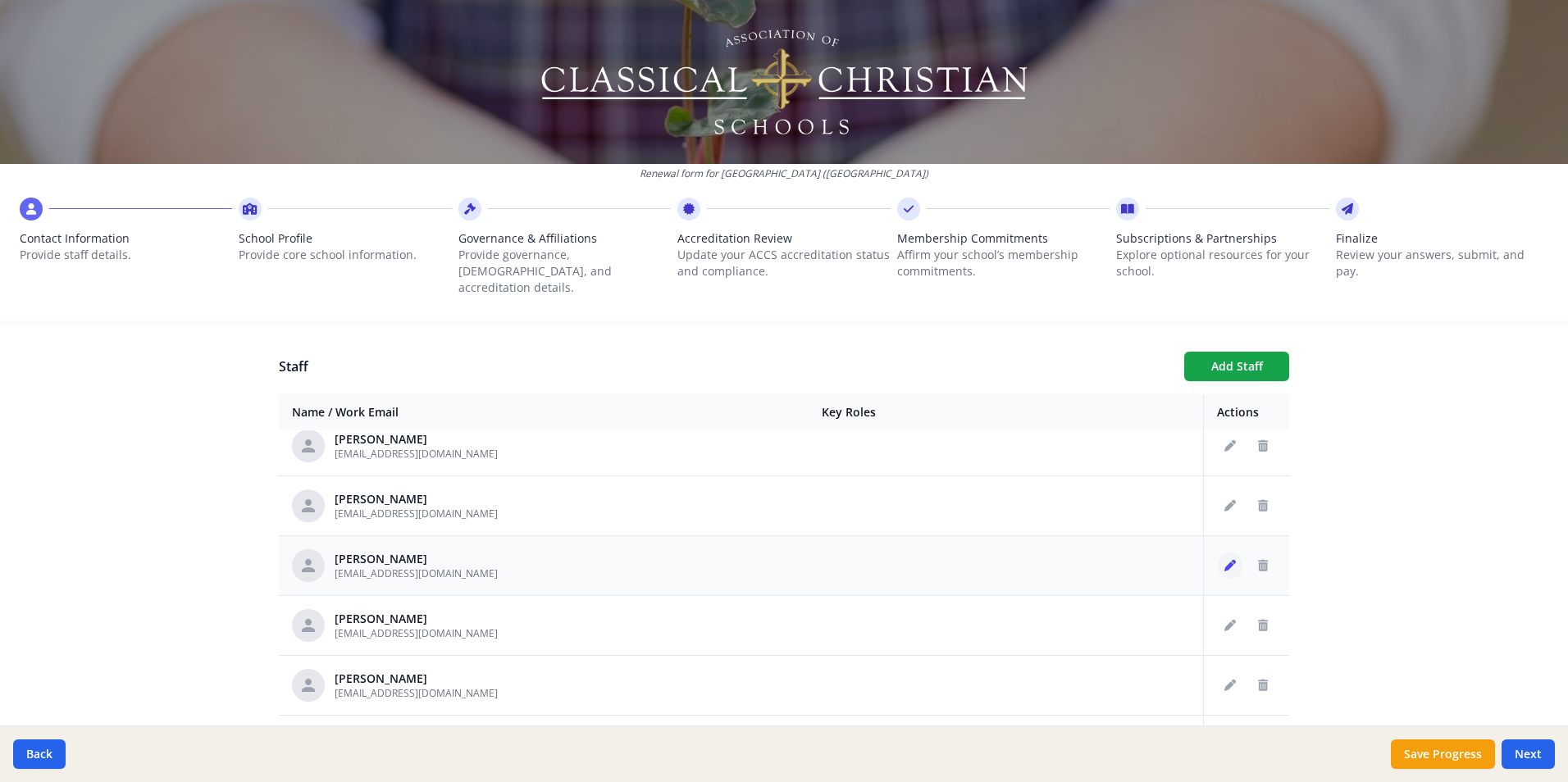
click at [1225, 560] on icon "Edit staff" at bounding box center [1230, 565] width 11 height 11
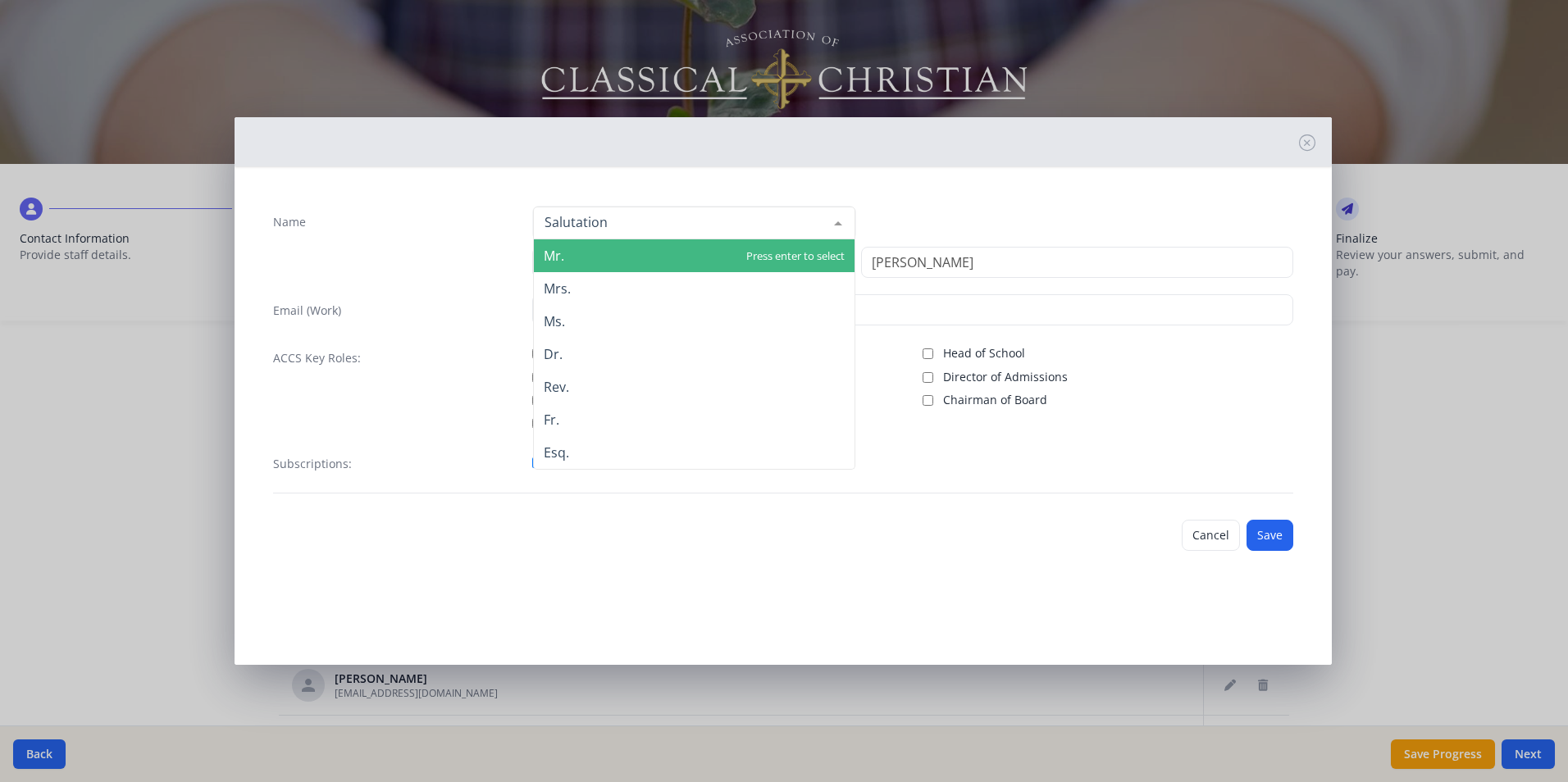
click at [842, 217] on div at bounding box center [838, 222] width 33 height 31
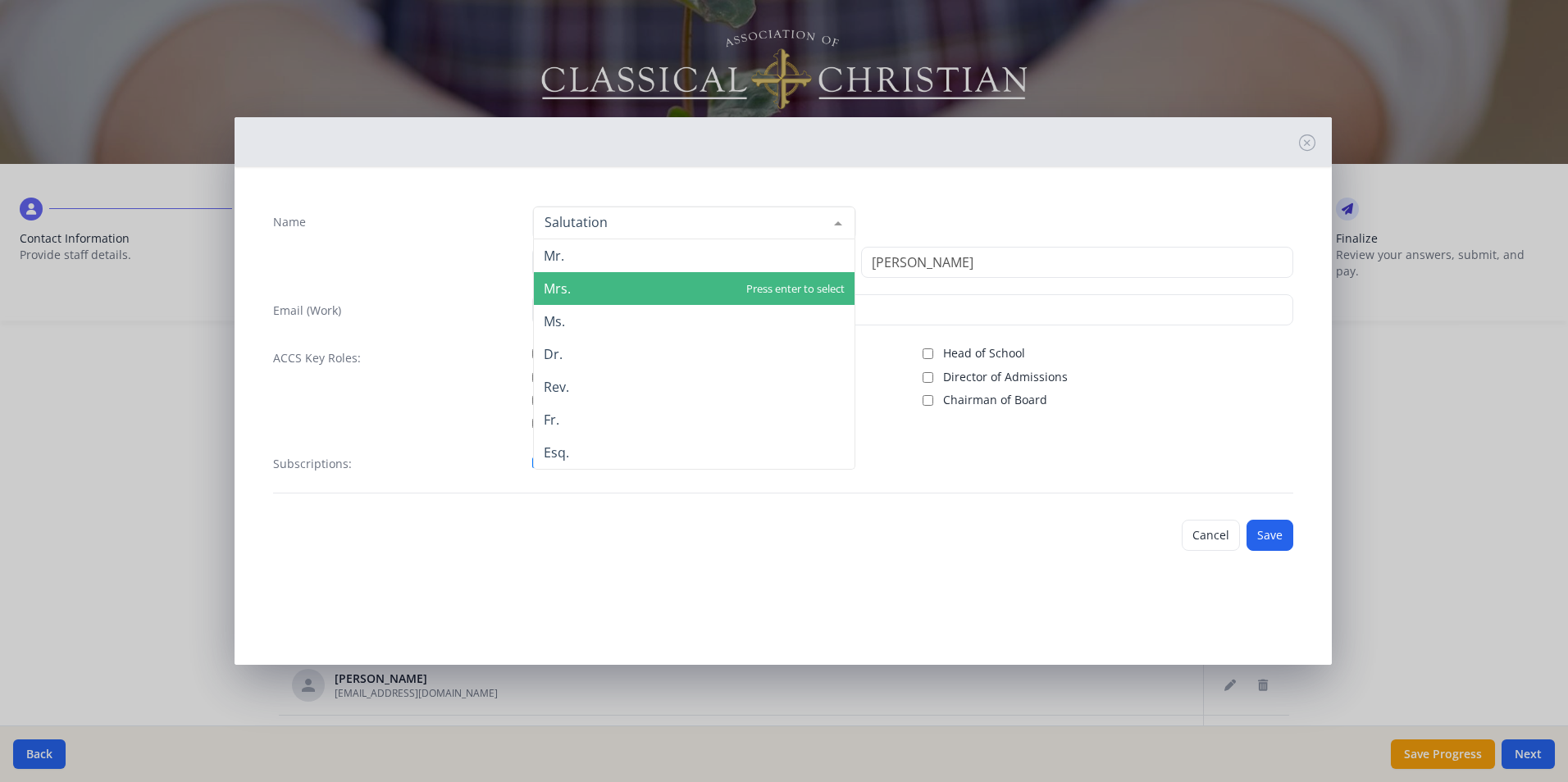
click at [591, 284] on span "Mrs." at bounding box center [694, 288] width 320 height 33
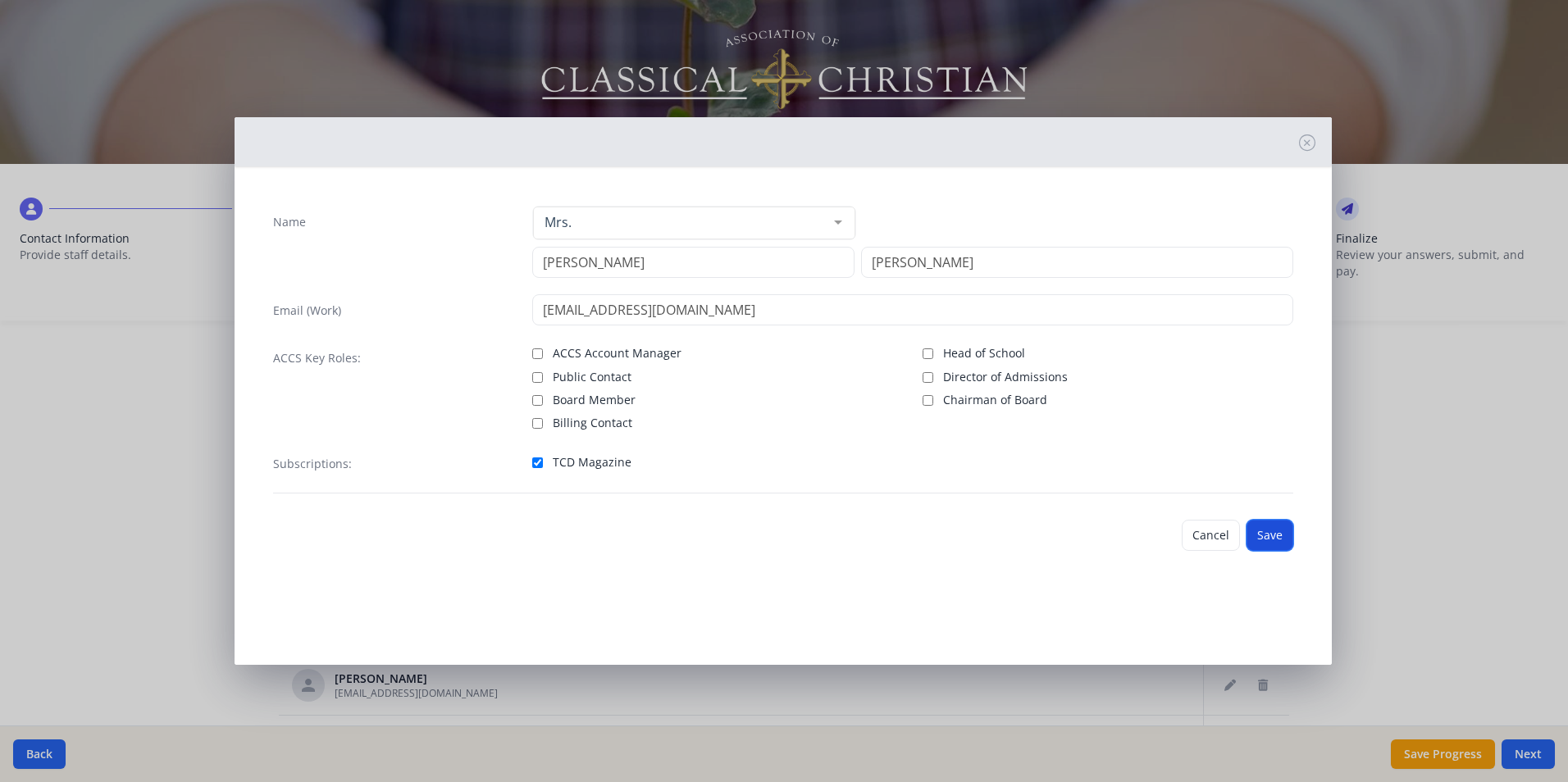
click at [1270, 541] on button "Save" at bounding box center [1270, 535] width 47 height 31
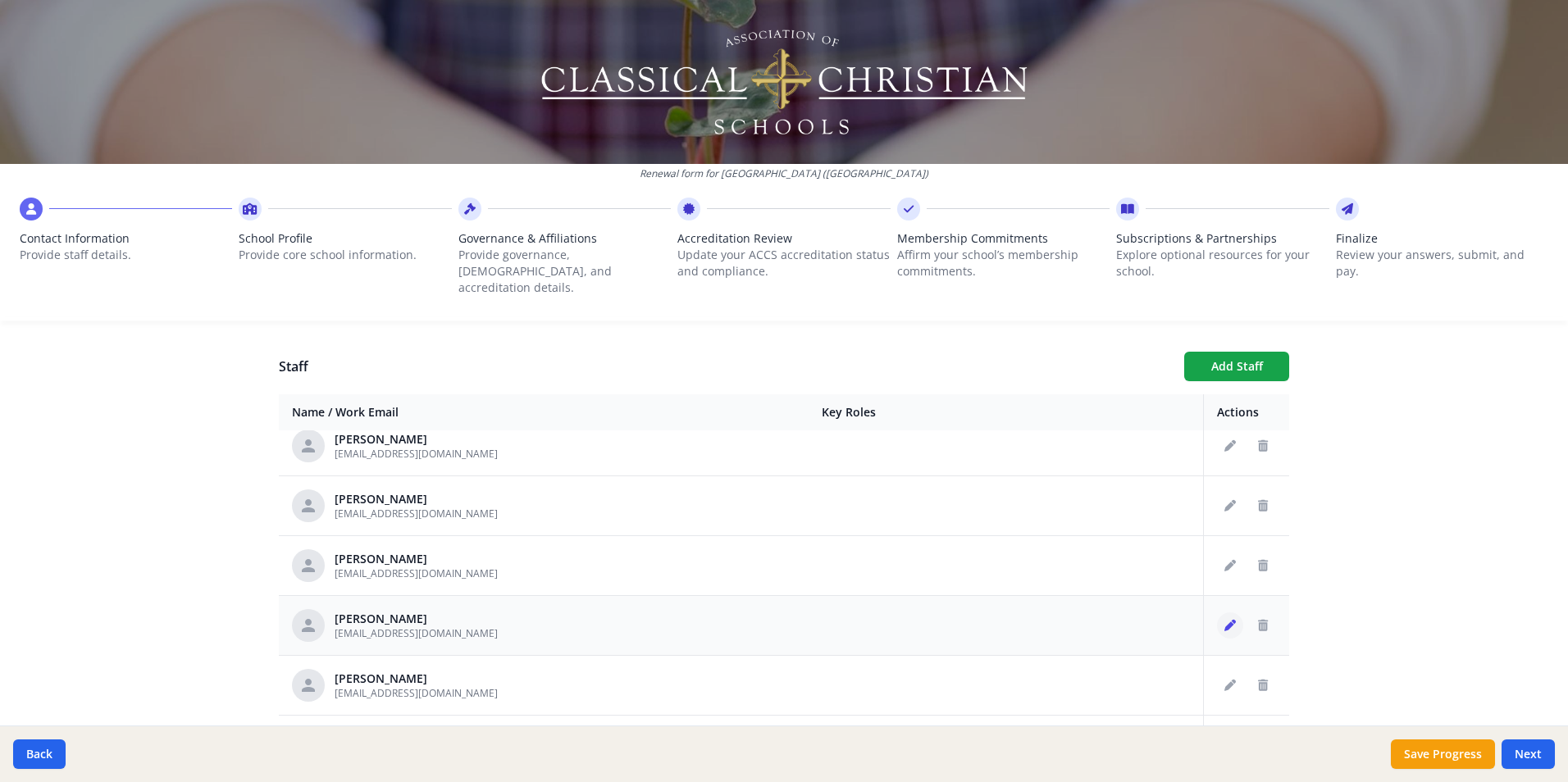
click at [1225, 620] on icon "Edit staff" at bounding box center [1230, 625] width 11 height 11
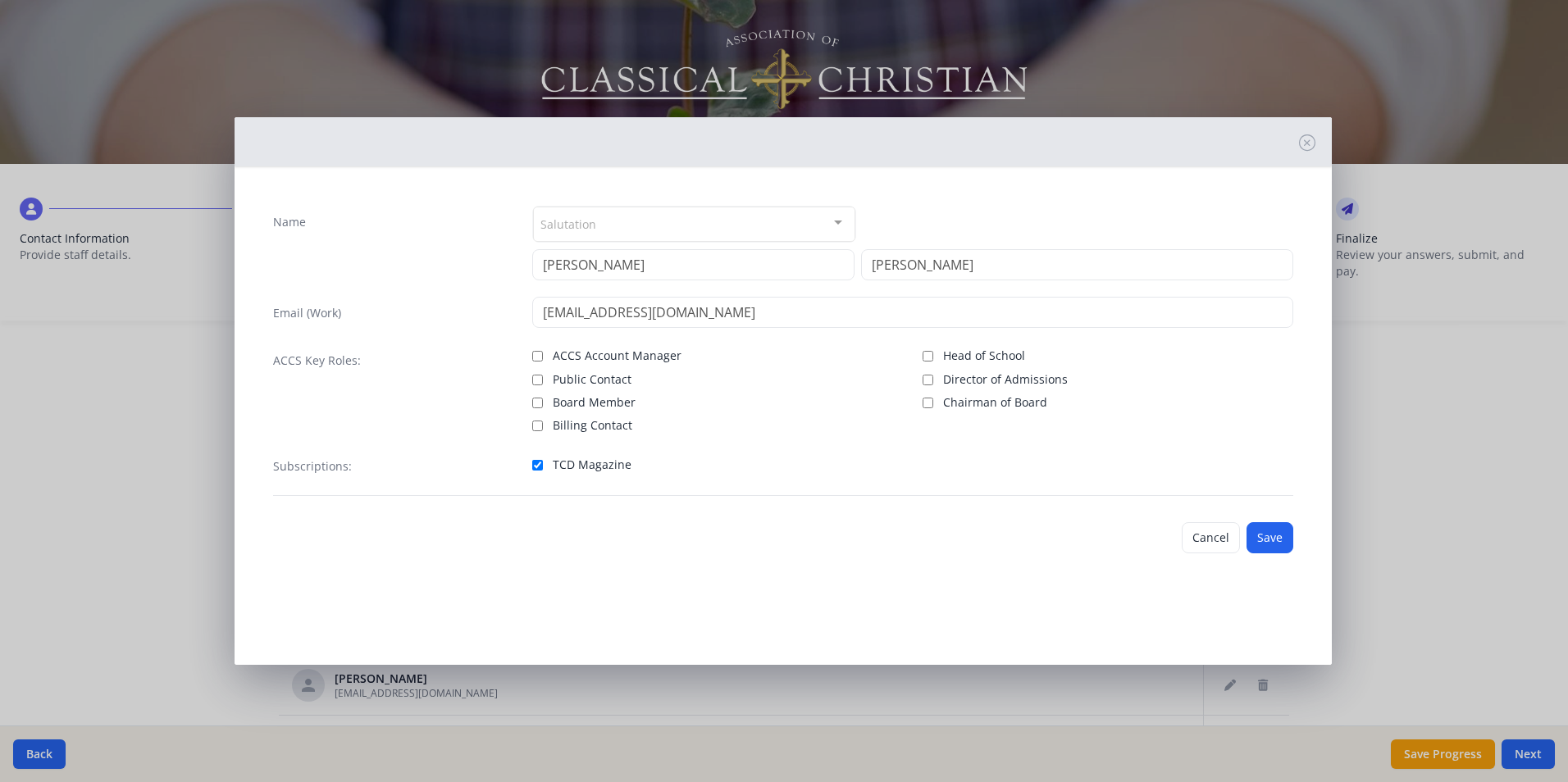
click at [836, 217] on div at bounding box center [838, 222] width 33 height 31
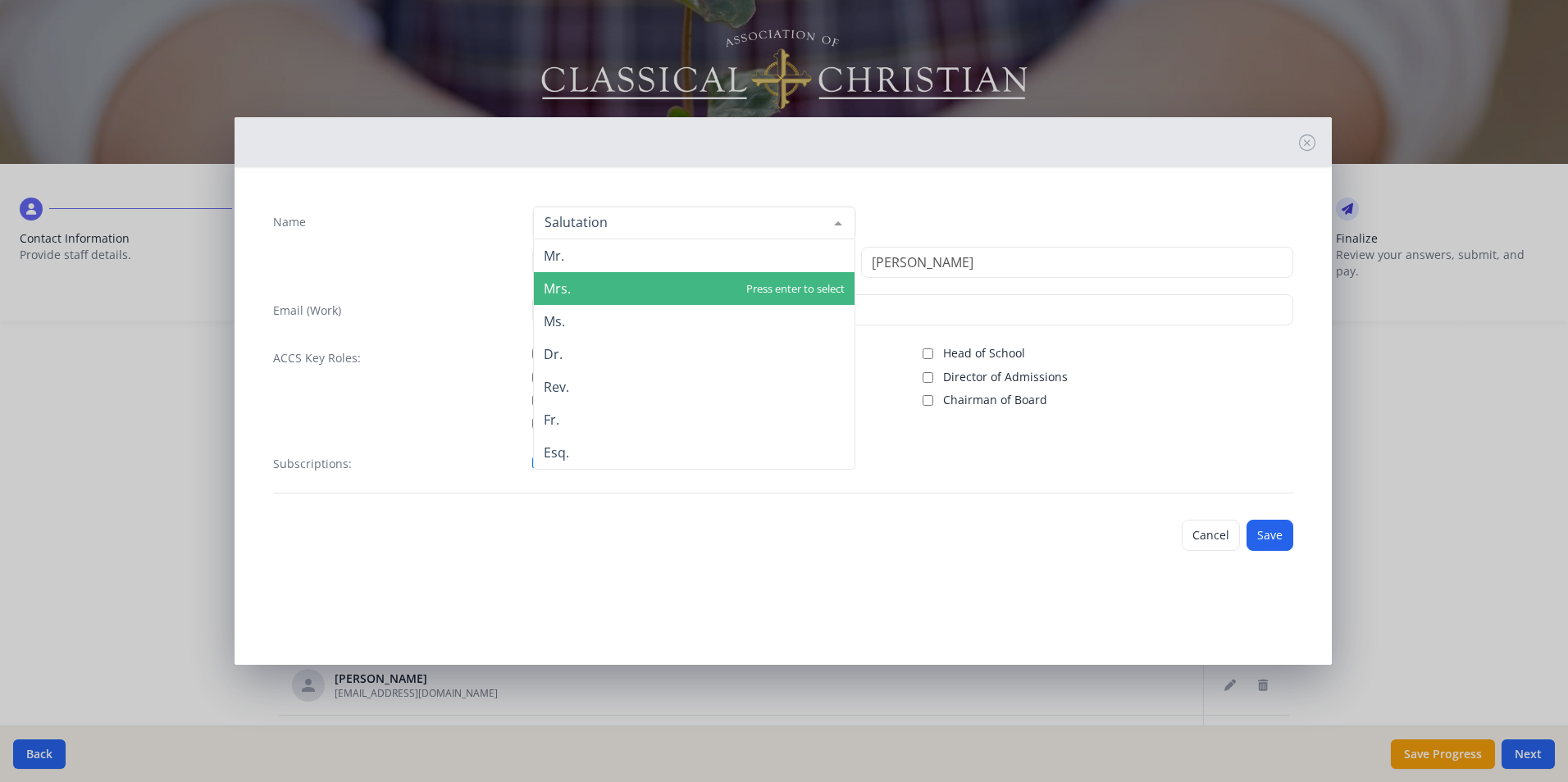
click at [678, 289] on span "Mrs." at bounding box center [694, 288] width 320 height 33
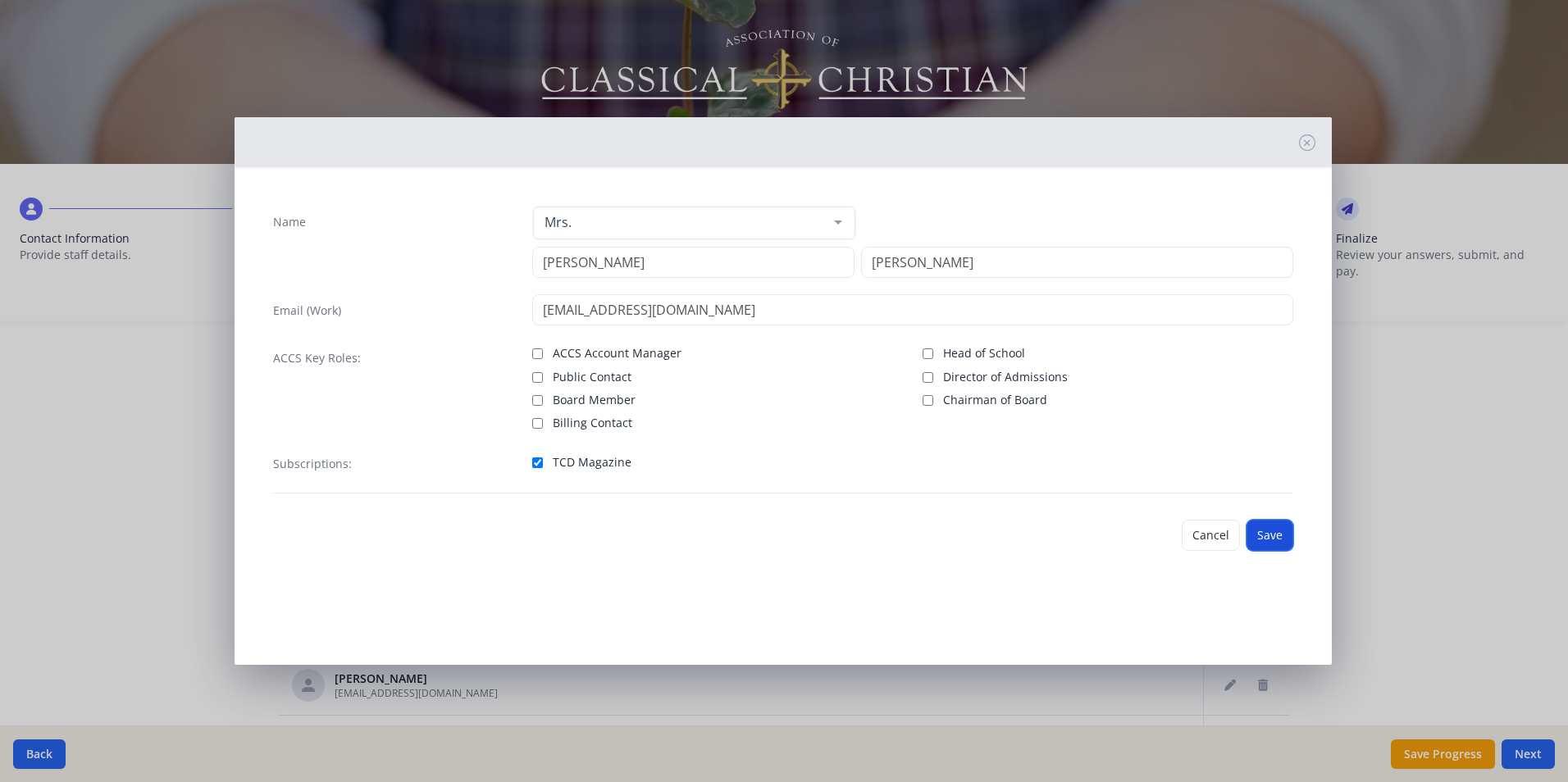
click at [1268, 536] on button "Save" at bounding box center [1270, 535] width 47 height 31
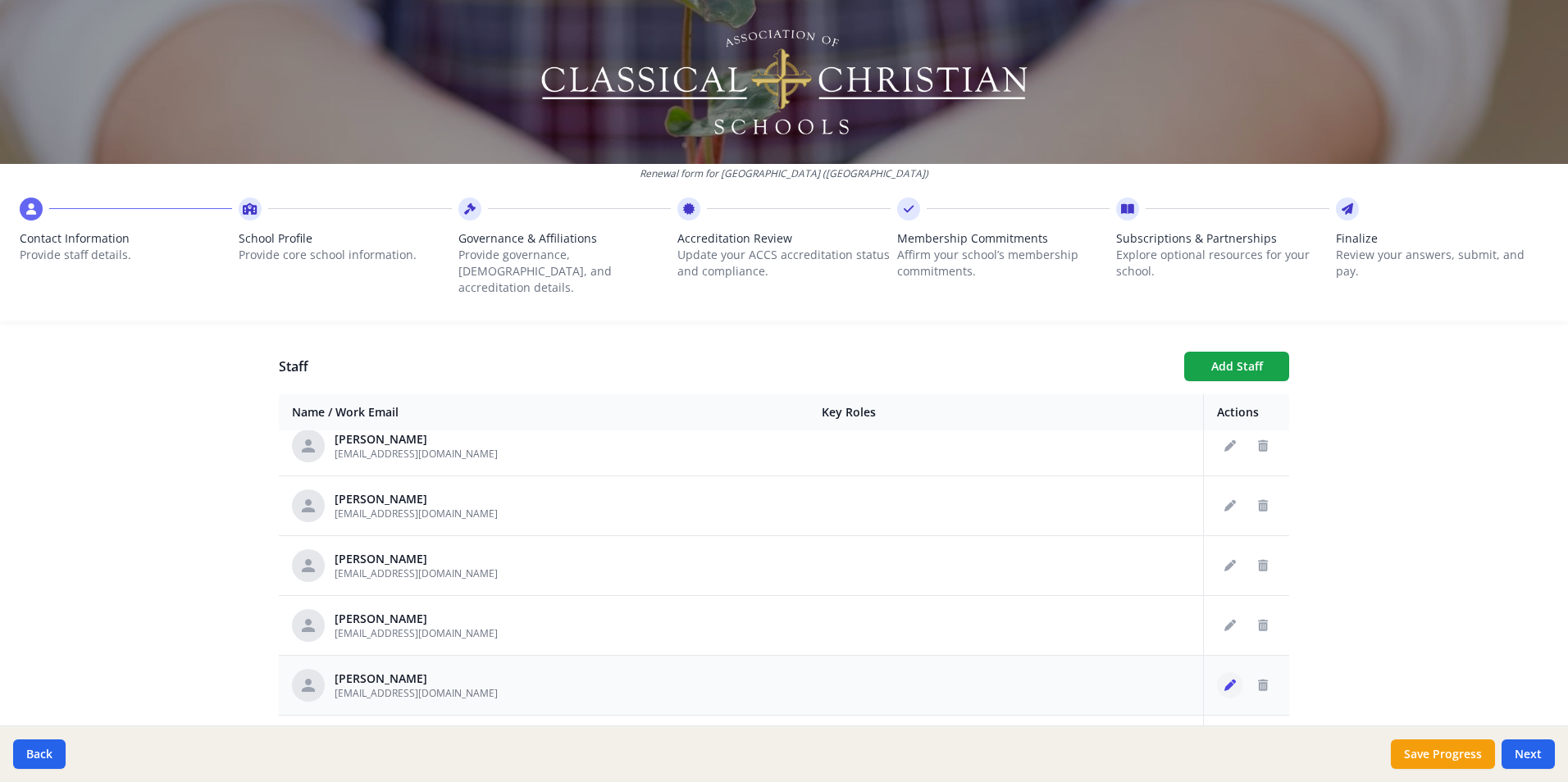
click at [1225, 680] on icon "Edit staff" at bounding box center [1230, 685] width 11 height 11
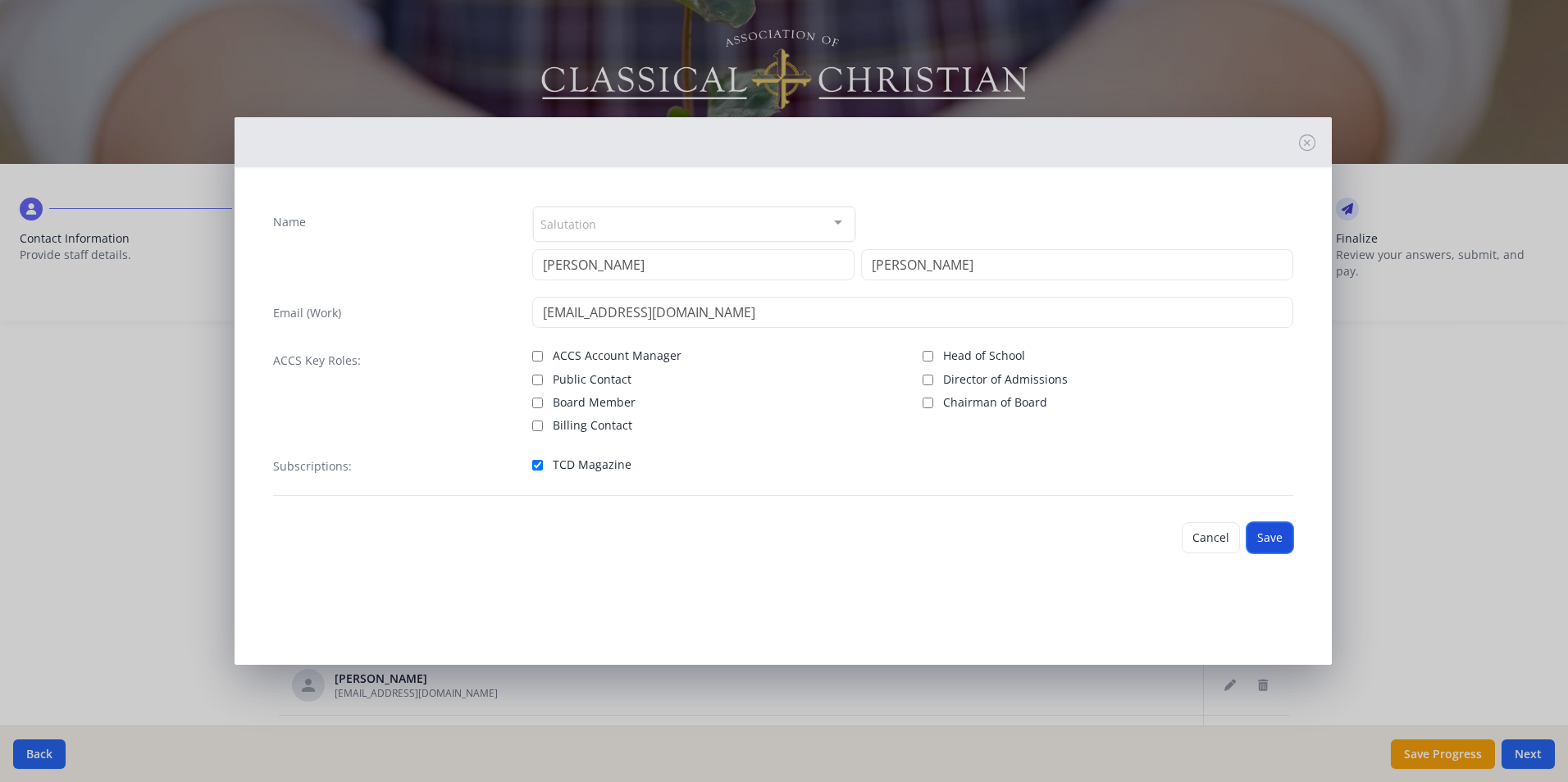
click at [1264, 530] on button "Save" at bounding box center [1270, 538] width 47 height 31
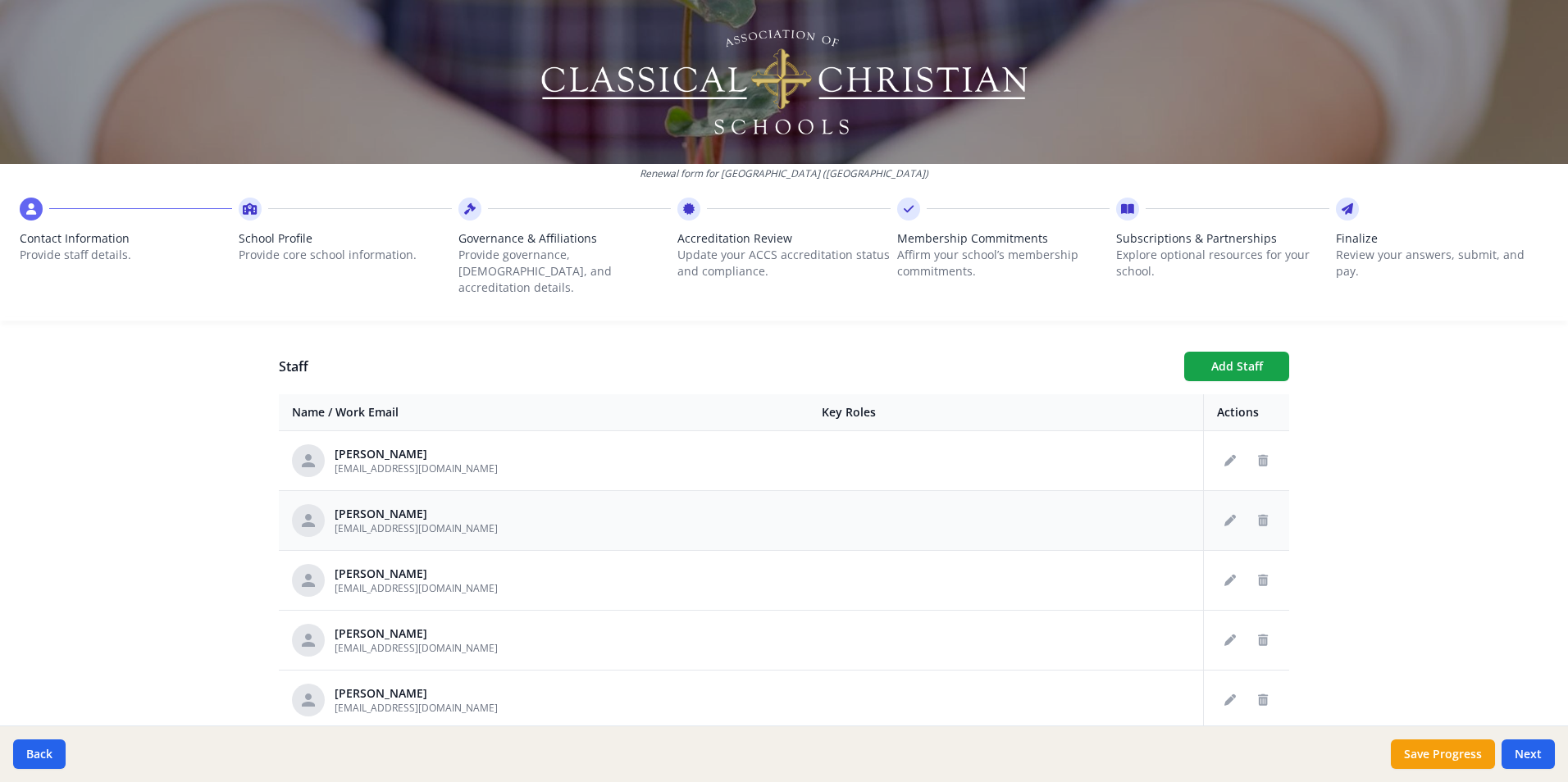
scroll to position [2296, 0]
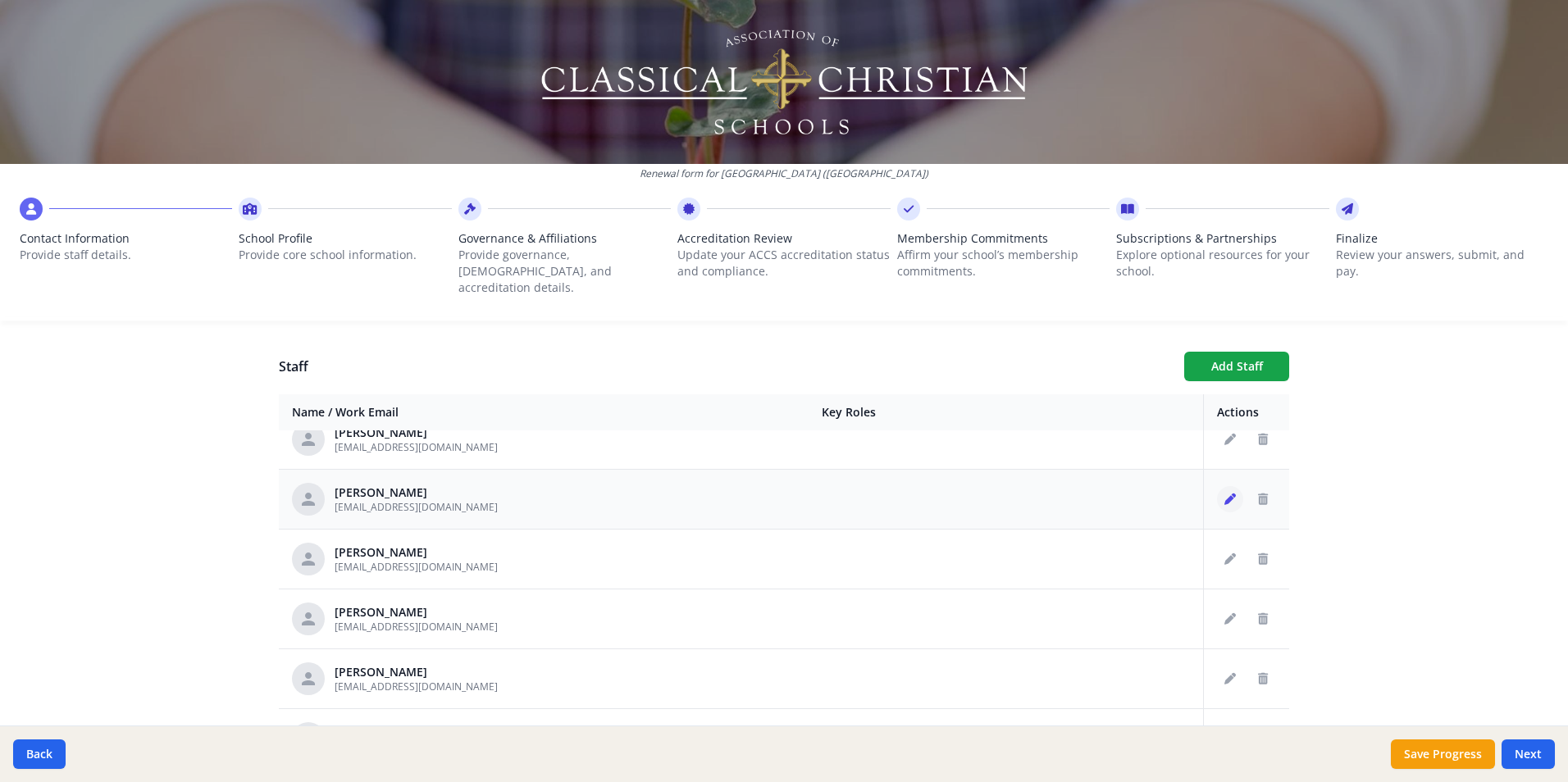
click at [1225, 493] on icon "Edit staff" at bounding box center [1230, 499] width 11 height 11
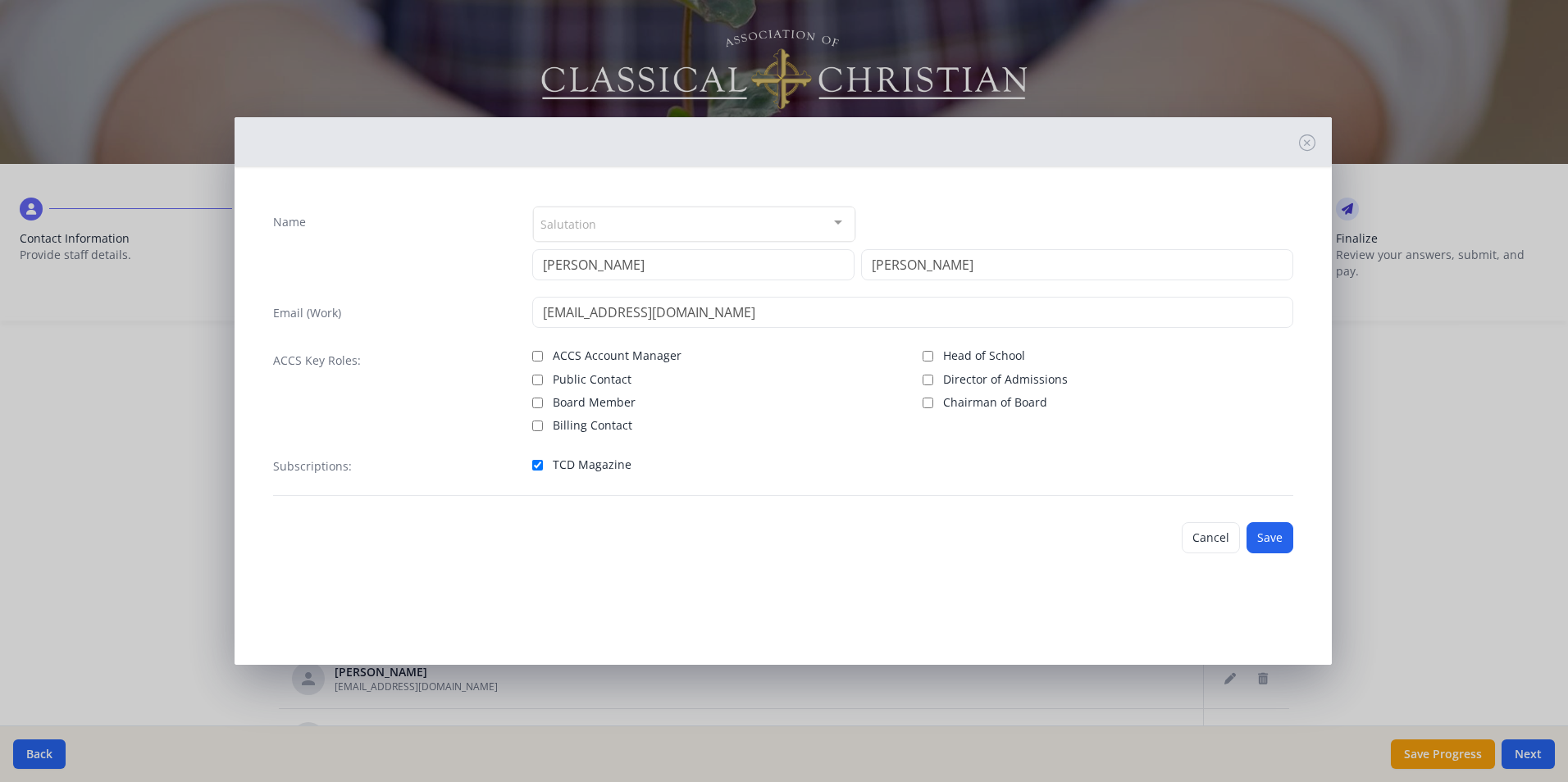
click at [841, 219] on div at bounding box center [838, 222] width 33 height 31
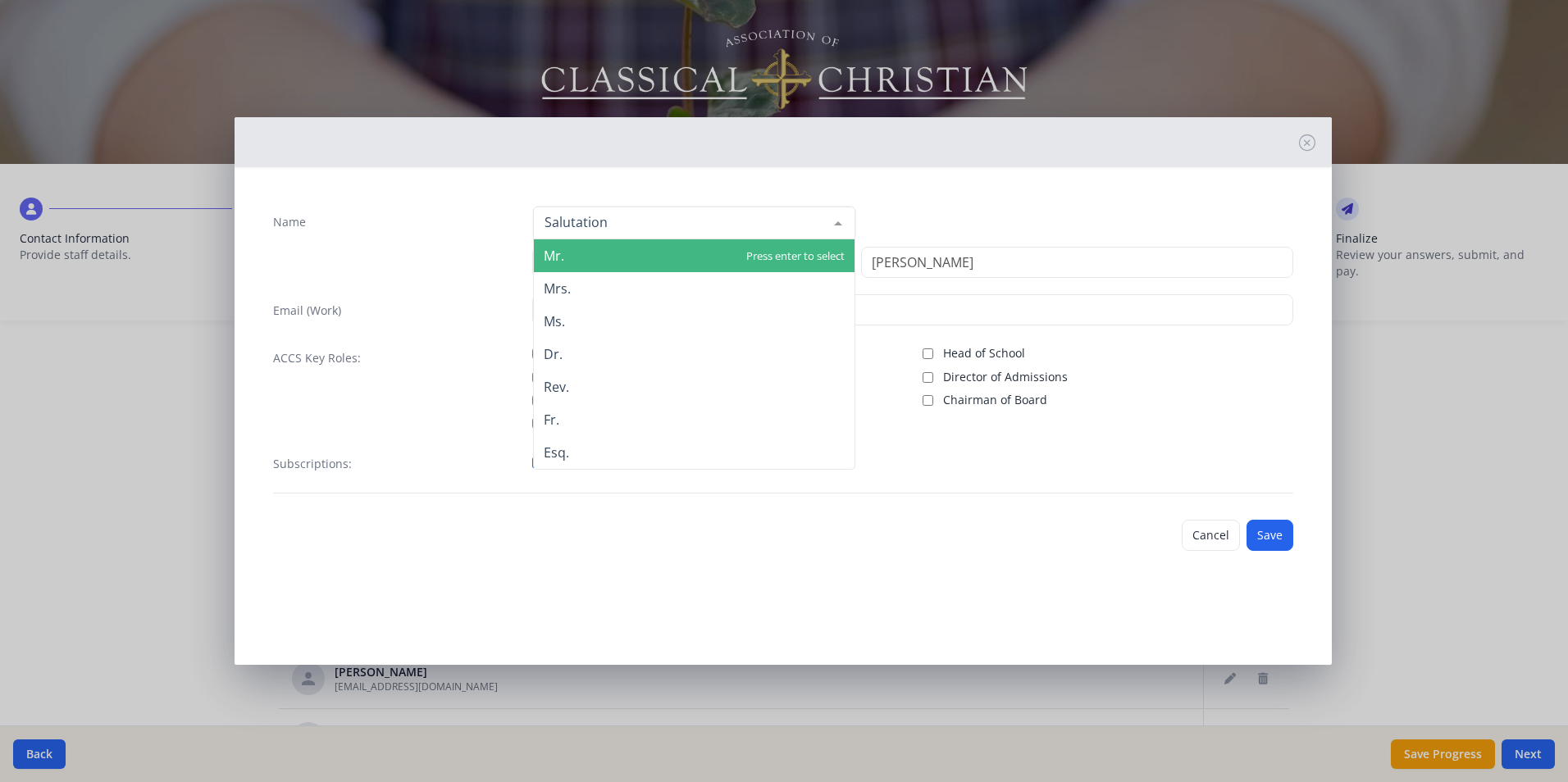
drag, startPoint x: 661, startPoint y: 261, endPoint x: 691, endPoint y: 273, distance: 32.3
click at [661, 263] on span "Mr." at bounding box center [694, 255] width 320 height 33
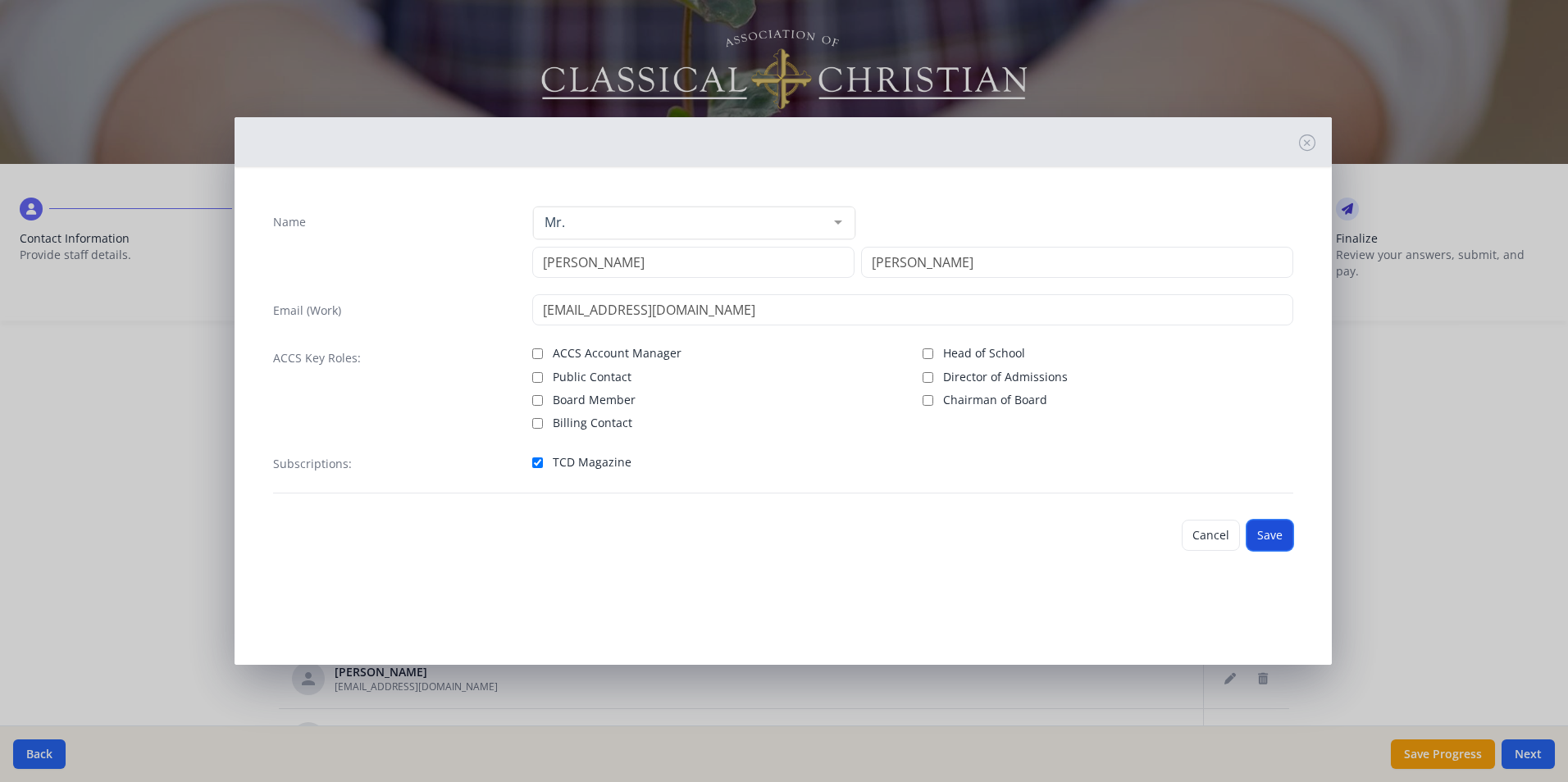
click at [1276, 543] on button "Save" at bounding box center [1270, 535] width 47 height 31
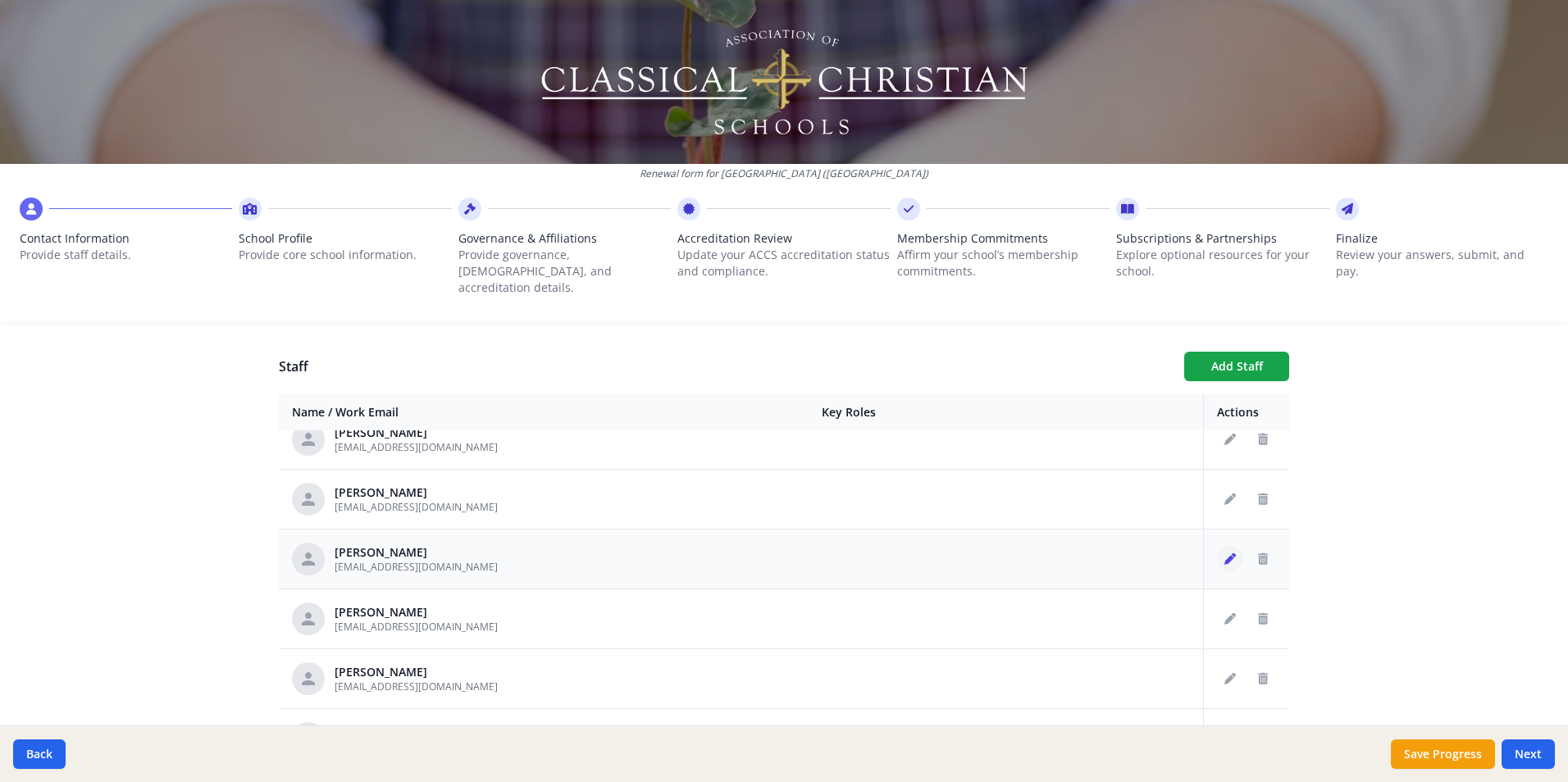
click at [1225, 553] on icon "Edit staff" at bounding box center [1230, 559] width 11 height 11
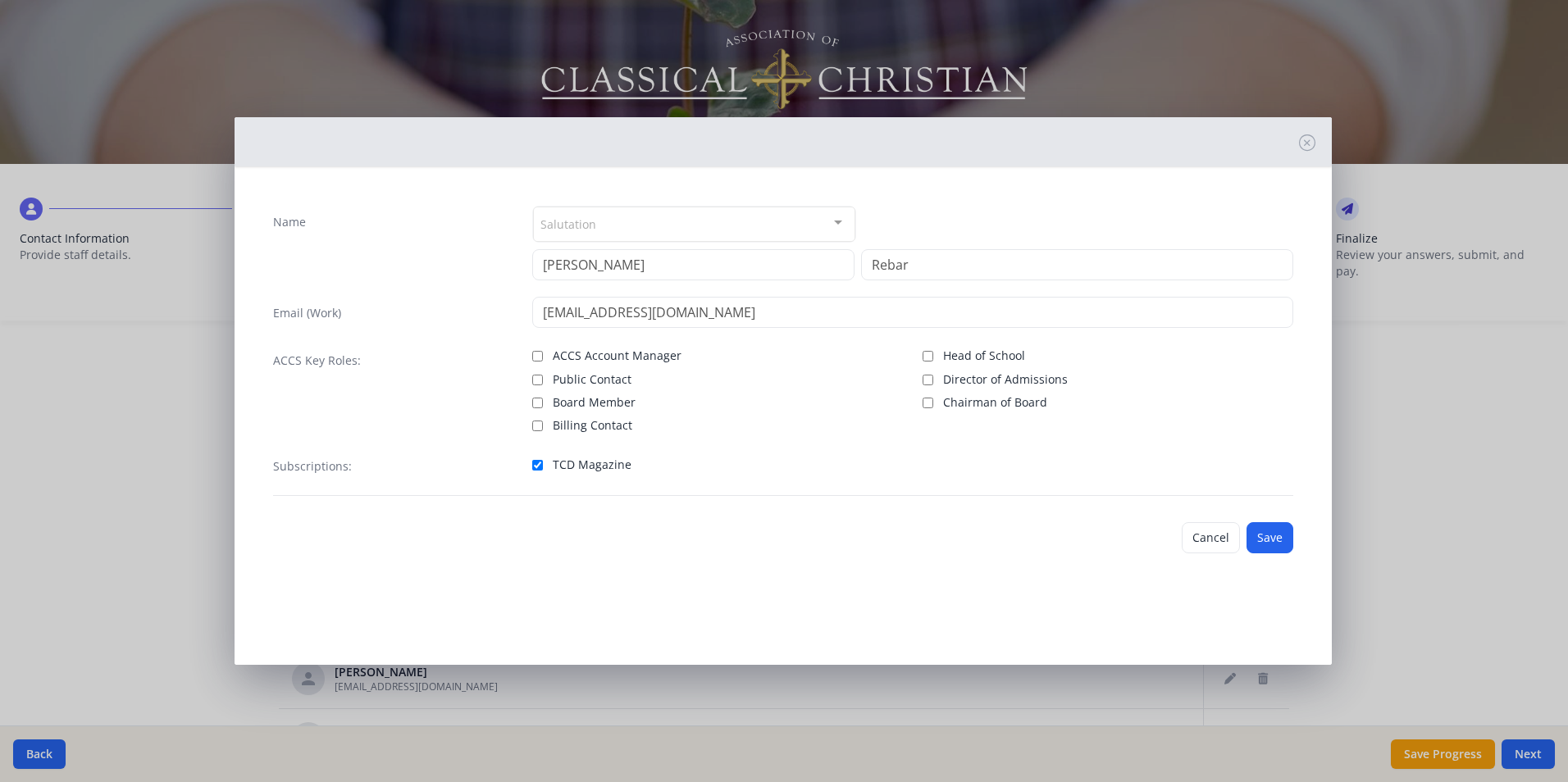
click at [846, 222] on div at bounding box center [838, 222] width 33 height 31
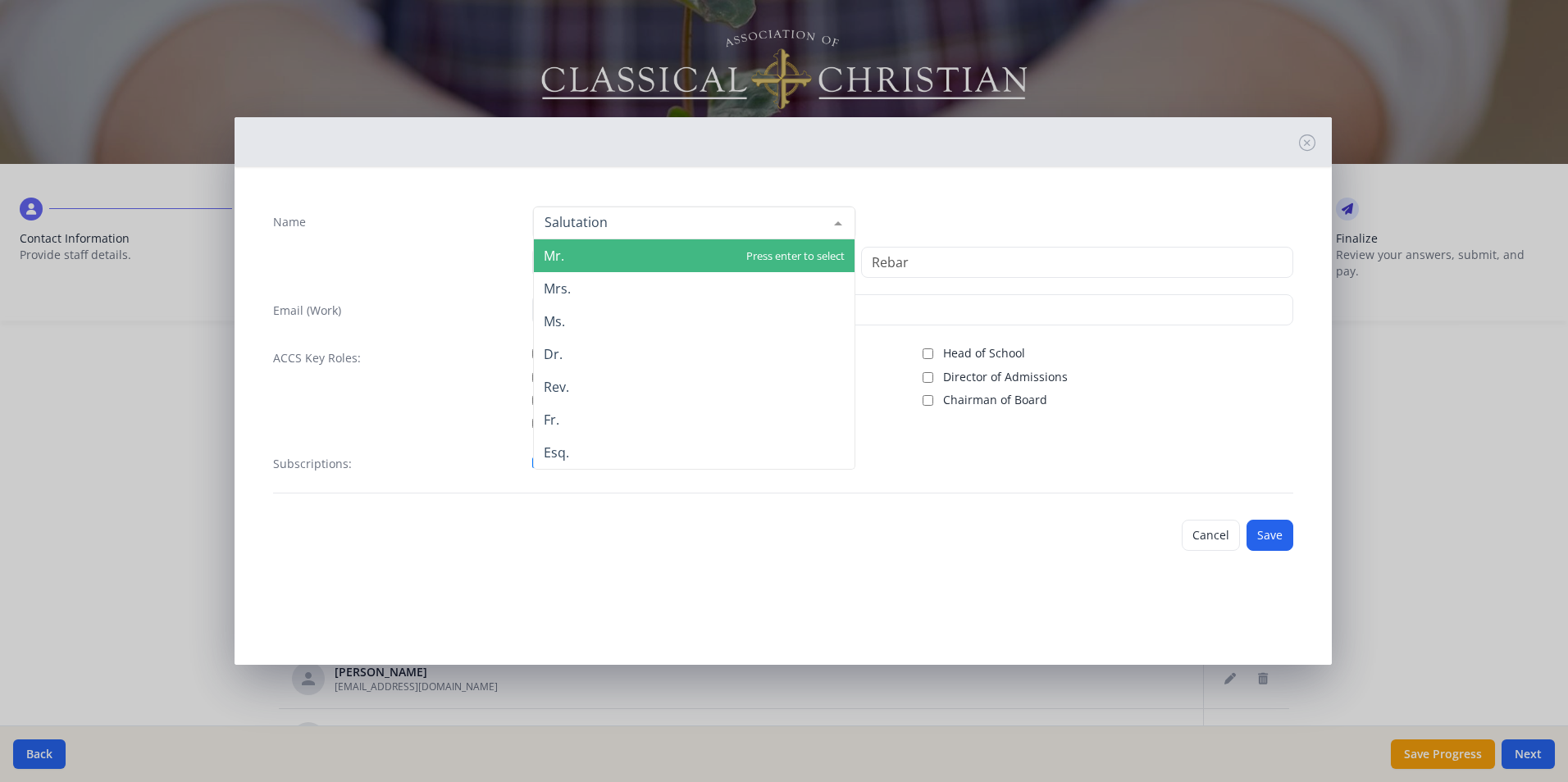
click at [722, 256] on span "Mr." at bounding box center [694, 255] width 320 height 33
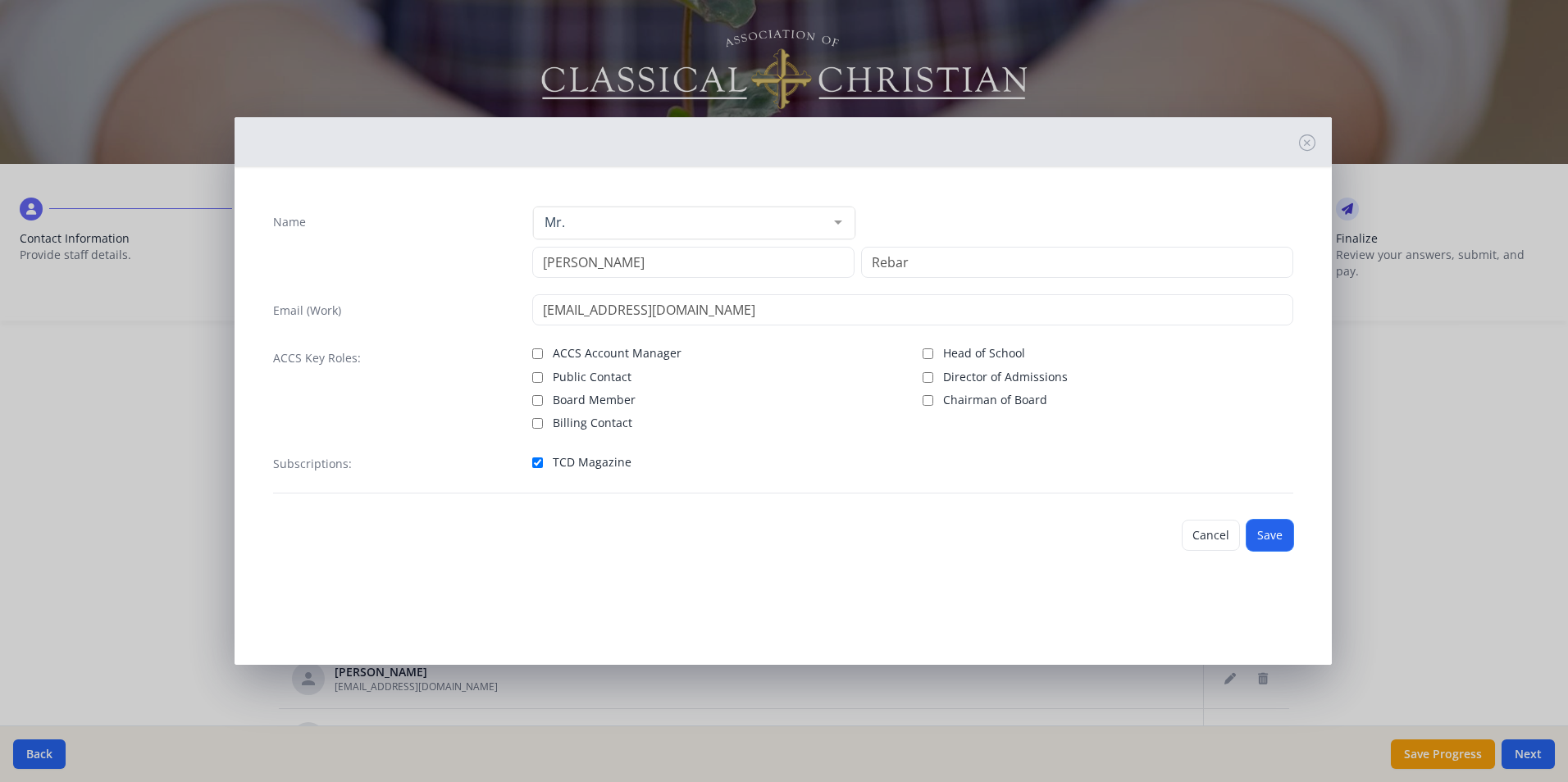
click at [1278, 546] on button "Save" at bounding box center [1270, 535] width 47 height 31
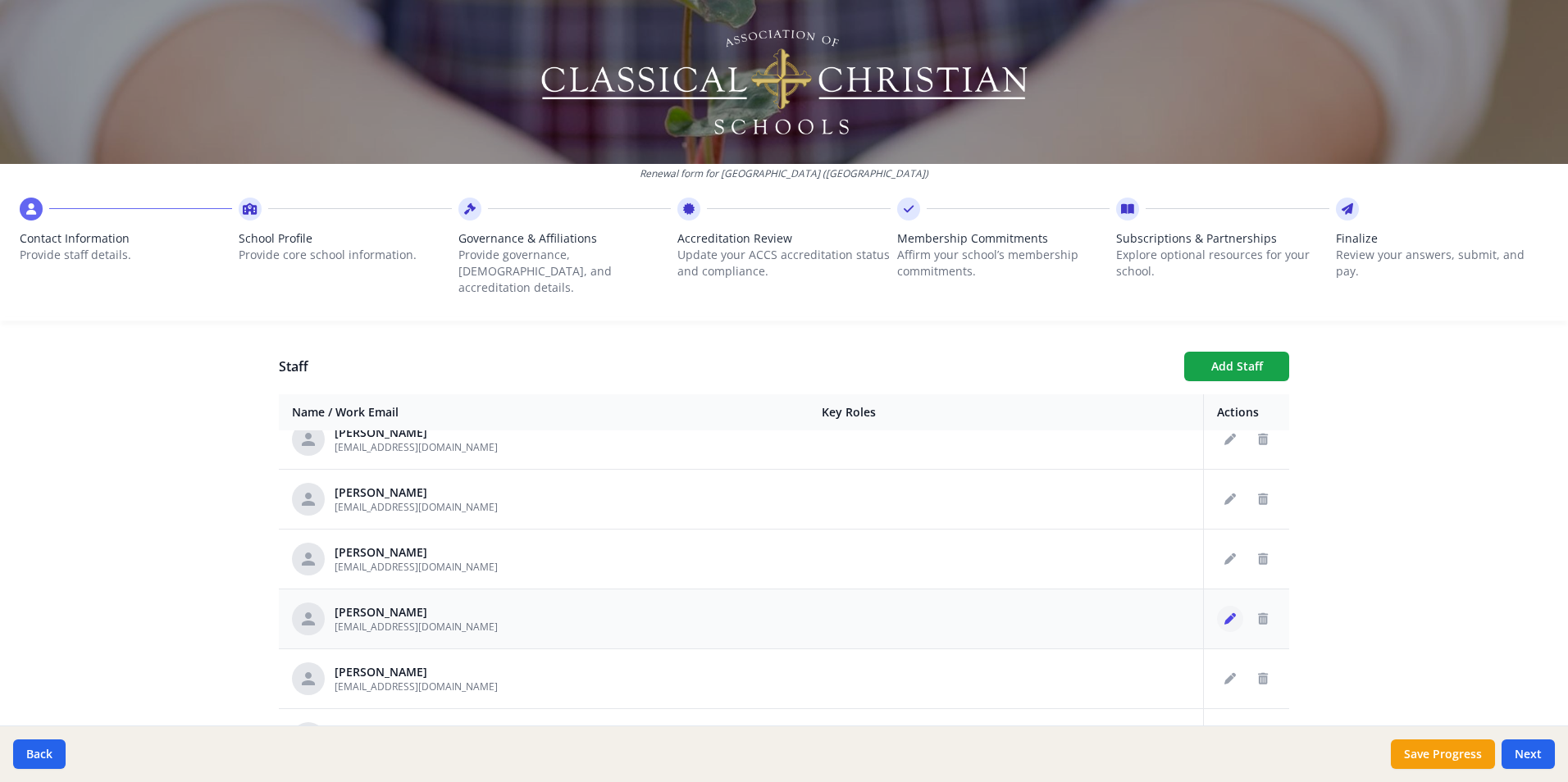
click at [1225, 613] on icon "Edit staff" at bounding box center [1230, 619] width 11 height 11
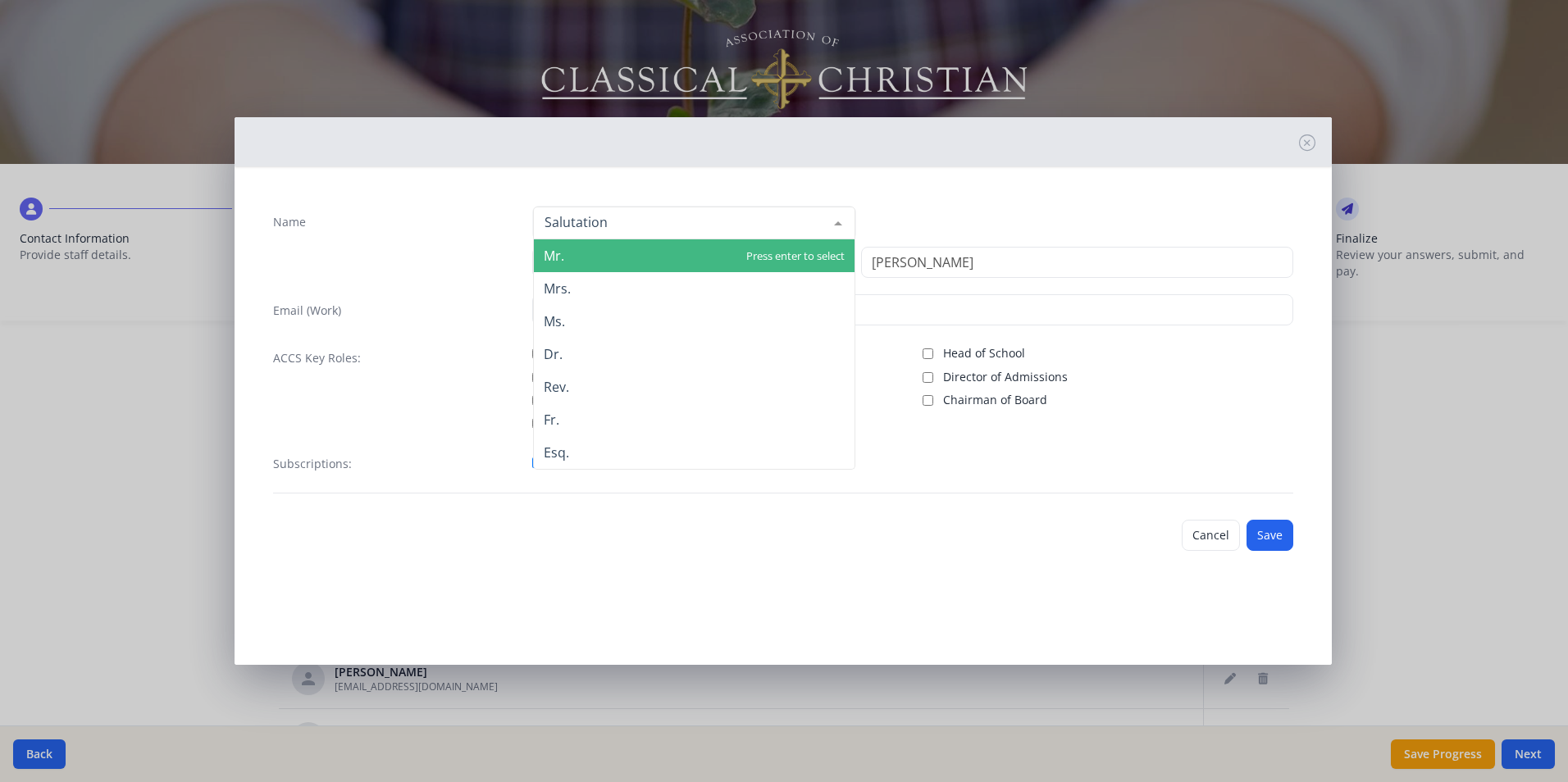
click at [837, 224] on div at bounding box center [838, 222] width 33 height 31
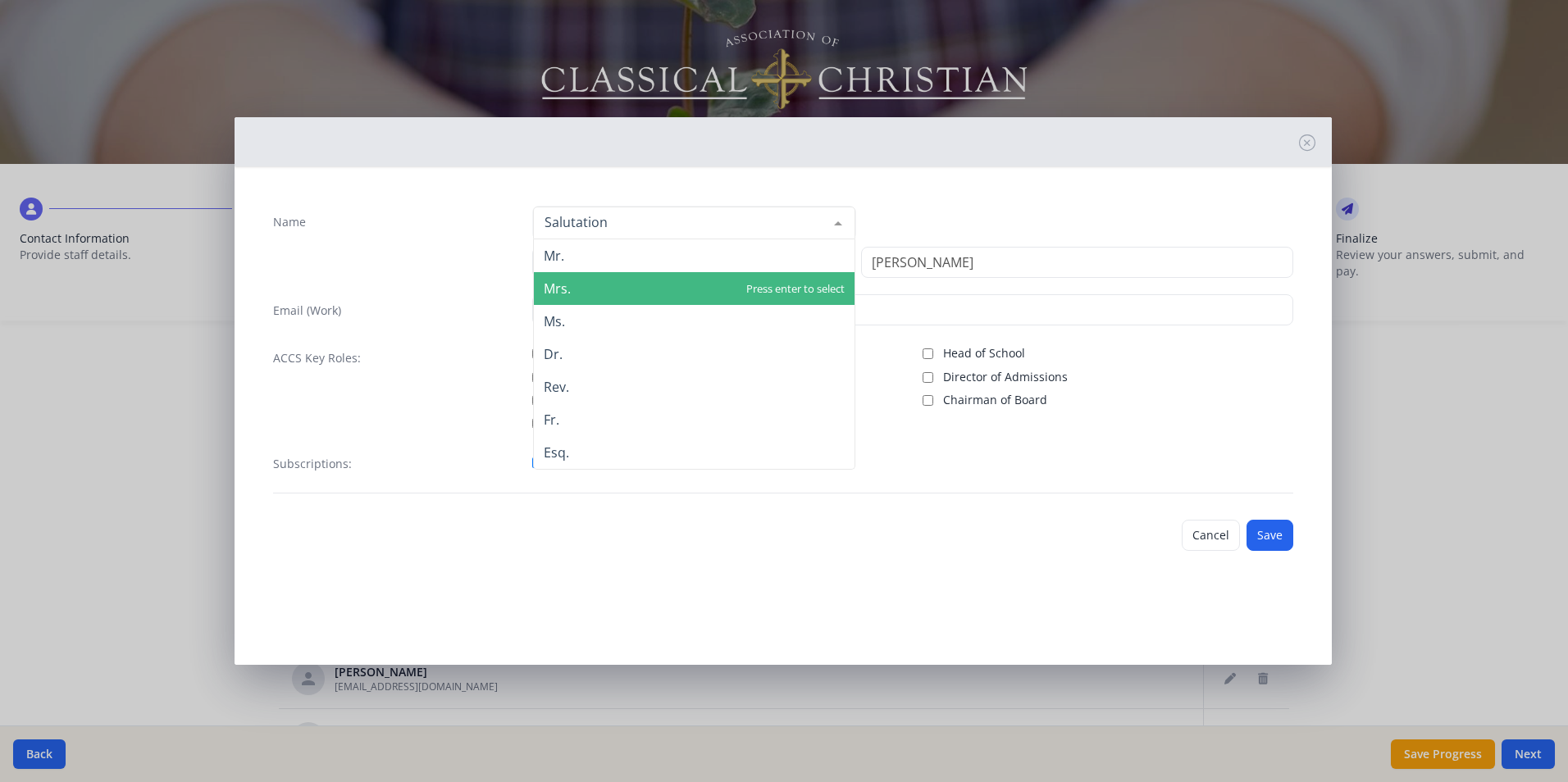
click at [675, 285] on span "Mrs." at bounding box center [694, 288] width 320 height 33
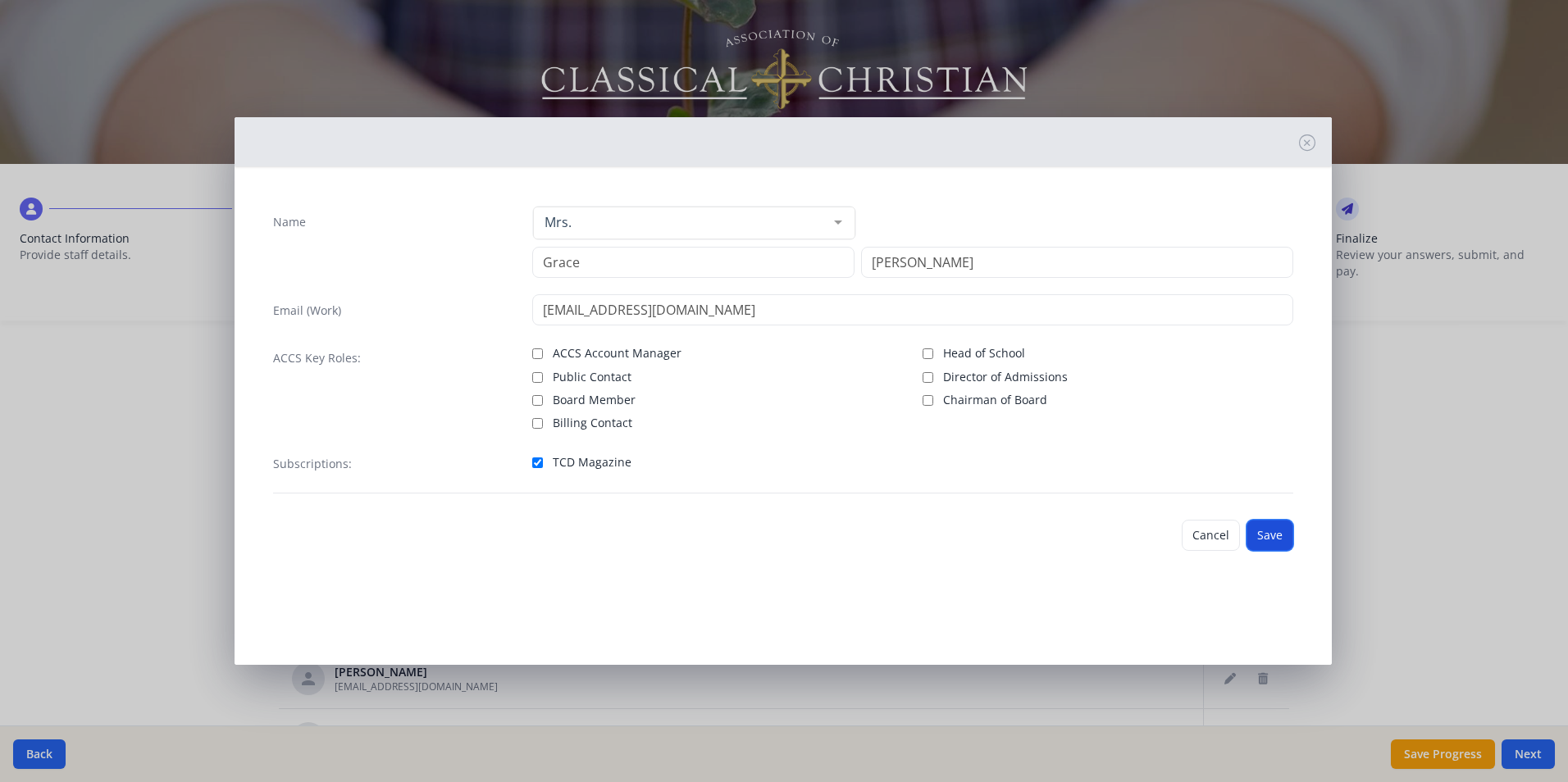
click at [1267, 532] on button "Save" at bounding box center [1270, 535] width 47 height 31
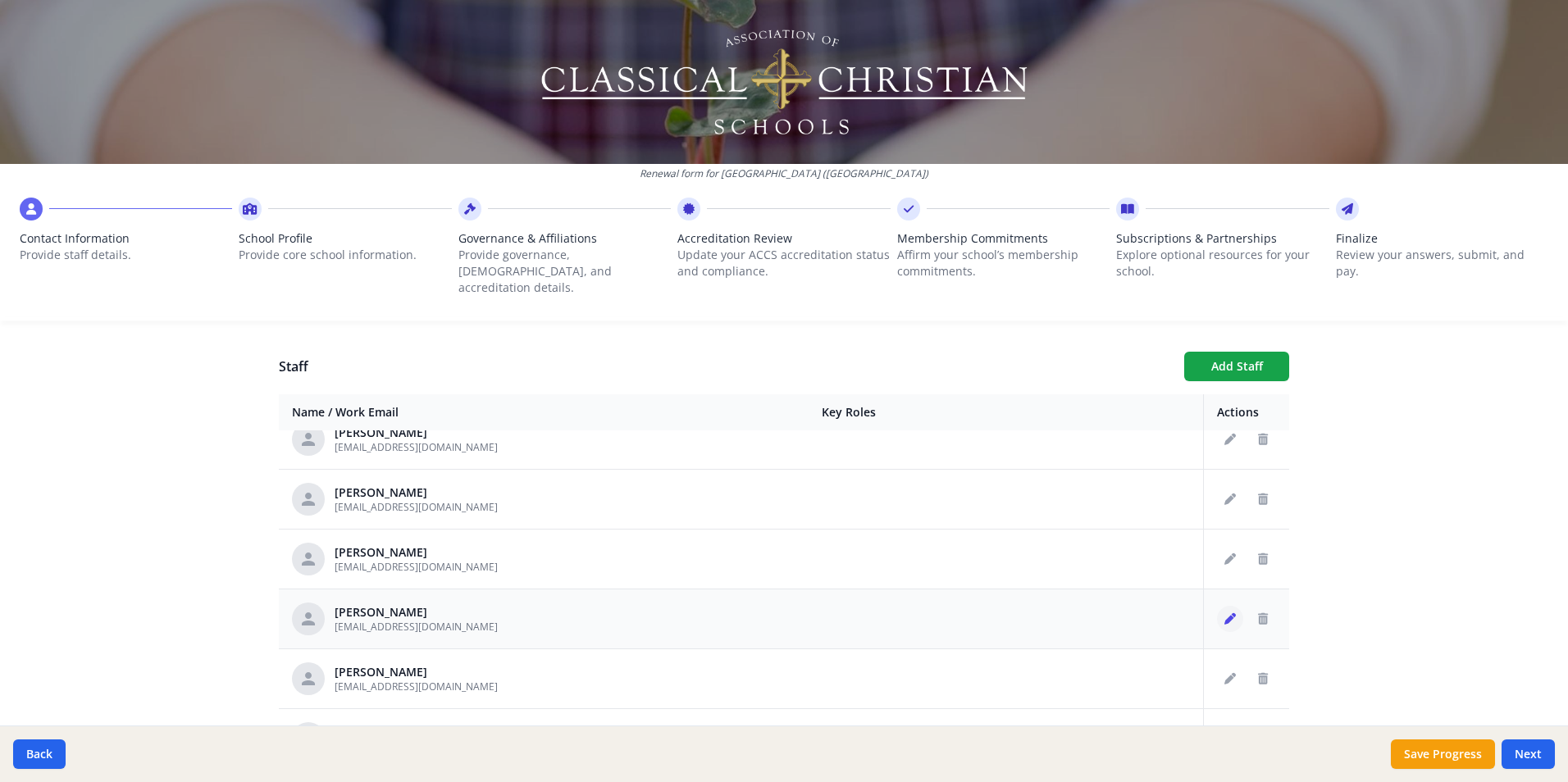
click at [1225, 613] on icon "Edit staff" at bounding box center [1230, 619] width 11 height 11
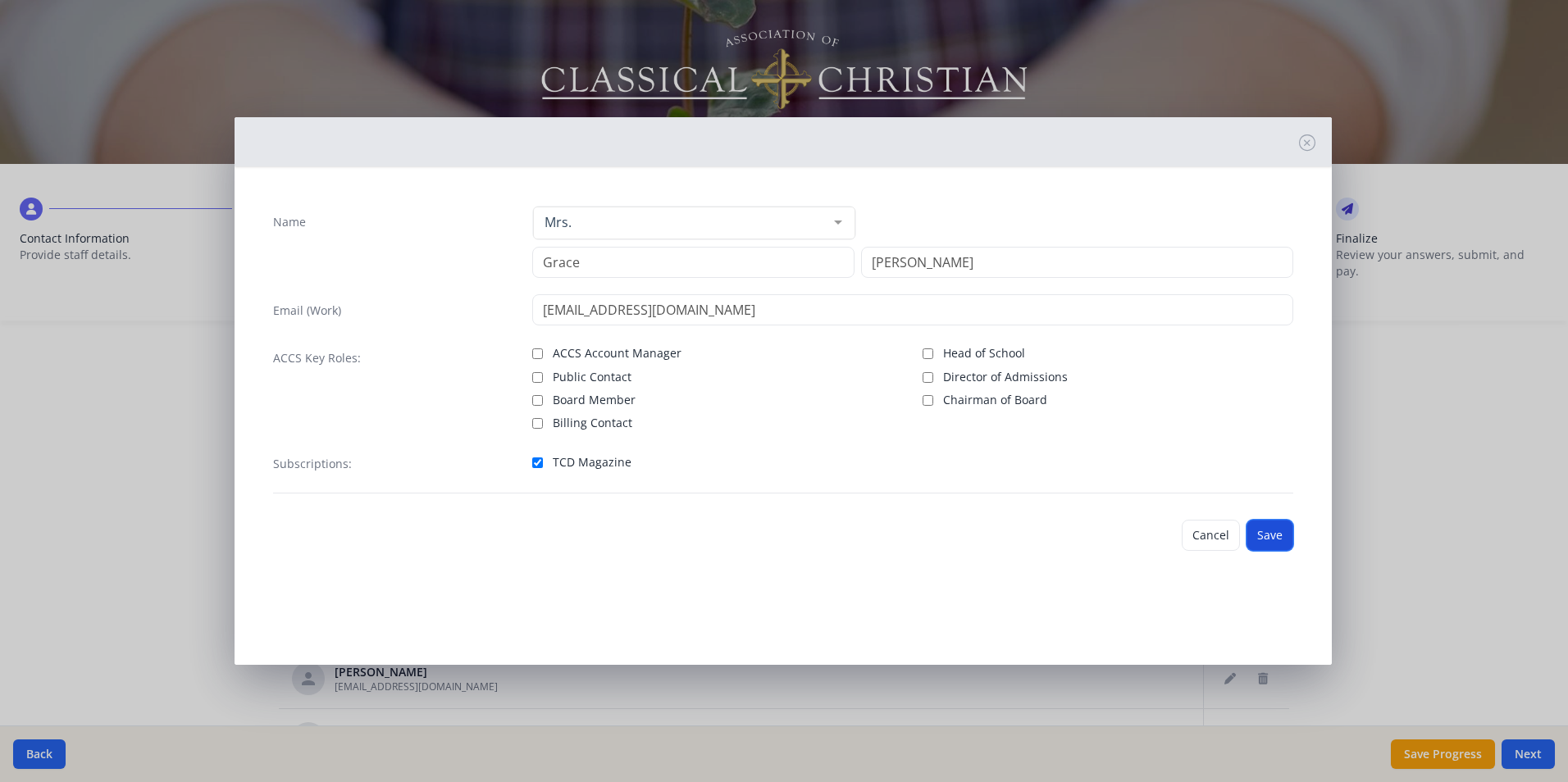
click at [1273, 537] on button "Save" at bounding box center [1270, 535] width 47 height 31
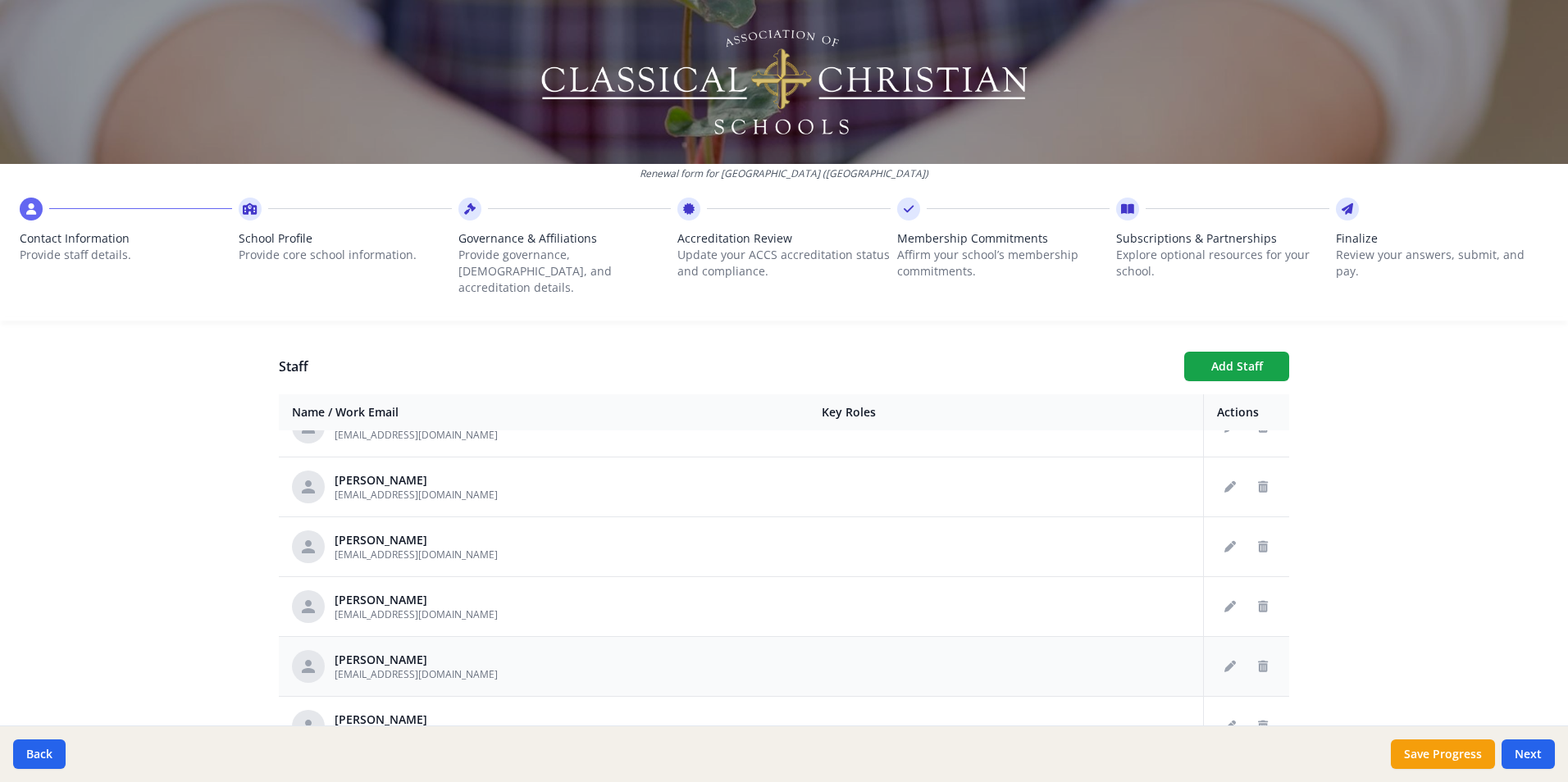
scroll to position [2460, 0]
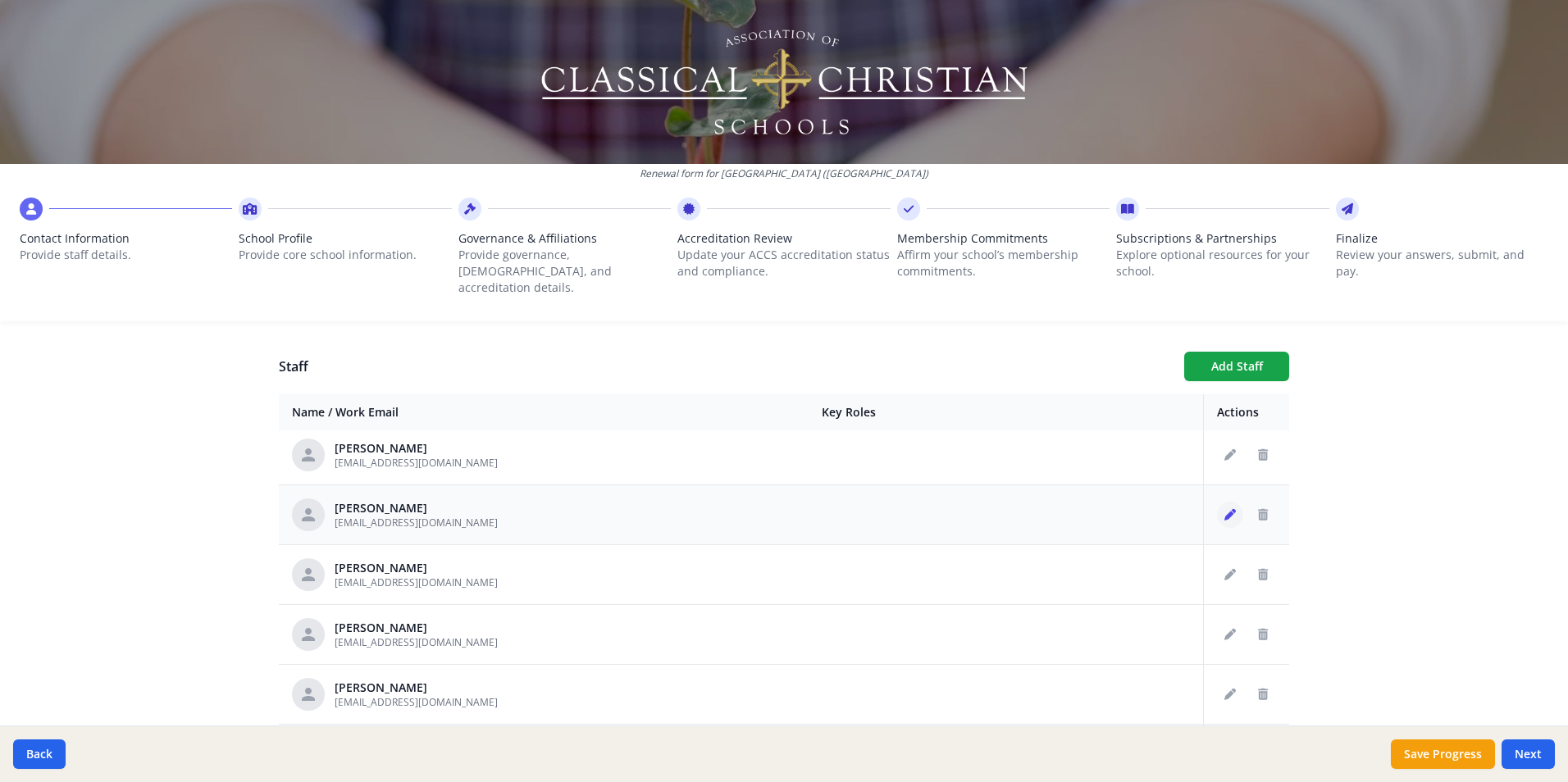
click at [1225, 509] on icon "Edit staff" at bounding box center [1230, 515] width 11 height 11
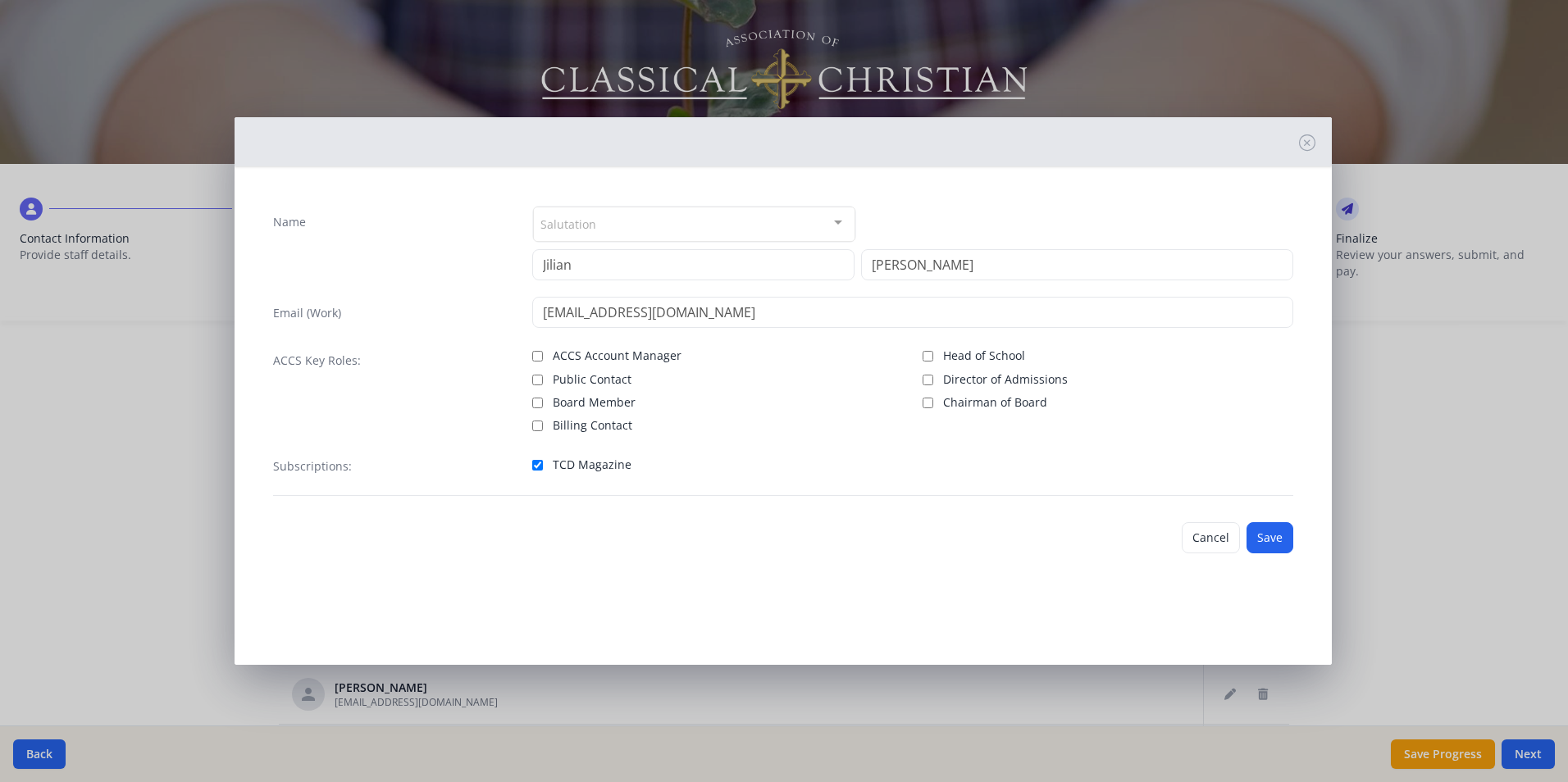
click at [837, 223] on div at bounding box center [838, 222] width 33 height 31
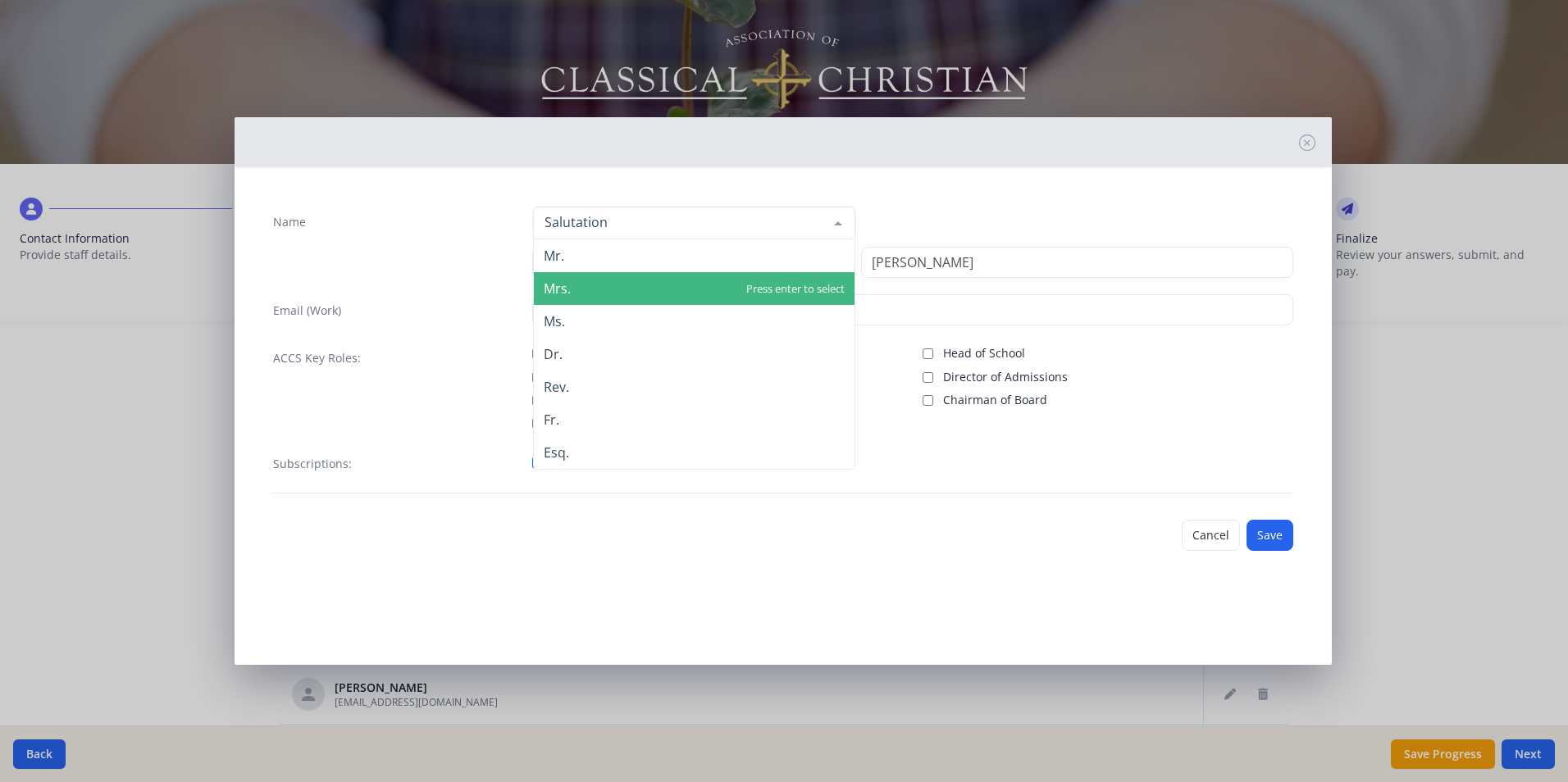
click at [667, 283] on span "Mrs." at bounding box center [694, 288] width 320 height 33
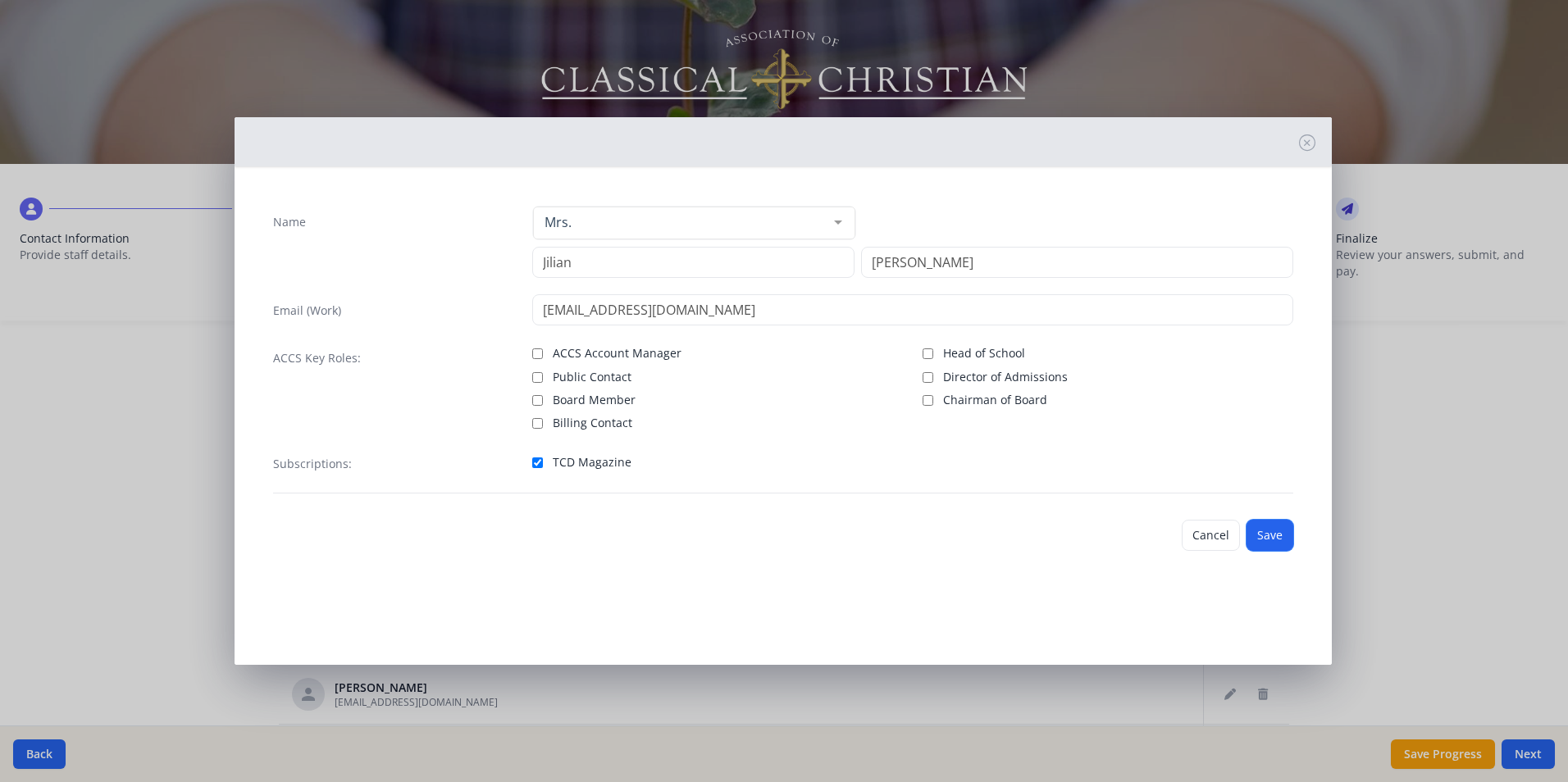
click at [1252, 533] on button "Save" at bounding box center [1270, 535] width 47 height 31
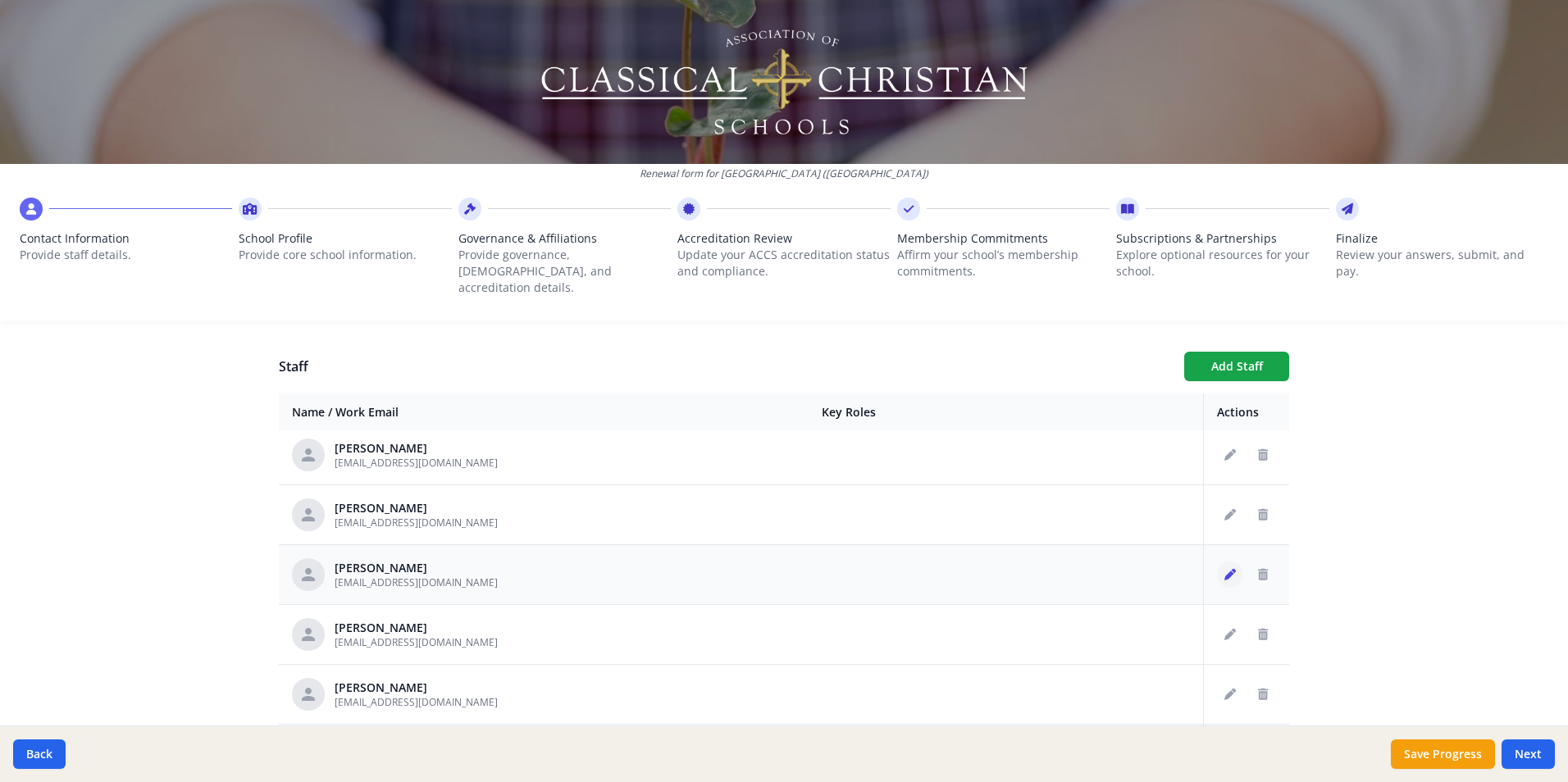
click at [1225, 569] on icon "Edit staff" at bounding box center [1230, 575] width 11 height 11
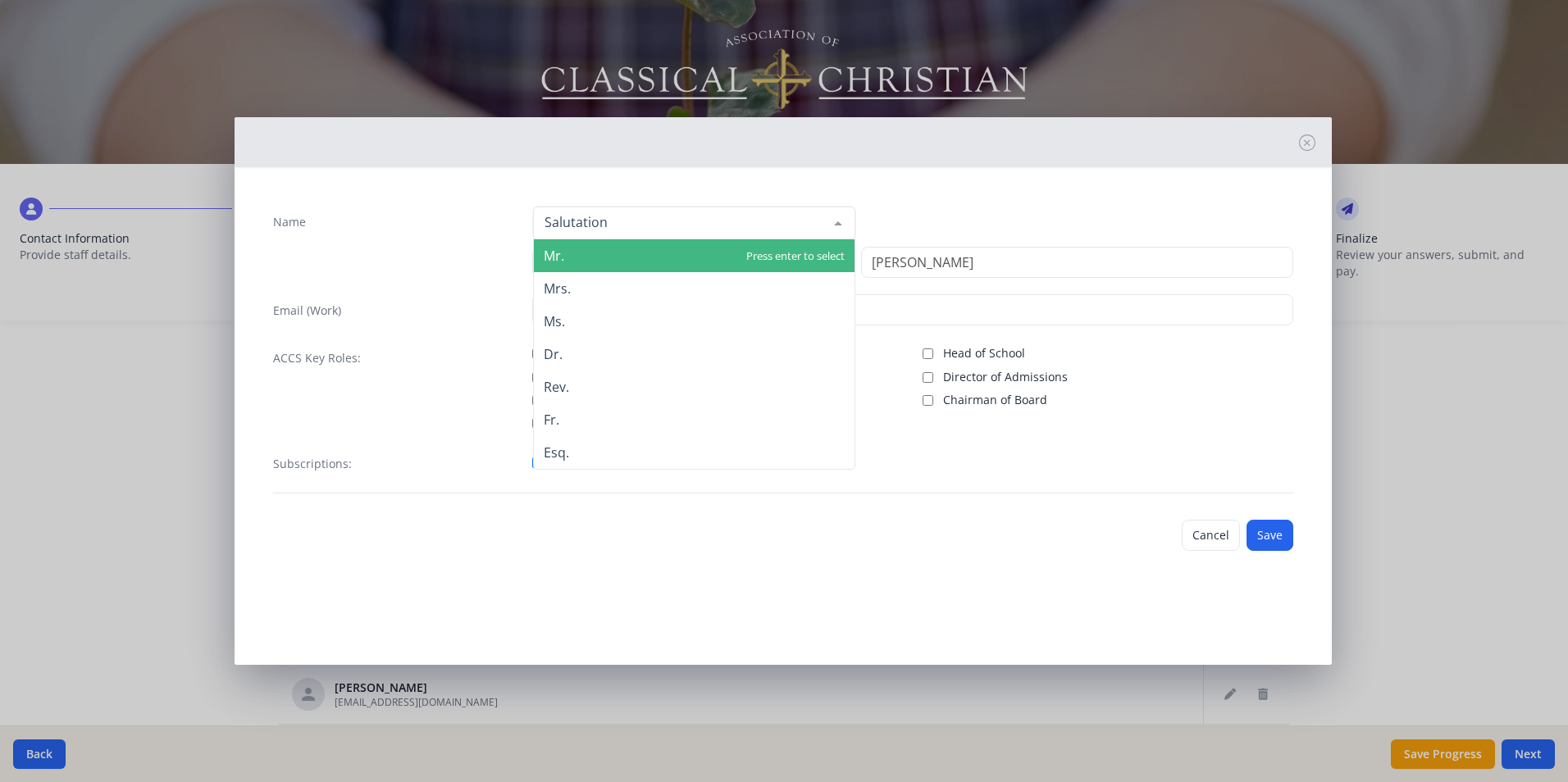
click at [841, 220] on div at bounding box center [838, 222] width 33 height 31
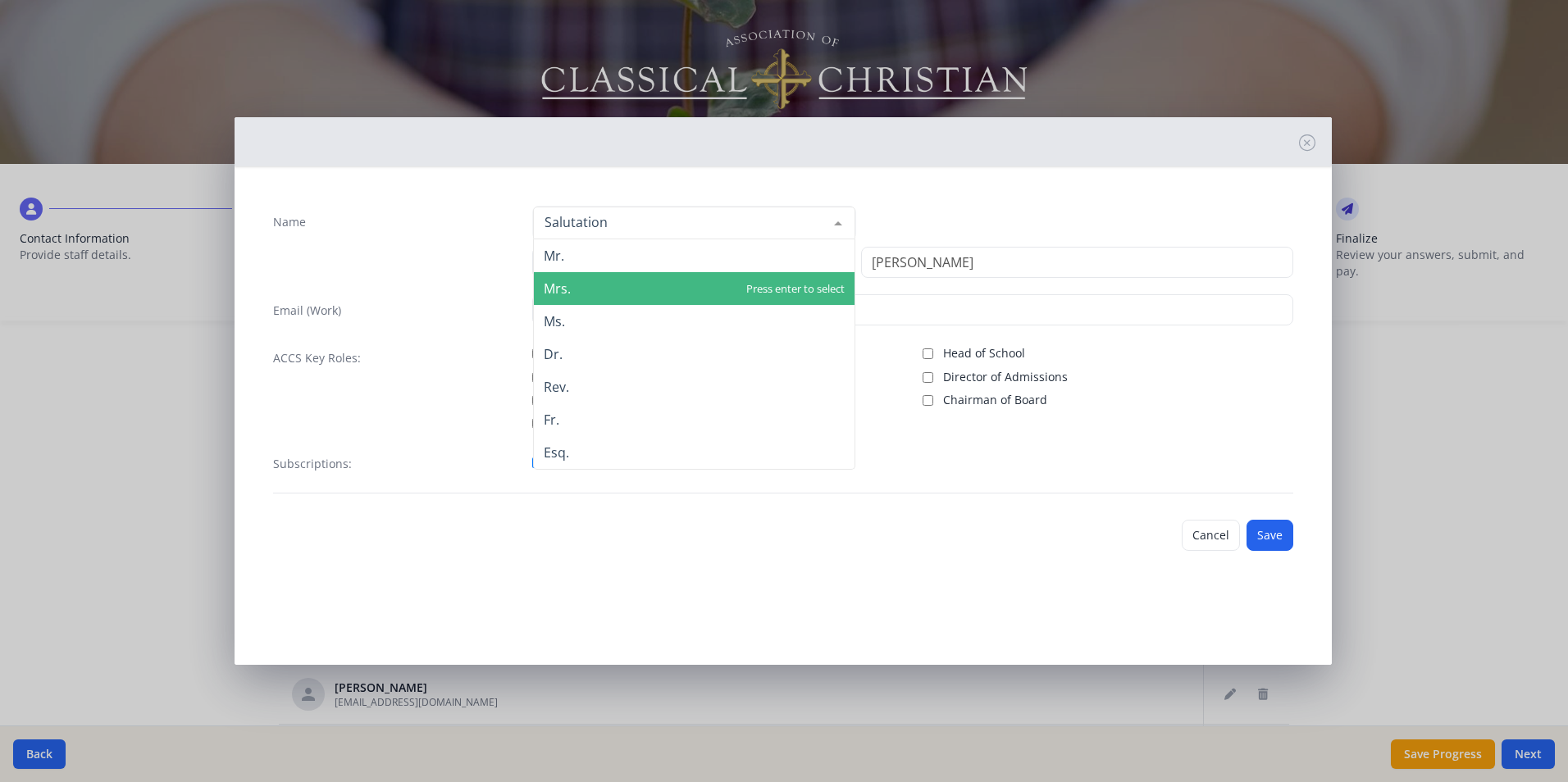
click at [681, 293] on span "Mrs." at bounding box center [694, 288] width 320 height 33
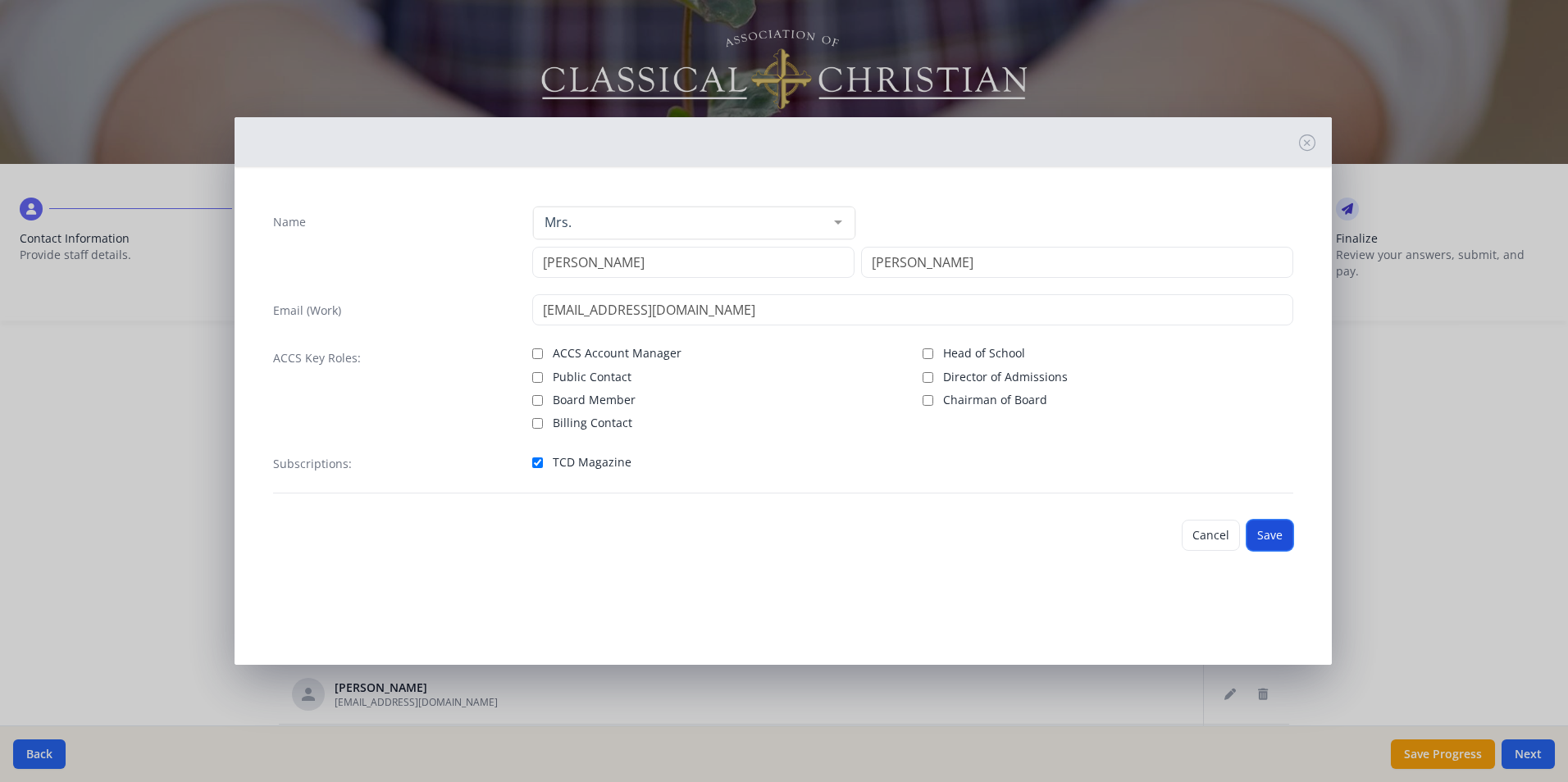
click at [1268, 541] on button "Save" at bounding box center [1270, 535] width 47 height 31
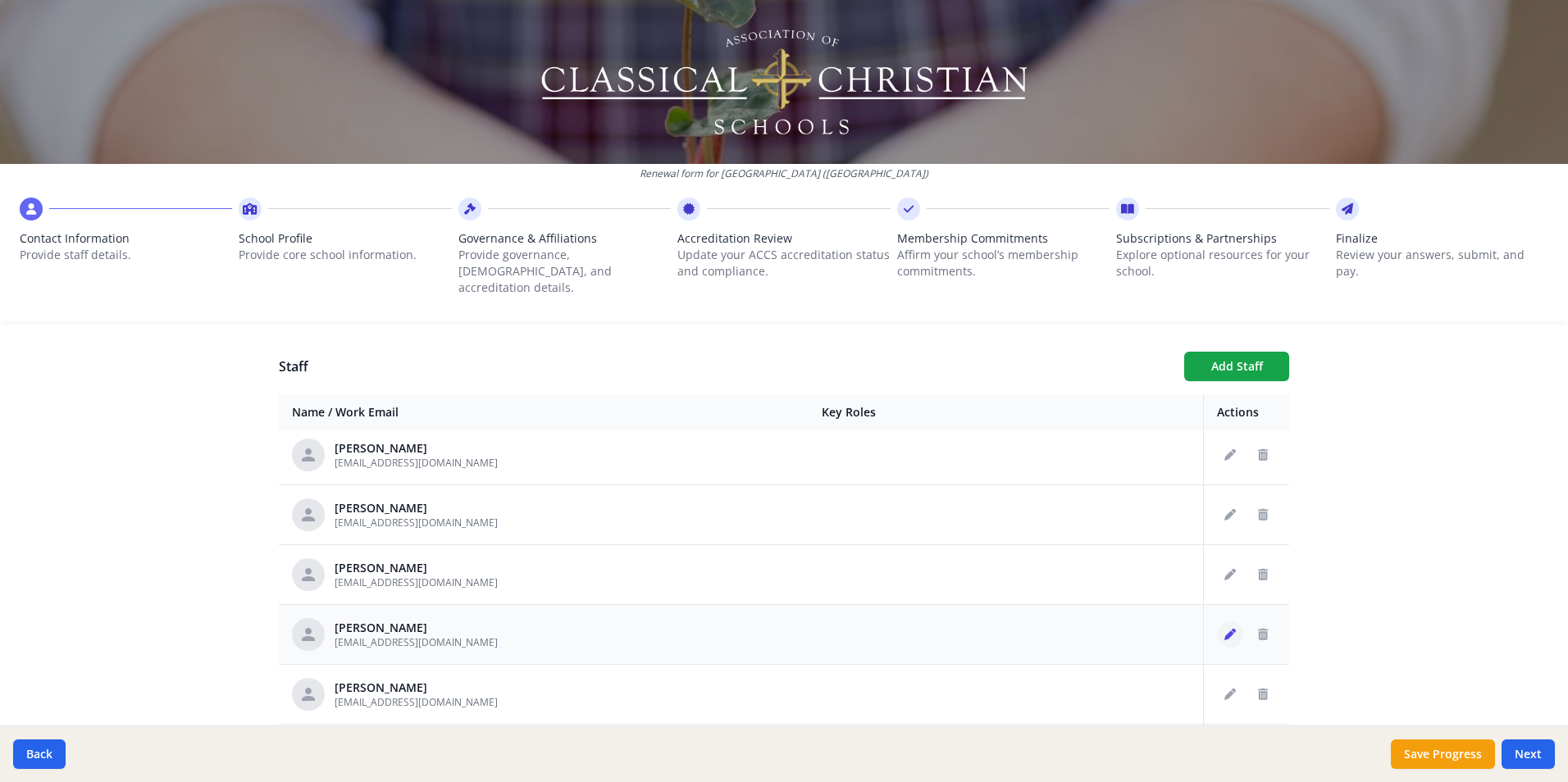
click at [1225, 629] on icon "Edit staff" at bounding box center [1230, 635] width 11 height 11
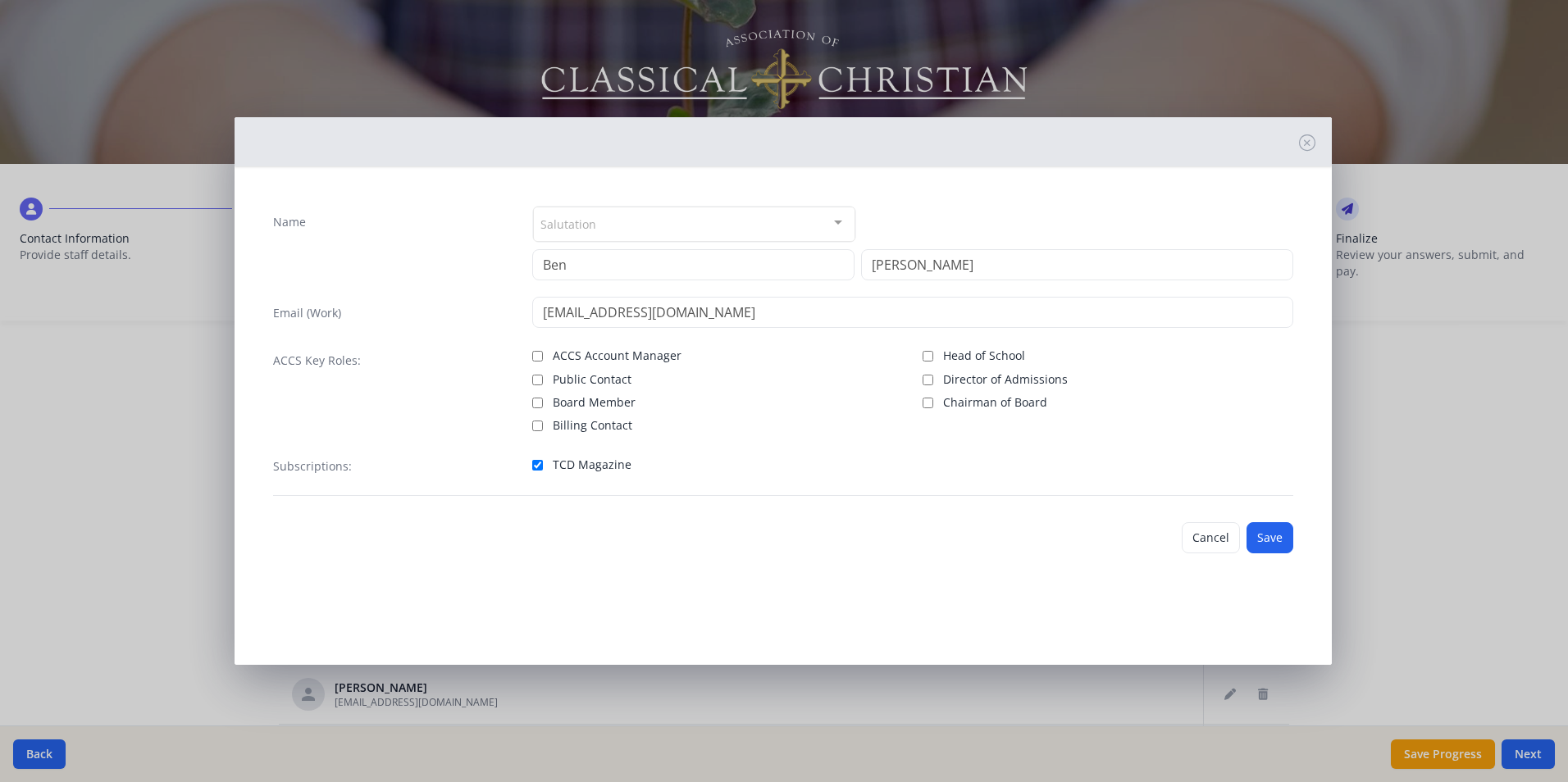
click at [803, 222] on div "Salutation" at bounding box center [694, 224] width 322 height 35
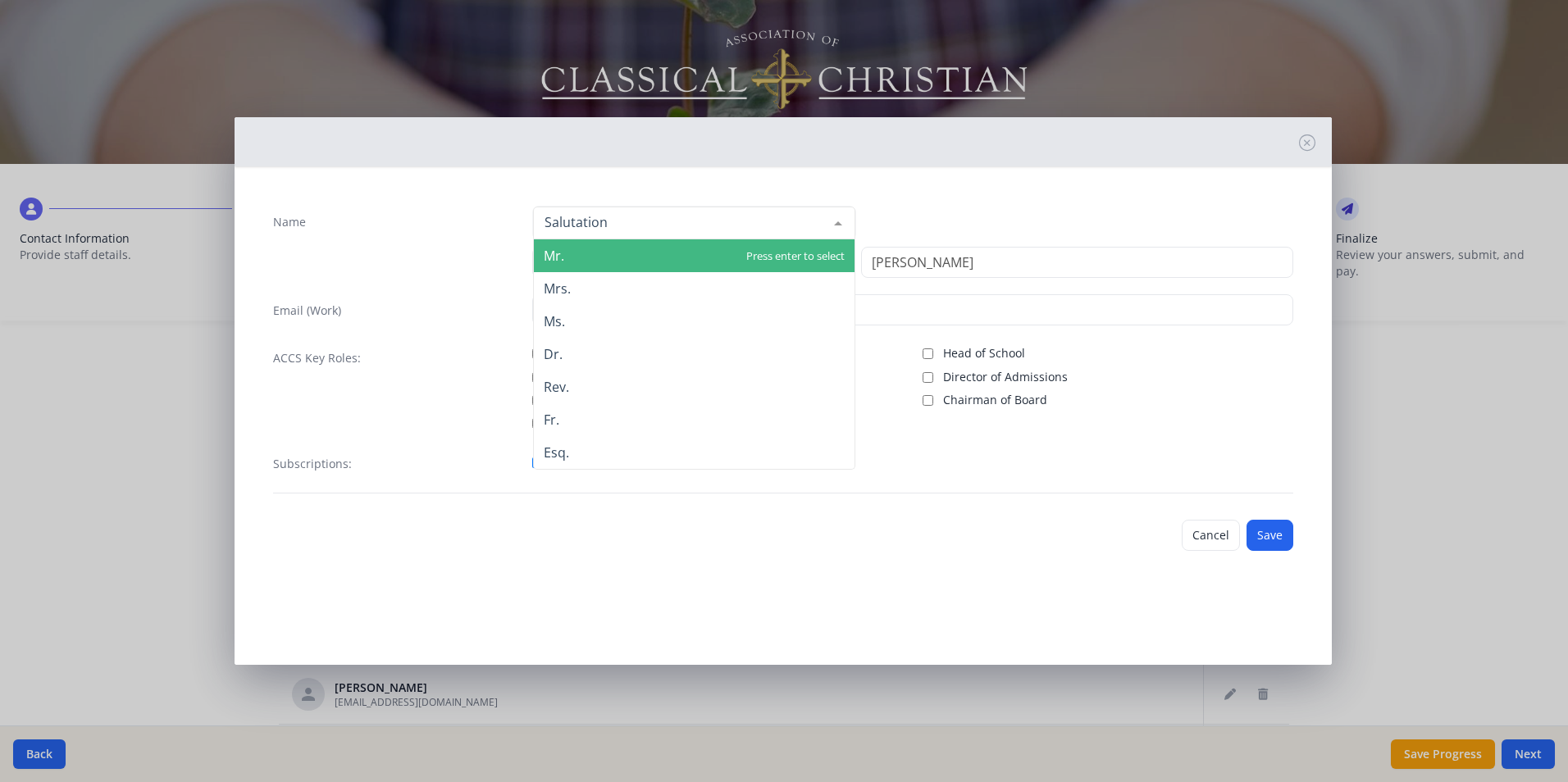
click at [694, 244] on span "Mr." at bounding box center [694, 255] width 320 height 33
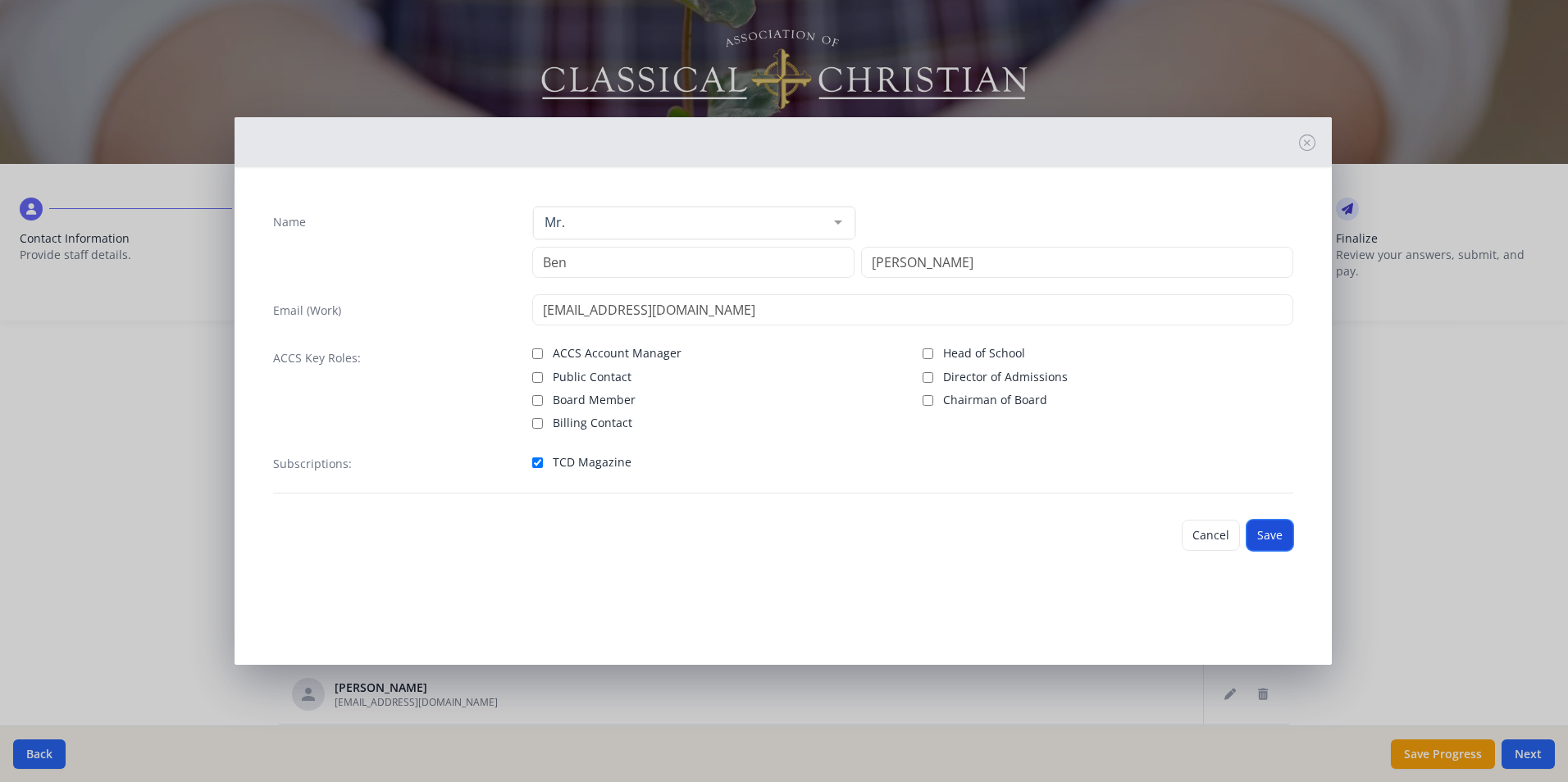
click at [1266, 527] on button "Save" at bounding box center [1270, 535] width 47 height 31
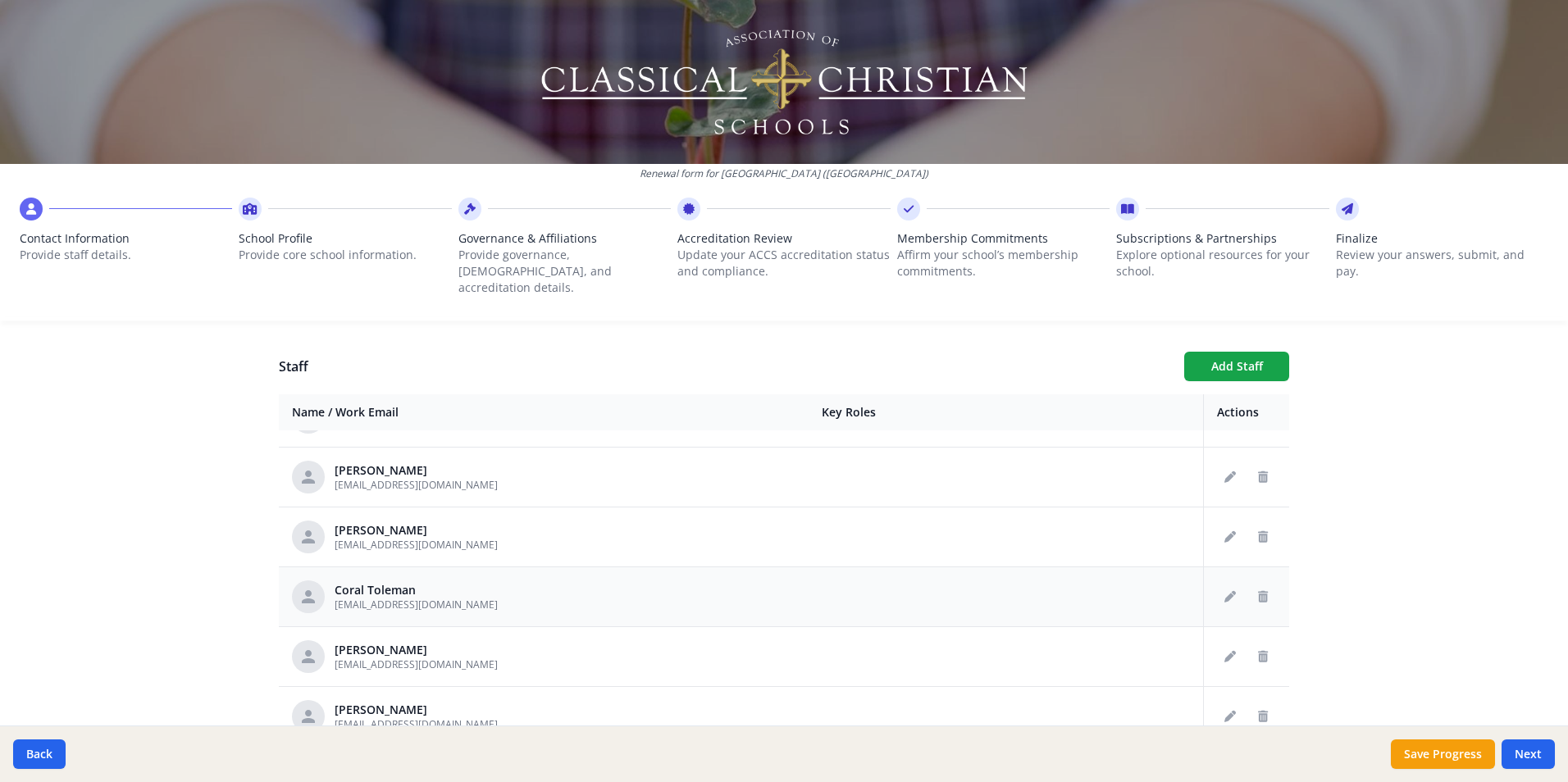
scroll to position [2624, 0]
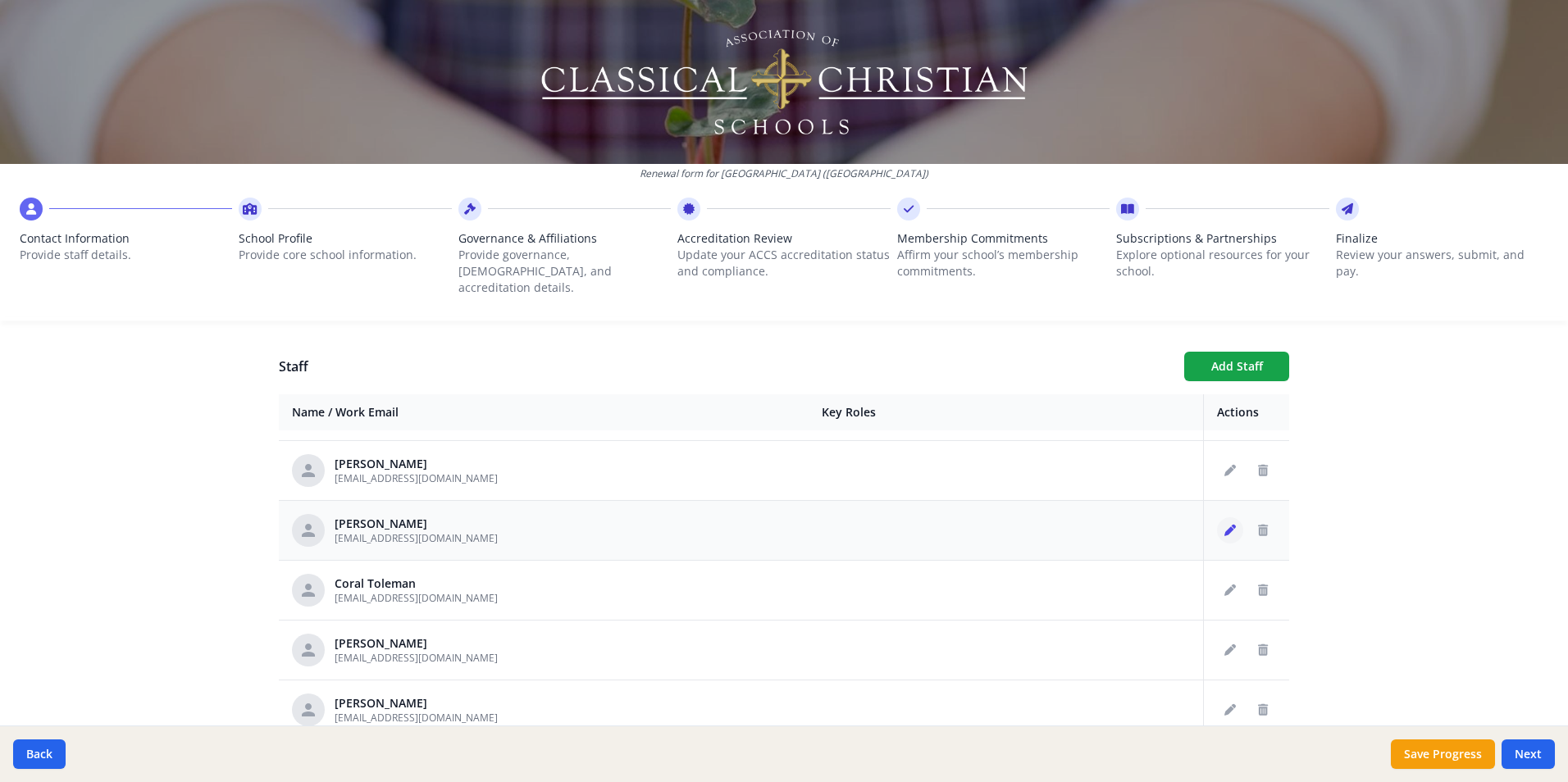
click at [1217, 517] on button "Edit staff" at bounding box center [1231, 530] width 26 height 26
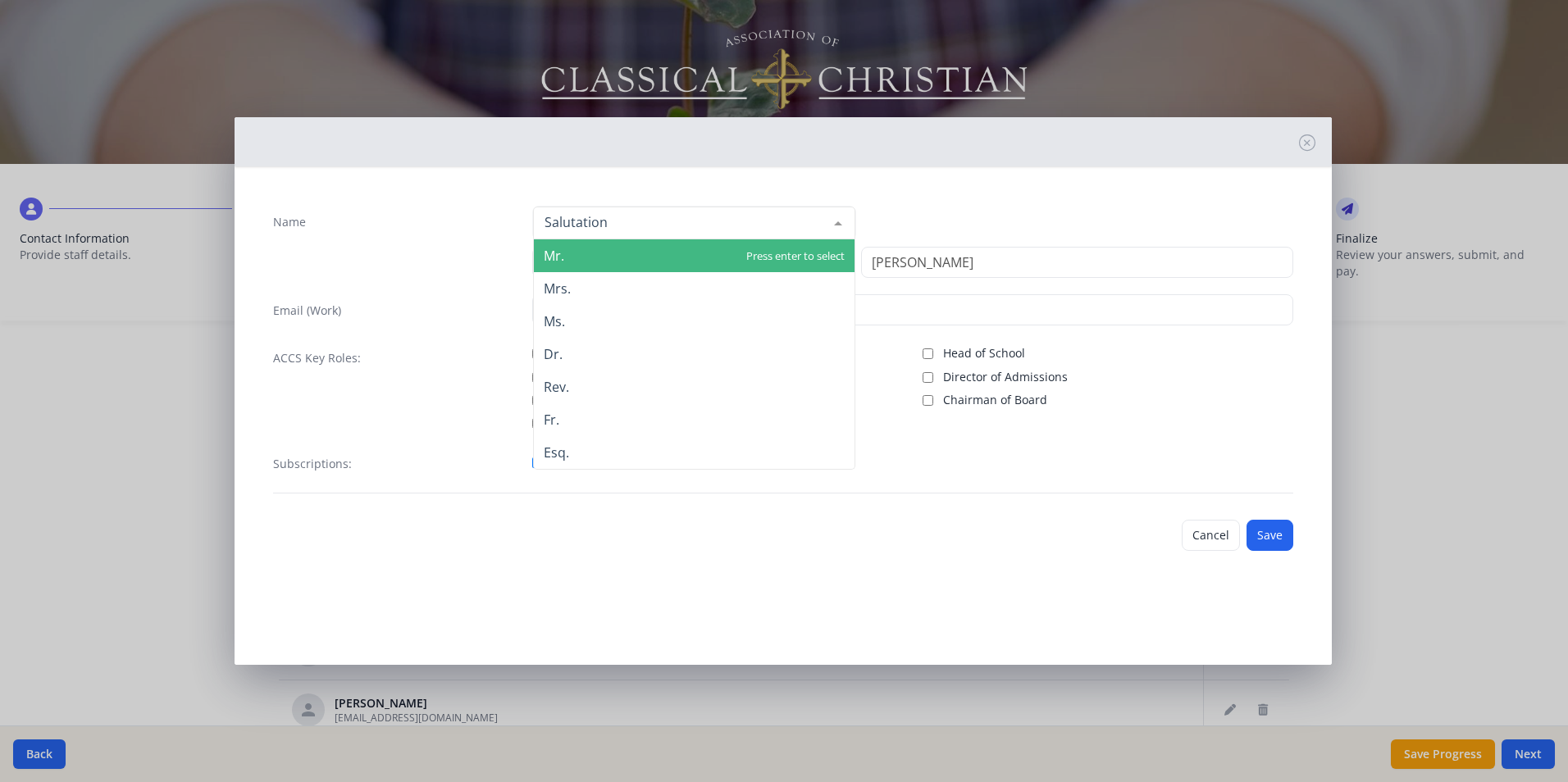
click at [848, 226] on div at bounding box center [838, 222] width 33 height 31
click at [712, 250] on span "Mr." at bounding box center [694, 255] width 320 height 33
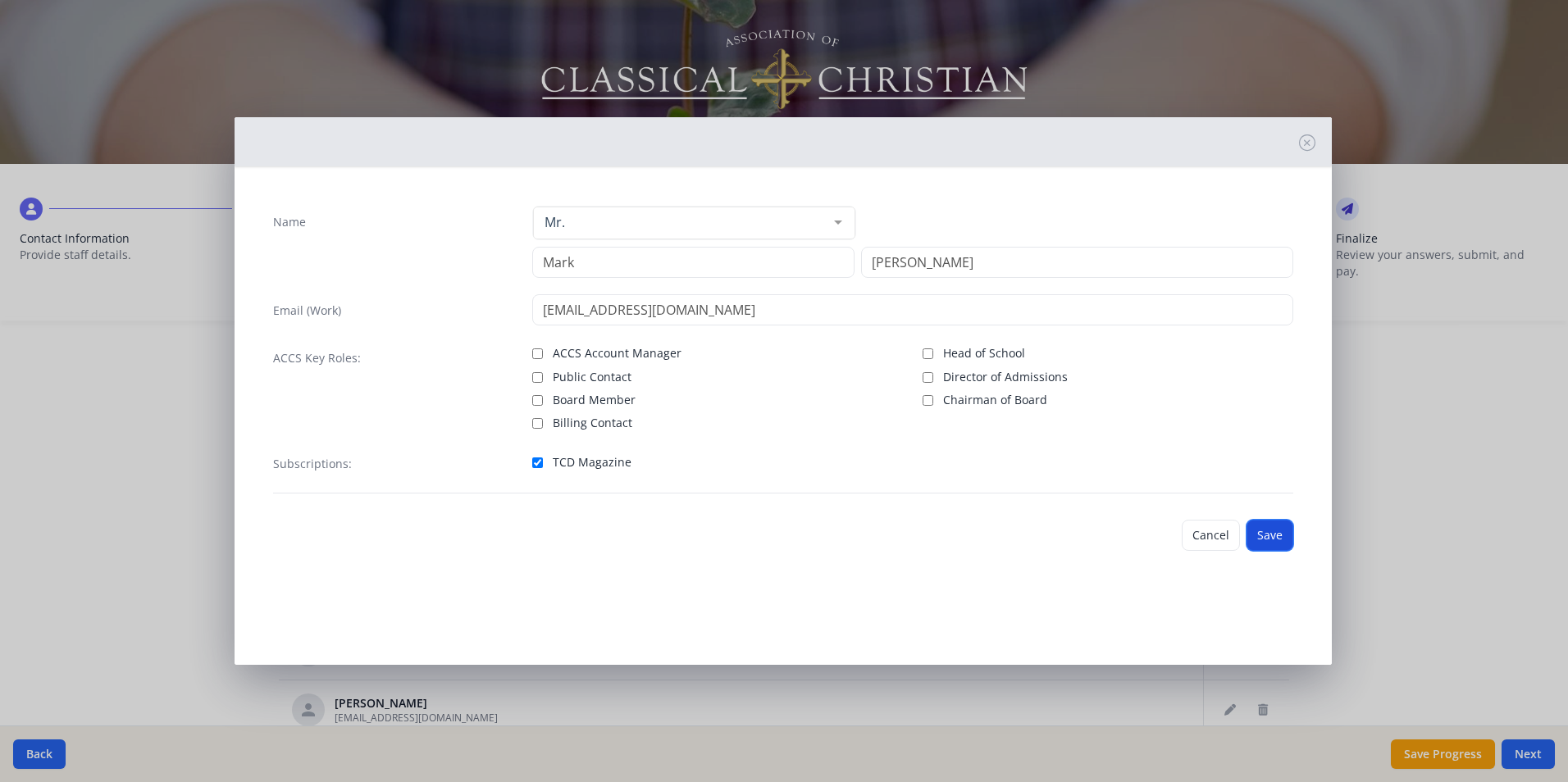
click at [1267, 539] on button "Save" at bounding box center [1270, 535] width 47 height 31
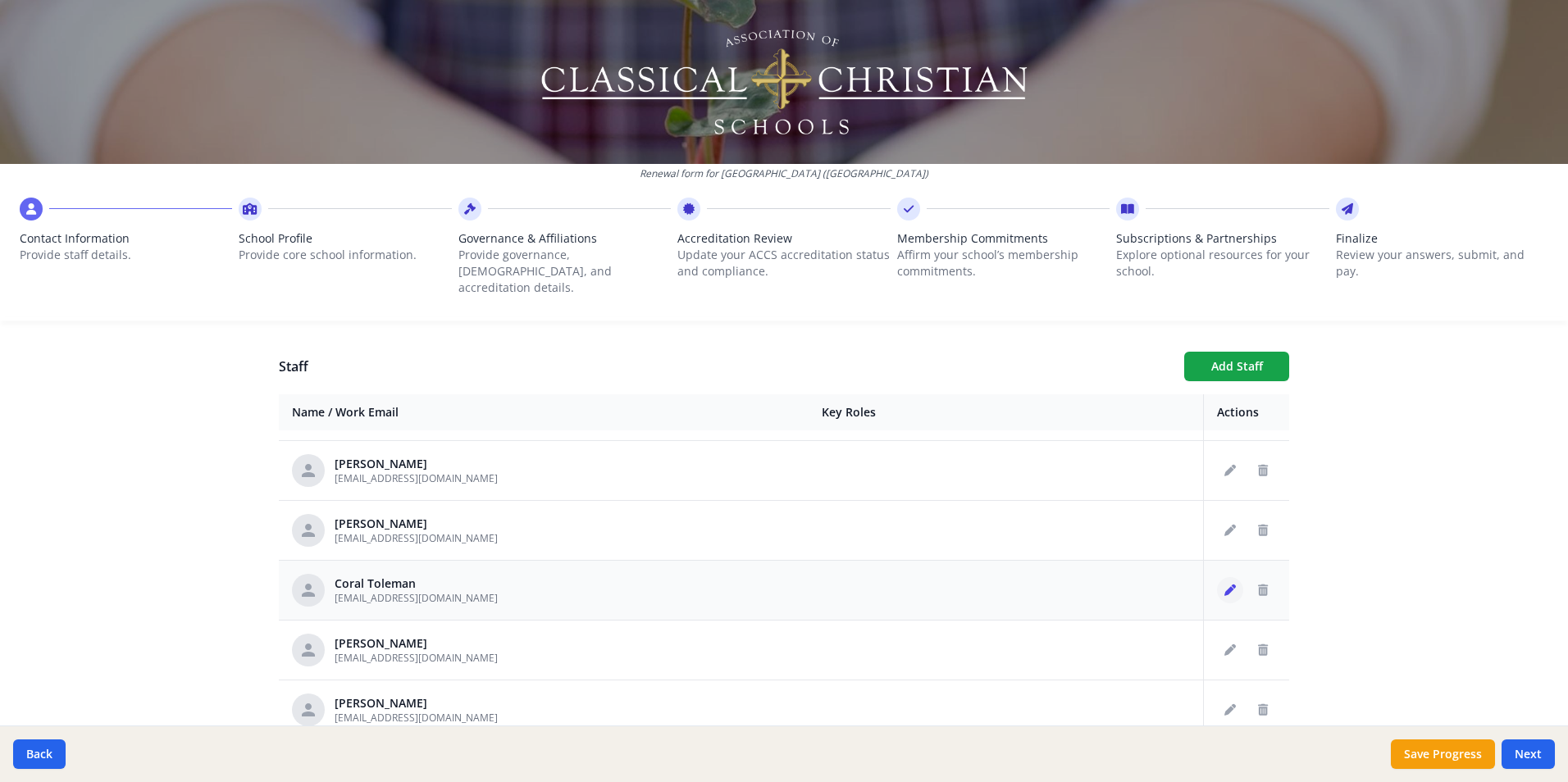
click at [1225, 584] on icon "Edit staff" at bounding box center [1230, 590] width 11 height 11
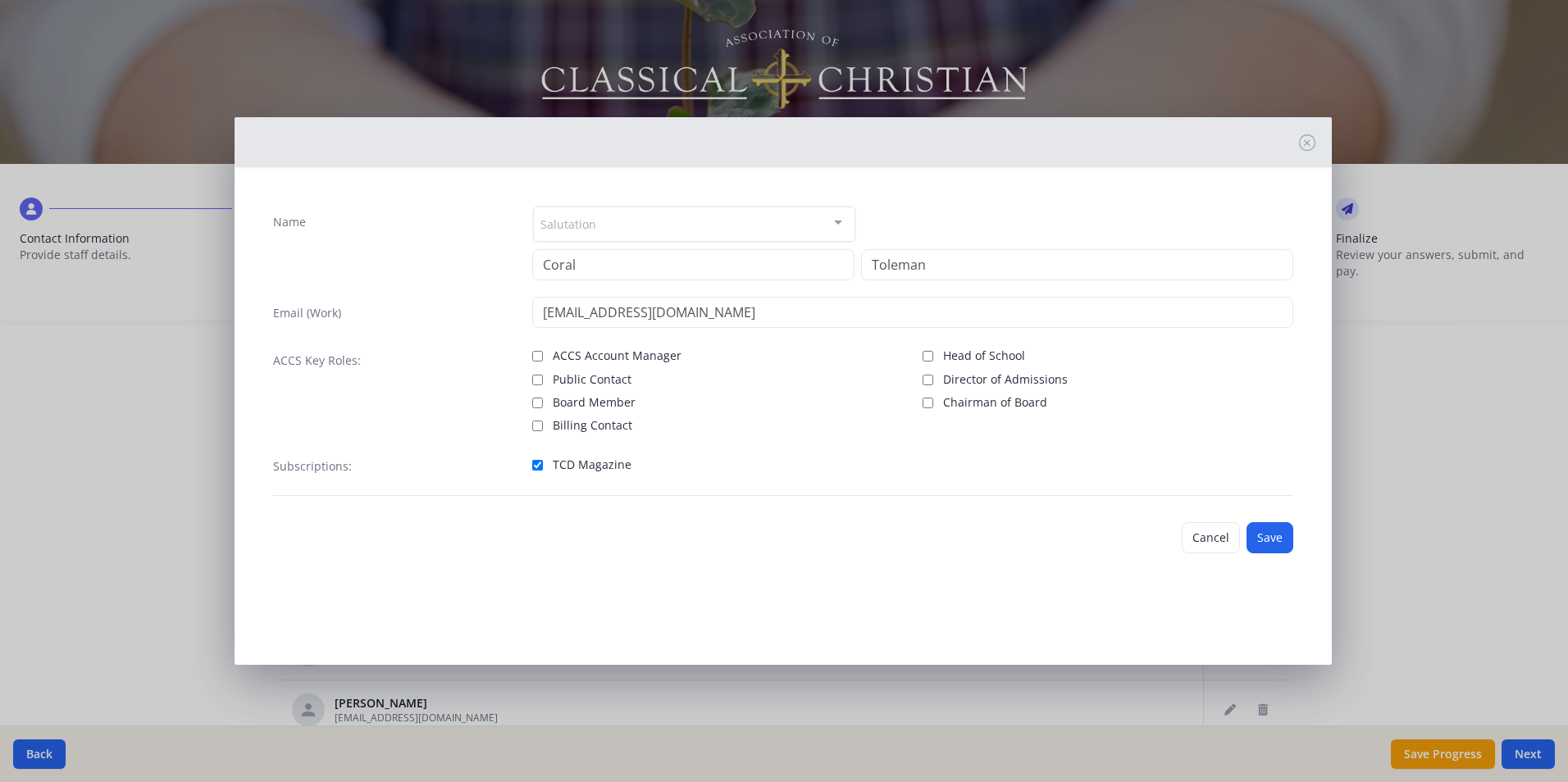
click at [666, 229] on div "Salutation" at bounding box center [694, 224] width 322 height 35
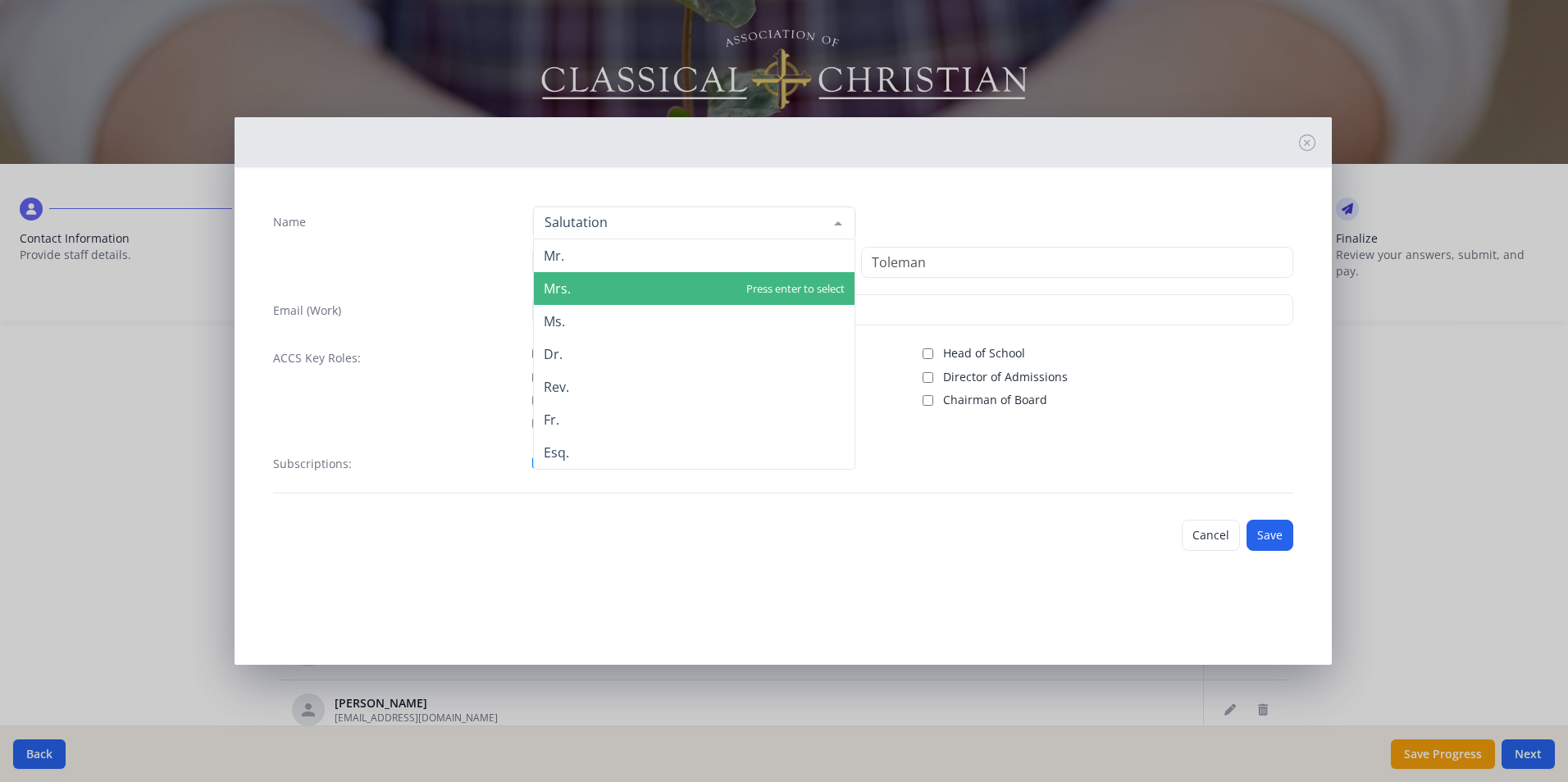
click at [623, 289] on span "Mrs." at bounding box center [694, 288] width 320 height 33
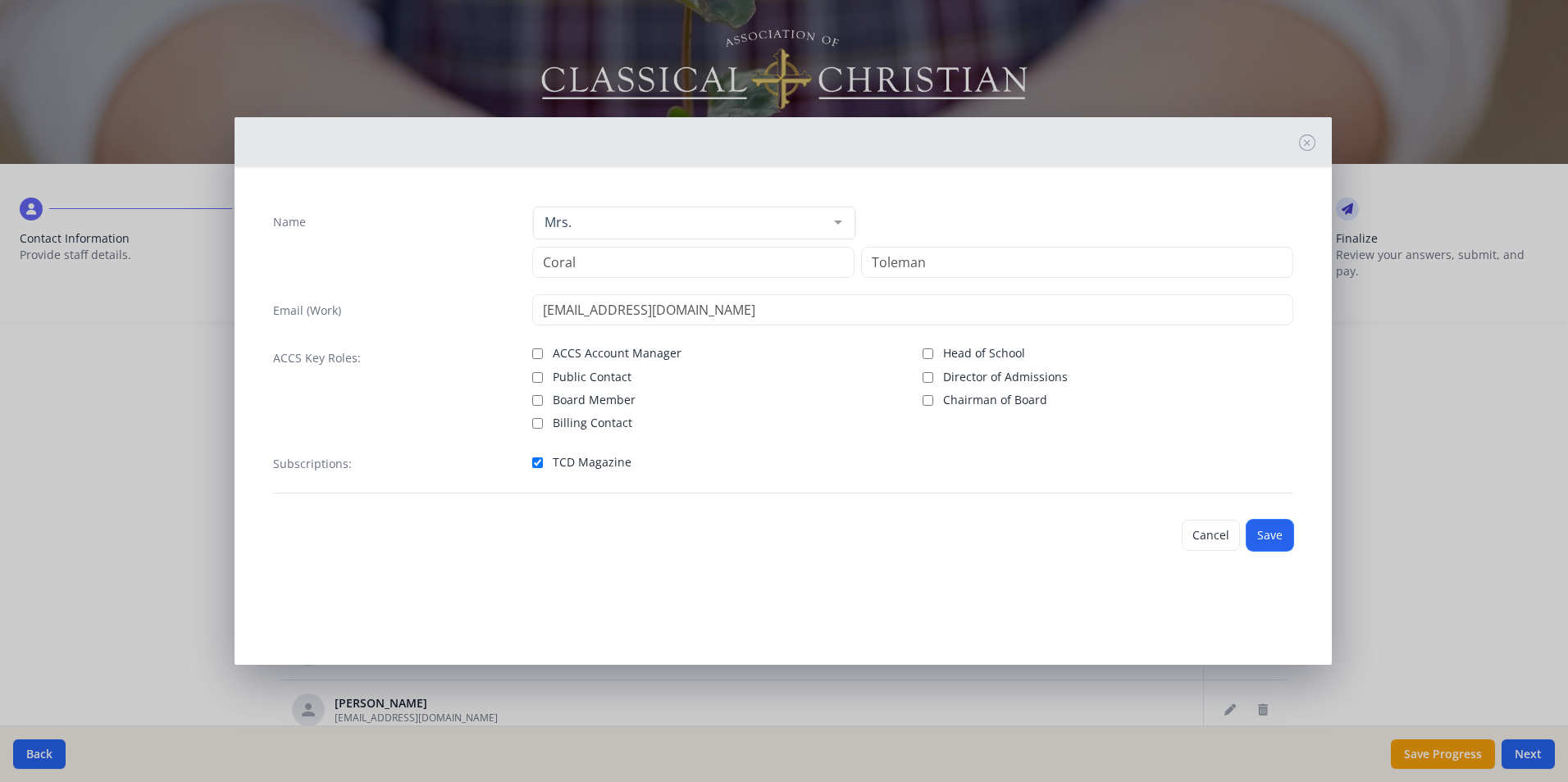
click at [1277, 542] on button "Save" at bounding box center [1270, 535] width 47 height 31
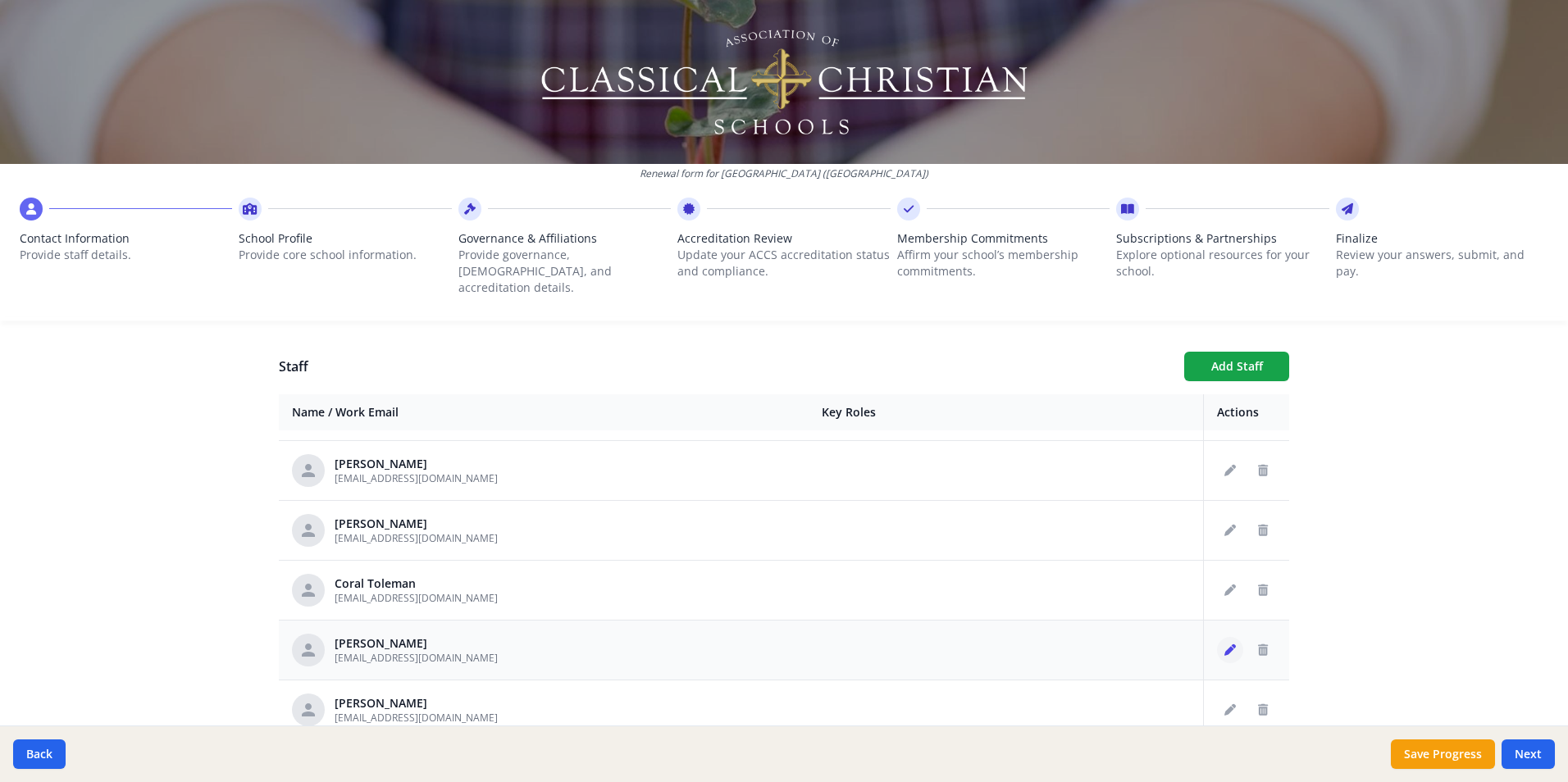
click at [1225, 644] on icon "Edit staff" at bounding box center [1230, 650] width 11 height 11
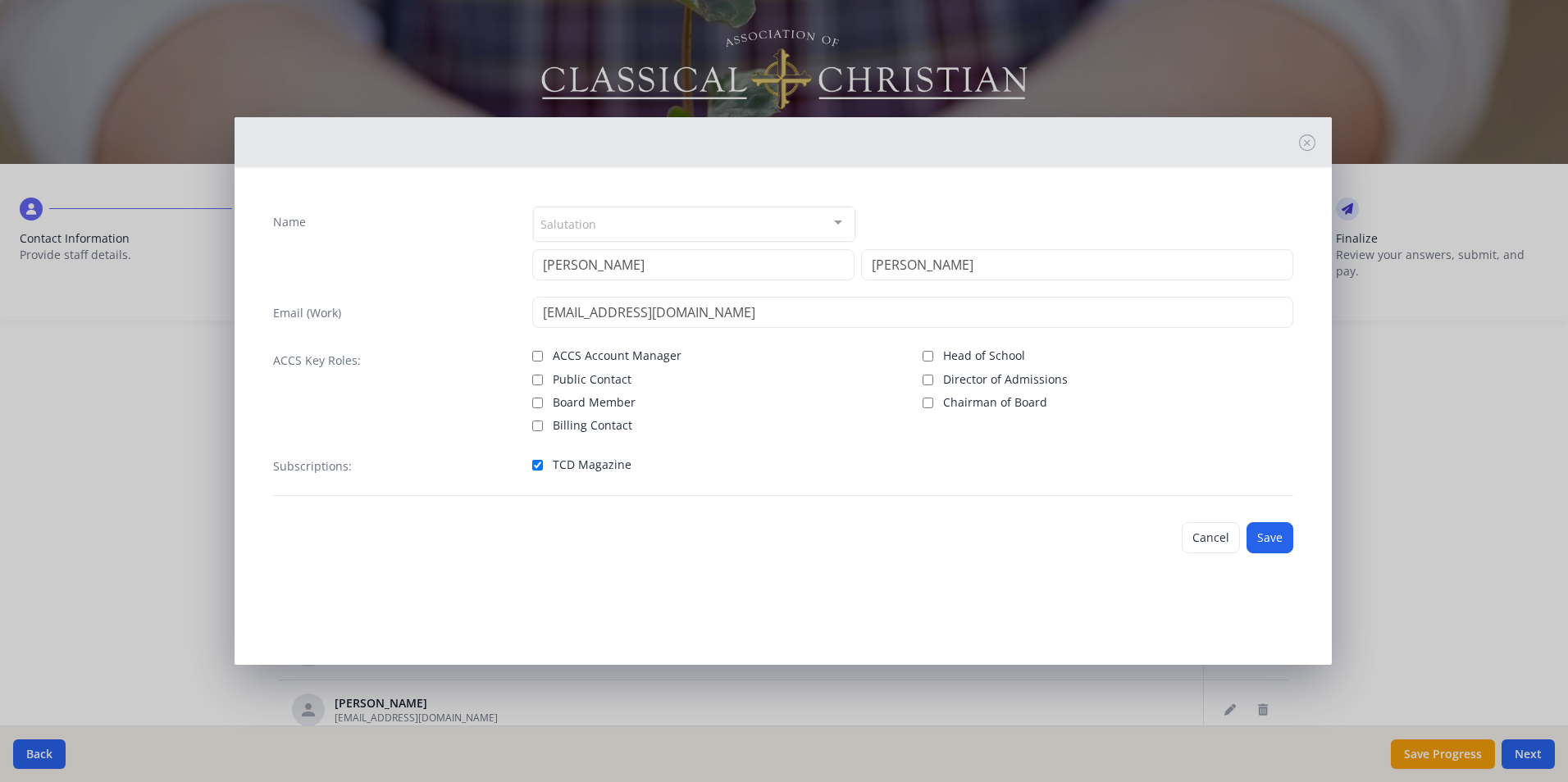
click at [838, 222] on div at bounding box center [838, 222] width 33 height 31
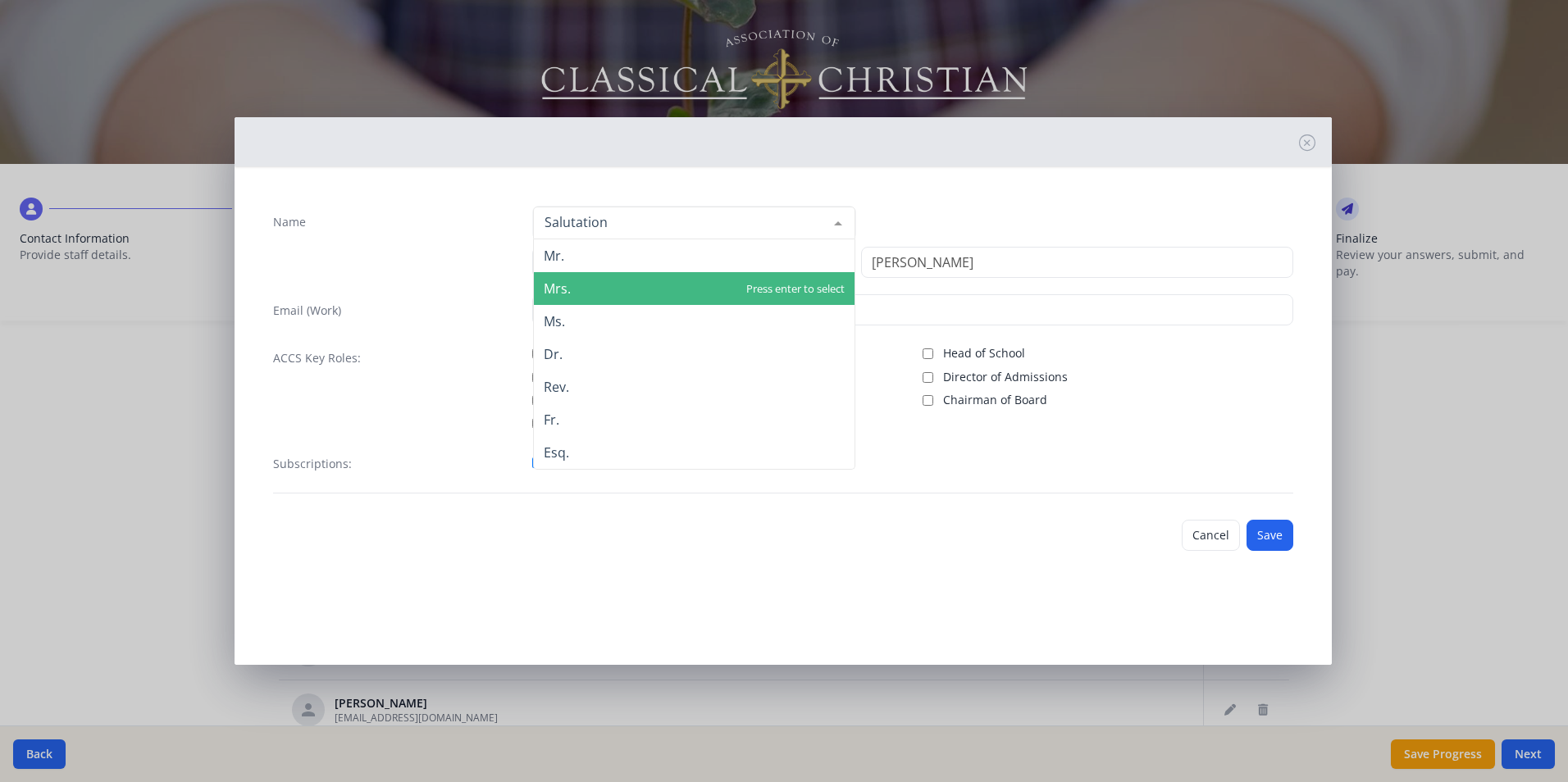
click at [669, 283] on span "Mrs." at bounding box center [694, 288] width 320 height 33
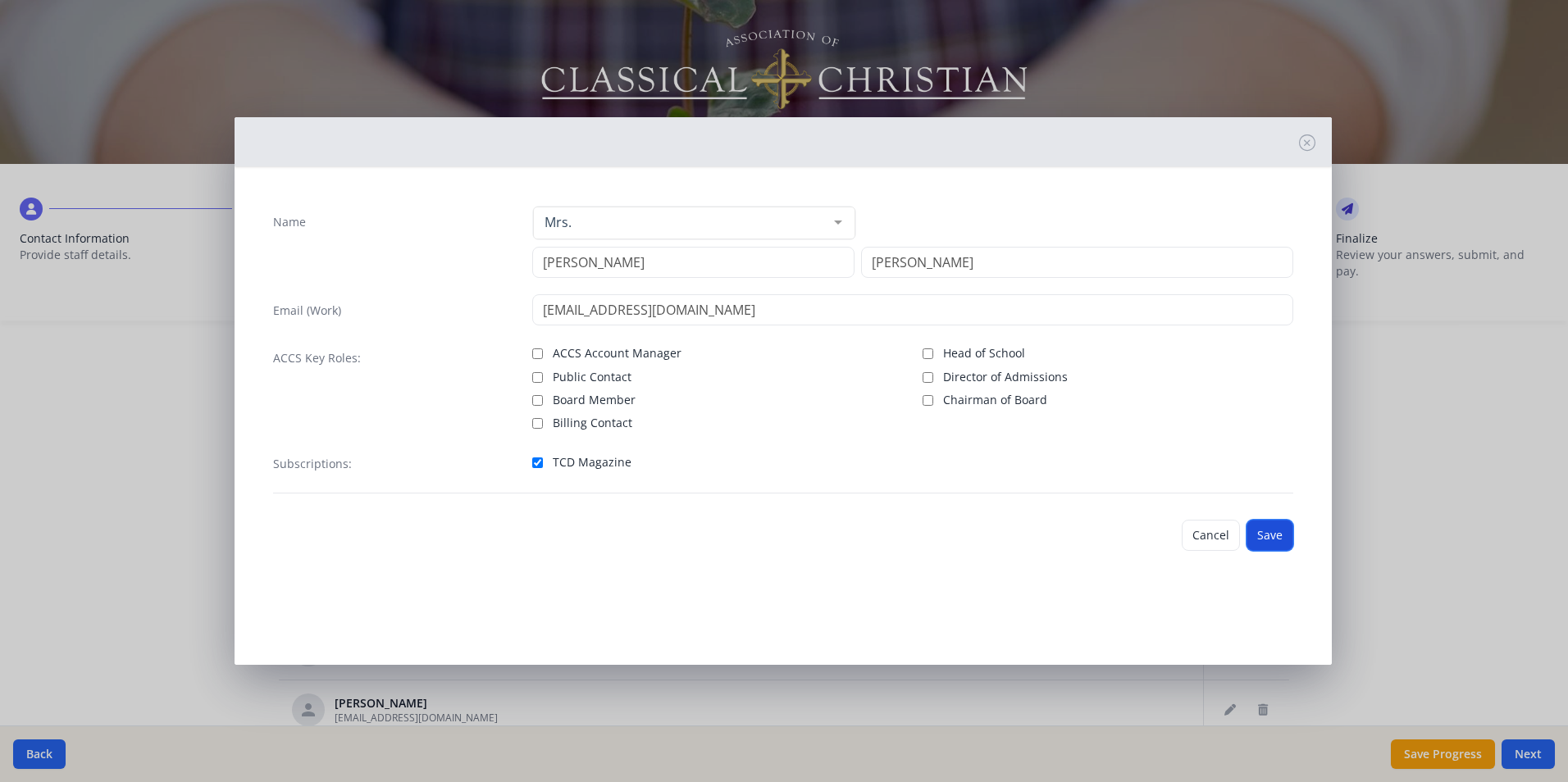
click at [1278, 527] on button "Save" at bounding box center [1270, 535] width 47 height 31
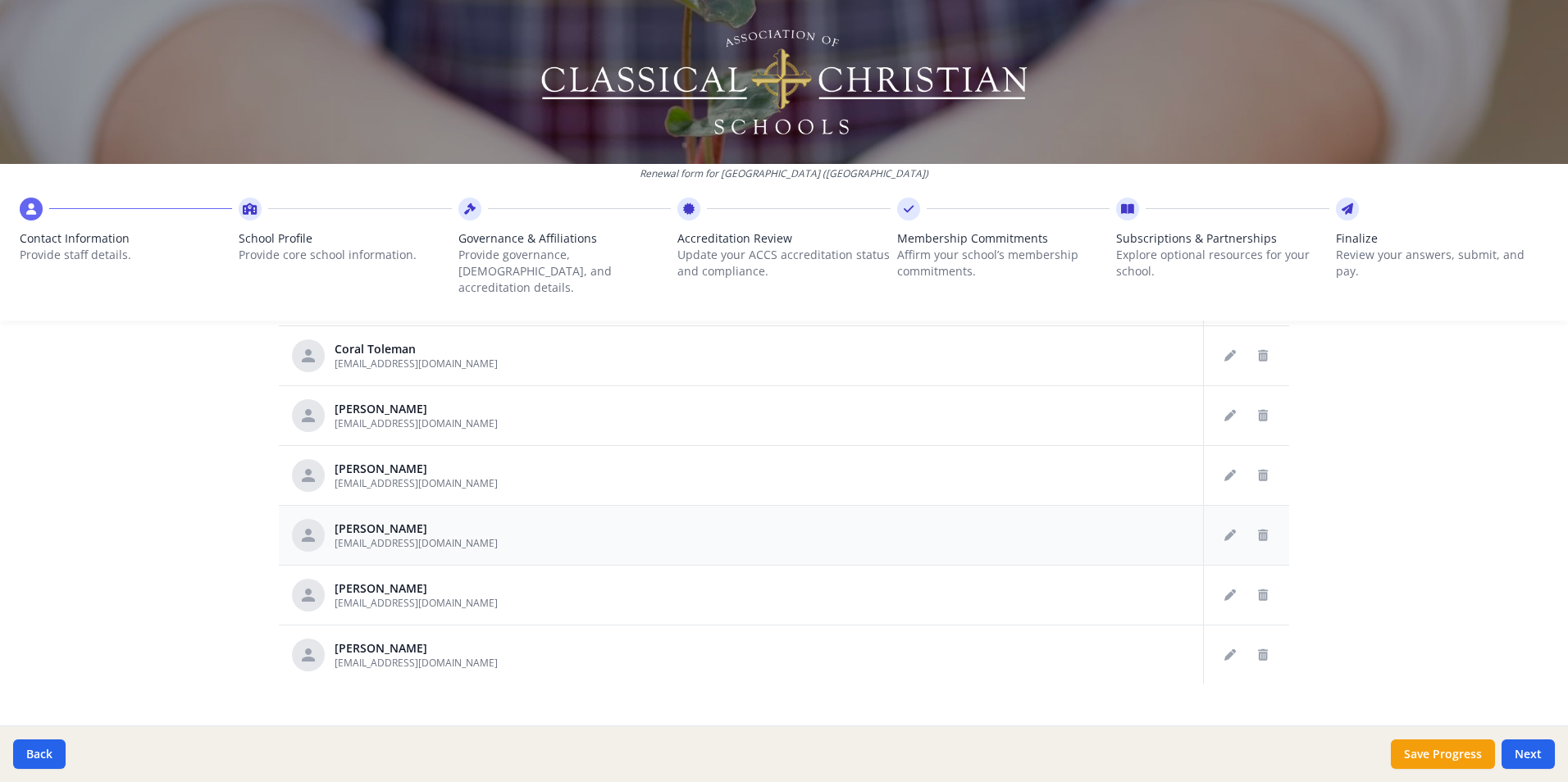
scroll to position [820, 0]
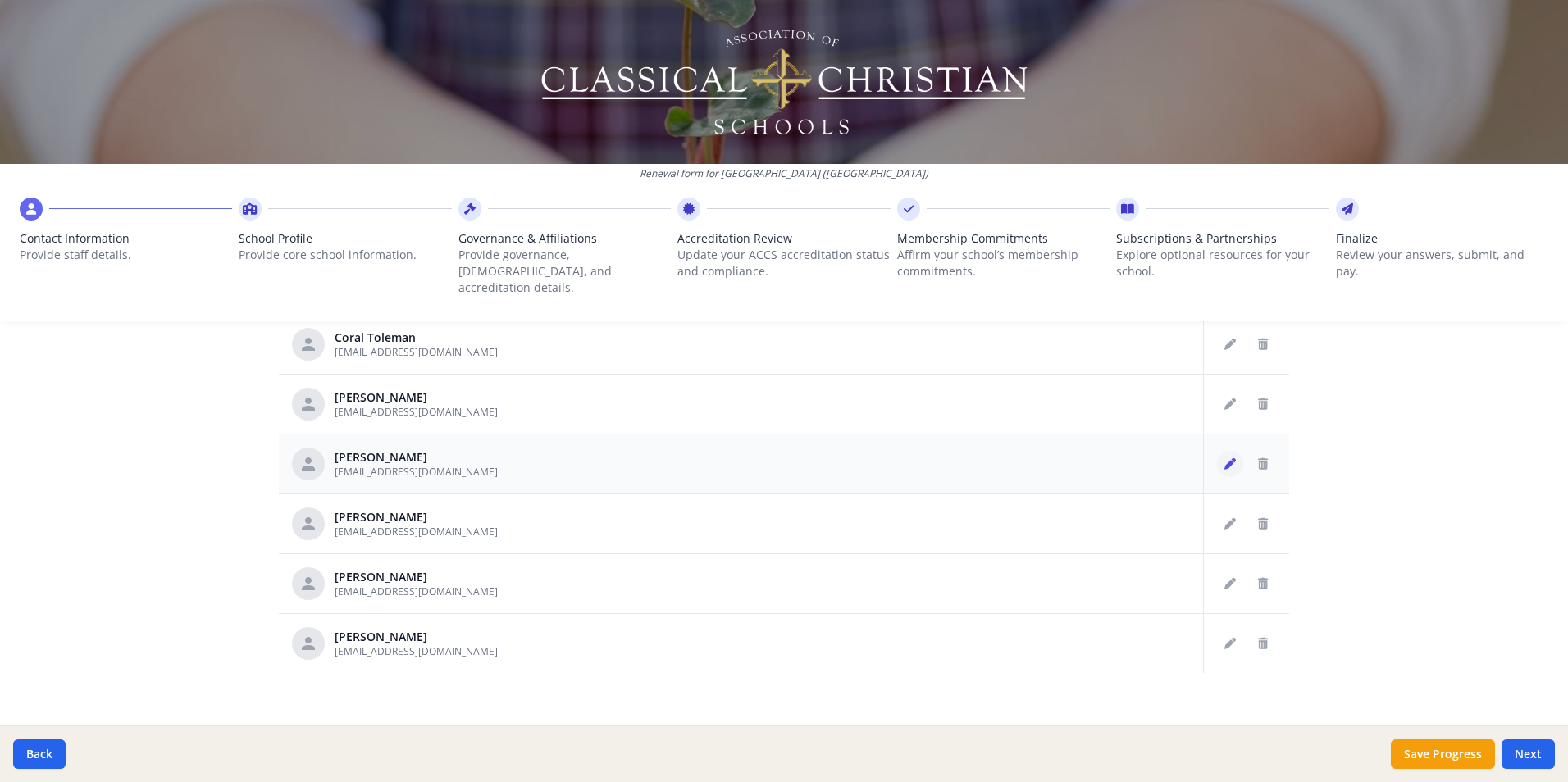
click at [1225, 458] on icon "Edit staff" at bounding box center [1230, 463] width 11 height 11
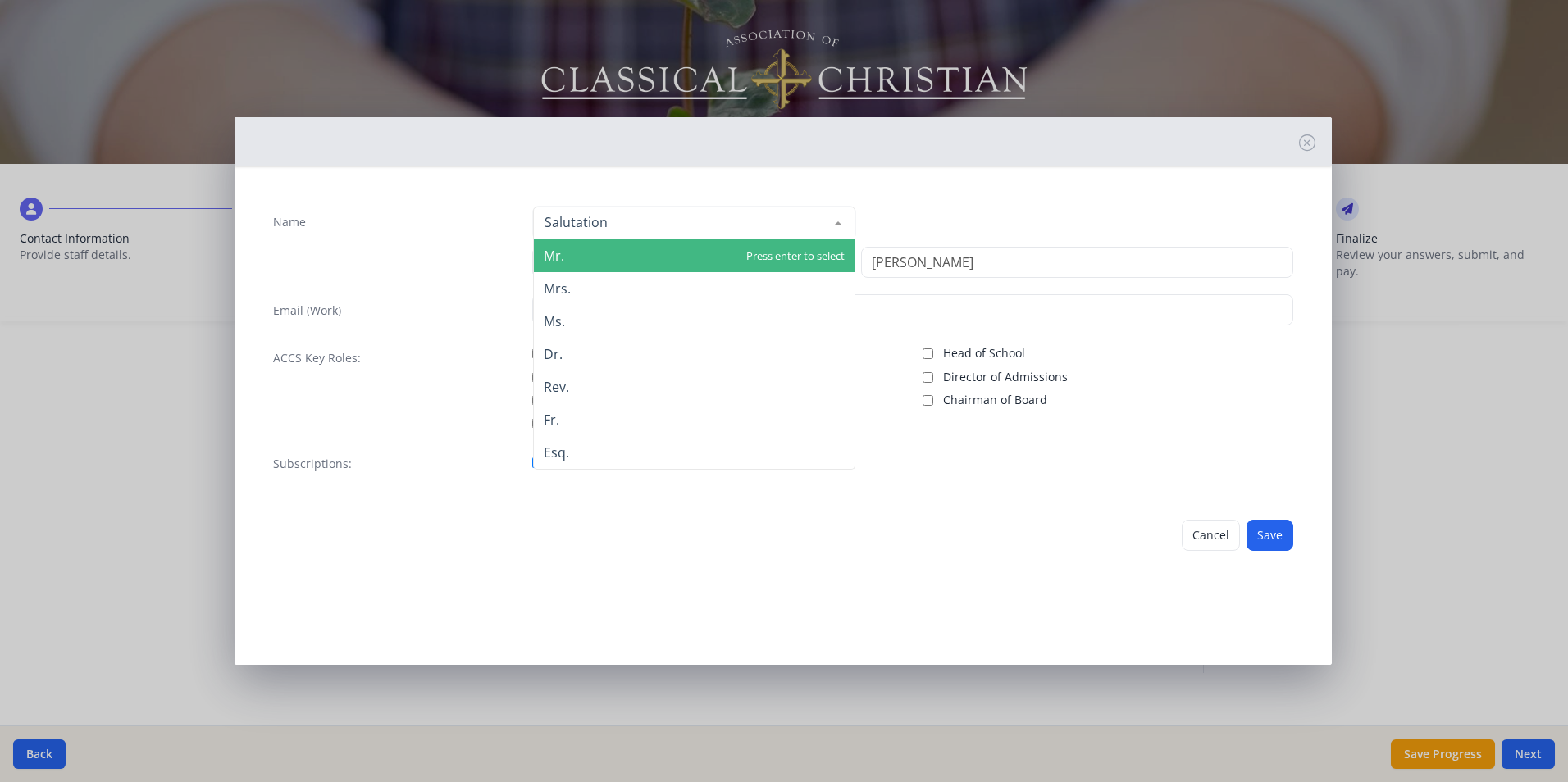
click at [808, 217] on div at bounding box center [694, 222] width 322 height 33
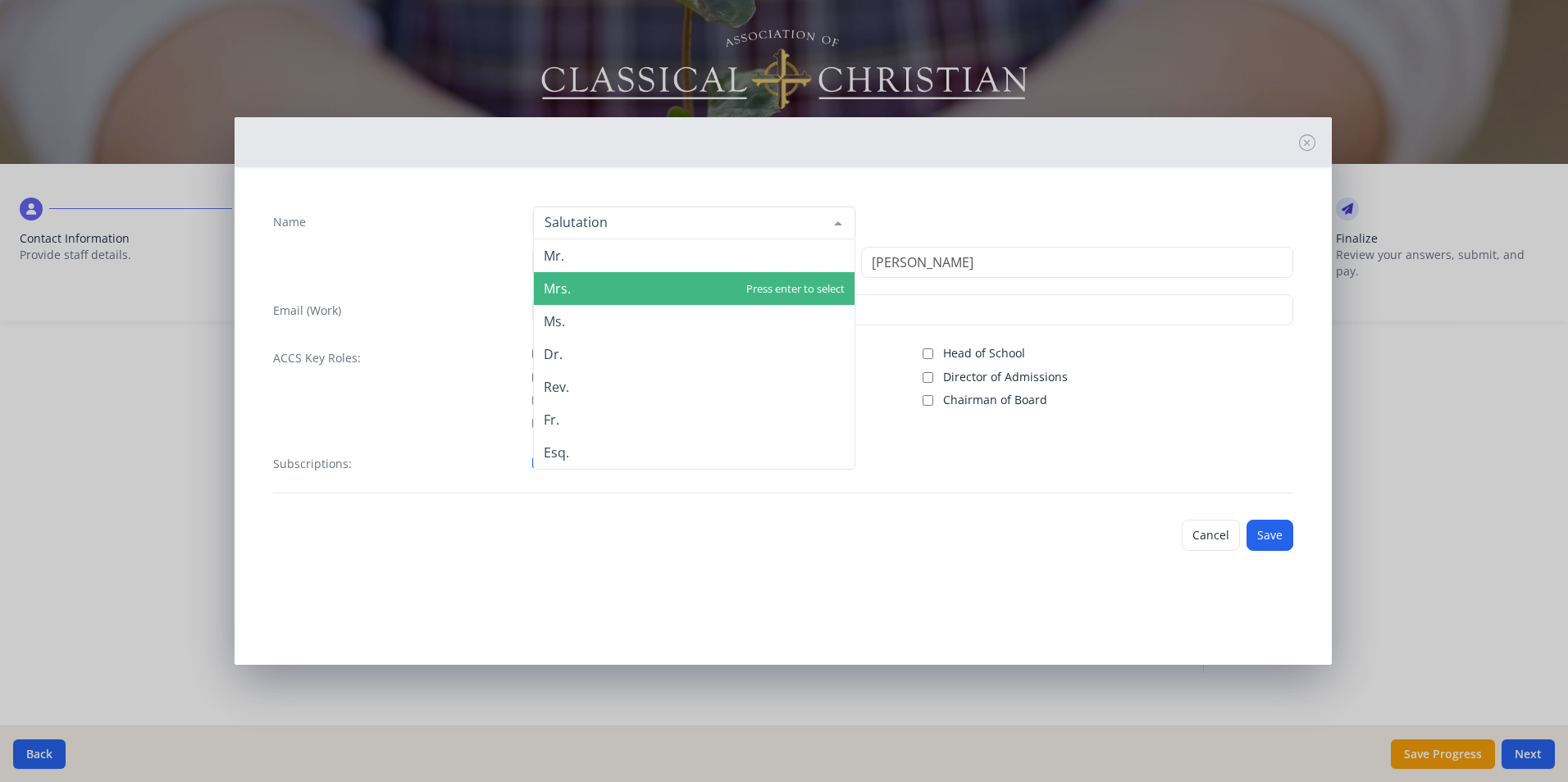
click at [687, 290] on span "Mrs." at bounding box center [694, 288] width 320 height 33
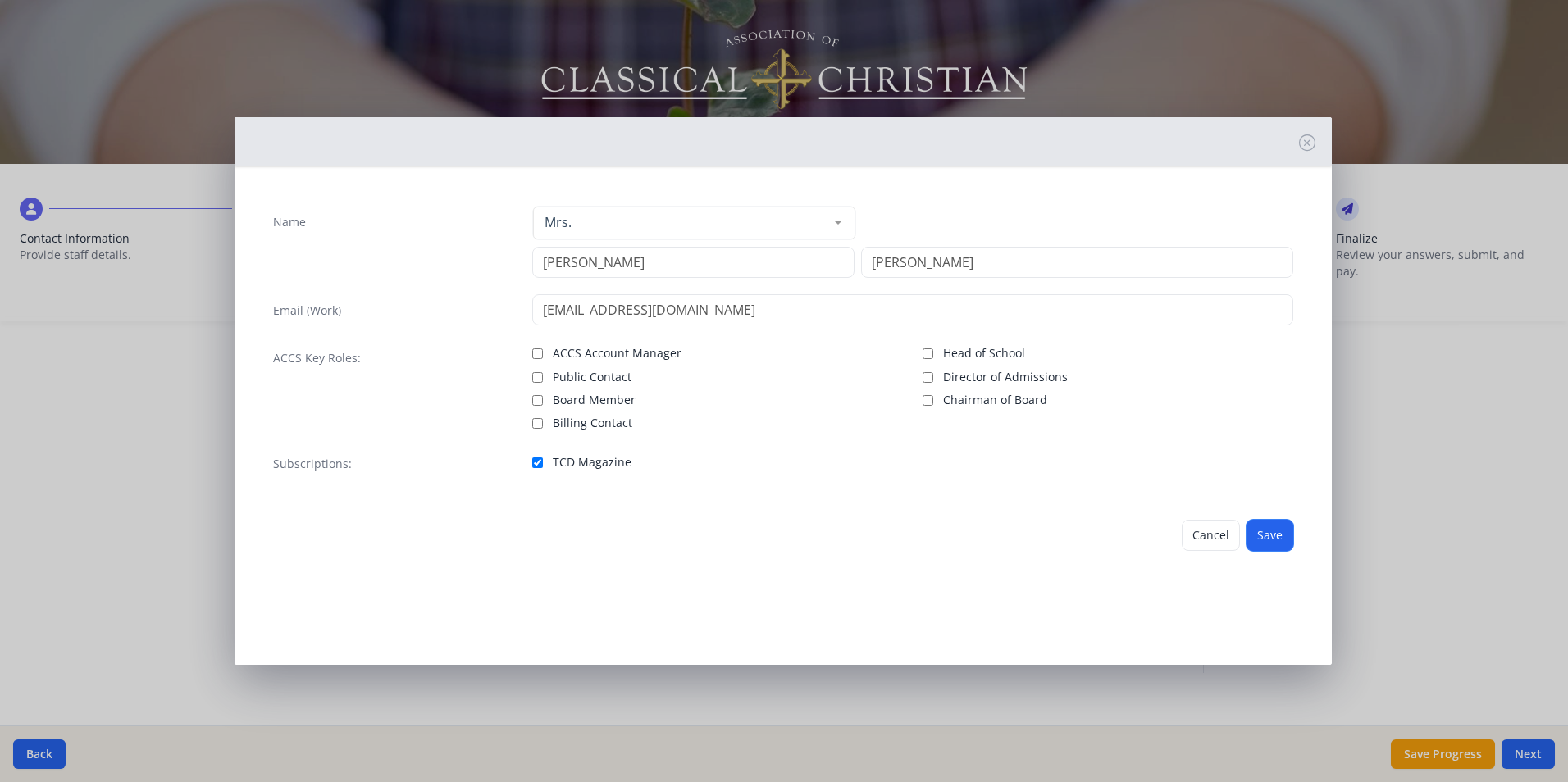
click at [1271, 542] on button "Save" at bounding box center [1270, 535] width 47 height 31
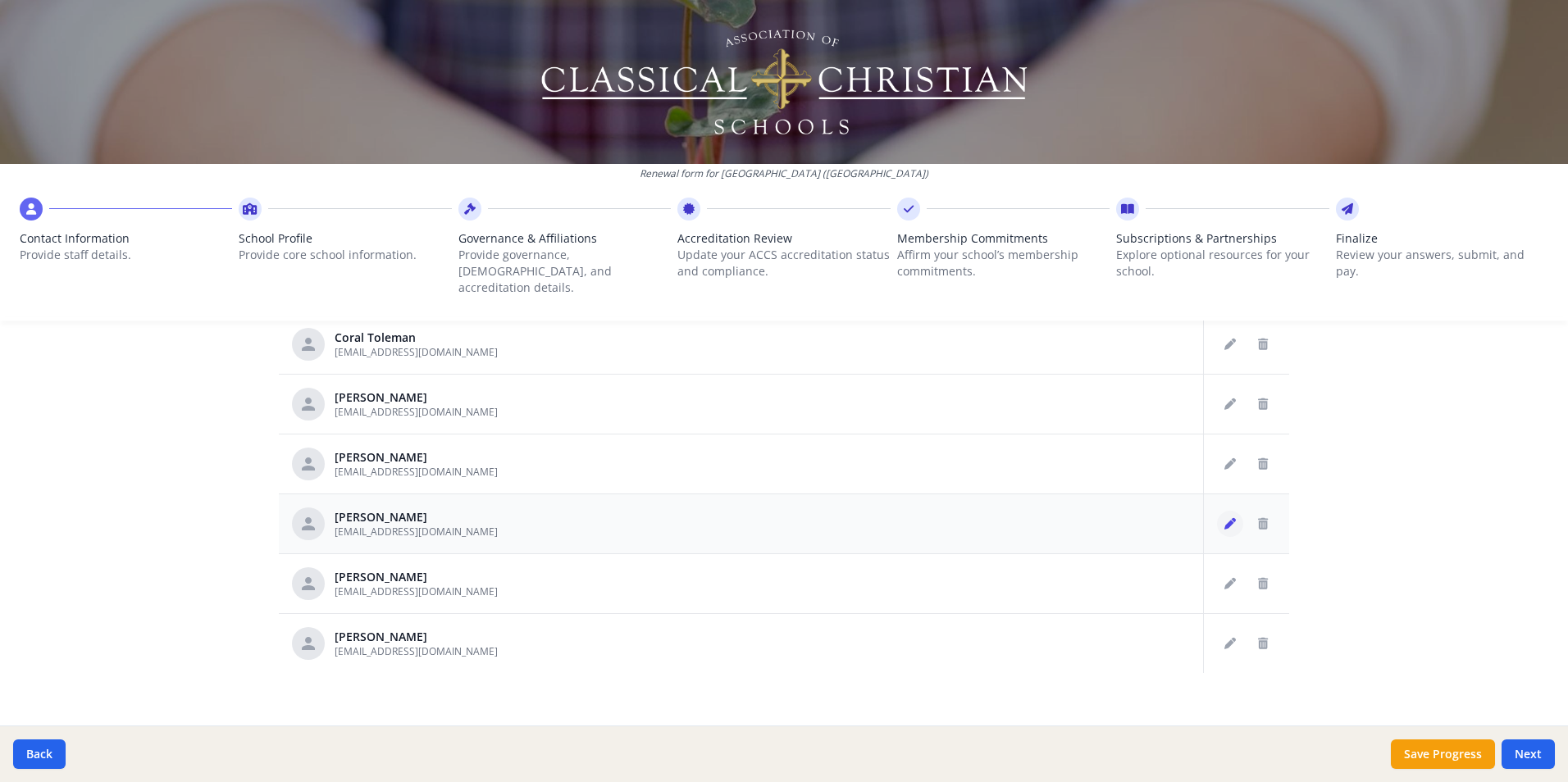
click at [1225, 518] on icon "Edit staff" at bounding box center [1230, 523] width 11 height 11
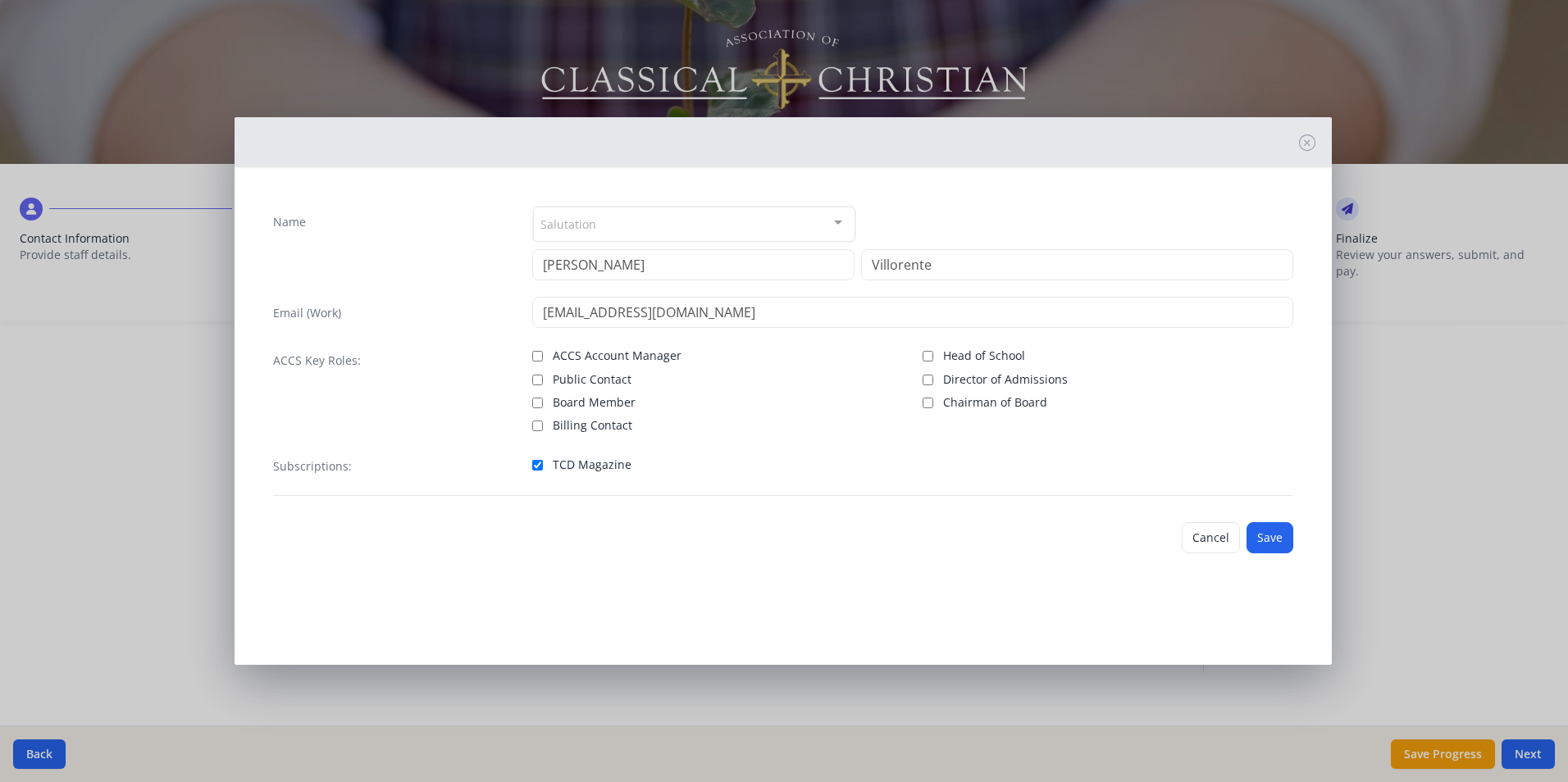
click at [840, 216] on div at bounding box center [838, 222] width 33 height 31
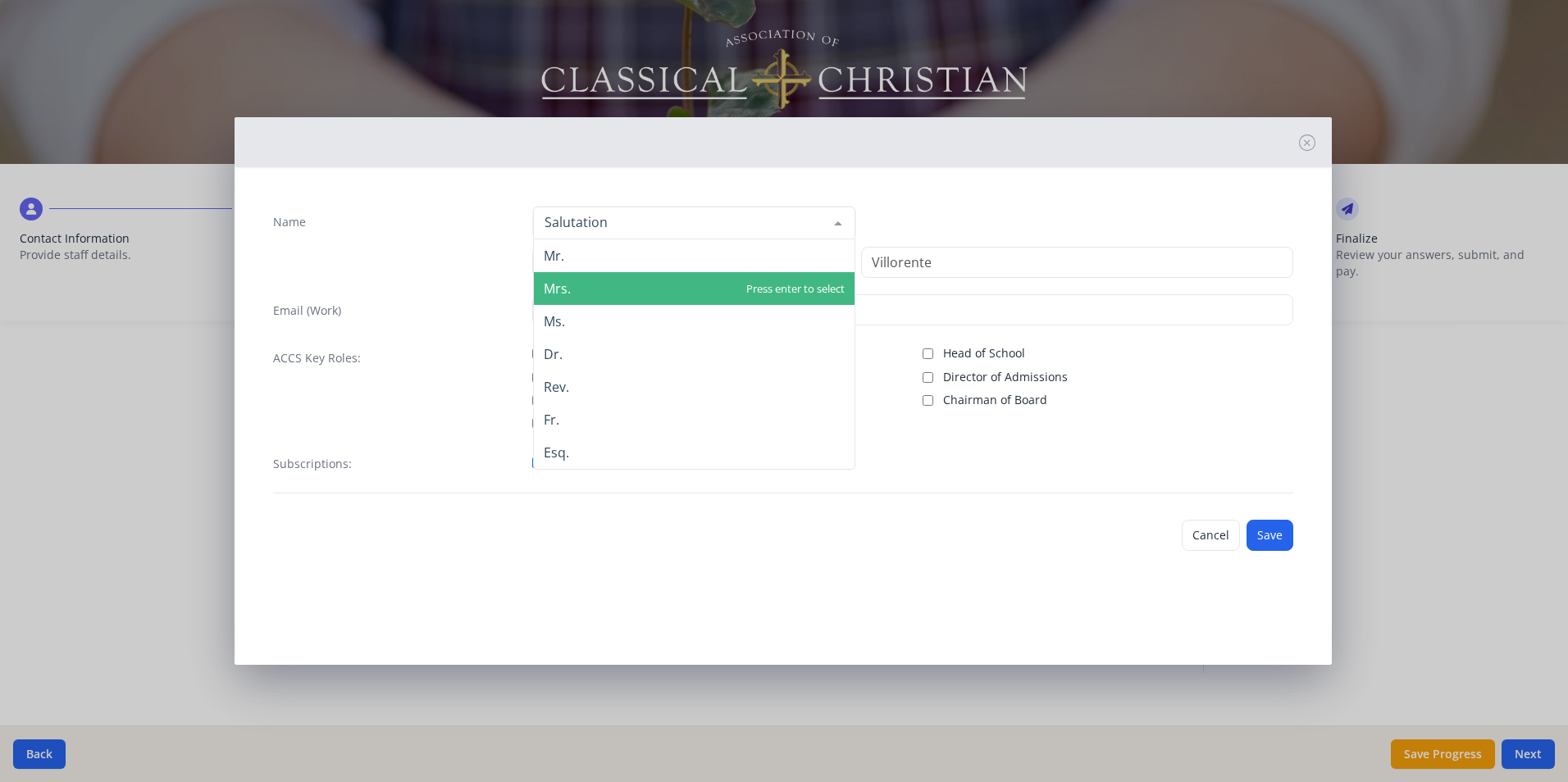
click at [690, 282] on span "Mrs." at bounding box center [694, 288] width 320 height 33
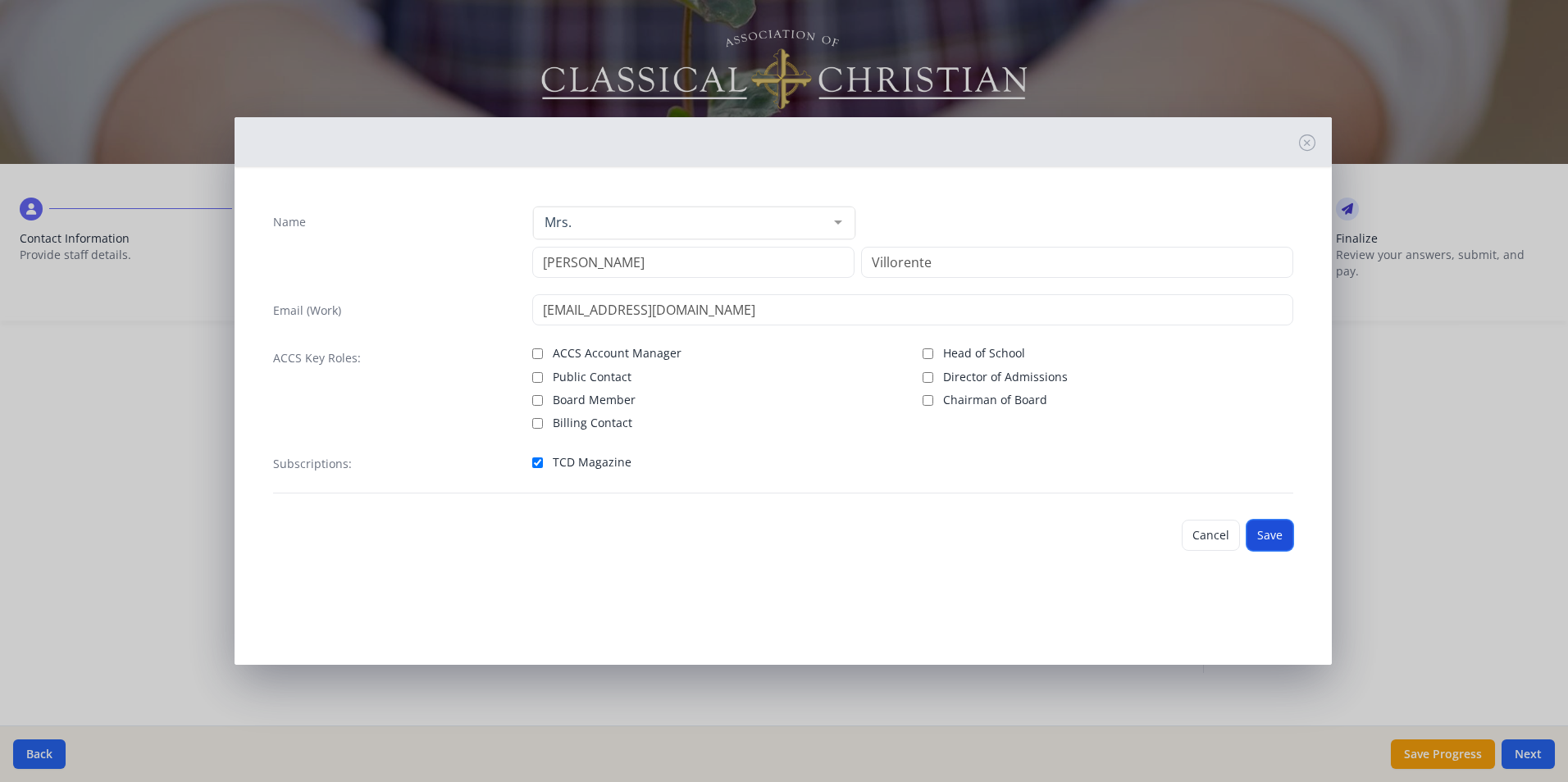
click at [1268, 536] on button "Save" at bounding box center [1270, 535] width 47 height 31
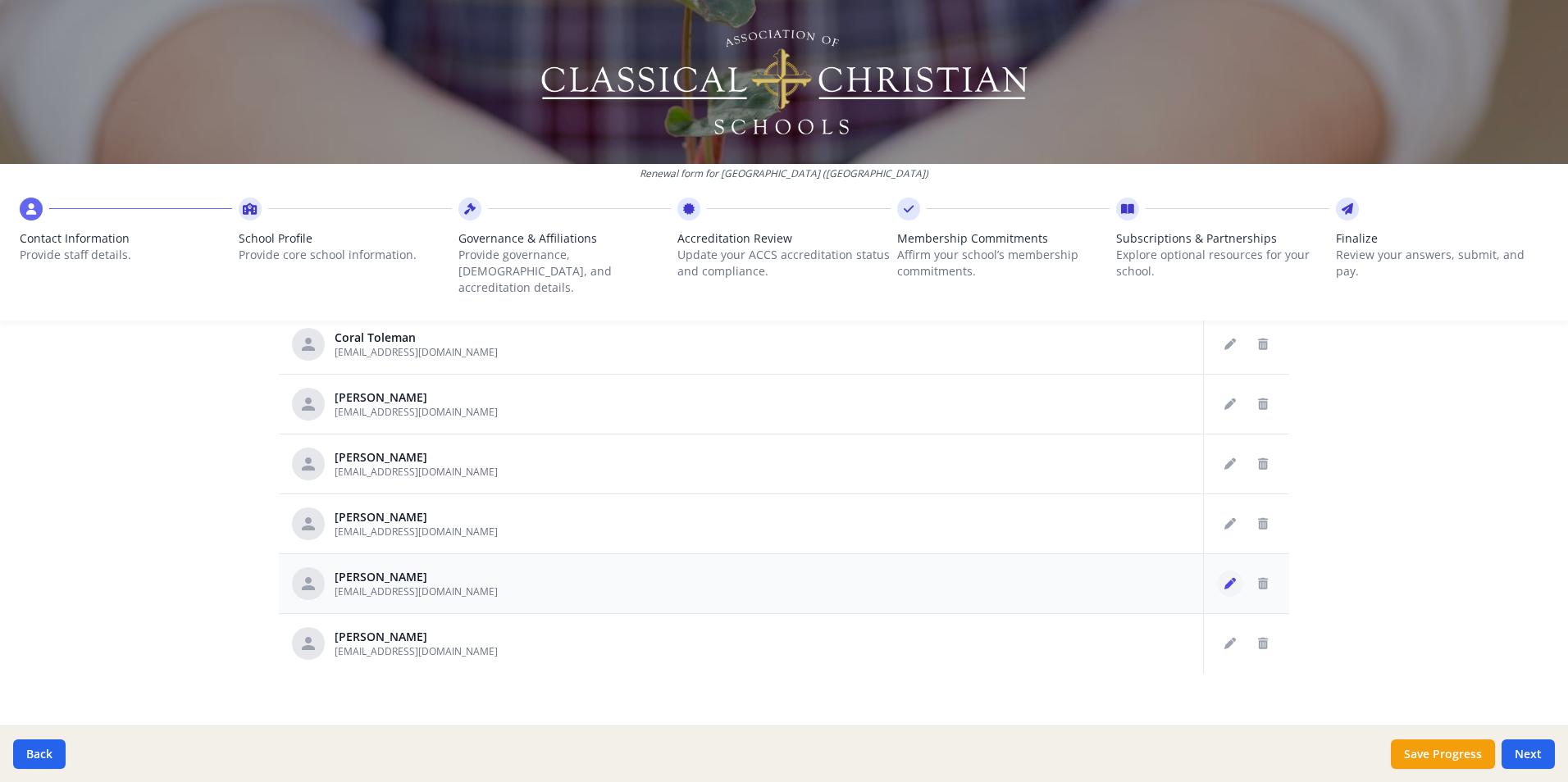
click at [1225, 578] on icon "Edit staff" at bounding box center [1230, 583] width 11 height 11
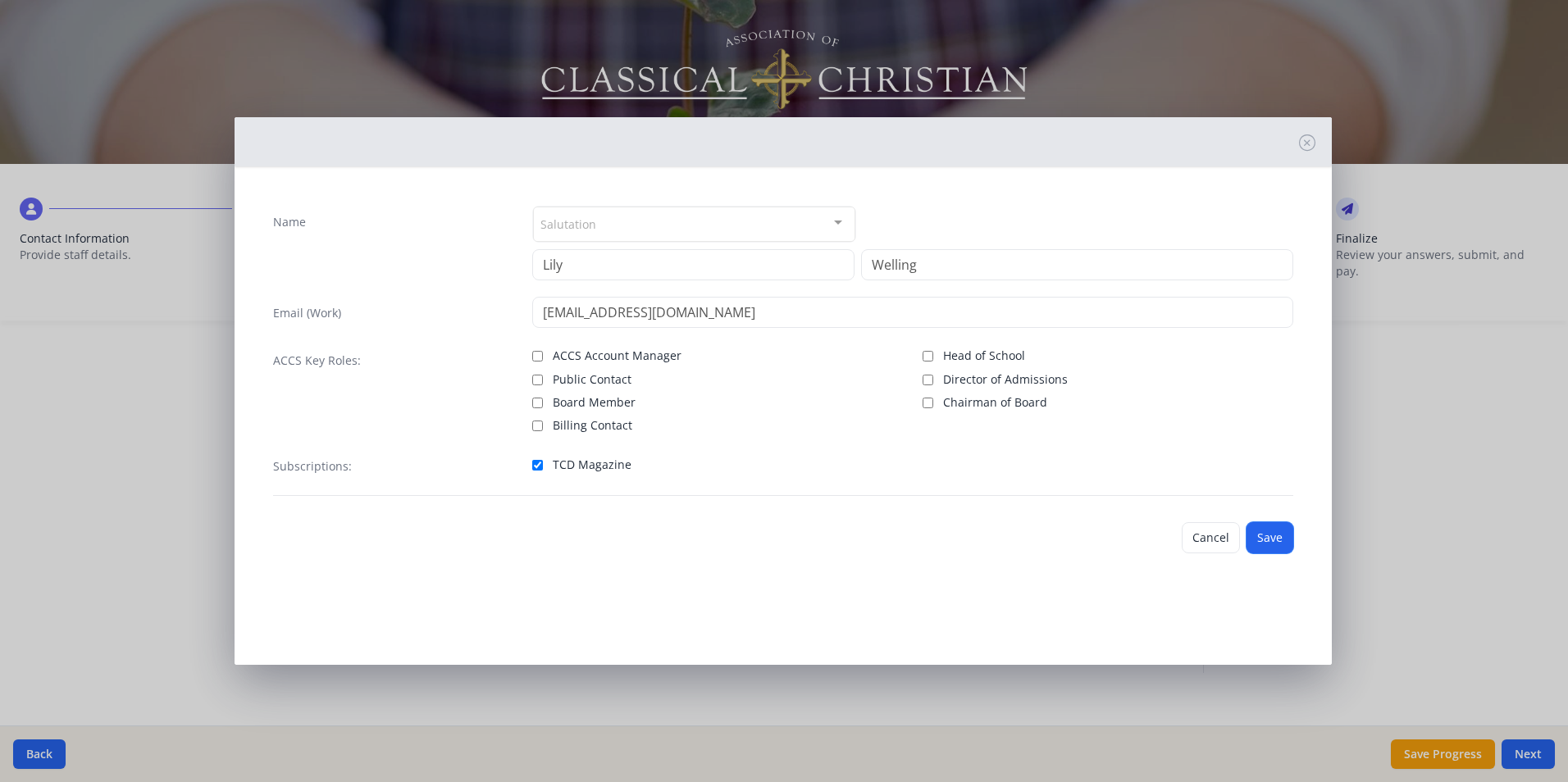
click at [1264, 535] on button "Save" at bounding box center [1270, 538] width 47 height 31
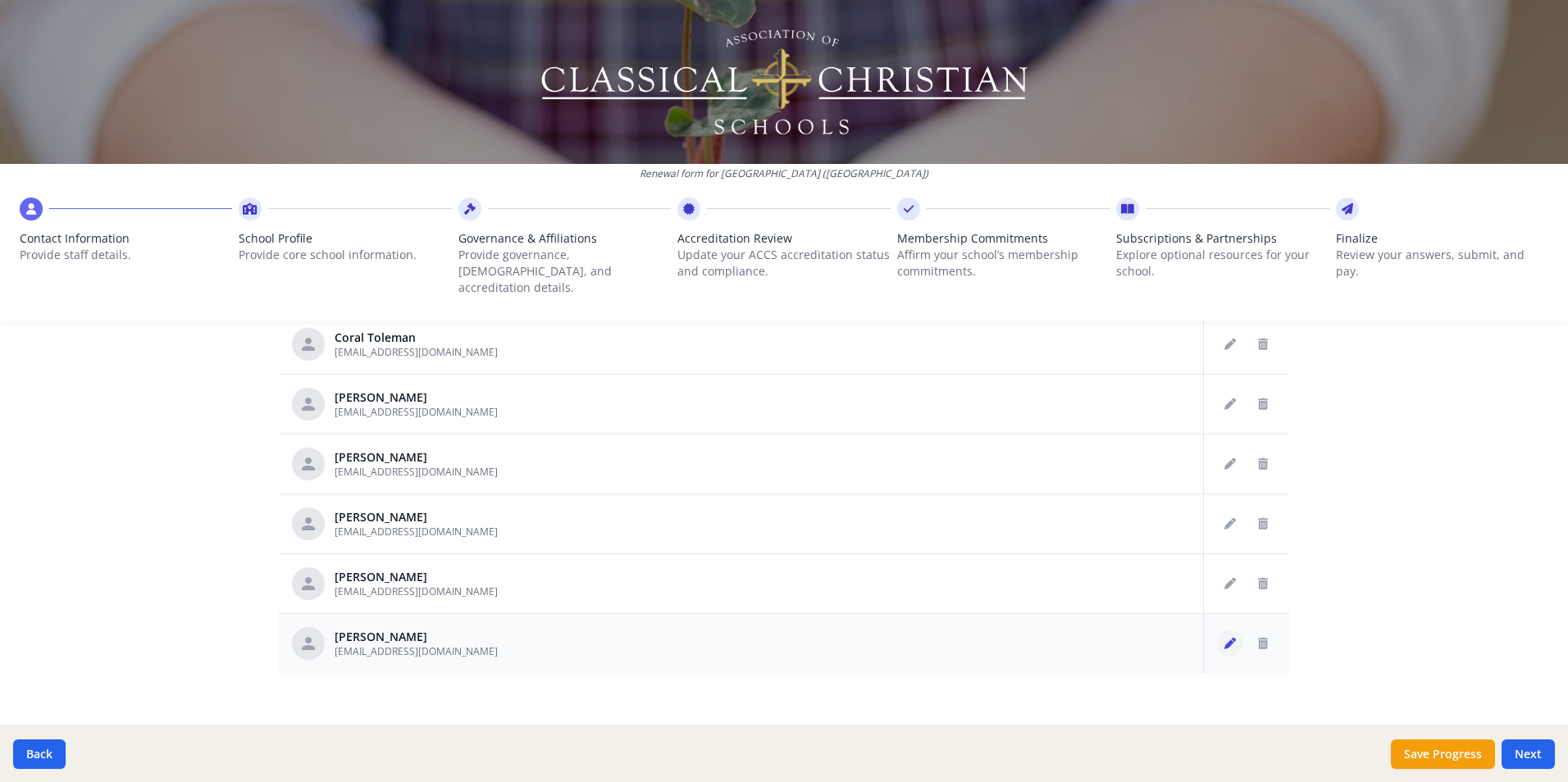
click at [1225, 638] on icon "Edit staff" at bounding box center [1230, 643] width 11 height 11
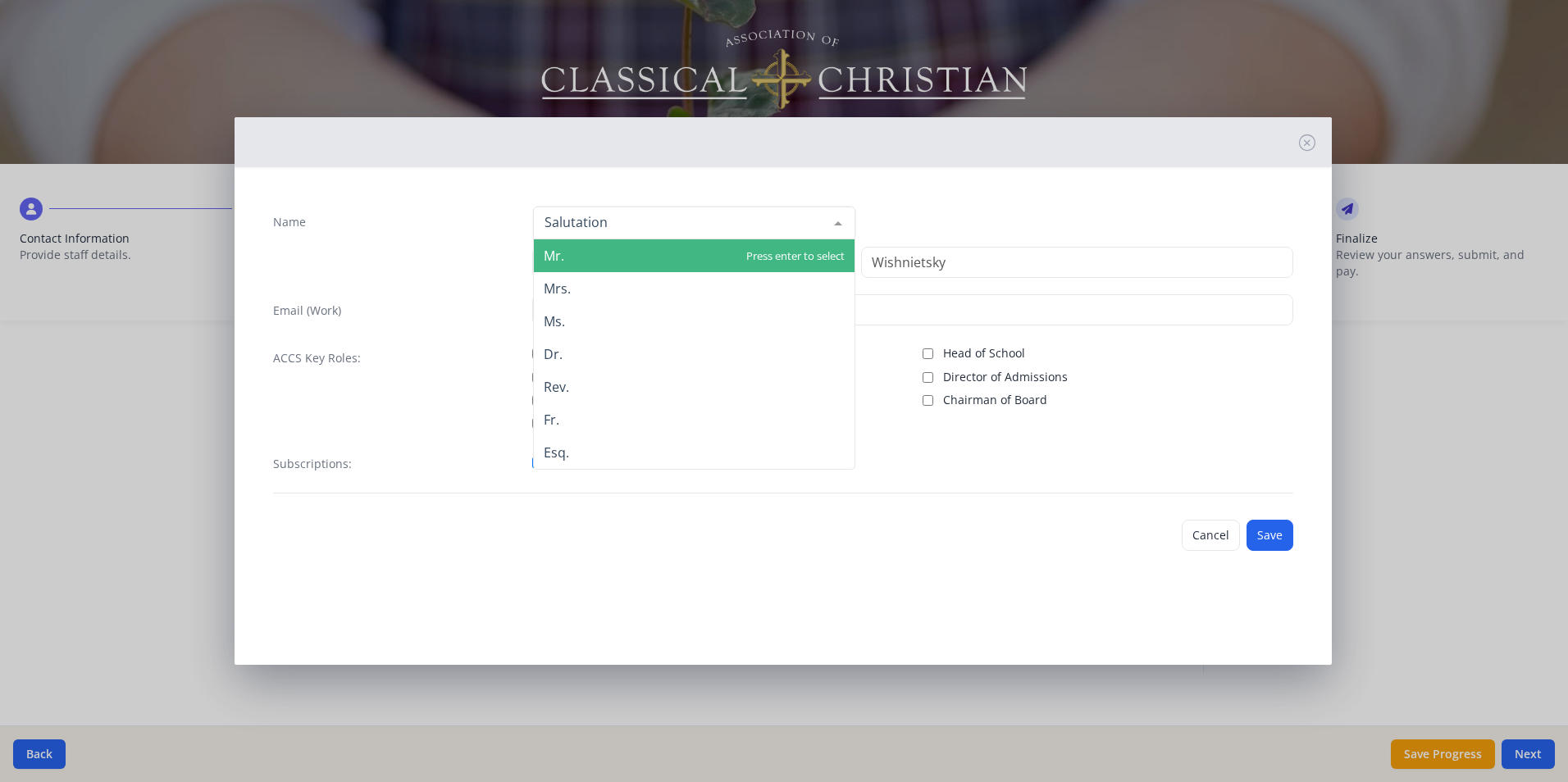
click at [693, 239] on div "Mr. Mrs. Ms. Dr. Rev. Fr. Esq. No elements found. Consider changing the search …" at bounding box center [694, 222] width 324 height 34
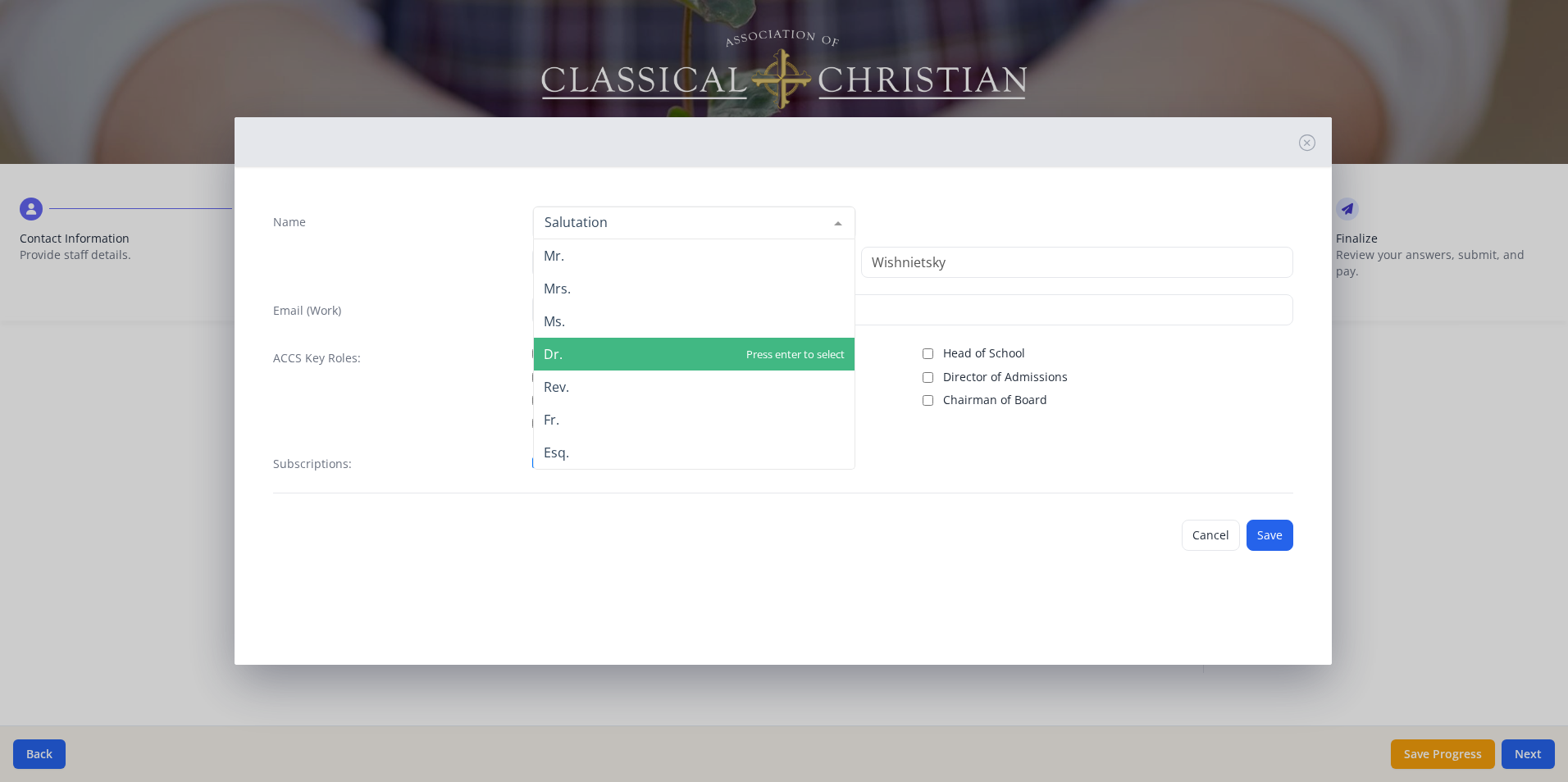
click at [608, 343] on span "Dr." at bounding box center [694, 354] width 320 height 33
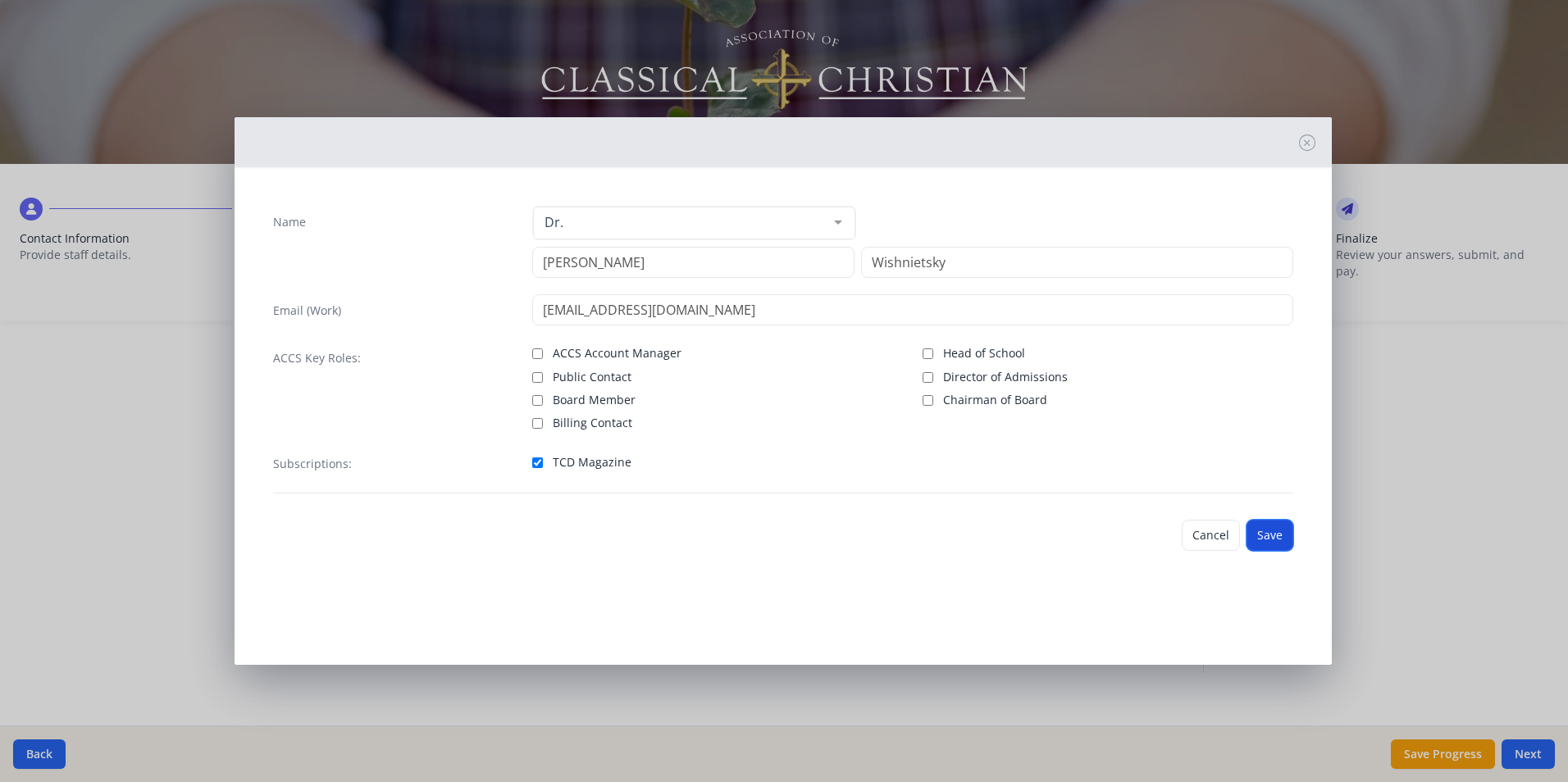
click at [1259, 533] on button "Save" at bounding box center [1270, 535] width 47 height 31
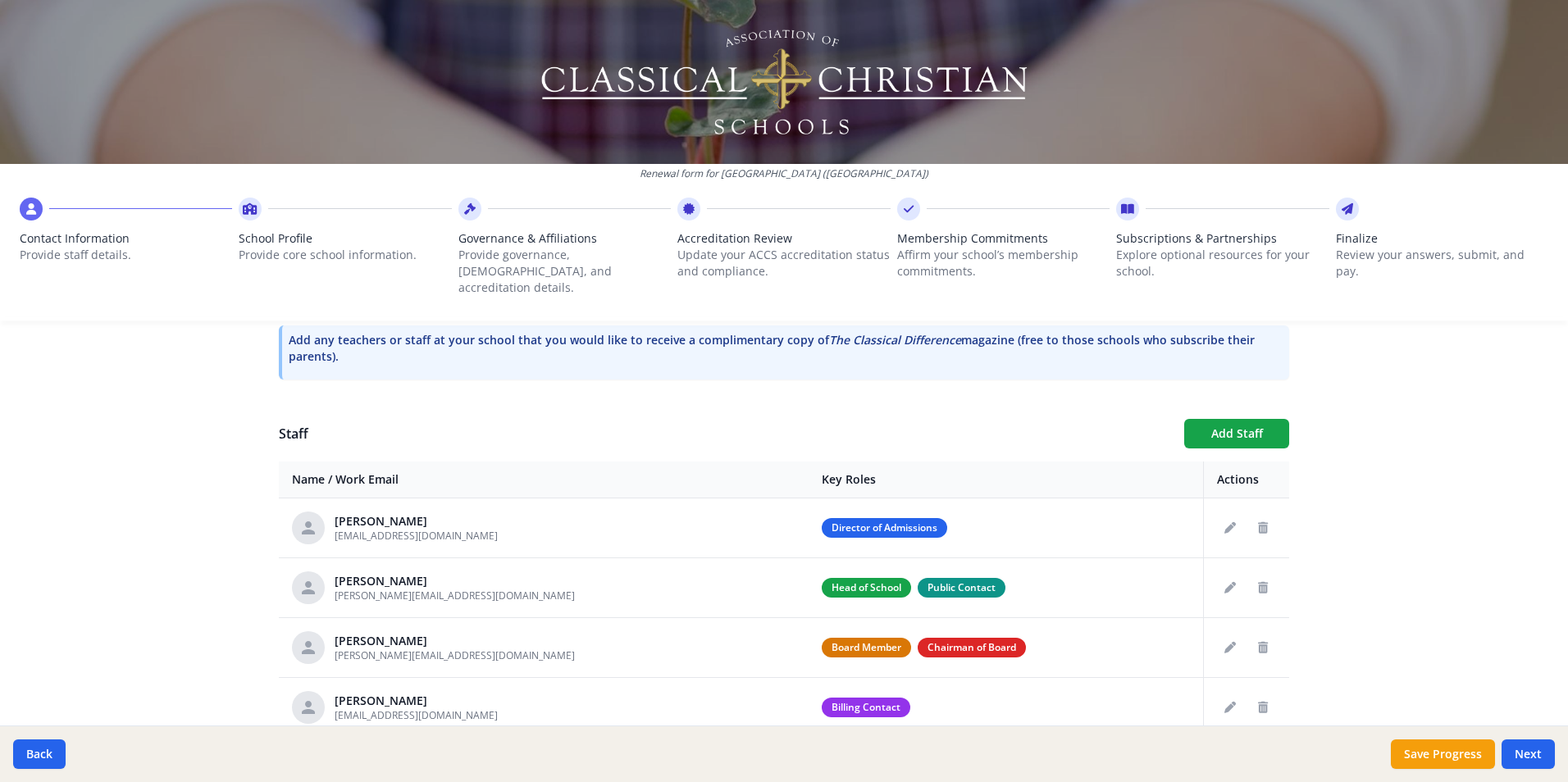
scroll to position [492, 0]
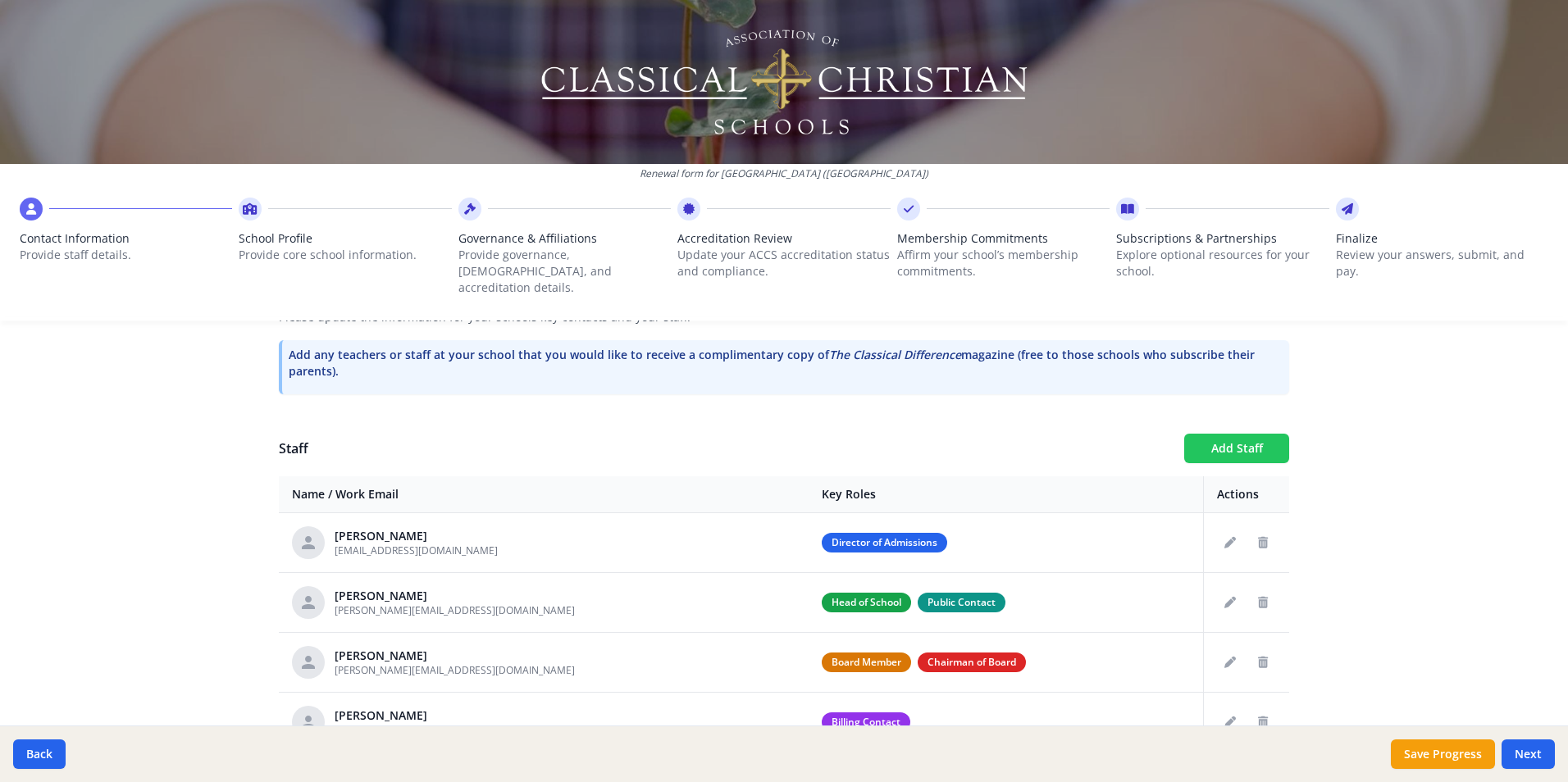
click at [1241, 434] on button "Add Staff" at bounding box center [1236, 447] width 105 height 29
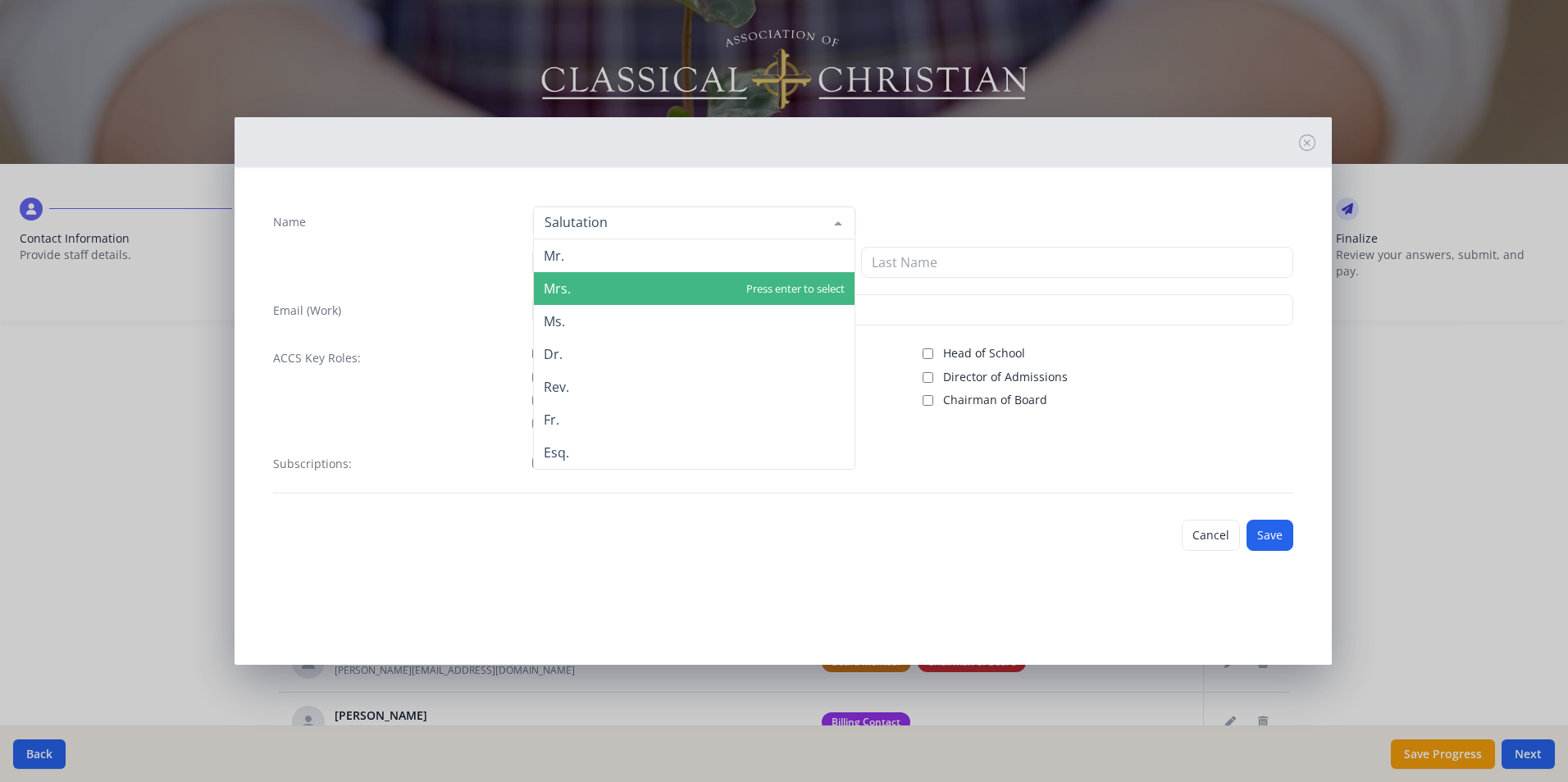
click at [572, 282] on span "Mrs." at bounding box center [694, 288] width 320 height 33
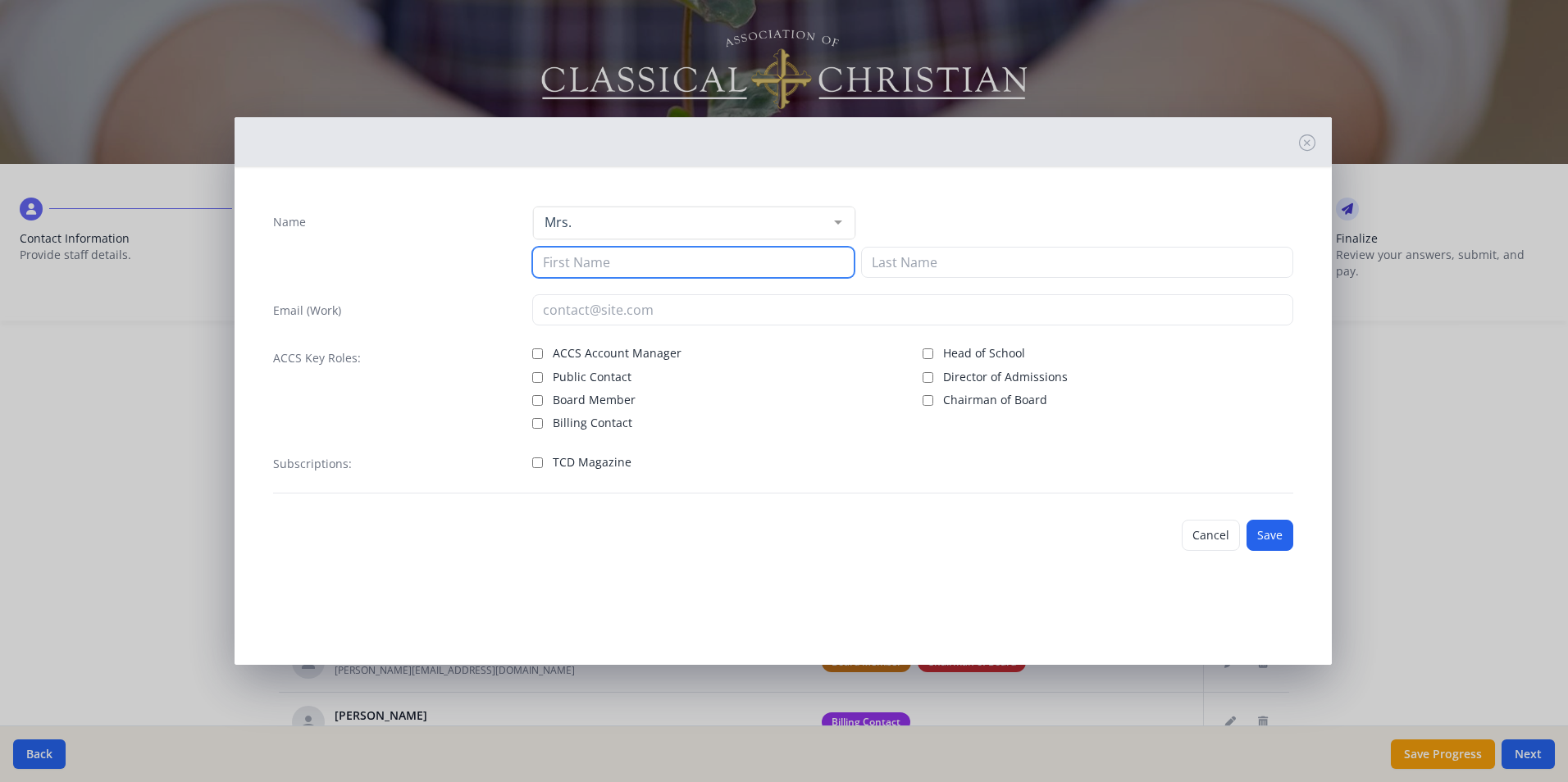
click at [584, 259] on input at bounding box center [693, 262] width 322 height 31
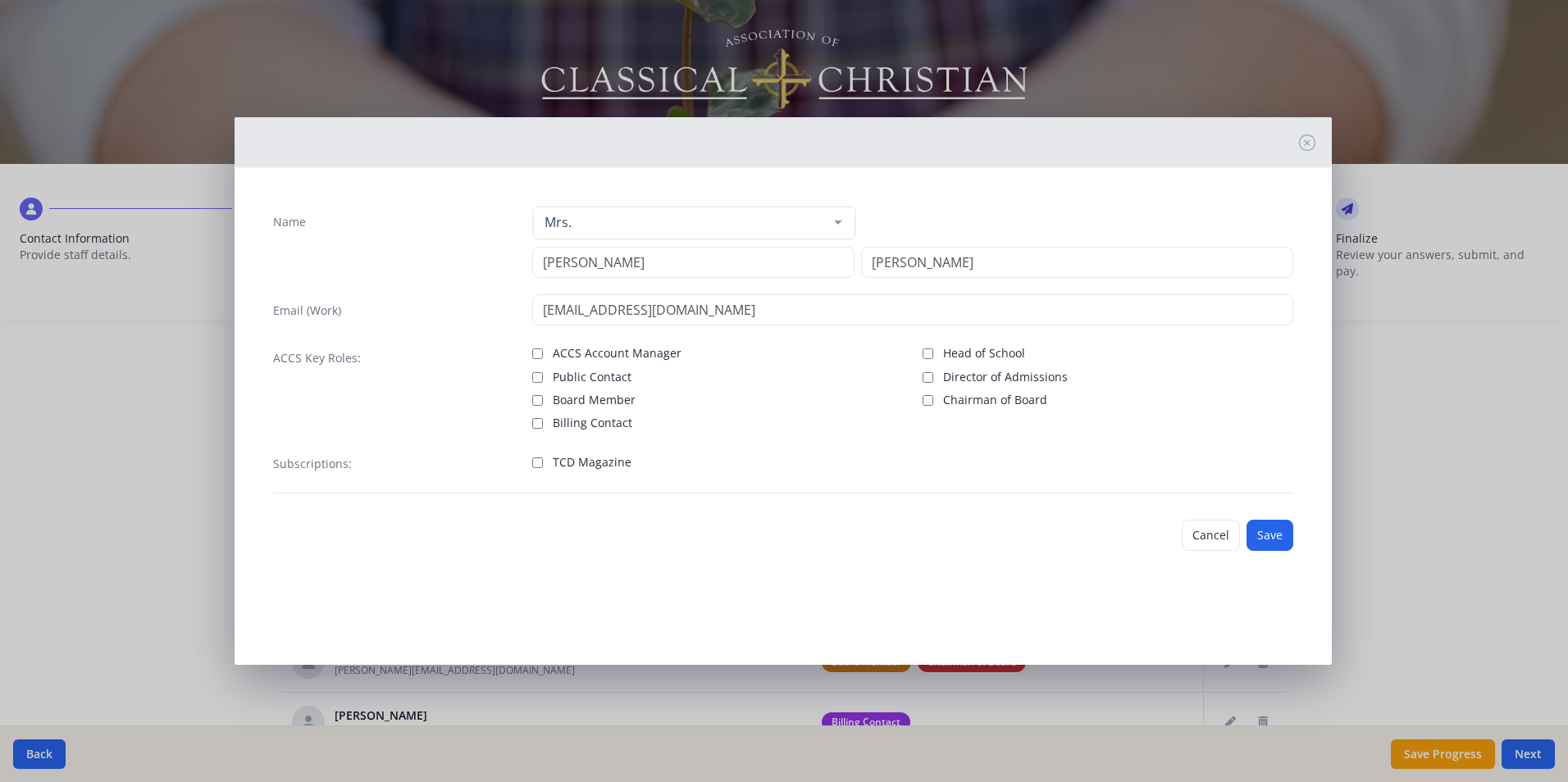
click at [544, 455] on label "TCD Magazine" at bounding box center [718, 461] width 371 height 19
click at [543, 457] on input "TCD Magazine" at bounding box center [538, 462] width 11 height 11
click at [1269, 528] on button "Save" at bounding box center [1270, 535] width 47 height 31
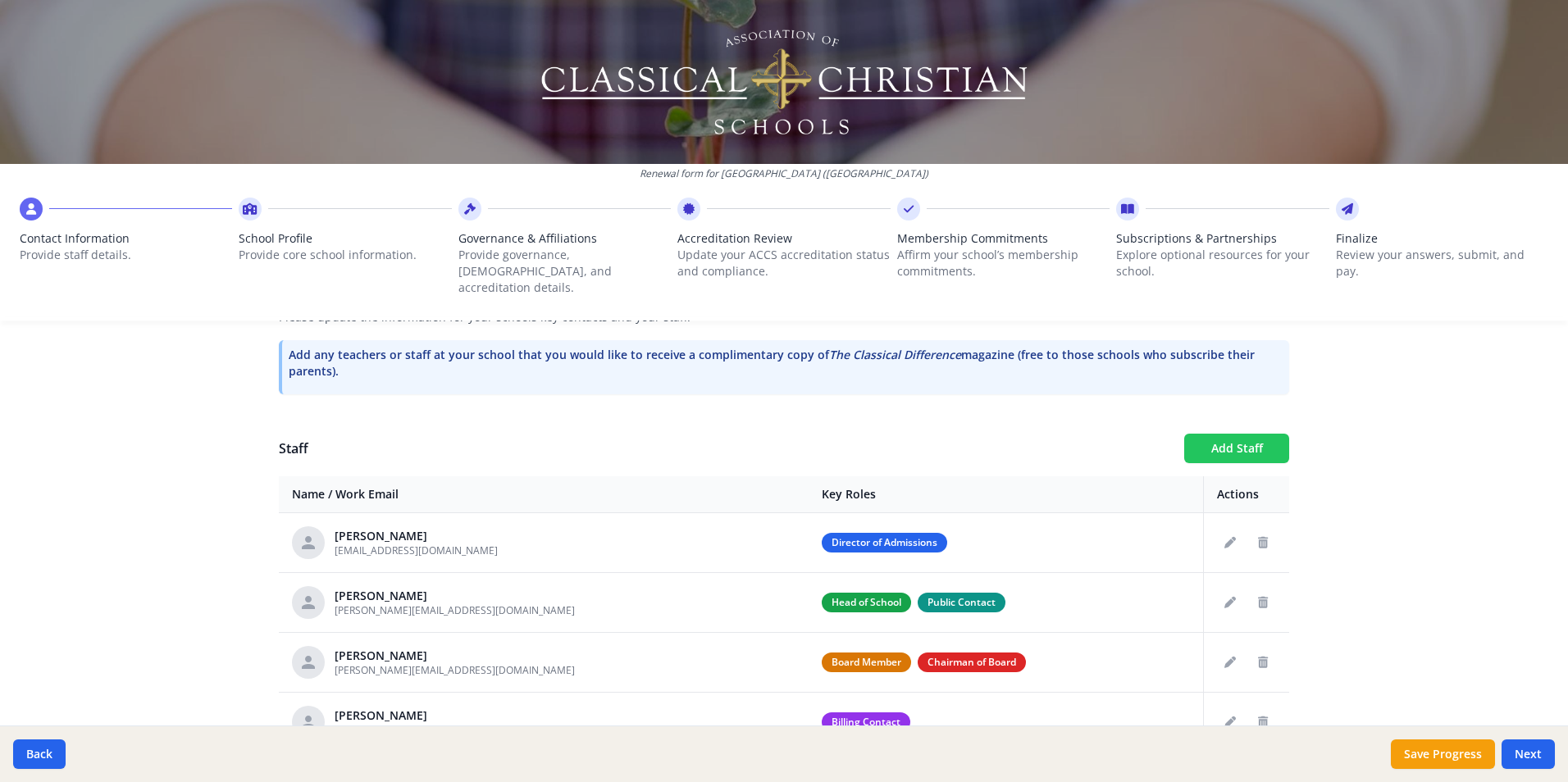
click at [1216, 433] on button "Add Staff" at bounding box center [1236, 447] width 105 height 29
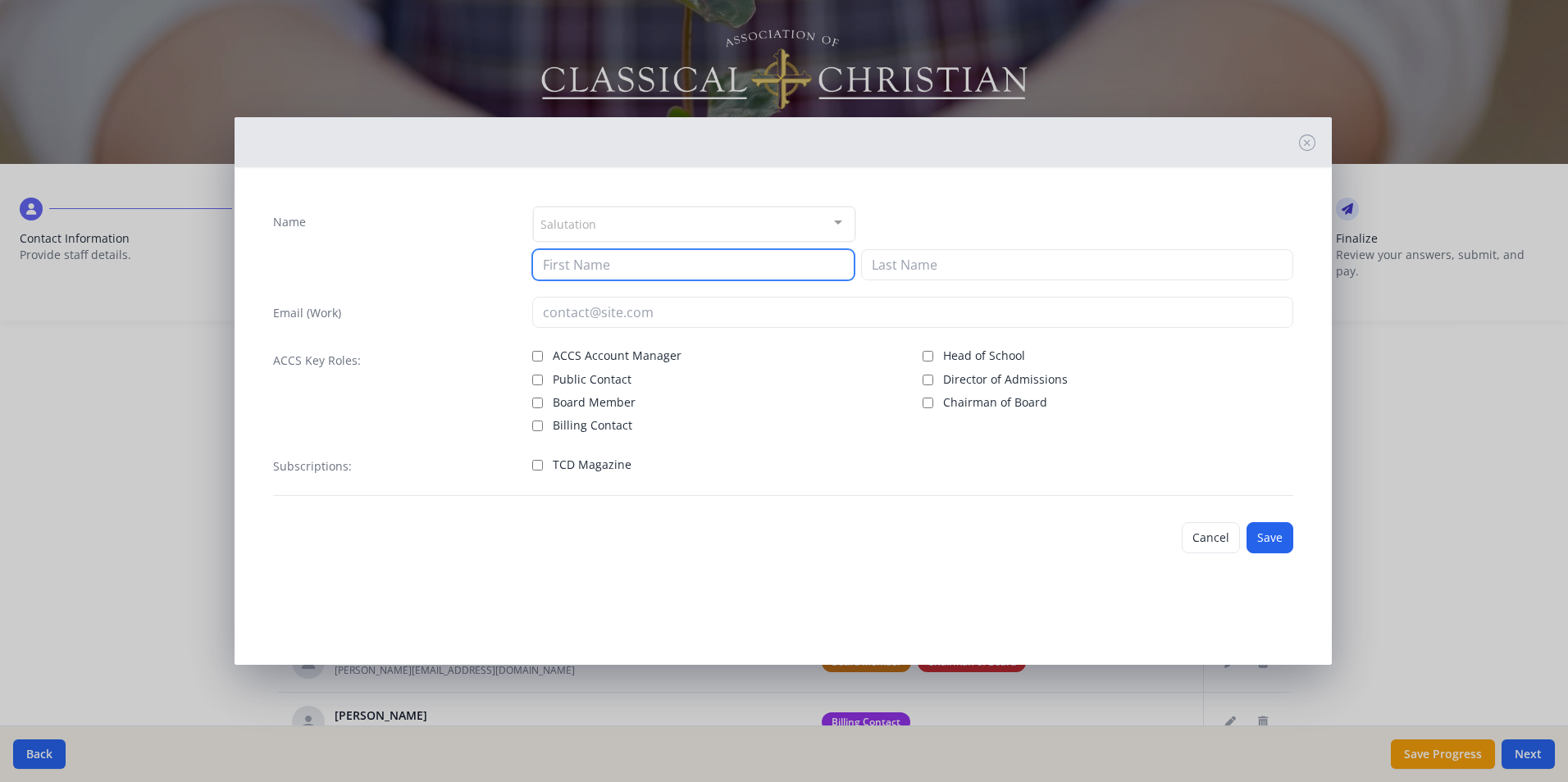
click at [567, 254] on input at bounding box center [693, 264] width 322 height 31
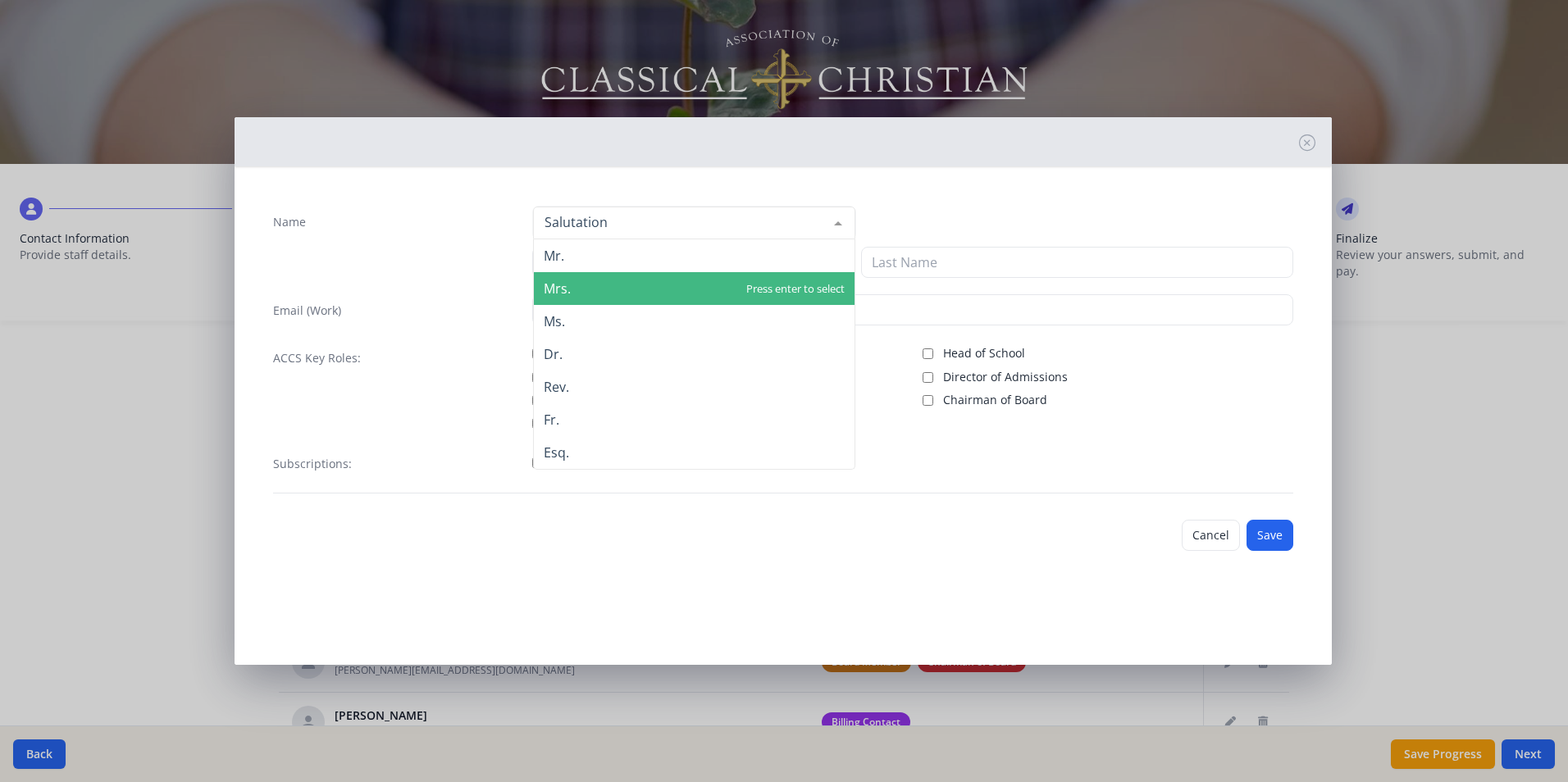
click at [562, 282] on span "Mrs." at bounding box center [557, 289] width 27 height 18
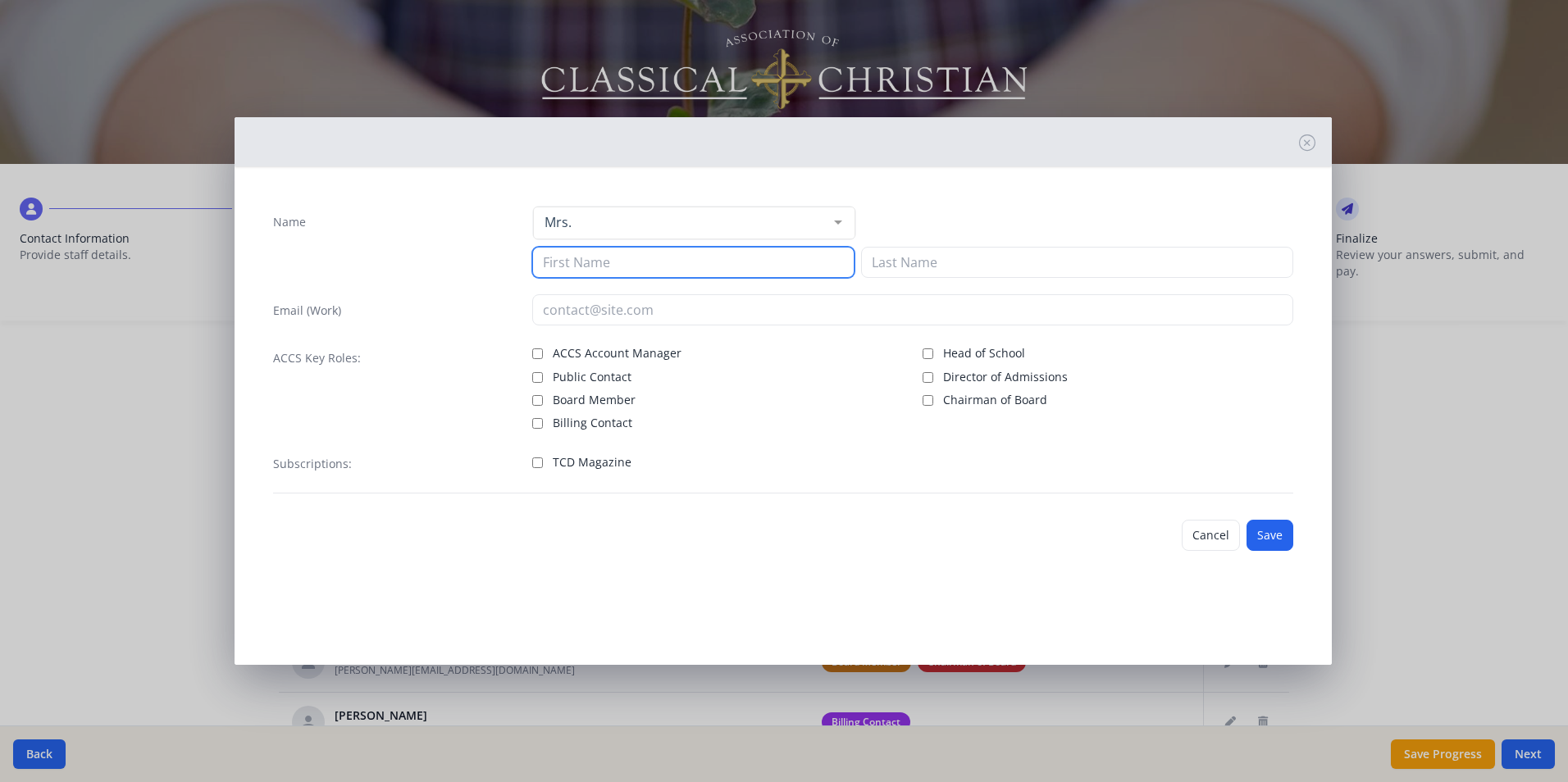
click at [576, 261] on input at bounding box center [693, 262] width 322 height 31
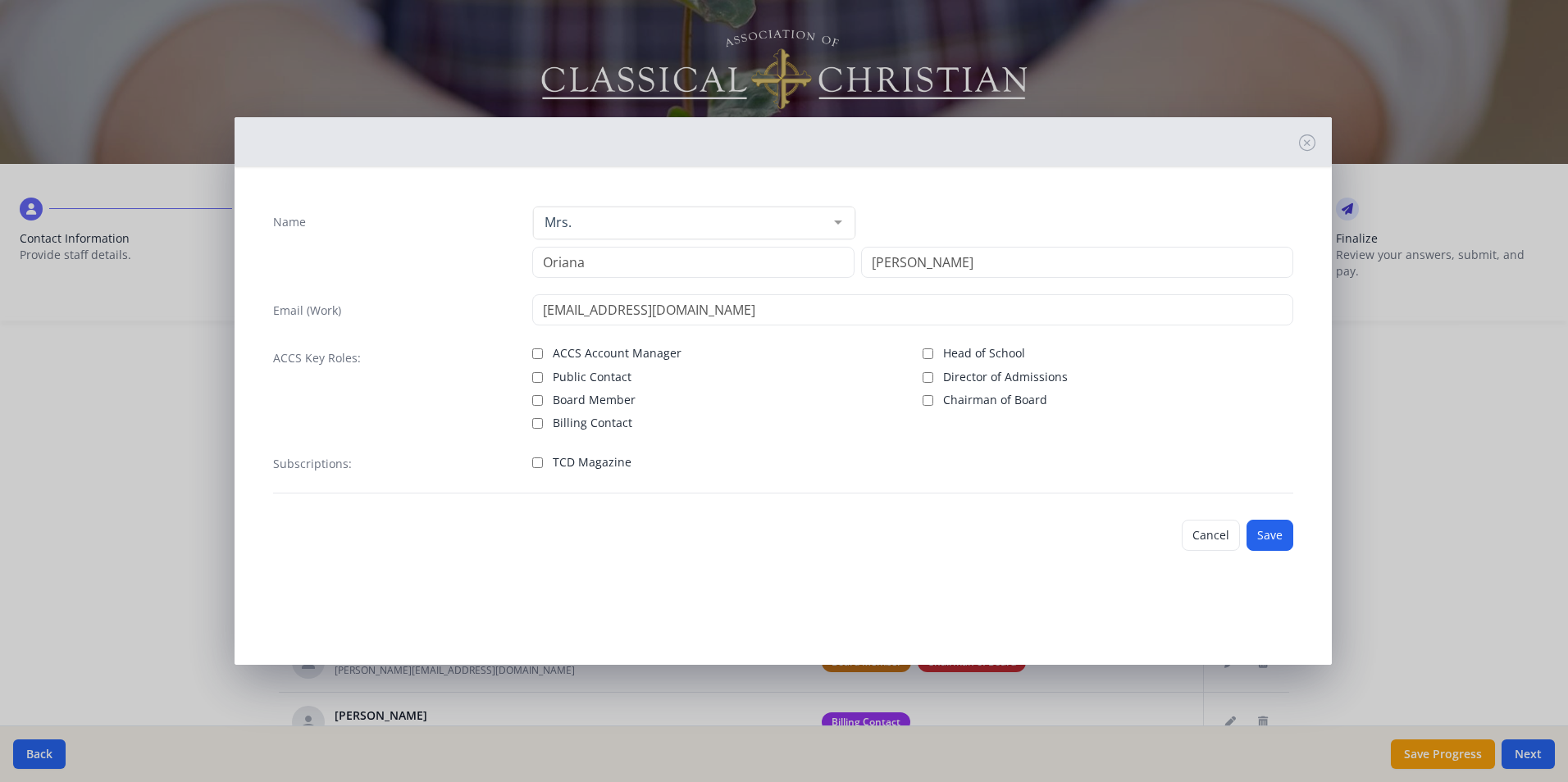
click at [569, 462] on span "TCD Magazine" at bounding box center [592, 462] width 79 height 17
click at [543, 462] on input "TCD Magazine" at bounding box center [538, 462] width 11 height 11
click at [1285, 538] on button "Save" at bounding box center [1270, 535] width 47 height 31
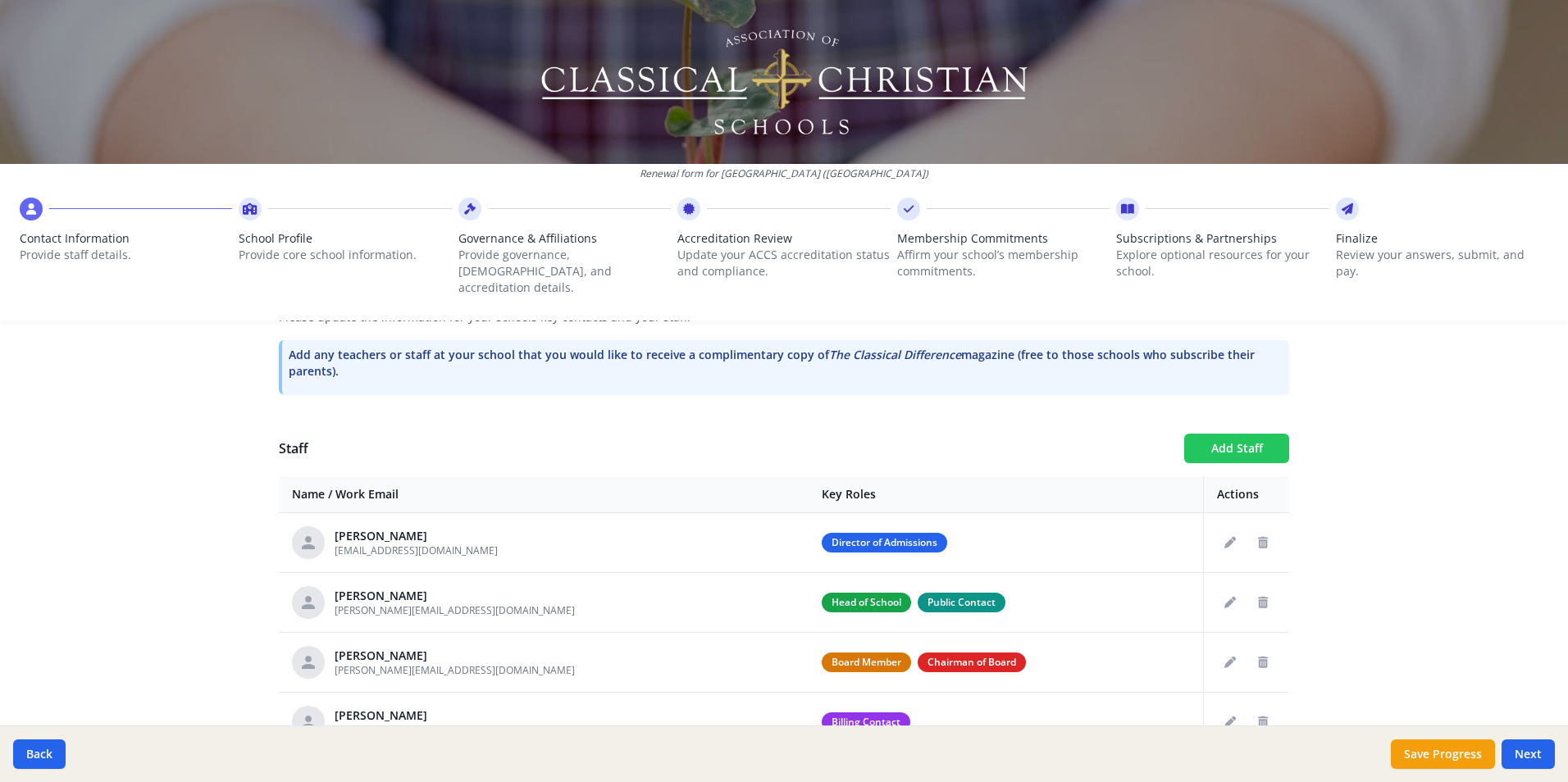
click at [1247, 433] on button "Add Staff" at bounding box center [1236, 447] width 105 height 29
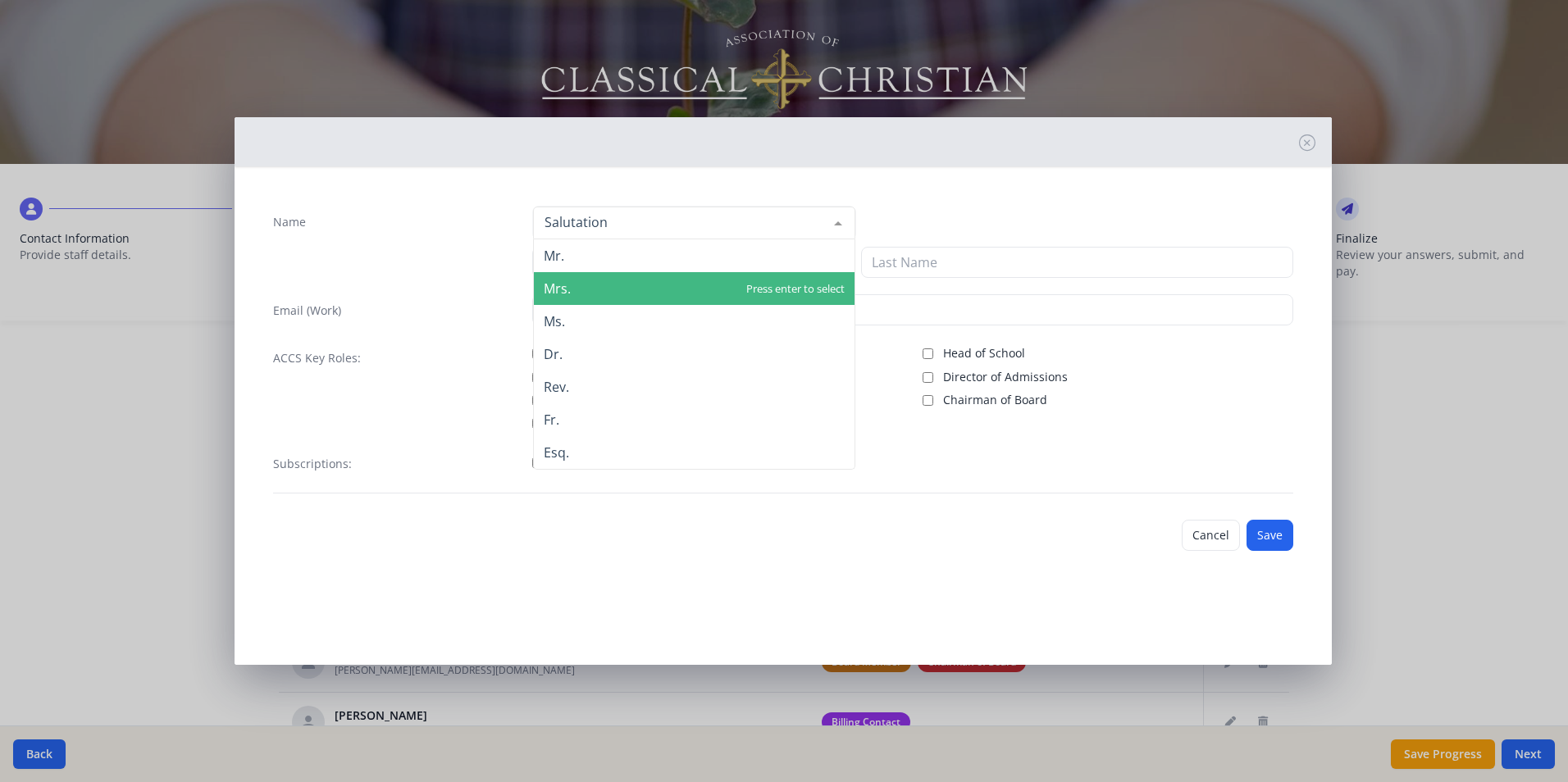
click at [572, 288] on span "Mrs." at bounding box center [694, 288] width 320 height 33
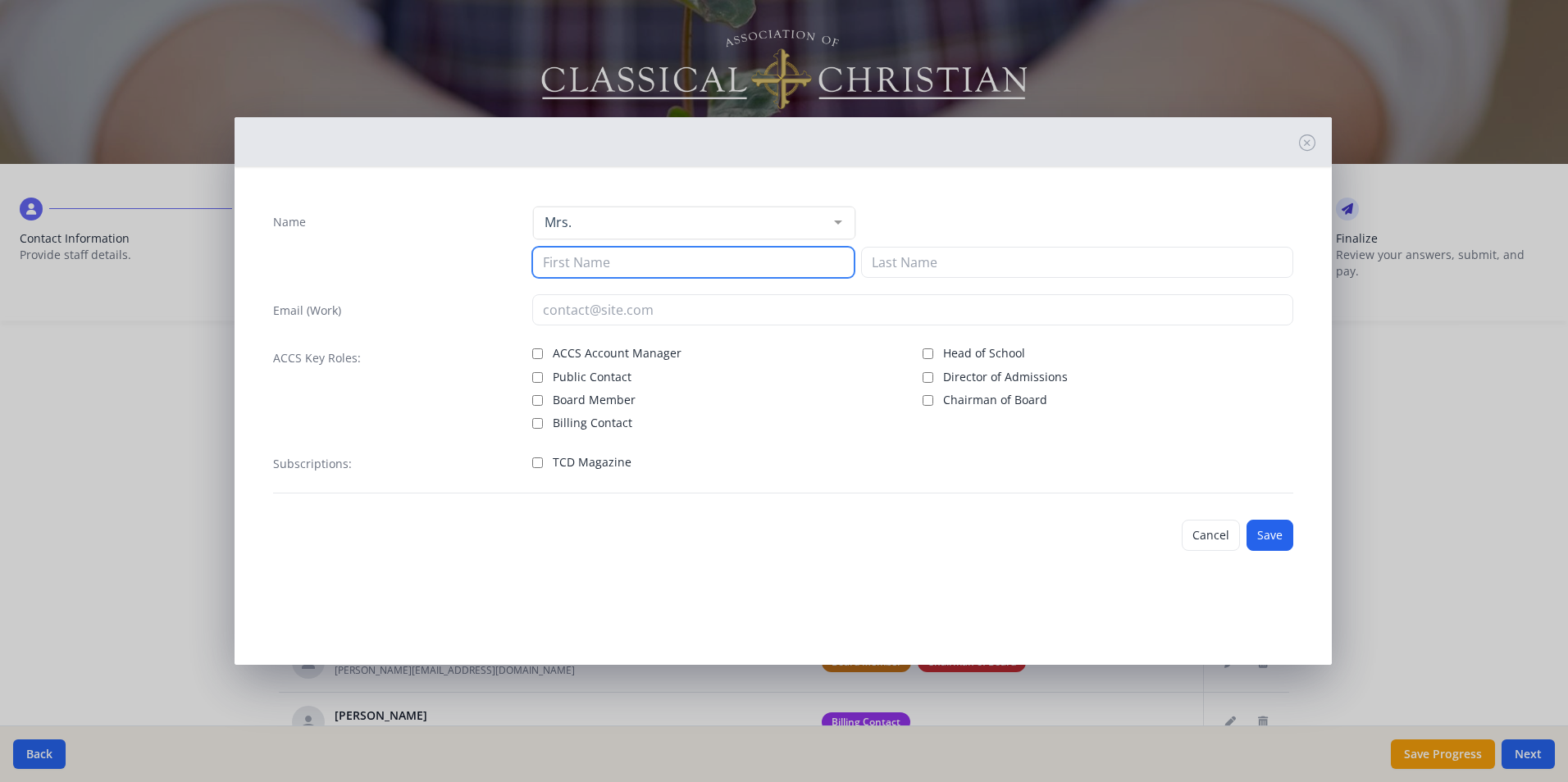
click at [574, 259] on input at bounding box center [693, 262] width 322 height 31
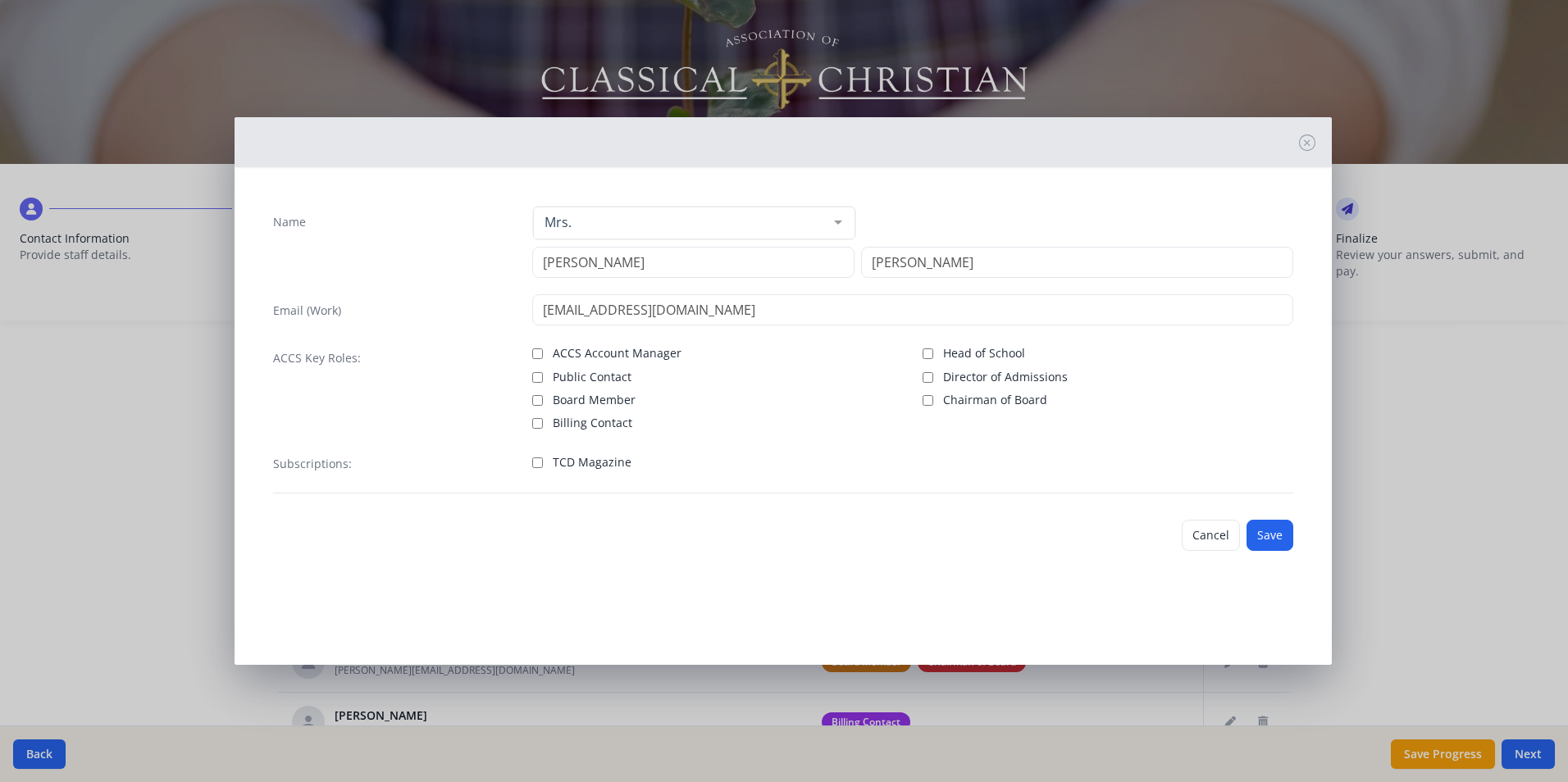
click at [581, 461] on span "TCD Magazine" at bounding box center [592, 462] width 79 height 17
click at [543, 461] on input "TCD Magazine" at bounding box center [538, 462] width 11 height 11
click at [1278, 534] on button "Save" at bounding box center [1270, 535] width 47 height 31
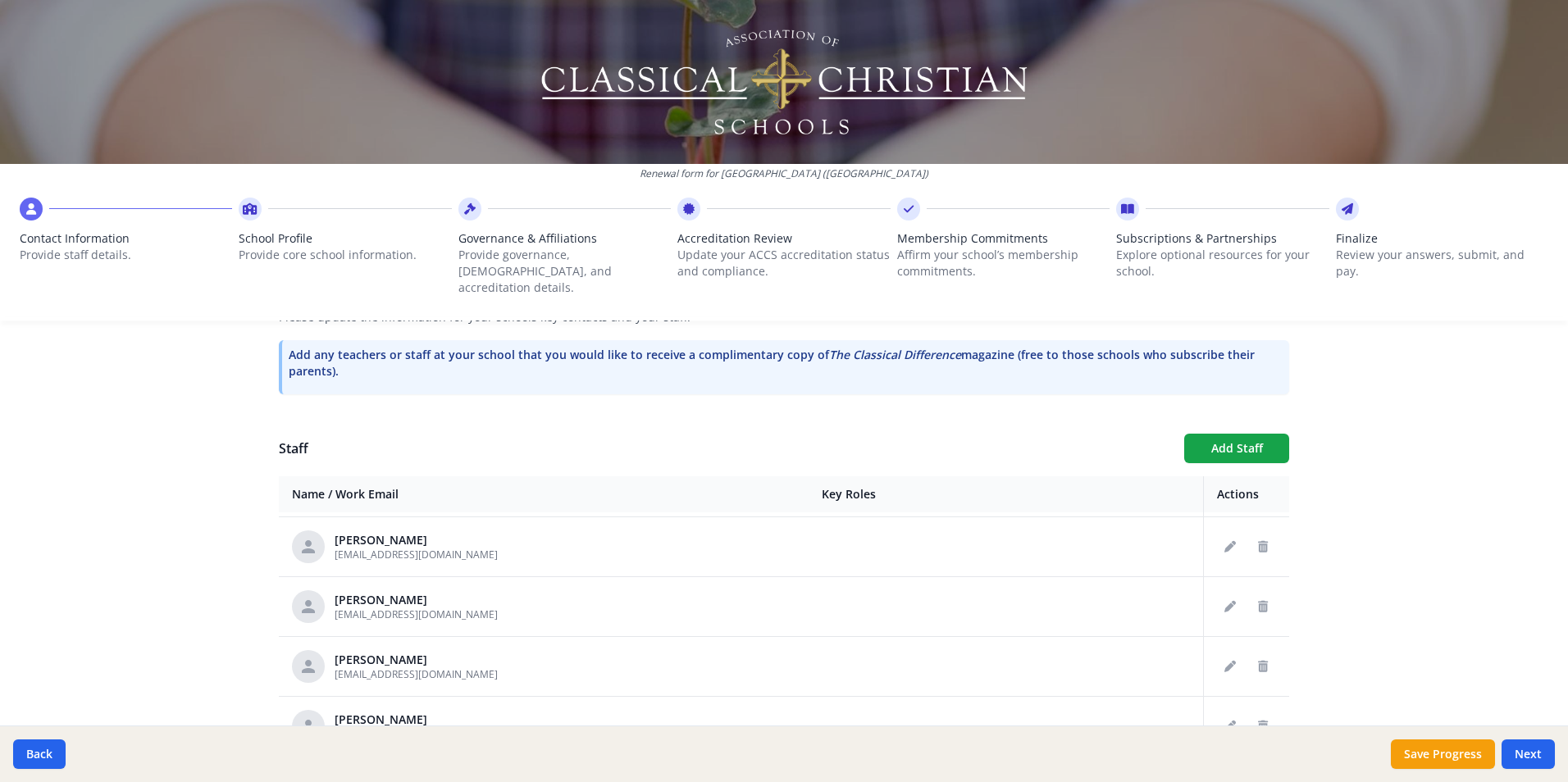
scroll to position [2312, 0]
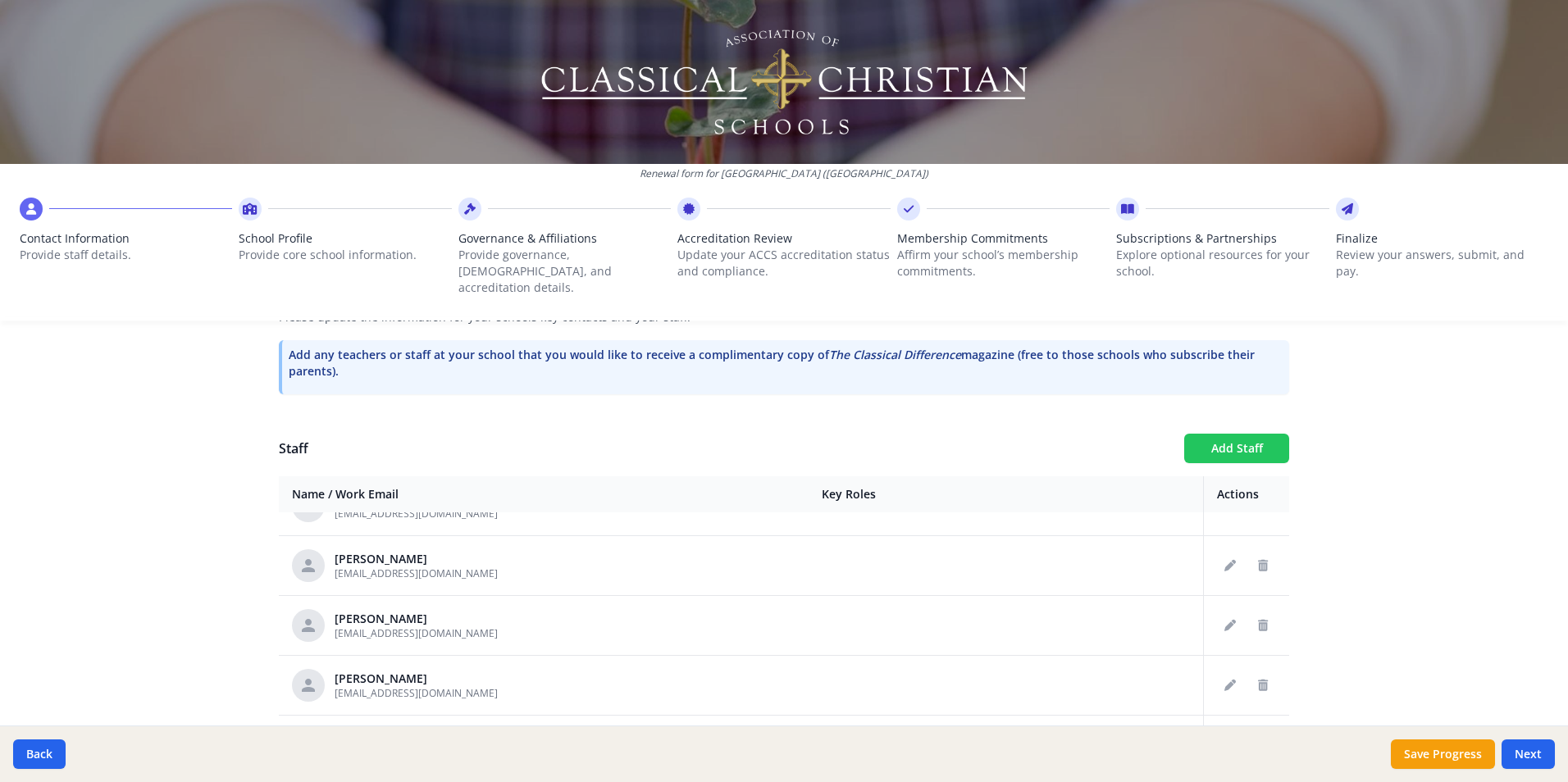
click at [1248, 433] on button "Add Staff" at bounding box center [1236, 447] width 105 height 29
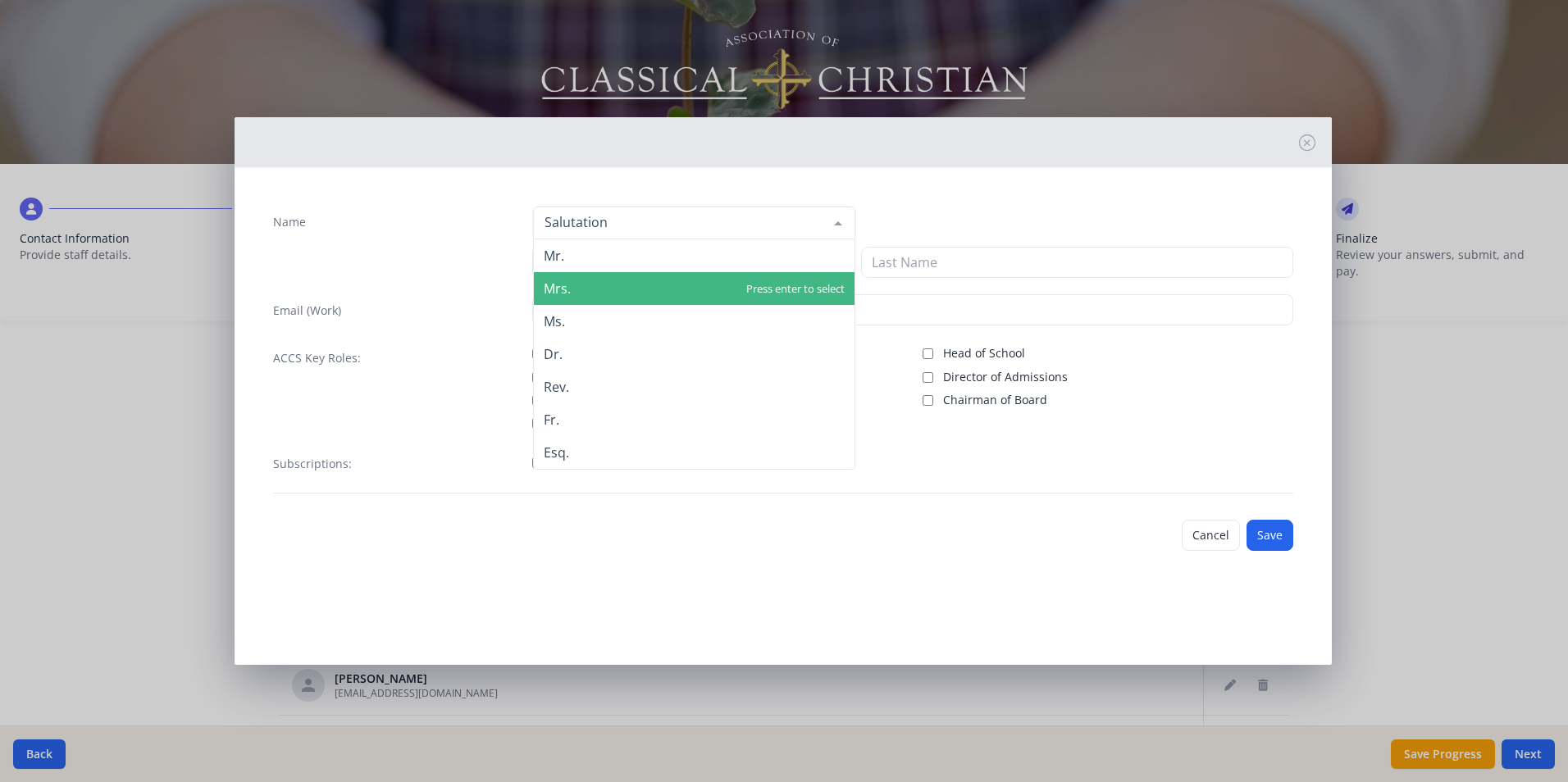
click at [562, 286] on span "Mrs." at bounding box center [557, 289] width 27 height 18
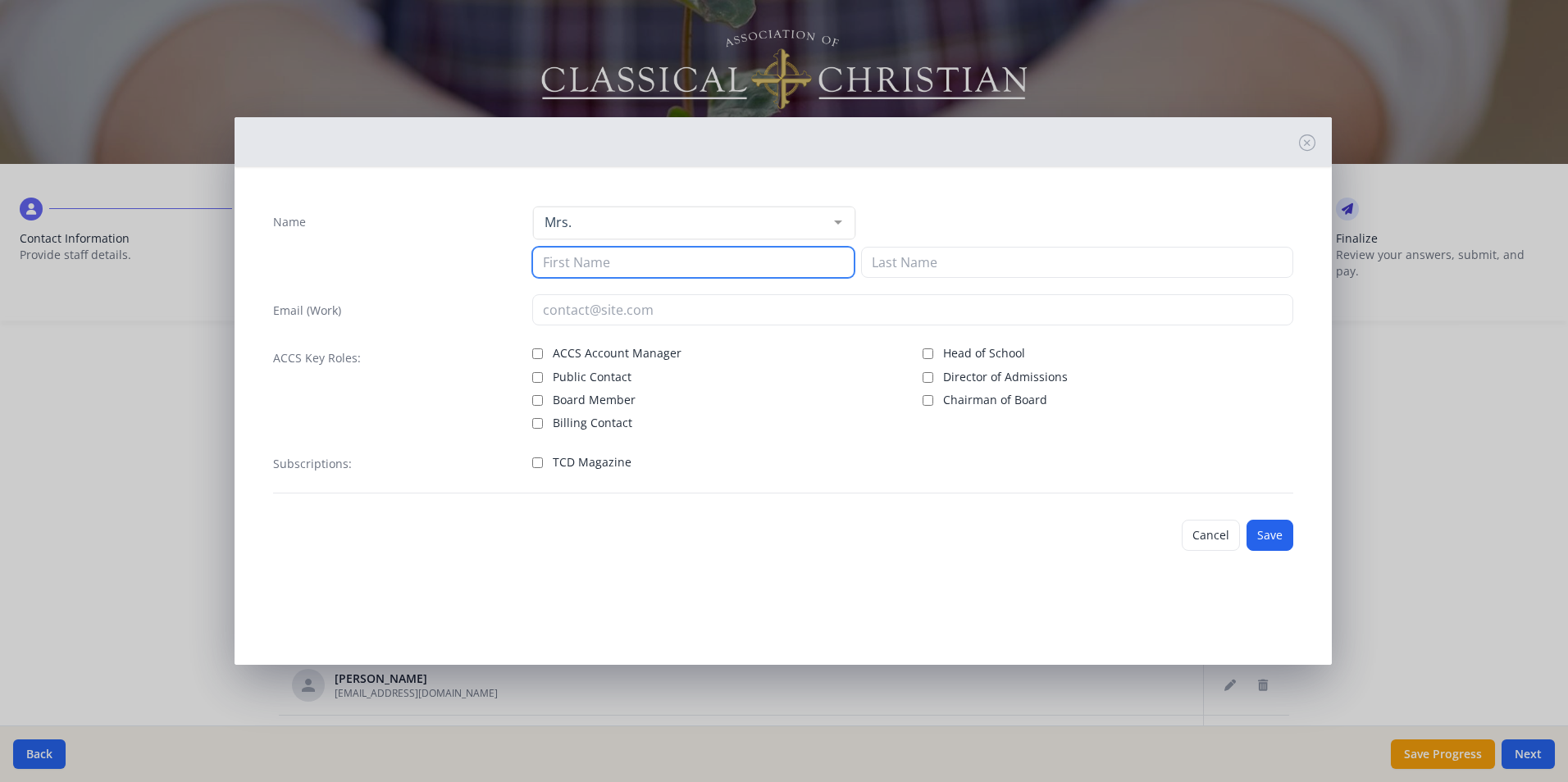
click at [559, 254] on input at bounding box center [693, 262] width 322 height 31
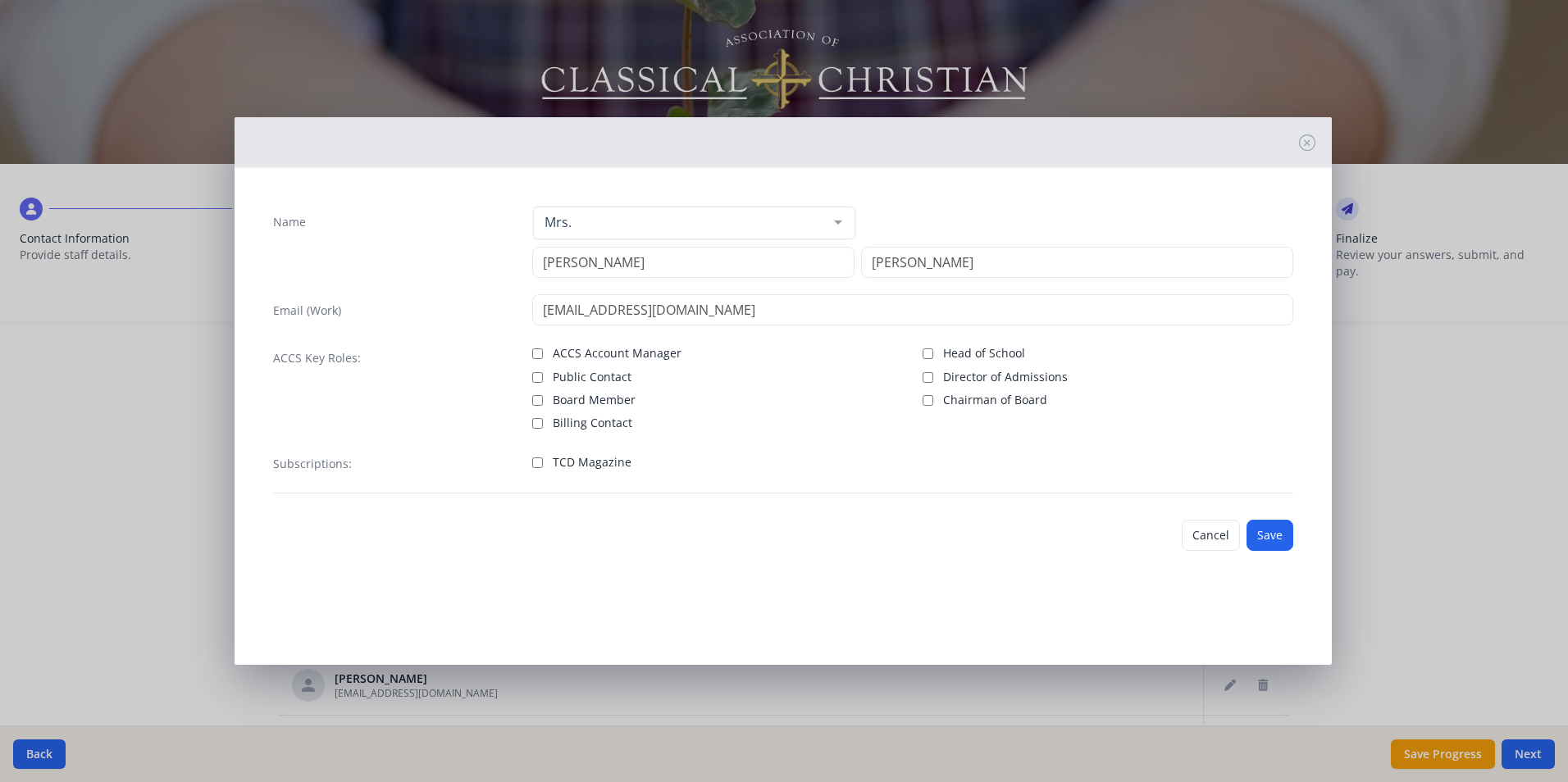
click at [547, 458] on label "TCD Magazine" at bounding box center [718, 461] width 371 height 19
click at [543, 458] on input "TCD Magazine" at bounding box center [538, 462] width 11 height 11
click at [1278, 534] on button "Save" at bounding box center [1270, 535] width 47 height 31
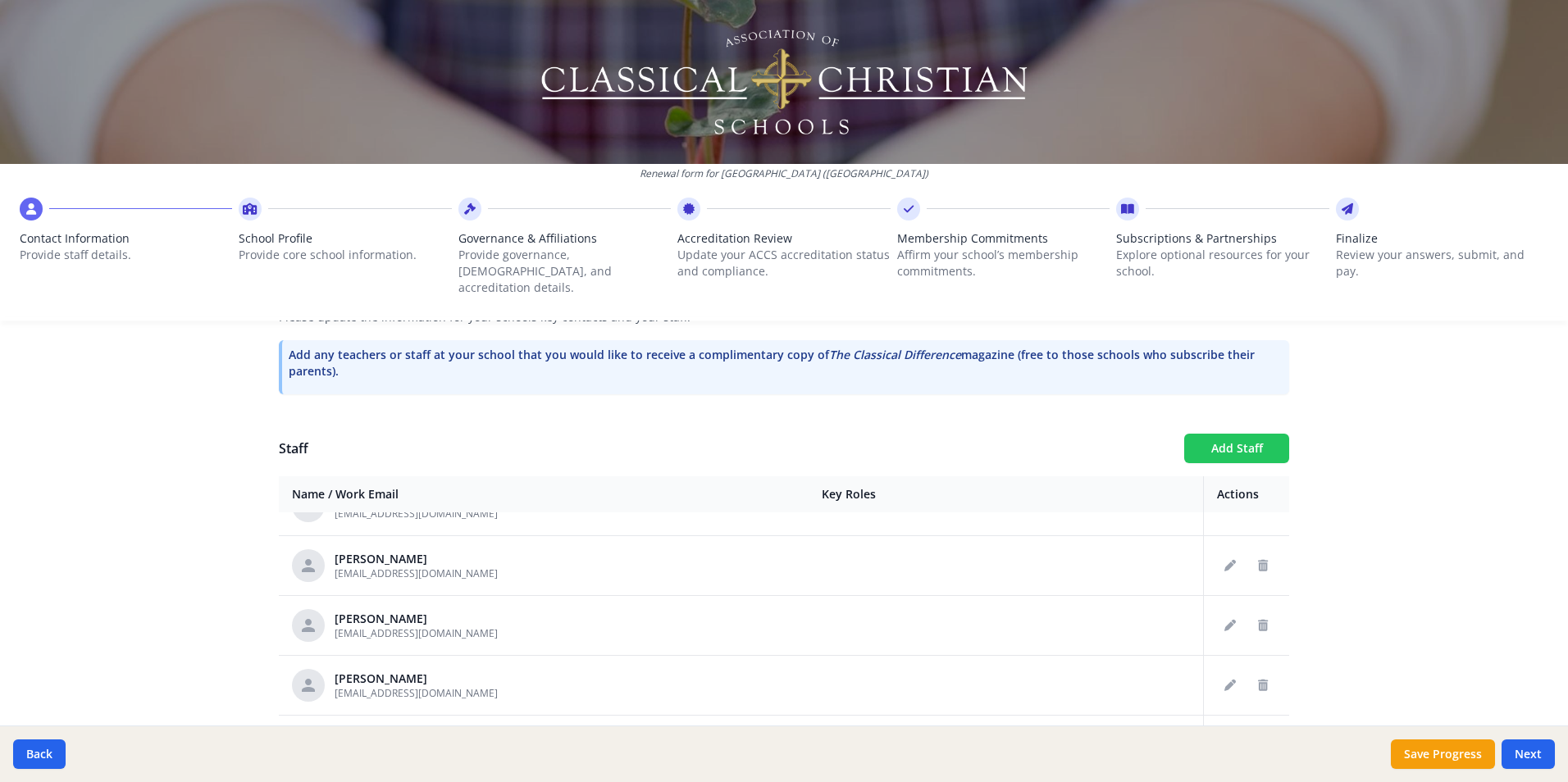
click at [1192, 433] on button "Add Staff" at bounding box center [1236, 447] width 105 height 29
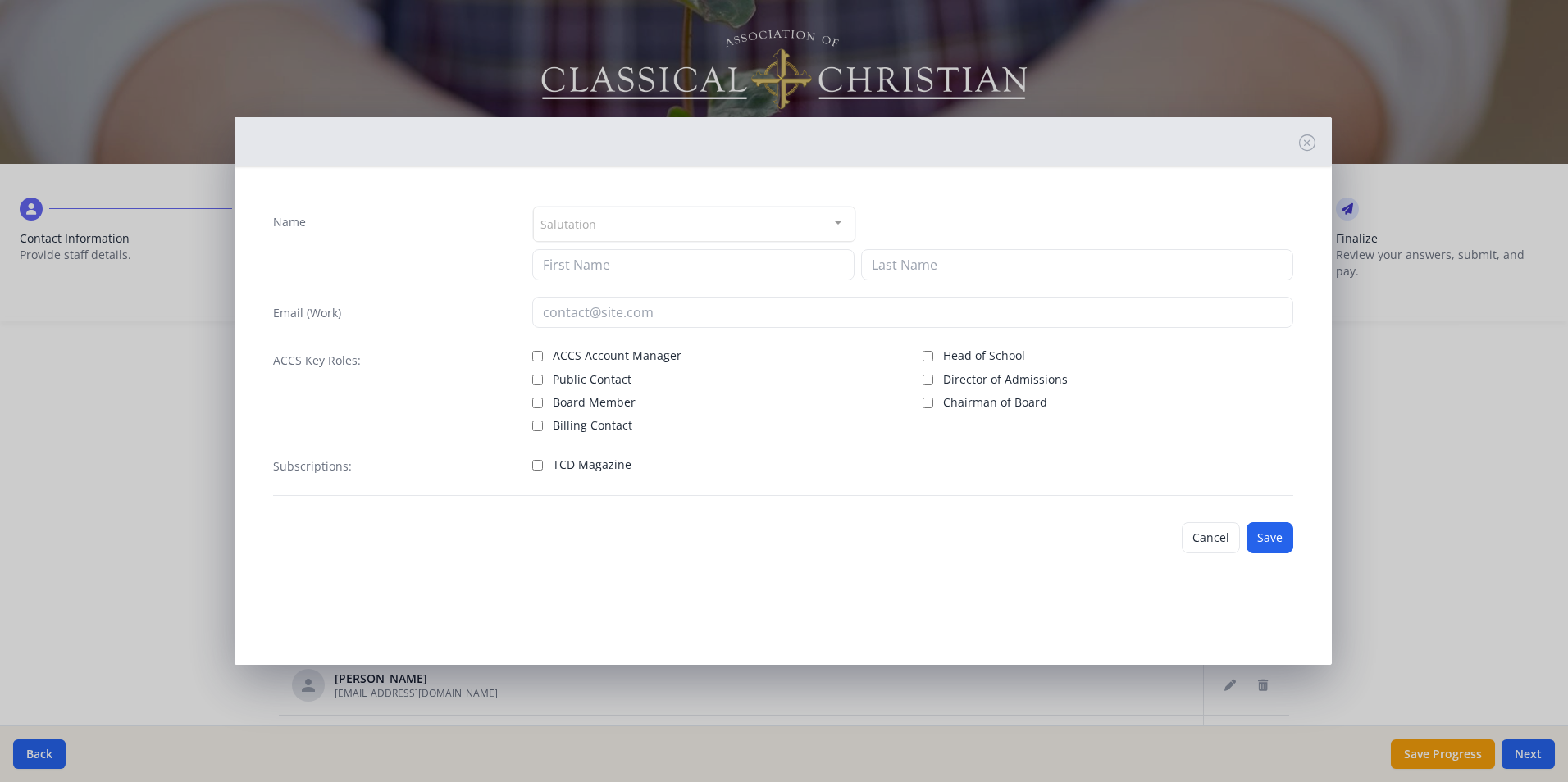
click at [687, 221] on div "Salutation" at bounding box center [694, 224] width 322 height 35
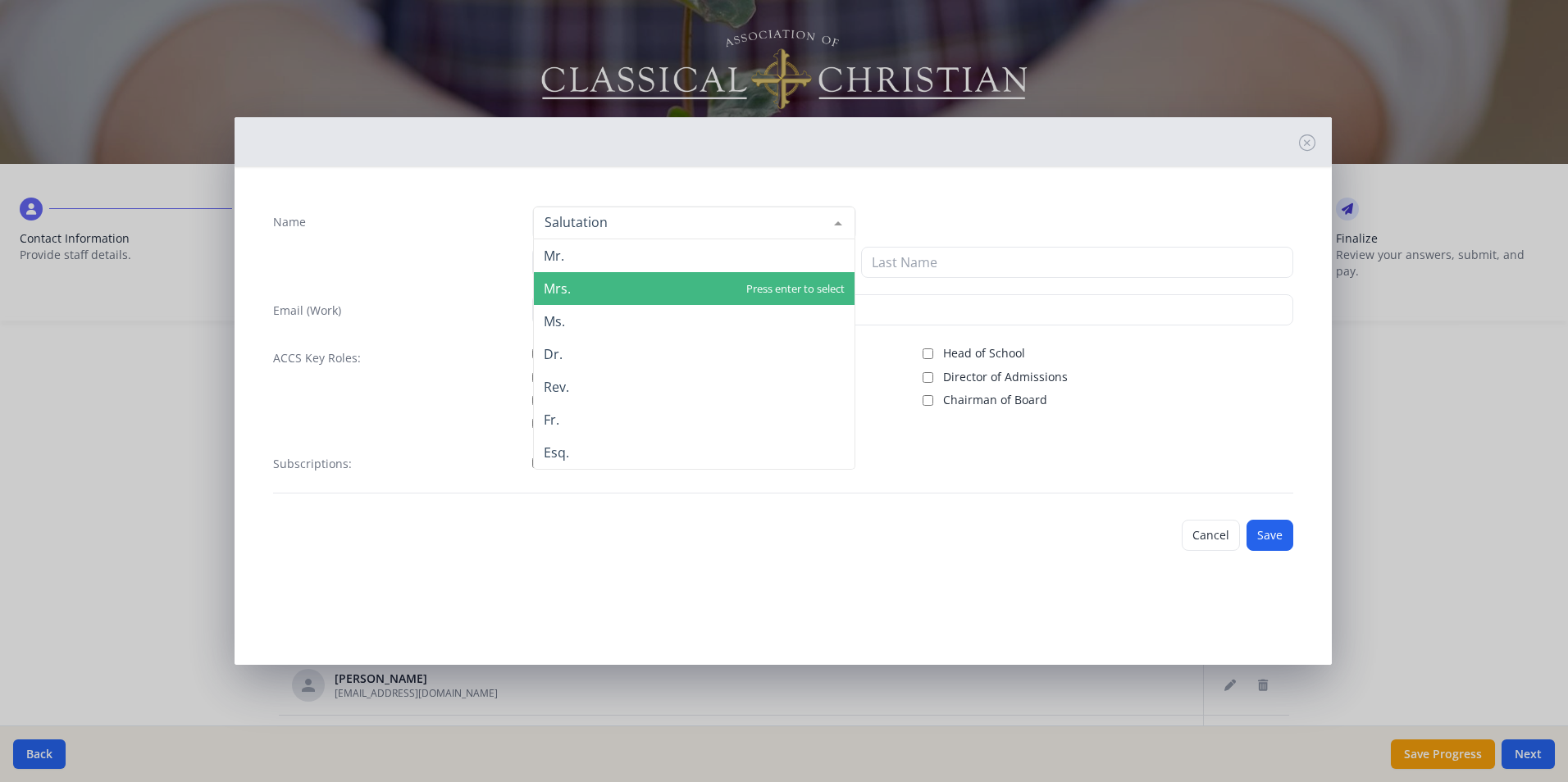
click at [572, 285] on span "Mrs." at bounding box center [694, 288] width 320 height 33
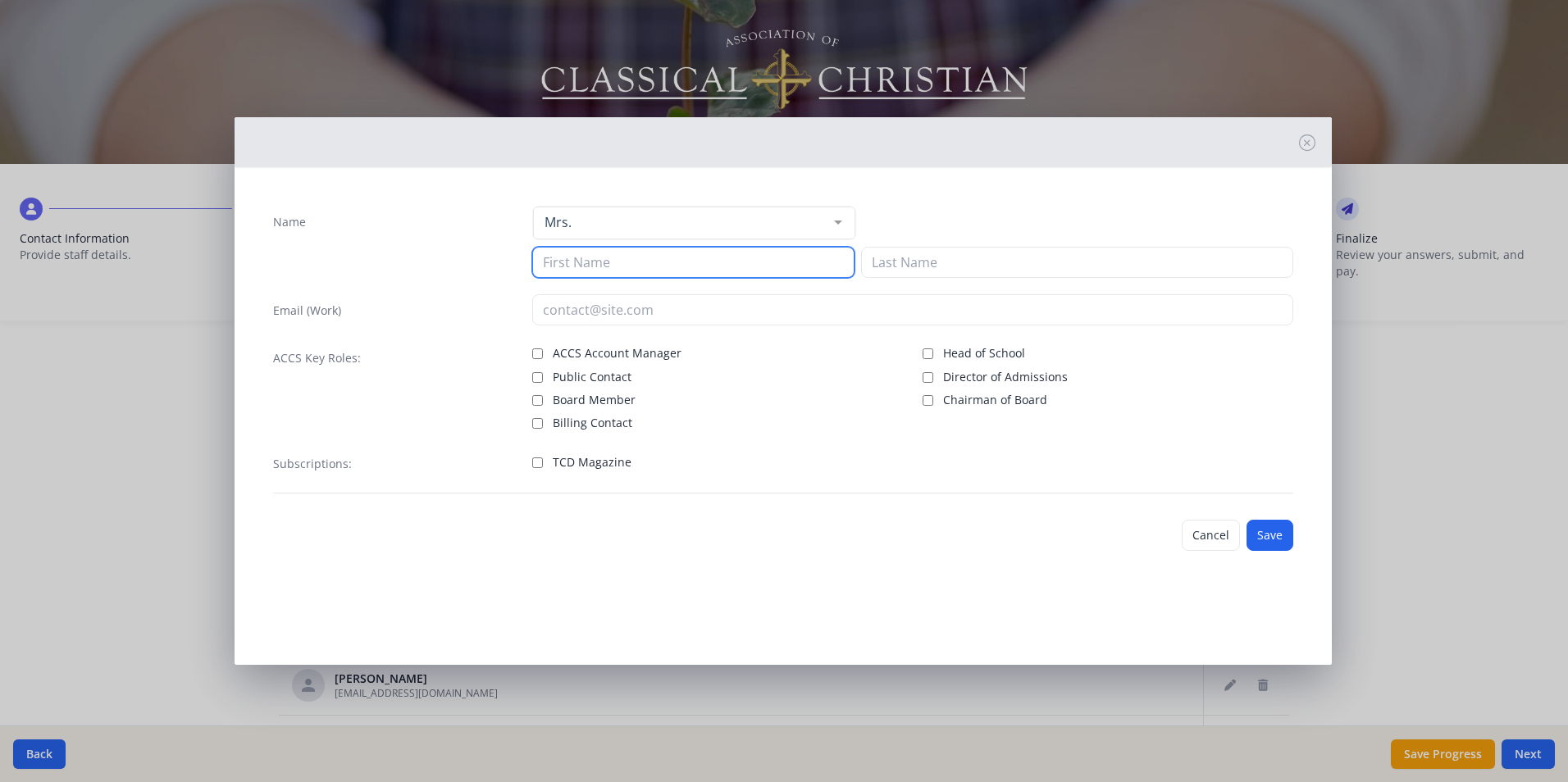
click at [569, 267] on input at bounding box center [693, 262] width 322 height 31
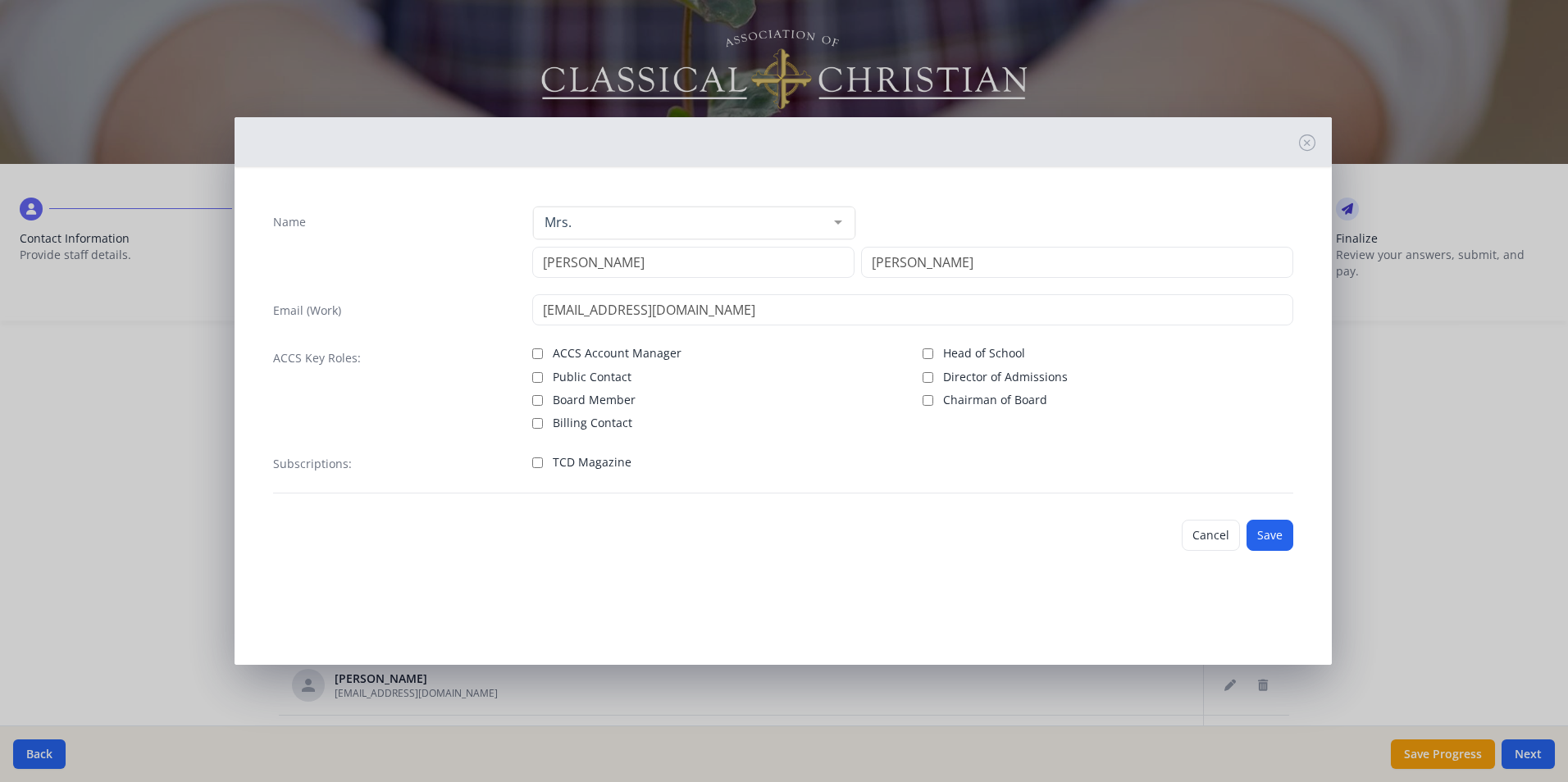
drag, startPoint x: 544, startPoint y: 470, endPoint x: 538, endPoint y: 462, distance: 10.0
click at [544, 470] on div "TCD Magazine" at bounding box center [718, 462] width 371 height 24
click at [538, 461] on input "TCD Magazine" at bounding box center [538, 462] width 11 height 11
click at [1263, 525] on button "Save" at bounding box center [1270, 535] width 47 height 31
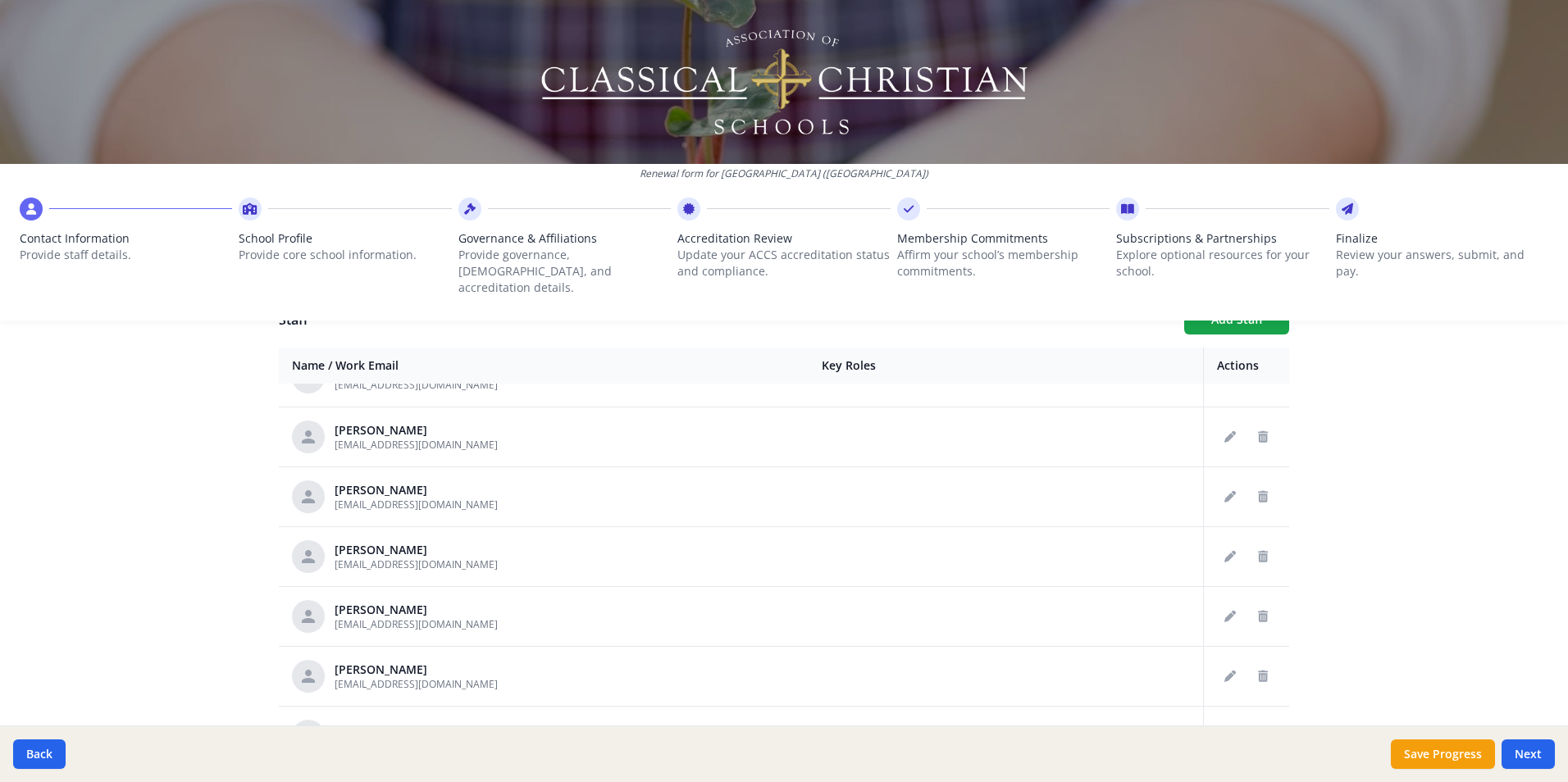
scroll to position [820, 0]
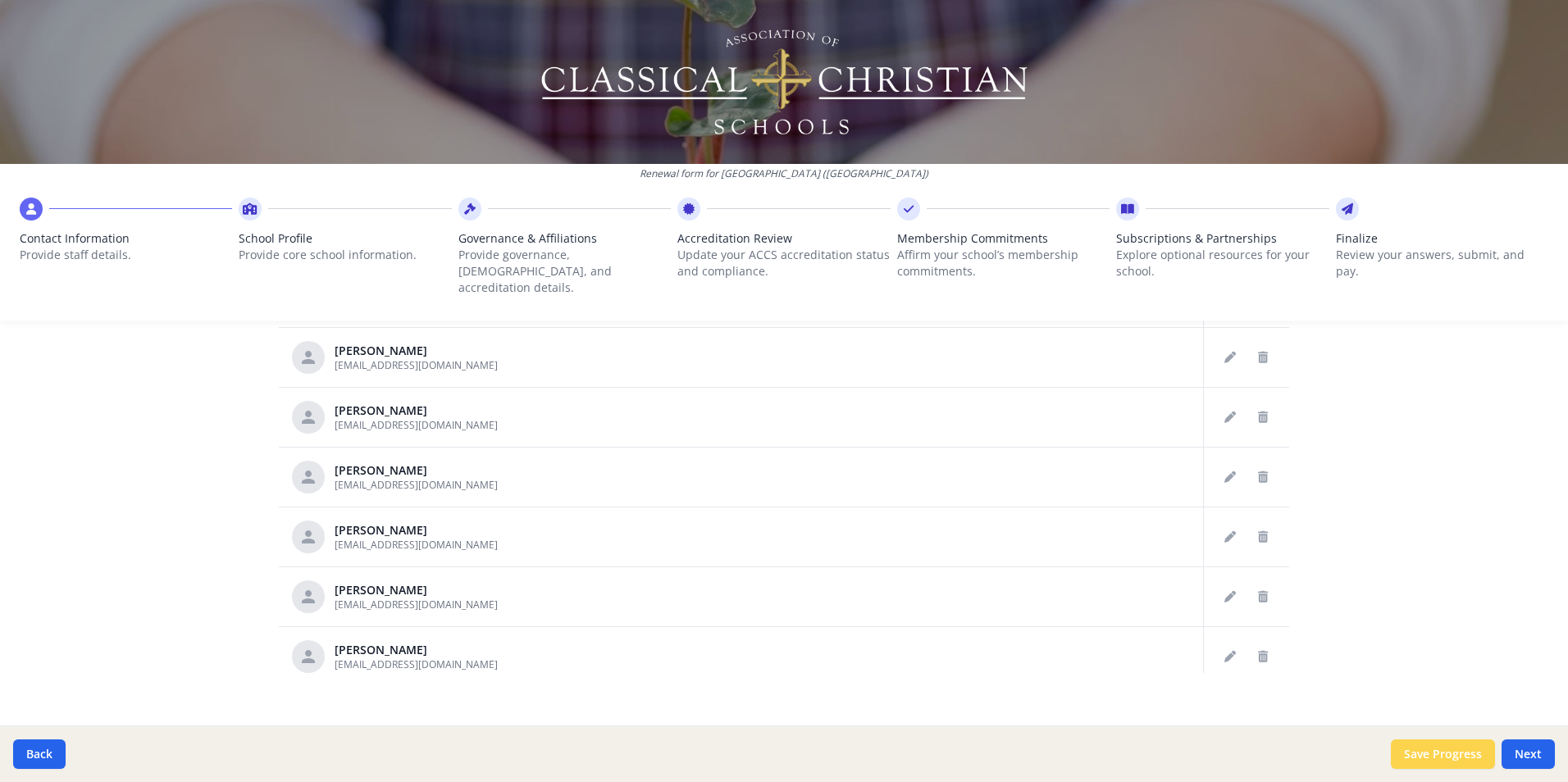
click at [1421, 760] on button "Save Progress" at bounding box center [1444, 754] width 104 height 29
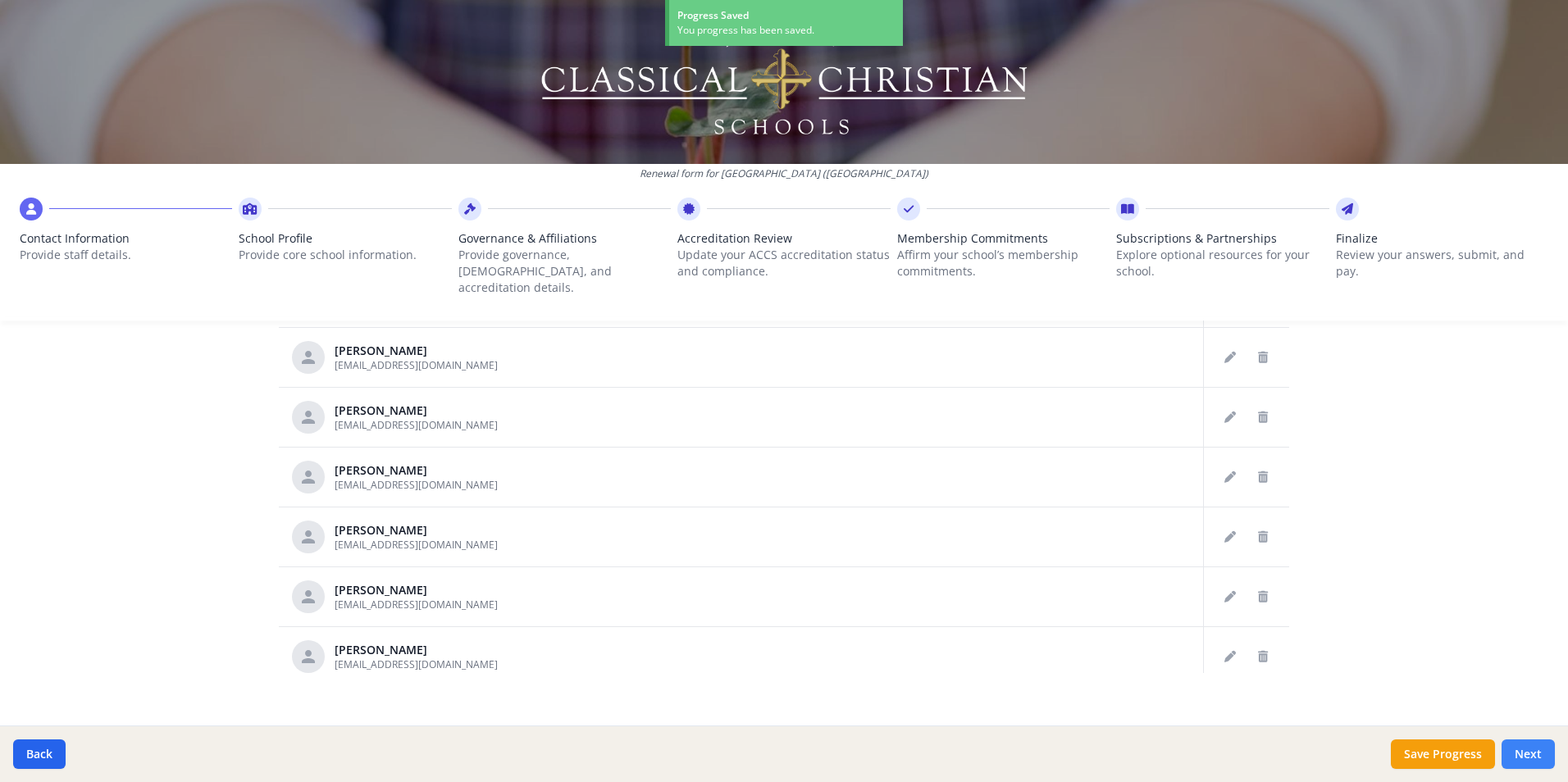
click at [1537, 755] on button "Next" at bounding box center [1528, 754] width 53 height 29
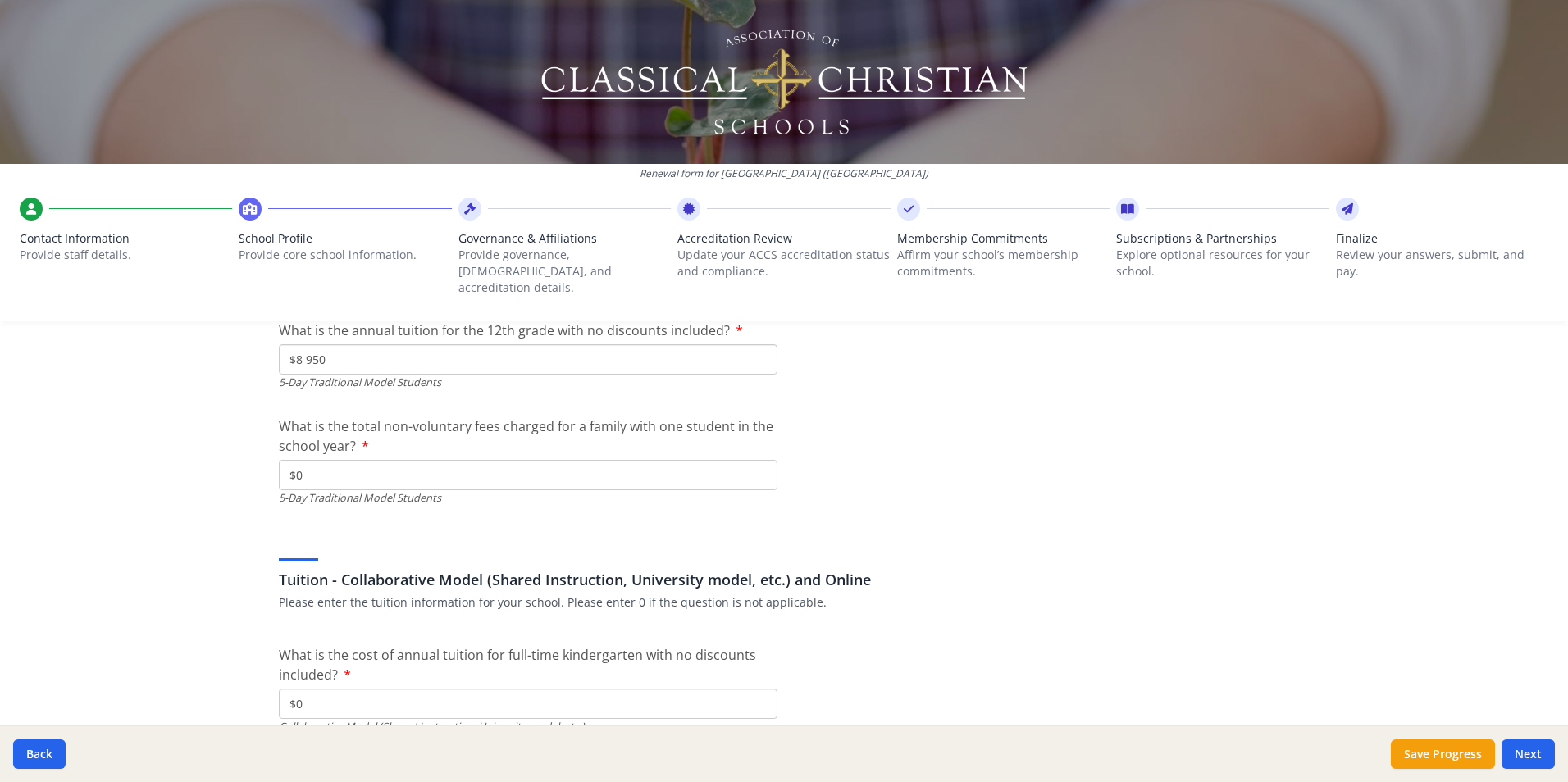
scroll to position [4838, 0]
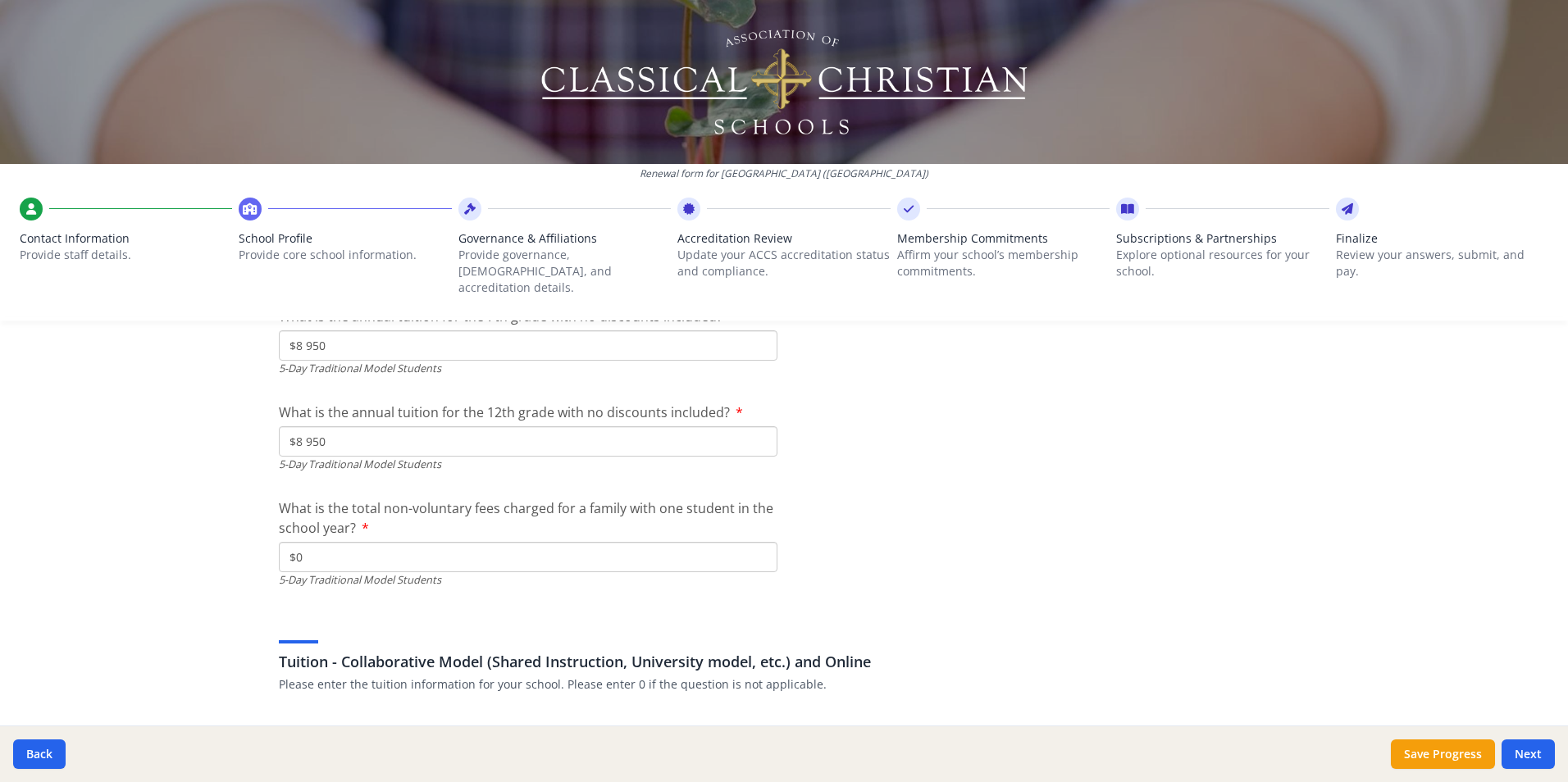
drag, startPoint x: 304, startPoint y: 548, endPoint x: 253, endPoint y: 545, distance: 51.1
click at [308, 542] on input "$0" at bounding box center [528, 557] width 499 height 30
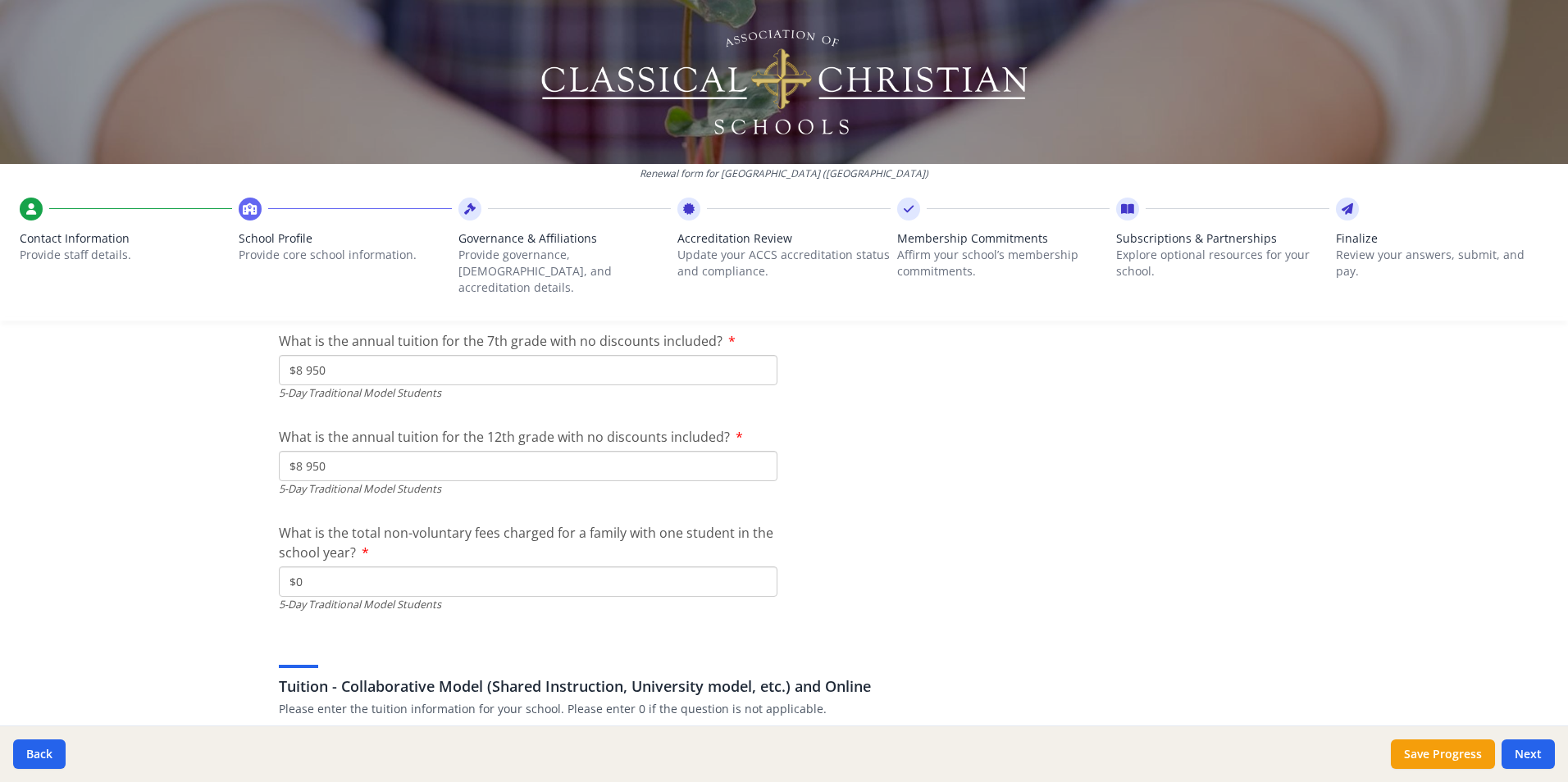
scroll to position [4920, 0]
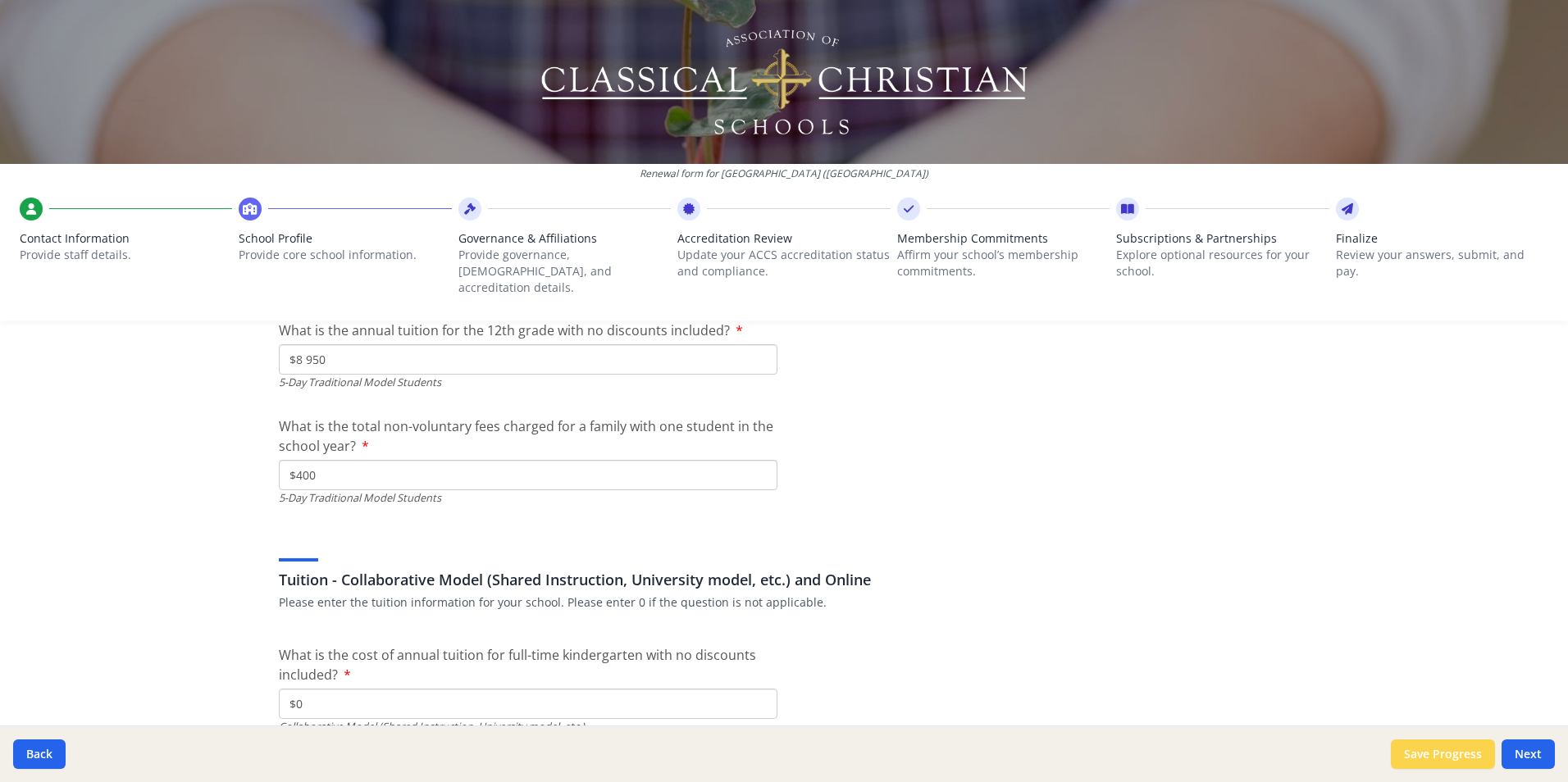
click at [1459, 751] on button "Save Progress" at bounding box center [1444, 754] width 104 height 29
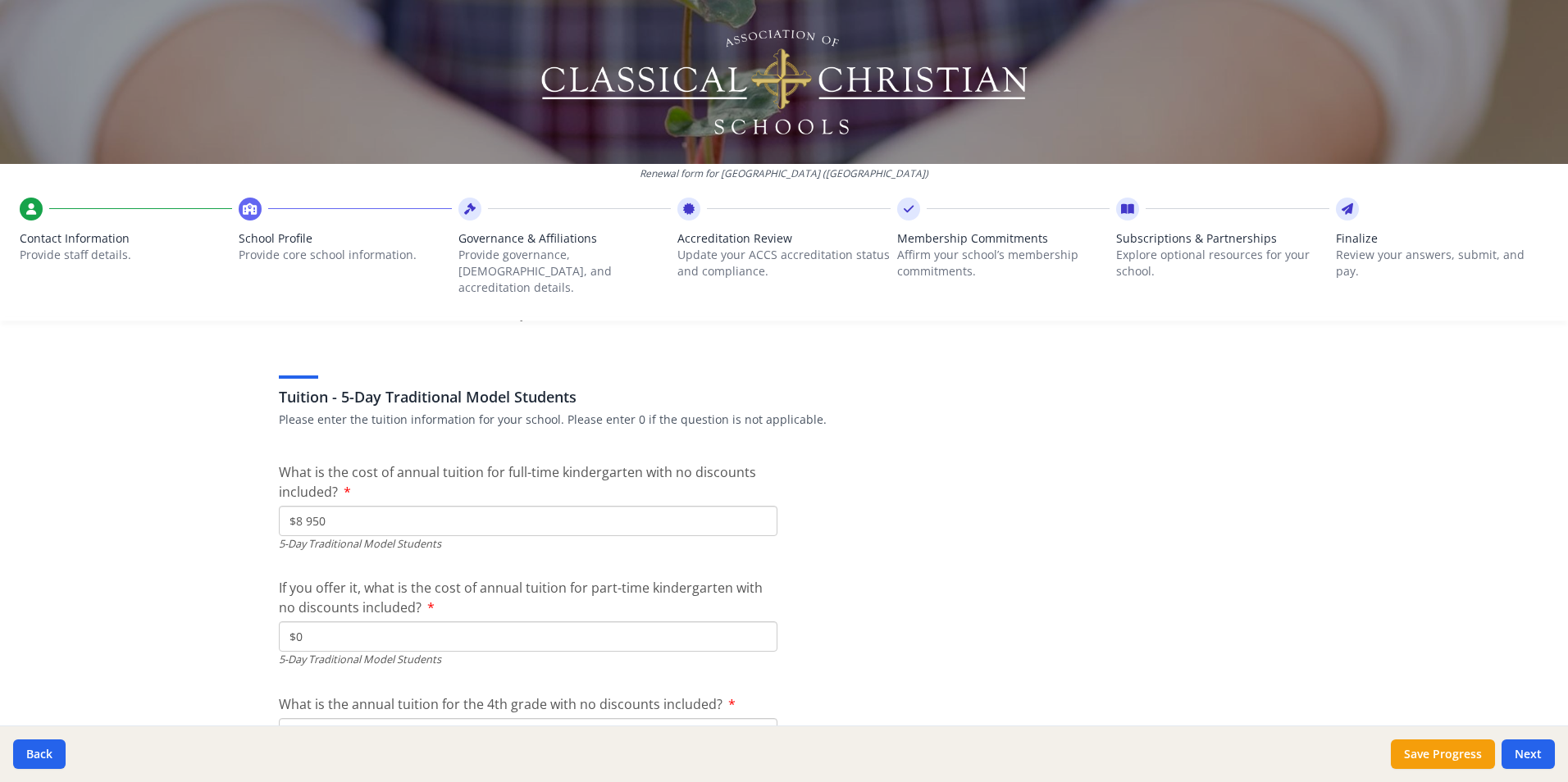
scroll to position [3862, 0]
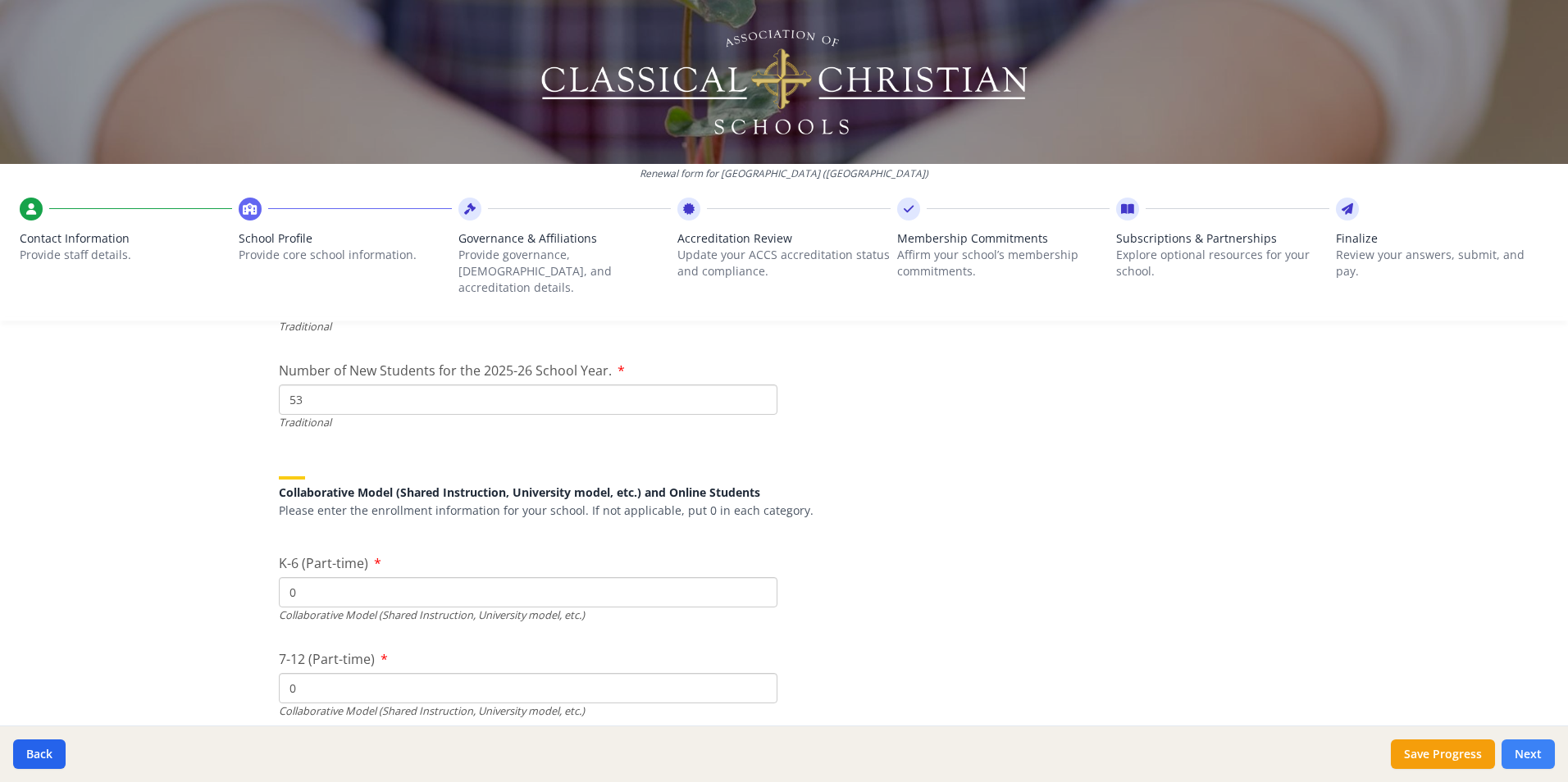
click at [1534, 759] on button "Next" at bounding box center [1528, 754] width 53 height 29
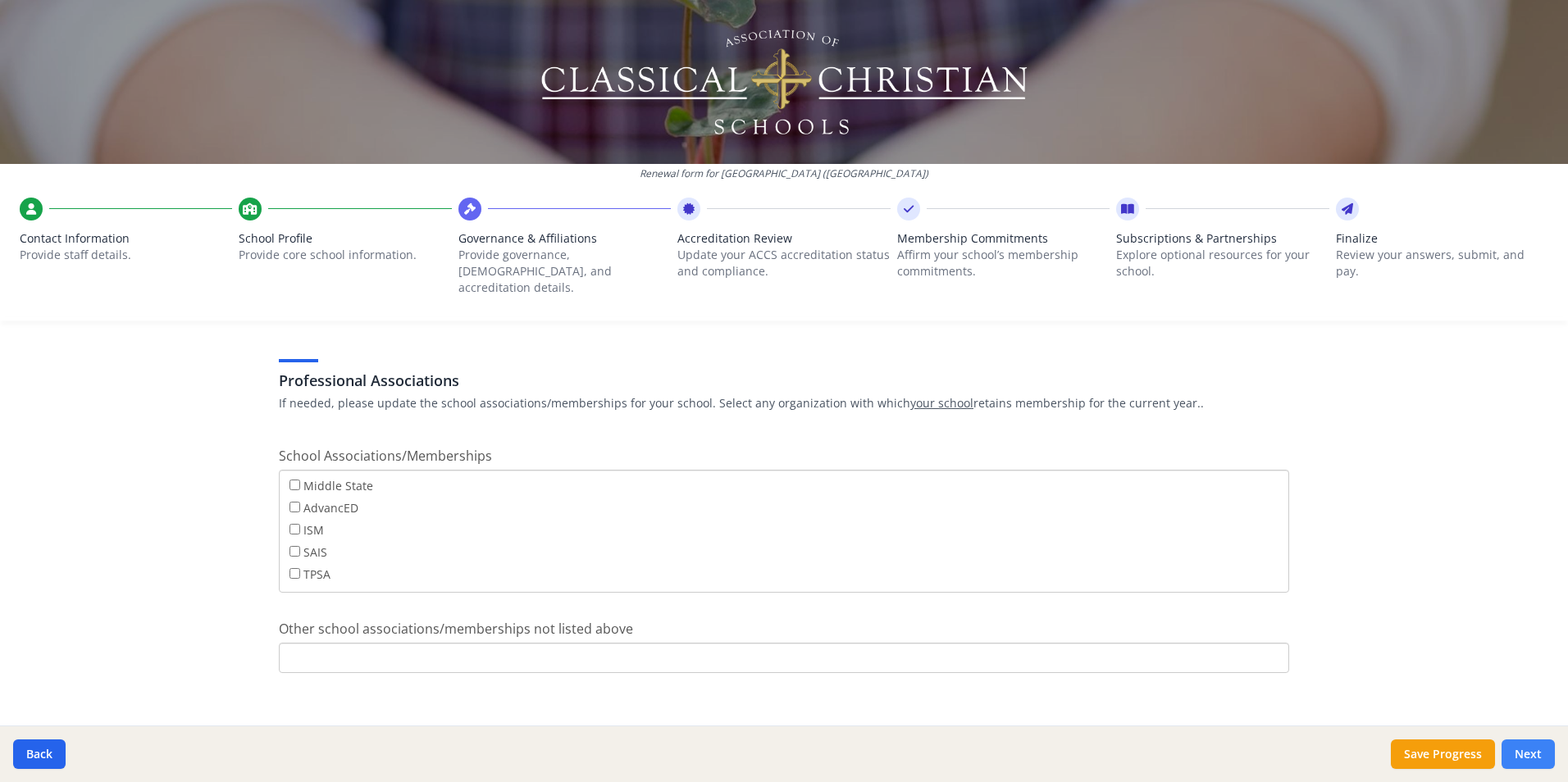
click at [1532, 753] on button "Next" at bounding box center [1528, 754] width 53 height 29
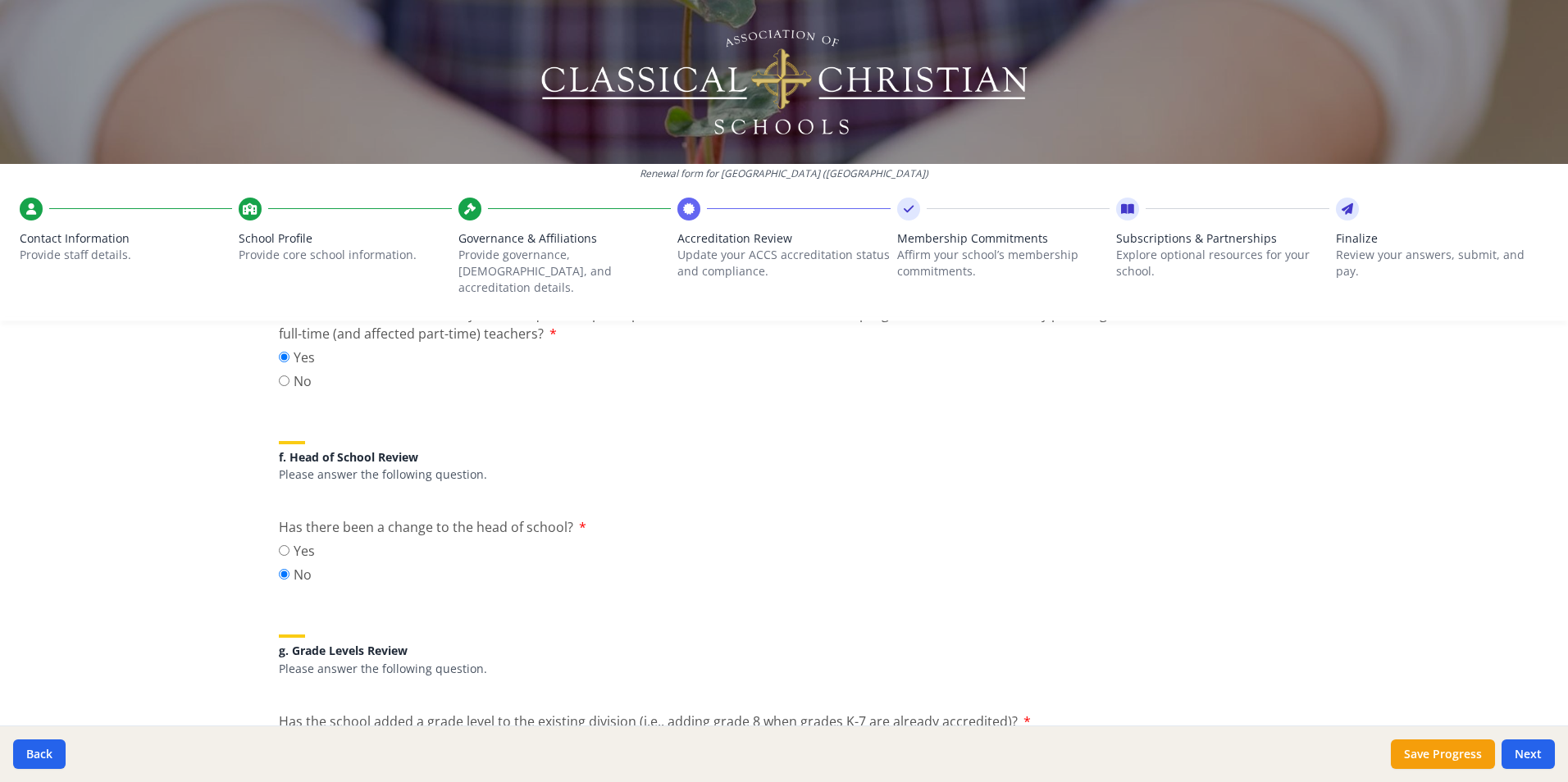
scroll to position [2075, 0]
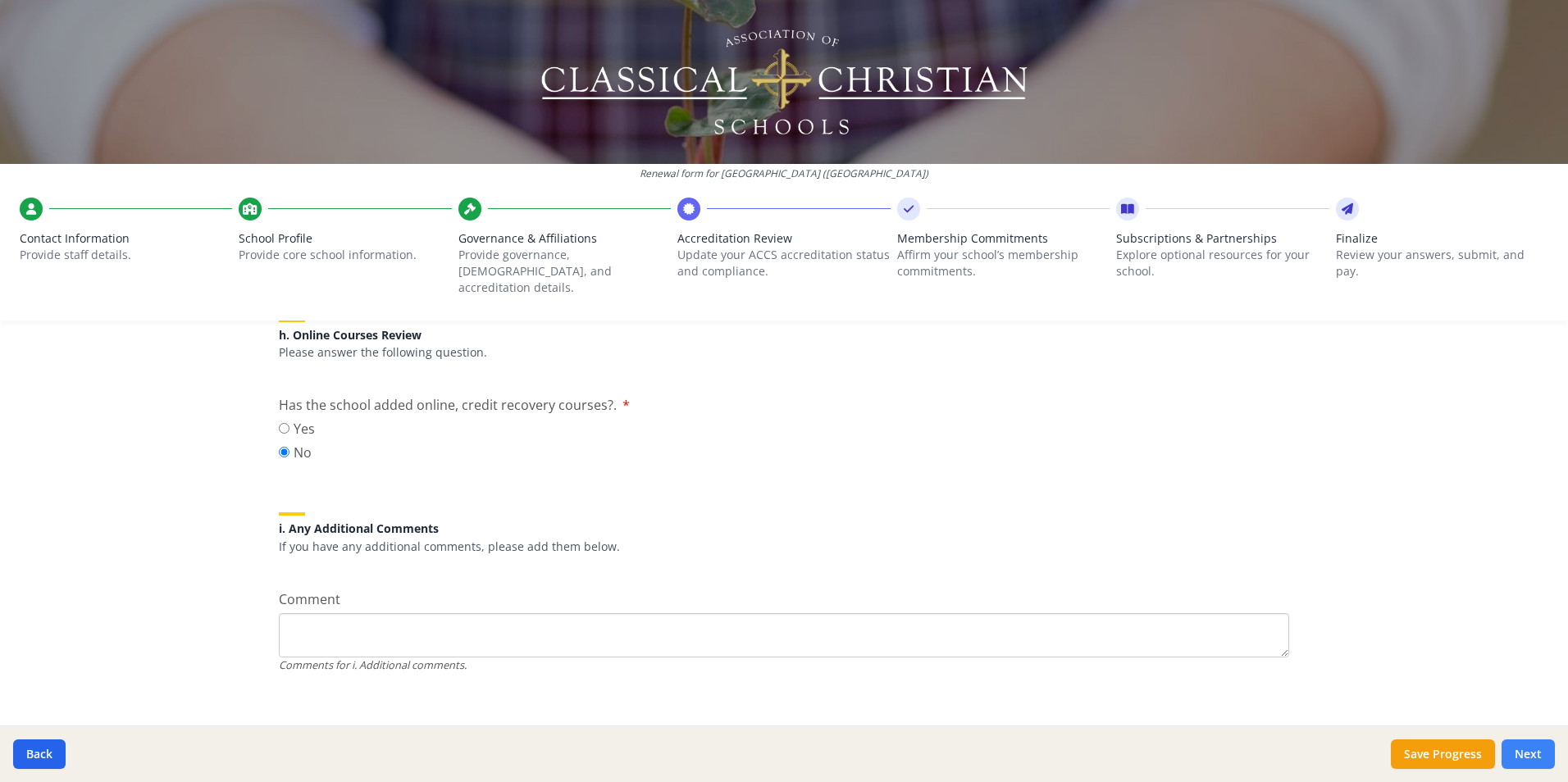
click at [1537, 749] on button "Next" at bounding box center [1528, 754] width 53 height 29
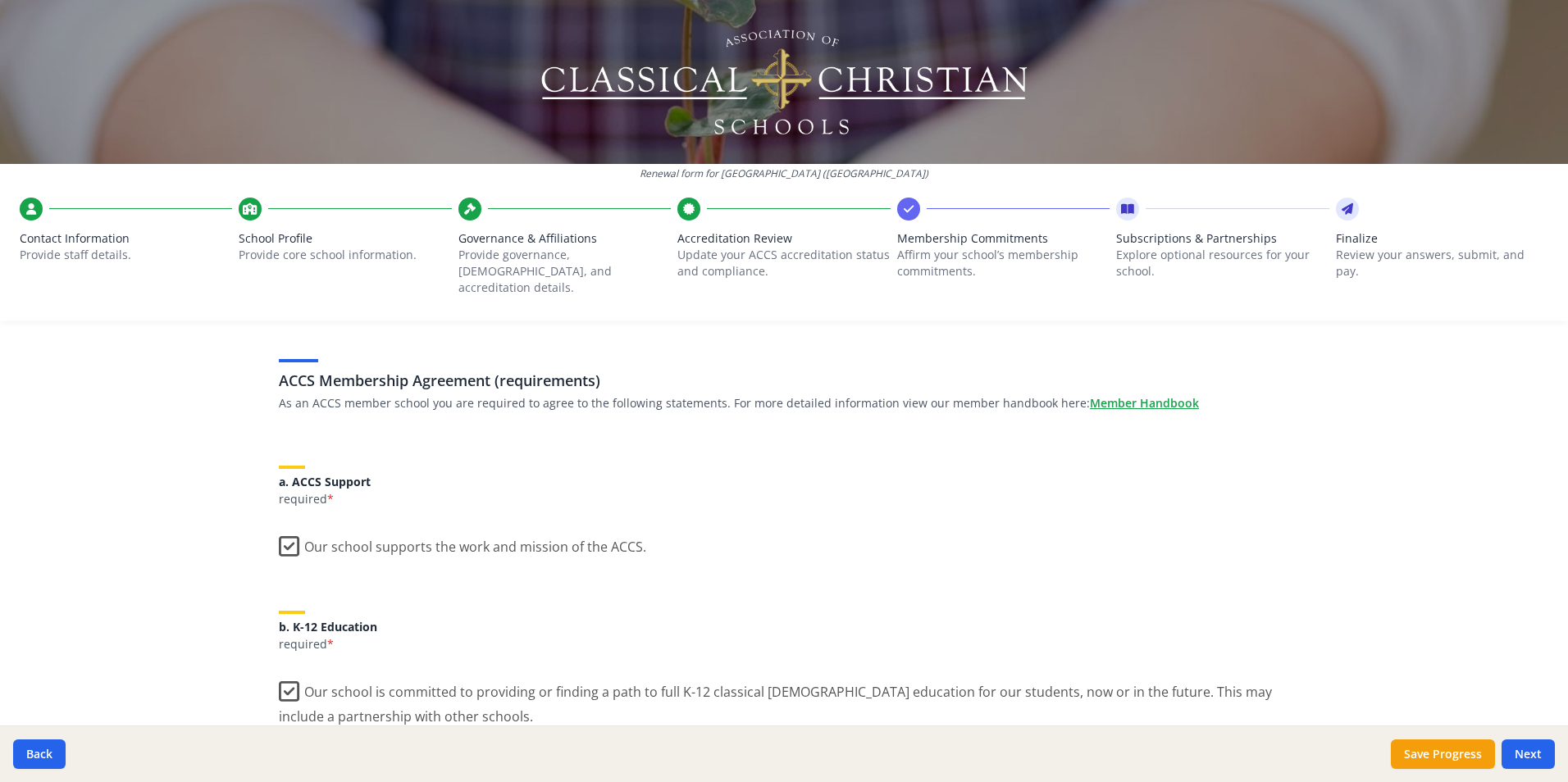
scroll to position [0, 0]
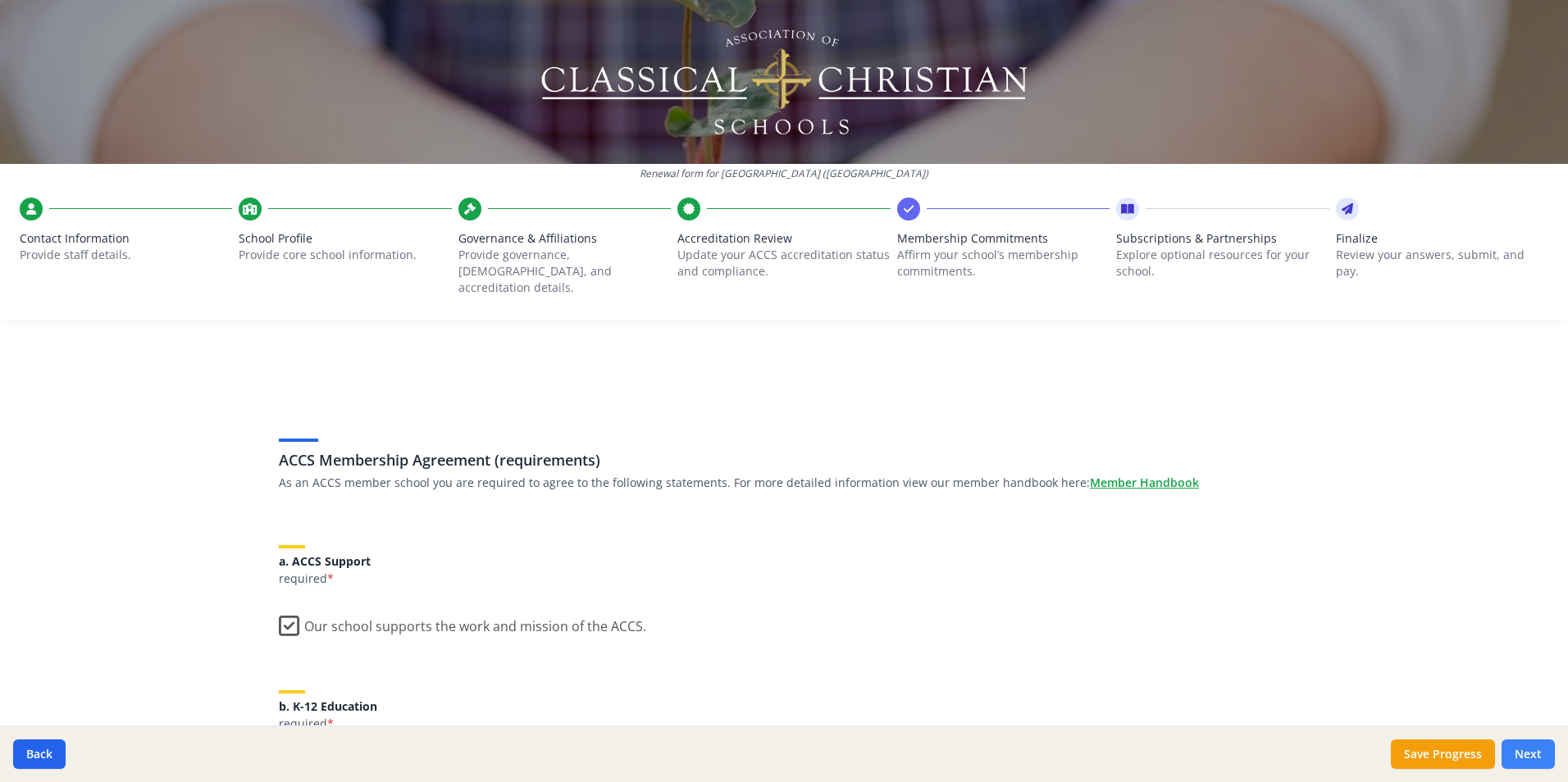
click at [1542, 756] on button "Next" at bounding box center [1528, 754] width 53 height 29
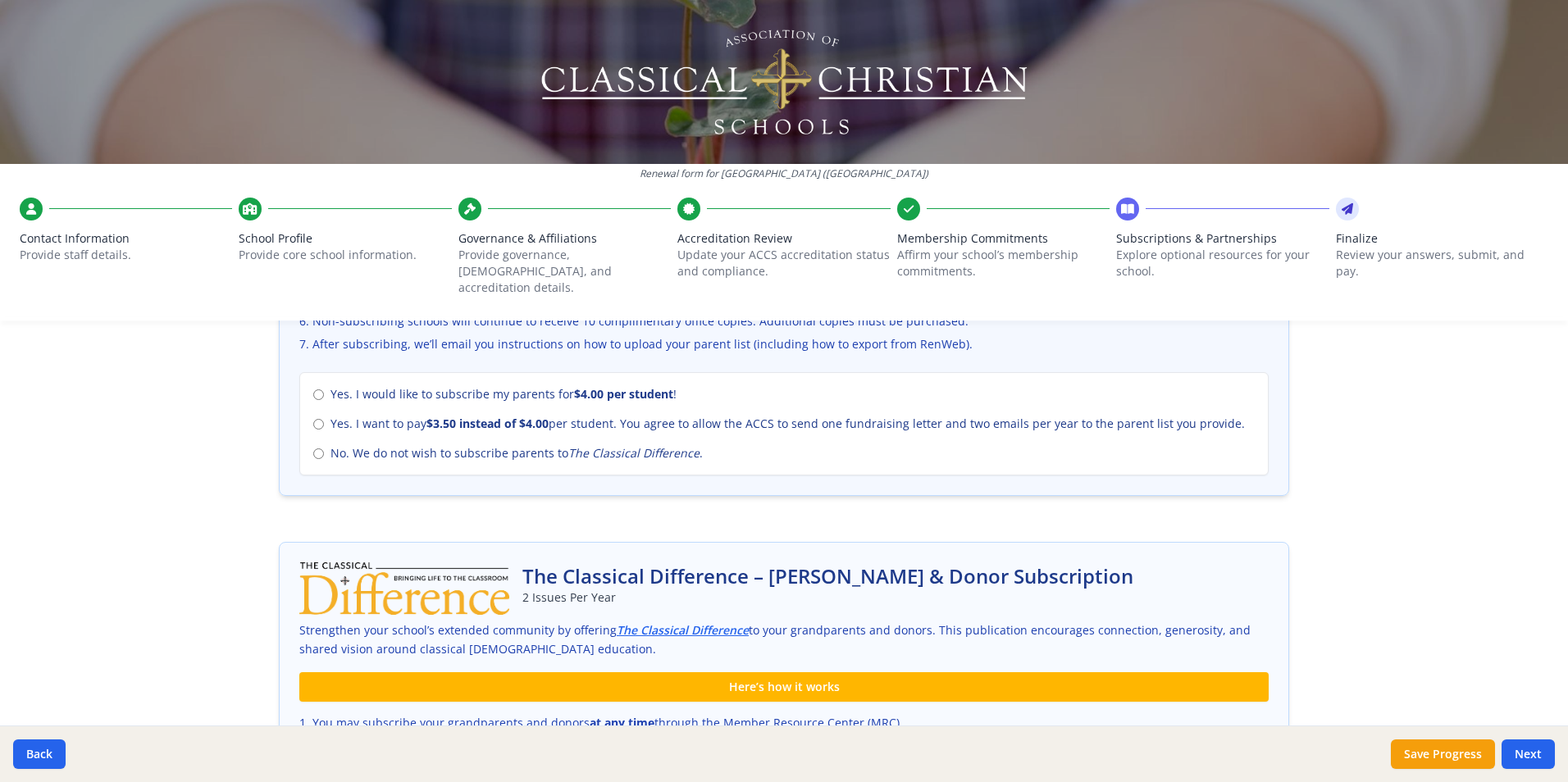
scroll to position [600, 0]
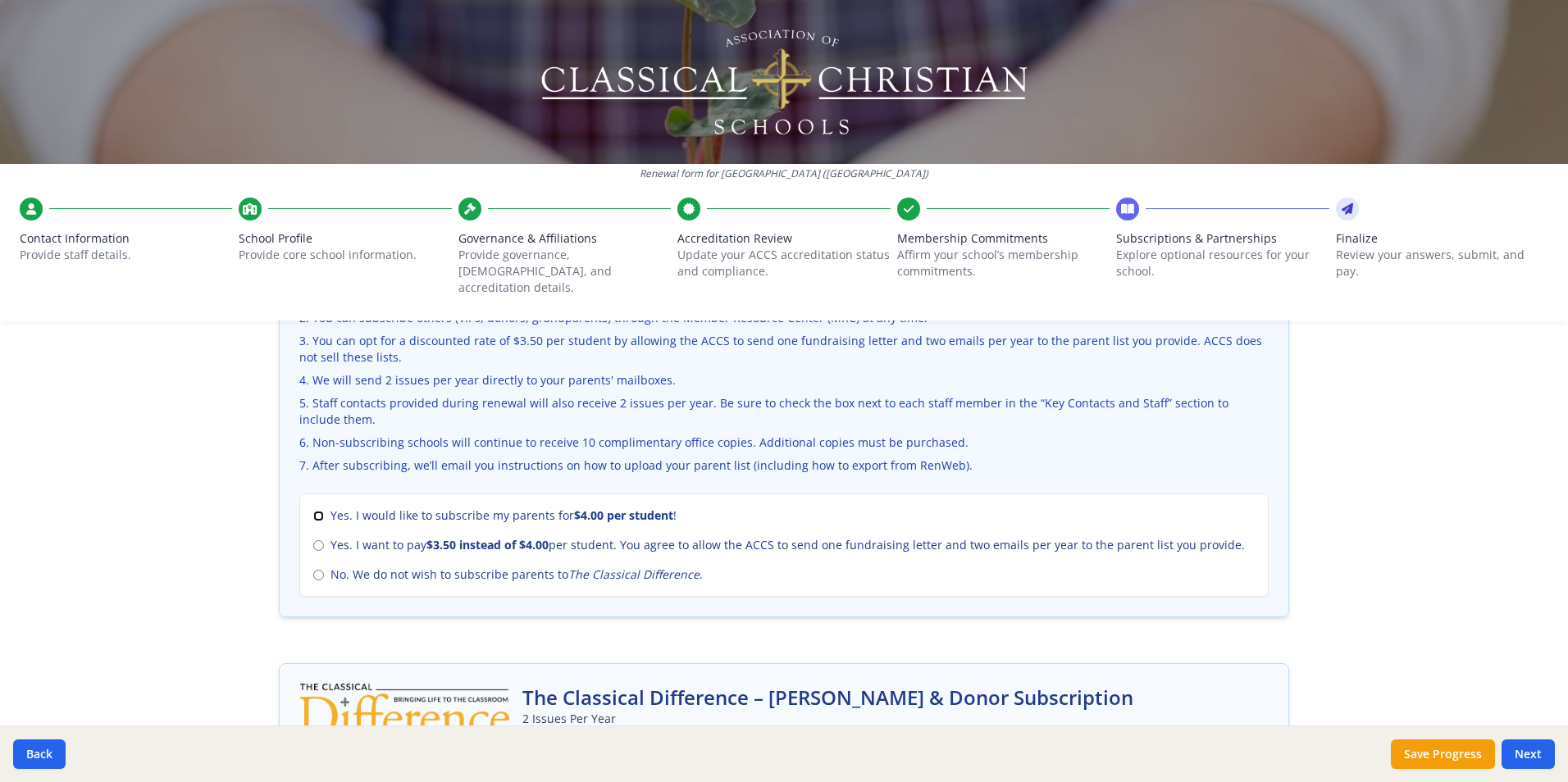
click at [313, 511] on input "Yes. I would like to subscribe my parents for $4.00 per student !" at bounding box center [319, 516] width 11 height 11
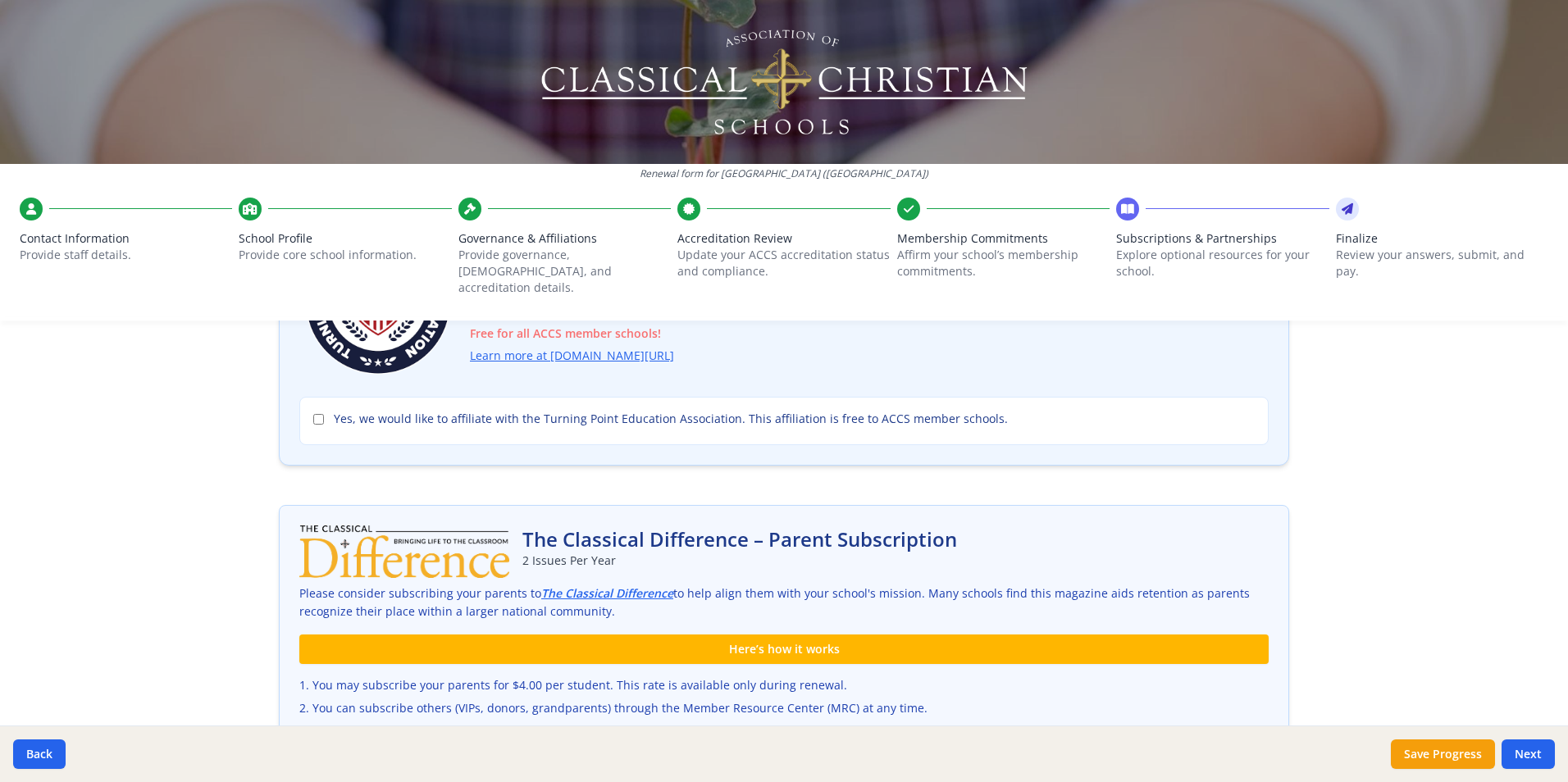
scroll to position [518, 0]
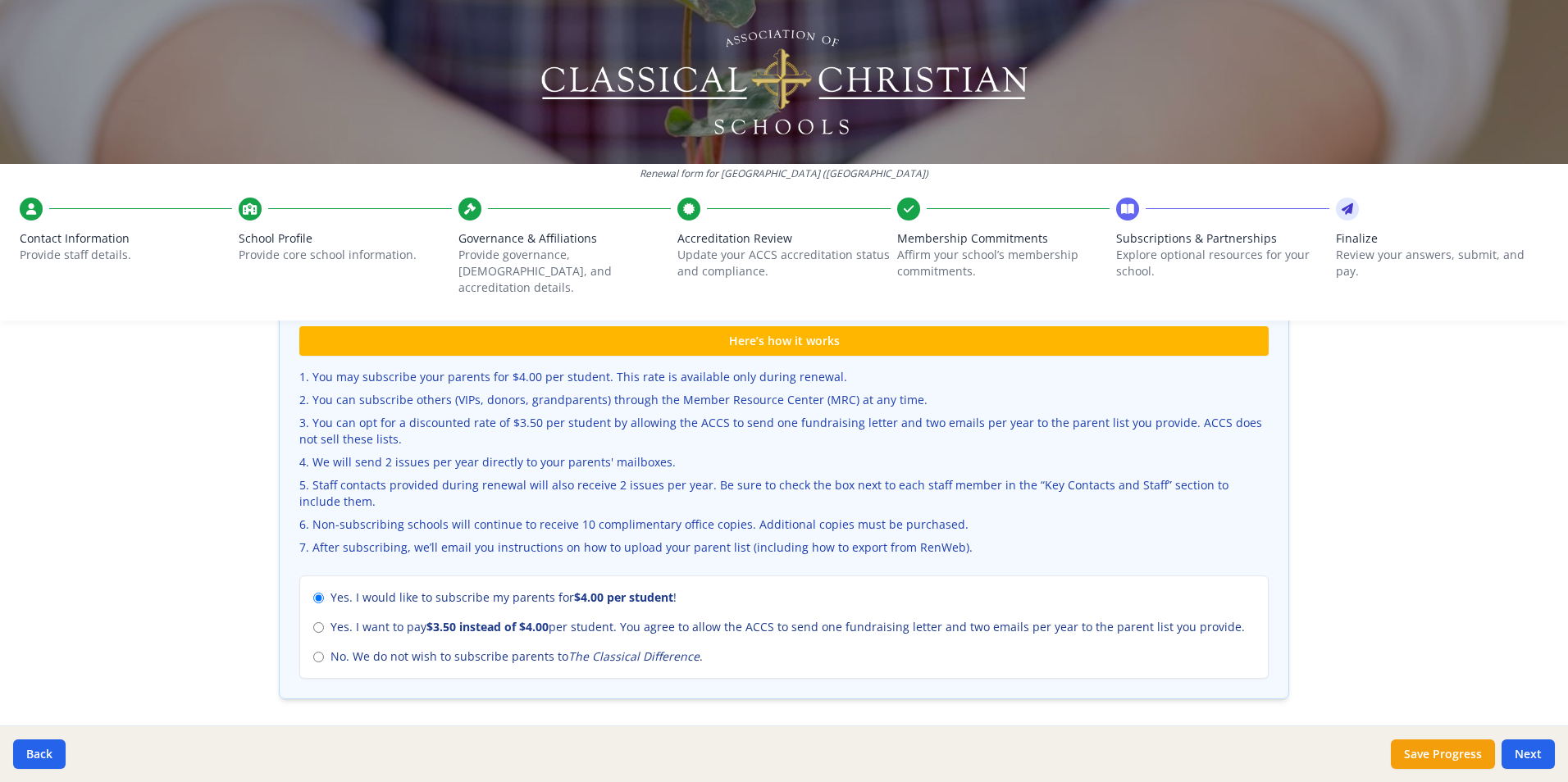
drag, startPoint x: 1427, startPoint y: 758, endPoint x: 1427, endPoint y: 771, distance: 13.0
click at [1427, 771] on div "Back Save Progress Next" at bounding box center [784, 754] width 1568 height 56
click at [1444, 756] on button "Save Progress" at bounding box center [1444, 754] width 104 height 29
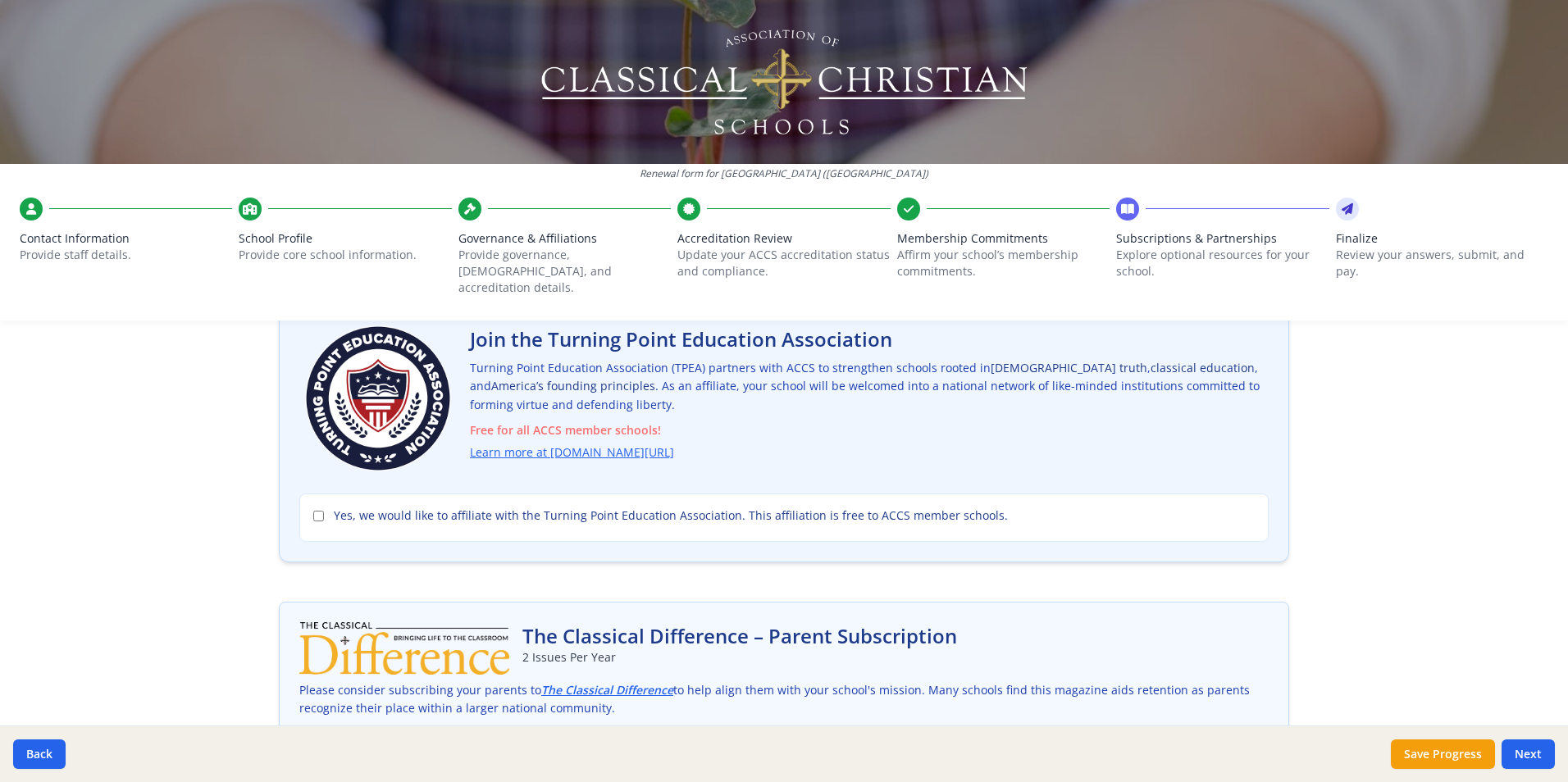
scroll to position [26, 0]
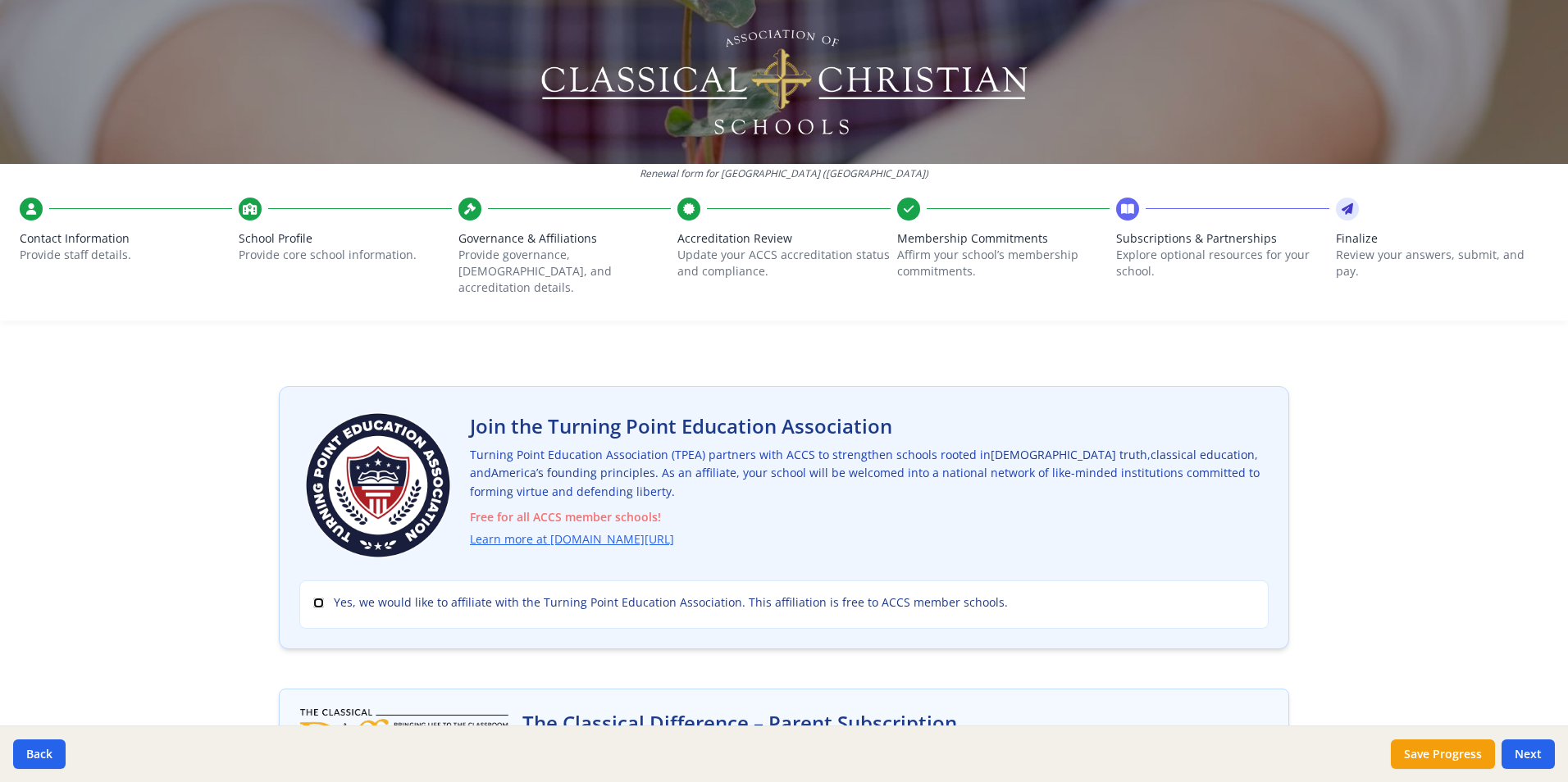
click at [305, 587] on div "Yes, we would like to affiliate with the Turning Point Education Association. T…" at bounding box center [784, 605] width 969 height 49
click at [313, 598] on input "Yes, we would like to affiliate with the Turning Point Education Association. T…" at bounding box center [319, 603] width 11 height 11
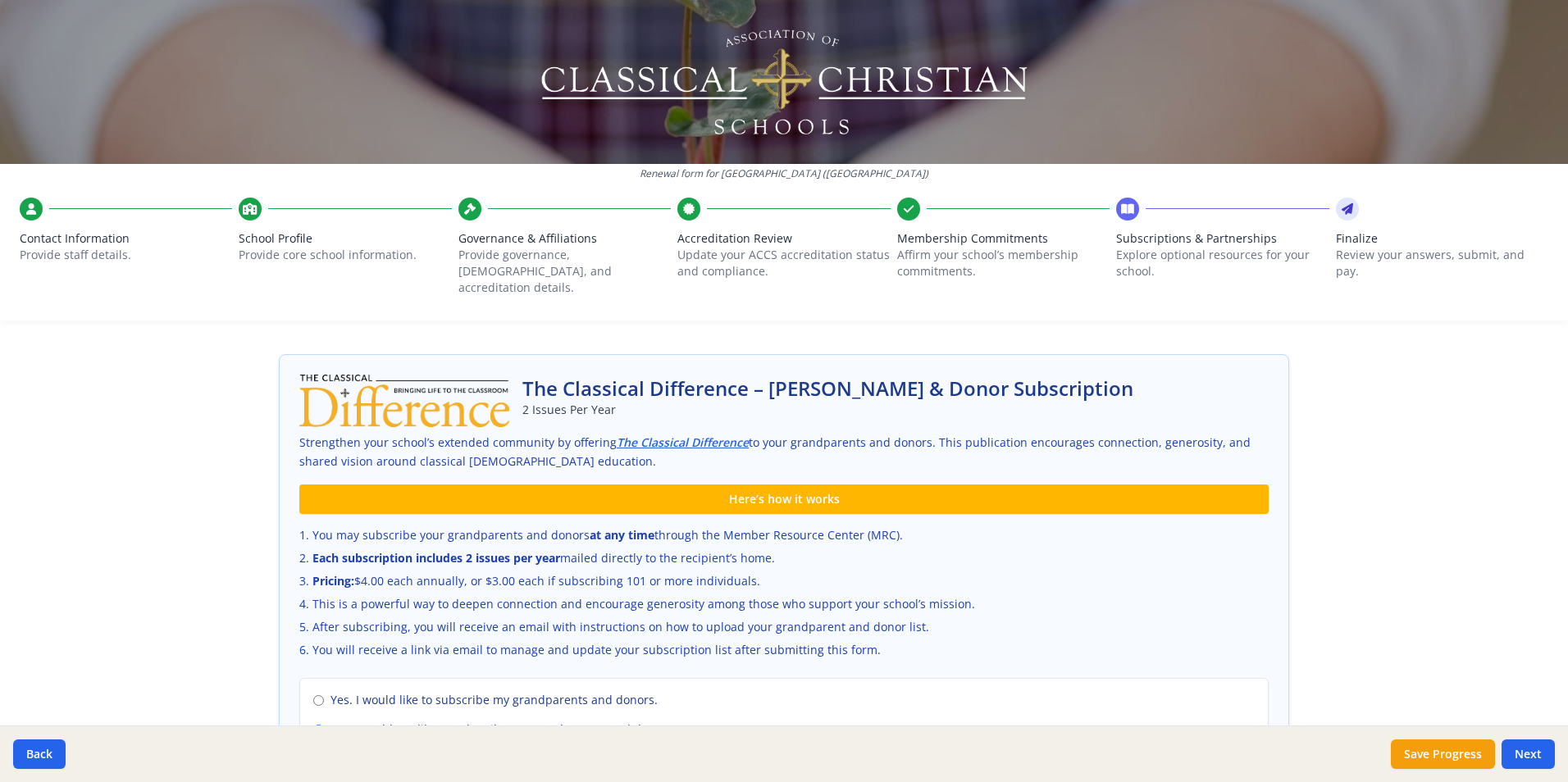
scroll to position [600, 0]
